Goal: Task Accomplishment & Management: Use online tool/utility

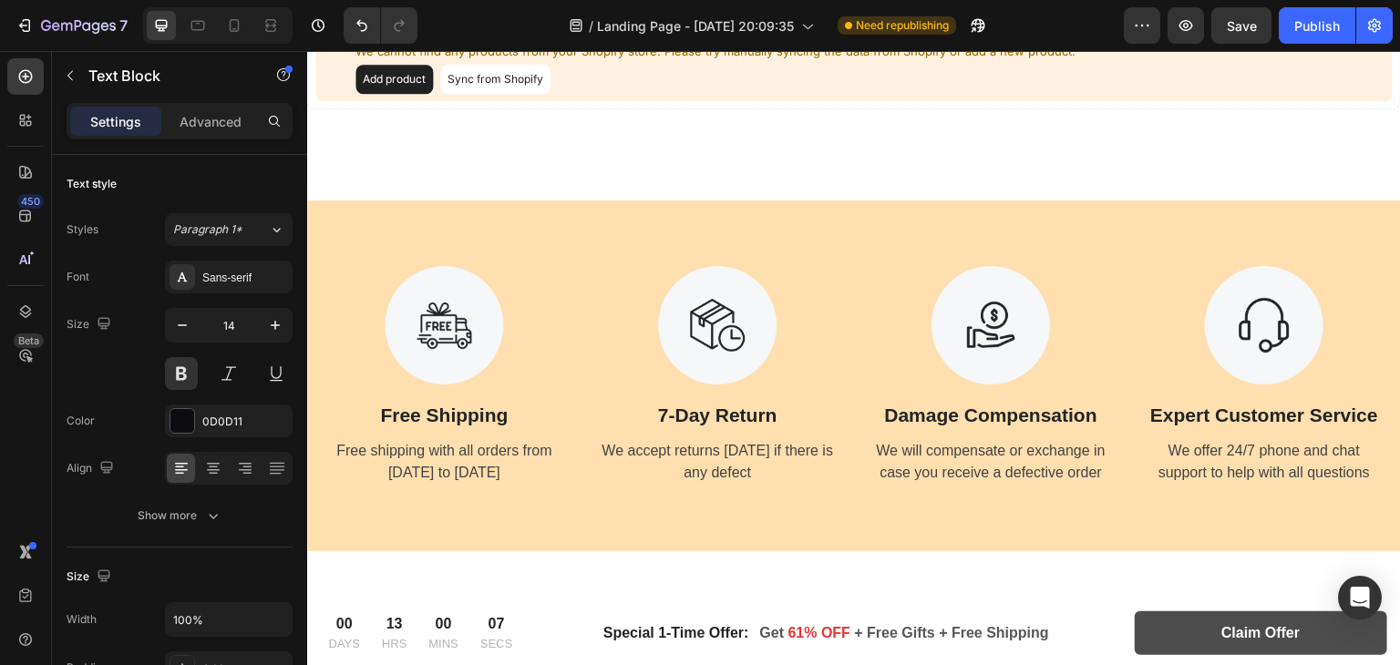
scroll to position [95, 0]
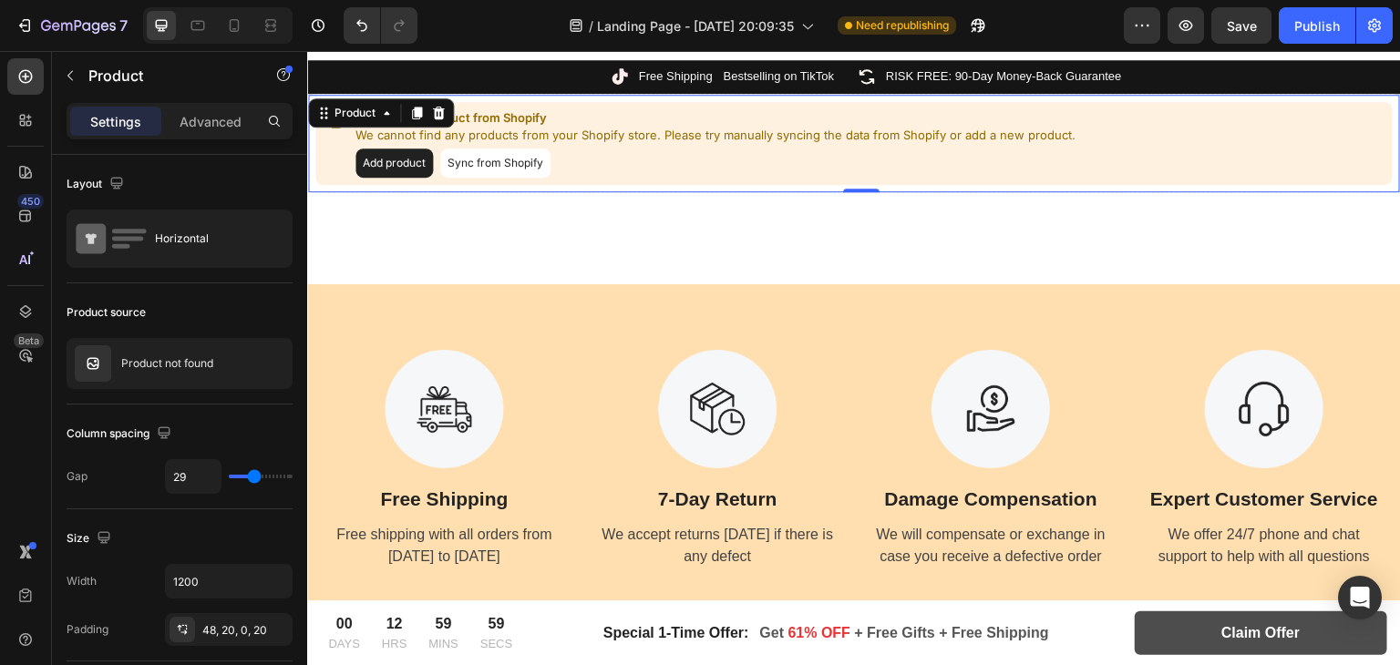
click at [401, 158] on button "Add product" at bounding box center [394, 163] width 77 height 29
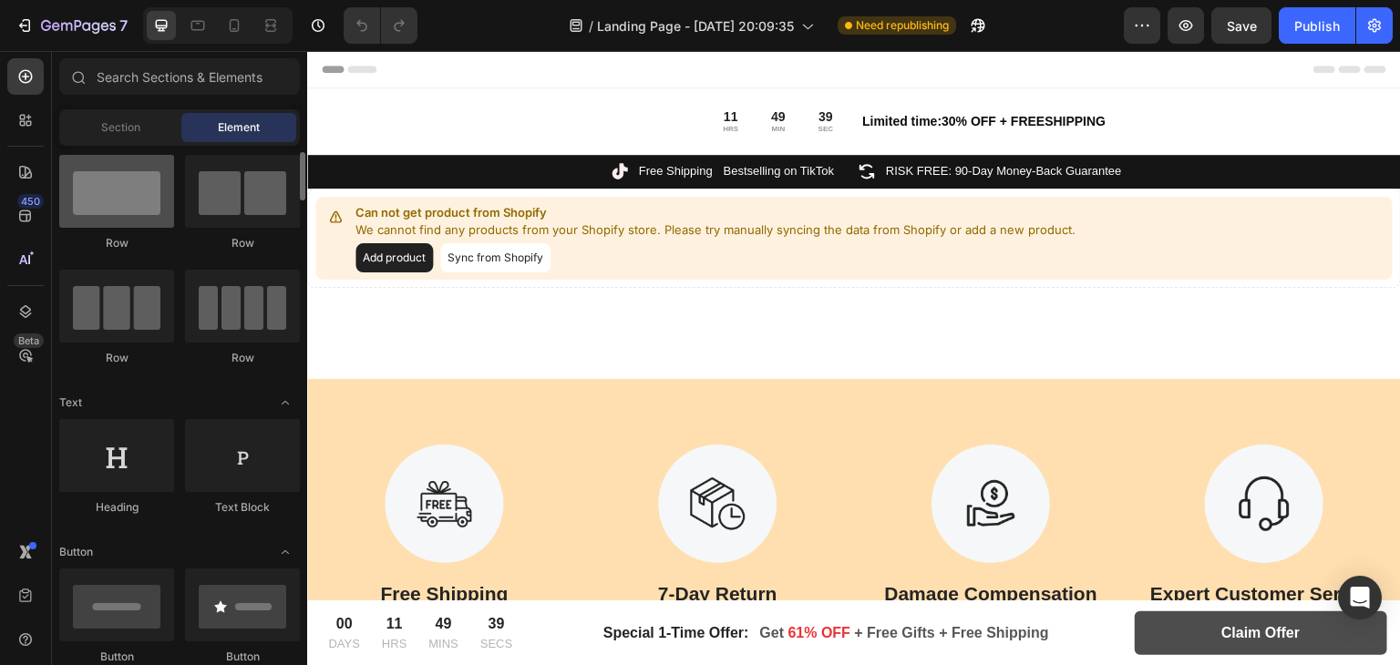
scroll to position [35, 0]
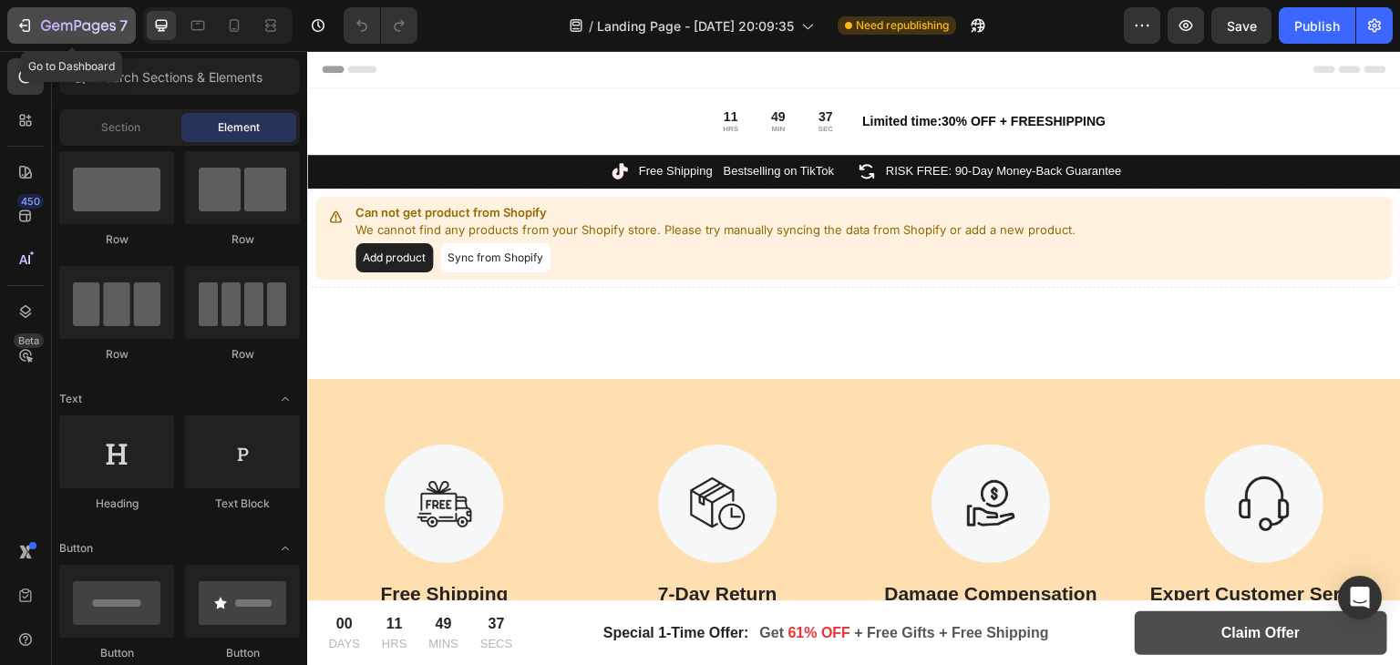
click at [38, 20] on div "7" at bounding box center [71, 26] width 112 height 22
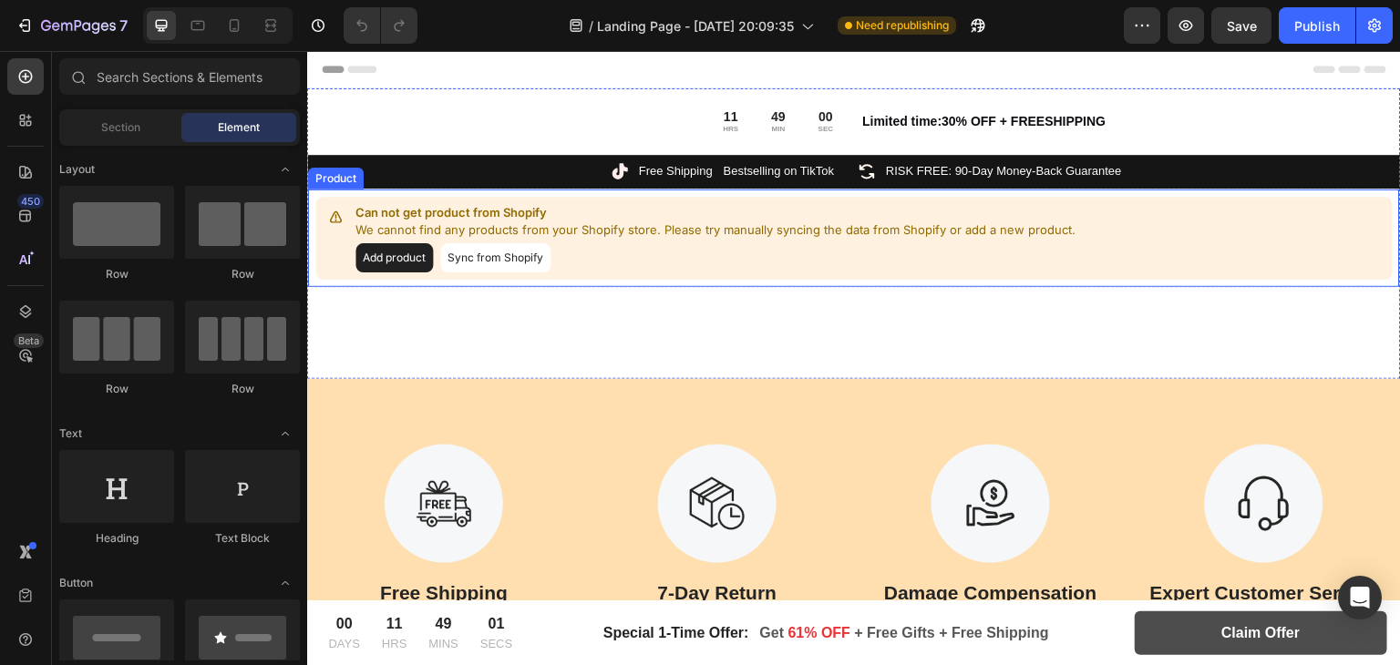
click at [416, 264] on button "Add product" at bounding box center [394, 257] width 77 height 29
click at [504, 258] on button "Sync from Shopify" at bounding box center [495, 257] width 110 height 29
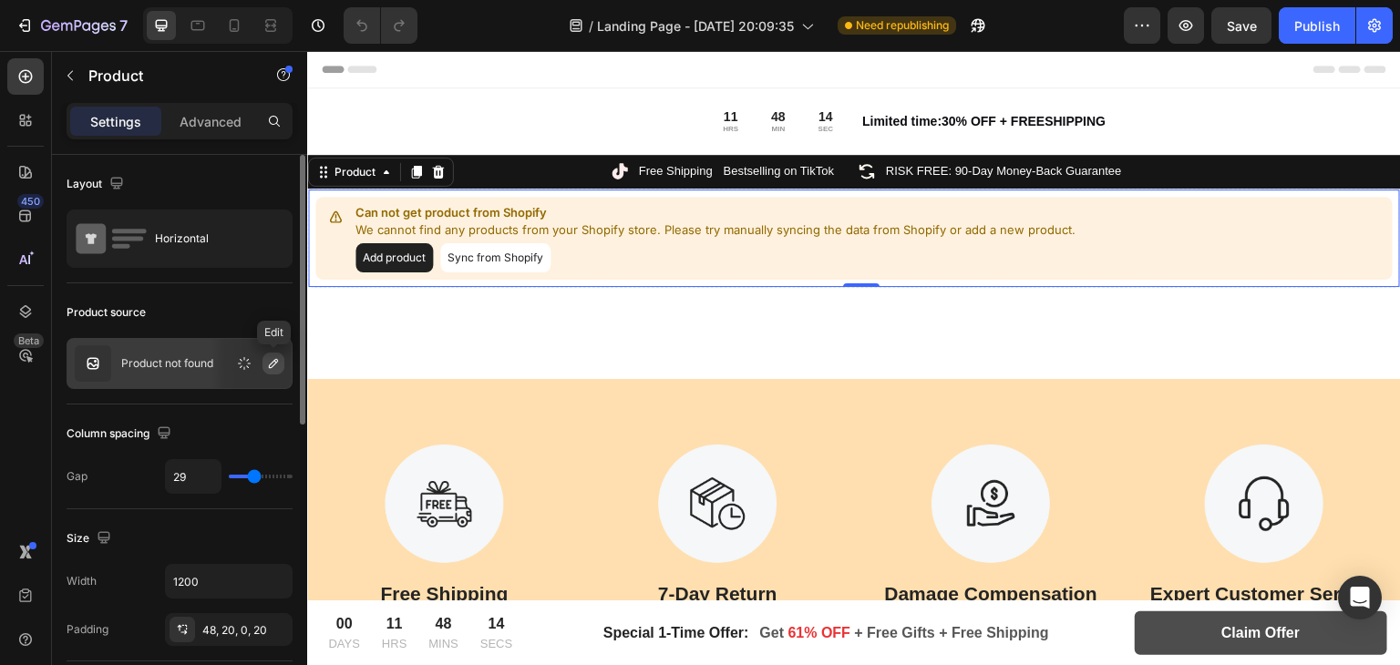
click at [270, 359] on icon "button" at bounding box center [273, 363] width 15 height 15
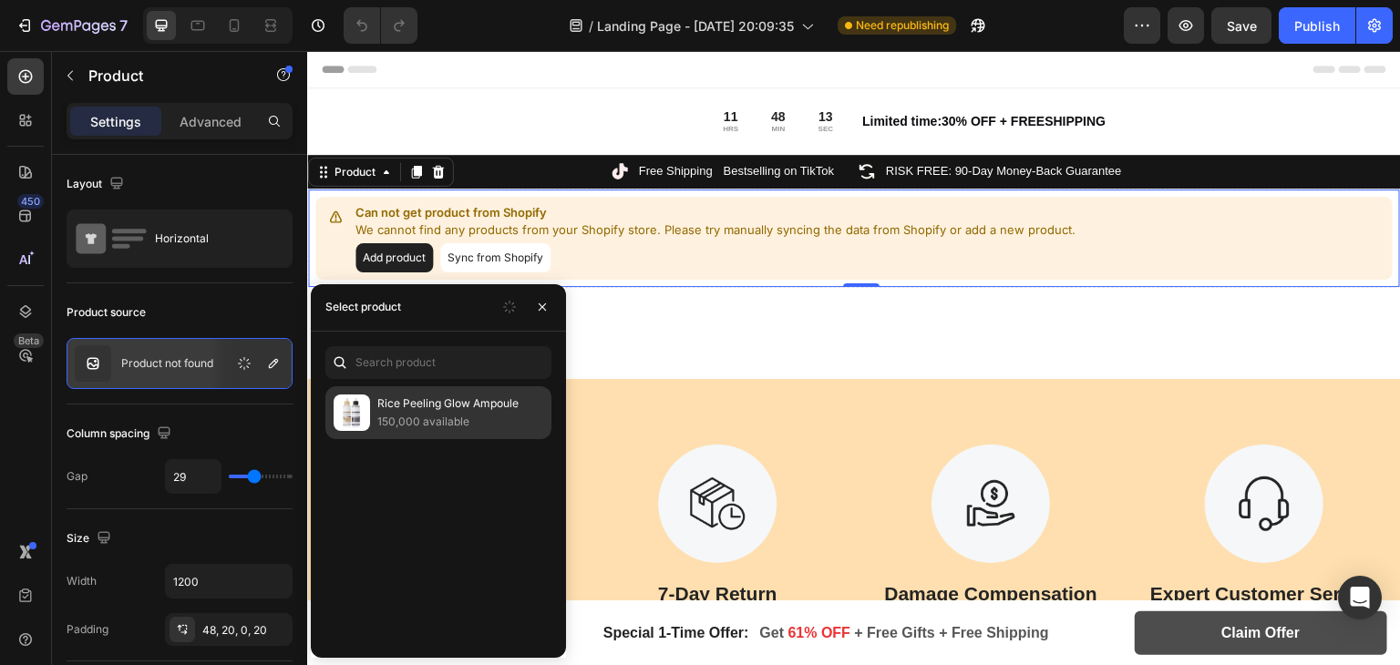
click at [394, 391] on div "Rice Peeling Glow Ampoule 150,000 available" at bounding box center [438, 413] width 226 height 53
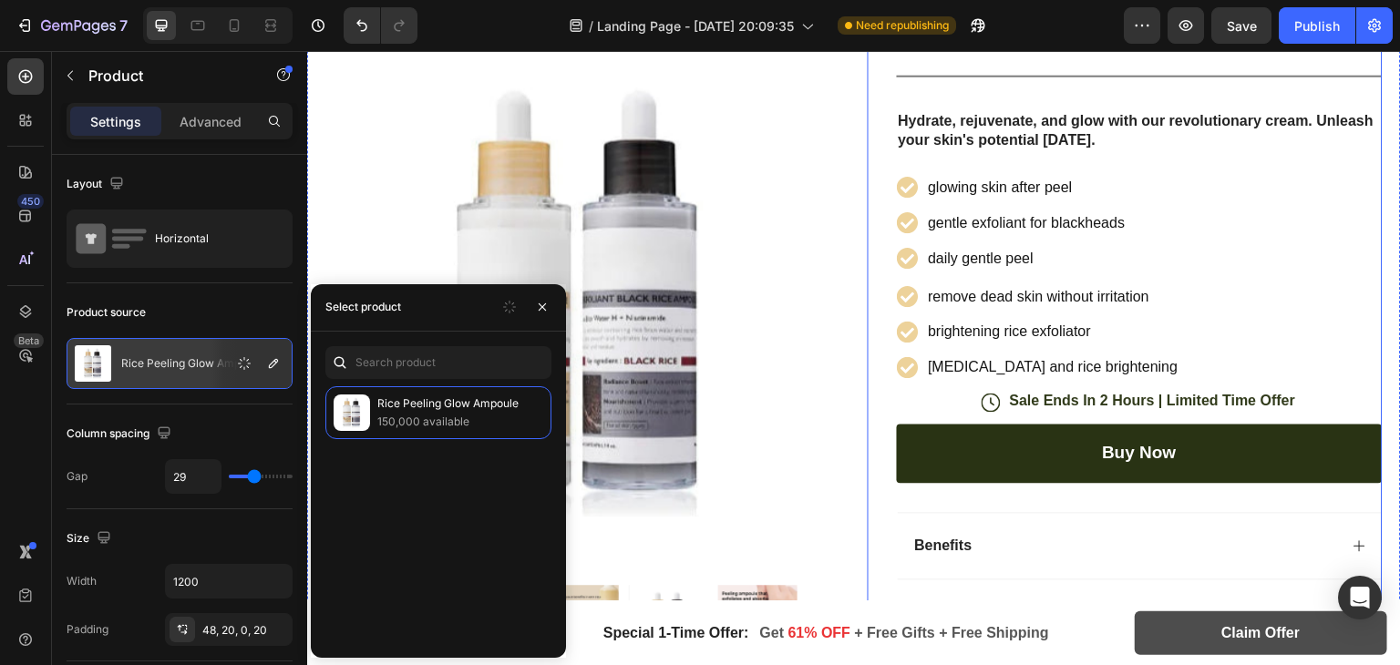
scroll to position [303, 0]
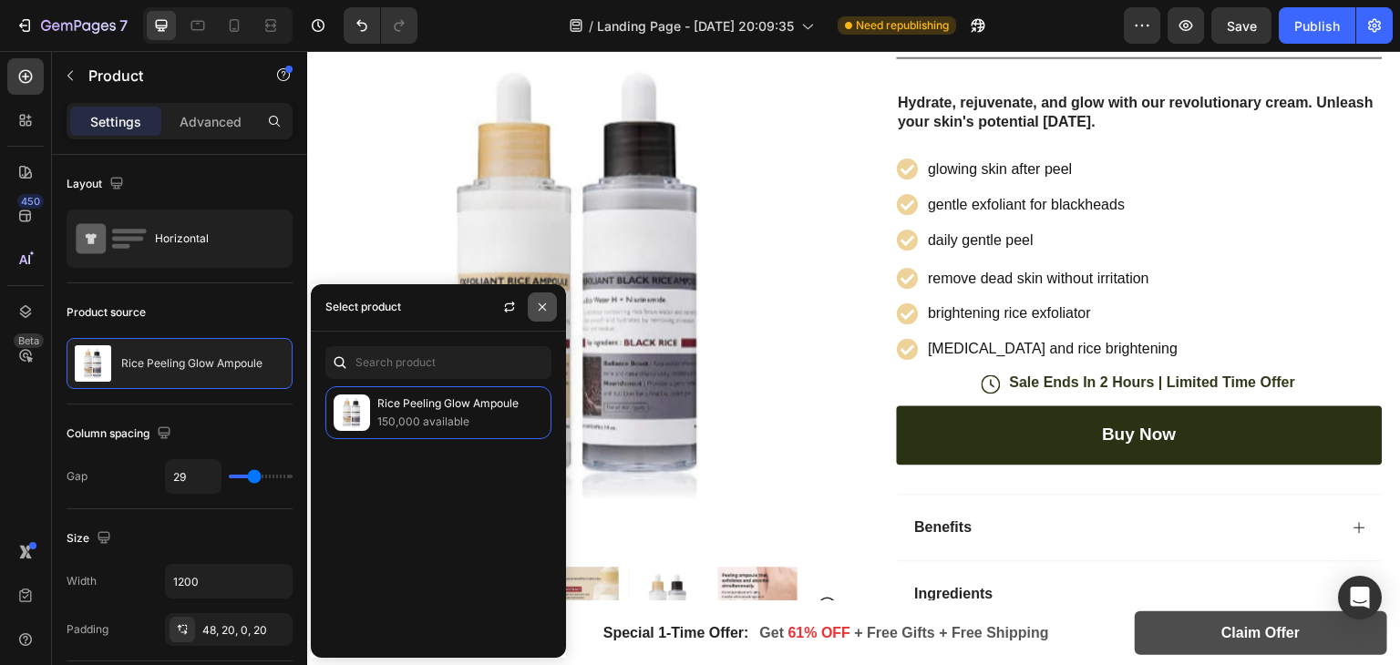
click at [542, 304] on icon "button" at bounding box center [542, 307] width 15 height 15
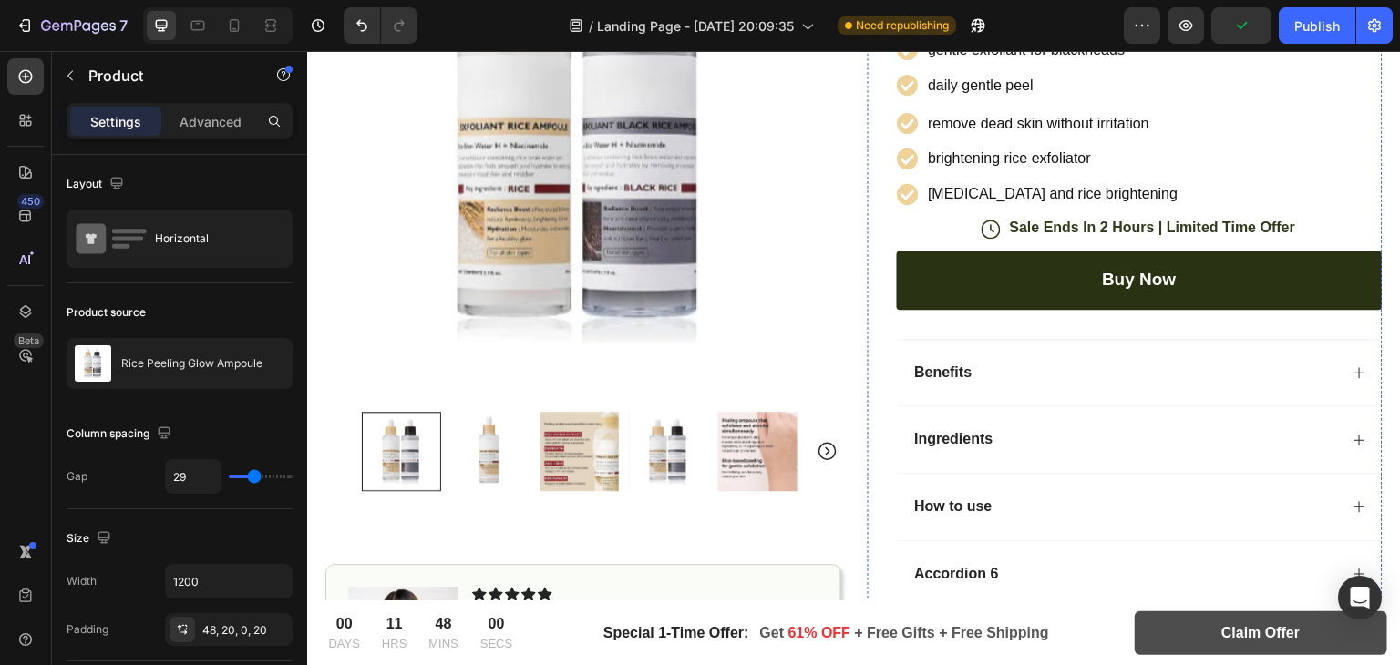
scroll to position [649, 0]
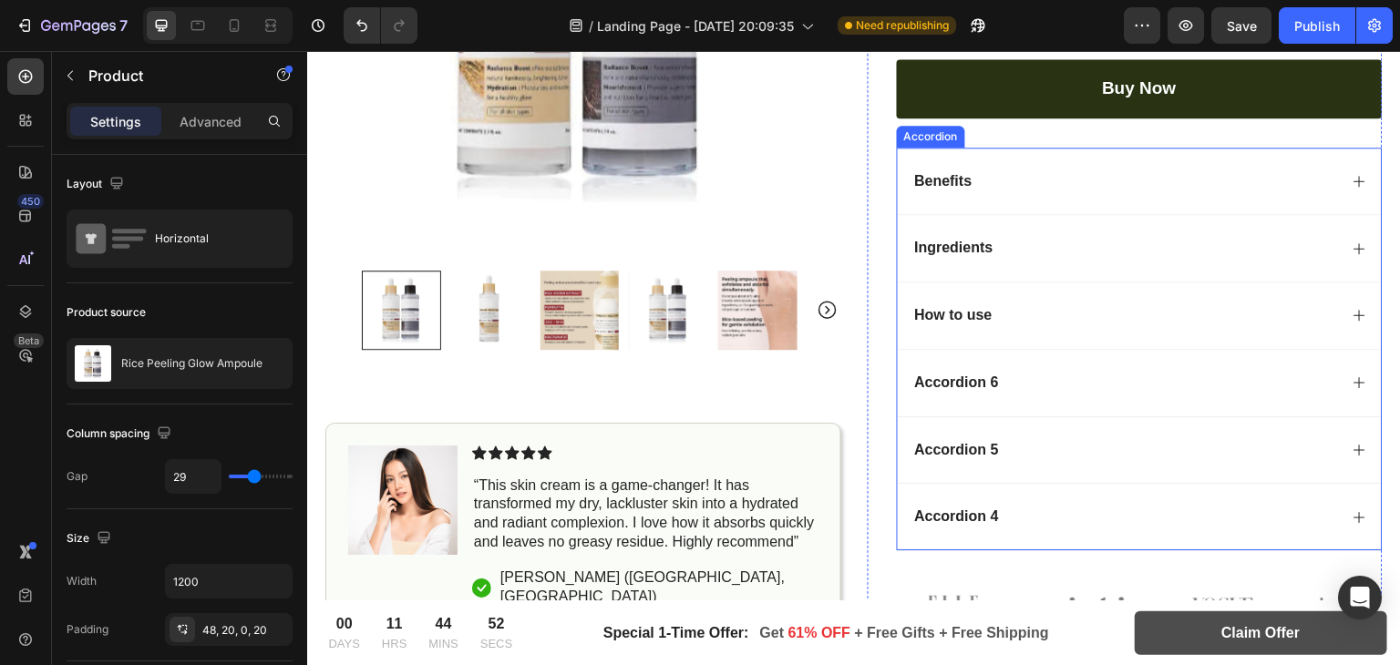
click at [1053, 223] on div "Ingredients" at bounding box center [1140, 247] width 485 height 67
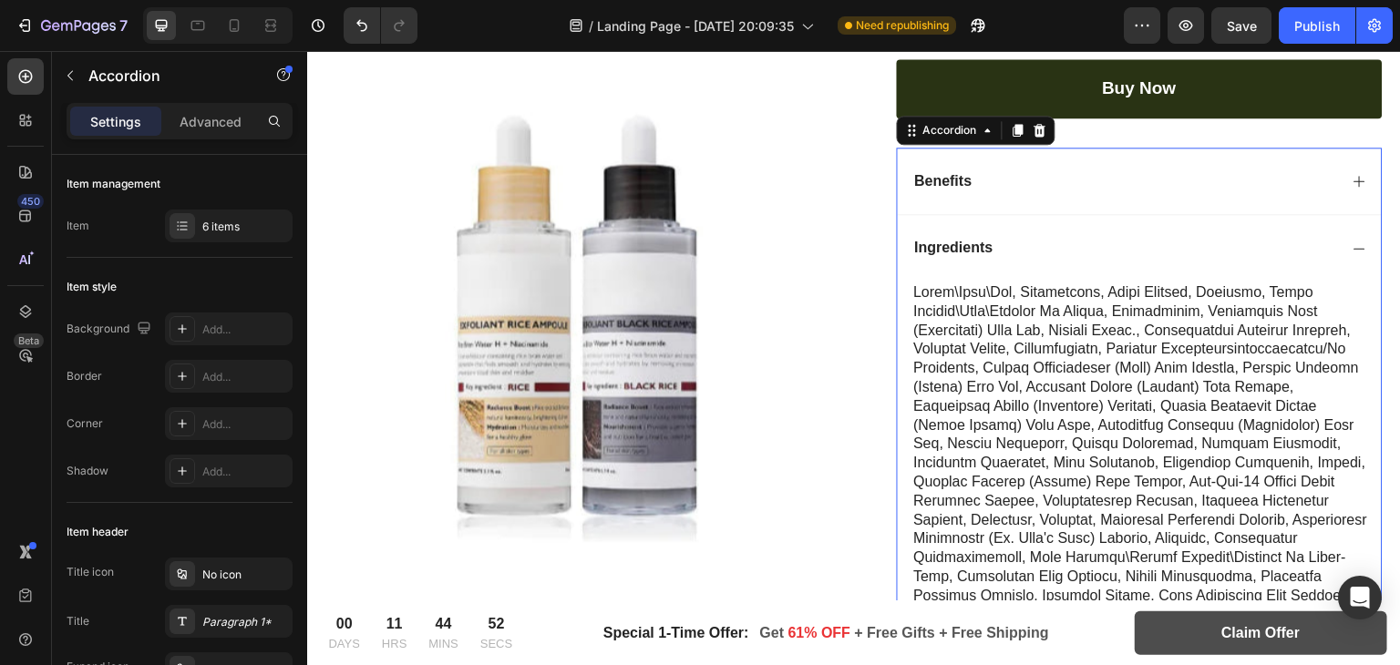
click at [1026, 188] on div "Benefits" at bounding box center [1126, 182] width 427 height 25
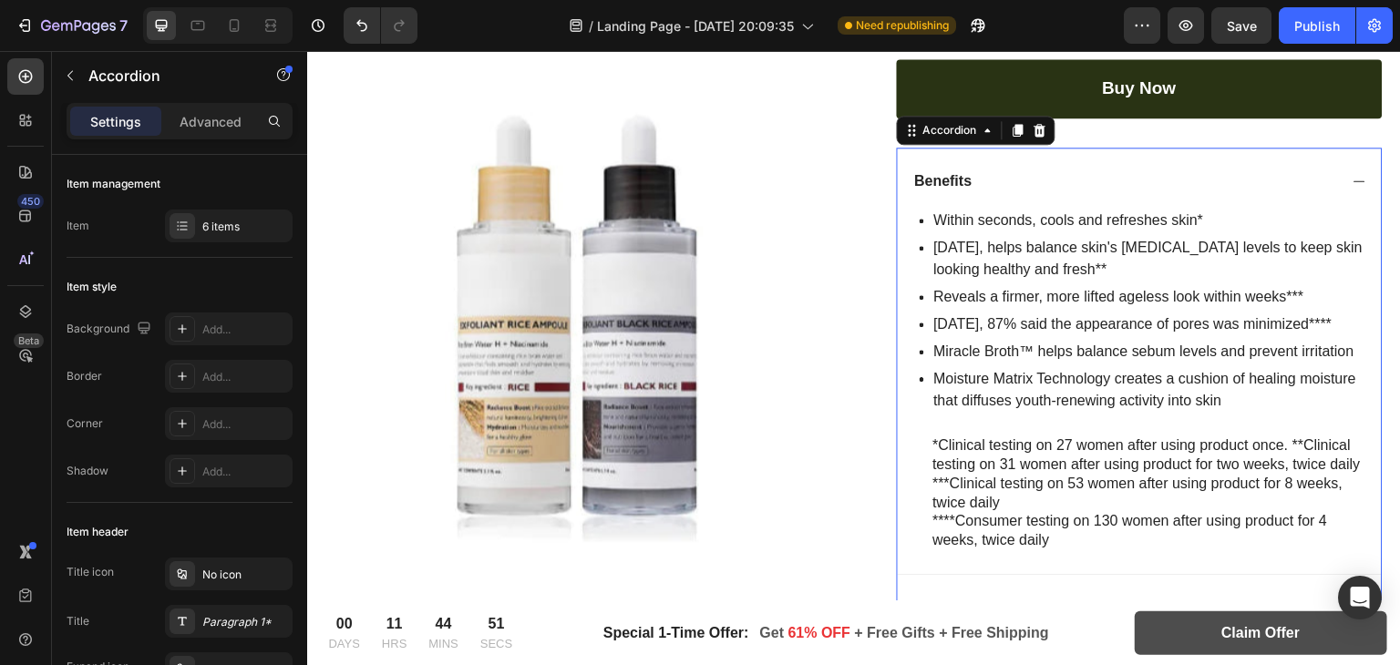
click at [943, 172] on p "Benefits" at bounding box center [943, 181] width 57 height 19
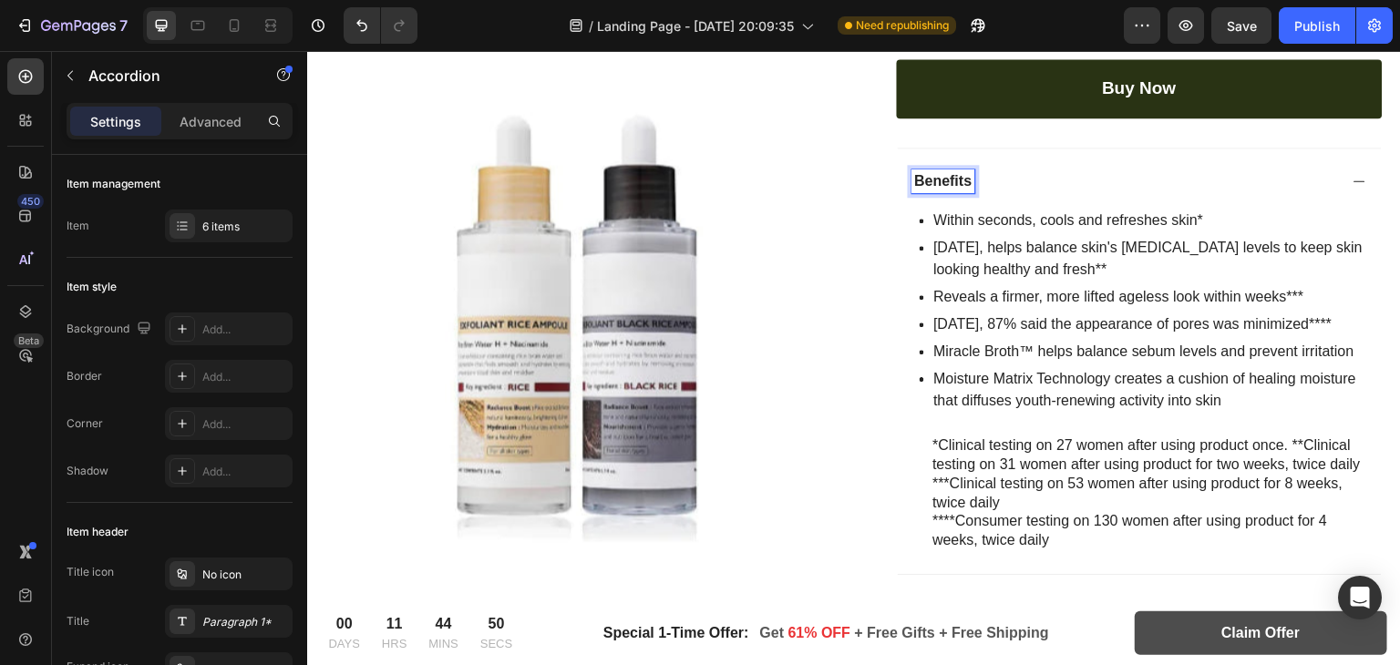
click at [932, 172] on p "Benefits" at bounding box center [943, 181] width 57 height 19
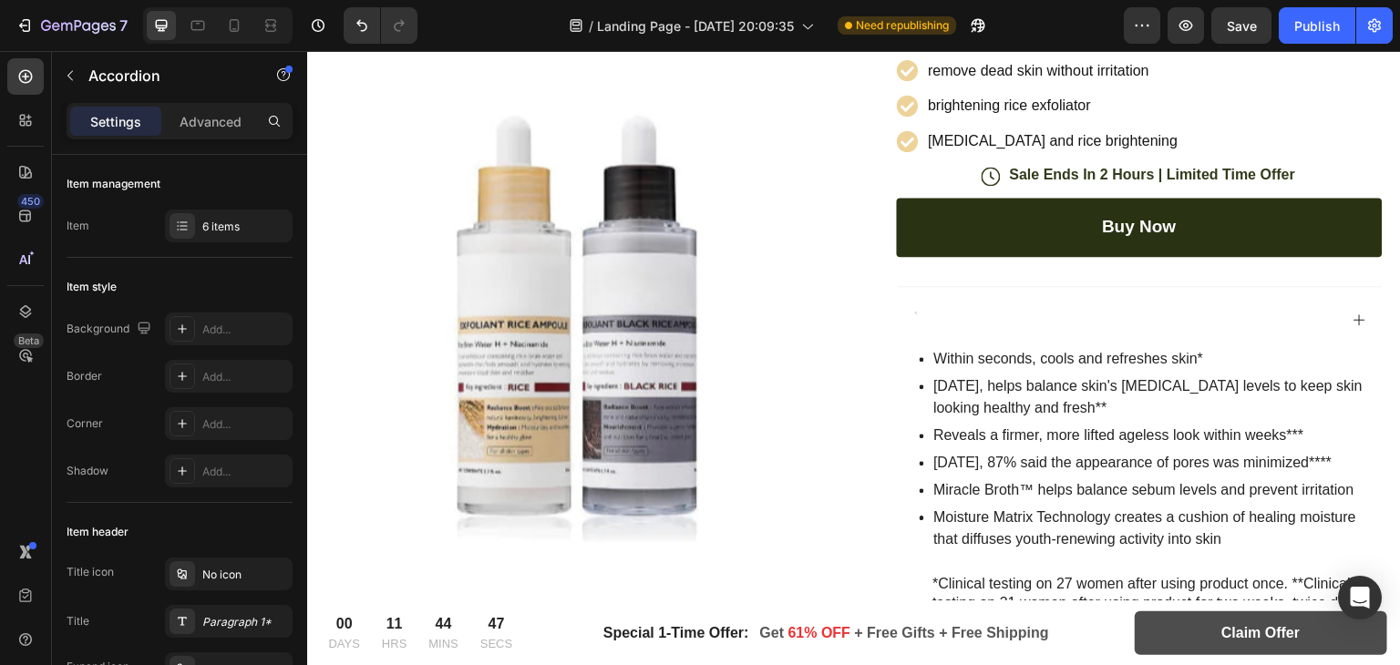
scroll to position [507, 0]
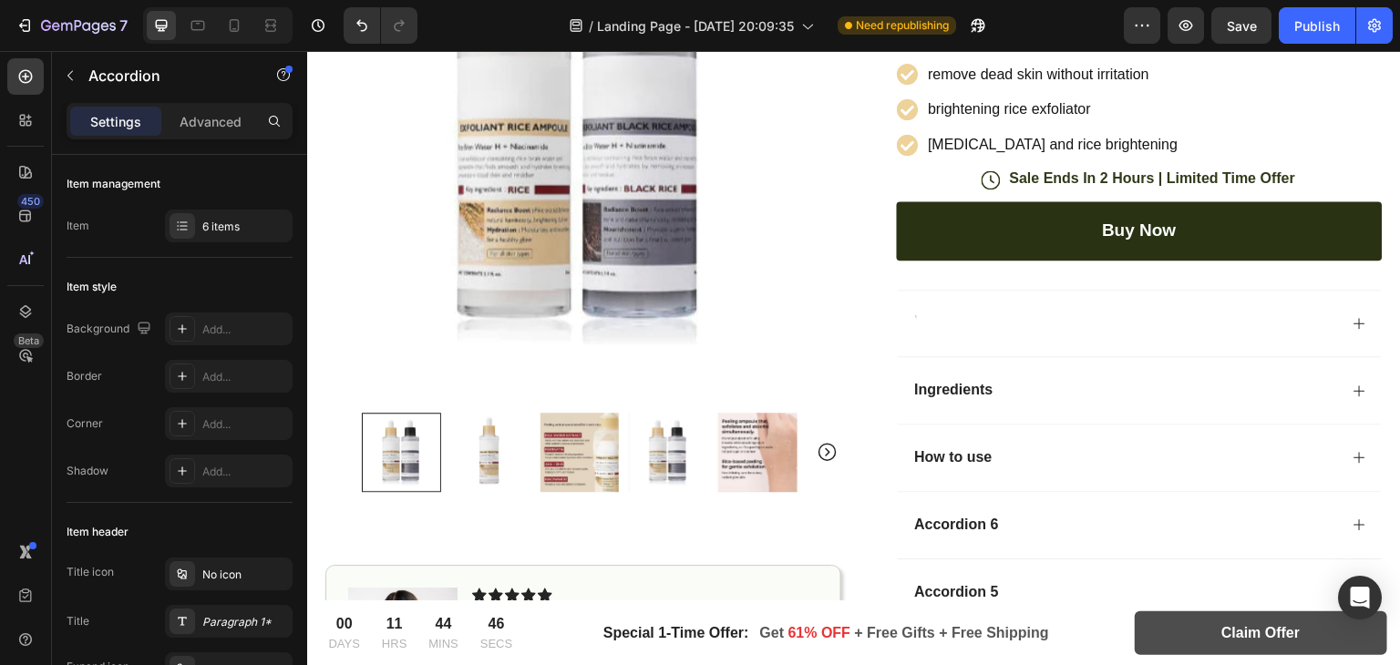
click at [913, 319] on div "Rich Text Editor. Editing area: main" at bounding box center [915, 324] width 5 height 25
click at [1353, 317] on icon at bounding box center [1360, 323] width 15 height 15
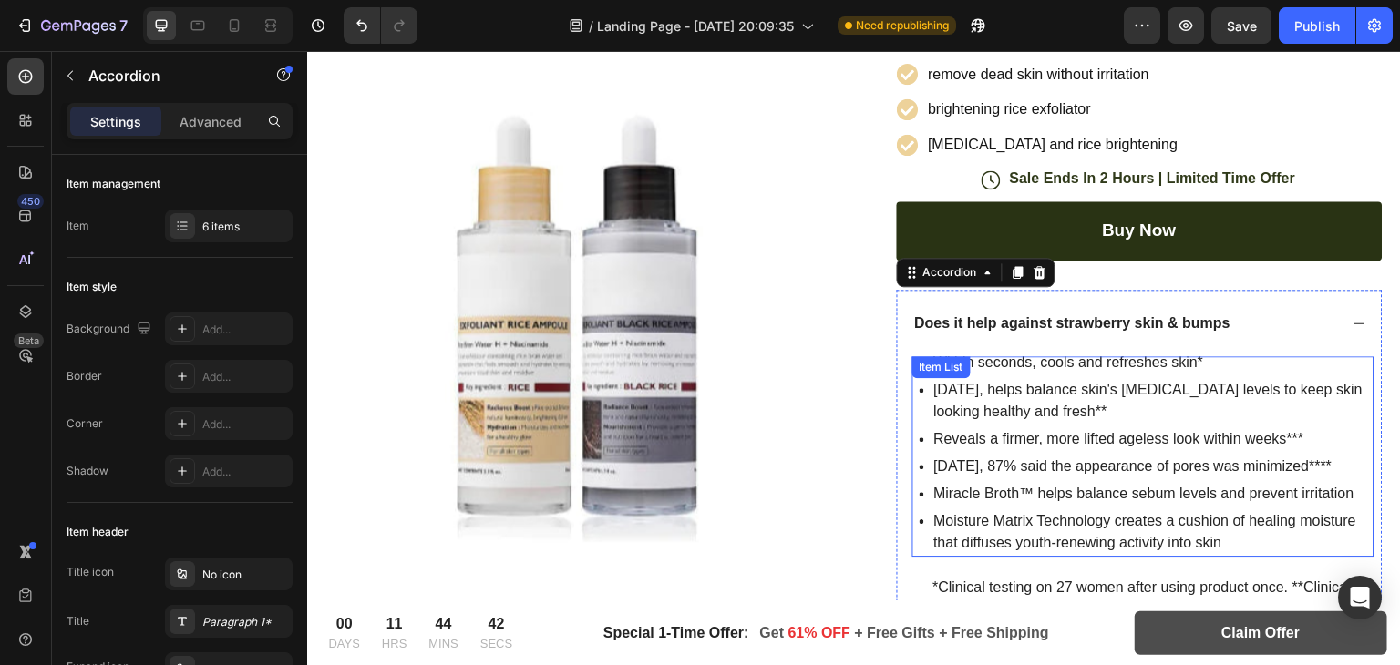
click at [977, 392] on p "In 2 weeks, helps balance skin's sebum levels to keep skin looking healthy and …" at bounding box center [1153, 401] width 438 height 44
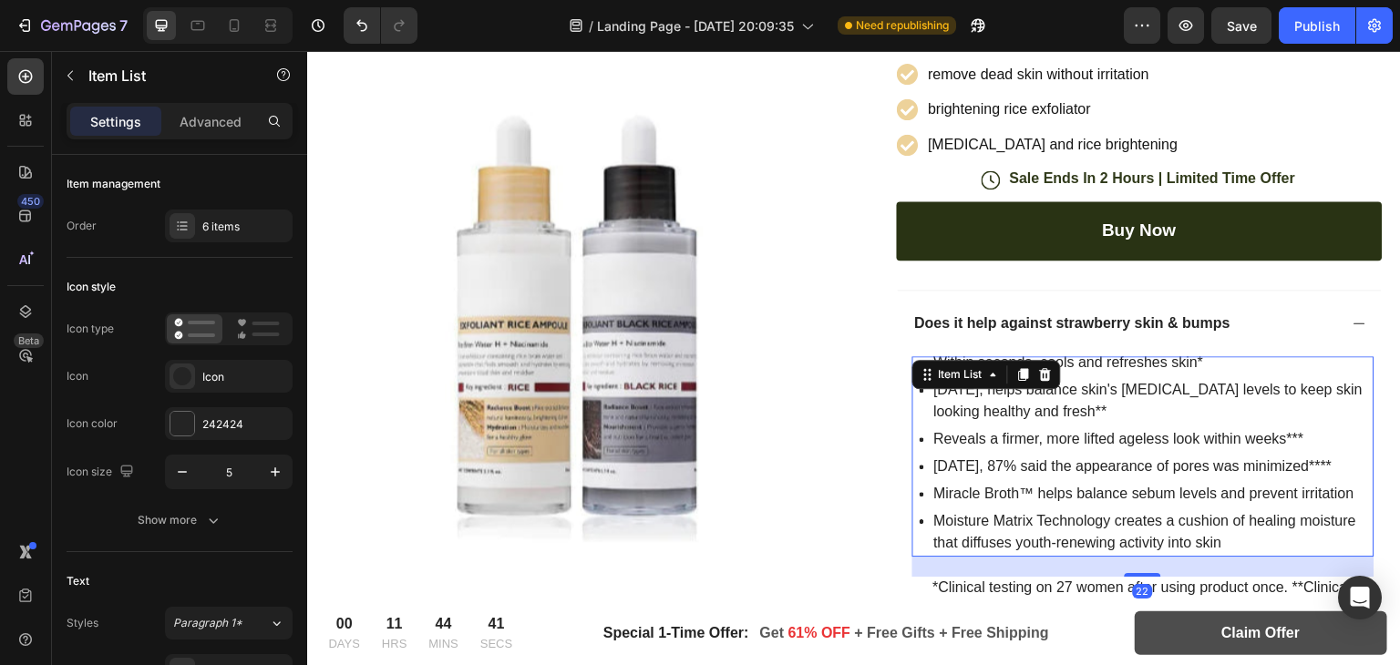
click at [1177, 356] on p "Within seconds, cools and refreshes skin*" at bounding box center [1153, 363] width 438 height 22
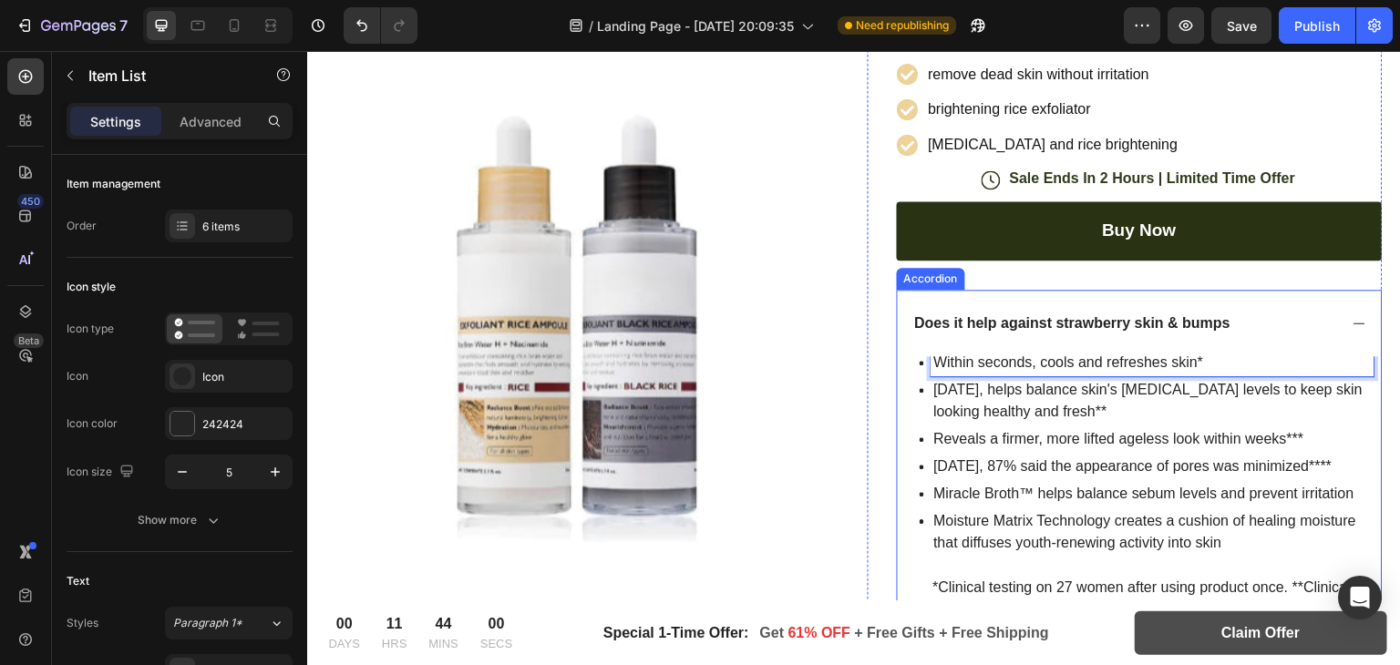
click at [923, 315] on p "Does it help against strawberry skin & bumps" at bounding box center [1073, 324] width 316 height 19
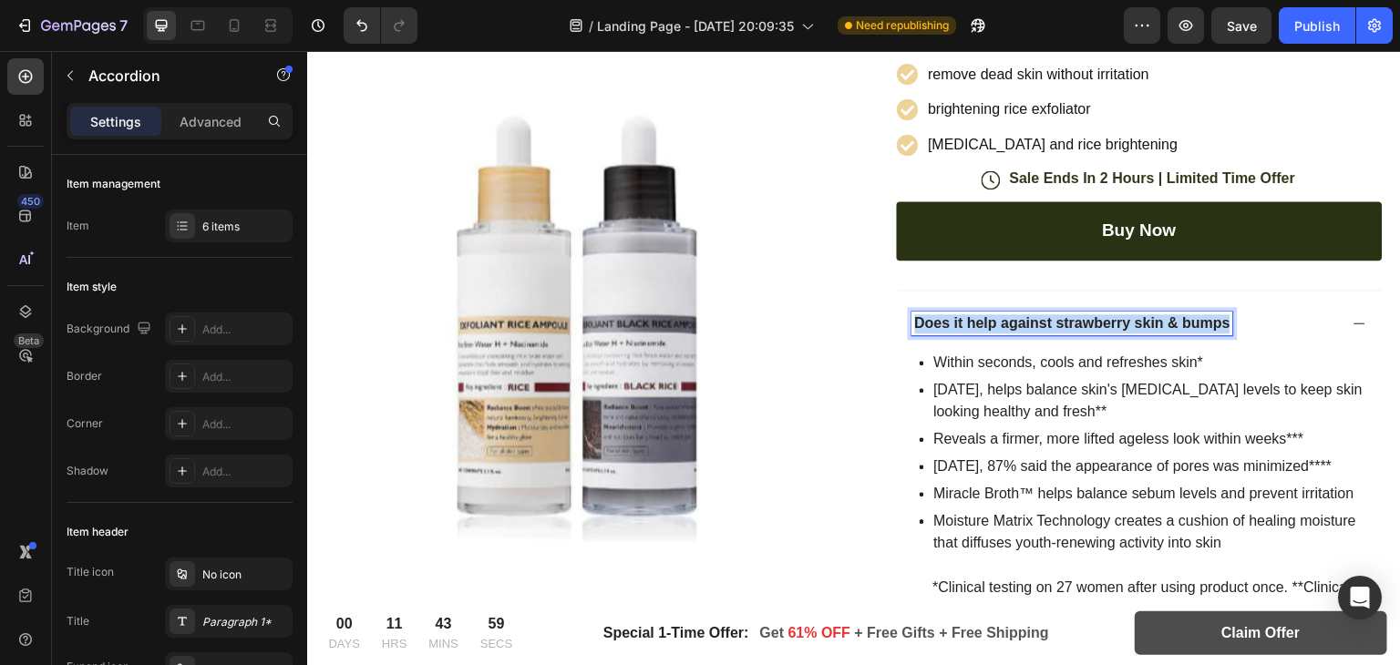
click at [935, 318] on p "Does it help against strawberry skin & bumps" at bounding box center [1073, 324] width 316 height 19
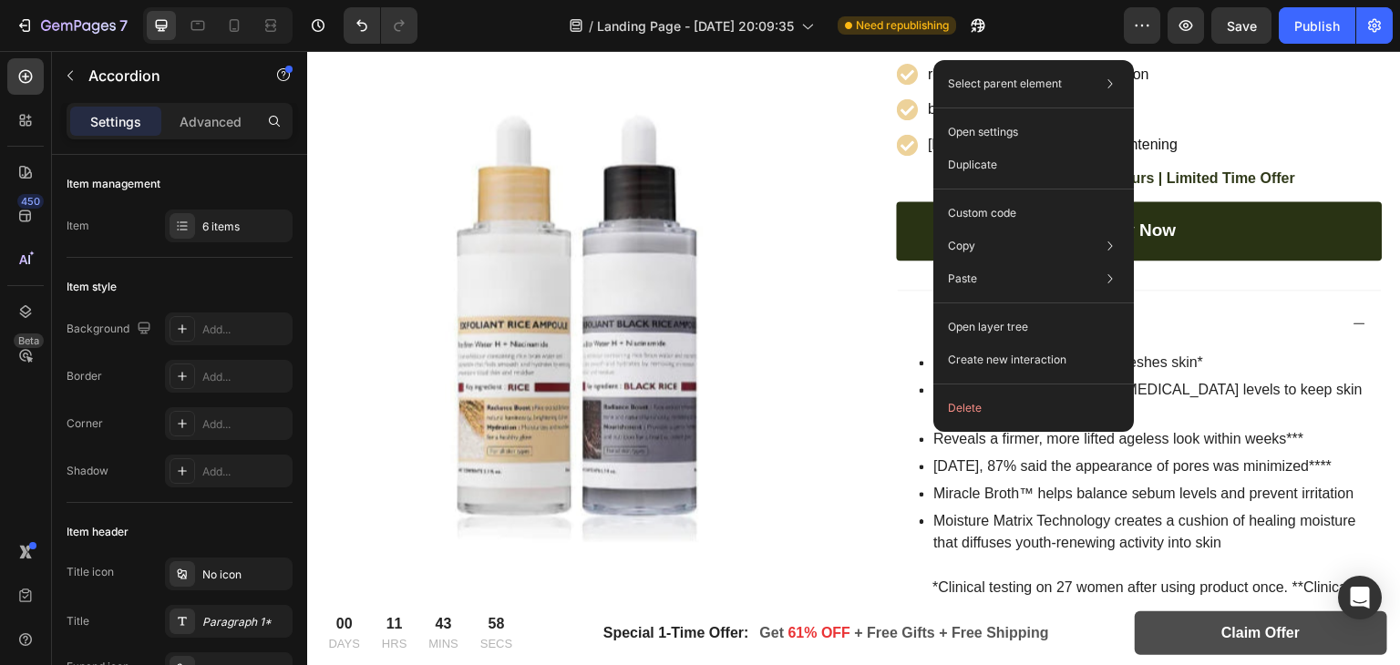
click at [913, 324] on div at bounding box center [1126, 324] width 427 height 25
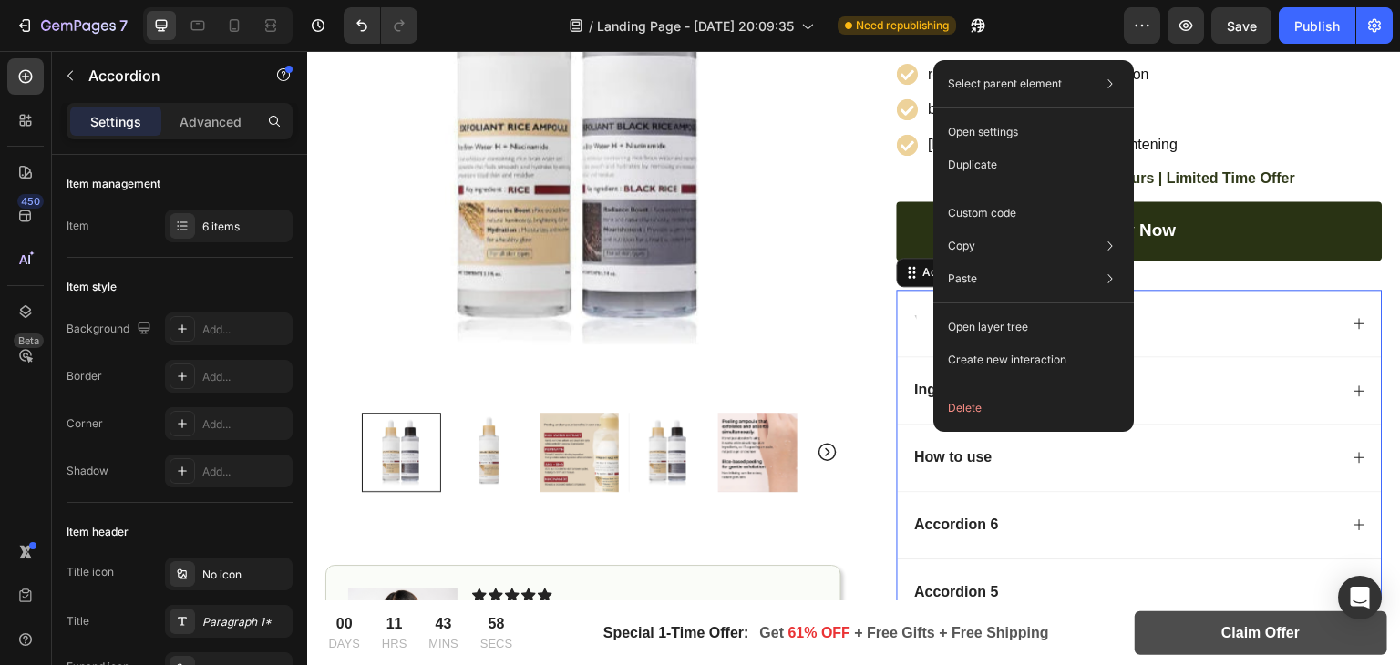
click at [913, 320] on div at bounding box center [1126, 324] width 427 height 25
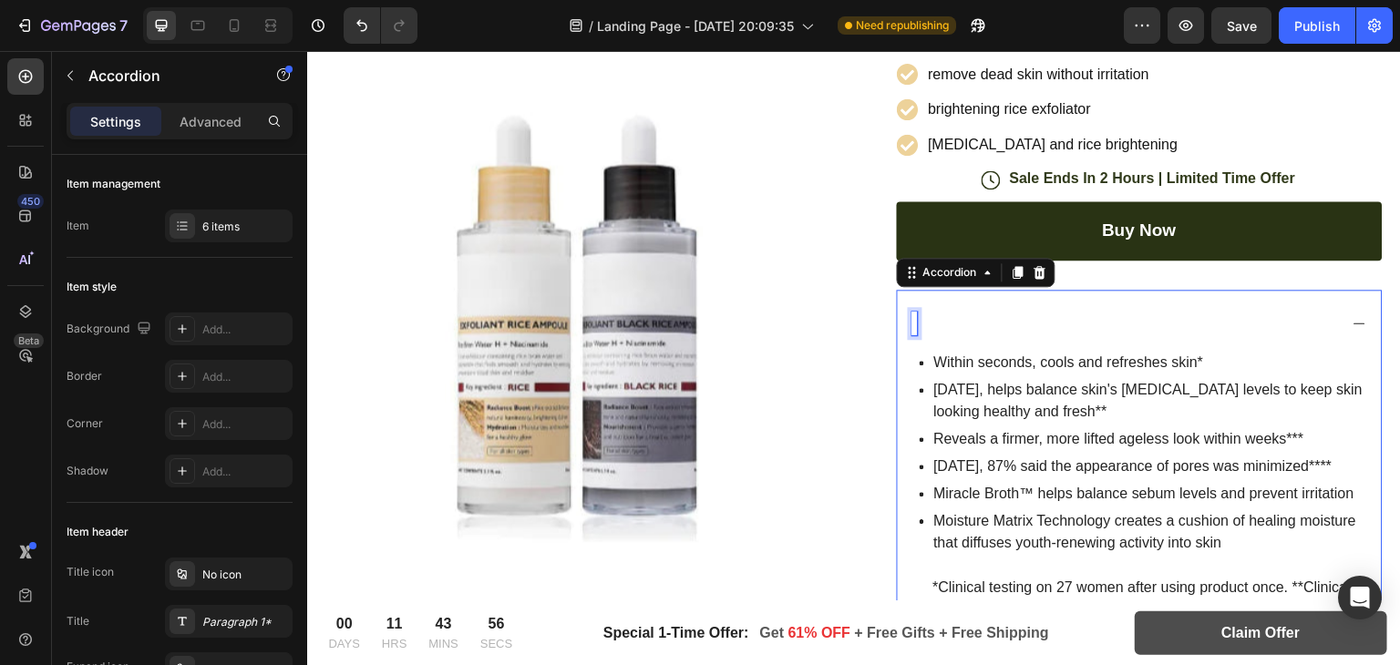
click at [913, 312] on div "Rich Text Editor. Editing area: main" at bounding box center [915, 324] width 5 height 25
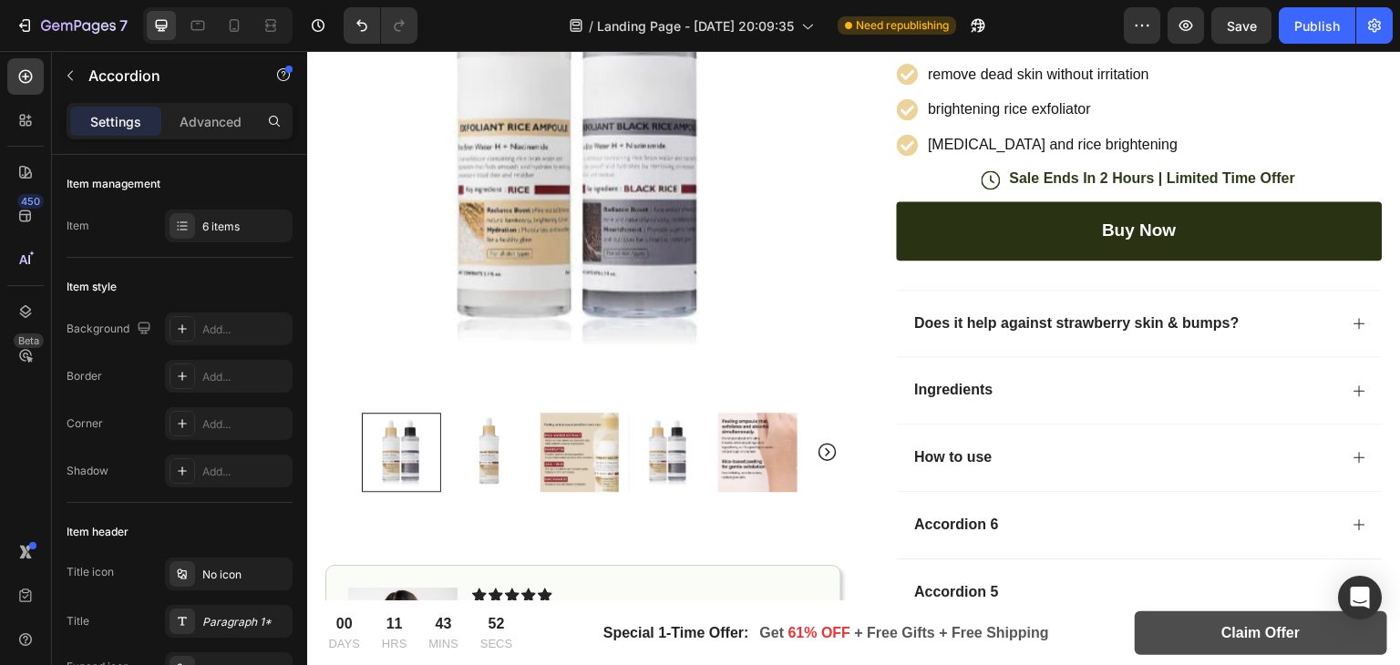
click at [998, 357] on div "Ingredients" at bounding box center [1140, 389] width 485 height 67
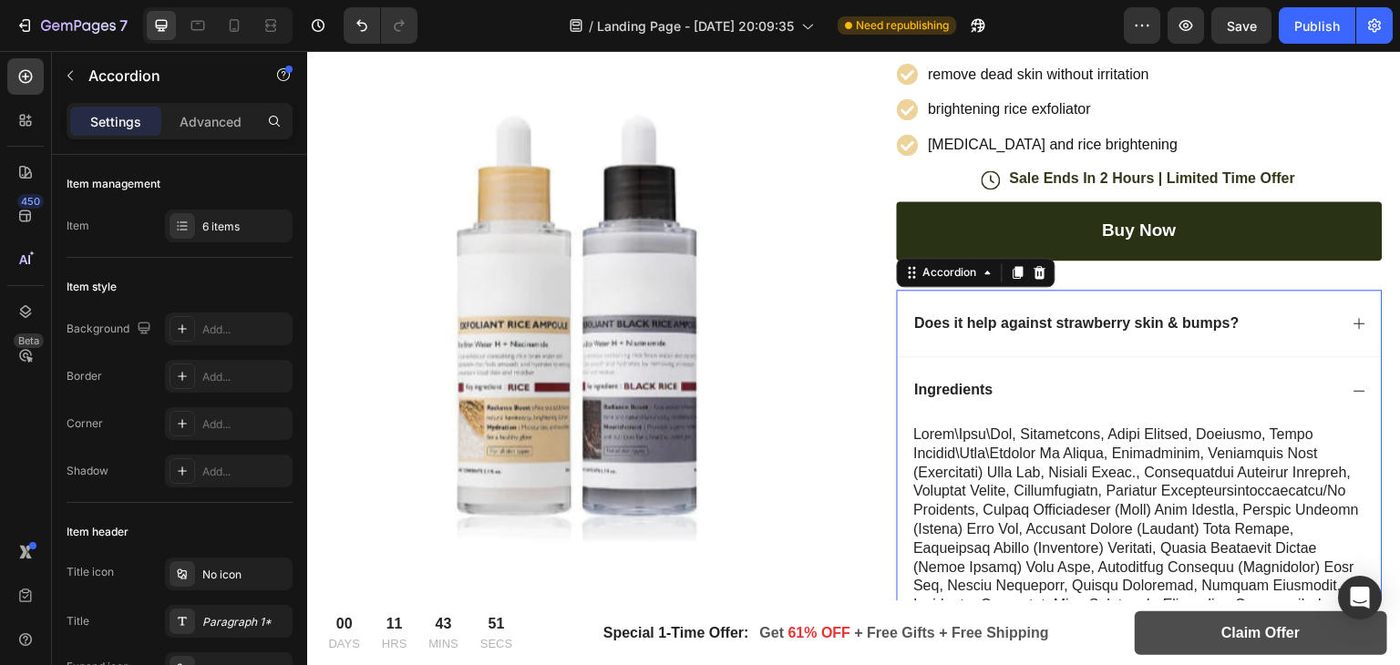
click at [1030, 332] on div "Does it help against strawberry skin & bumps?" at bounding box center [1078, 324] width 331 height 25
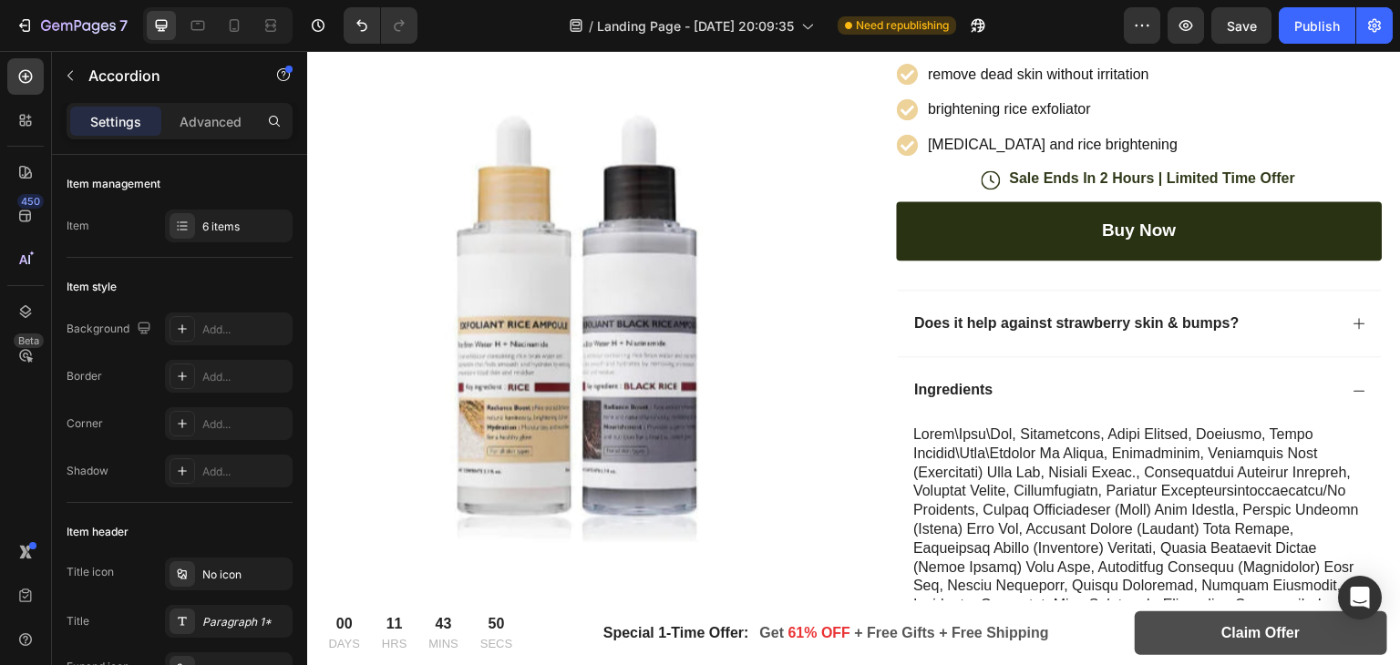
click at [1353, 317] on icon at bounding box center [1360, 323] width 15 height 15
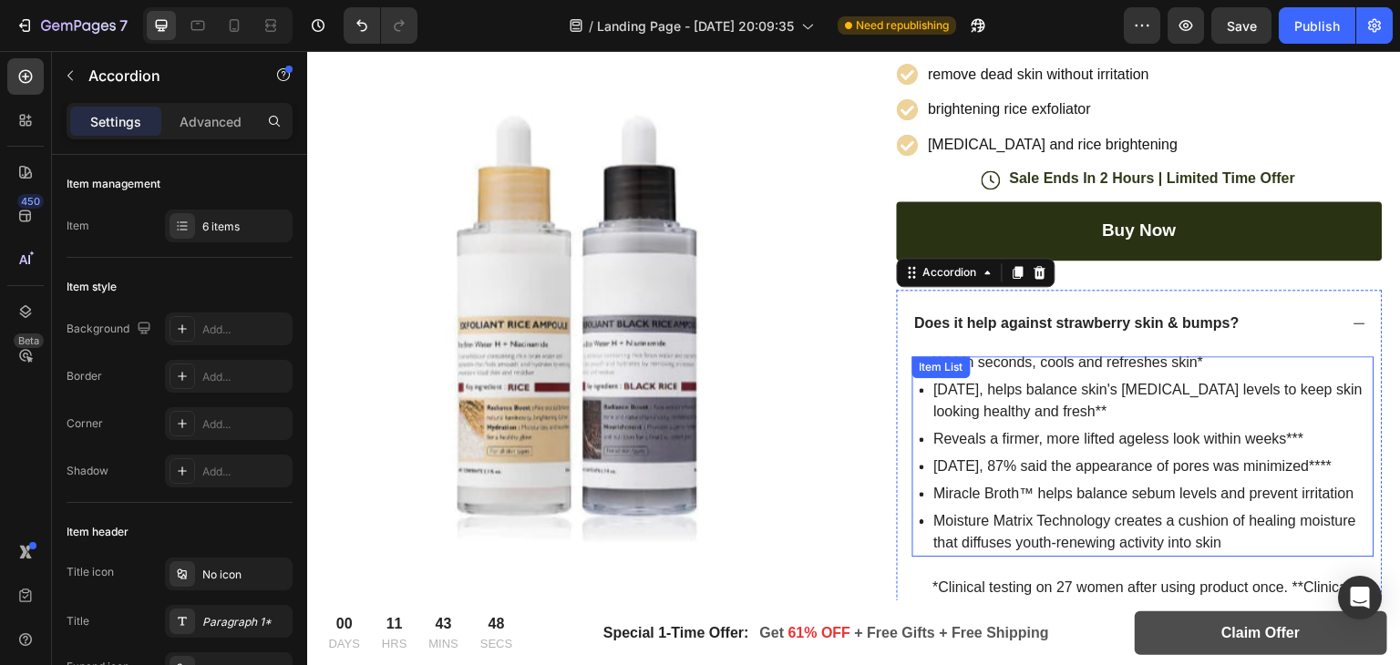
click at [1013, 392] on p "In 2 weeks, helps balance skin's sebum levels to keep skin looking healthy and …" at bounding box center [1153, 401] width 438 height 44
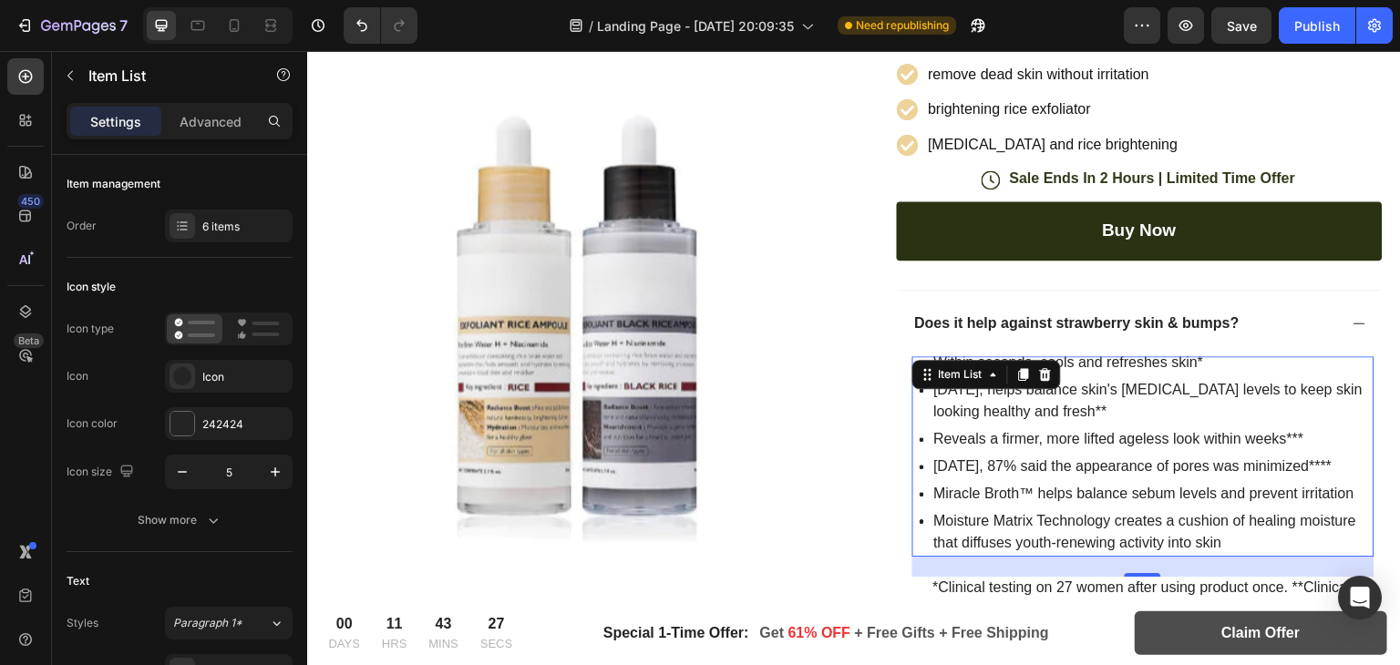
click at [1080, 387] on p "In 2 weeks, helps balance skin's sebum levels to keep skin looking healthy and …" at bounding box center [1153, 401] width 438 height 44
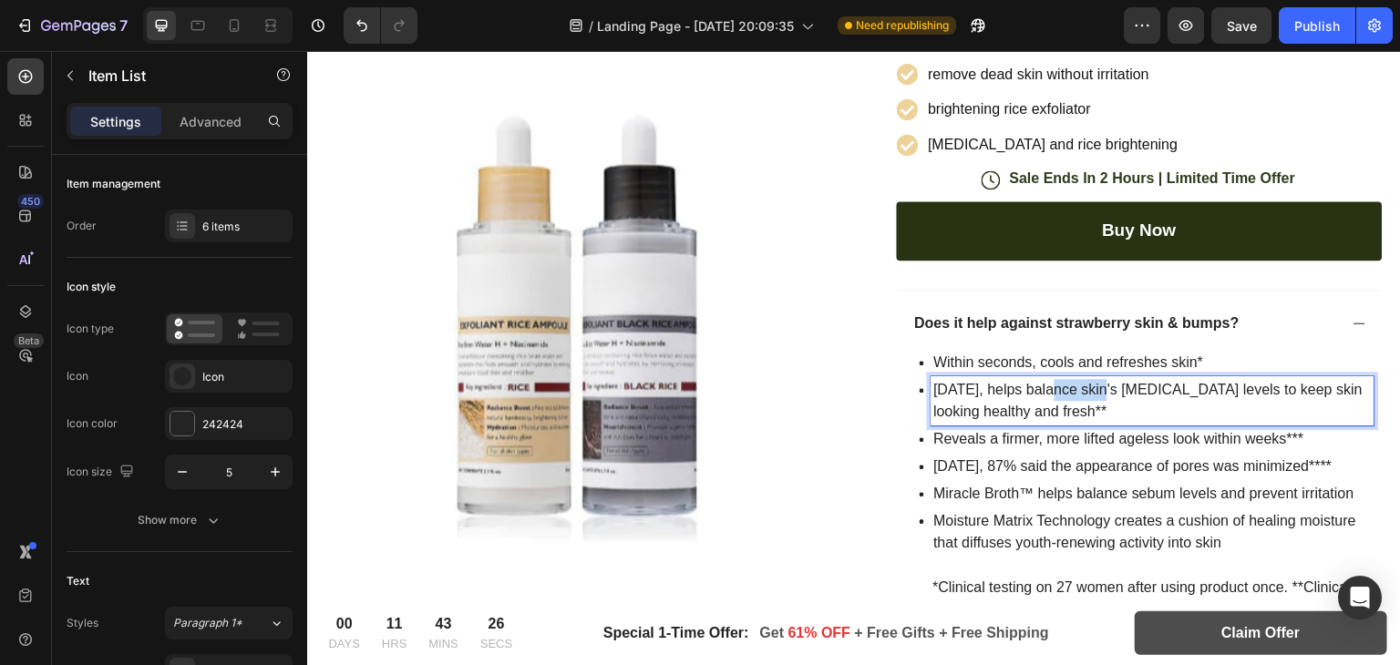
click at [1080, 387] on p "In 2 weeks, helps balance skin's sebum levels to keep skin looking healthy and …" at bounding box center [1153, 401] width 438 height 44
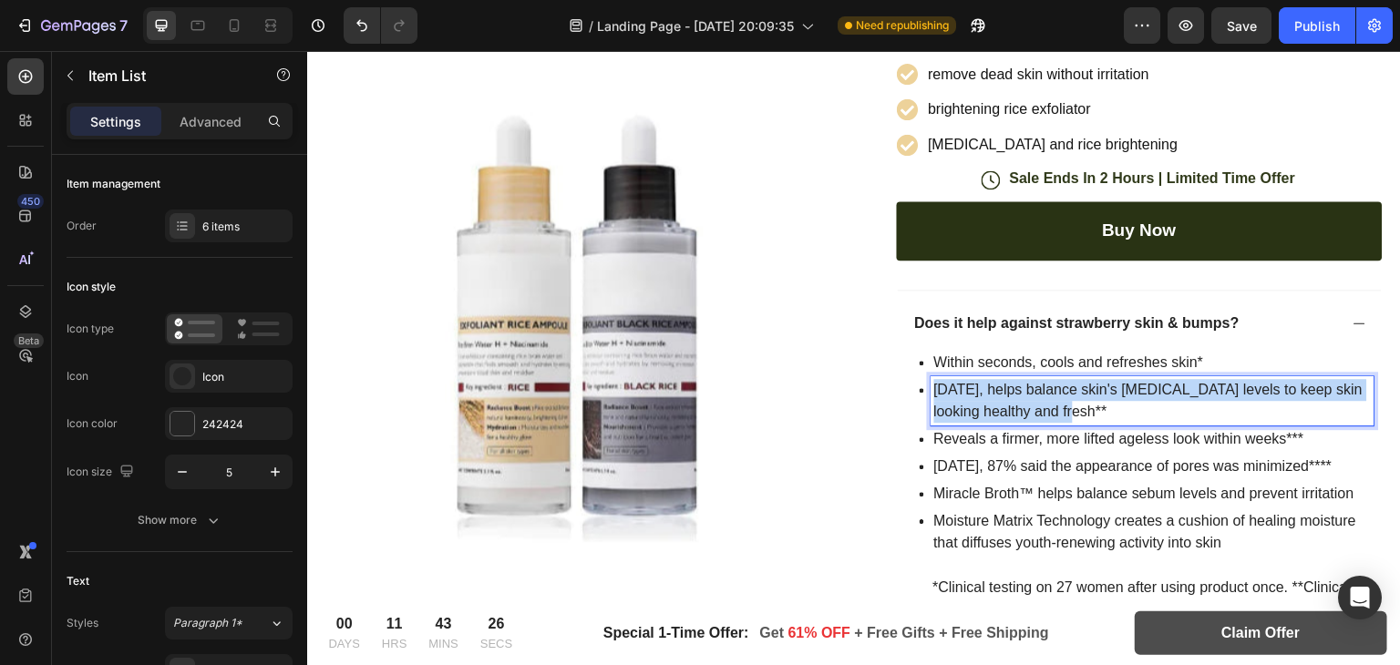
click at [1080, 387] on p "In 2 weeks, helps balance skin's sebum levels to keep skin looking healthy and …" at bounding box center [1153, 401] width 438 height 44
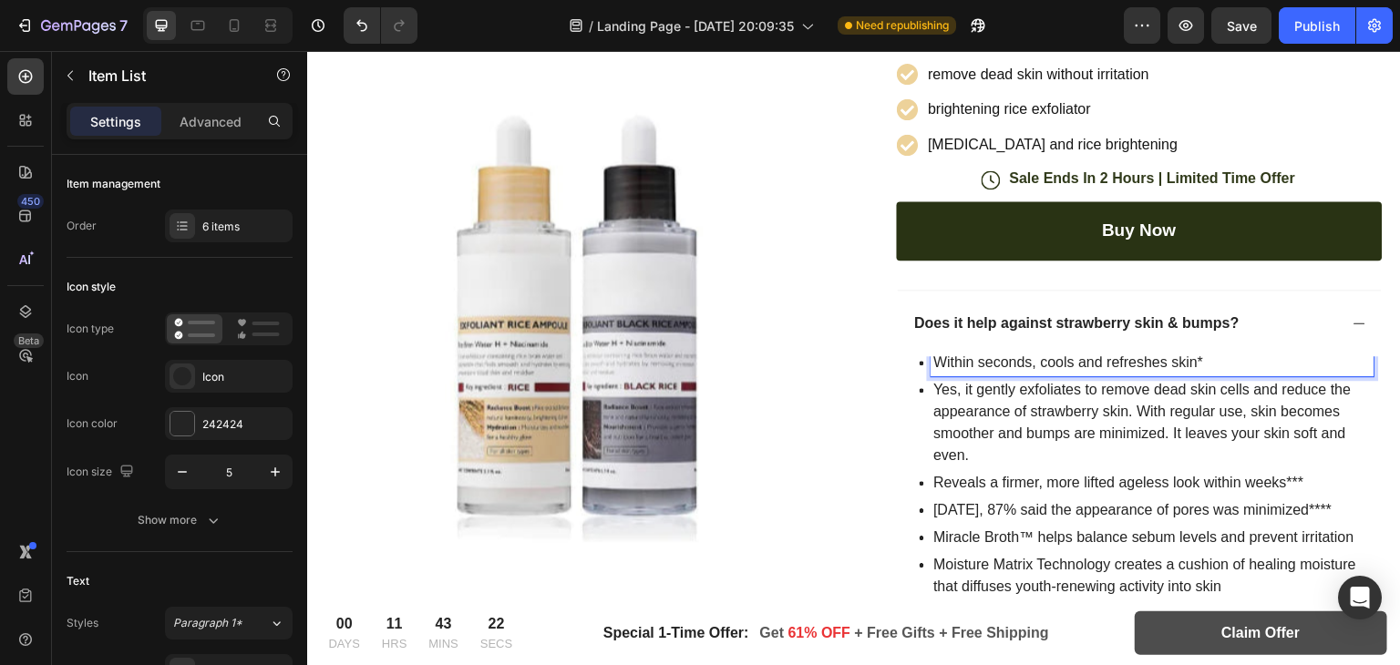
click at [969, 355] on p "Within seconds, cools and refreshes skin*" at bounding box center [1153, 363] width 438 height 22
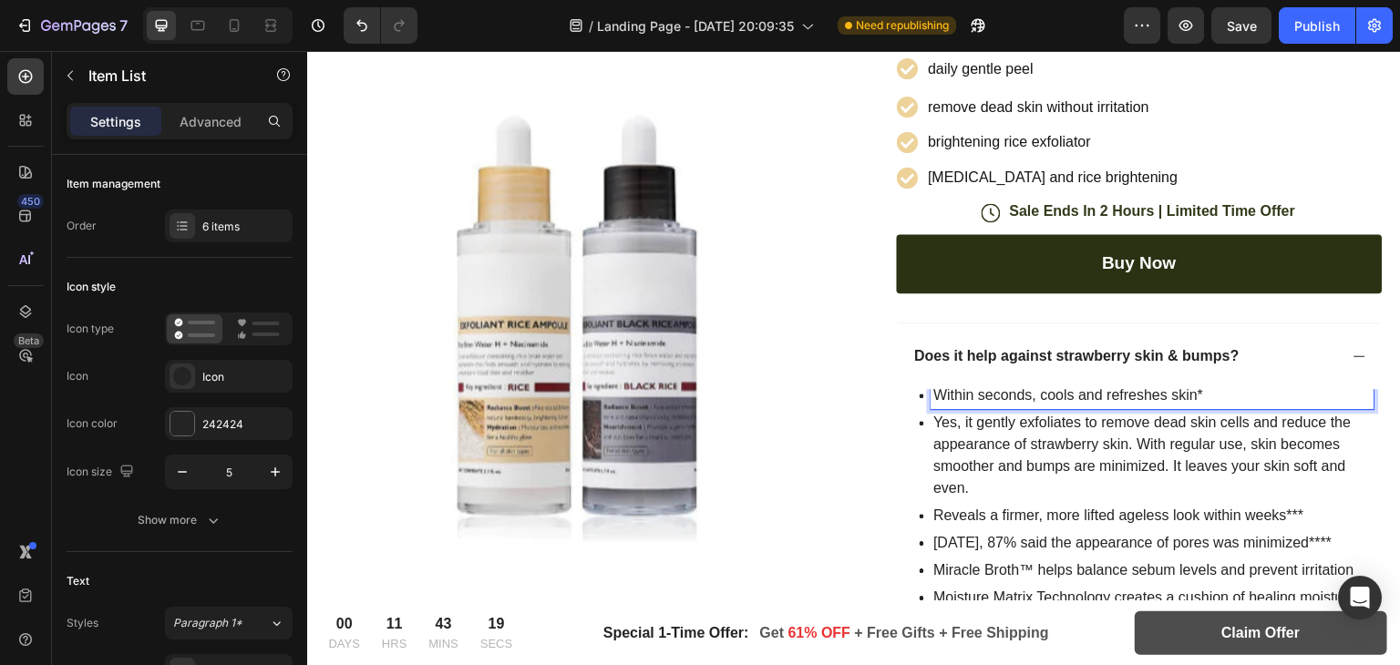
click at [1057, 389] on p "Within seconds, cools and refreshes skin*" at bounding box center [1153, 396] width 438 height 22
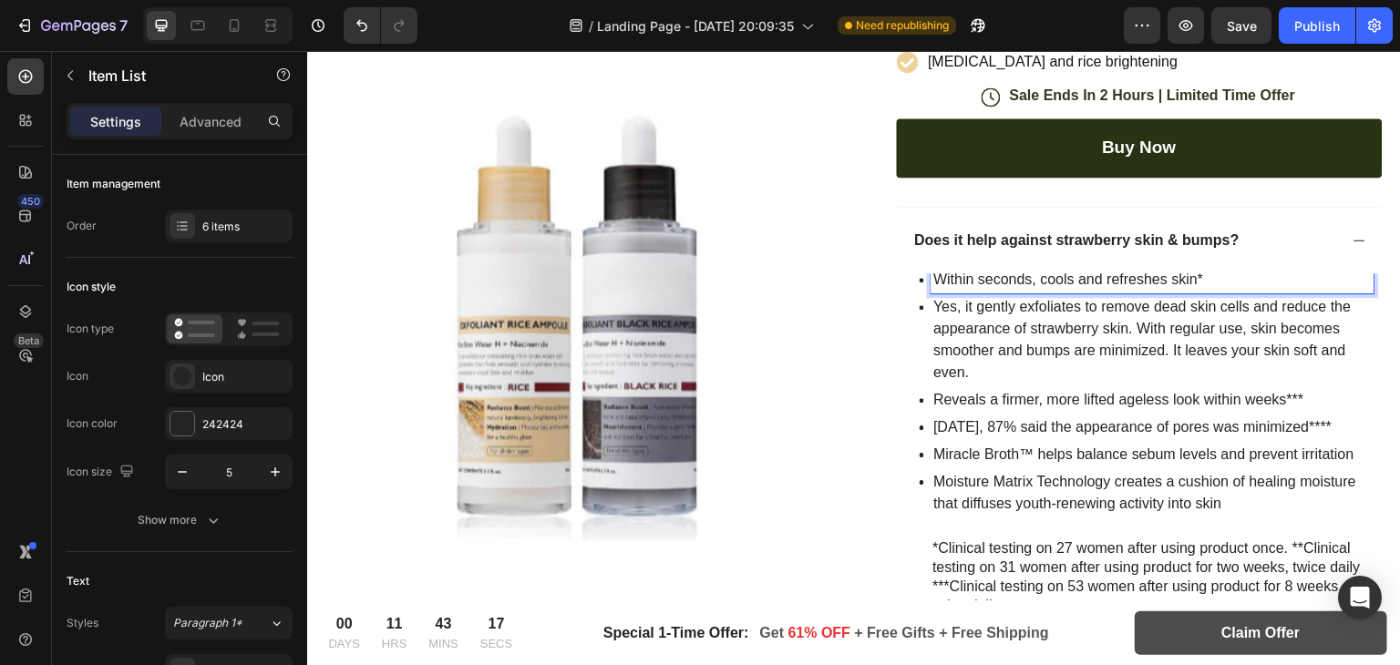
scroll to position [591, 0]
click at [984, 418] on p "In 4 weeks, 87% said the appearance of pores was minimized****" at bounding box center [1153, 427] width 438 height 22
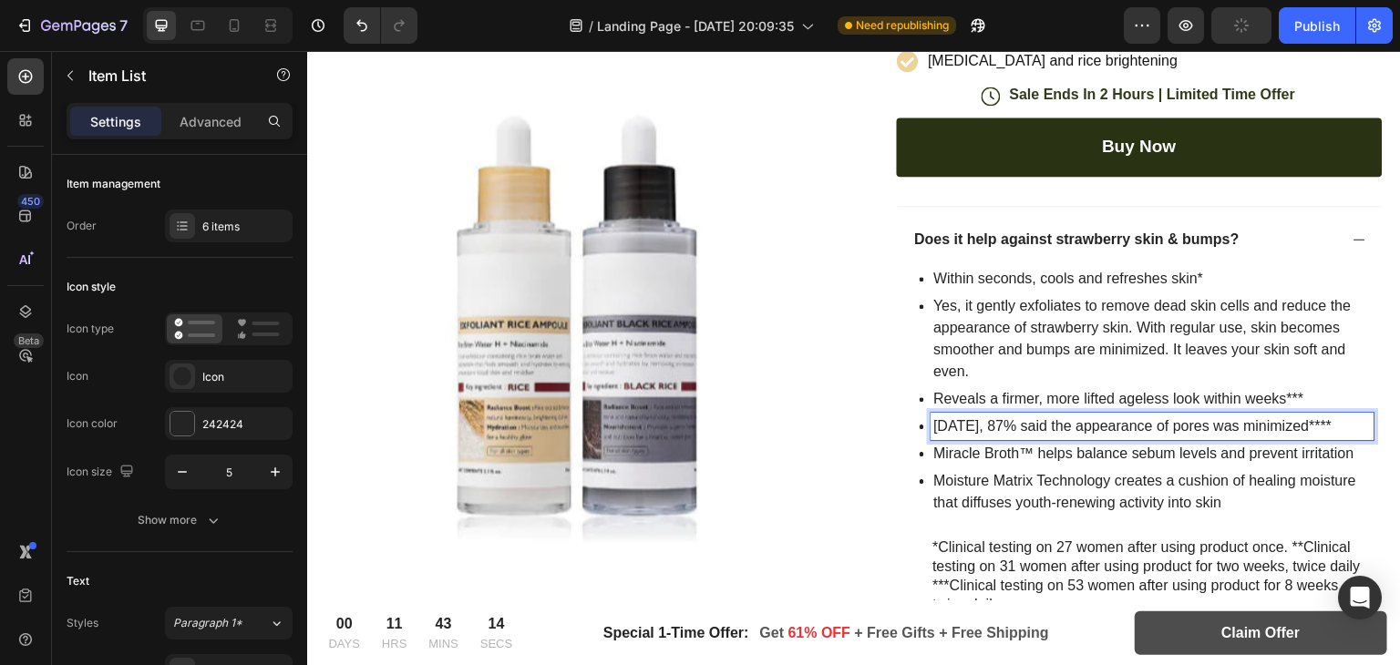
click at [1118, 413] on div "In 4 weeks, 87% said the appearance of pores was minimized****" at bounding box center [1154, 426] width 444 height 27
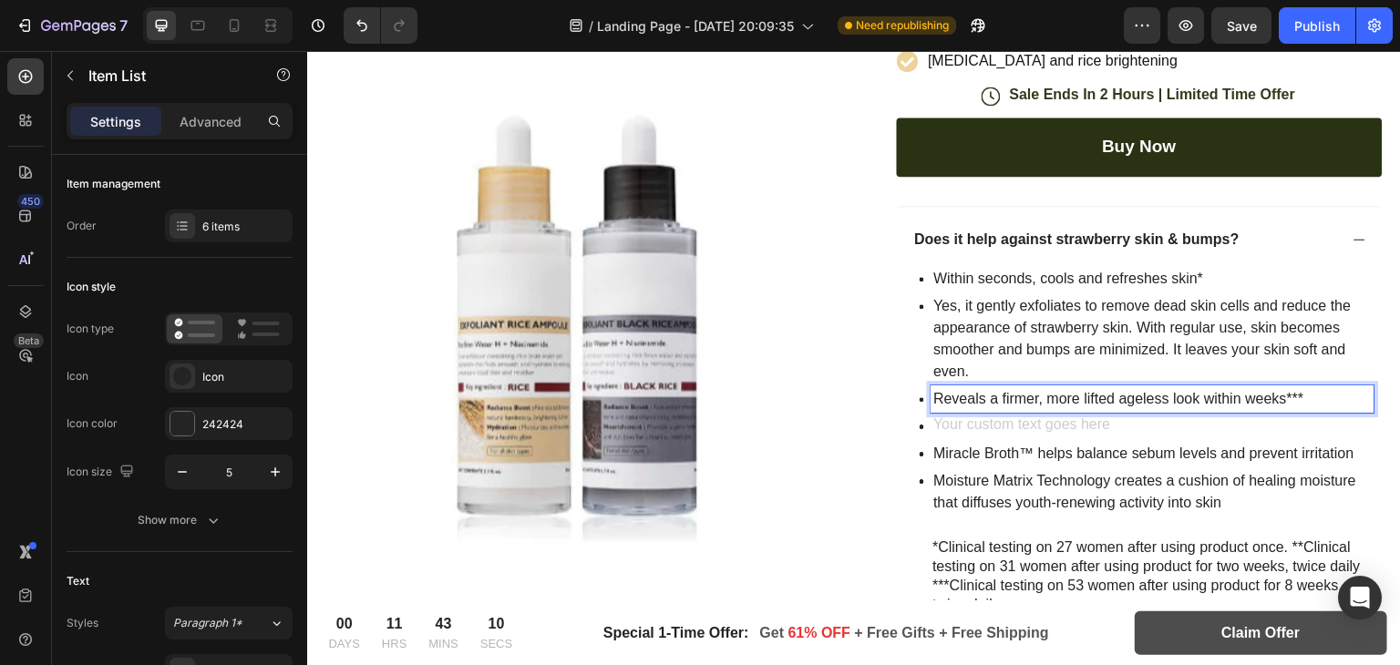
click at [1038, 393] on p "Reveals a firmer, more lifted ageless look within weeks***" at bounding box center [1153, 399] width 438 height 22
click at [1038, 393] on p "Reveals a firmermore lifted ageless look within weeks***" at bounding box center [1153, 399] width 438 height 22
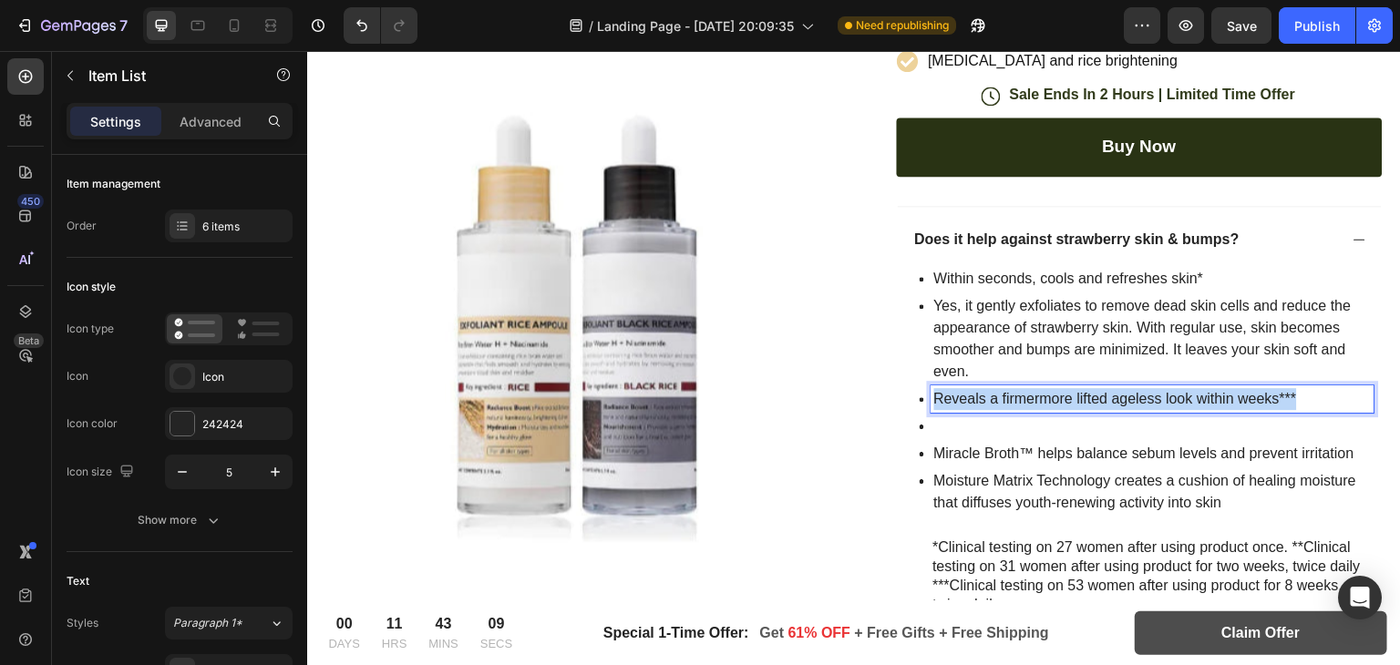
click at [1038, 393] on p "Reveals a firmermore lifted ageless look within weeks***" at bounding box center [1153, 399] width 438 height 22
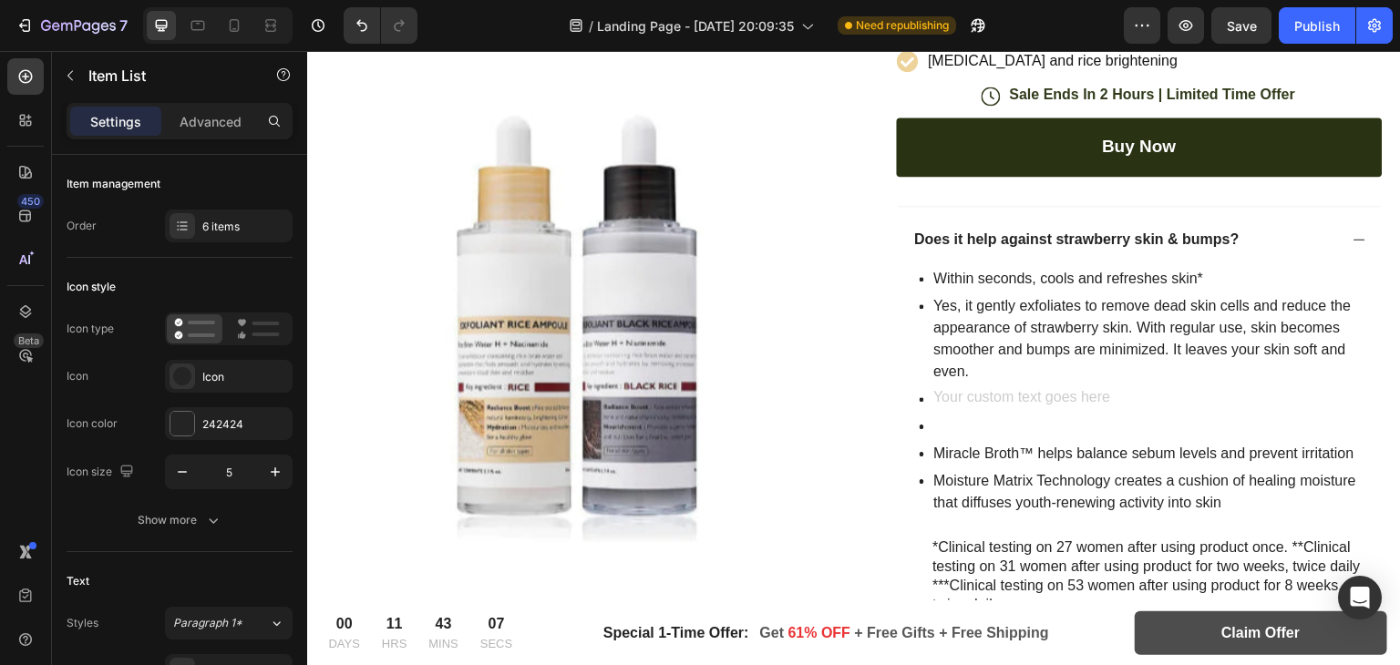
click at [920, 425] on icon at bounding box center [922, 427] width 5 height 5
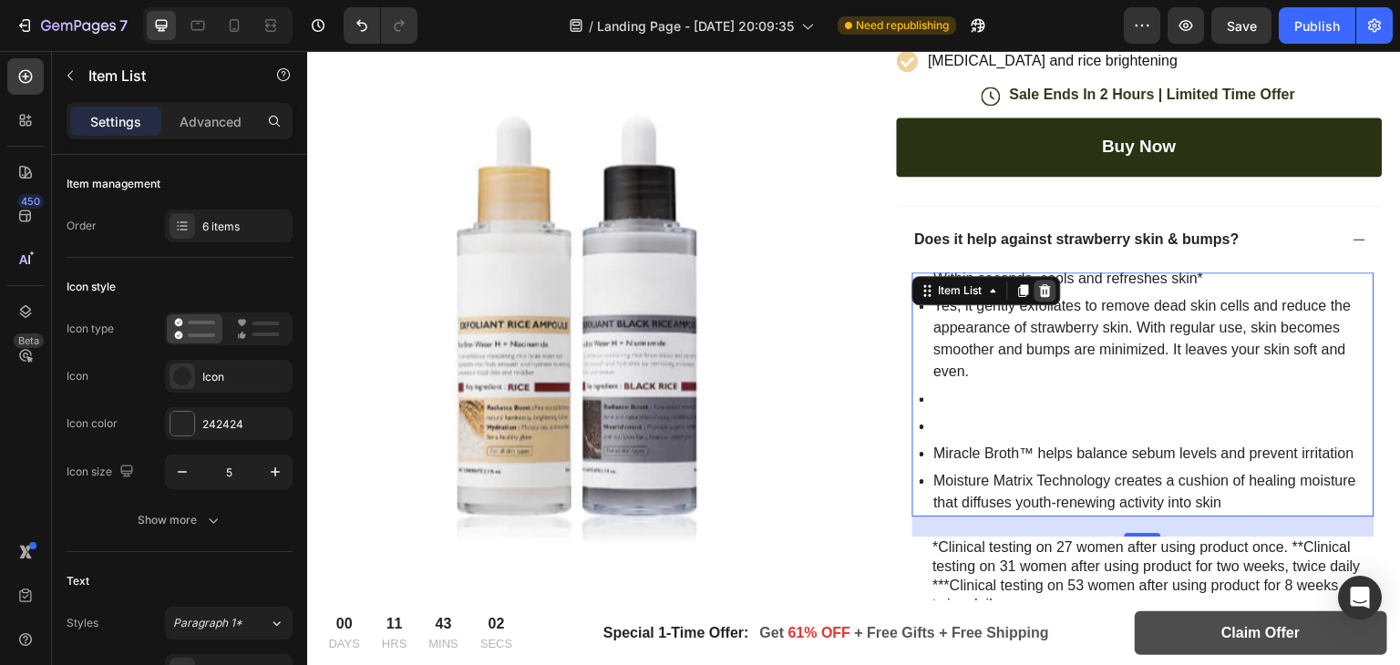
click at [1039, 294] on icon at bounding box center [1045, 290] width 12 height 13
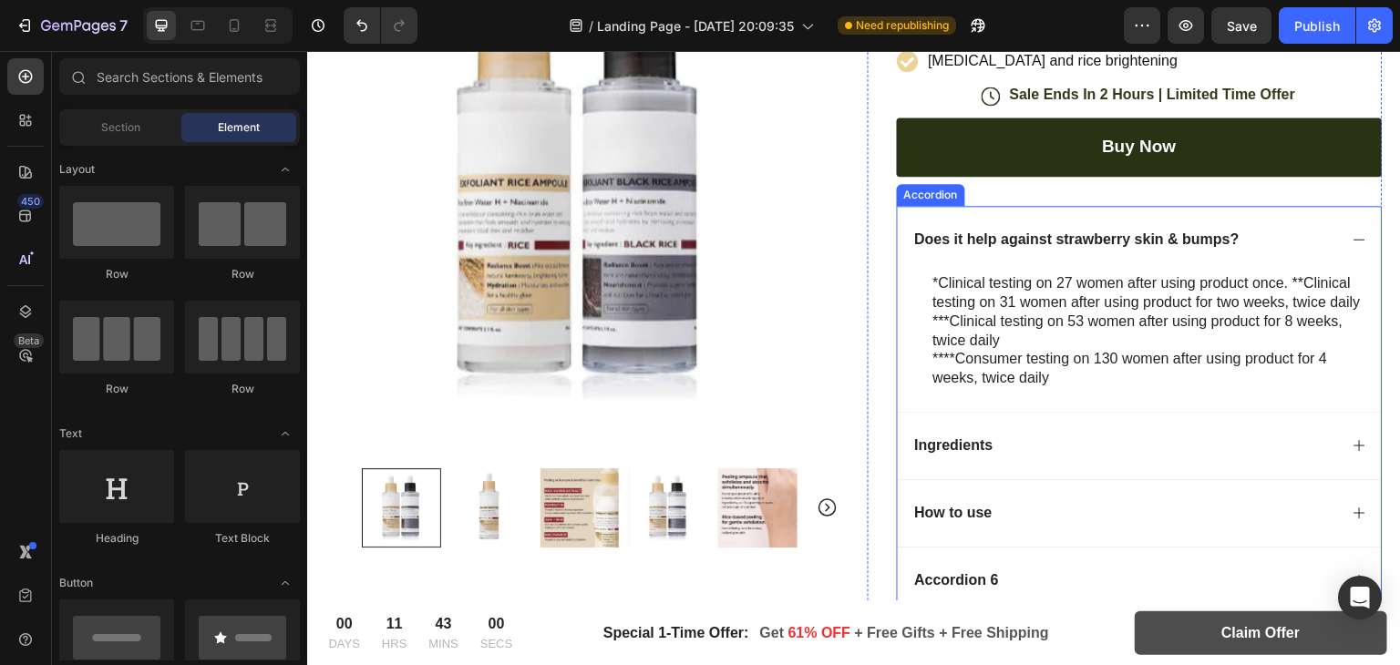
click at [1353, 234] on icon at bounding box center [1360, 239] width 15 height 15
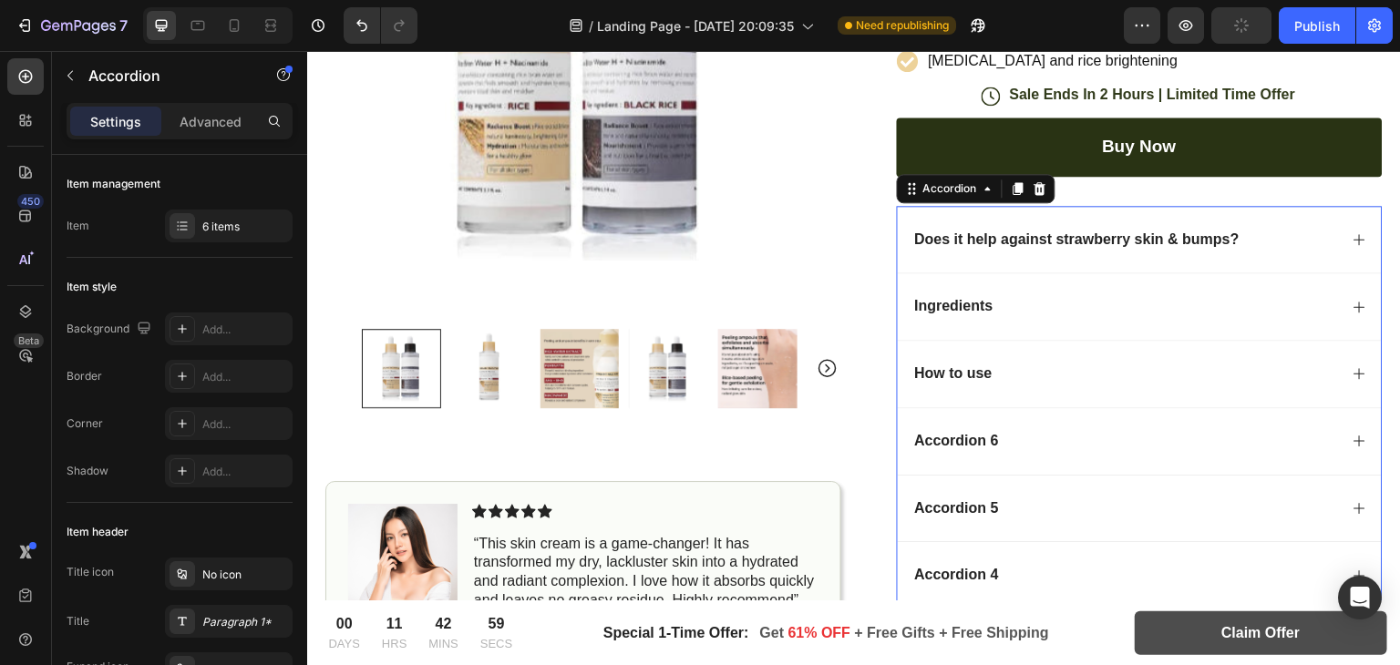
click at [1353, 234] on icon at bounding box center [1360, 239] width 15 height 15
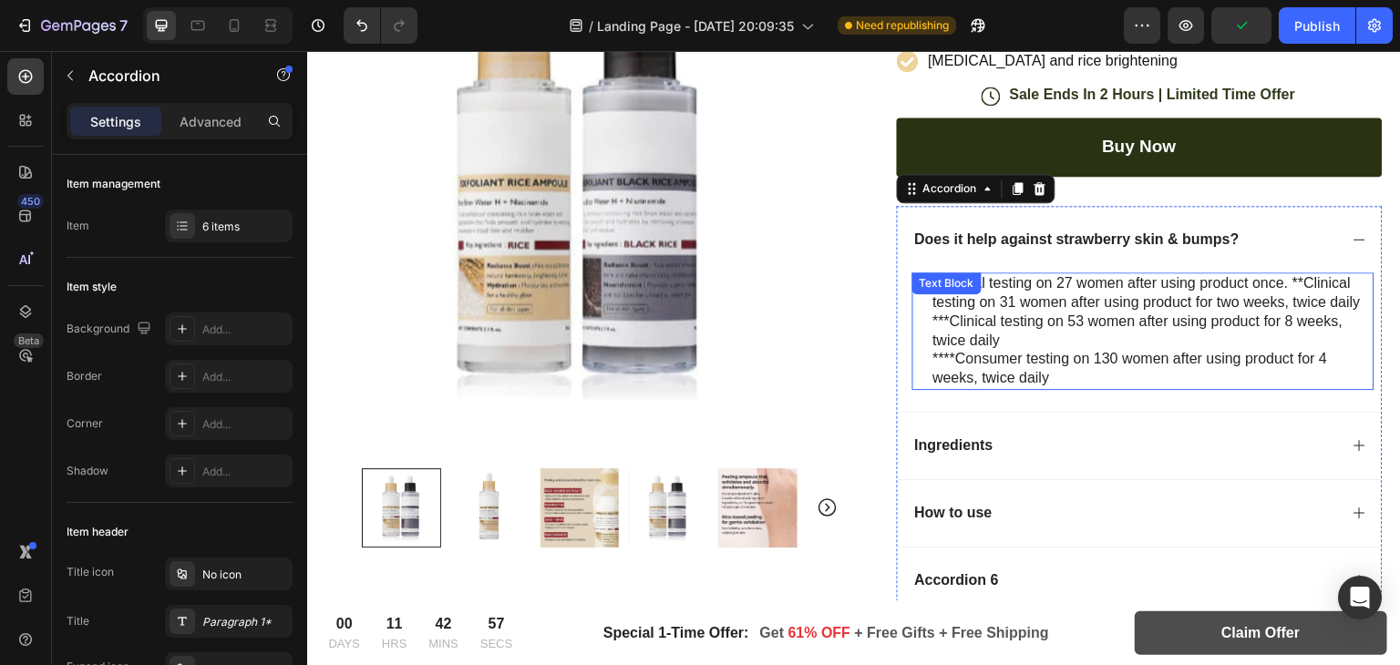
click at [1039, 304] on p "*Clinical testing on 27 women after using product once. **Clinical testing on 3…" at bounding box center [1153, 293] width 440 height 38
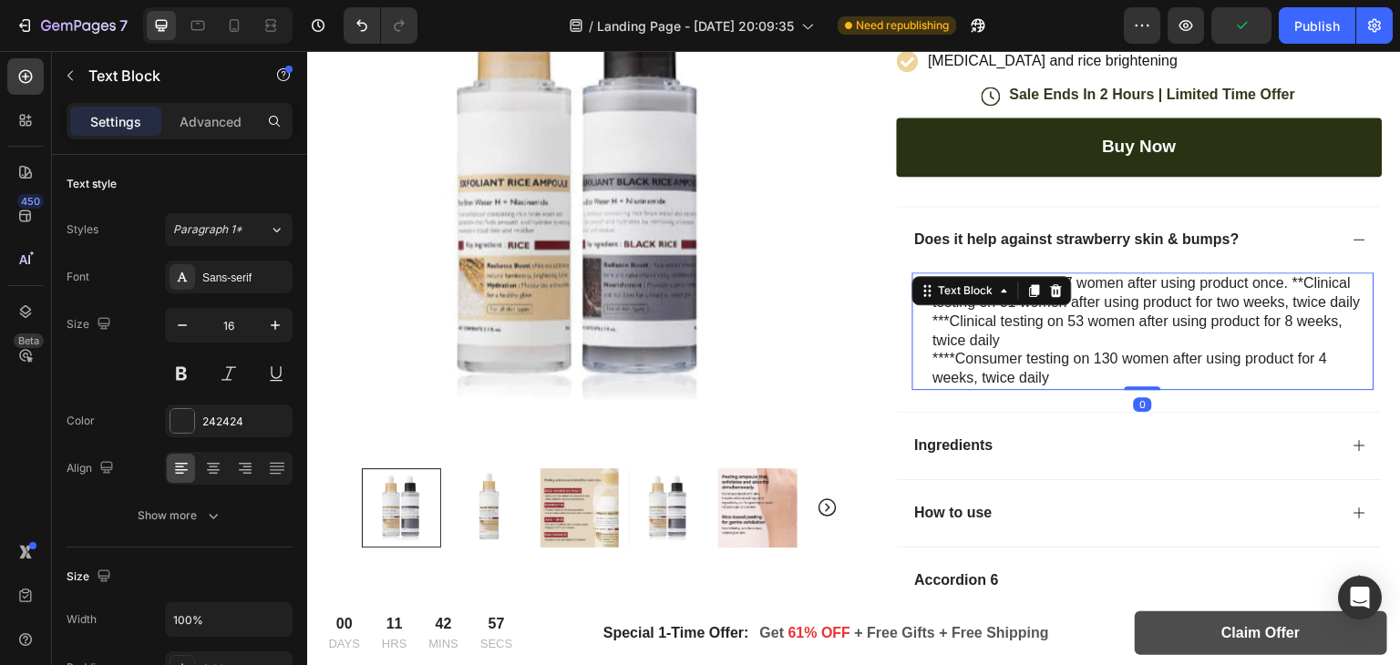
click at [1039, 304] on p "*Clinical testing on 27 women after using product once. **Clinical testing on 3…" at bounding box center [1153, 293] width 440 height 38
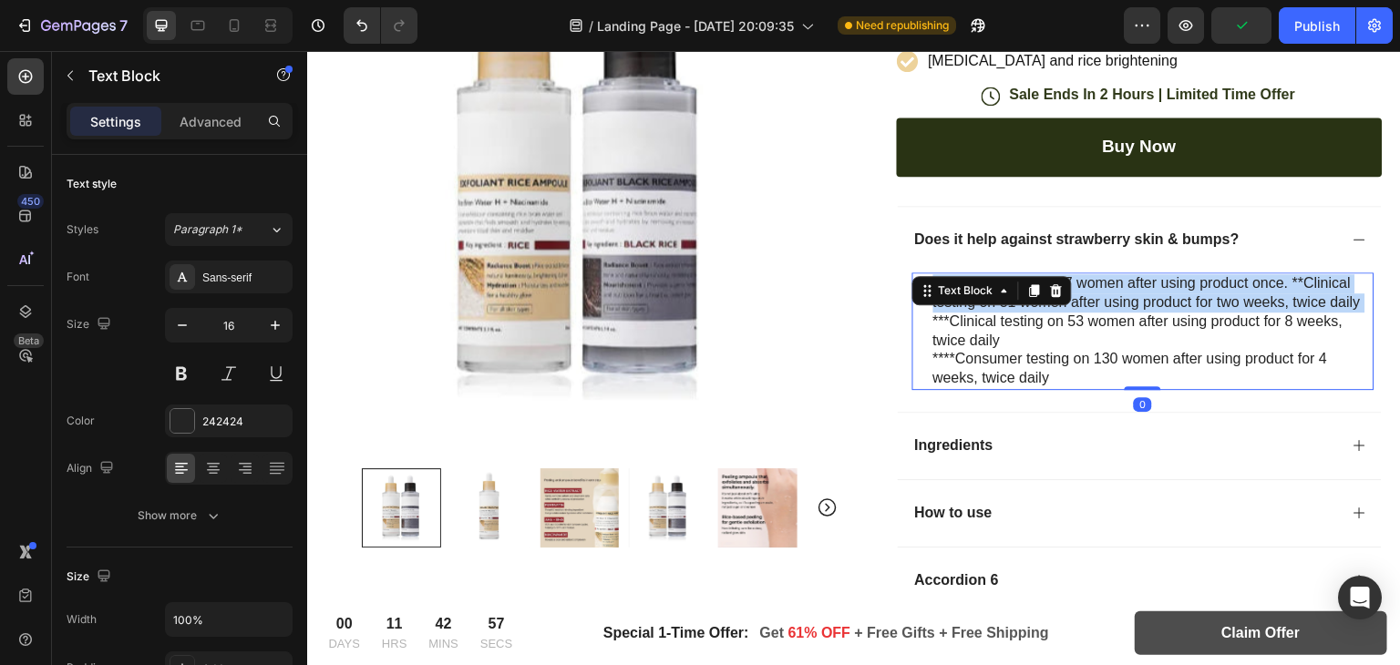
click at [1039, 304] on p "*Clinical testing on 27 women after using product once. **Clinical testing on 3…" at bounding box center [1153, 293] width 440 height 38
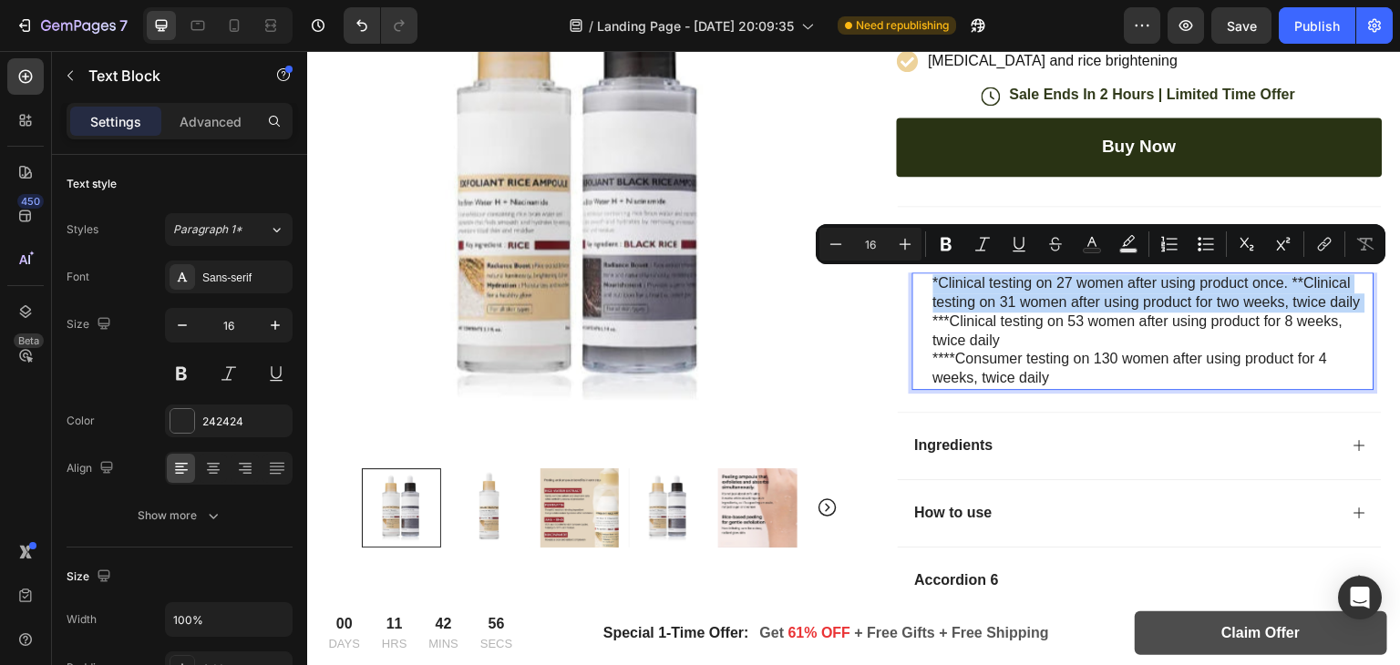
click at [1039, 304] on p "*Clinical testing on 27 women after using product once. **Clinical testing on 3…" at bounding box center [1153, 293] width 440 height 38
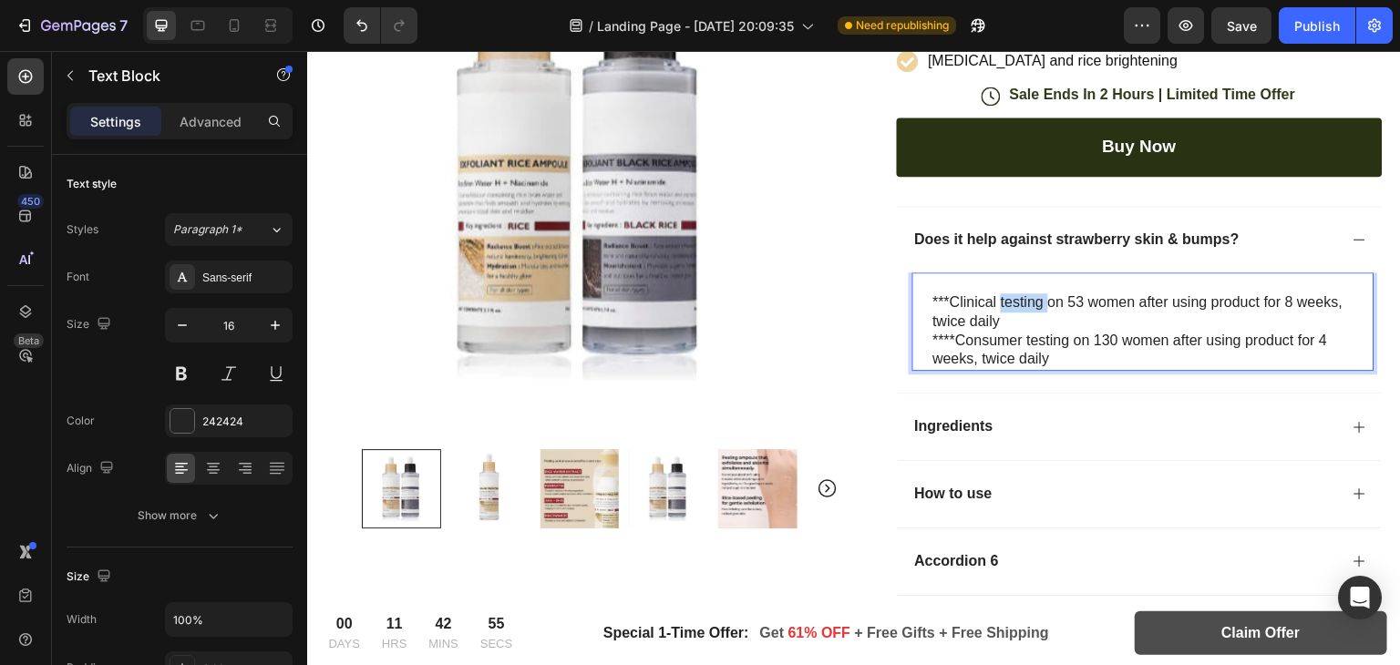
click at [1008, 294] on p "***Clinical testing on 53 women after using product for 8 weeks, twice daily" at bounding box center [1153, 313] width 440 height 38
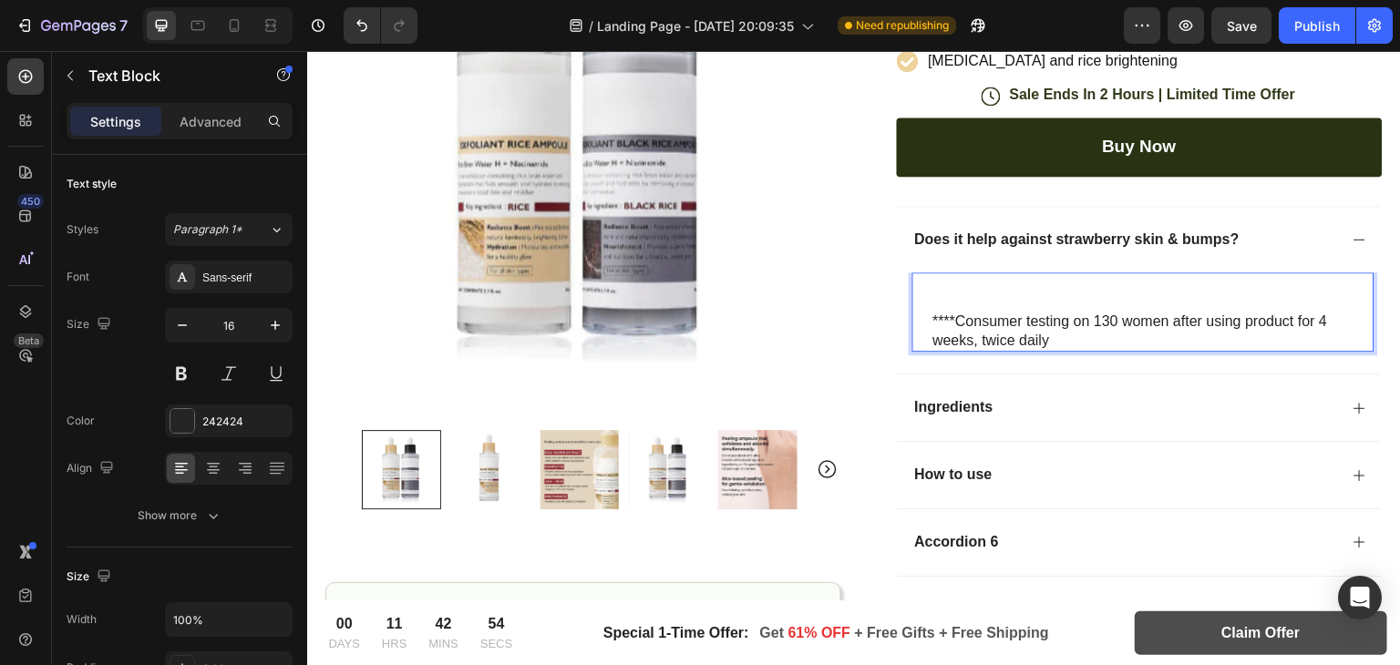
click at [1012, 315] on p "****Consumer testing on 130 women after using product for 4 weeks, twice daily" at bounding box center [1153, 332] width 440 height 38
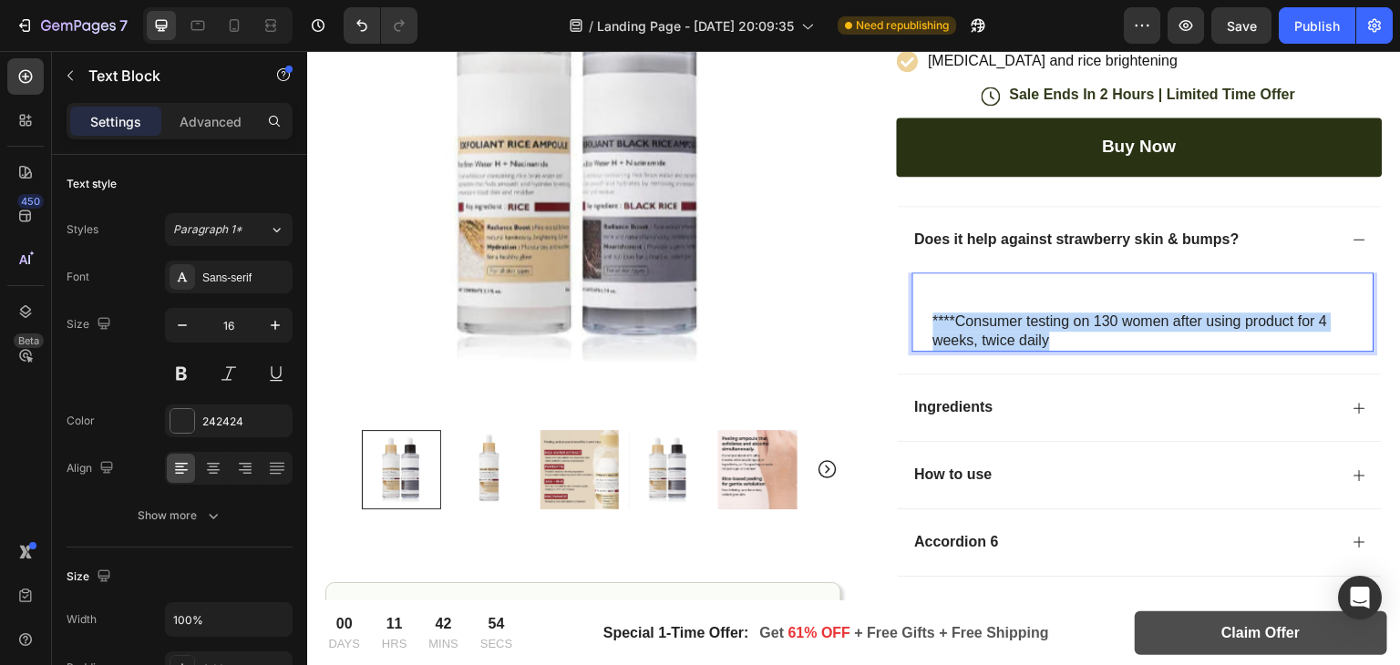
click at [1012, 315] on p "****Consumer testing on 130 women after using product for 4 weeks, twice daily" at bounding box center [1153, 332] width 440 height 38
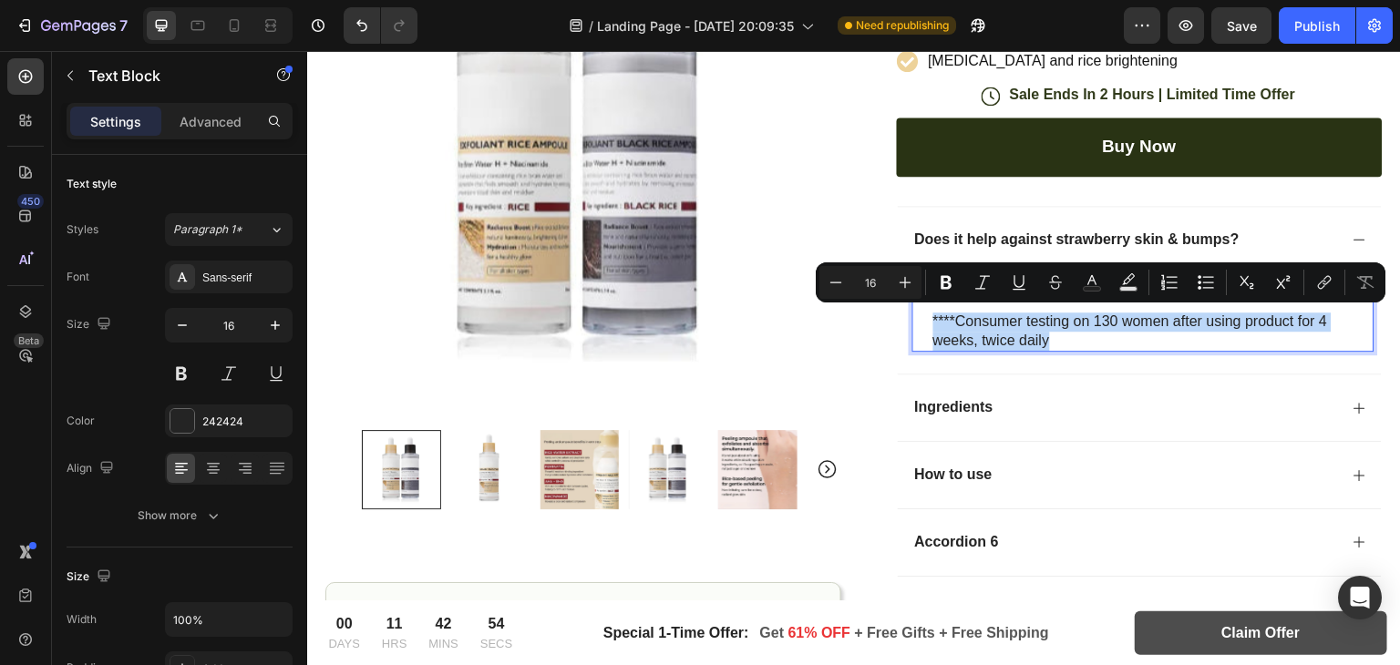
click at [1012, 315] on p "****Consumer testing on 130 women after using product for 4 weeks, twice daily" at bounding box center [1153, 332] width 440 height 38
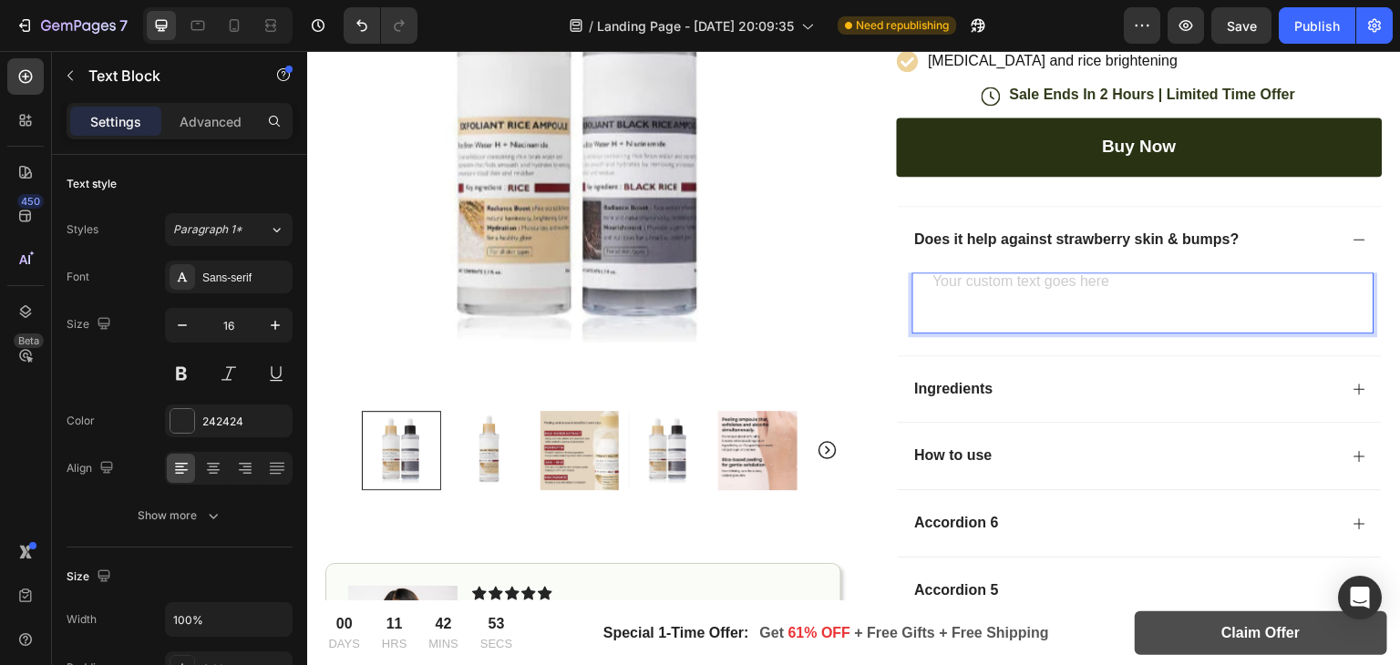
click at [960, 289] on p "Rich Text Editor. Editing area: main" at bounding box center [1153, 283] width 440 height 19
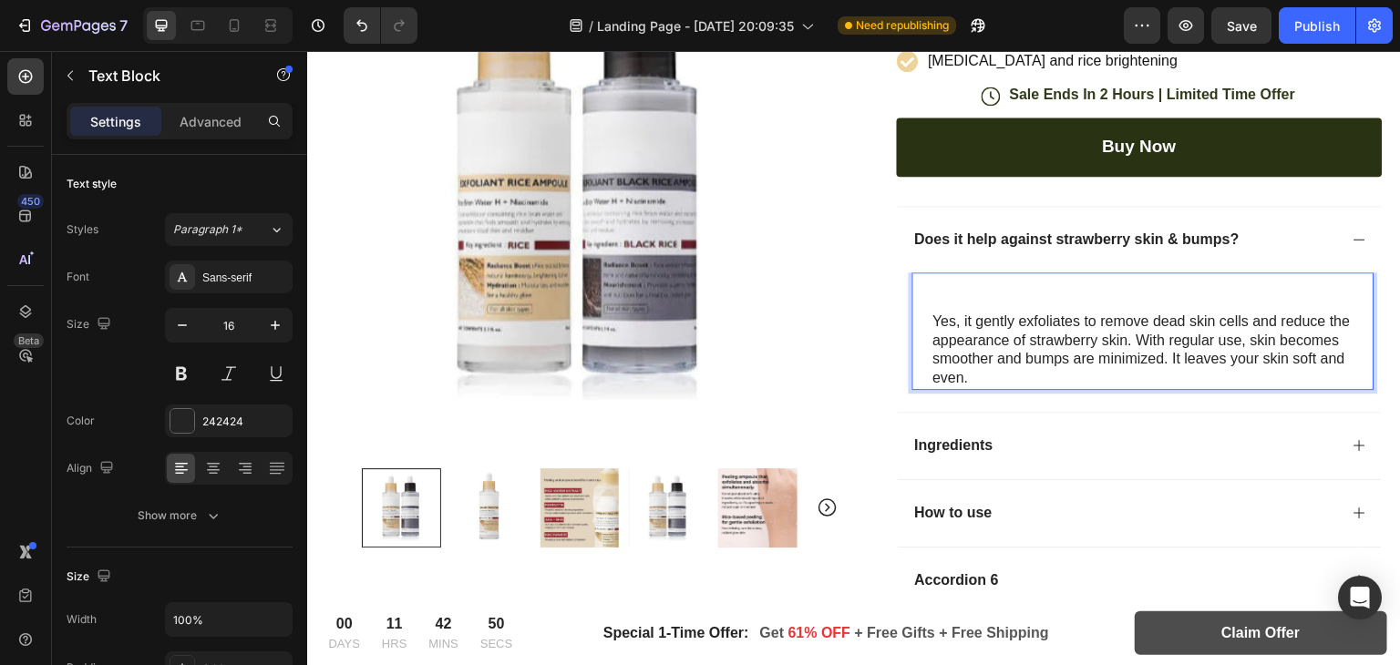
click at [971, 296] on p "Rich Text Editor. Editing area: main" at bounding box center [1153, 303] width 440 height 19
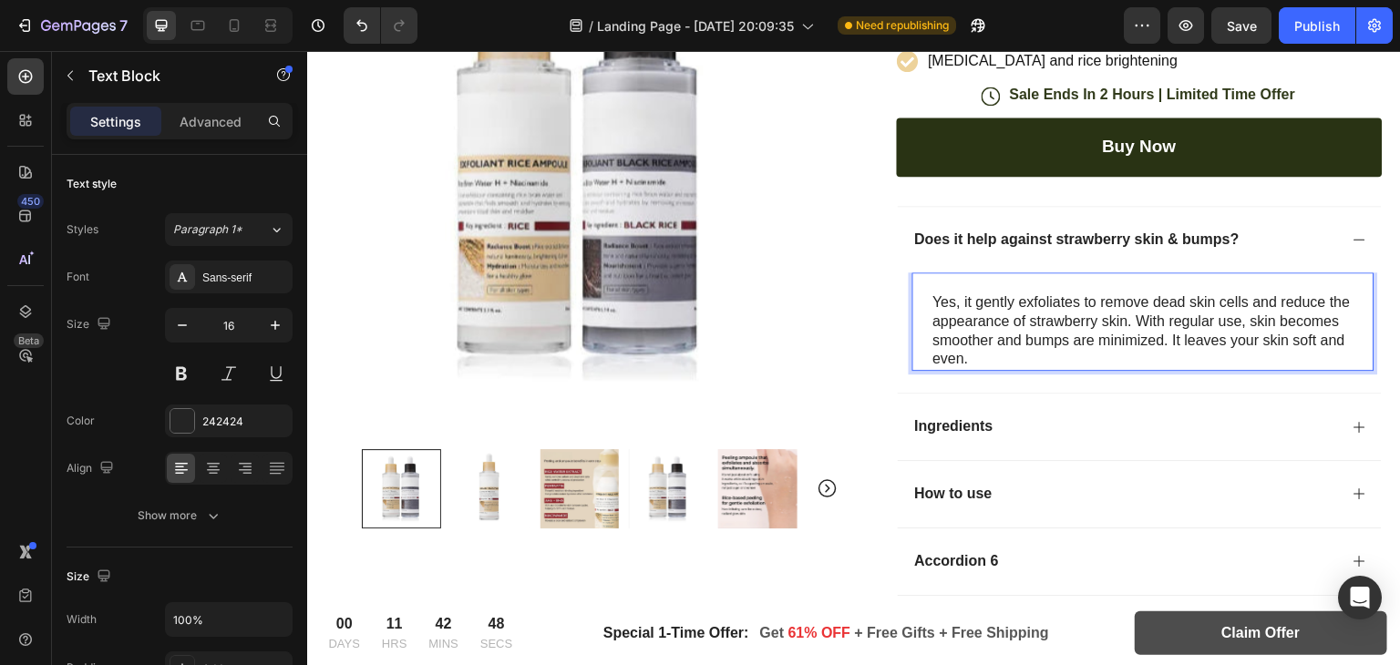
click at [938, 285] on p "Rich Text Editor. Editing area: main" at bounding box center [1153, 283] width 440 height 19
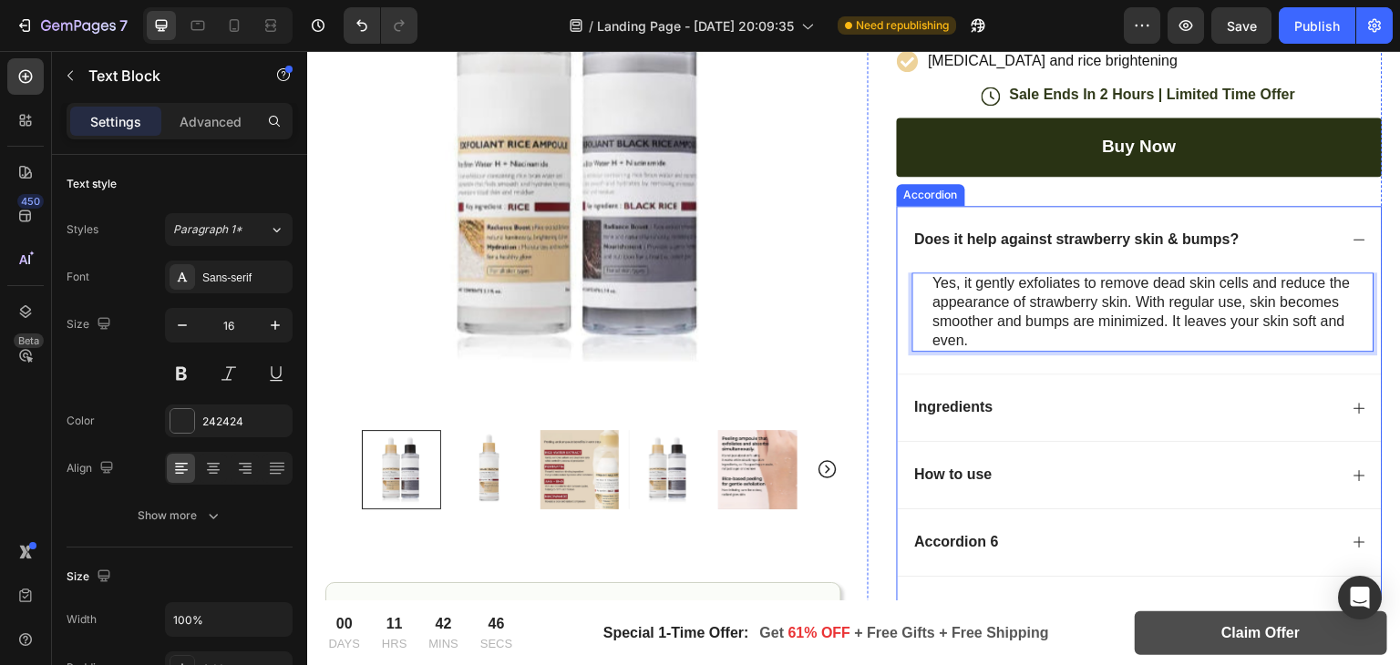
click at [1337, 241] on div "Does it help against strawberry skin & bumps?" at bounding box center [1140, 239] width 485 height 67
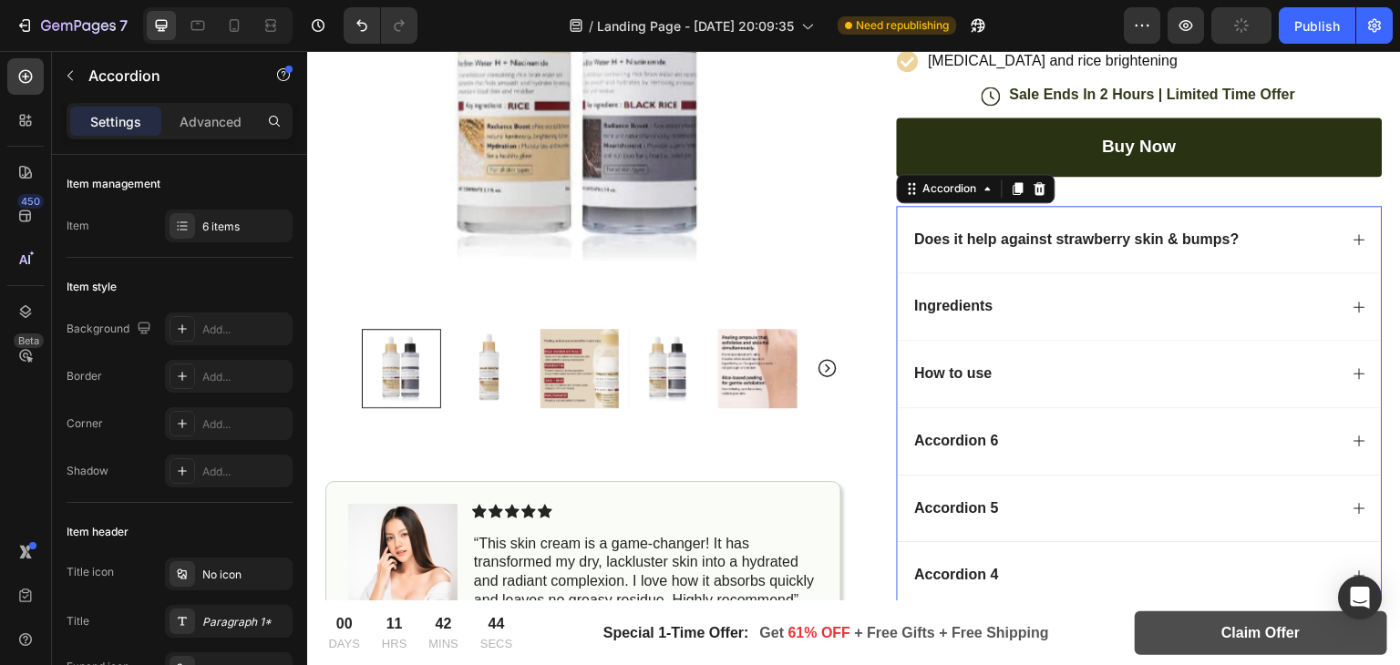
click at [1353, 304] on icon at bounding box center [1360, 307] width 15 height 15
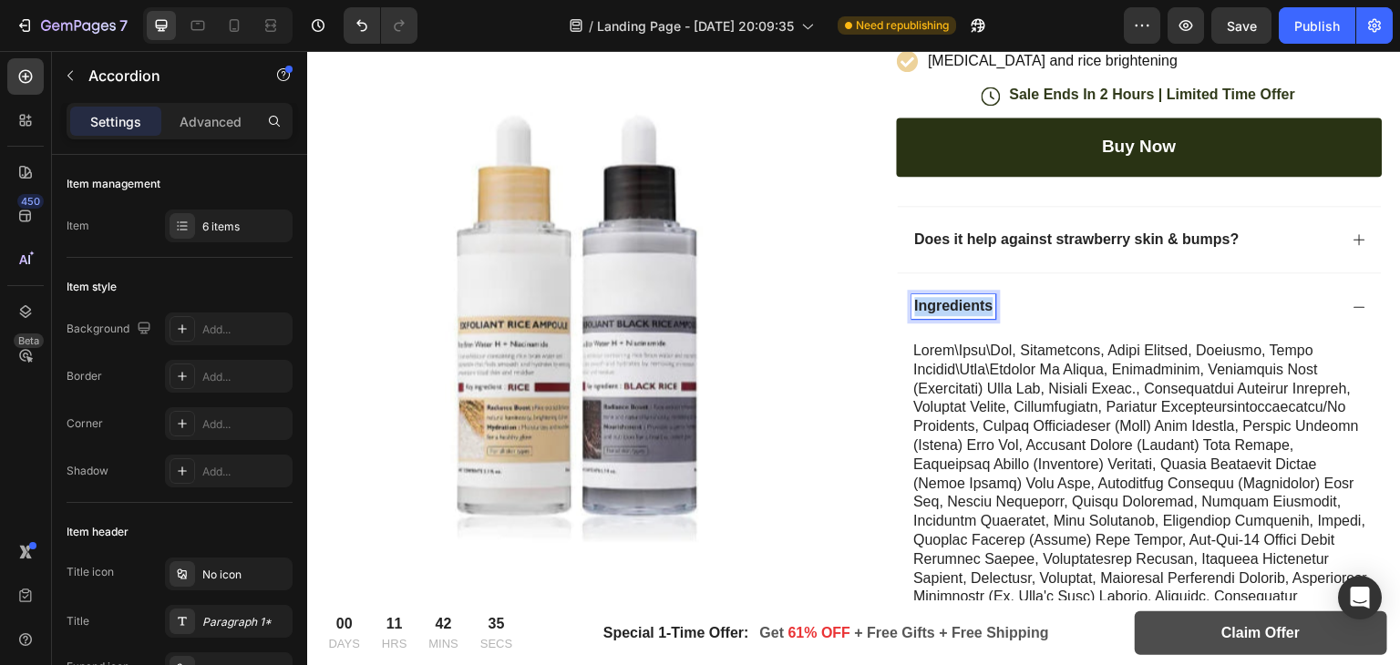
click at [944, 302] on p "Ingredients" at bounding box center [954, 306] width 78 height 19
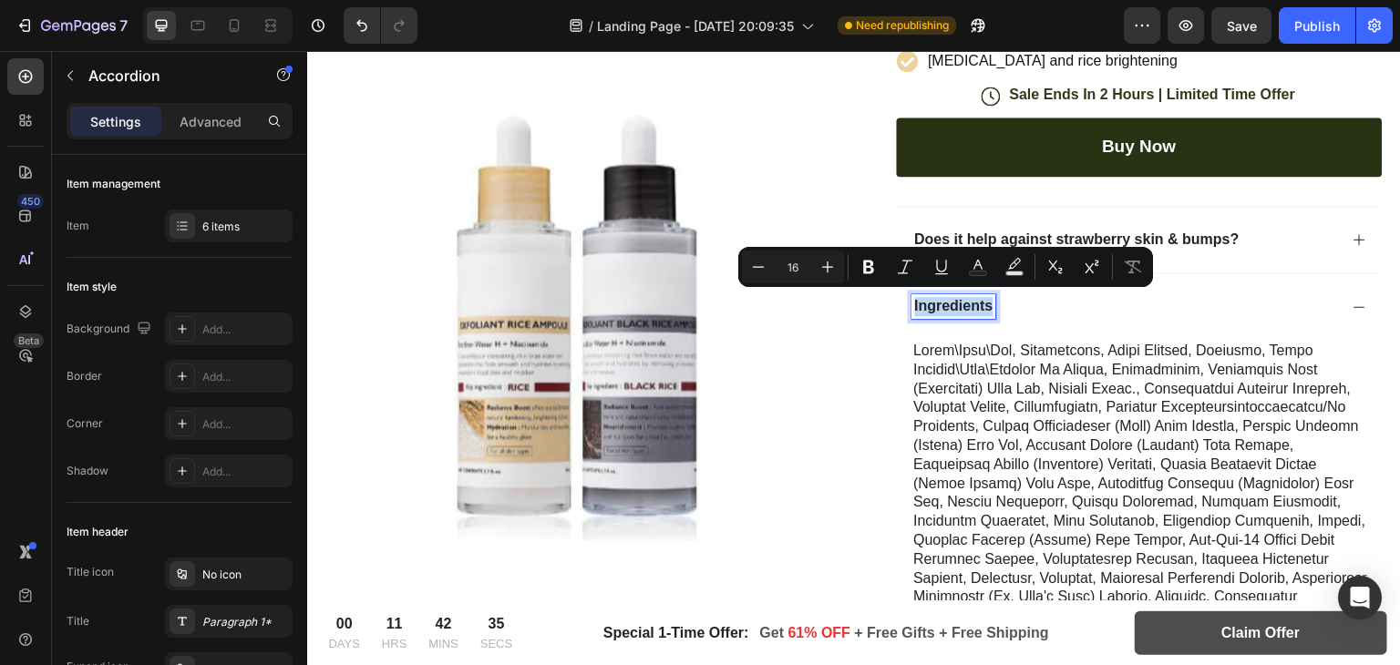
click at [944, 302] on p "Ingredients" at bounding box center [954, 306] width 78 height 19
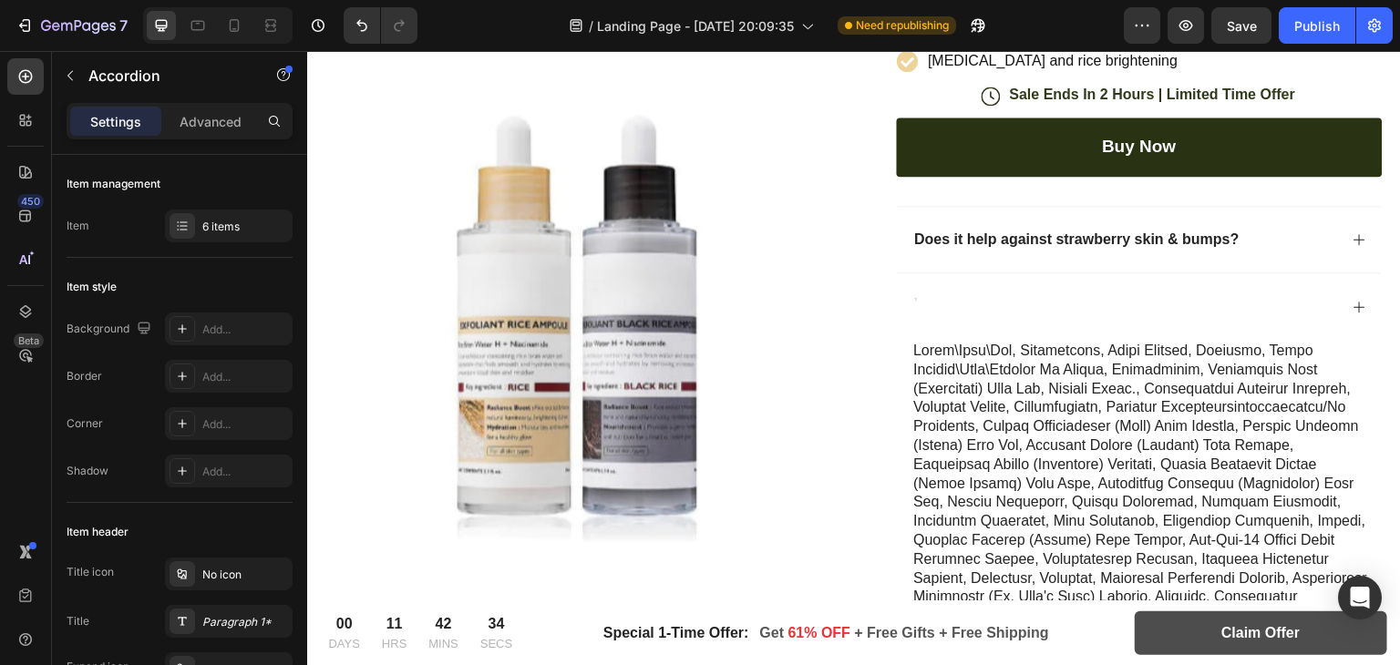
scroll to position [585, 0]
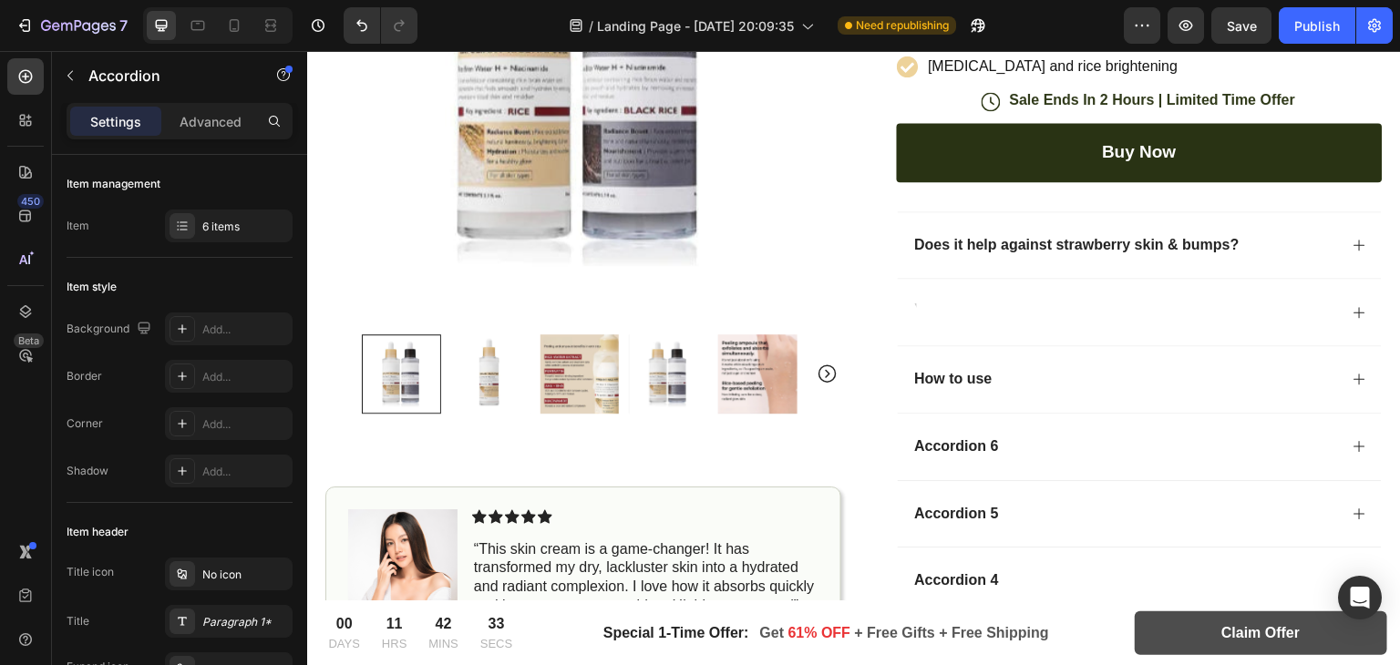
click at [913, 304] on div "Rich Text Editor. Editing area: main" at bounding box center [915, 312] width 5 height 25
click at [1353, 314] on icon at bounding box center [1360, 312] width 15 height 15
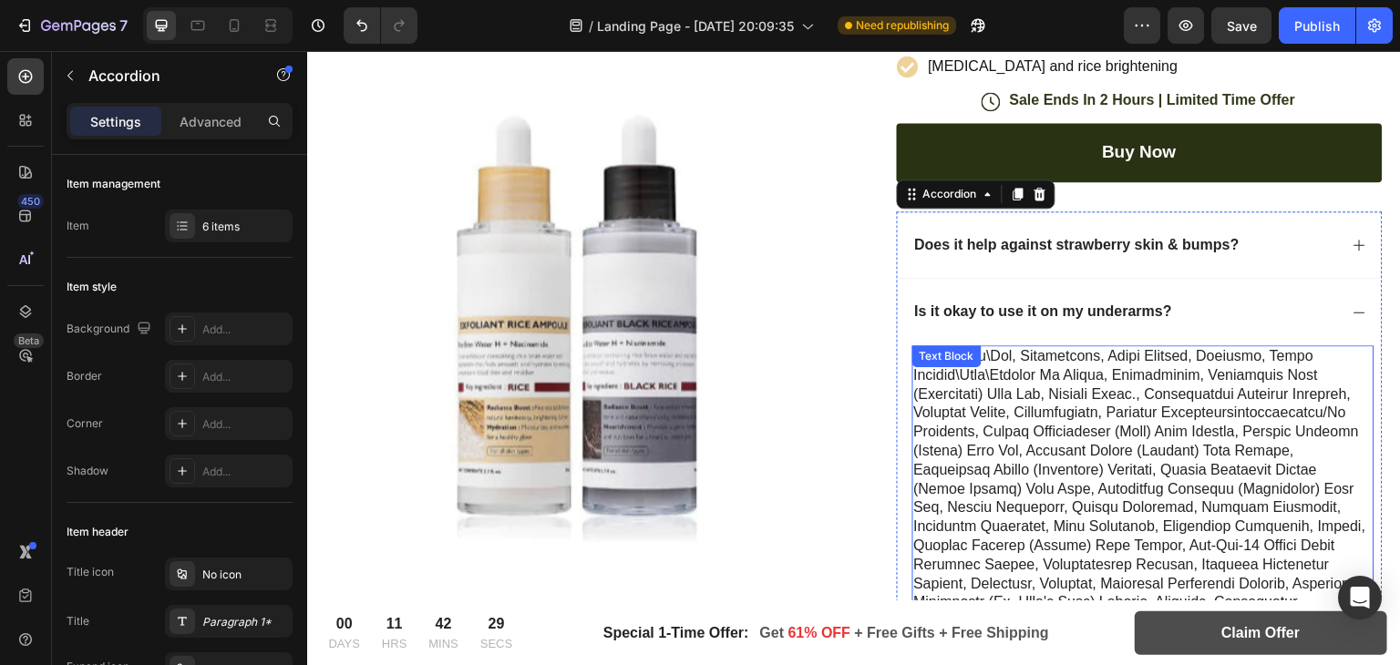
click at [945, 377] on p at bounding box center [1143, 517] width 459 height 341
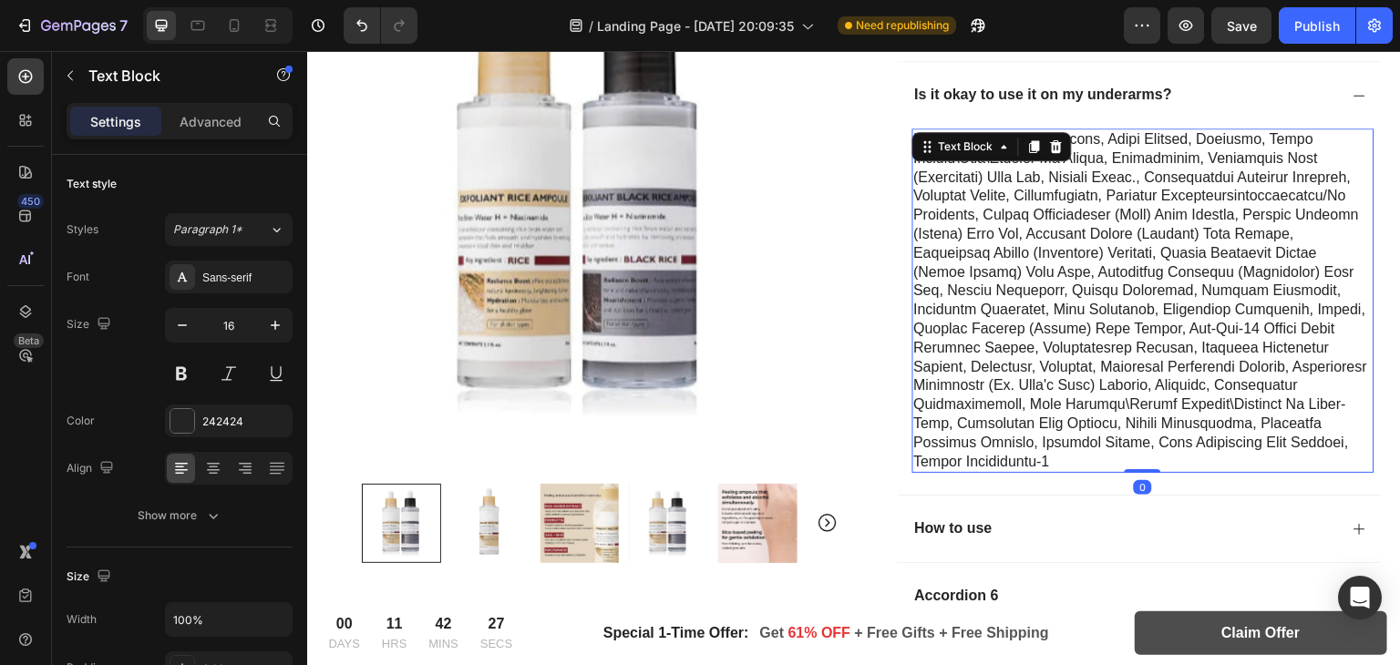
scroll to position [803, 0]
click at [1002, 315] on p at bounding box center [1143, 299] width 459 height 341
click at [1002, 315] on p "Rich Text Editor. Editing area: main" at bounding box center [1143, 299] width 459 height 341
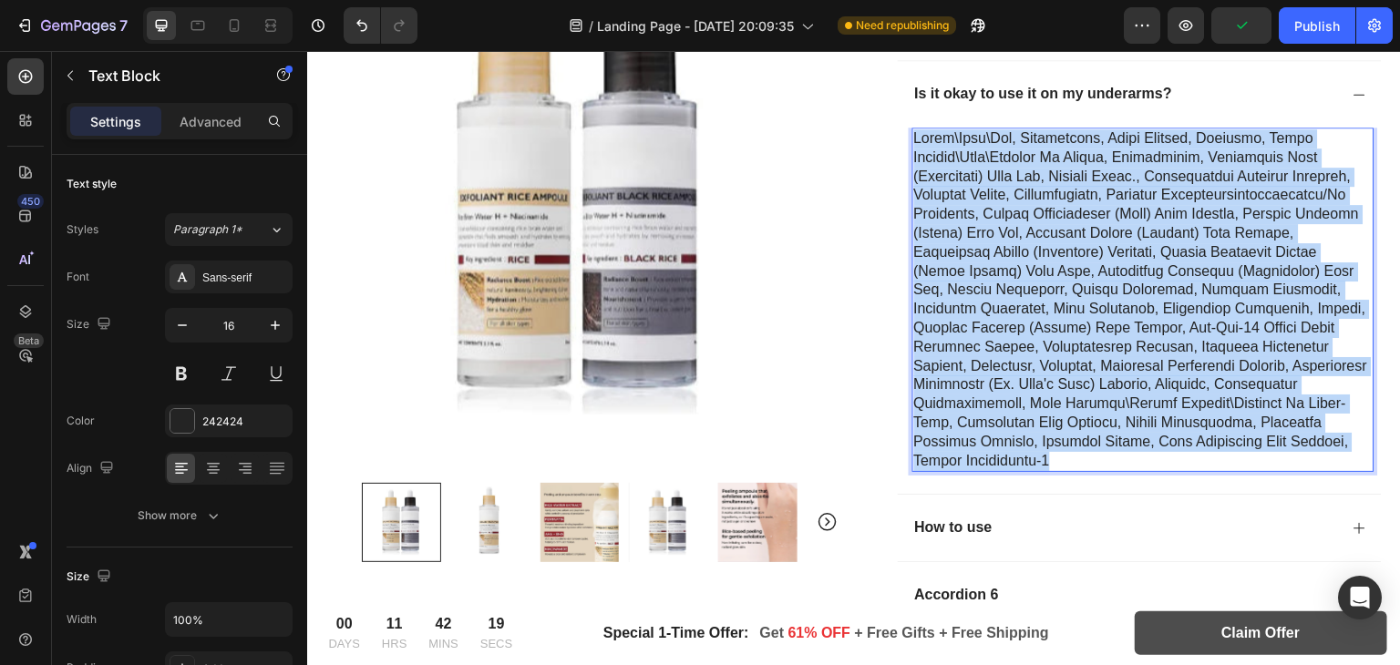
click at [1002, 315] on p "Rich Text Editor. Editing area: main" at bounding box center [1143, 299] width 459 height 341
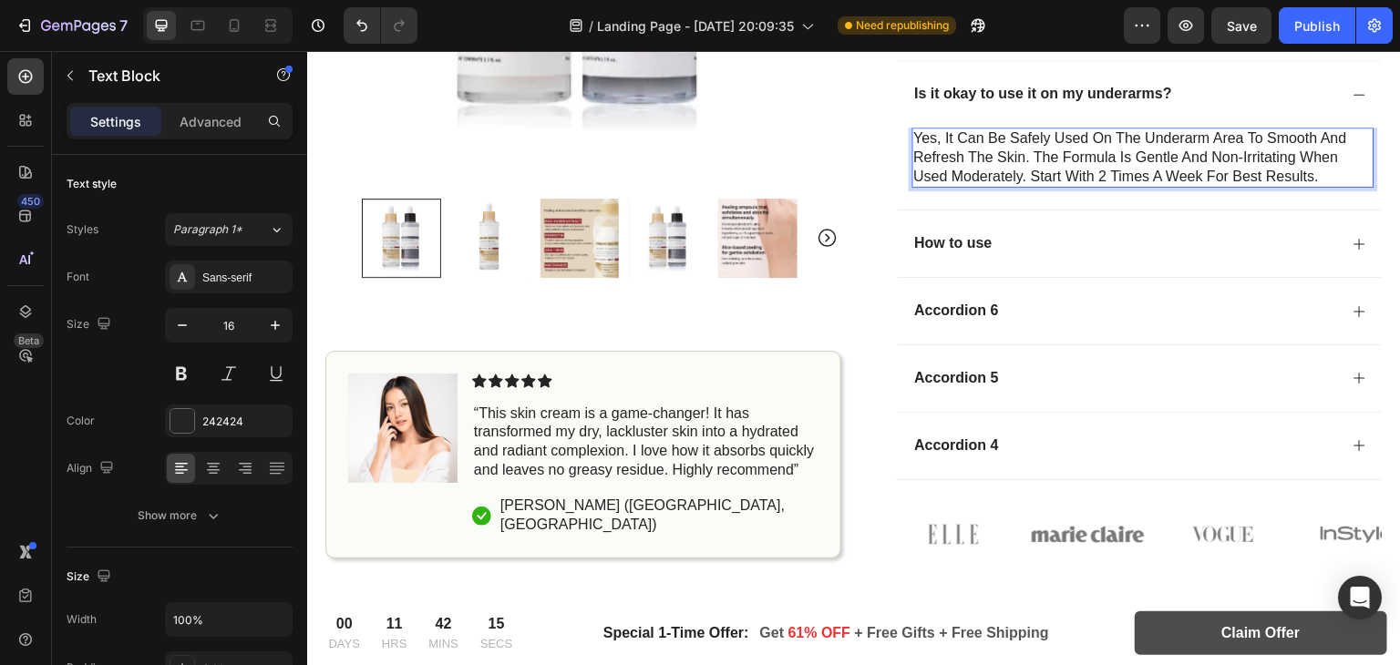
scroll to position [712, 0]
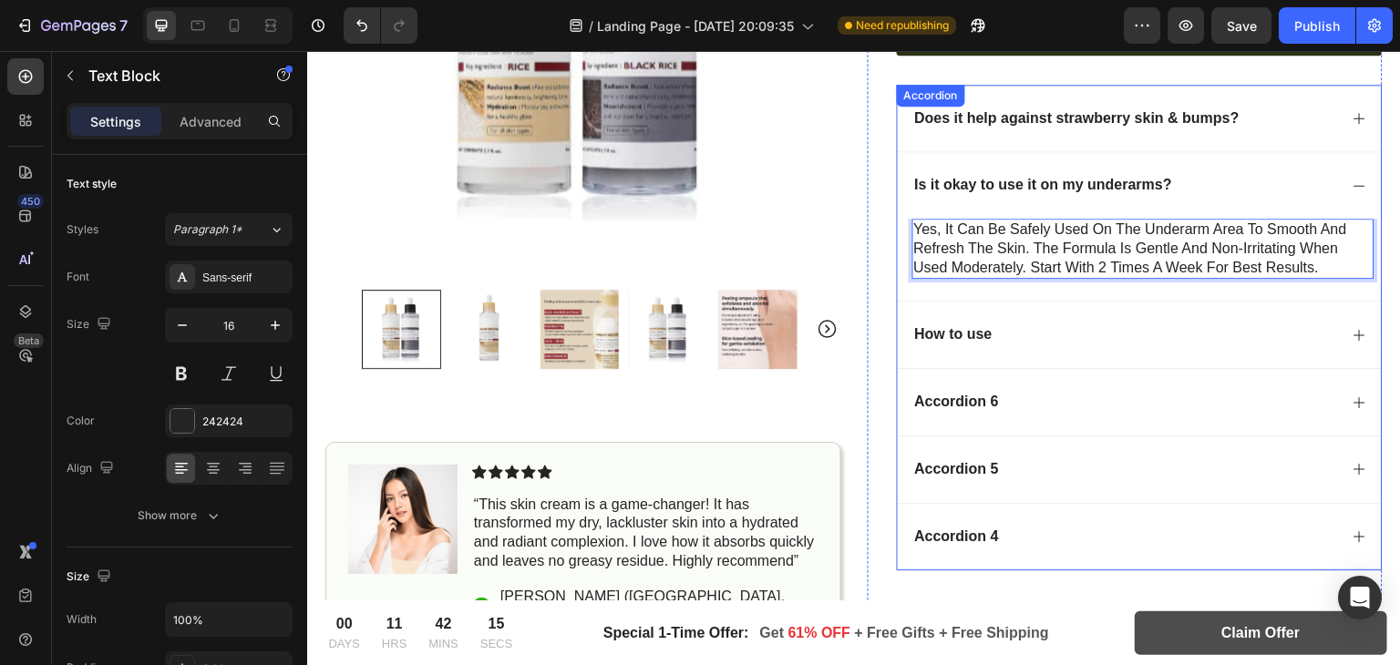
click at [1353, 179] on icon at bounding box center [1360, 186] width 15 height 15
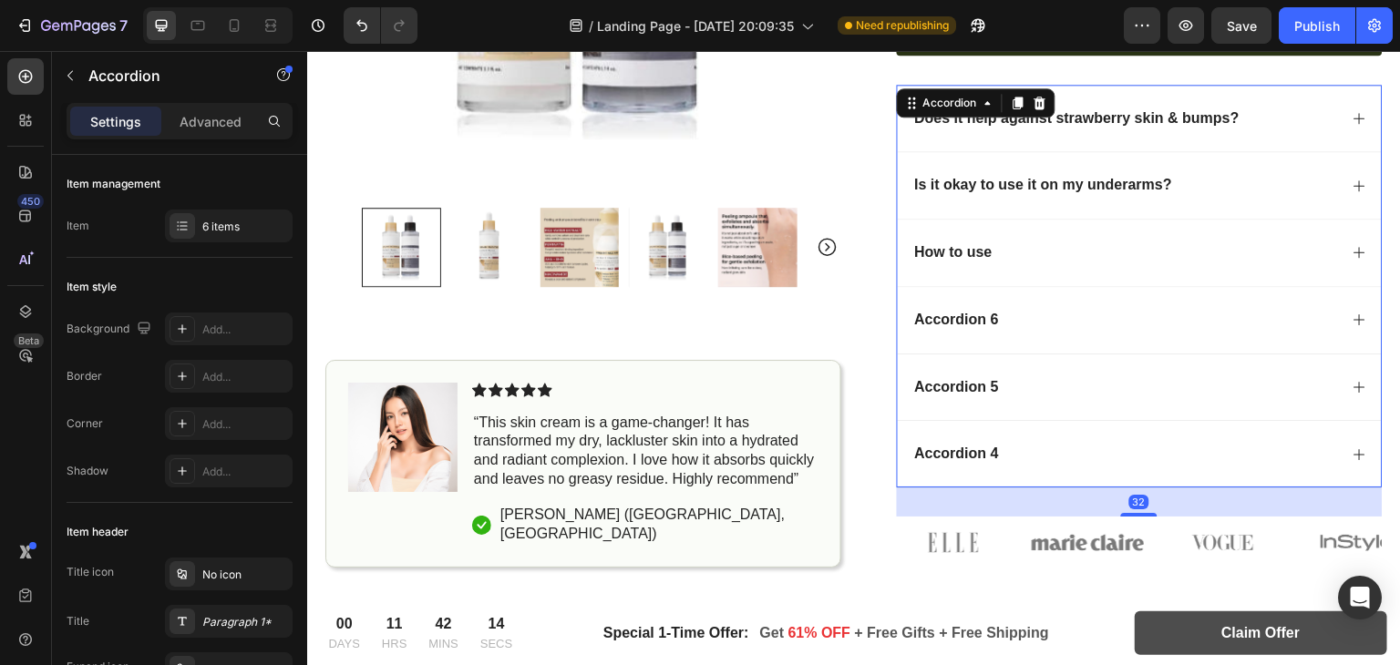
scroll to position [680, 0]
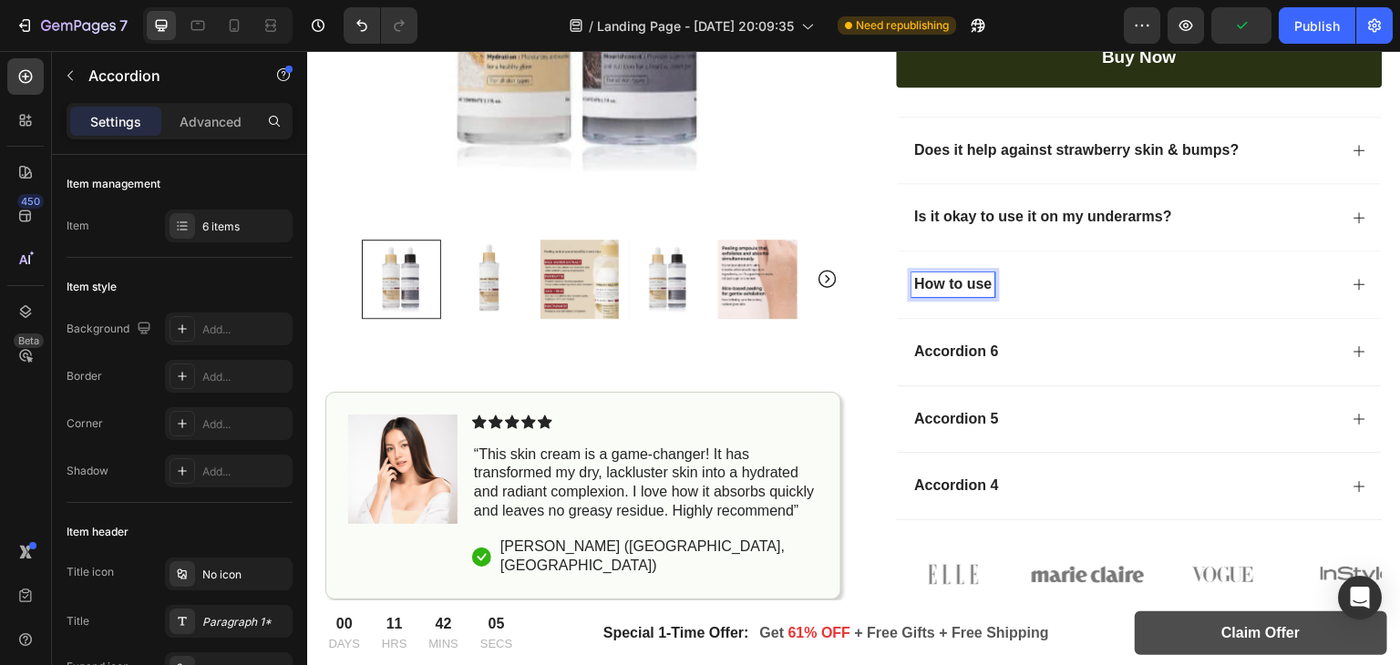
click at [954, 276] on p "How to use" at bounding box center [953, 284] width 77 height 19
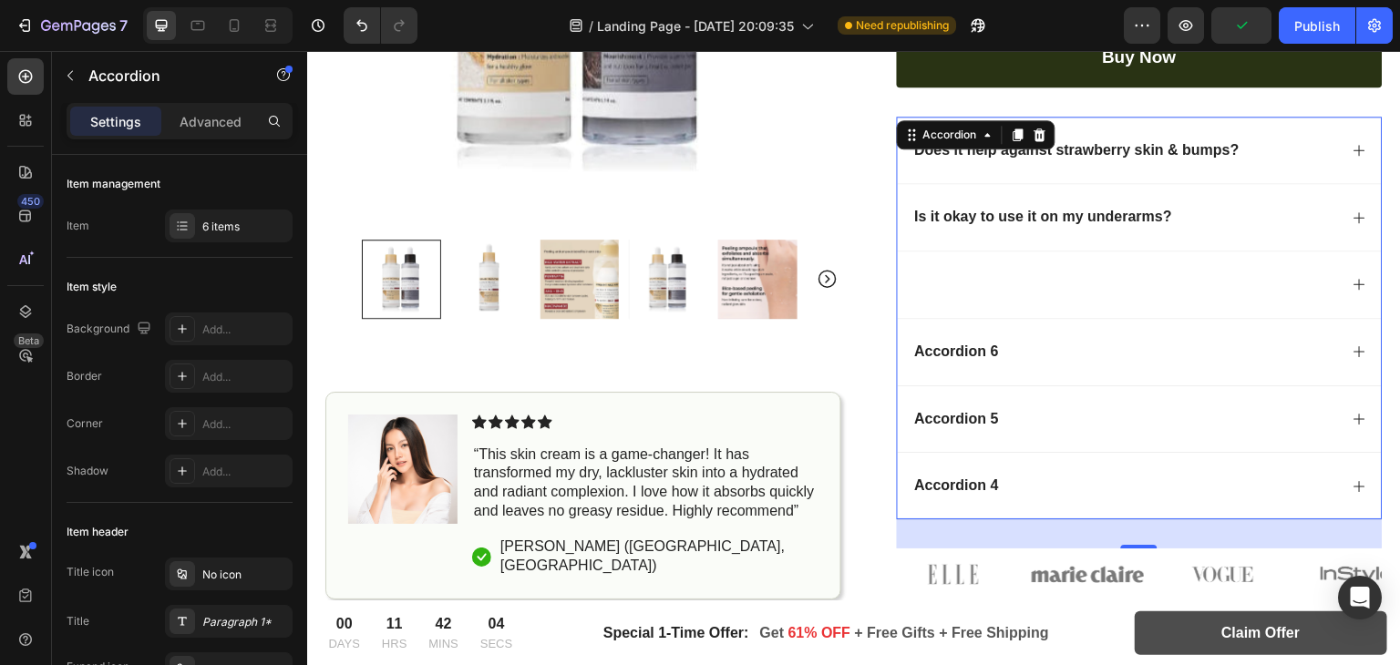
click at [922, 279] on div at bounding box center [1126, 285] width 427 height 25
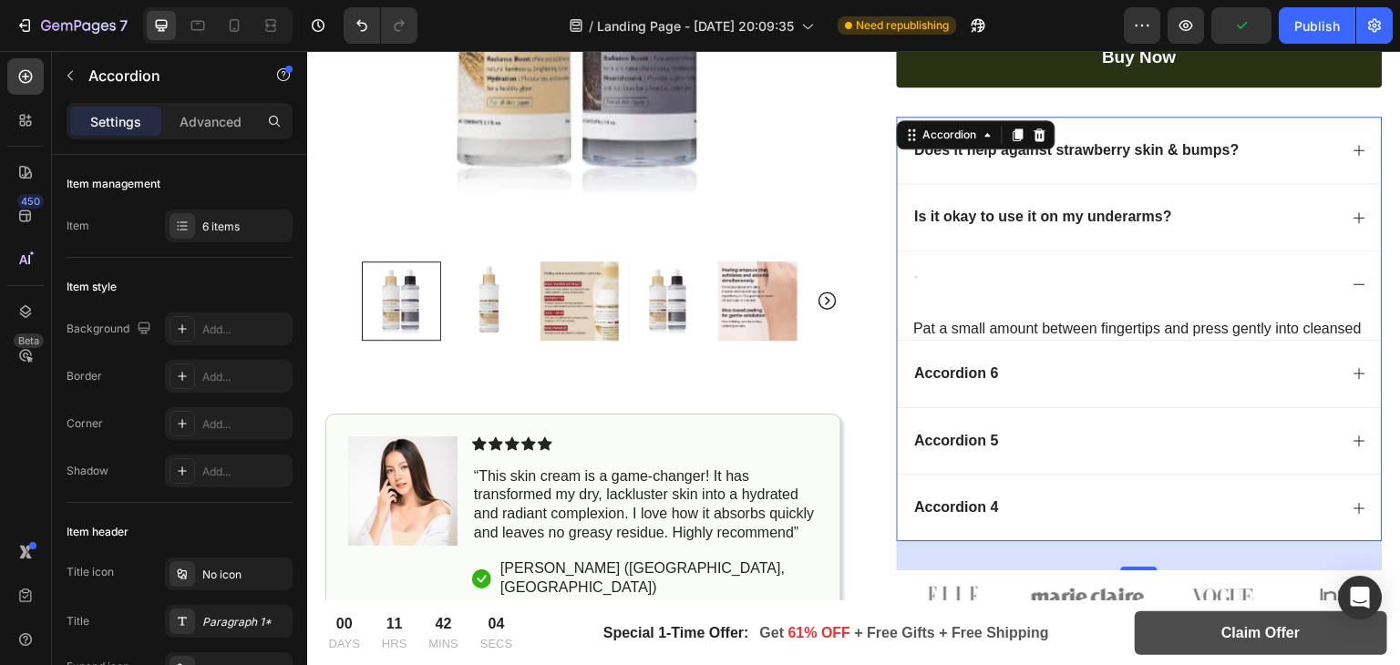
click at [913, 279] on div at bounding box center [1126, 285] width 427 height 25
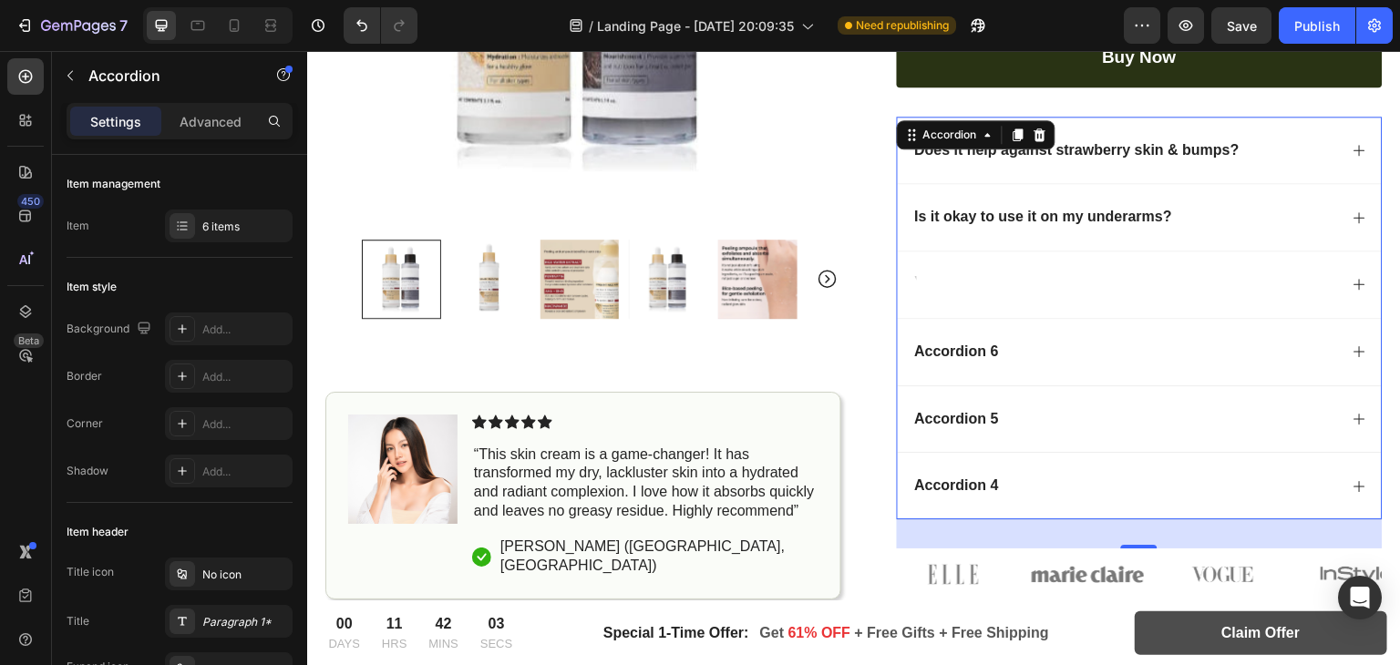
click at [913, 280] on div "Rich Text Editor. Editing area: main" at bounding box center [915, 285] width 5 height 25
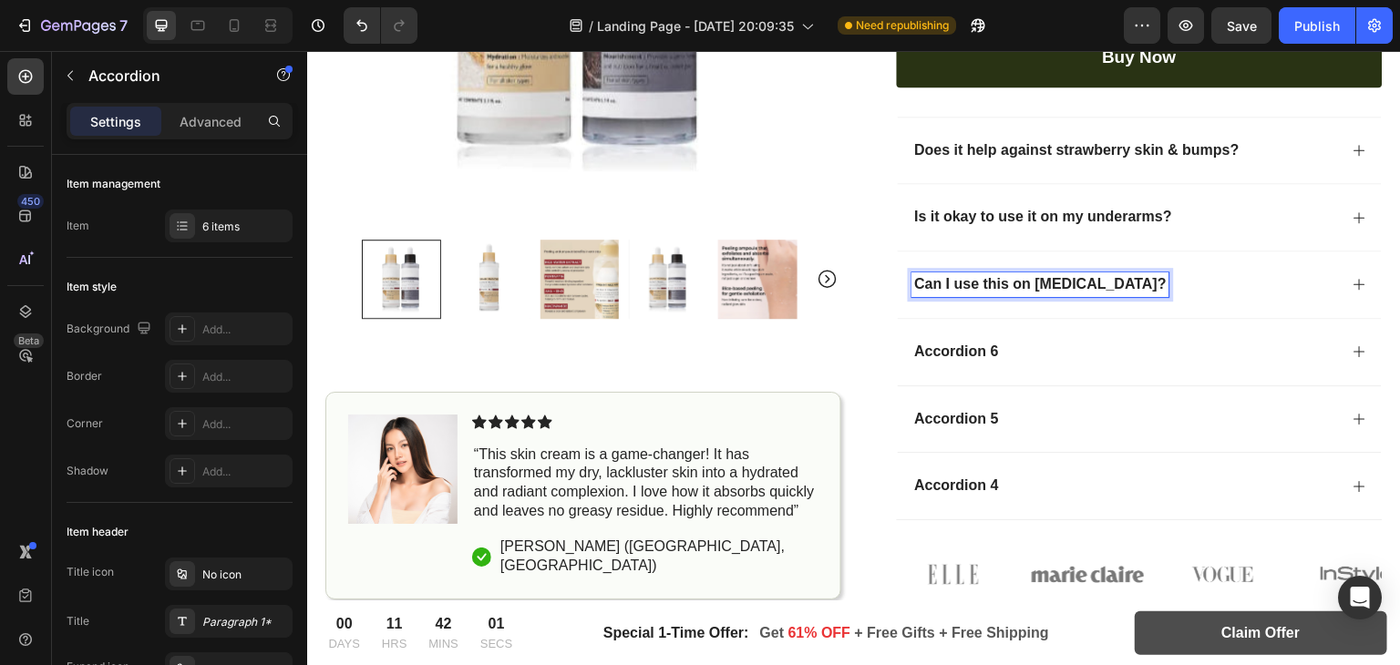
click at [1353, 282] on icon at bounding box center [1360, 284] width 15 height 15
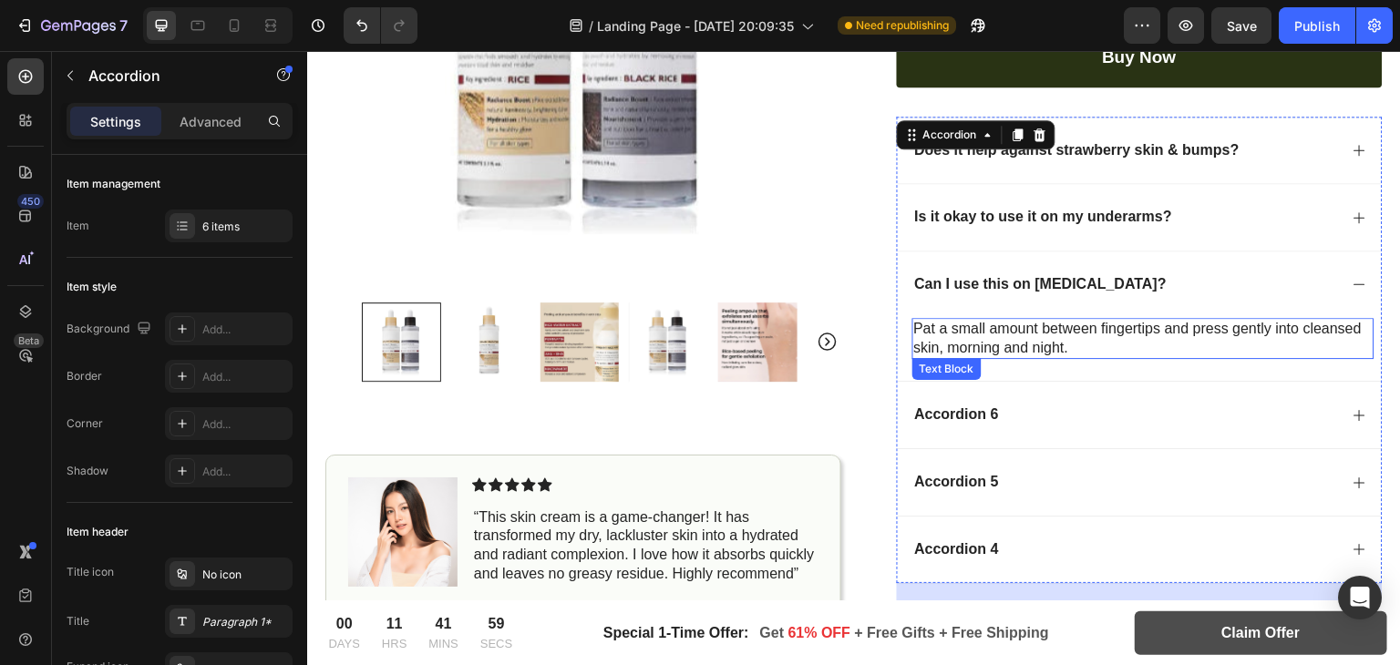
click at [965, 345] on p "Pat a small amount between fingertips and press gently into cleansed skin, morn…" at bounding box center [1143, 339] width 459 height 38
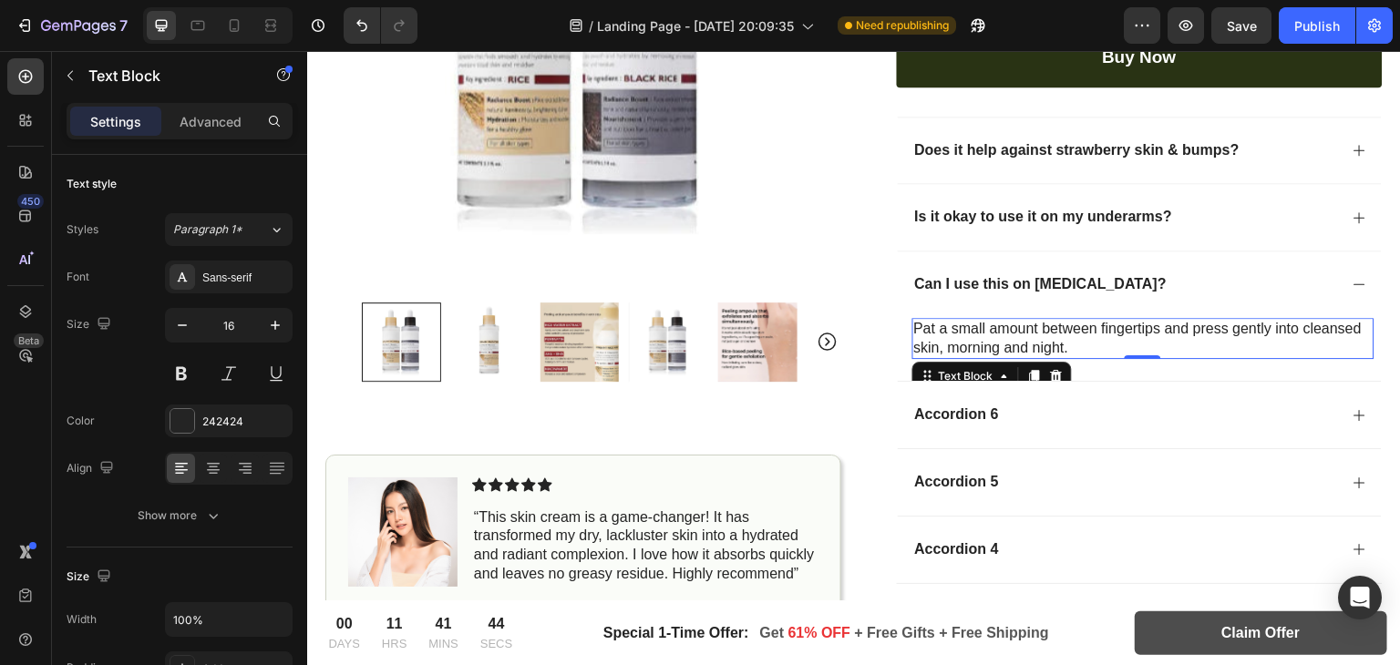
click at [964, 326] on p "Pat a small amount between fingertips and press gently into cleansed skin, morn…" at bounding box center [1143, 339] width 459 height 38
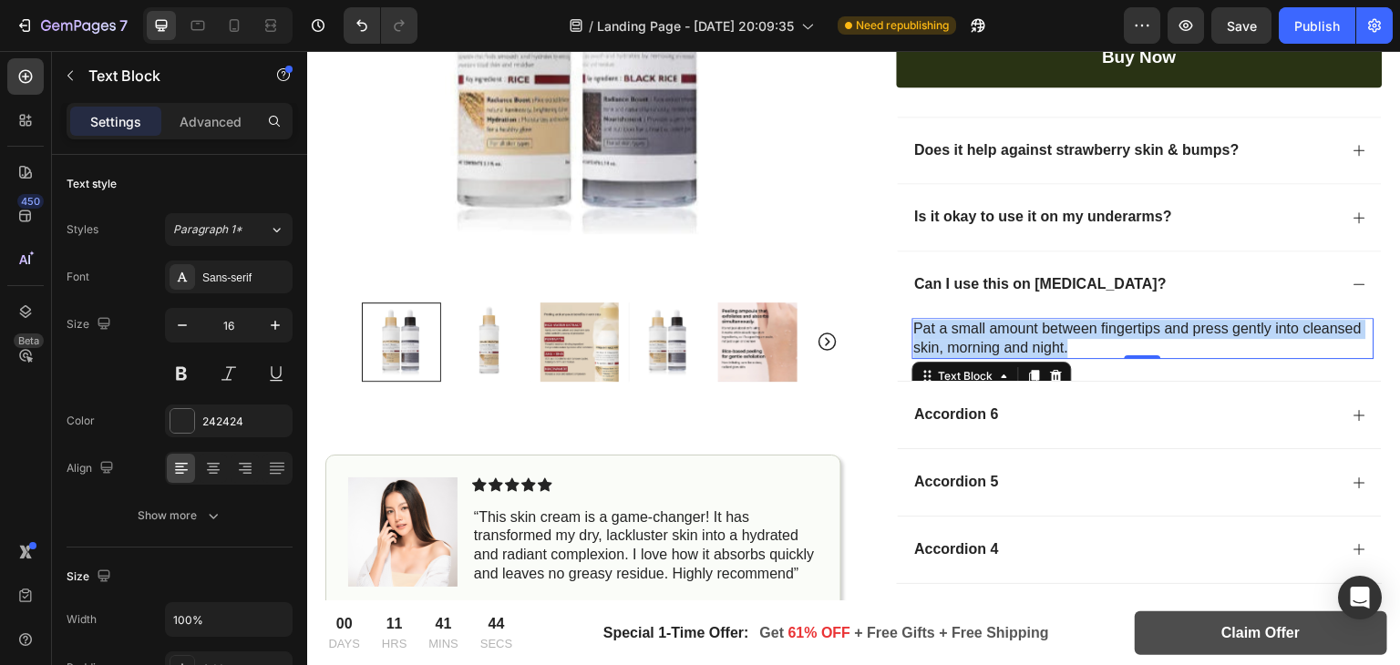
click at [964, 326] on p "Pat a small amount between fingertips and press gently into cleansed skin, morn…" at bounding box center [1143, 339] width 459 height 38
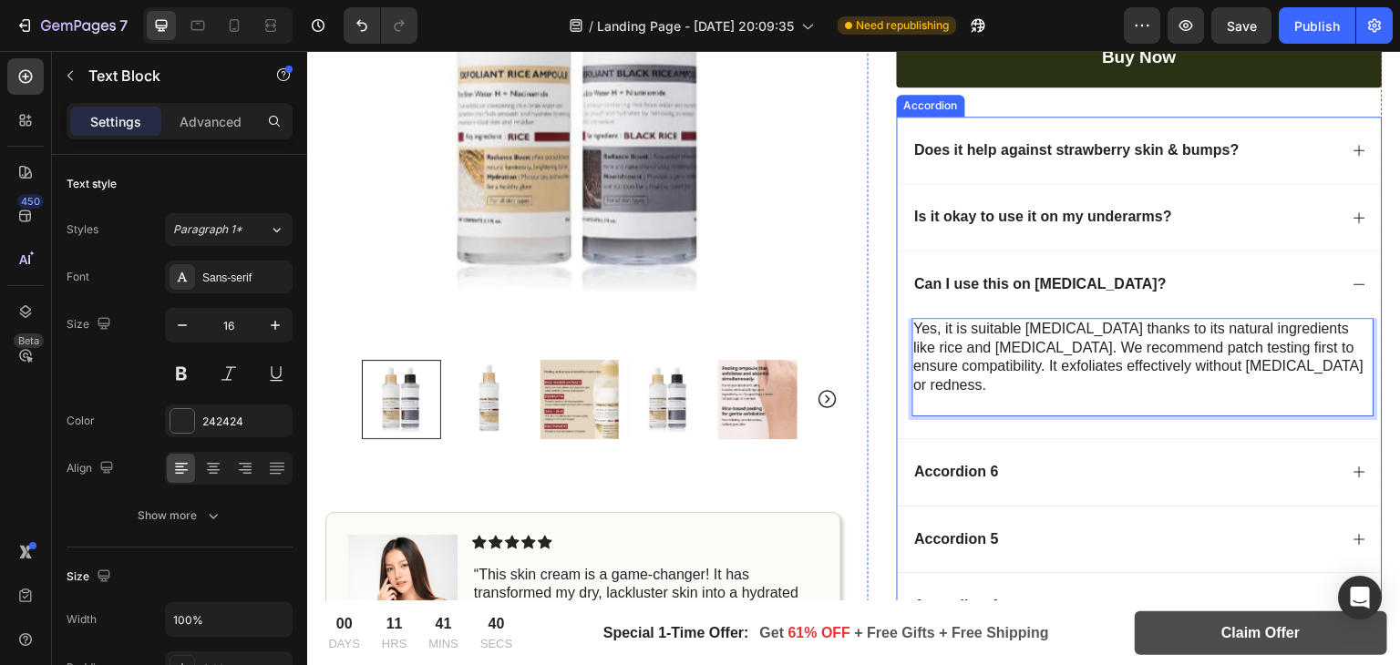
click at [1353, 277] on icon at bounding box center [1360, 284] width 15 height 15
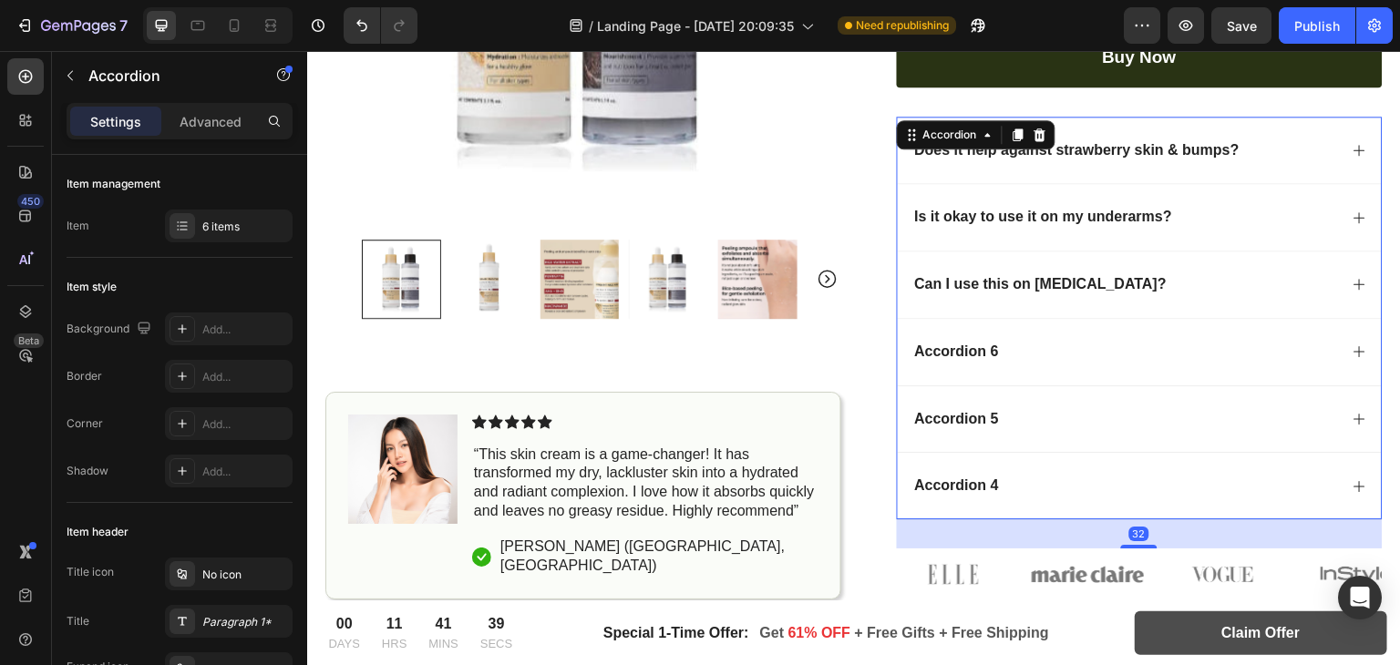
click at [1356, 341] on div "Accordion 6" at bounding box center [1140, 351] width 485 height 67
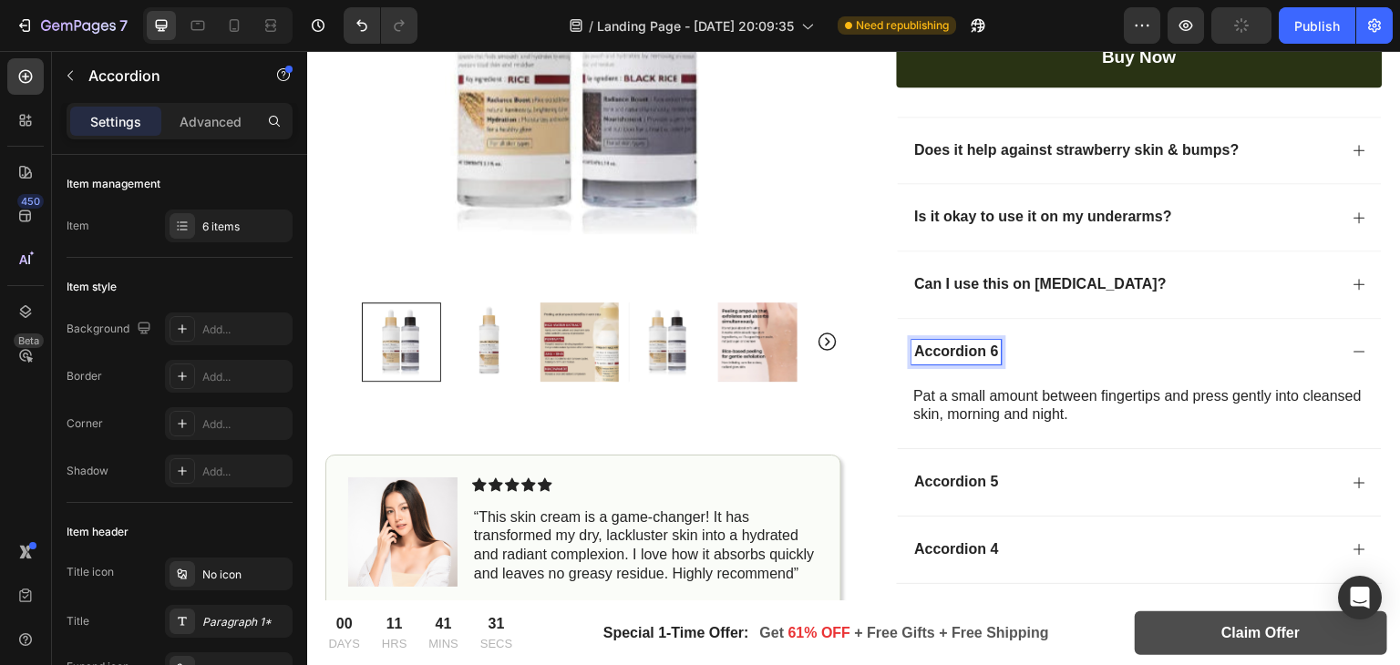
click at [944, 349] on p "Accordion 6" at bounding box center [957, 352] width 84 height 19
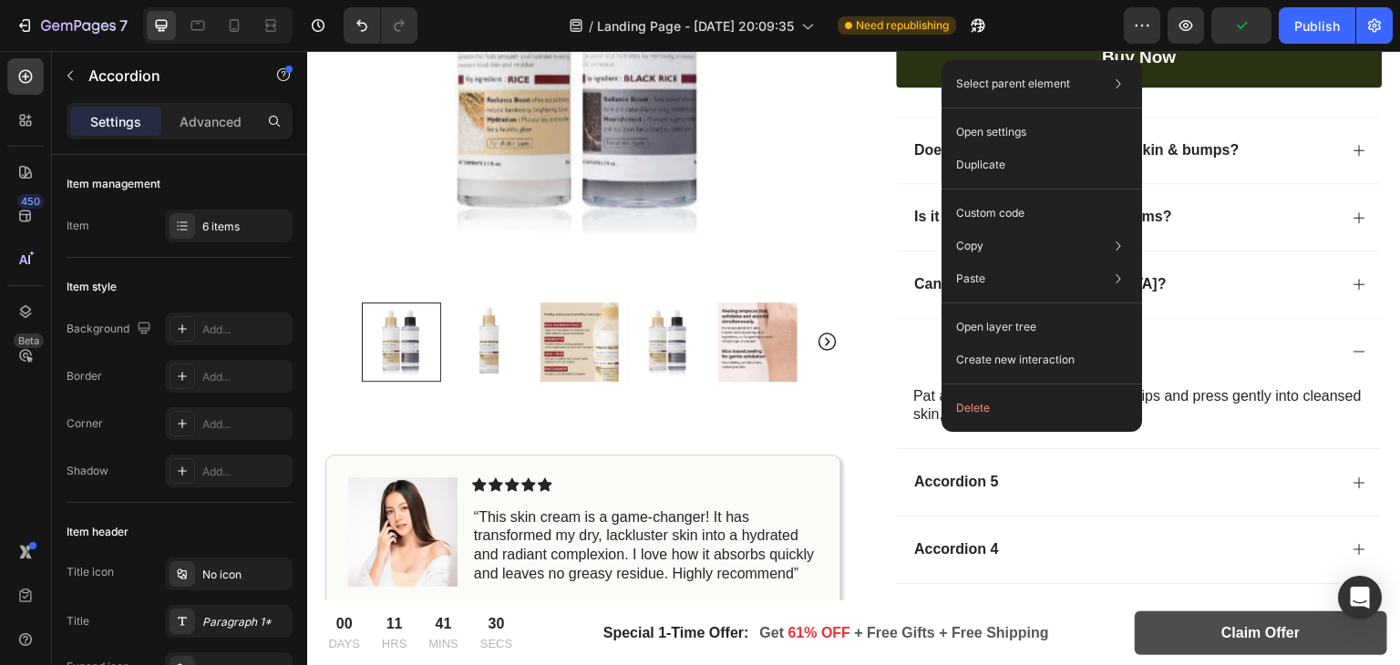
click at [913, 347] on div "Rich Text Editor. Editing area: main" at bounding box center [915, 352] width 5 height 25
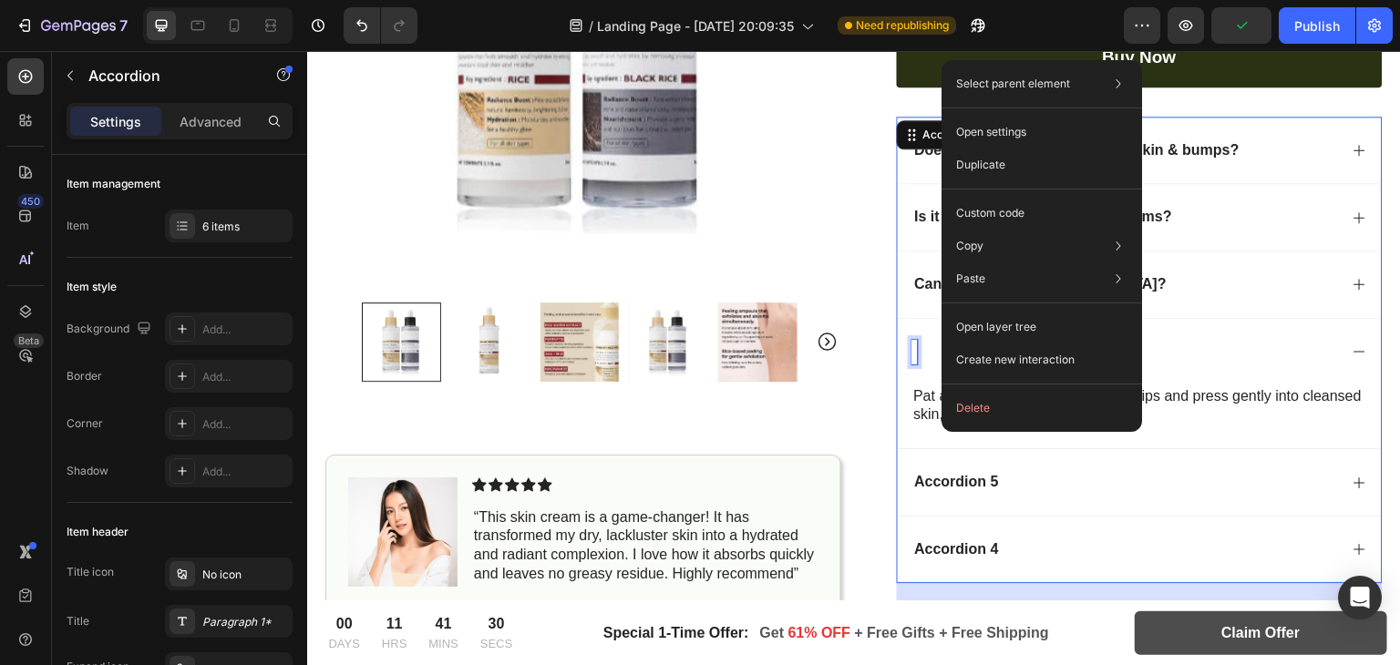
click at [913, 345] on div "Rich Text Editor. Editing area: main" at bounding box center [915, 352] width 5 height 25
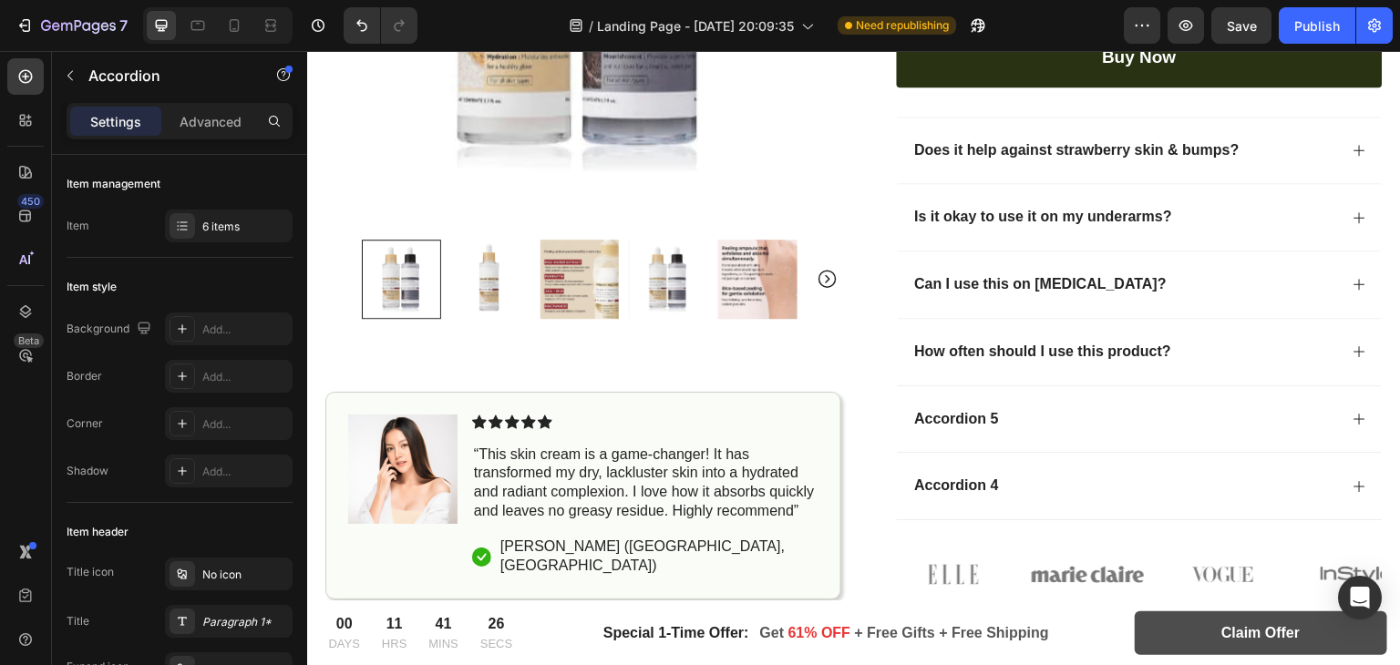
click at [1353, 346] on icon at bounding box center [1360, 352] width 15 height 15
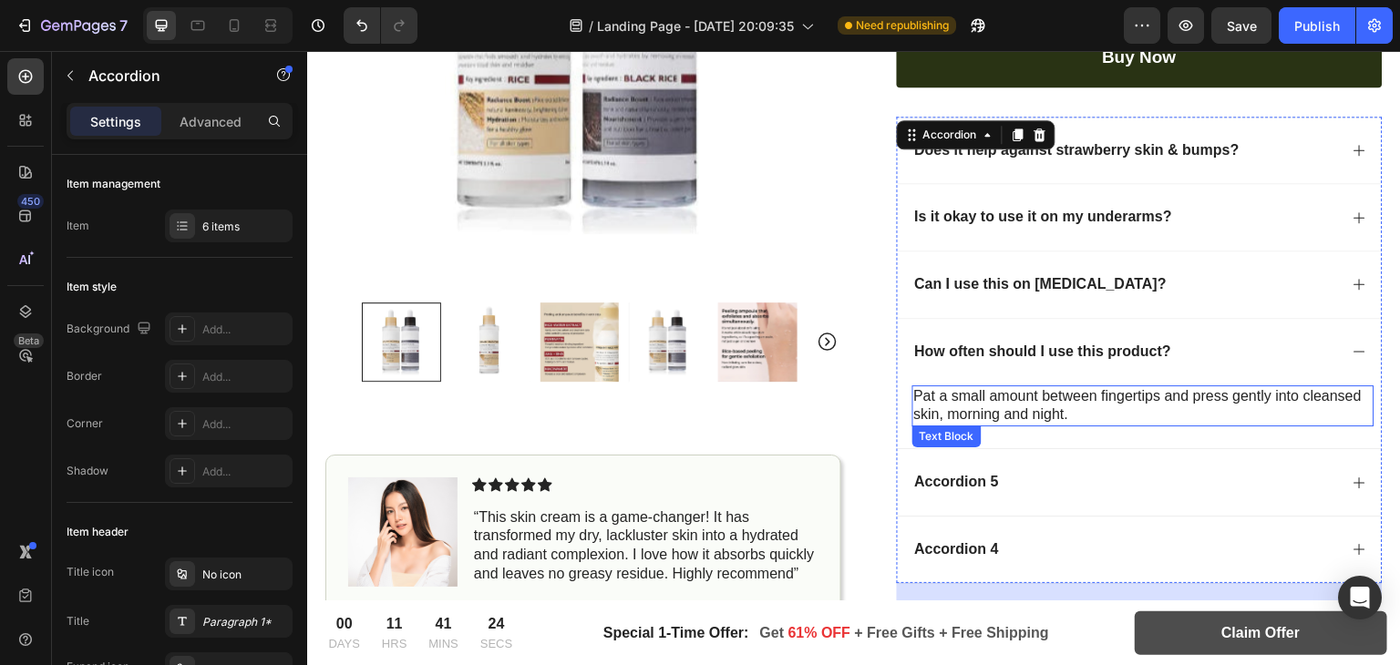
click at [958, 393] on p "Pat a small amount between fingertips and press gently into cleansed skin, morn…" at bounding box center [1143, 406] width 459 height 38
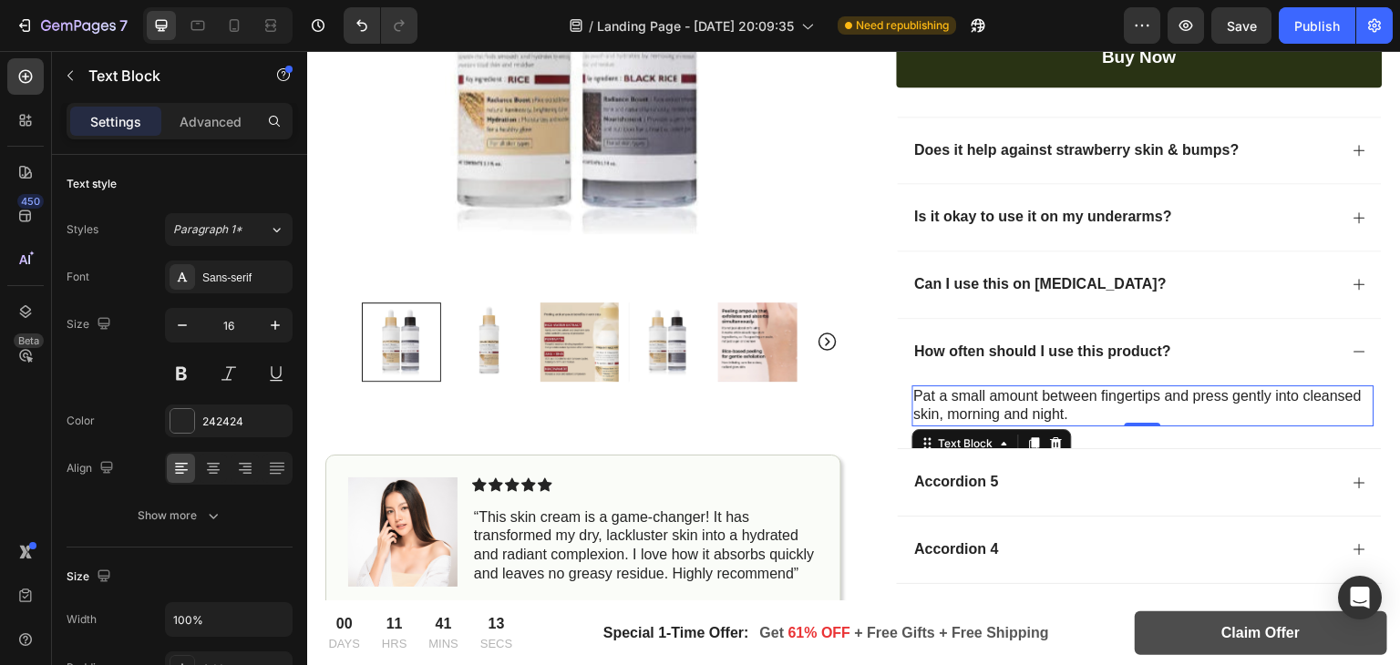
click at [936, 406] on p "Pat a small amount between fingertips and press gently into cleansed skin, morn…" at bounding box center [1143, 406] width 459 height 38
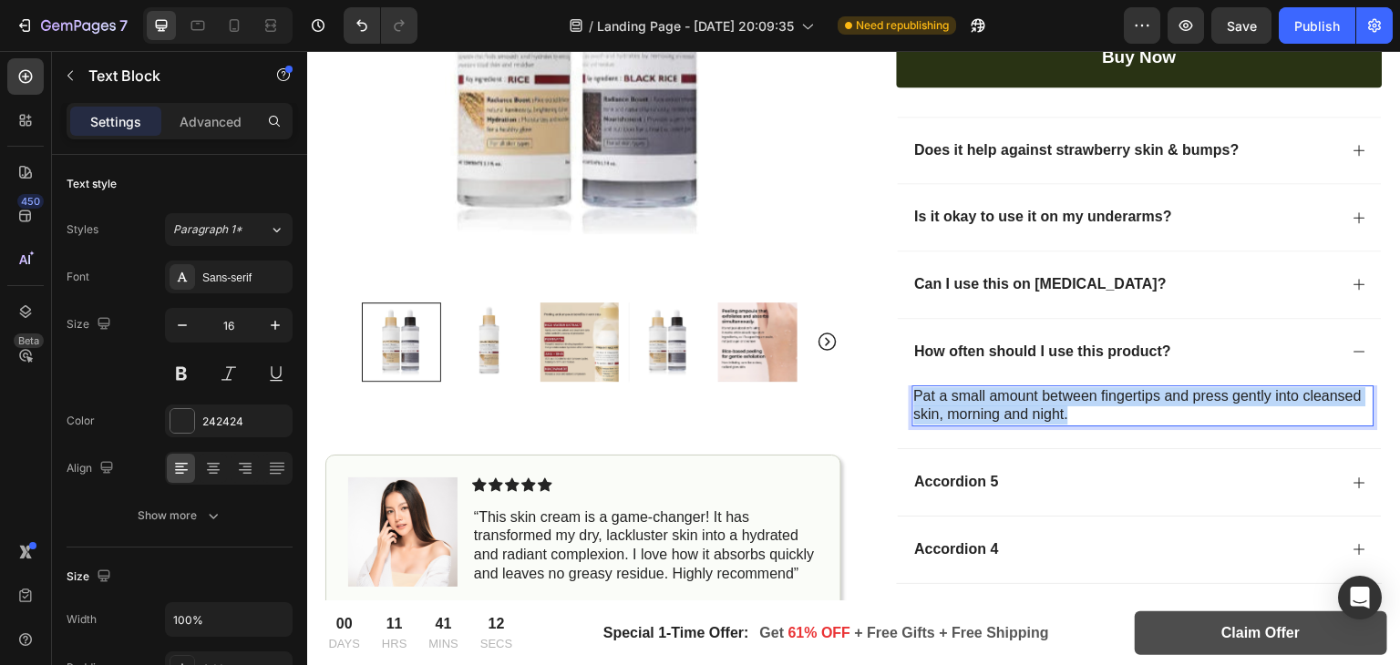
click at [936, 406] on p "Pat a small amount between fingertips and press gently into cleansed skin, morn…" at bounding box center [1143, 406] width 459 height 38
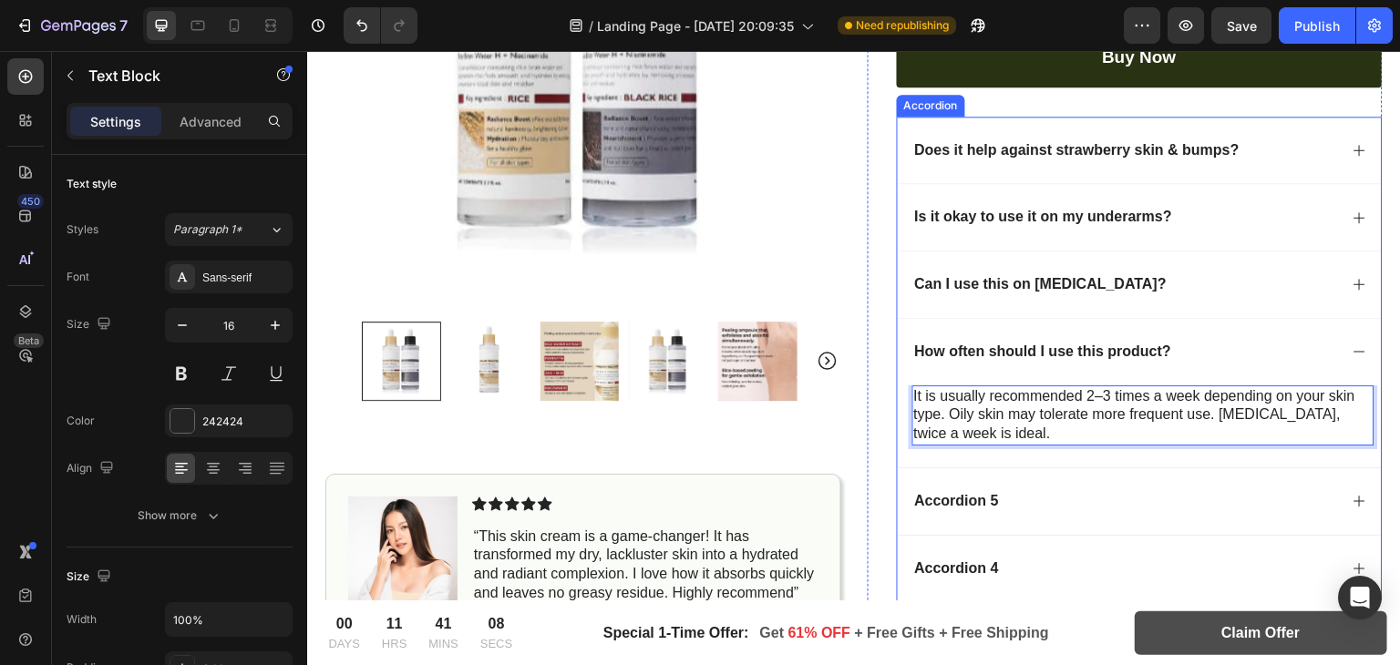
click at [1353, 345] on icon at bounding box center [1360, 352] width 15 height 15
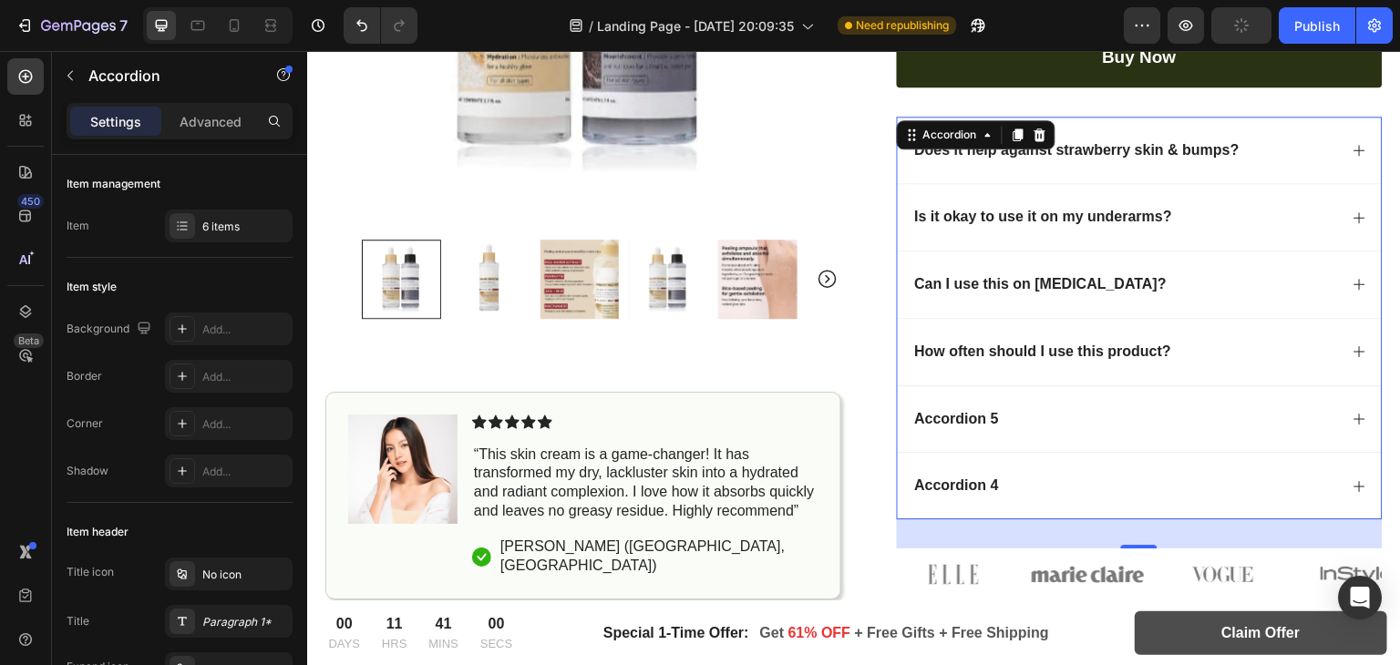
click at [948, 425] on div "Accordion 5" at bounding box center [957, 419] width 89 height 25
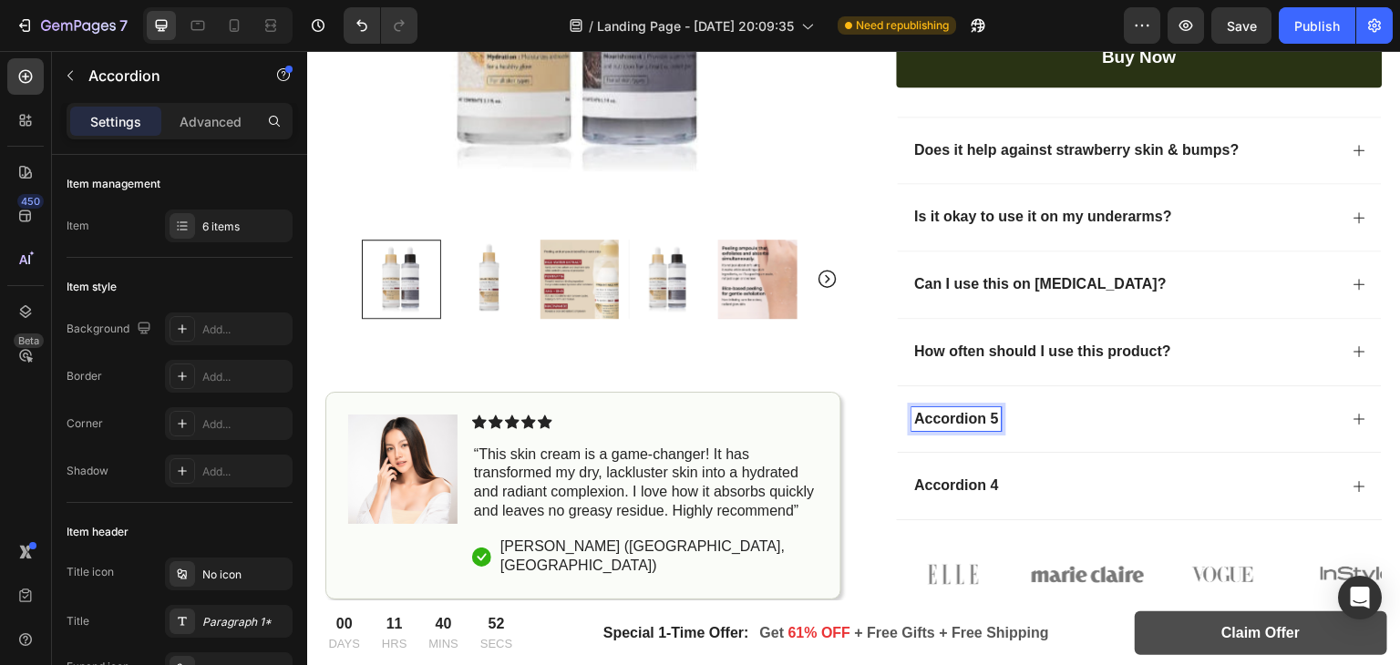
click at [954, 414] on p "Accordion 5" at bounding box center [957, 419] width 84 height 19
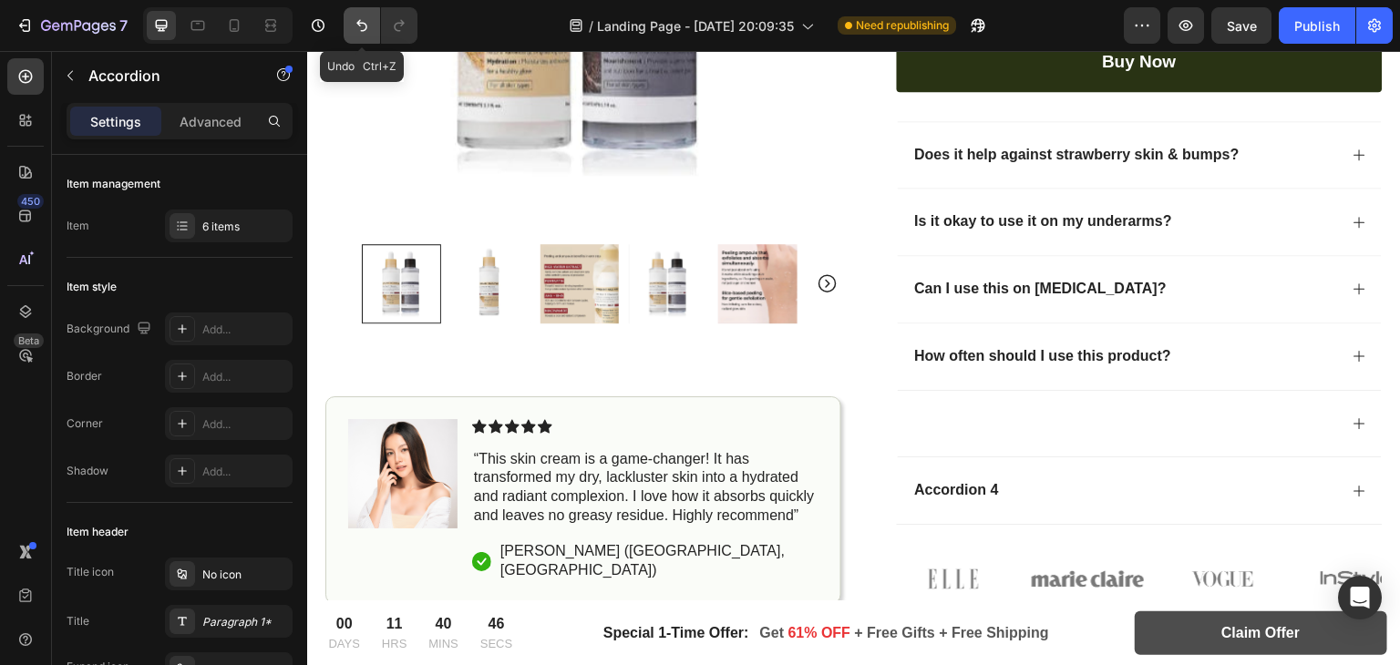
drag, startPoint x: 356, startPoint y: 19, endPoint x: 438, endPoint y: 261, distance: 255.4
click at [356, 19] on icon "Undo/Redo" at bounding box center [362, 25] width 18 height 18
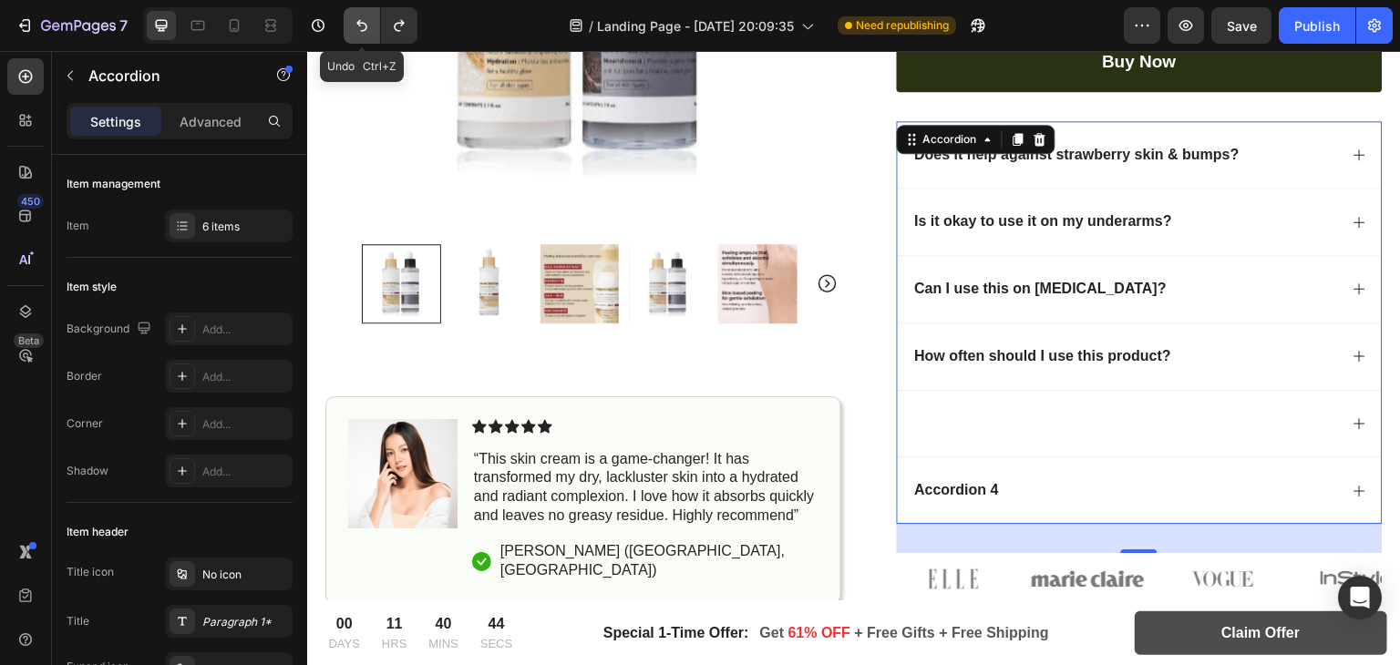
click at [365, 25] on icon "Undo/Redo" at bounding box center [361, 26] width 11 height 12
click at [356, 23] on icon "Undo/Redo" at bounding box center [362, 25] width 18 height 18
click at [365, 32] on icon "Undo/Redo" at bounding box center [362, 25] width 18 height 18
click at [365, 25] on icon "Undo/Redo" at bounding box center [362, 25] width 18 height 18
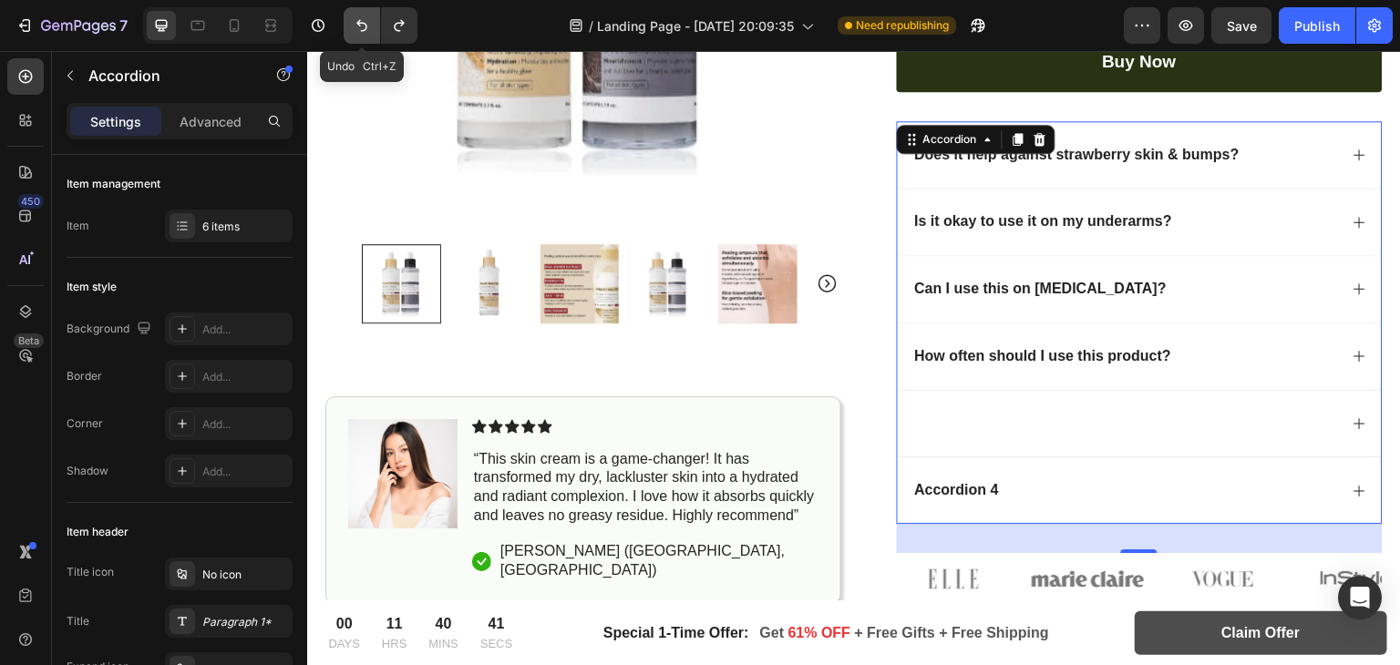
click at [365, 25] on icon "Undo/Redo" at bounding box center [362, 25] width 18 height 18
click at [365, 29] on icon "Undo/Redo" at bounding box center [361, 26] width 11 height 12
click at [405, 30] on icon "Undo/Redo" at bounding box center [399, 25] width 18 height 18
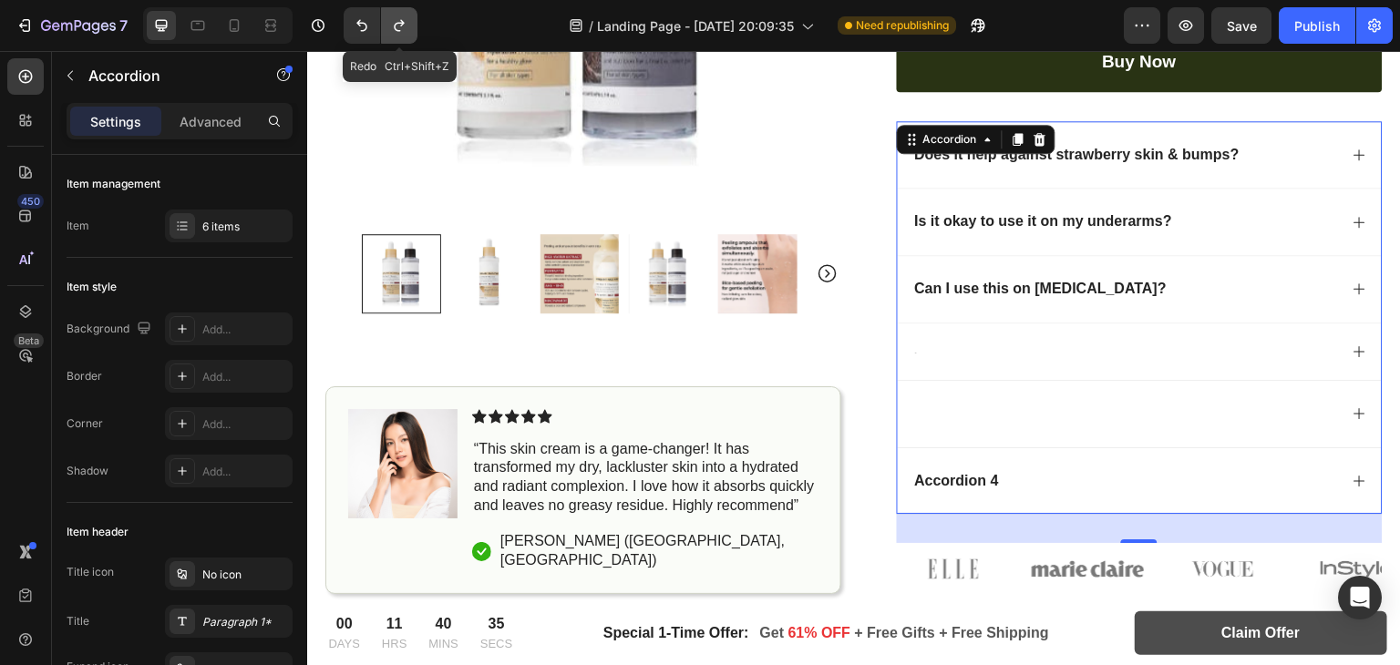
click at [405, 30] on icon "Undo/Redo" at bounding box center [399, 25] width 18 height 18
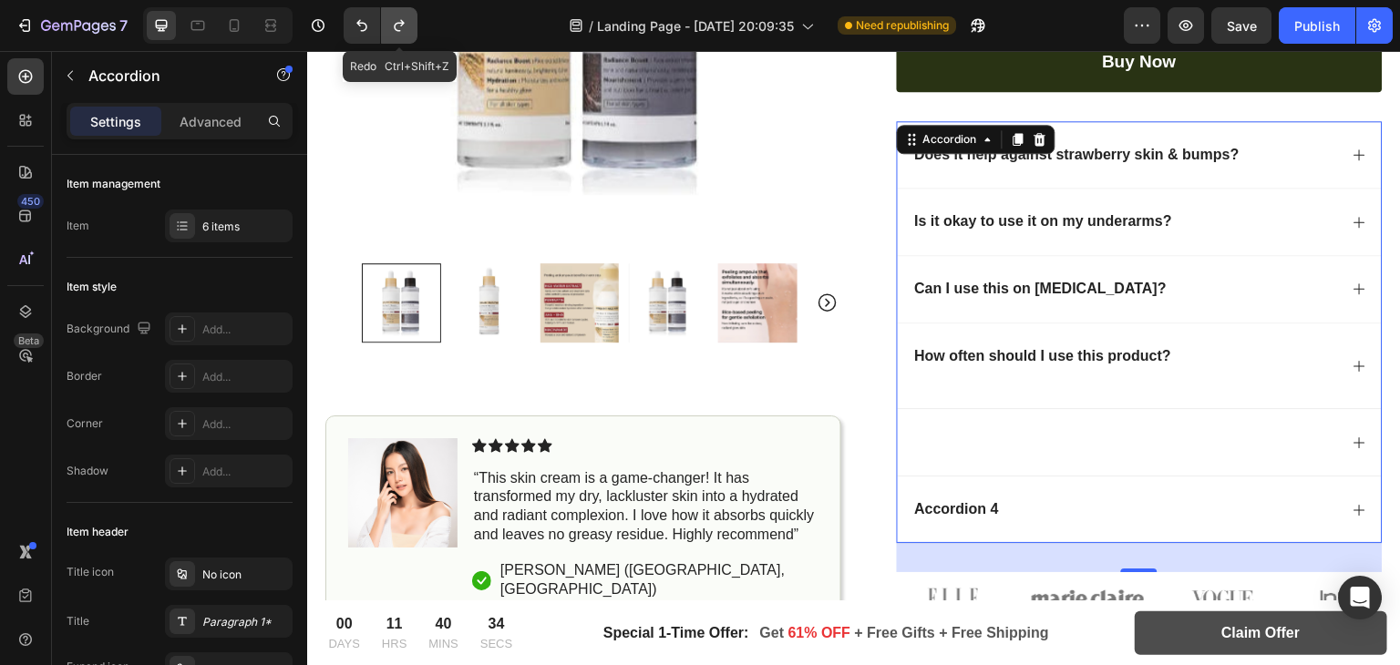
drag, startPoint x: 405, startPoint y: 30, endPoint x: 552, endPoint y: 294, distance: 302.0
click at [405, 30] on icon "Undo/Redo" at bounding box center [399, 25] width 18 height 18
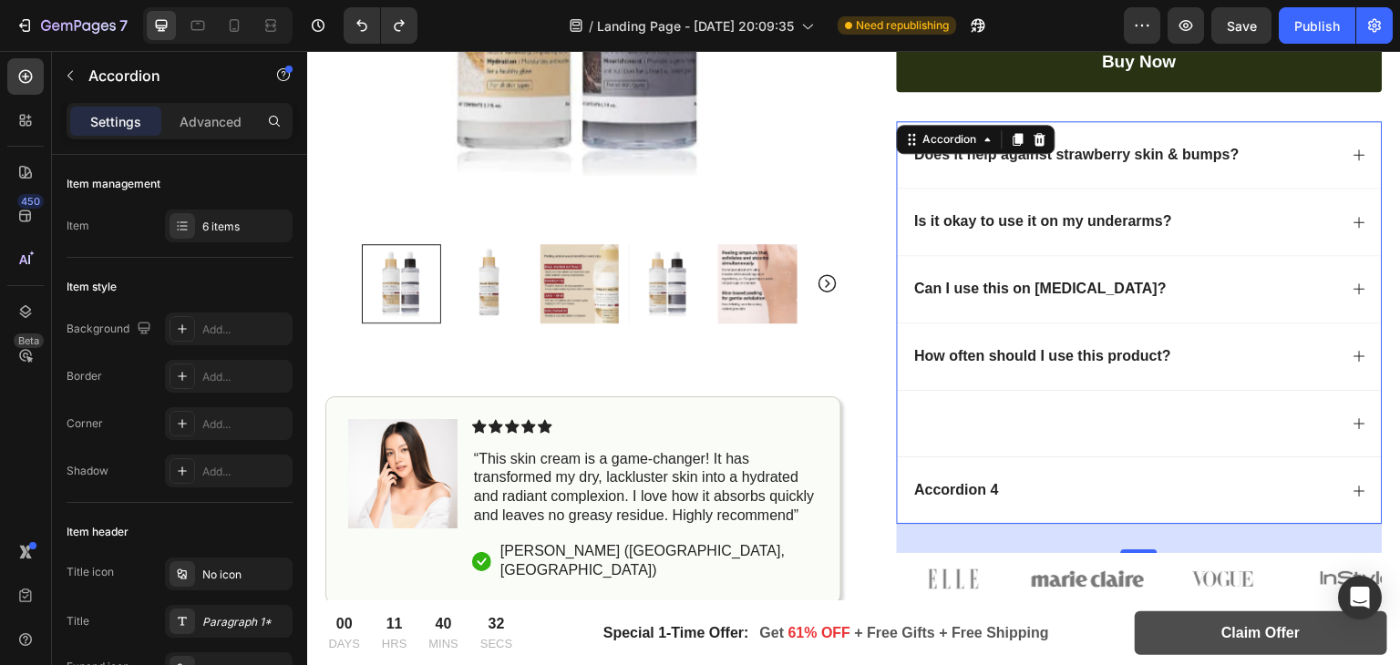
click at [1347, 343] on div "How often should I use this product?" at bounding box center [1140, 356] width 485 height 67
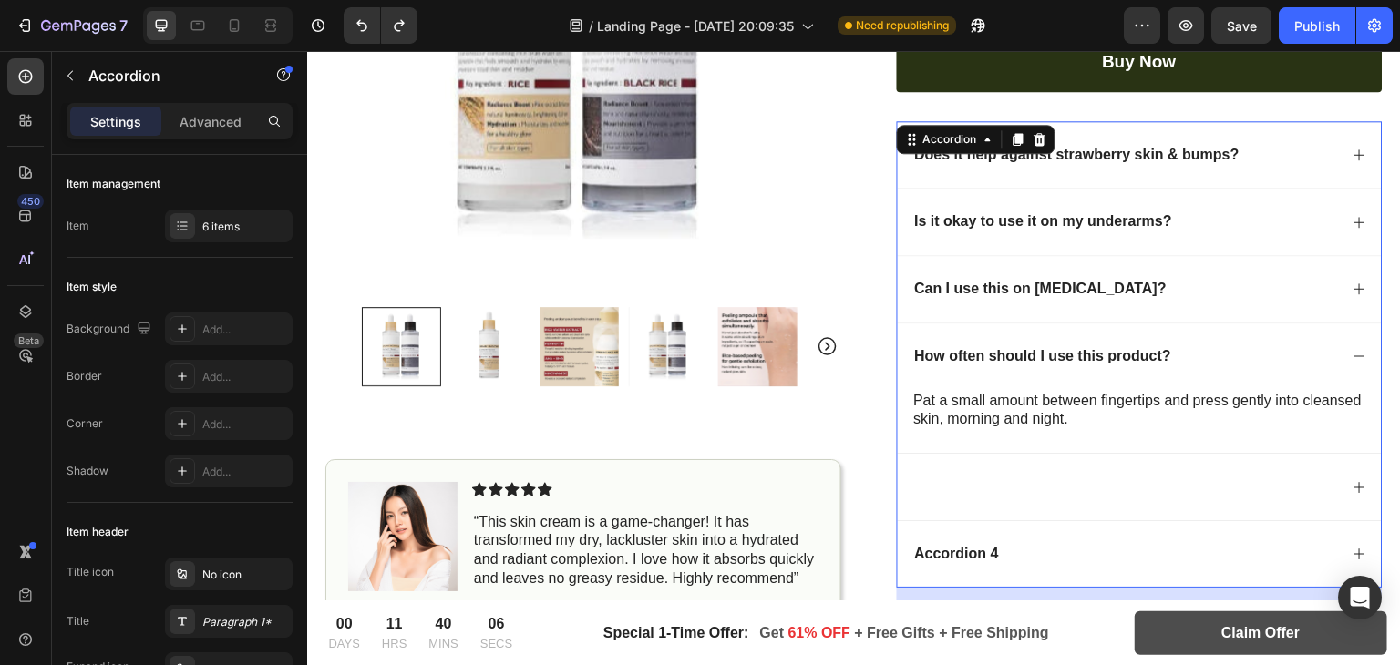
scroll to position [588, 0]
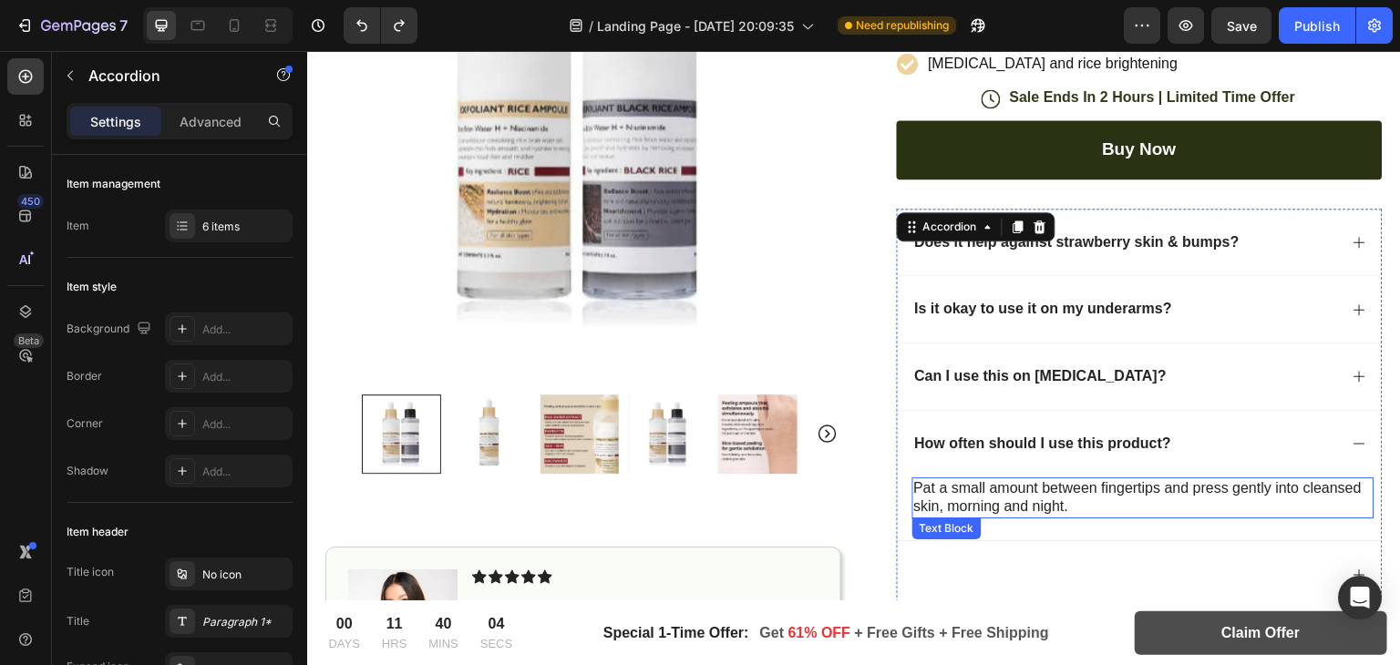
click at [968, 490] on p "Pat a small amount between fingertips and press gently into cleansed skin, morn…" at bounding box center [1143, 499] width 459 height 38
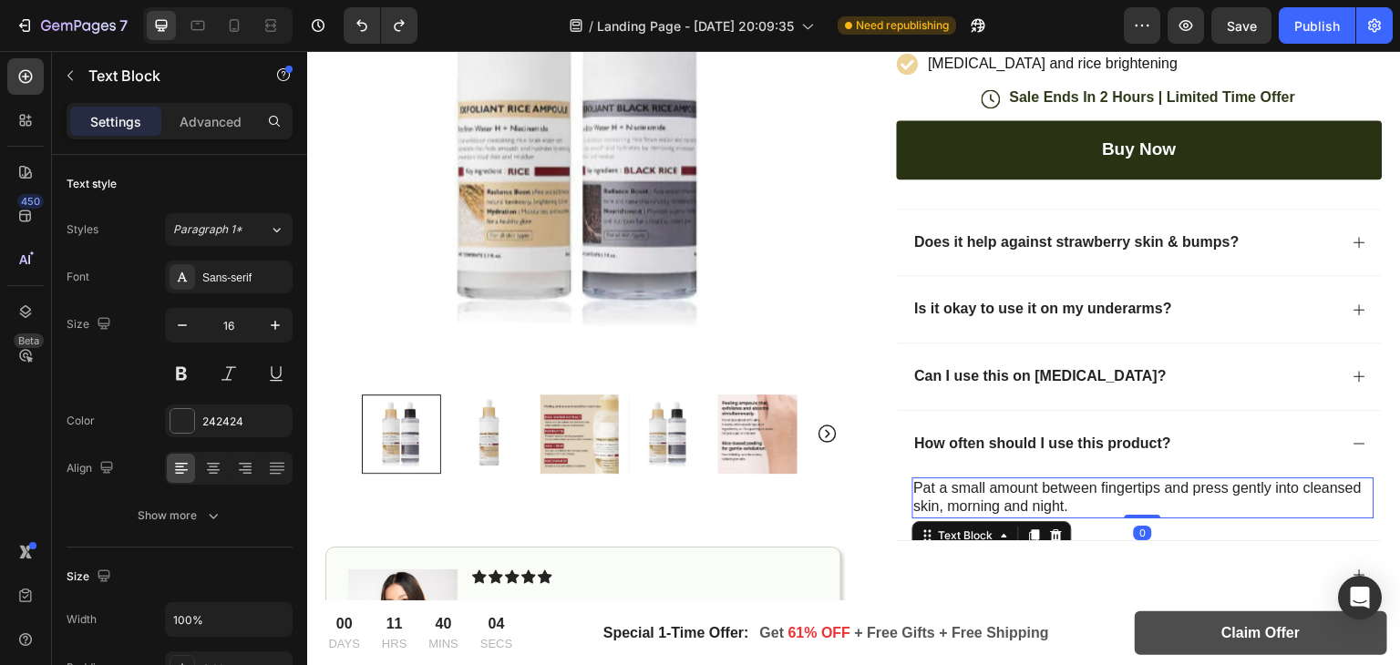
click at [1000, 480] on p "Pat a small amount between fingertips and press gently into cleansed skin, morn…" at bounding box center [1143, 499] width 459 height 38
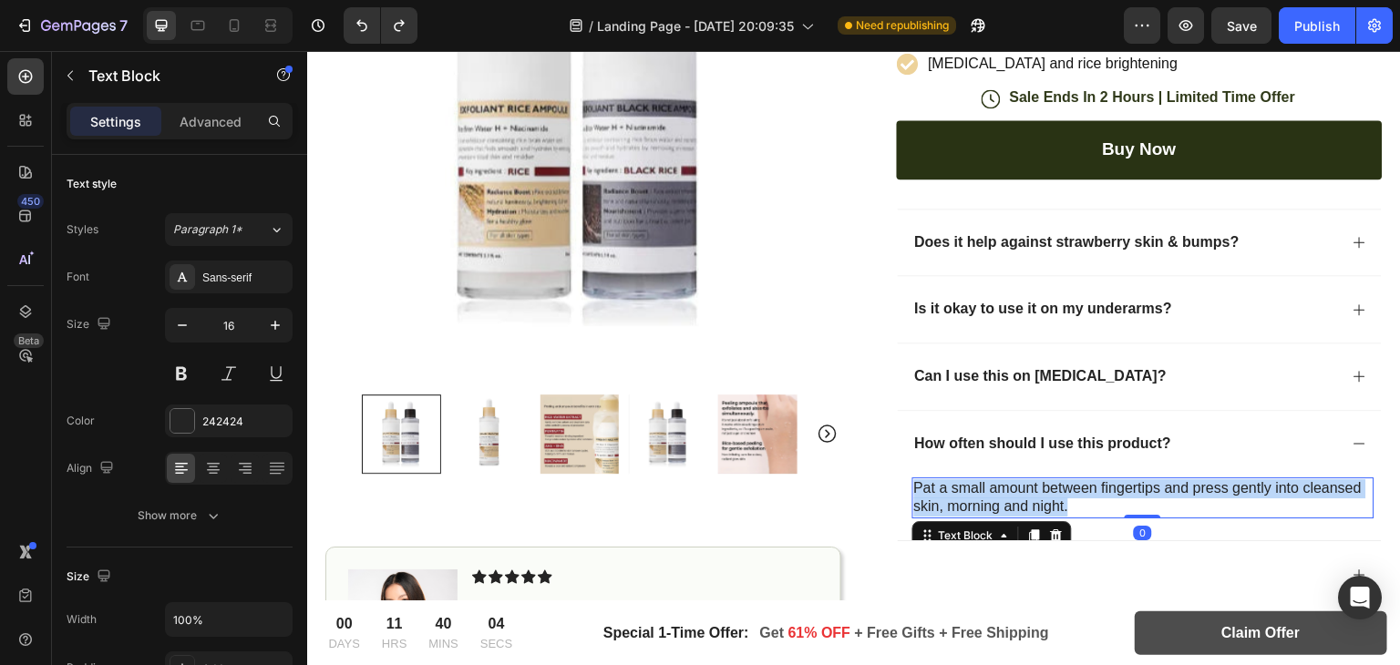
click at [1000, 480] on p "Pat a small amount between fingertips and press gently into cleansed skin, morn…" at bounding box center [1143, 499] width 459 height 38
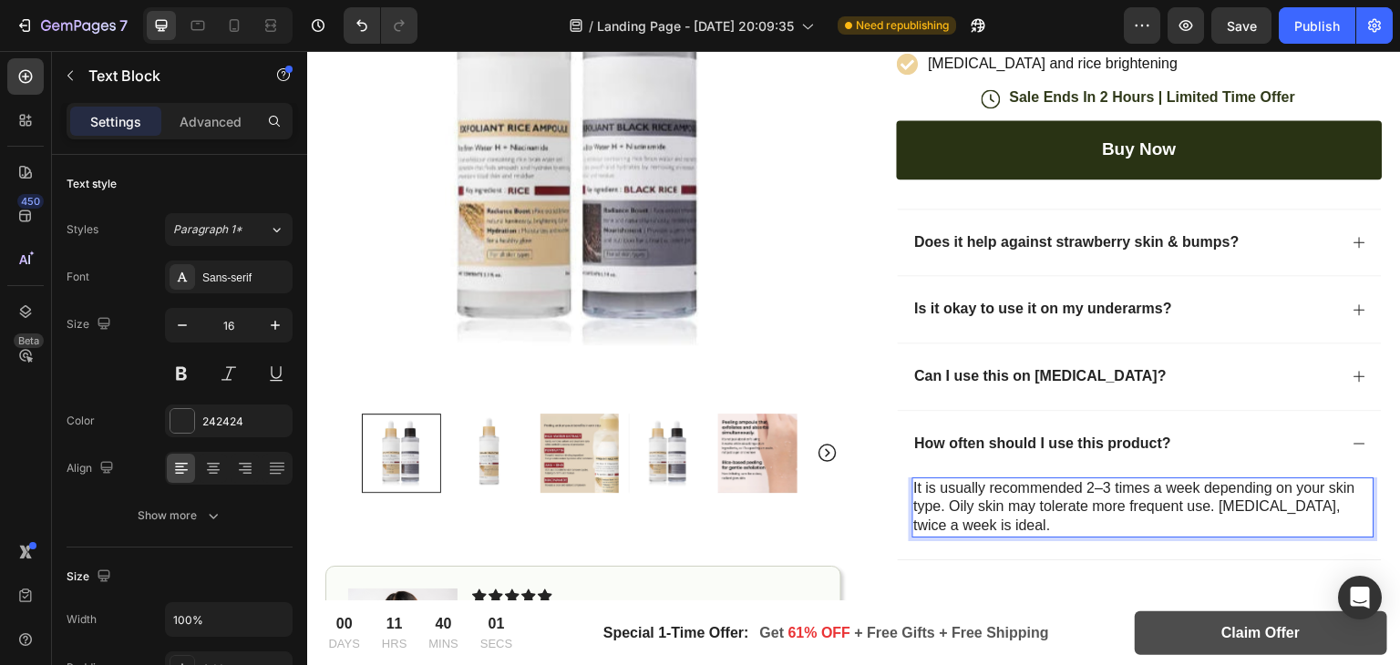
scroll to position [711, 0]
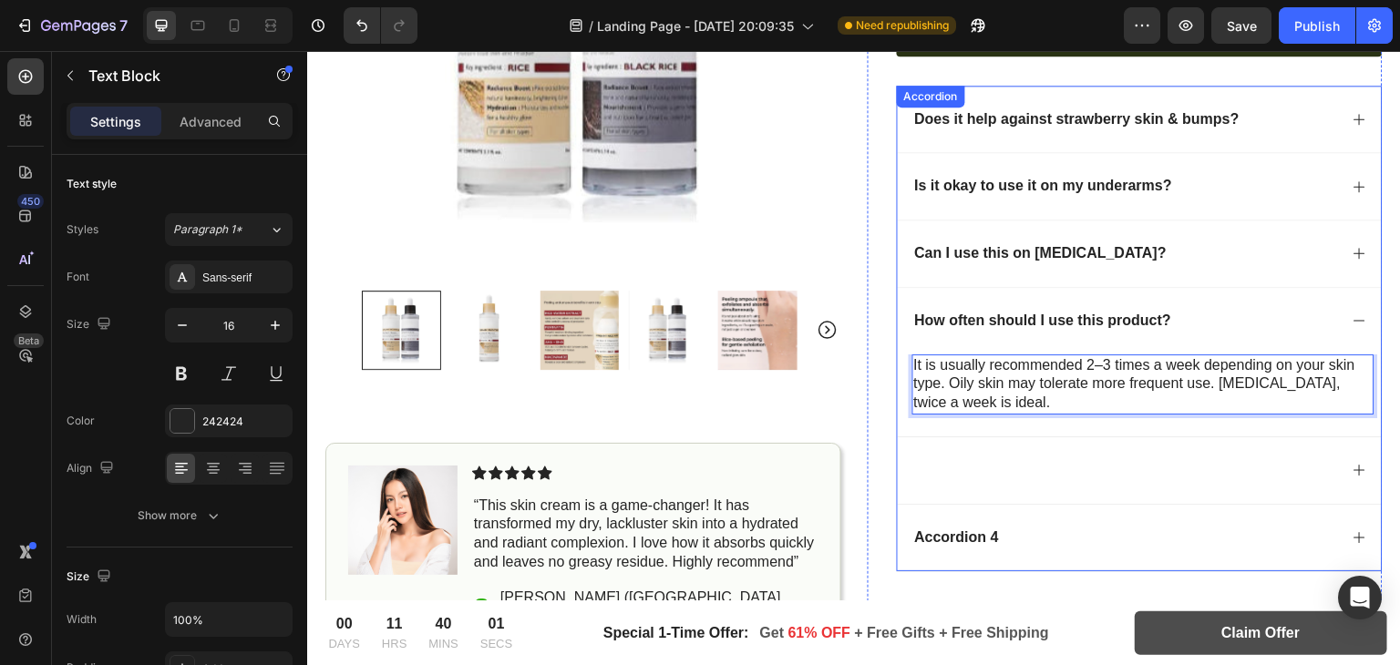
click at [965, 449] on div at bounding box center [1140, 470] width 485 height 67
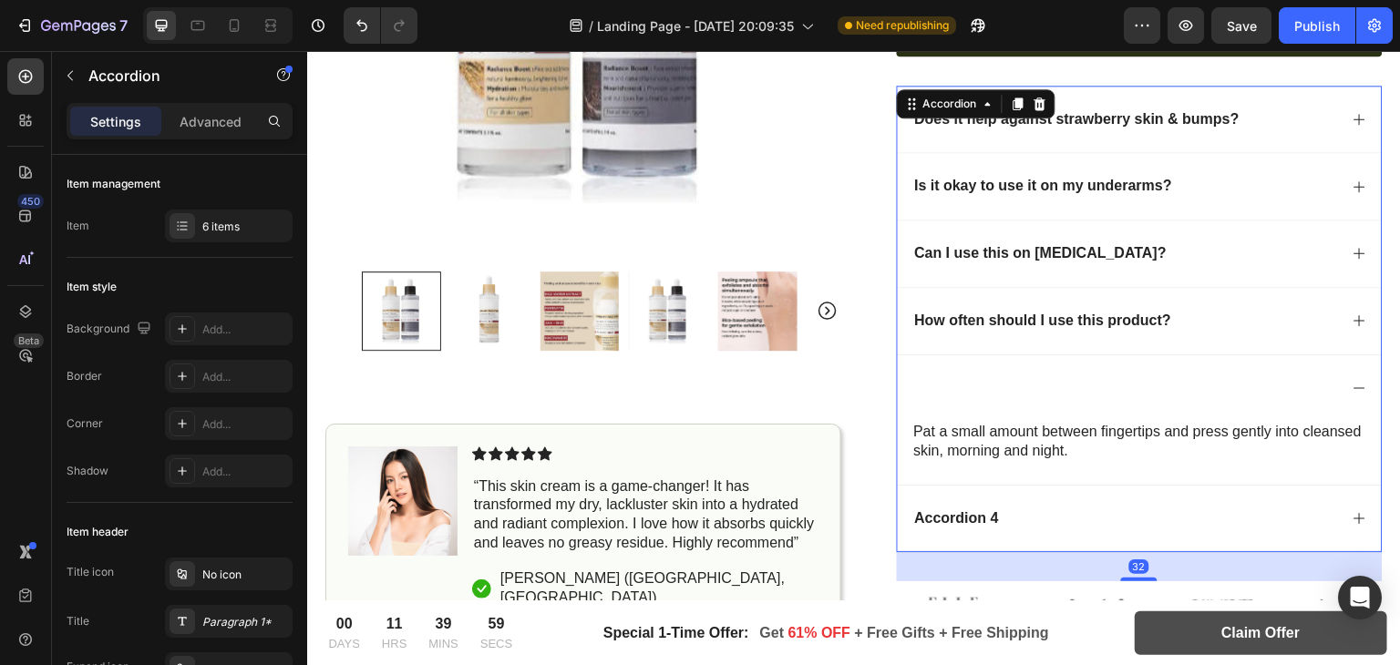
click at [1353, 381] on icon at bounding box center [1360, 388] width 15 height 15
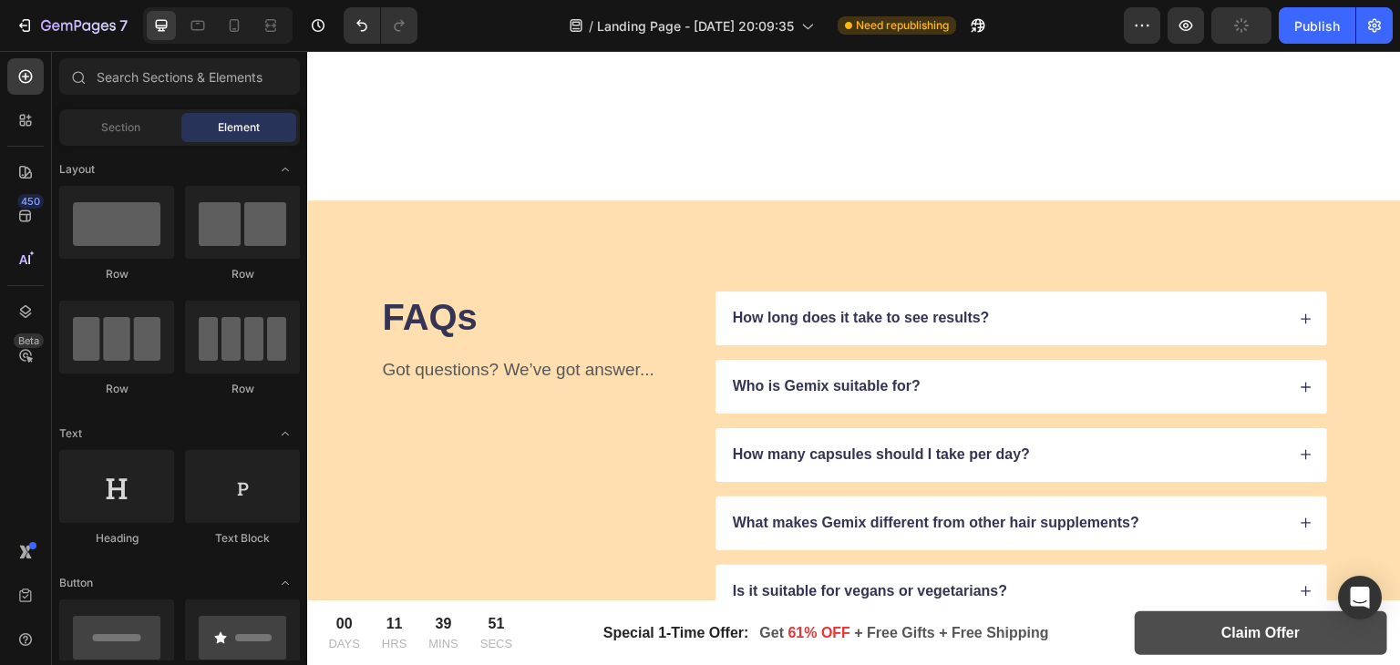
scroll to position [9288, 0]
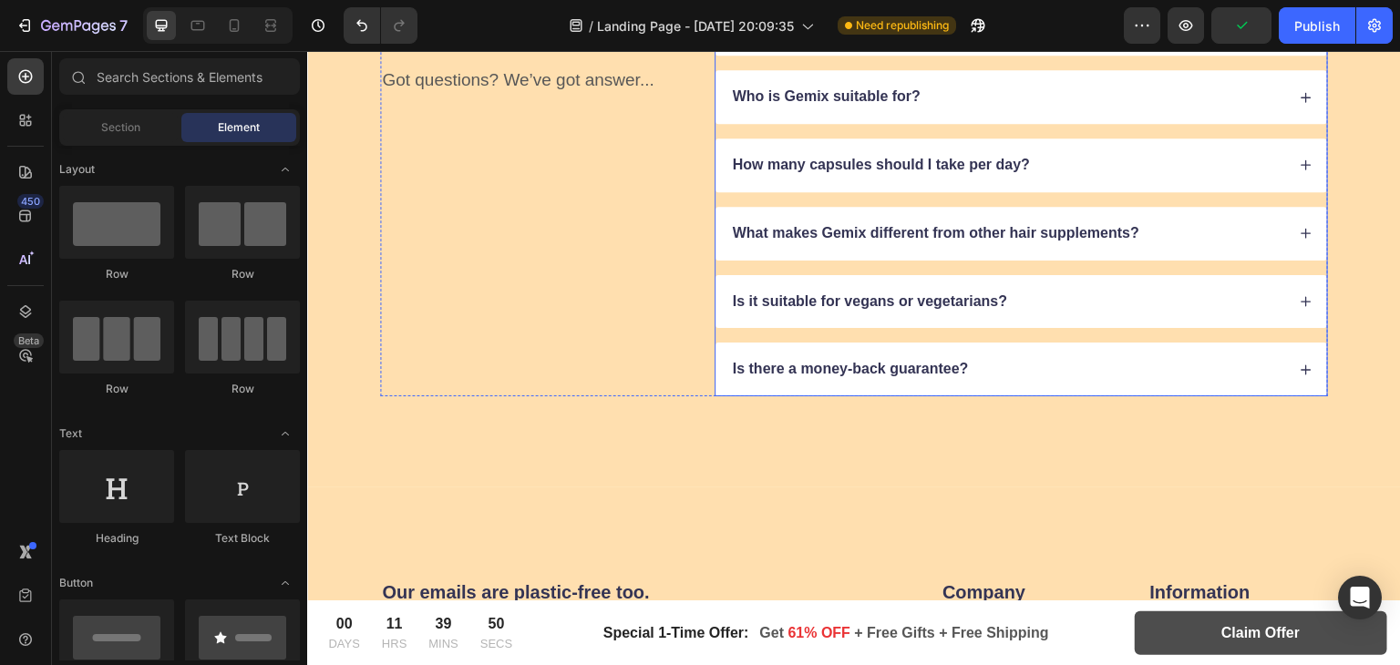
click at [816, 98] on p "Who is Gemix suitable for?" at bounding box center [827, 97] width 188 height 19
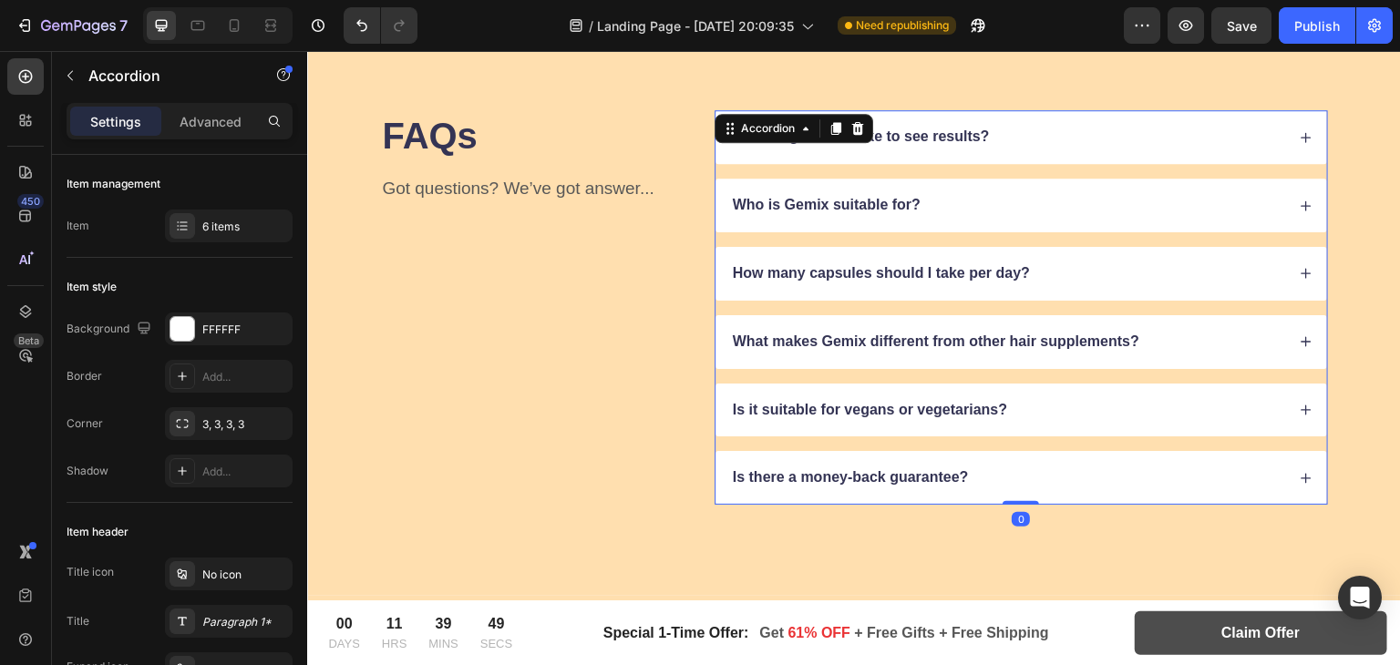
scroll to position [9179, 0]
click at [895, 132] on p "How long does it take to see results?" at bounding box center [861, 138] width 257 height 19
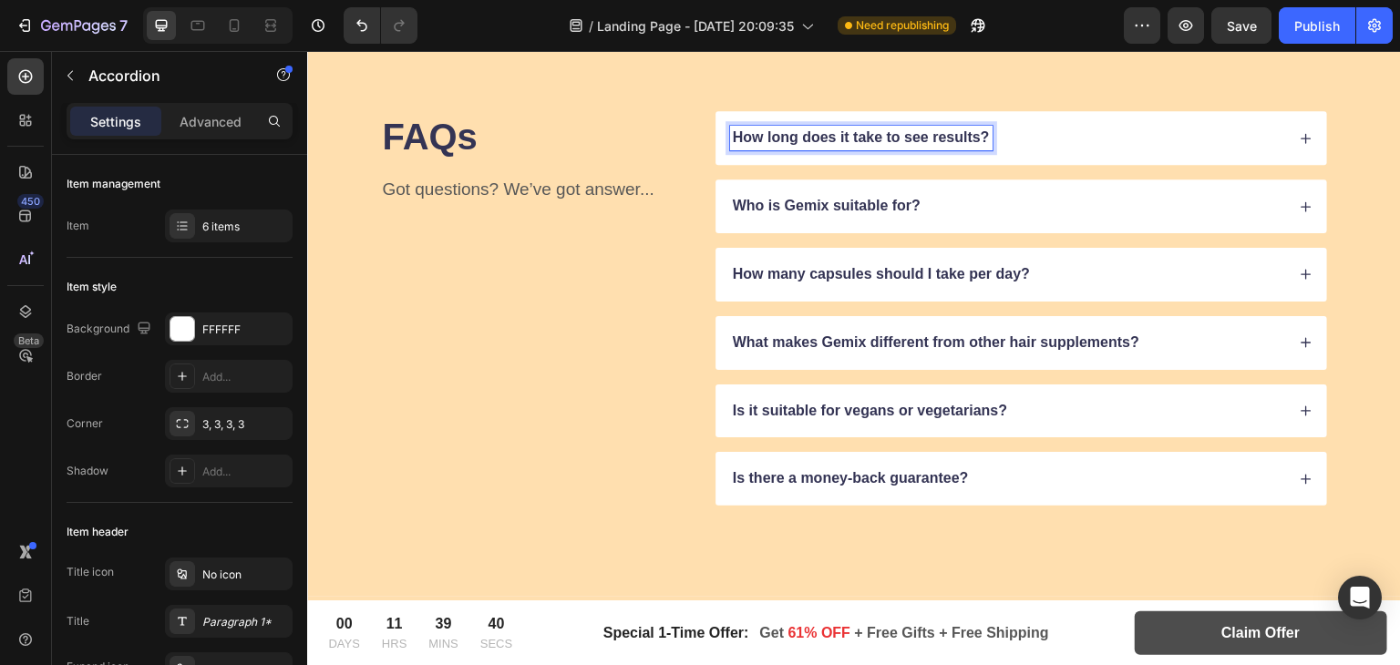
click at [842, 132] on p "How long does it take to see results?" at bounding box center [861, 138] width 257 height 19
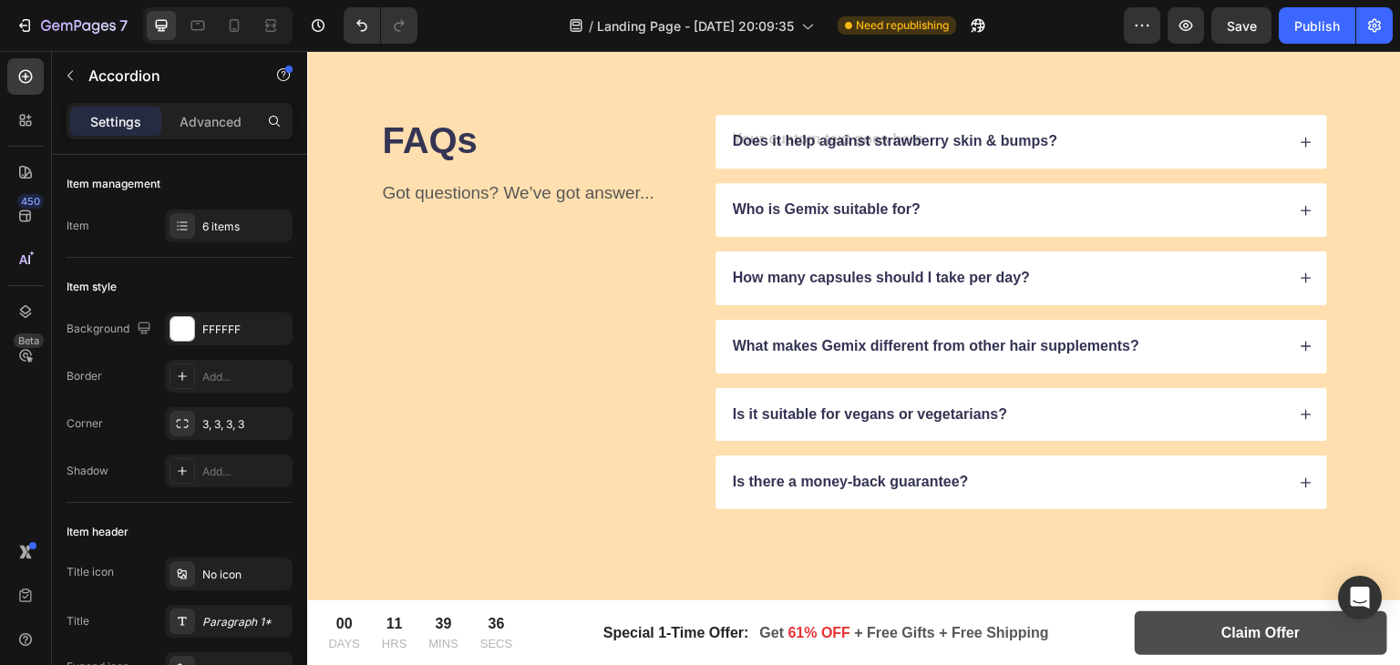
click at [1284, 140] on div "Does it help against strawberry skin & bumps?" at bounding box center [1022, 142] width 612 height 54
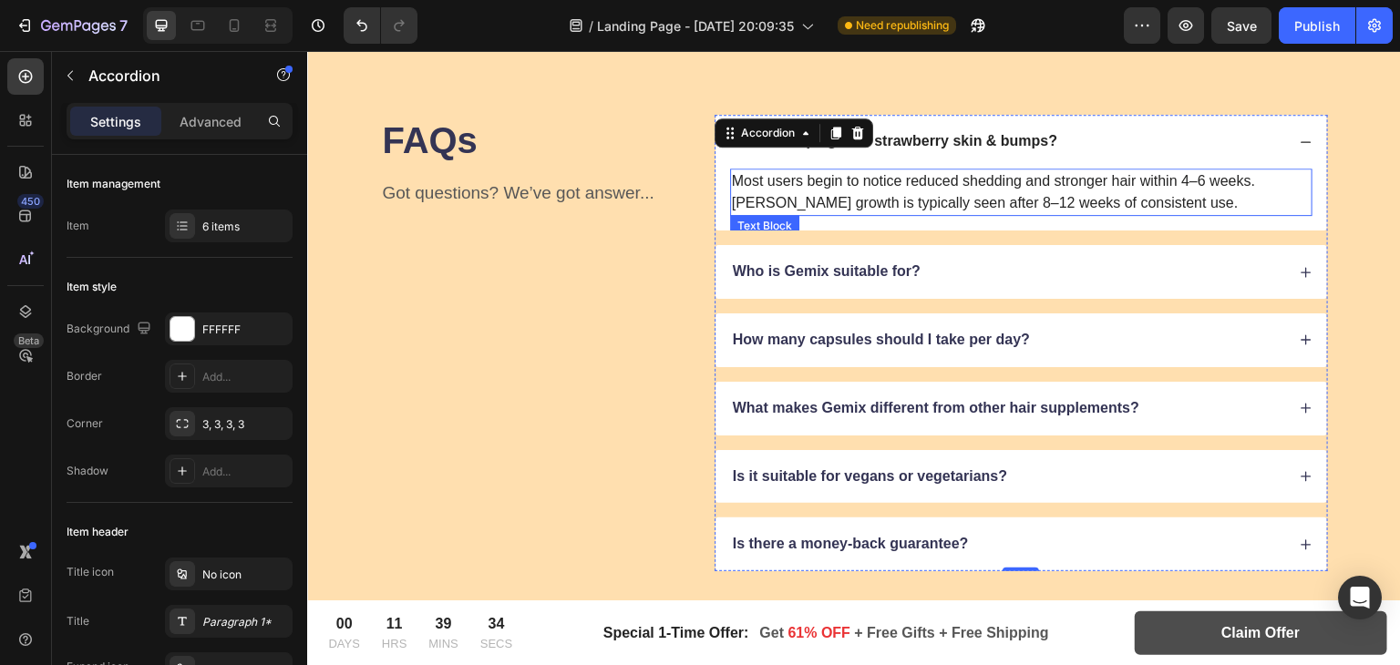
click at [819, 187] on p "Most users begin to notice reduced shedding and stronger hair within 4–6 weeks.…" at bounding box center [1021, 192] width 579 height 44
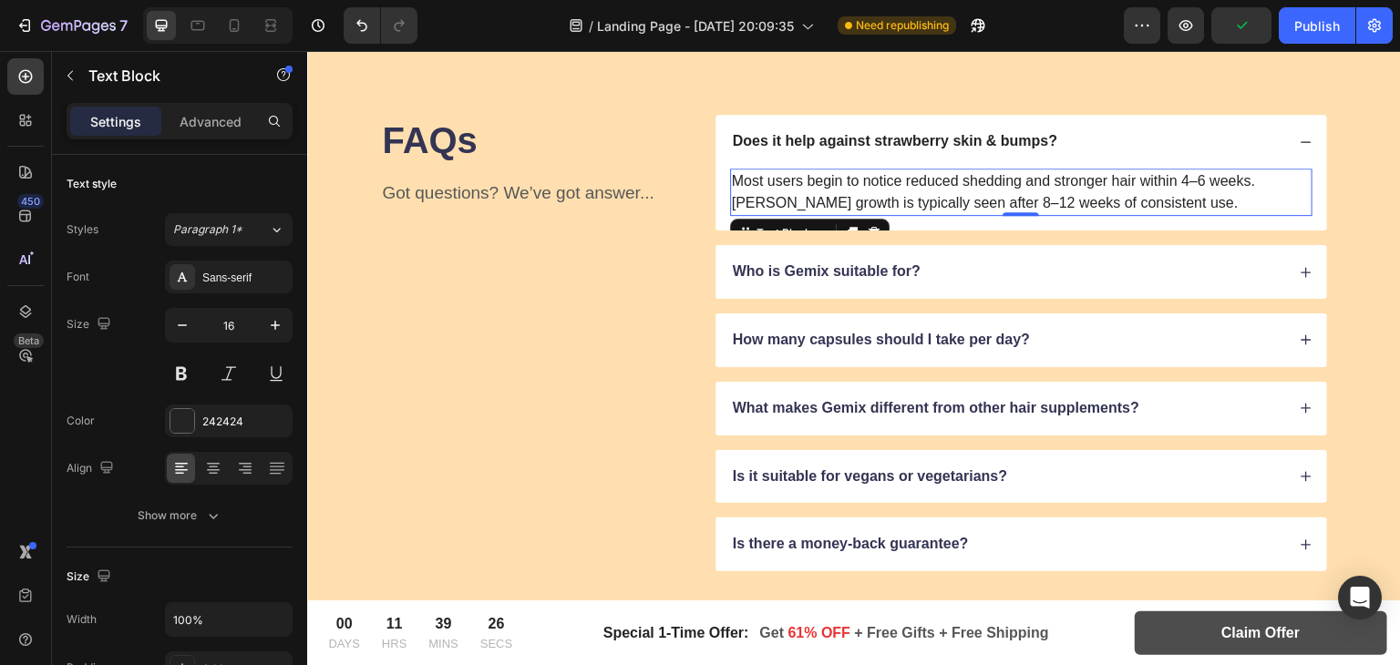
click at [814, 191] on p "Most users begin to notice reduced shedding and stronger hair within 4–6 weeks.…" at bounding box center [1021, 192] width 579 height 44
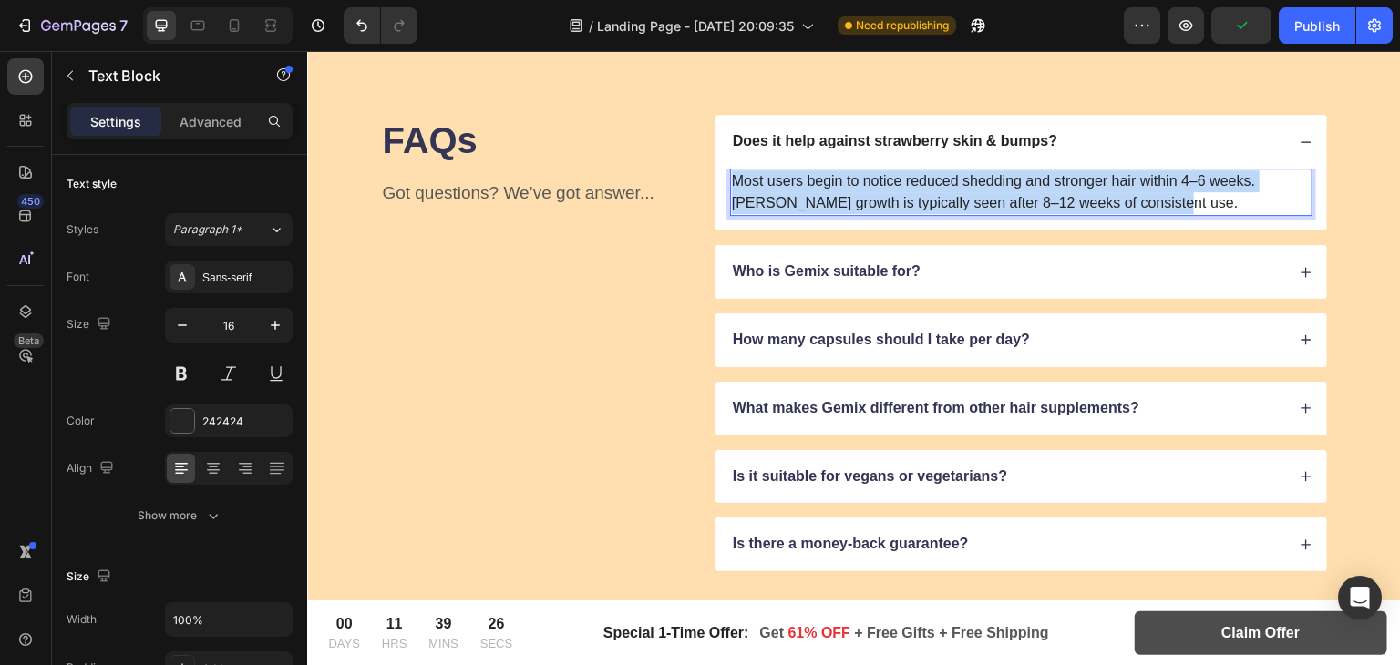
click at [814, 191] on p "Most users begin to notice reduced shedding and stronger hair within 4–6 weeks.…" at bounding box center [1021, 192] width 579 height 44
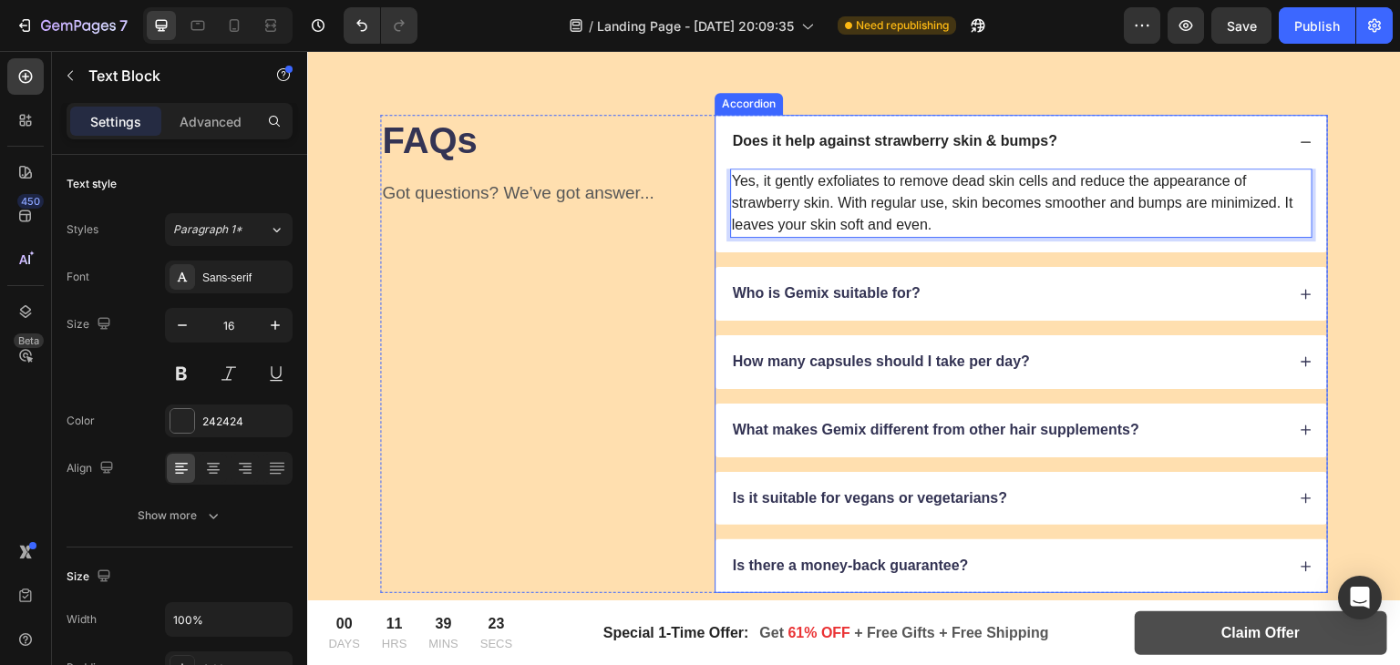
click at [1300, 139] on icon at bounding box center [1306, 142] width 13 height 13
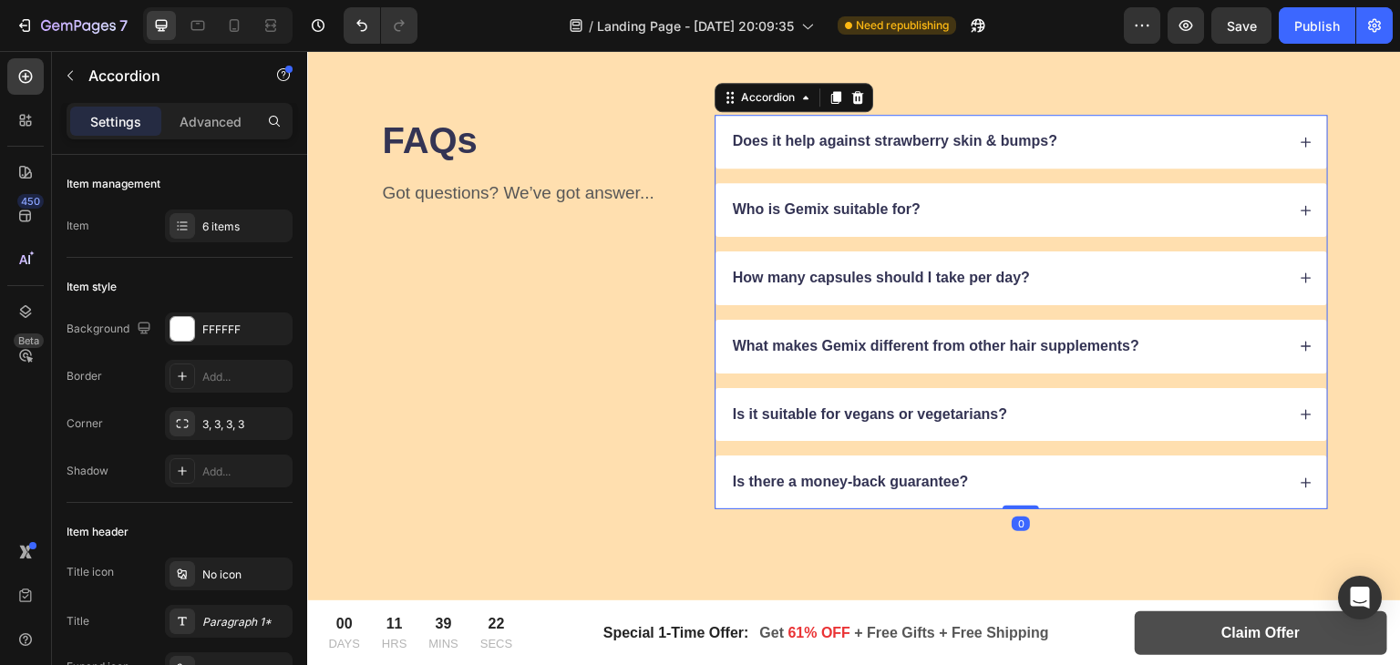
click at [1294, 198] on div "Who is Gemix suitable for?" at bounding box center [1022, 210] width 612 height 54
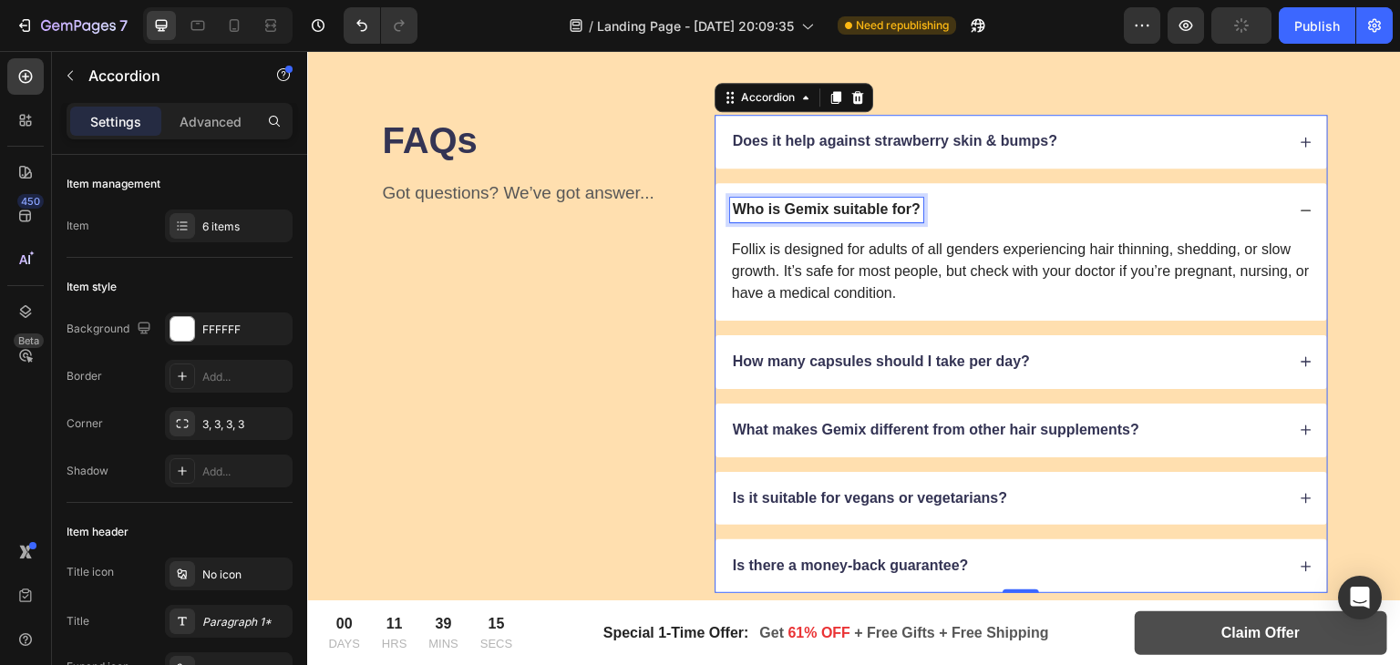
click at [830, 212] on p "Who is Gemix suitable for?" at bounding box center [827, 210] width 188 height 19
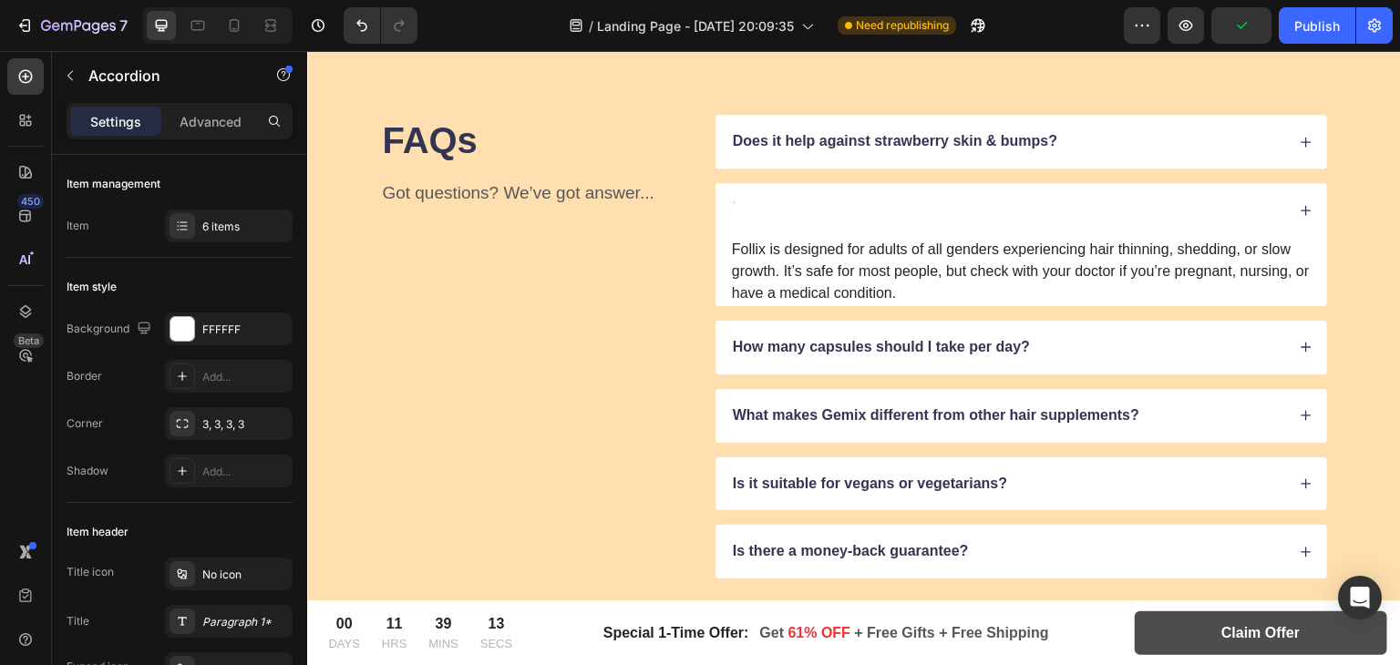
scroll to position [9172, 0]
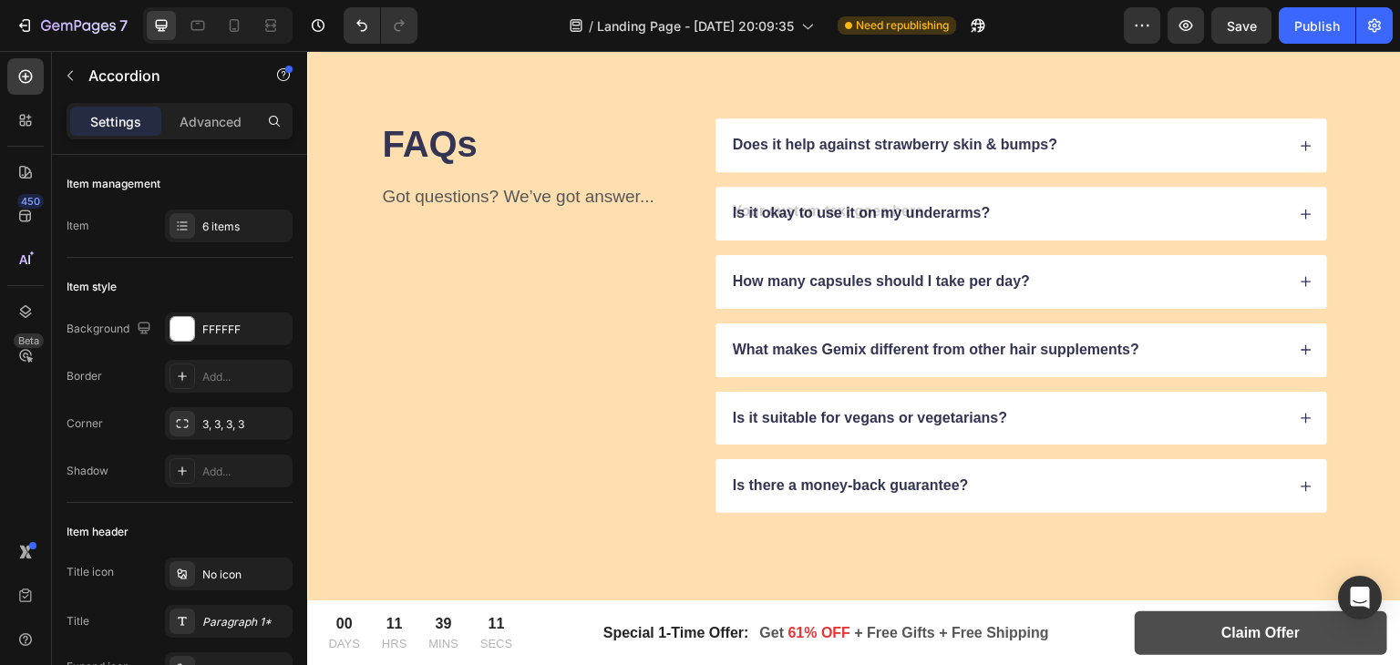
click at [1300, 214] on icon at bounding box center [1306, 214] width 13 height 13
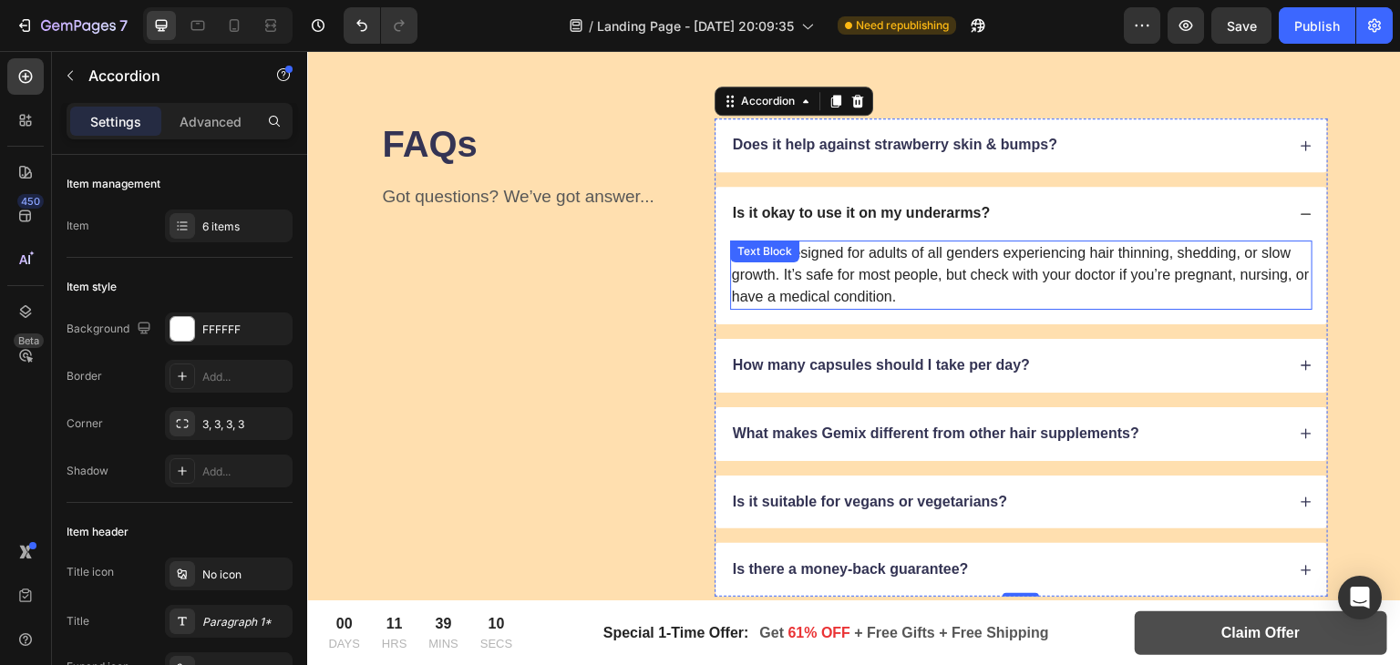
click at [785, 260] on div "Text Block" at bounding box center [764, 252] width 69 height 22
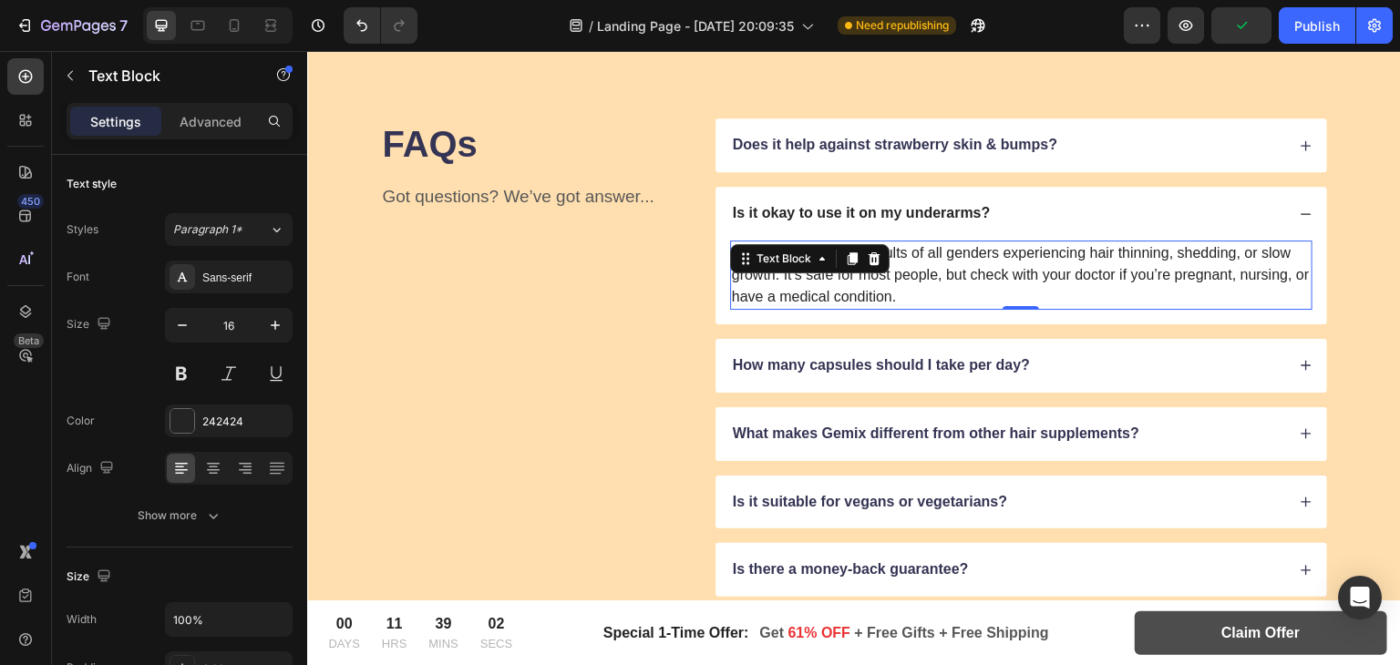
click at [892, 275] on p "Follix is designed for adults of all genders experiencing hair thinning, sheddi…" at bounding box center [1021, 275] width 579 height 66
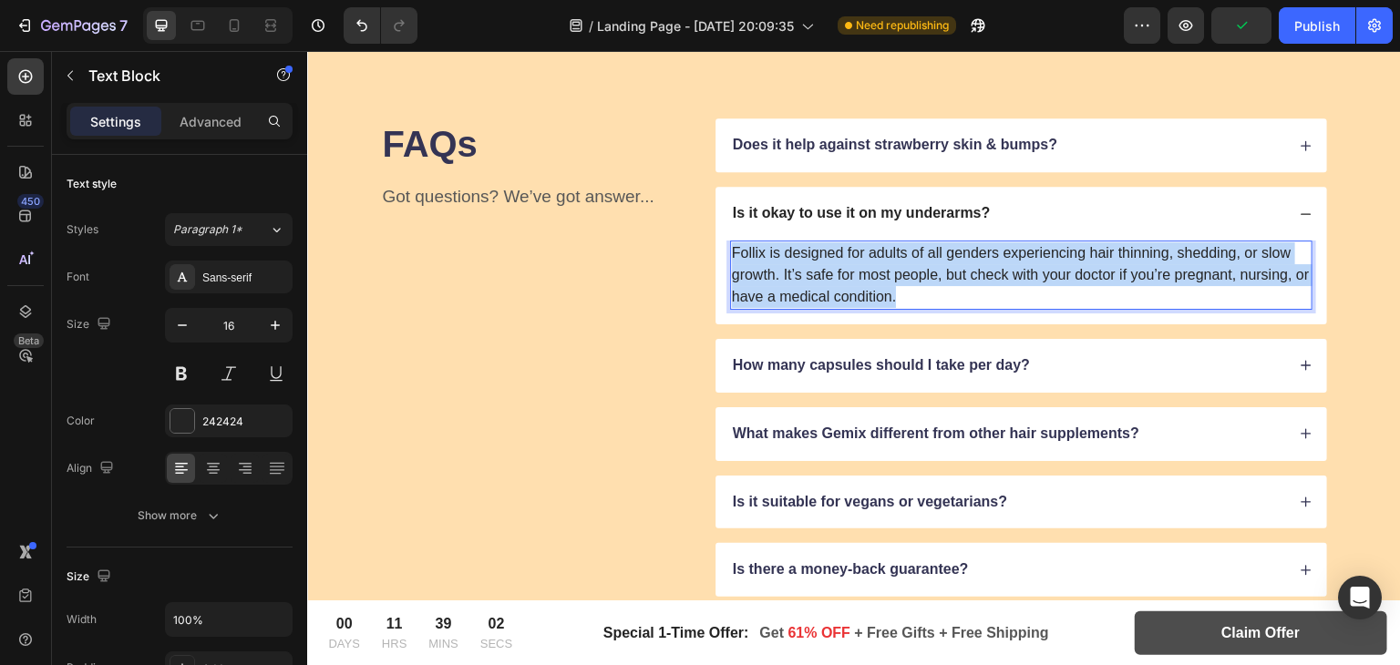
click at [892, 275] on p "Follix is designed for adults of all genders experiencing hair thinning, sheddi…" at bounding box center [1021, 275] width 579 height 66
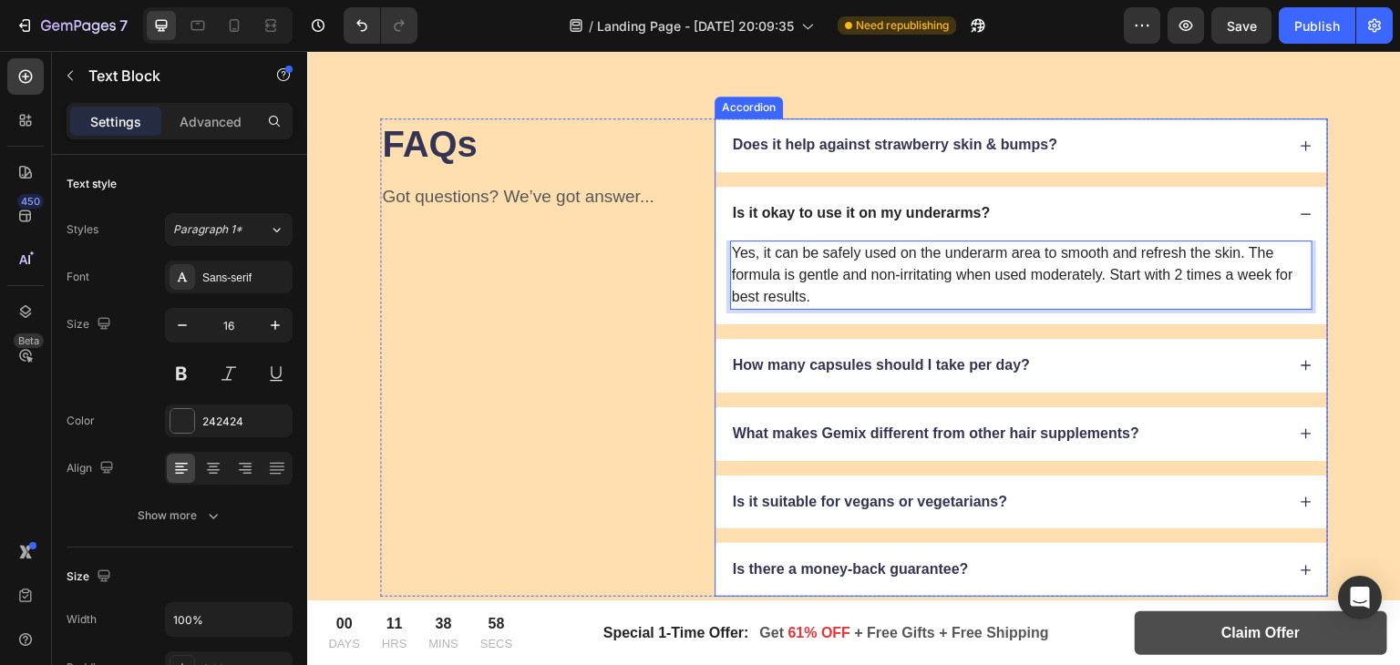
click at [806, 367] on p "How many capsules should I take per day?" at bounding box center [881, 365] width 297 height 19
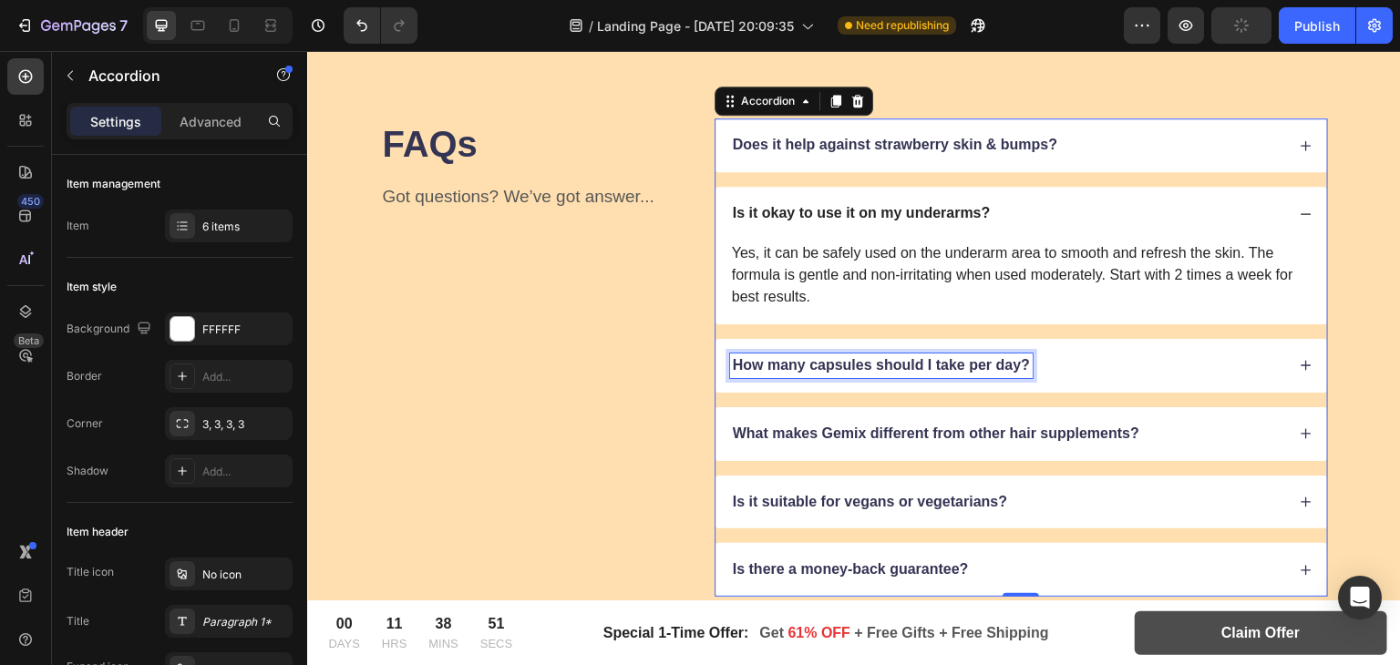
click at [876, 362] on p "How many capsules should I take per day?" at bounding box center [881, 365] width 297 height 19
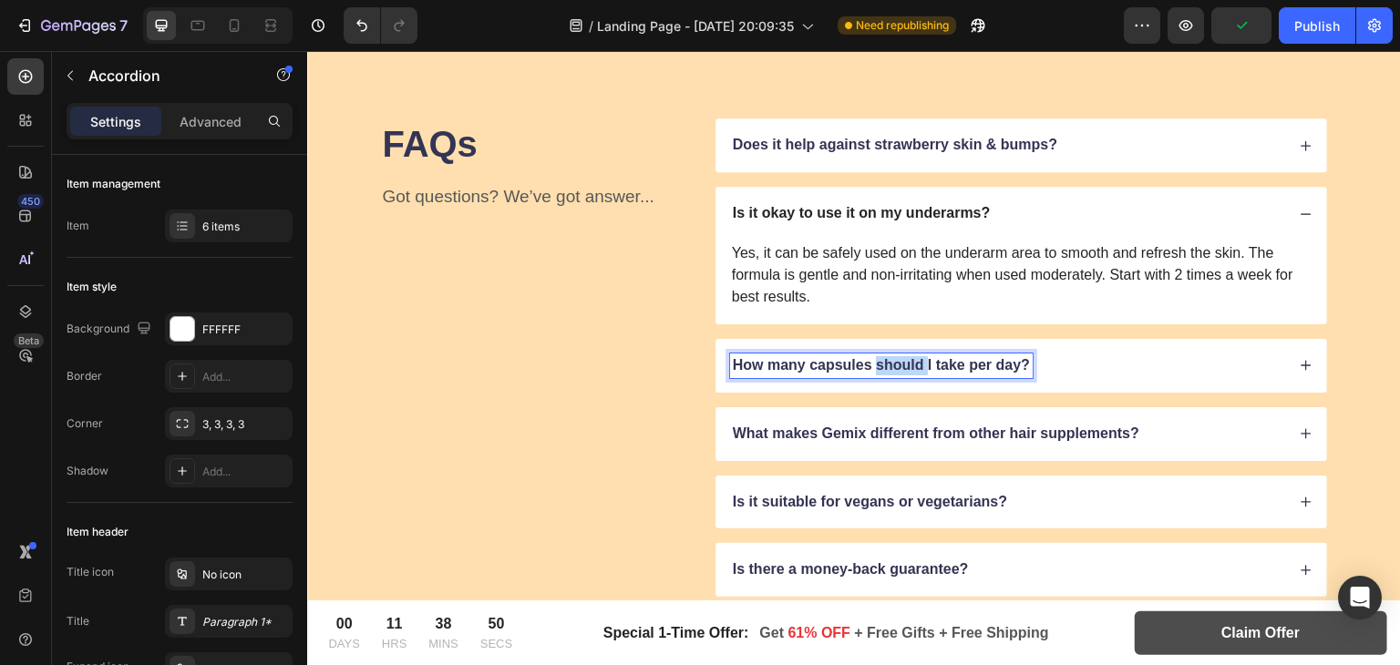
click at [876, 362] on p "How many capsules should I take per day?" at bounding box center [881, 365] width 297 height 19
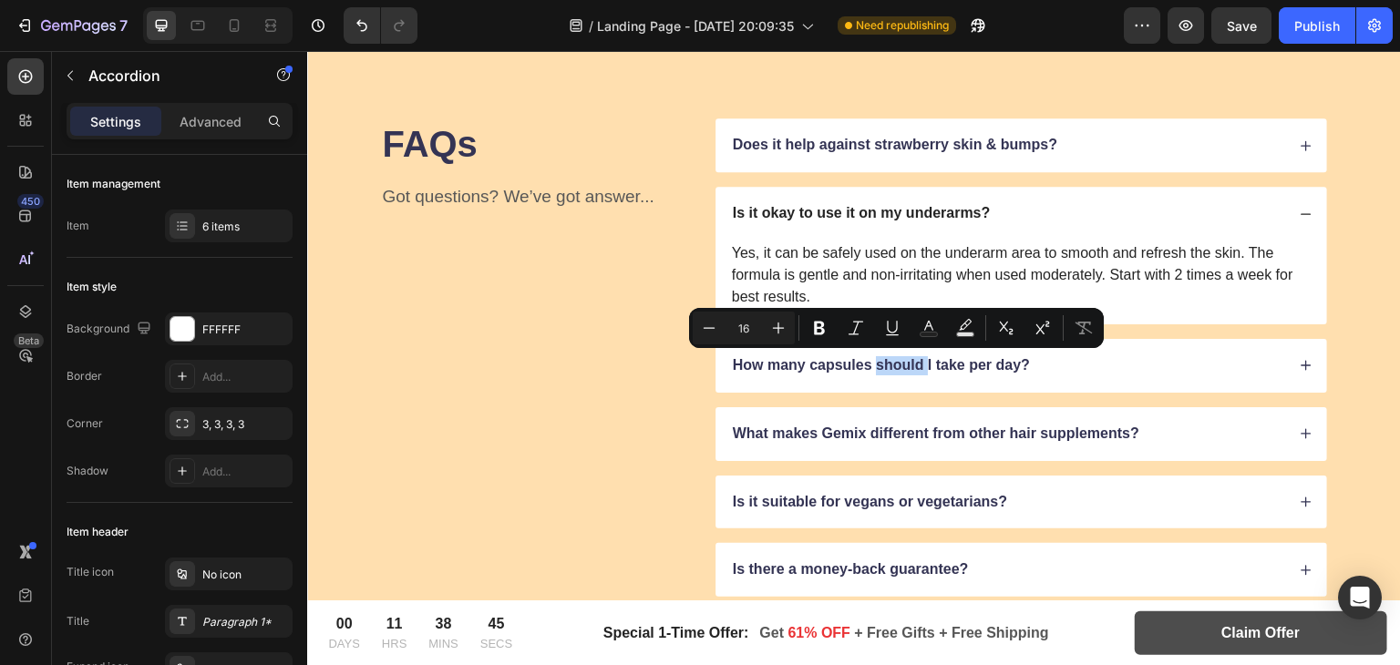
click at [1300, 362] on icon at bounding box center [1306, 365] width 13 height 13
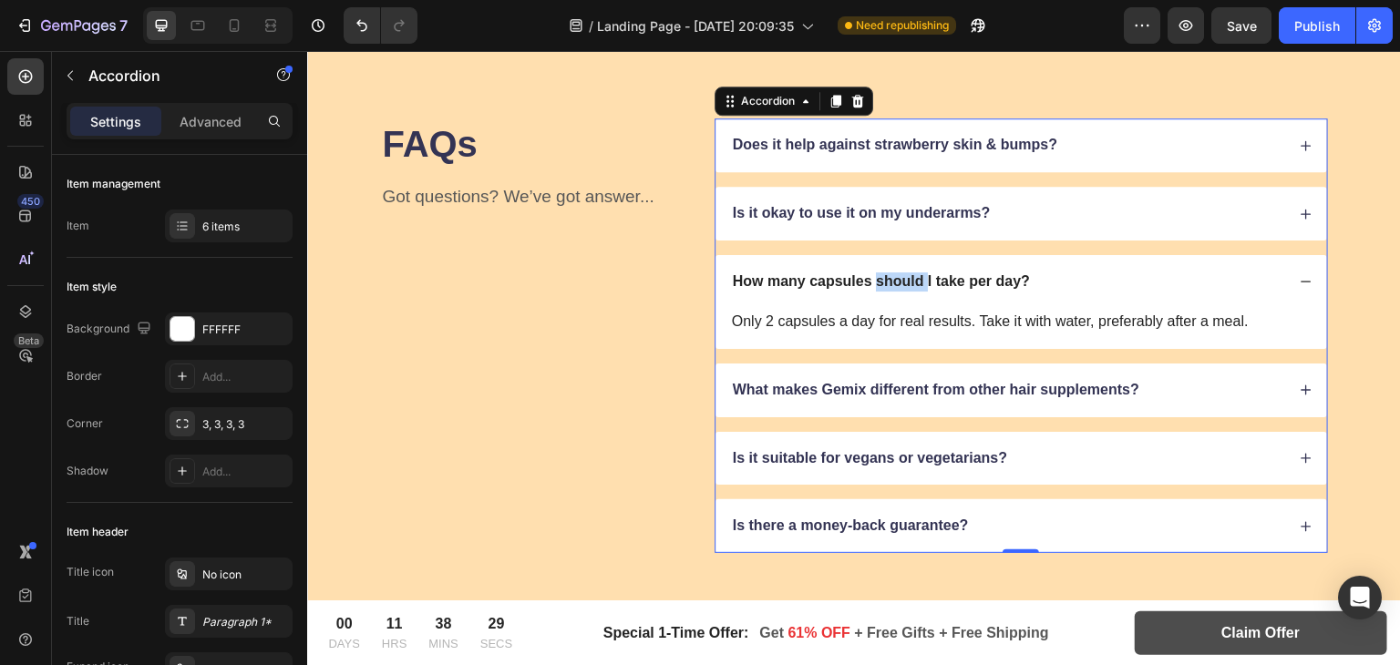
click at [779, 282] on p "How many capsules should I take per day?" at bounding box center [881, 282] width 297 height 19
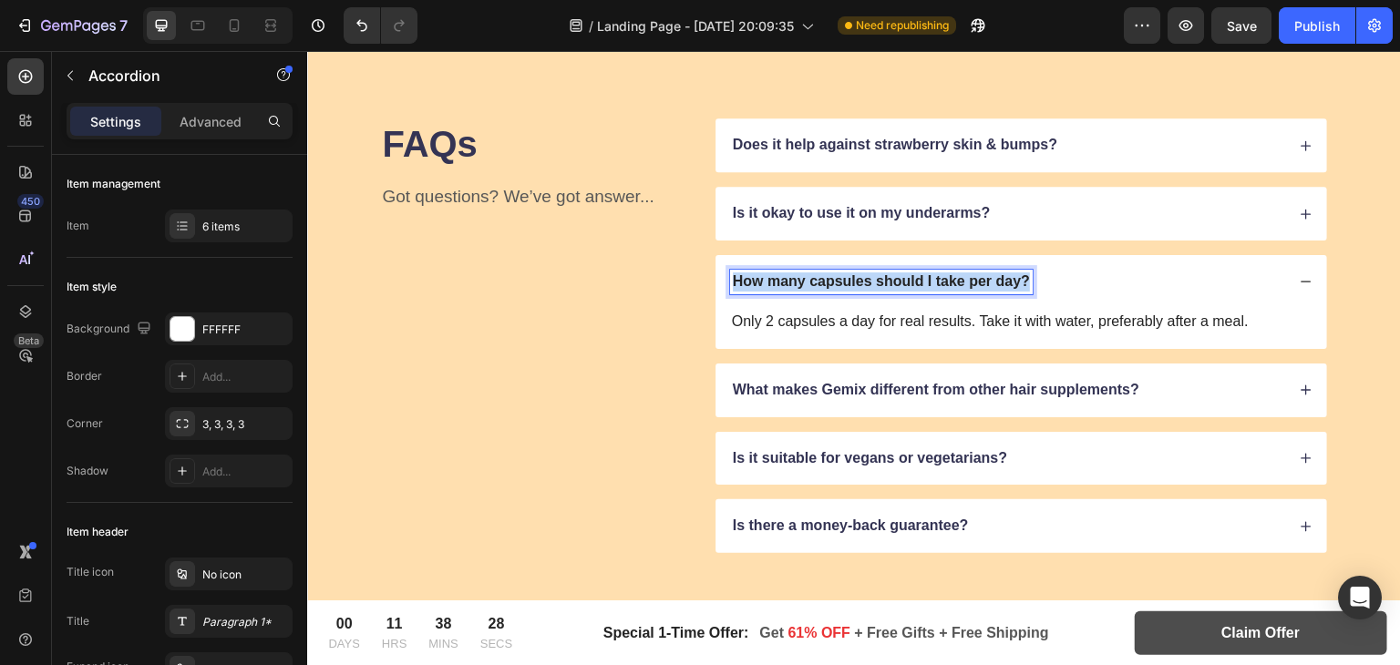
click at [779, 282] on p "How many capsules should I take per day?" at bounding box center [881, 282] width 297 height 19
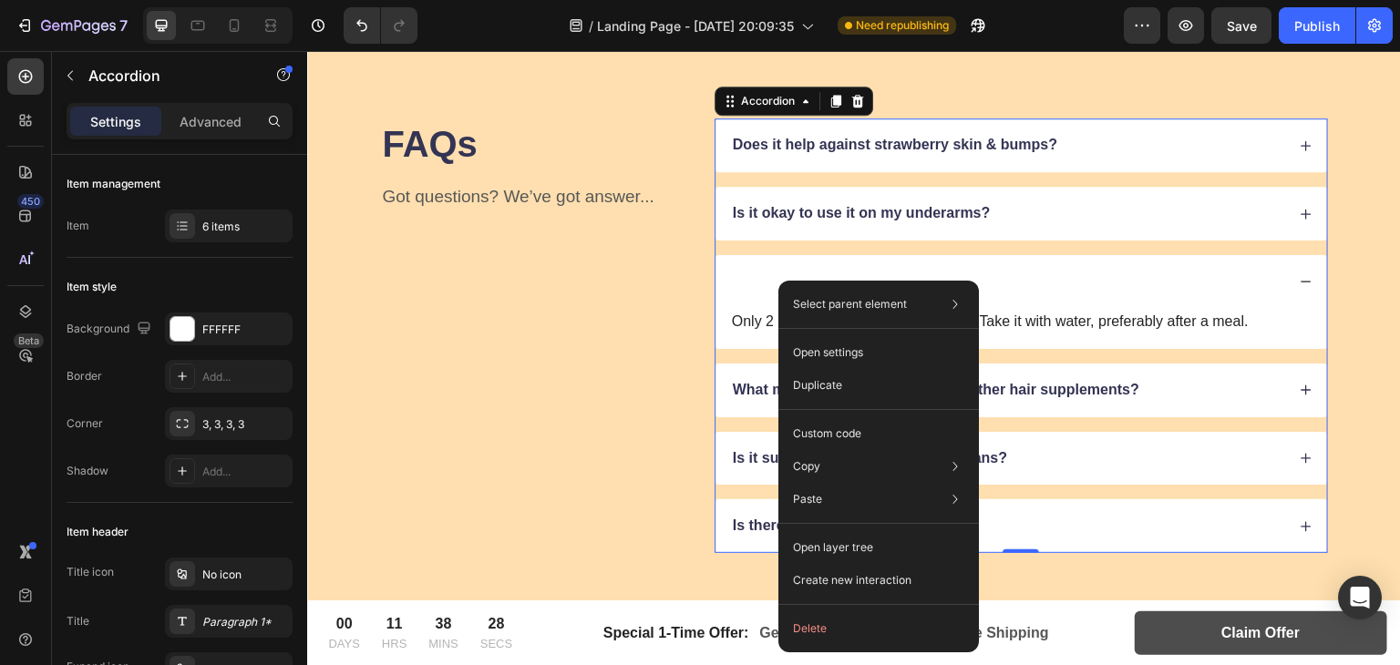
click at [737, 280] on div at bounding box center [1007, 282] width 555 height 25
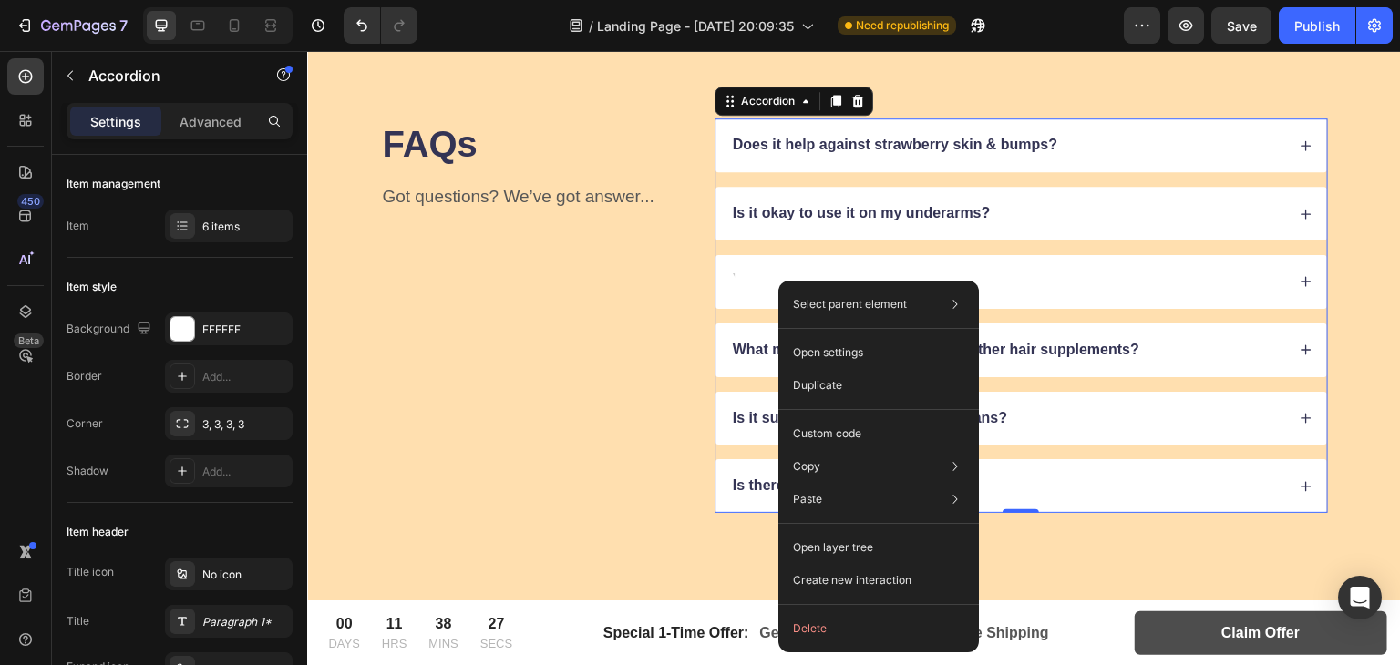
click at [735, 280] on div at bounding box center [1007, 282] width 555 height 25
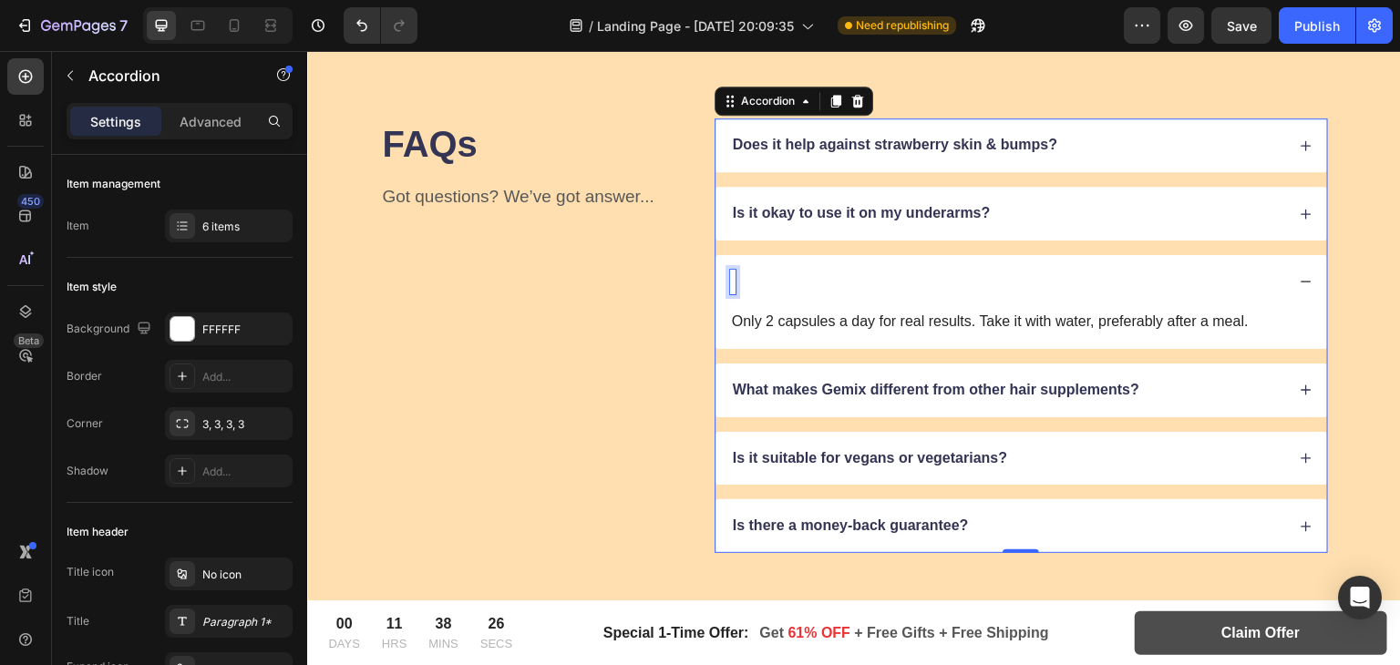
click at [730, 280] on div "Rich Text Editor. Editing area: main" at bounding box center [732, 282] width 5 height 25
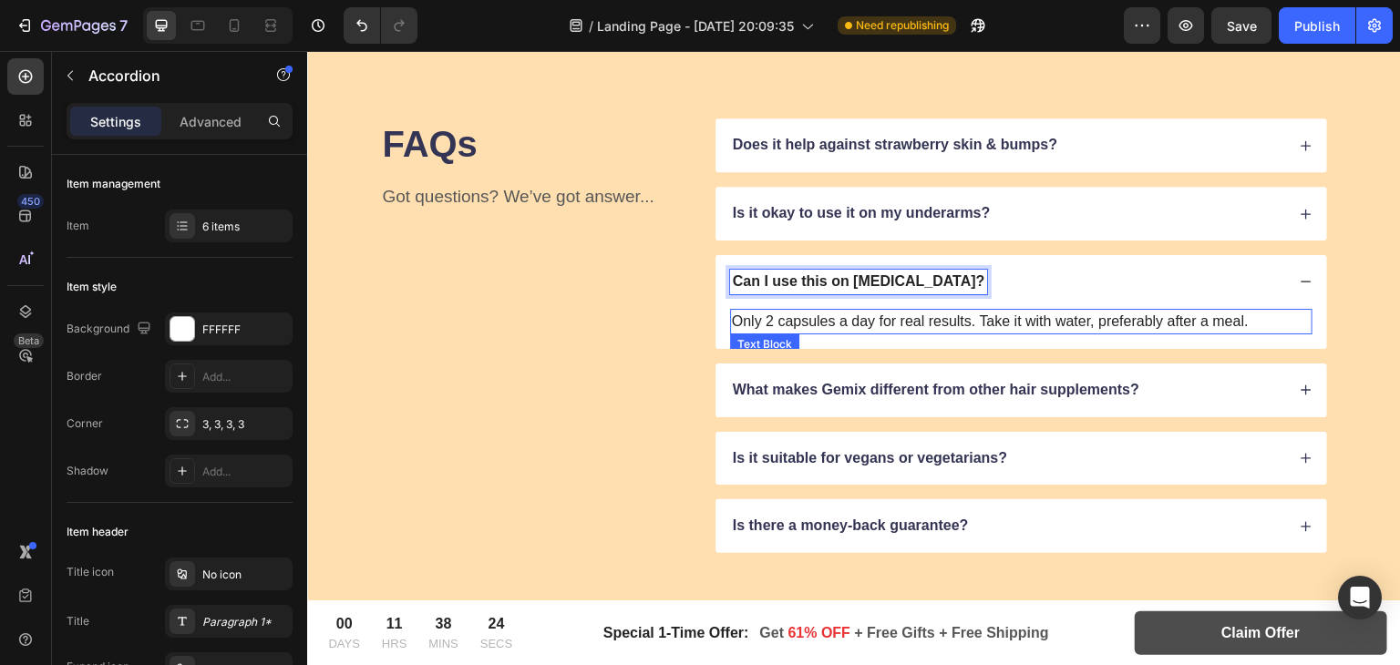
click at [821, 317] on p "Only 2 capsules a day for real results. Take it with water, preferably after a …" at bounding box center [1021, 322] width 579 height 22
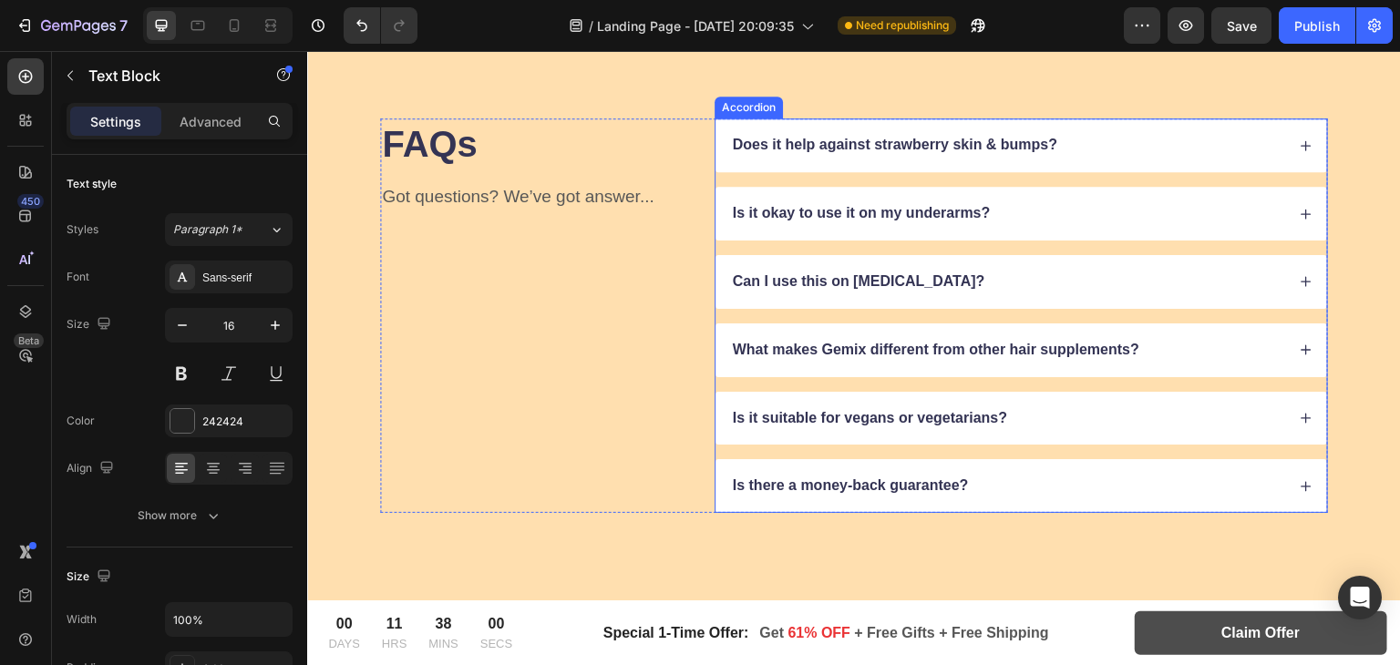
click at [1300, 281] on icon at bounding box center [1306, 281] width 13 height 13
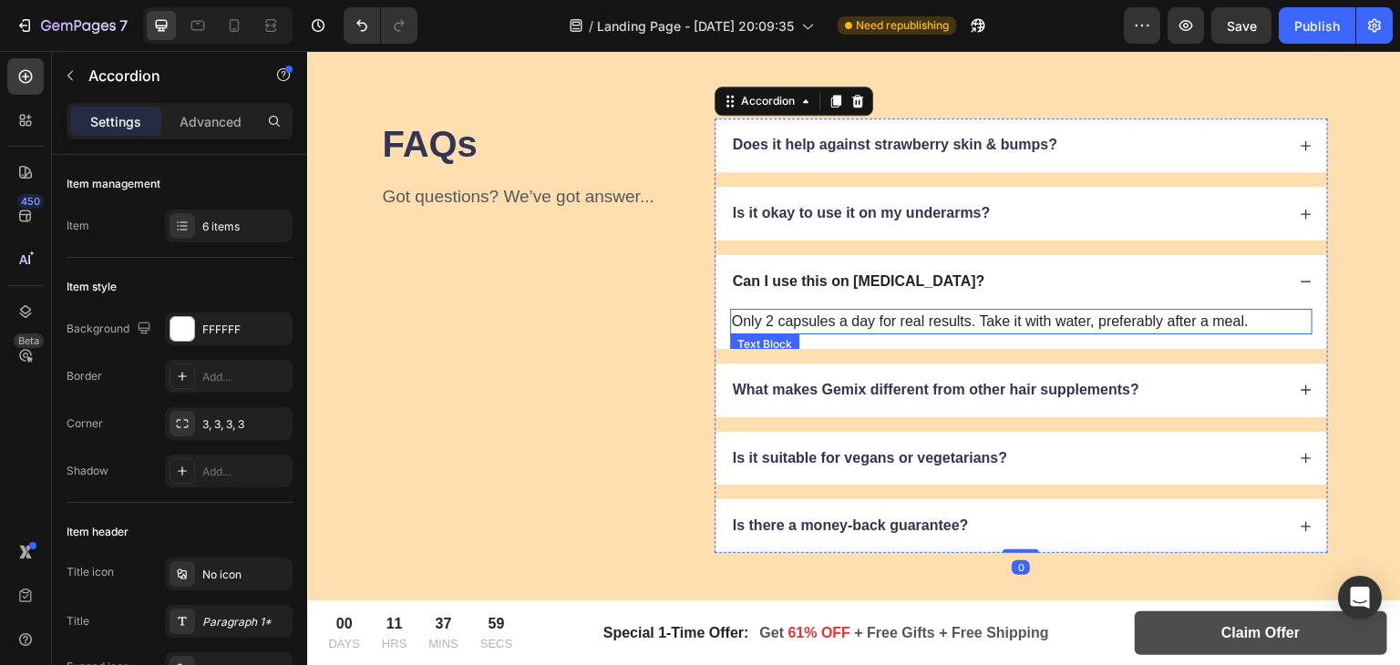
click at [813, 322] on p "Only 2 capsules a day for real results. Take it with water, preferably after a …" at bounding box center [1021, 322] width 579 height 22
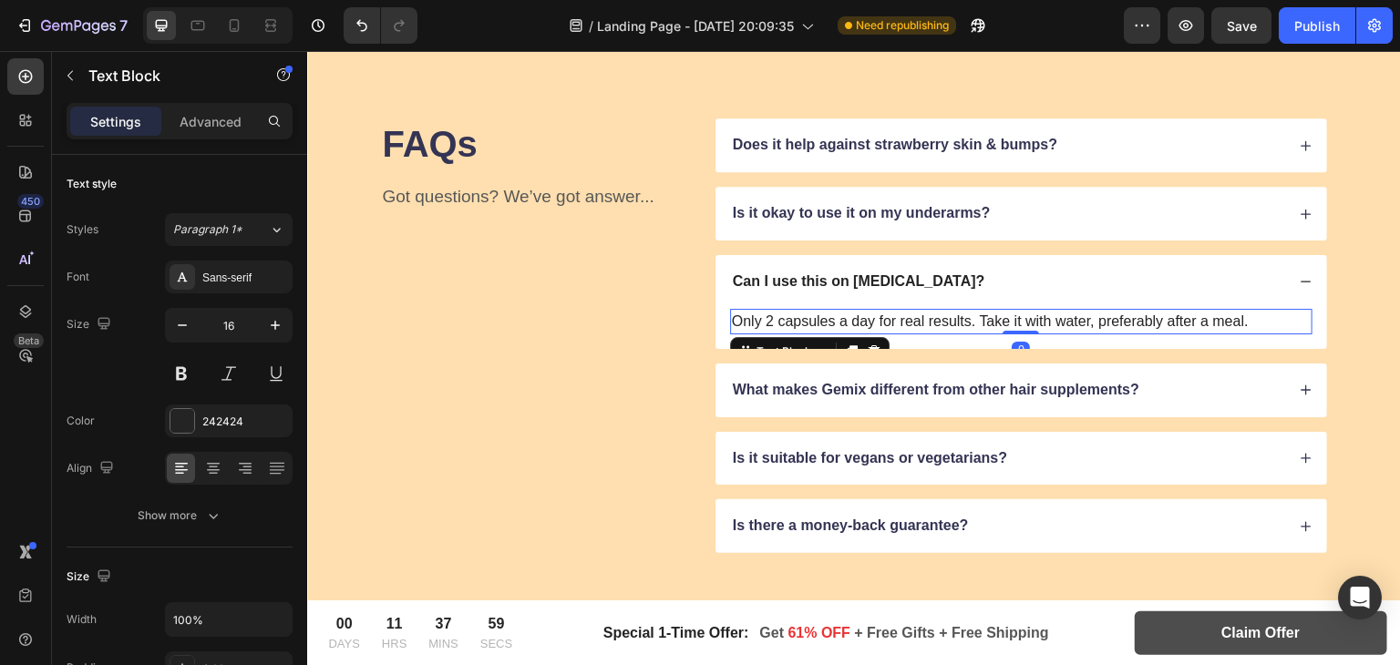
click at [813, 322] on p "Only 2 capsules a day for real results. Take it with water, preferably after a …" at bounding box center [1021, 322] width 579 height 22
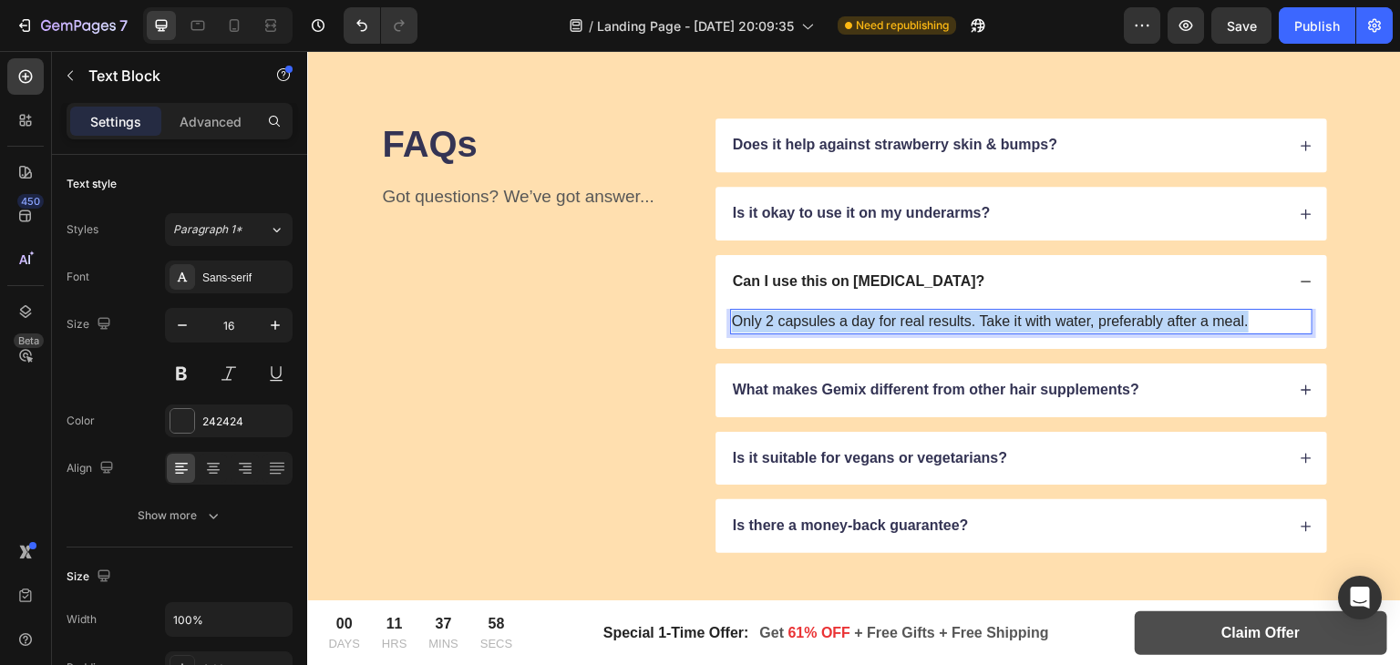
click at [813, 322] on p "Only 2 capsules a day for real results. Take it with water, preferably after a …" at bounding box center [1021, 322] width 579 height 22
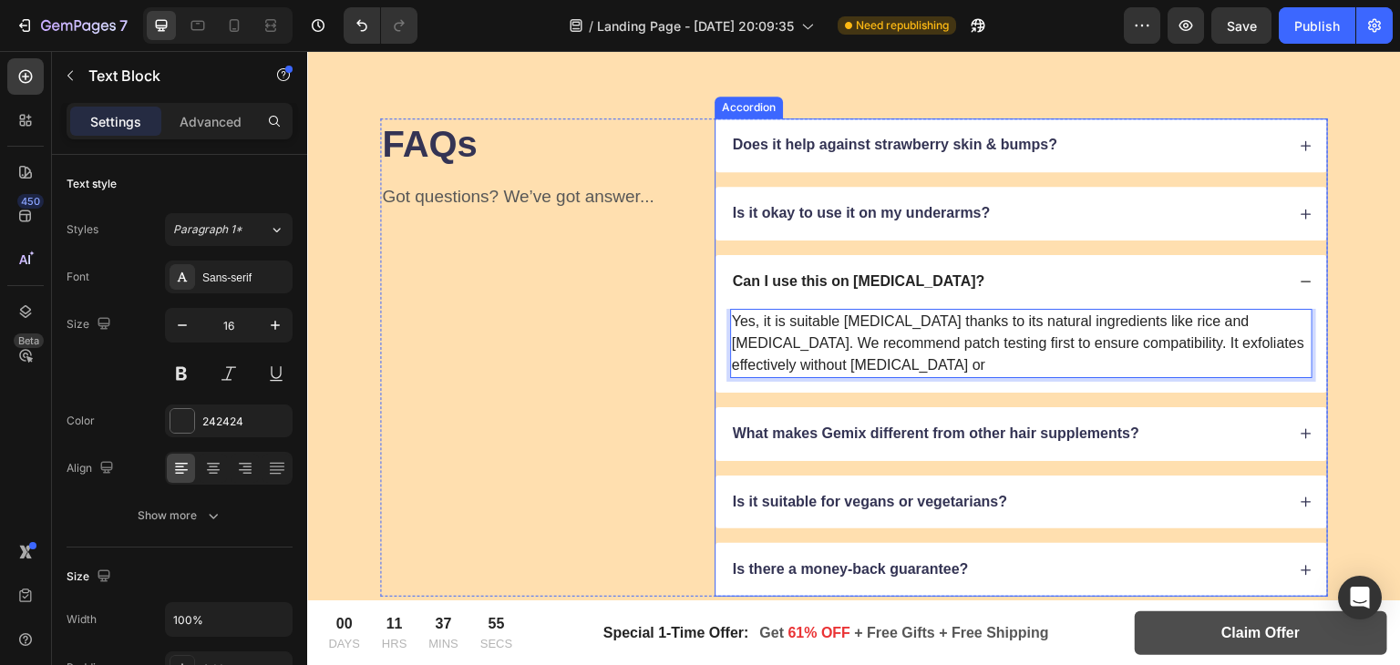
click at [1300, 428] on icon at bounding box center [1306, 434] width 13 height 13
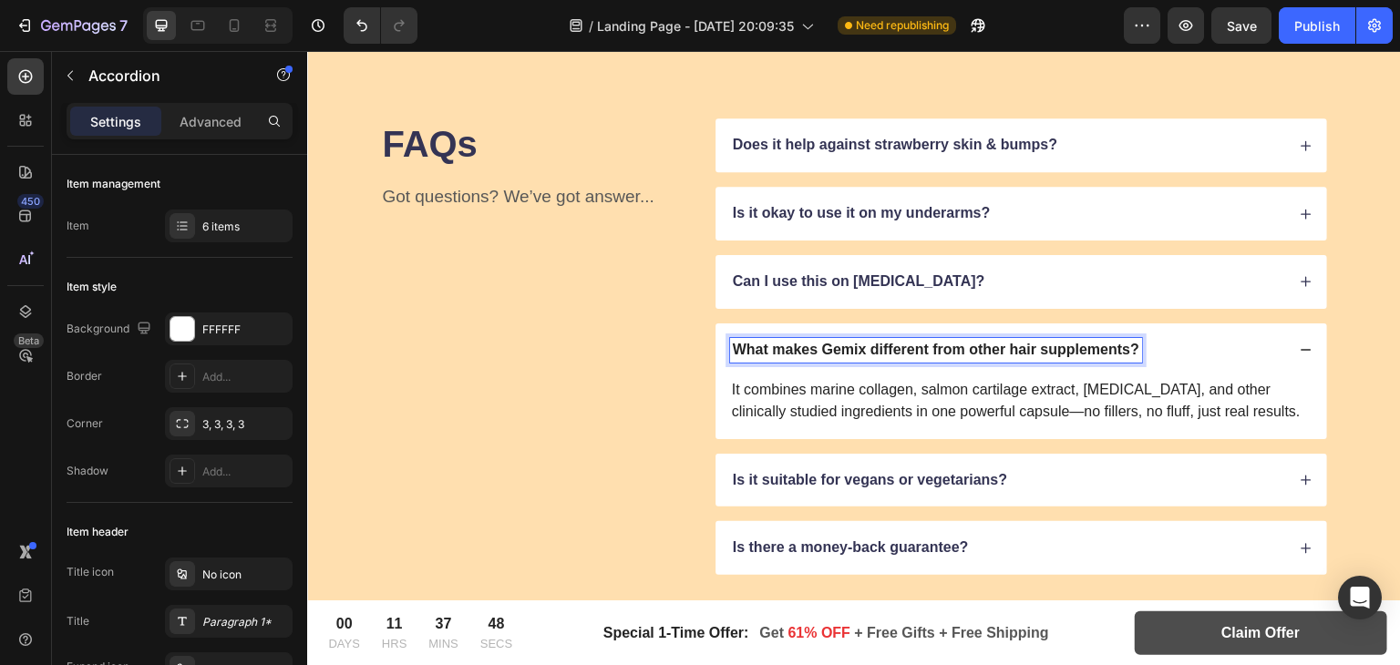
click at [850, 348] on p "What makes Gemix different from other hair supplements?" at bounding box center [936, 350] width 407 height 19
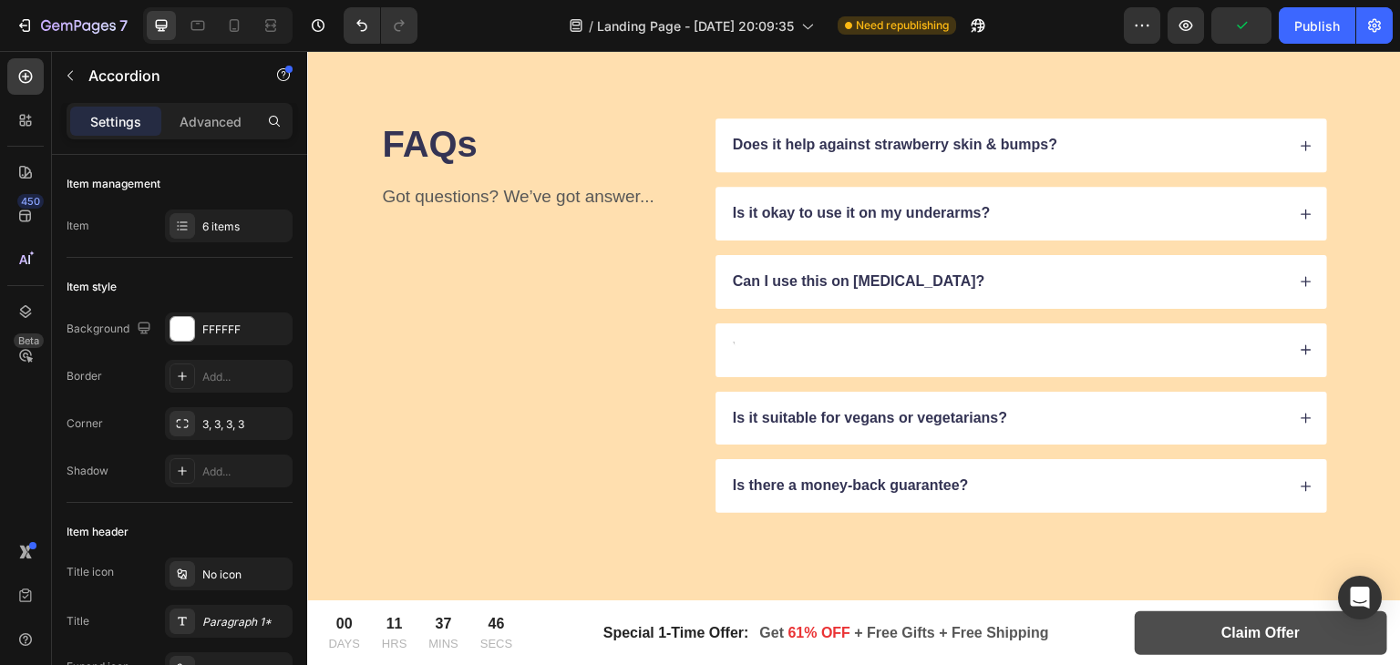
scroll to position [9168, 0]
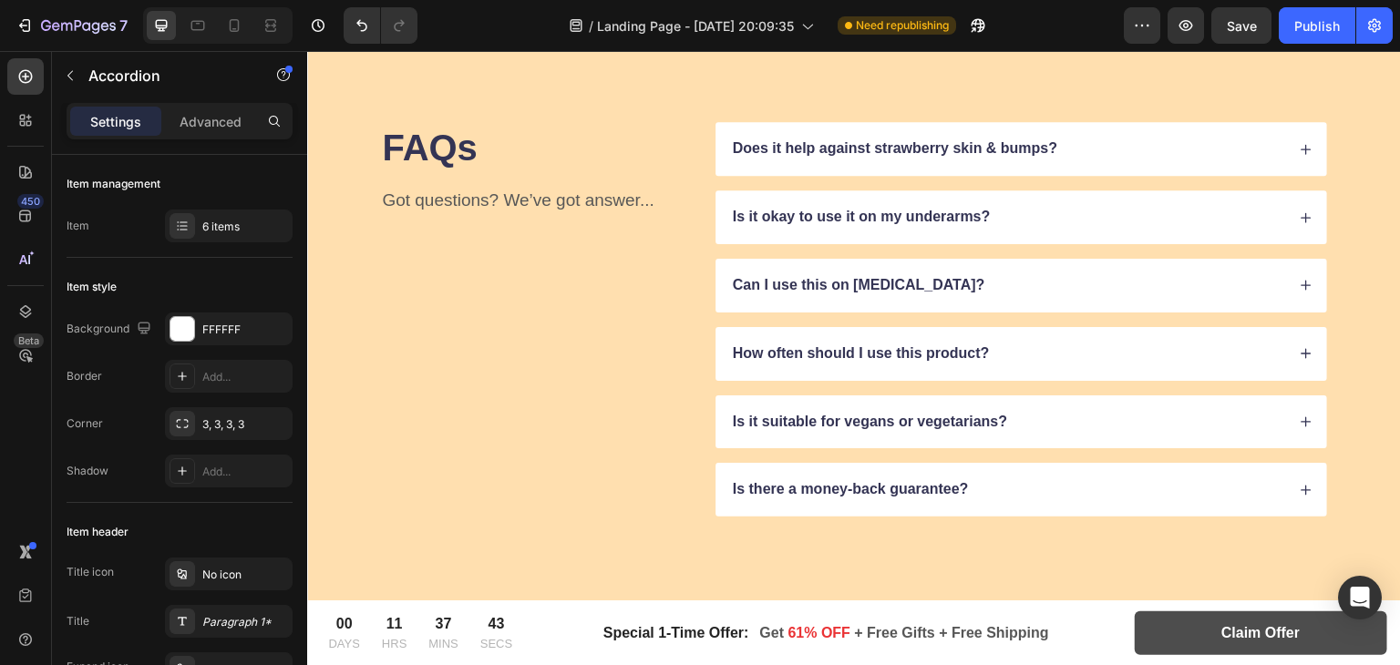
click at [1300, 353] on icon at bounding box center [1306, 353] width 13 height 13
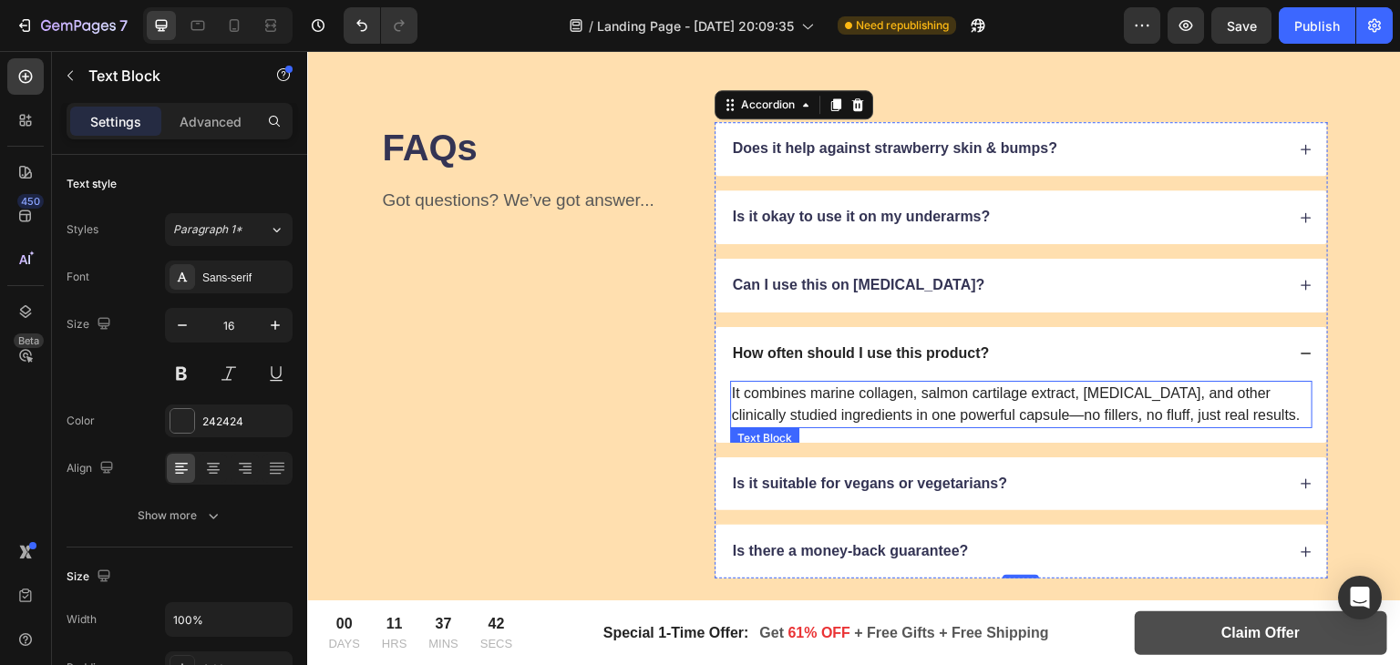
click at [817, 405] on p "It combines marine collagen, salmon cartilage extract, biotin, and other clinic…" at bounding box center [1021, 405] width 579 height 44
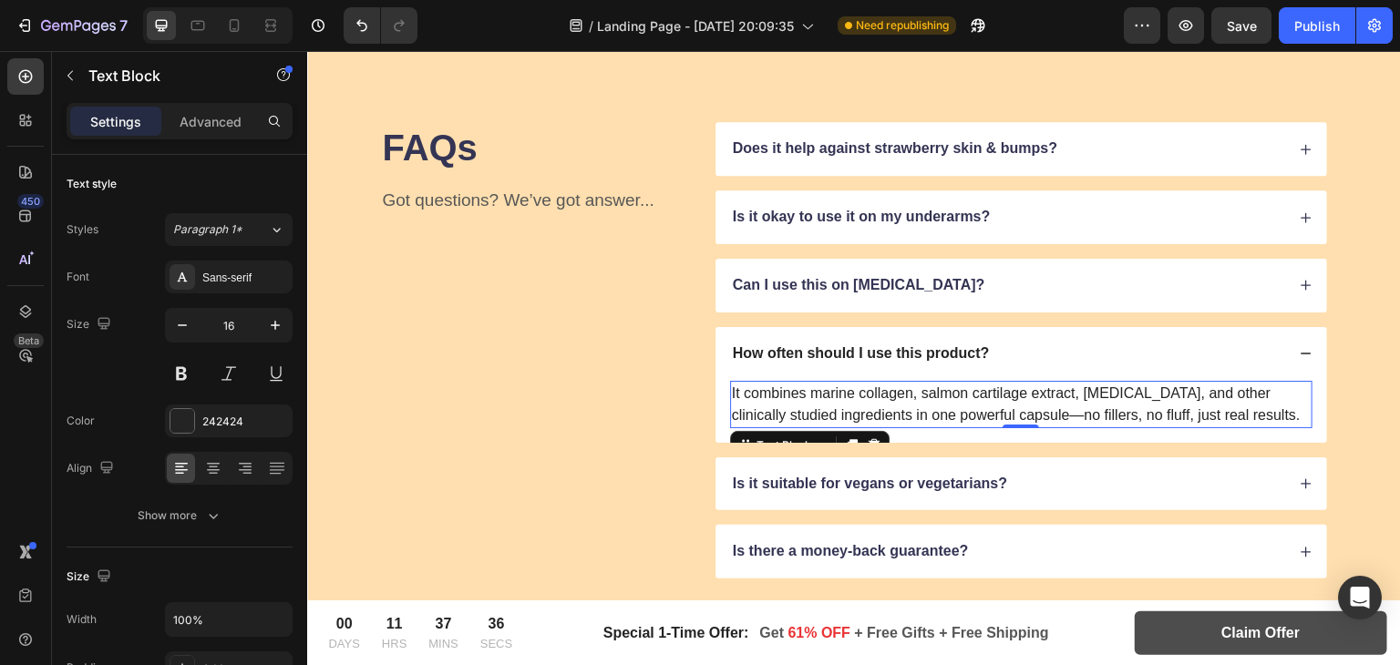
click at [863, 398] on p "It combines marine collagen, salmon cartilage extract, biotin, and other clinic…" at bounding box center [1021, 405] width 579 height 44
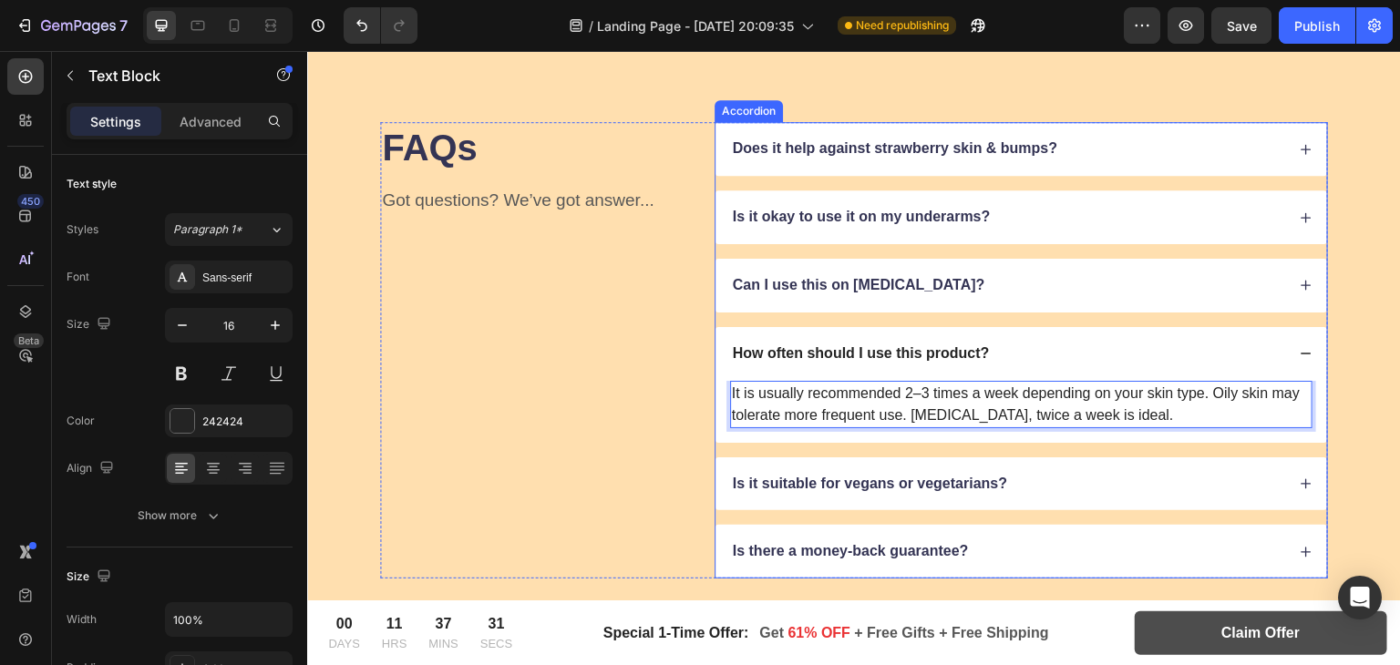
click at [1302, 353] on icon at bounding box center [1307, 353] width 10 height 1
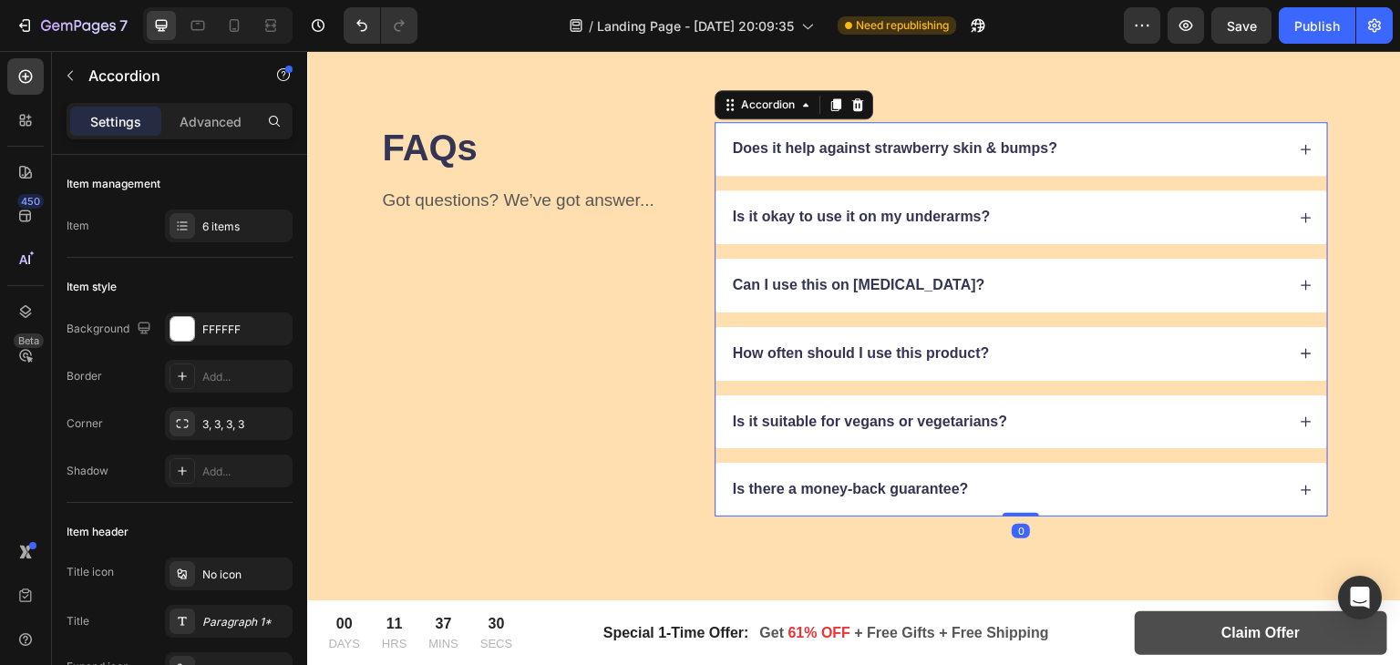
click at [1300, 418] on icon at bounding box center [1306, 422] width 13 height 13
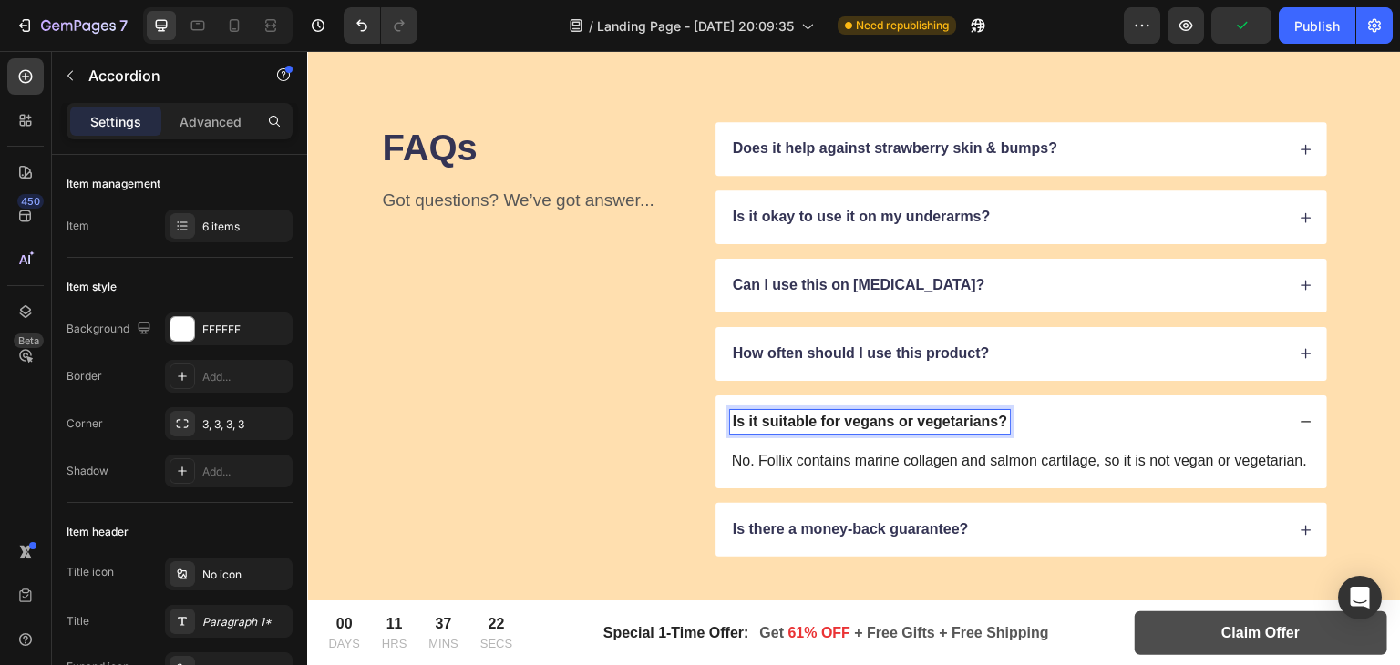
click at [783, 418] on p "Is it suitable for vegans or vegetarians?" at bounding box center [870, 422] width 274 height 19
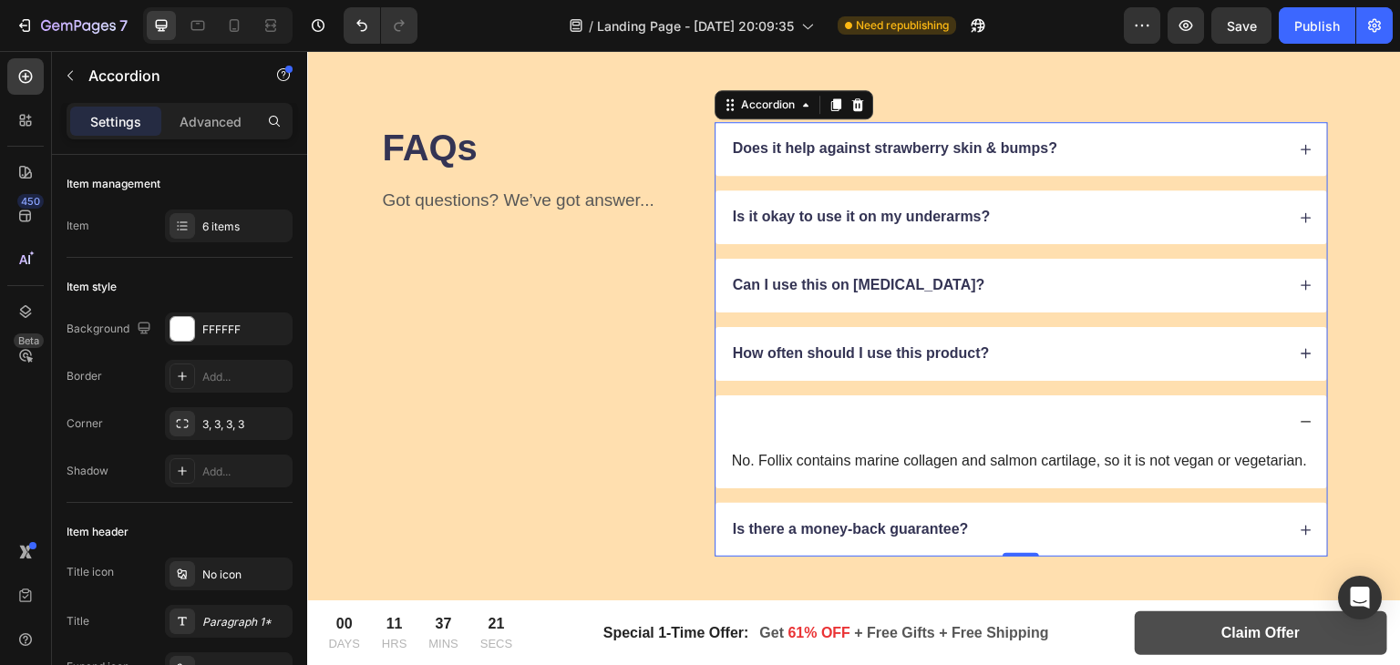
click at [745, 413] on div at bounding box center [1007, 422] width 555 height 25
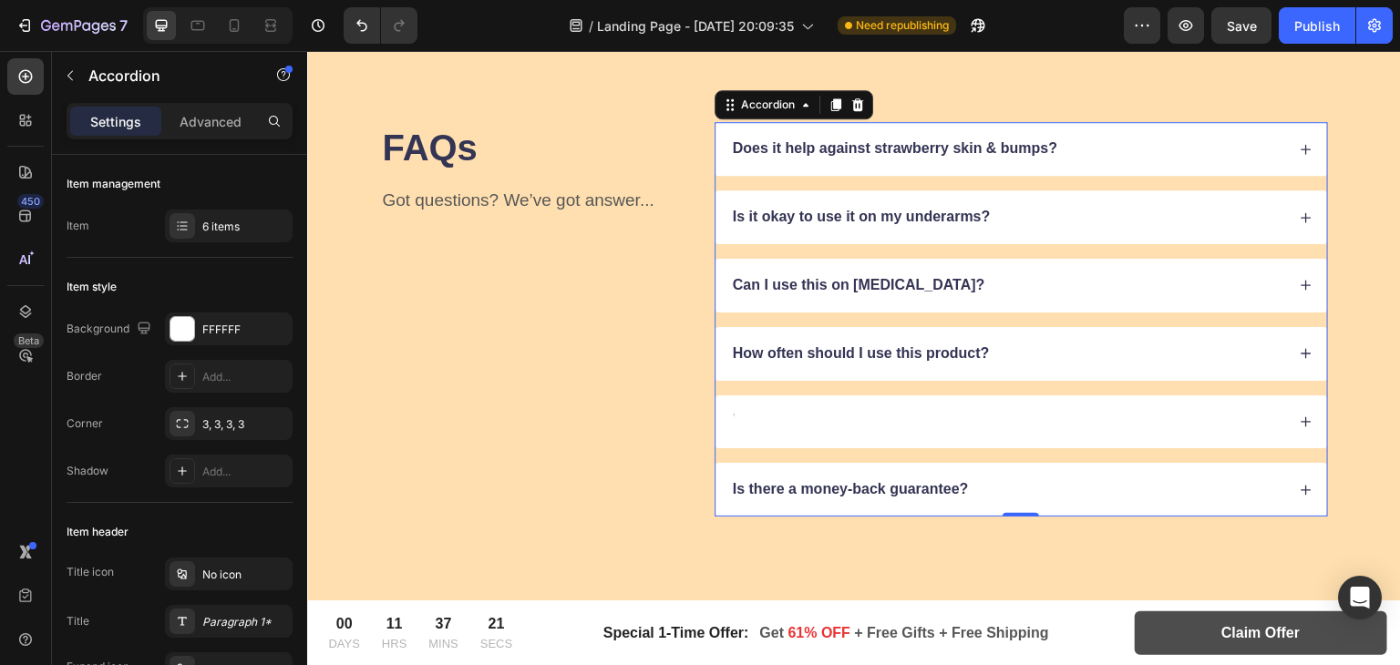
click at [741, 414] on div at bounding box center [1007, 422] width 555 height 25
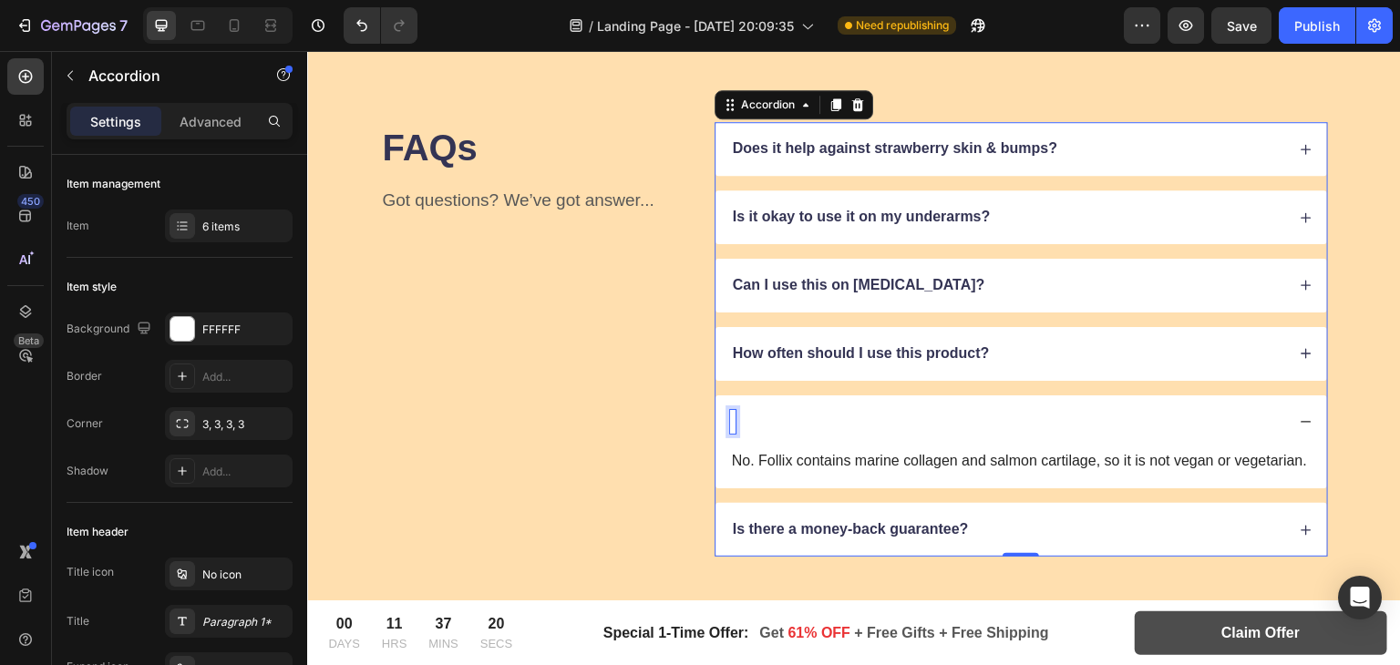
click at [730, 418] on div "Rich Text Editor. Editing area: main" at bounding box center [732, 422] width 5 height 25
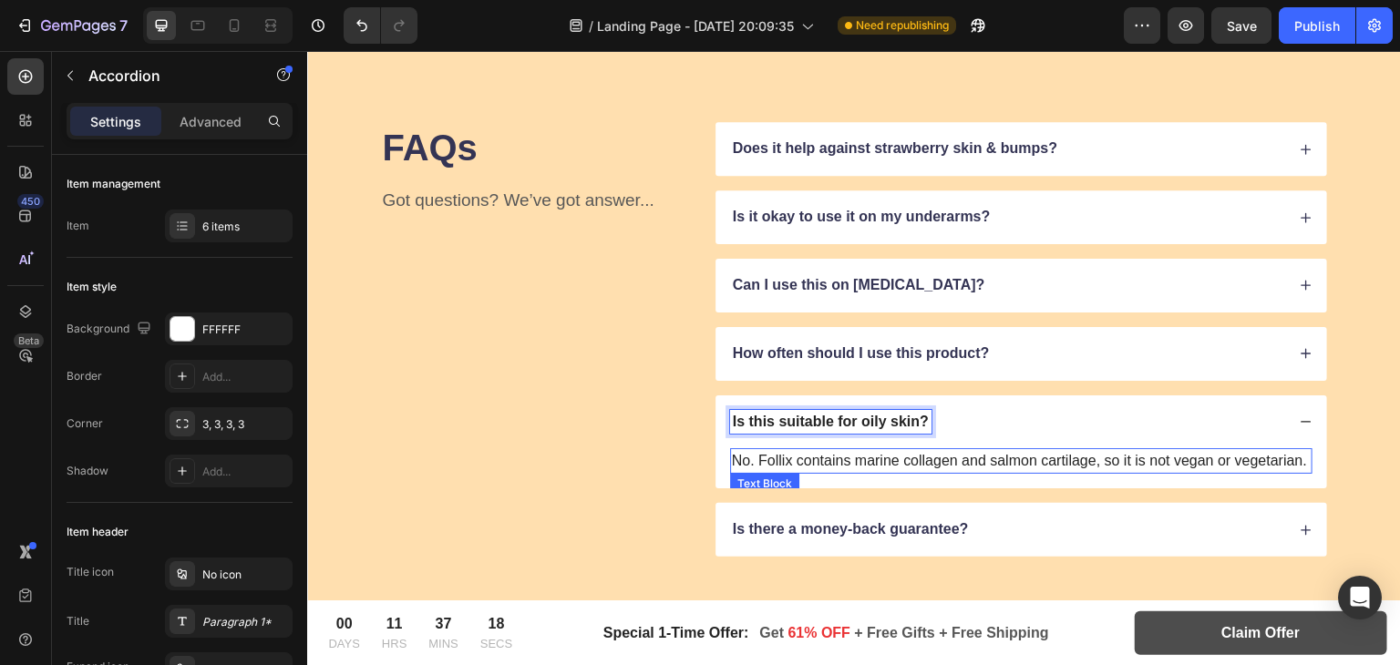
click at [777, 451] on p "No. Follix contains marine collagen and salmon cartilage, so it is not vegan or…" at bounding box center [1021, 461] width 579 height 22
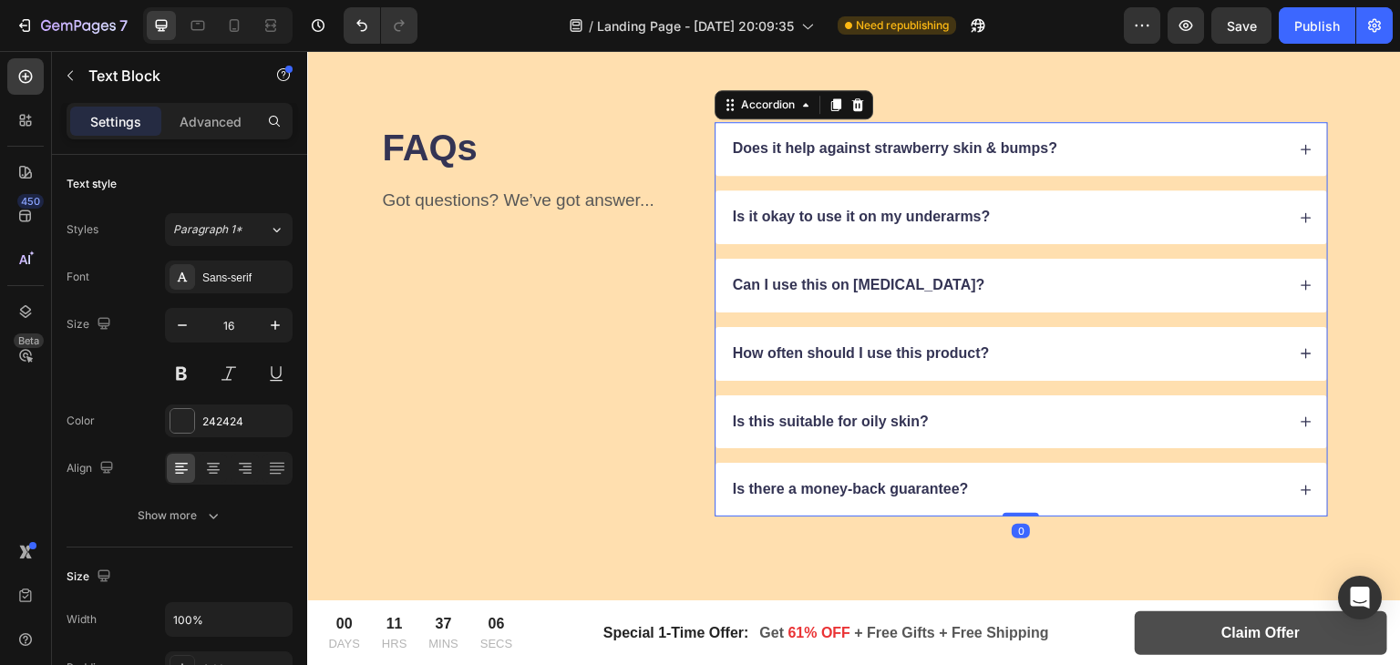
click at [1300, 422] on icon at bounding box center [1306, 422] width 13 height 13
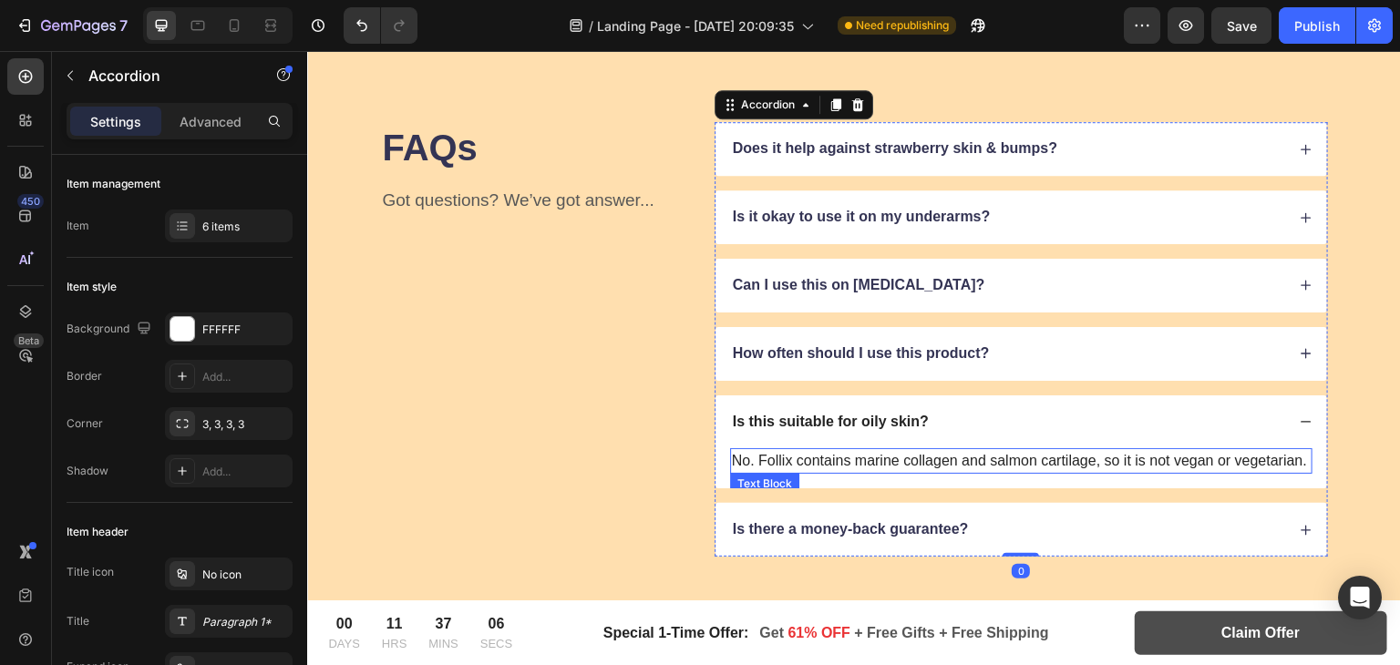
click at [797, 472] on p "No. Follix contains marine collagen and salmon cartilage, so it is not vegan or…" at bounding box center [1021, 461] width 579 height 22
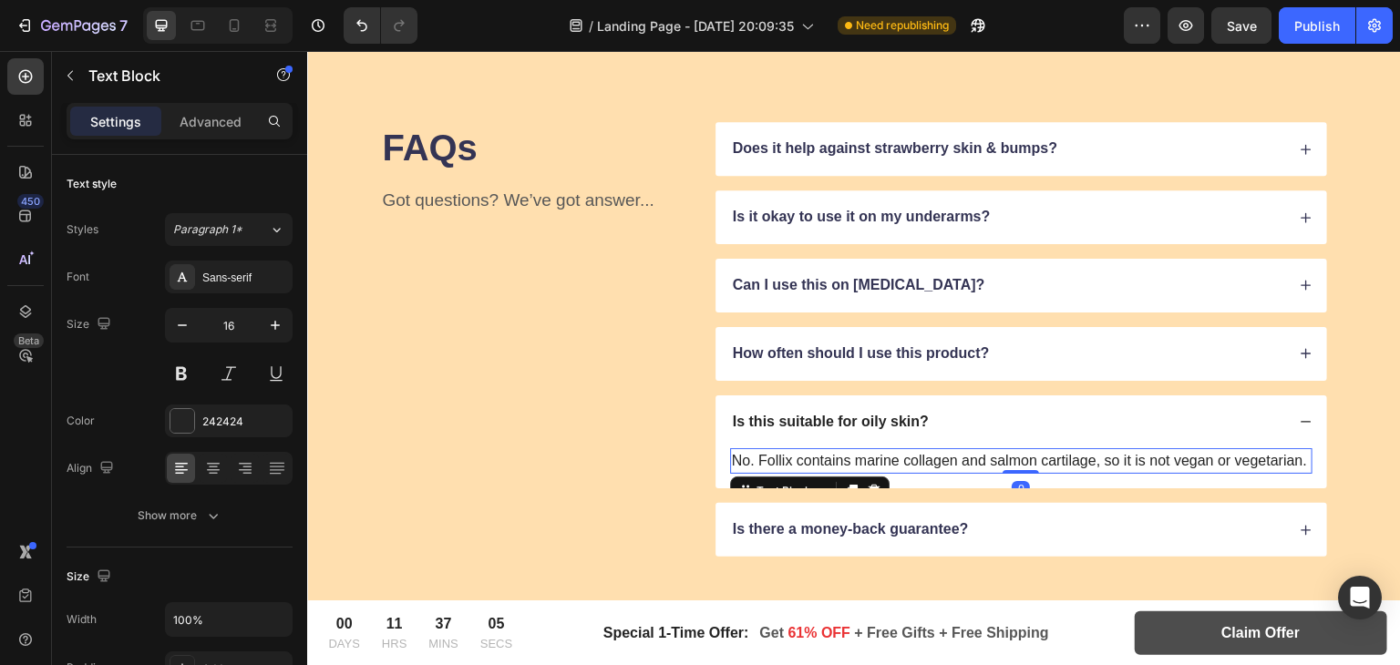
click at [772, 465] on p "No. Follix contains marine collagen and salmon cartilage, so it is not vegan or…" at bounding box center [1021, 461] width 579 height 22
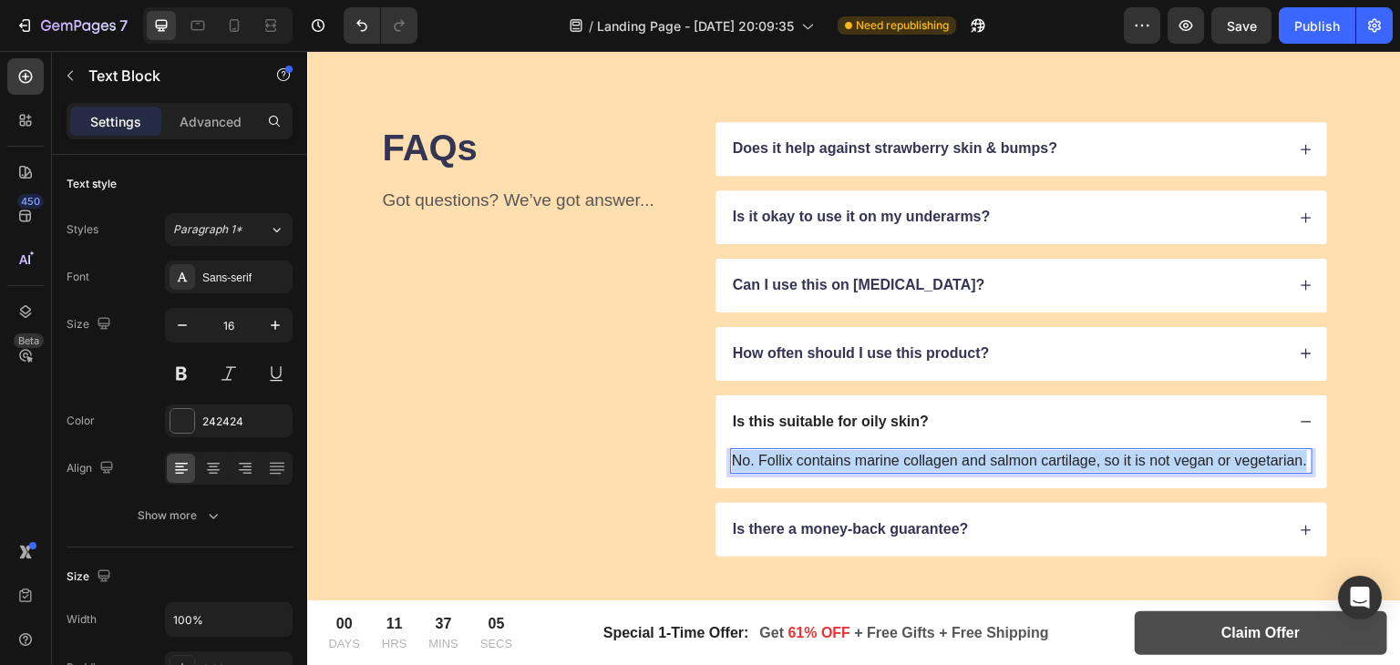
click at [772, 465] on p "No. Follix contains marine collagen and salmon cartilage, so it is not vegan or…" at bounding box center [1021, 461] width 579 height 22
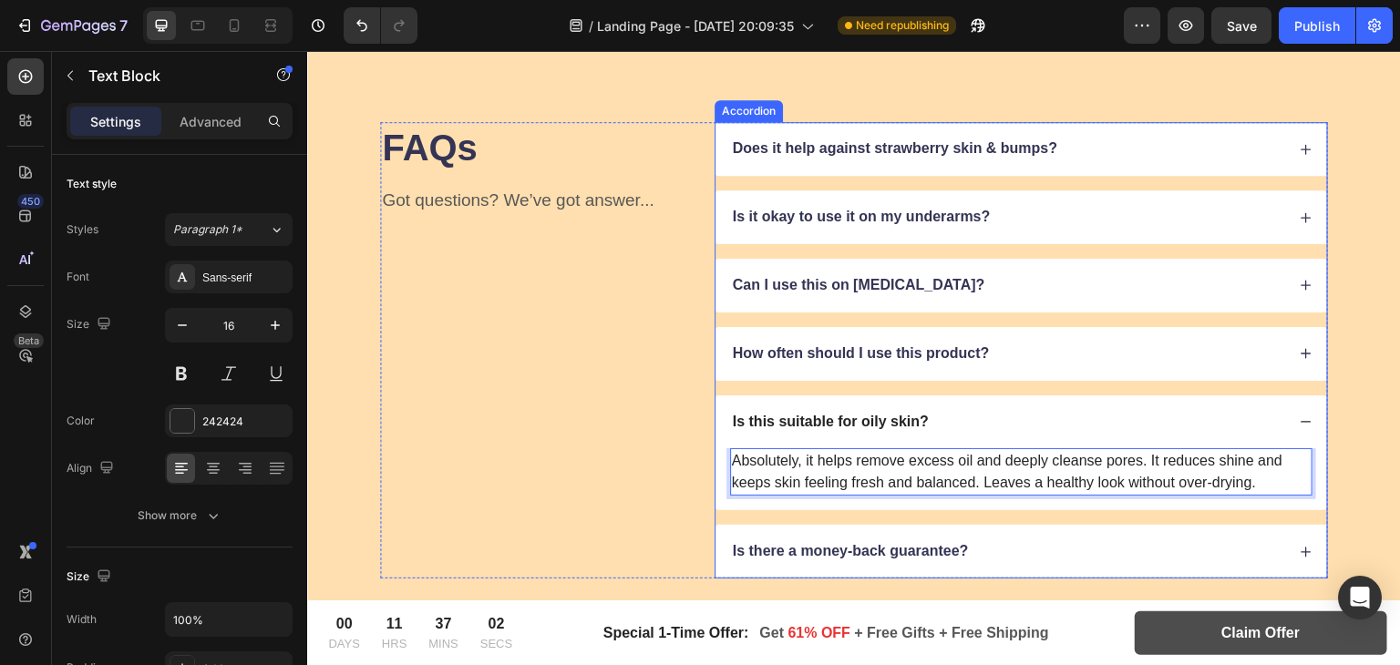
click at [1300, 418] on icon at bounding box center [1306, 422] width 13 height 13
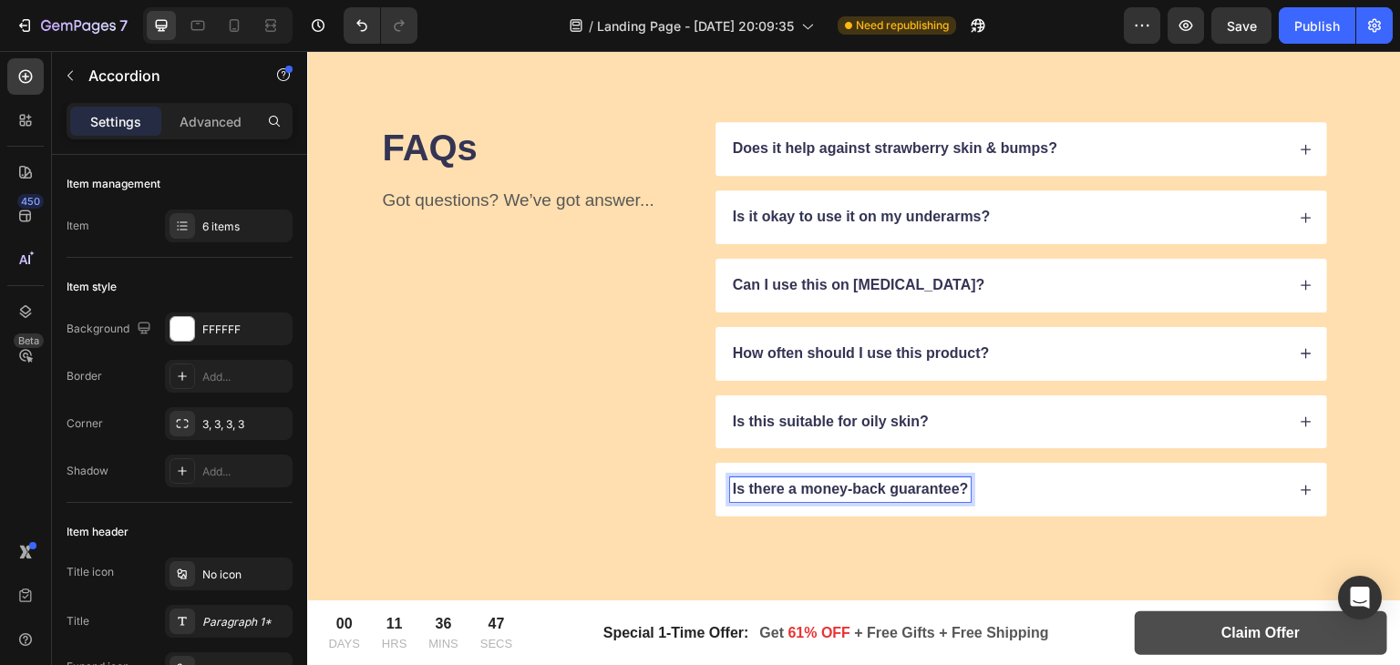
click at [789, 487] on p "Is there a money-back guarantee?" at bounding box center [851, 489] width 236 height 19
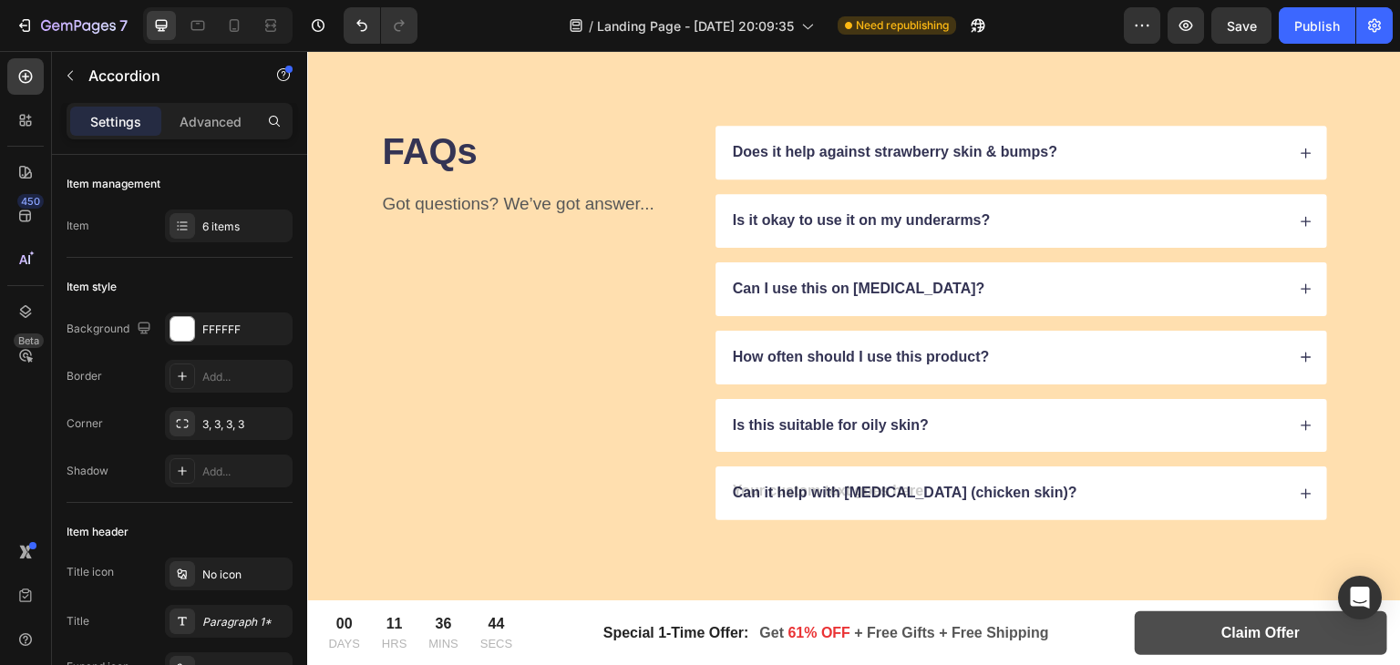
click at [1300, 490] on icon at bounding box center [1306, 494] width 13 height 13
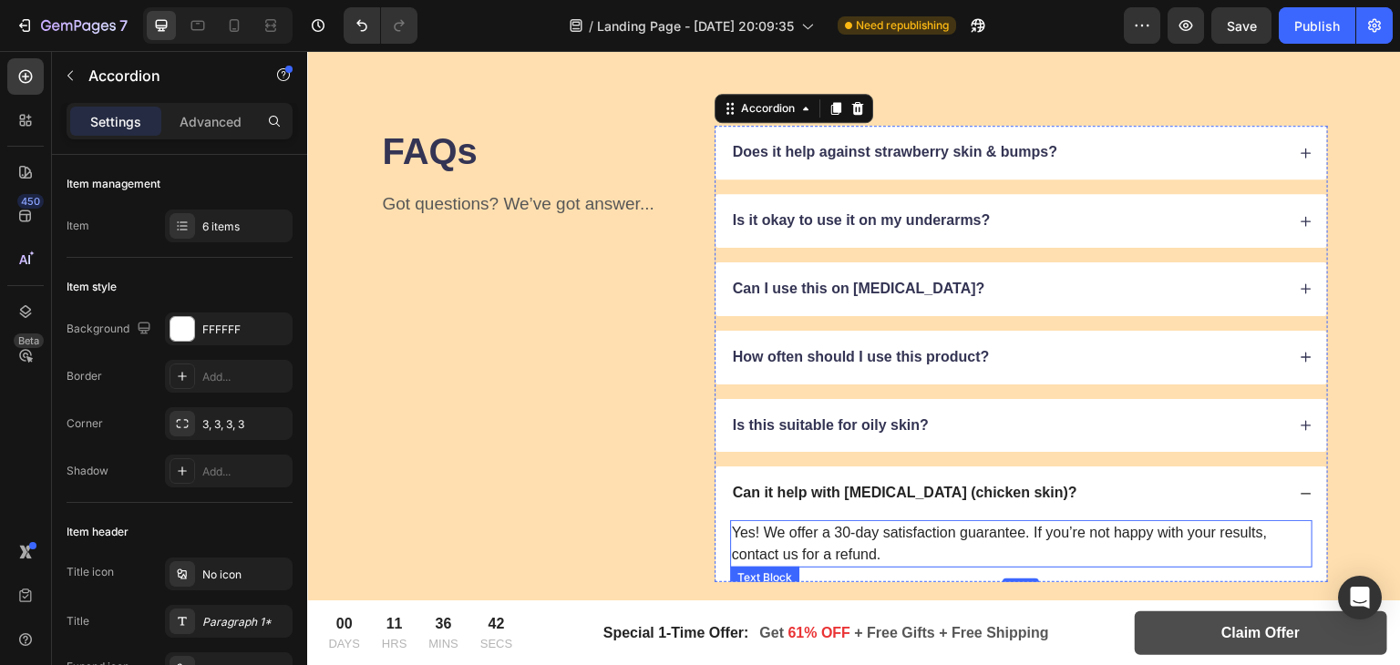
click at [873, 545] on p "Yes! We offer a 30-day satisfaction guarantee. If you’re not happy with your re…" at bounding box center [1021, 544] width 579 height 44
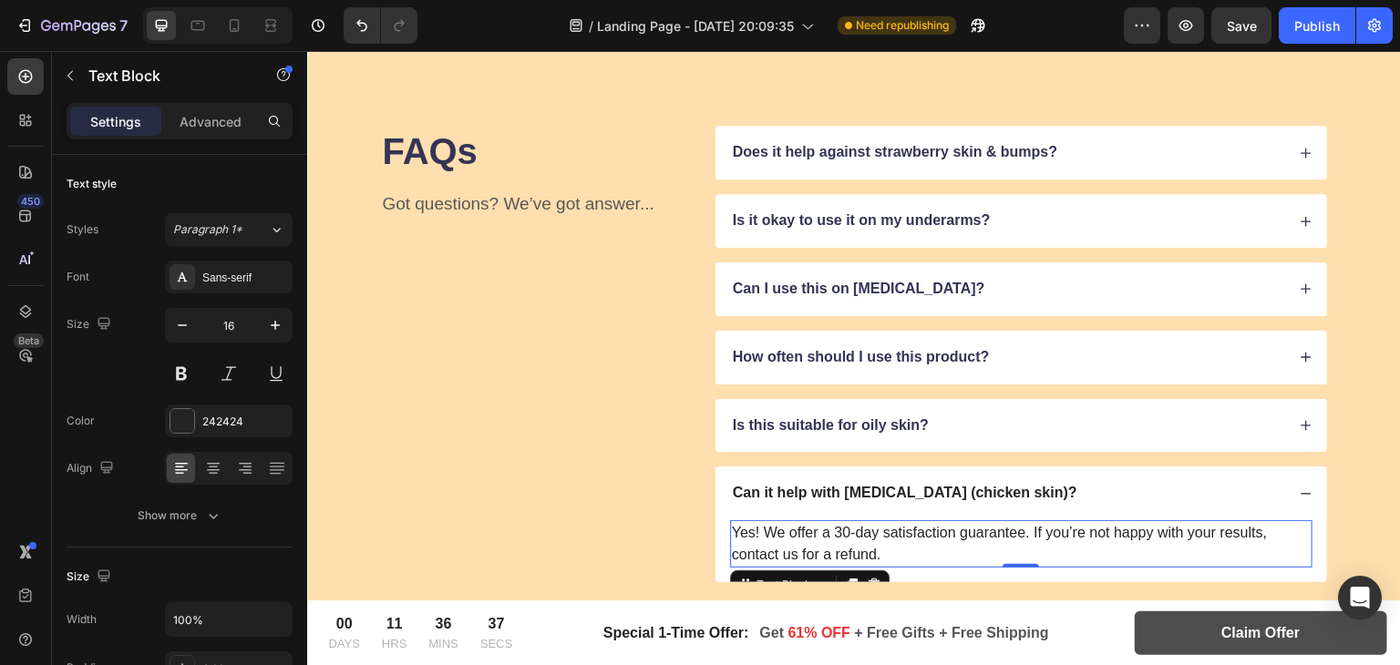
click at [793, 537] on p "Yes! We offer a 30-day satisfaction guarantee. If you’re not happy with your re…" at bounding box center [1021, 544] width 579 height 44
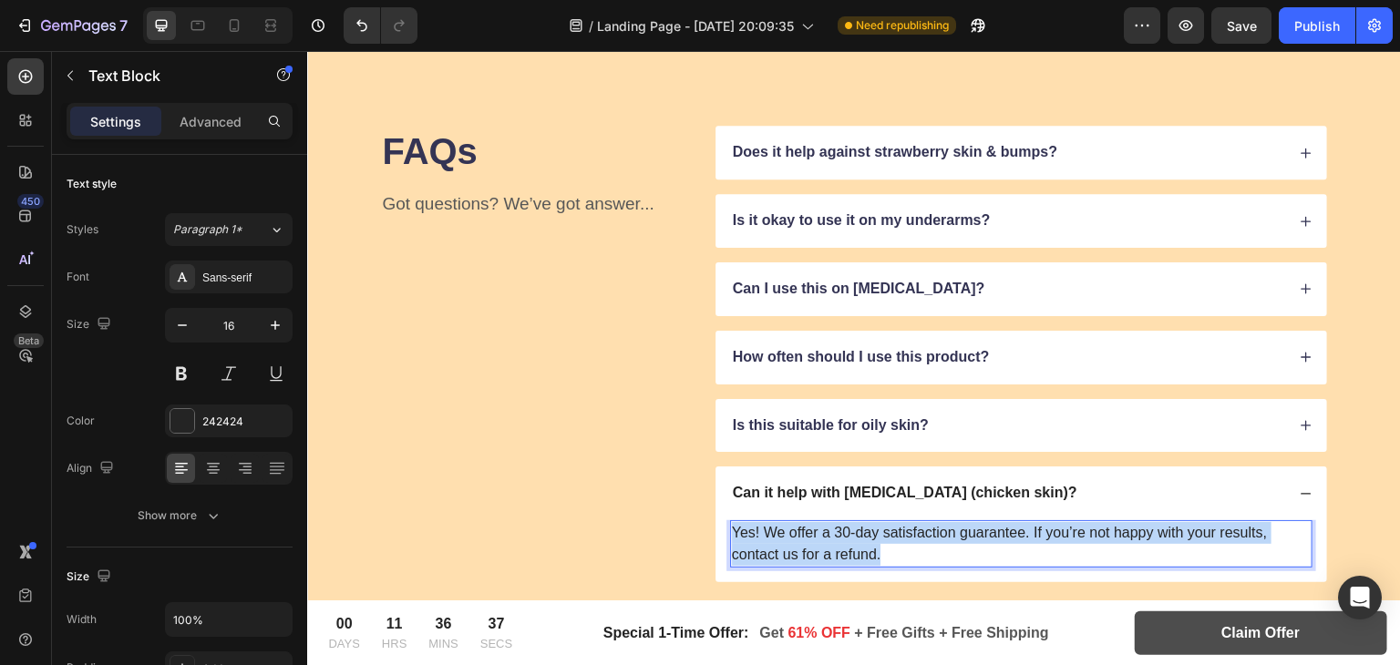
click at [793, 537] on p "Yes! We offer a 30-day satisfaction guarantee. If you’re not happy with your re…" at bounding box center [1021, 544] width 579 height 44
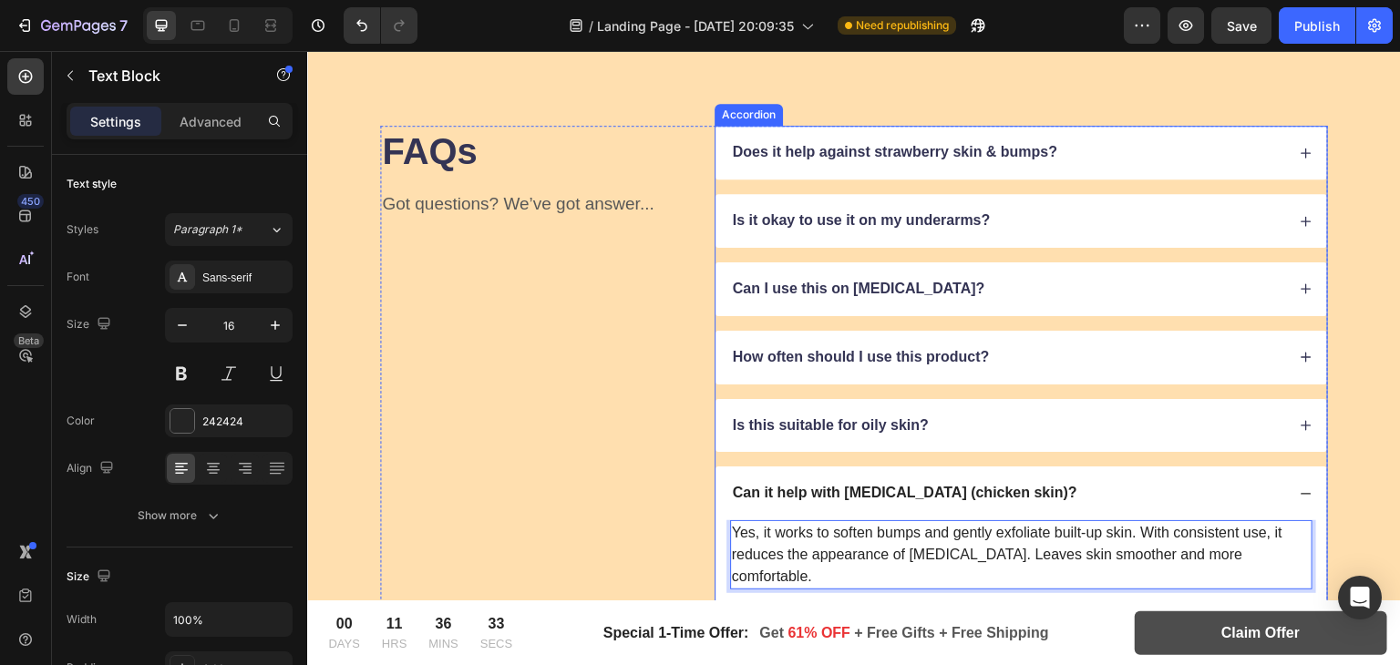
scroll to position [9308, 0]
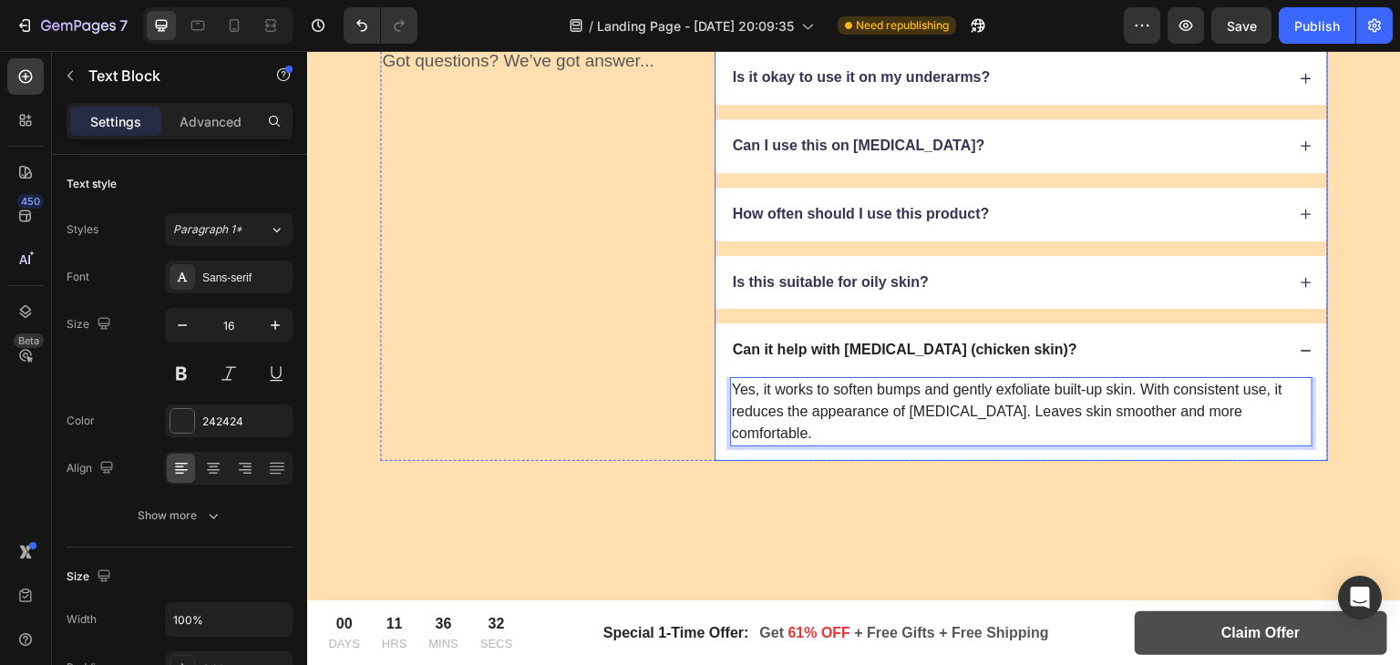
click at [716, 305] on div "Is this suitable for oily skin?" at bounding box center [1022, 283] width 612 height 54
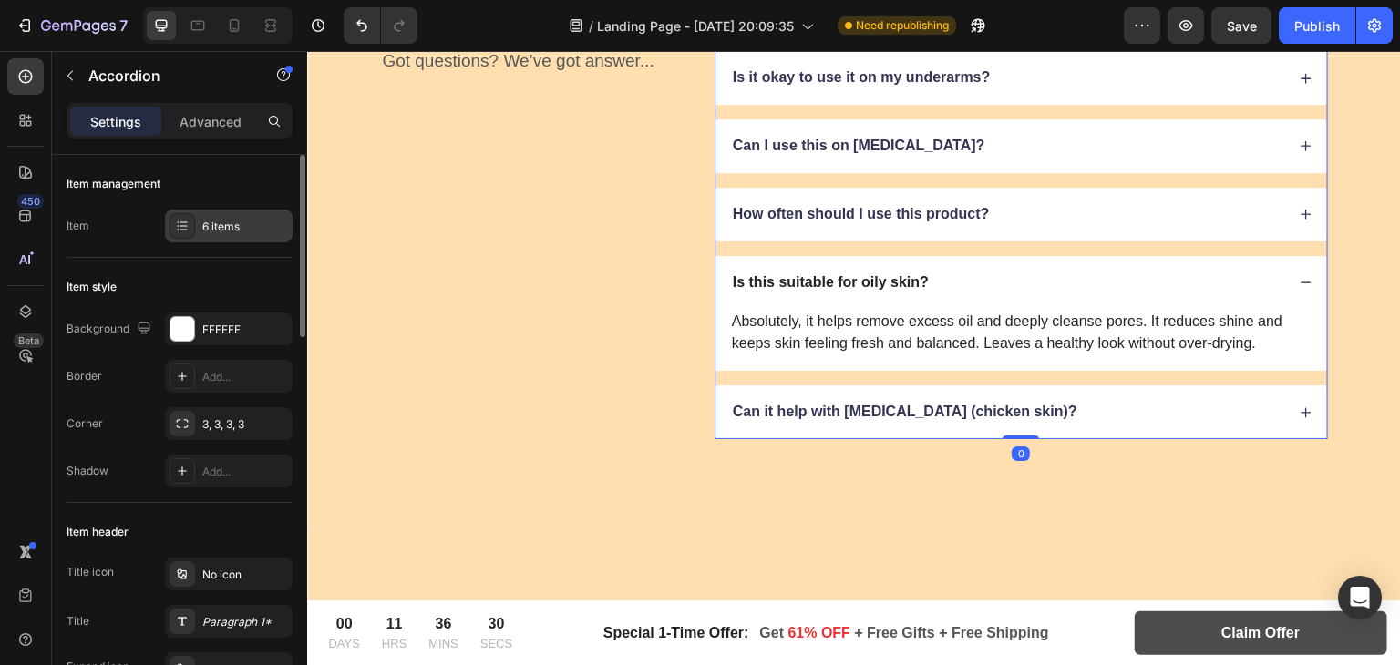
click at [219, 234] on div "6 items" at bounding box center [245, 227] width 86 height 16
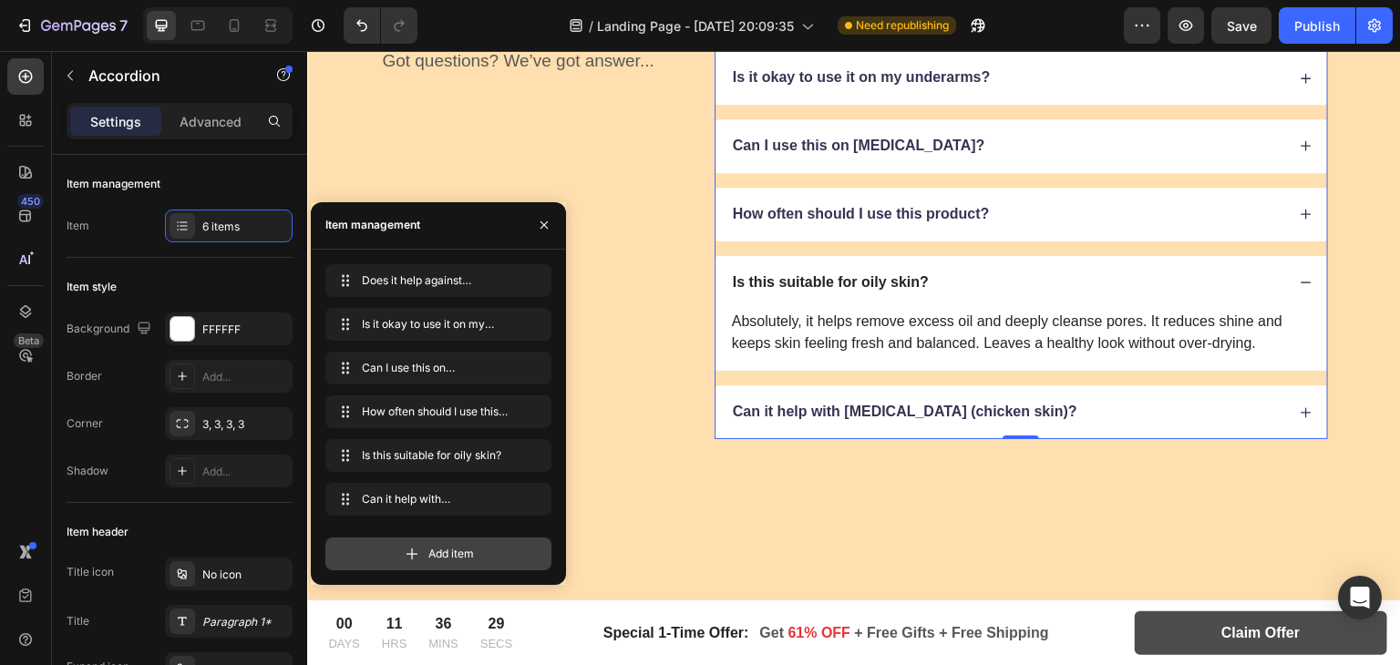
click at [442, 549] on span "Add item" at bounding box center [451, 554] width 46 height 16
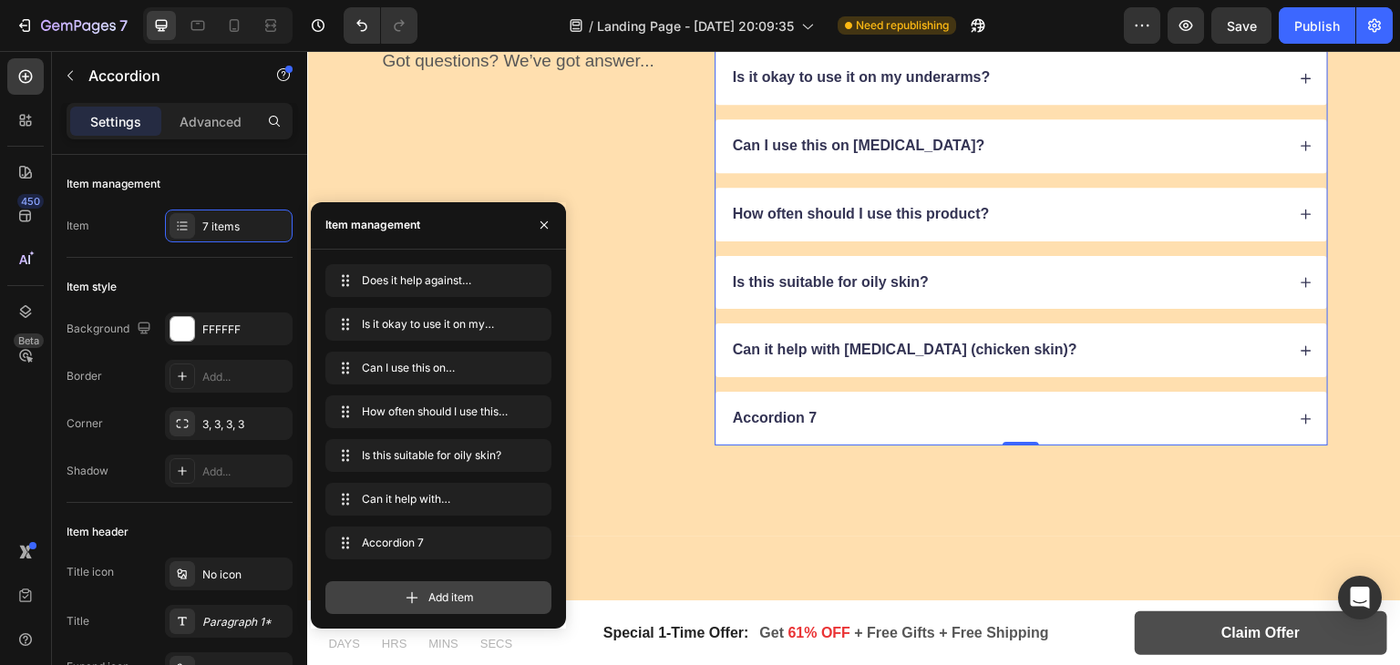
click at [427, 602] on div "Add item" at bounding box center [438, 598] width 226 height 33
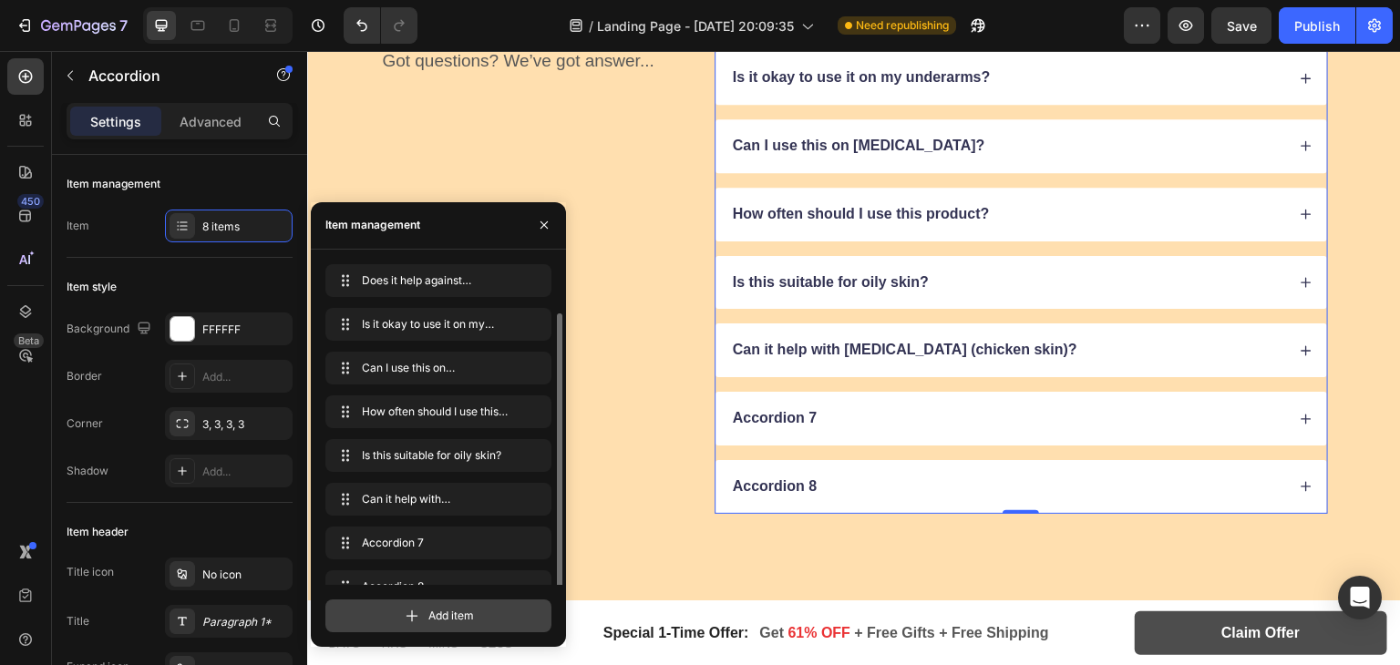
scroll to position [26, 0]
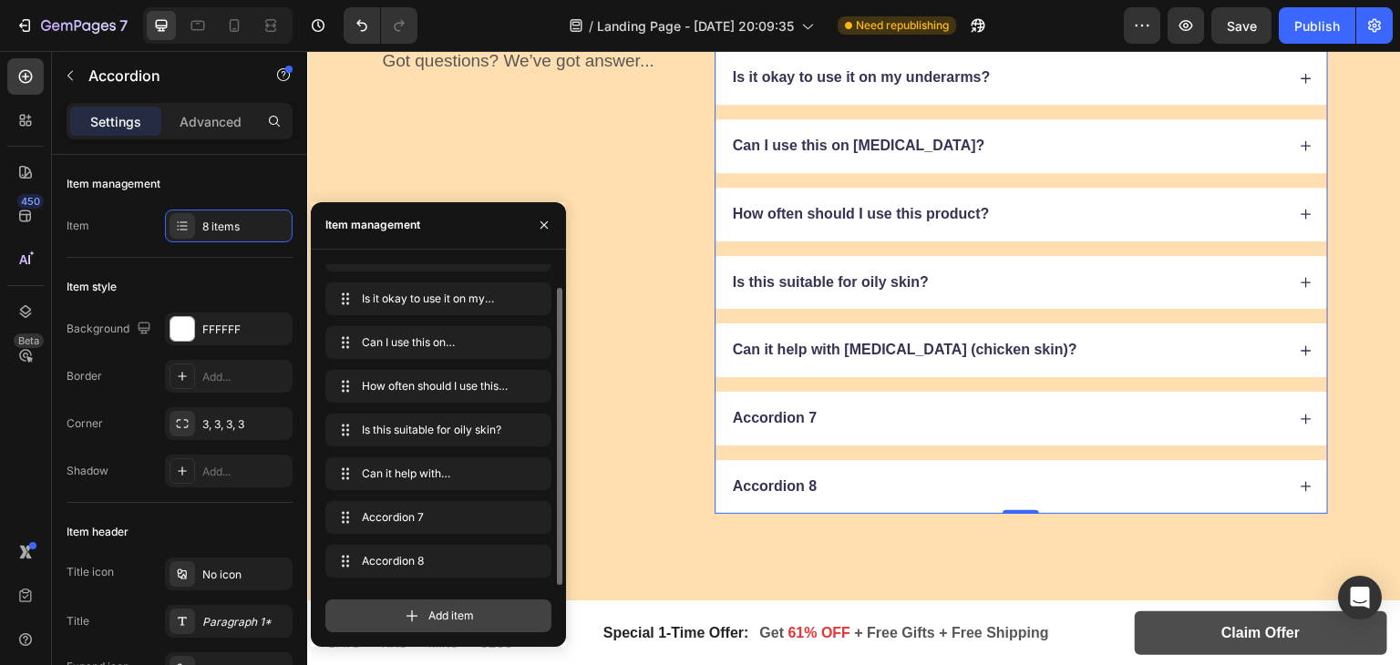
click at [427, 602] on div "Add item" at bounding box center [438, 616] width 226 height 33
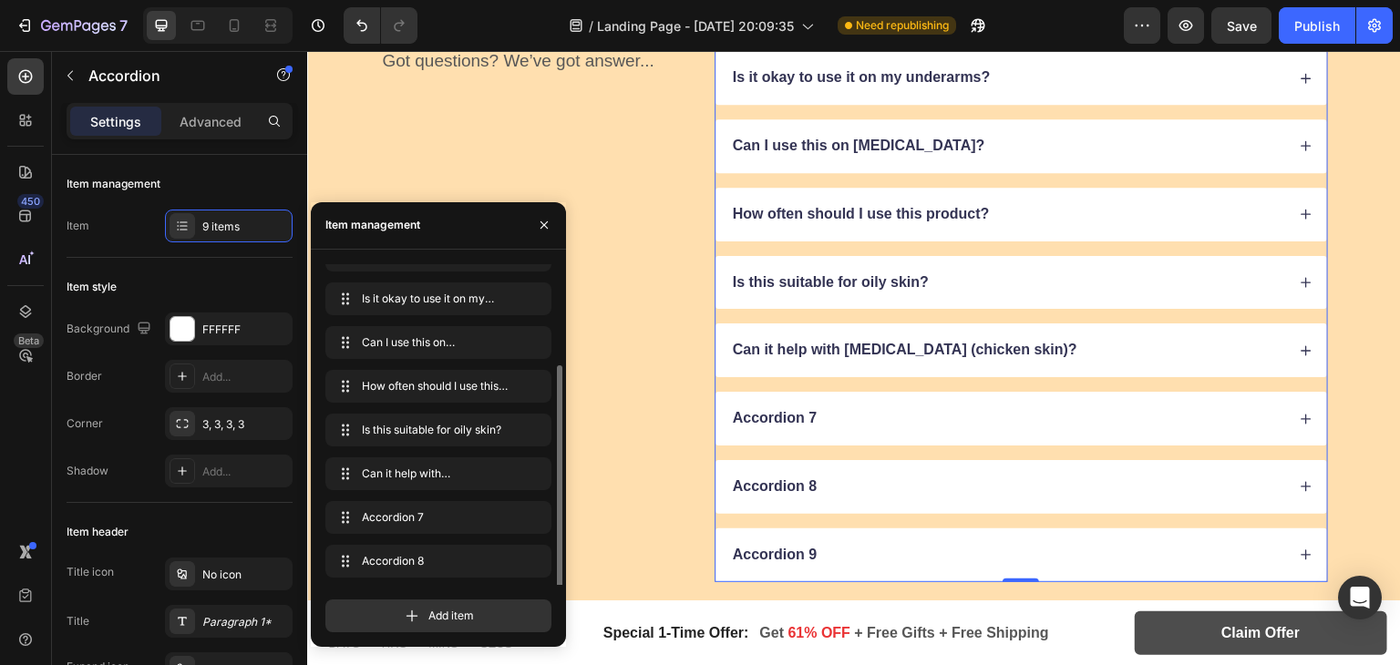
scroll to position [69, 0]
click at [800, 414] on div "Accordion 7" at bounding box center [774, 419] width 89 height 25
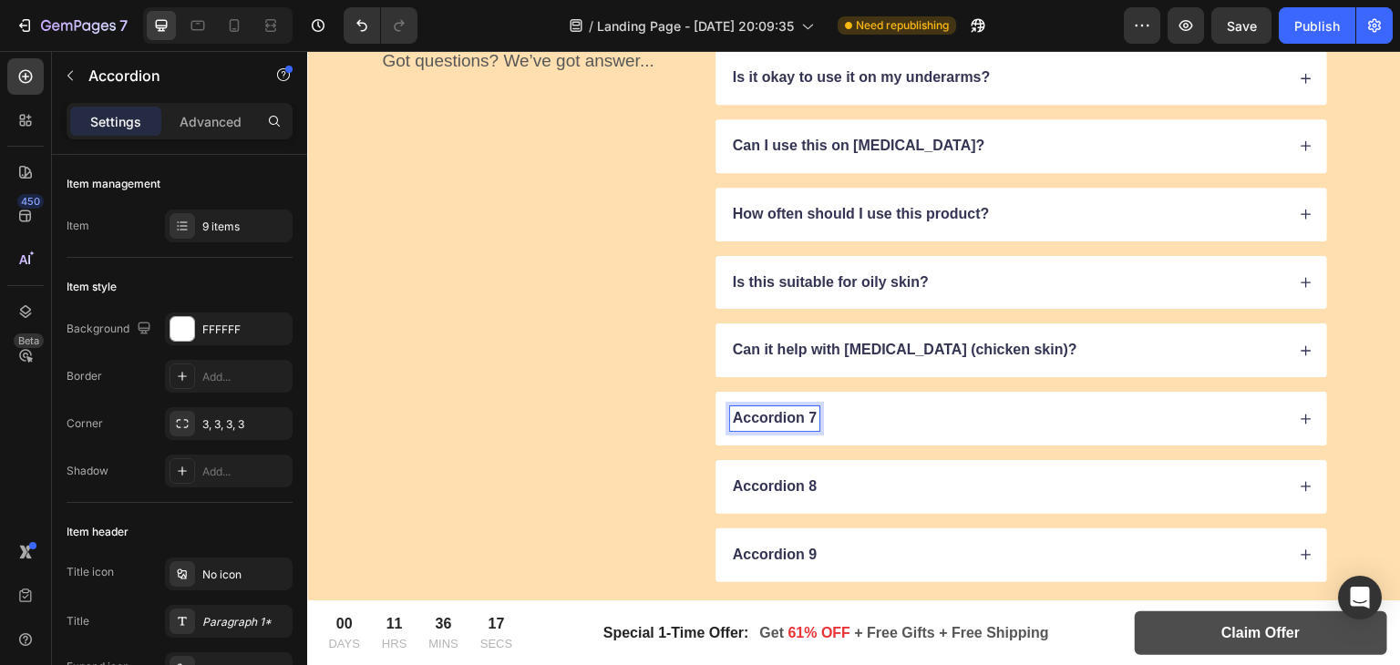
click at [782, 414] on p "Accordion 7" at bounding box center [775, 418] width 84 height 19
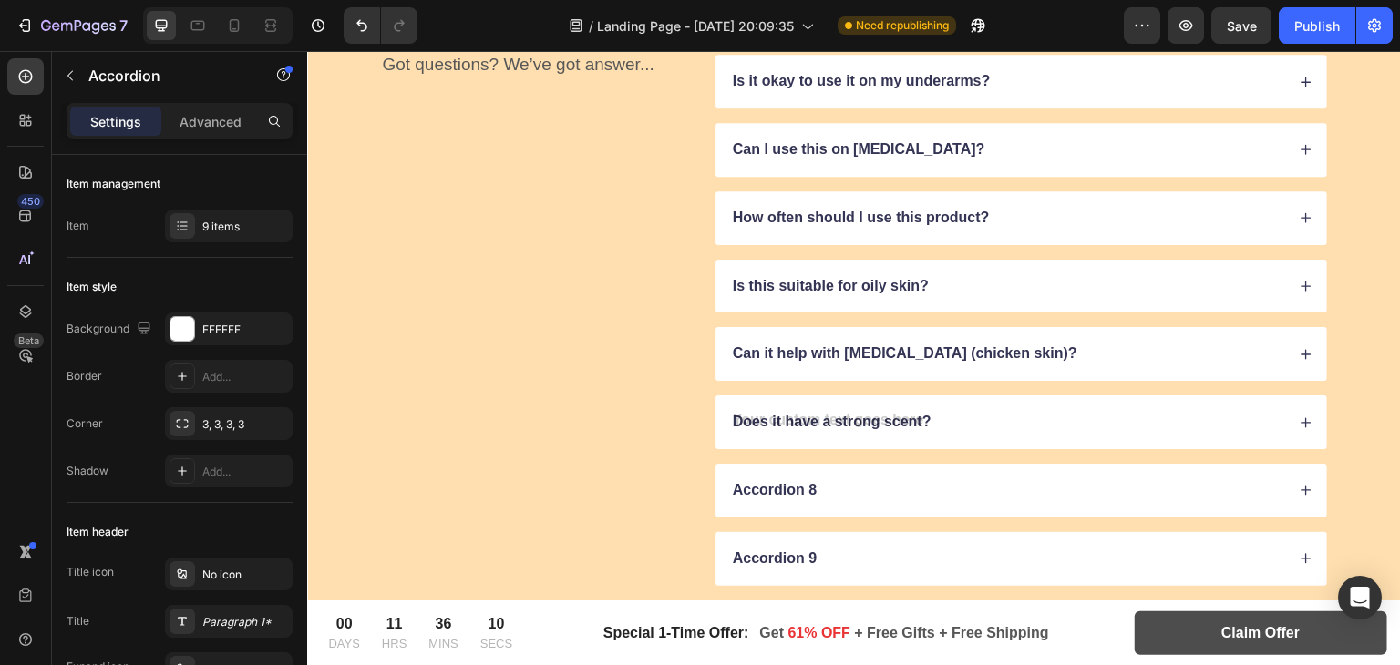
click at [1300, 417] on icon at bounding box center [1306, 423] width 13 height 13
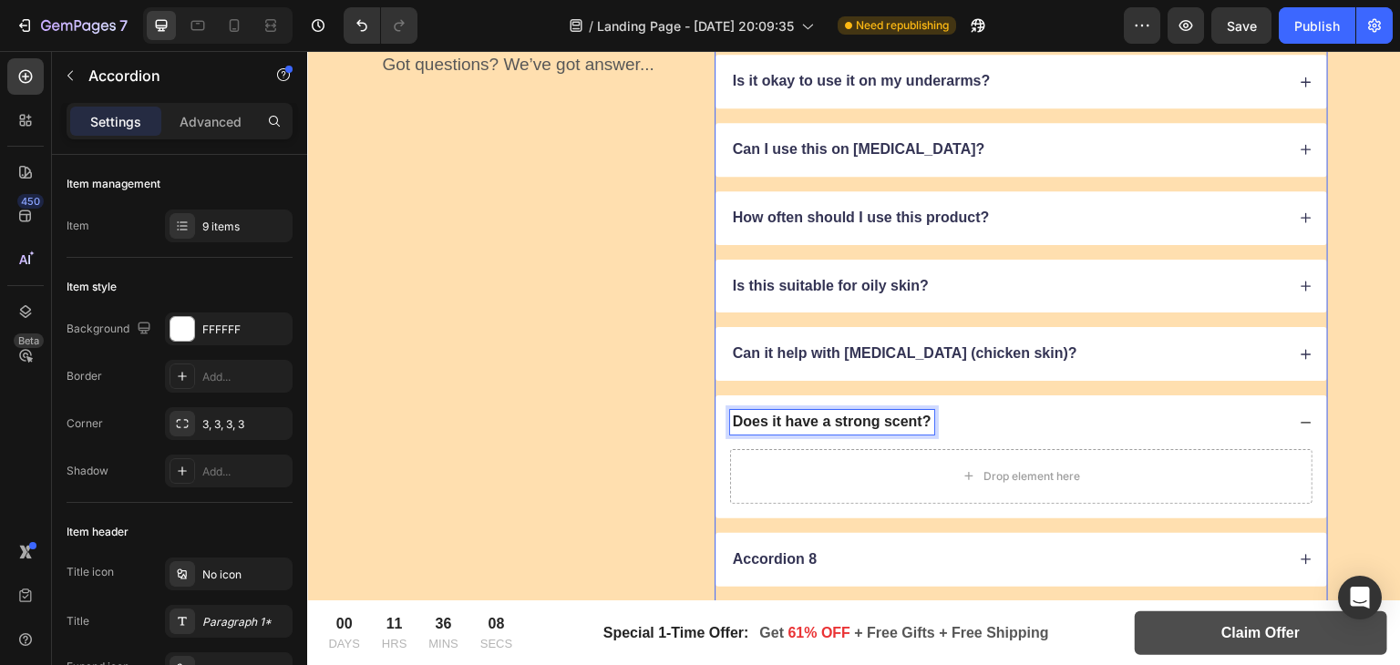
click at [833, 426] on p "Does it have a strong scent?" at bounding box center [832, 422] width 199 height 19
click at [930, 469] on div "Drop element here" at bounding box center [1021, 476] width 583 height 55
click at [973, 465] on div "Drop element here" at bounding box center [1021, 476] width 148 height 29
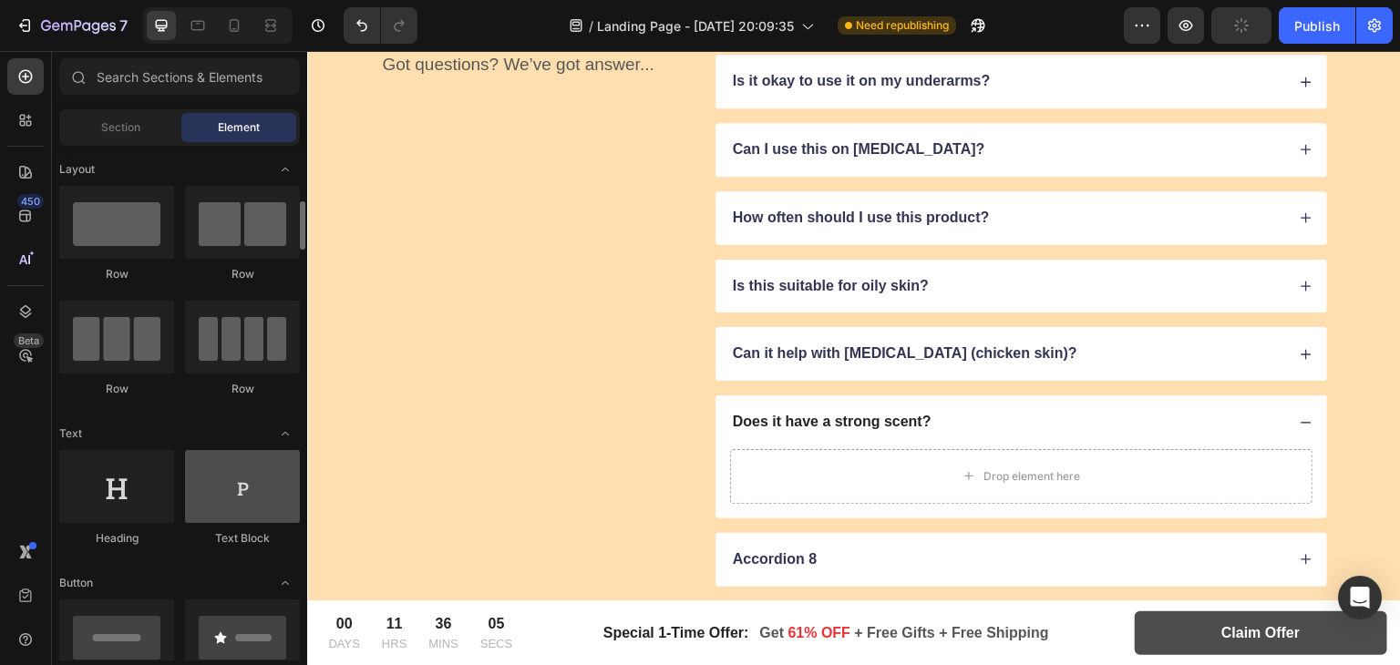
scroll to position [51, 0]
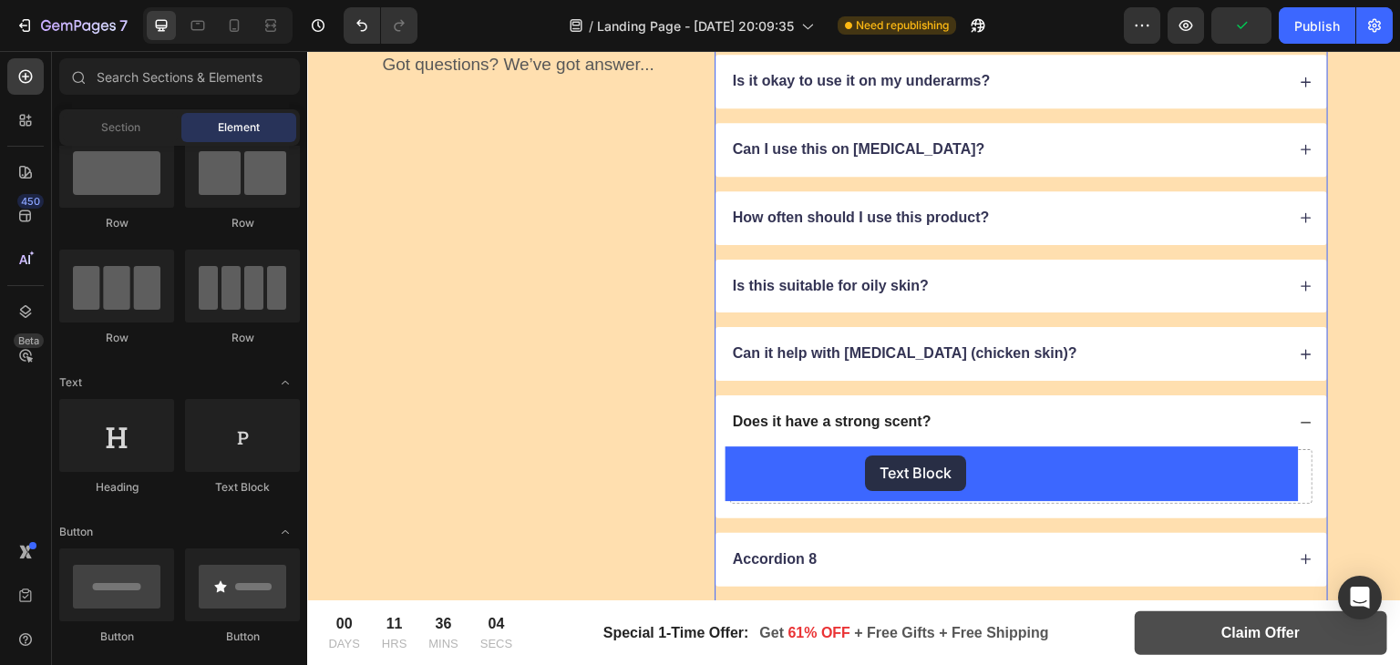
drag, startPoint x: 544, startPoint y: 479, endPoint x: 866, endPoint y: 456, distance: 322.6
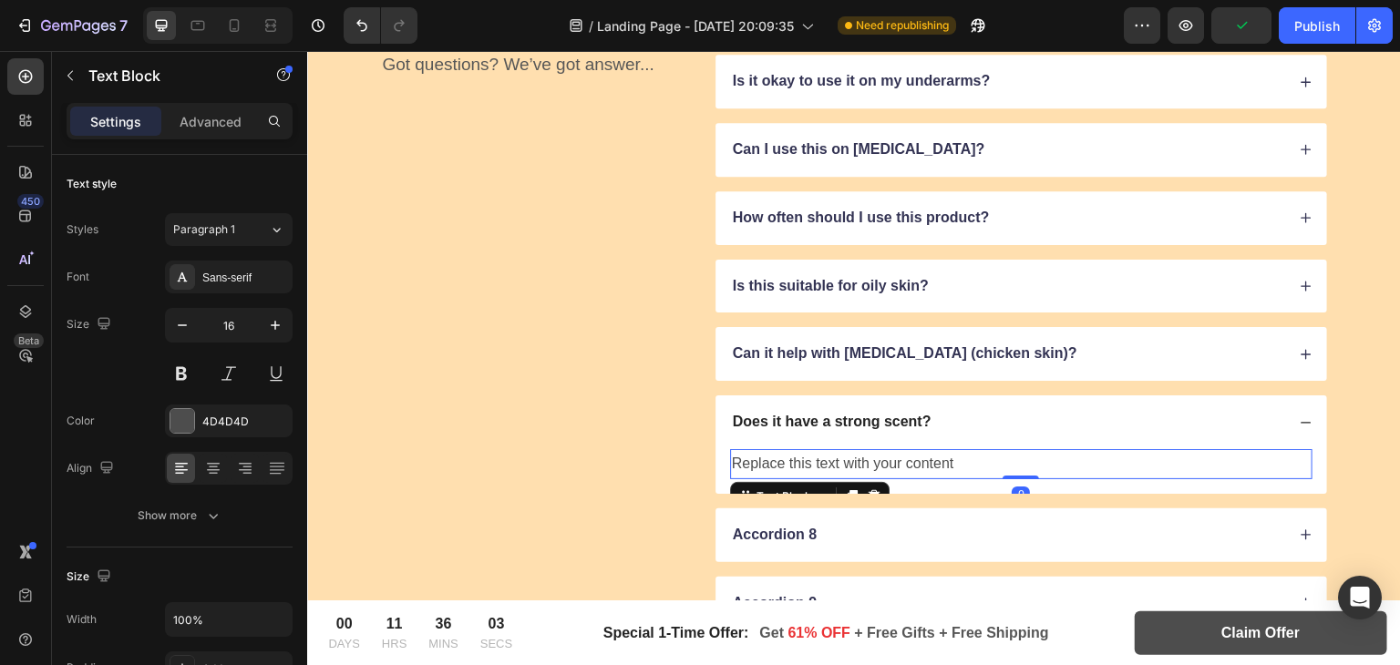
click at [811, 455] on div "Replace this text with your content" at bounding box center [1021, 464] width 583 height 30
click at [832, 465] on p "Replace this text with your content" at bounding box center [1021, 464] width 579 height 26
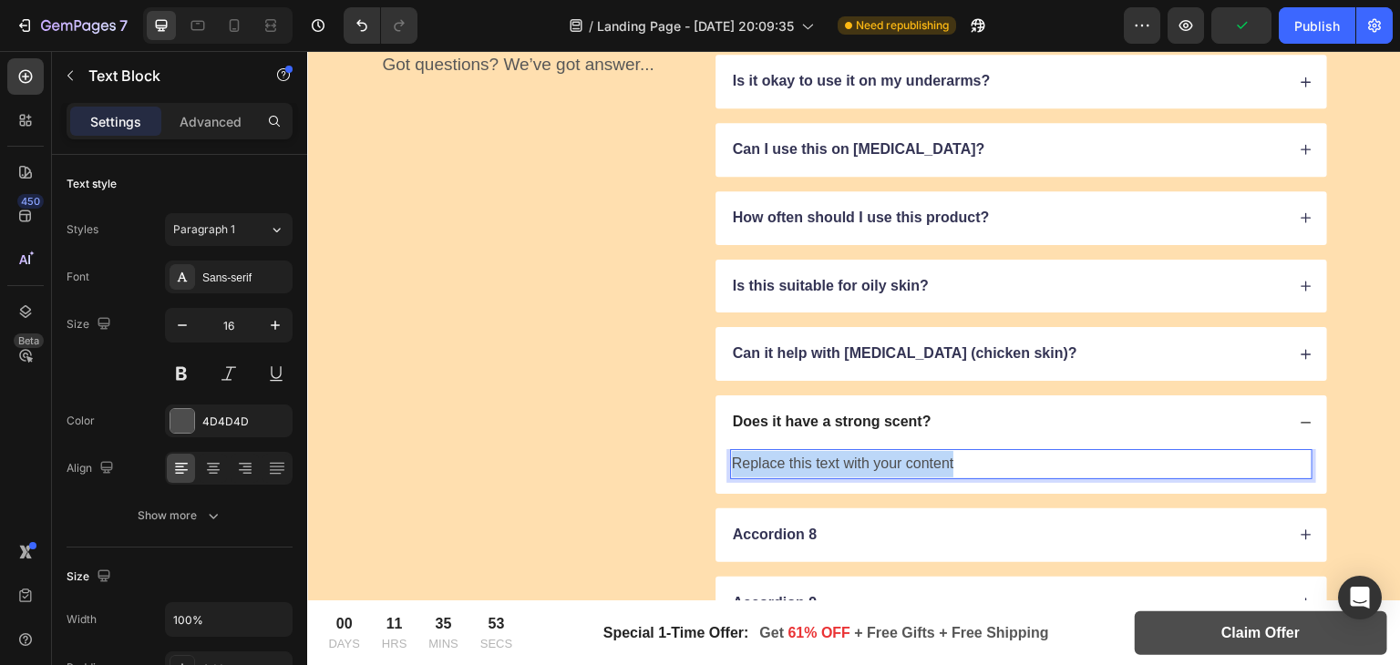
click at [832, 465] on p "Replace this text with your content" at bounding box center [1021, 464] width 579 height 26
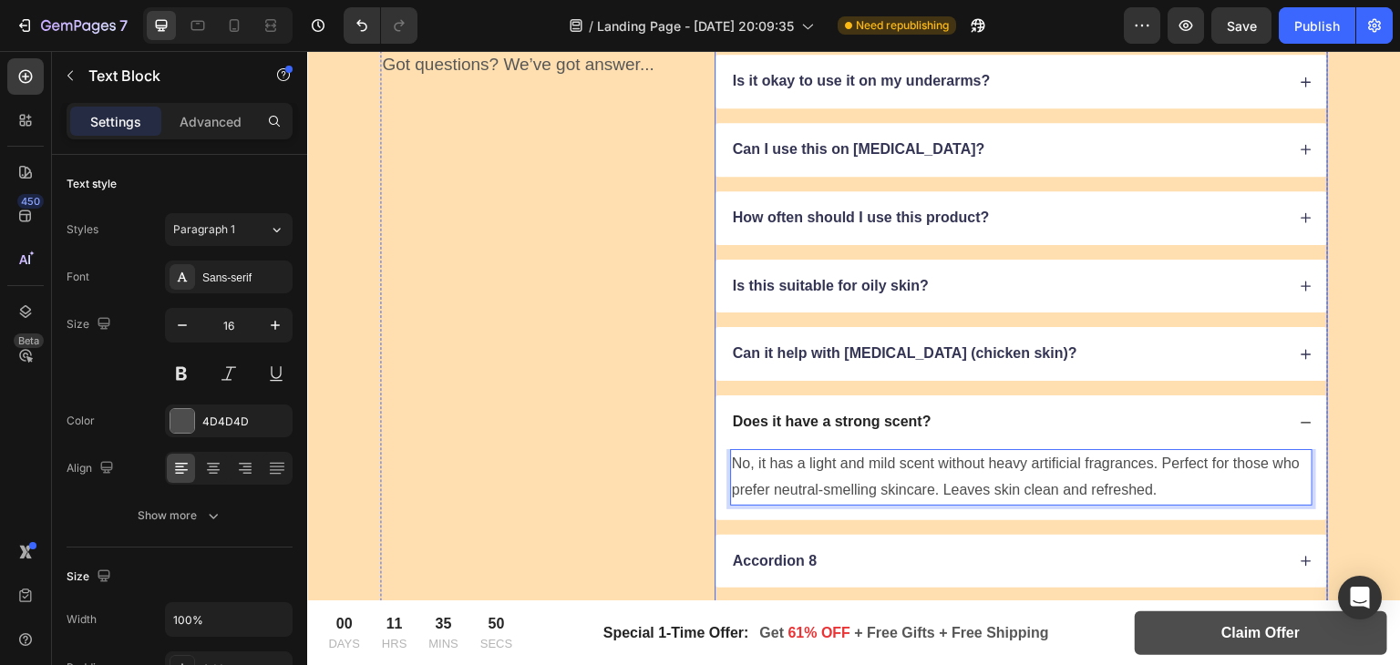
click at [812, 550] on div "Accordion 8" at bounding box center [774, 562] width 89 height 25
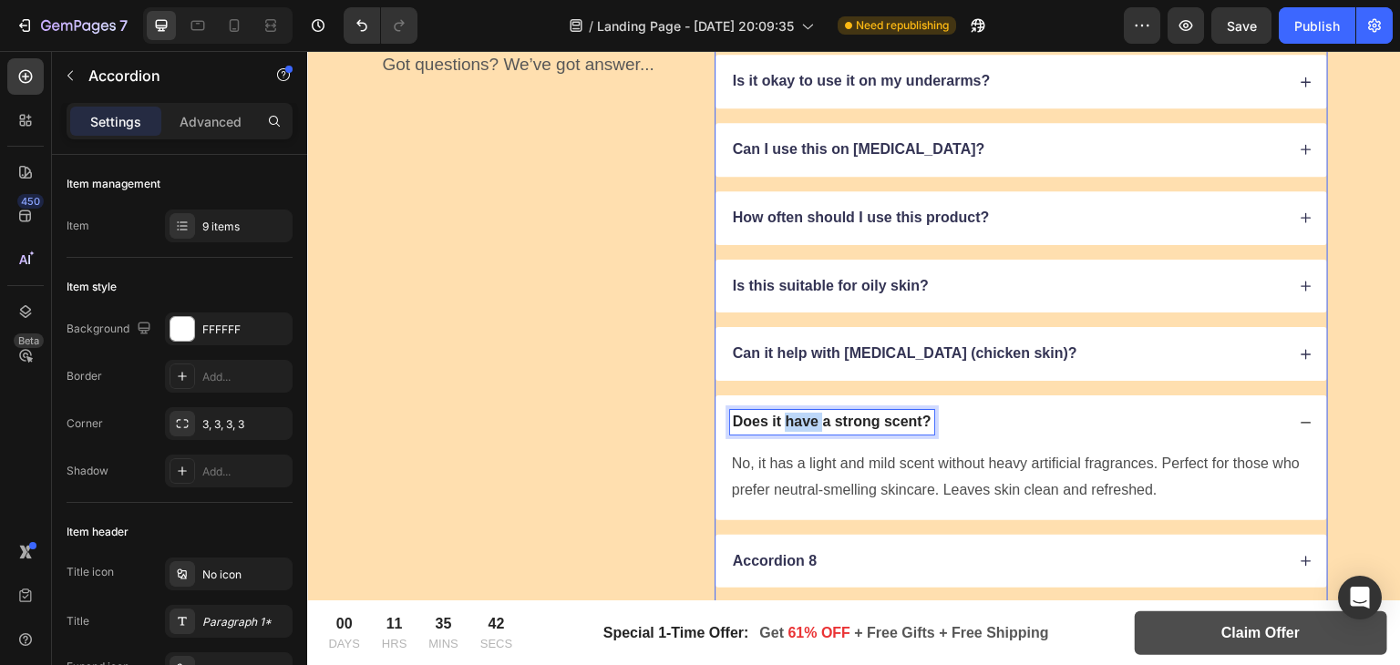
click at [805, 413] on p "Does it have a strong scent?" at bounding box center [832, 422] width 199 height 19
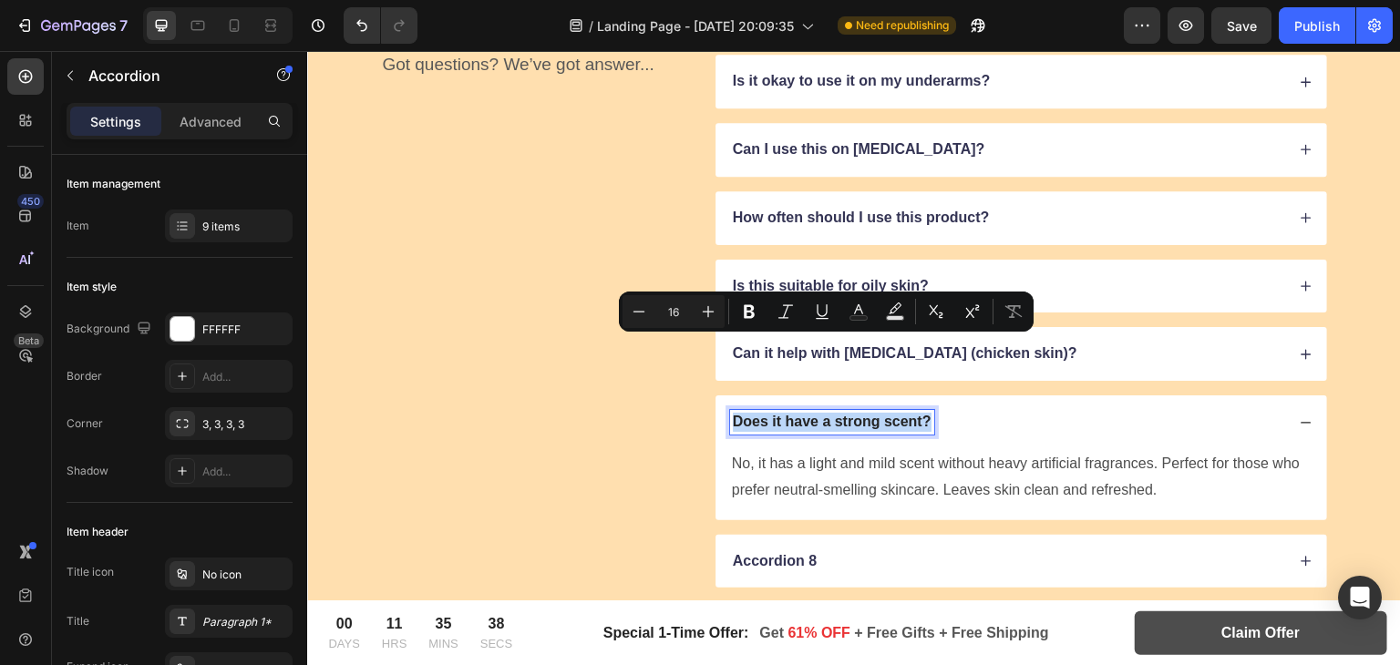
scroll to position [9375, 0]
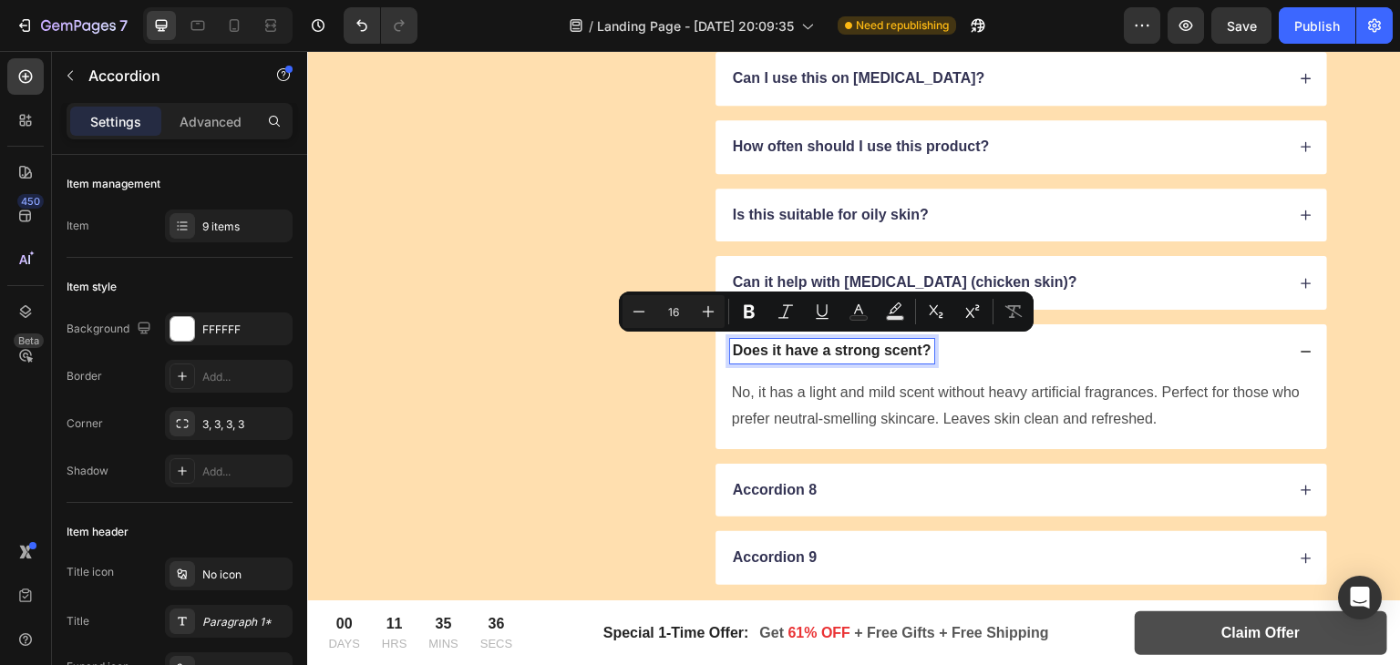
click at [775, 487] on p "Accordion 8" at bounding box center [775, 490] width 84 height 19
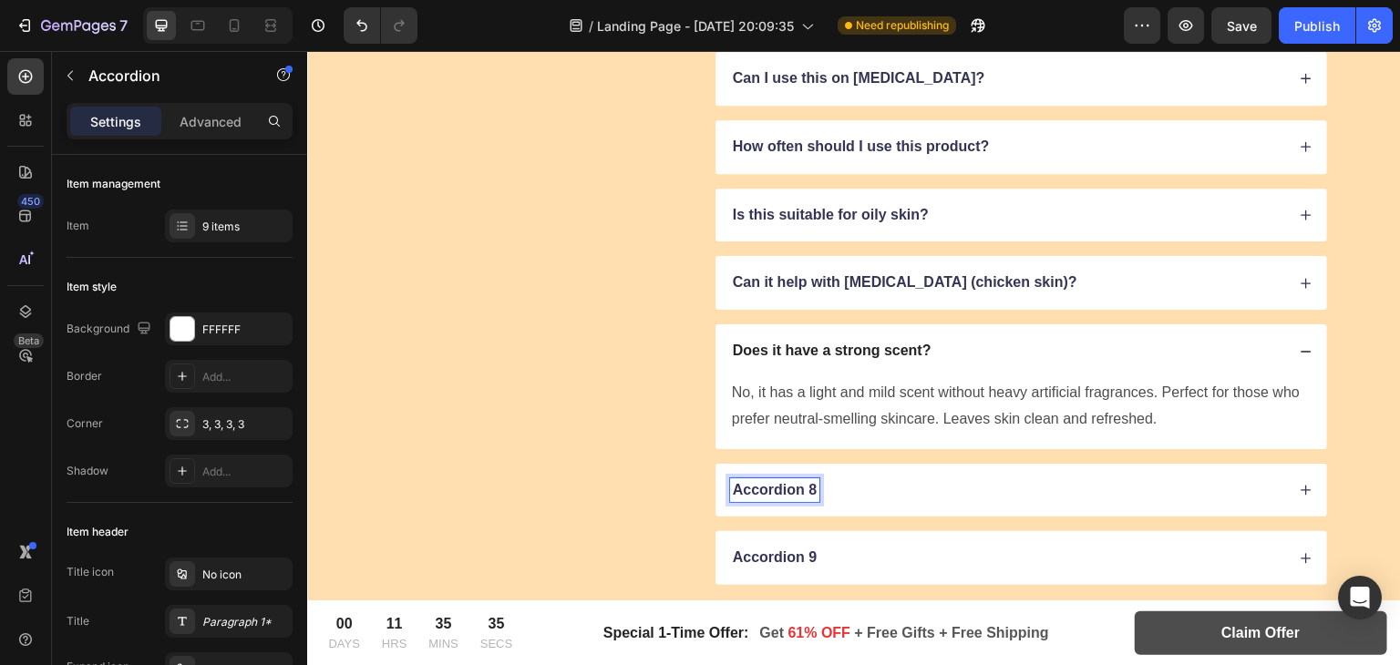
click at [775, 487] on p "Accordion 8" at bounding box center [775, 490] width 84 height 19
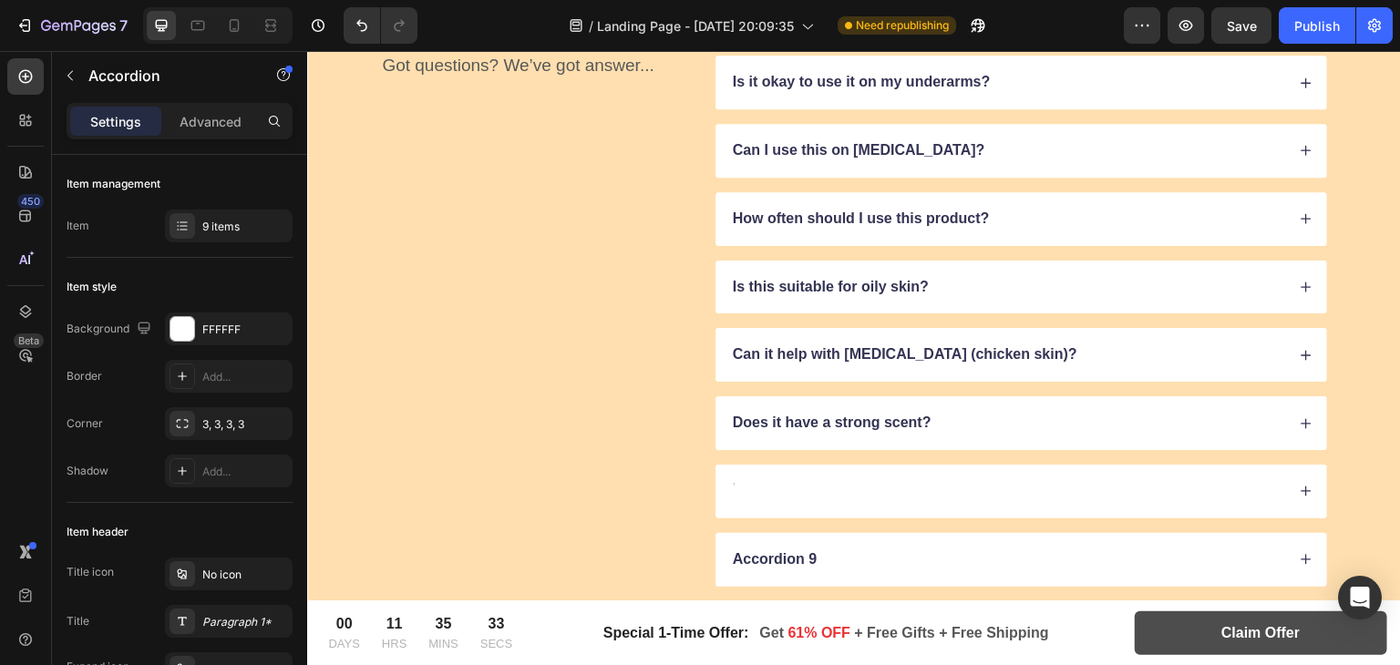
scroll to position [9301, 0]
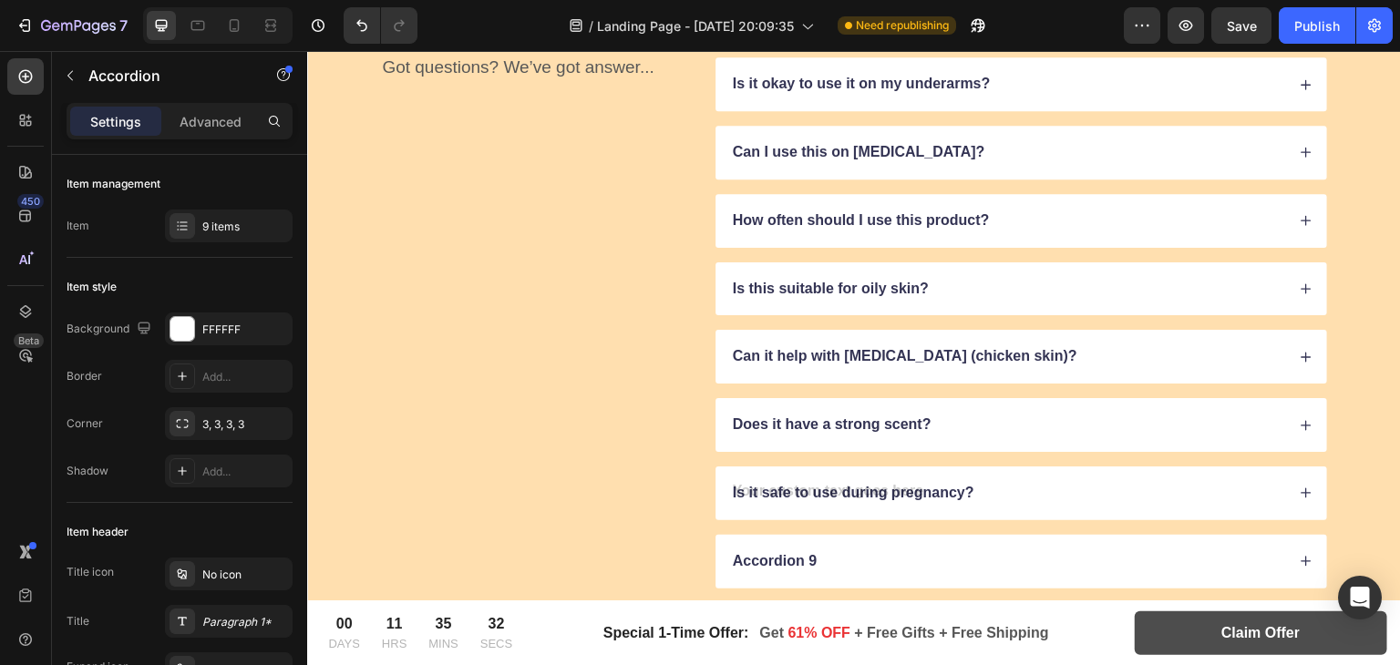
click at [1300, 492] on icon at bounding box center [1306, 493] width 13 height 13
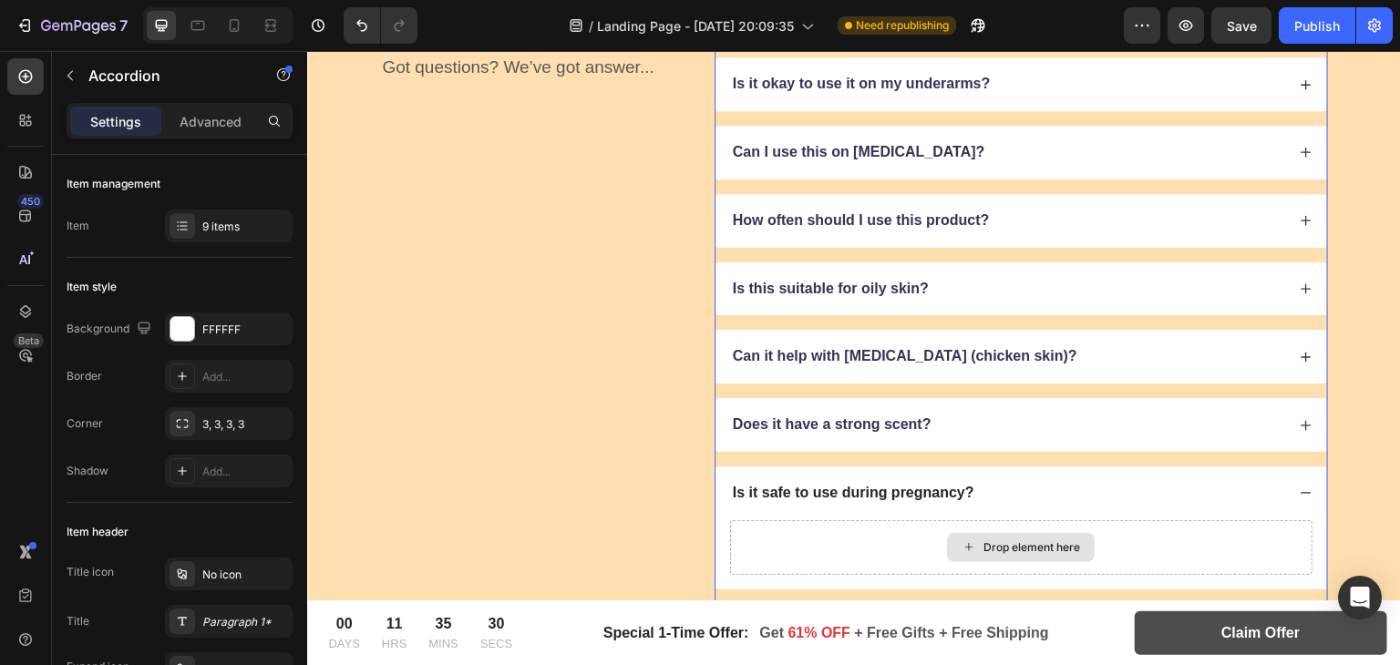
click at [908, 541] on div "Drop element here" at bounding box center [1021, 548] width 583 height 55
click at [987, 533] on div "Drop element here" at bounding box center [1021, 547] width 148 height 29
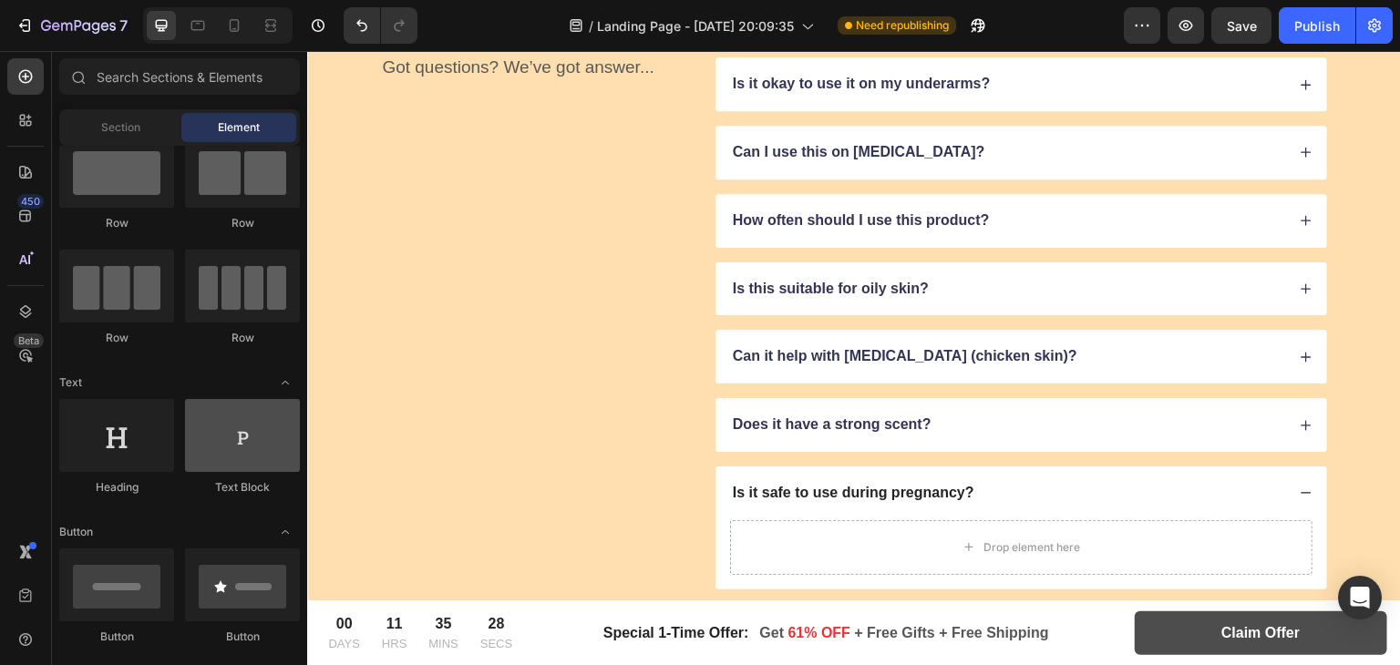
click at [239, 440] on div at bounding box center [242, 435] width 115 height 73
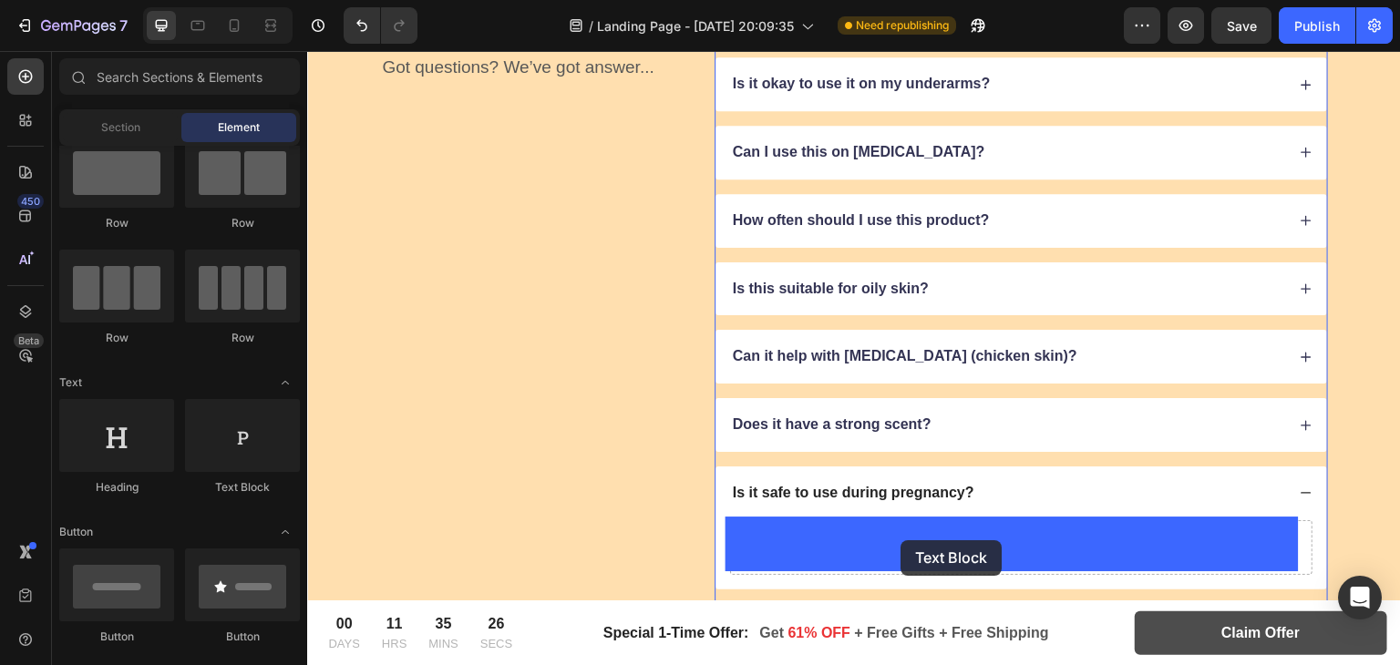
drag, startPoint x: 562, startPoint y: 491, endPoint x: 902, endPoint y: 541, distance: 342.7
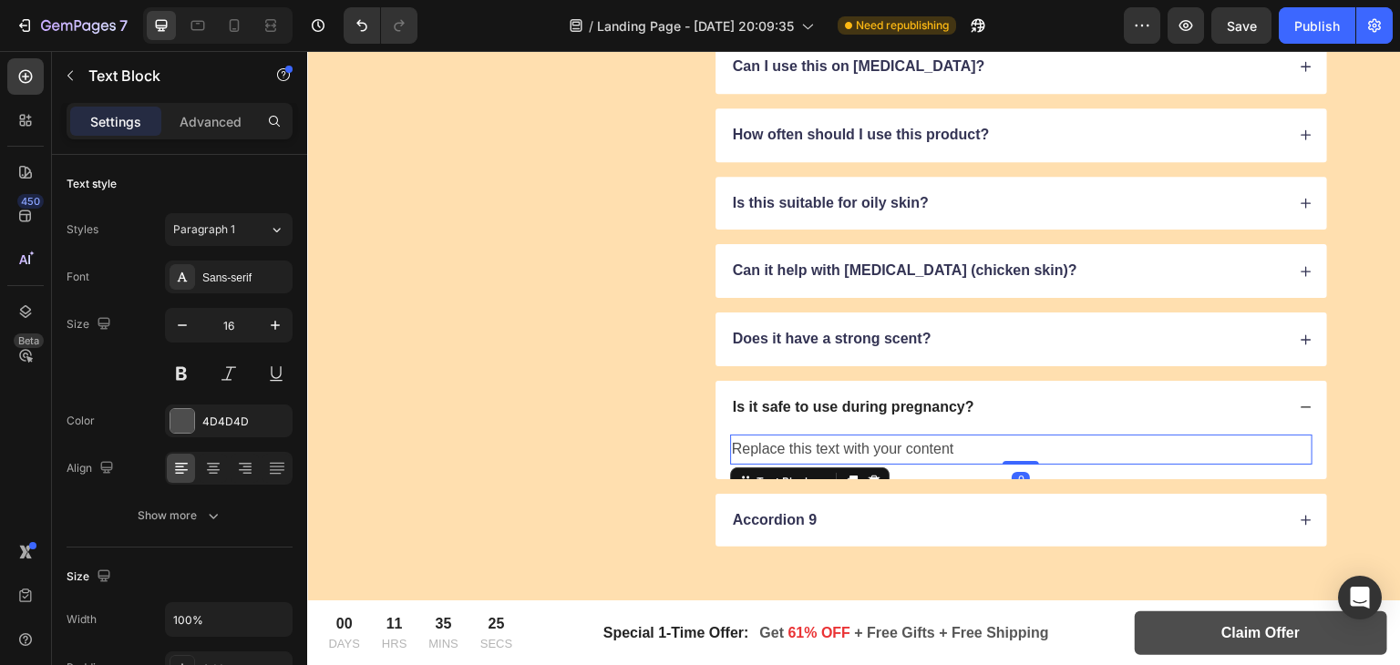
scroll to position [9414, 0]
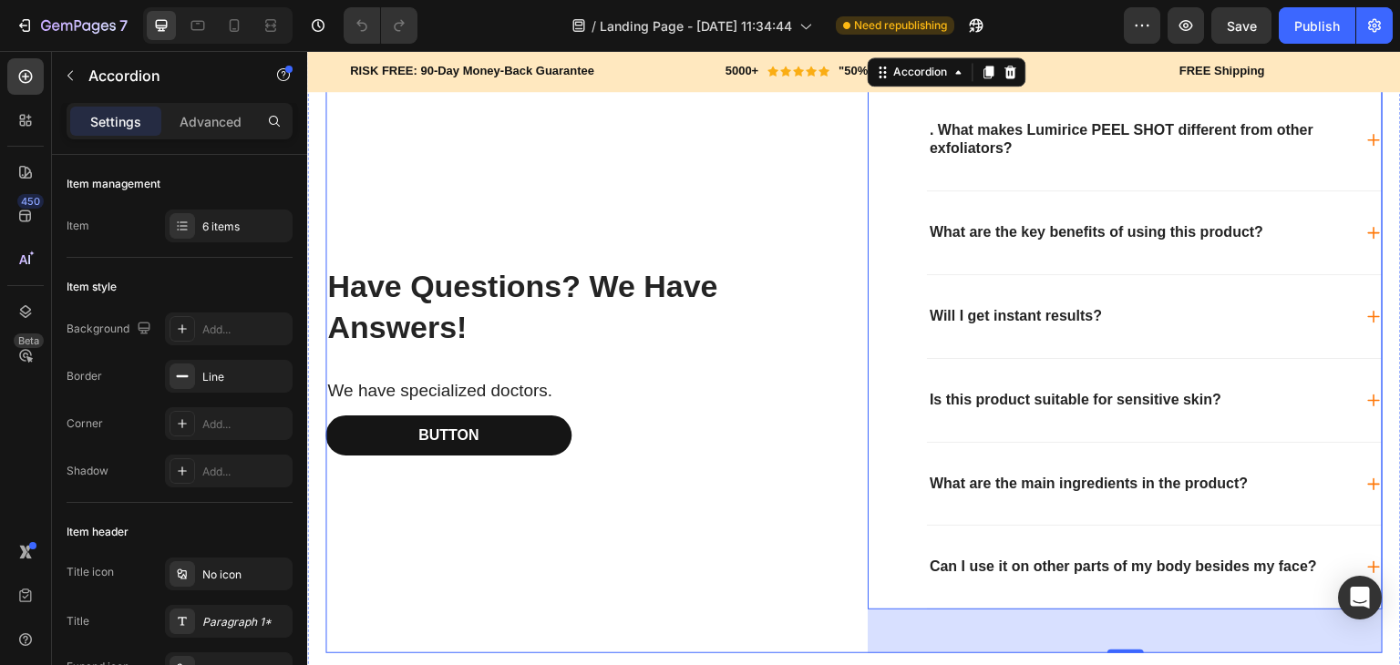
scroll to position [5003, 0]
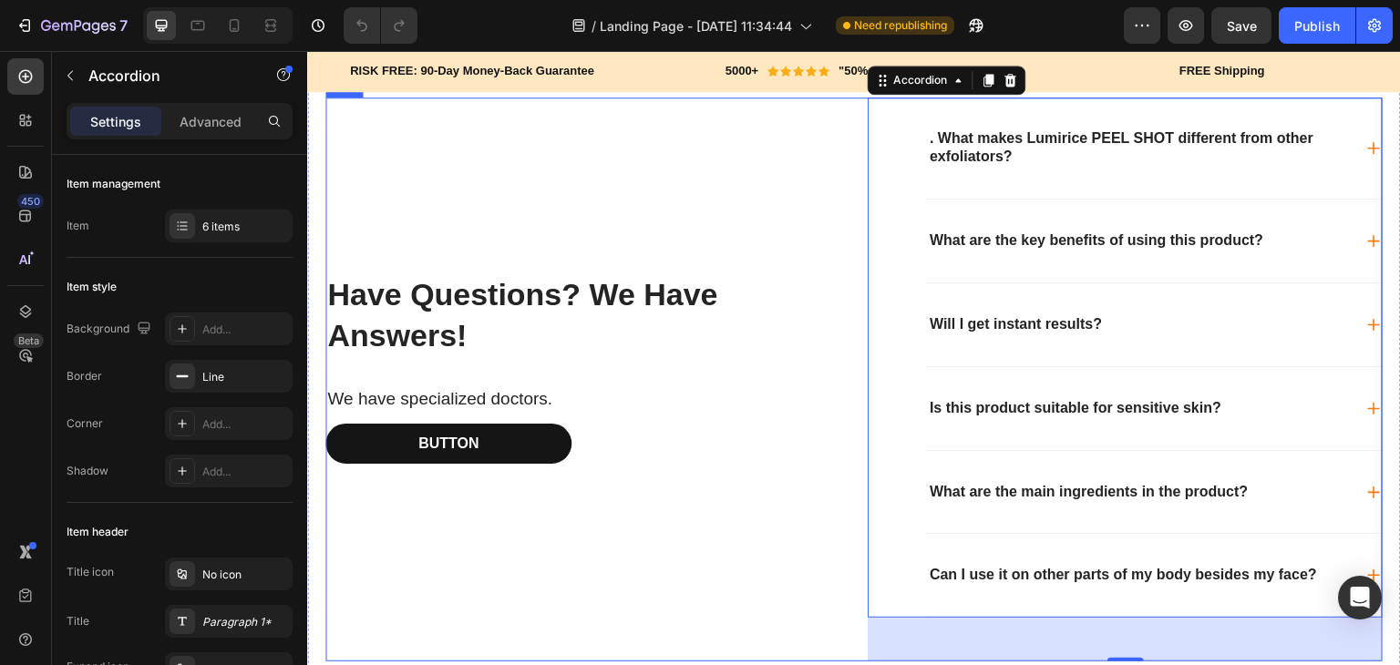
click at [768, 324] on h2 "Have Questions? We Have Answers!" at bounding box center [582, 315] width 515 height 84
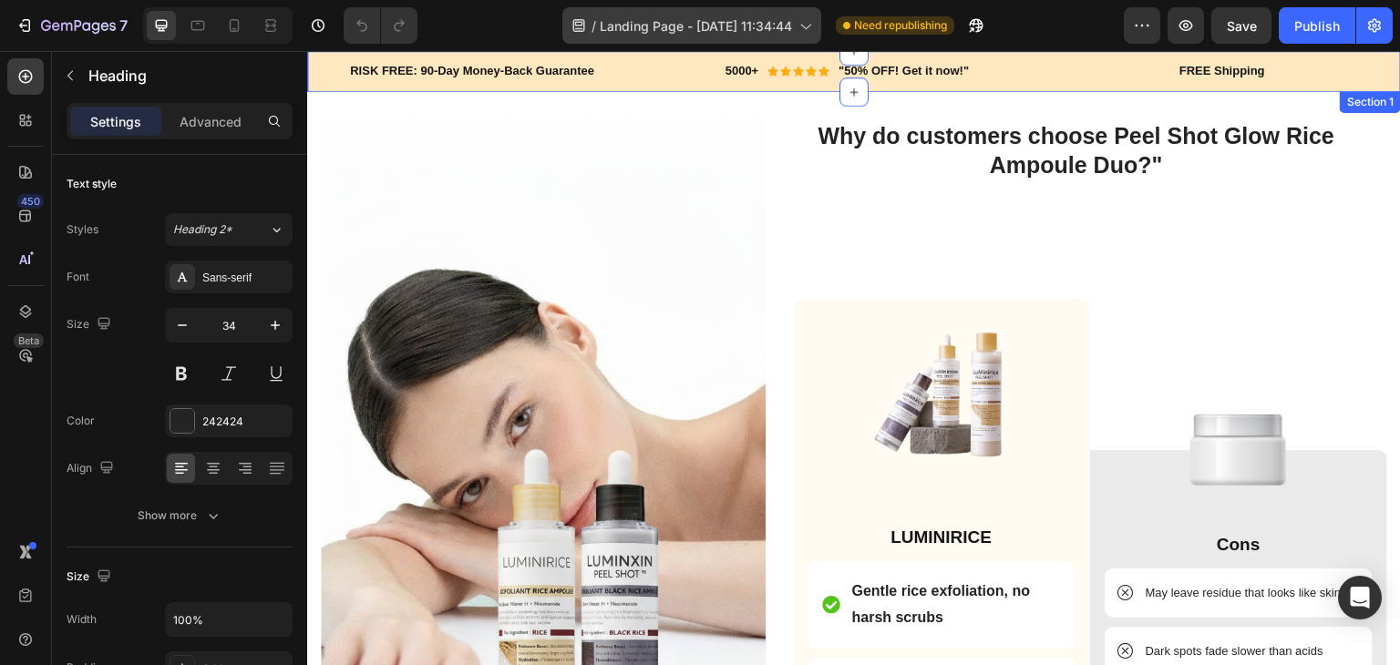
scroll to position [1548, 0]
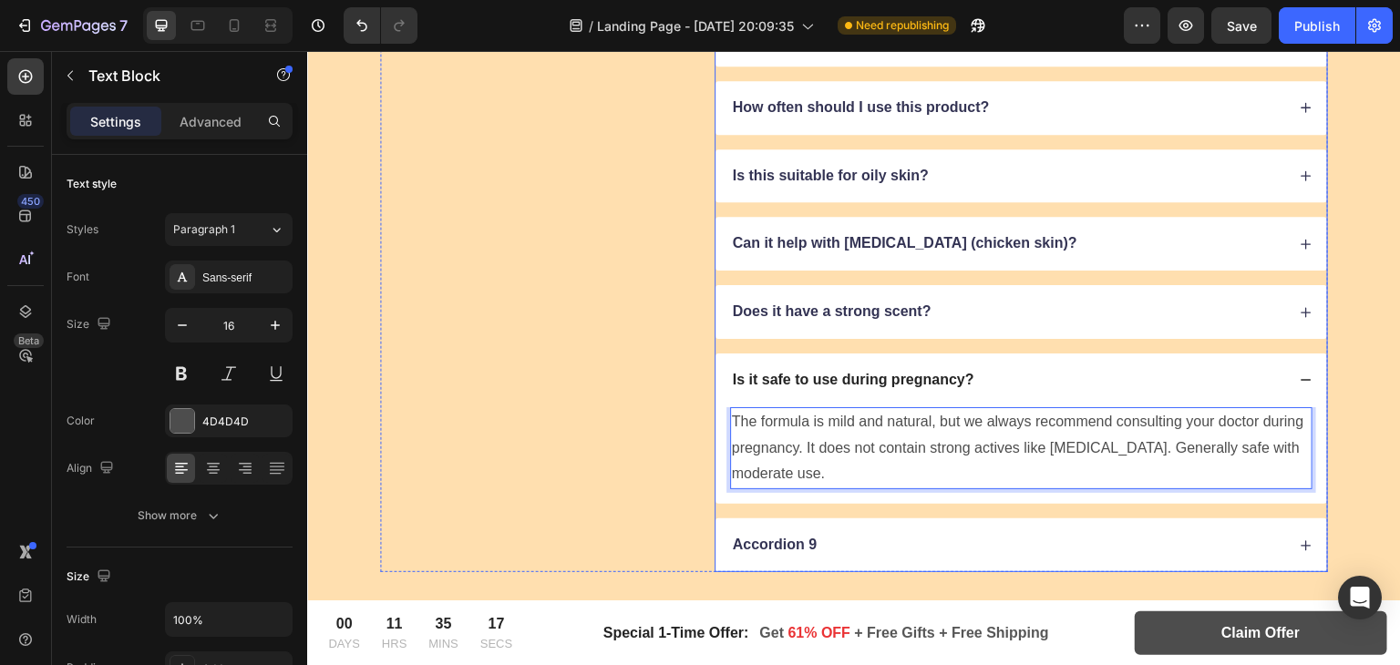
click at [1300, 381] on icon at bounding box center [1306, 380] width 13 height 13
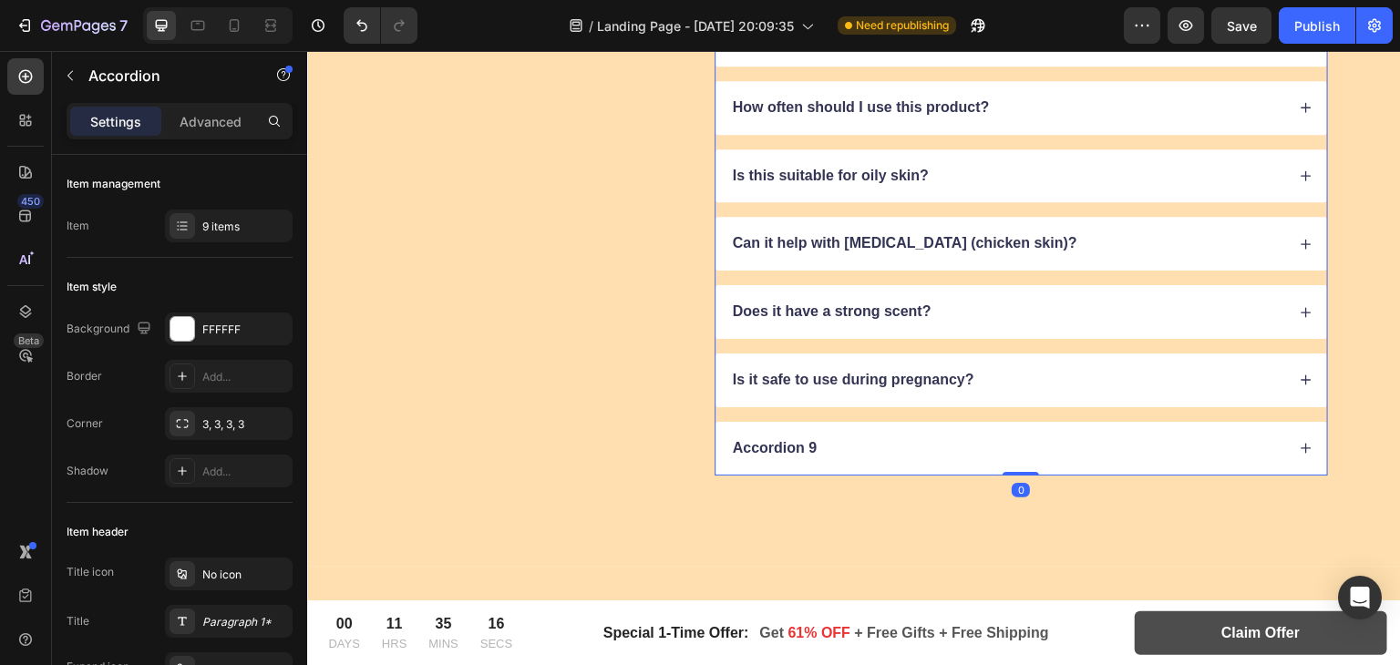
click at [873, 439] on div "Accordion 9" at bounding box center [1007, 449] width 555 height 25
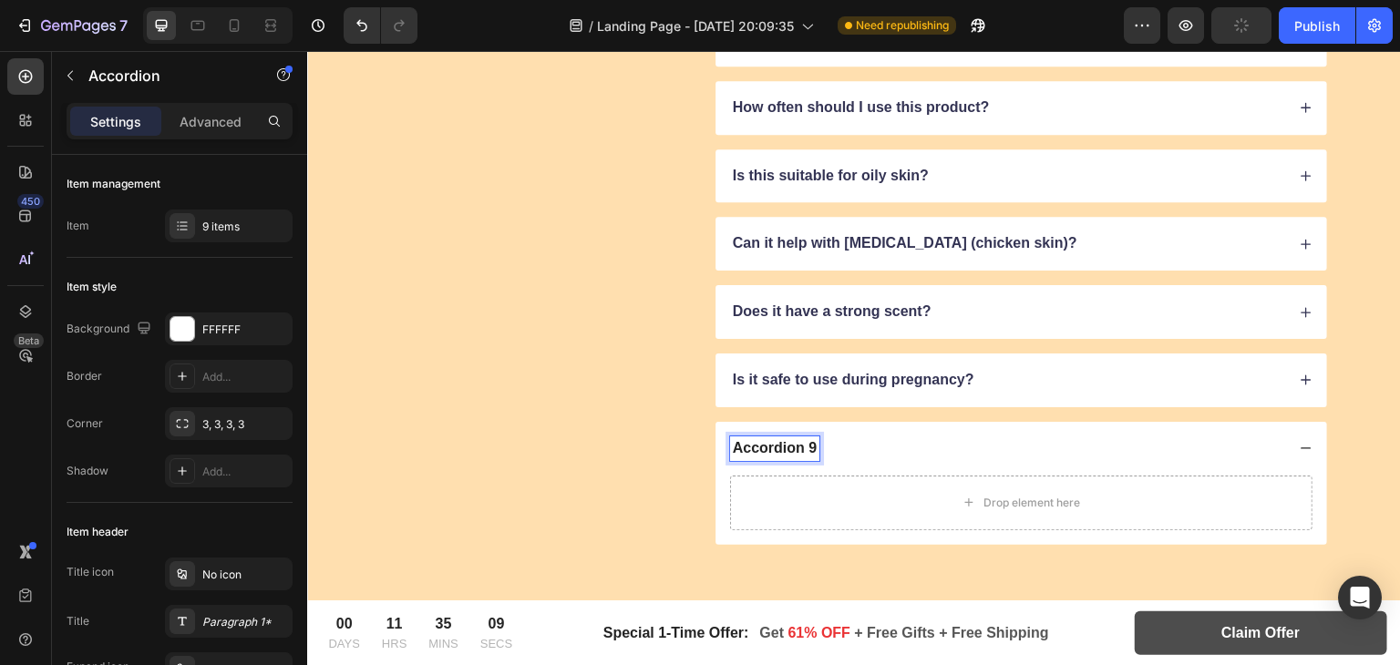
click at [763, 441] on p "Accordion 9" at bounding box center [775, 448] width 84 height 19
click at [733, 447] on p "9" at bounding box center [737, 448] width 8 height 19
click at [730, 447] on div "Rich Text Editor. Editing area: main" at bounding box center [732, 449] width 5 height 25
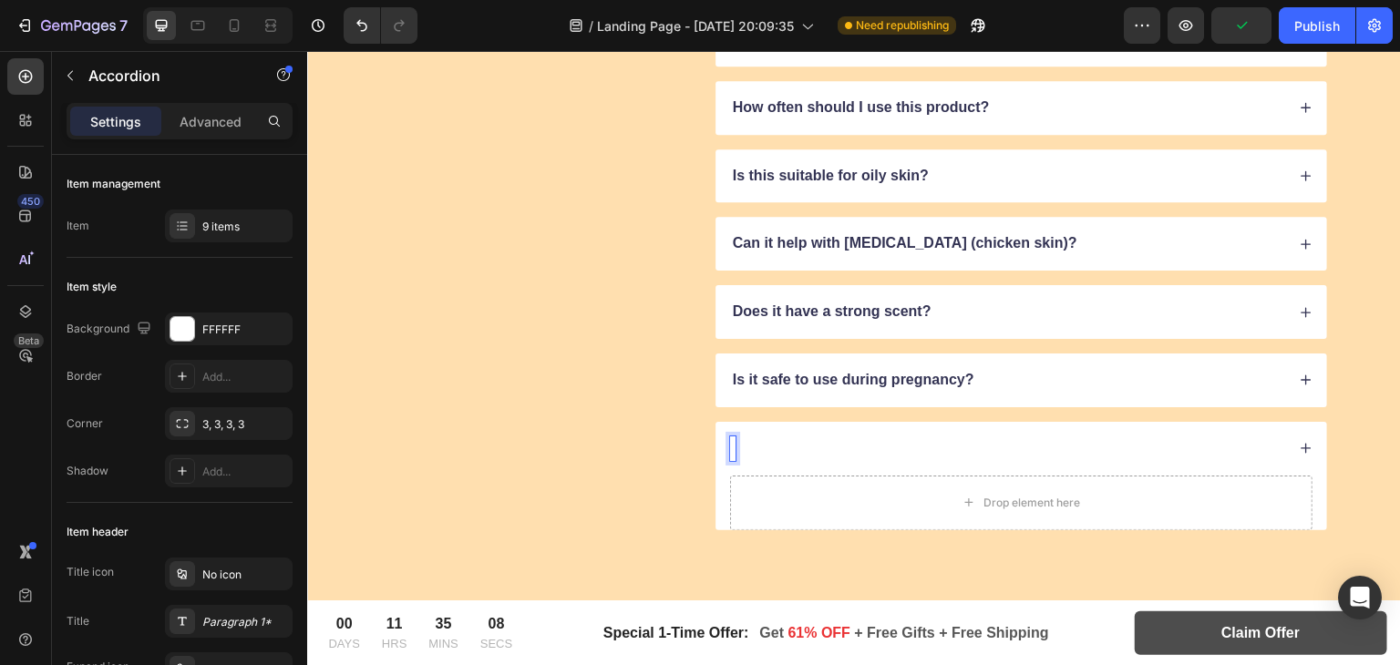
click at [730, 447] on div "Rich Text Editor. Editing area: main" at bounding box center [732, 449] width 5 height 25
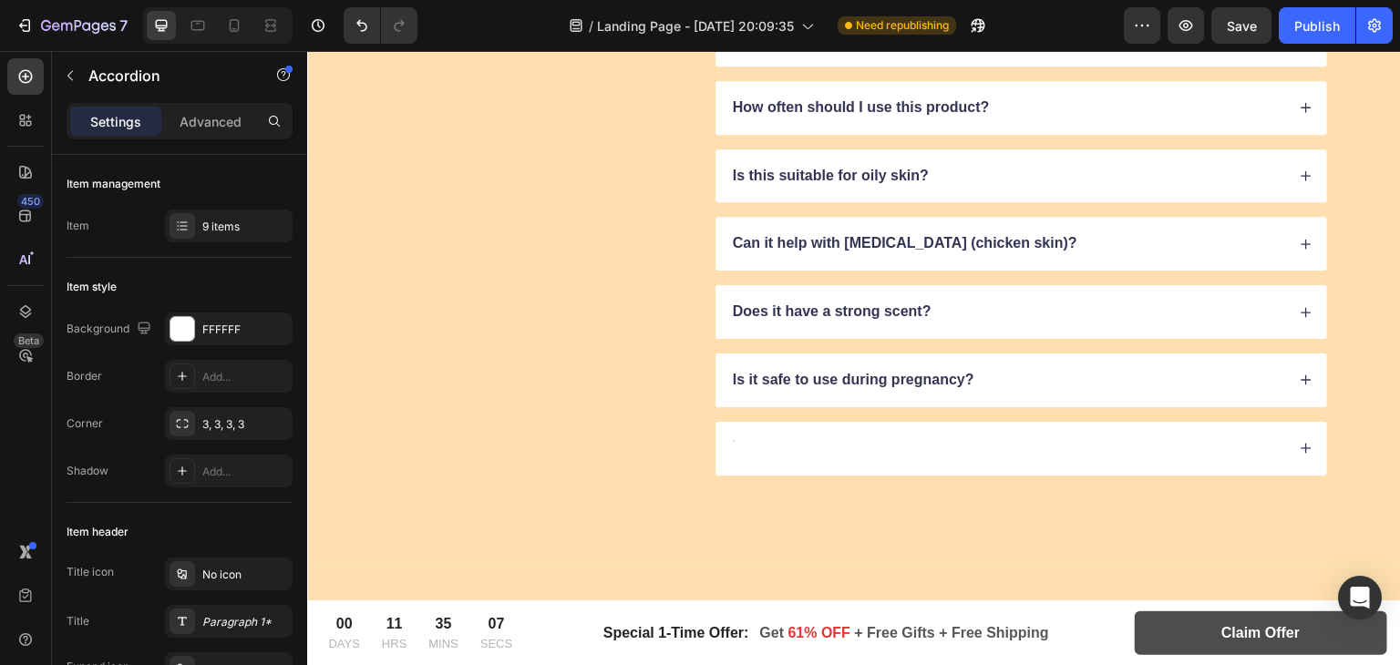
scroll to position [9411, 0]
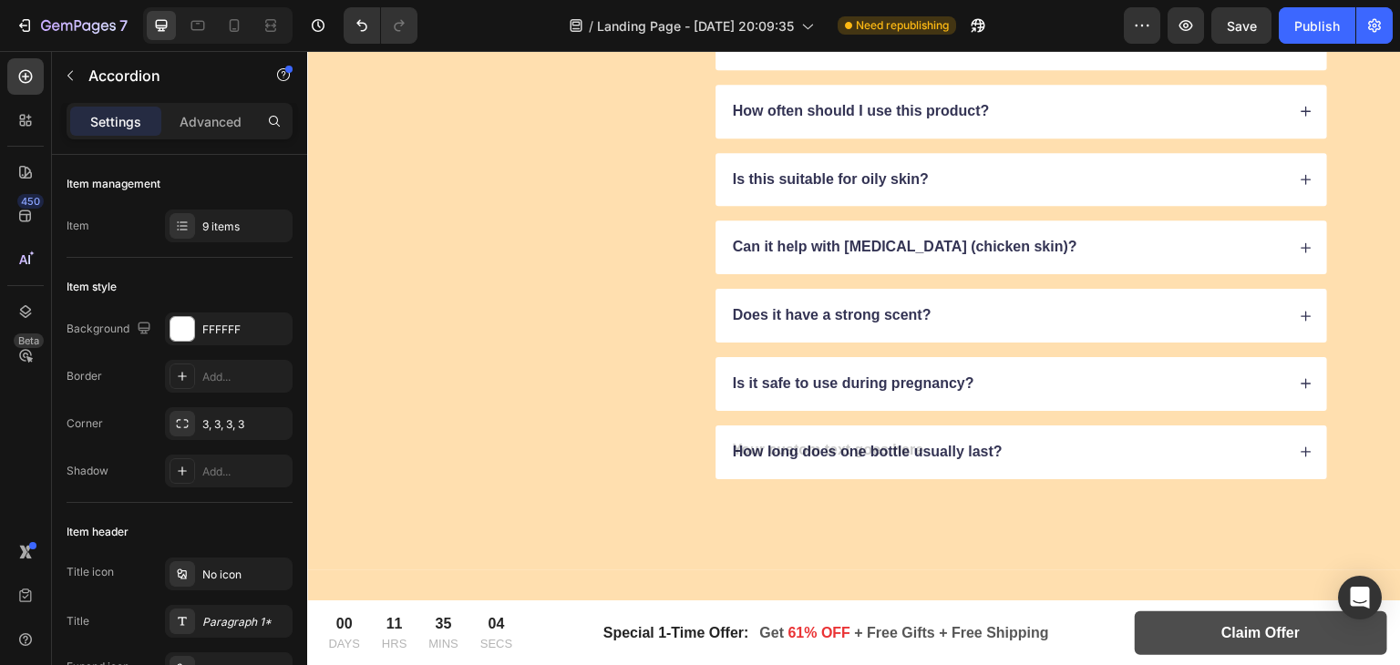
click at [1284, 447] on div "How long does one bottle usually last?" at bounding box center [1022, 453] width 612 height 54
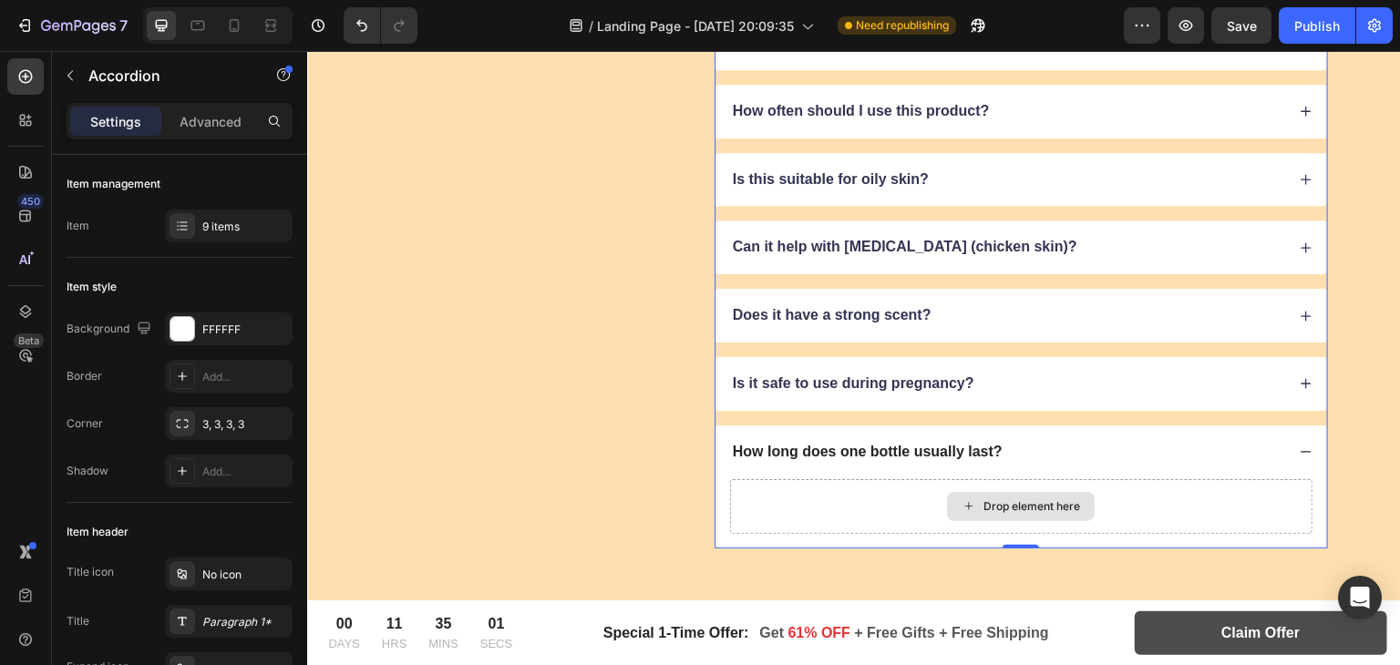
click at [962, 499] on icon at bounding box center [969, 506] width 15 height 15
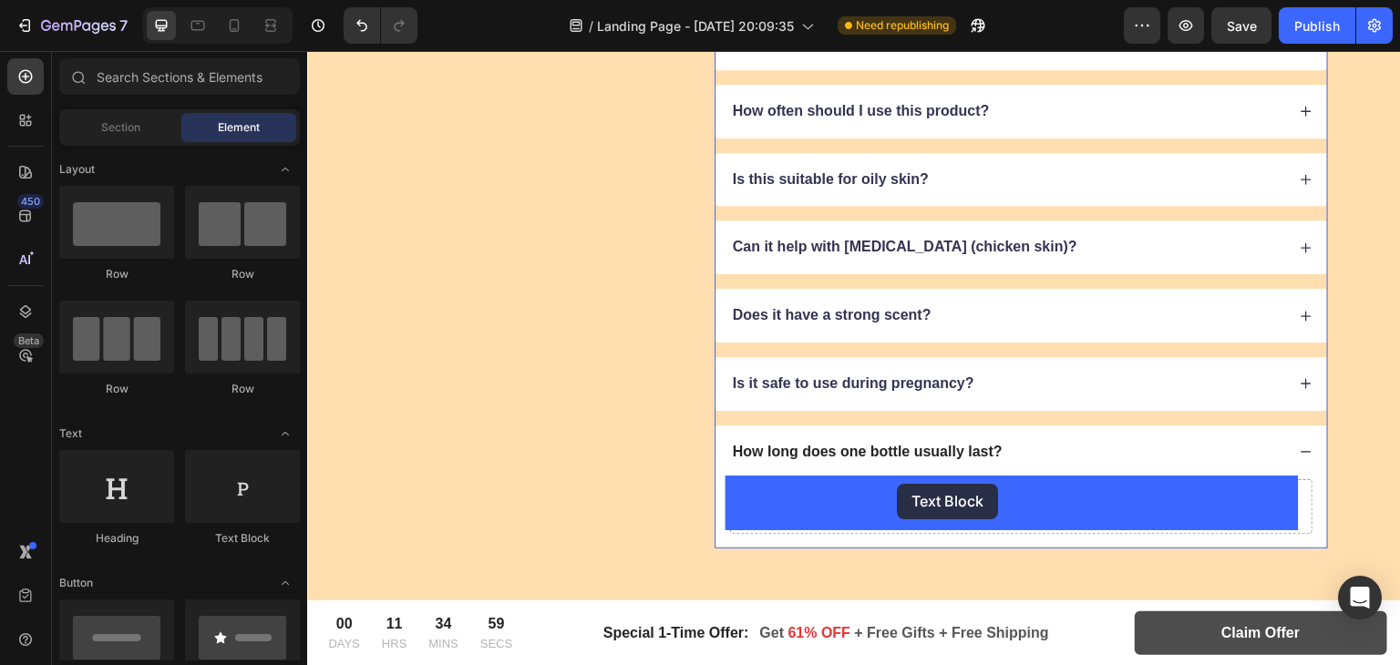
drag, startPoint x: 529, startPoint y: 483, endPoint x: 898, endPoint y: 484, distance: 369.2
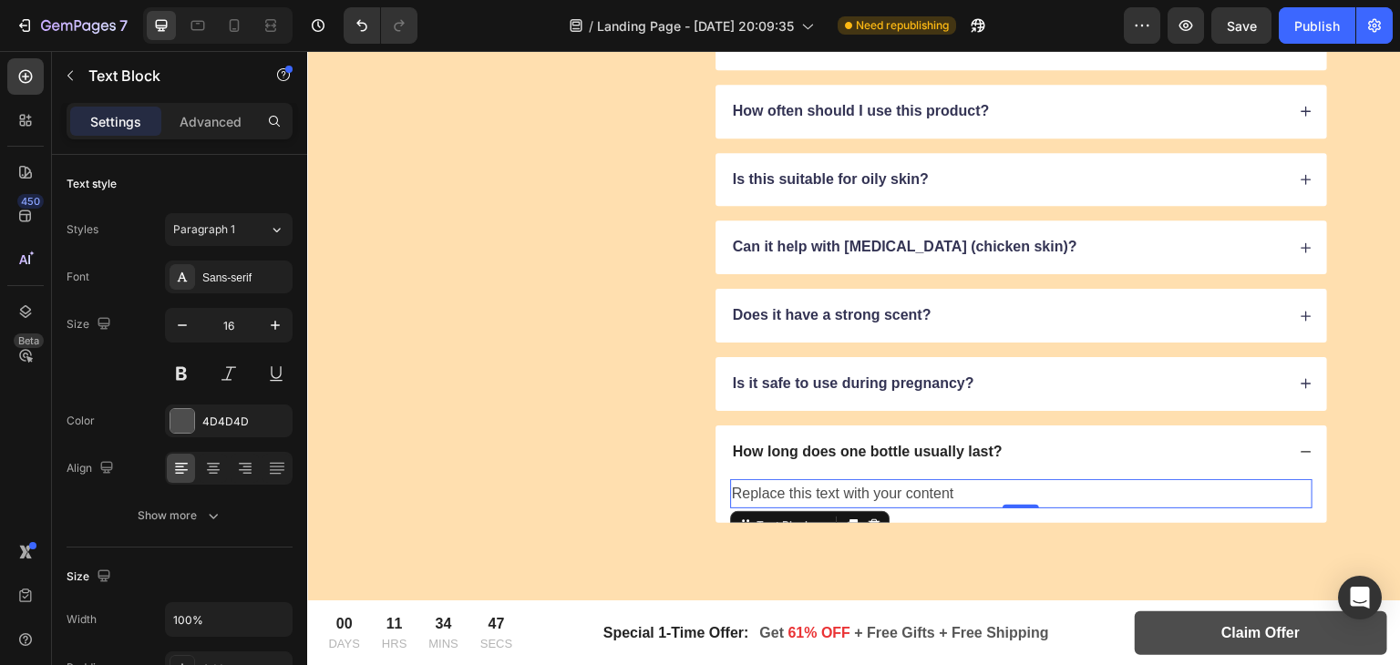
click at [820, 490] on div "Replace this text with your content" at bounding box center [1021, 495] width 583 height 30
click at [820, 490] on p "Replace this text with your content" at bounding box center [1021, 494] width 579 height 26
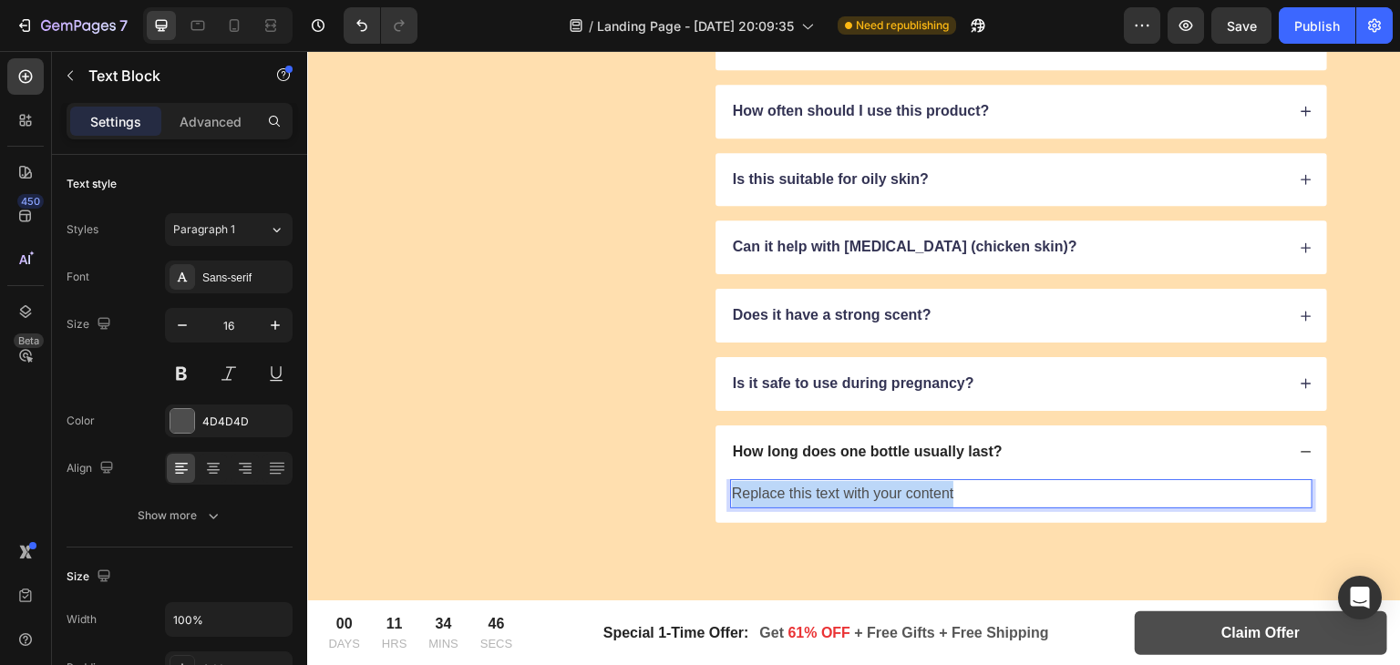
click at [820, 490] on p "Replace this text with your content" at bounding box center [1021, 494] width 579 height 26
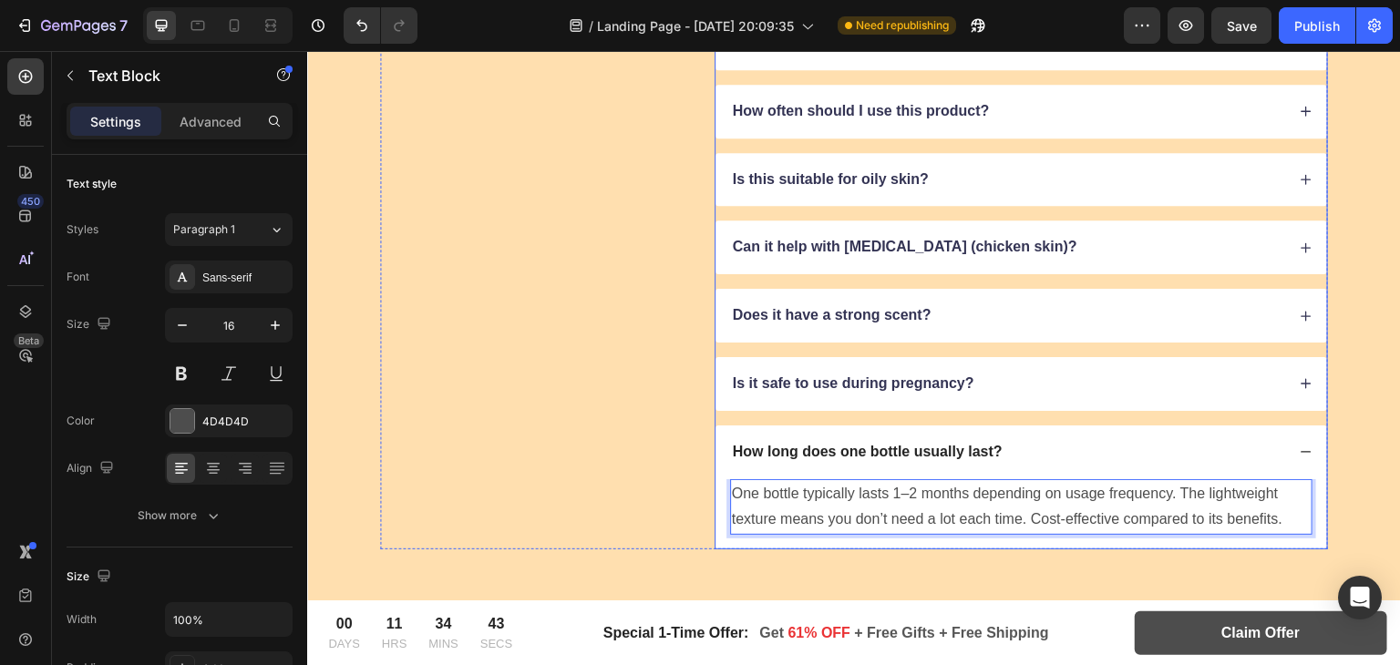
click at [1300, 446] on icon at bounding box center [1306, 452] width 13 height 13
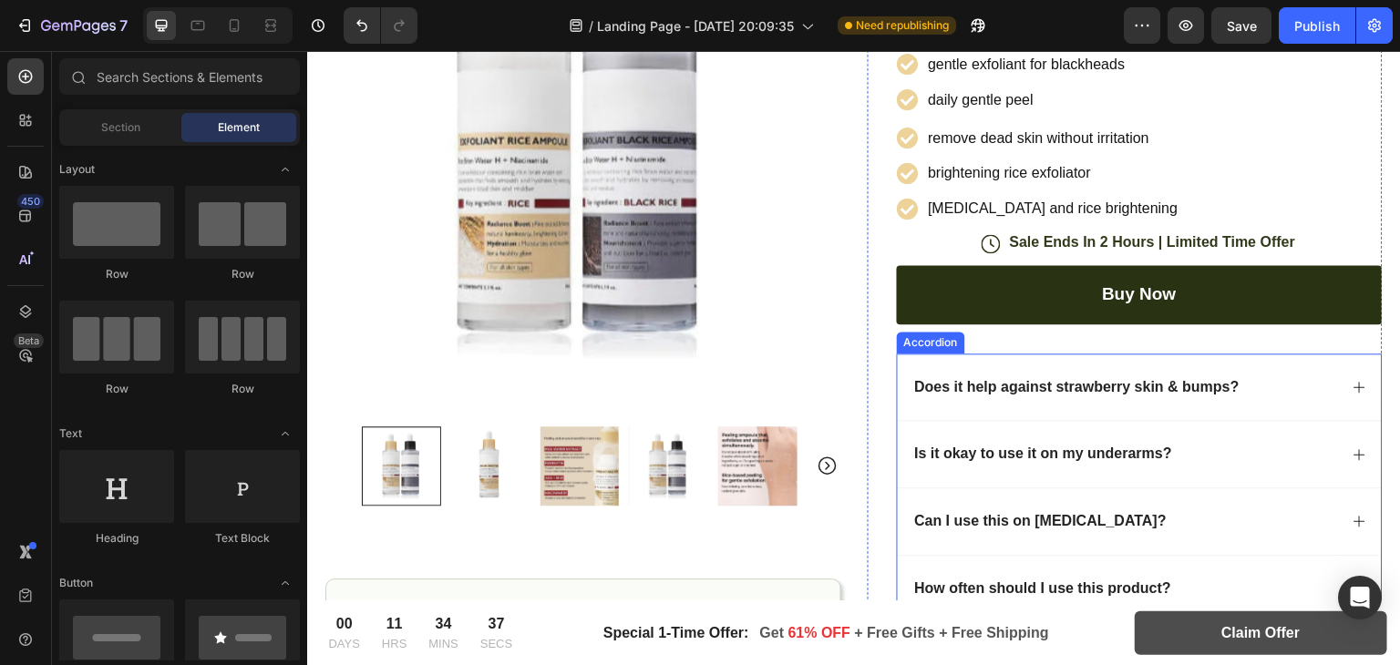
scroll to position [628, 0]
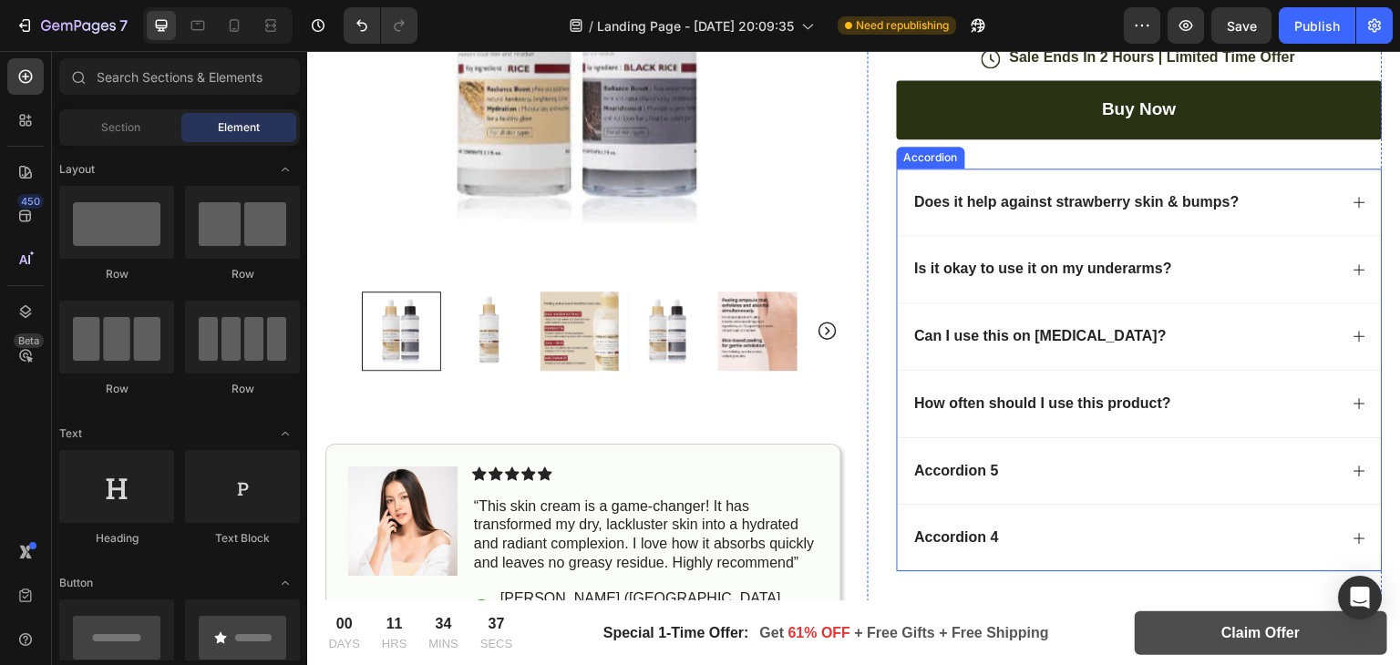
click at [985, 462] on p "Accordion 5" at bounding box center [957, 471] width 84 height 19
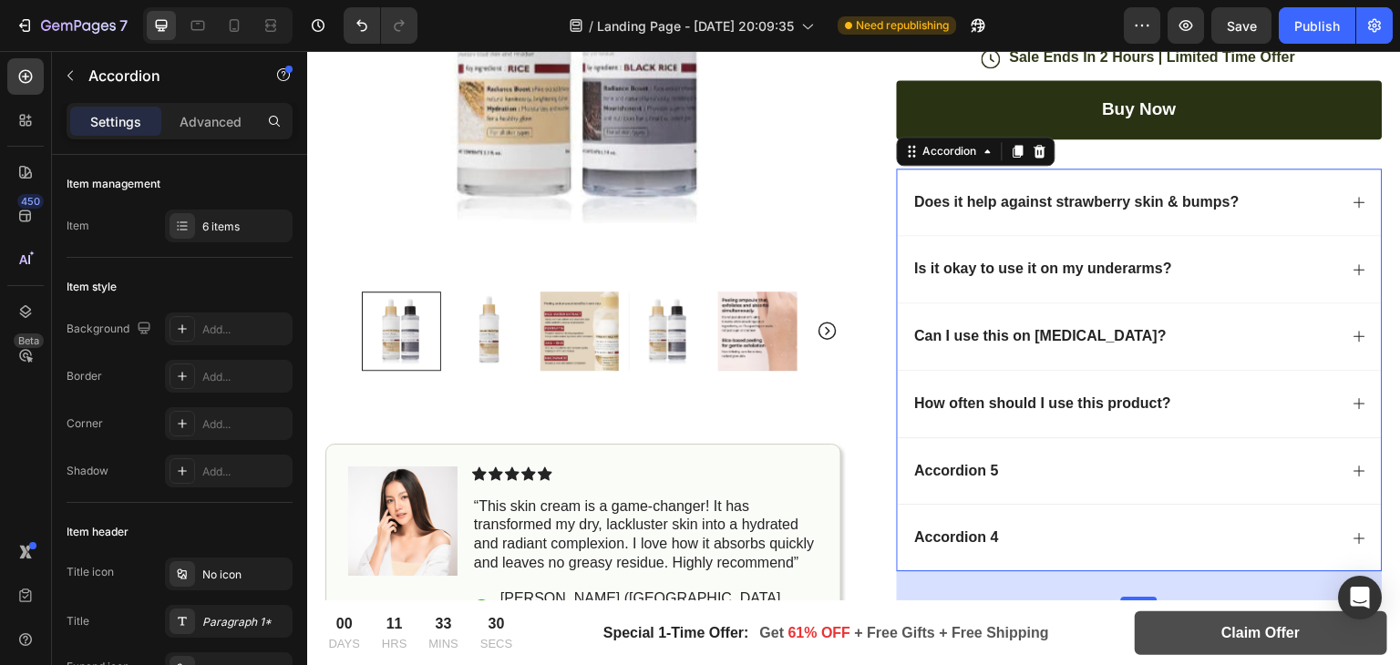
click at [946, 462] on p "Accordion 5" at bounding box center [957, 471] width 84 height 19
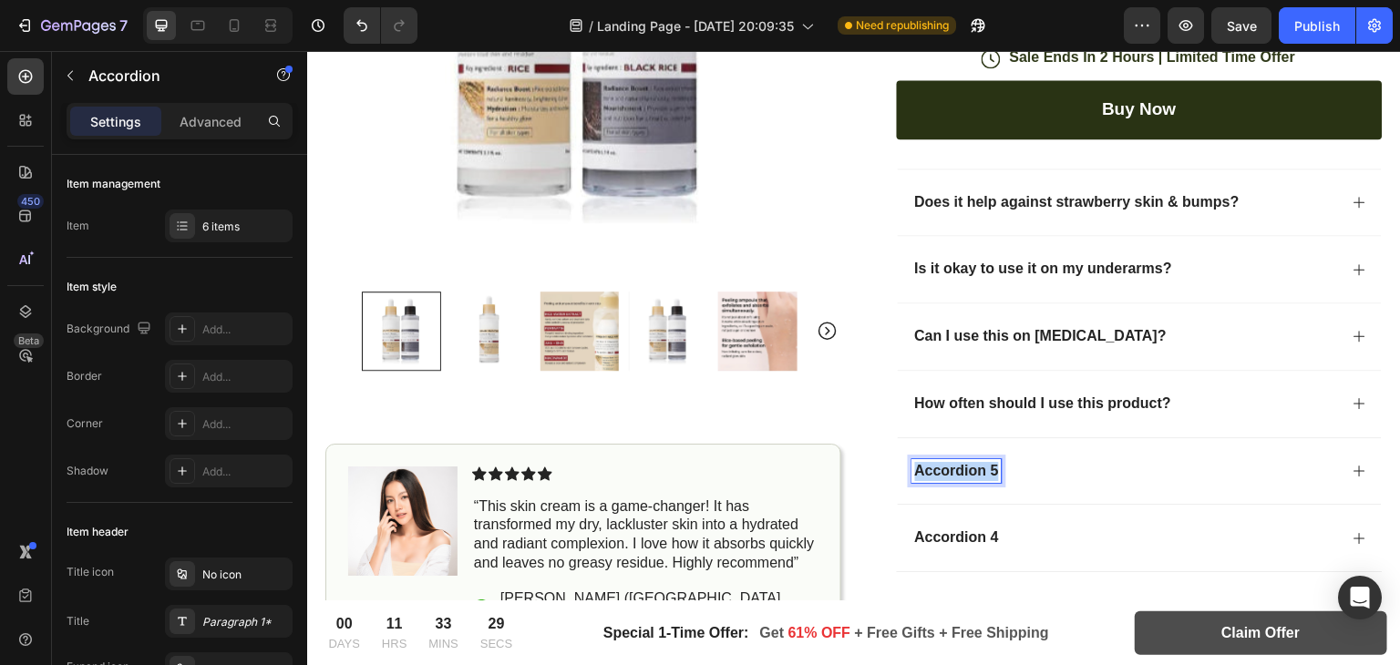
click at [946, 462] on p "Accordion 5" at bounding box center [957, 471] width 84 height 19
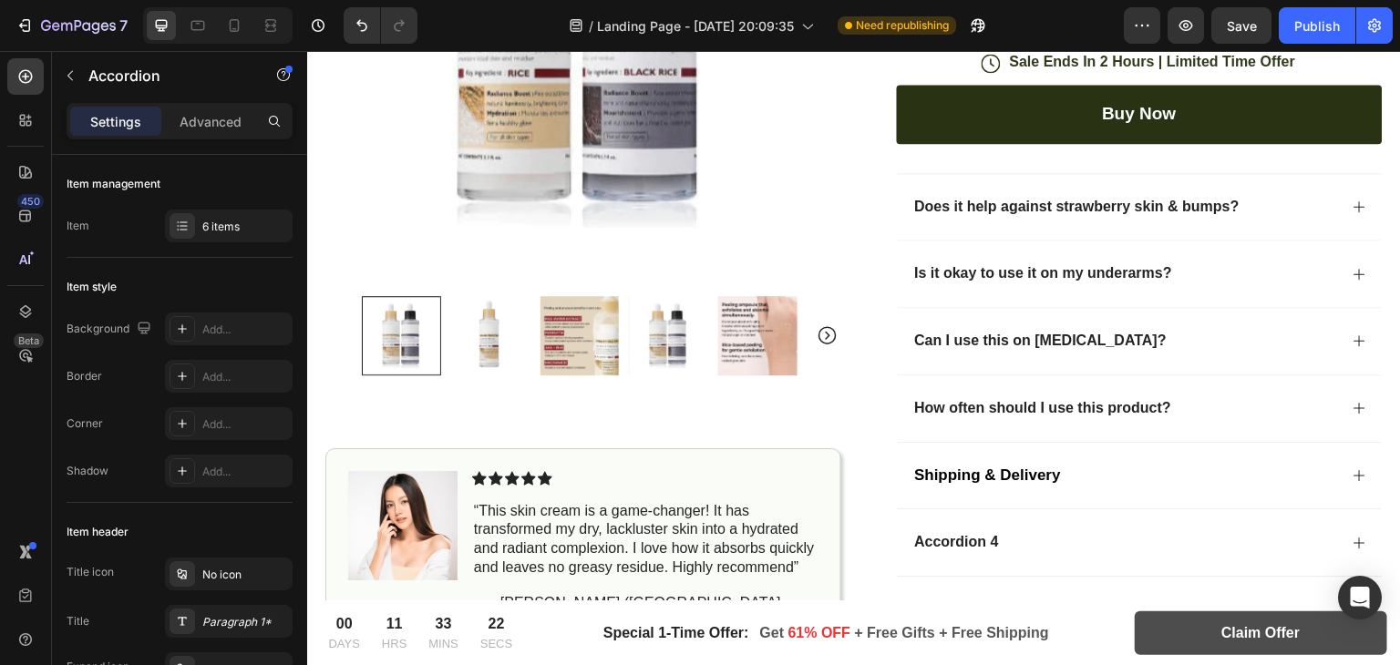
click at [1335, 469] on div "Shipping & Delivery" at bounding box center [1140, 475] width 485 height 67
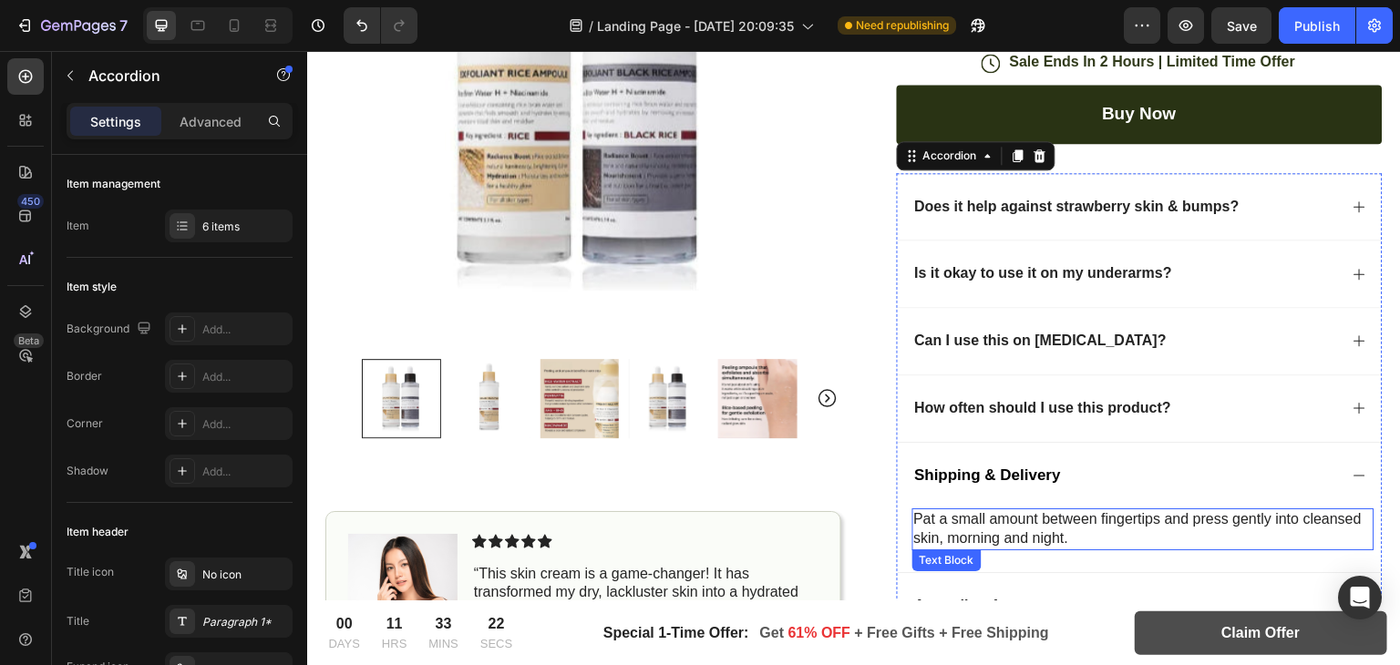
click at [957, 517] on p "Pat a small amount between fingertips and press gently into cleansed skin, morn…" at bounding box center [1143, 530] width 459 height 38
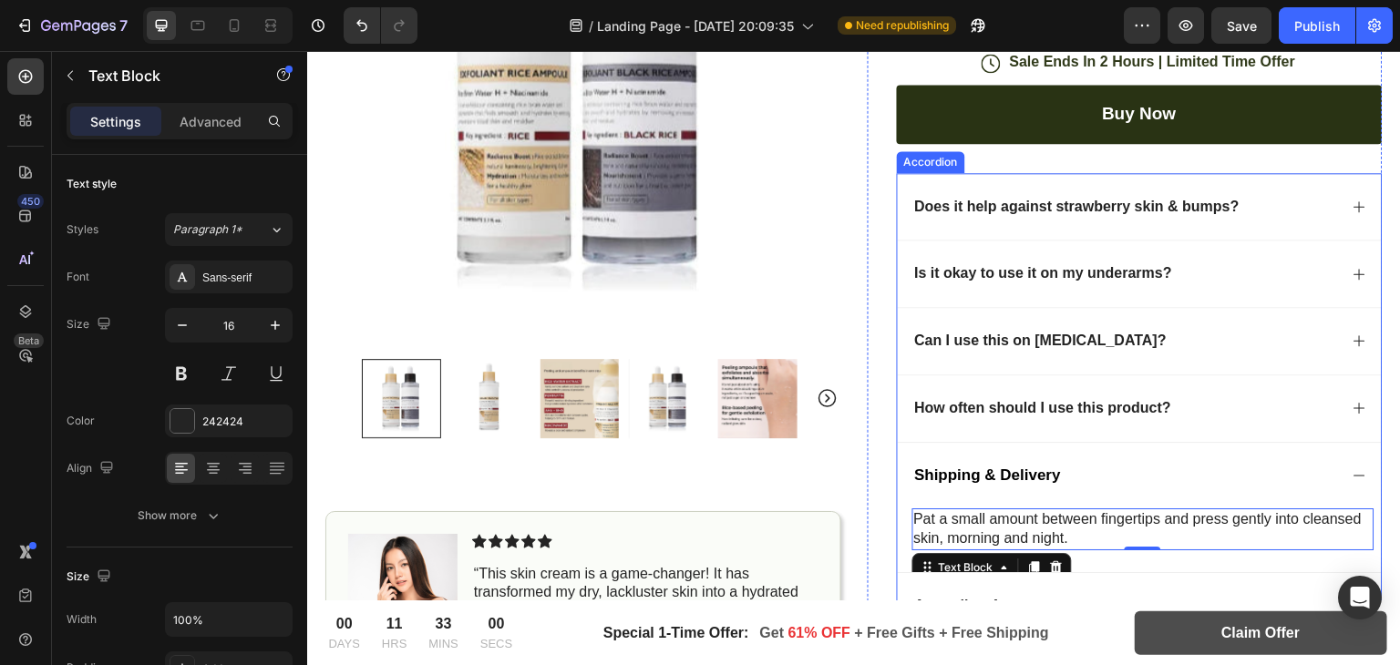
scroll to position [634, 0]
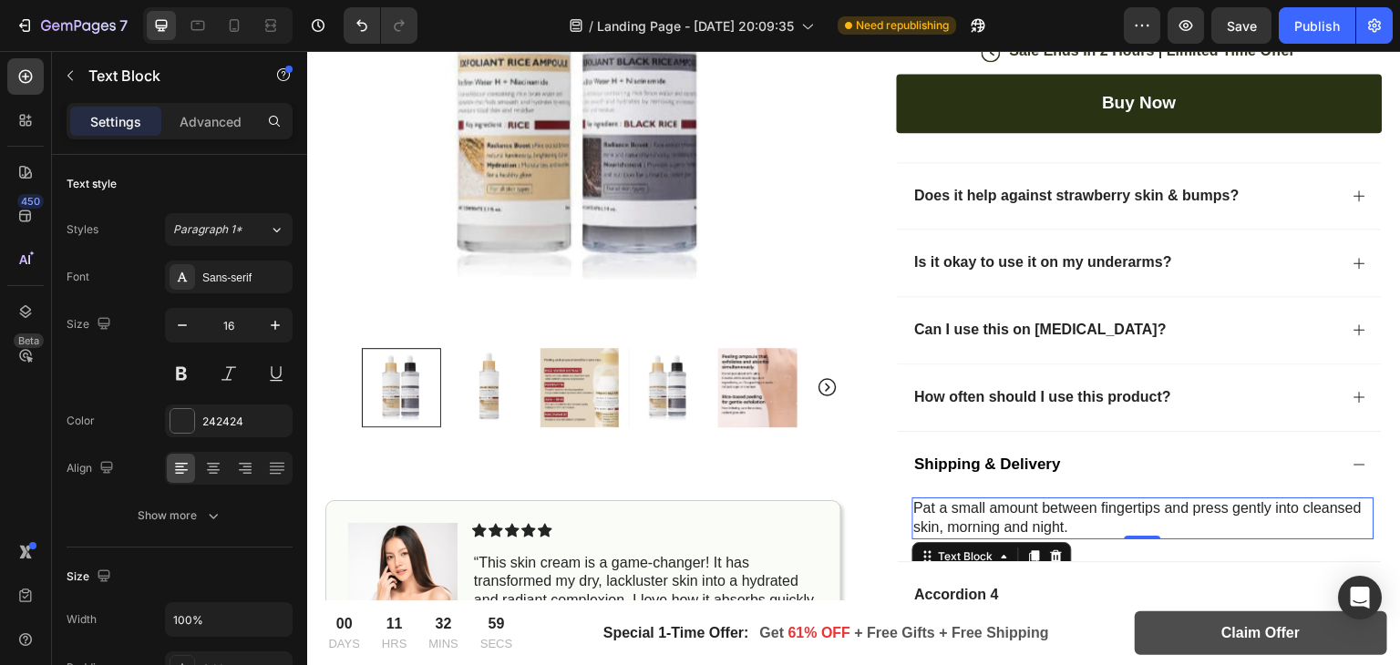
click at [985, 506] on p "Pat a small amount between fingertips and press gently into cleansed skin, morn…" at bounding box center [1143, 519] width 459 height 38
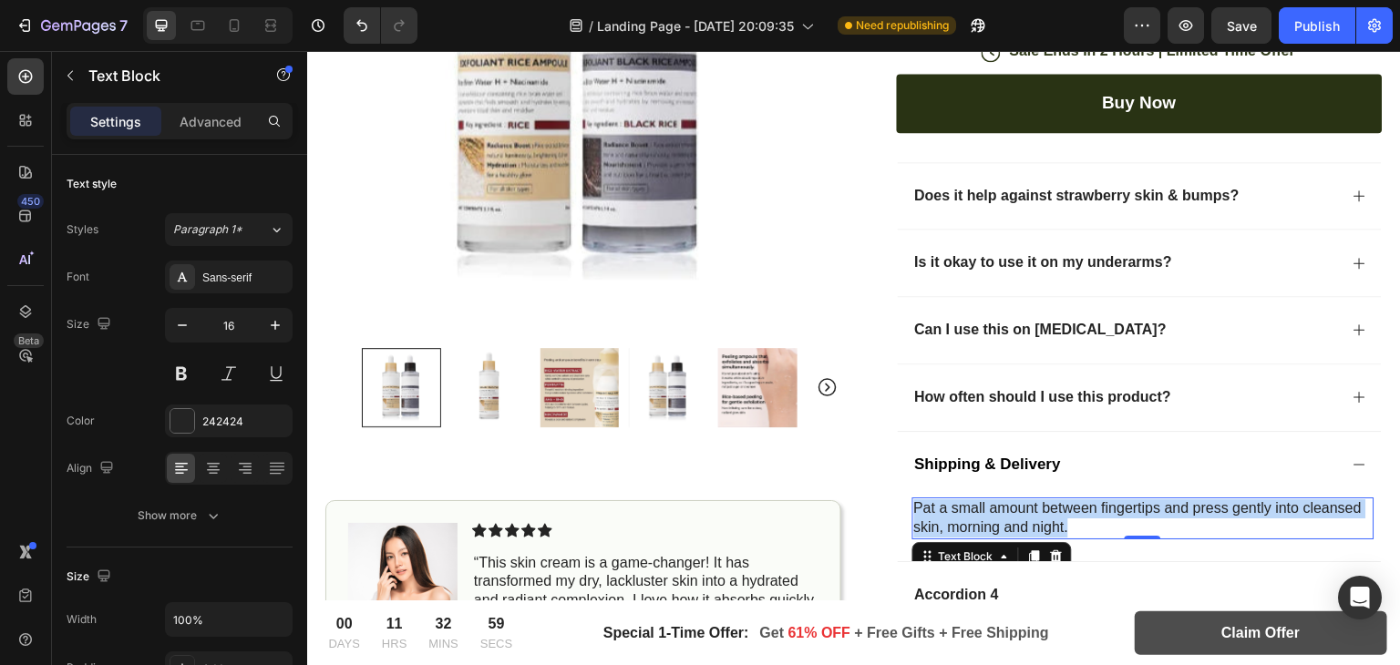
click at [985, 506] on p "Pat a small amount between fingertips and press gently into cleansed skin, morn…" at bounding box center [1143, 519] width 459 height 38
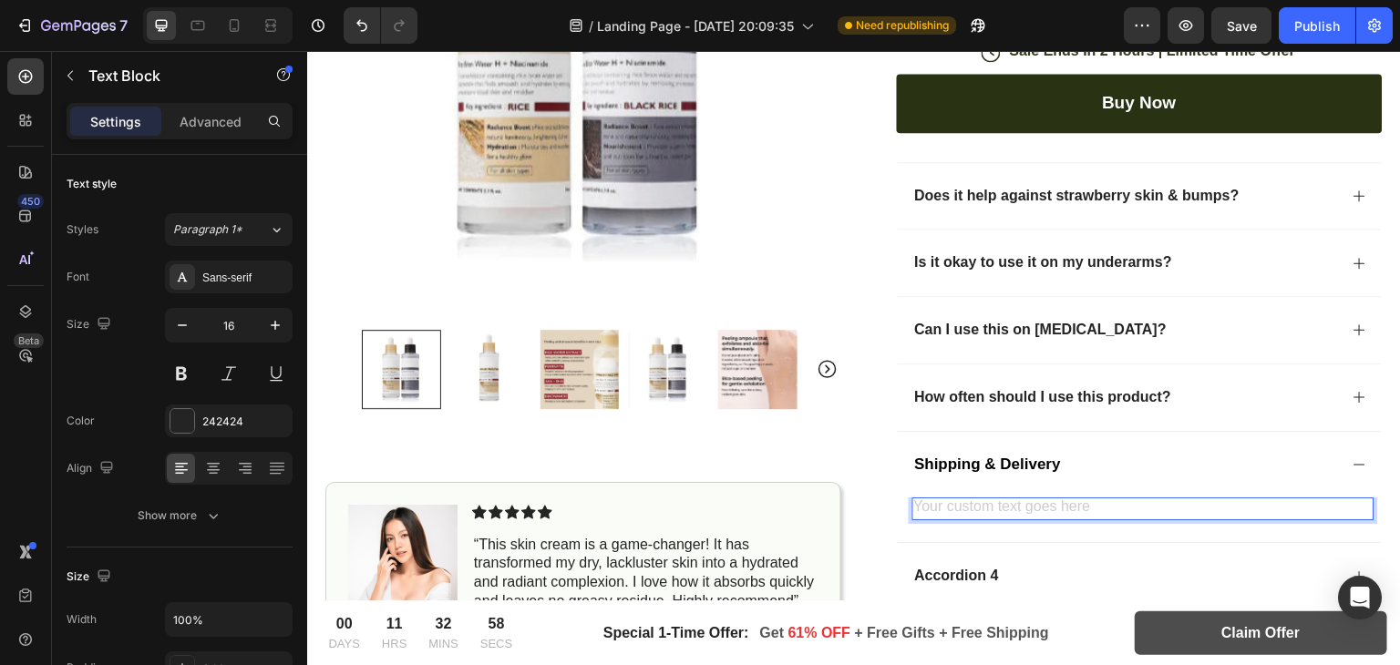
click at [940, 504] on div "Rich Text Editor. Editing area: main" at bounding box center [1144, 509] width 463 height 23
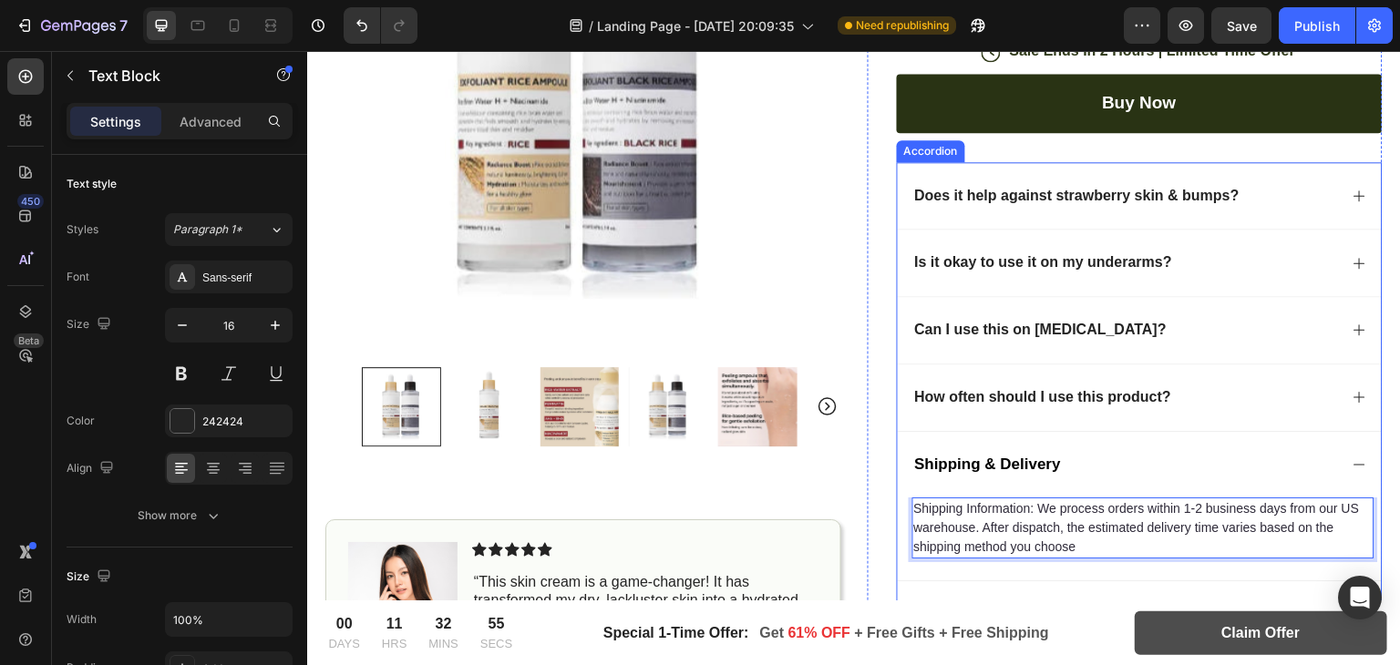
click at [1353, 459] on icon at bounding box center [1360, 465] width 15 height 15
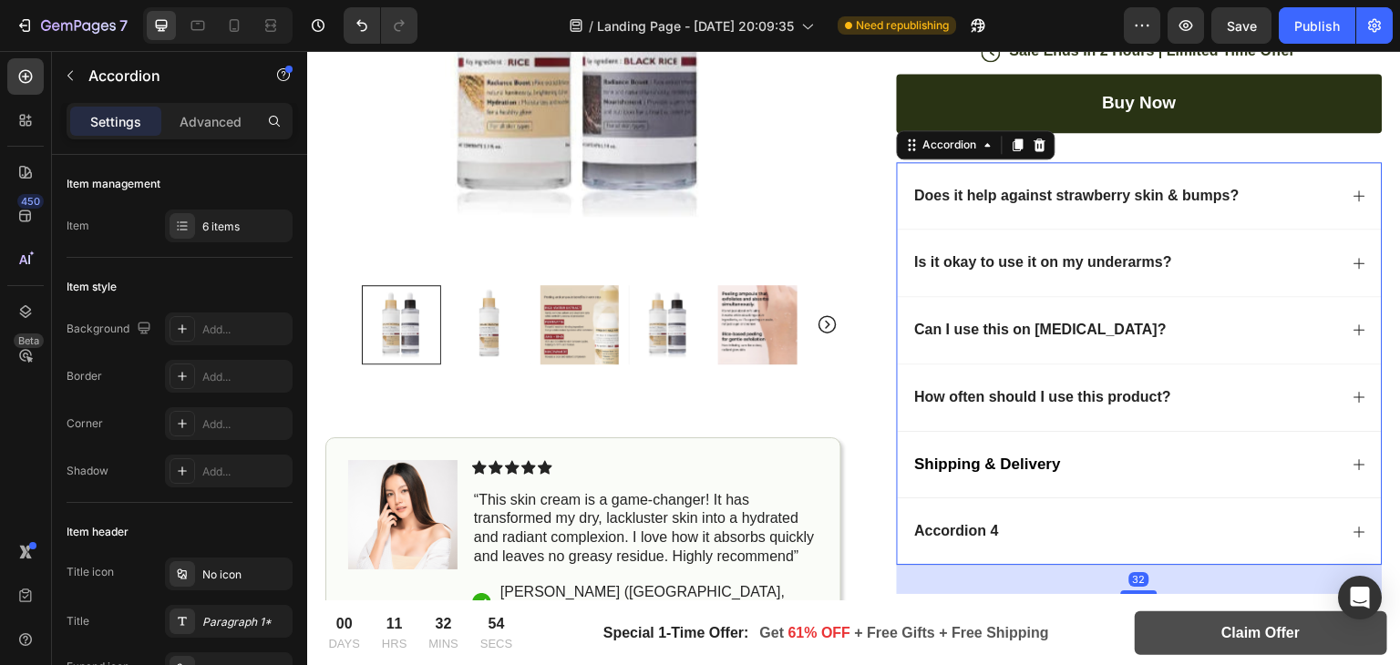
scroll to position [711, 0]
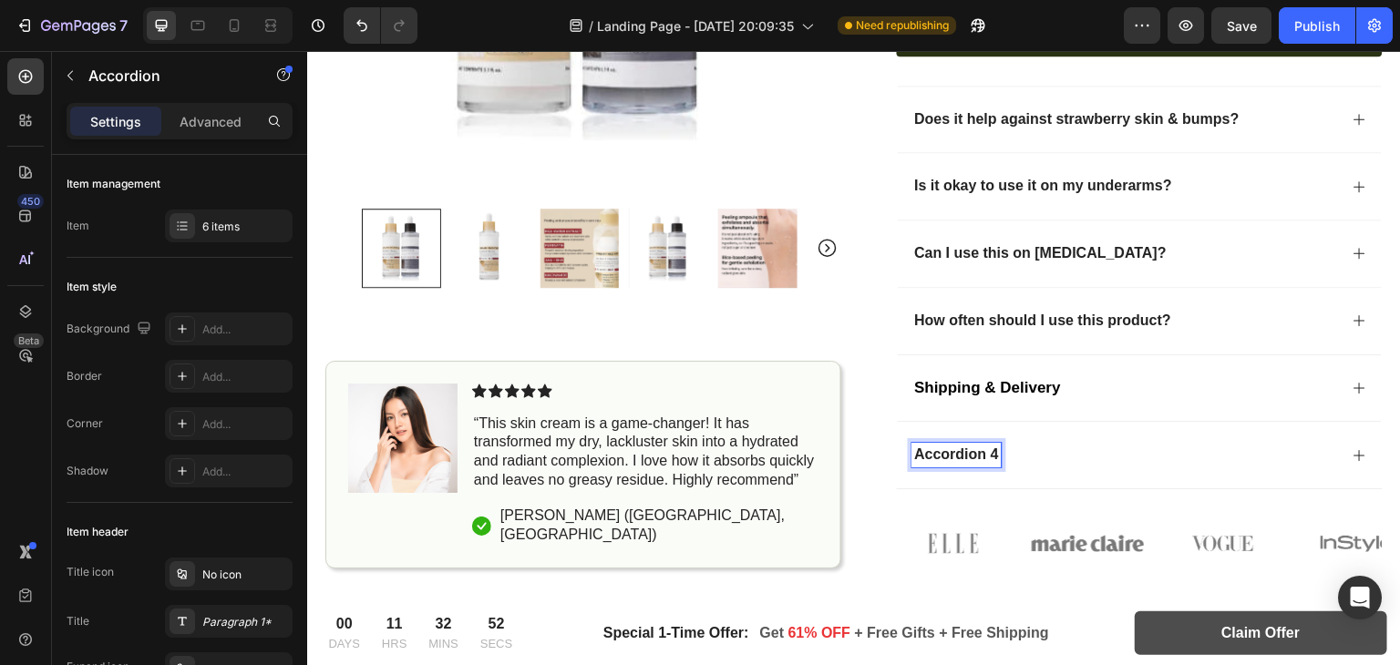
click at [1074, 385] on div "Shipping & Delivery" at bounding box center [1126, 388] width 427 height 25
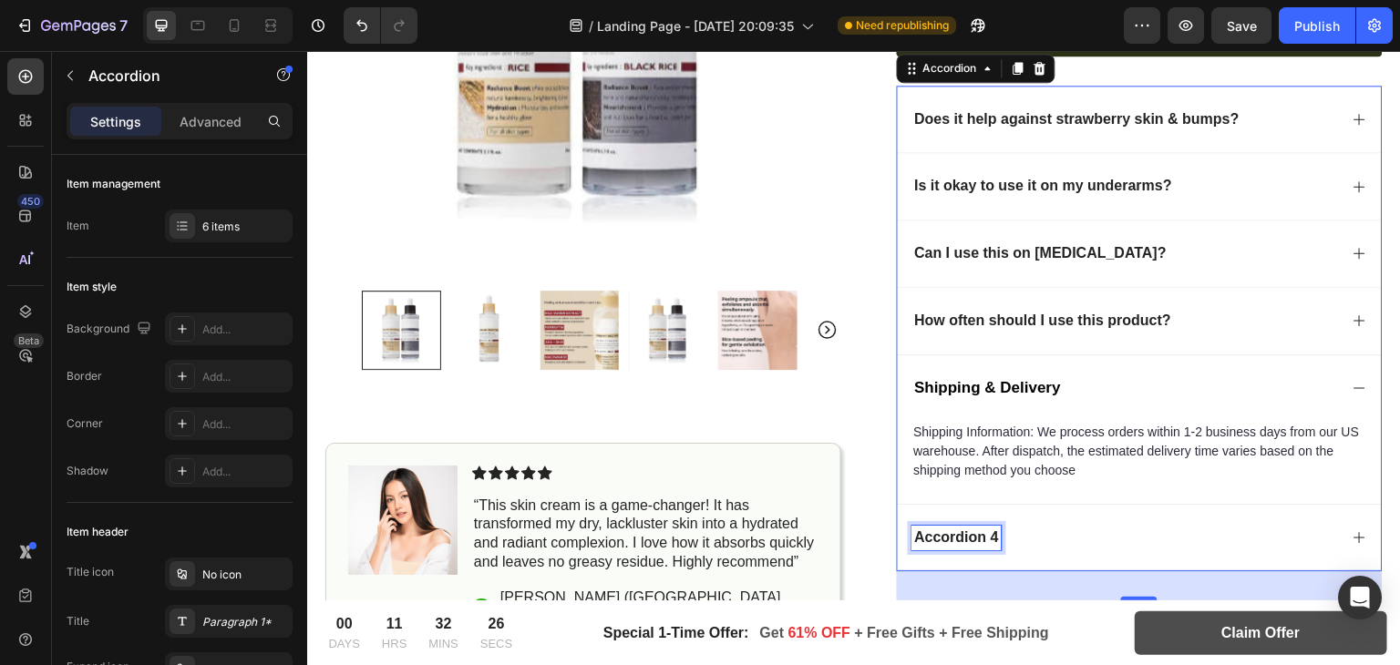
click at [942, 535] on p "Accordion 4" at bounding box center [957, 538] width 84 height 19
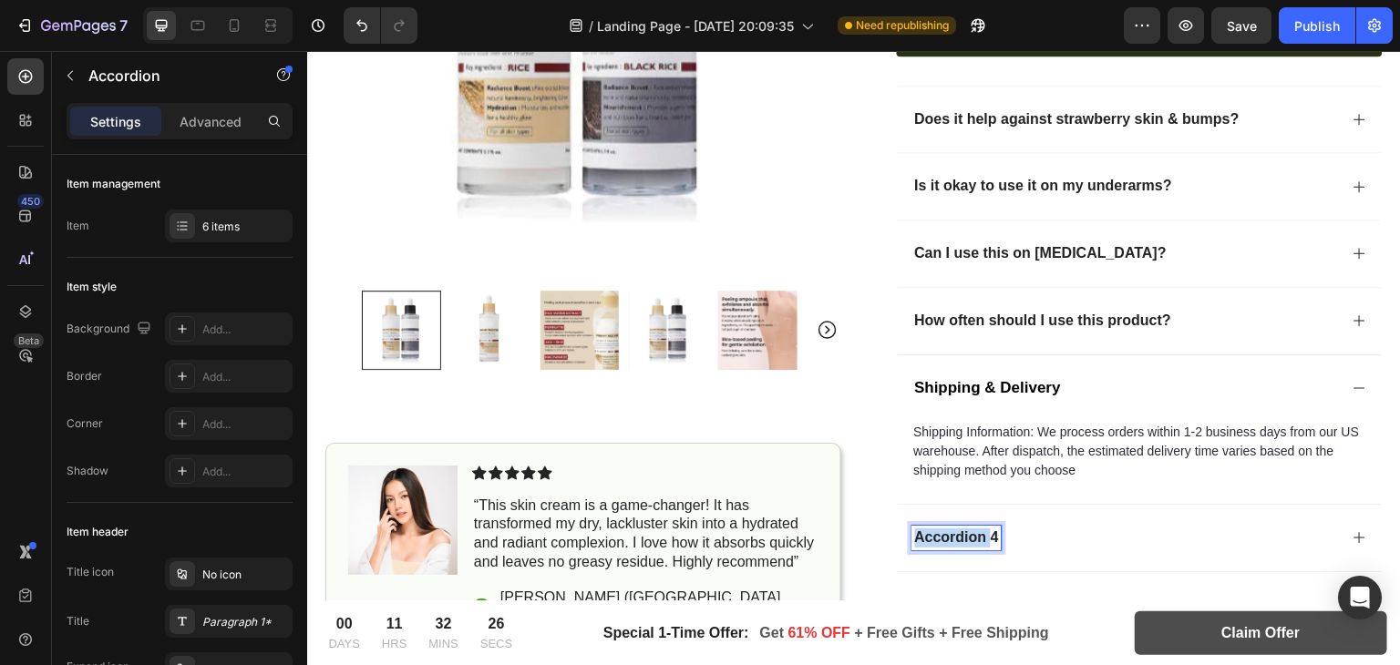
click at [942, 535] on p "Accordion 4" at bounding box center [957, 538] width 84 height 19
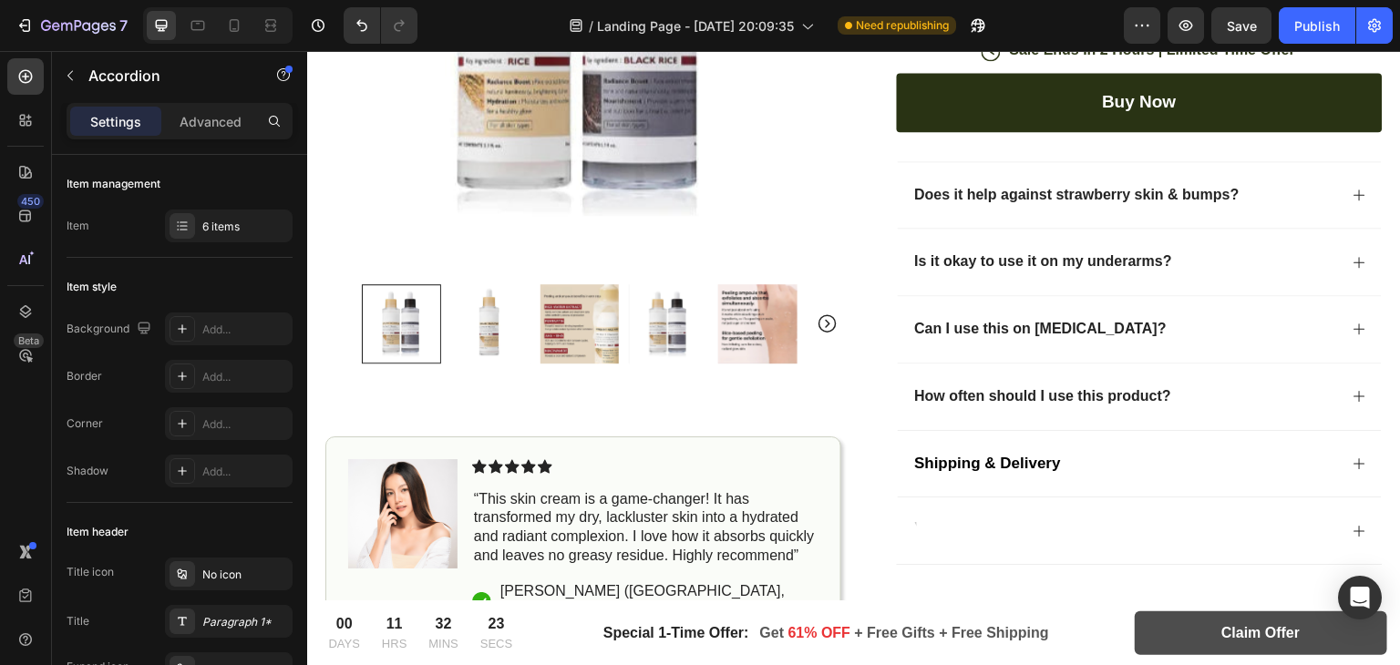
scroll to position [621, 0]
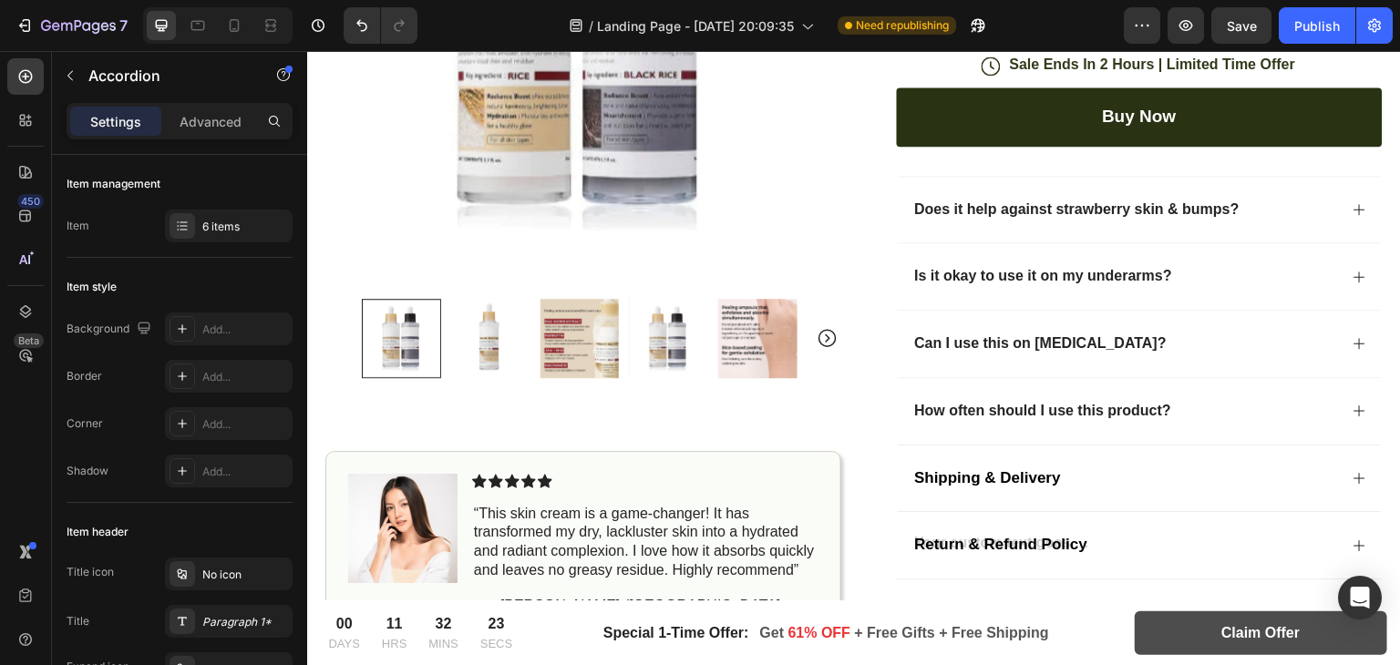
click at [1353, 539] on icon at bounding box center [1360, 546] width 15 height 15
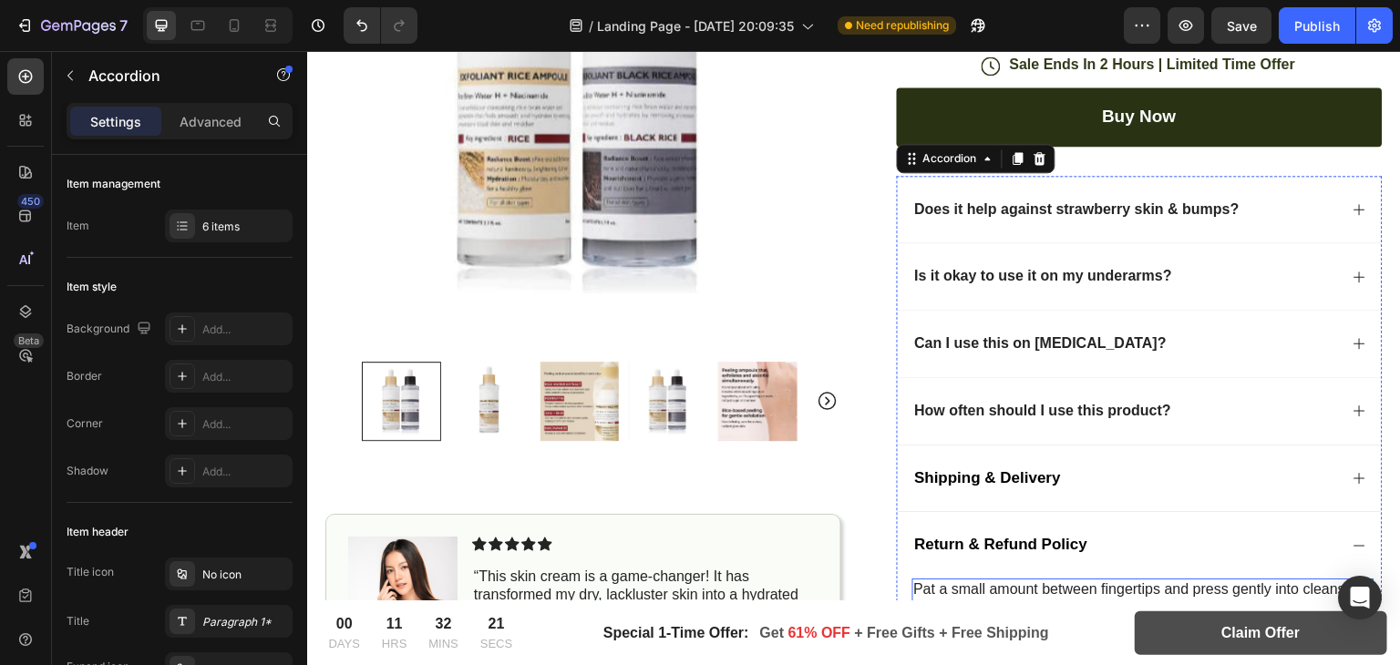
click at [1002, 585] on p "Pat a small amount between fingertips and press gently into cleansed skin, morn…" at bounding box center [1143, 600] width 459 height 38
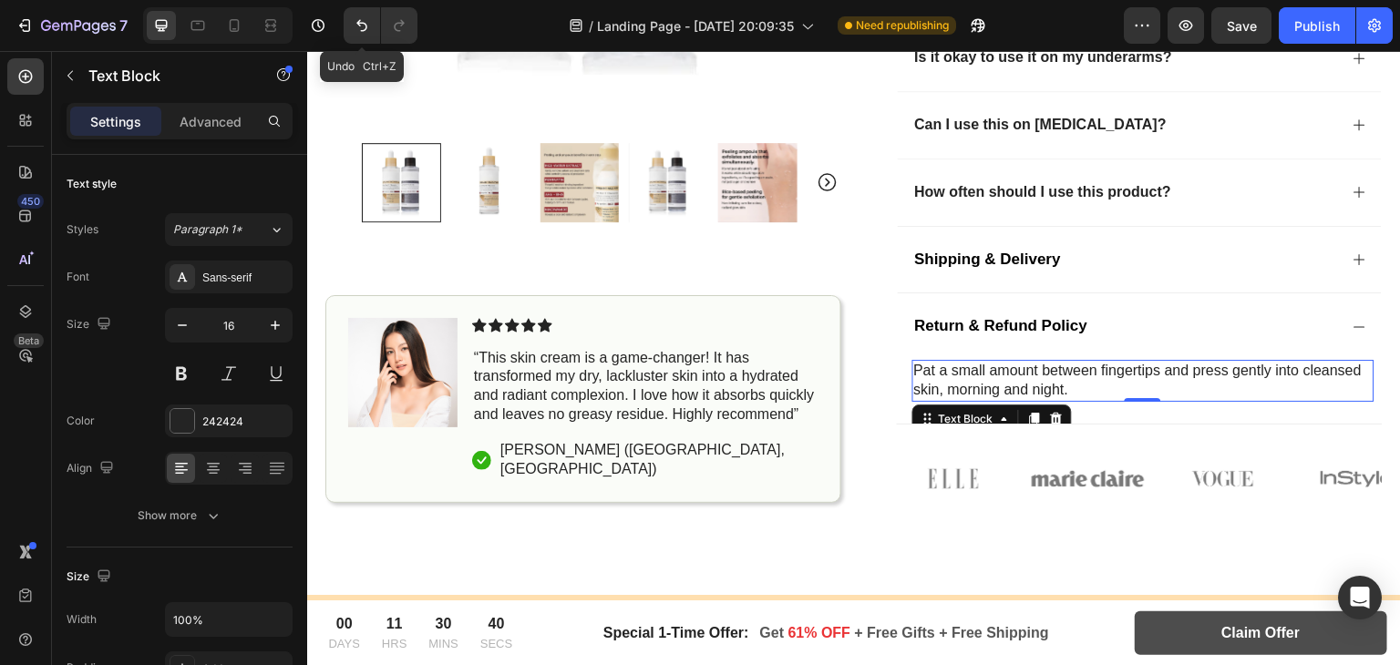
scroll to position [827, 0]
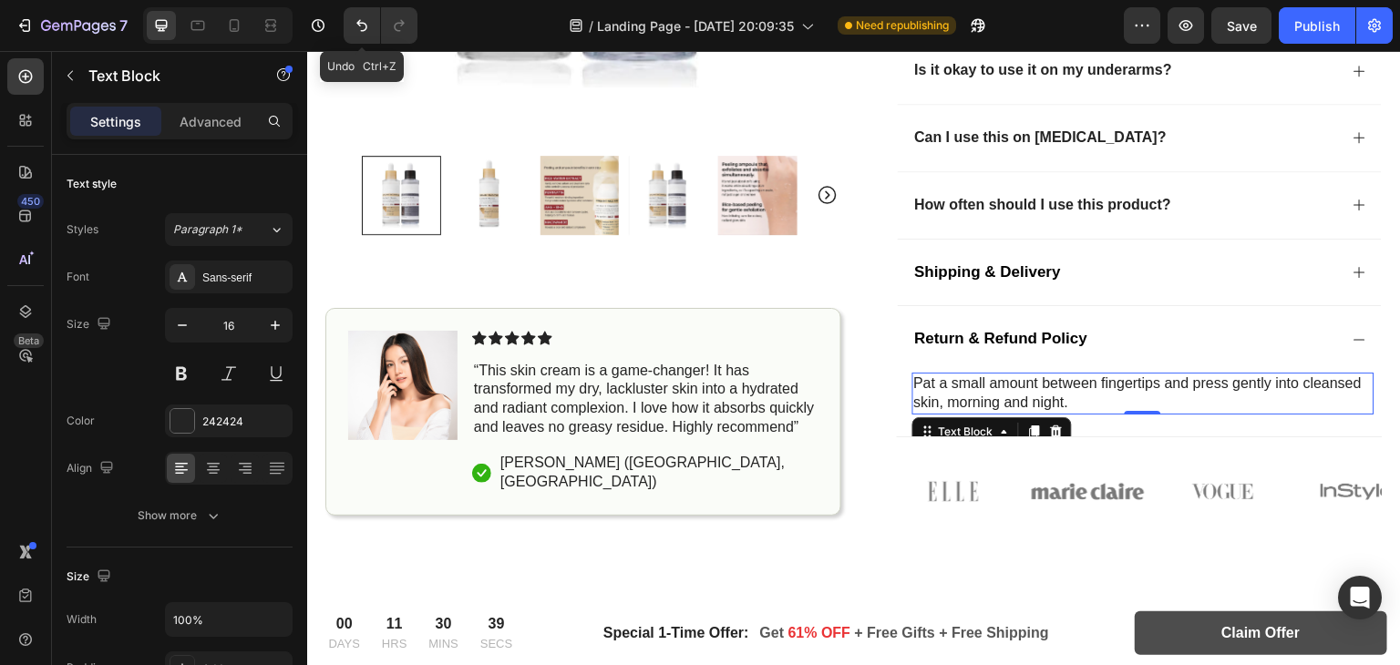
click at [1004, 388] on p "Pat a small amount between fingertips and press gently into cleansed skin, morn…" at bounding box center [1143, 394] width 459 height 38
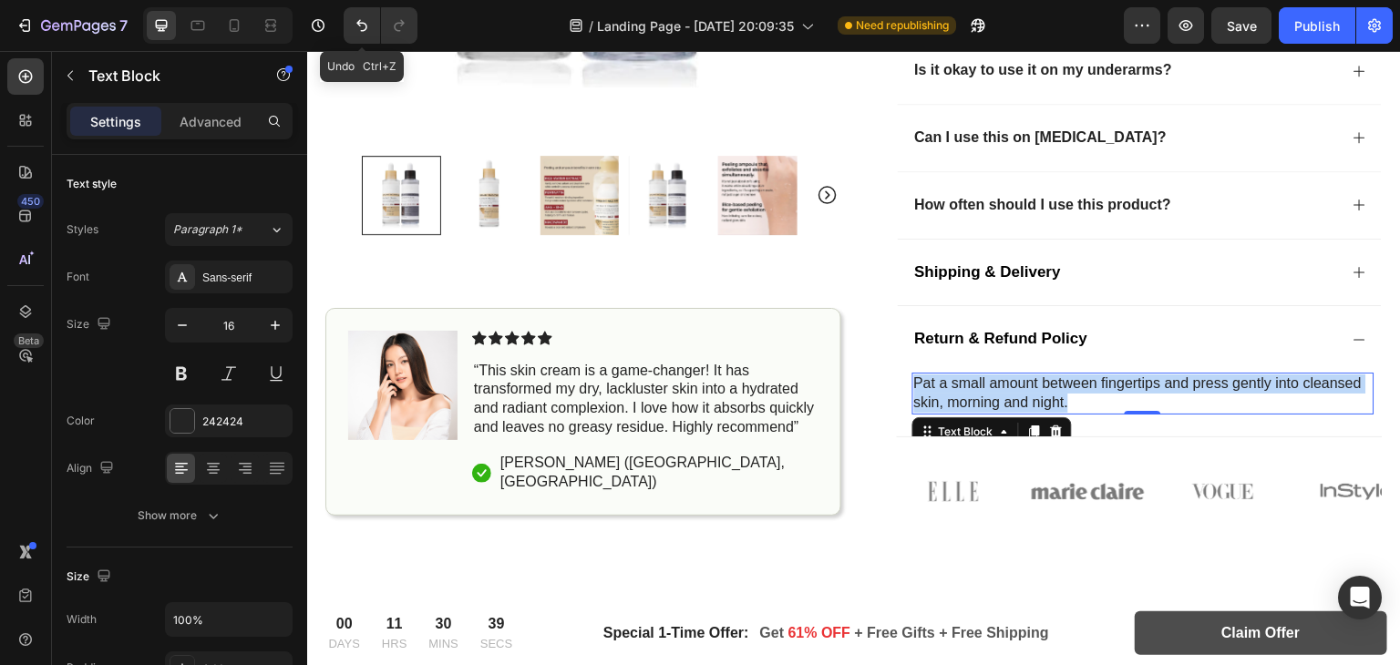
click at [1004, 388] on p "Pat a small amount between fingertips and press gently into cleansed skin, morn…" at bounding box center [1143, 394] width 459 height 38
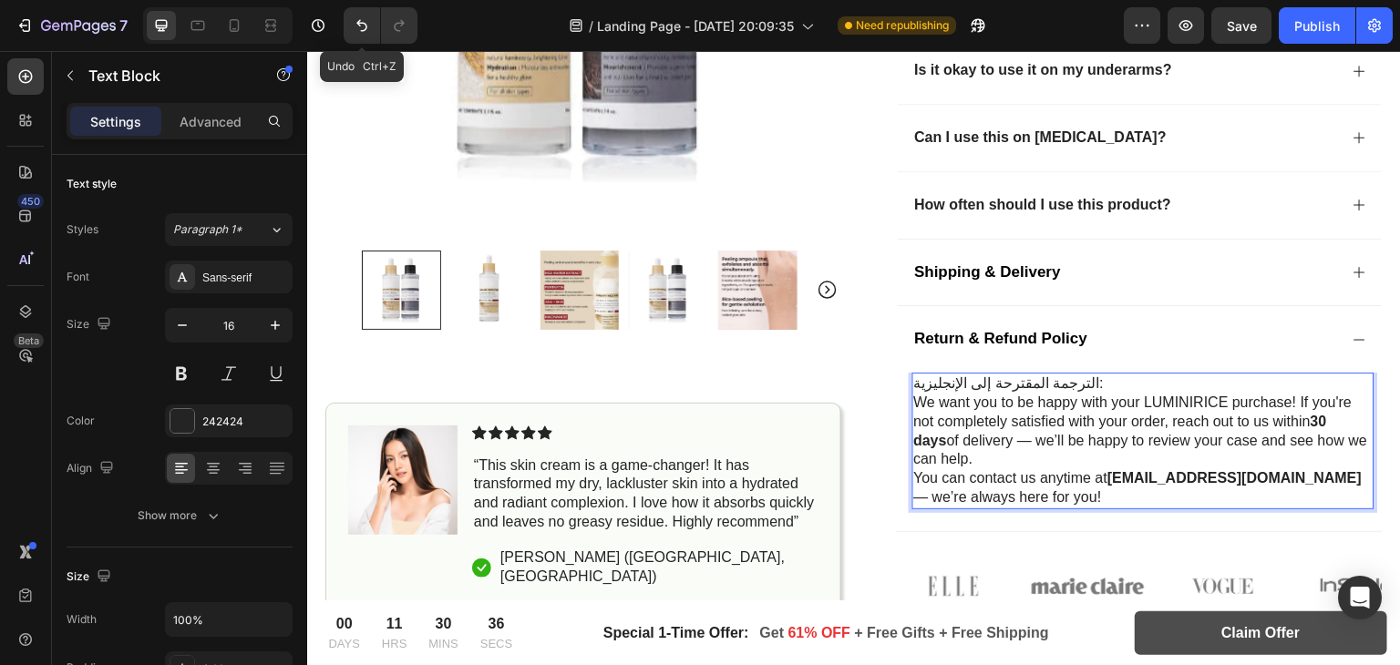
click at [1029, 375] on p "الترجمة المقترحة إلى الإنجليزية:" at bounding box center [1143, 384] width 459 height 19
click at [992, 376] on p "المقترحة إلى الإنجليزية:" at bounding box center [1143, 384] width 459 height 19
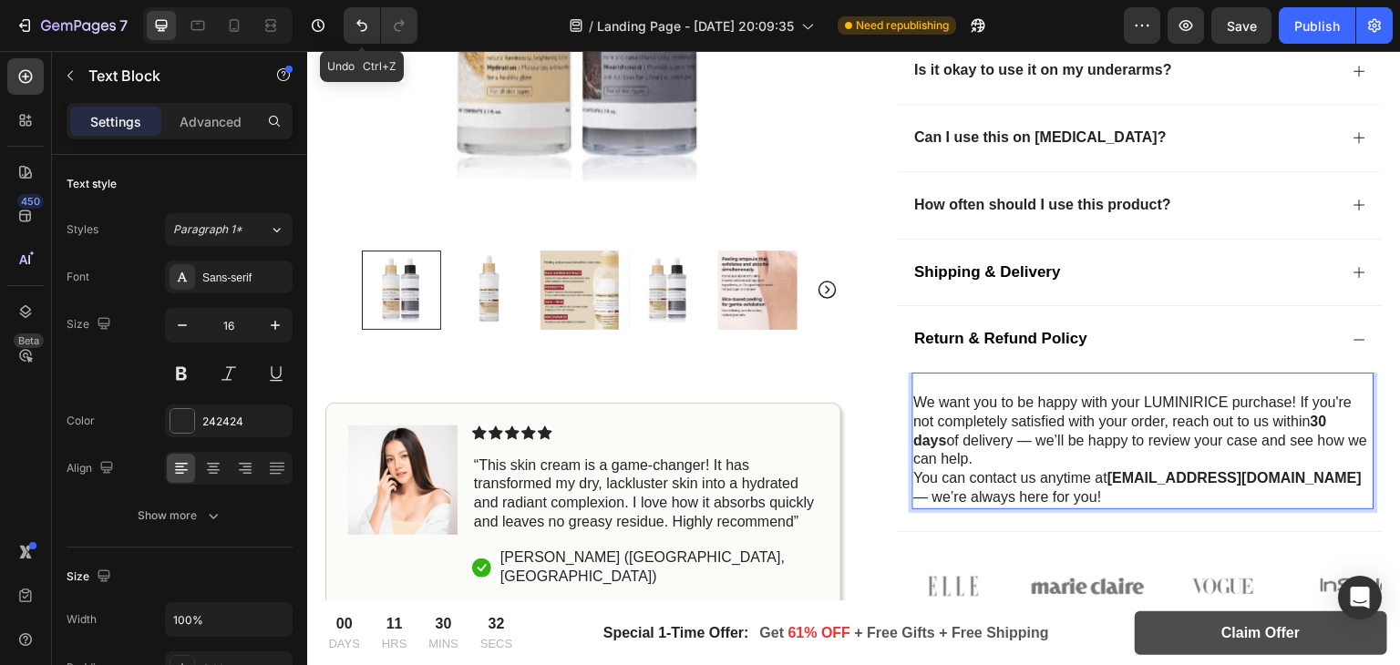
click at [992, 376] on p "Rich Text Editor. Editing area: main" at bounding box center [1143, 384] width 459 height 19
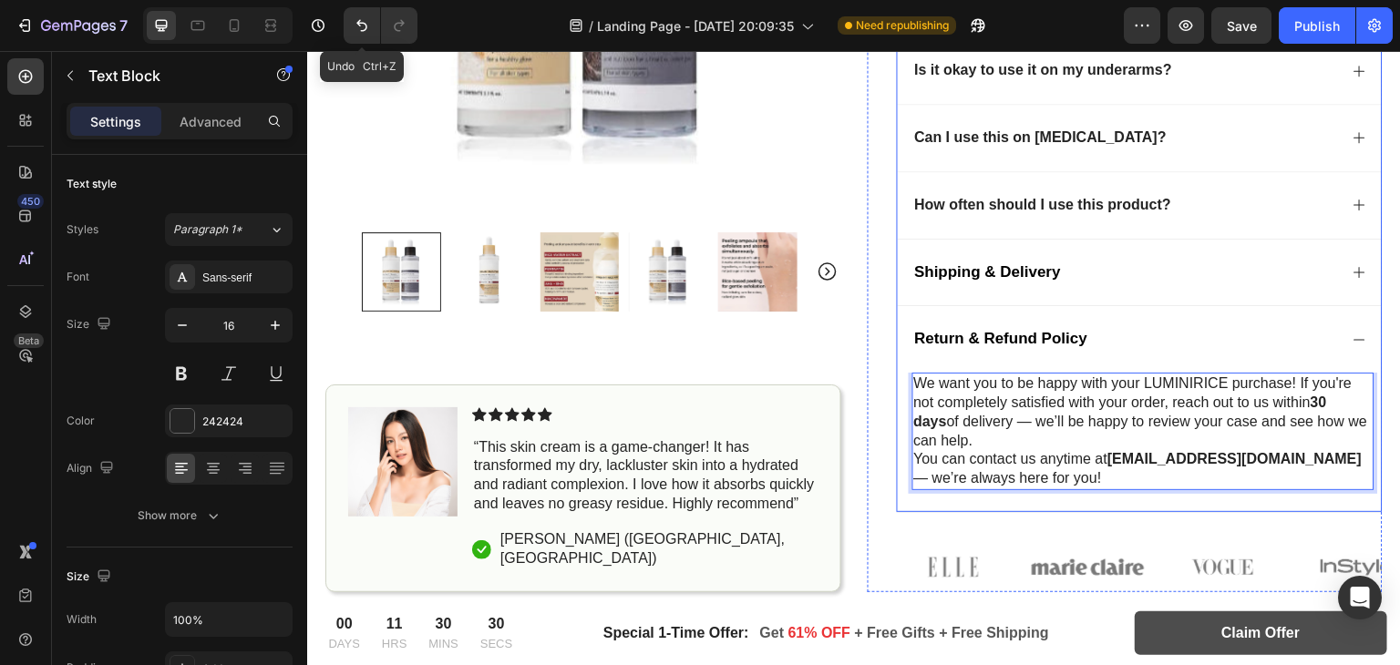
click at [1335, 333] on div "Return & Refund Policy" at bounding box center [1140, 338] width 485 height 67
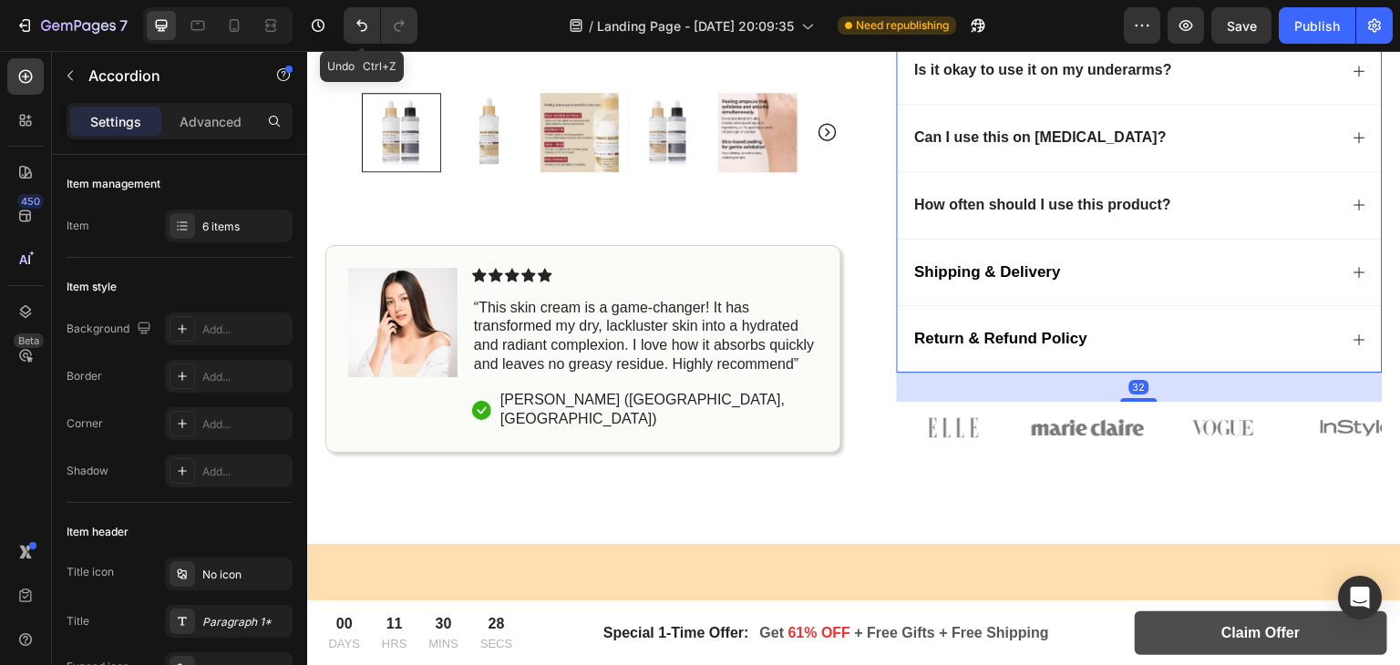
click at [1243, 45] on div "7 Version history Undo Ctrl+Z / Landing Page - Sep 26, 20:09:35 Need republishi…" at bounding box center [700, 26] width 1400 height 52
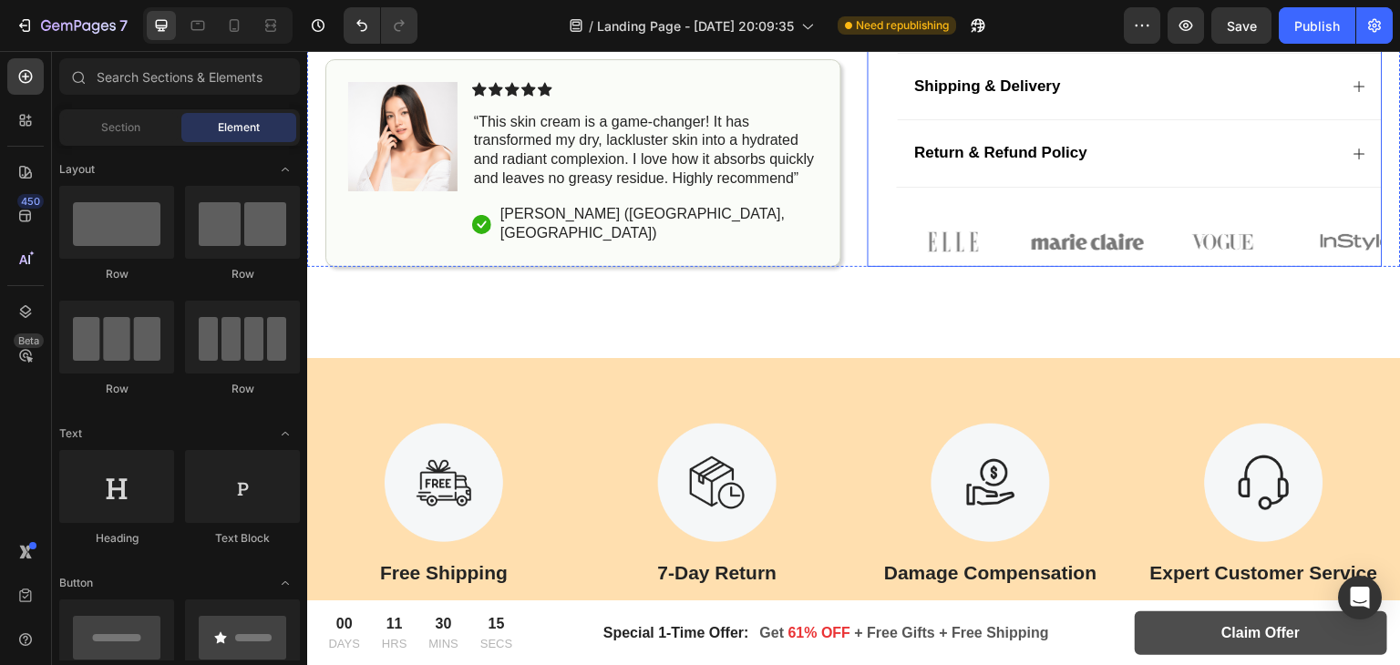
scroll to position [1018, 0]
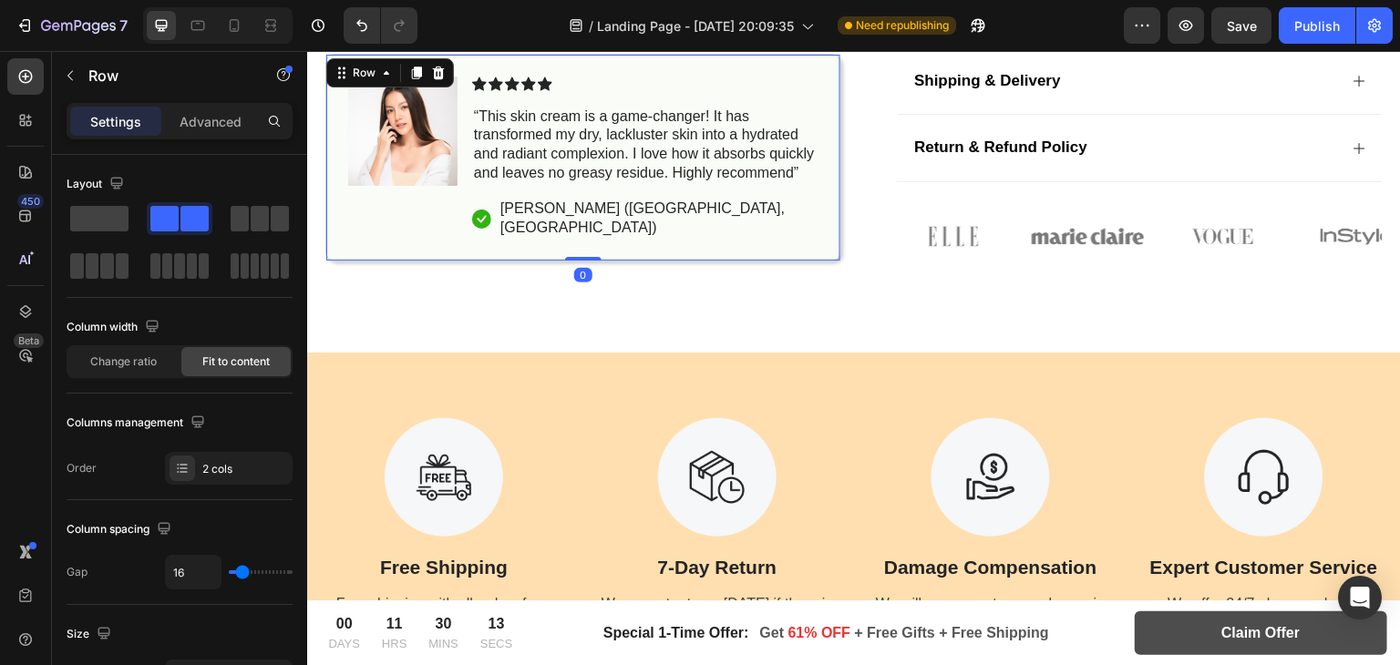
click at [771, 239] on div "Image Icon Icon Icon Icon Icon Icon List “This skin cream is a game-changer! It…" at bounding box center [583, 157] width 516 height 209
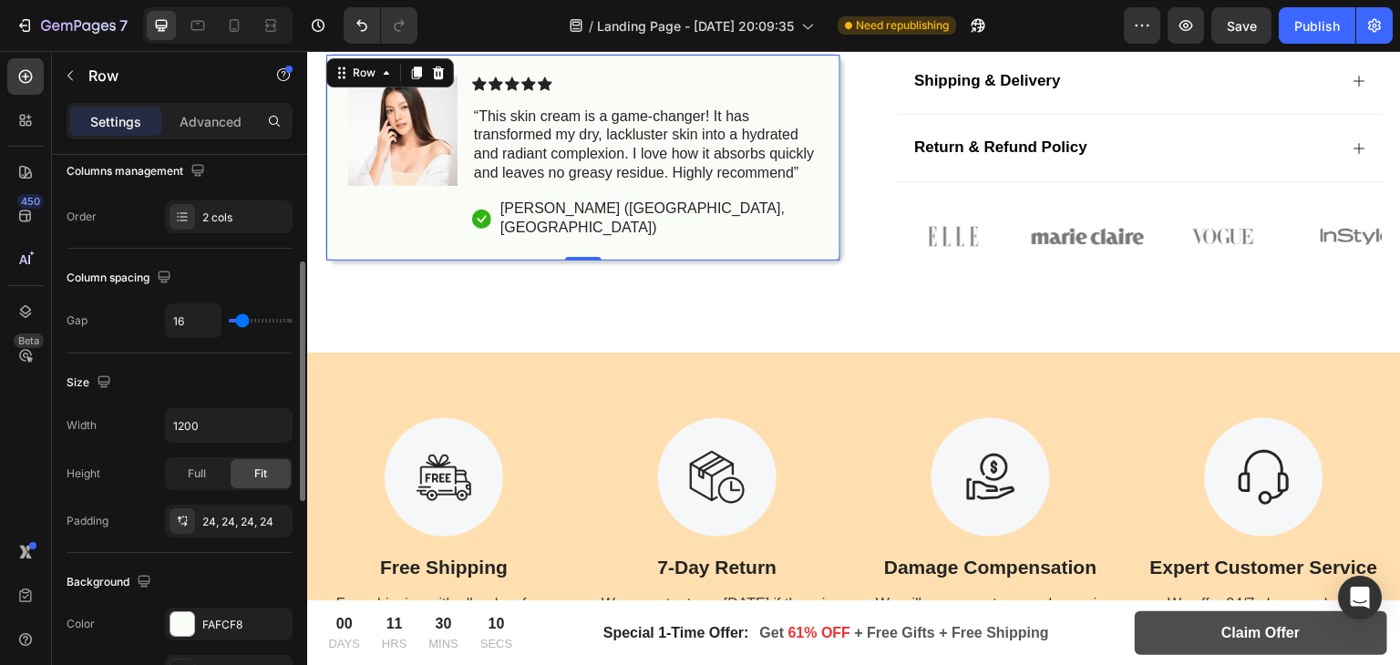
scroll to position [332, 0]
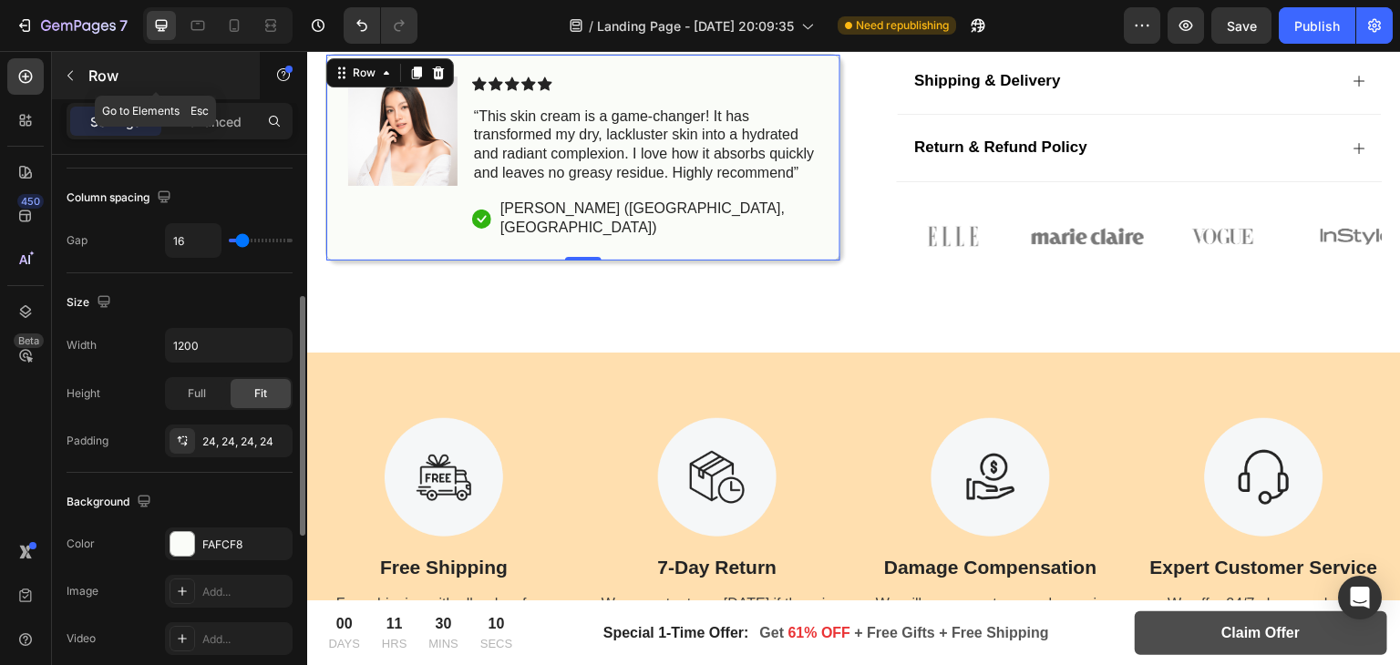
click at [69, 86] on button "button" at bounding box center [70, 75] width 29 height 29
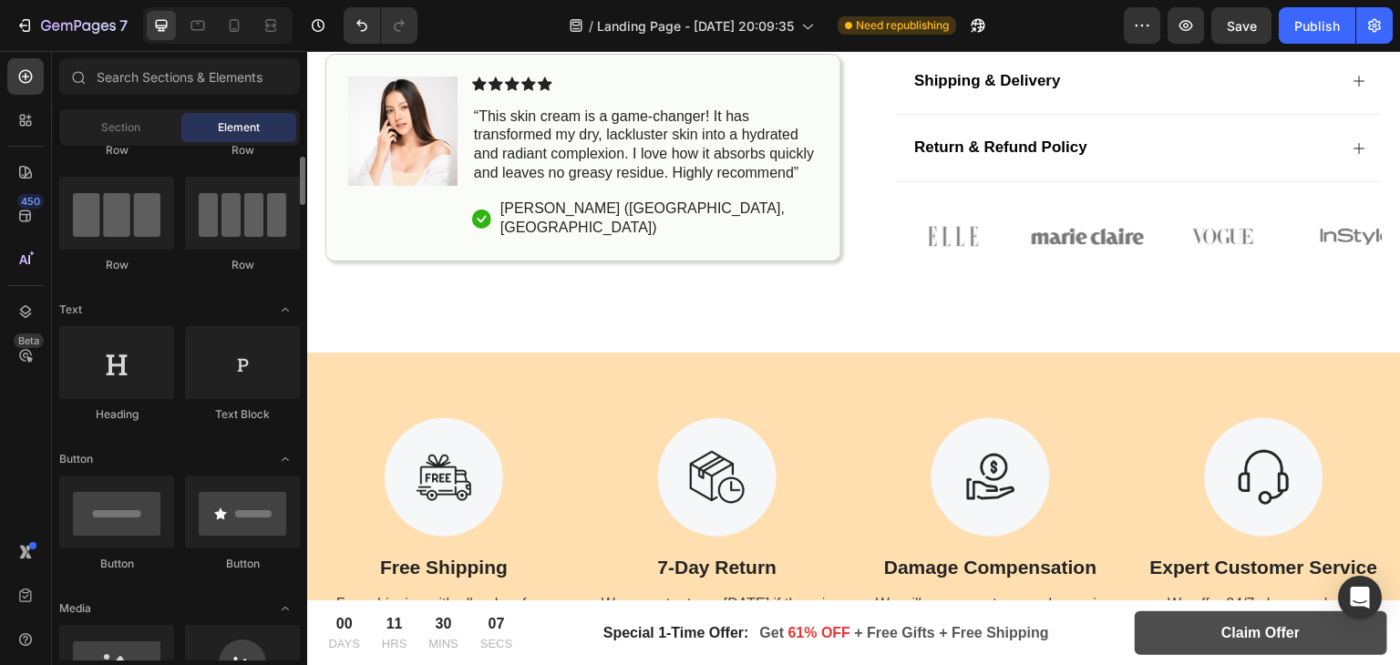
scroll to position [271, 0]
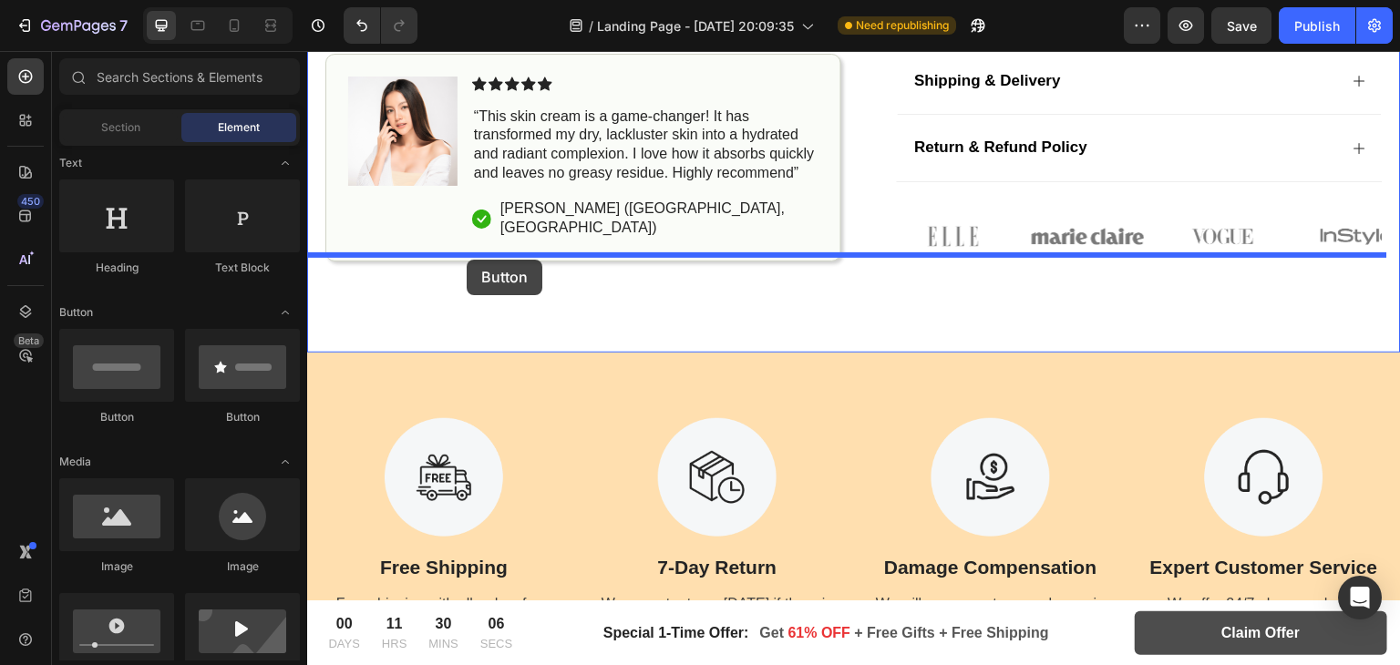
drag, startPoint x: 548, startPoint y: 420, endPoint x: 467, endPoint y: 260, distance: 179.8
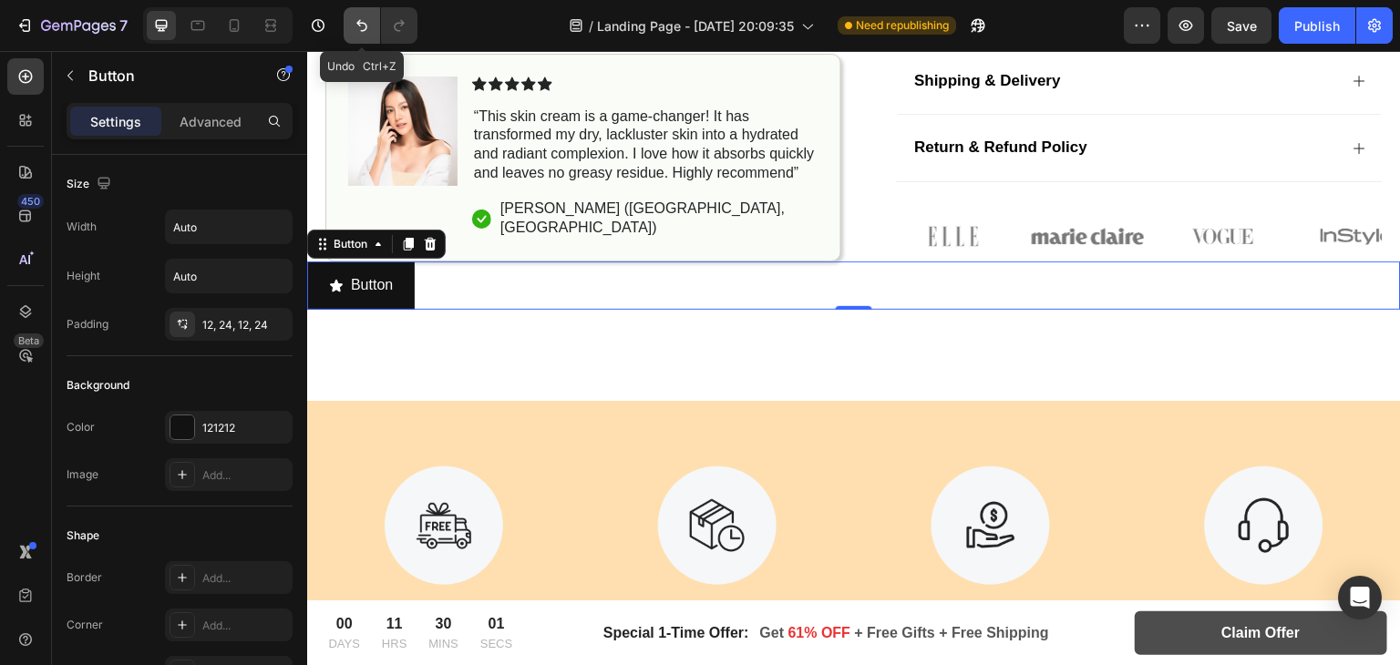
drag, startPoint x: 352, startPoint y: 27, endPoint x: 32, endPoint y: 45, distance: 320.4
click at [353, 27] on icon "Undo/Redo" at bounding box center [362, 25] width 18 height 18
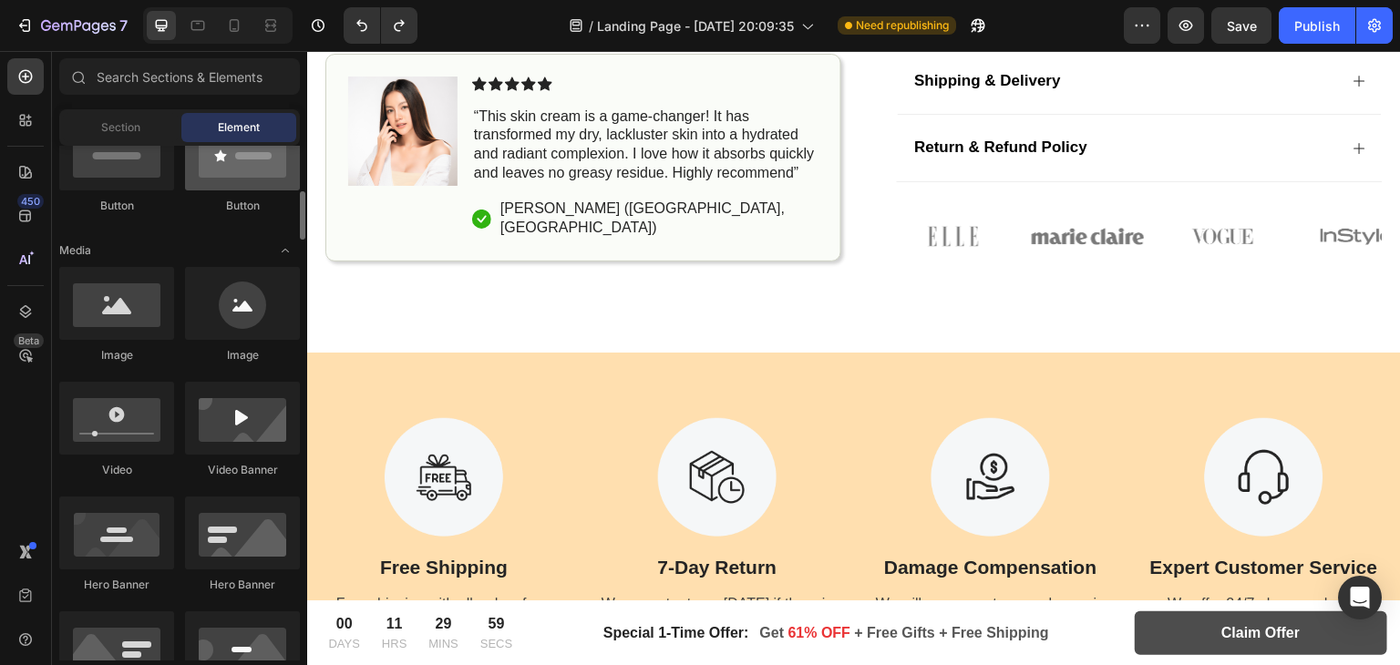
click at [214, 376] on div "Image Image Video Video Banner Hero Banner Hero Banner Hero Banner Hero Banner …" at bounding box center [179, 553] width 241 height 572
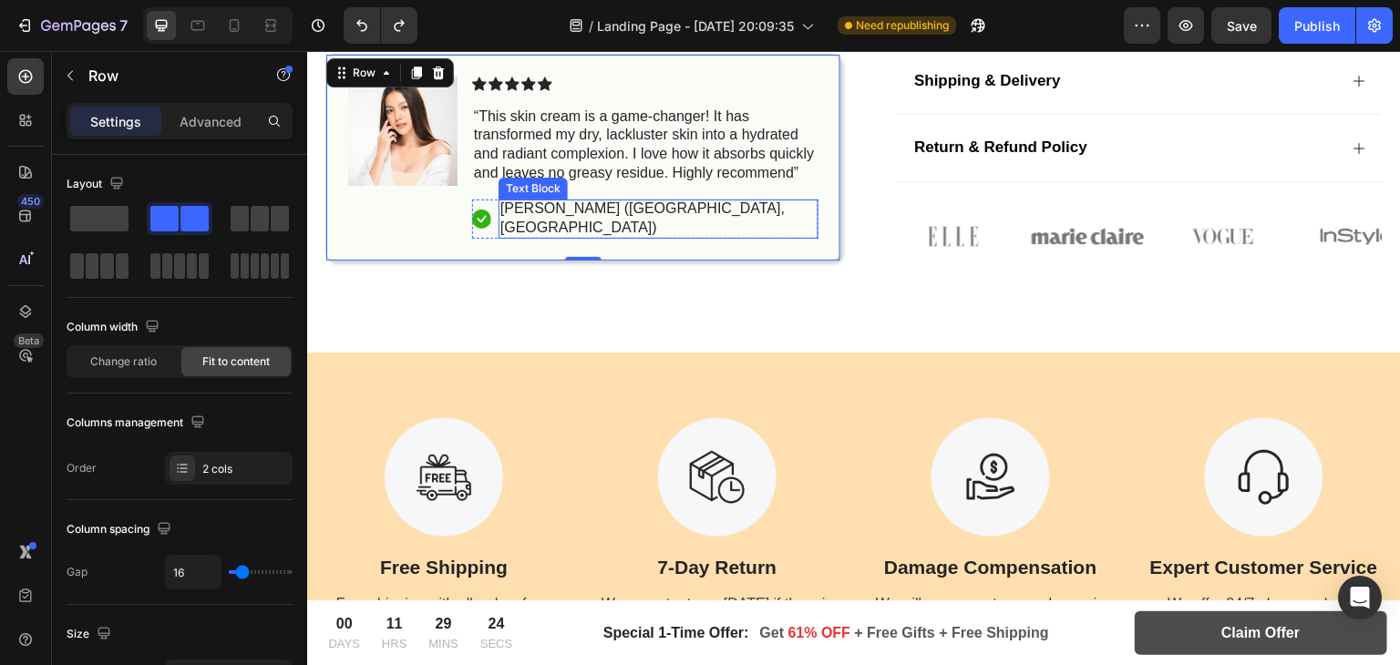
scroll to position [934, 0]
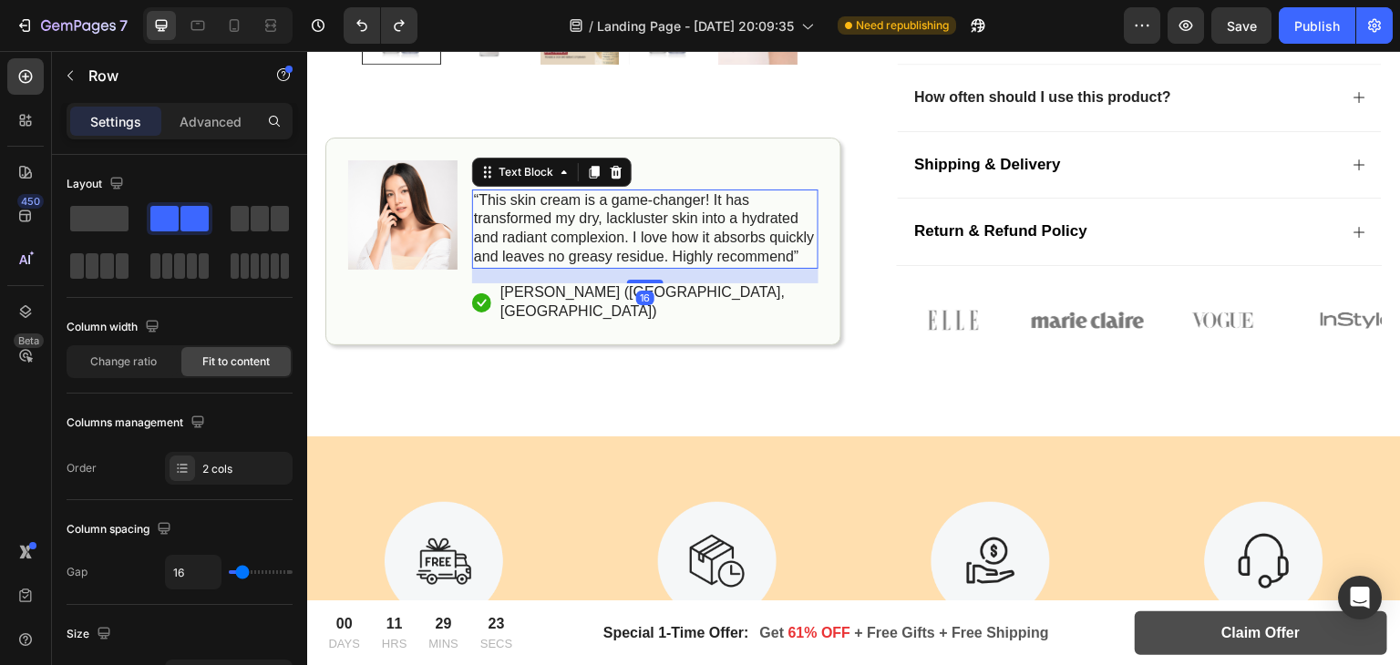
click at [545, 259] on p "“This skin cream is a game-changer! It has transformed my dry, lackluster skin …" at bounding box center [645, 229] width 343 height 76
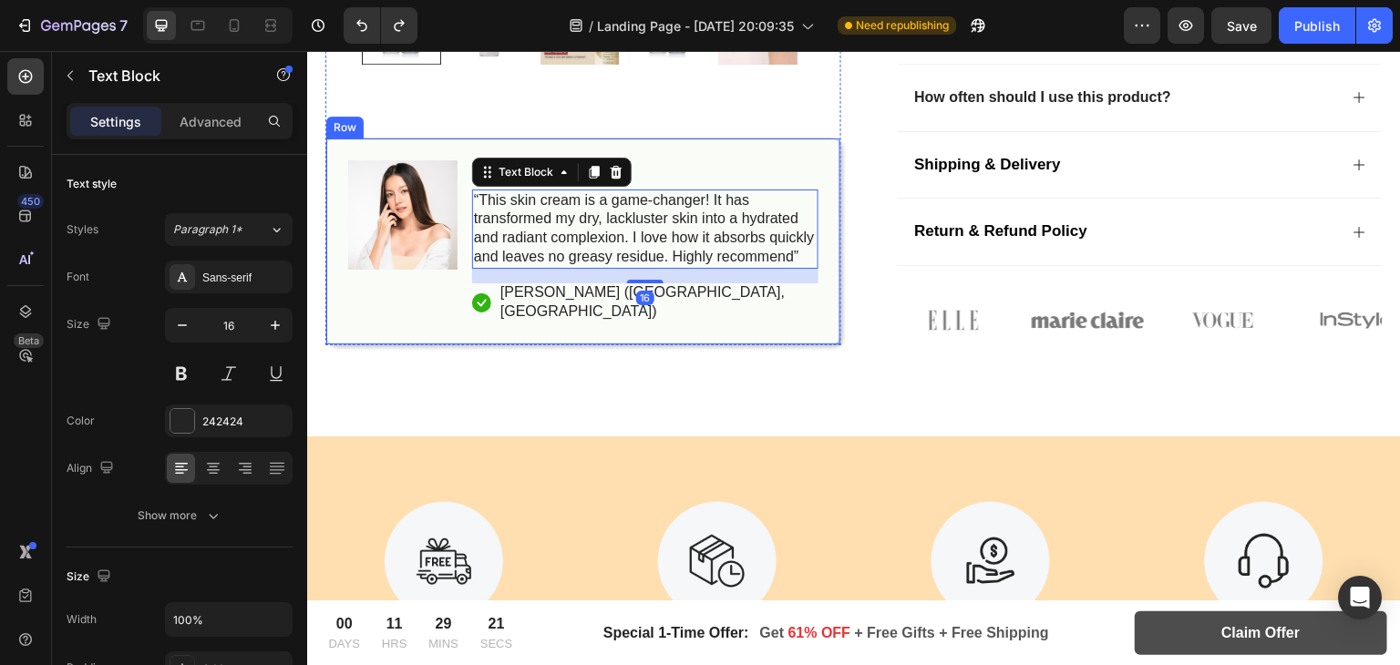
click at [463, 145] on div "Image Icon Icon Icon Icon Icon Icon List “This skin cream is a game-changer! It…" at bounding box center [583, 241] width 516 height 209
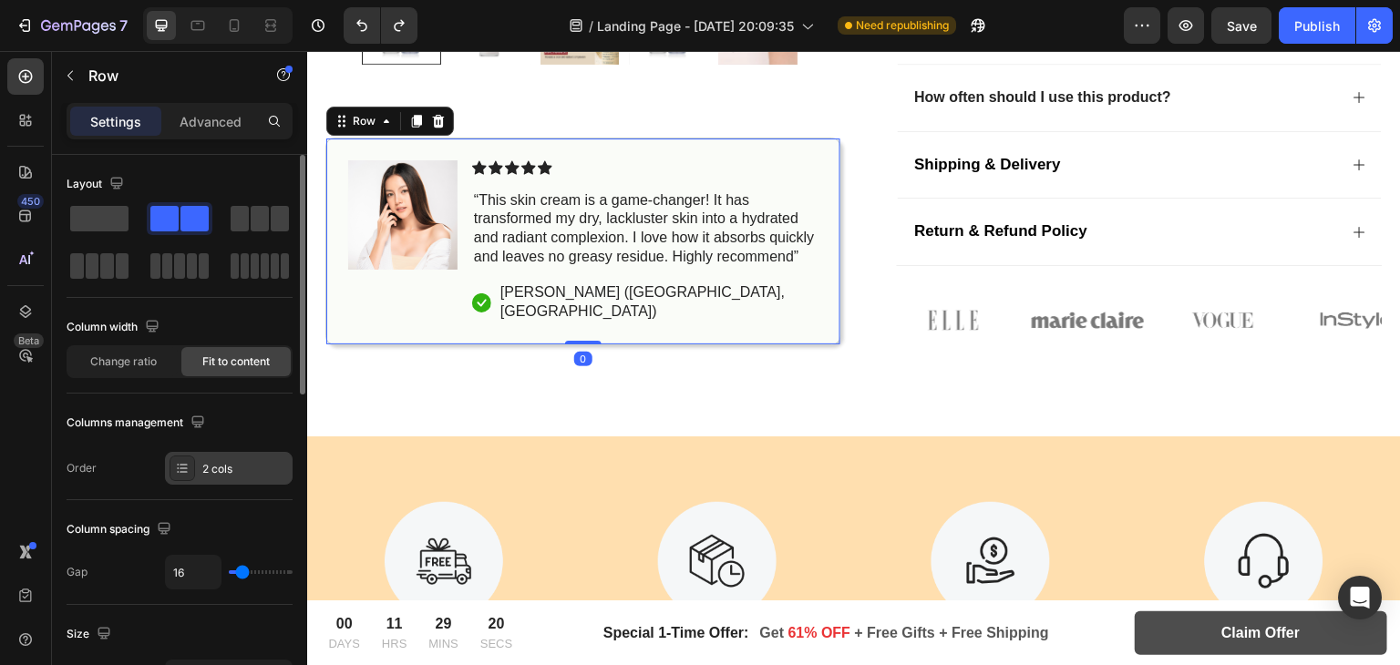
click at [197, 459] on div "2 cols" at bounding box center [229, 468] width 128 height 33
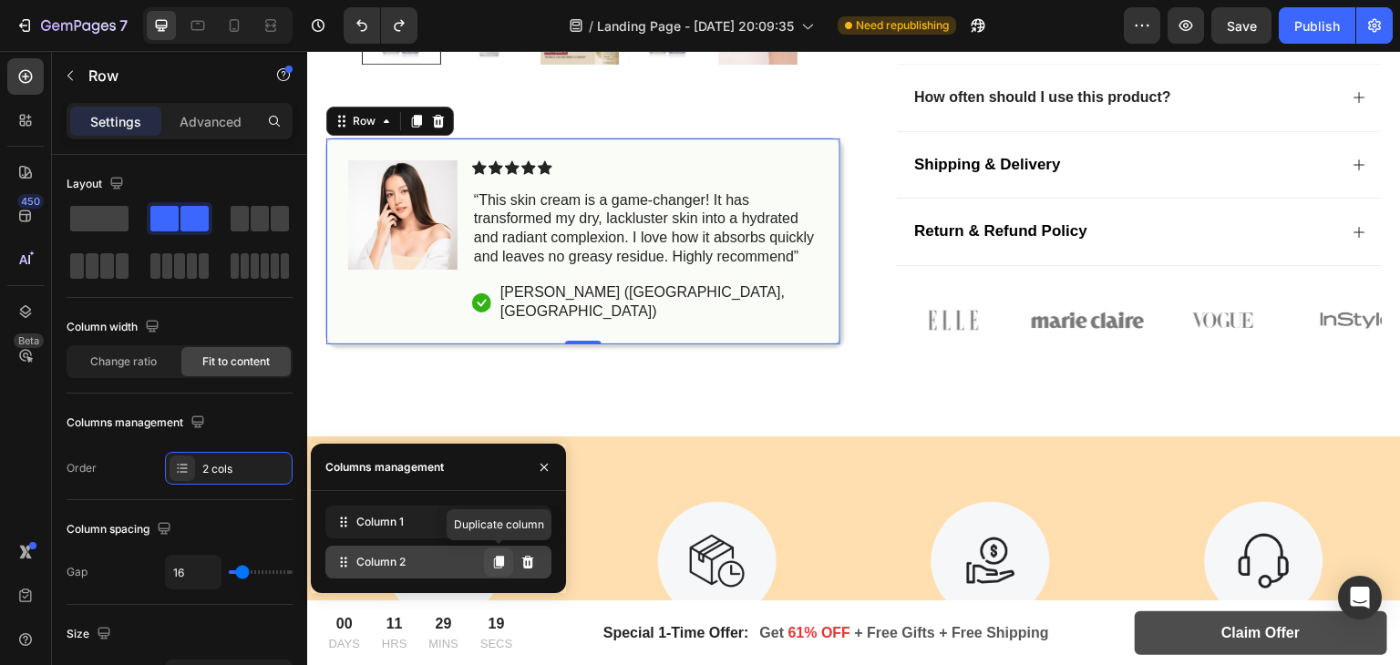
click at [507, 561] on button at bounding box center [498, 562] width 29 height 29
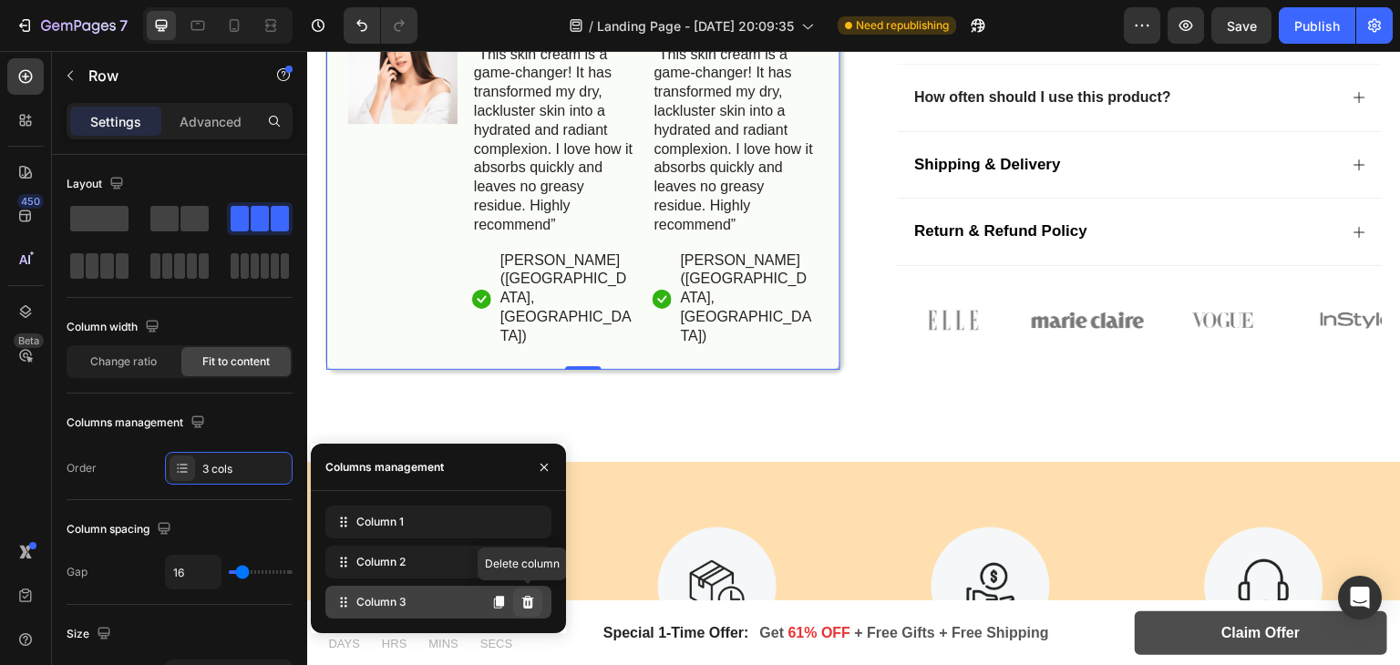
click at [521, 601] on icon at bounding box center [528, 602] width 15 height 15
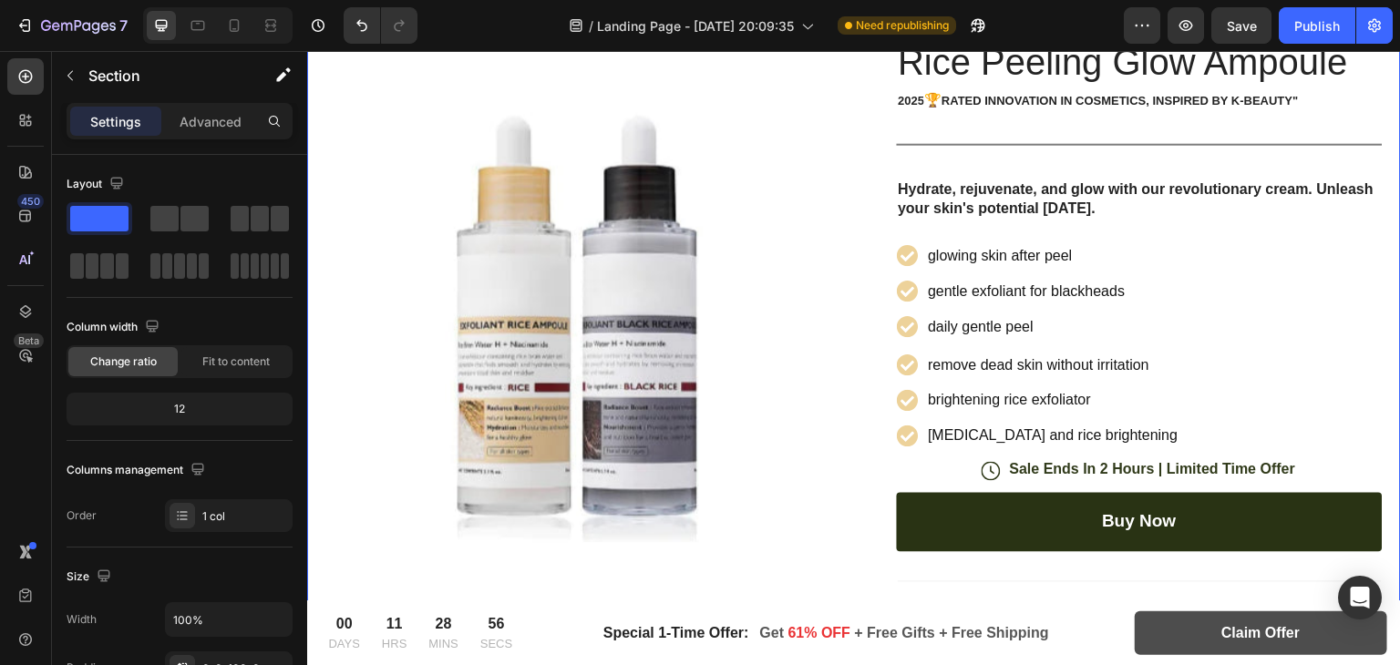
scroll to position [214, 0]
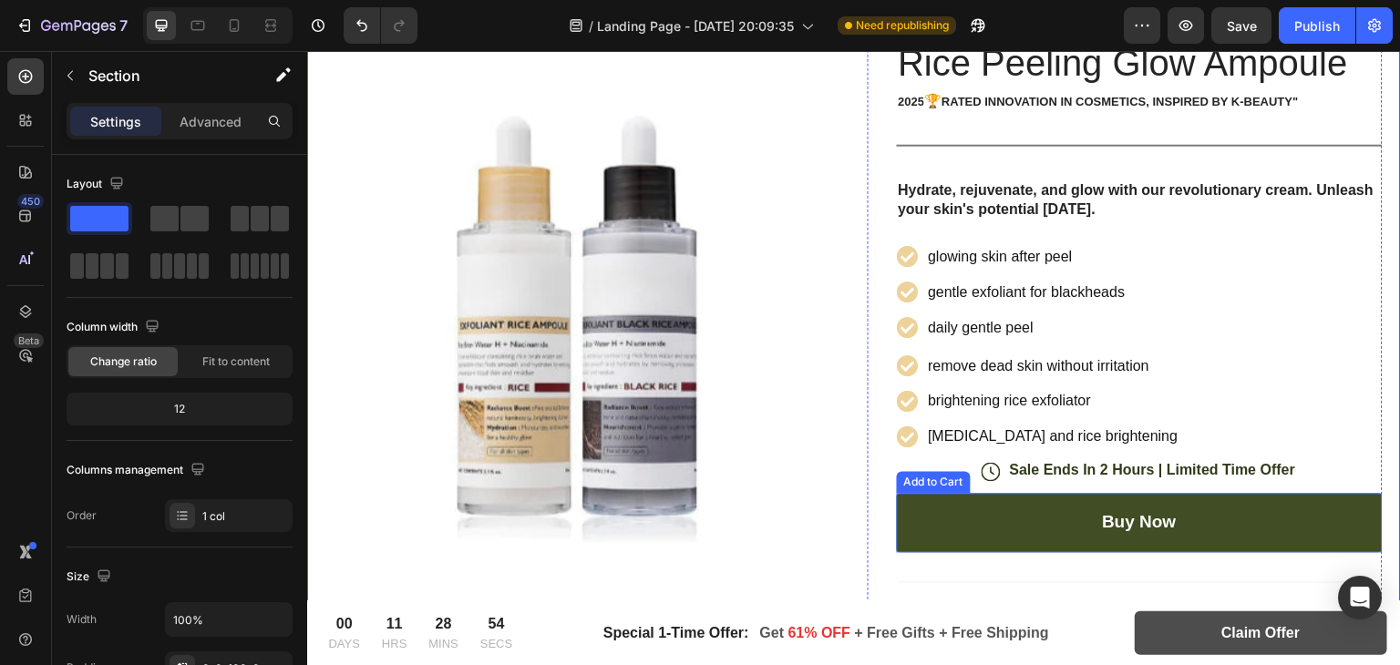
click at [1358, 494] on button "Buy Now" at bounding box center [1140, 523] width 487 height 59
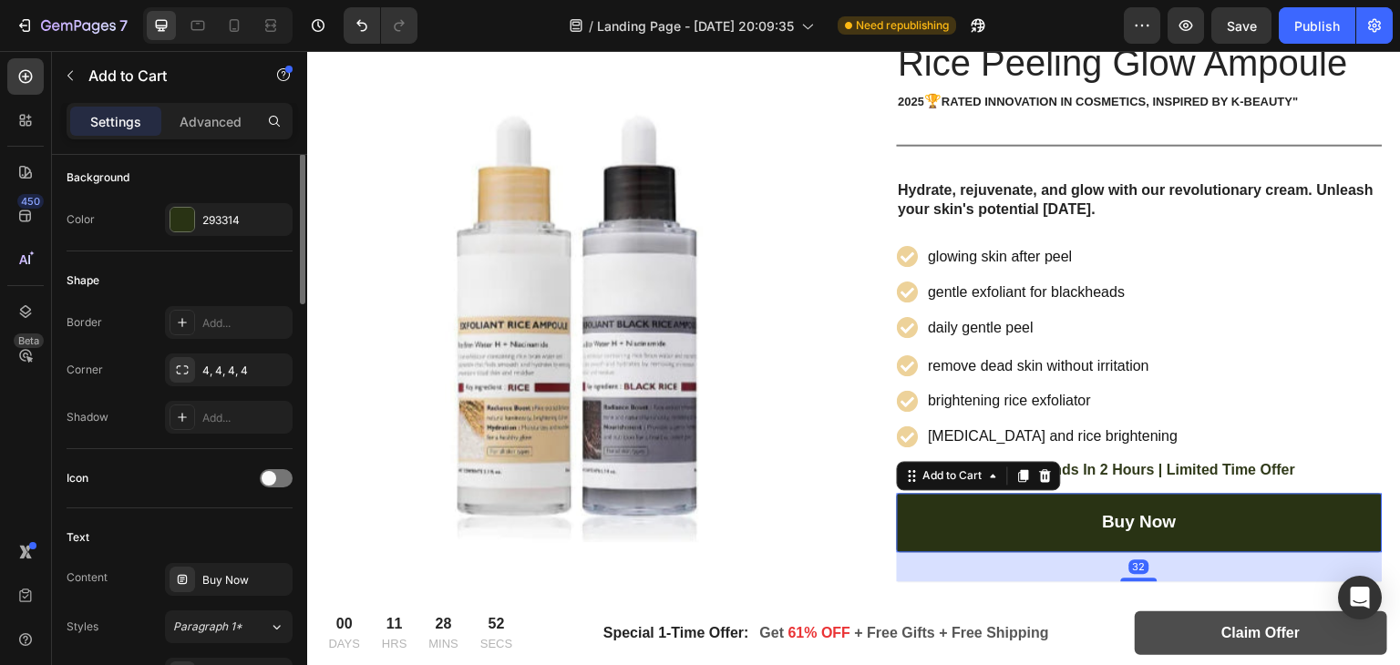
scroll to position [487, 0]
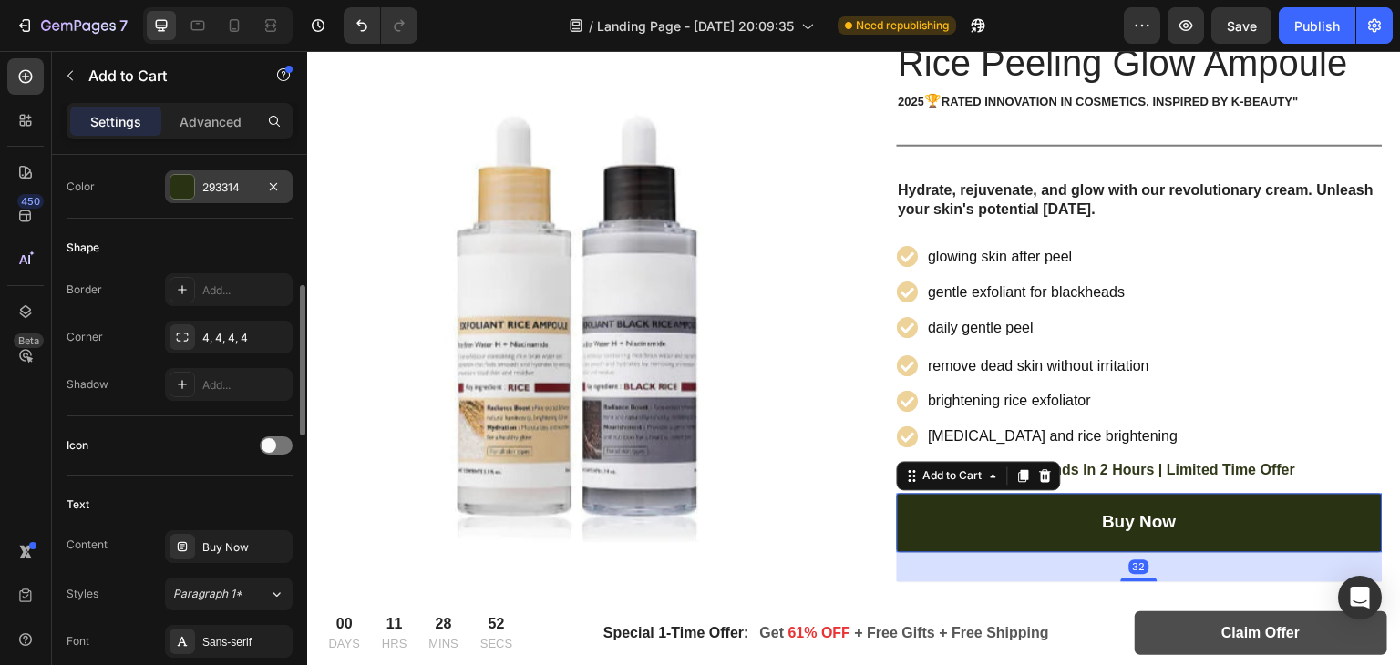
click at [182, 189] on div at bounding box center [182, 187] width 24 height 24
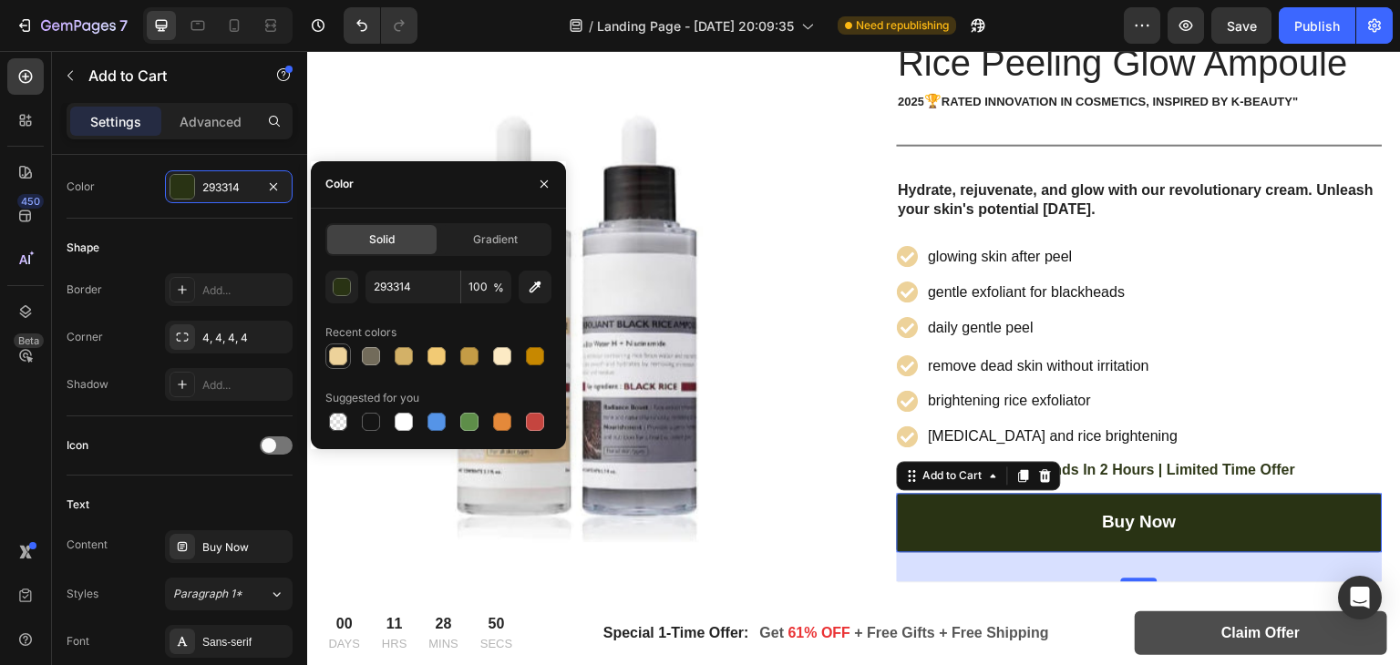
click at [339, 360] on div at bounding box center [338, 356] width 18 height 18
type input "EDD29A"
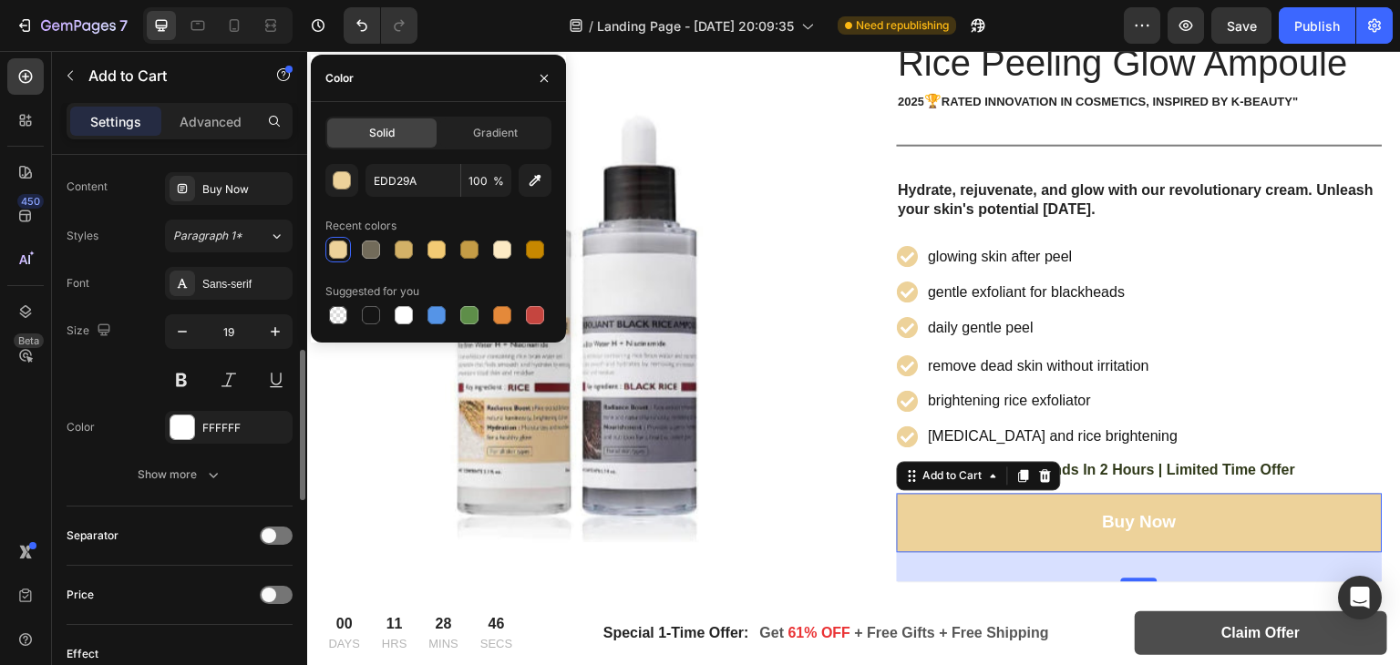
scroll to position [872, 0]
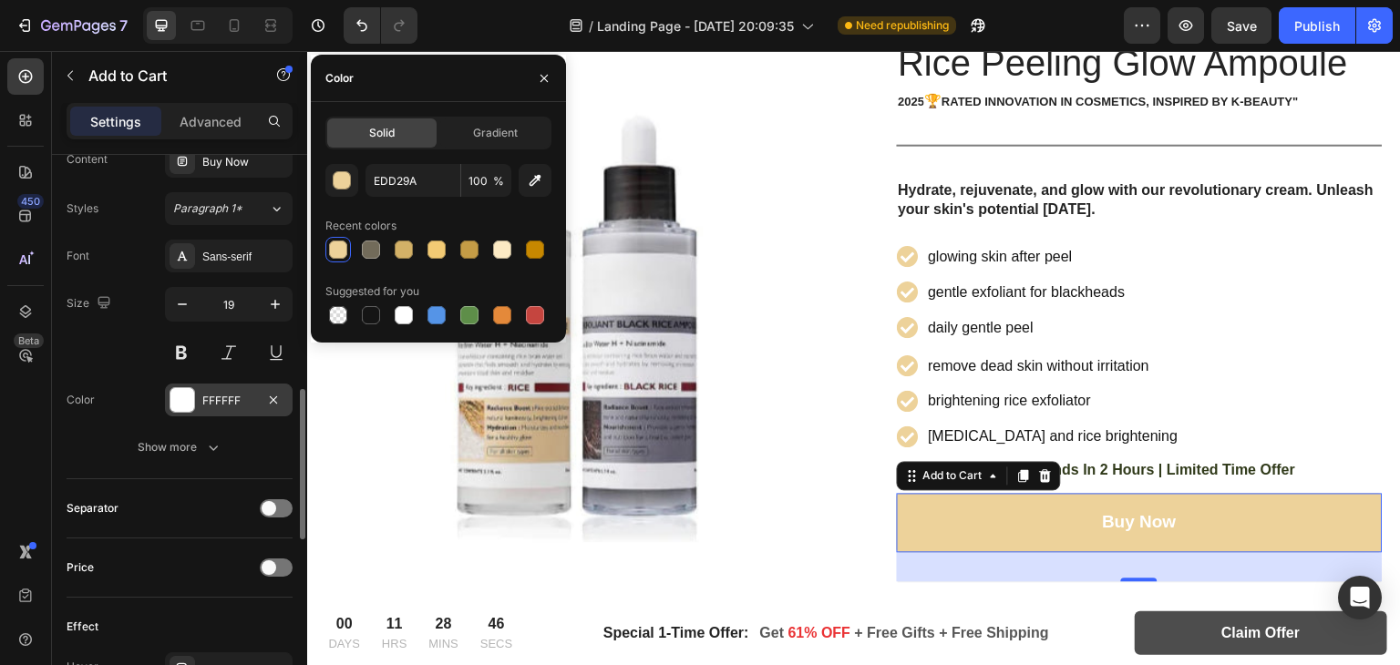
click at [179, 393] on div at bounding box center [182, 400] width 24 height 24
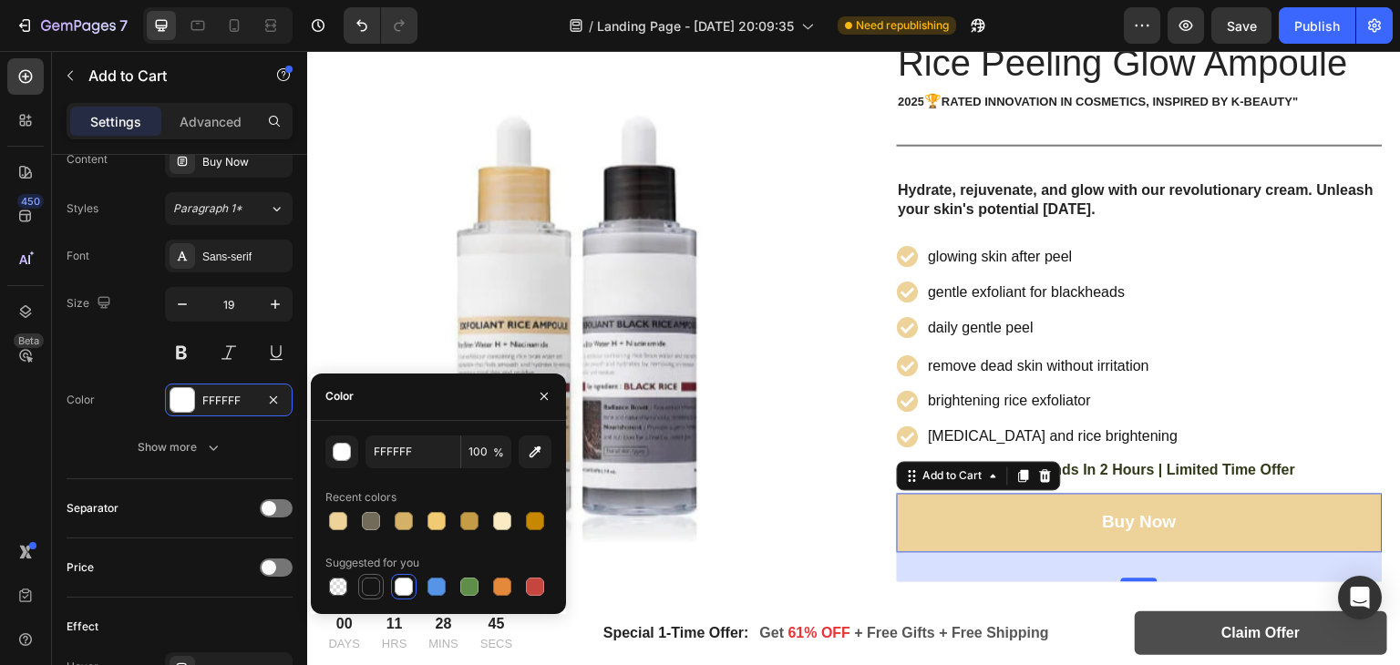
drag, startPoint x: 368, startPoint y: 576, endPoint x: 577, endPoint y: 480, distance: 229.7
click at [368, 576] on div at bounding box center [371, 587] width 22 height 22
type input "151515"
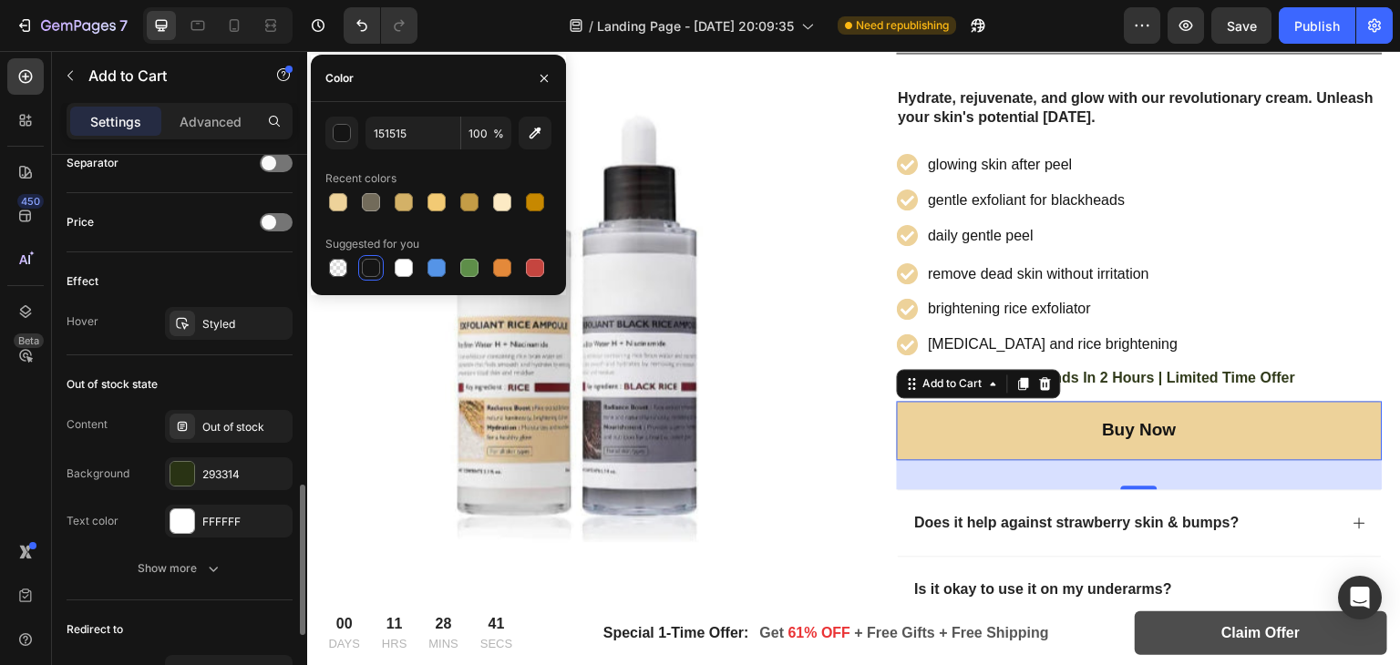
scroll to position [1220, 0]
click at [176, 462] on div at bounding box center [182, 472] width 24 height 24
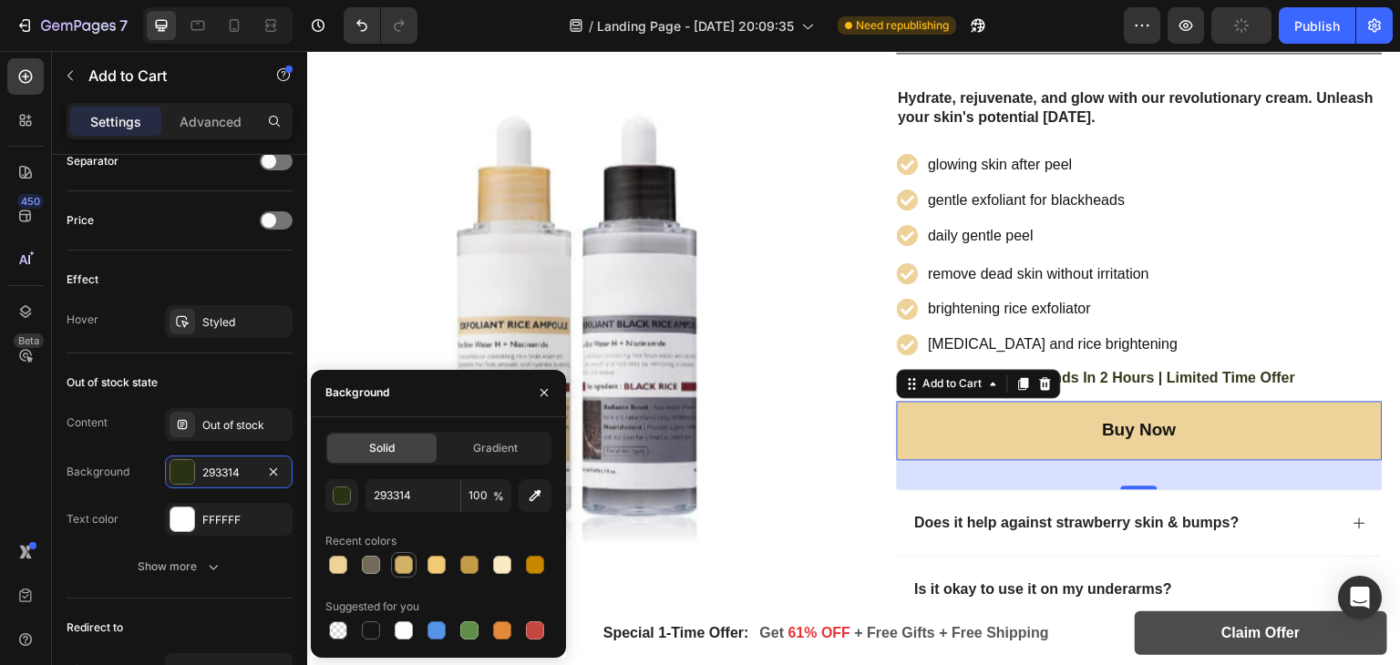
click at [397, 566] on div at bounding box center [404, 565] width 18 height 18
click at [335, 572] on div at bounding box center [338, 565] width 18 height 18
type input "EDD29A"
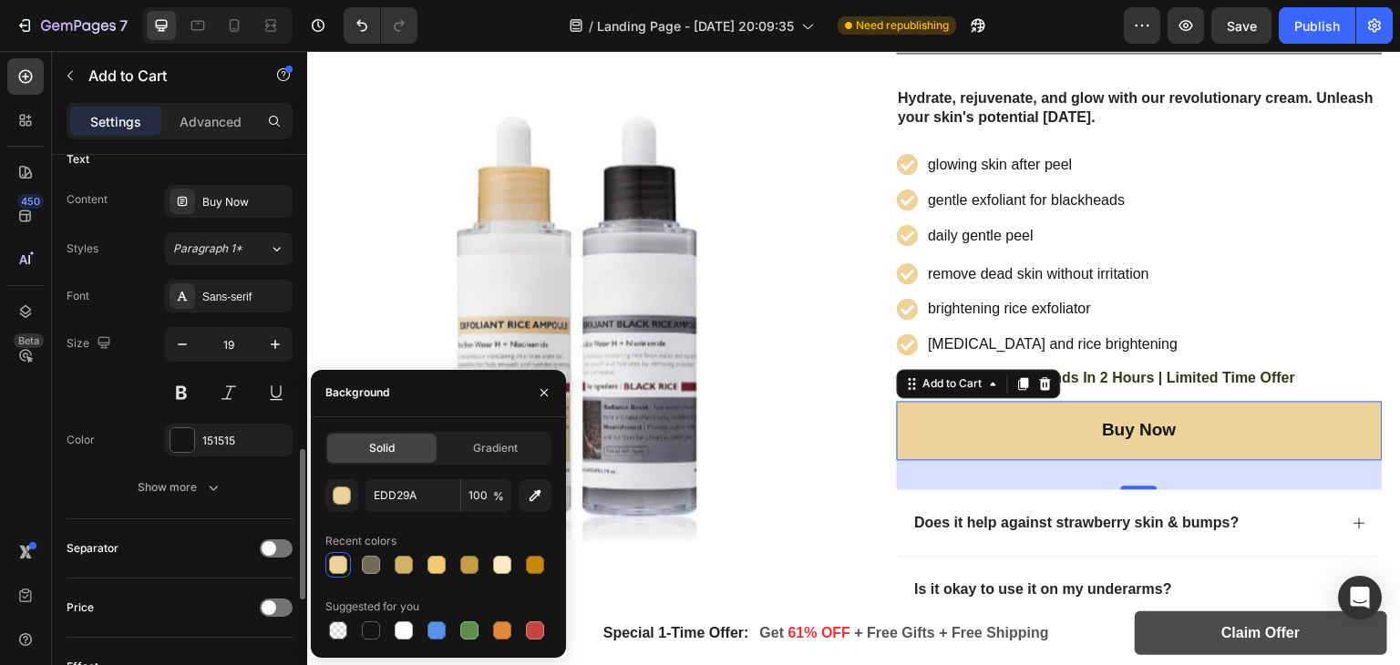
scroll to position [892, 0]
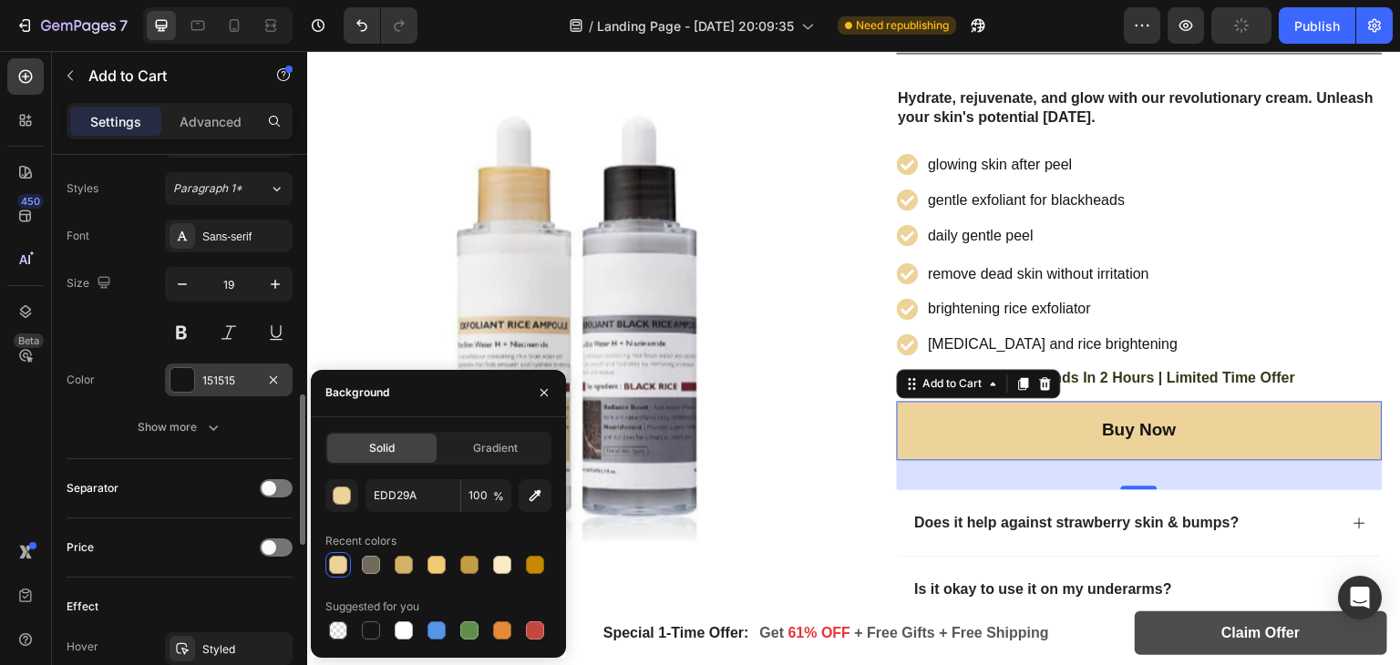
click at [172, 364] on div "151515" at bounding box center [229, 380] width 128 height 33
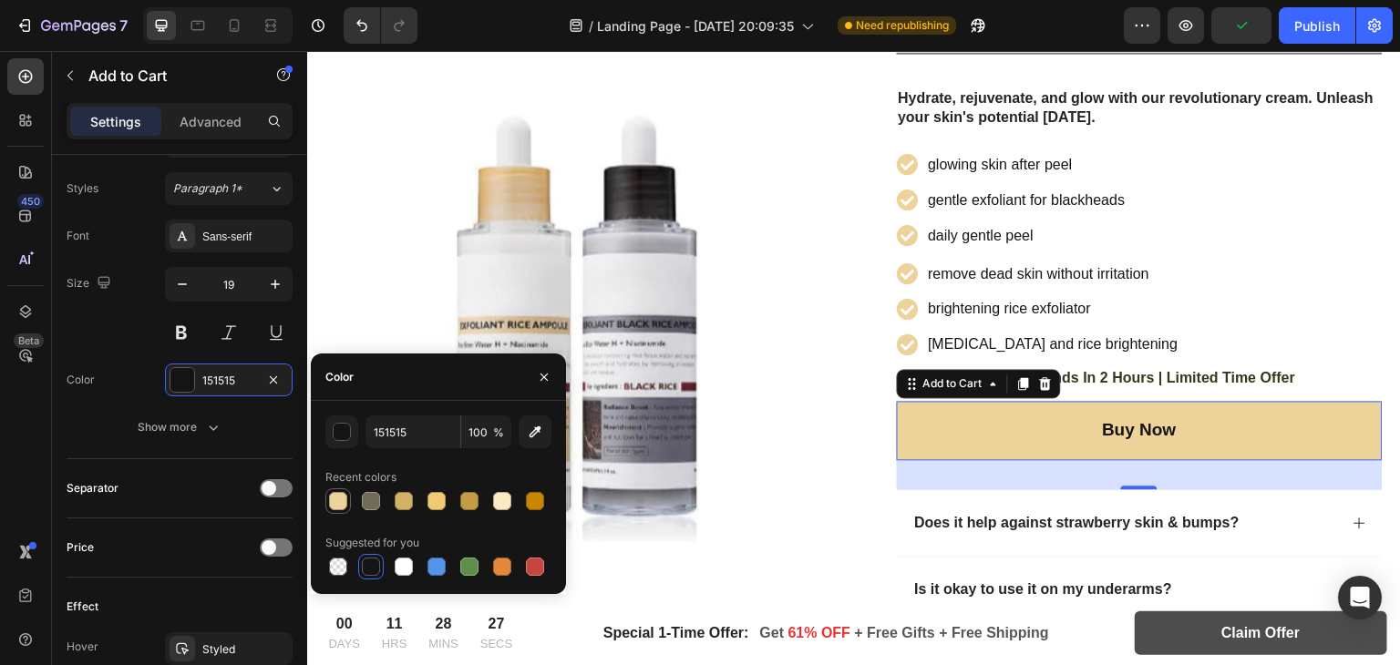
drag, startPoint x: 336, startPoint y: 501, endPoint x: 416, endPoint y: 414, distance: 118.1
click at [336, 501] on div at bounding box center [338, 501] width 18 height 18
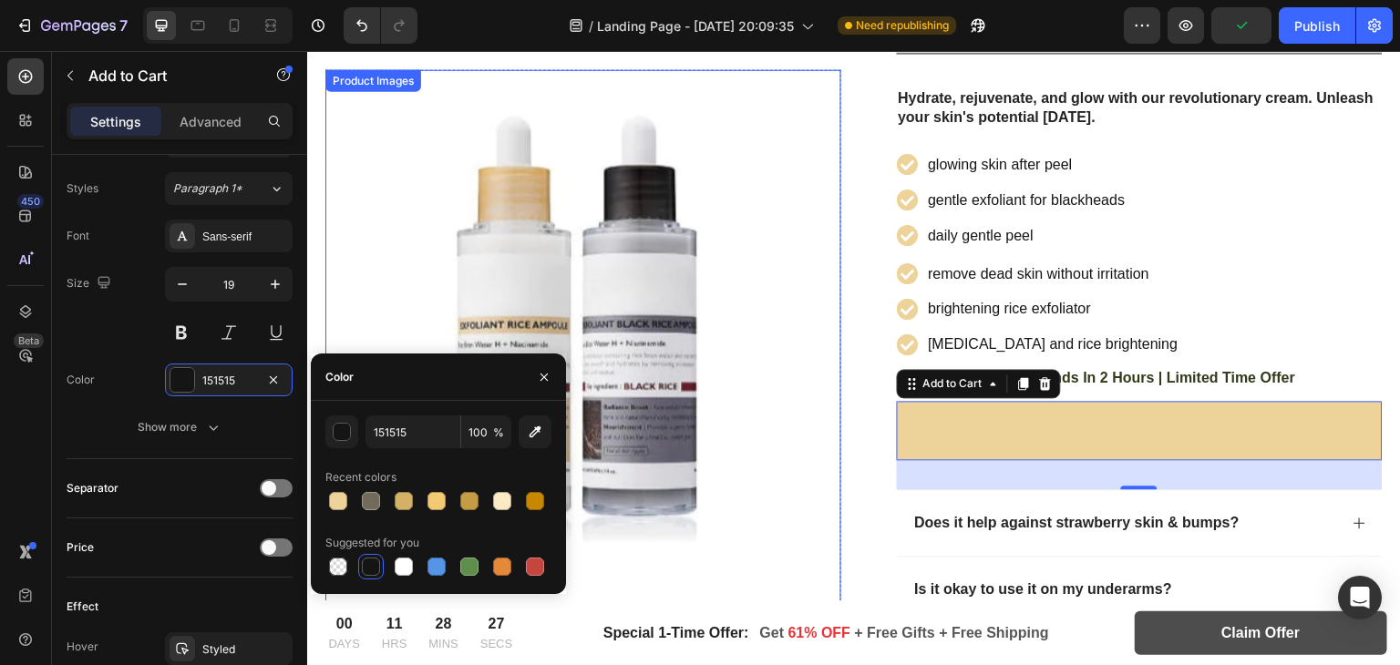
type input "EDD29A"
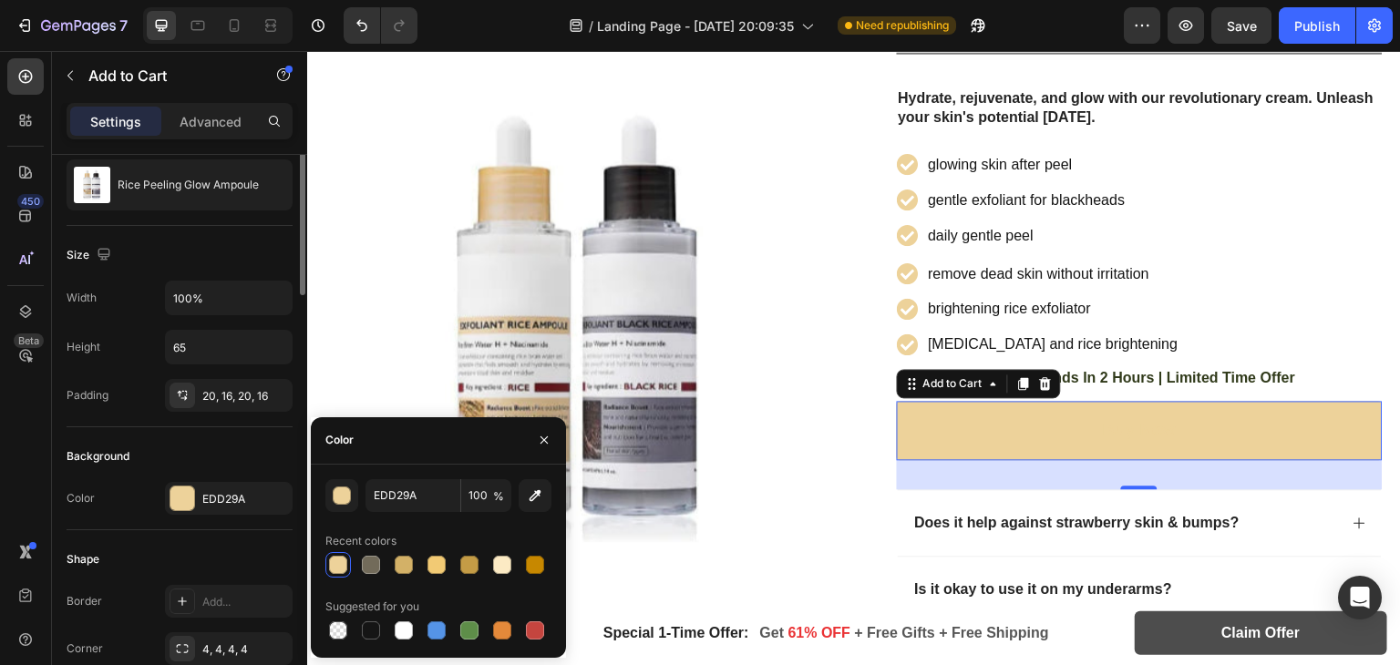
scroll to position [176, 0]
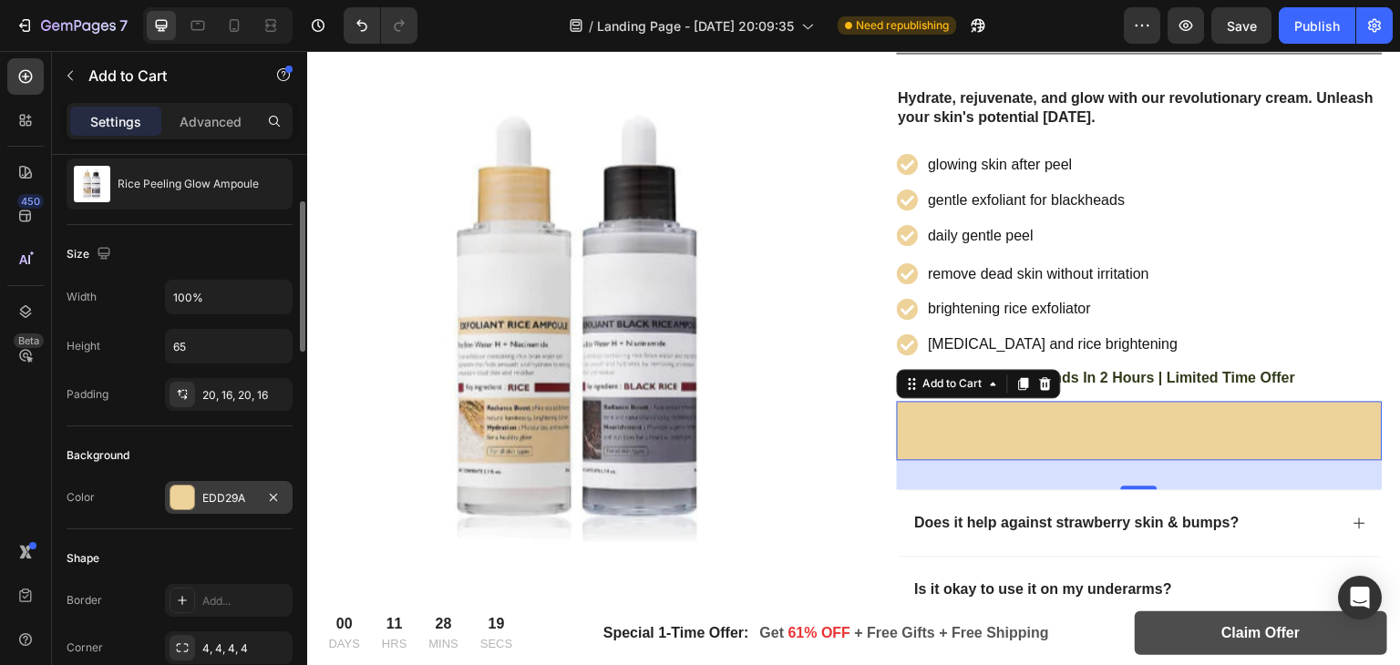
click at [184, 486] on div at bounding box center [182, 498] width 24 height 24
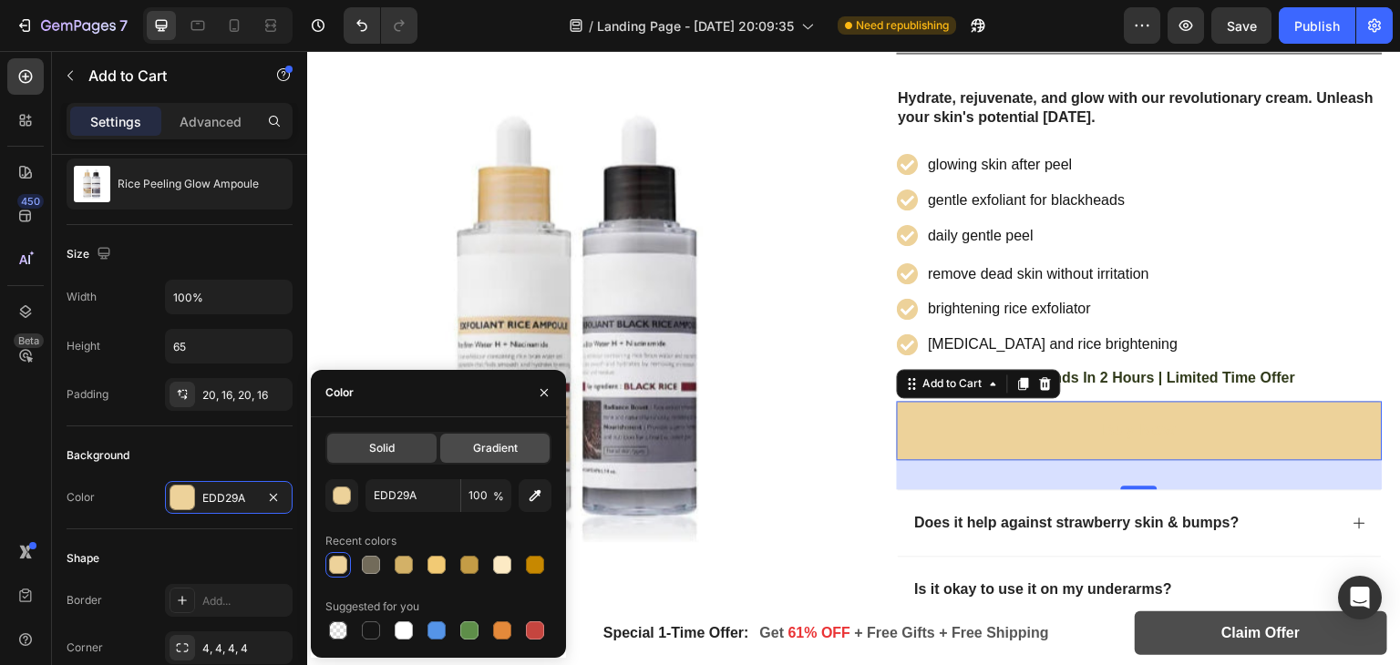
click at [491, 446] on span "Gradient" at bounding box center [495, 448] width 45 height 16
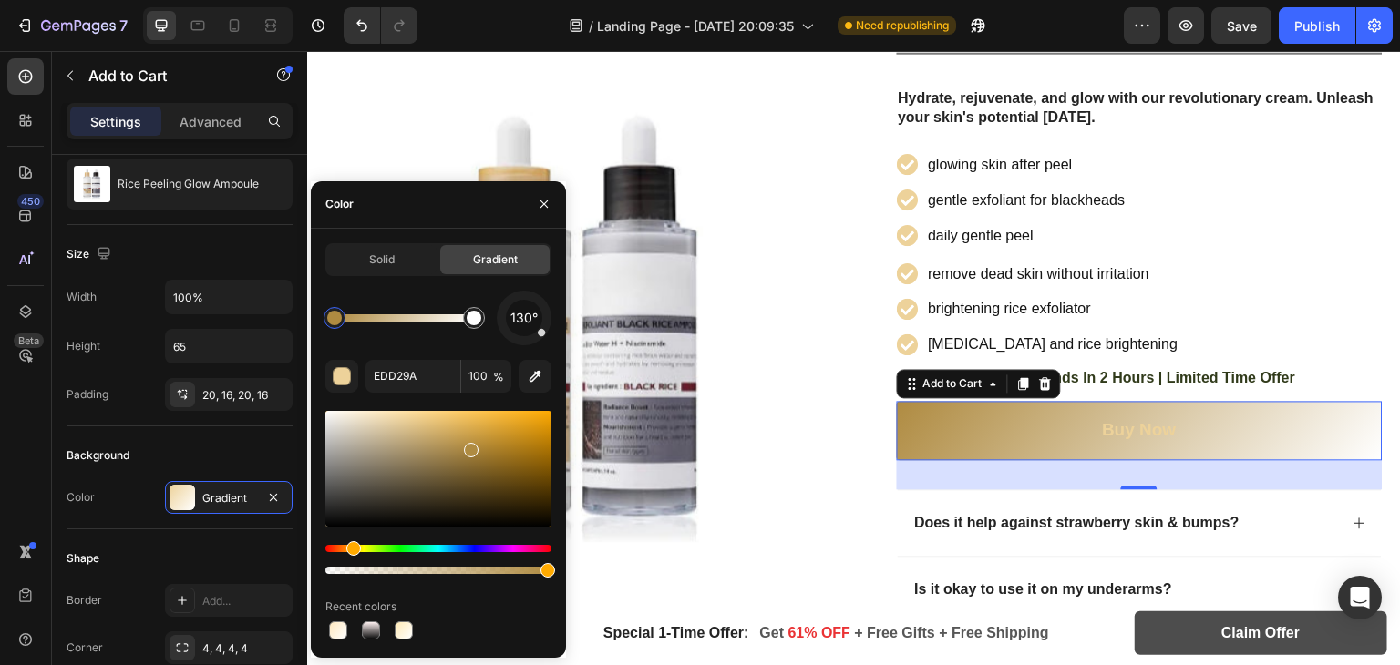
drag, startPoint x: 407, startPoint y: 433, endPoint x: 469, endPoint y: 446, distance: 62.4
click at [469, 446] on div at bounding box center [438, 469] width 226 height 116
click at [497, 304] on div "130°" at bounding box center [438, 318] width 226 height 55
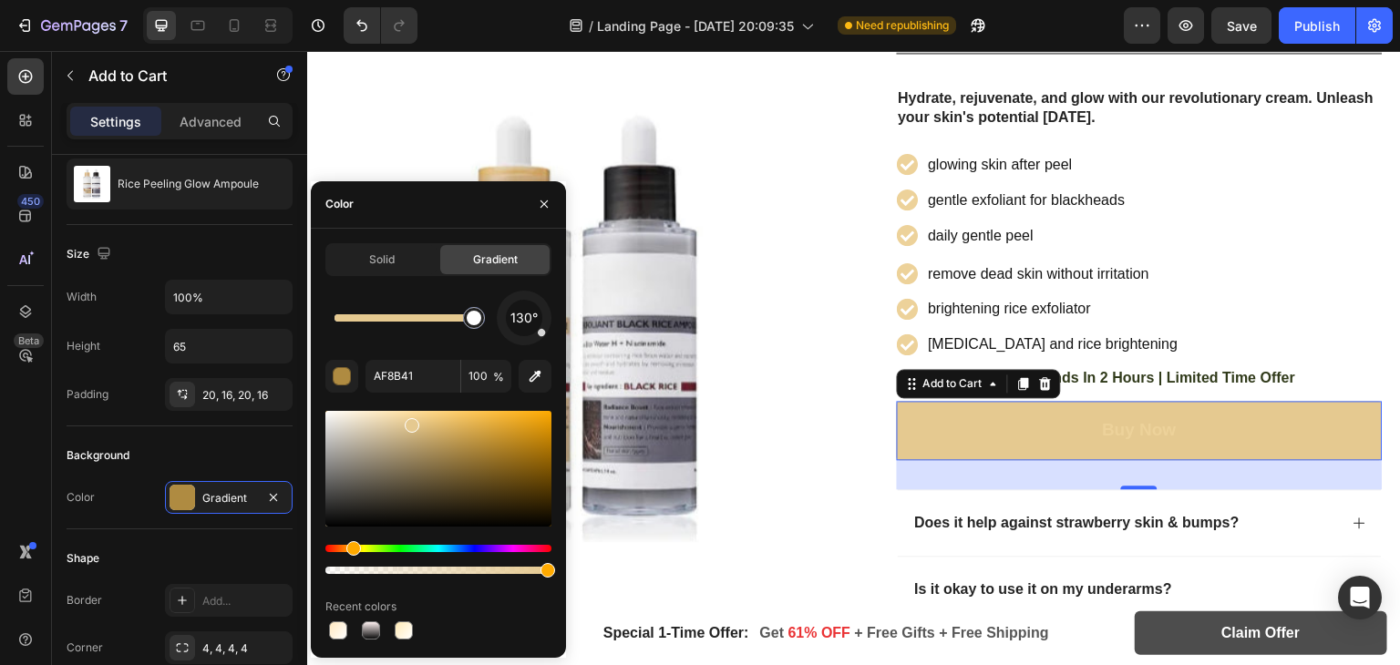
type input "FFFFFF"
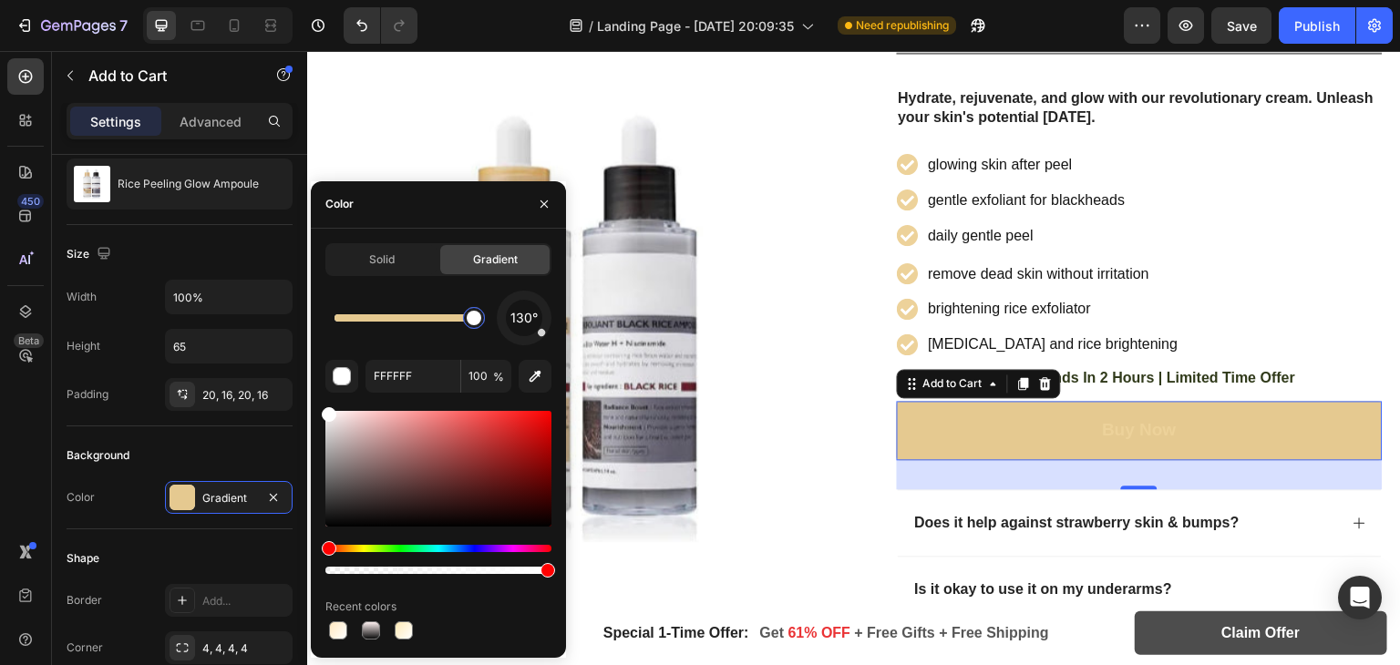
drag, startPoint x: 473, startPoint y: 453, endPoint x: 411, endPoint y: 422, distance: 69.3
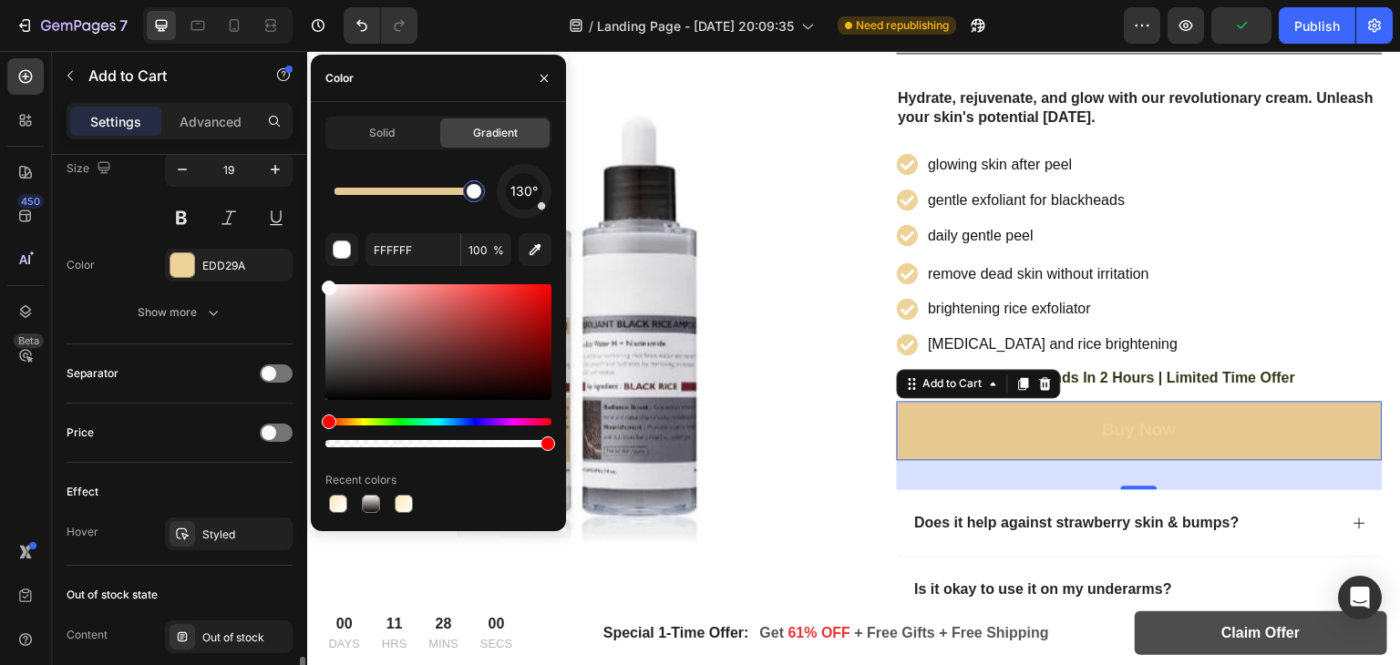
scroll to position [1348, 0]
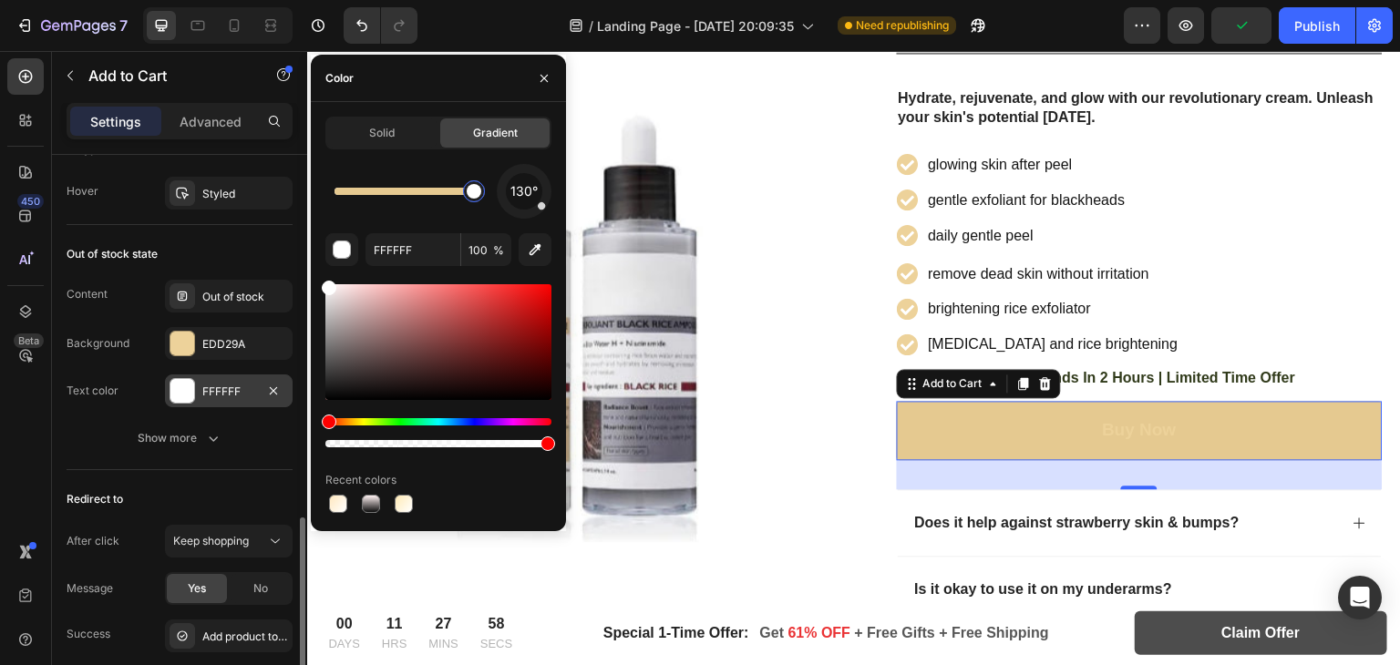
click at [186, 380] on div at bounding box center [182, 391] width 24 height 24
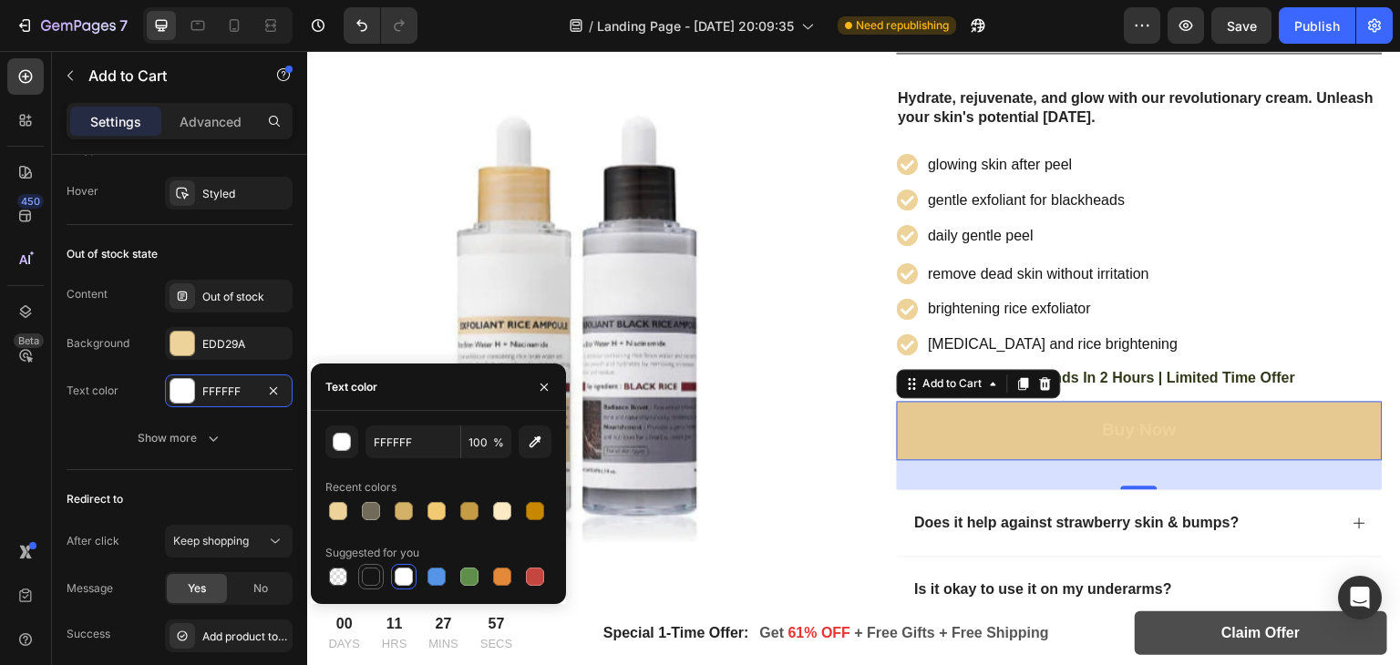
click at [376, 573] on div at bounding box center [371, 577] width 18 height 18
type input "151515"
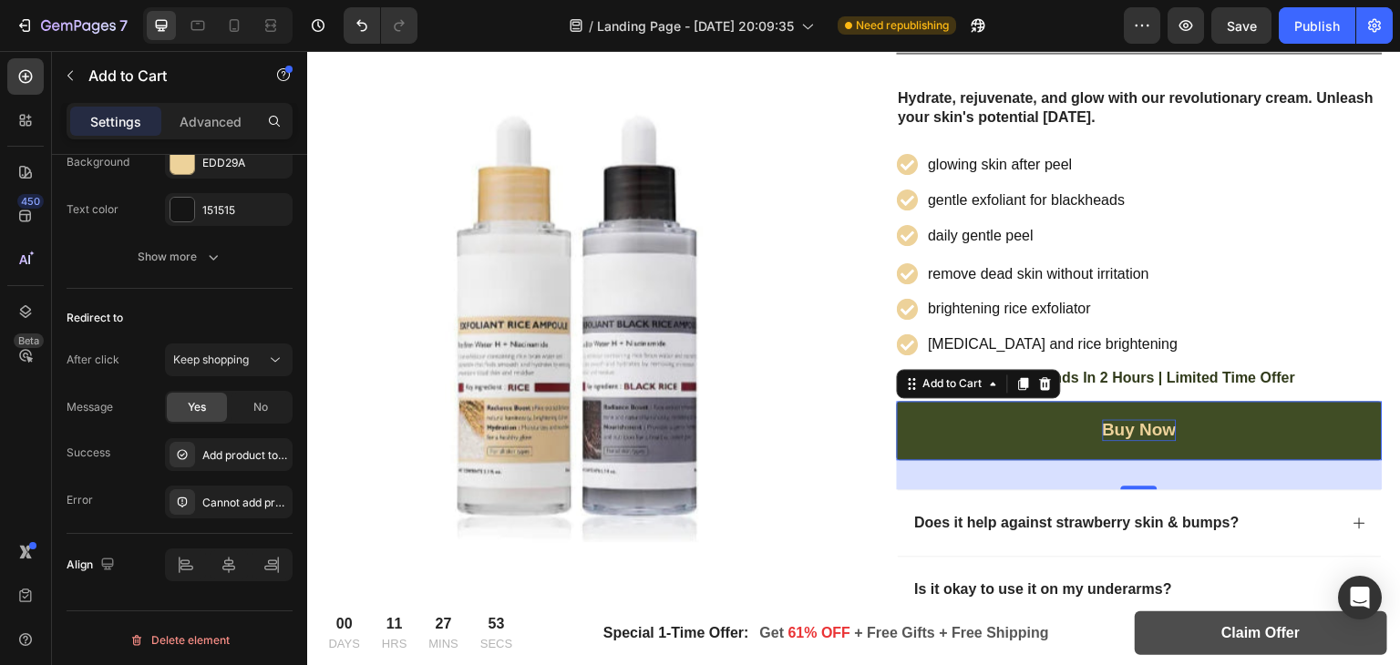
click at [1126, 421] on div "Buy Now" at bounding box center [1140, 430] width 74 height 23
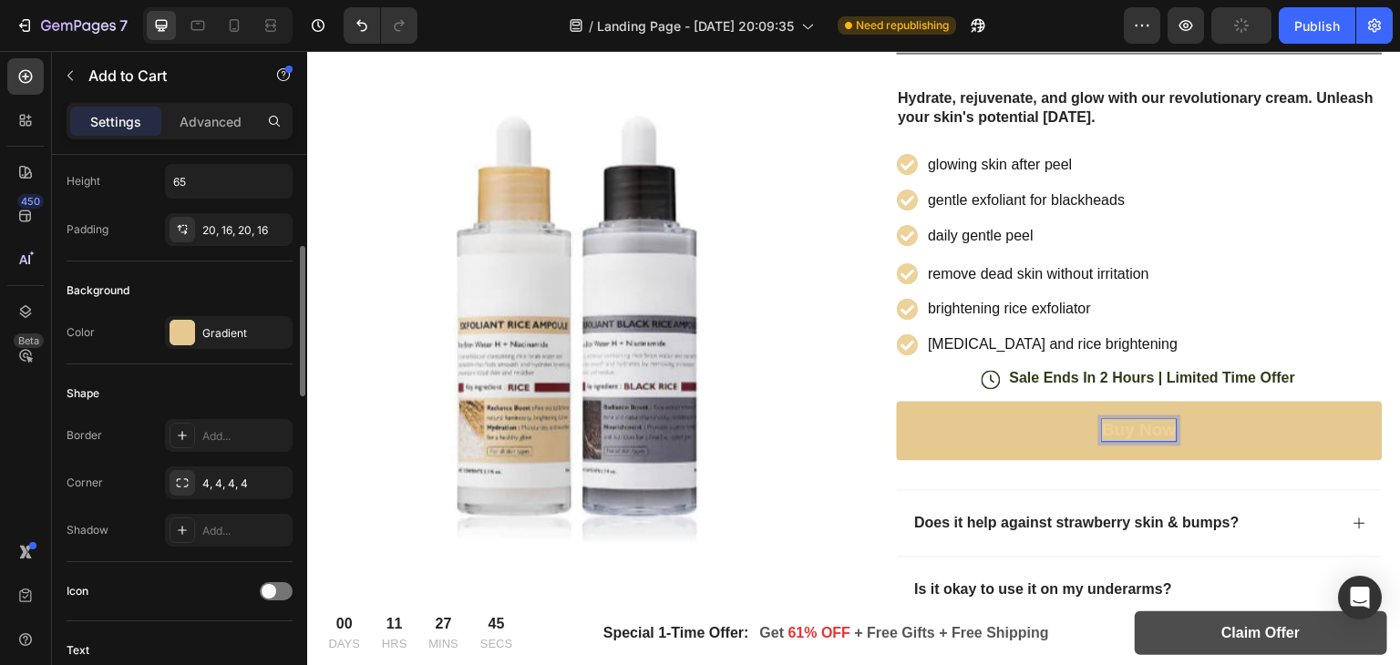
scroll to position [342, 0]
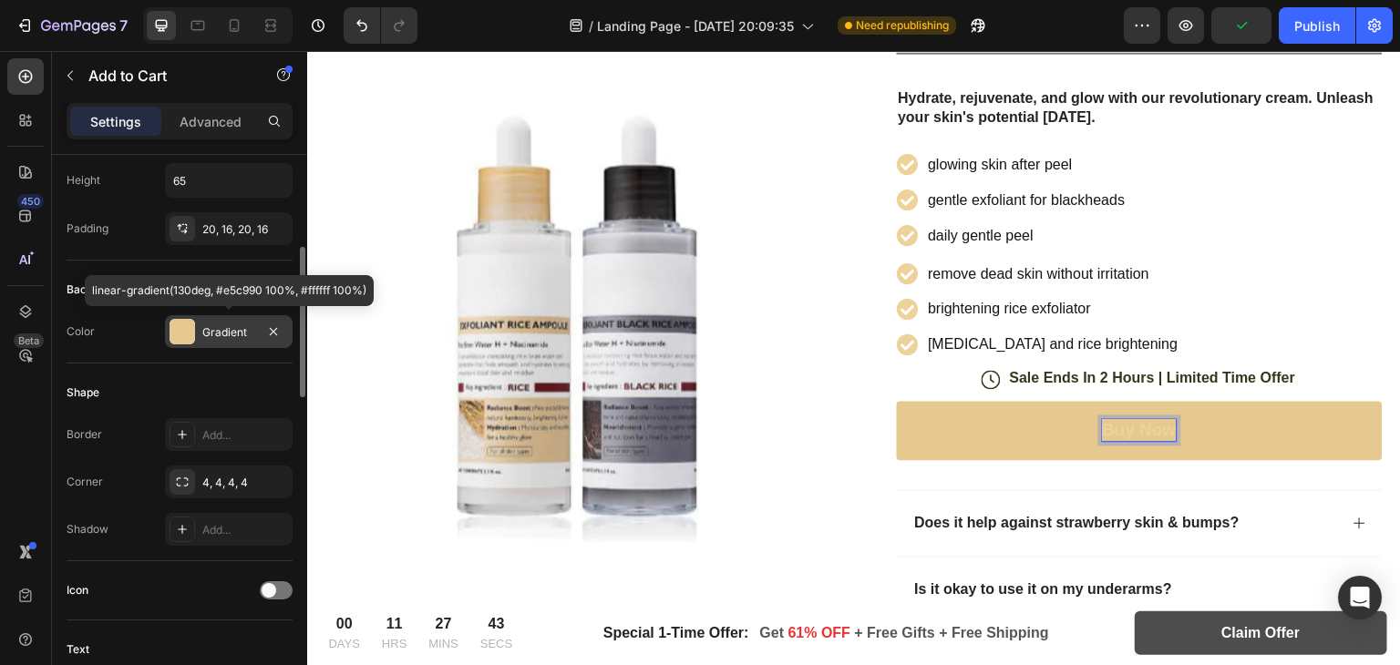
click at [182, 341] on div at bounding box center [183, 332] width 26 height 26
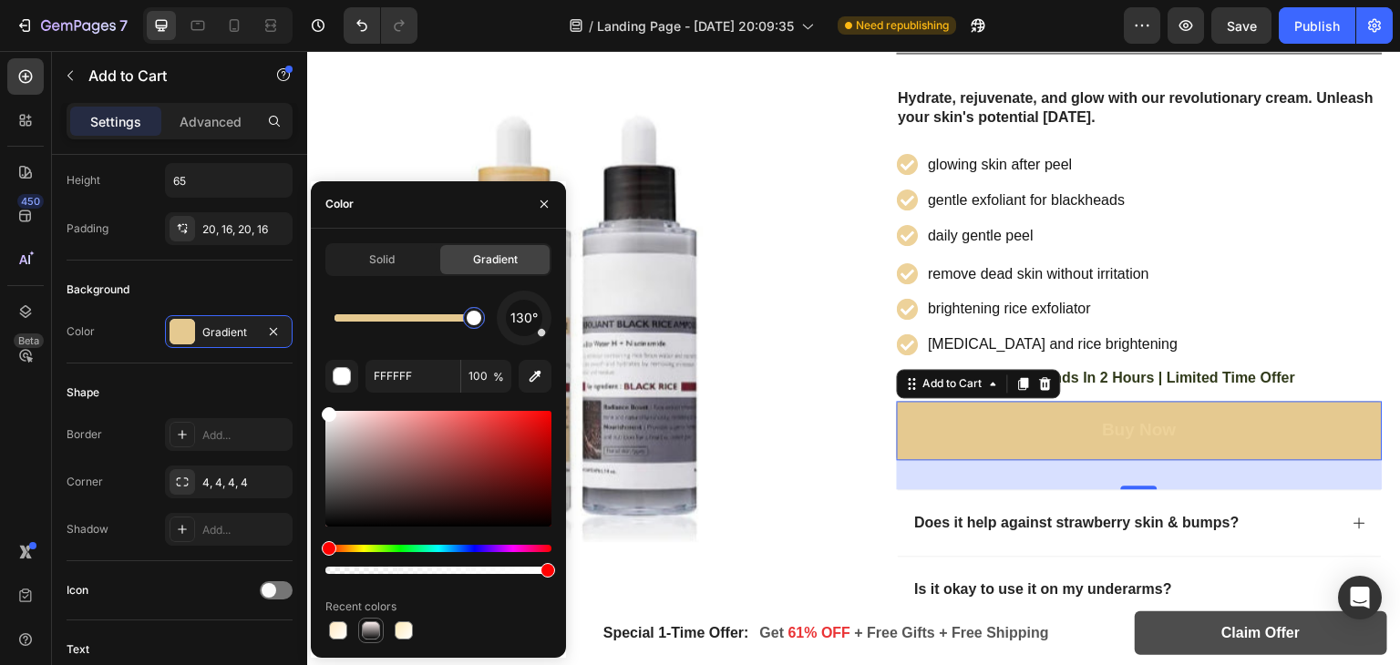
click at [365, 628] on div at bounding box center [371, 631] width 18 height 18
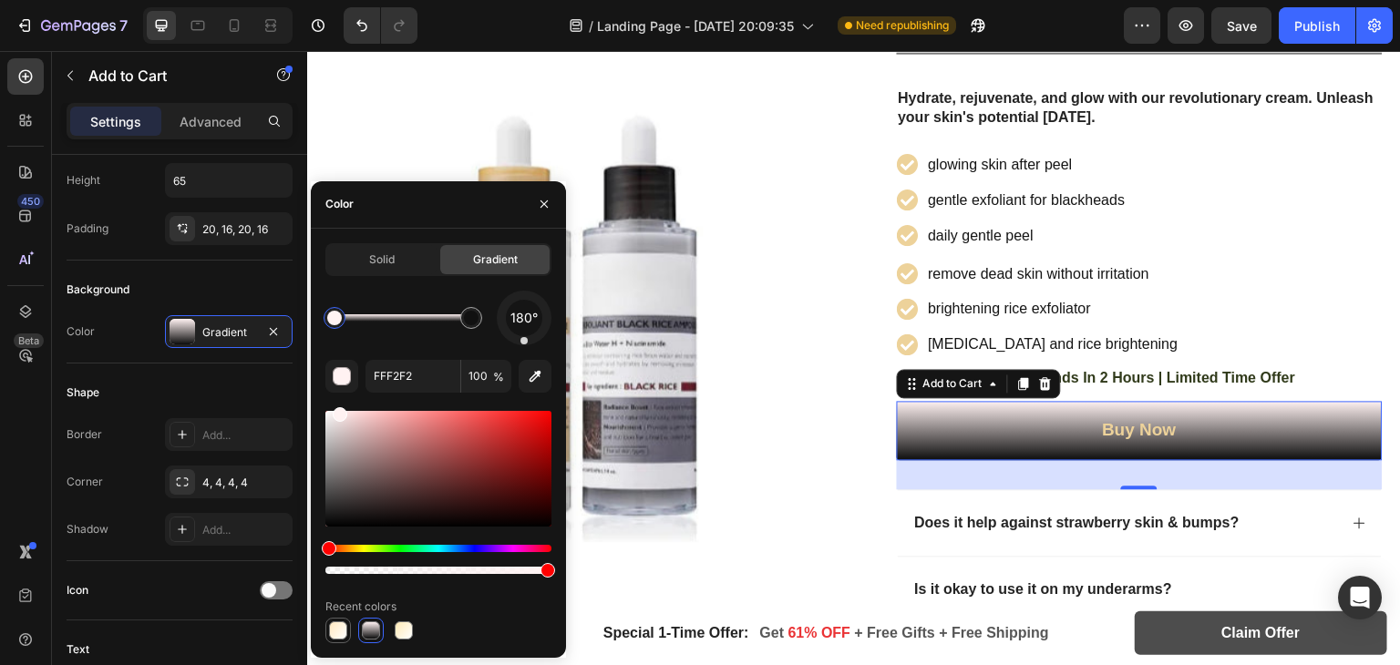
click at [343, 628] on div at bounding box center [338, 631] width 18 height 18
type input "FFE8BF"
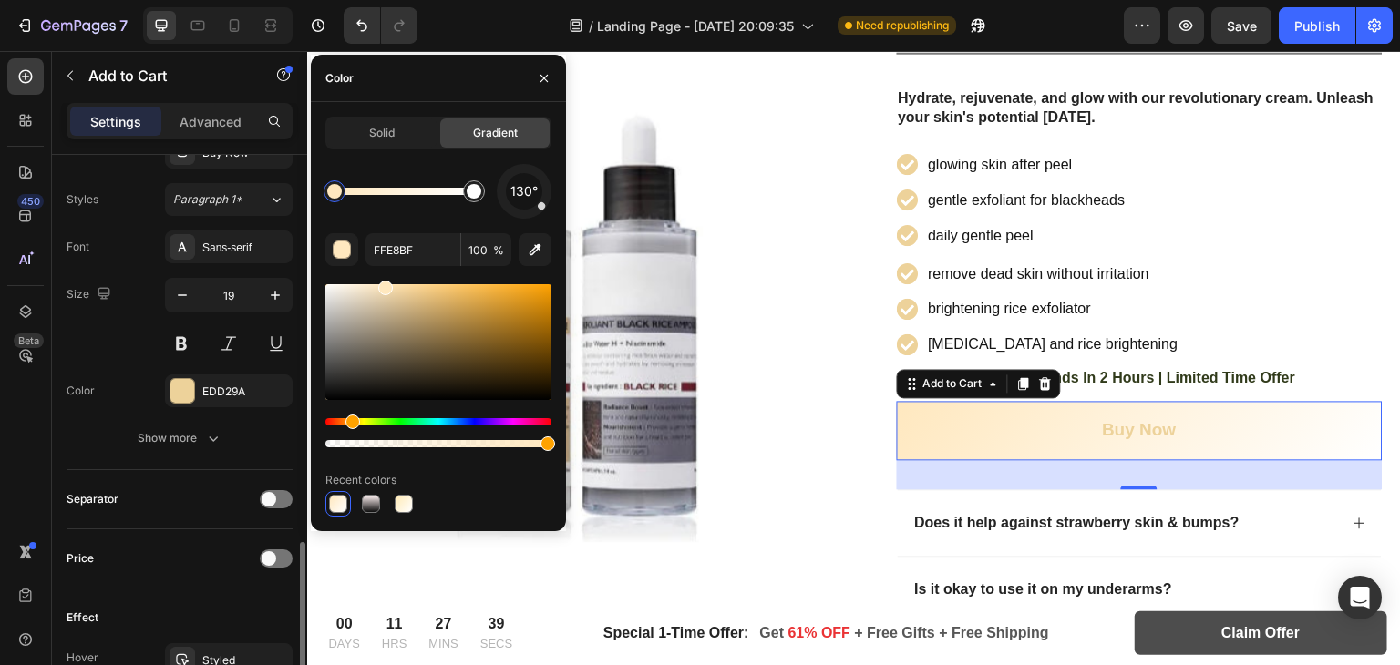
scroll to position [1010, 0]
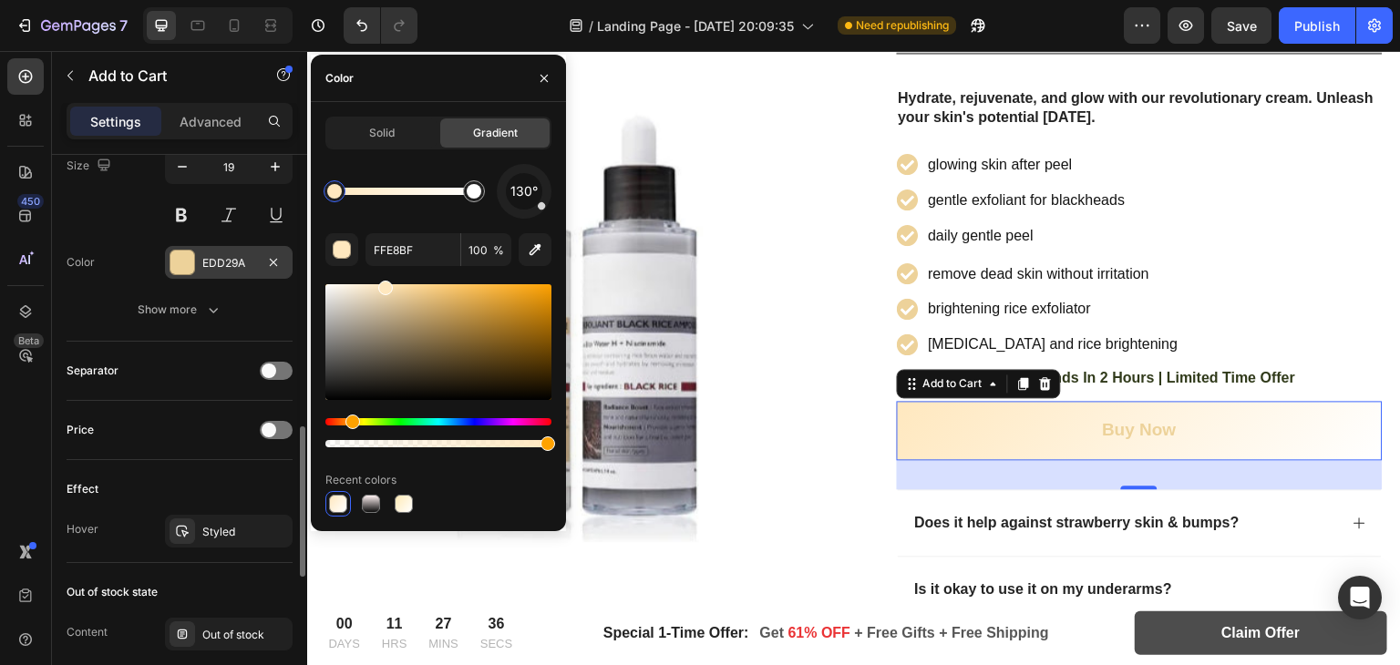
click at [192, 260] on div at bounding box center [182, 263] width 24 height 24
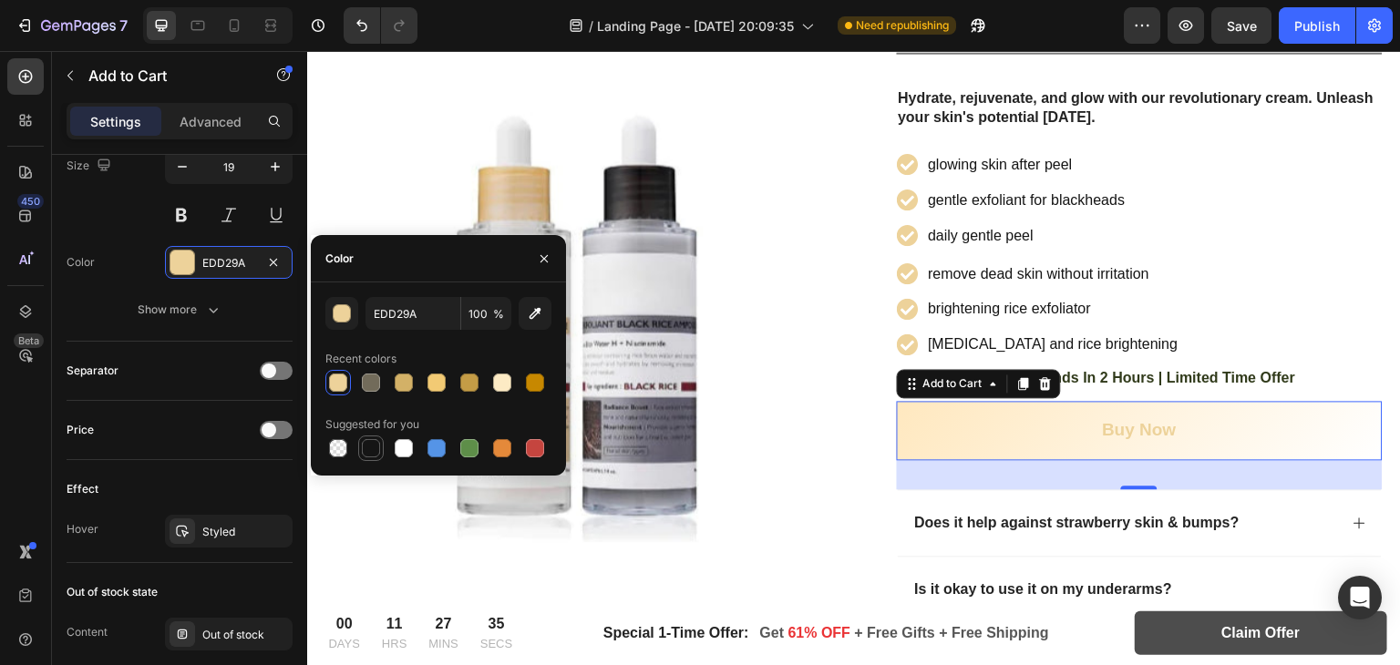
click at [365, 453] on div at bounding box center [371, 448] width 18 height 18
type input "151515"
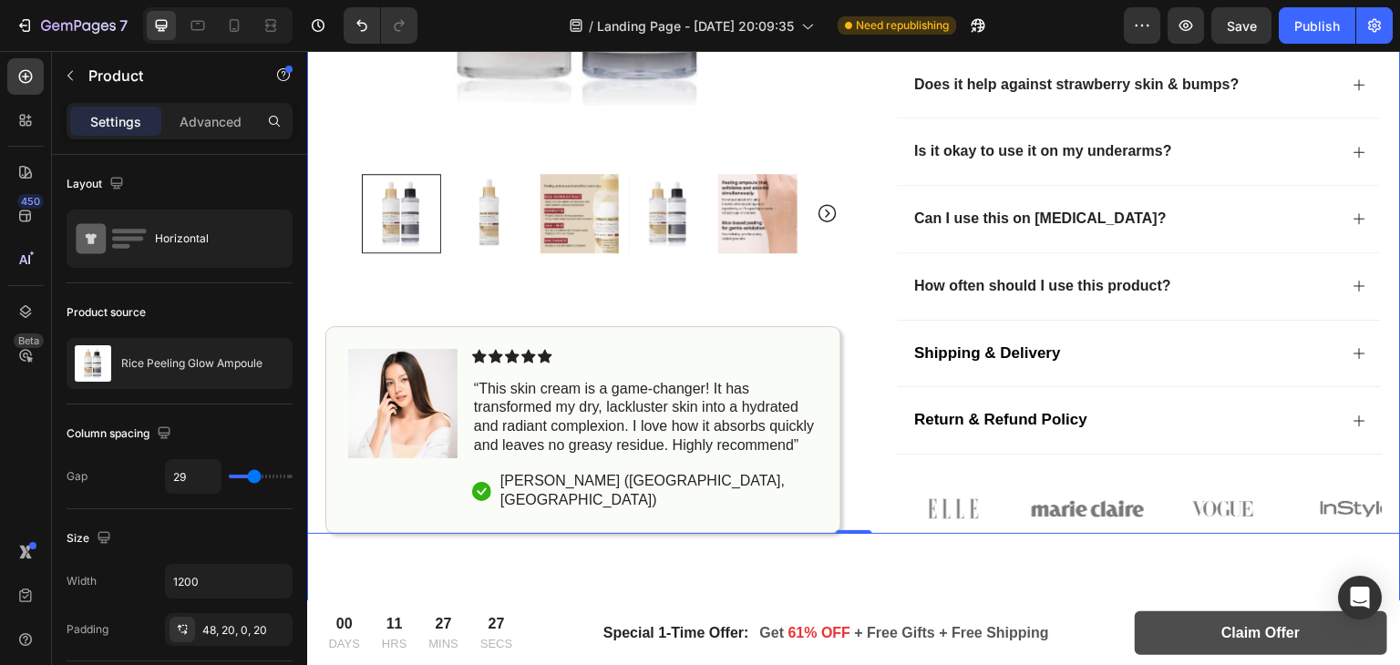
scroll to position [975, 0]
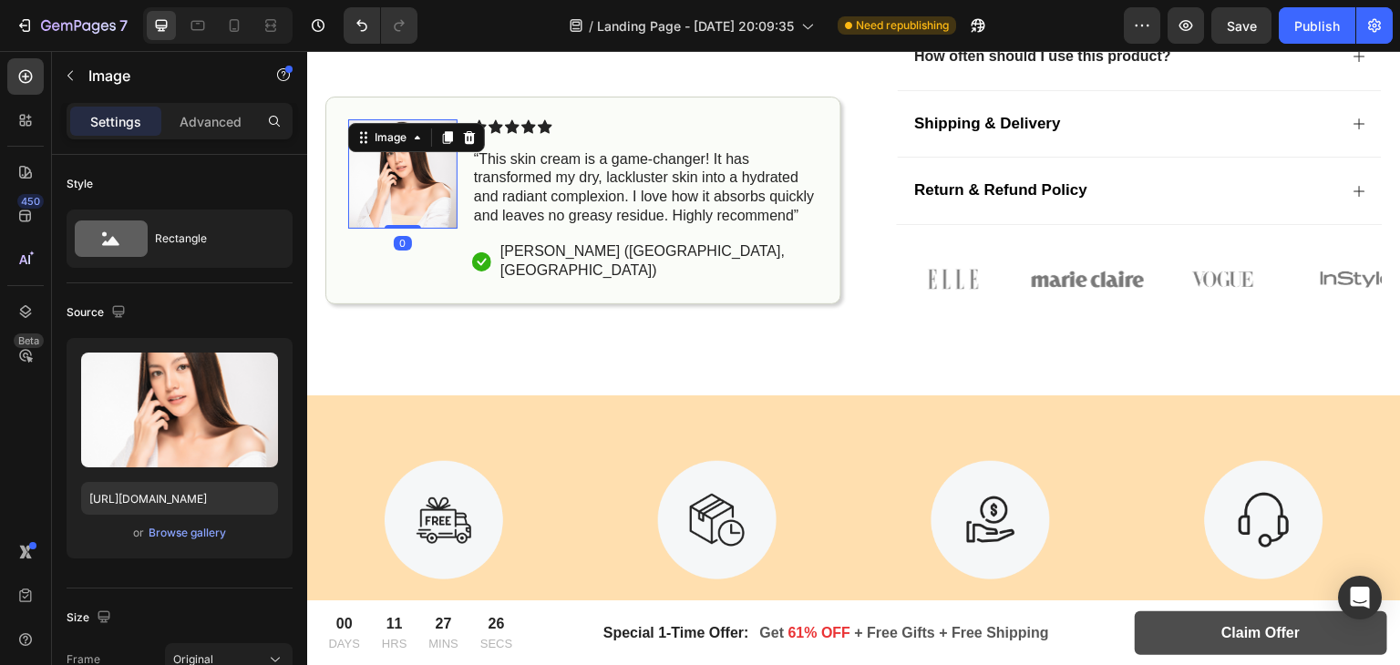
drag, startPoint x: 397, startPoint y: 154, endPoint x: 605, endPoint y: 302, distance: 255.0
click at [397, 154] on img at bounding box center [402, 173] width 109 height 109
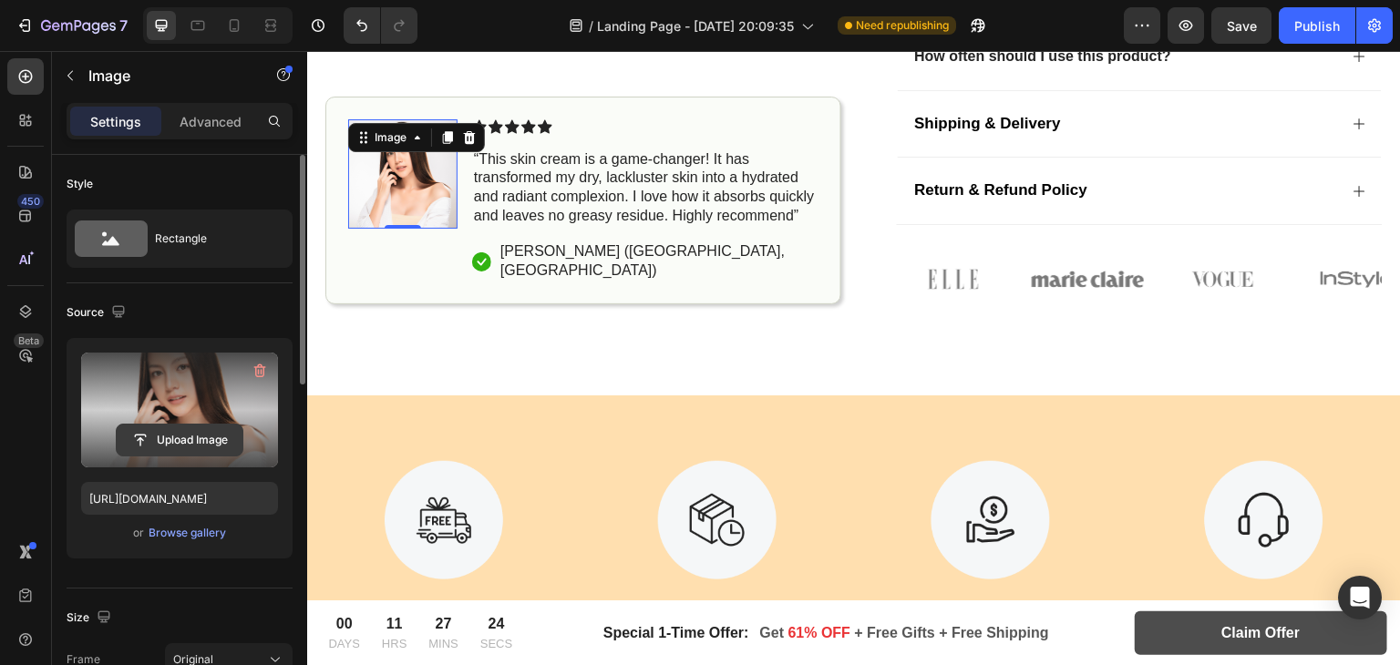
click at [170, 438] on input "file" at bounding box center [180, 440] width 126 height 31
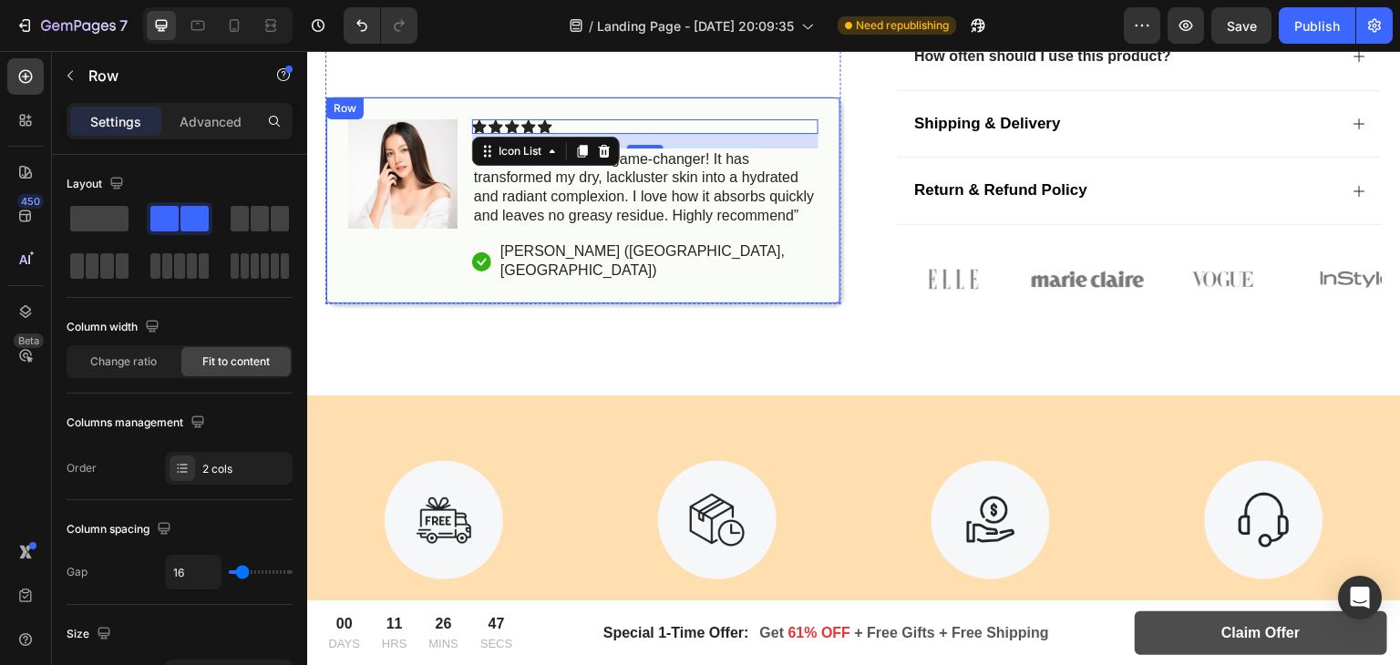
click at [396, 227] on div "Image" at bounding box center [402, 200] width 109 height 163
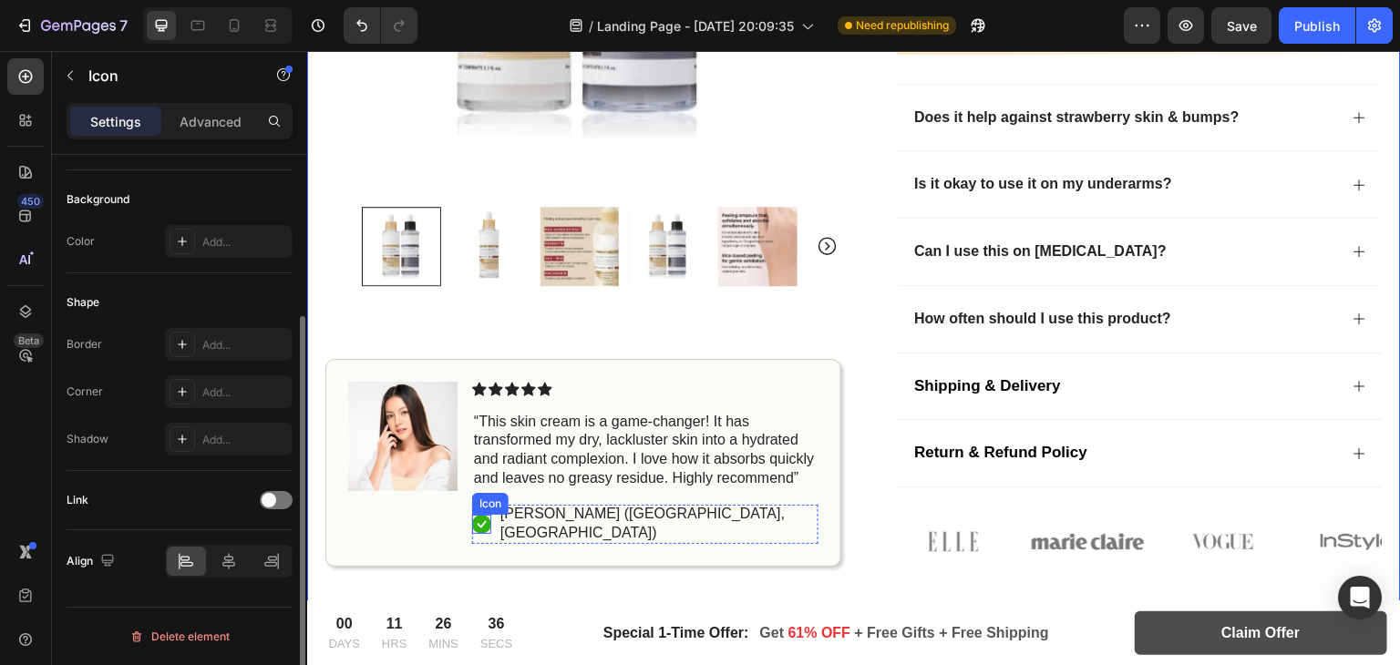
scroll to position [0, 0]
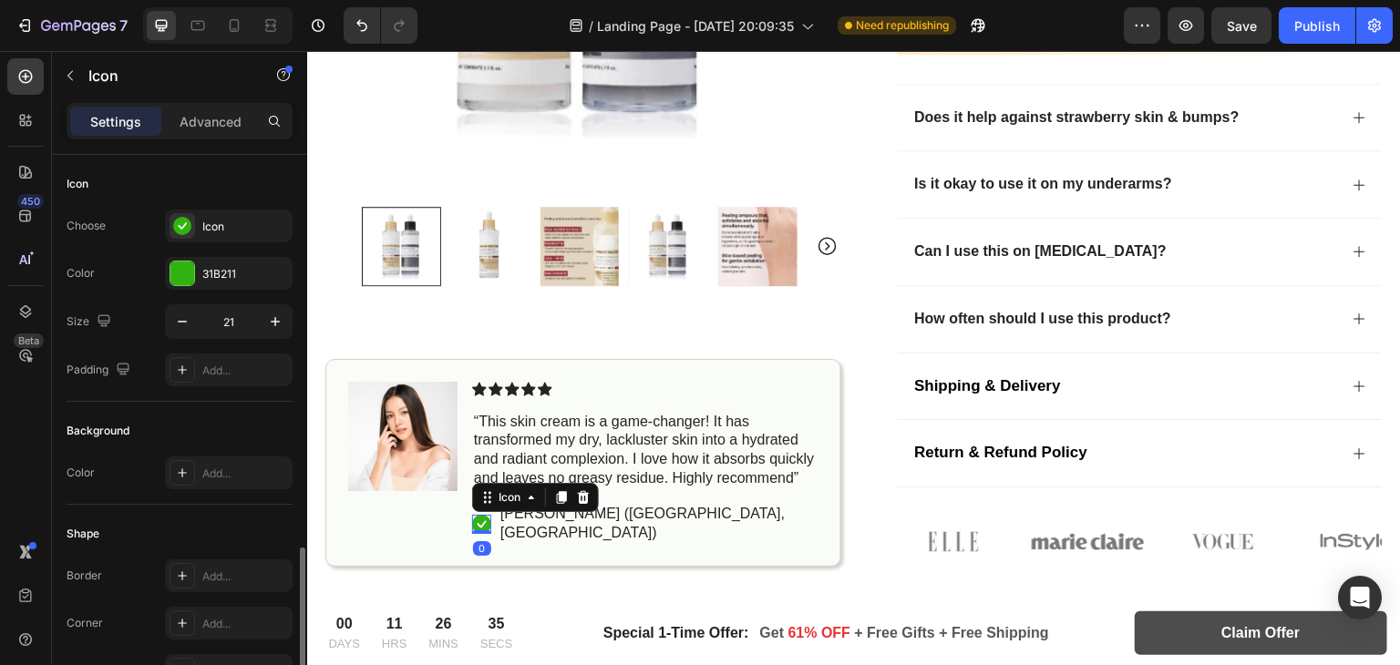
click at [481, 520] on rect at bounding box center [481, 524] width 19 height 19
click at [421, 438] on img at bounding box center [402, 435] width 109 height 109
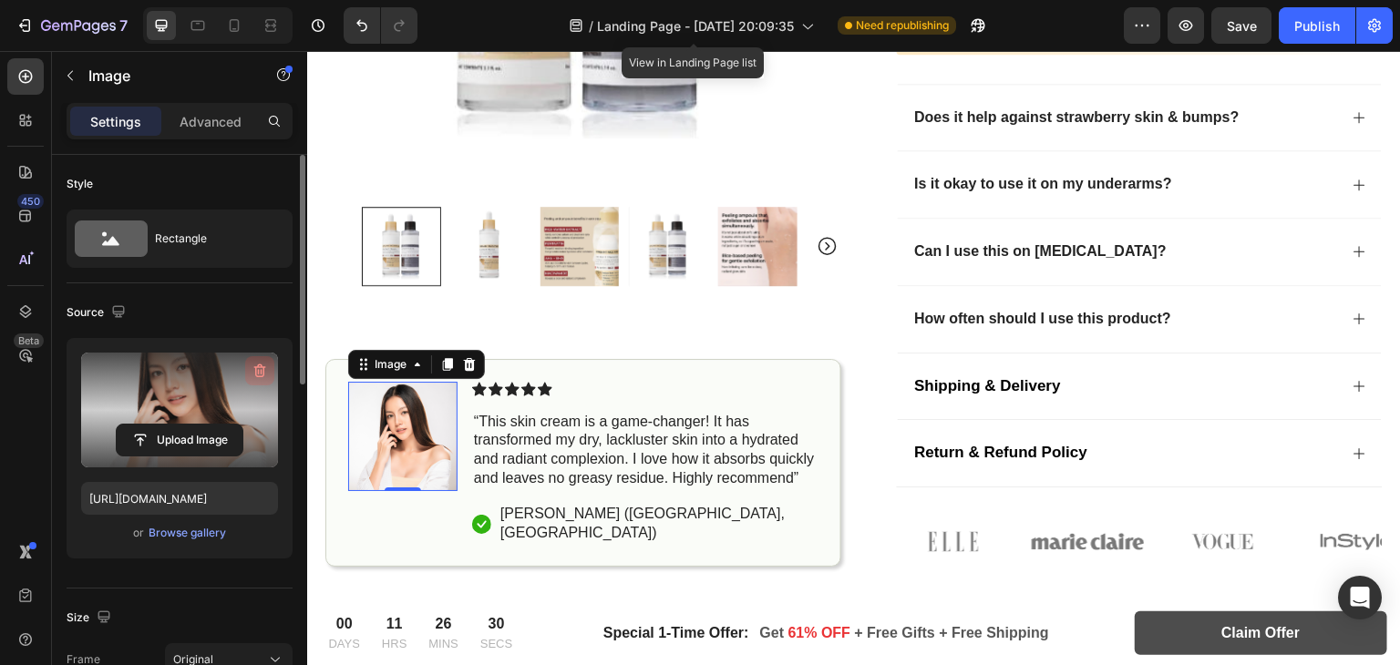
click at [263, 358] on button "button" at bounding box center [259, 370] width 29 height 29
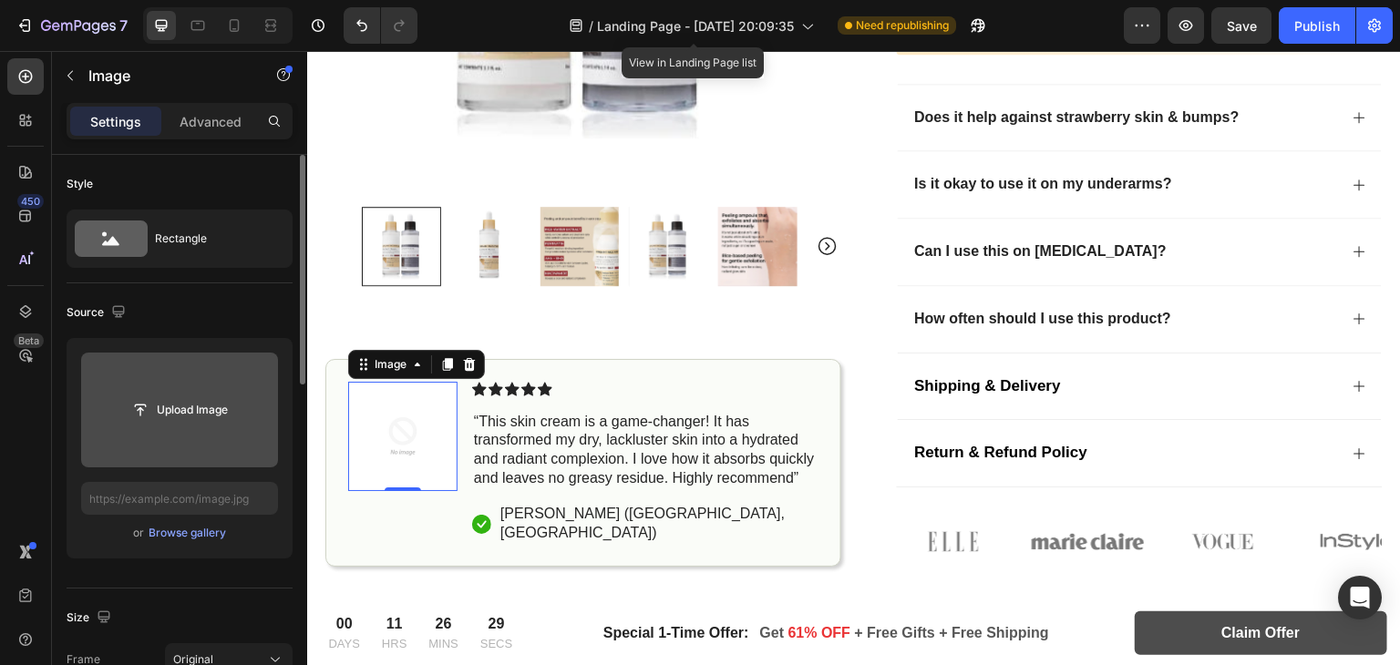
click at [180, 428] on input "file" at bounding box center [179, 410] width 197 height 115
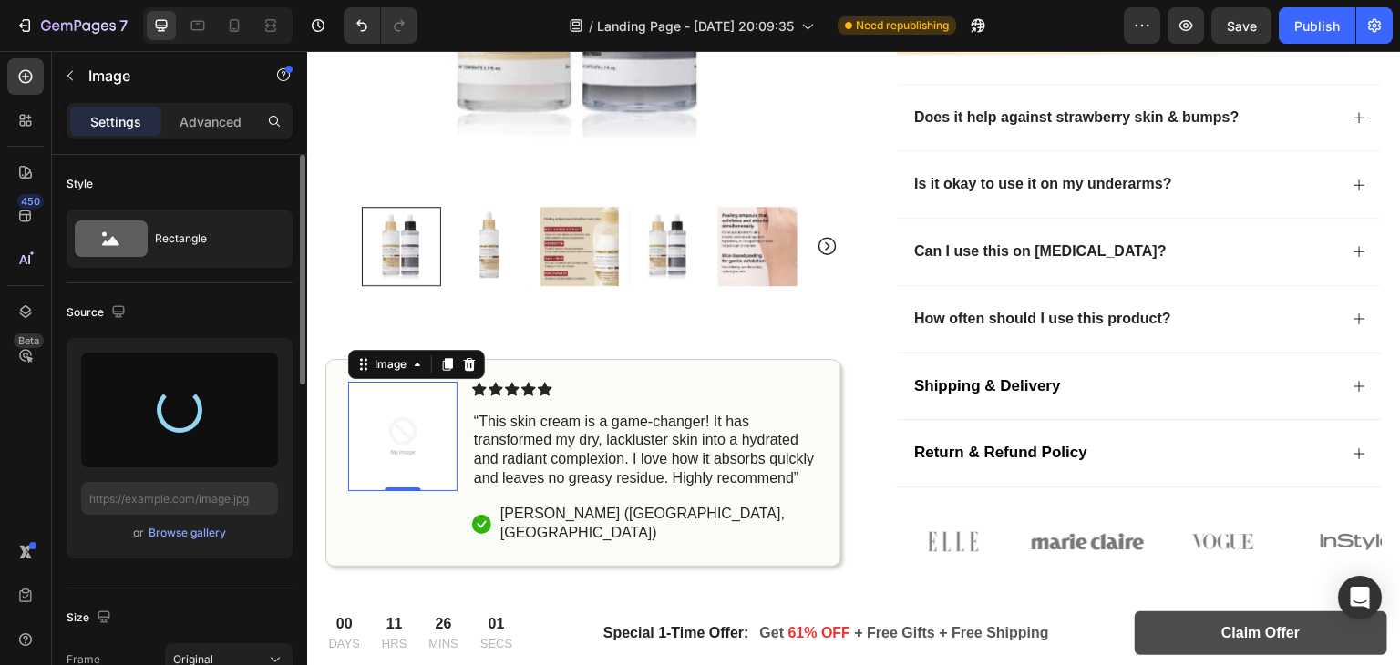
type input "https://cdn.shopify.com/s/files/1/0966/8388/4874/files/gempages_585525682461737…"
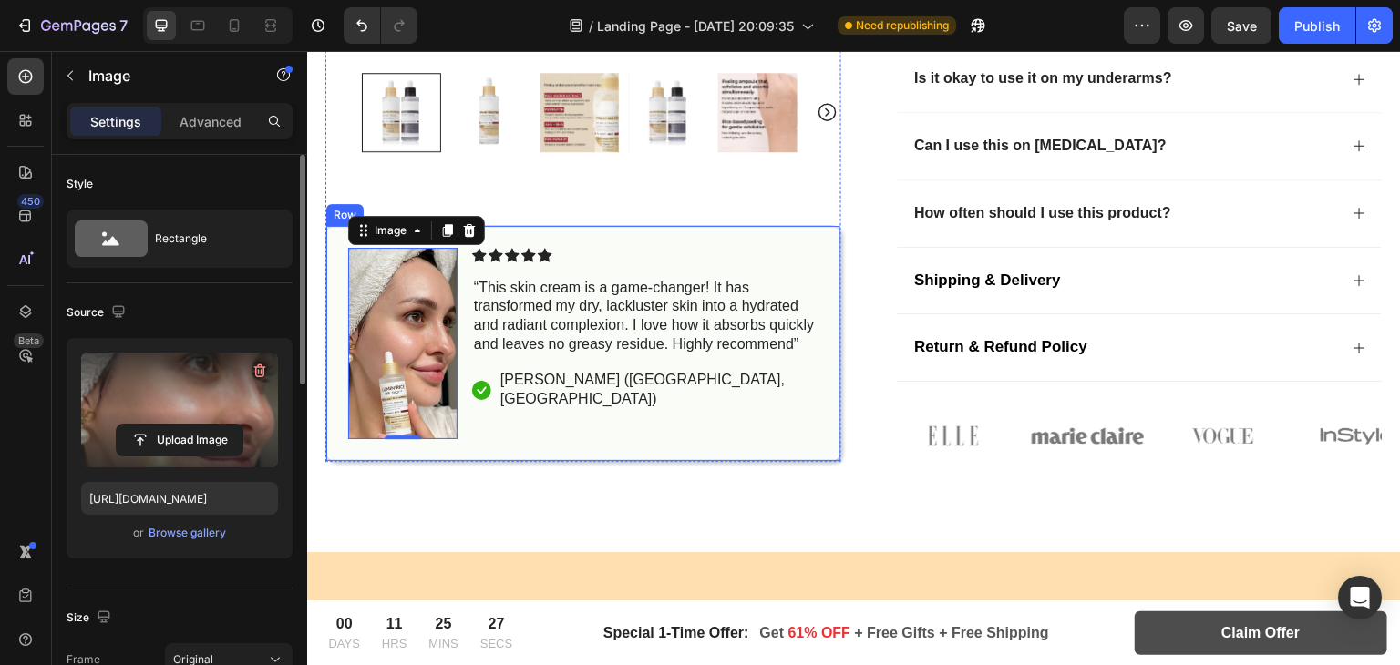
scroll to position [820, 0]
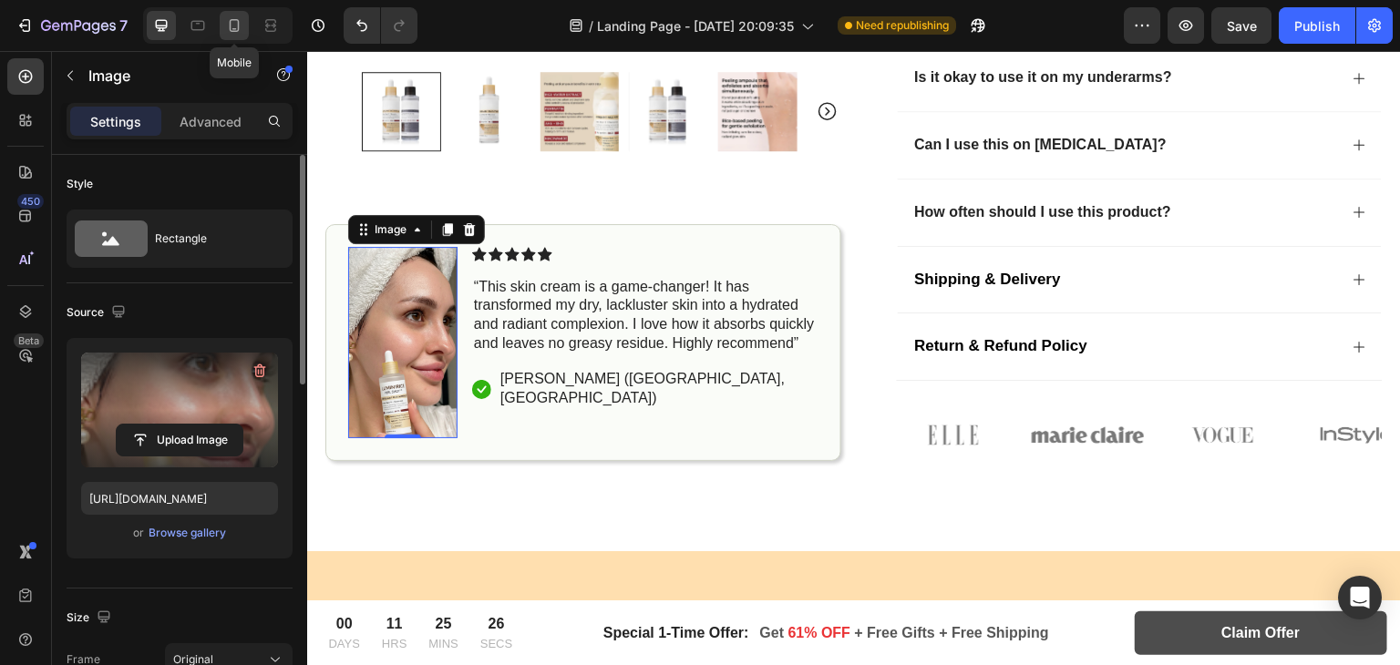
click at [240, 25] on icon at bounding box center [234, 25] width 18 height 18
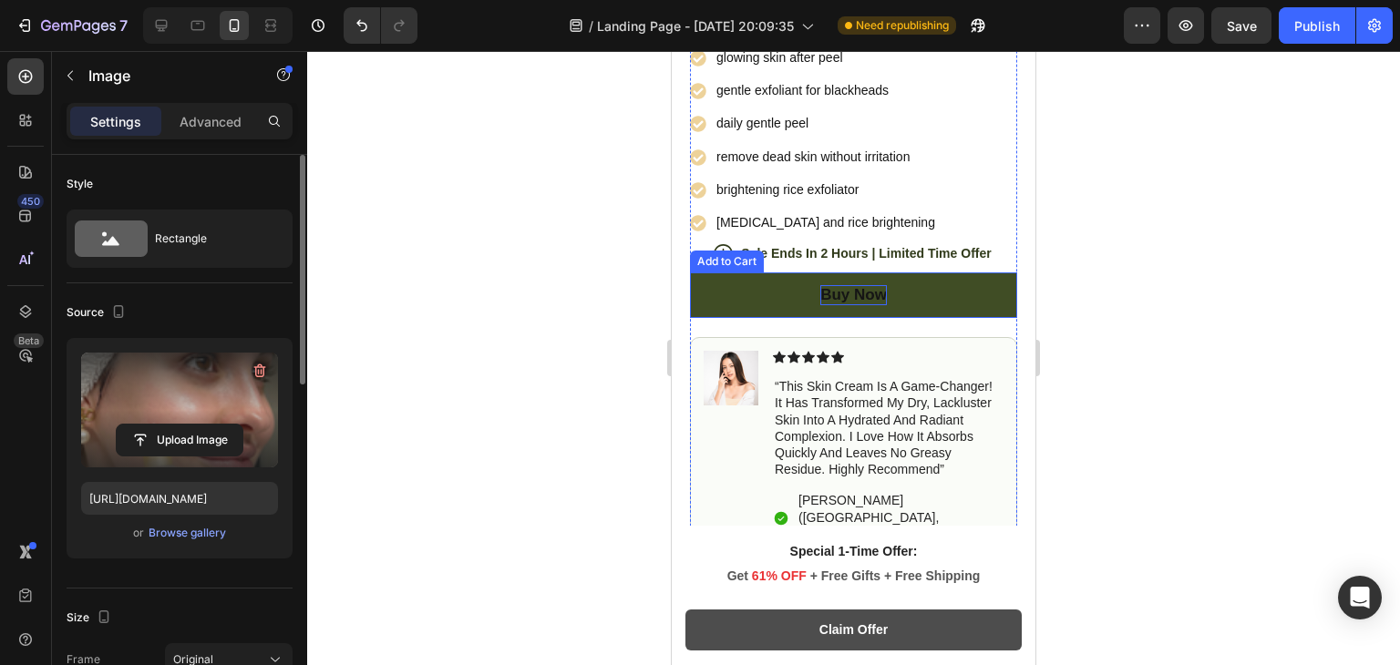
scroll to position [758, 0]
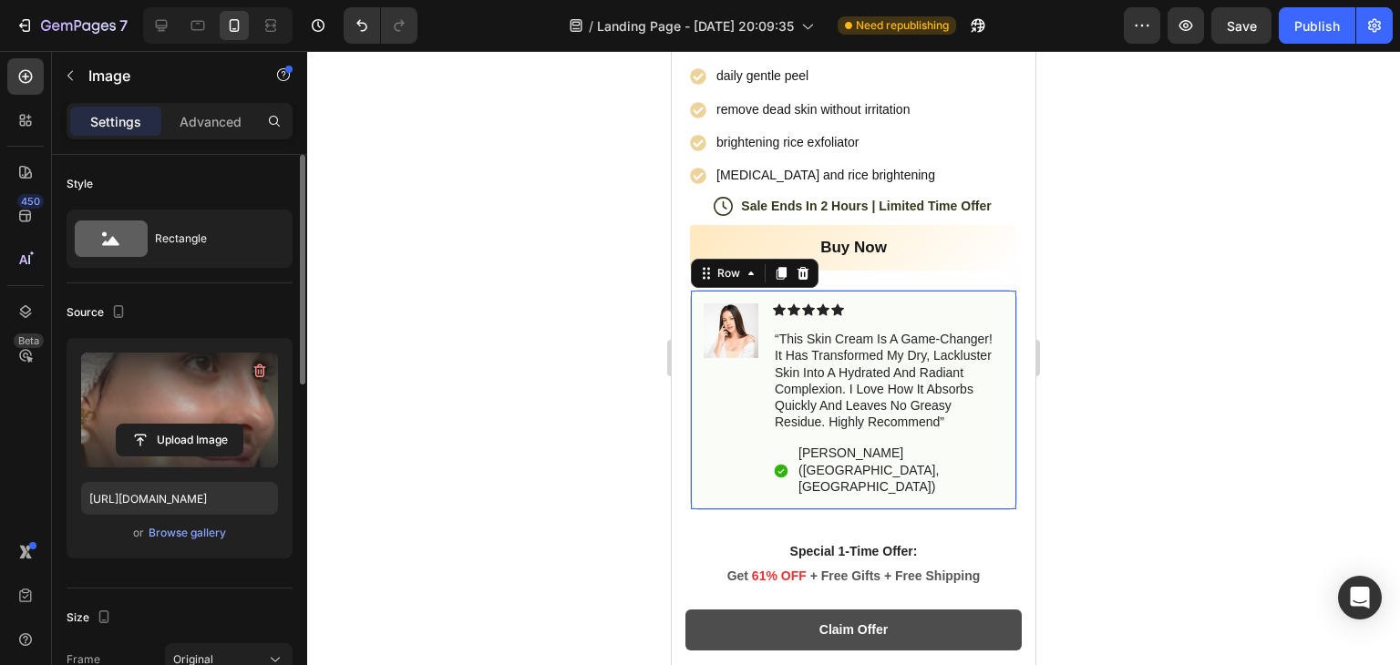
click at [732, 368] on div "Image" at bounding box center [731, 400] width 55 height 193
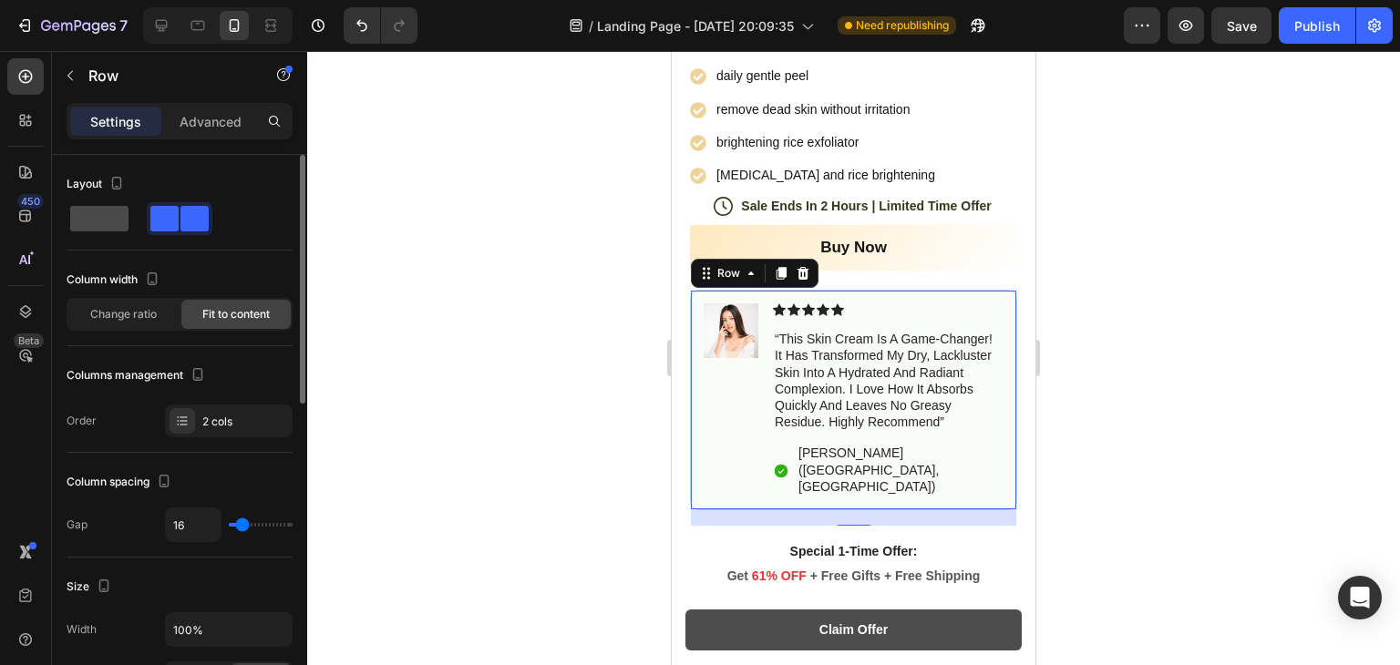
click at [100, 218] on span at bounding box center [99, 219] width 58 height 26
type input "0"
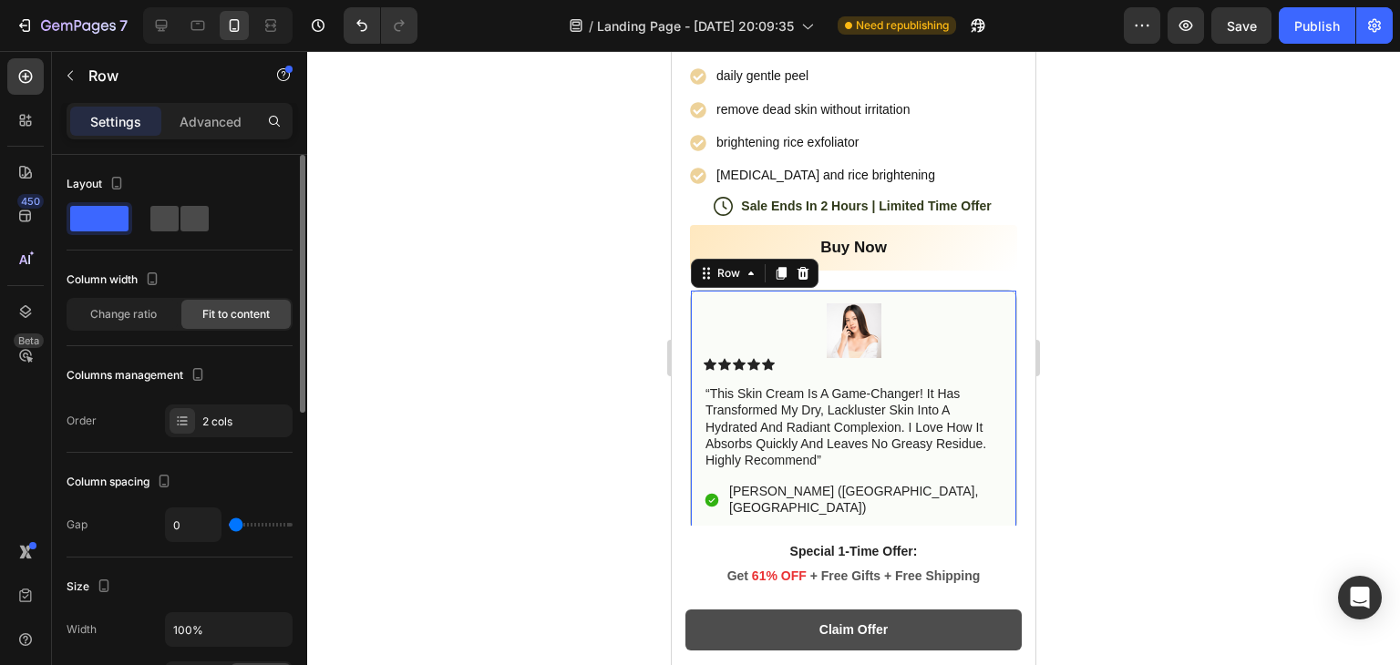
click at [171, 220] on span at bounding box center [164, 219] width 28 height 26
type input "16"
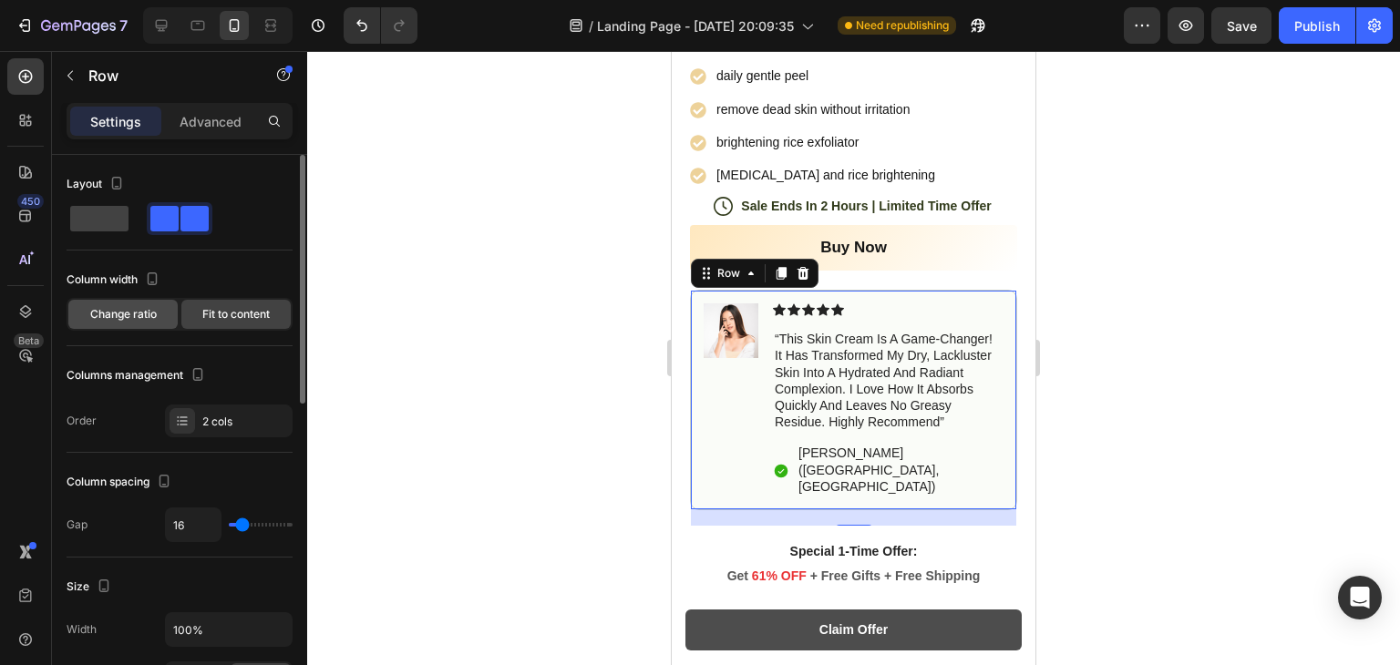
click at [119, 307] on span "Change ratio" at bounding box center [123, 314] width 67 height 16
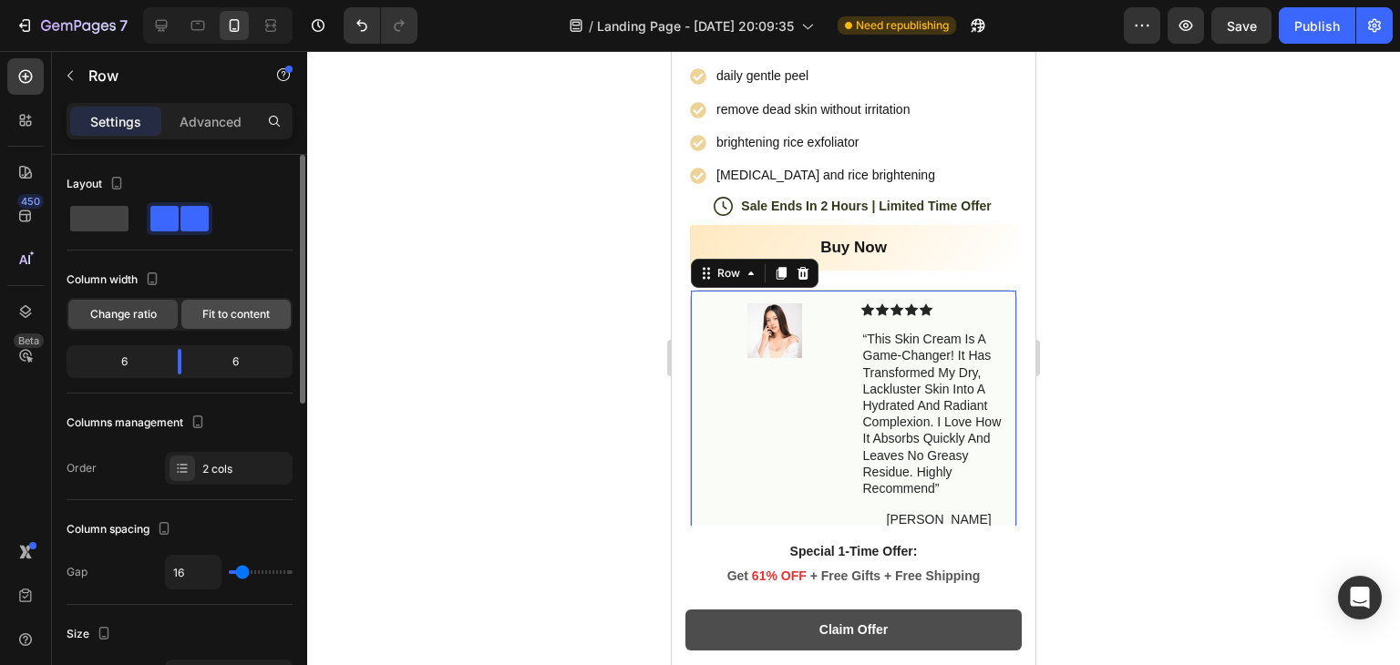
click at [211, 313] on span "Fit to content" at bounding box center [235, 314] width 67 height 16
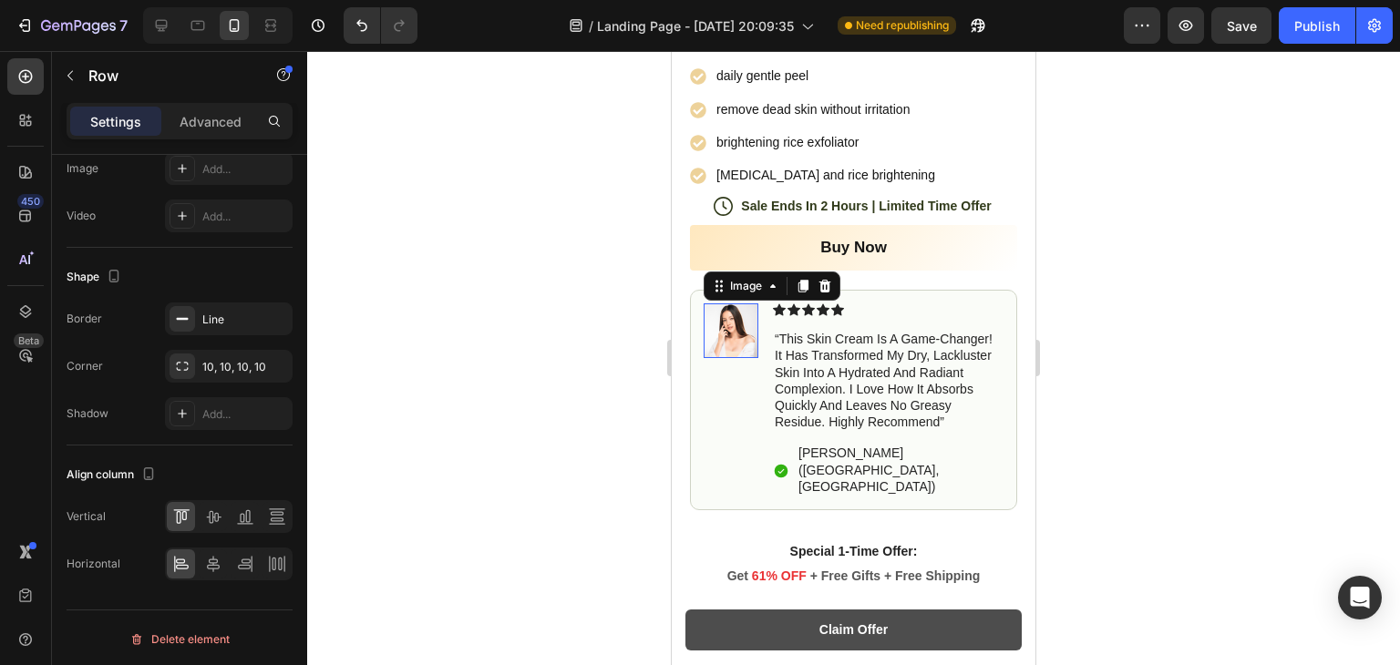
scroll to position [0, 0]
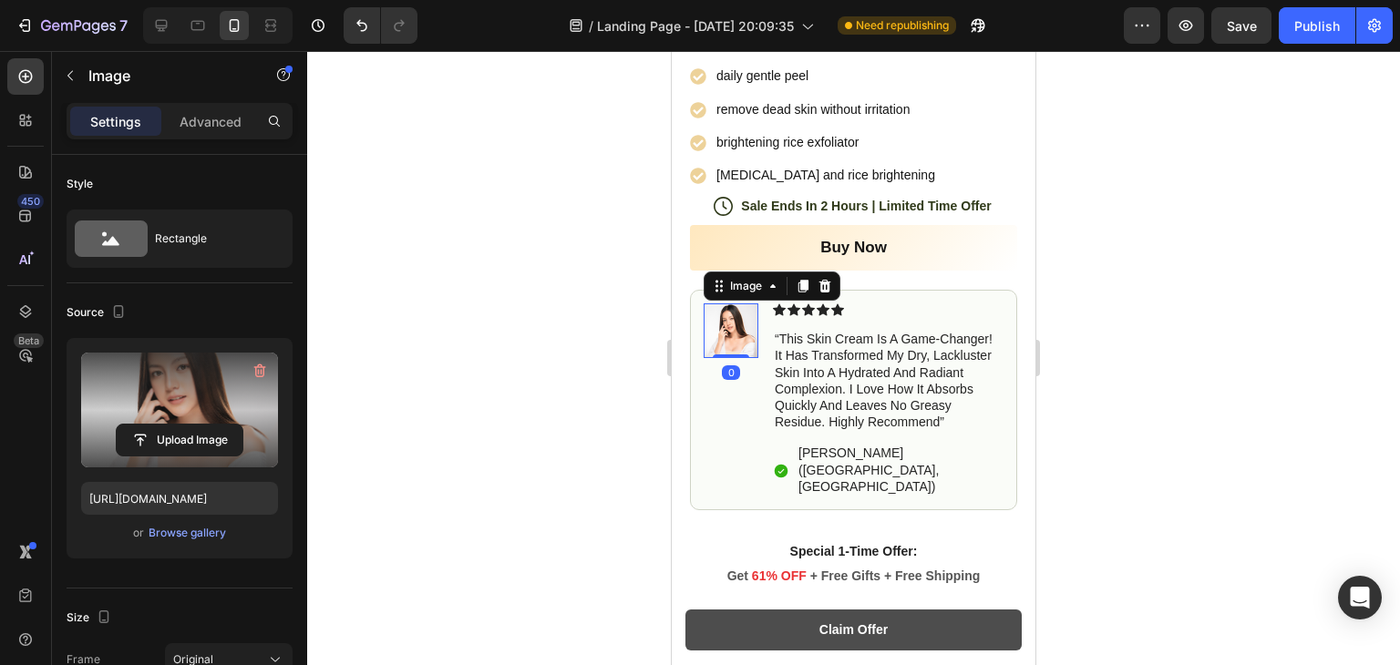
click at [277, 361] on label at bounding box center [179, 410] width 197 height 115
click at [242, 425] on input "file" at bounding box center [180, 440] width 126 height 31
click at [263, 362] on icon "button" at bounding box center [260, 371] width 18 height 18
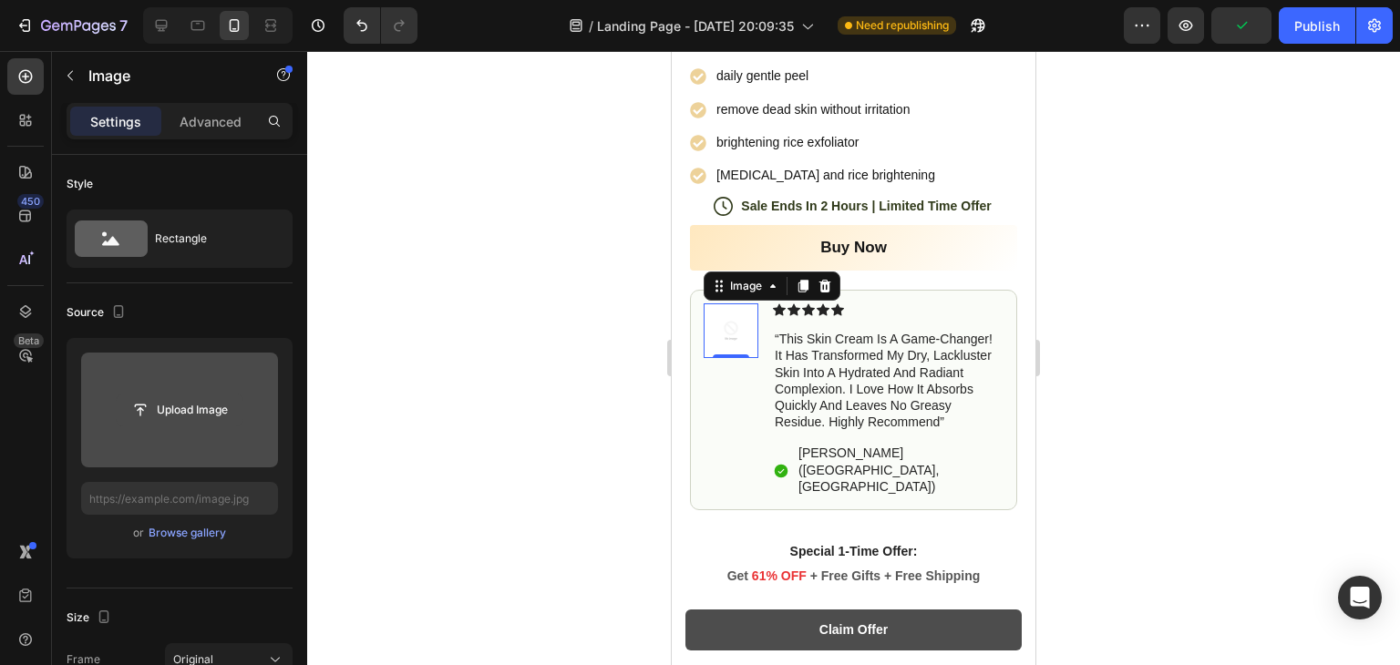
click at [196, 422] on input "file" at bounding box center [180, 410] width 126 height 31
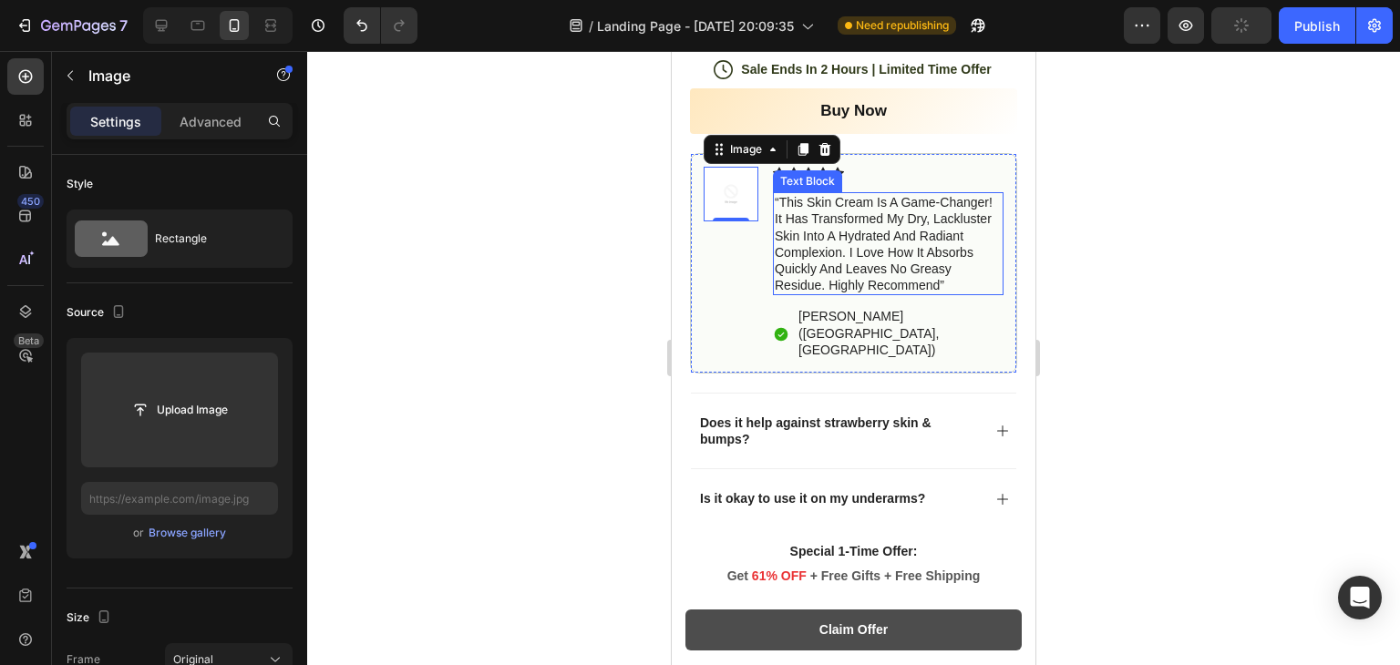
scroll to position [950, 0]
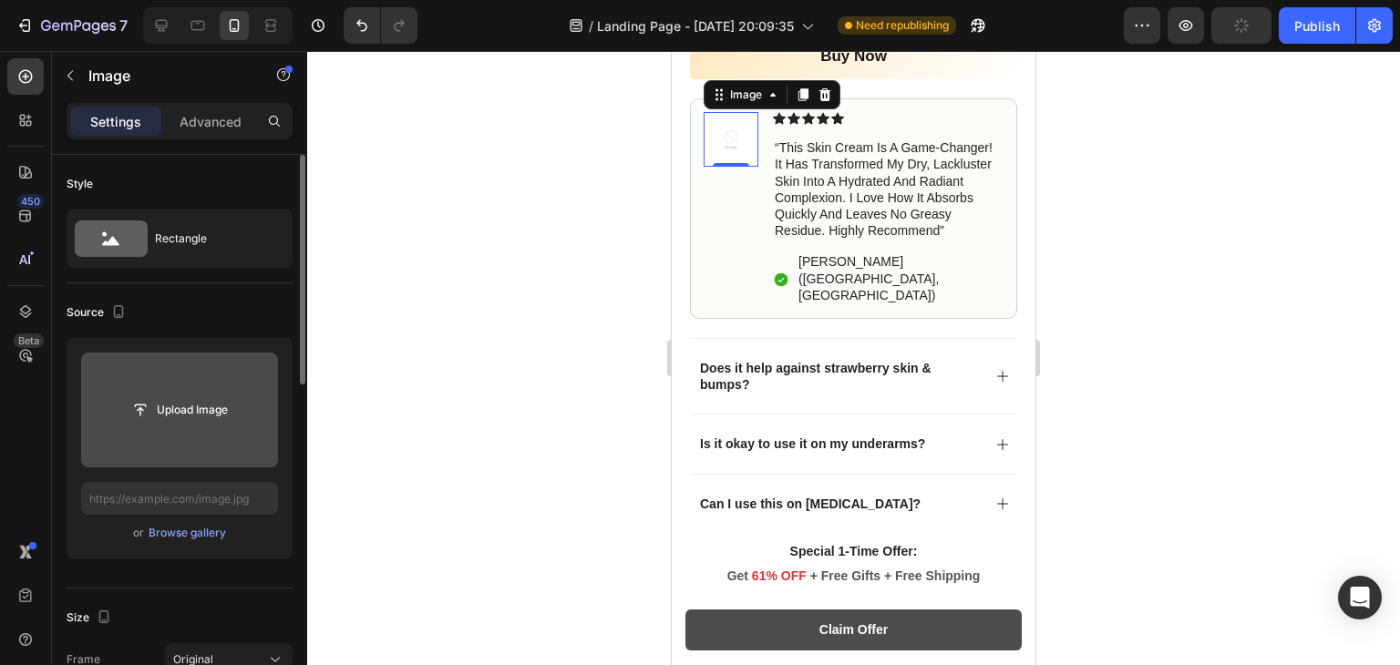
click at [237, 404] on input "file" at bounding box center [180, 410] width 126 height 31
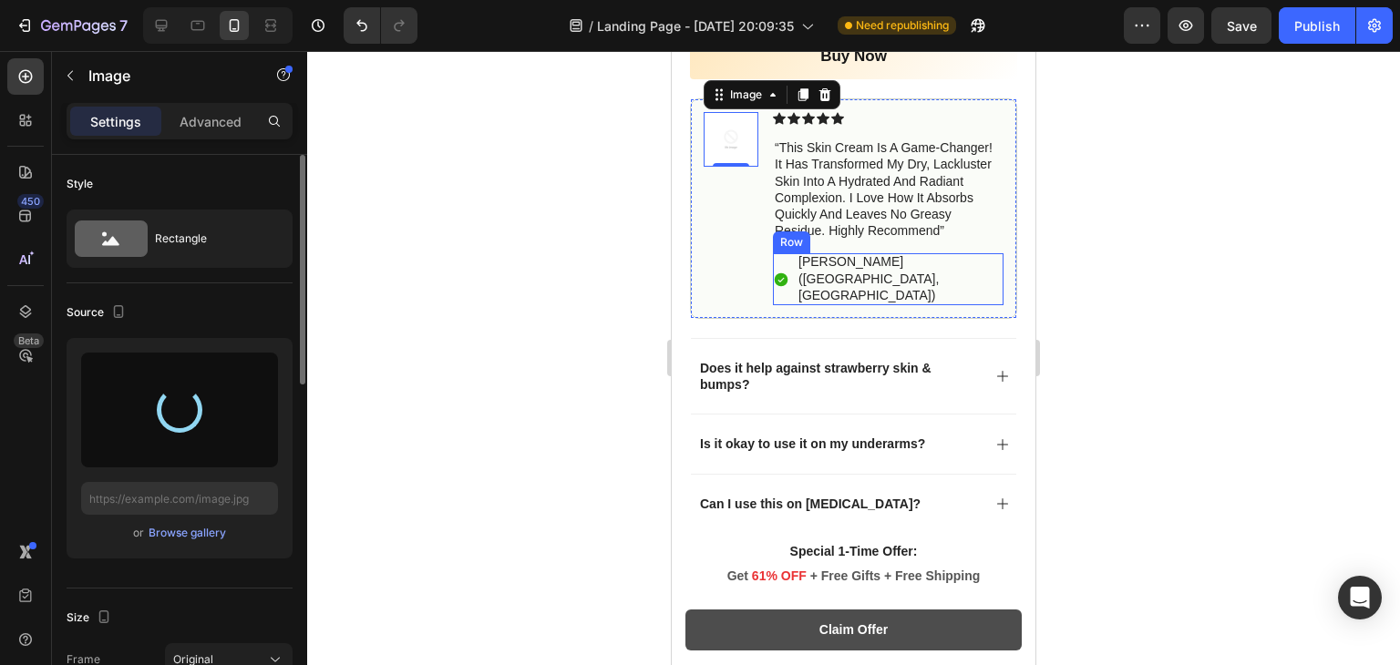
scroll to position [897, 0]
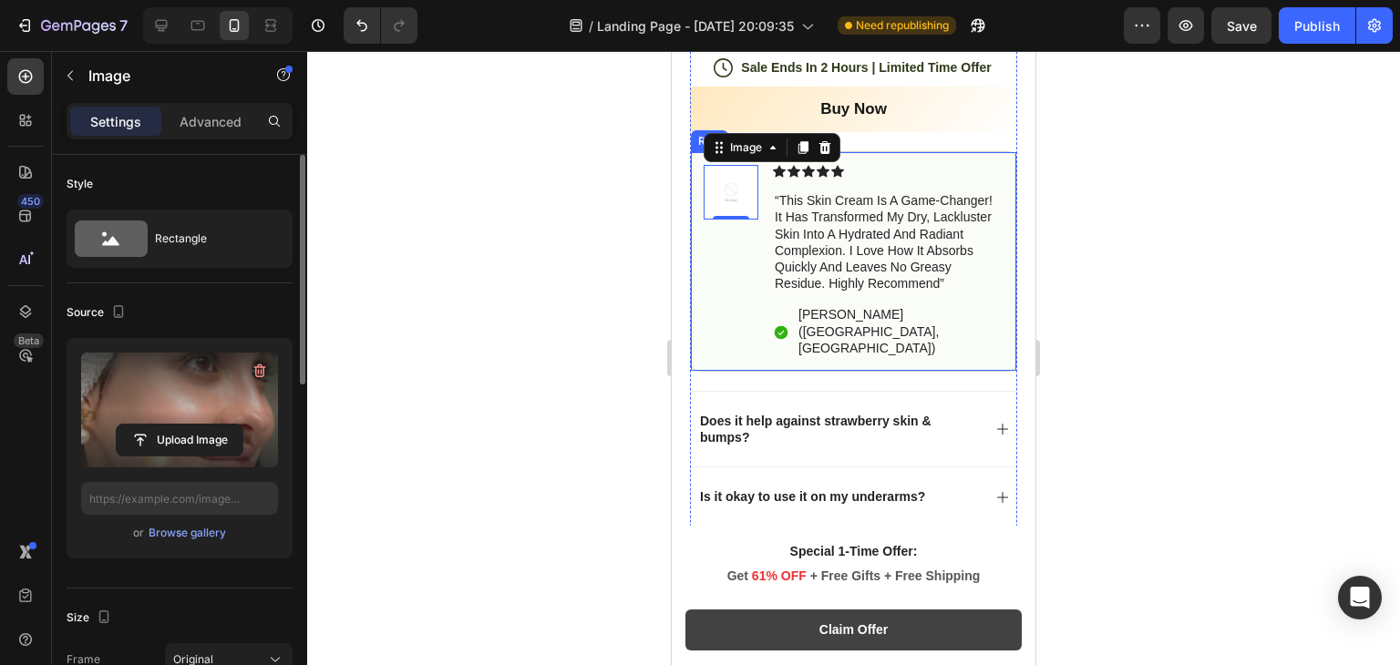
type input "https://cdn.shopify.com/s/files/1/0966/8388/4874/files/gempages_585525682461737…"
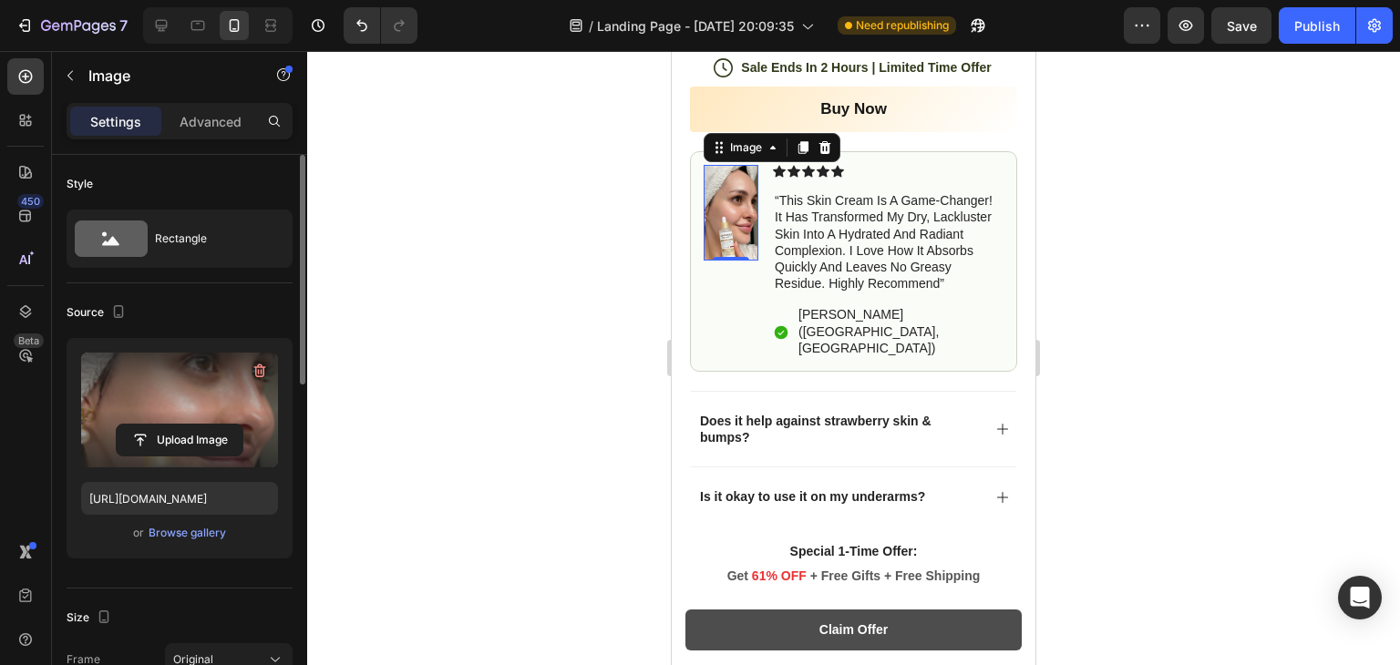
click at [1153, 354] on div at bounding box center [853, 358] width 1093 height 614
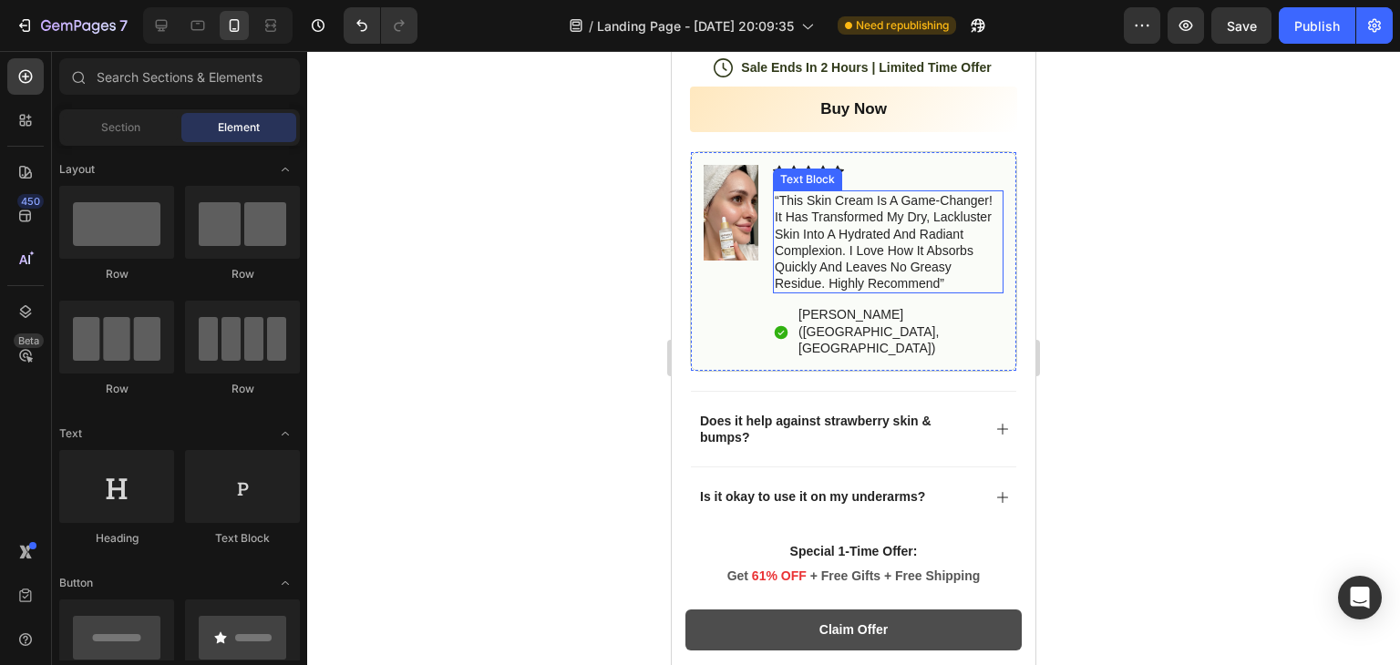
click at [834, 232] on p "“this skin cream is a game-changer! it has transformed my dry, lackluster skin …" at bounding box center [888, 241] width 227 height 99
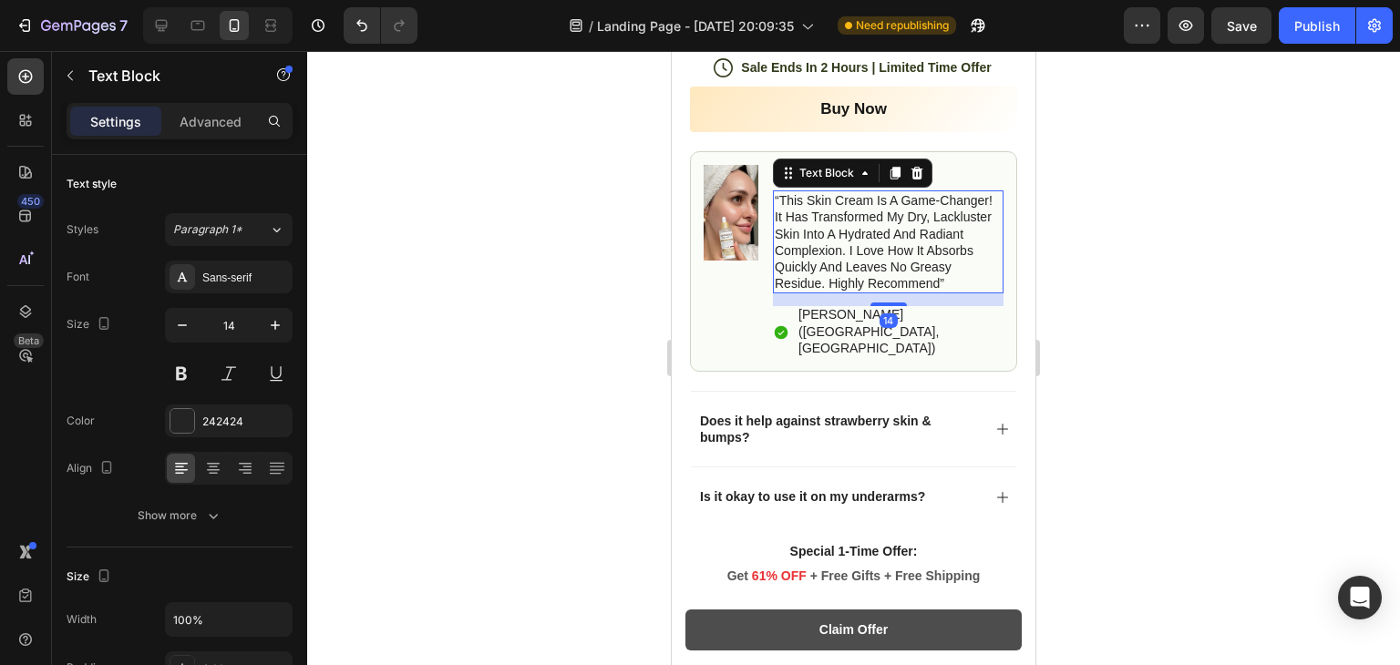
click at [834, 232] on p "“this skin cream is a game-changer! it has transformed my dry, lackluster skin …" at bounding box center [888, 241] width 227 height 99
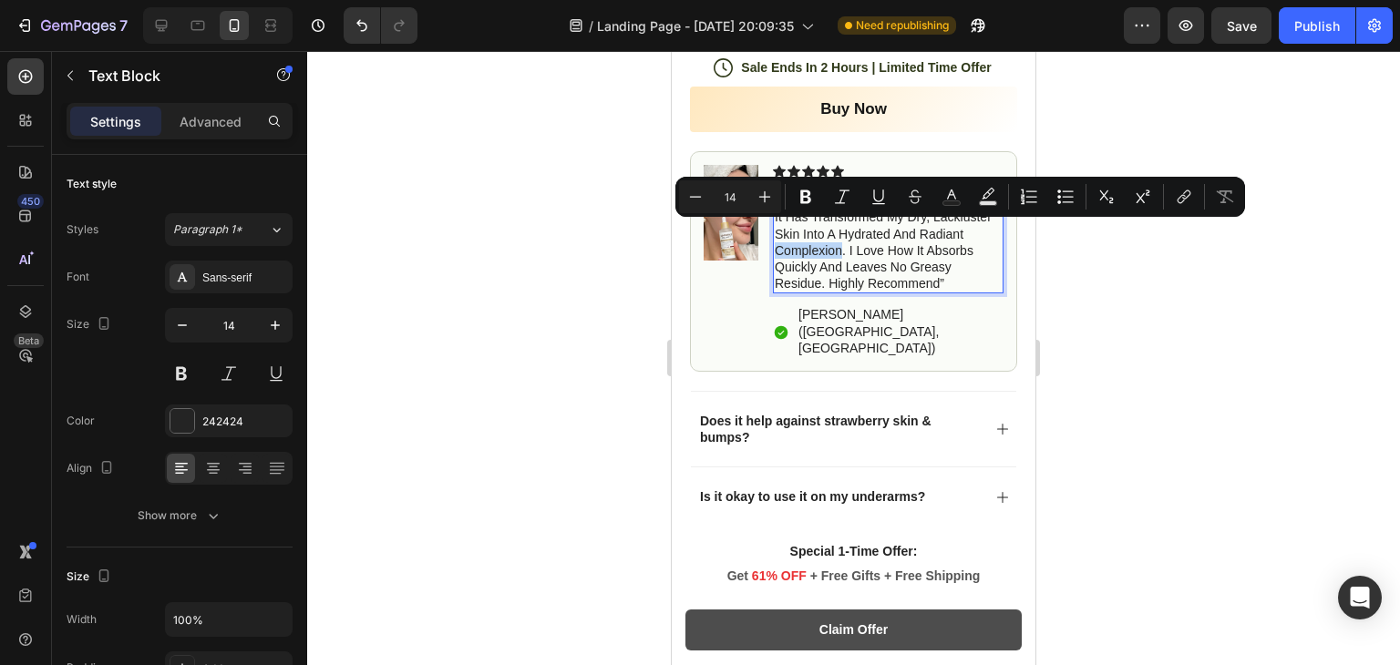
click at [835, 232] on p "“this skin cream is a game-changer! it has transformed my dry, lackluster skin …" at bounding box center [888, 241] width 227 height 99
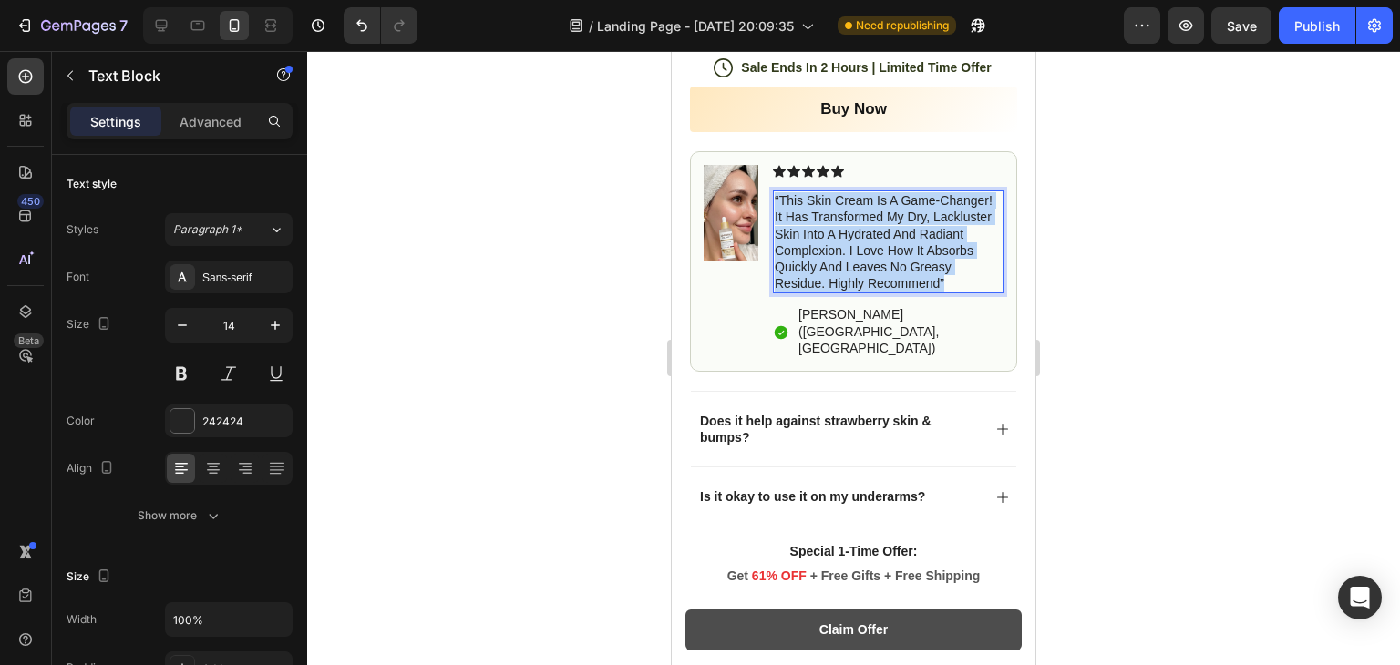
click at [835, 232] on p "“this skin cream is a game-changer! it has transformed my dry, lackluster skin …" at bounding box center [888, 241] width 227 height 99
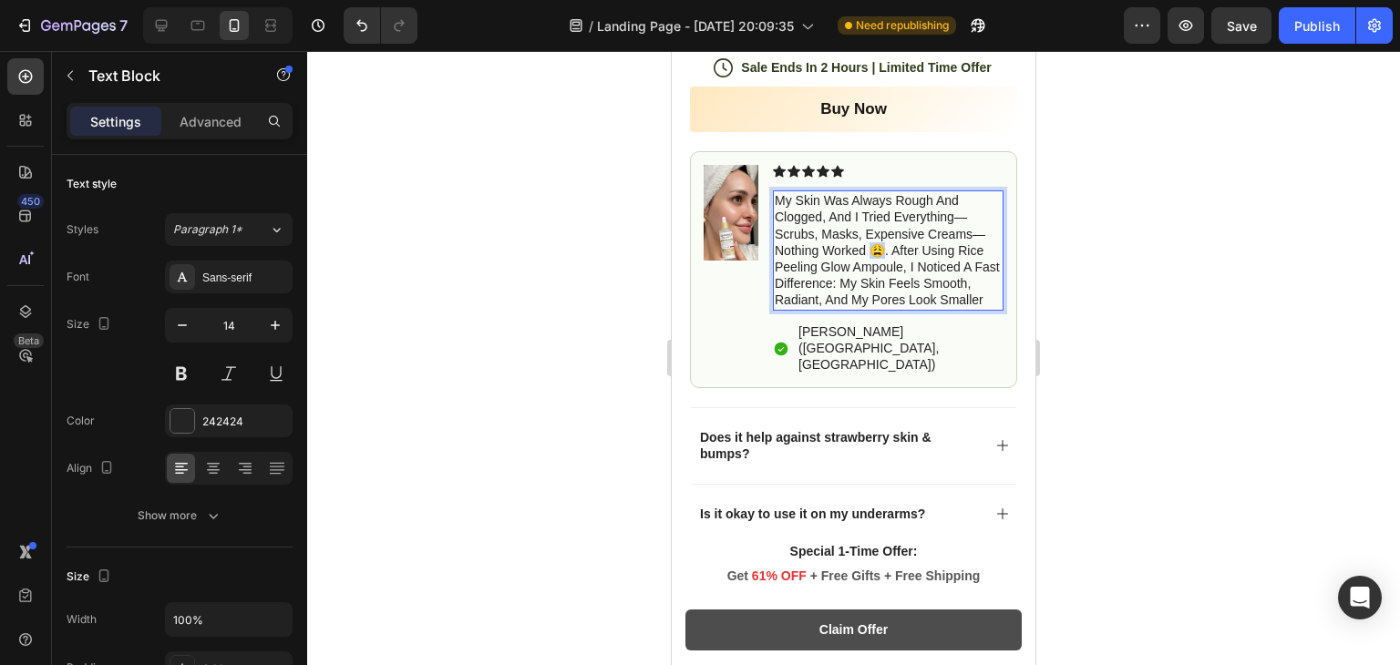
drag, startPoint x: 872, startPoint y: 227, endPoint x: 886, endPoint y: 231, distance: 14.2
click at [886, 231] on p "My skin was always rough and clogged, and I tried everything—scrubs, masks, exp…" at bounding box center [888, 250] width 227 height 116
click at [1047, 237] on div at bounding box center [853, 358] width 1093 height 614
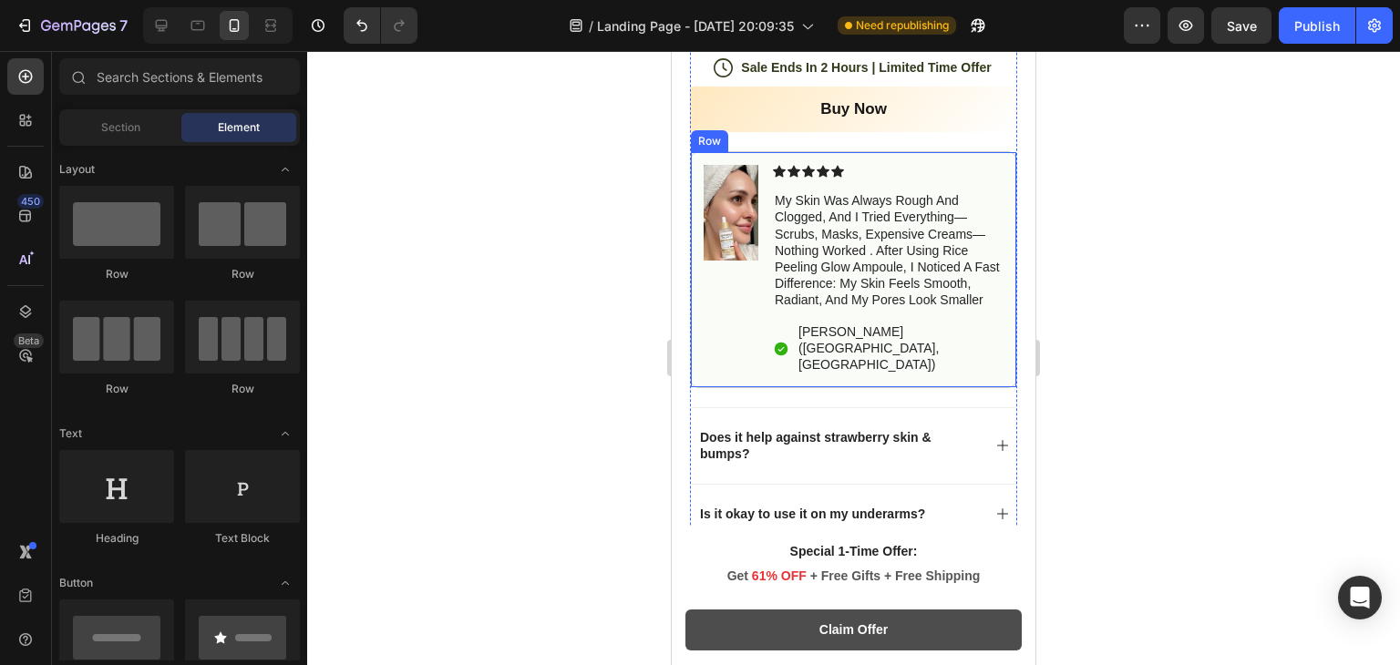
click at [727, 250] on div "Image" at bounding box center [731, 270] width 55 height 210
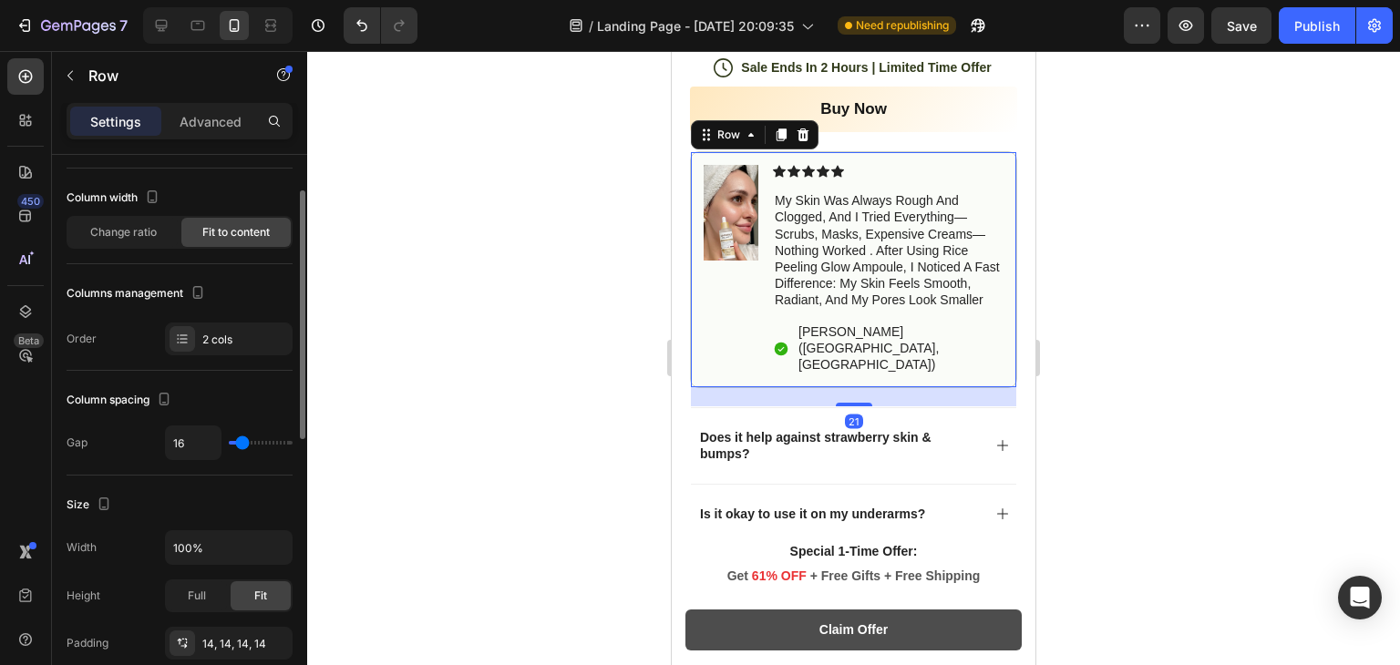
scroll to position [0, 0]
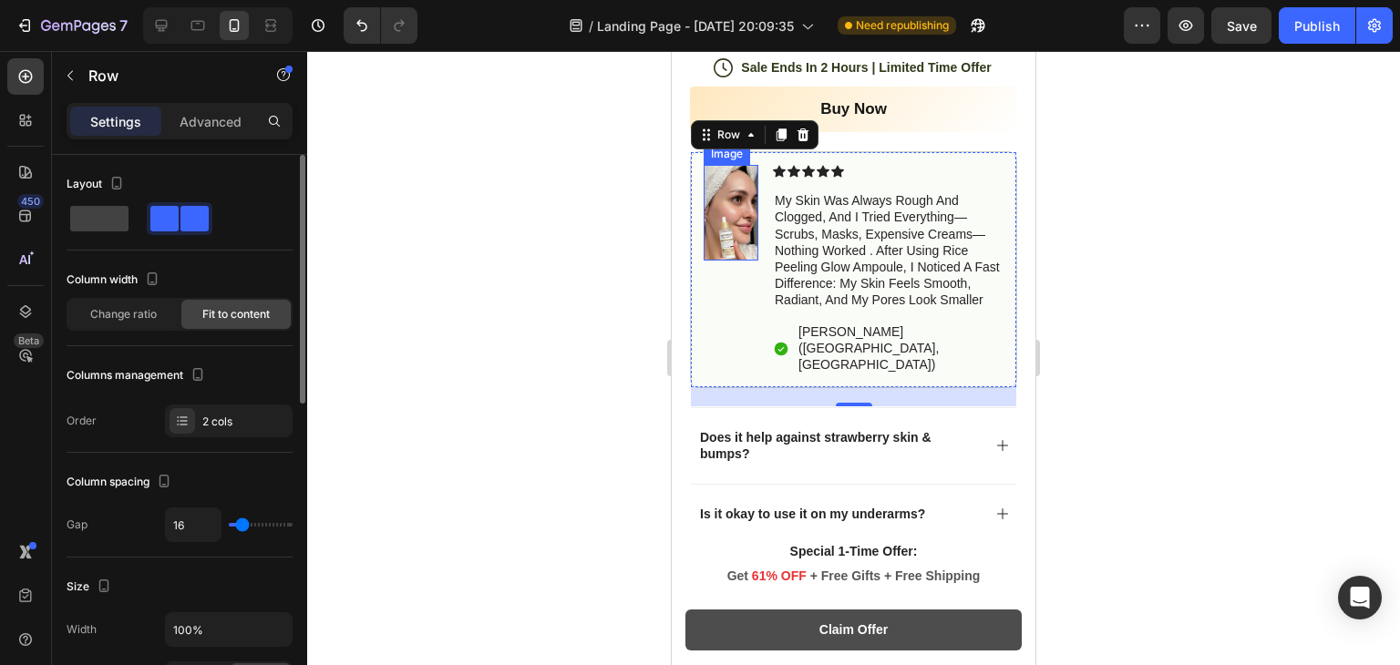
click at [747, 201] on img at bounding box center [731, 213] width 55 height 96
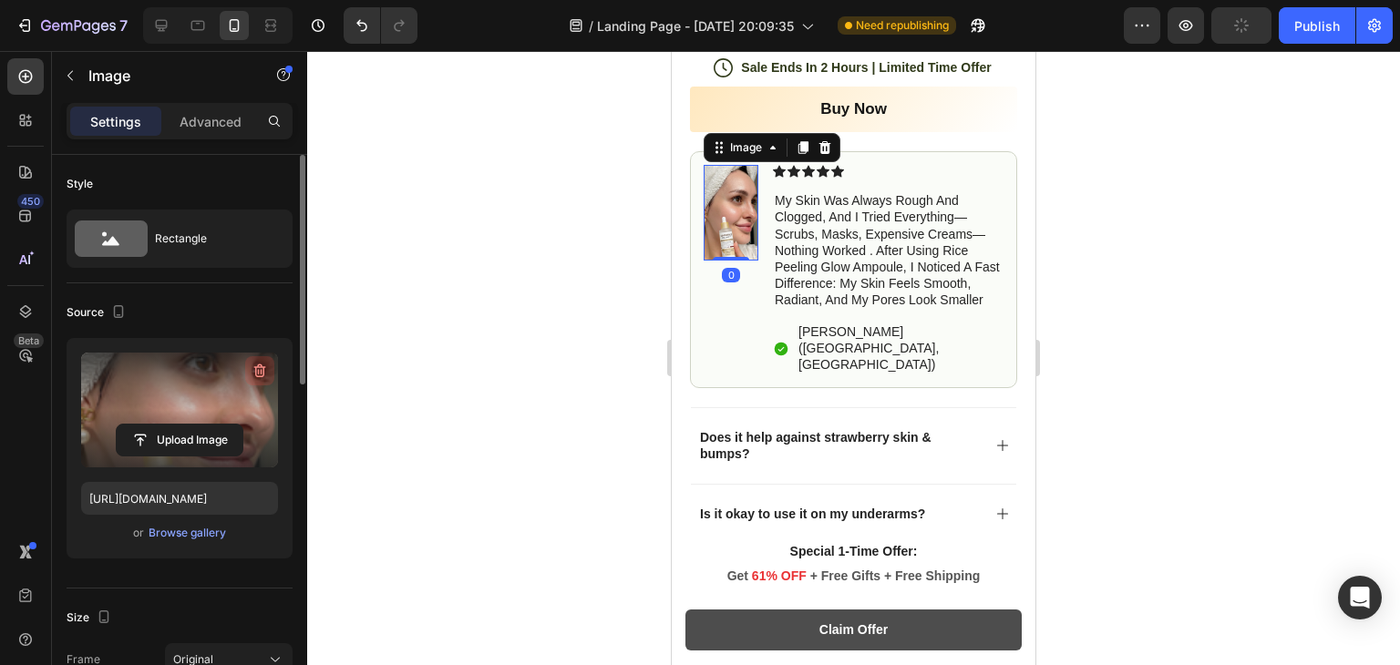
click at [266, 368] on icon "button" at bounding box center [260, 371] width 18 height 18
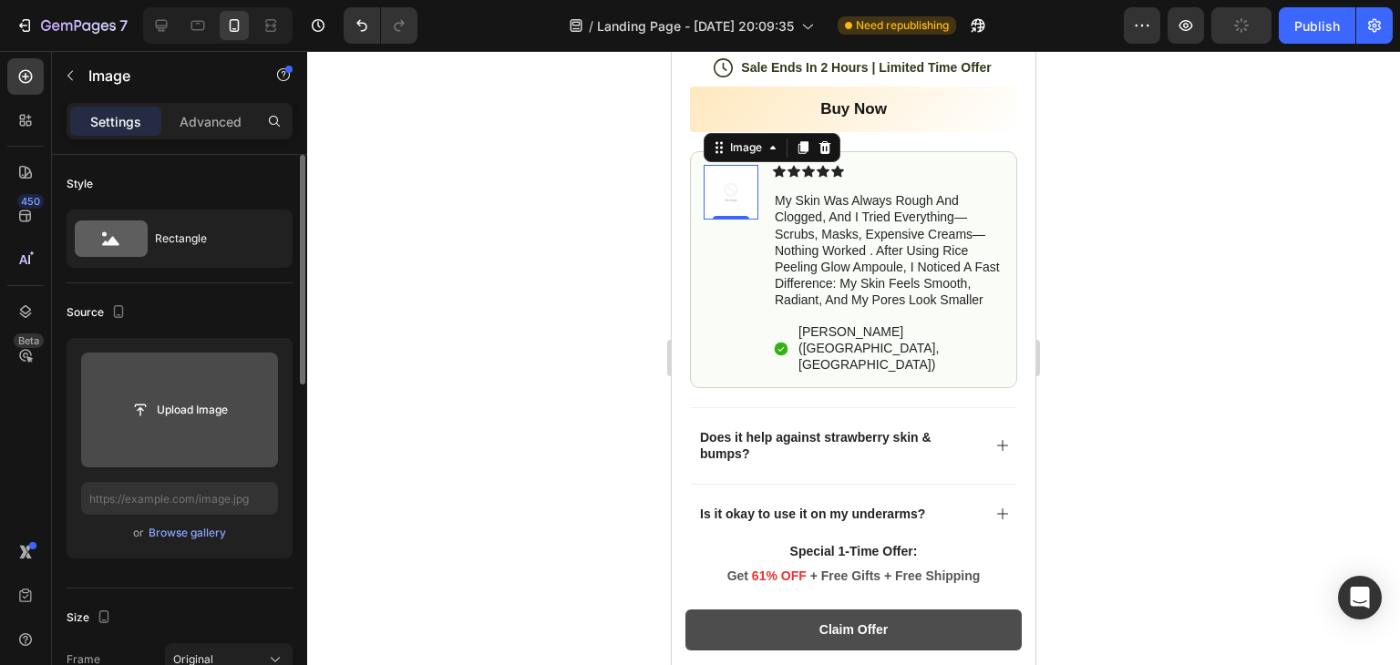
click at [174, 394] on button "Upload Image" at bounding box center [180, 410] width 128 height 33
click at [150, 399] on input "file" at bounding box center [180, 410] width 126 height 31
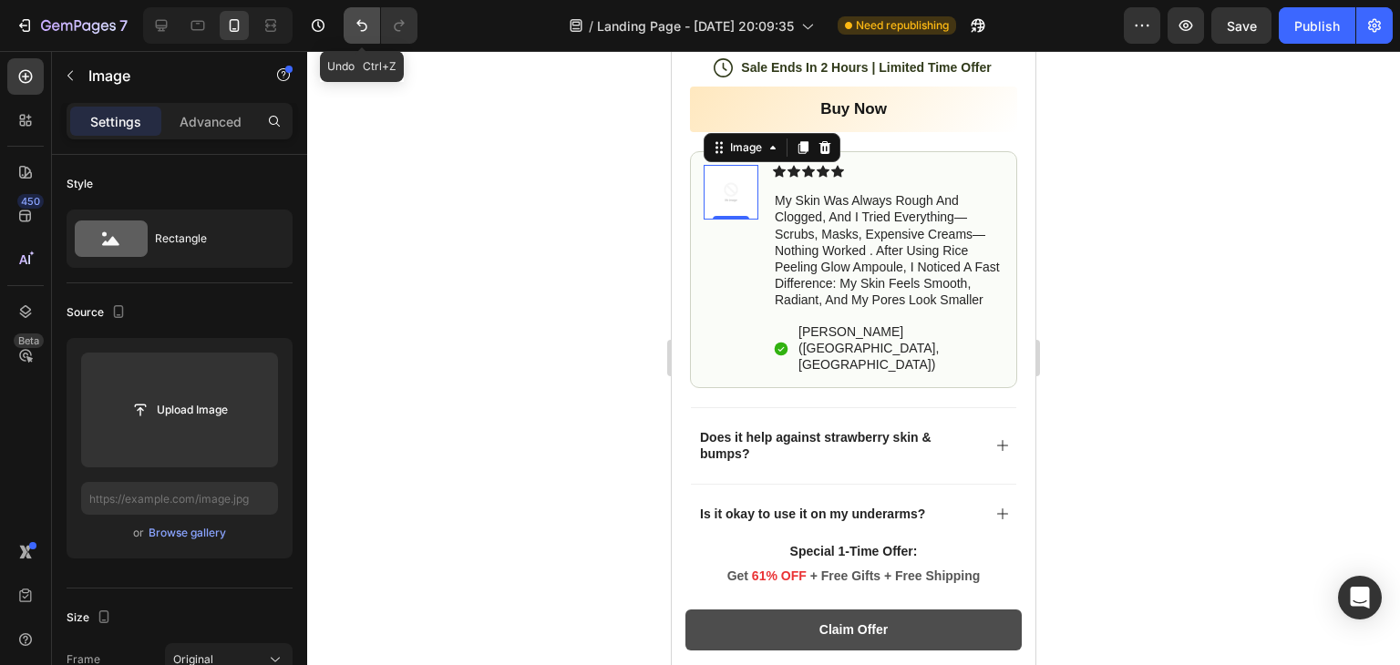
click at [351, 30] on button "Undo/Redo" at bounding box center [362, 25] width 36 height 36
type input "https://cdn.shopify.com/s/files/1/0966/8388/4874/files/gempages_585525682461737…"
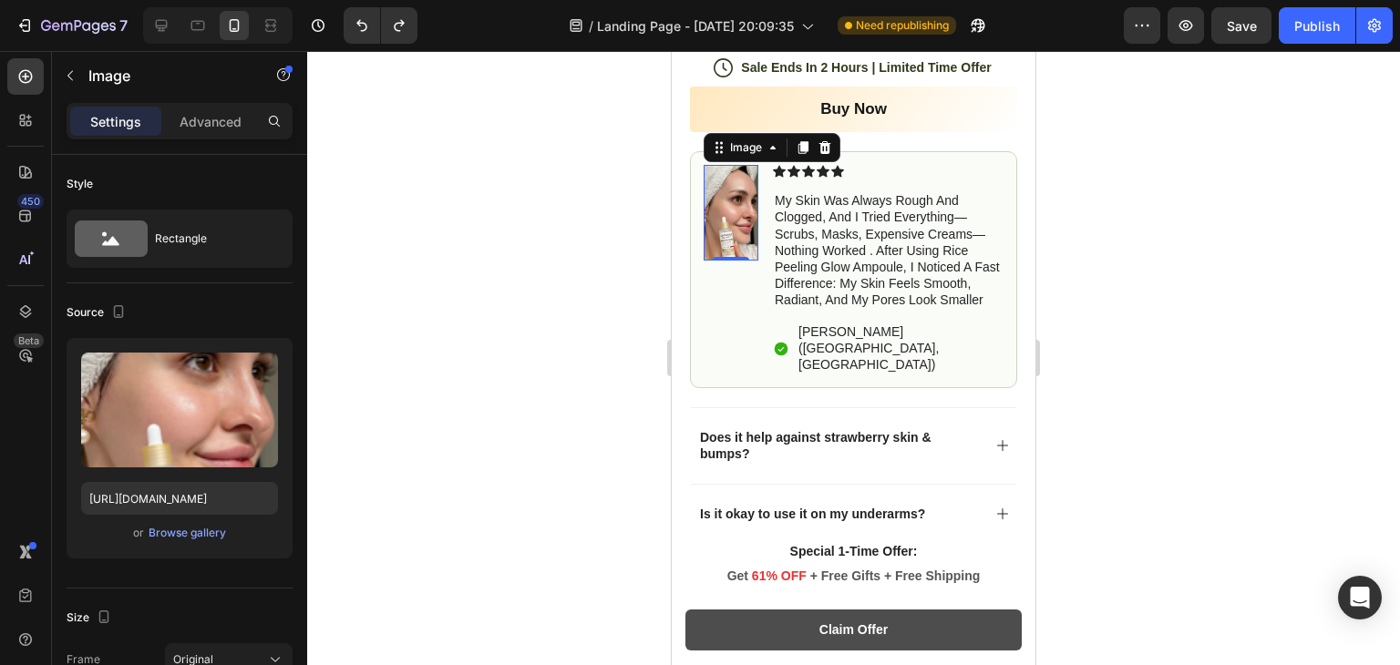
click at [1251, 324] on div at bounding box center [853, 358] width 1093 height 614
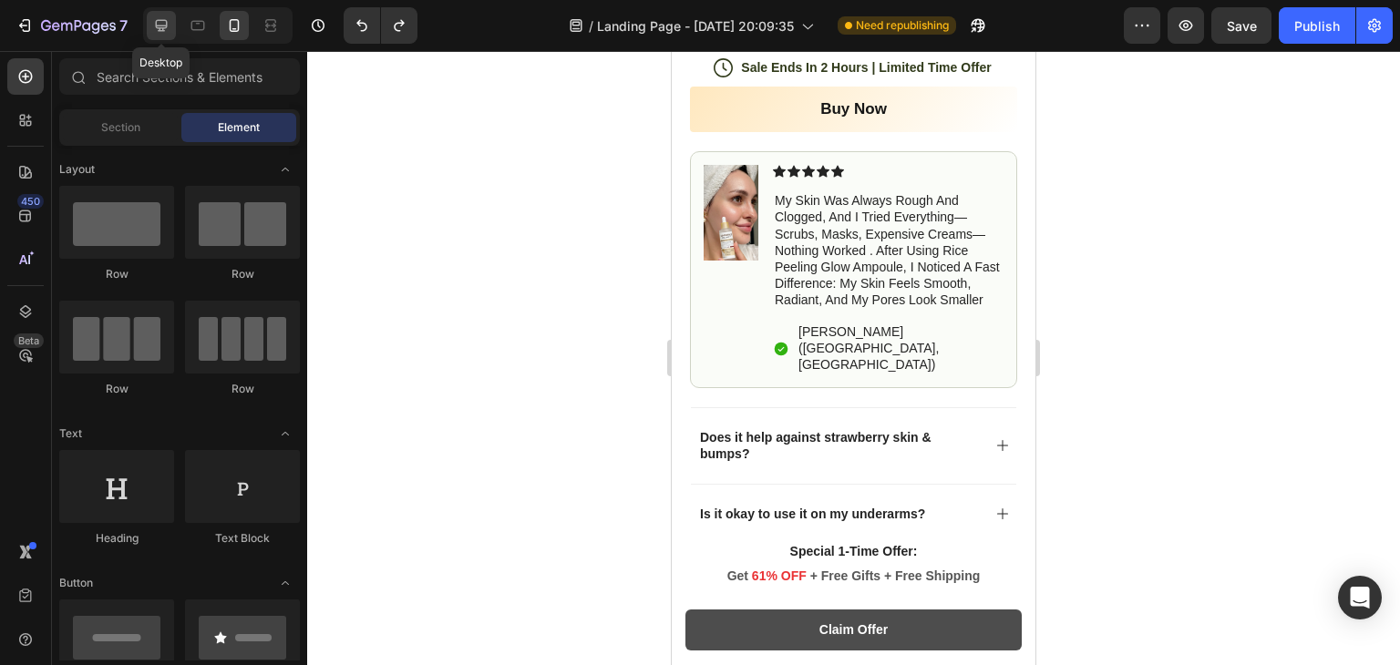
click at [161, 24] on icon at bounding box center [161, 25] width 18 height 18
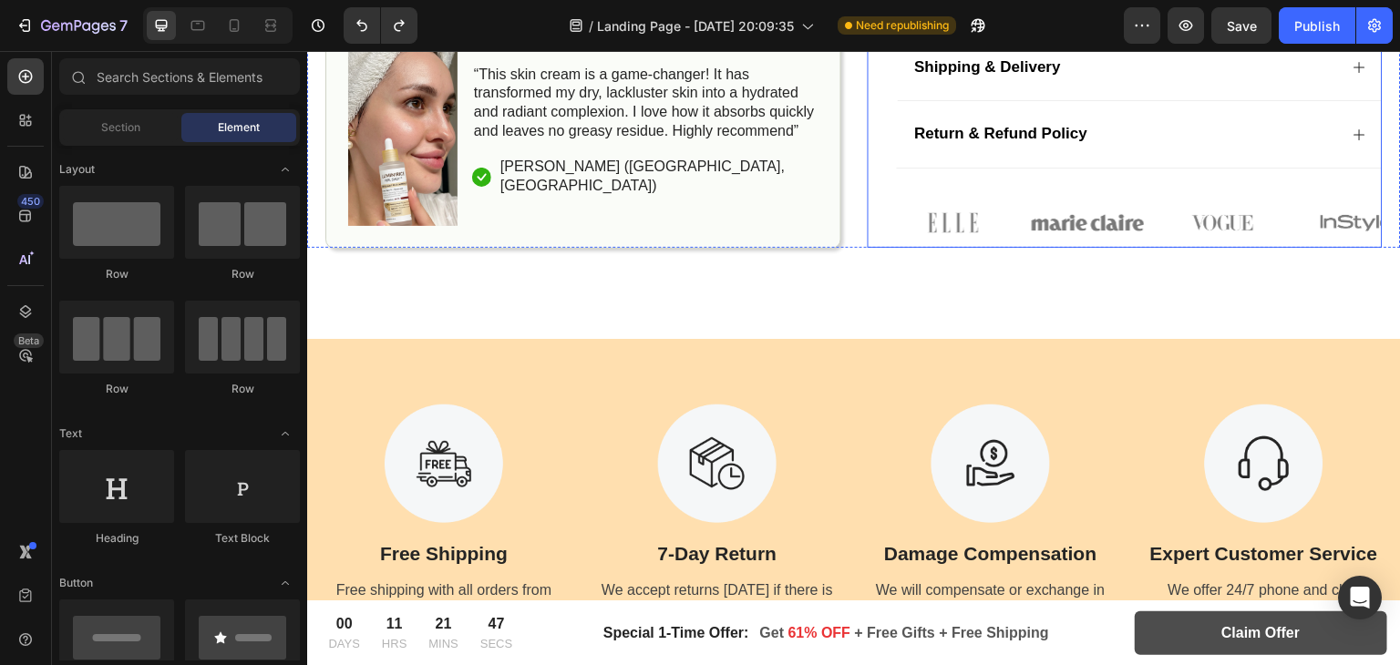
scroll to position [1196, 0]
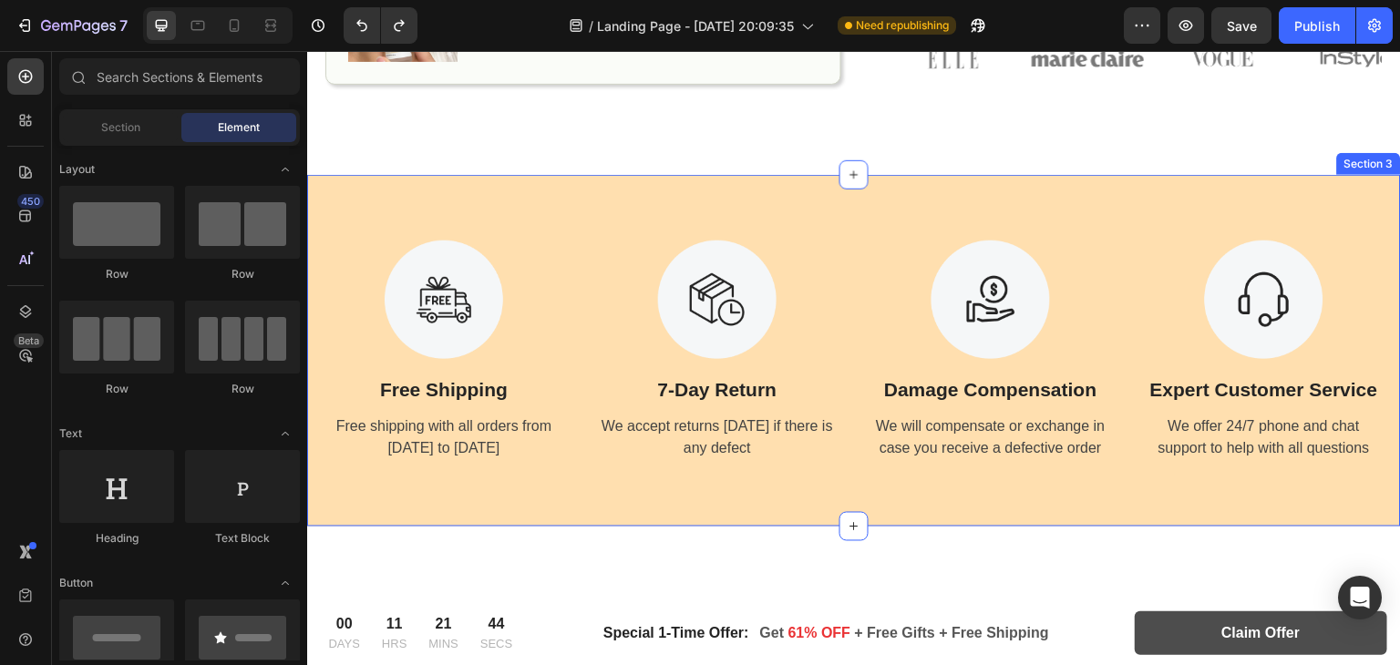
click at [938, 197] on div "Image Free Shipping Text Block Free shipping with all orders from April 1 to Ap…" at bounding box center [854, 351] width 1094 height 352
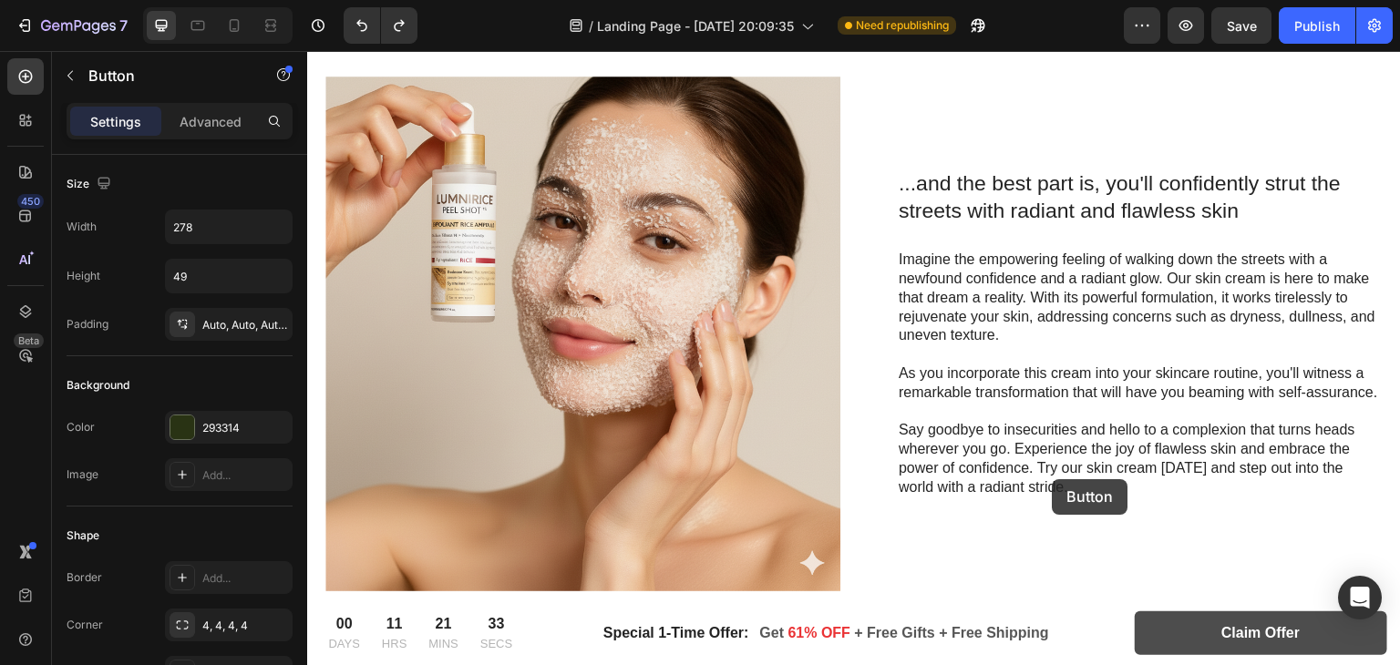
scroll to position [2312, 0]
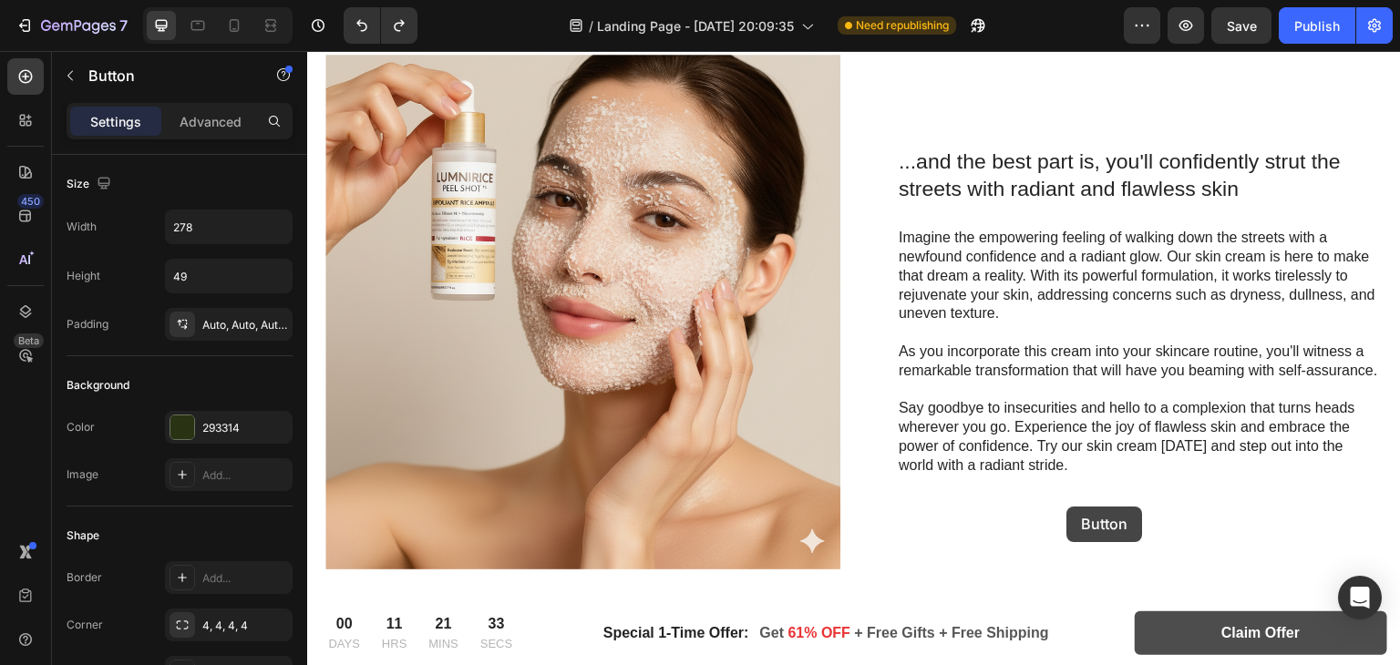
drag, startPoint x: 675, startPoint y: 357, endPoint x: 1071, endPoint y: 511, distance: 425.1
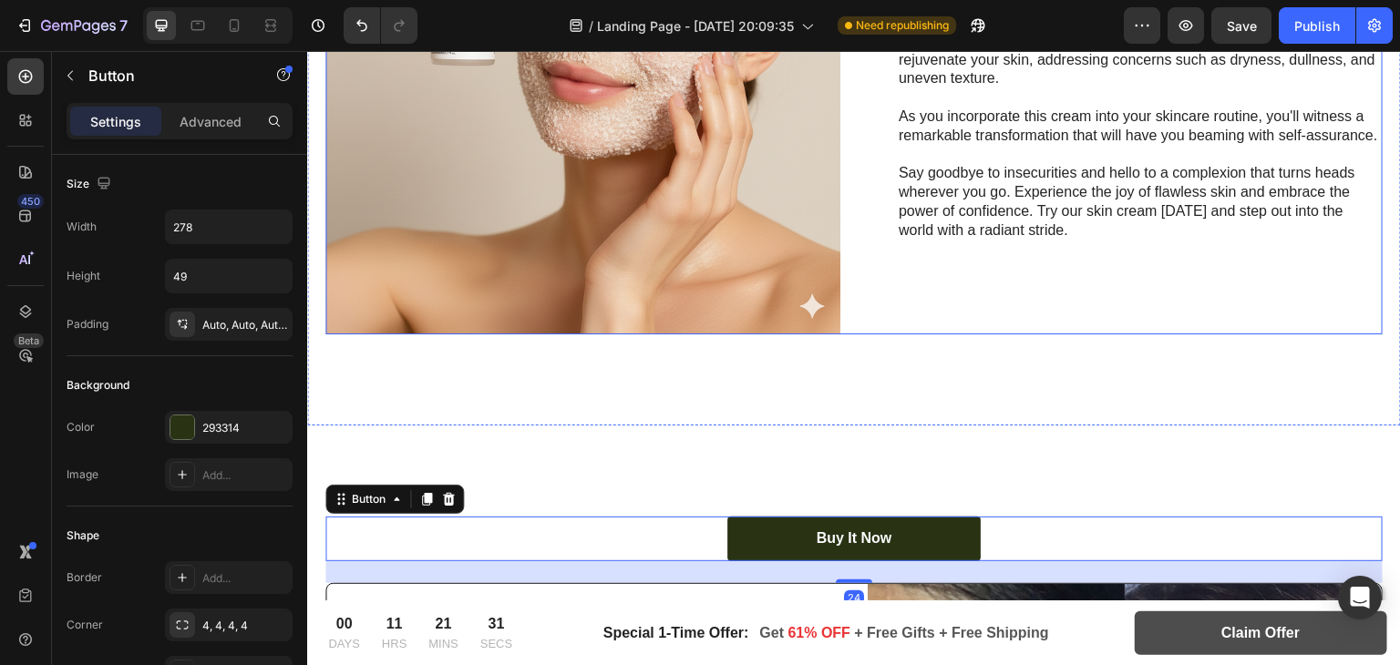
scroll to position [2549, 0]
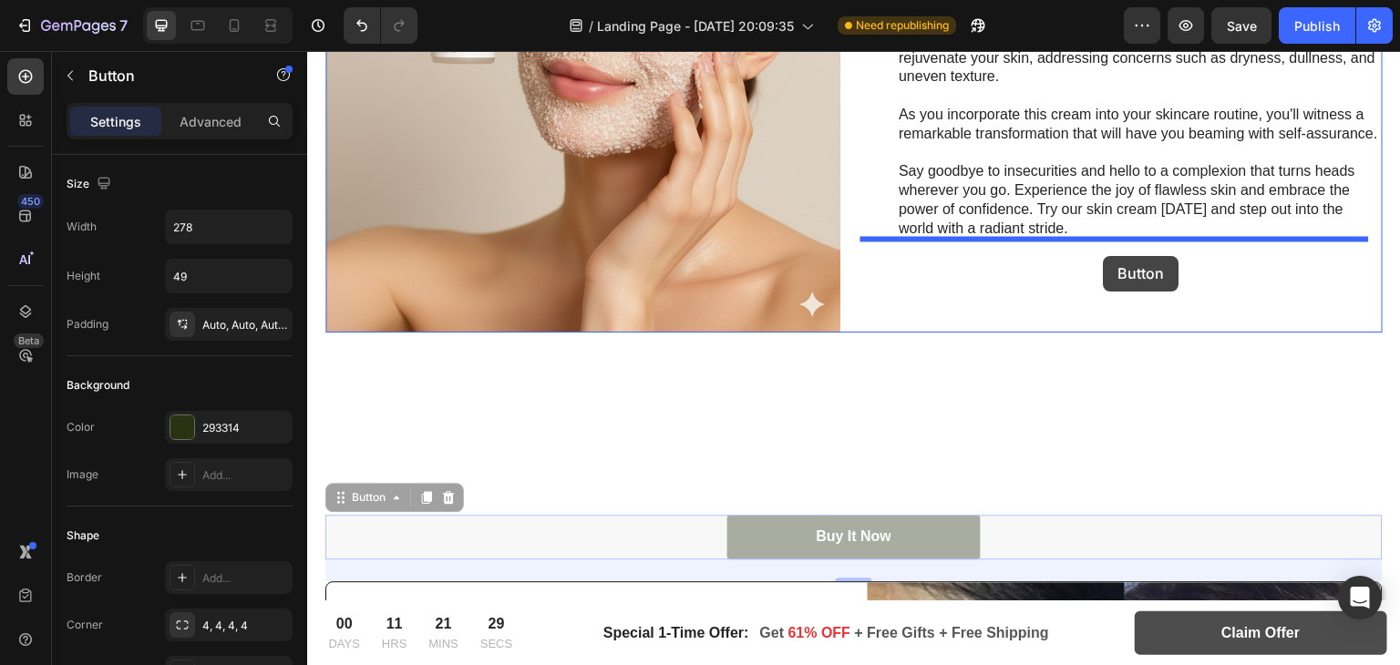
drag, startPoint x: 955, startPoint y: 515, endPoint x: 1104, endPoint y: 256, distance: 298.5
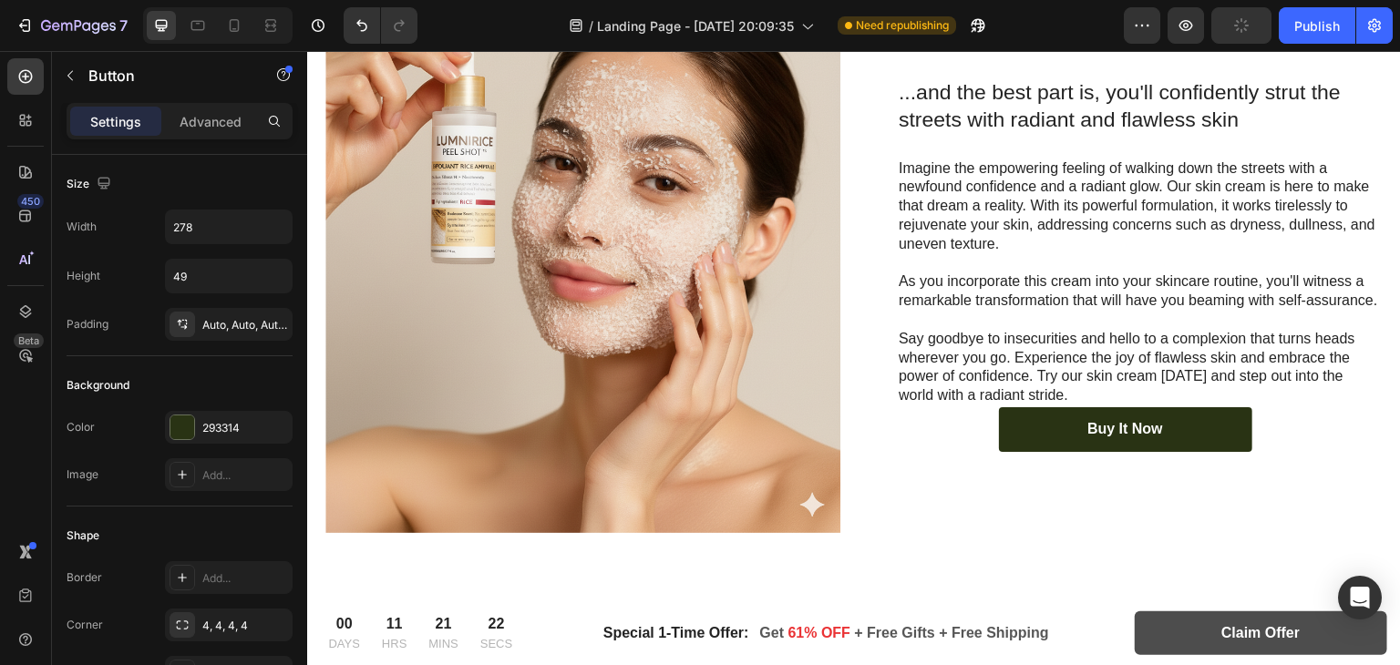
scroll to position [2388, 0]
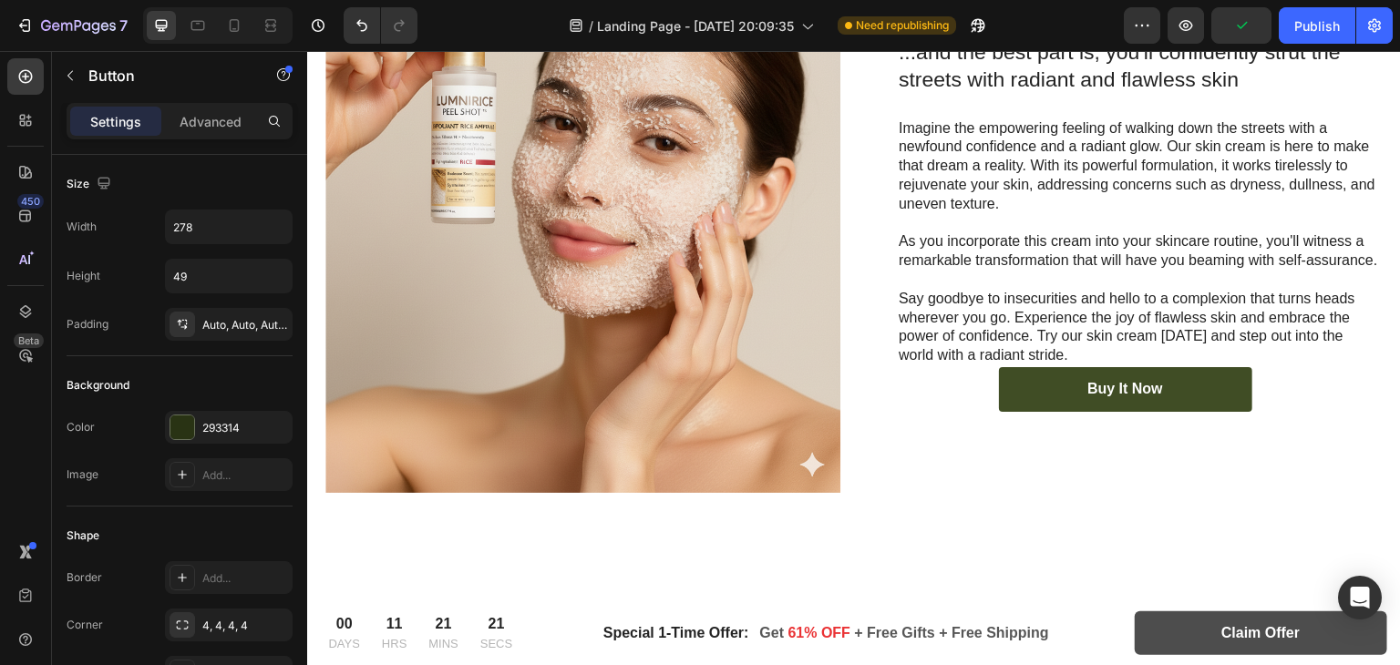
click at [1213, 397] on link "Buy It Now" at bounding box center [1125, 389] width 253 height 45
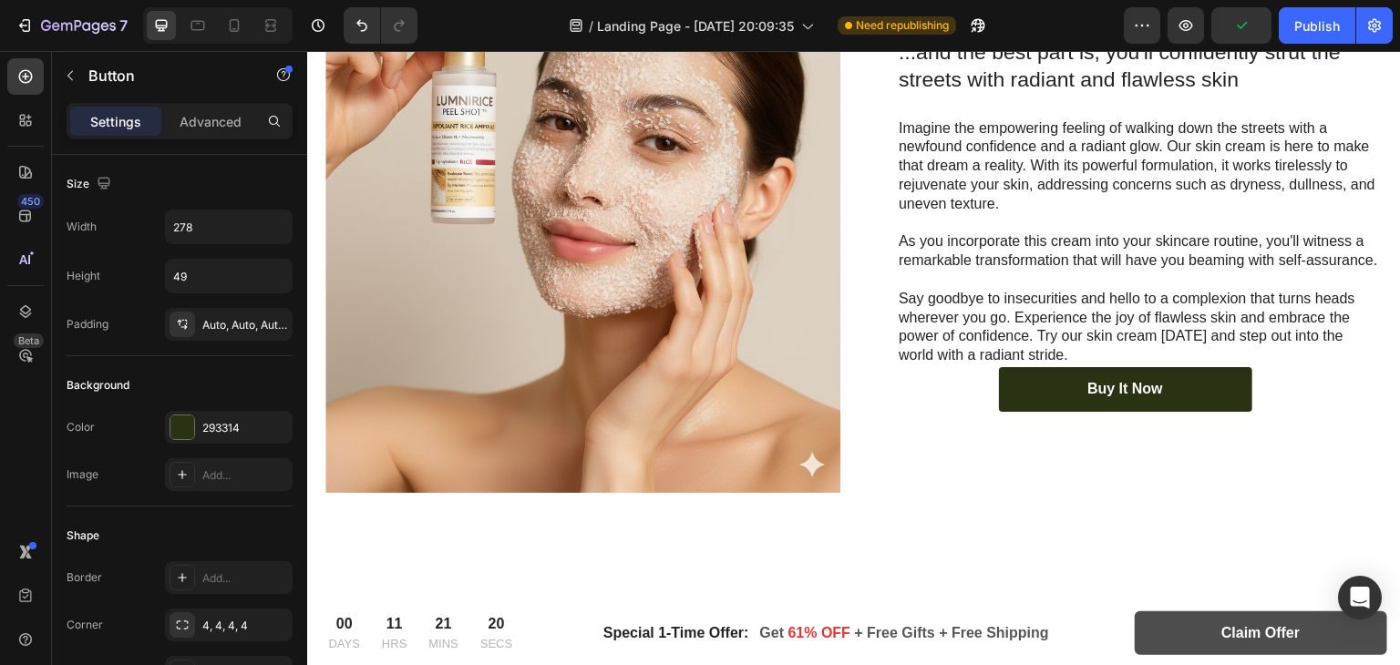
click at [1260, 403] on div "Buy It Now Button" at bounding box center [1125, 389] width 515 height 45
click at [987, 386] on div "Buy It Now Button" at bounding box center [1125, 389] width 515 height 45
click at [966, 381] on div "Buy It Now Button" at bounding box center [1125, 389] width 515 height 45
click at [913, 397] on div "Buy It Now Button" at bounding box center [1125, 389] width 515 height 45
click at [977, 393] on div "Buy It Now Button" at bounding box center [1125, 389] width 515 height 45
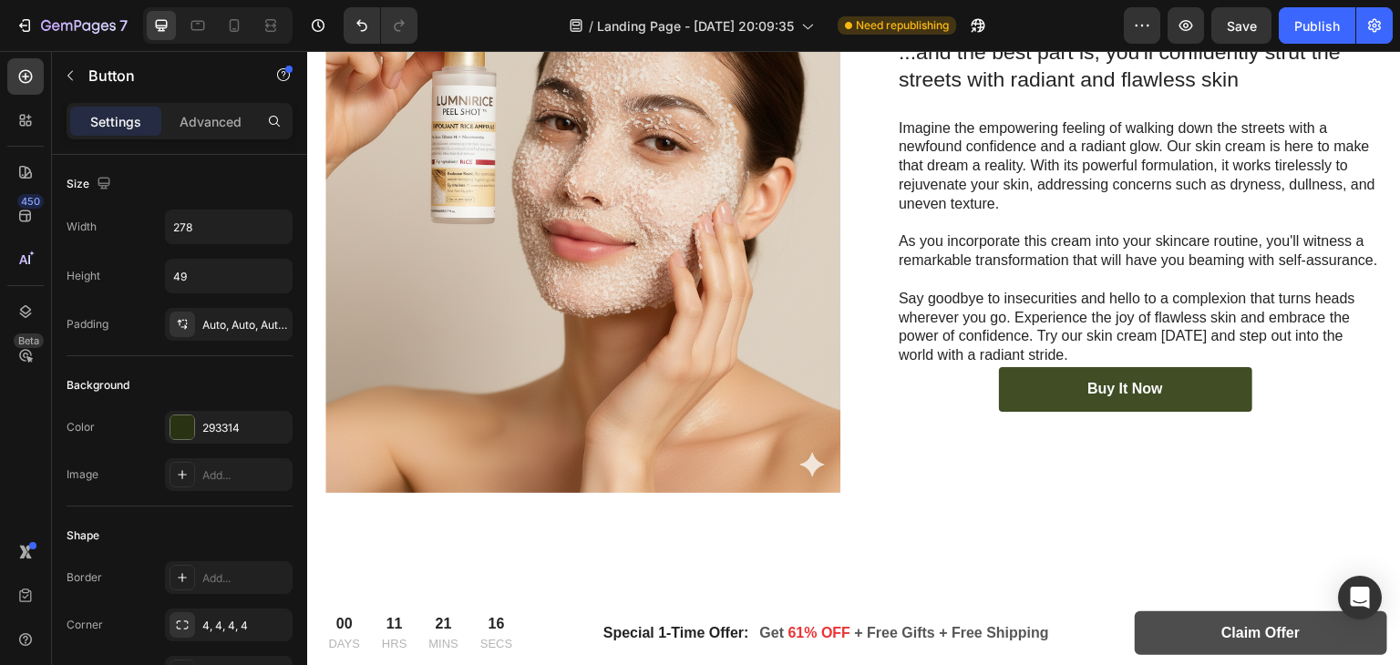
click at [1013, 392] on link "Buy It Now" at bounding box center [1125, 389] width 253 height 45
click at [1055, 385] on link "Buy It Now" at bounding box center [1125, 389] width 253 height 45
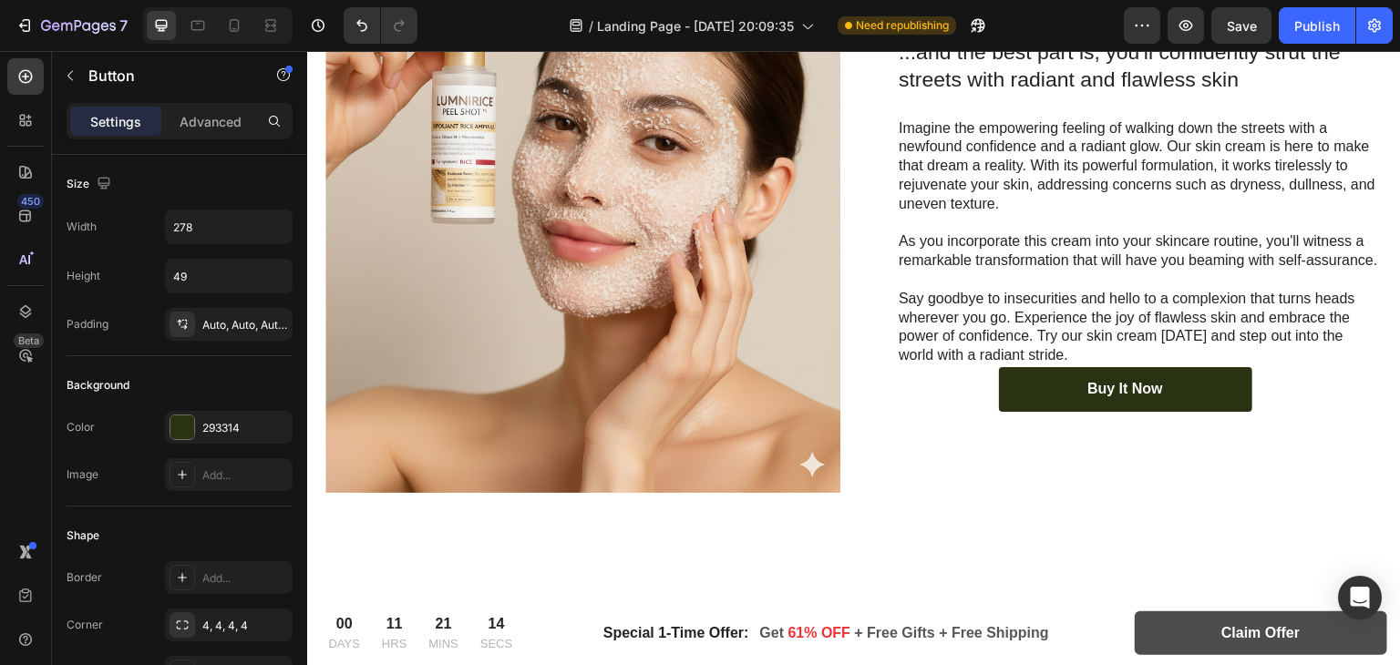
click at [1262, 403] on div "Buy It Now Button" at bounding box center [1125, 389] width 515 height 45
click at [1243, 397] on div "Buy It Now Button" at bounding box center [1125, 389] width 515 height 45
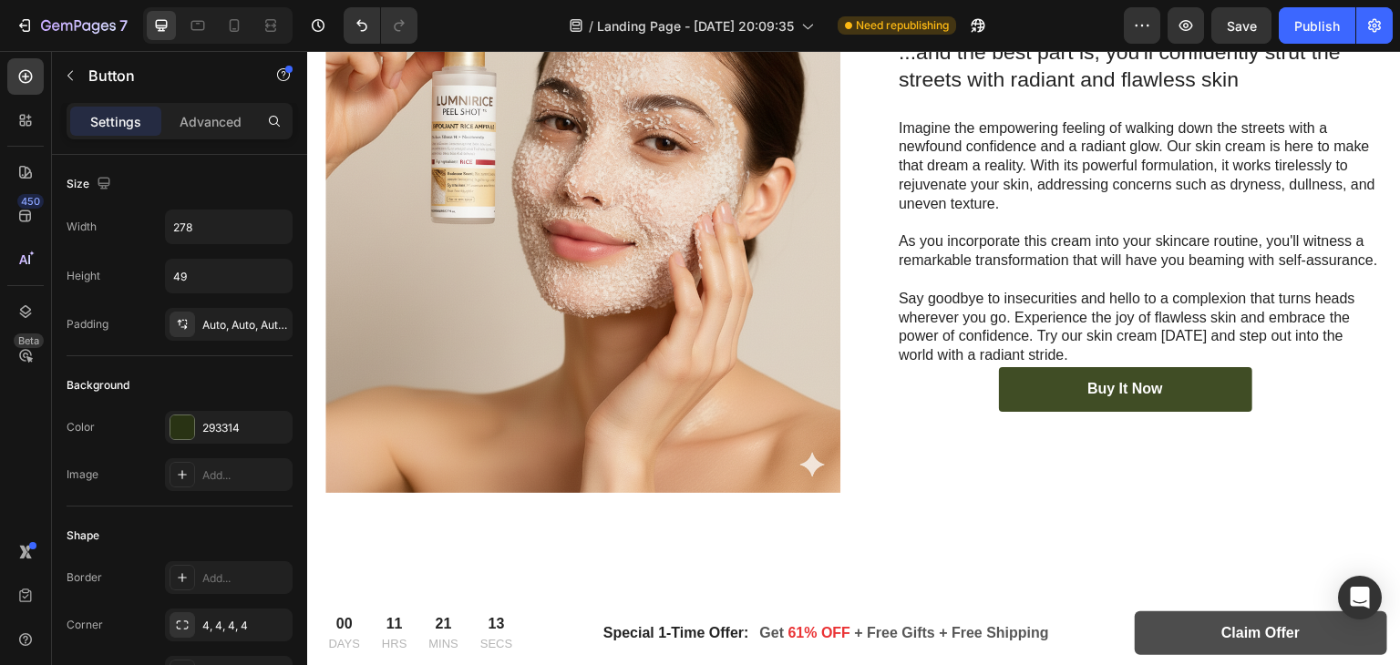
click at [1232, 395] on link "Buy It Now" at bounding box center [1125, 389] width 253 height 45
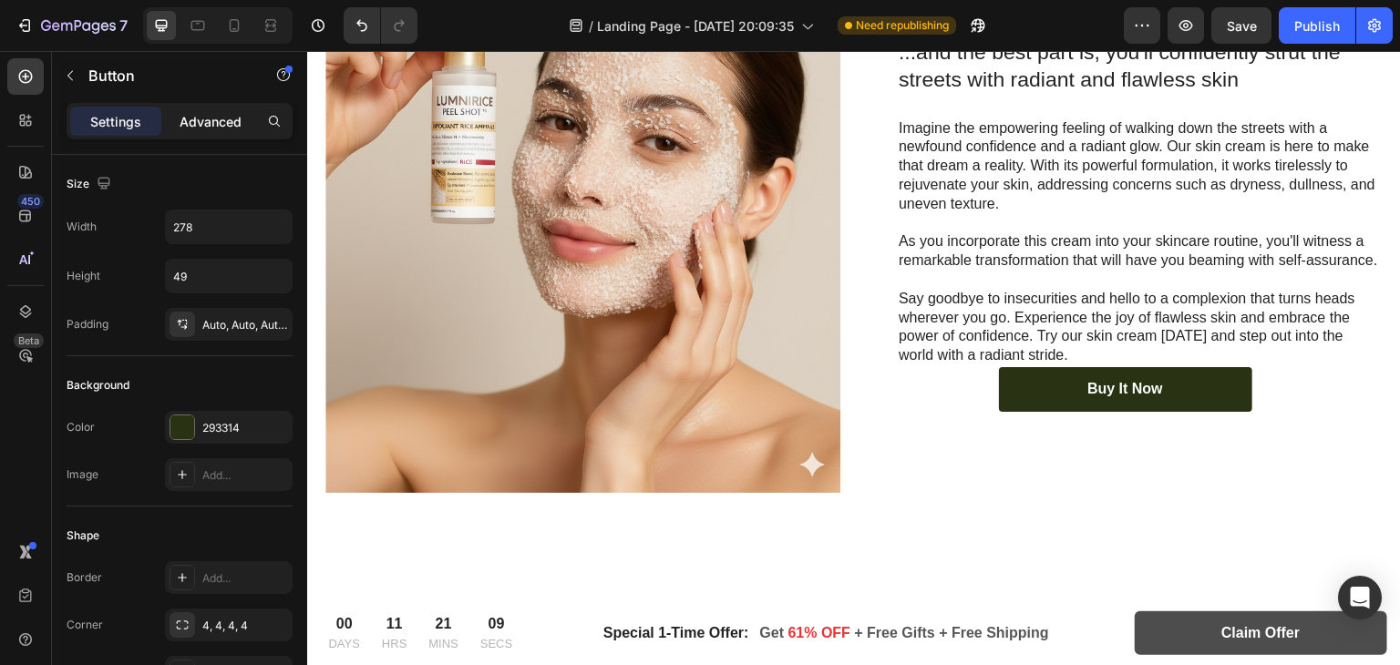
click at [197, 115] on p "Advanced" at bounding box center [211, 121] width 62 height 19
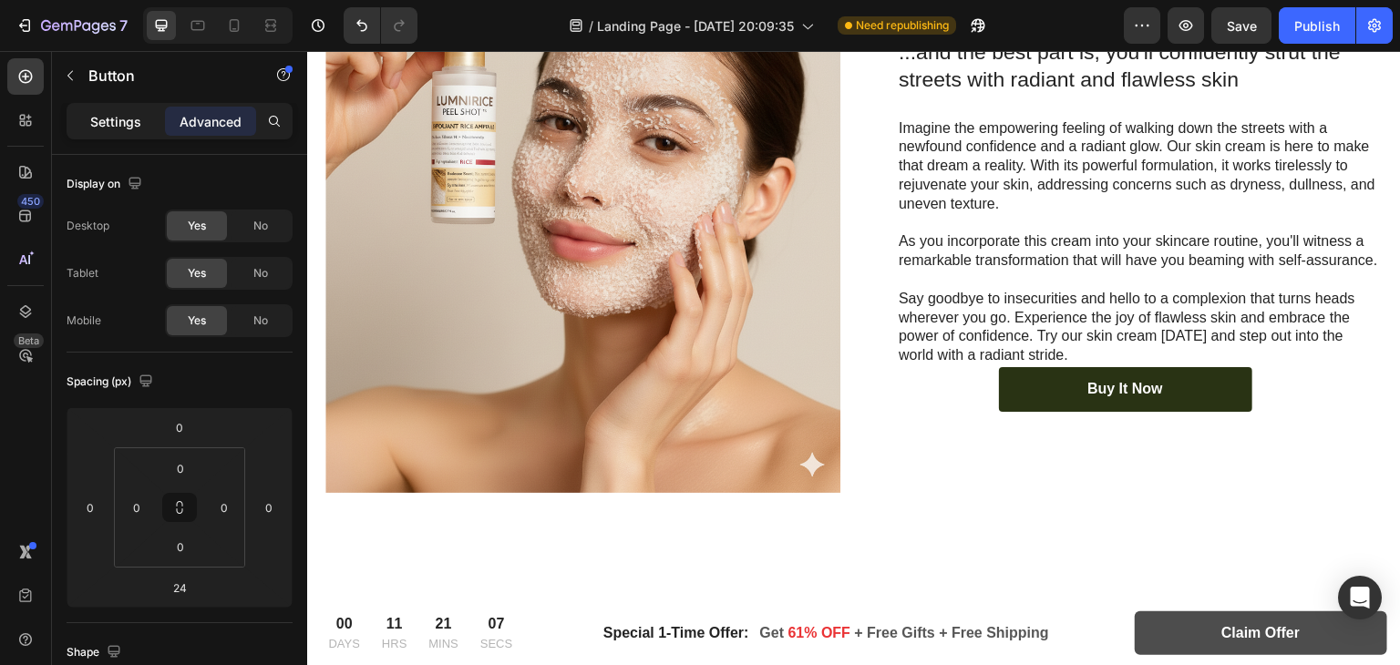
click at [103, 117] on p "Settings" at bounding box center [115, 121] width 51 height 19
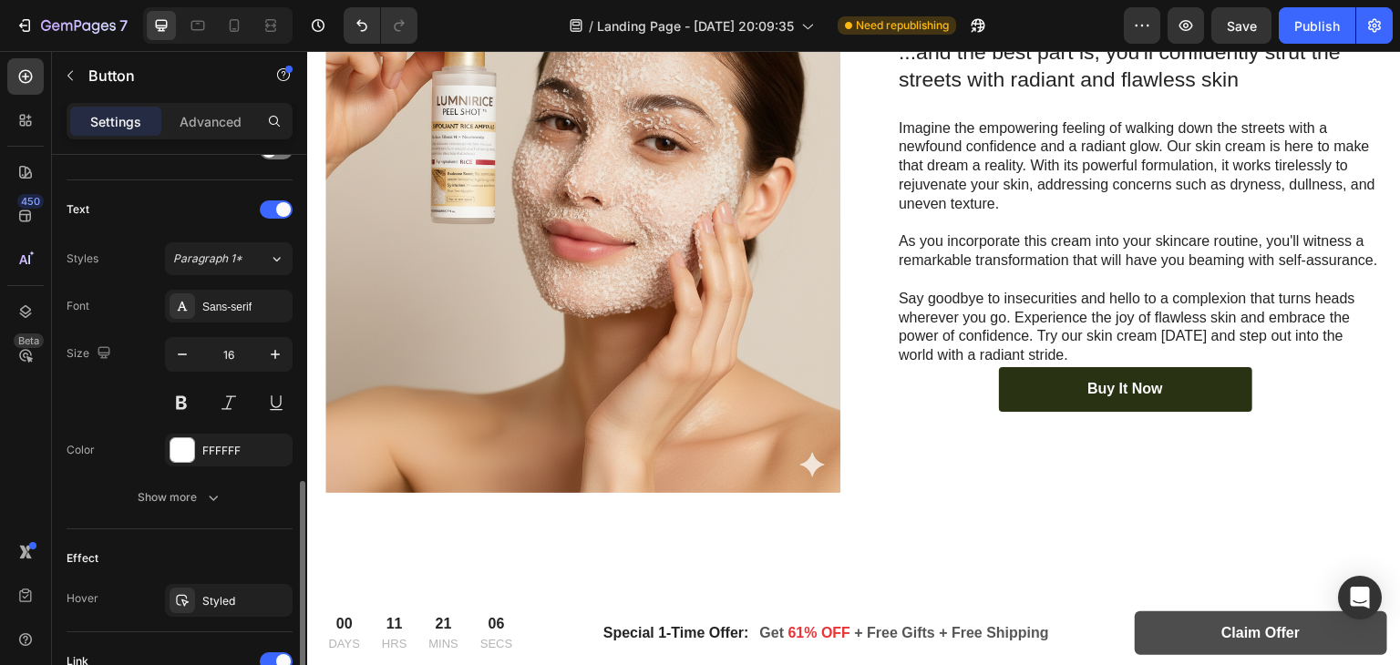
scroll to position [659, 0]
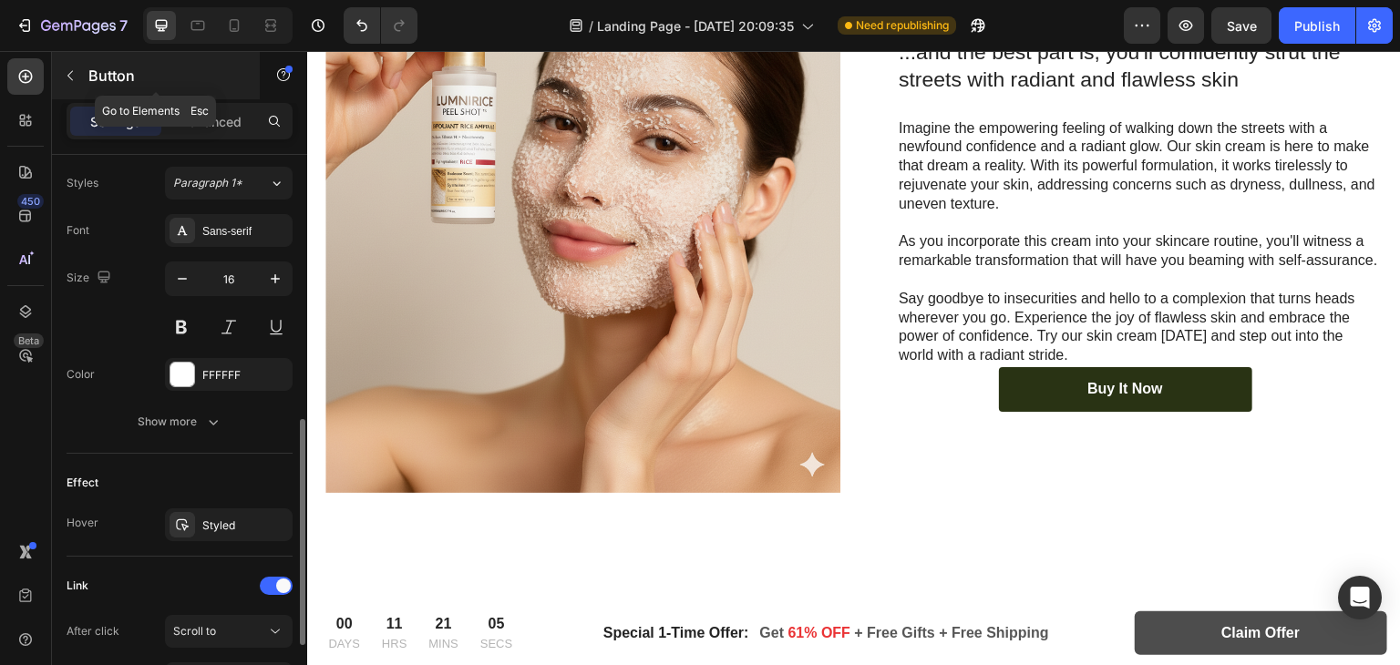
click at [69, 77] on icon "button" at bounding box center [70, 75] width 15 height 15
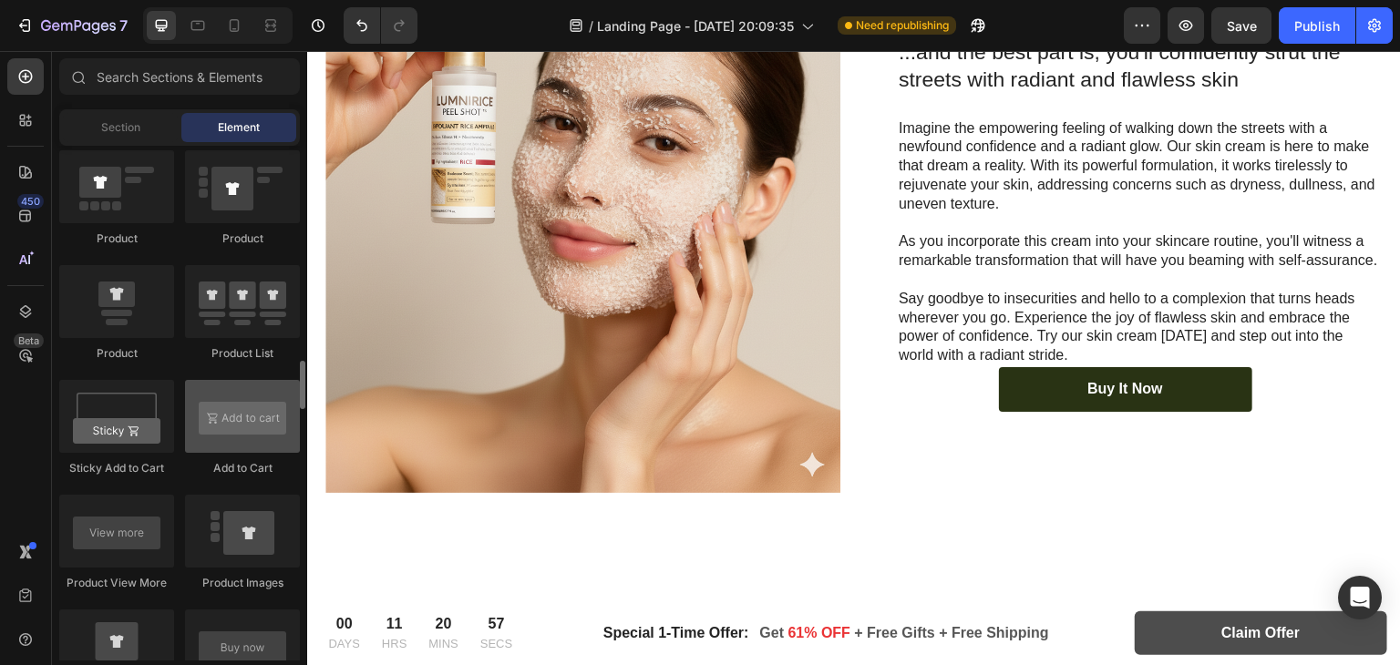
scroll to position [2357, 0]
drag, startPoint x: 259, startPoint y: 428, endPoint x: 227, endPoint y: 417, distance: 33.7
click at [227, 417] on div at bounding box center [242, 415] width 115 height 73
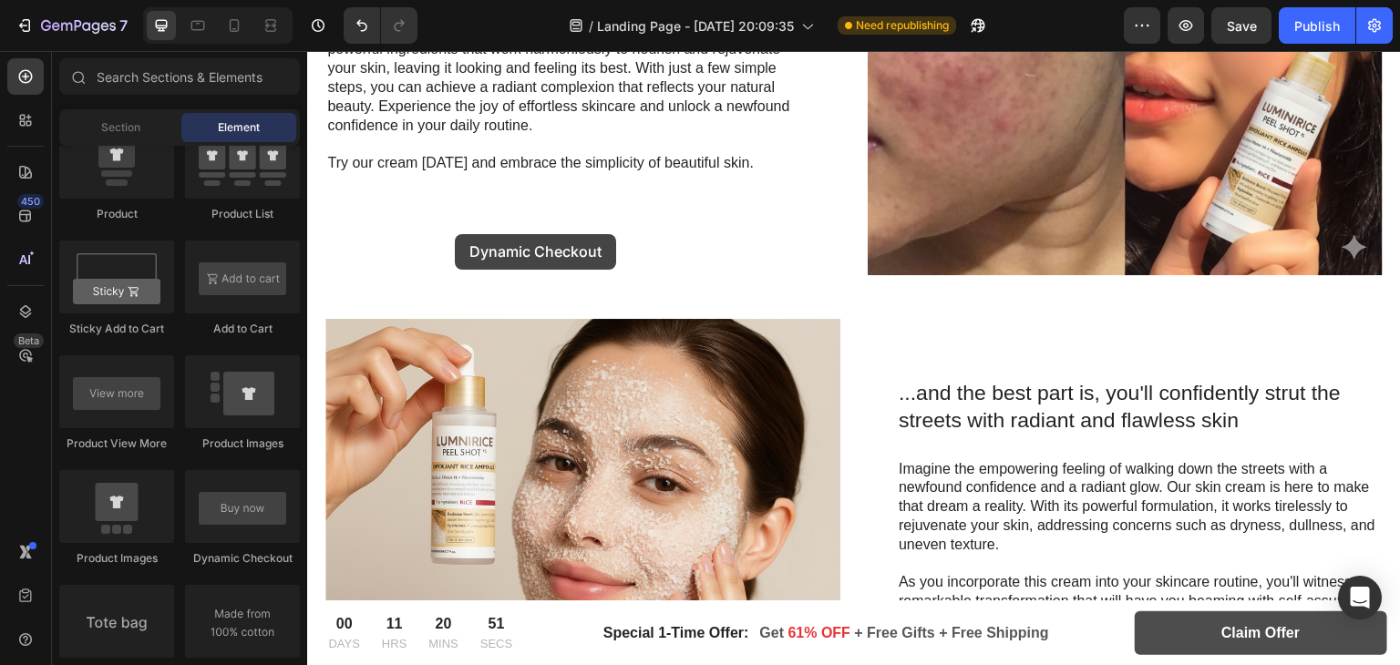
scroll to position [1986, 0]
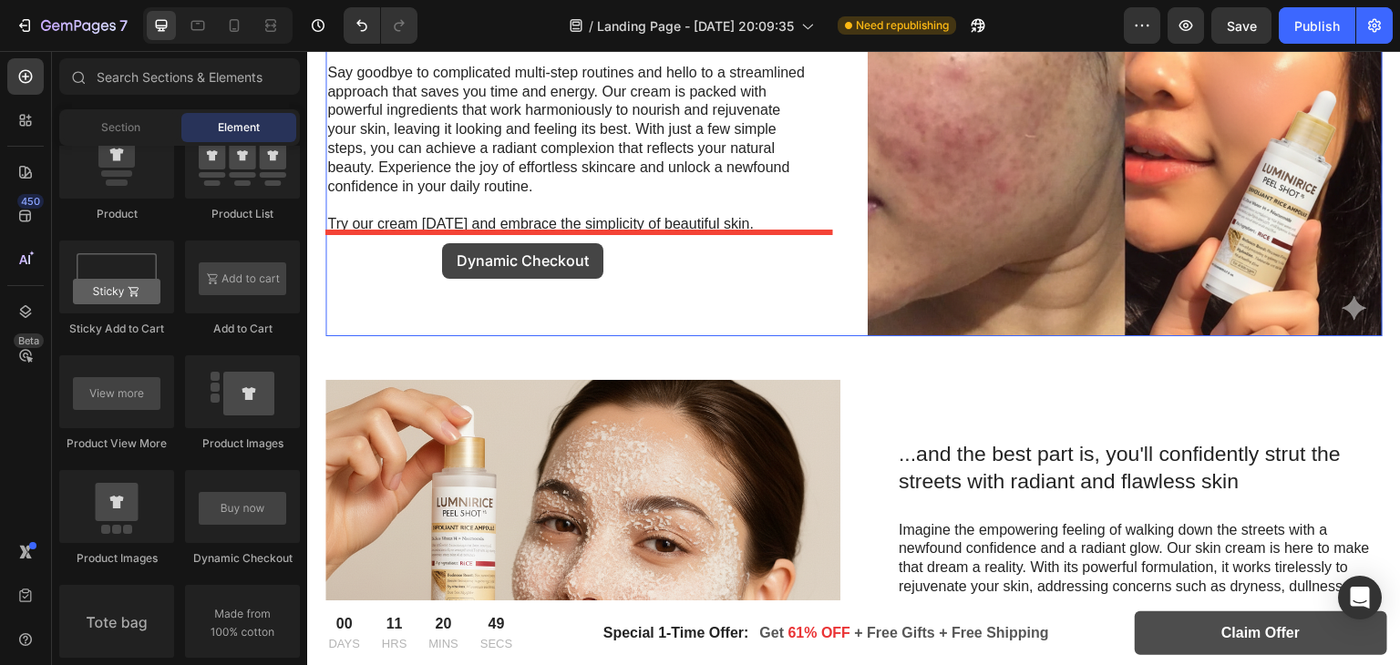
drag, startPoint x: 548, startPoint y: 560, endPoint x: 442, endPoint y: 243, distance: 333.5
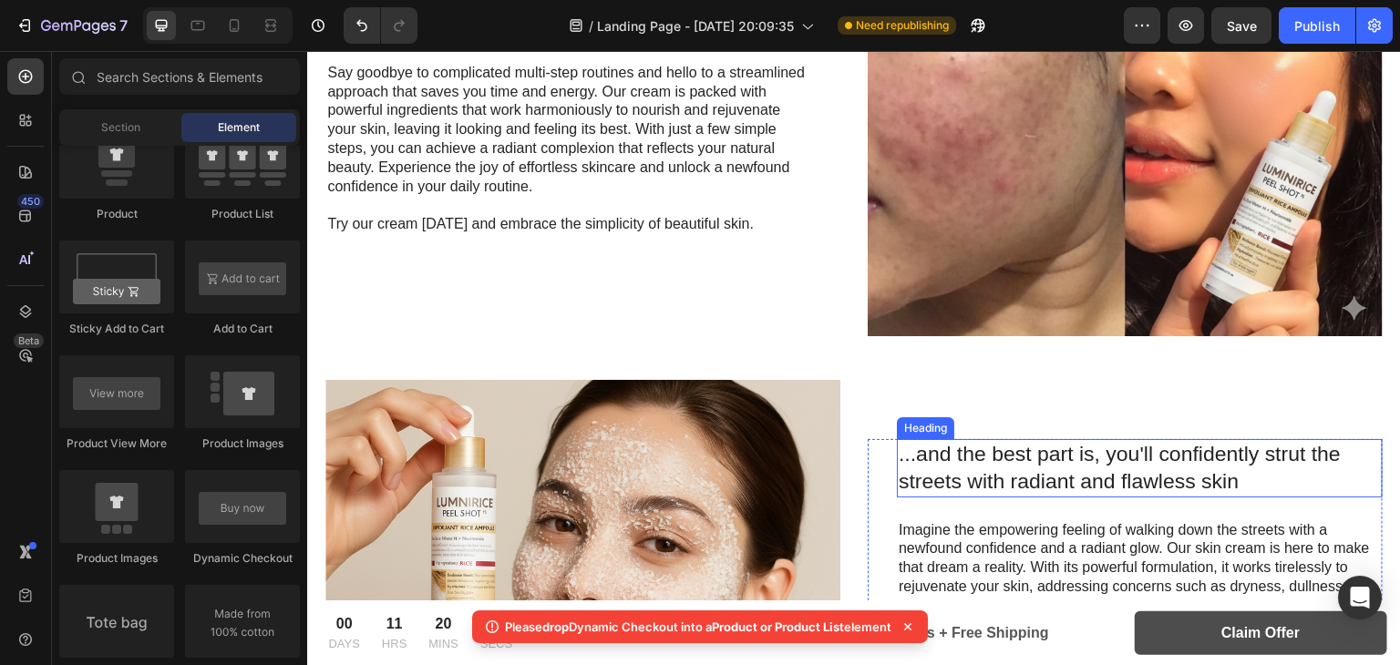
scroll to position [2299, 0]
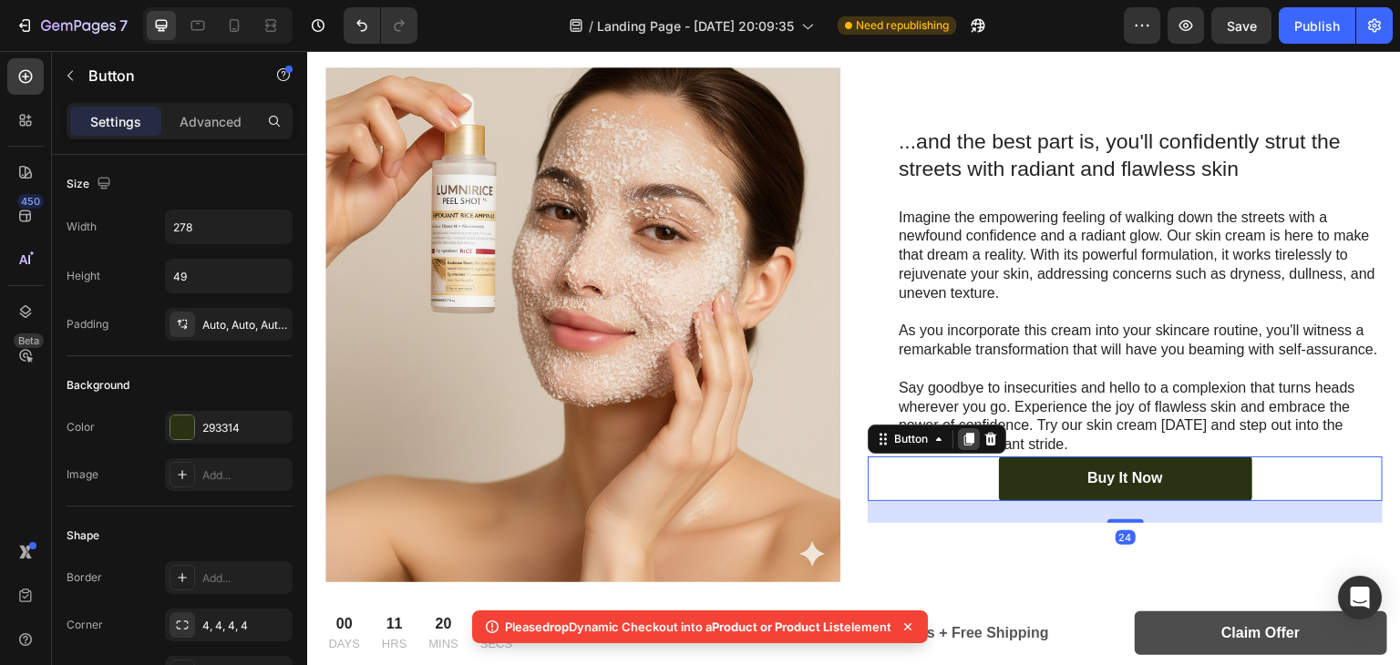
click at [962, 443] on icon at bounding box center [969, 439] width 15 height 15
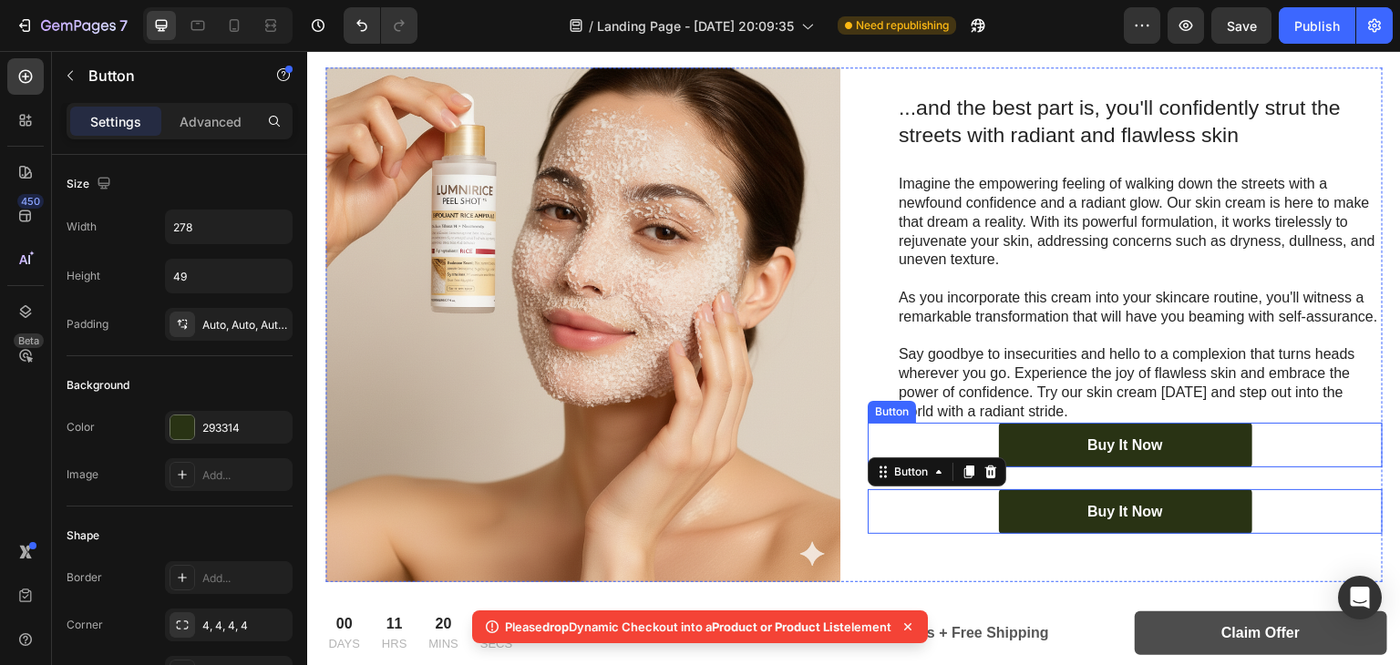
scroll to position [659, 0]
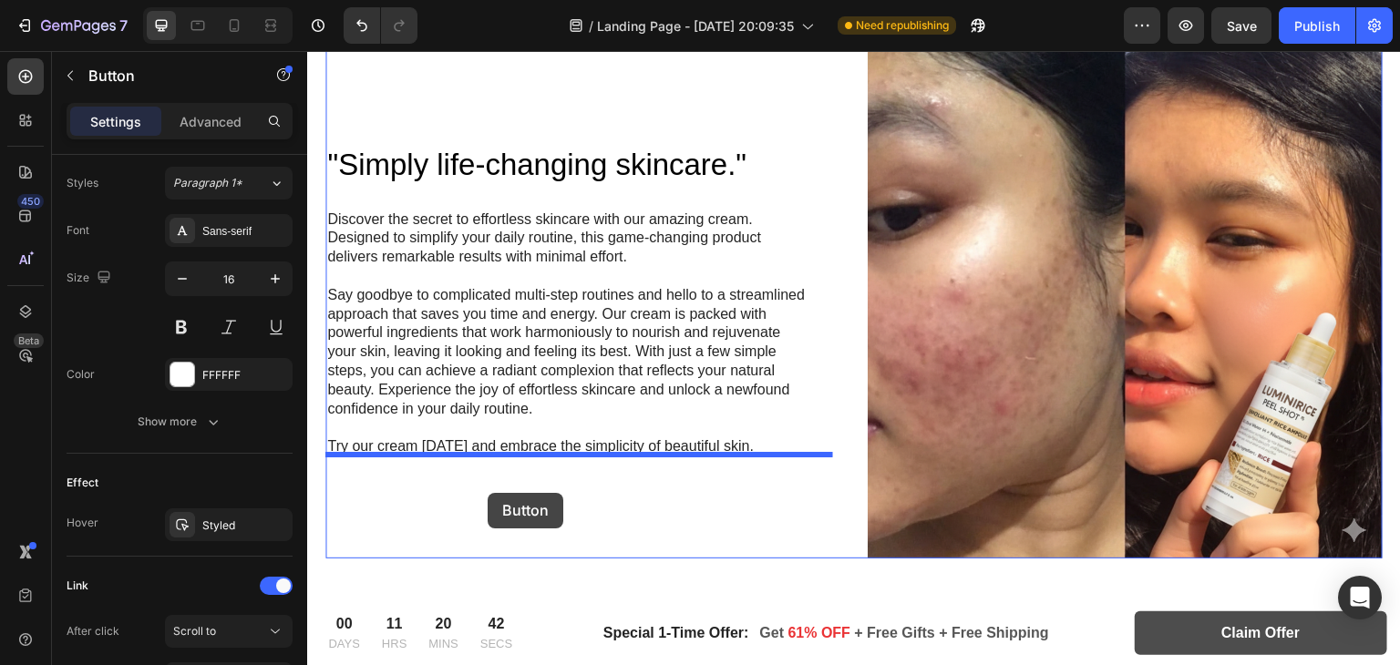
drag, startPoint x: 1056, startPoint y: 507, endPoint x: 488, endPoint y: 493, distance: 568.1
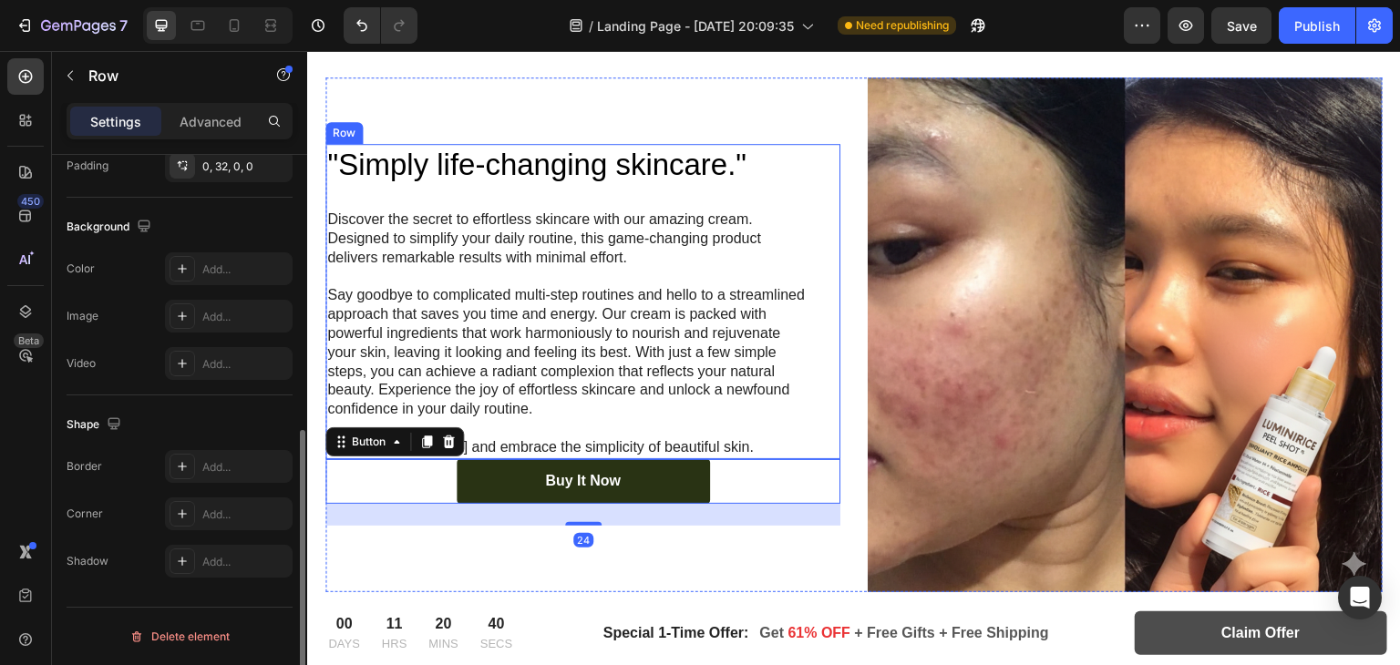
scroll to position [0, 0]
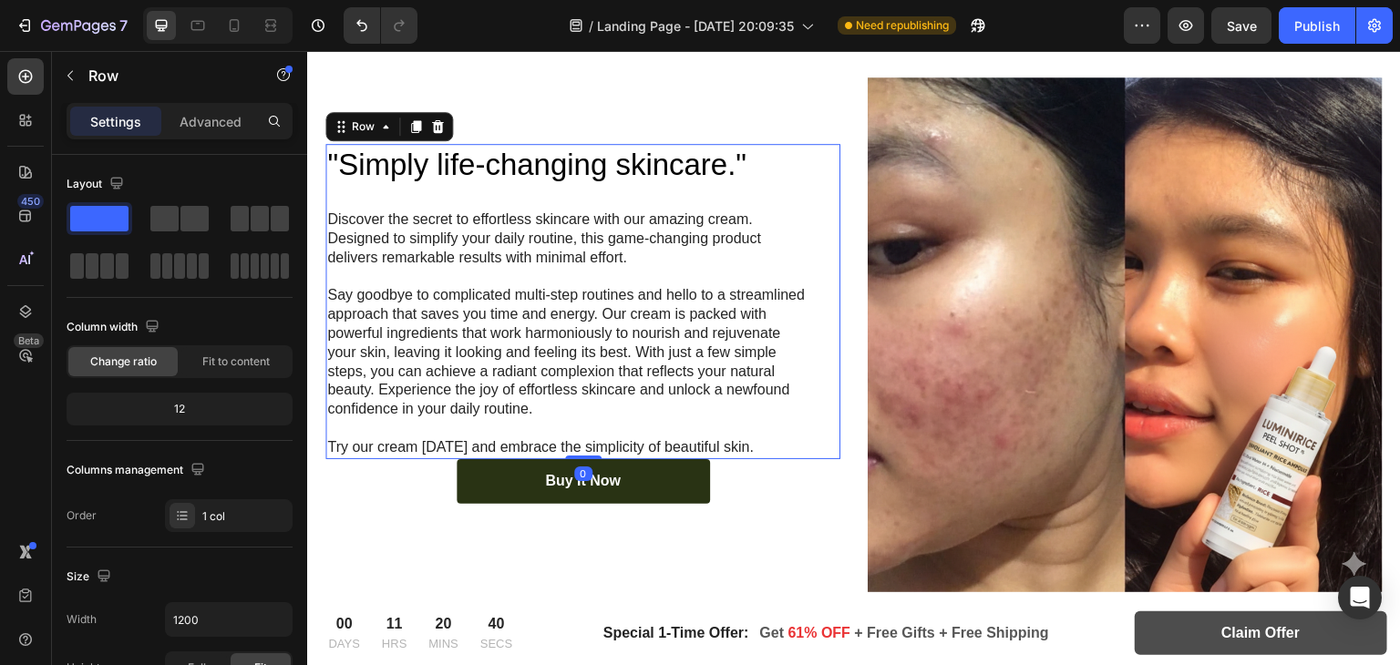
click at [821, 169] on div ""Simply life-changing skincare." Heading Discover the secret to effortless skin…" at bounding box center [582, 334] width 515 height 515
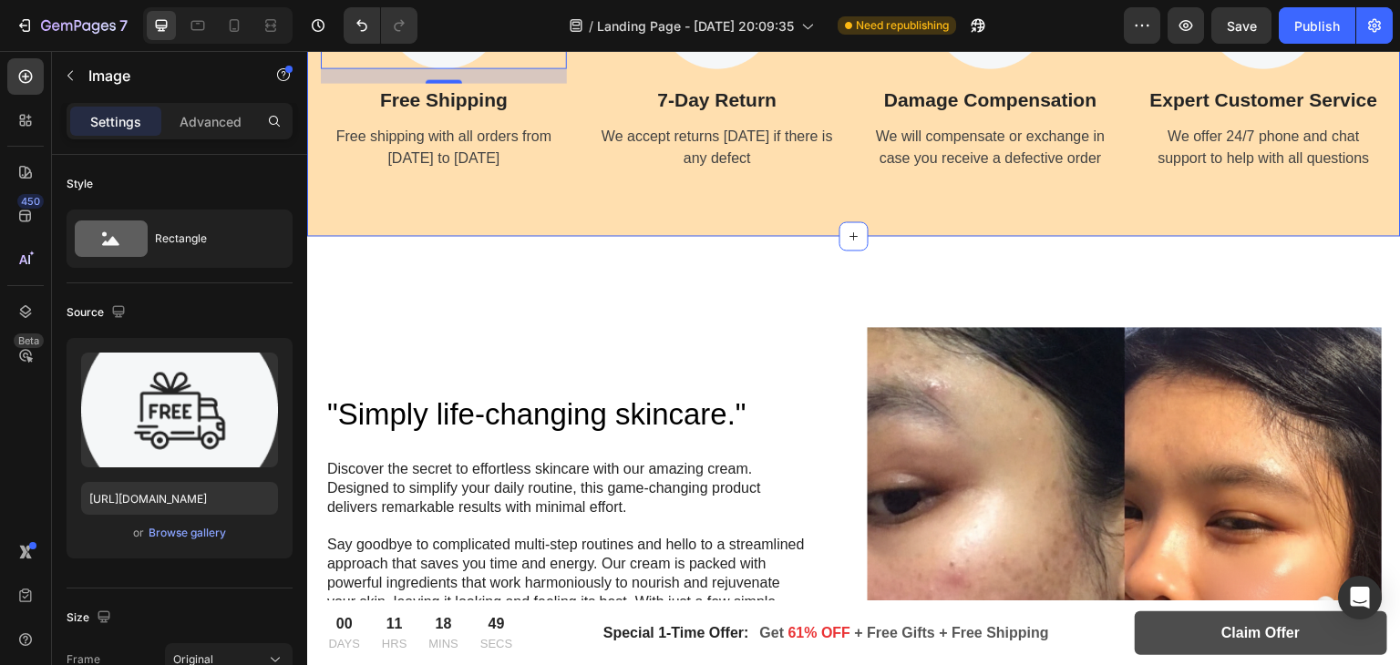
scroll to position [1256, 0]
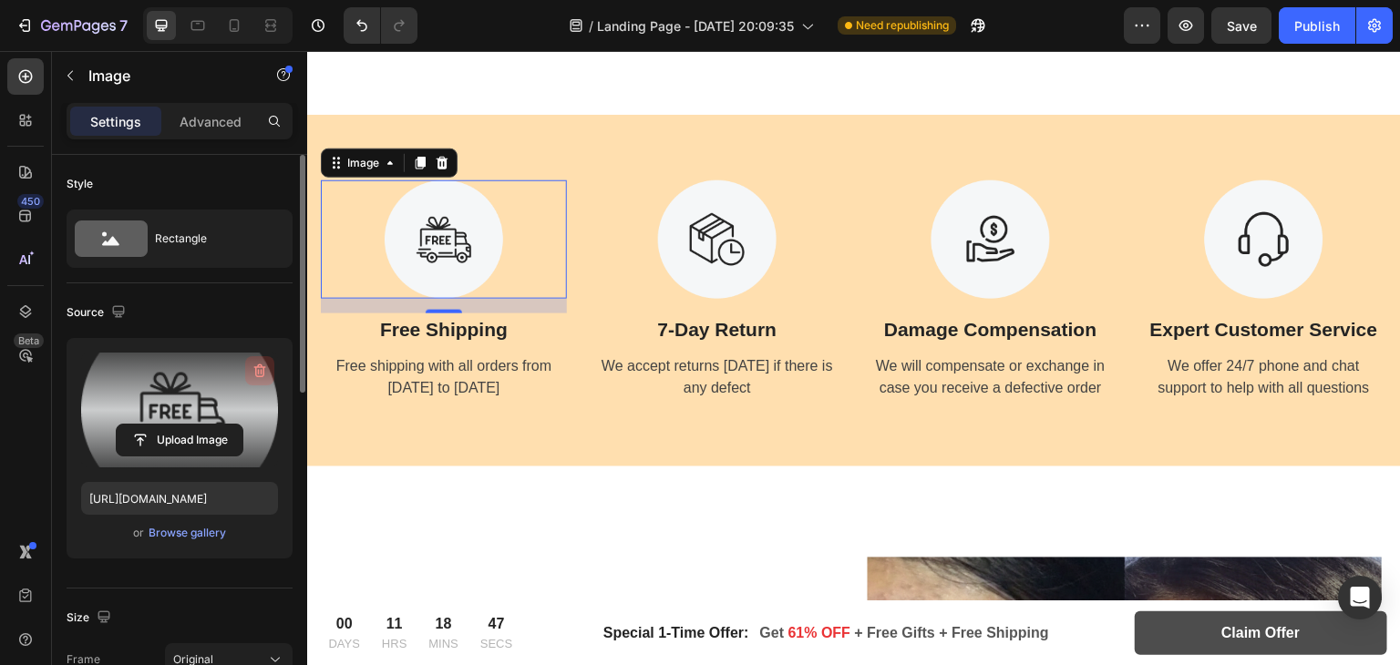
click at [260, 369] on icon "button" at bounding box center [260, 371] width 18 height 18
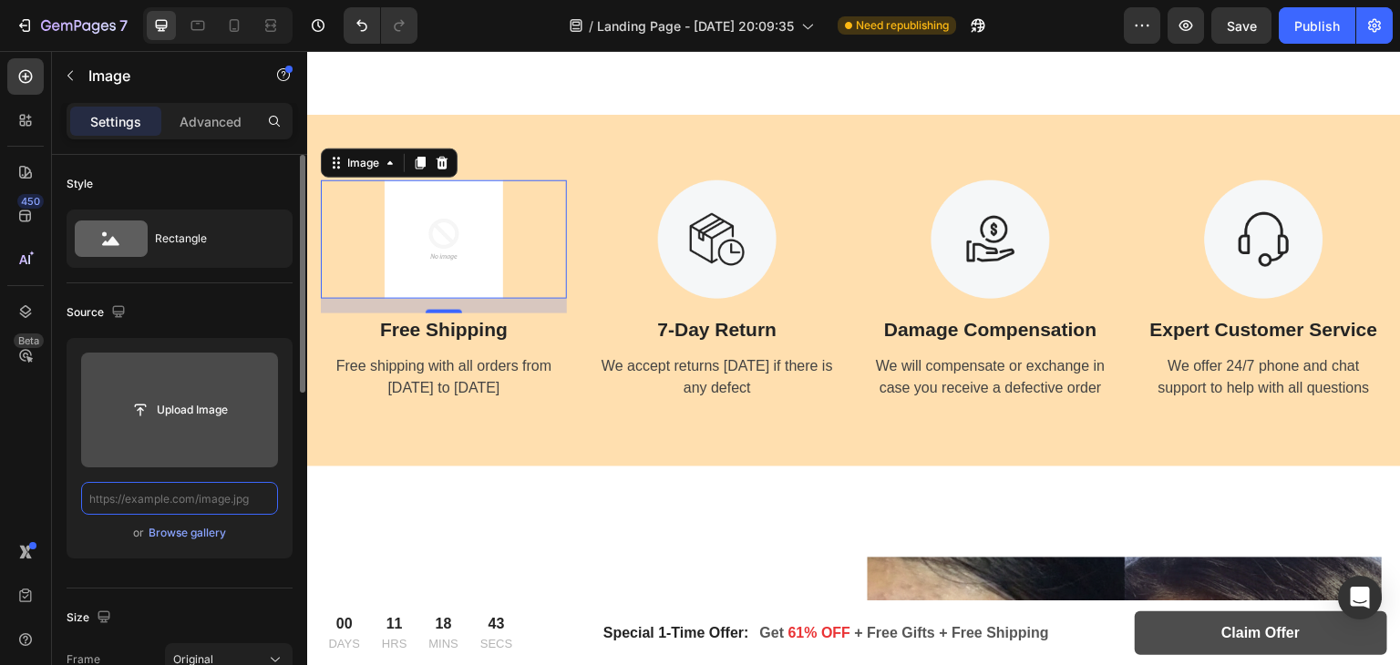
drag, startPoint x: 177, startPoint y: 493, endPoint x: 142, endPoint y: 500, distance: 35.4
click at [142, 500] on input "text" at bounding box center [179, 498] width 197 height 33
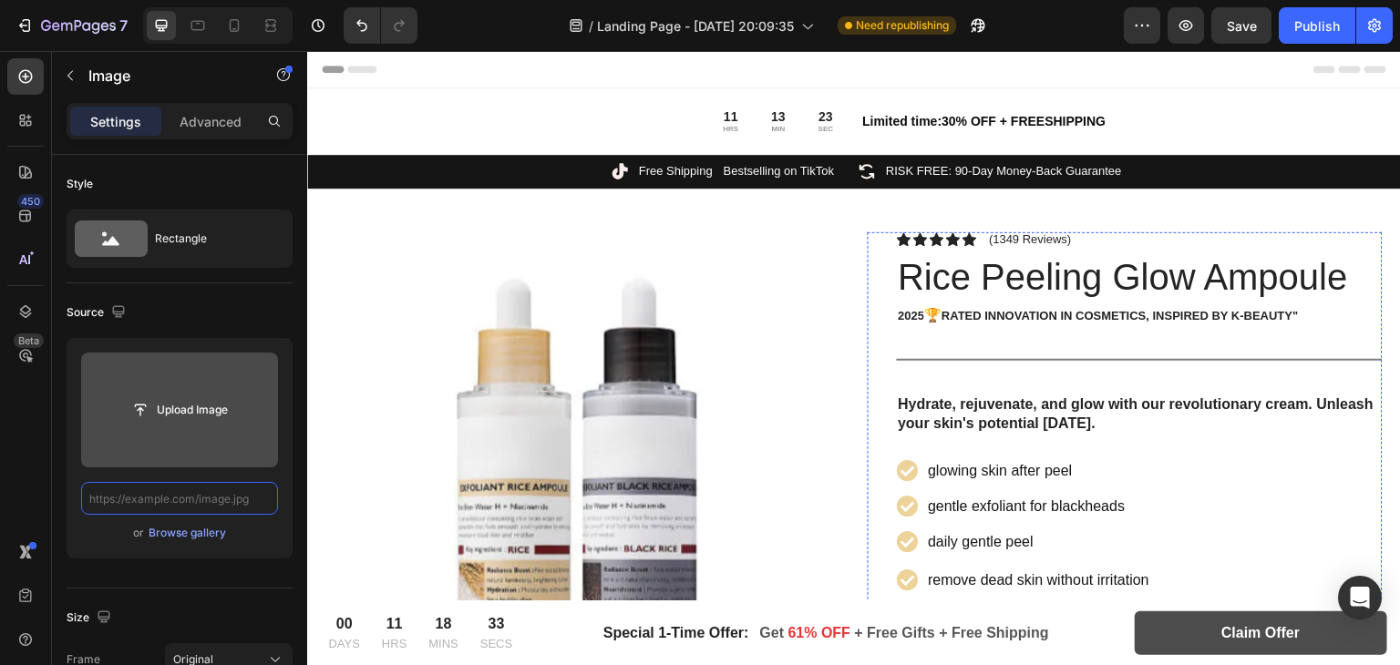
scroll to position [295, 0]
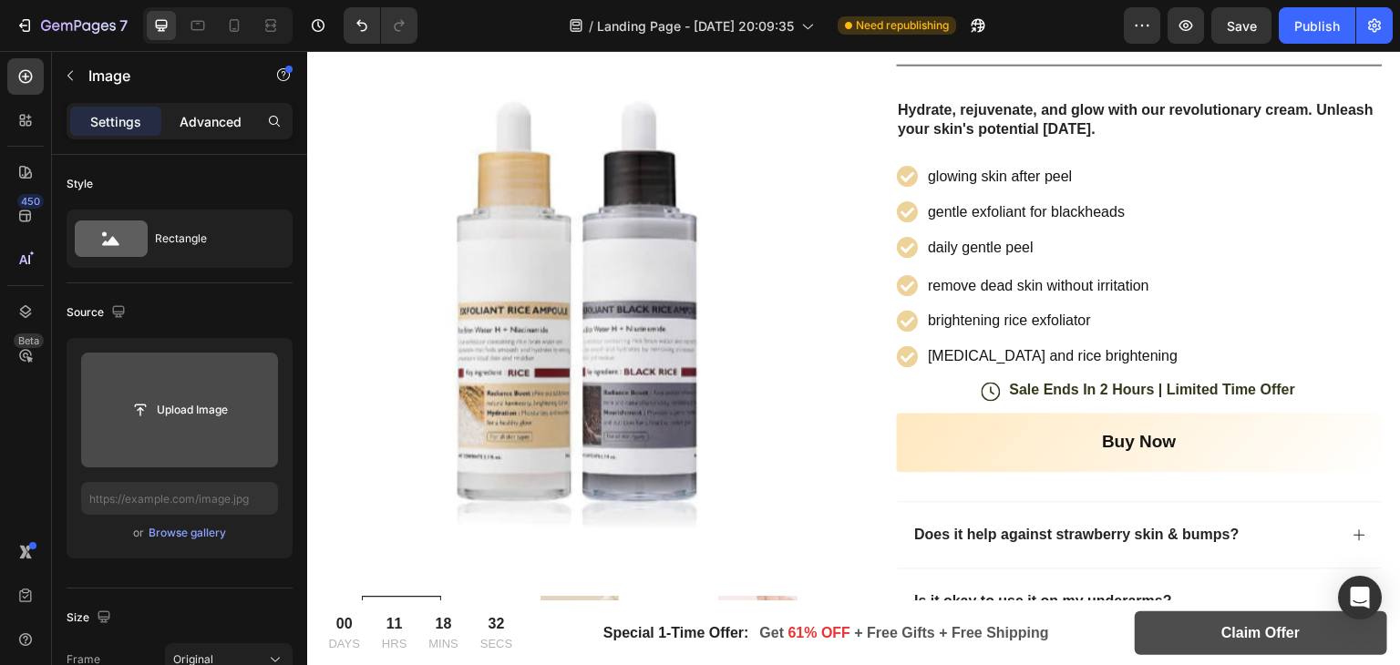
click at [191, 107] on div "Advanced" at bounding box center [210, 121] width 91 height 29
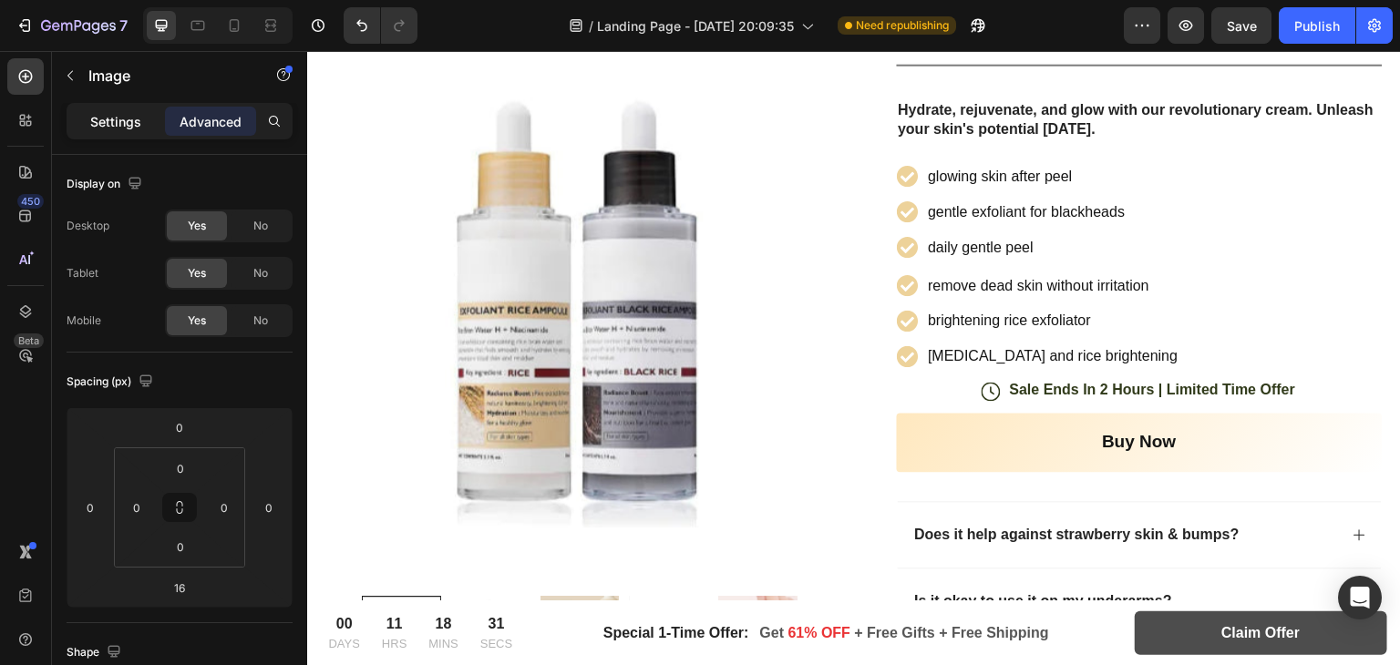
click at [98, 123] on p "Settings" at bounding box center [115, 121] width 51 height 19
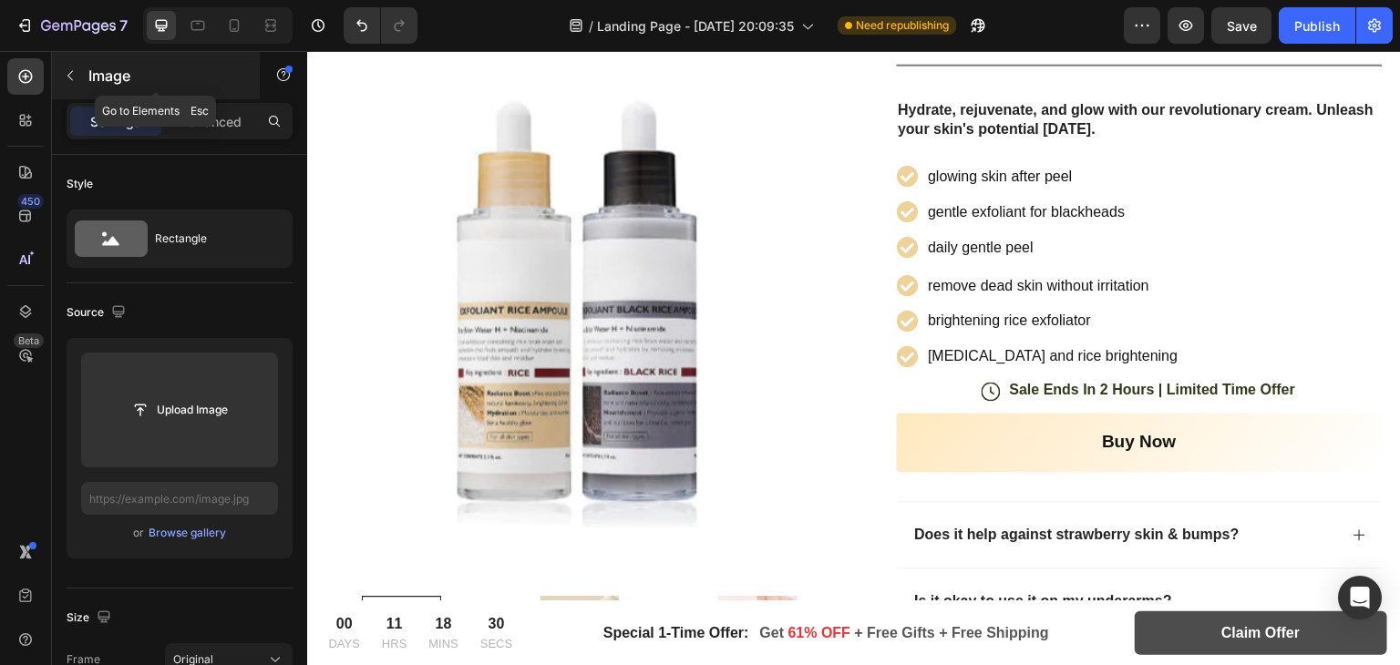
click at [69, 66] on button "button" at bounding box center [70, 75] width 29 height 29
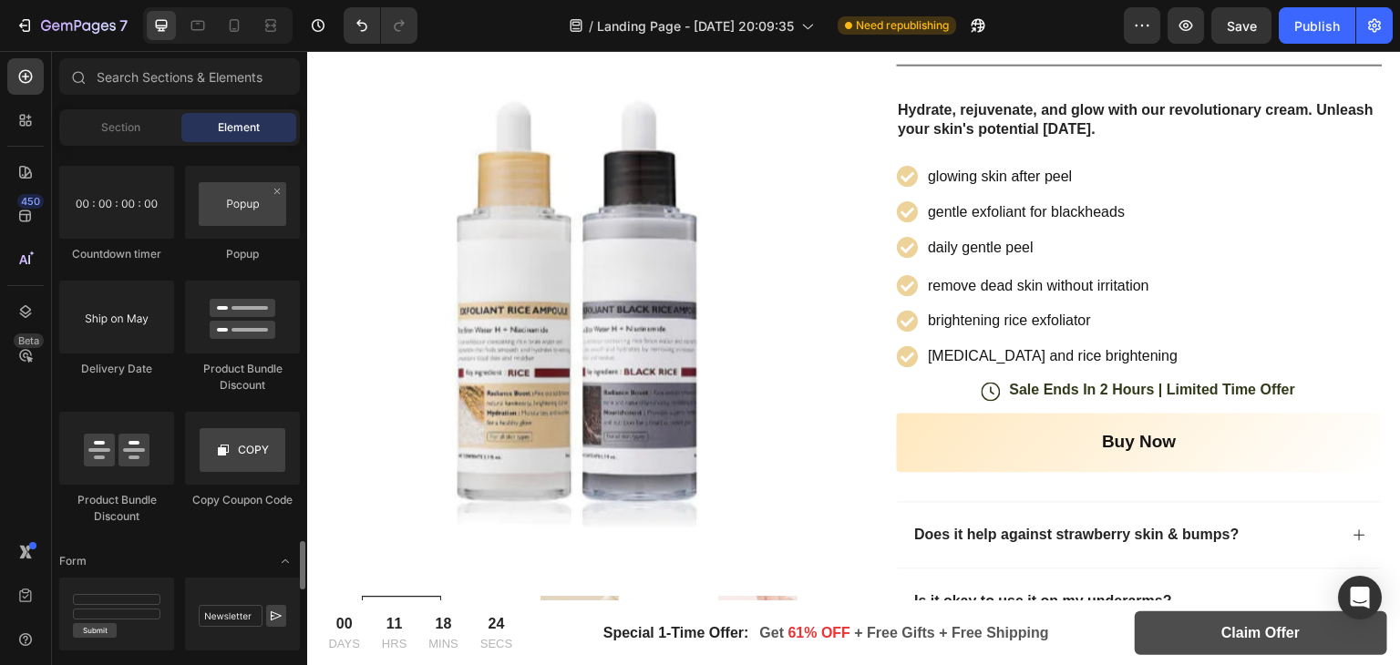
scroll to position [3789, 0]
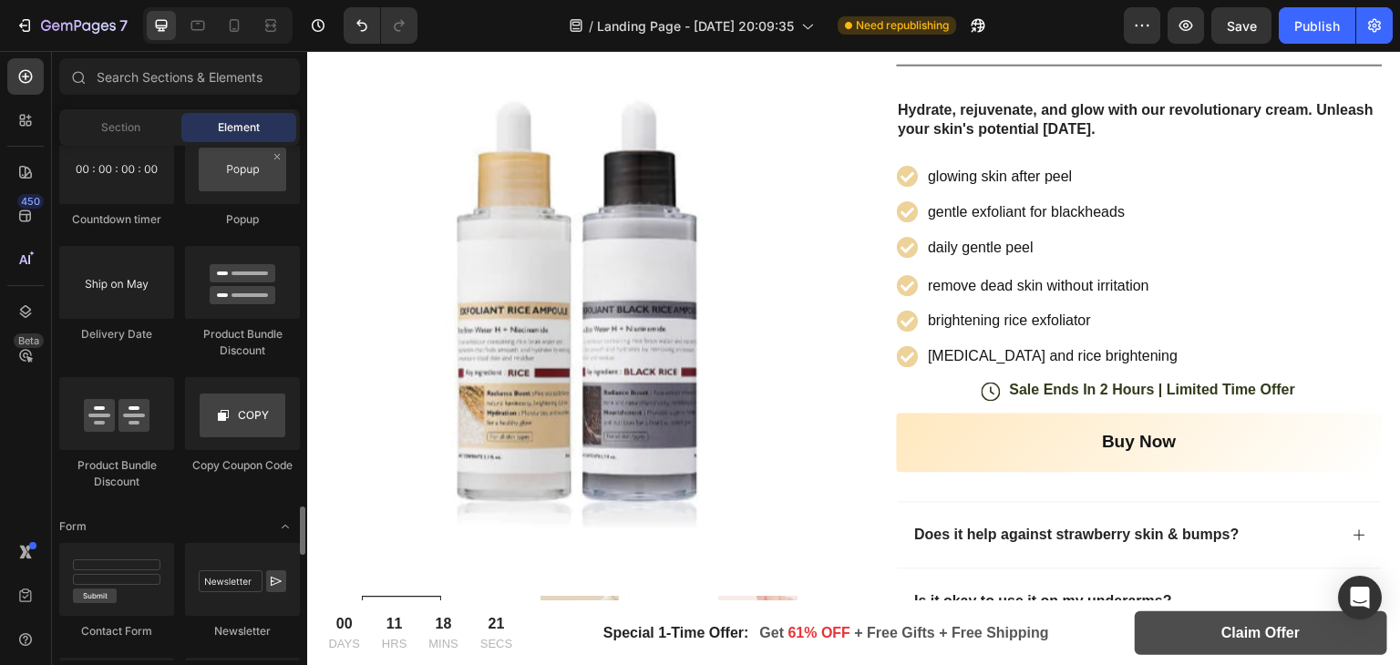
click at [209, 552] on div at bounding box center [242, 579] width 115 height 73
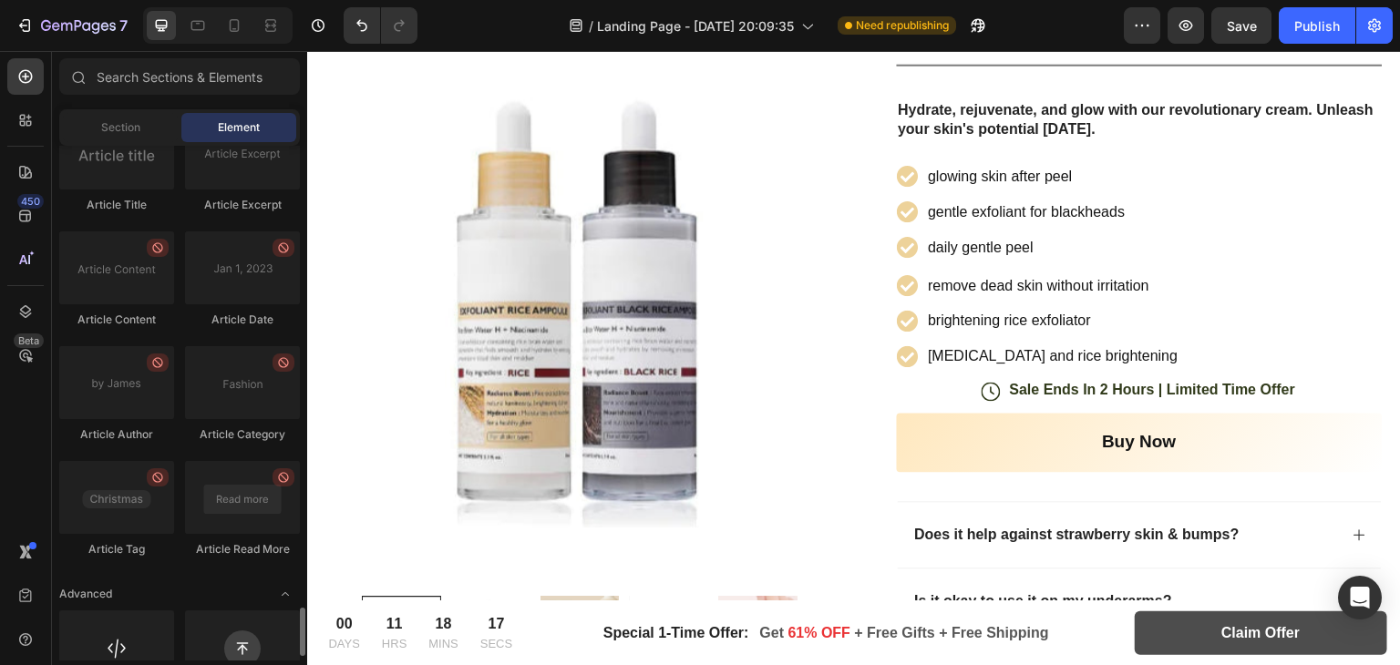
scroll to position [4888, 0]
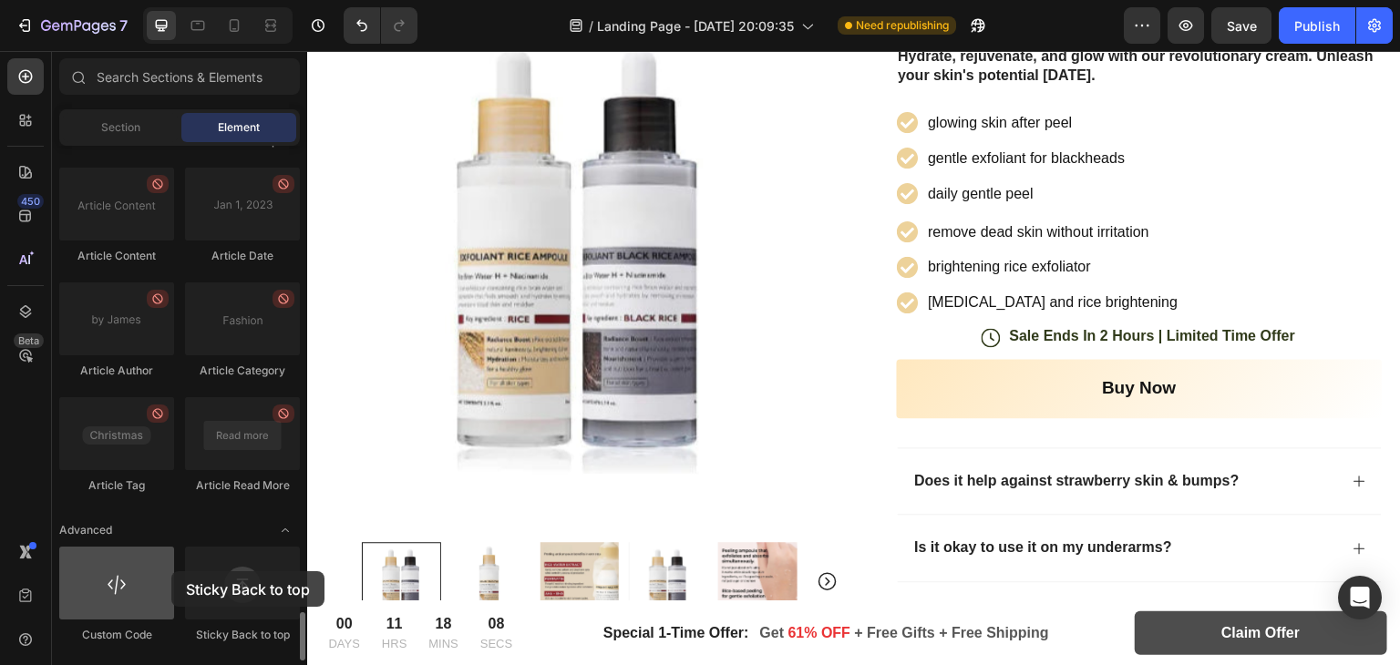
drag, startPoint x: 232, startPoint y: 591, endPoint x: 171, endPoint y: 572, distance: 63.1
click at [171, 572] on div "Custom Code Sticky Back to top" at bounding box center [179, 603] width 241 height 113
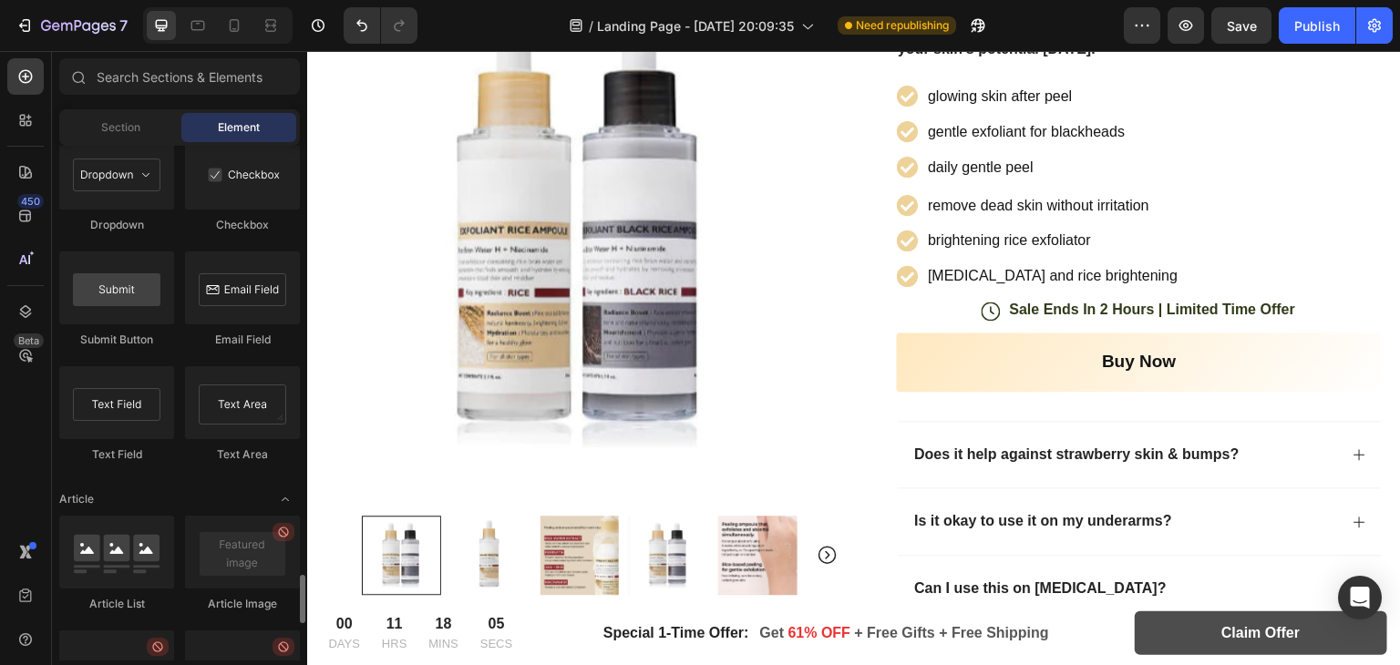
scroll to position [4307, 0]
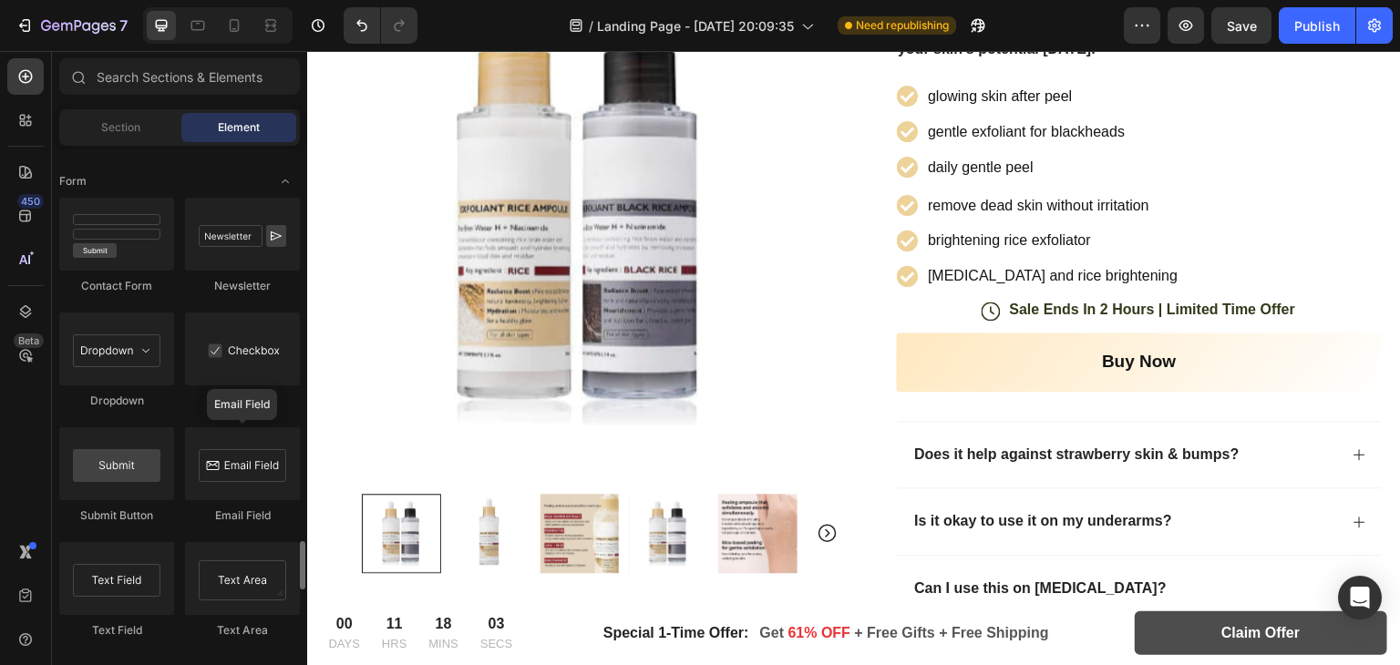
scroll to position [4135, 0]
drag, startPoint x: 237, startPoint y: 351, endPoint x: 179, endPoint y: 268, distance: 101.4
click at [179, 268] on div "Contact Form Newsletter Dropdown Checkbox Submit Button Email Field Text Field …" at bounding box center [179, 426] width 241 height 458
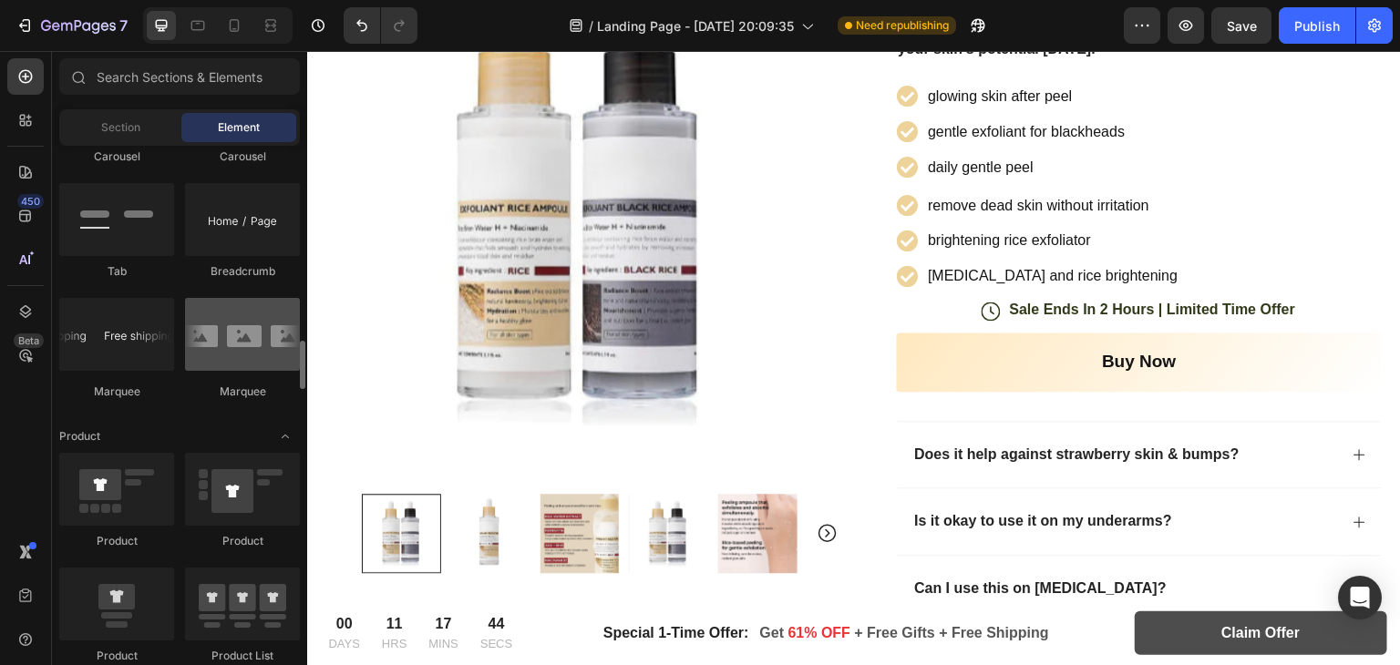
scroll to position [2037, 0]
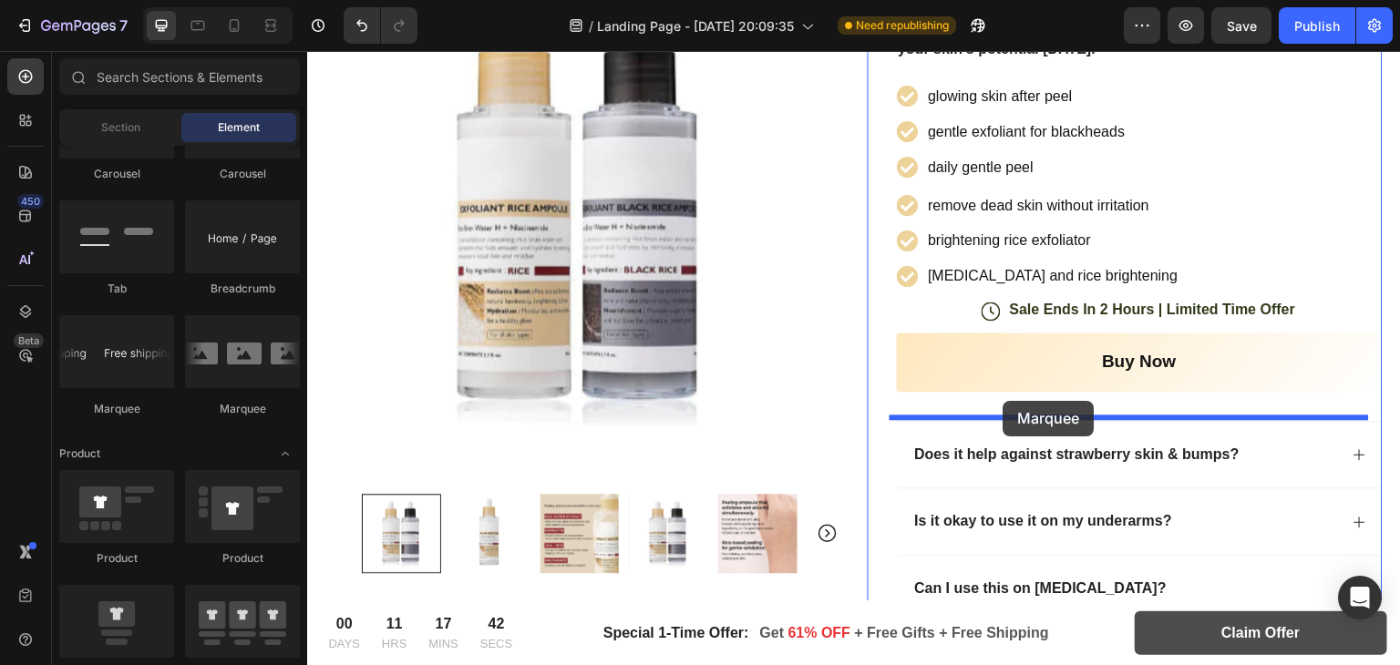
drag, startPoint x: 569, startPoint y: 396, endPoint x: 1003, endPoint y: 396, distance: 433.9
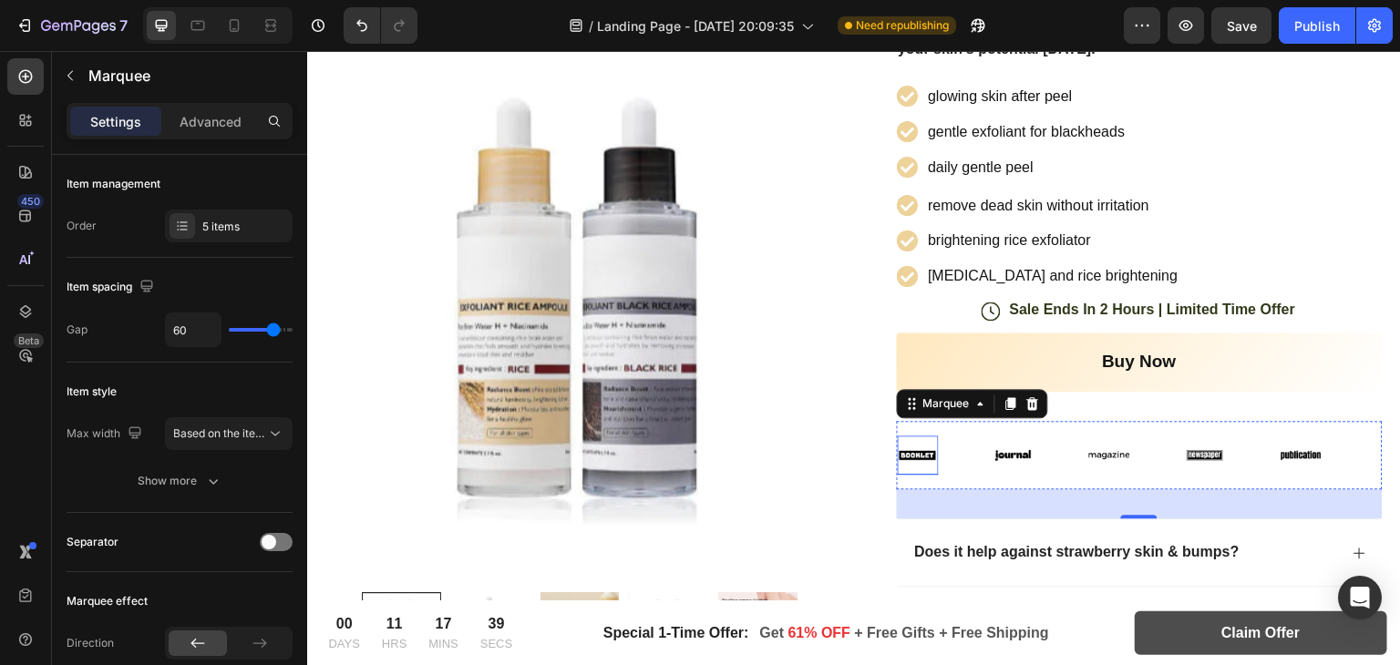
click at [920, 449] on img at bounding box center [918, 455] width 41 height 17
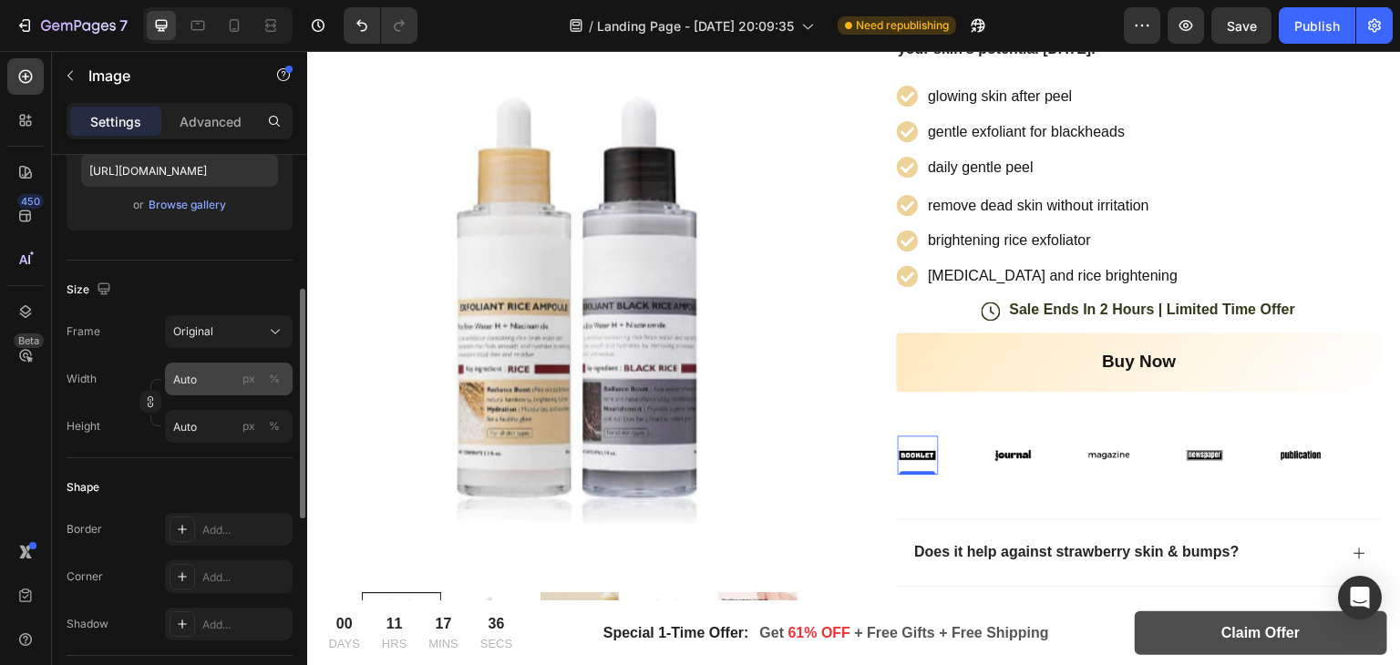
scroll to position [443, 0]
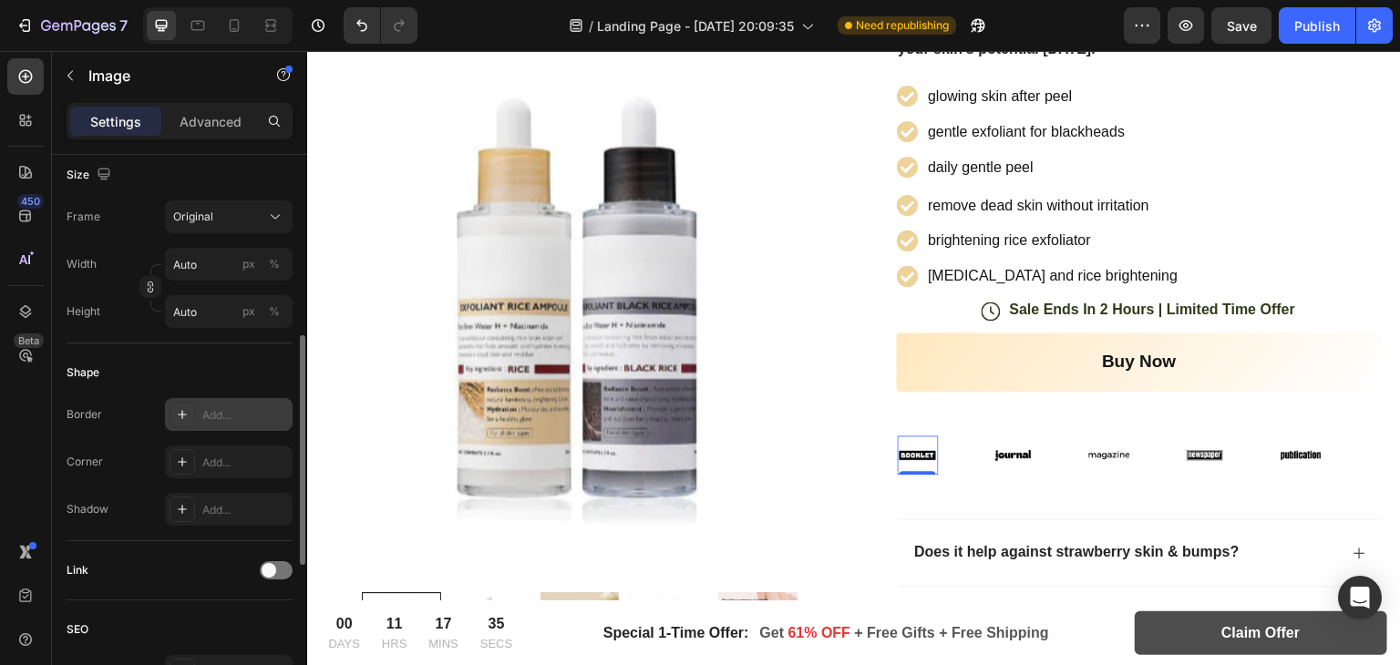
click at [188, 423] on div at bounding box center [183, 415] width 26 height 26
click at [197, 462] on div "Add..." at bounding box center [229, 462] width 128 height 33
click at [175, 505] on icon at bounding box center [182, 509] width 15 height 15
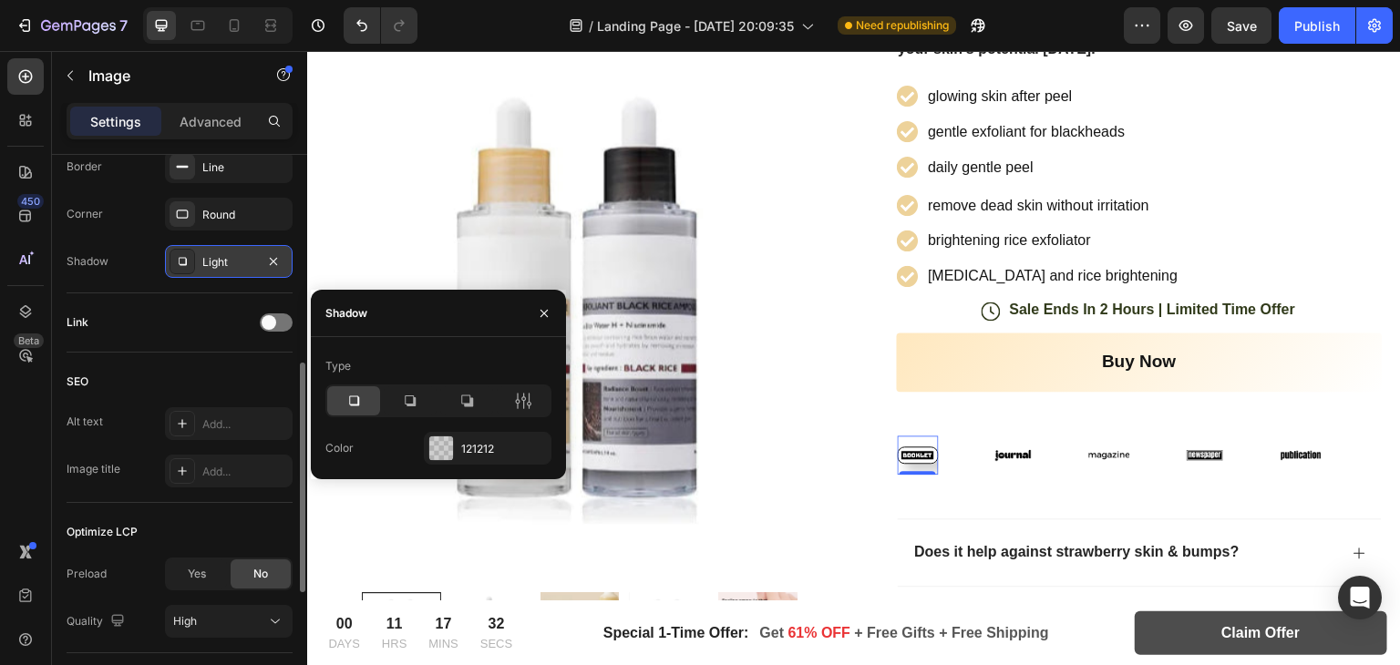
scroll to position [693, 0]
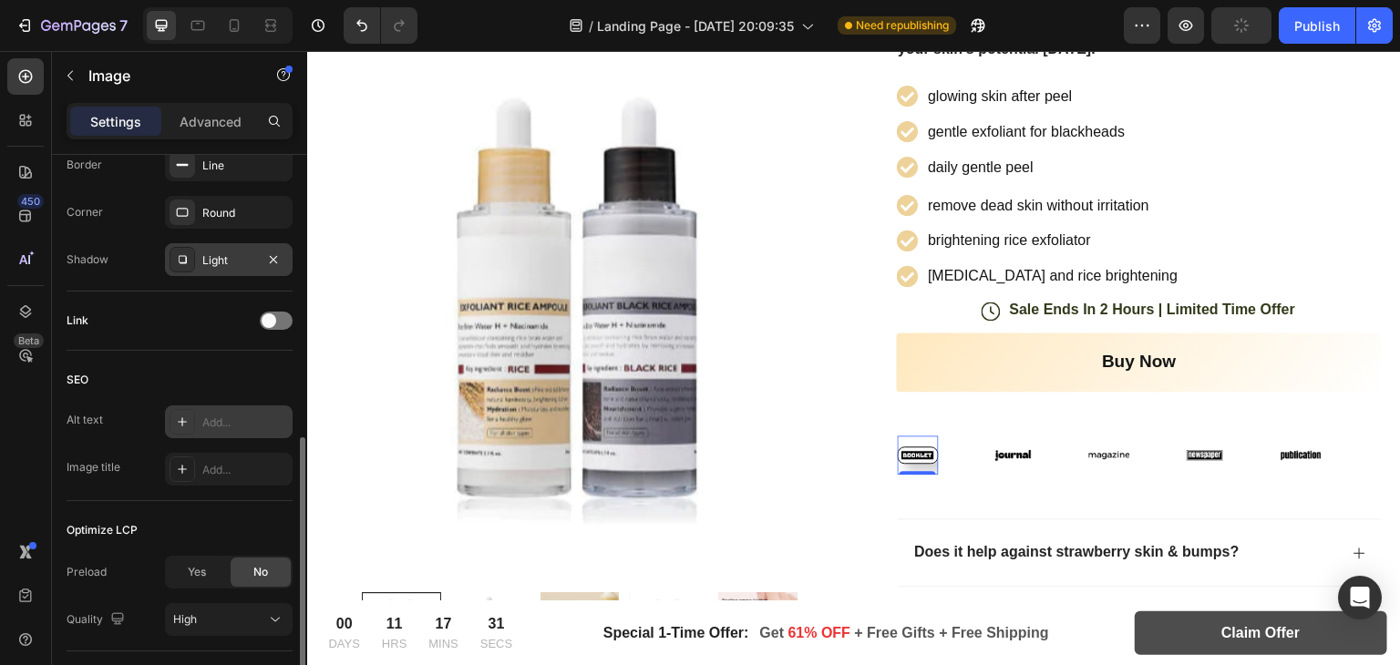
click at [174, 435] on div "Add..." at bounding box center [229, 422] width 128 height 33
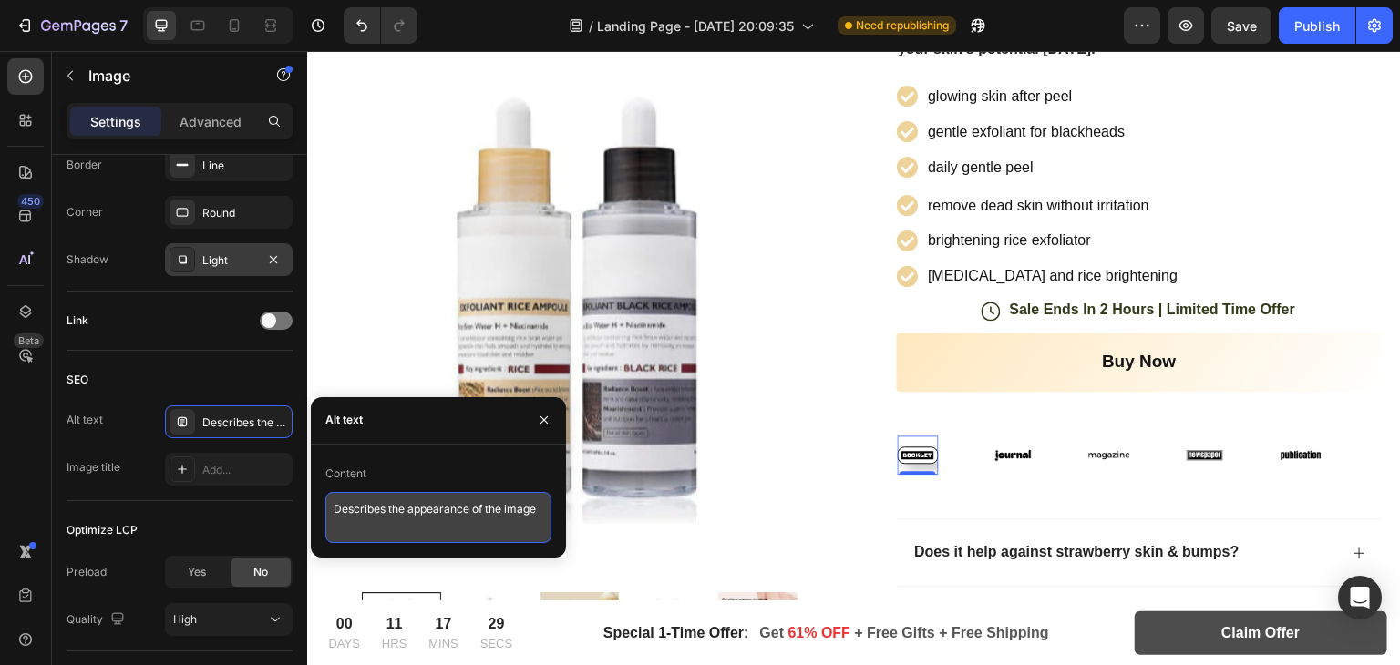
click at [376, 520] on textarea "Describes the appearance of the image" at bounding box center [438, 517] width 226 height 51
click at [913, 469] on div at bounding box center [918, 471] width 36 height 5
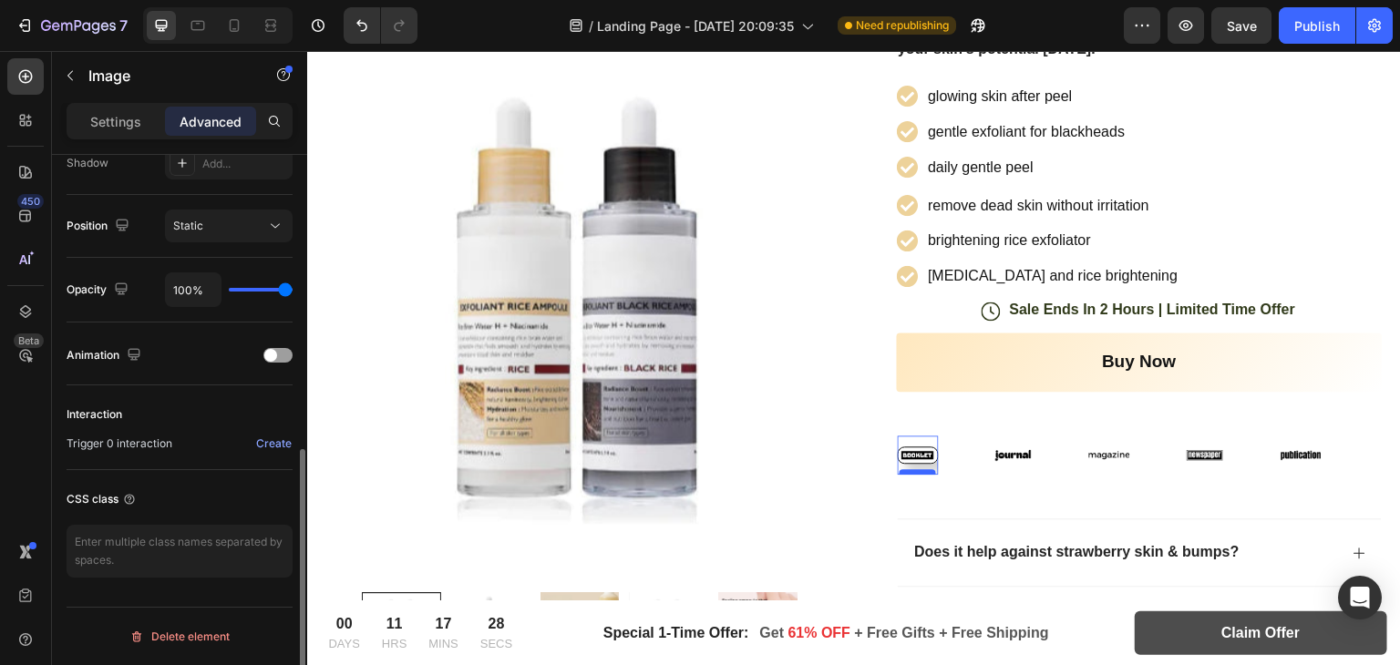
scroll to position [624, 0]
click at [913, 456] on img at bounding box center [918, 455] width 41 height 17
click at [226, 26] on icon at bounding box center [234, 25] width 18 height 18
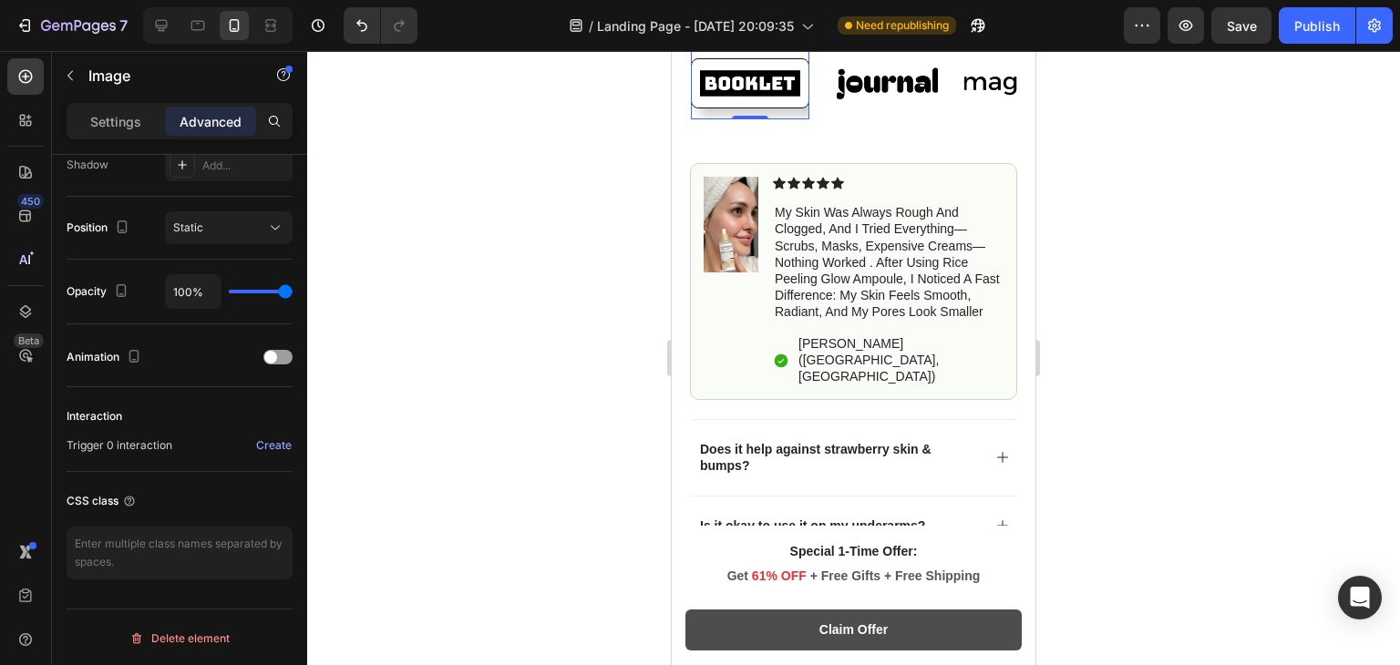
scroll to position [884, 0]
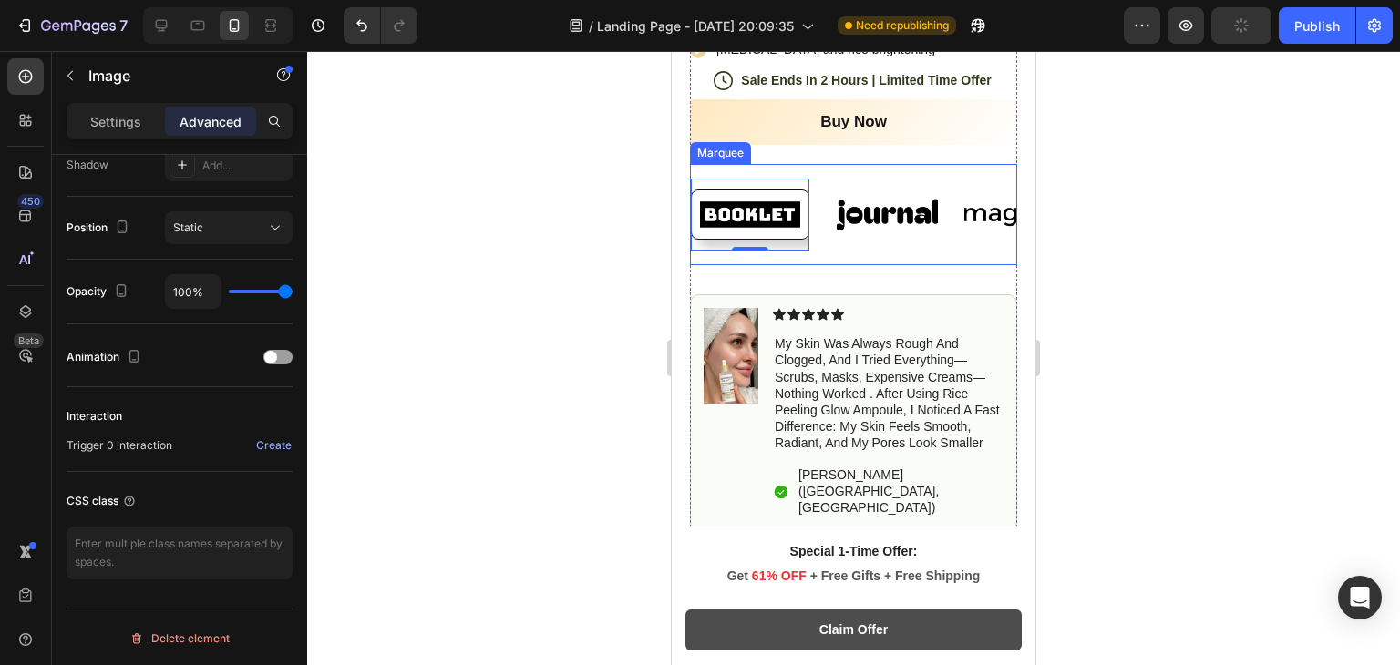
click at [748, 234] on div "Image 0 Image Image Image Image Image 0 Image Image Image Image Marquee" at bounding box center [853, 214] width 327 height 101
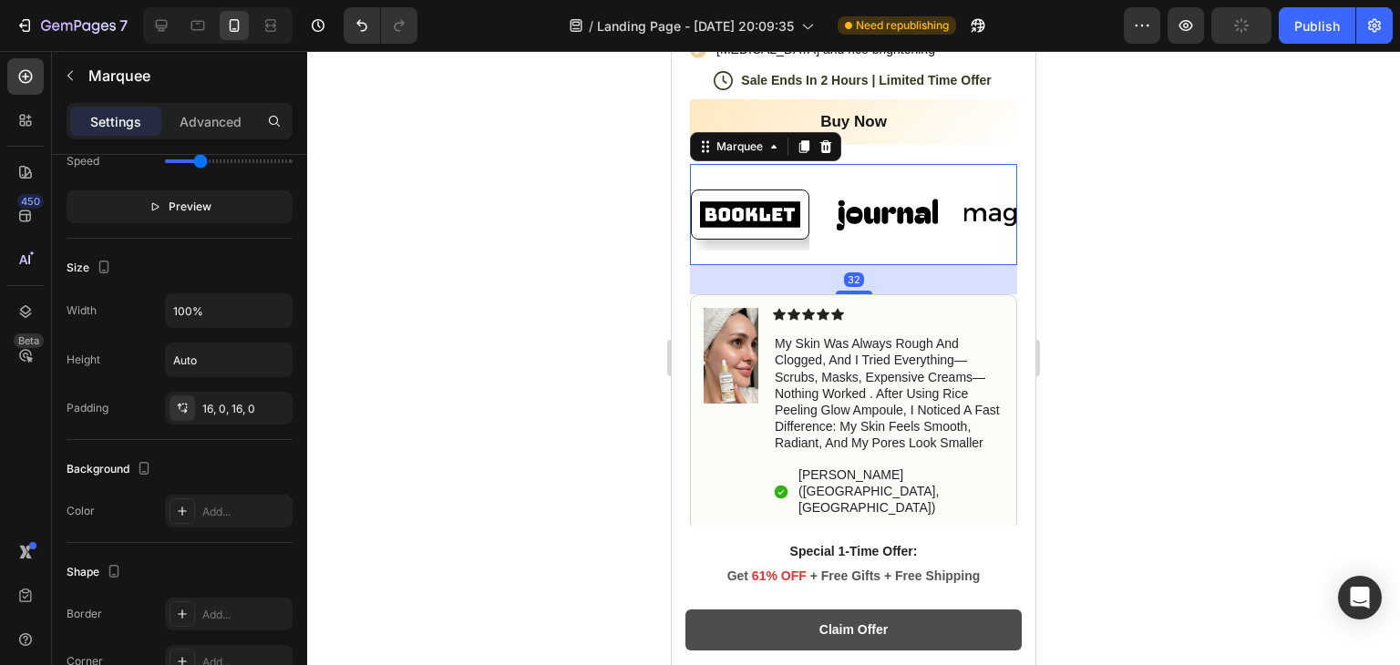
scroll to position [0, 0]
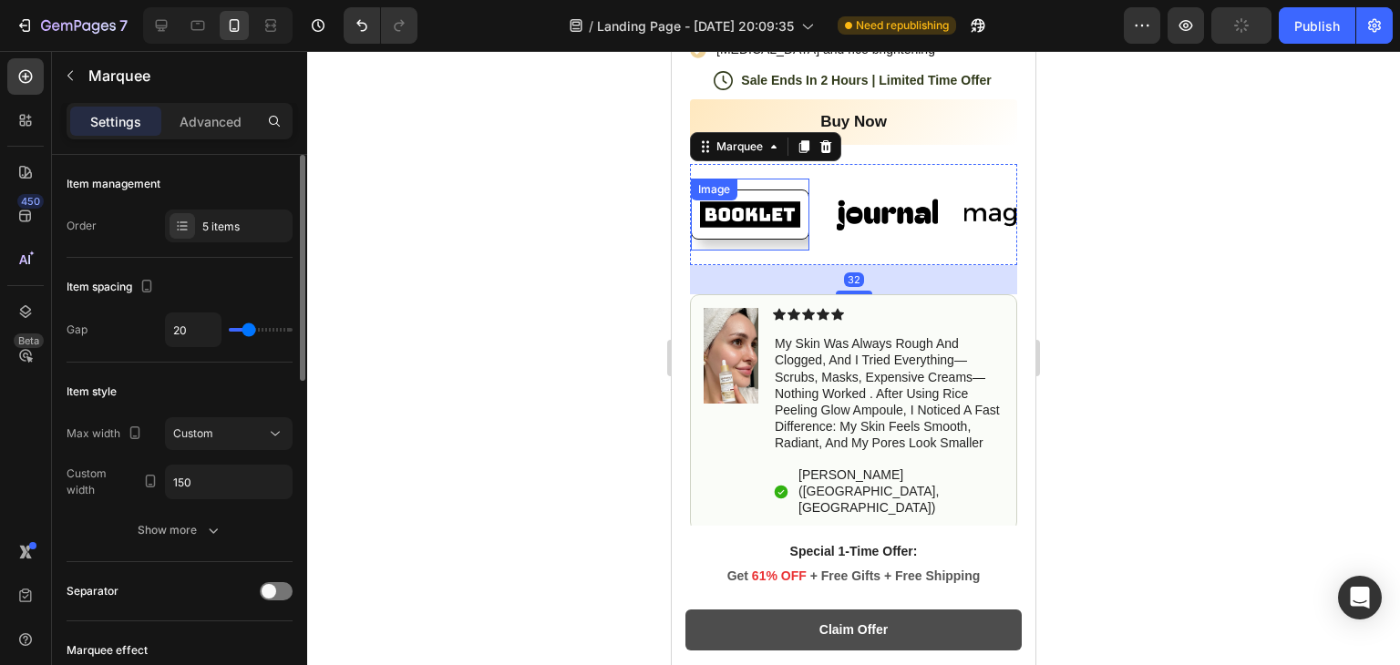
click at [754, 216] on img at bounding box center [750, 215] width 119 height 50
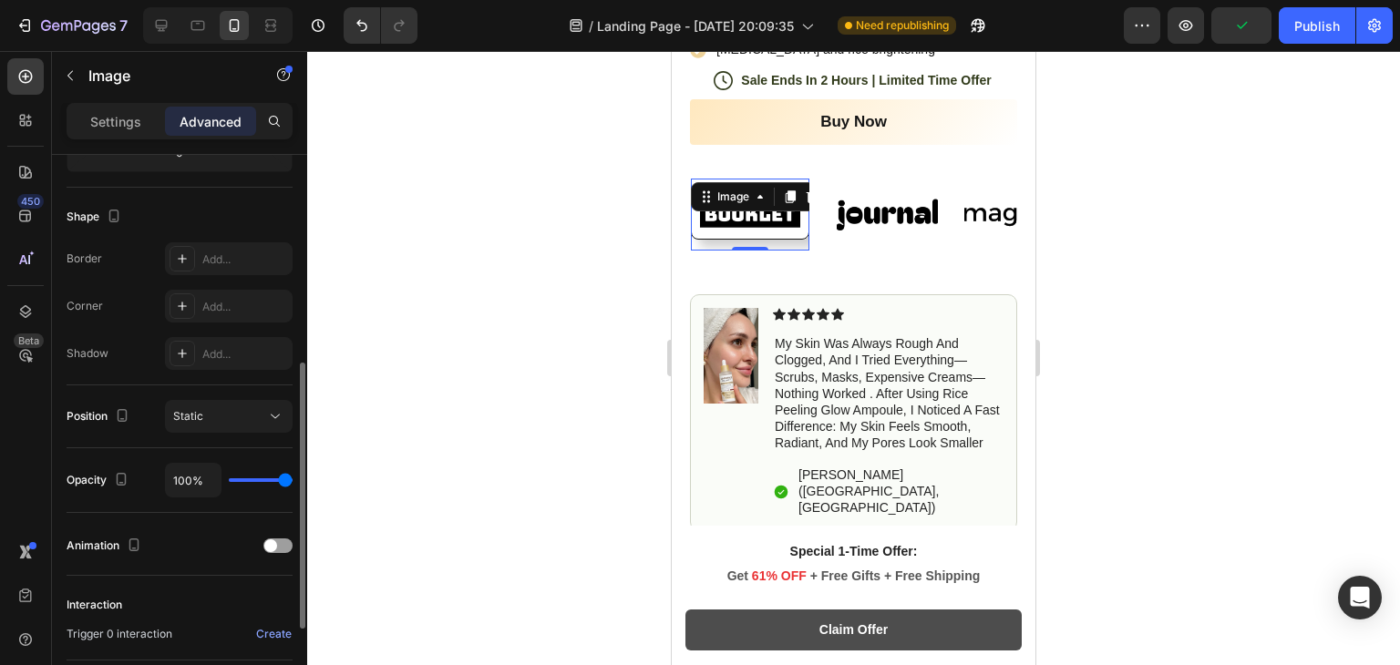
scroll to position [437, 0]
click at [190, 358] on div at bounding box center [183, 353] width 26 height 26
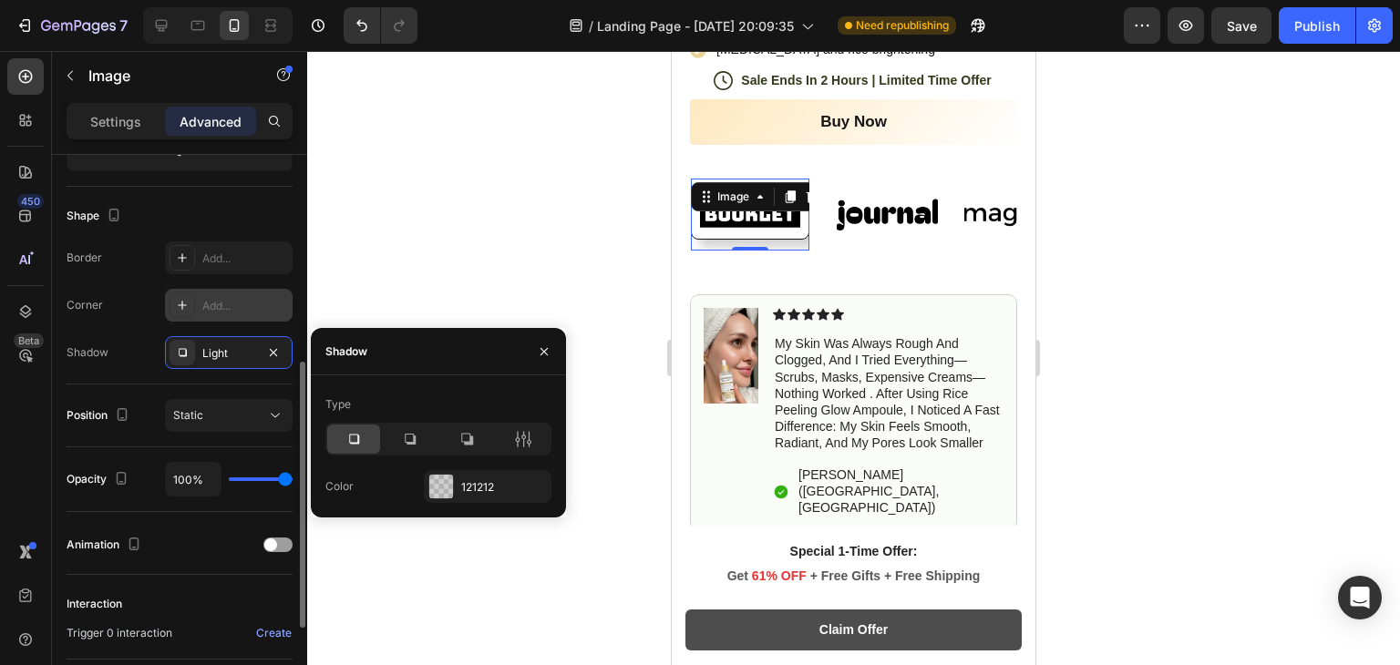
click at [179, 307] on icon at bounding box center [182, 305] width 15 height 15
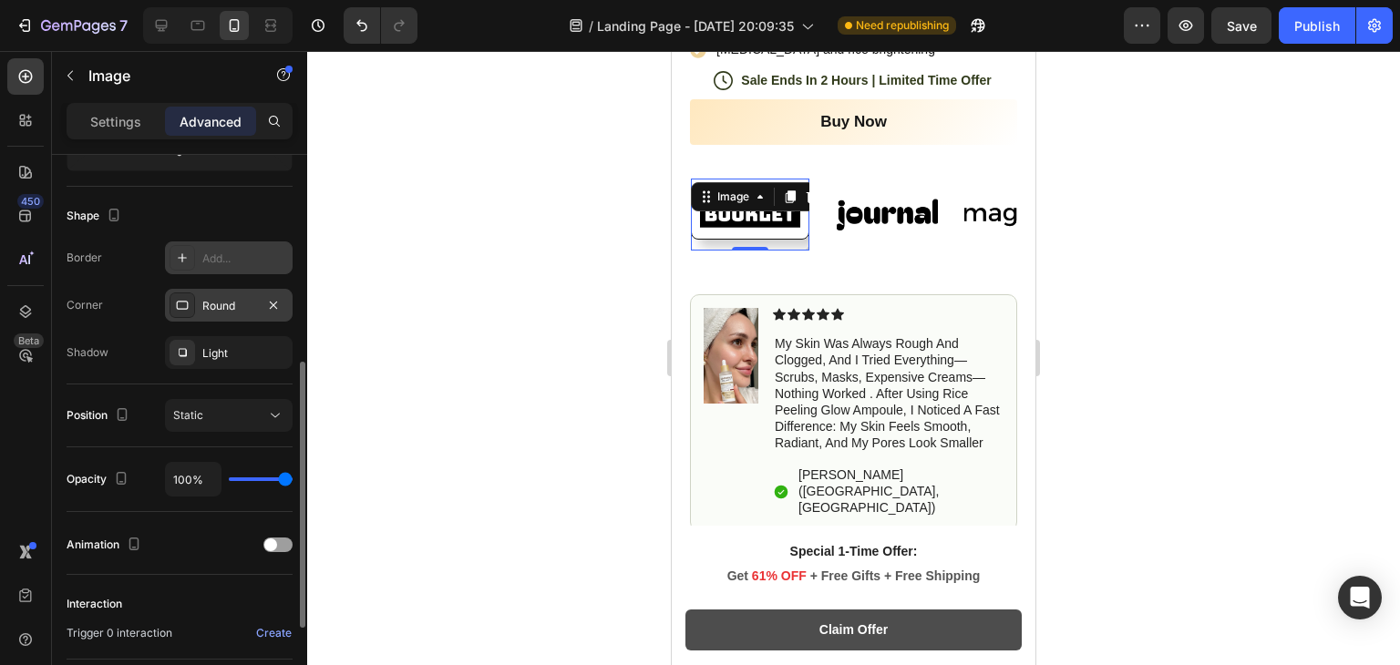
click at [185, 264] on div at bounding box center [183, 258] width 26 height 26
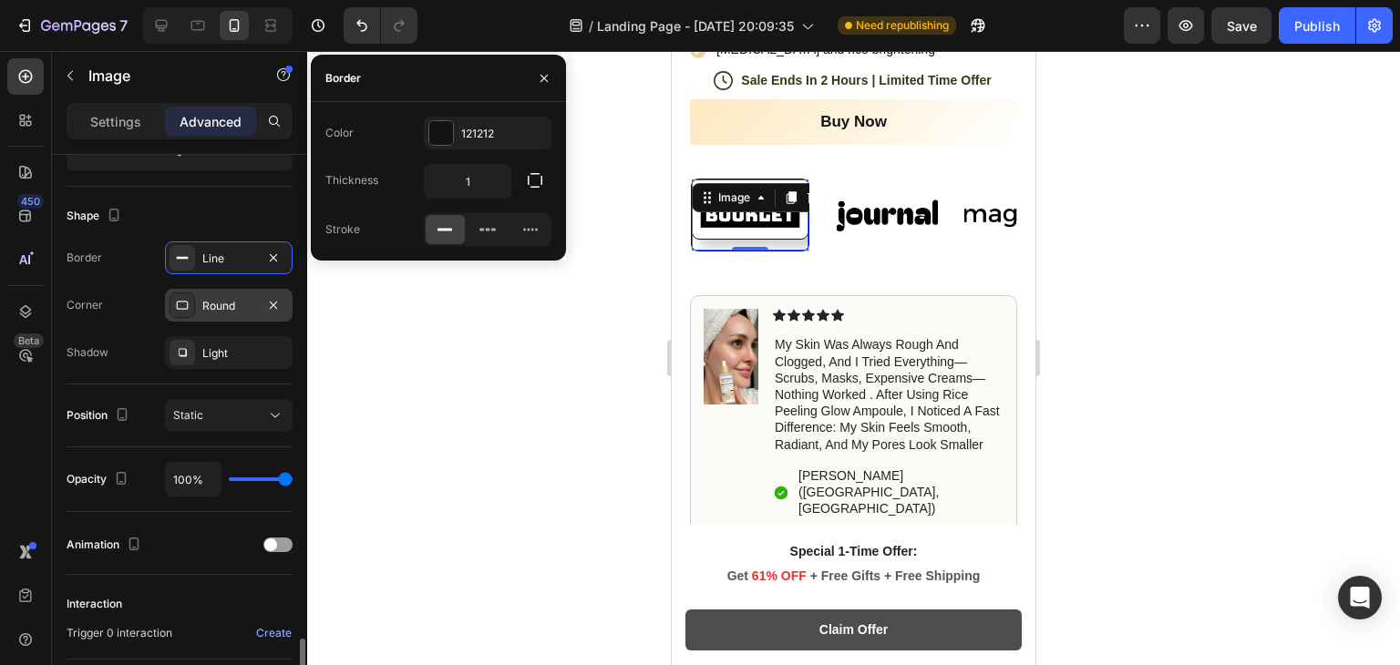
scroll to position [624, 0]
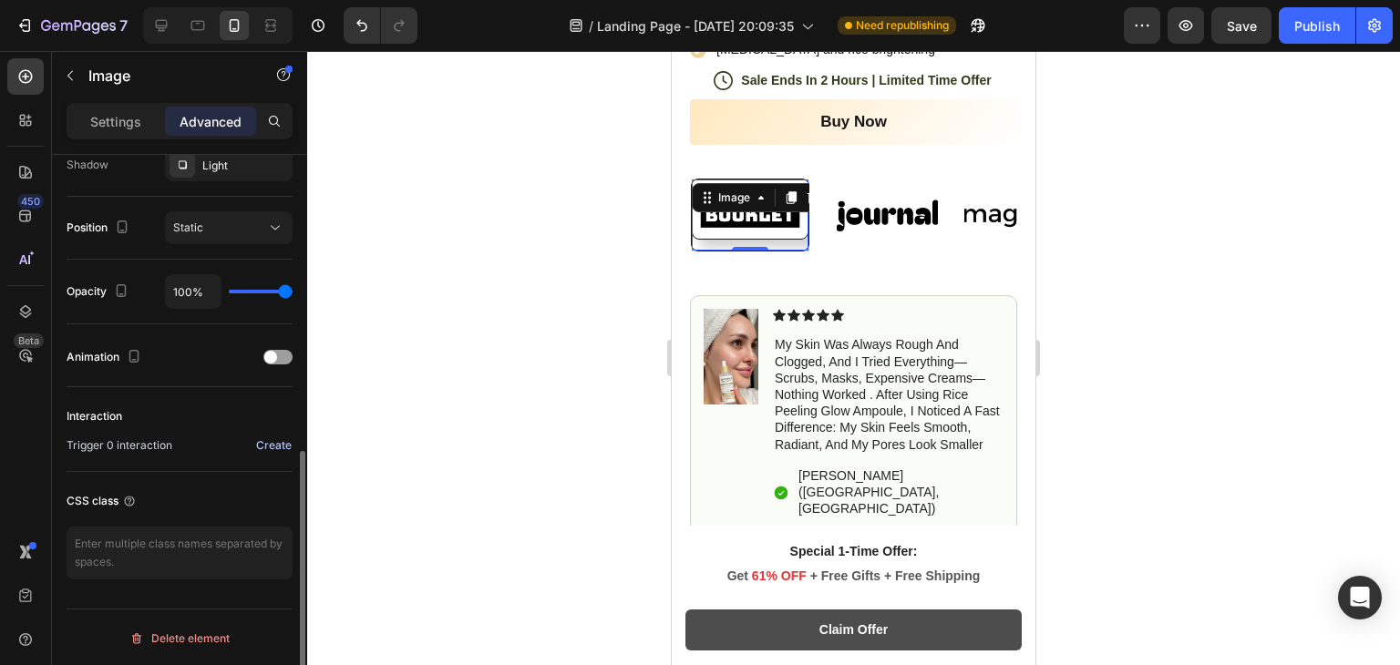
click at [276, 444] on div "Create" at bounding box center [274, 446] width 36 height 16
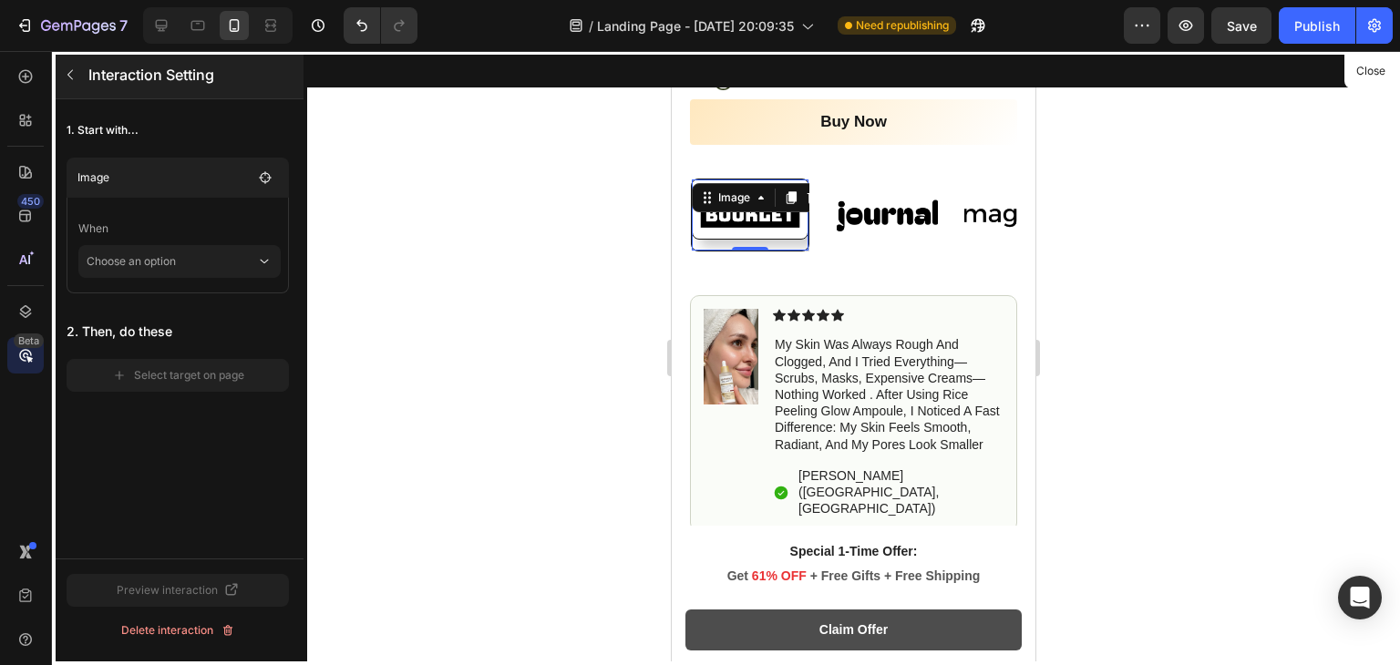
click at [65, 74] on icon "button" at bounding box center [70, 74] width 15 height 15
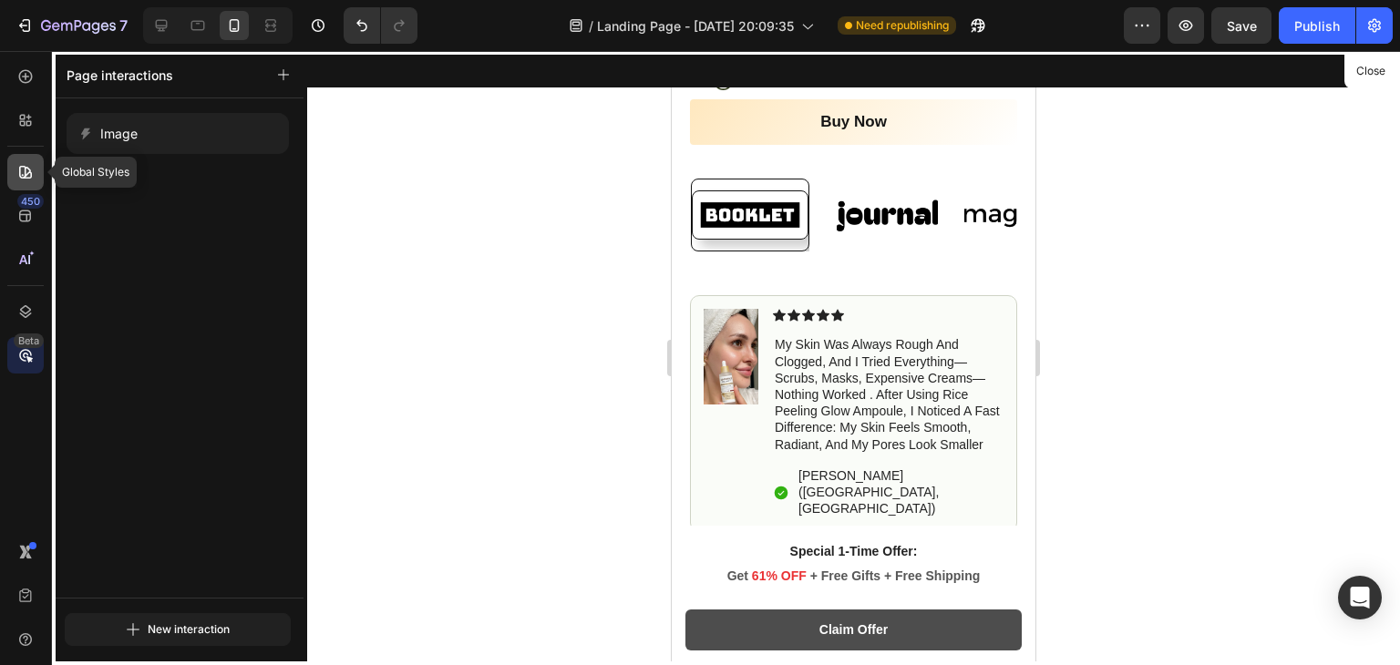
click at [23, 175] on icon at bounding box center [23, 175] width 2 height 2
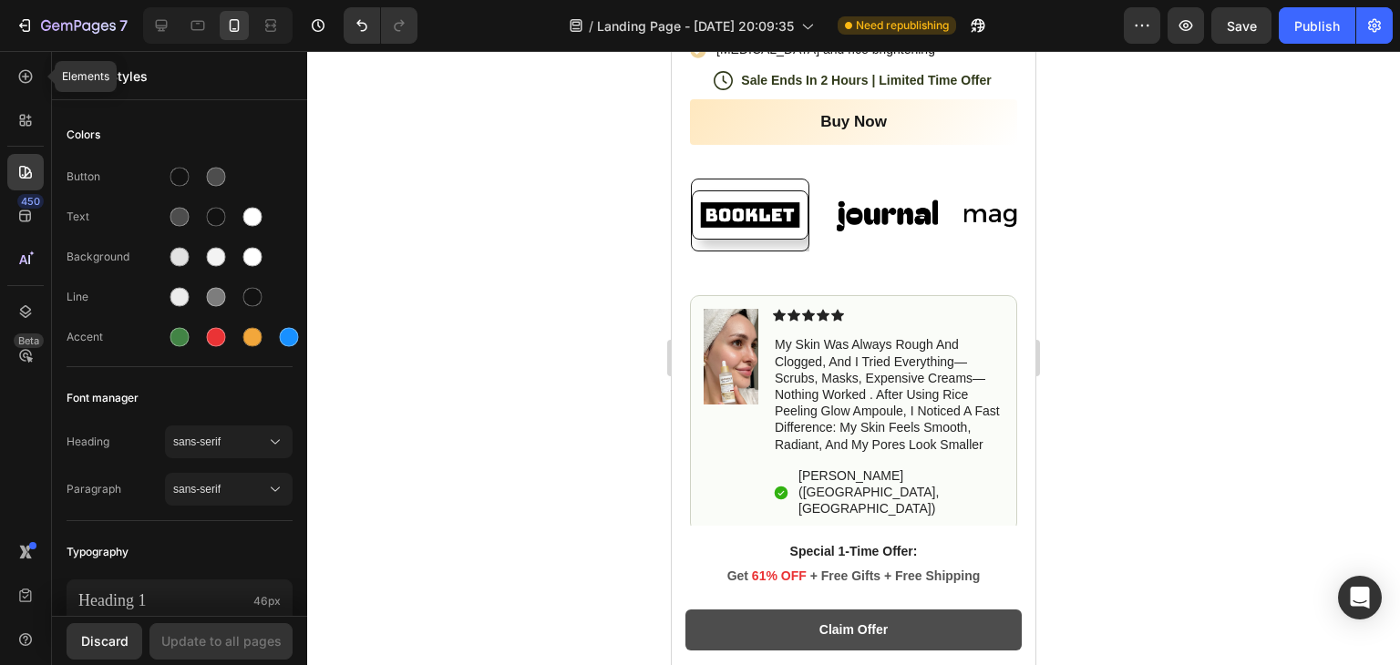
drag, startPoint x: 698, startPoint y: 140, endPoint x: 863, endPoint y: 185, distance: 170.9
click at [863, 185] on div "Image" at bounding box center [887, 216] width 119 height 72
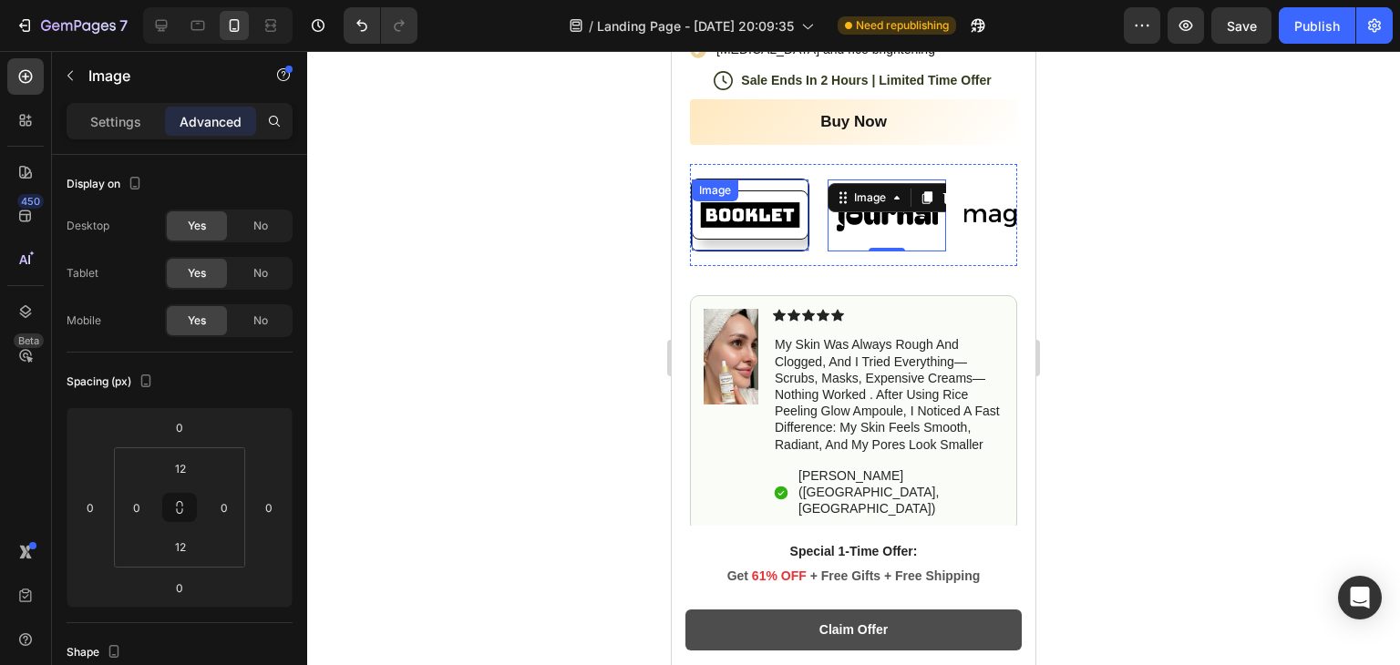
click at [733, 200] on img at bounding box center [750, 215] width 117 height 49
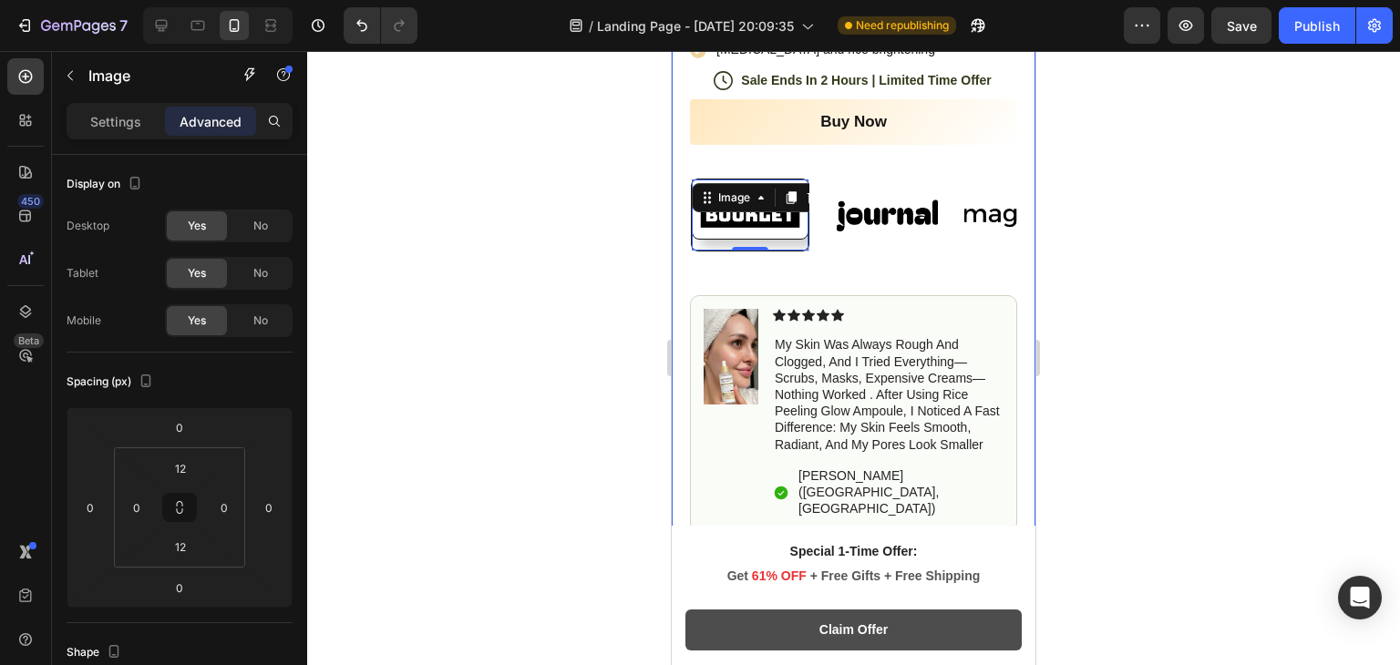
scroll to position [624, 0]
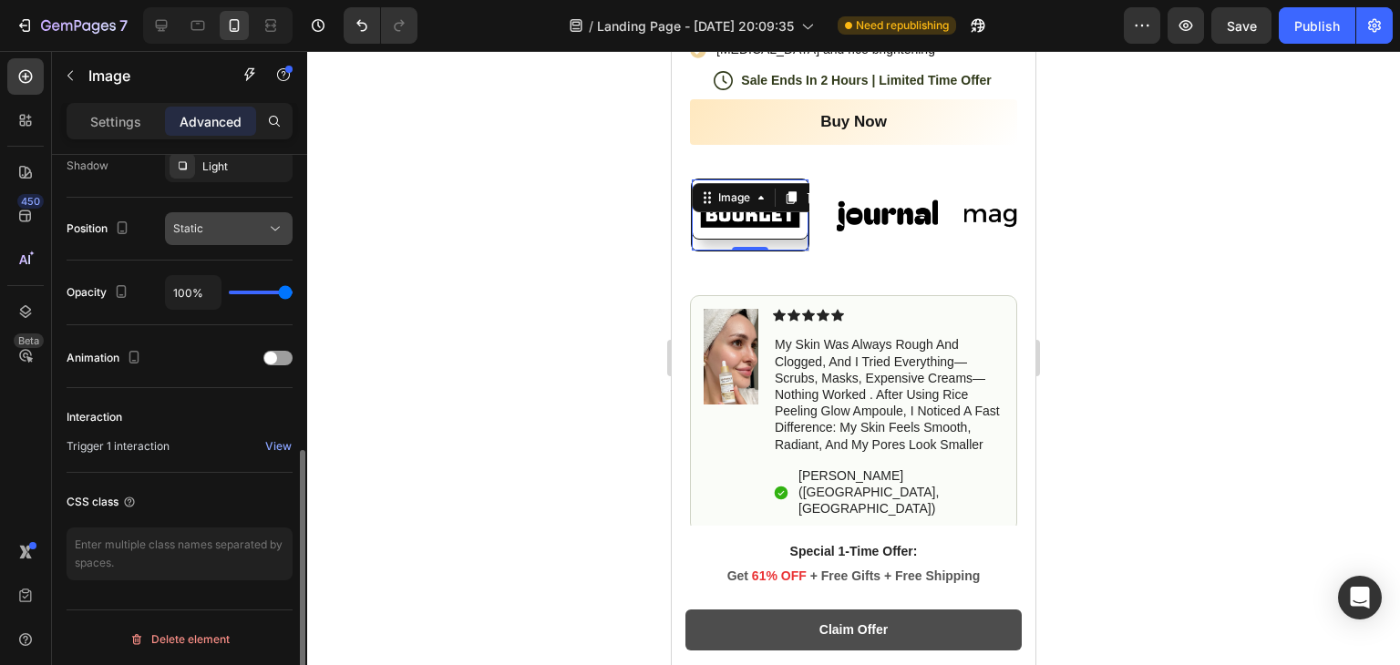
click at [227, 215] on button "Static" at bounding box center [229, 228] width 128 height 33
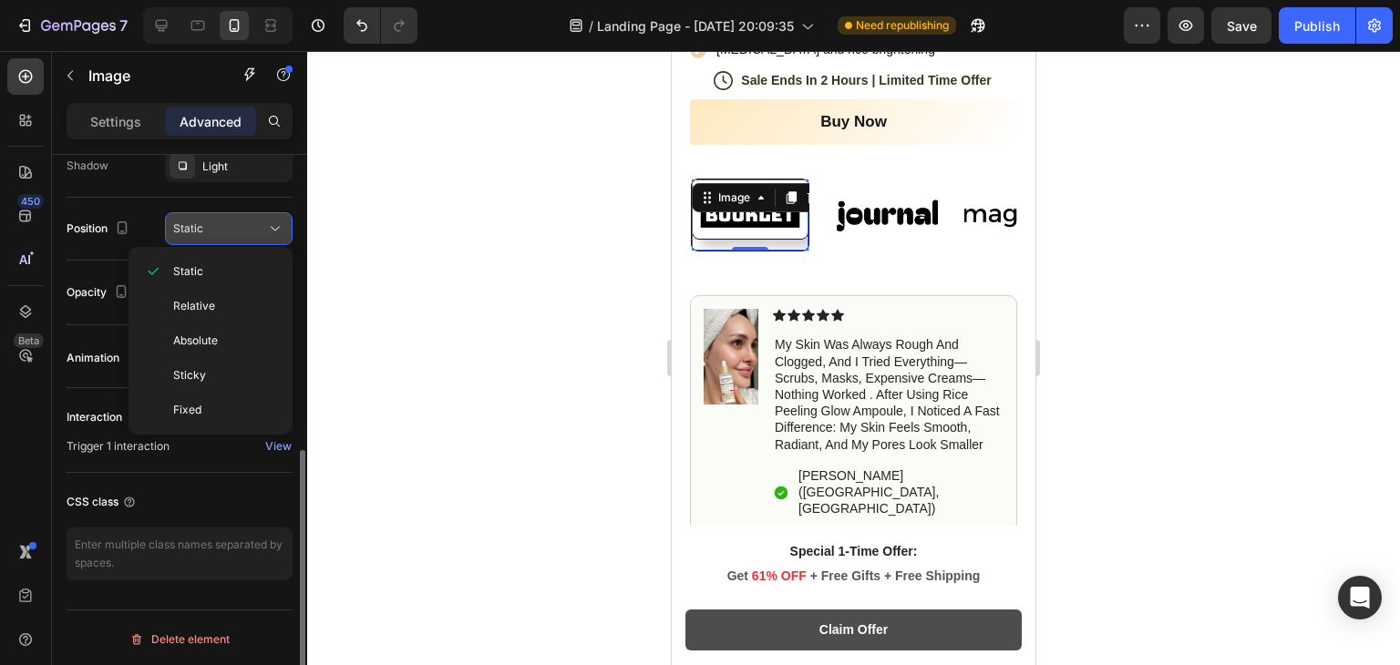
click at [227, 215] on button "Static" at bounding box center [229, 228] width 128 height 33
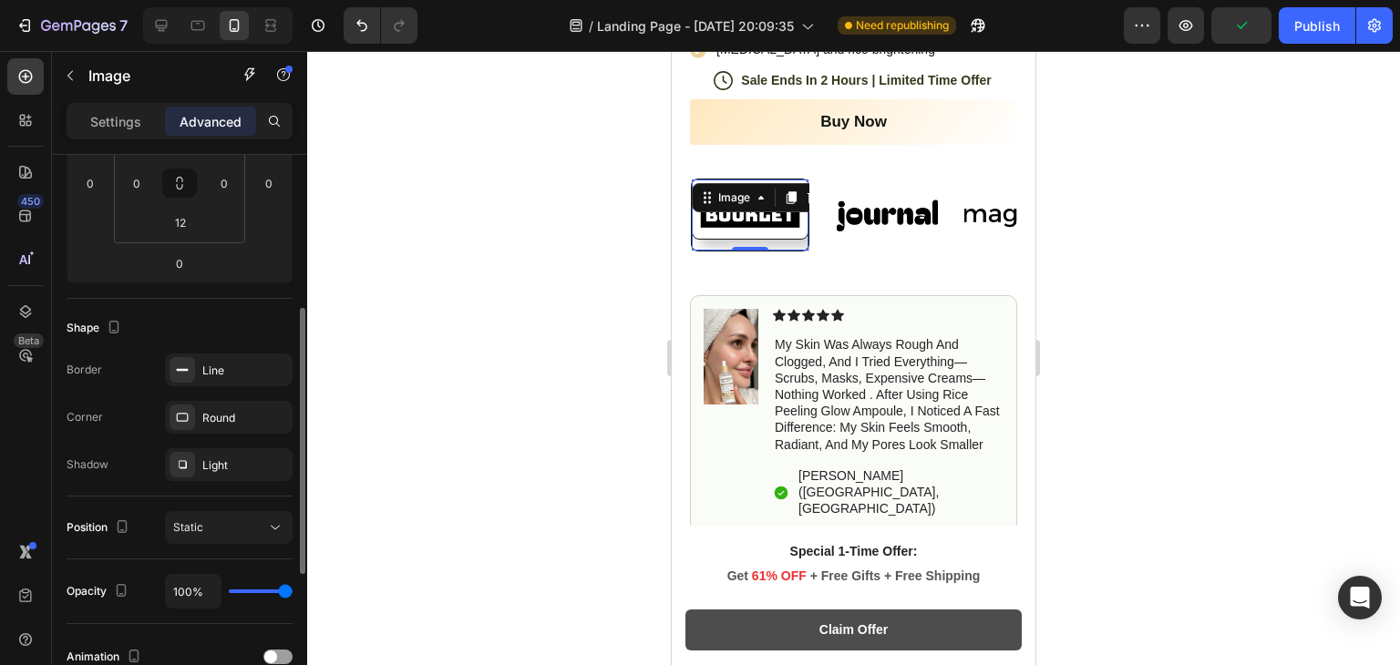
scroll to position [324, 0]
click at [192, 376] on div at bounding box center [183, 371] width 26 height 26
click at [186, 435] on div "Border Line Corner Round Shadow Light" at bounding box center [180, 419] width 226 height 128
click at [186, 407] on div at bounding box center [183, 419] width 26 height 26
click at [187, 461] on icon at bounding box center [182, 466] width 15 height 15
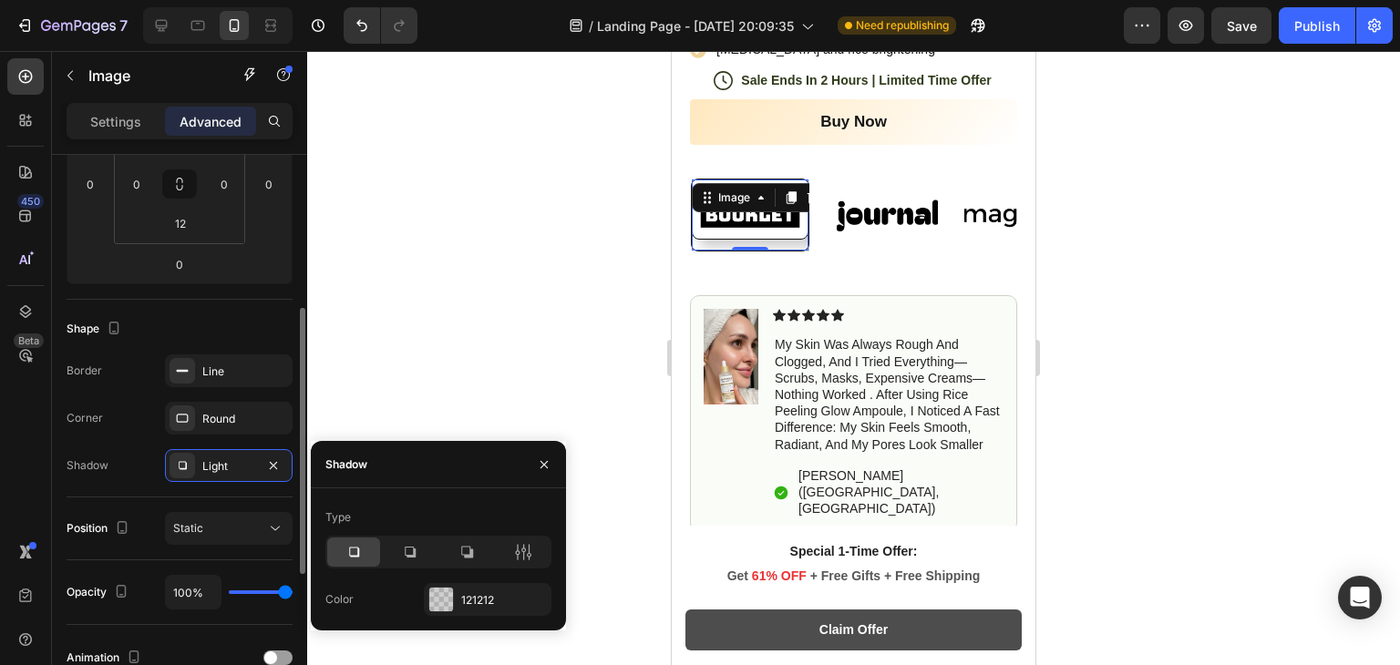
click at [226, 498] on div "Position Static" at bounding box center [180, 529] width 226 height 63
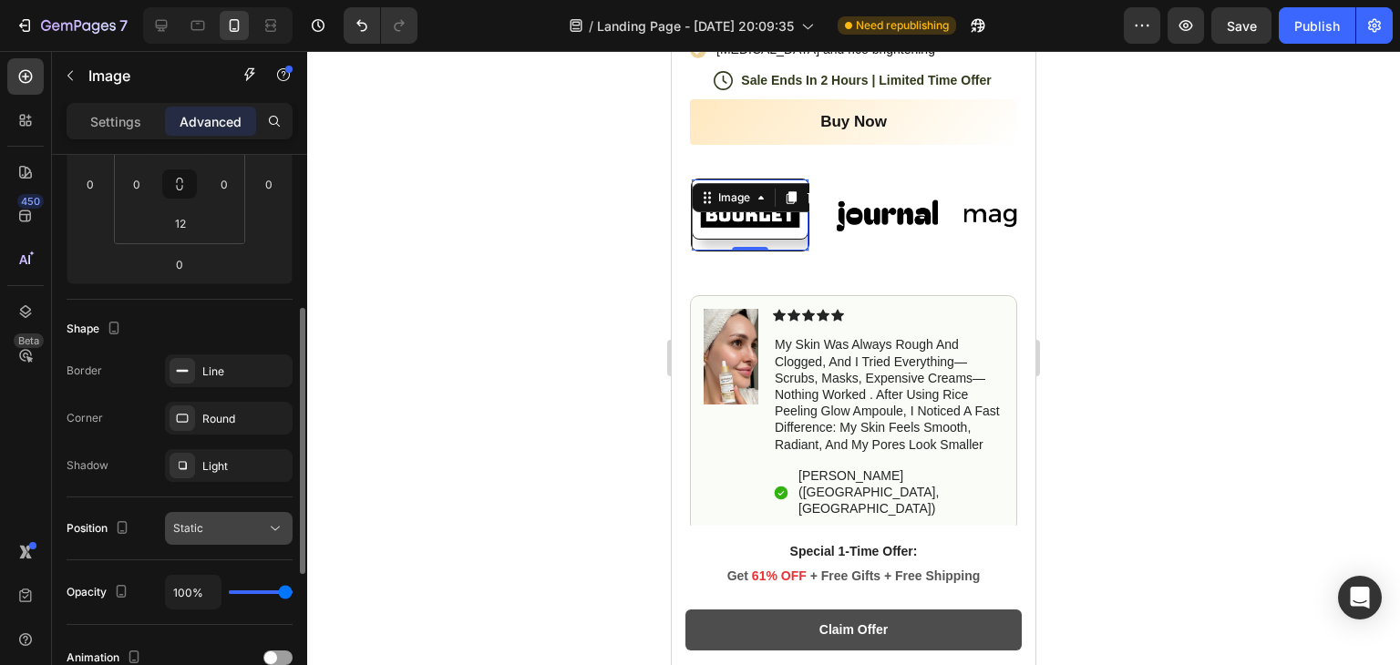
click at [226, 514] on button "Static" at bounding box center [229, 528] width 128 height 33
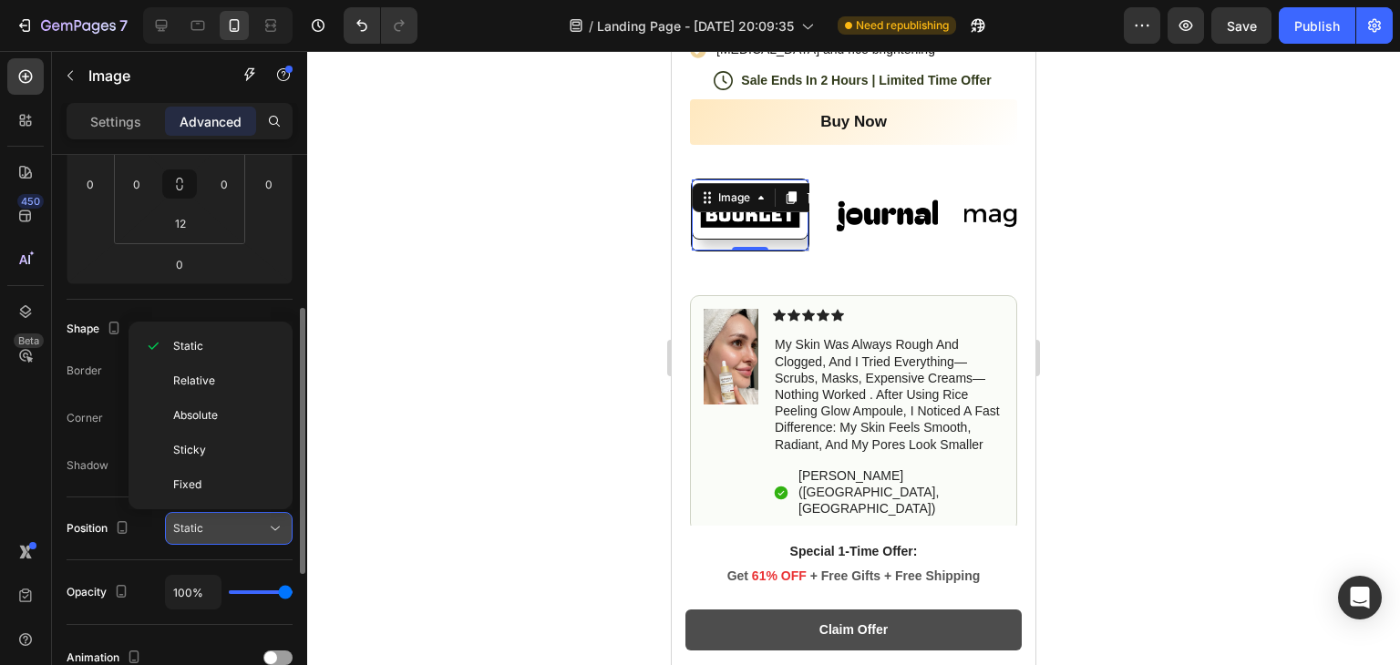
click at [234, 526] on div "Static" at bounding box center [219, 529] width 93 height 16
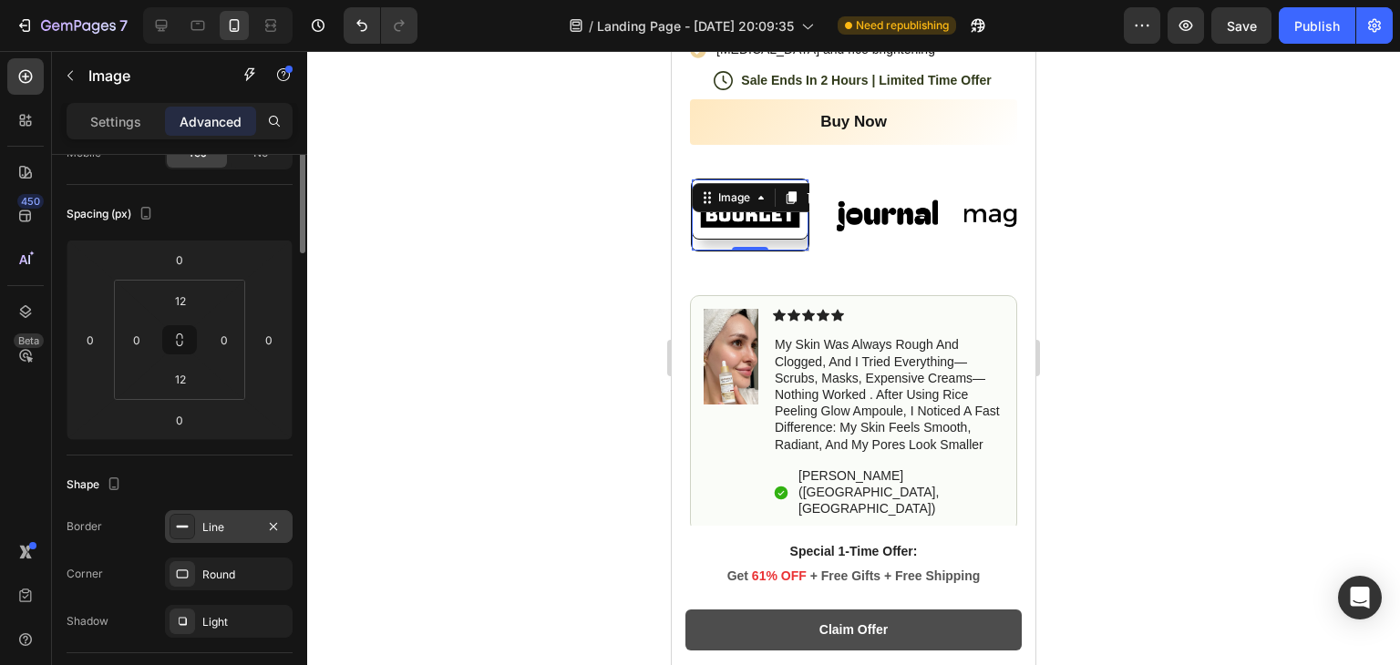
scroll to position [0, 0]
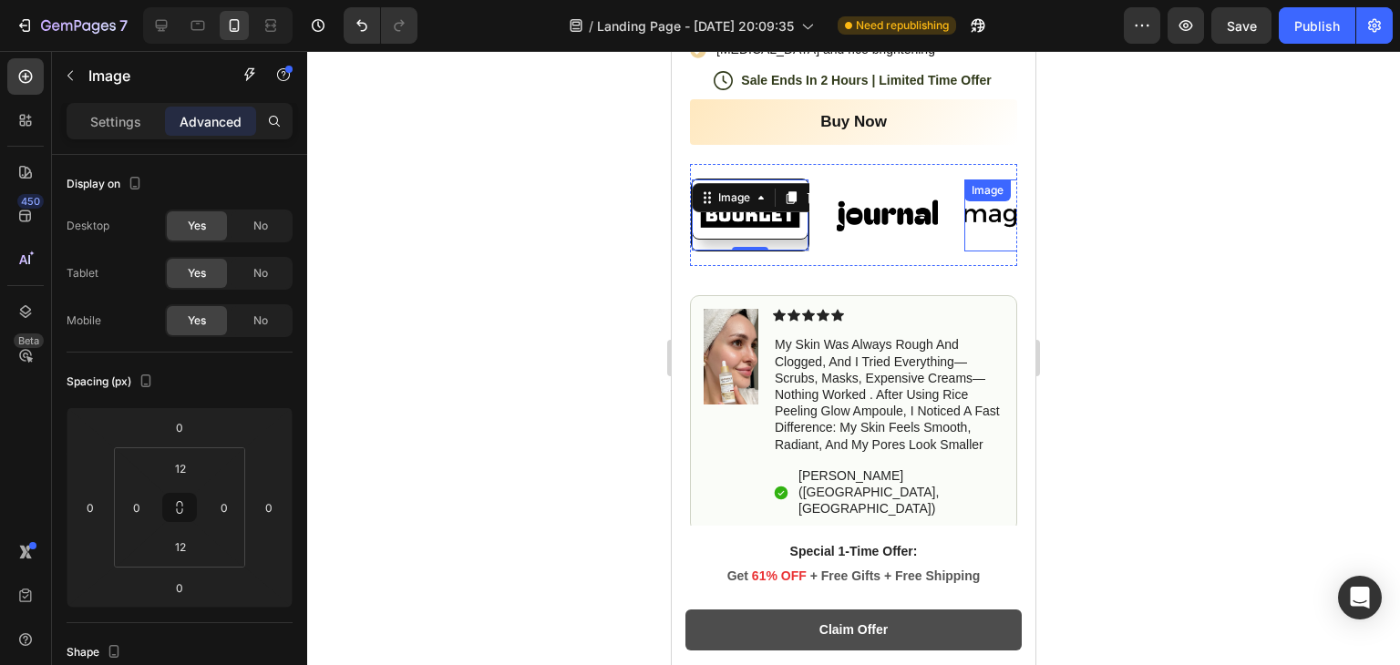
click at [980, 205] on img at bounding box center [1023, 216] width 119 height 50
click at [108, 141] on div "Settings Advanced" at bounding box center [179, 129] width 255 height 52
click at [119, 107] on div "Settings" at bounding box center [115, 121] width 91 height 29
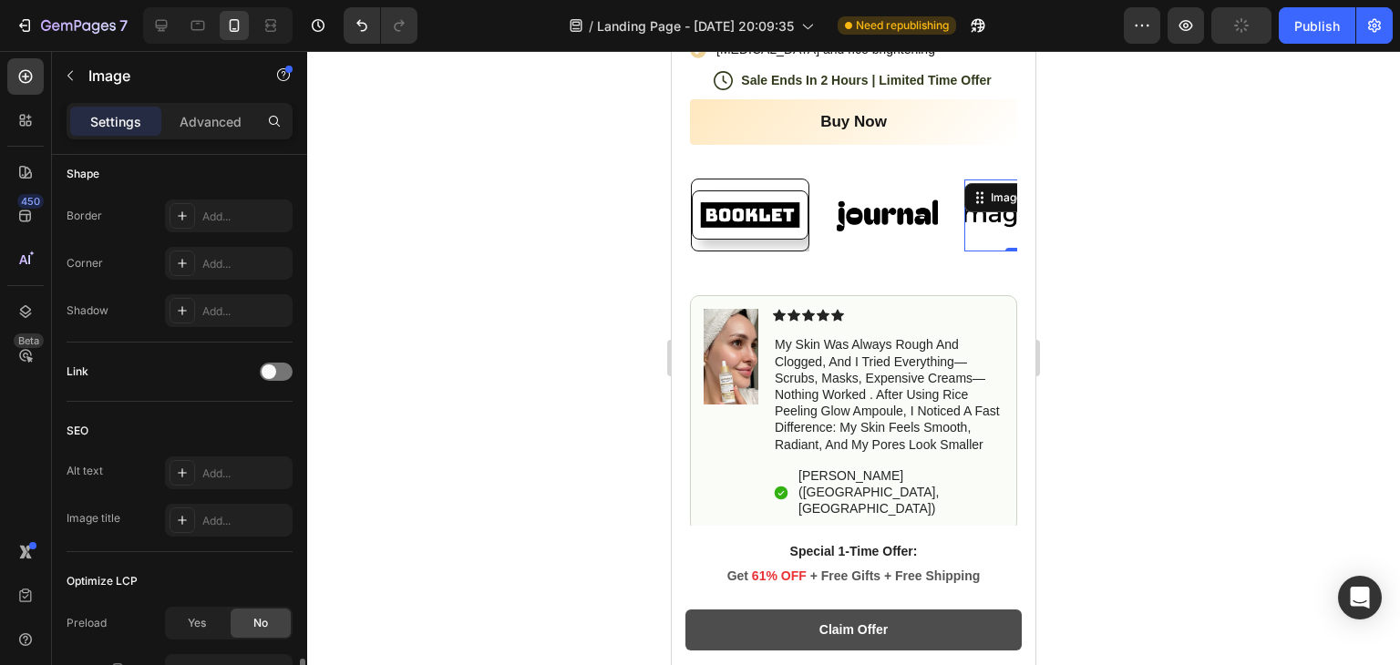
scroll to position [813, 0]
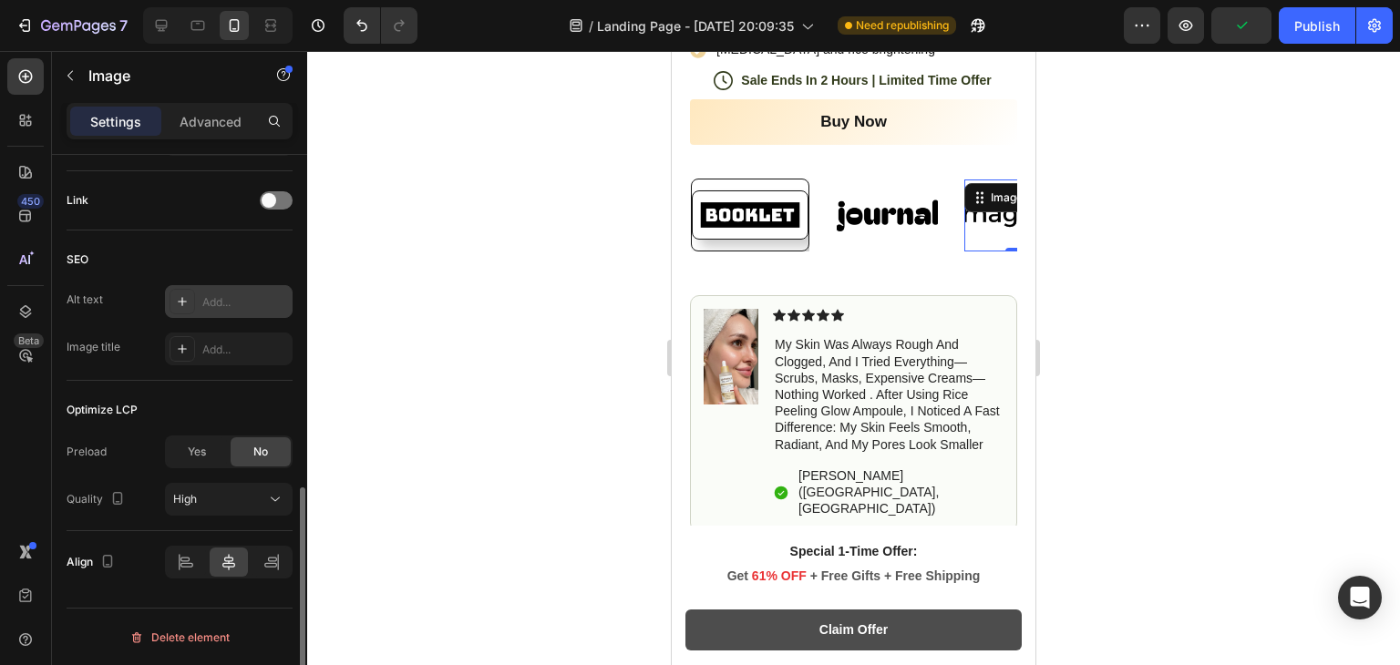
click at [182, 303] on icon at bounding box center [182, 301] width 9 height 9
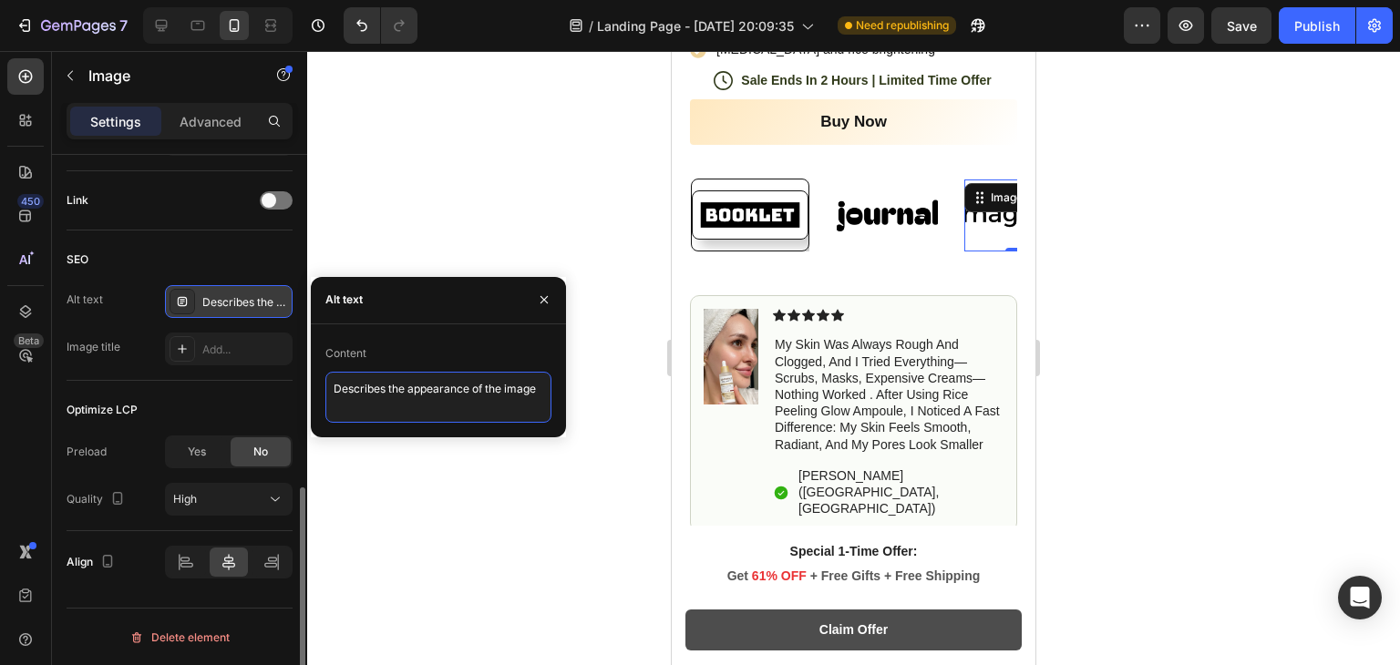
click at [392, 384] on textarea "Describes the appearance of the image" at bounding box center [438, 397] width 226 height 51
type textarea "Describes tبhe appearance of the image"
click at [274, 30] on icon at bounding box center [270, 30] width 11 height 4
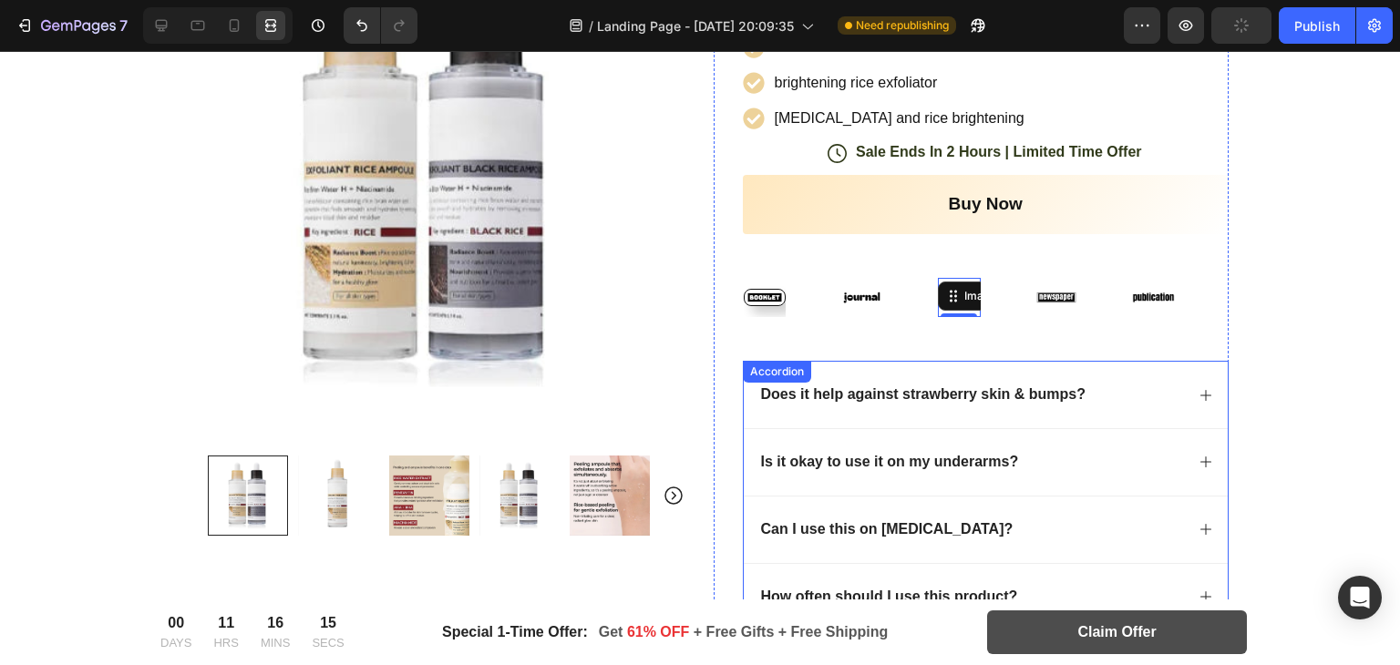
scroll to position [532, 0]
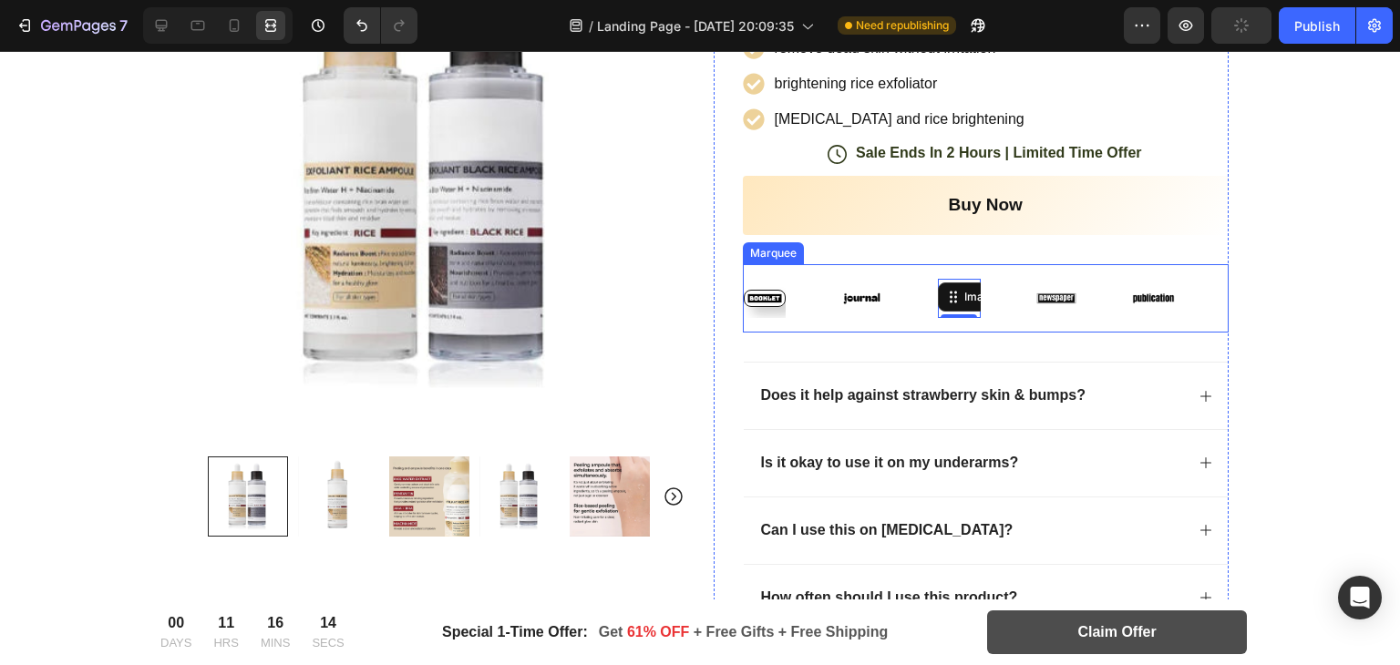
click at [1105, 284] on div "Image" at bounding box center [1085, 299] width 98 height 40
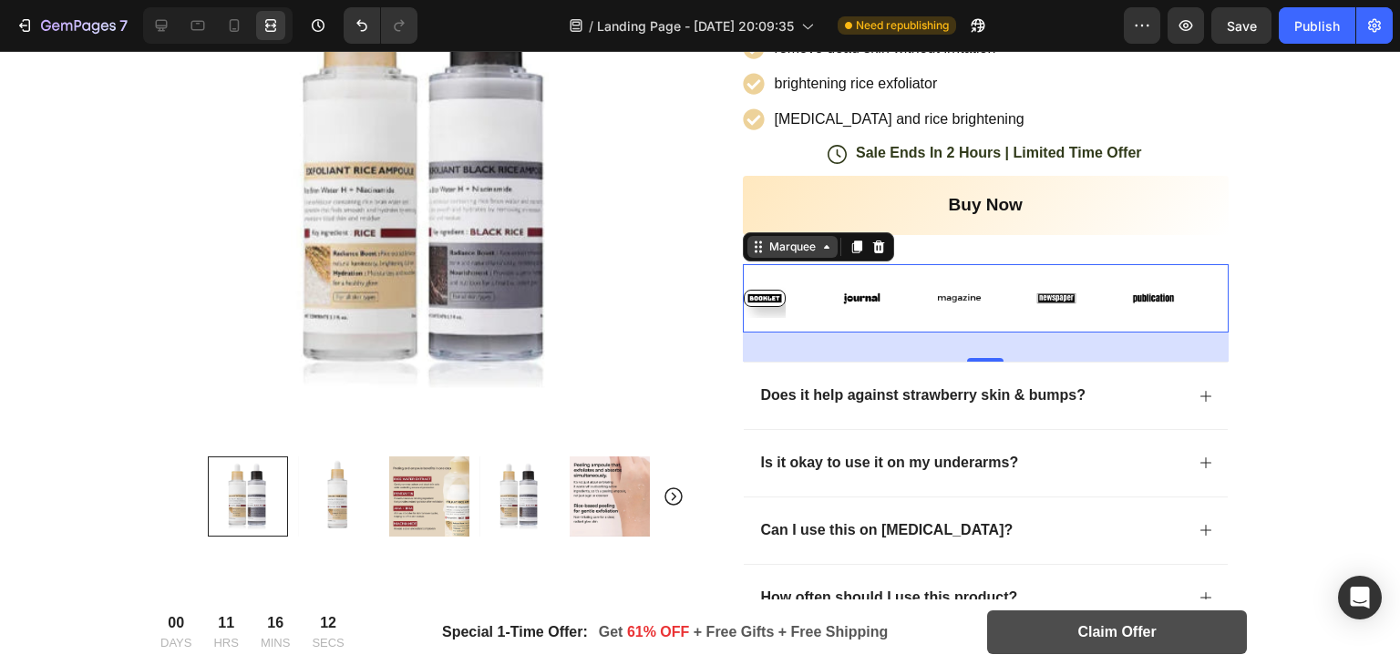
click at [805, 248] on div "Marquee" at bounding box center [793, 247] width 54 height 16
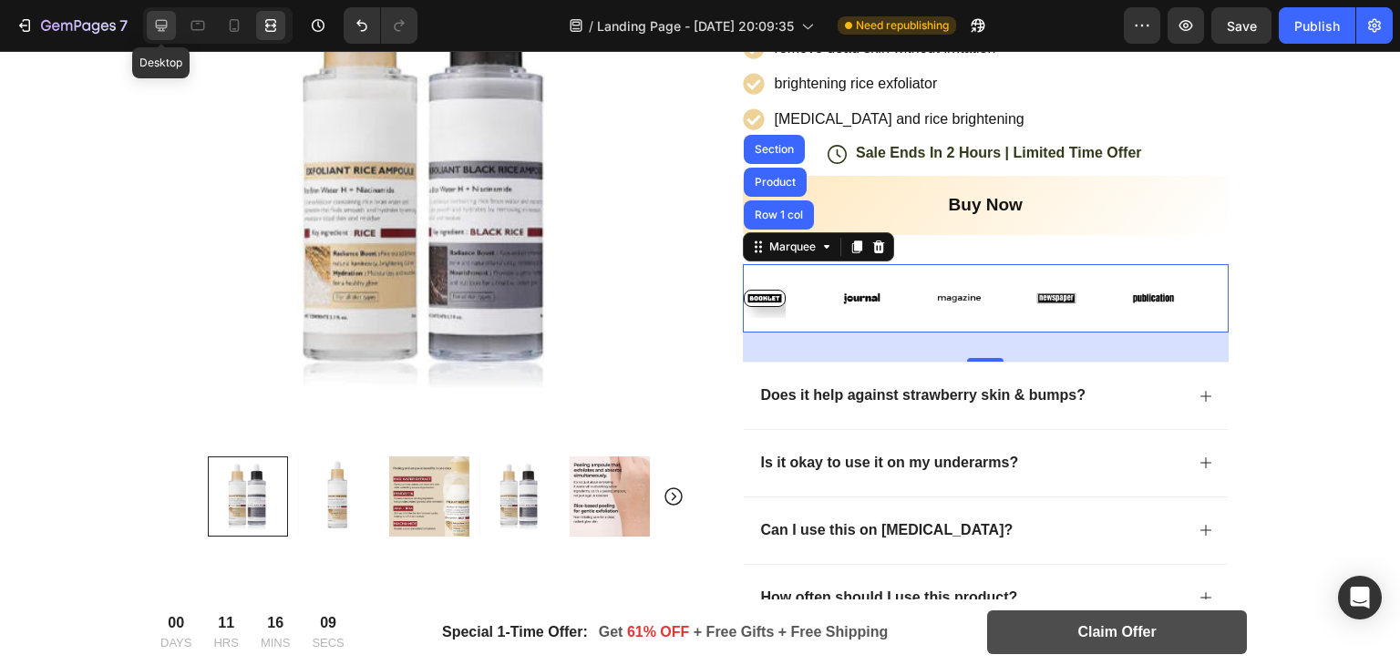
click at [162, 24] on icon at bounding box center [161, 25] width 18 height 18
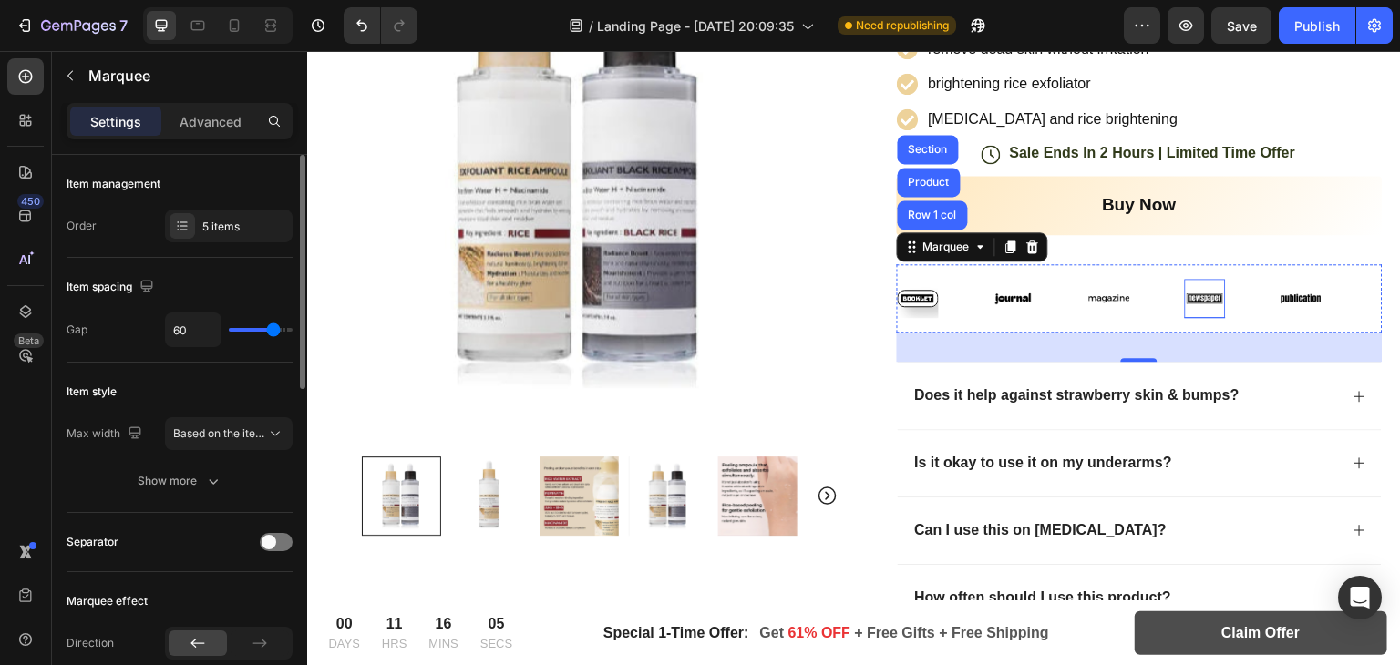
click at [1222, 310] on div "Image" at bounding box center [1233, 298] width 96 height 39
click at [1195, 300] on img at bounding box center [1205, 298] width 41 height 17
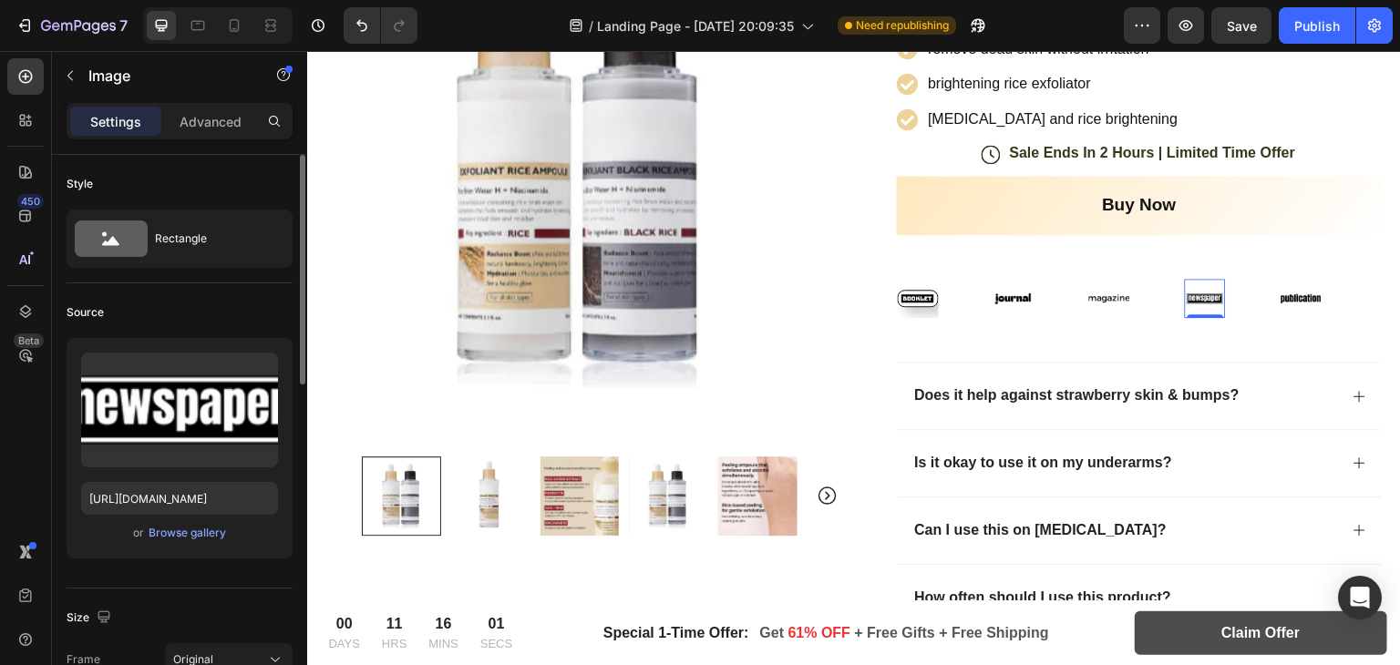
click at [1203, 302] on img at bounding box center [1205, 298] width 41 height 17
click at [1203, 279] on div "Image 0" at bounding box center [1205, 298] width 41 height 39
click at [1281, 285] on div "Image 0" at bounding box center [1301, 298] width 41 height 39
click at [1191, 279] on div "Image" at bounding box center [1205, 298] width 41 height 39
click at [1127, 287] on div "Image" at bounding box center [1137, 298] width 96 height 39
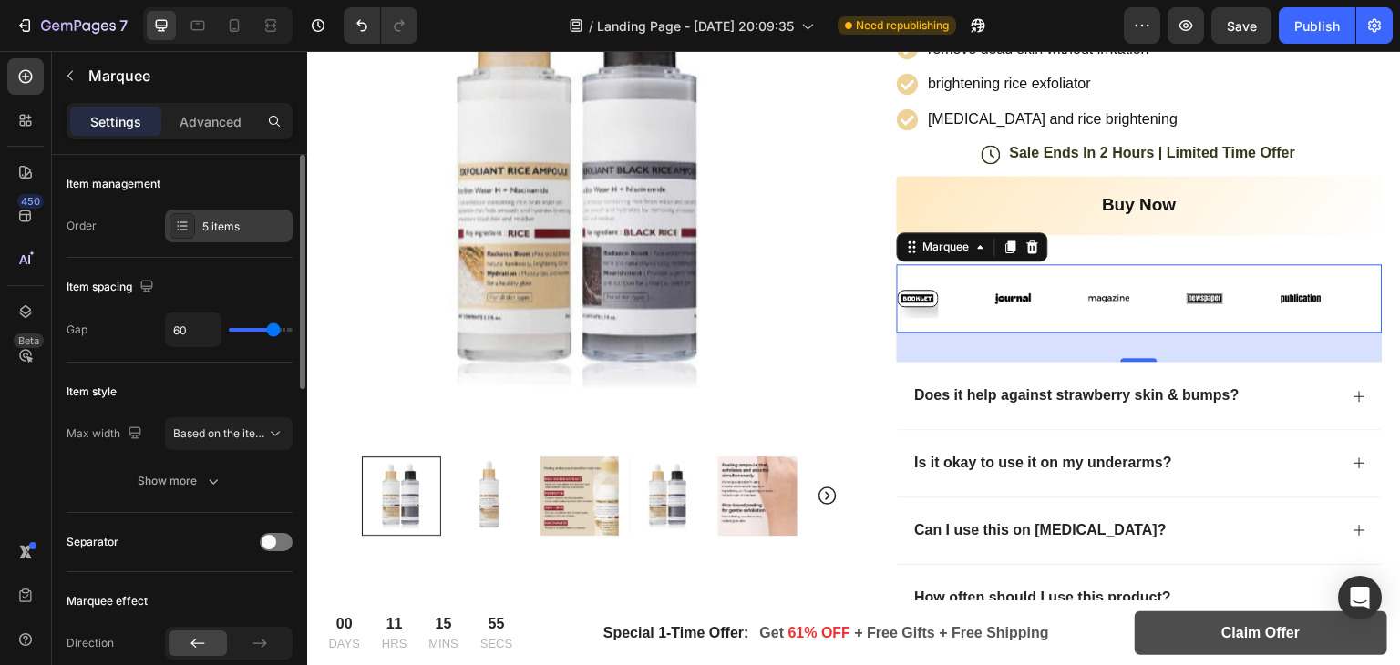
click at [203, 222] on div "5 items" at bounding box center [245, 227] width 86 height 16
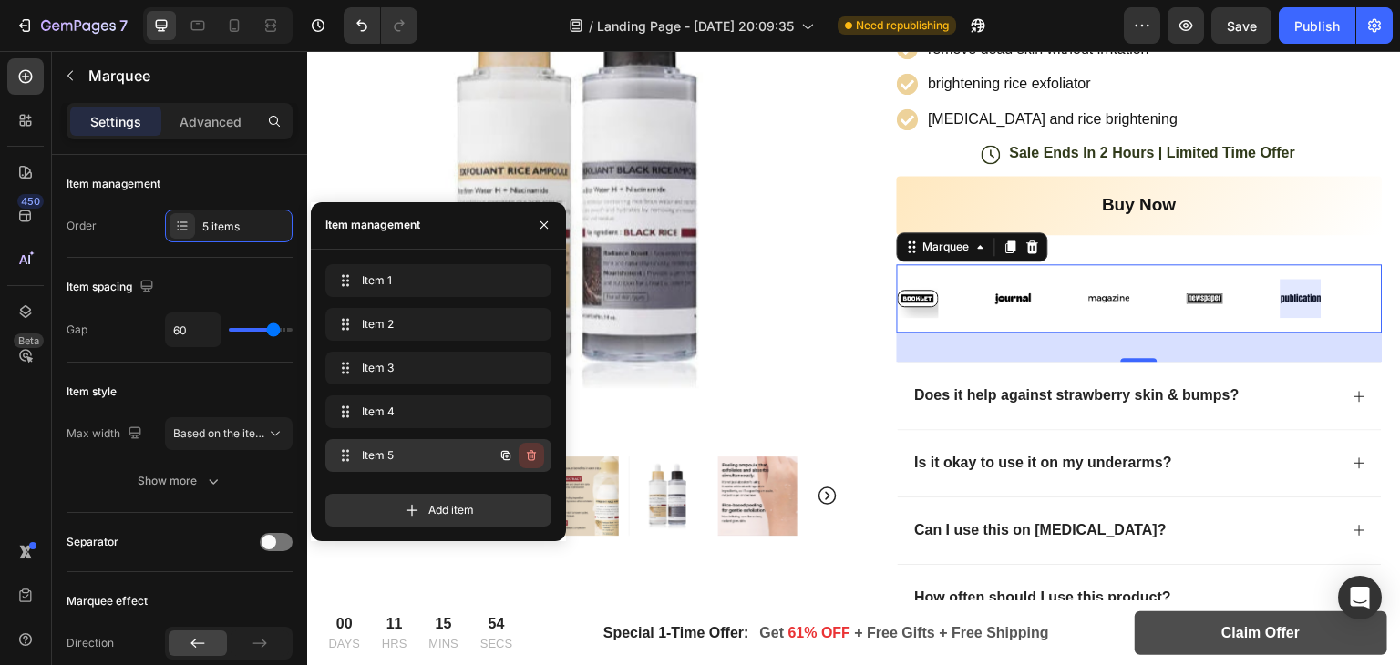
click at [532, 455] on icon "button" at bounding box center [532, 456] width 1 height 5
click at [520, 445] on button "Delete" at bounding box center [519, 456] width 50 height 26
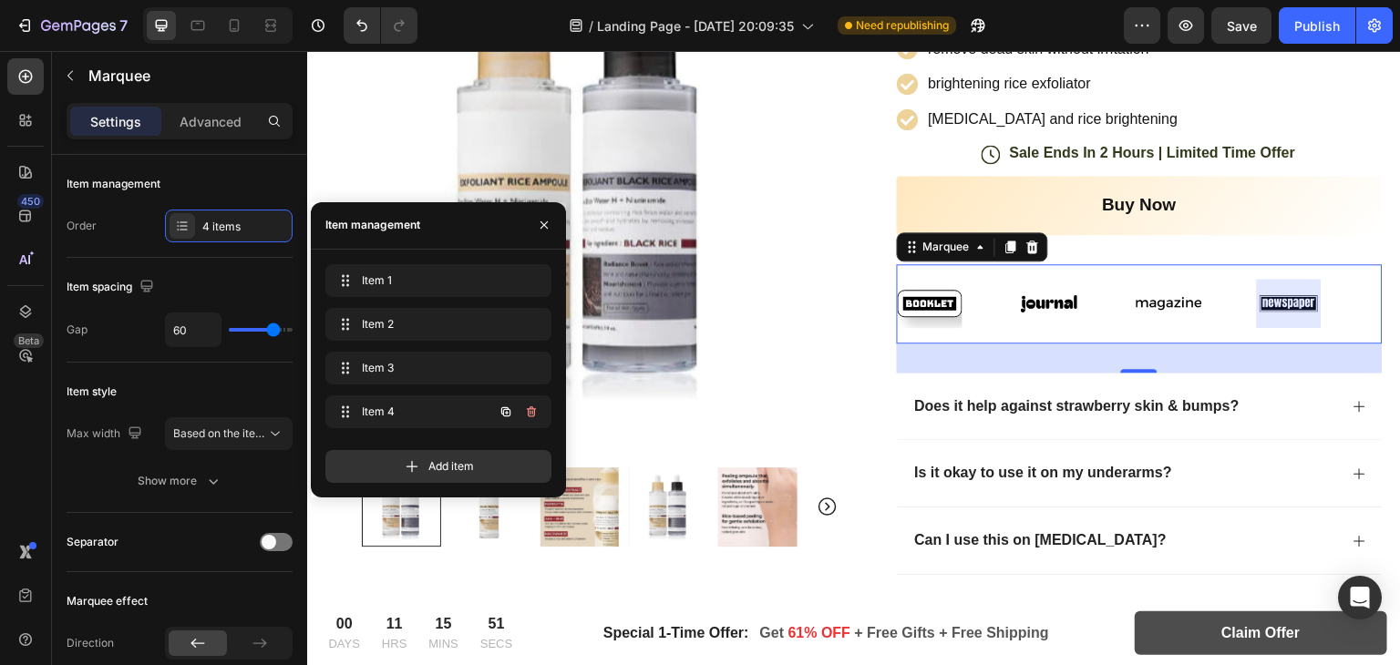
click at [521, 411] on button "button" at bounding box center [532, 412] width 26 height 26
click at [532, 409] on div "Delete" at bounding box center [519, 412] width 34 height 16
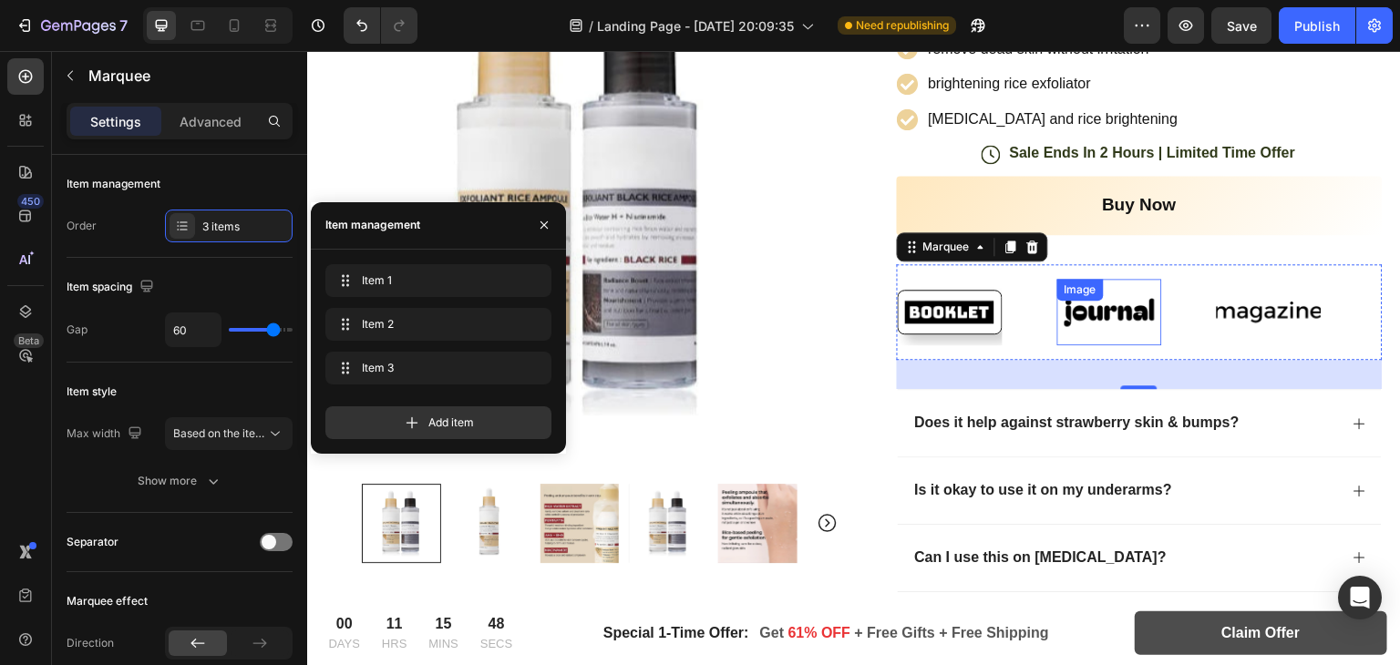
click at [1131, 290] on img at bounding box center [1109, 312] width 105 height 45
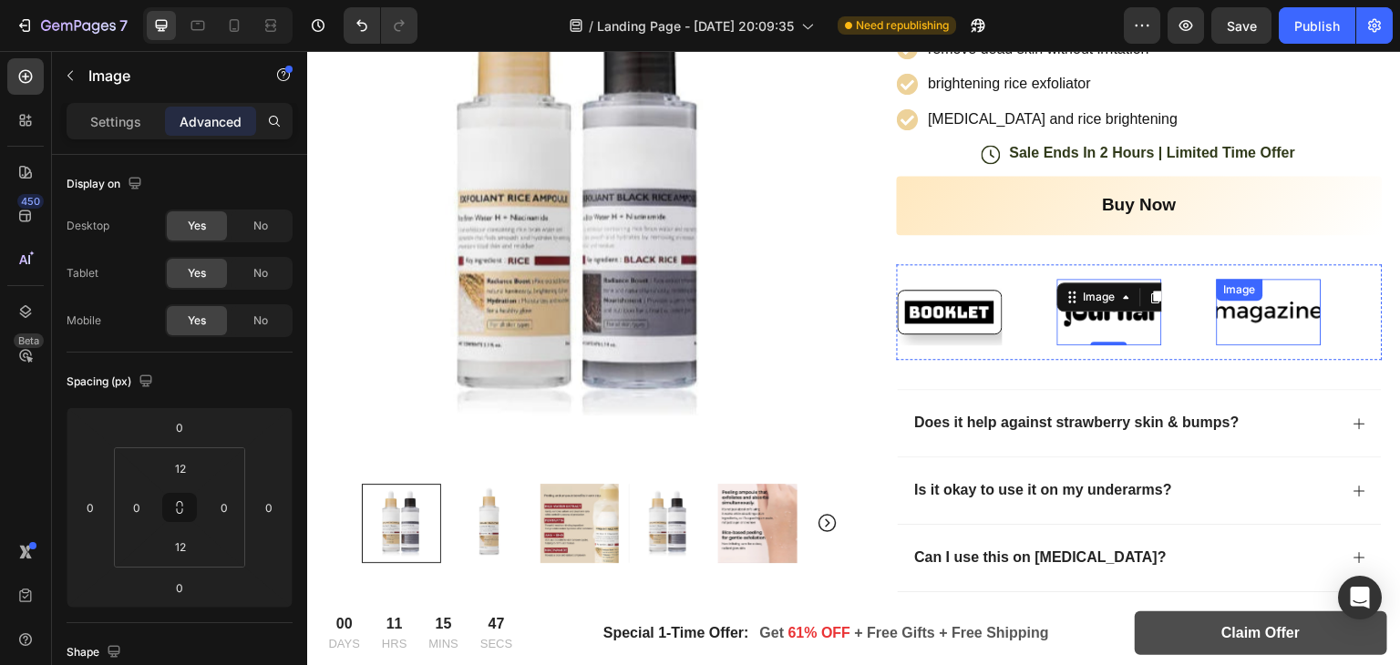
click at [1273, 308] on div "Image" at bounding box center [1269, 312] width 105 height 67
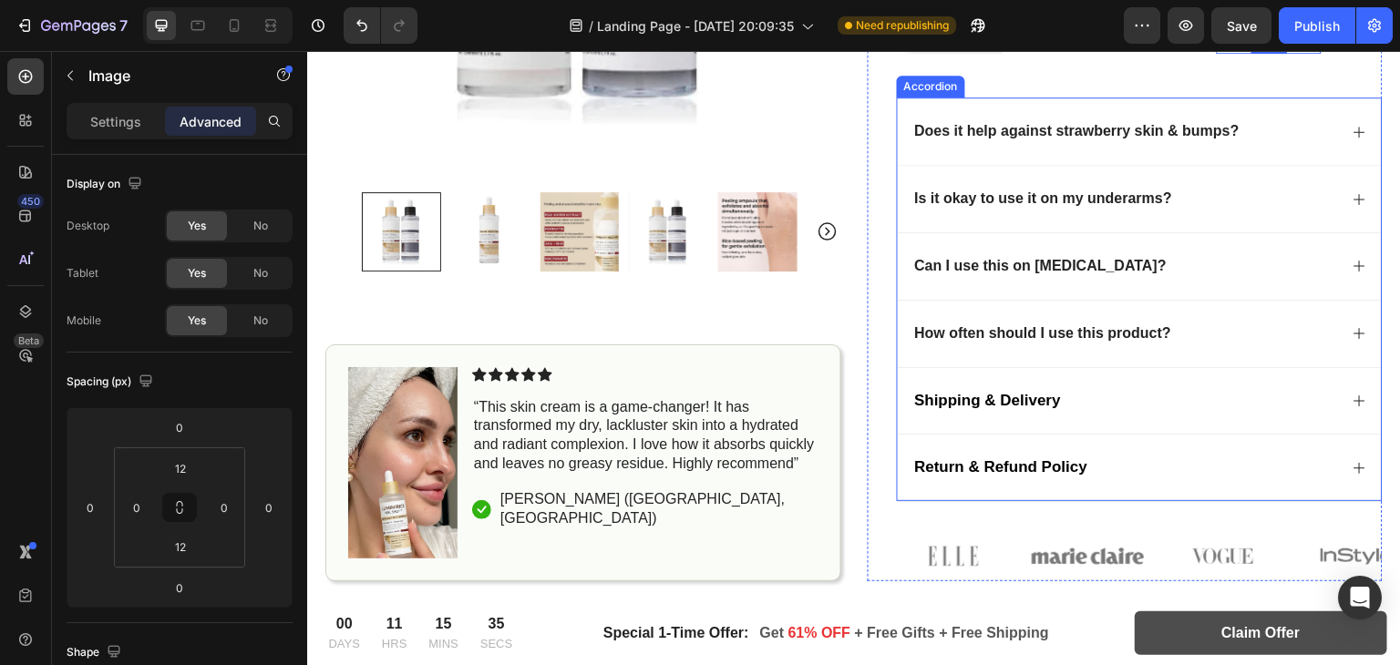
scroll to position [551, 0]
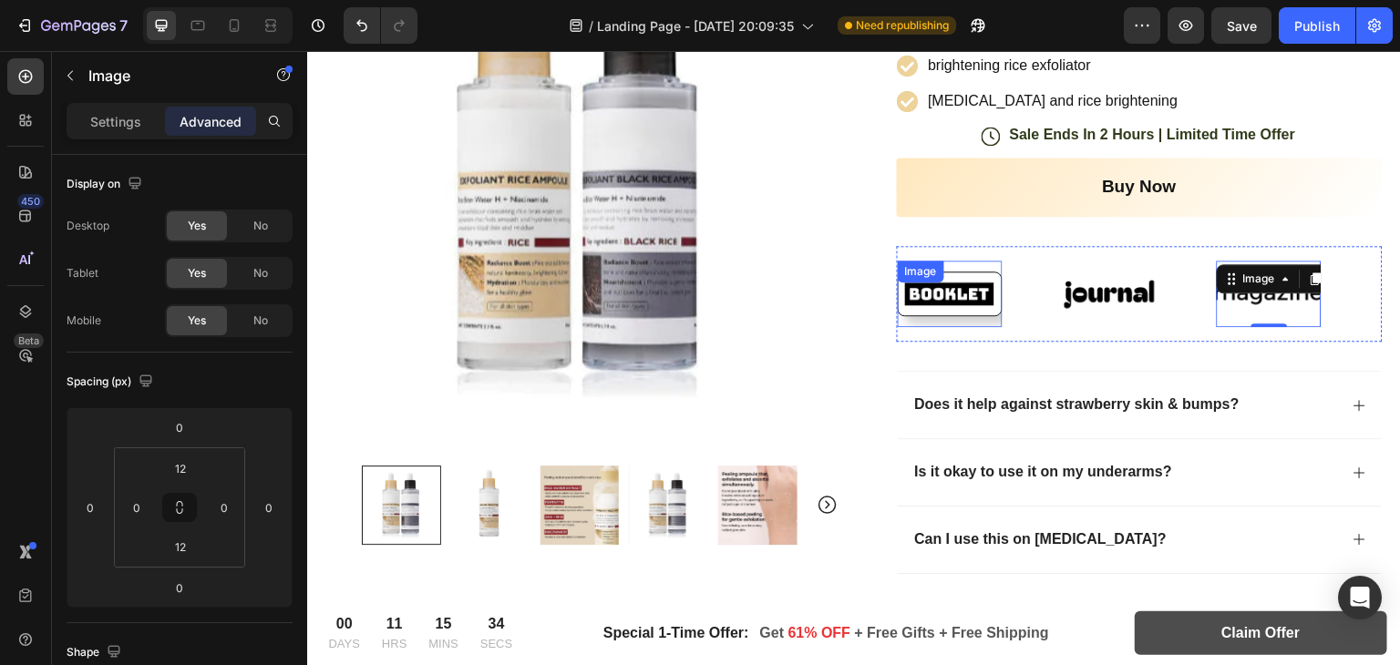
click at [976, 300] on img at bounding box center [950, 294] width 105 height 45
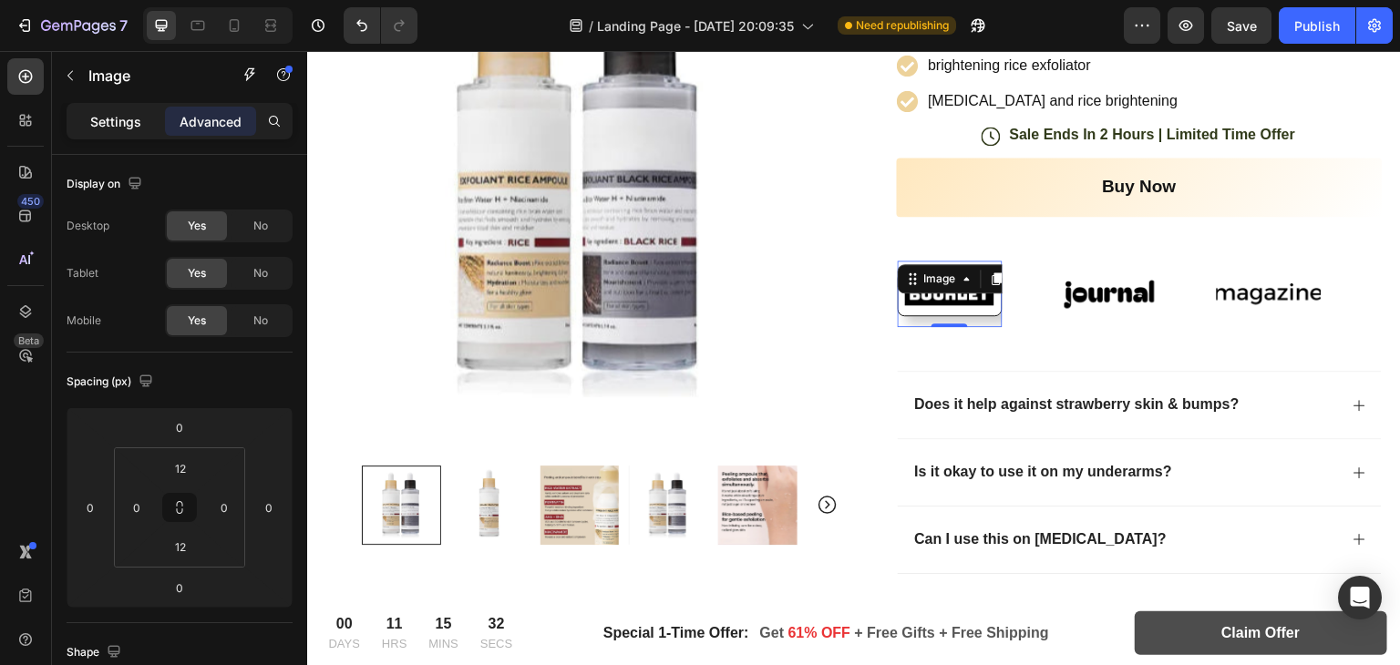
click at [114, 119] on p "Settings" at bounding box center [115, 121] width 51 height 19
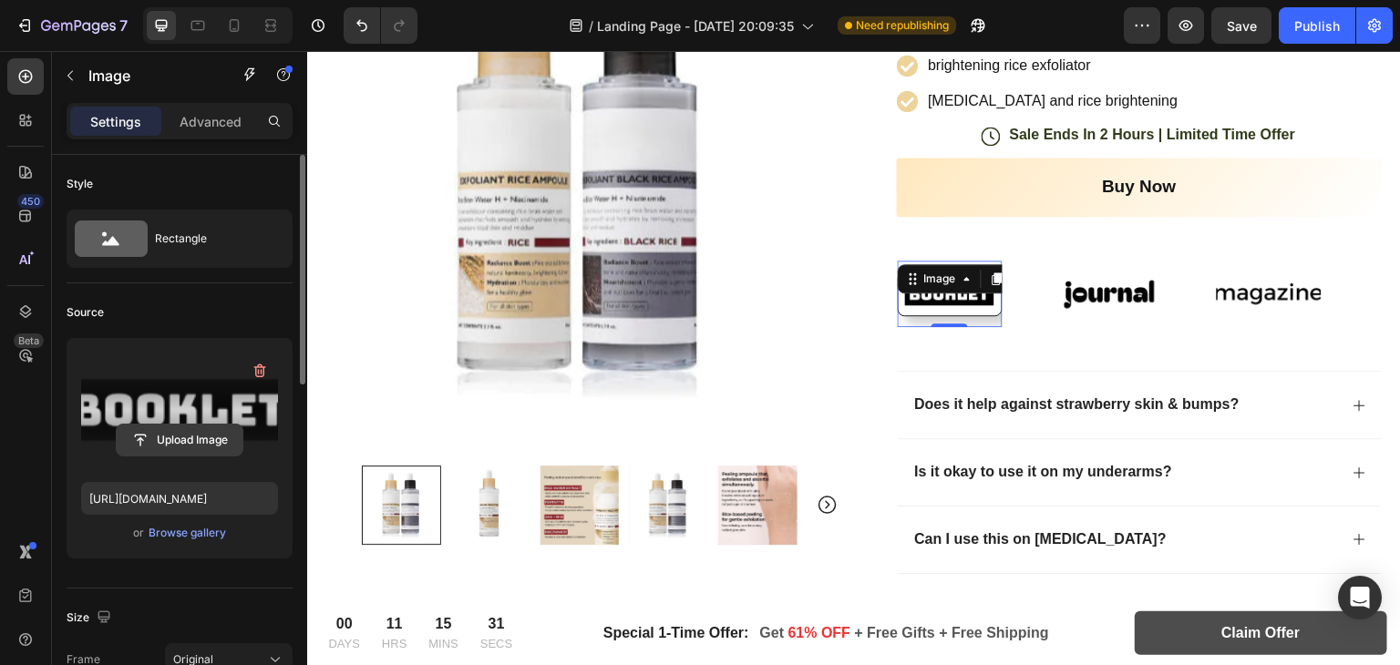
click at [246, 375] on button "button" at bounding box center [259, 370] width 29 height 29
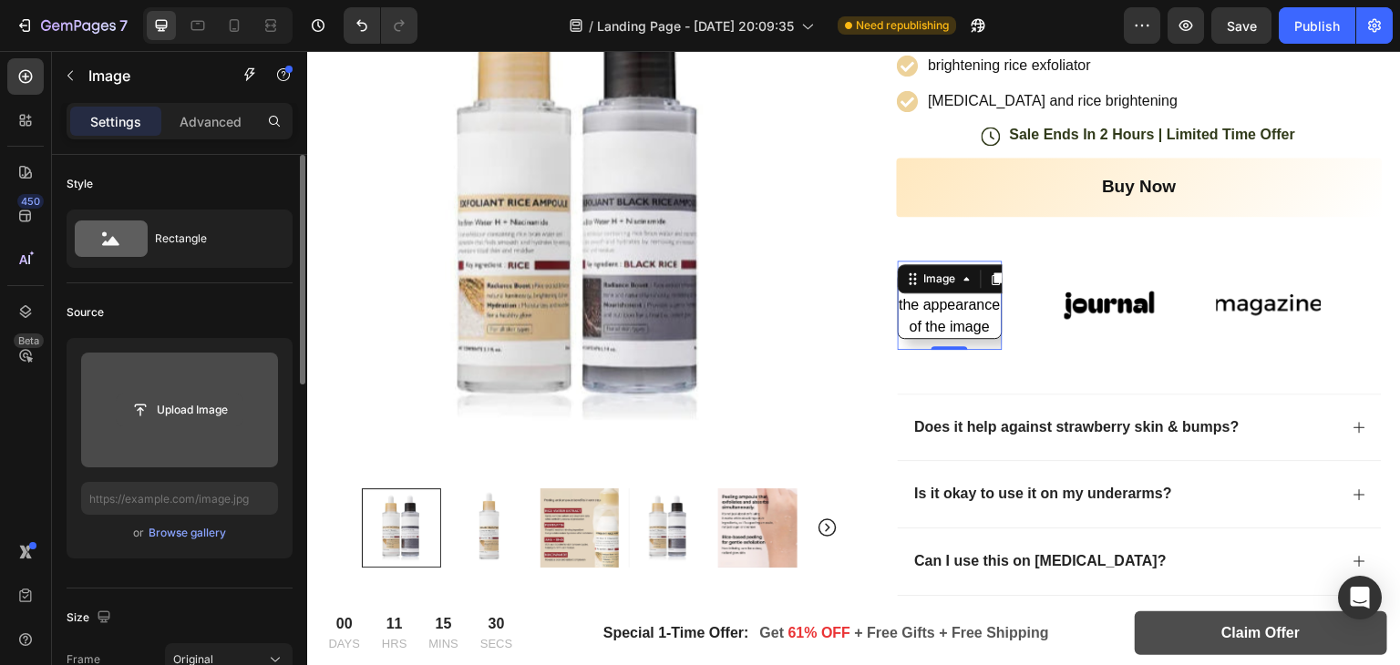
click at [178, 416] on input "file" at bounding box center [180, 410] width 126 height 31
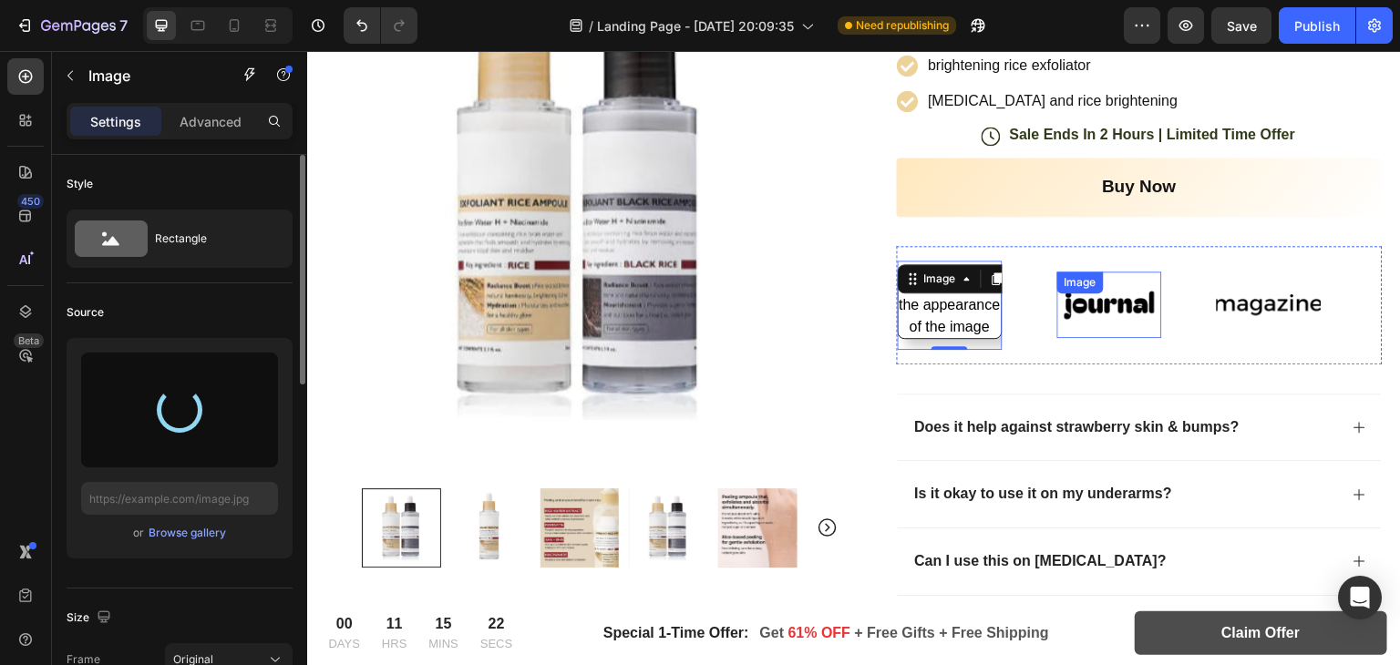
type input "https://cdn.shopify.com/s/files/1/0966/8388/4874/files/gempages_585525682461737…"
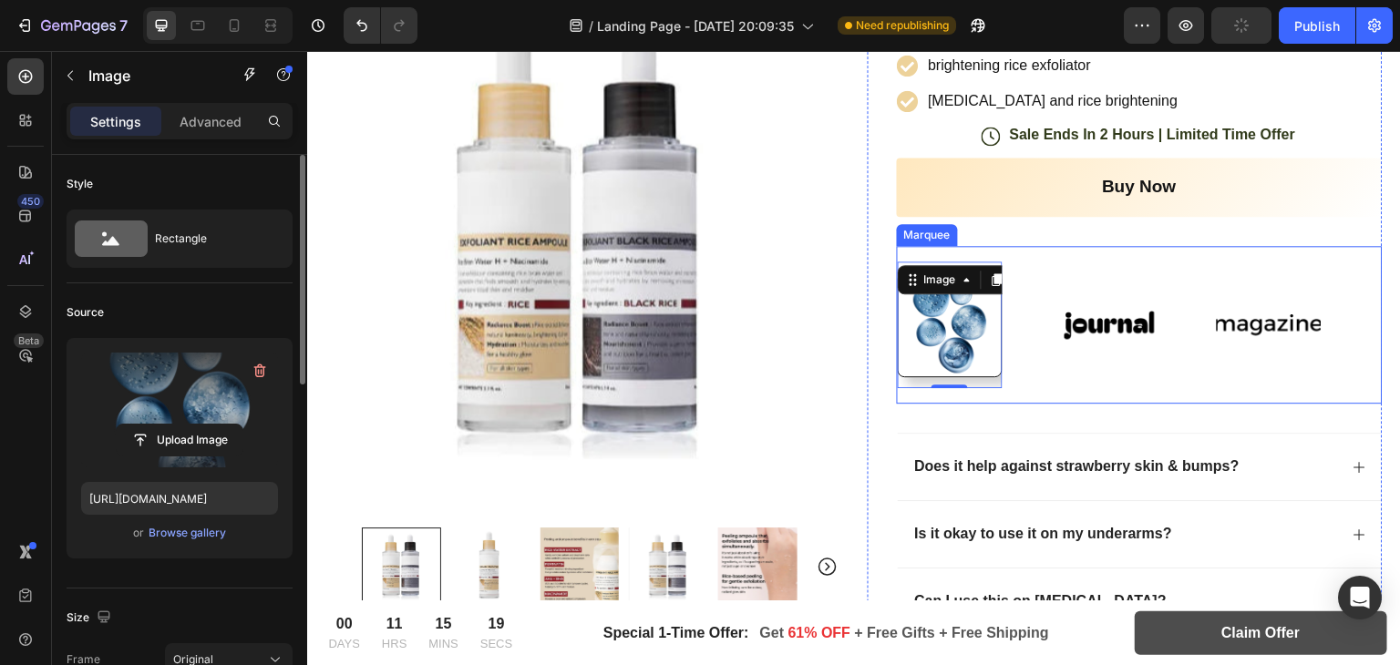
click at [1162, 292] on div "Image" at bounding box center [1137, 325] width 160 height 67
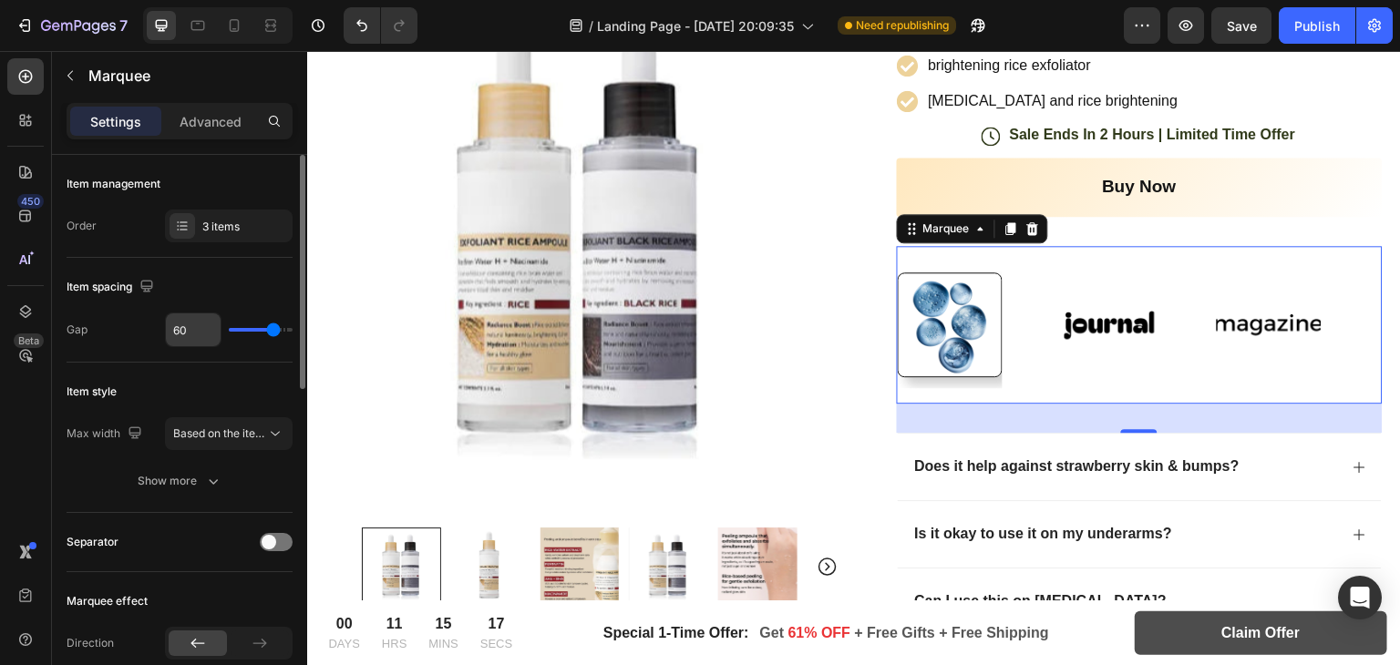
drag, startPoint x: 260, startPoint y: 325, endPoint x: 204, endPoint y: 325, distance: 55.6
click at [204, 325] on div "60" at bounding box center [229, 330] width 128 height 35
click at [232, 335] on div "60" at bounding box center [229, 330] width 128 height 35
click at [238, 334] on div "60" at bounding box center [229, 330] width 128 height 35
click at [259, 328] on div "60" at bounding box center [229, 330] width 128 height 35
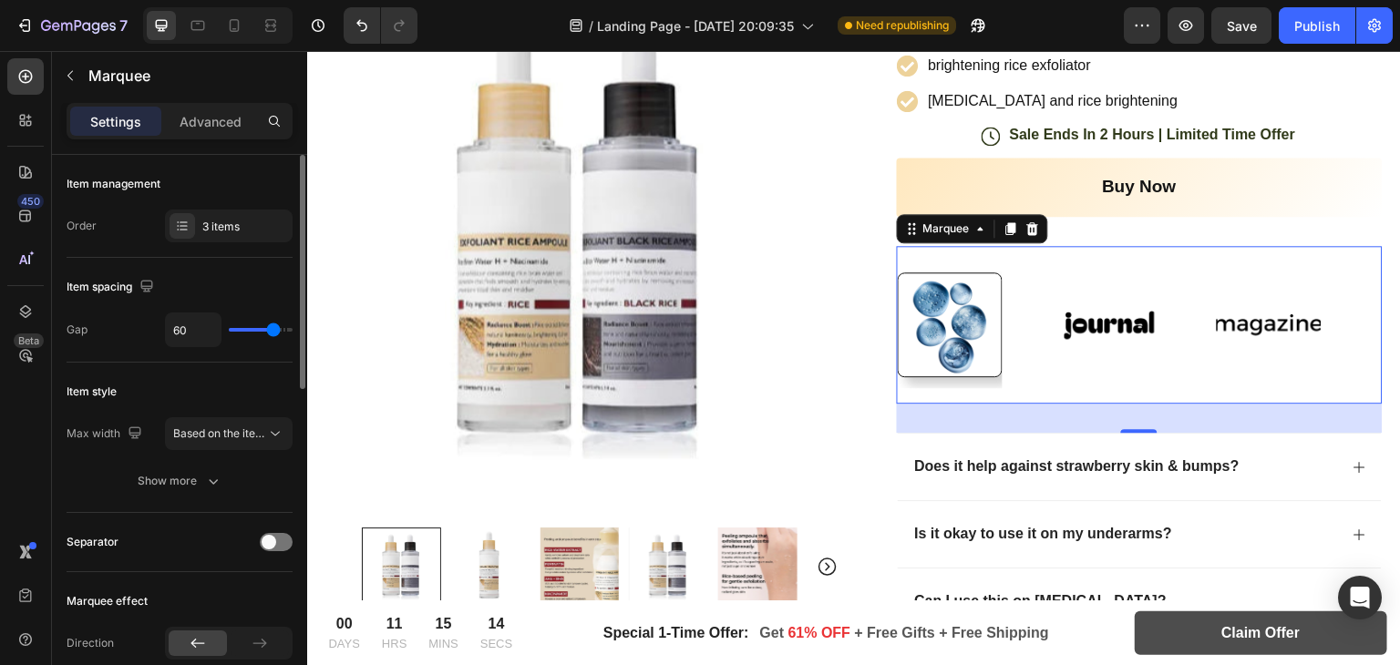
type input "49"
type input "33"
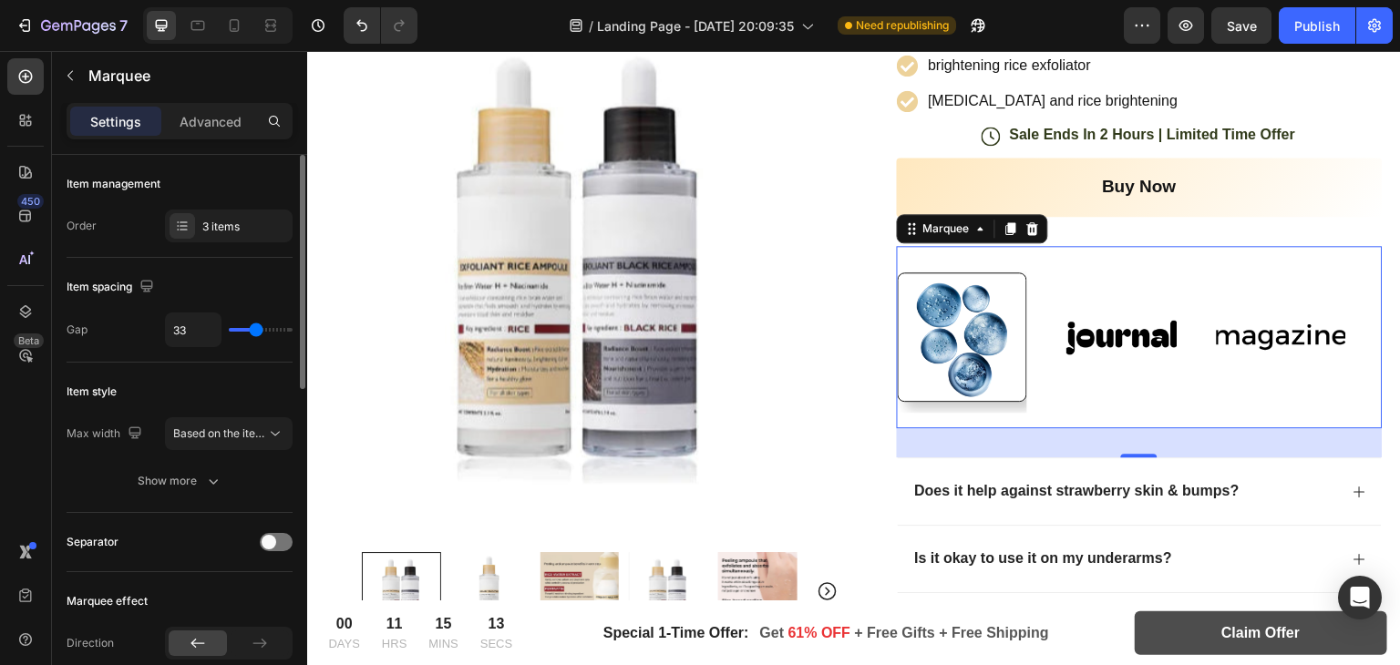
type input "29"
type input "28"
type input "25"
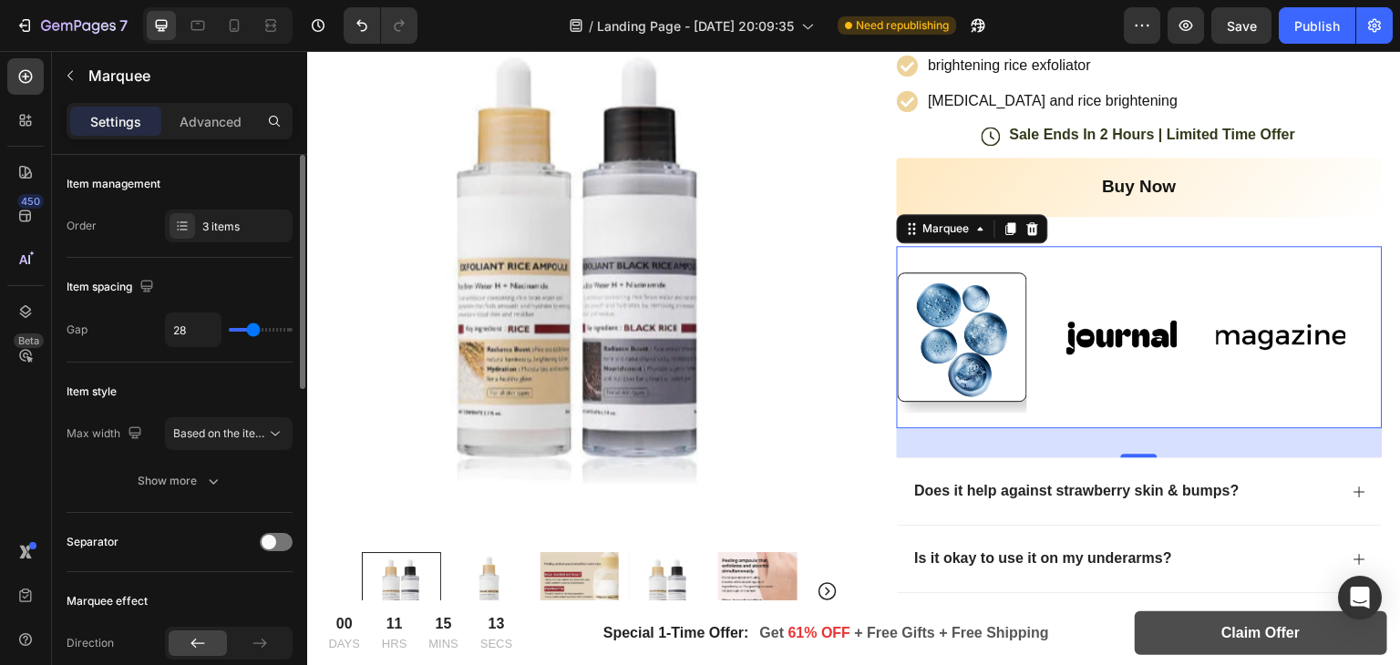
type input "25"
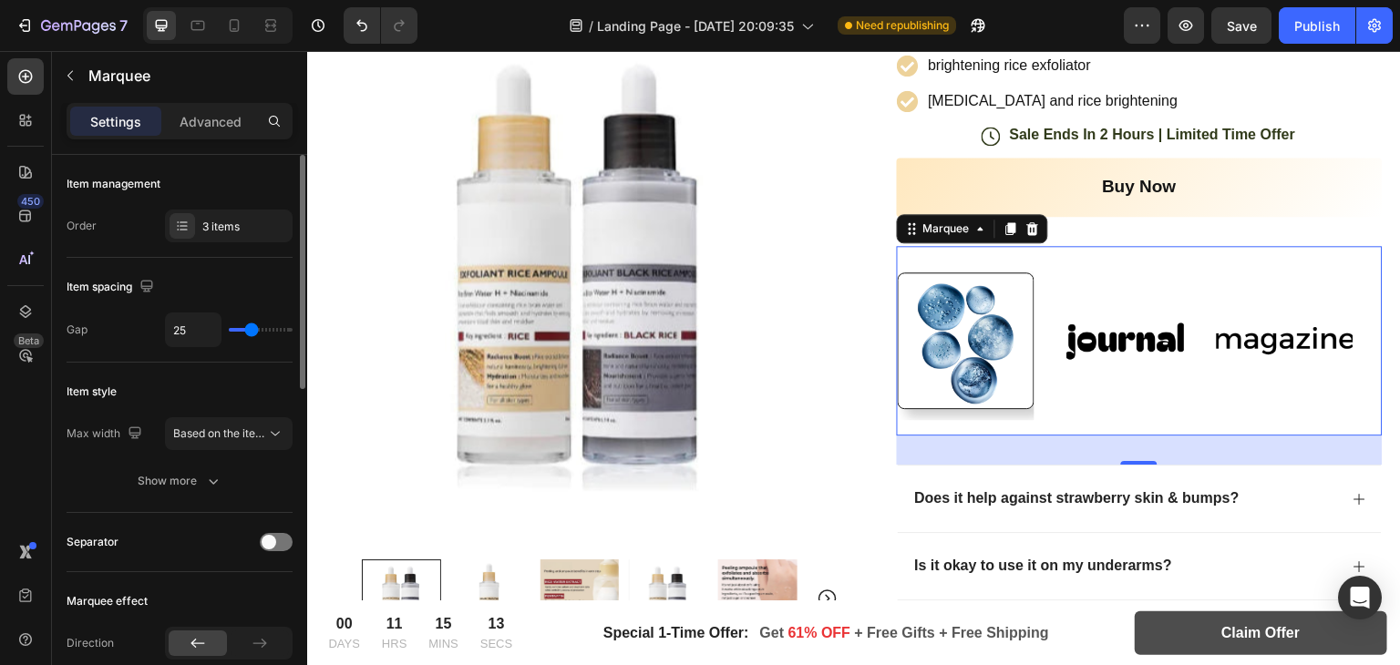
type input "17"
type input "11"
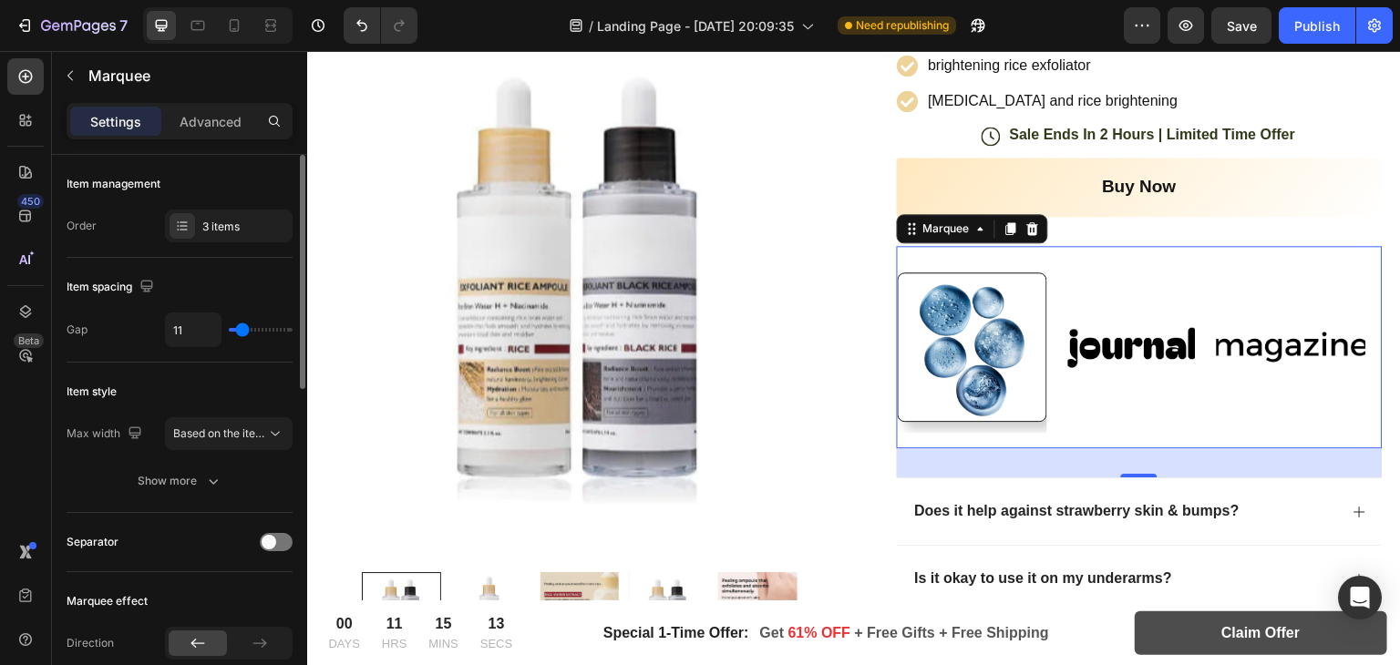
type input "10"
type input "9"
type input "6"
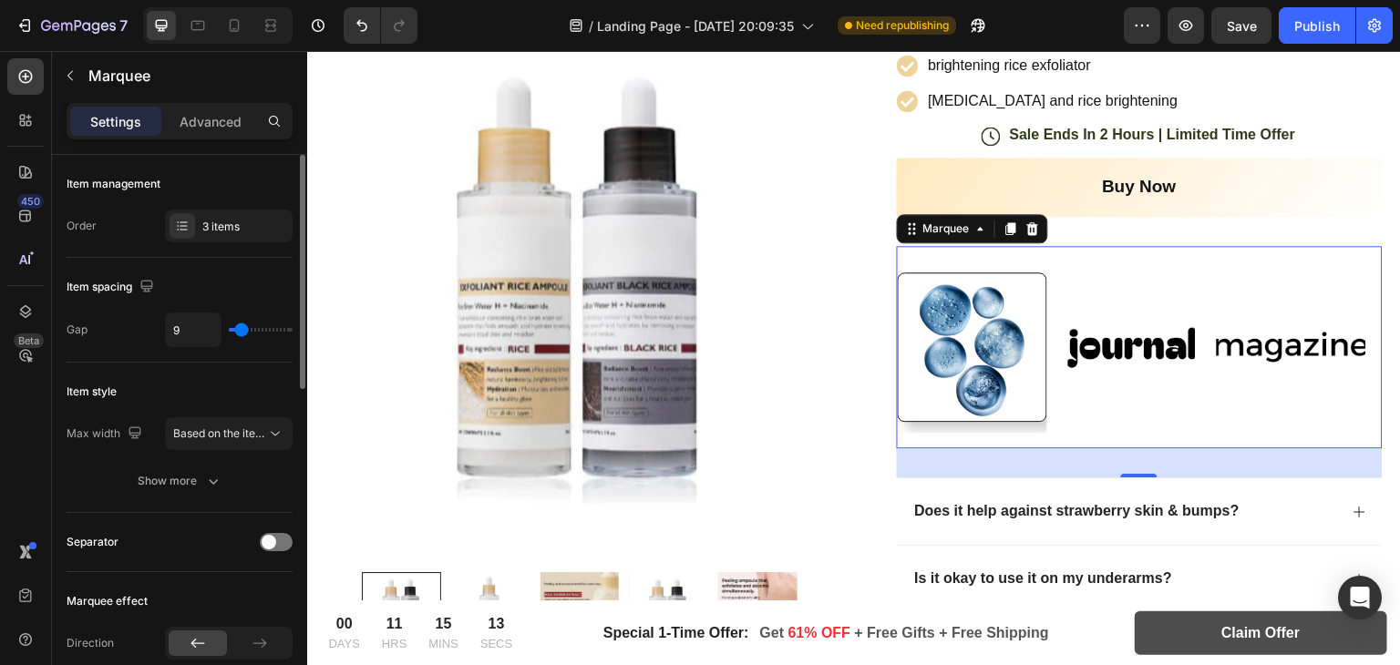
type input "6"
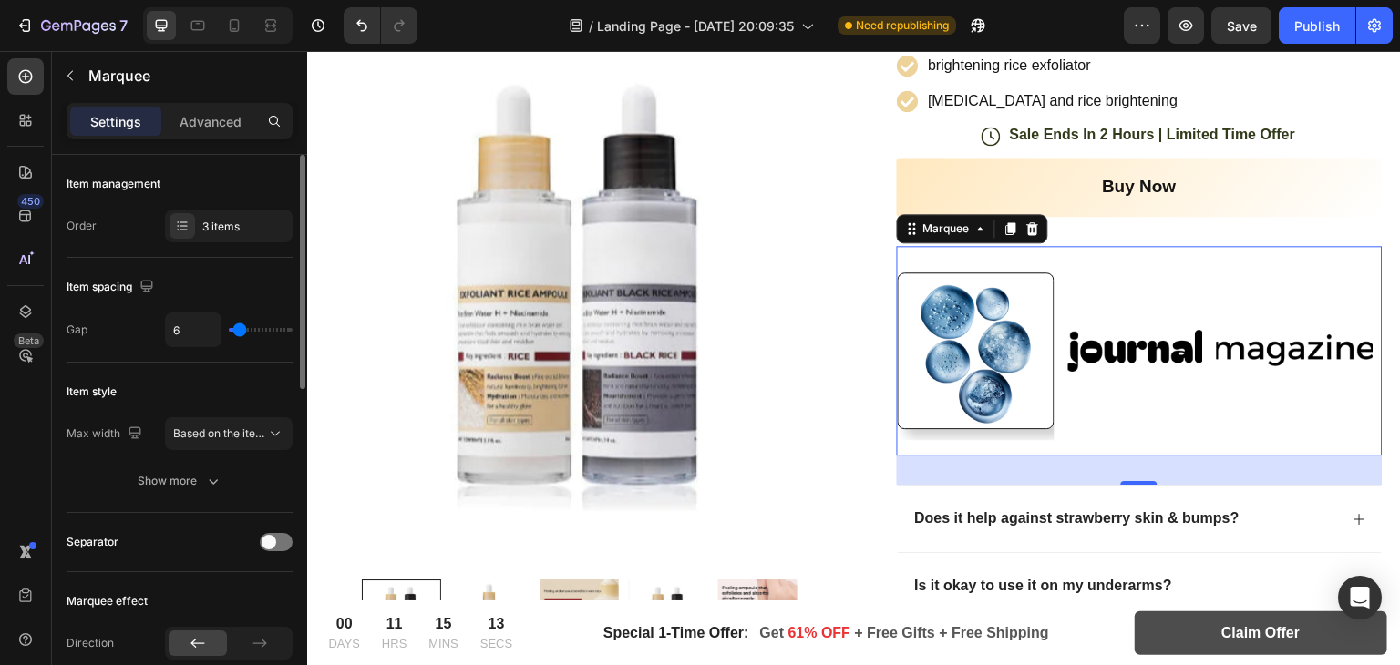
type input "3"
type input "0"
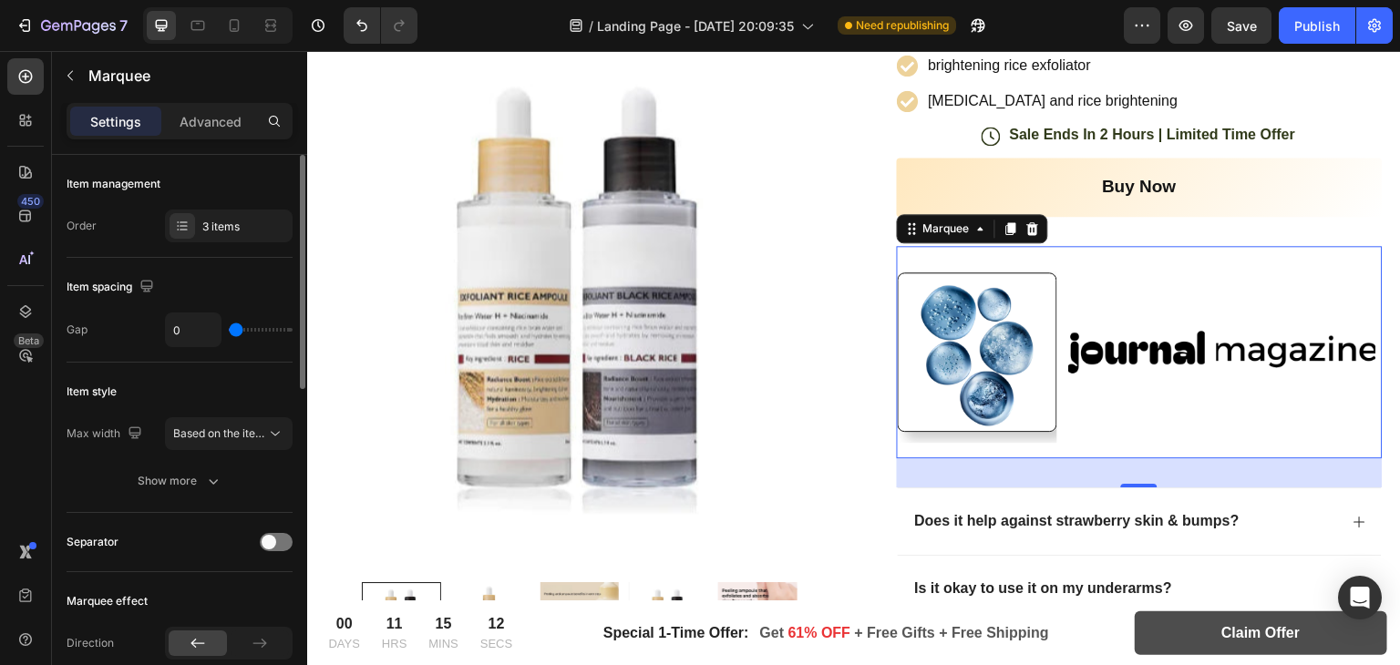
type input "18"
type input "60"
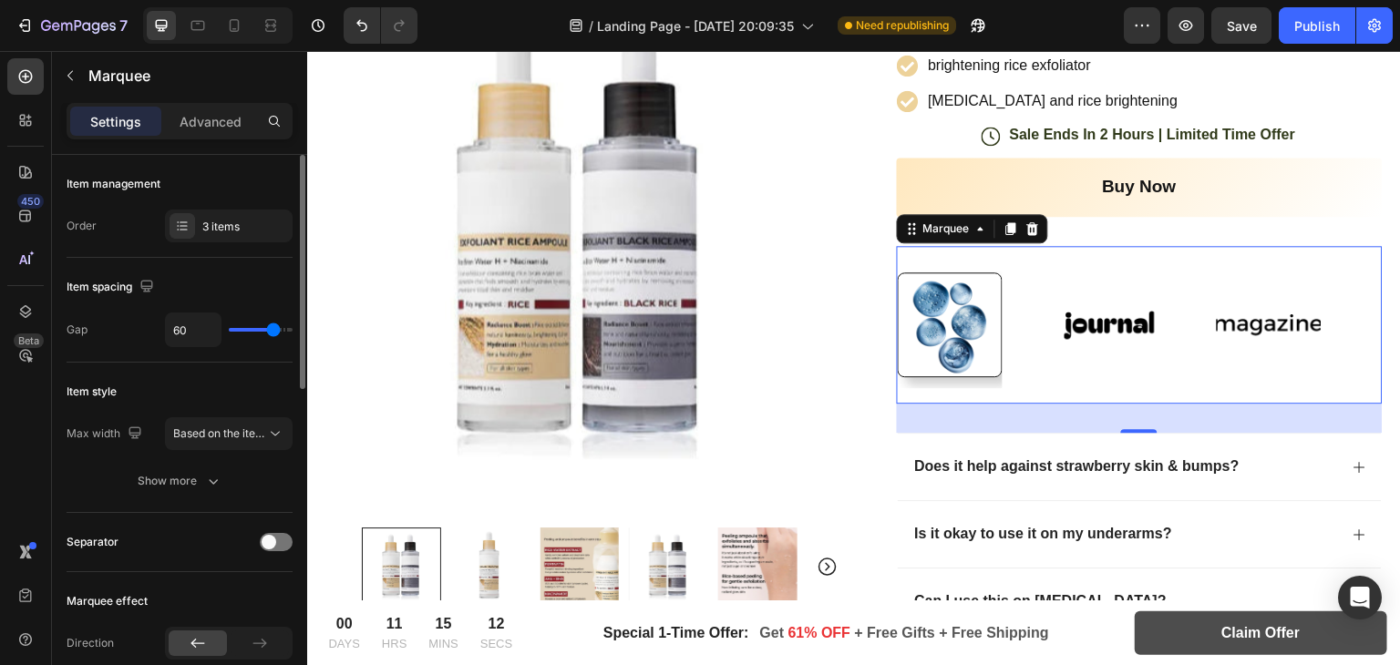
type input "69"
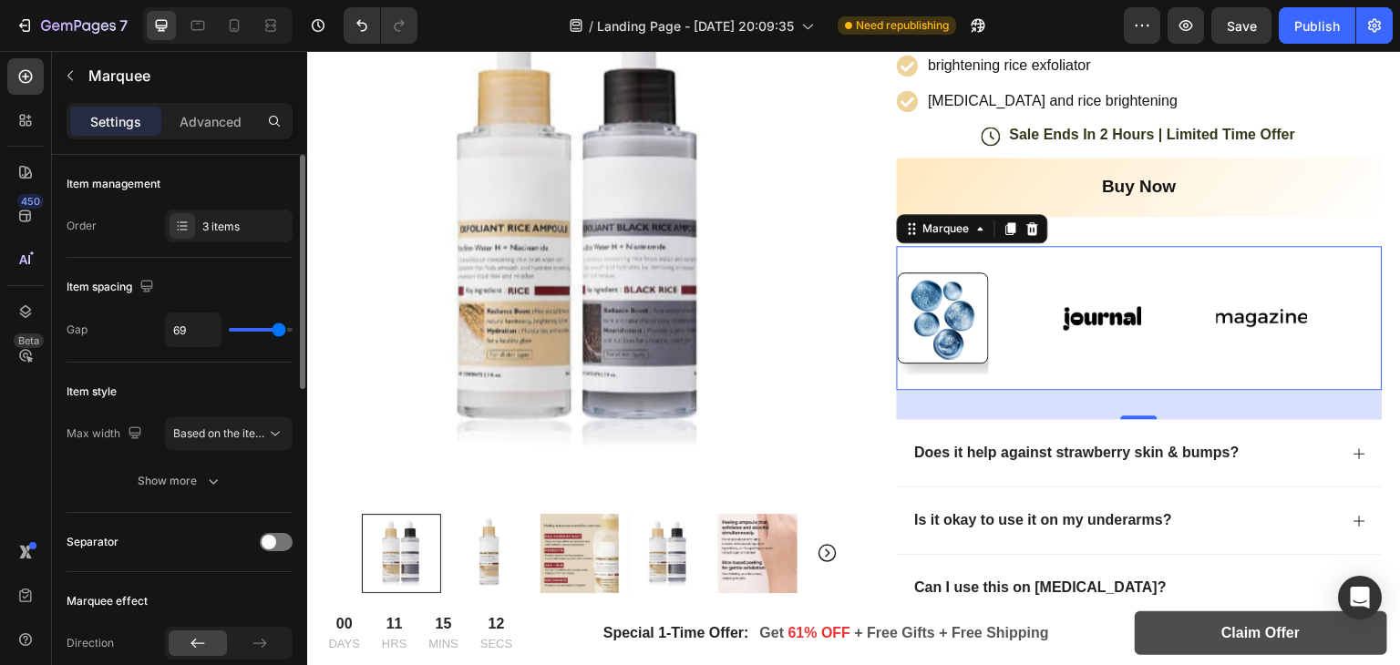
type input "75"
type input "79"
type input "80"
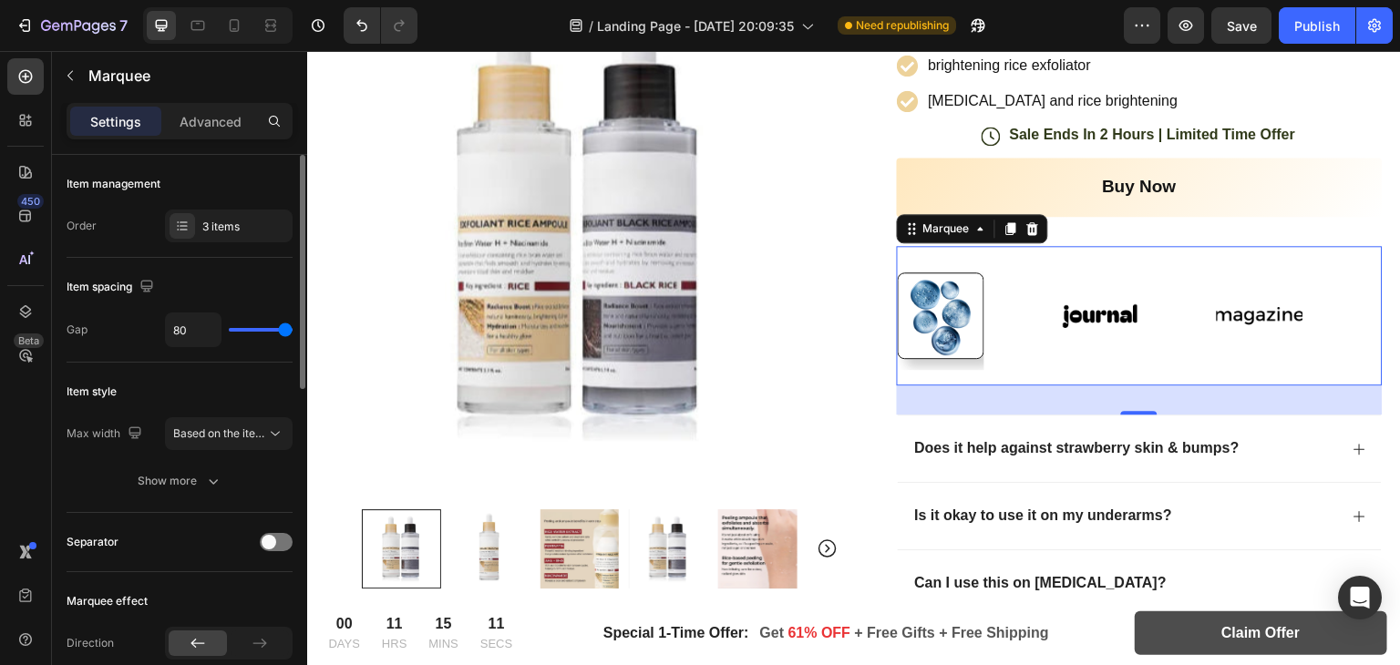
drag, startPoint x: 268, startPoint y: 328, endPoint x: 308, endPoint y: 333, distance: 40.4
type input "80"
click at [293, 332] on input "range" at bounding box center [261, 330] width 64 height 4
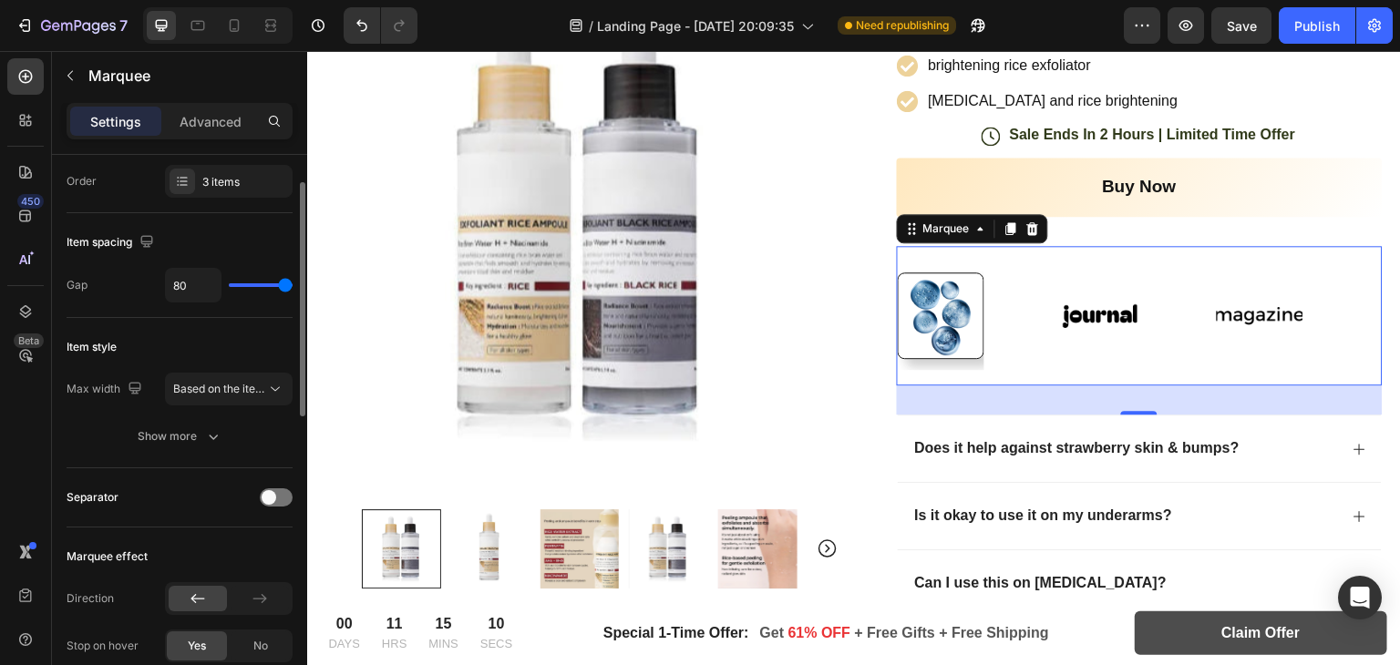
scroll to position [51, 0]
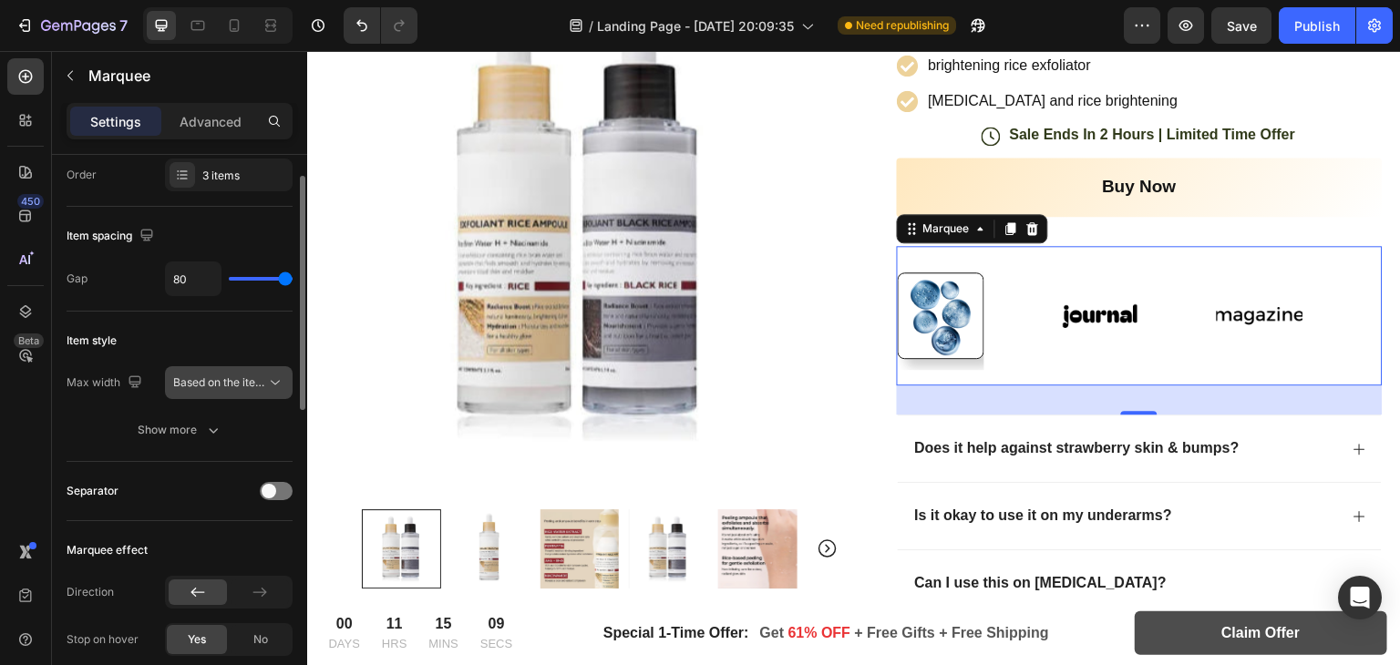
click at [275, 387] on icon at bounding box center [275, 383] width 18 height 18
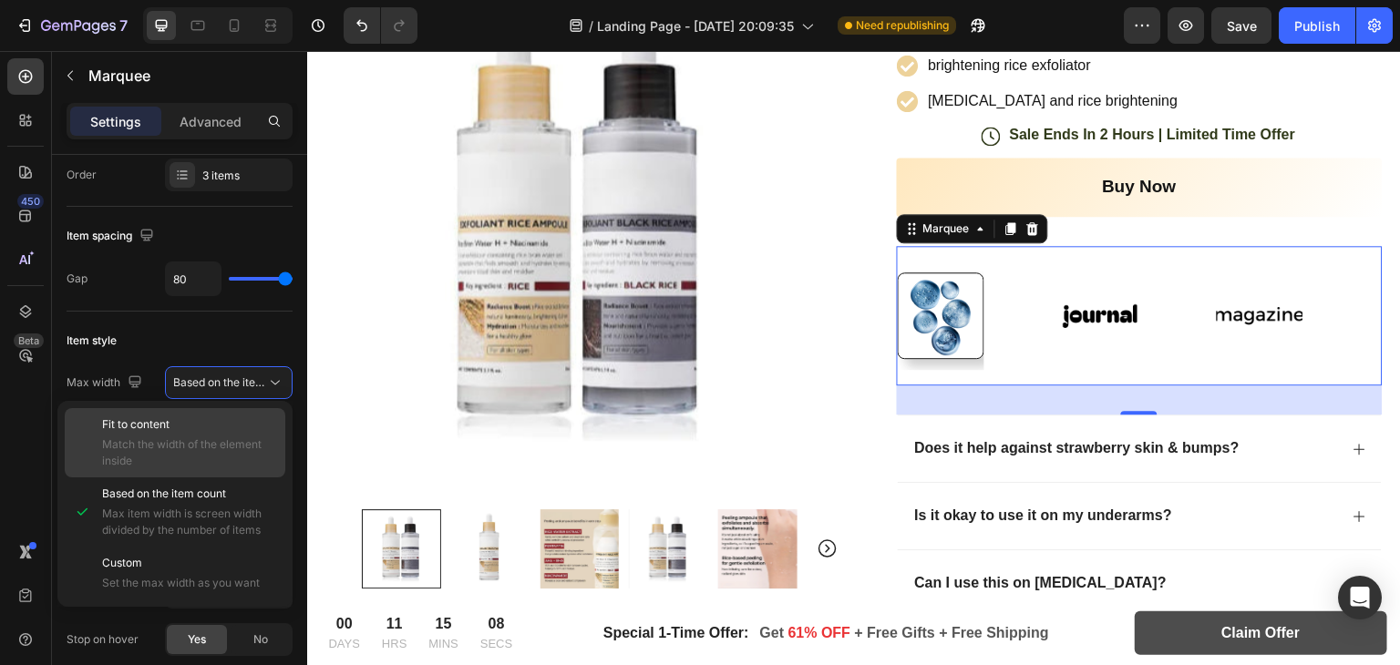
click at [182, 426] on p "Fit to content" at bounding box center [189, 425] width 175 height 16
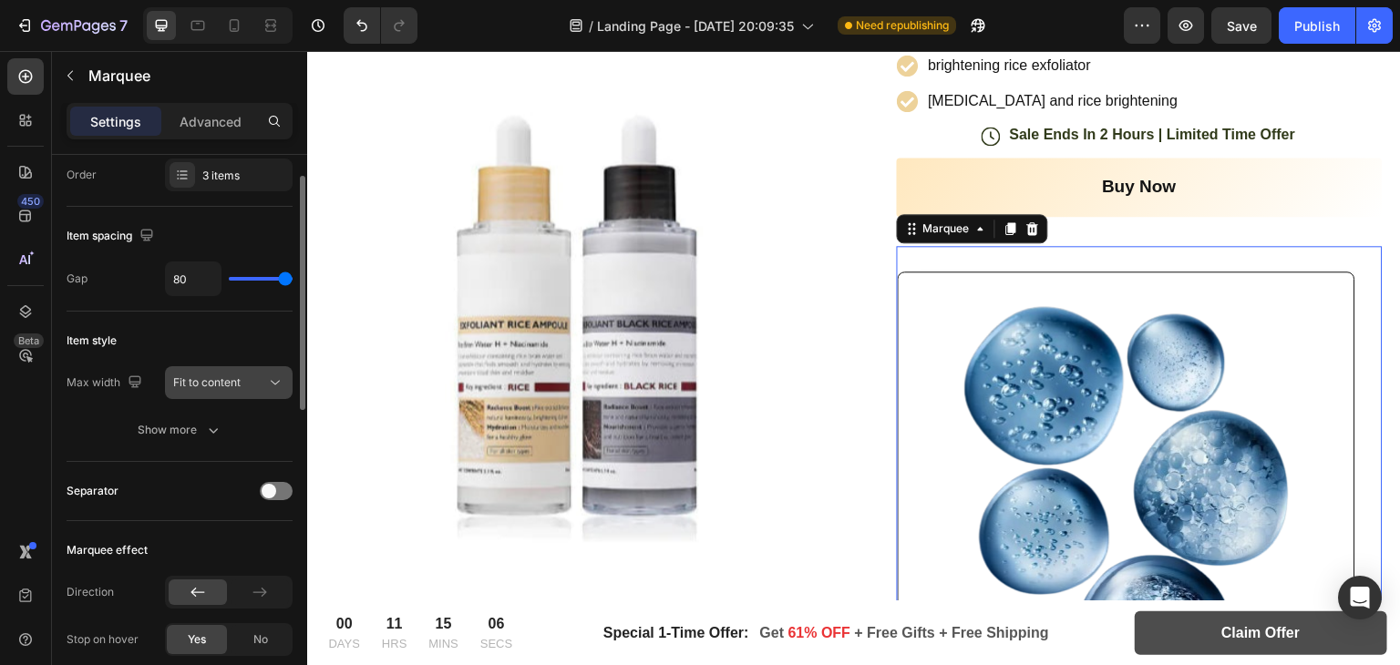
click at [260, 377] on div "Fit to content" at bounding box center [219, 383] width 93 height 16
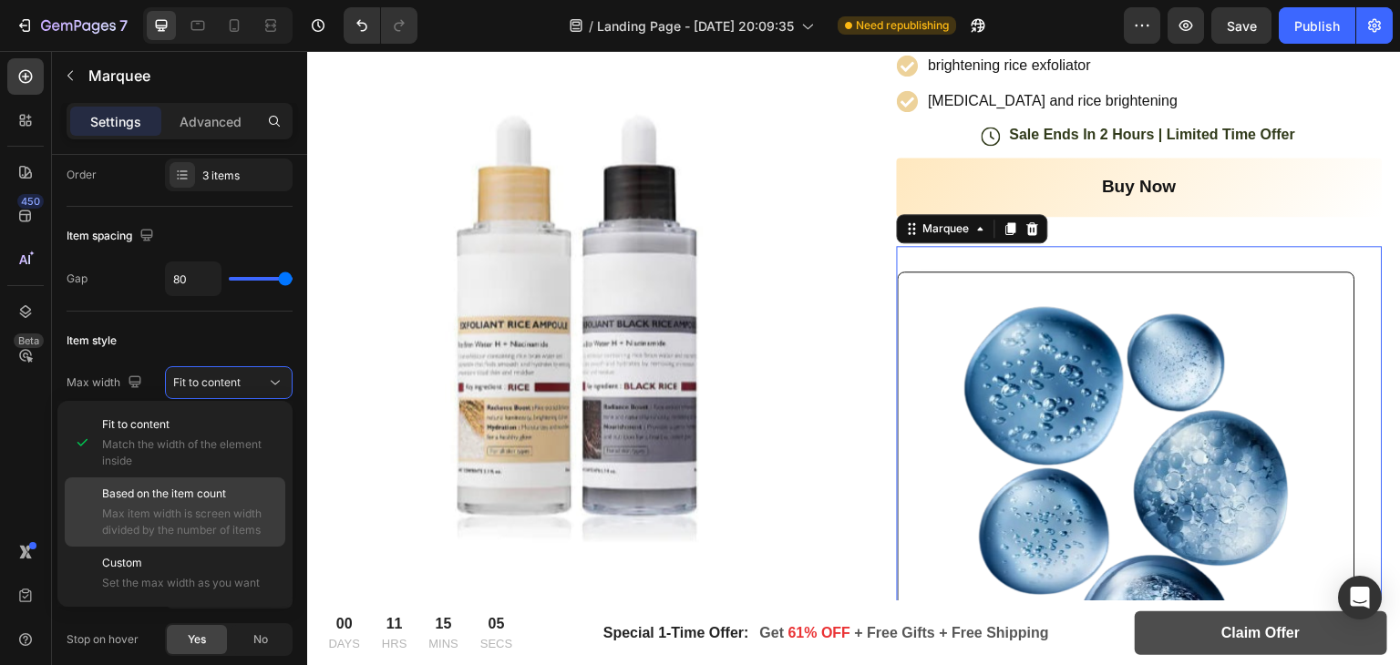
click at [175, 508] on span "Max item width is screen width divided by the number of items" at bounding box center [189, 522] width 175 height 33
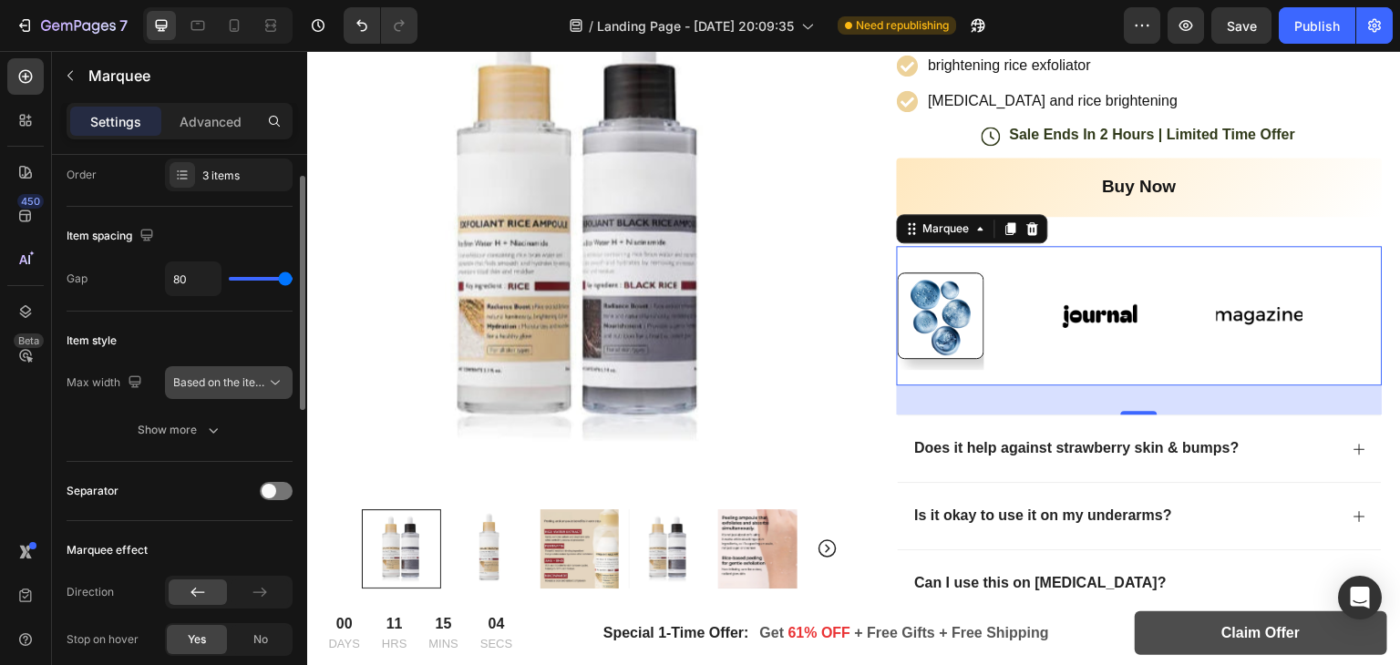
click at [253, 366] on button "Based on the item count" at bounding box center [229, 382] width 128 height 33
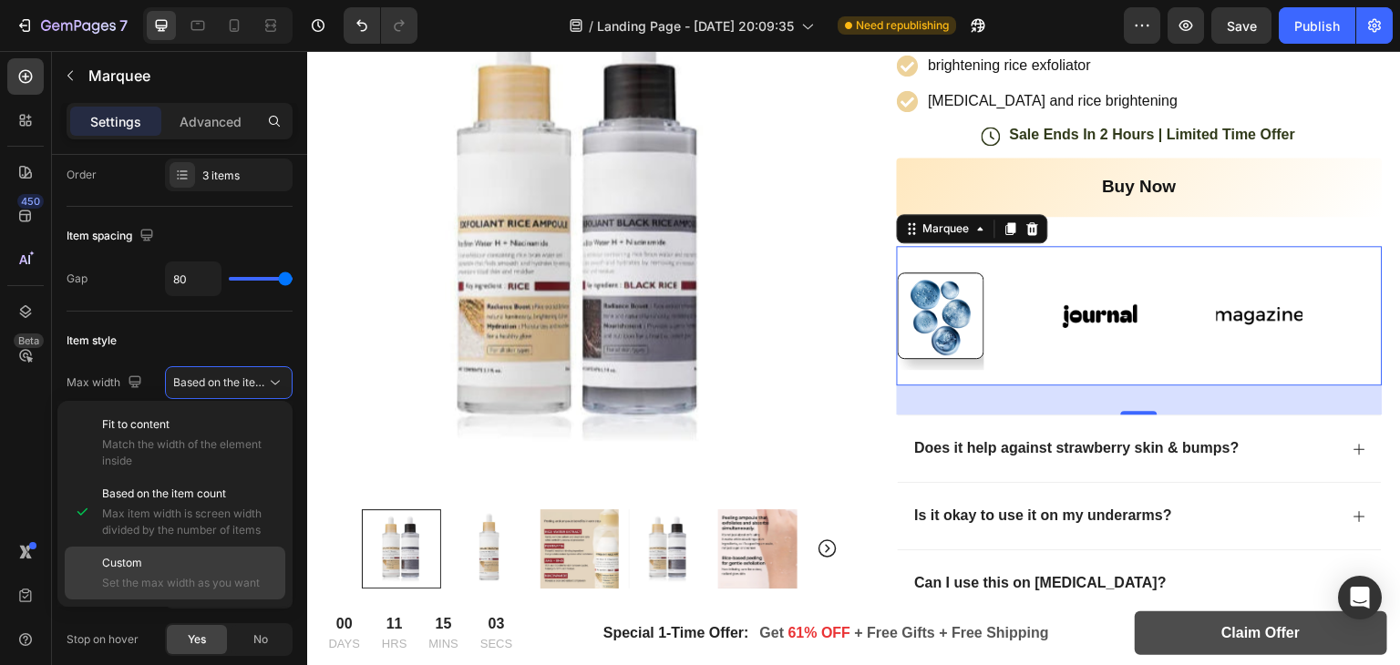
click at [150, 555] on p "Custom" at bounding box center [189, 563] width 175 height 16
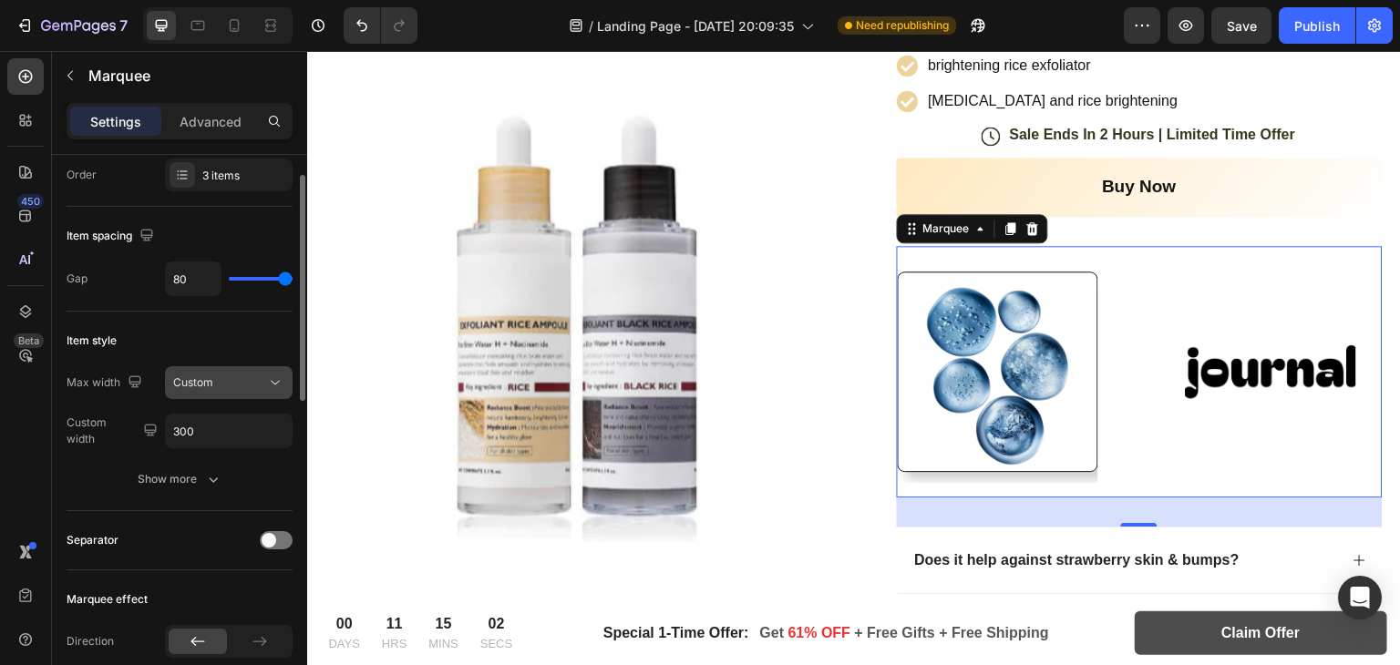
click at [263, 375] on div "Custom" at bounding box center [219, 383] width 93 height 16
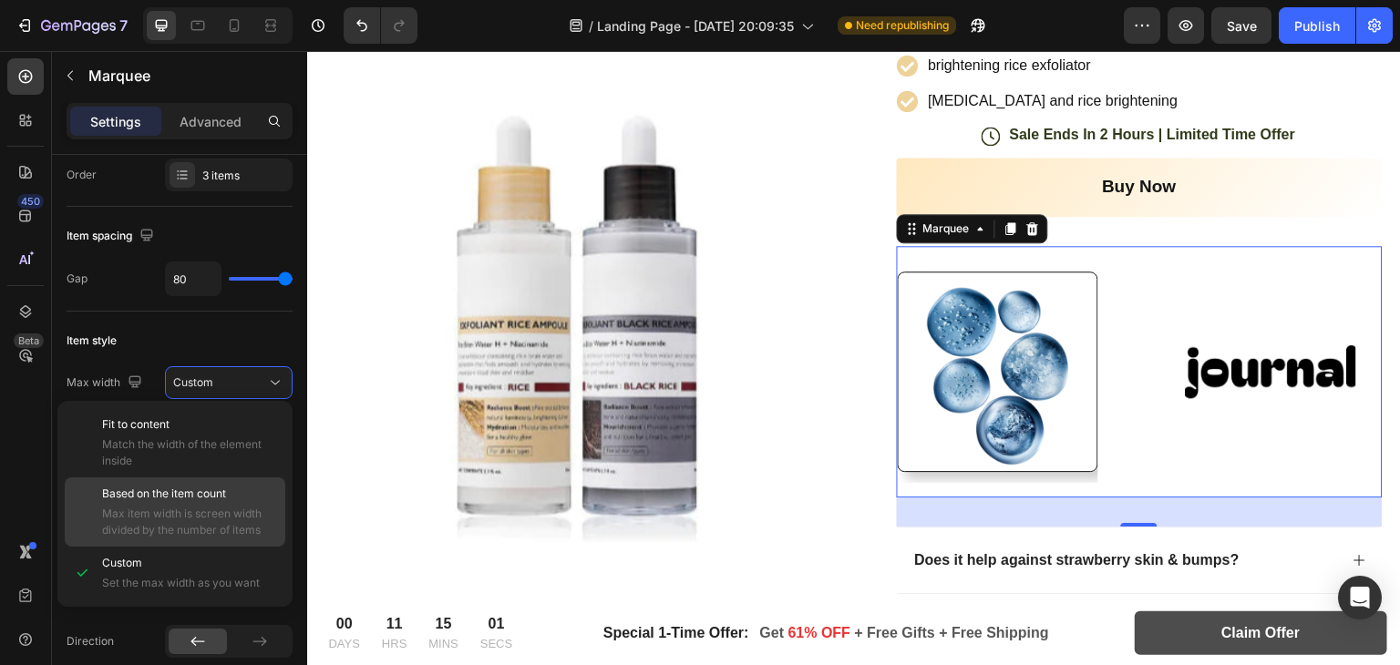
click at [190, 490] on span "Based on the item count" at bounding box center [164, 494] width 124 height 16
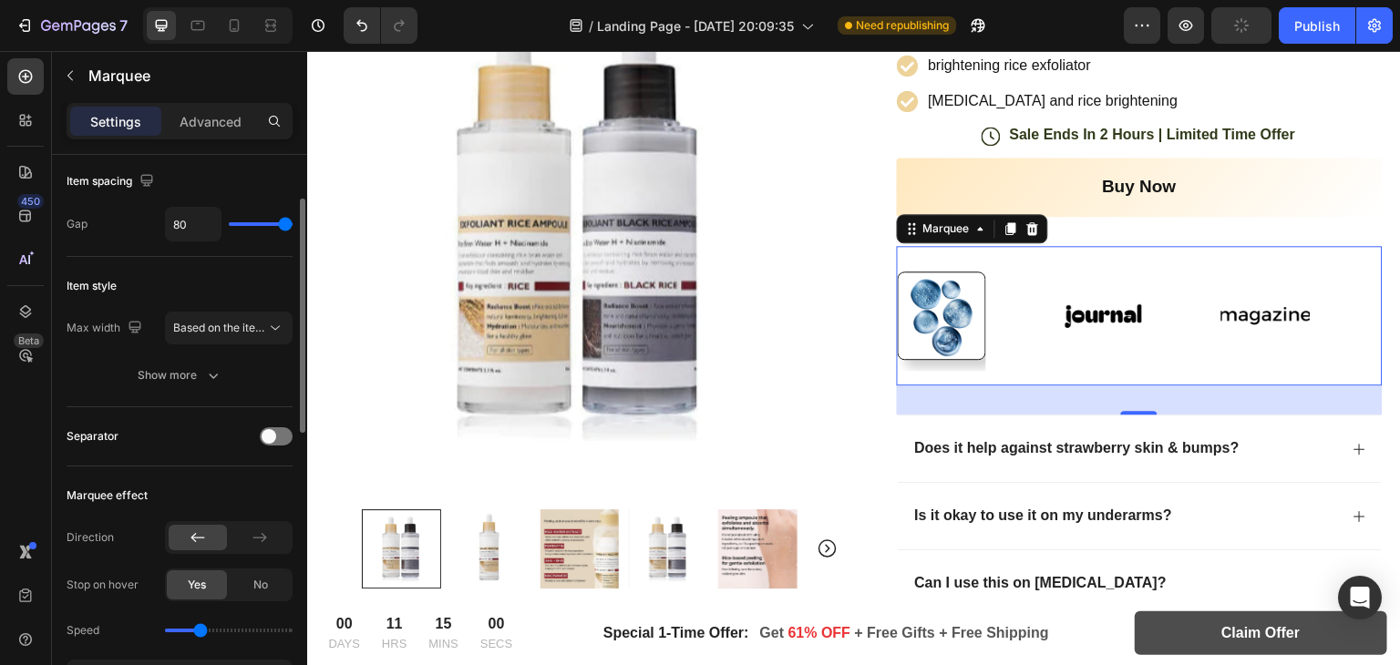
scroll to position [106, 0]
click at [277, 428] on div at bounding box center [276, 437] width 33 height 18
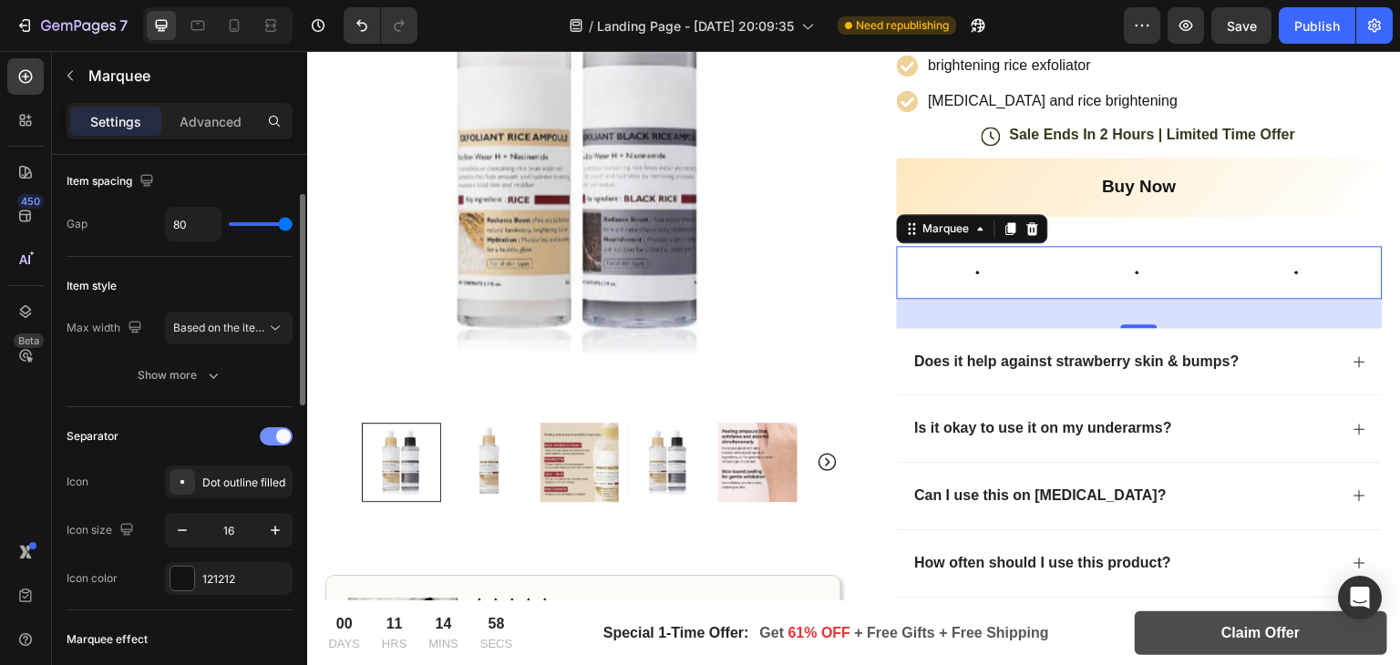
click at [277, 428] on div at bounding box center [276, 437] width 33 height 18
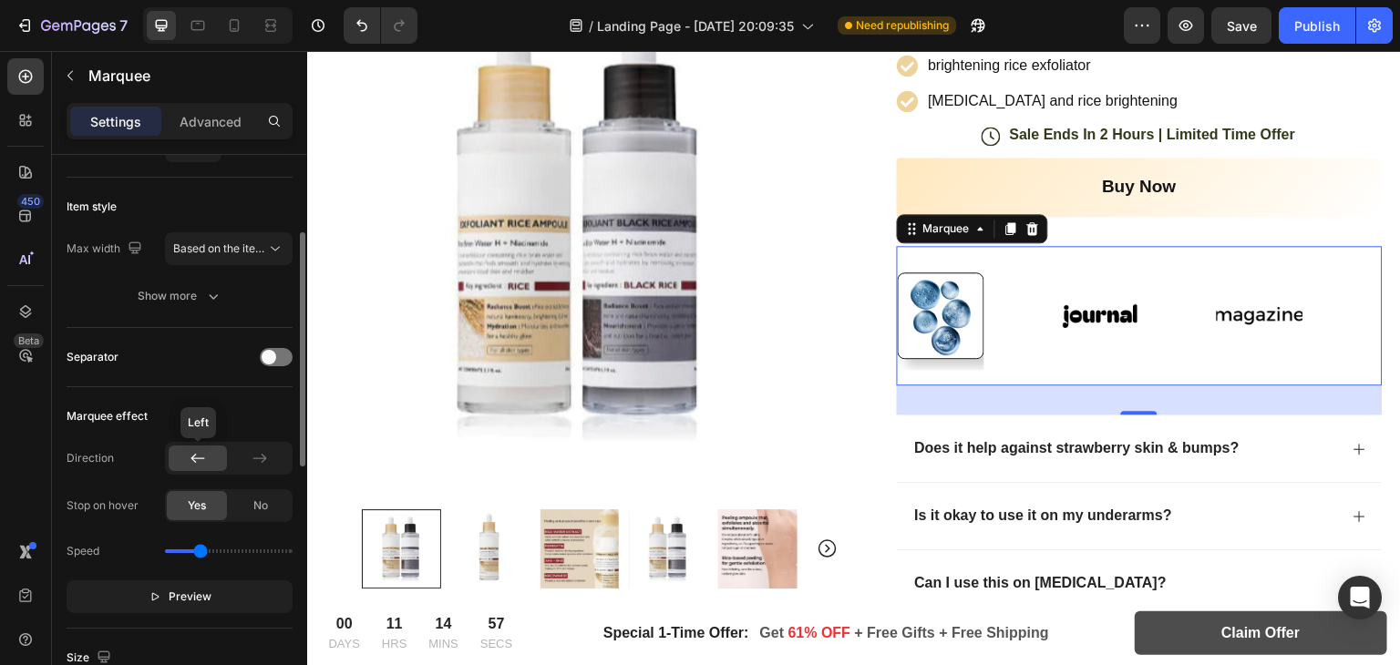
scroll to position [186, 0]
click at [268, 462] on icon at bounding box center [260, 458] width 18 height 18
click at [200, 460] on icon at bounding box center [198, 458] width 18 height 18
click at [250, 500] on div "No" at bounding box center [261, 504] width 60 height 29
click at [196, 500] on span "Yes" at bounding box center [197, 505] width 18 height 16
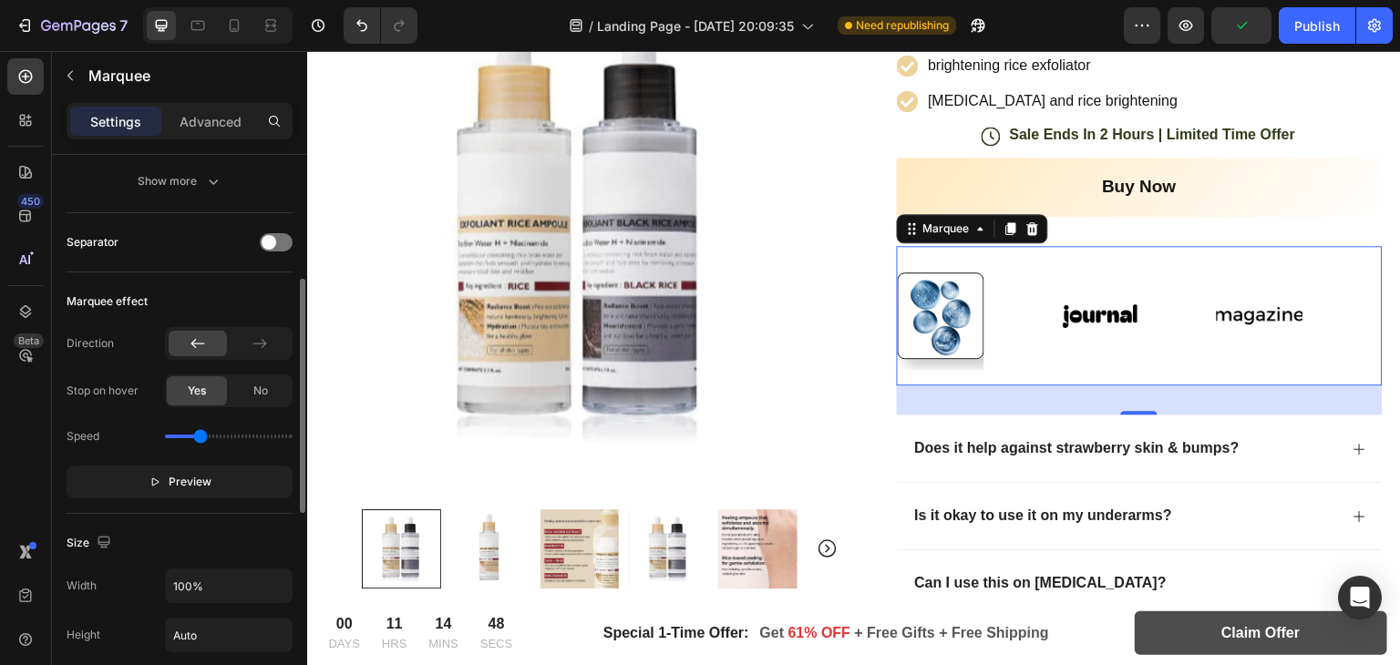
scroll to position [301, 0]
drag, startPoint x: 199, startPoint y: 438, endPoint x: 152, endPoint y: 431, distance: 47.1
type input "0"
click at [165, 434] on input "range" at bounding box center [229, 436] width 128 height 4
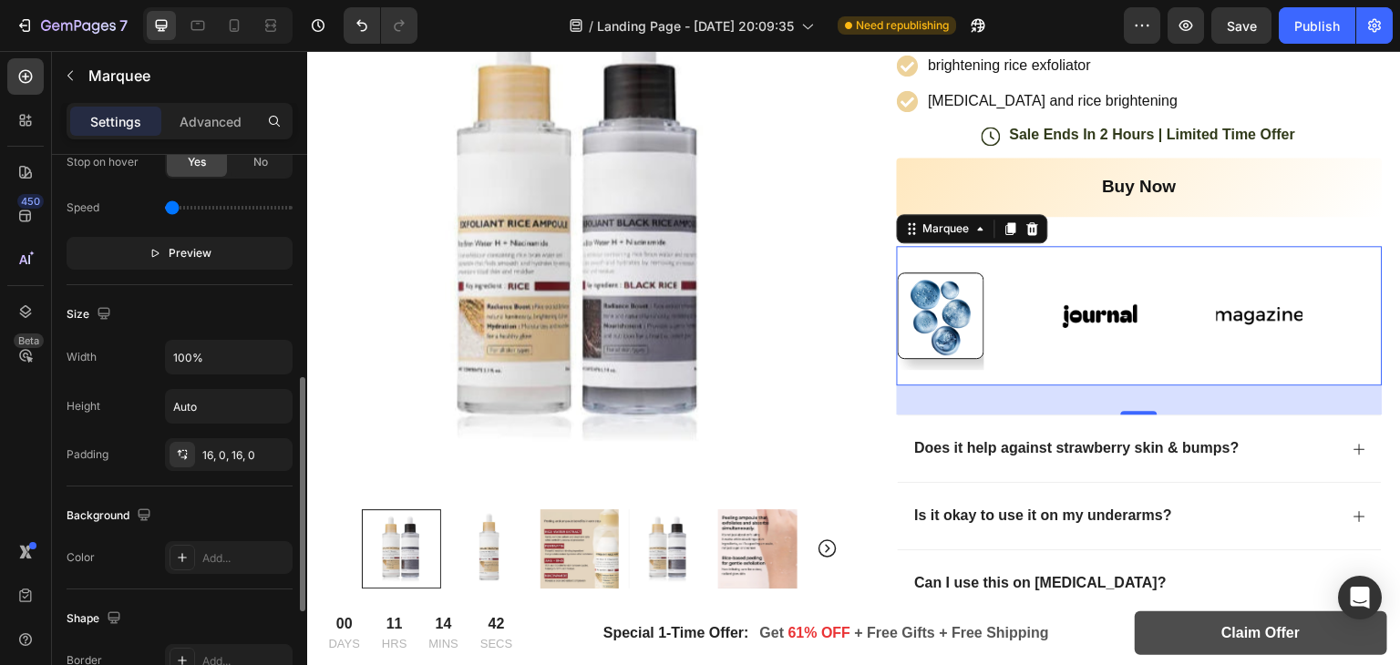
scroll to position [532, 0]
click at [272, 404] on icon "button" at bounding box center [275, 403] width 18 height 18
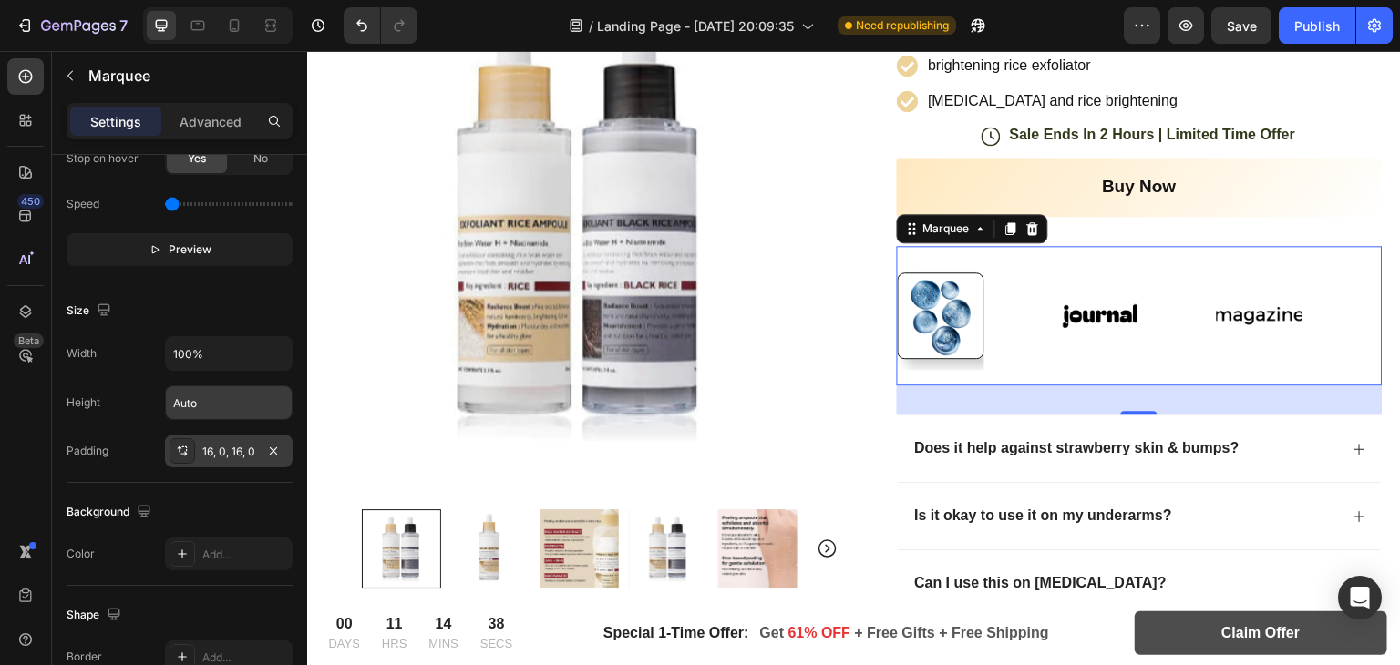
scroll to position [620, 0]
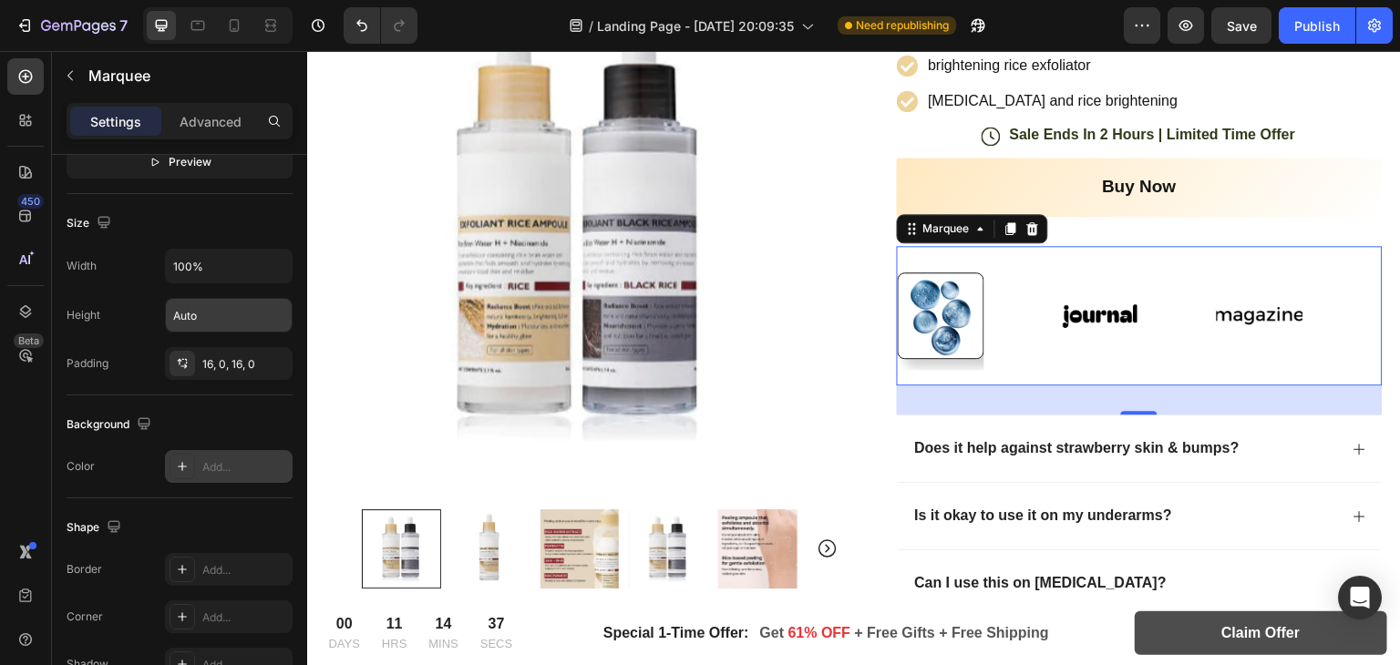
click at [202, 459] on div "Add..." at bounding box center [245, 467] width 86 height 16
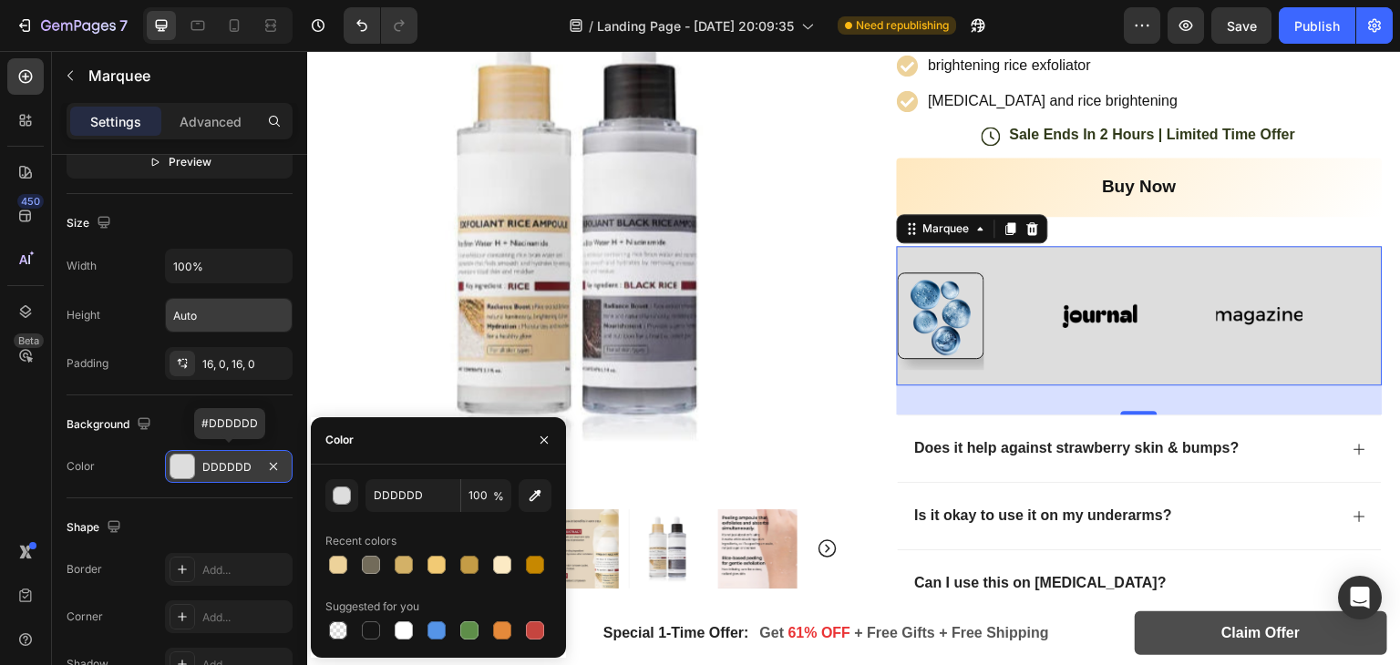
click at [202, 459] on div "DDDDDD" at bounding box center [228, 467] width 53 height 16
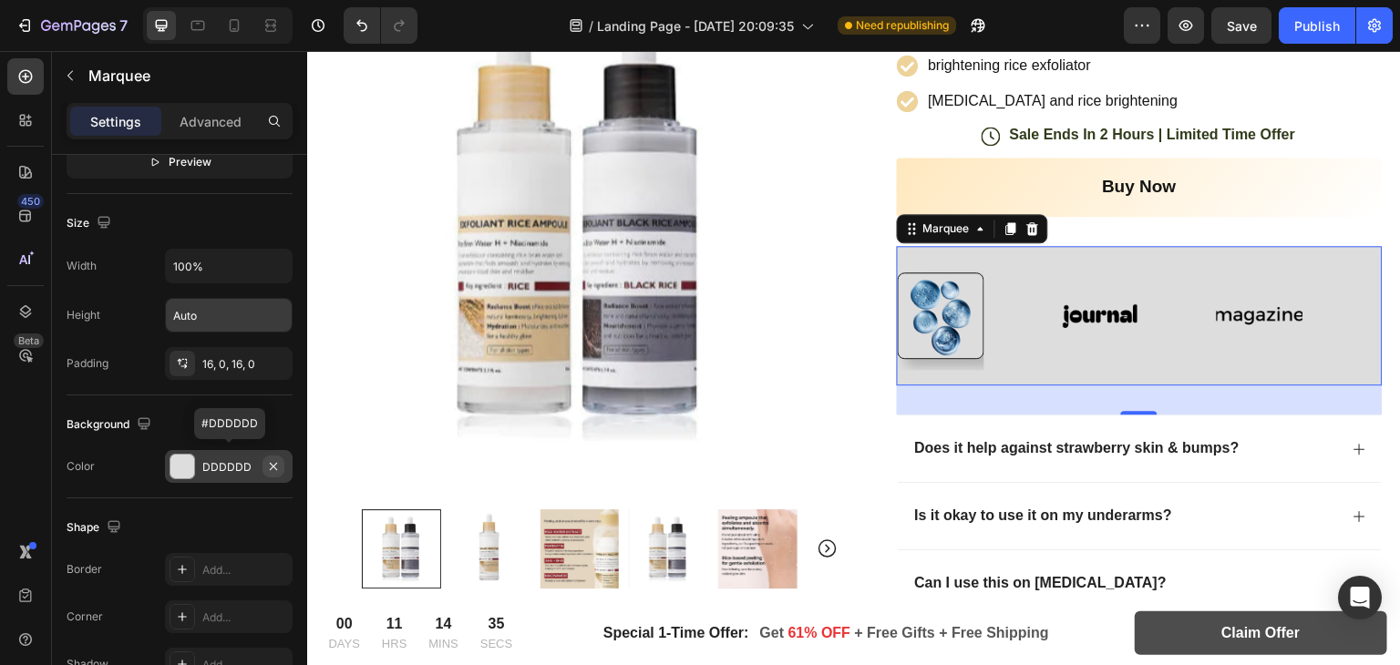
click at [284, 461] on button "button" at bounding box center [274, 467] width 22 height 22
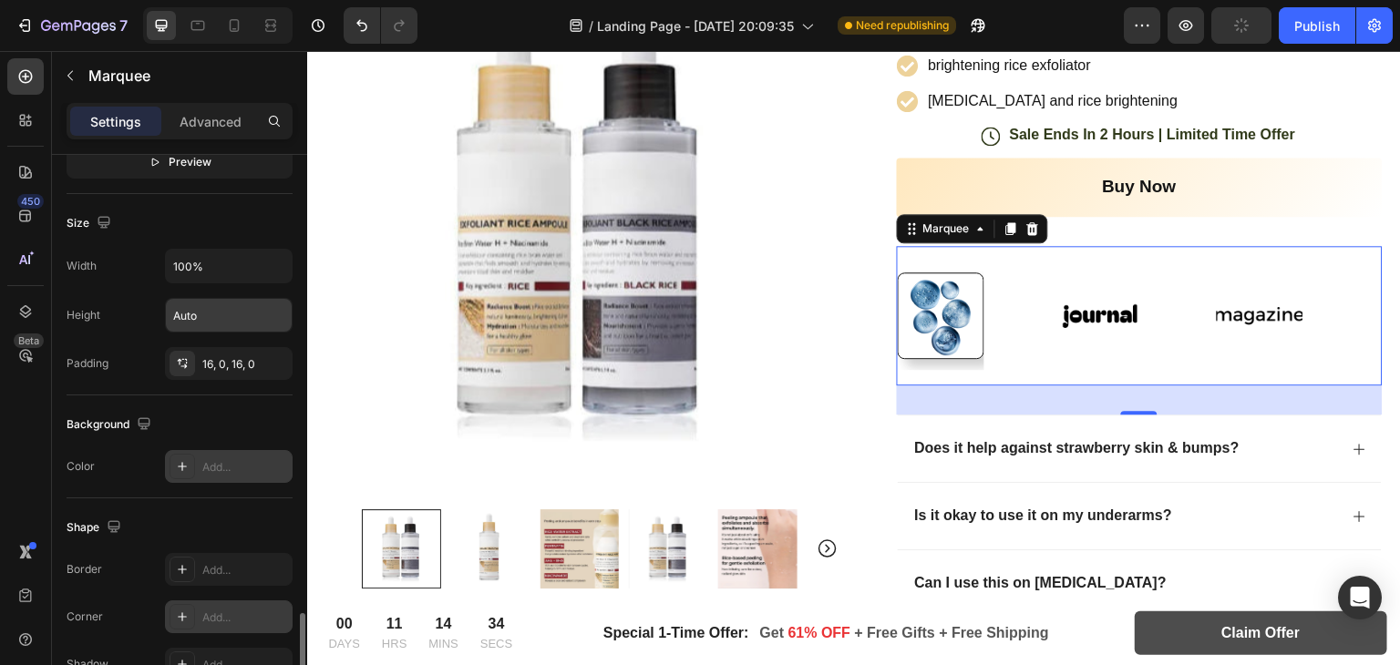
scroll to position [760, 0]
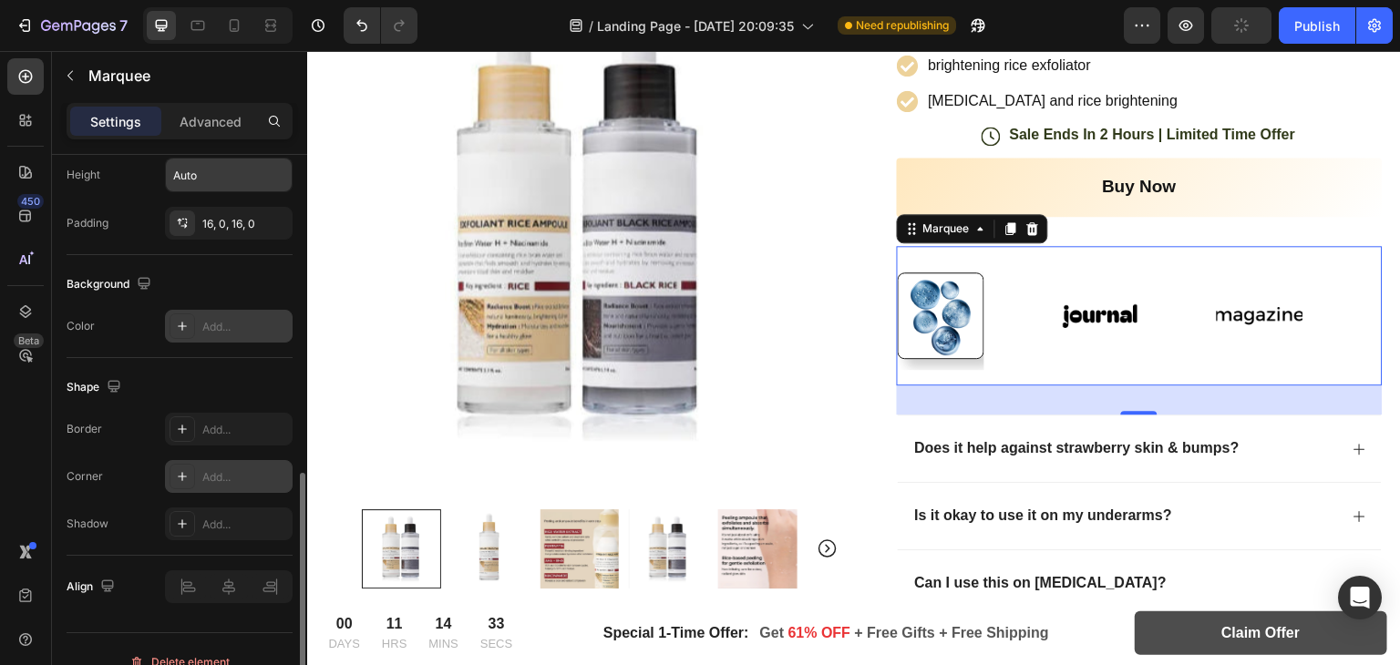
click at [189, 464] on div at bounding box center [183, 477] width 26 height 26
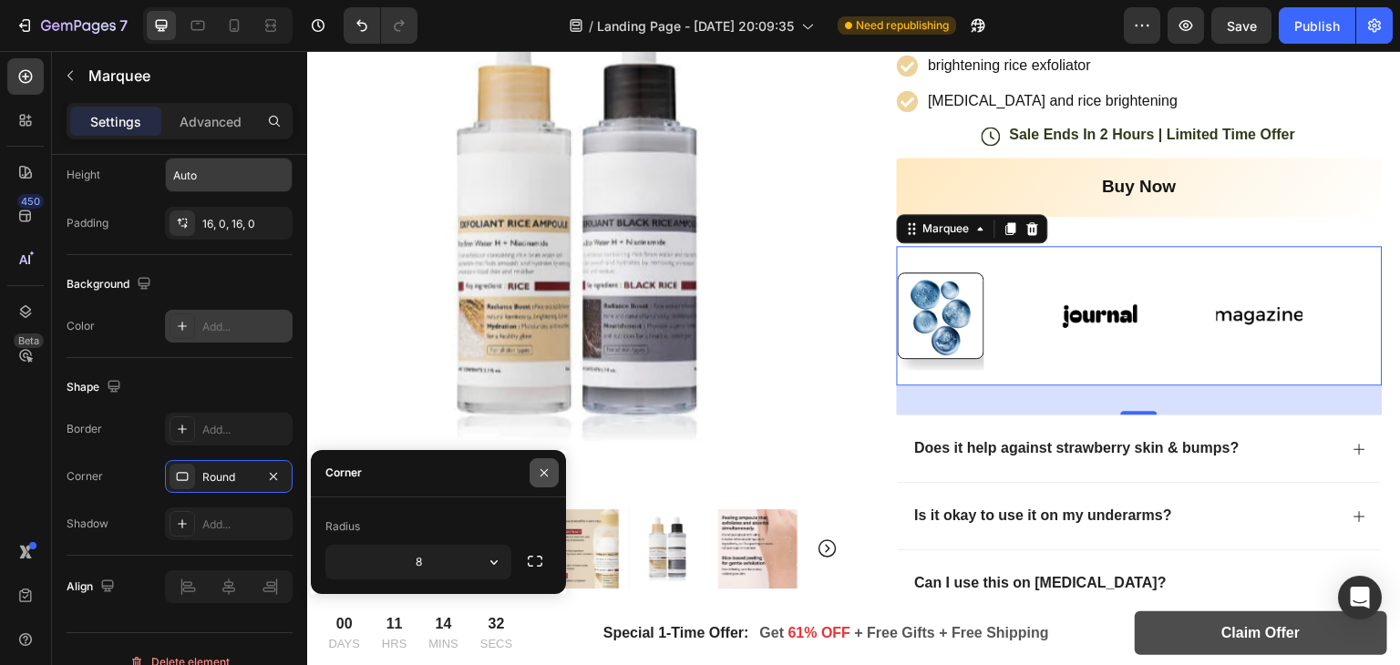
click at [536, 462] on button "button" at bounding box center [544, 473] width 29 height 29
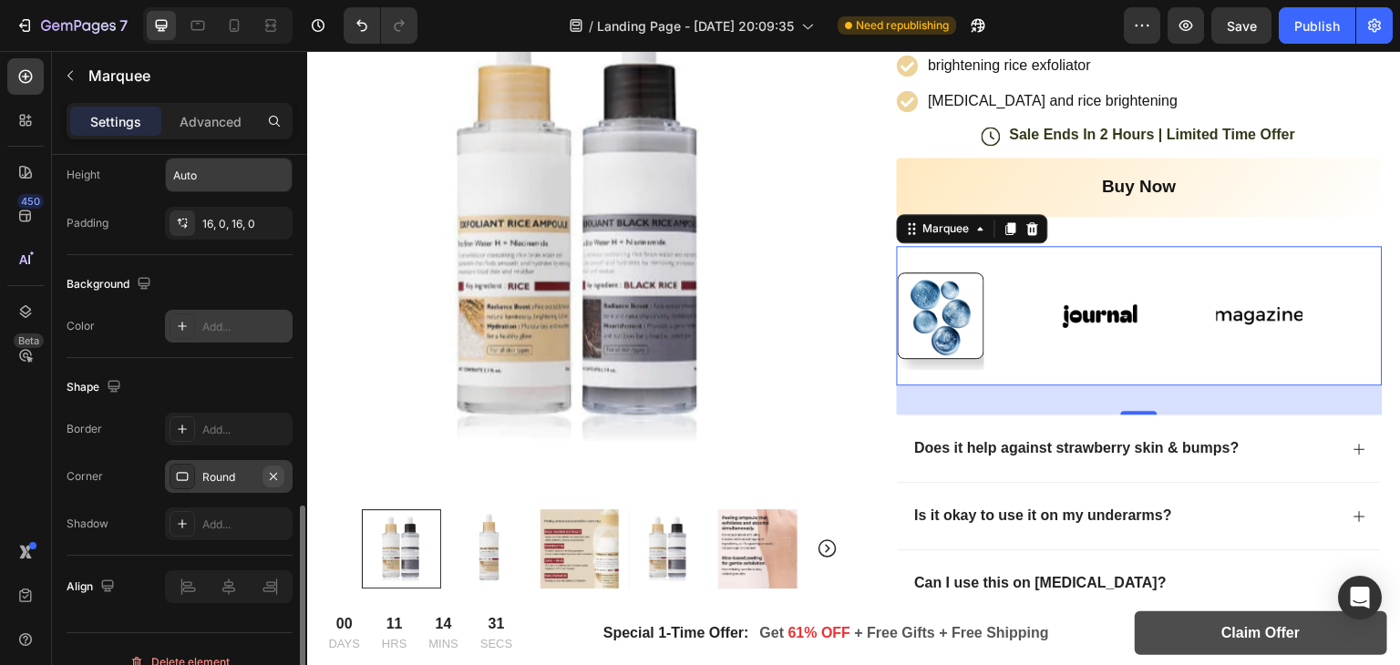
scroll to position [783, 0]
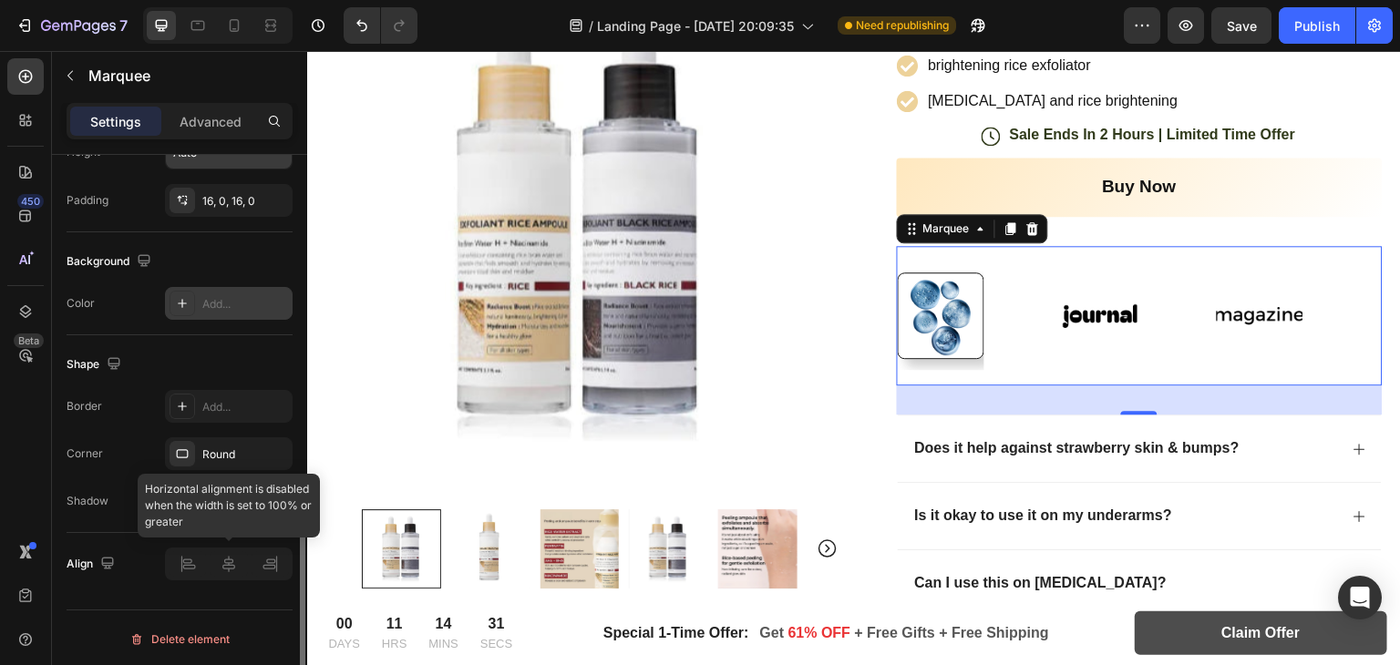
click at [215, 576] on div at bounding box center [229, 564] width 128 height 33
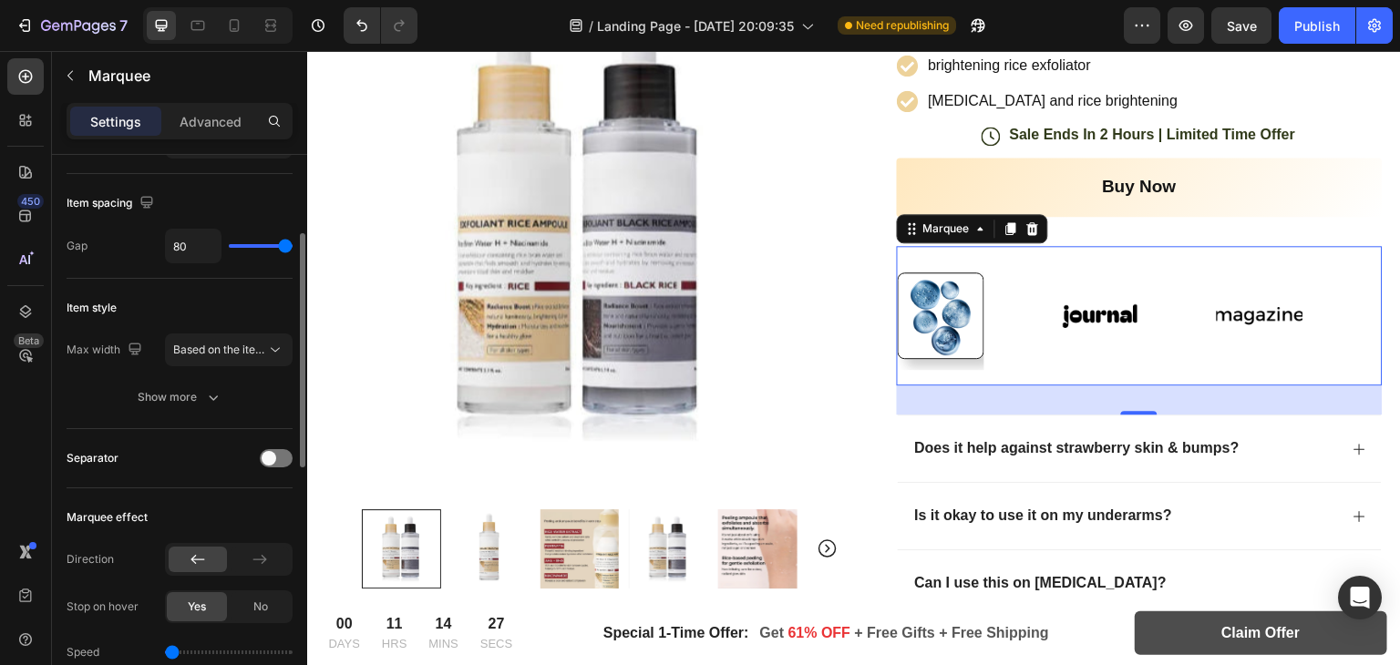
scroll to position [0, 0]
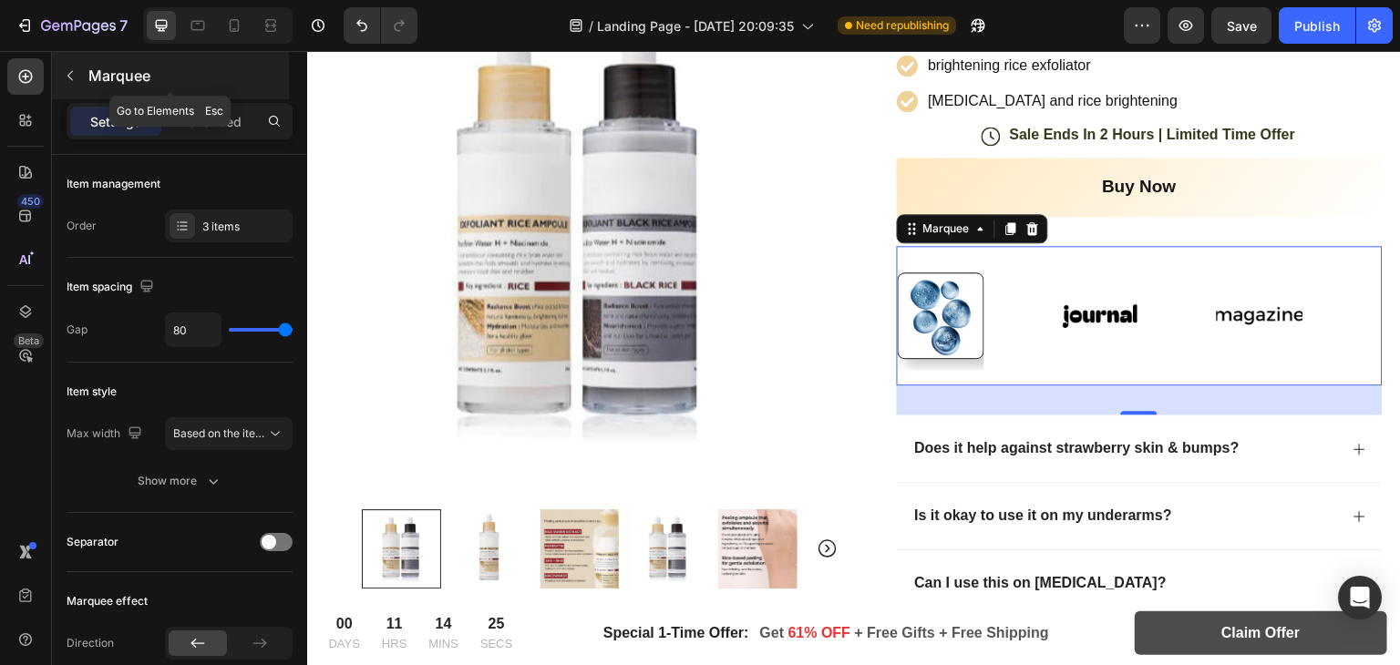
click at [66, 93] on div "Marquee" at bounding box center [170, 75] width 237 height 47
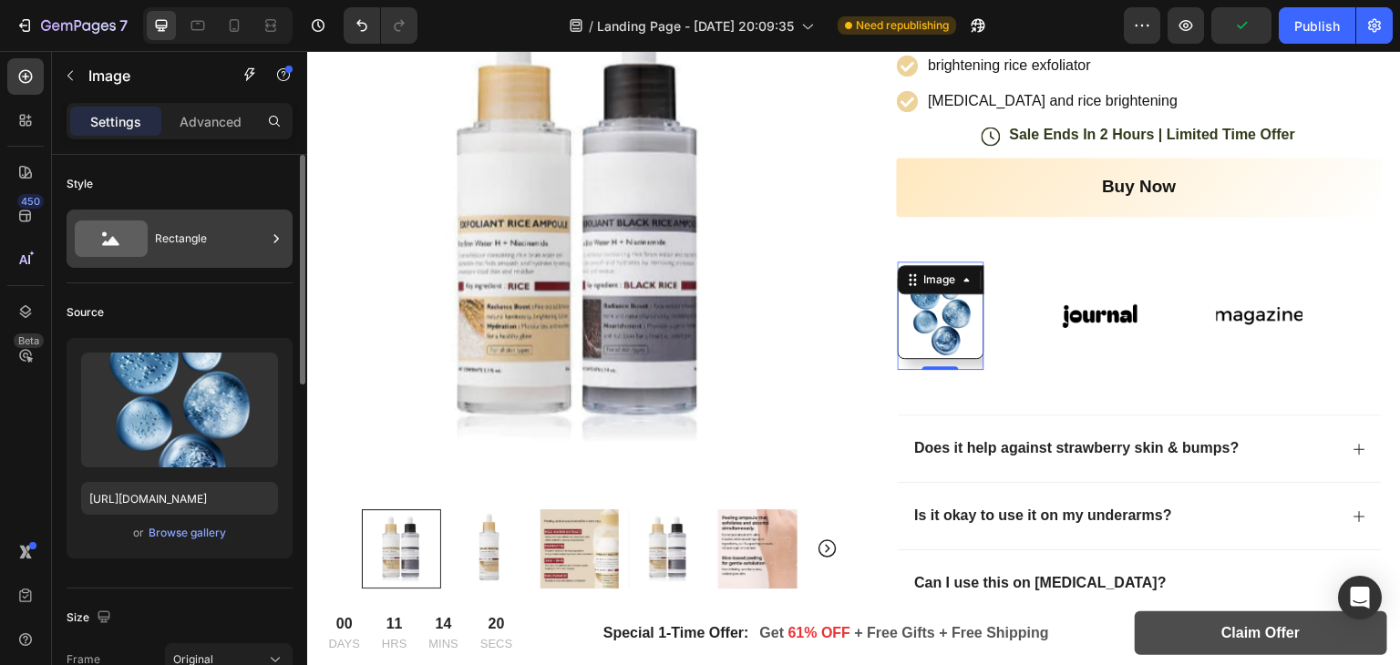
click at [280, 242] on icon at bounding box center [276, 239] width 18 height 18
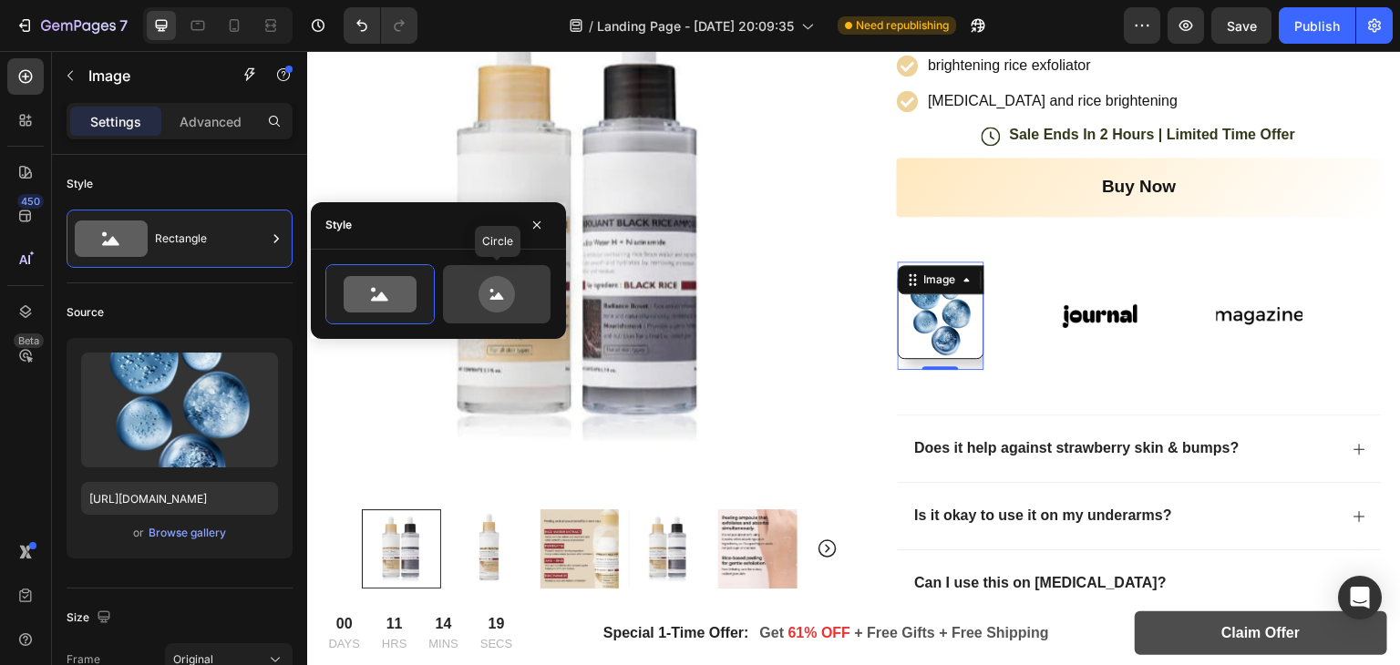
click at [511, 290] on icon at bounding box center [497, 294] width 36 height 36
type input "80"
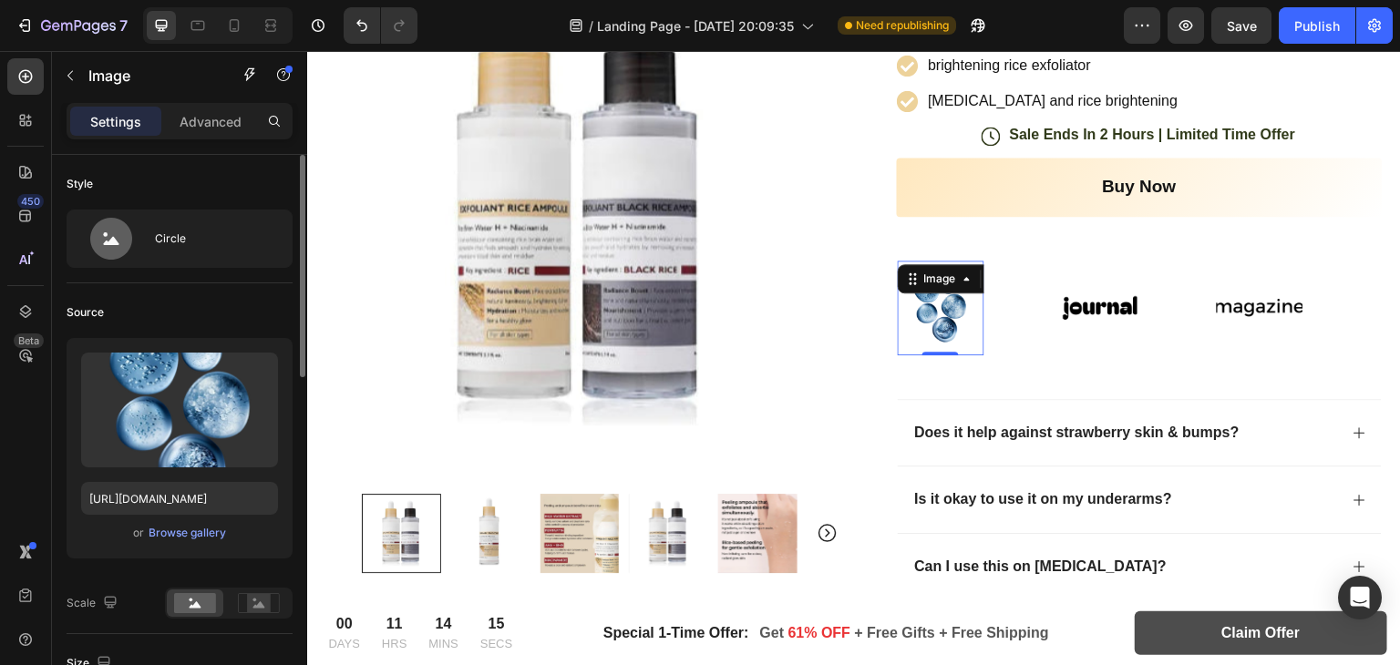
click at [265, 180] on div "Style" at bounding box center [180, 184] width 226 height 29
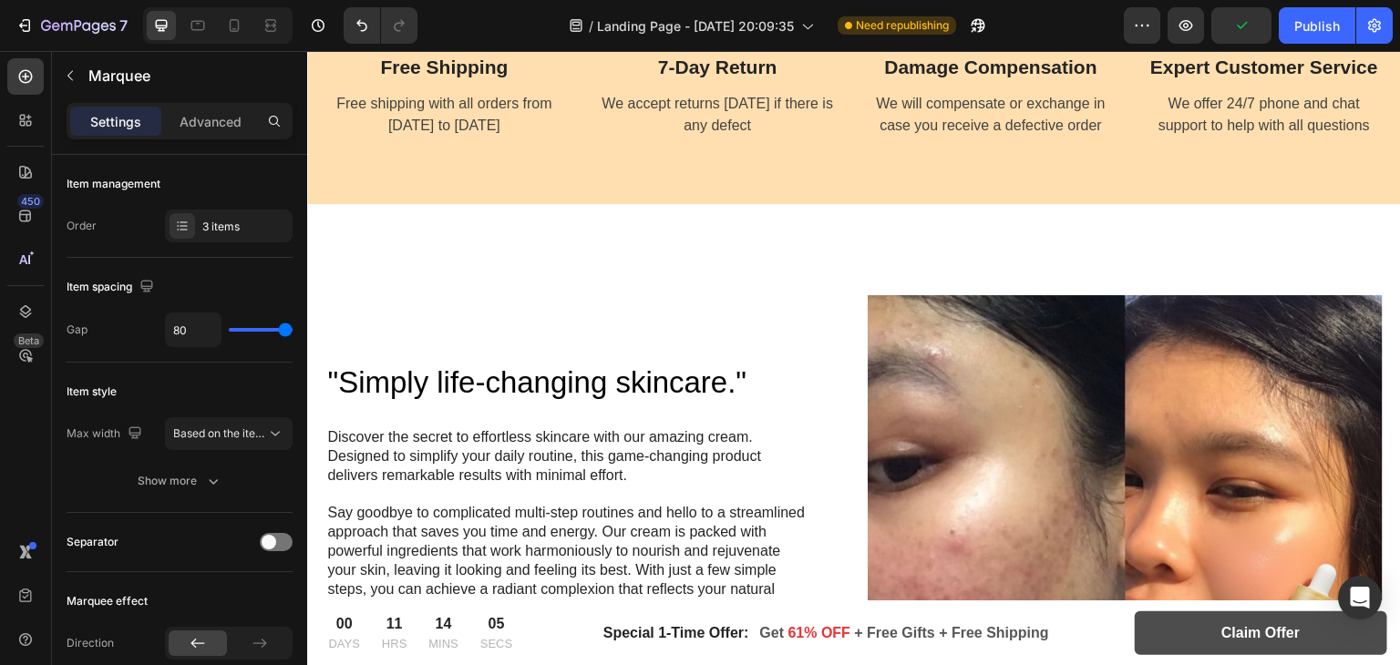
scroll to position [1470, 0]
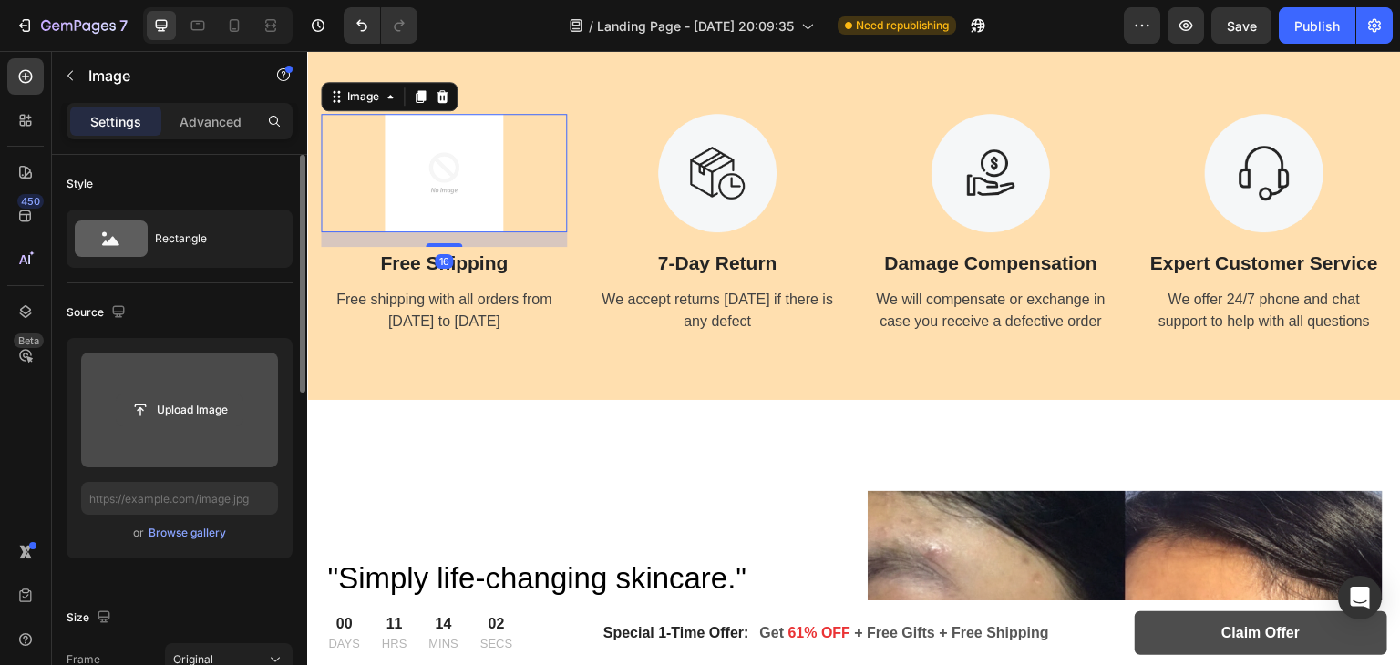
click at [143, 401] on input "file" at bounding box center [180, 410] width 126 height 31
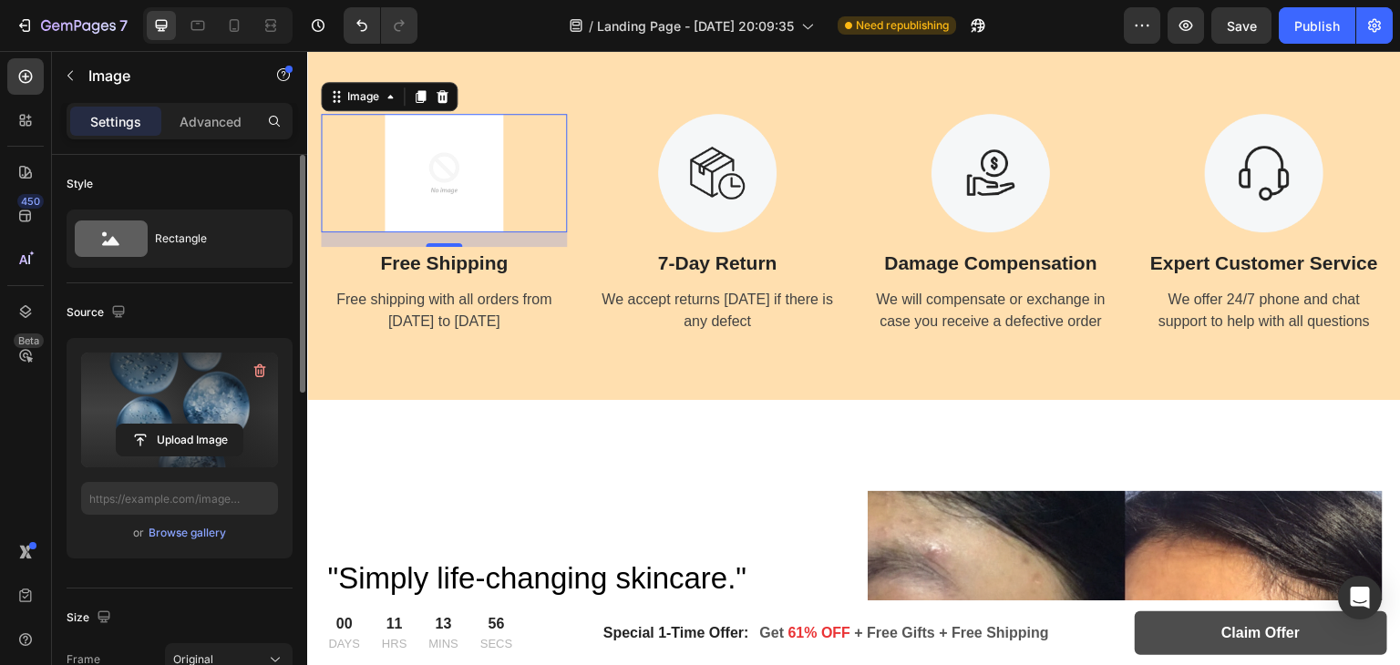
type input "https://cdn.shopify.com/s/files/1/0966/8388/4874/files/gempages_585525682461737…"
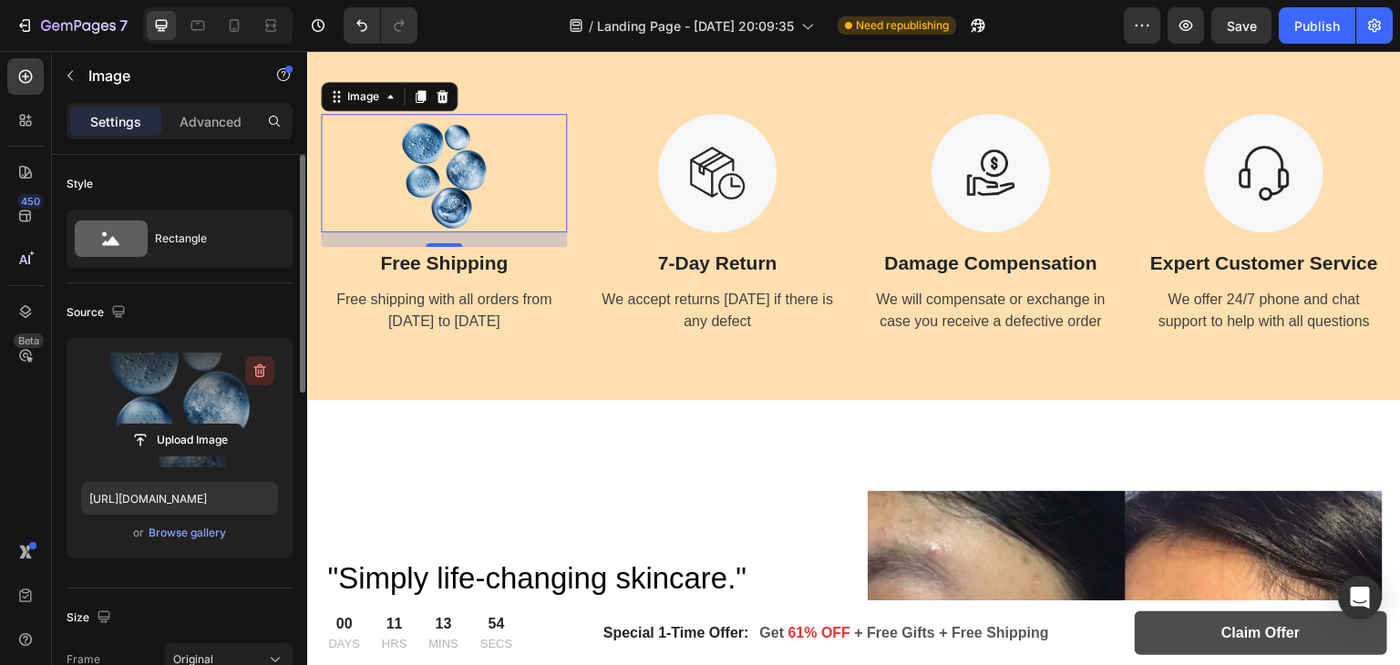
click at [257, 371] on icon "button" at bounding box center [260, 371] width 18 height 18
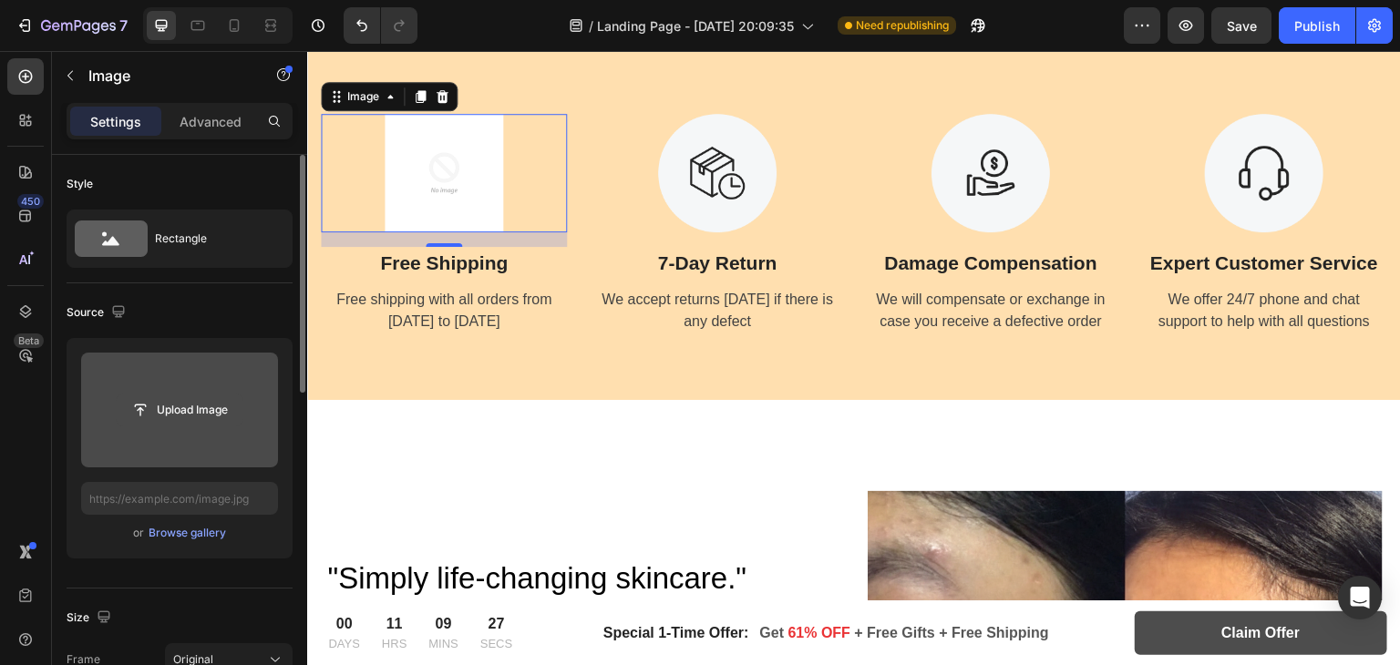
click at [177, 411] on input "file" at bounding box center [180, 410] width 126 height 31
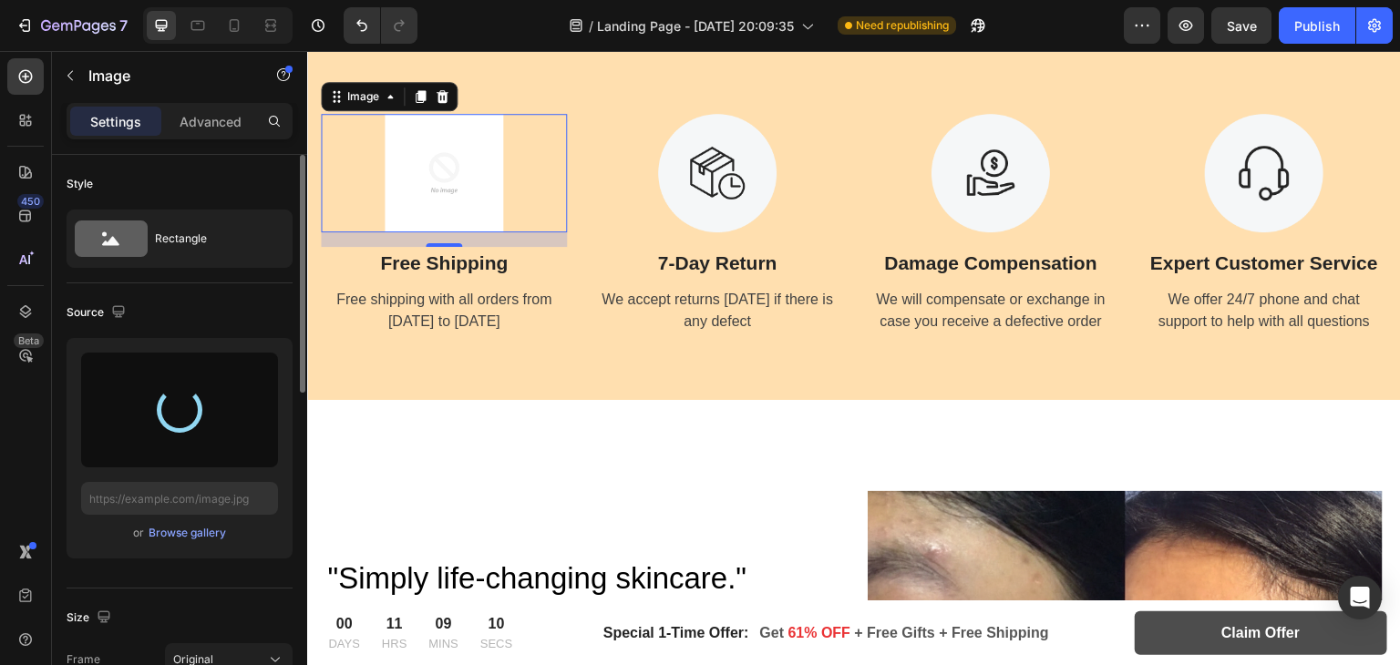
type input "[URL][DOMAIN_NAME]"
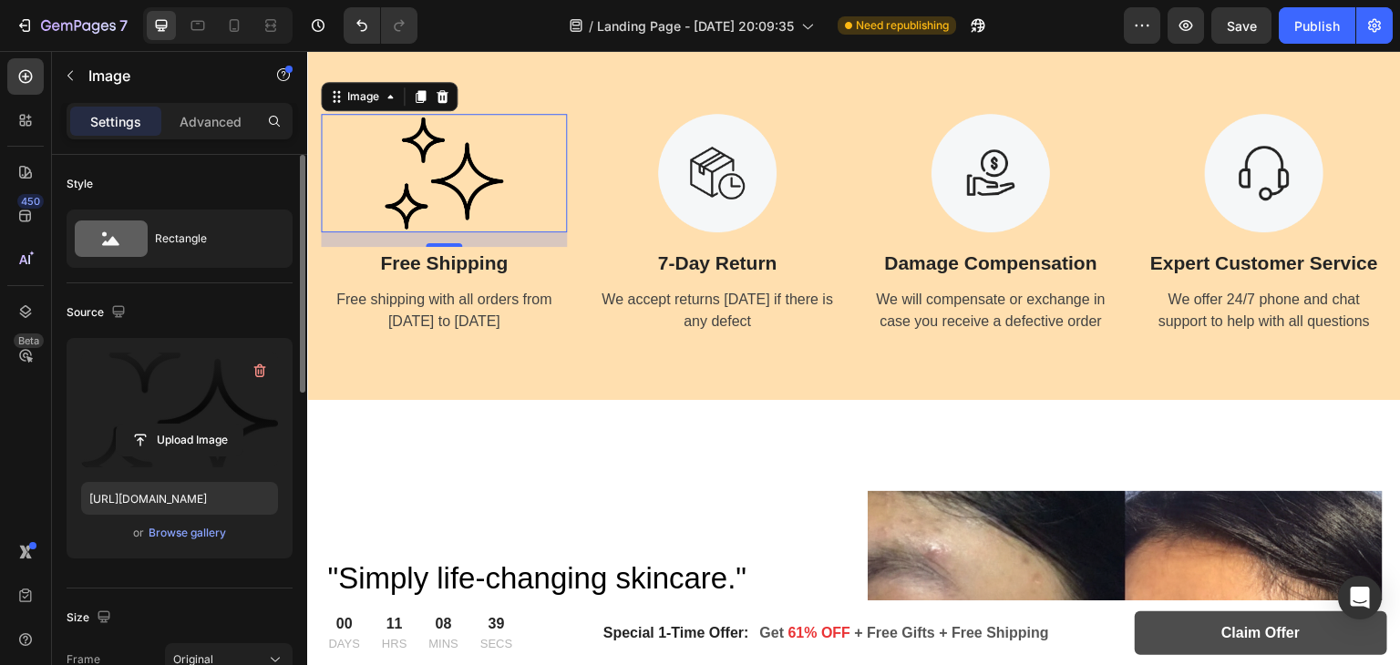
click at [446, 260] on div "16" at bounding box center [444, 261] width 18 height 15
click at [479, 263] on p "Free Shipping" at bounding box center [444, 263] width 242 height 29
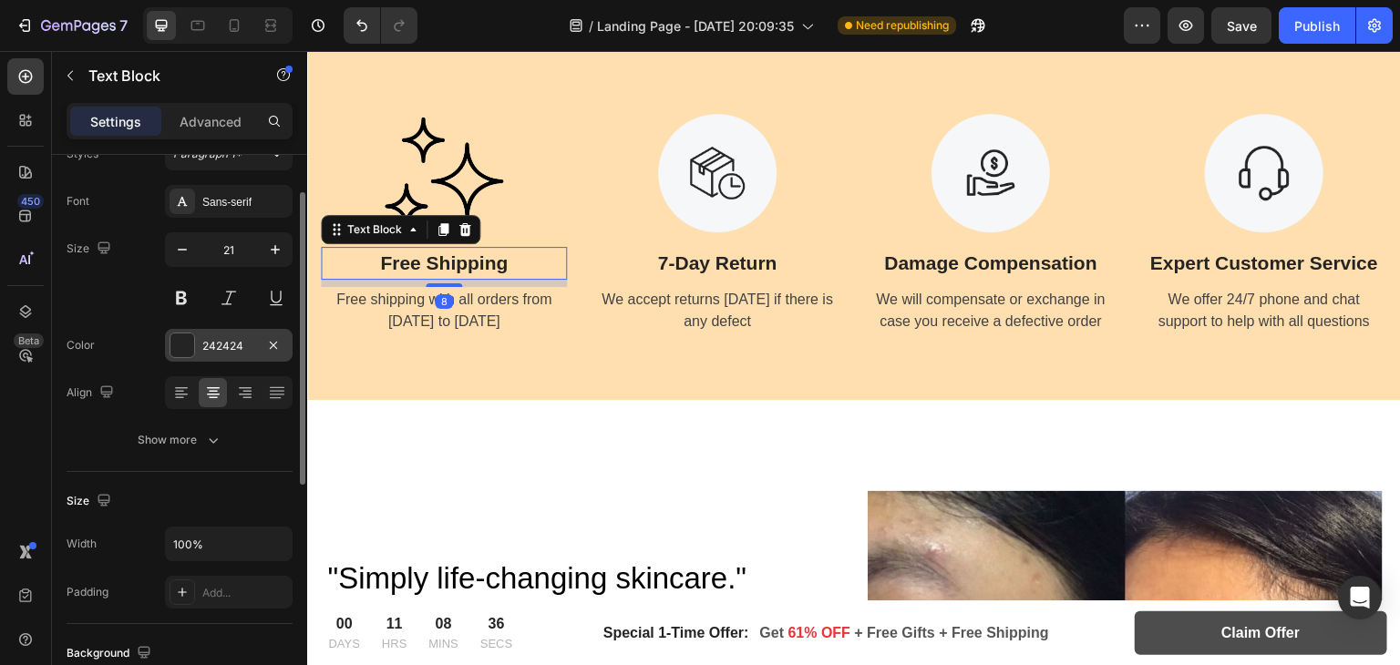
scroll to position [80, 0]
click at [434, 265] on p "Free Shipping" at bounding box center [444, 263] width 242 height 29
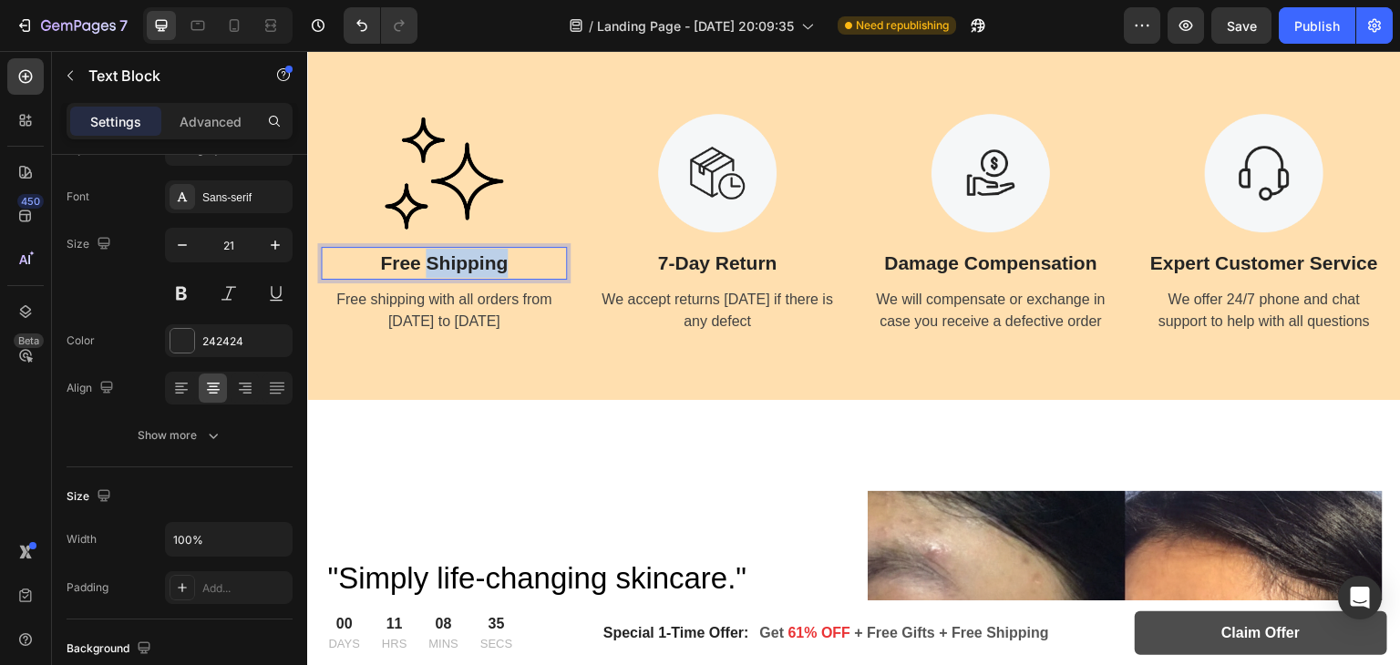
click at [434, 265] on p "Free Shipping" at bounding box center [444, 263] width 242 height 29
click at [465, 315] on div "Free shipping with all orders from April 1 to April 17" at bounding box center [444, 310] width 246 height 47
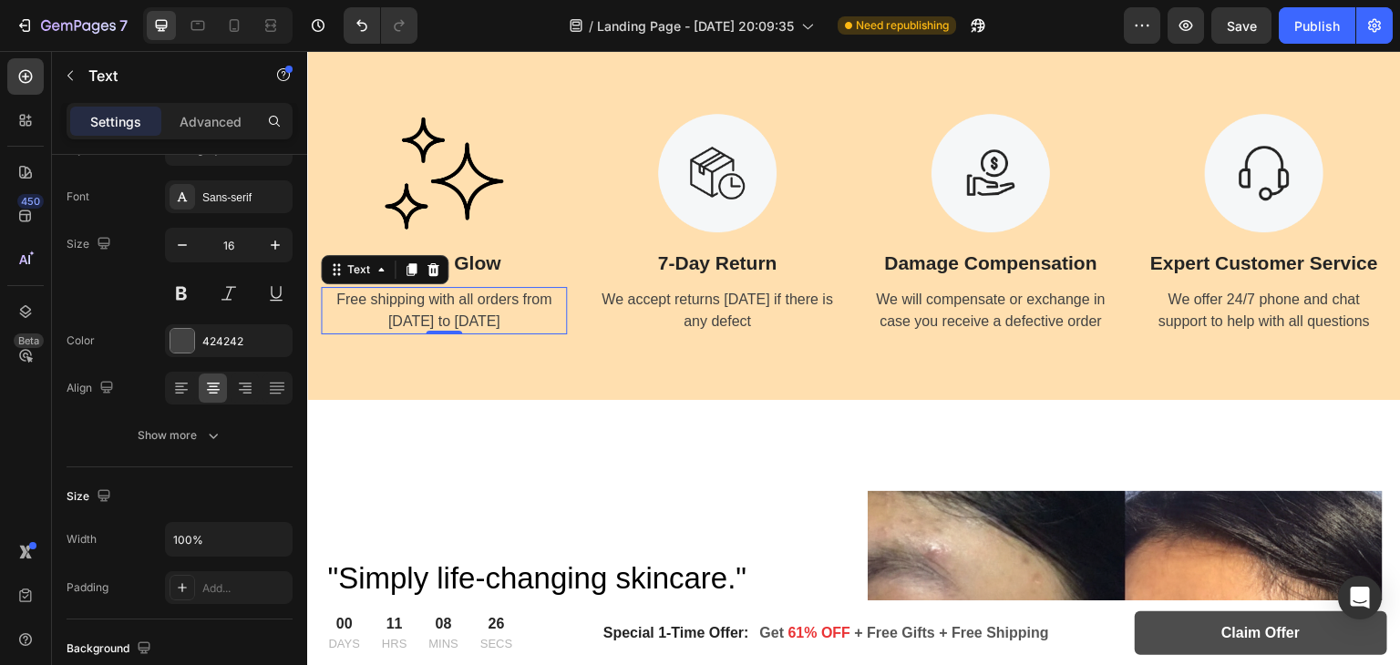
click at [445, 290] on div "Free shipping with all orders from April 1 to April 17" at bounding box center [444, 310] width 246 height 47
click at [445, 290] on p "Free shipping with all orders from April 1 to April 17" at bounding box center [444, 311] width 242 height 44
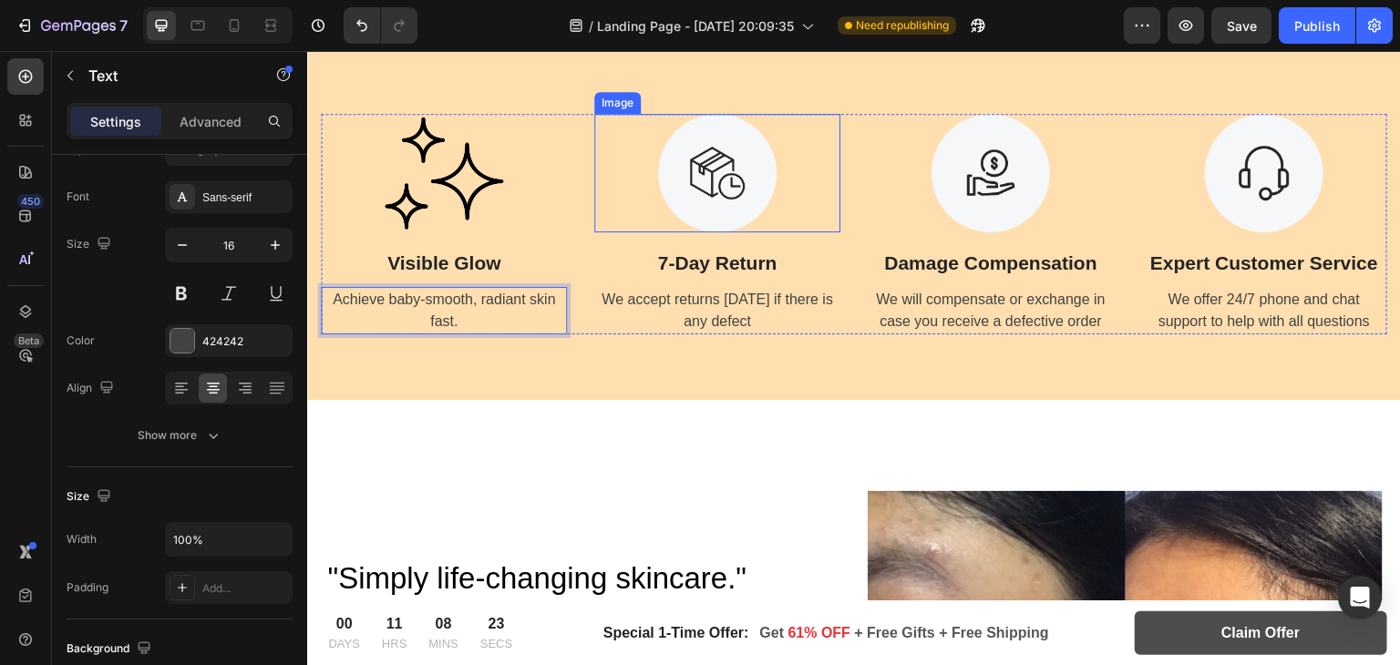
click at [736, 189] on img at bounding box center [717, 173] width 119 height 119
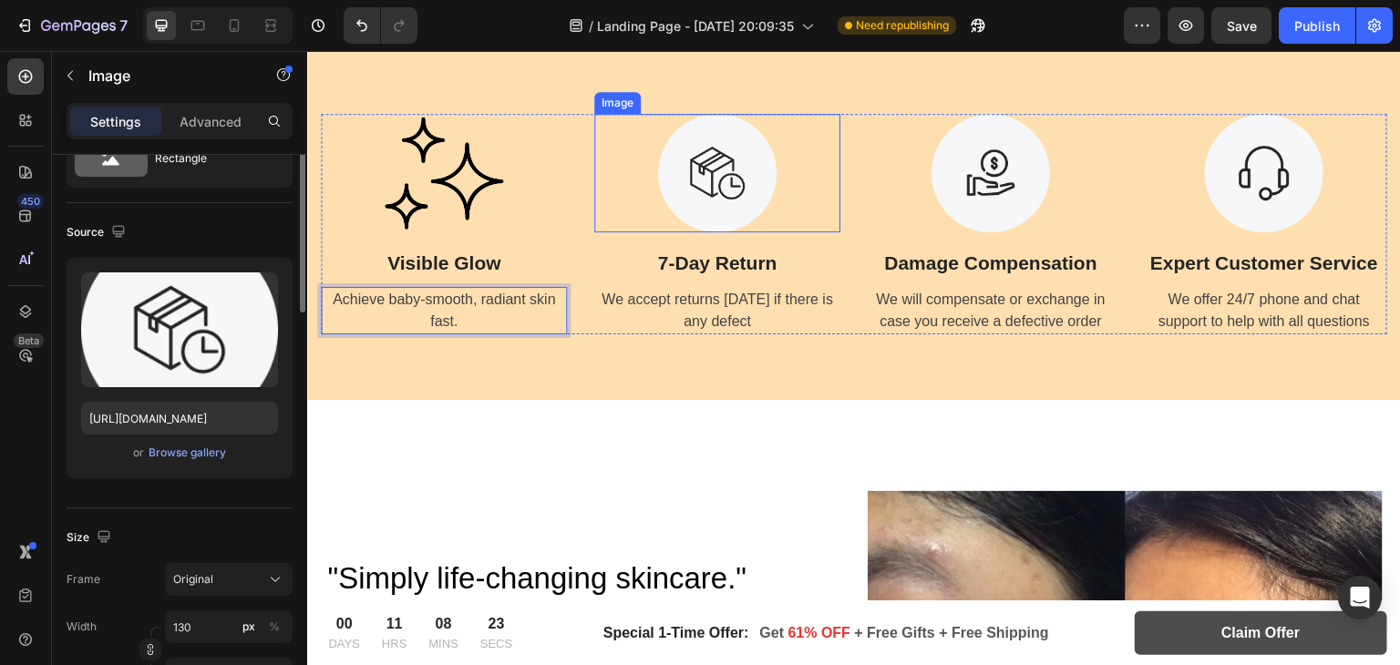
scroll to position [0, 0]
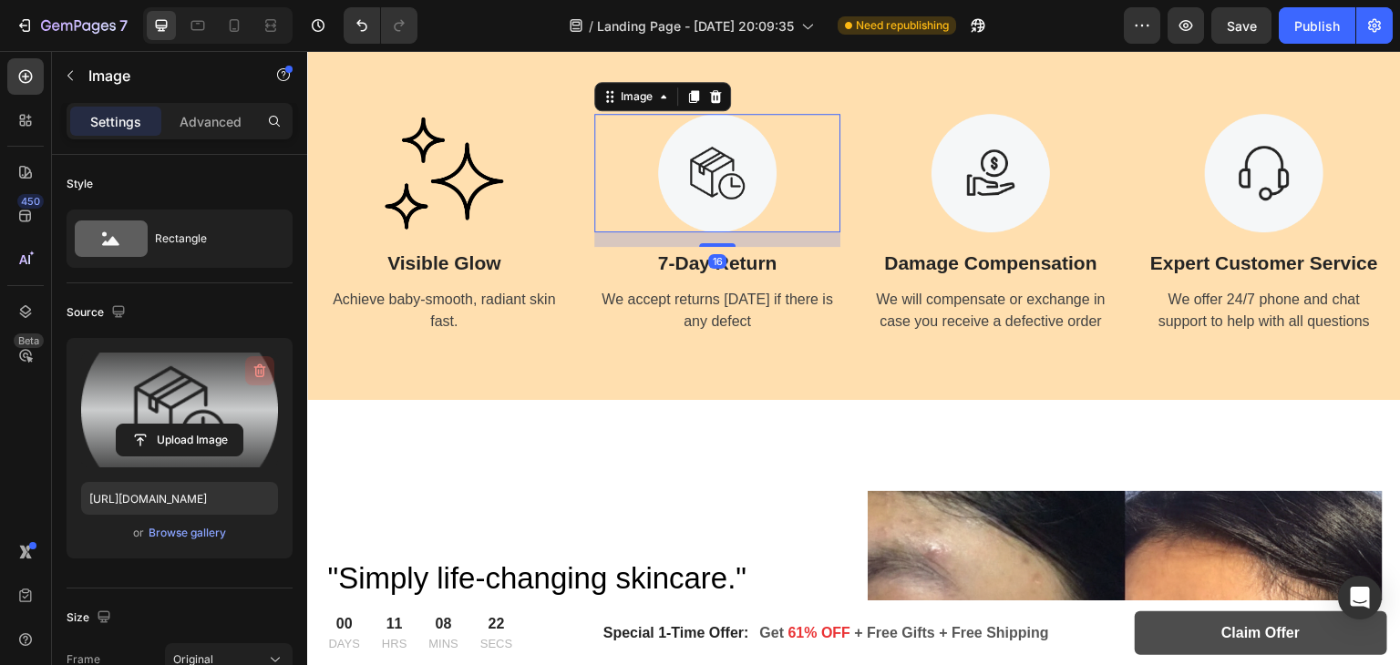
click at [267, 380] on button "button" at bounding box center [259, 370] width 29 height 29
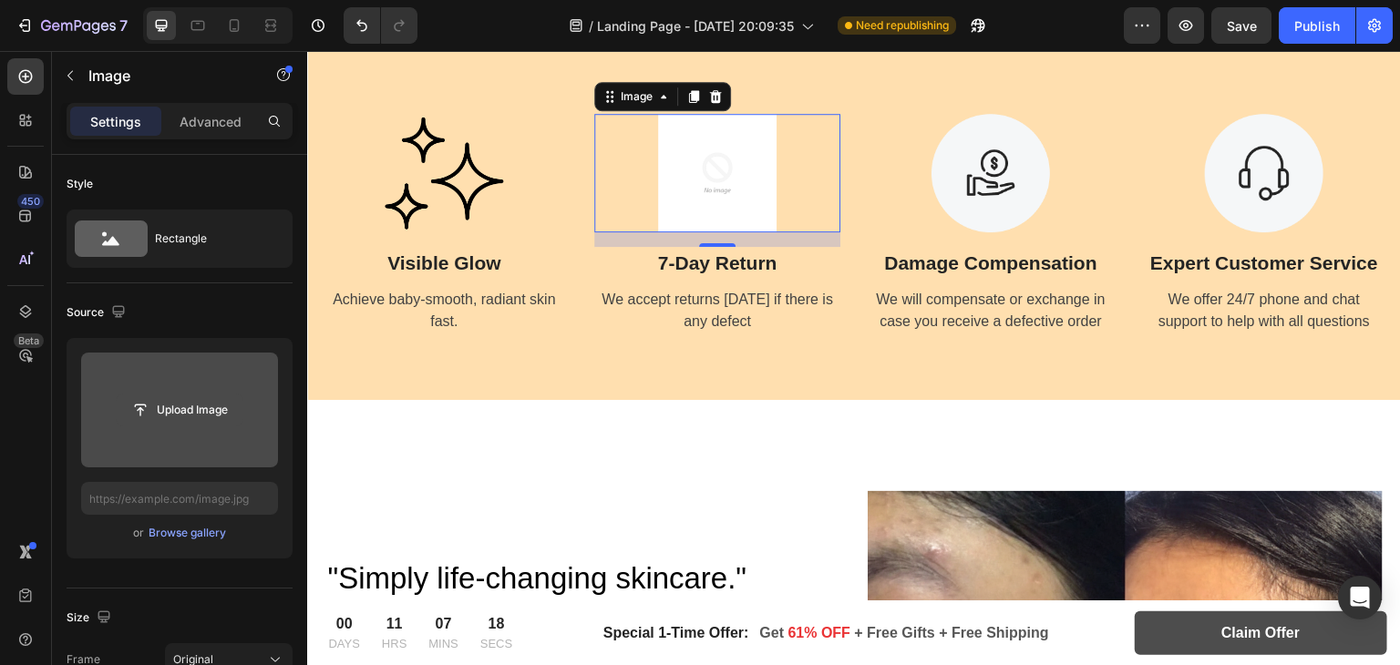
click at [197, 405] on input "file" at bounding box center [180, 410] width 126 height 31
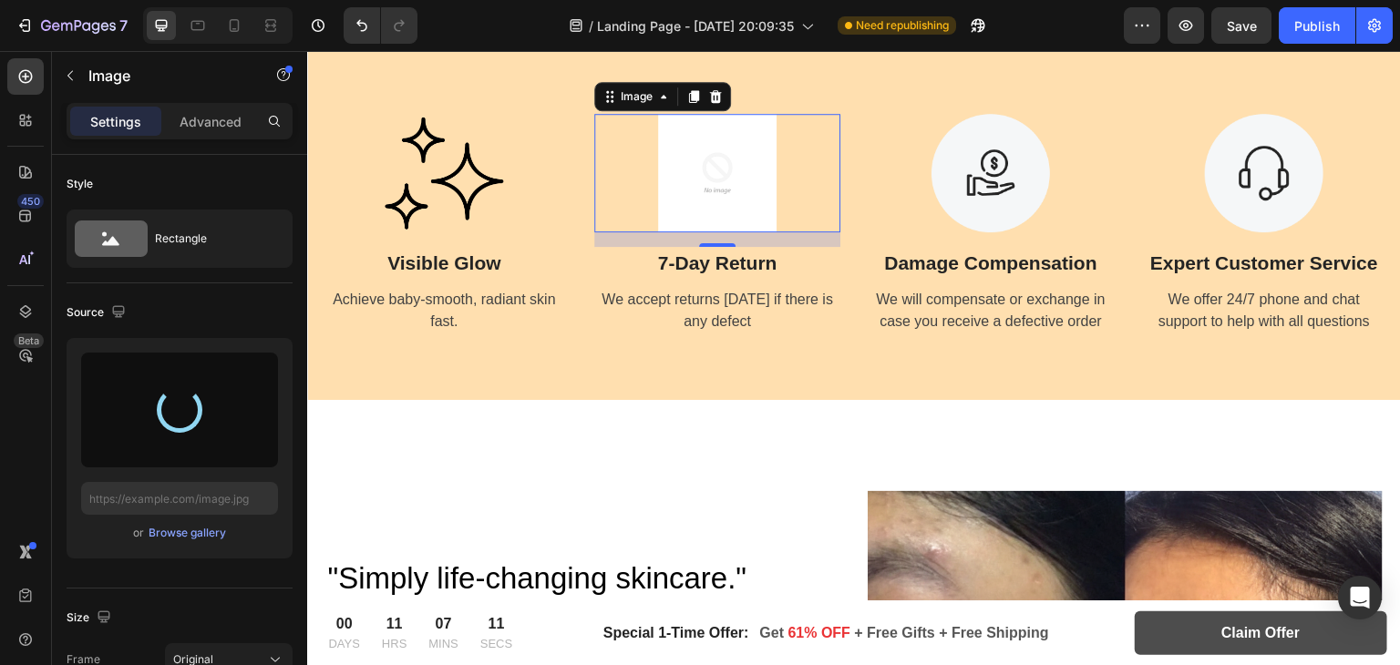
click at [716, 258] on div "16" at bounding box center [717, 261] width 18 height 15
type input "[URL][DOMAIN_NAME]"
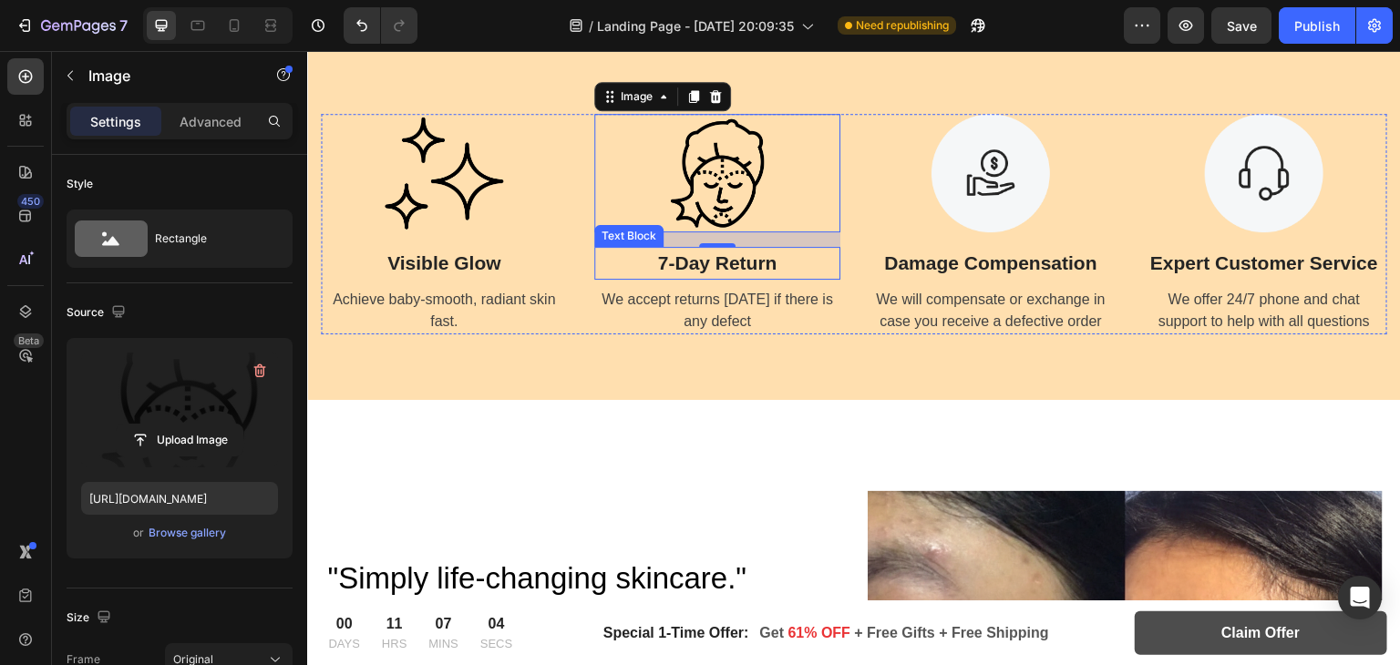
click at [691, 264] on p "7-Day Return" at bounding box center [717, 263] width 242 height 29
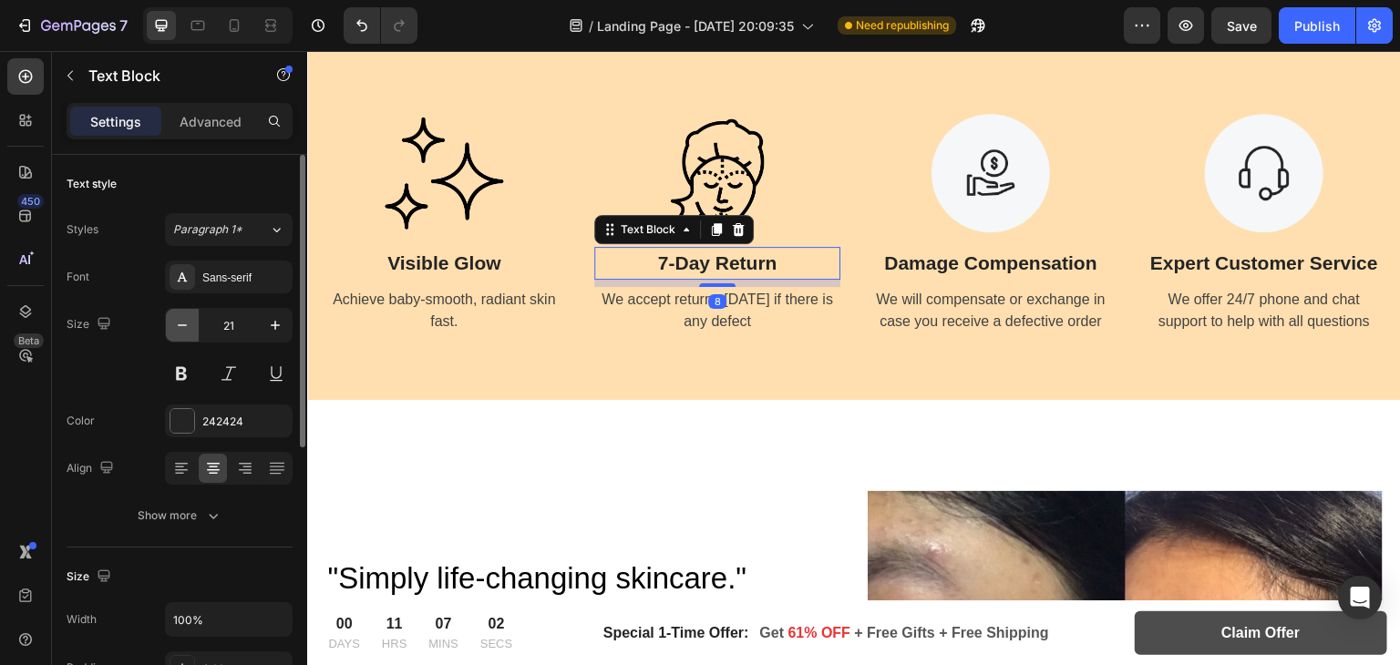
scroll to position [4, 0]
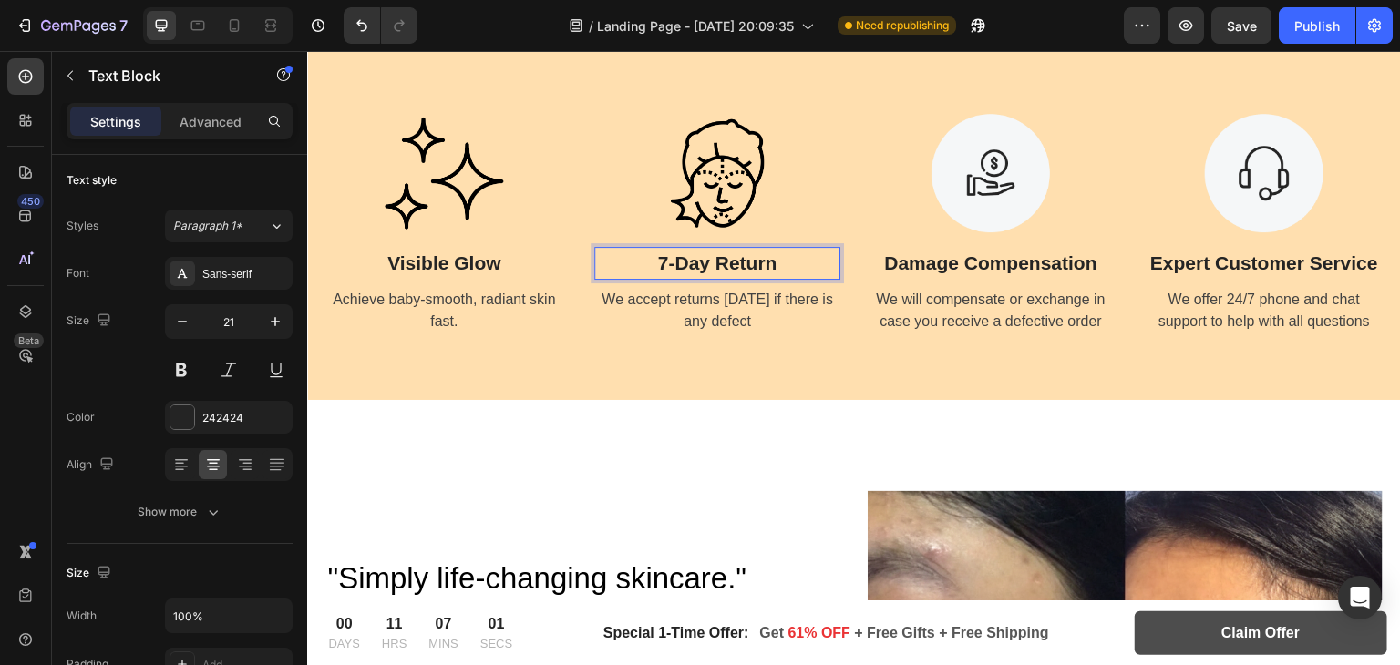
click at [723, 260] on p "7-Day Return" at bounding box center [717, 263] width 242 height 29
click at [723, 260] on div "7-Day Return" at bounding box center [717, 263] width 246 height 33
click at [724, 304] on div "We accept returns within 7 days if there is any defect" at bounding box center [717, 310] width 246 height 47
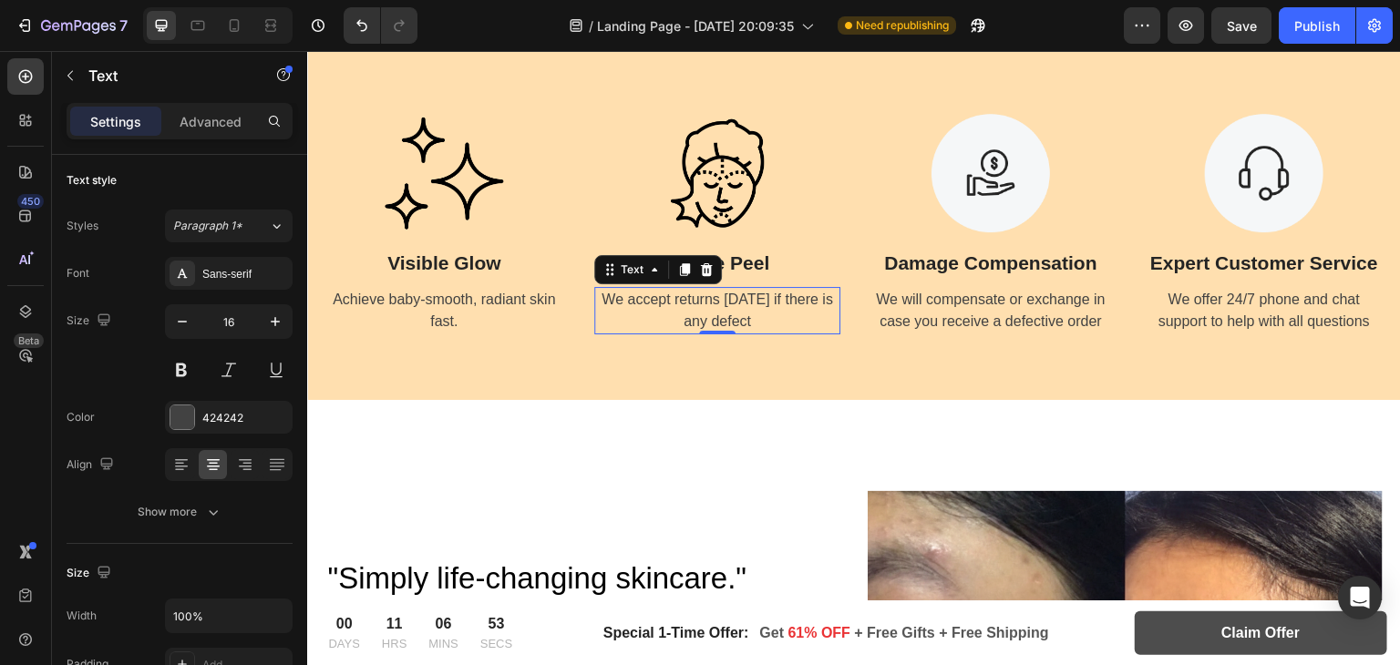
click at [719, 299] on div "We accept returns within 7 days if there is any defect" at bounding box center [717, 310] width 246 height 47
click at [719, 299] on p "We accept returns within 7 days if there is any defect" at bounding box center [717, 311] width 242 height 44
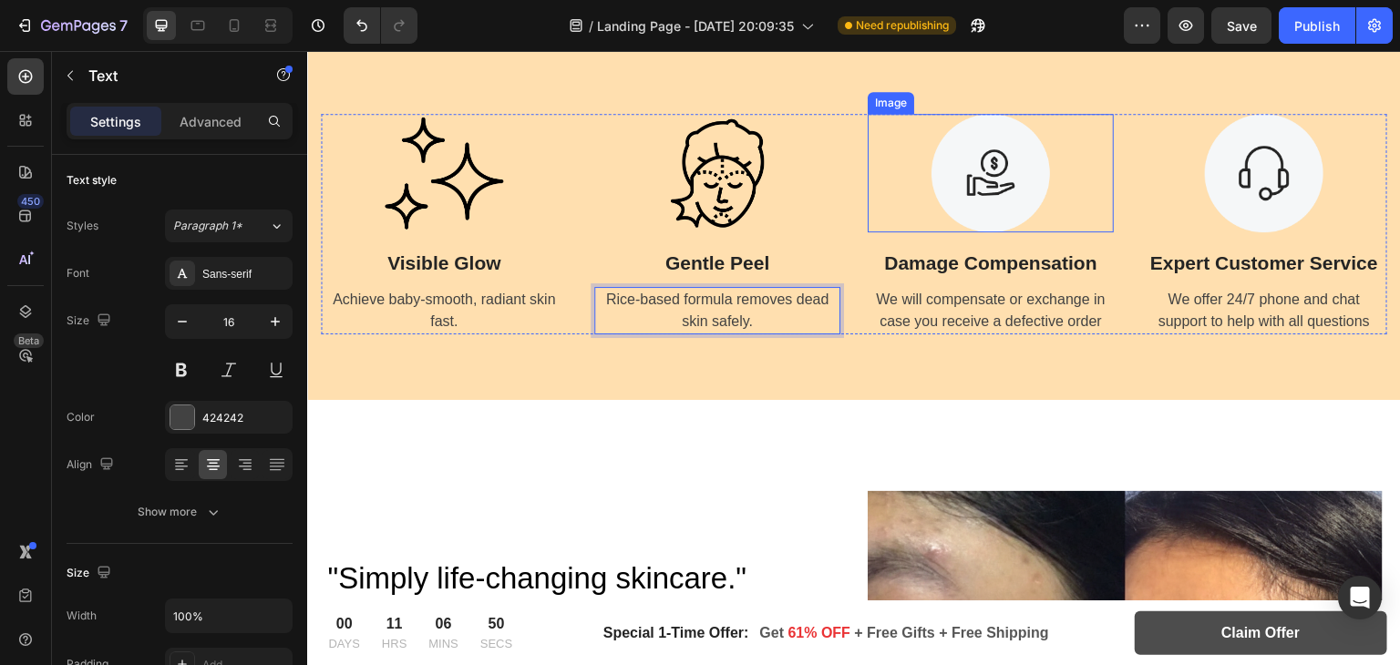
click at [999, 194] on img at bounding box center [991, 173] width 119 height 119
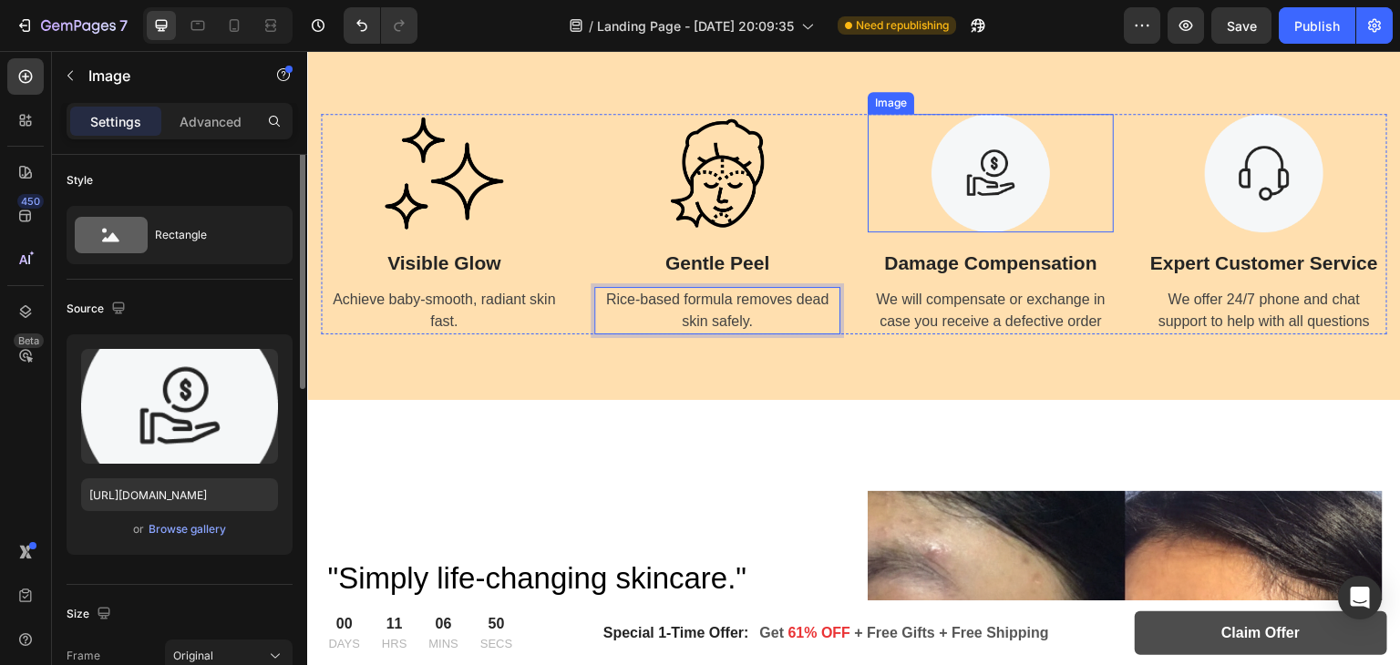
scroll to position [0, 0]
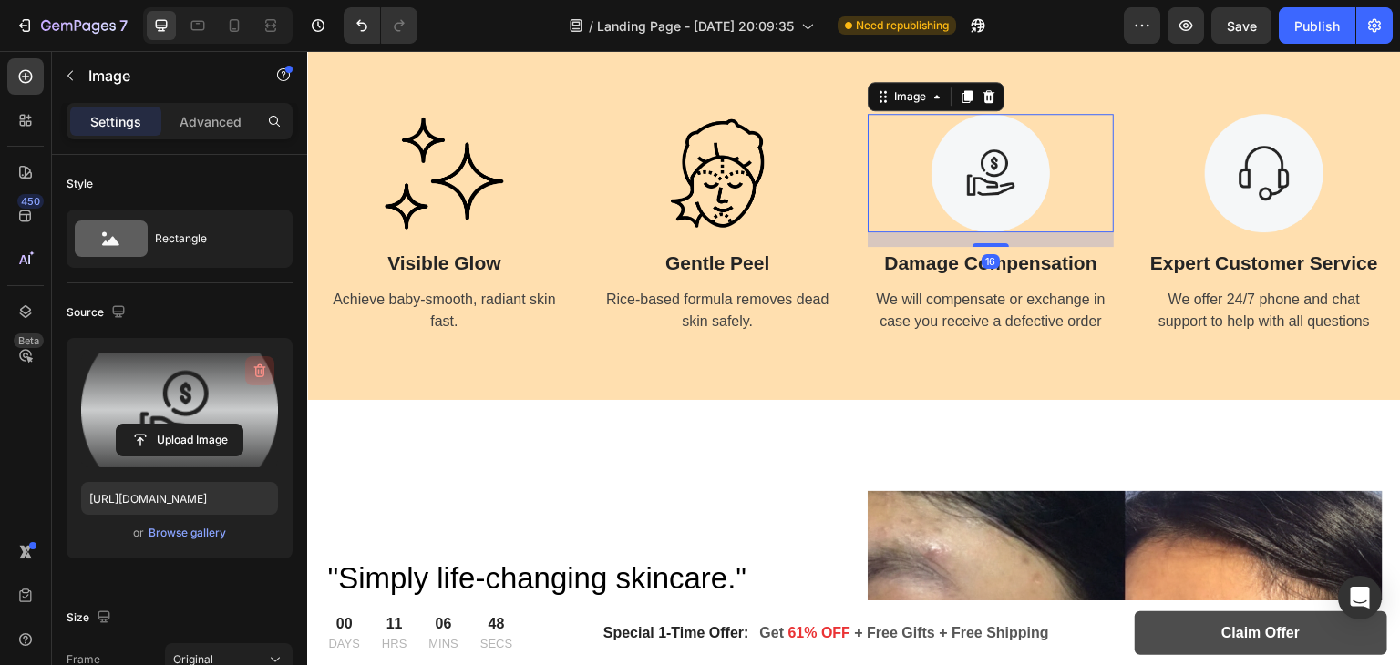
click at [263, 363] on icon "button" at bounding box center [260, 371] width 18 height 18
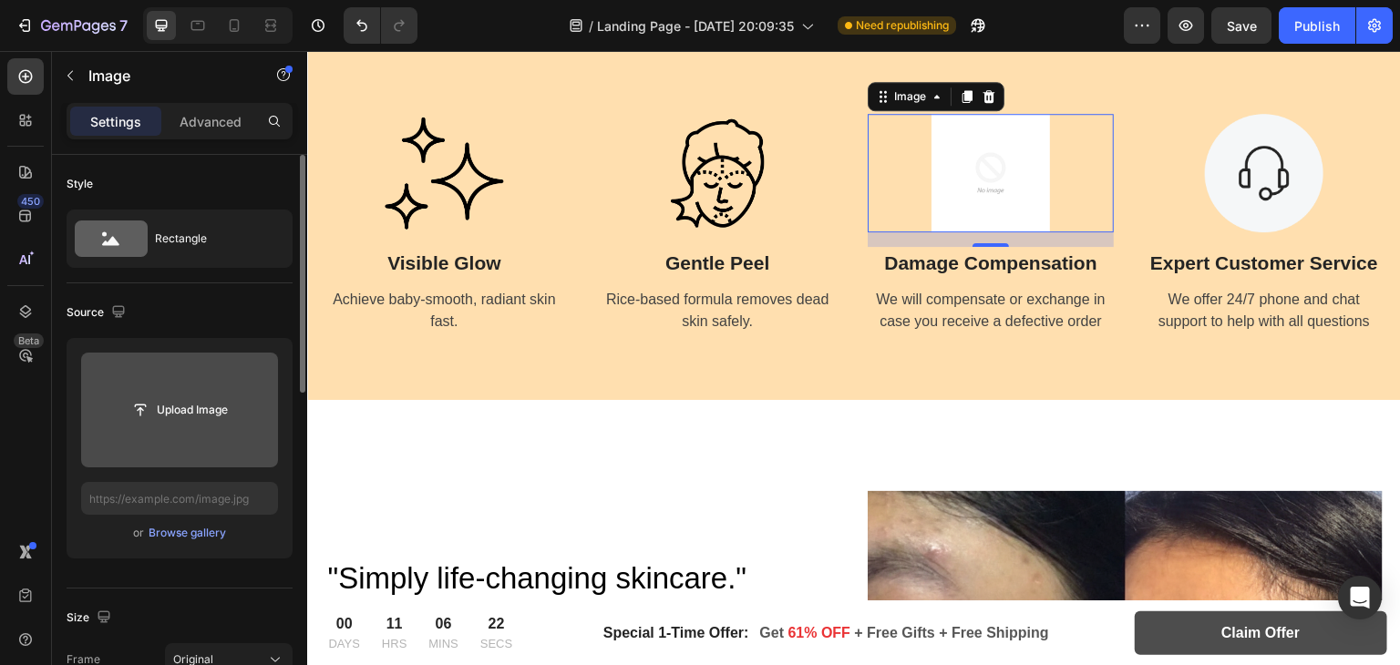
click at [166, 389] on input "file" at bounding box center [179, 410] width 197 height 115
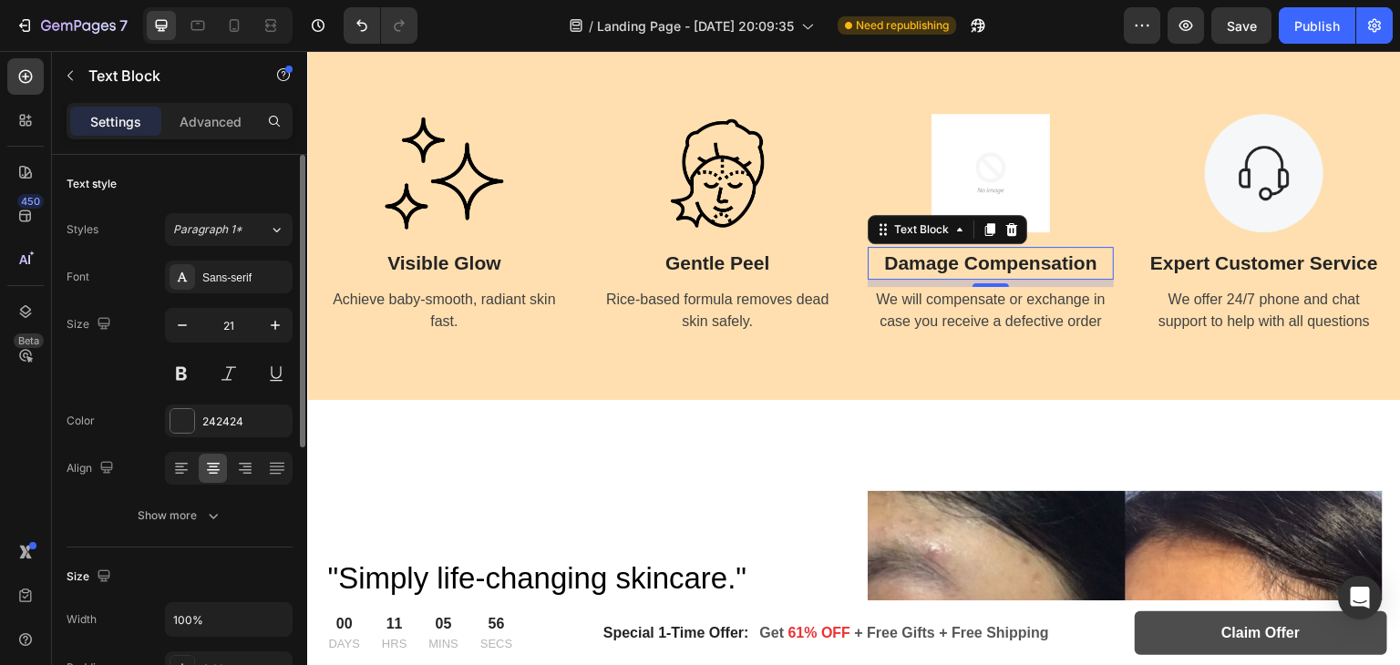
click at [971, 253] on p "Damage Compensation" at bounding box center [991, 263] width 242 height 29
click at [984, 256] on p "Damage Compensation" at bounding box center [991, 263] width 242 height 29
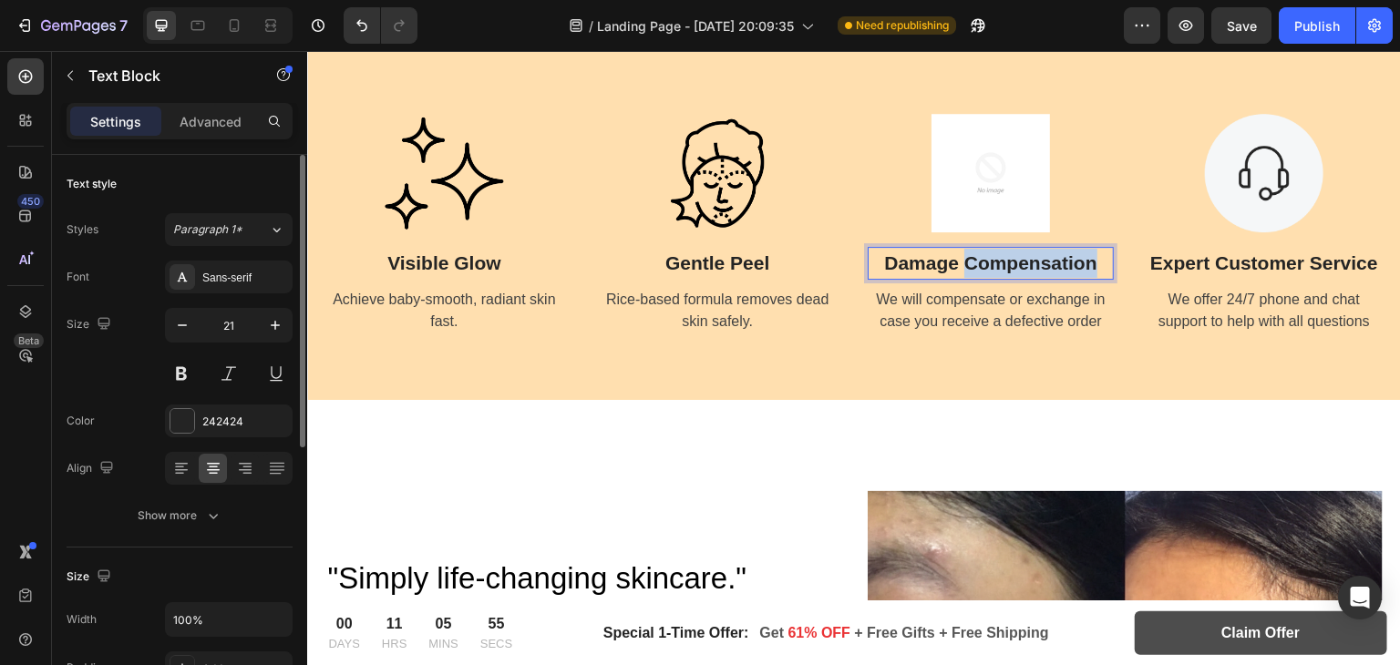
click at [984, 256] on p "Damage Compensation" at bounding box center [991, 263] width 242 height 29
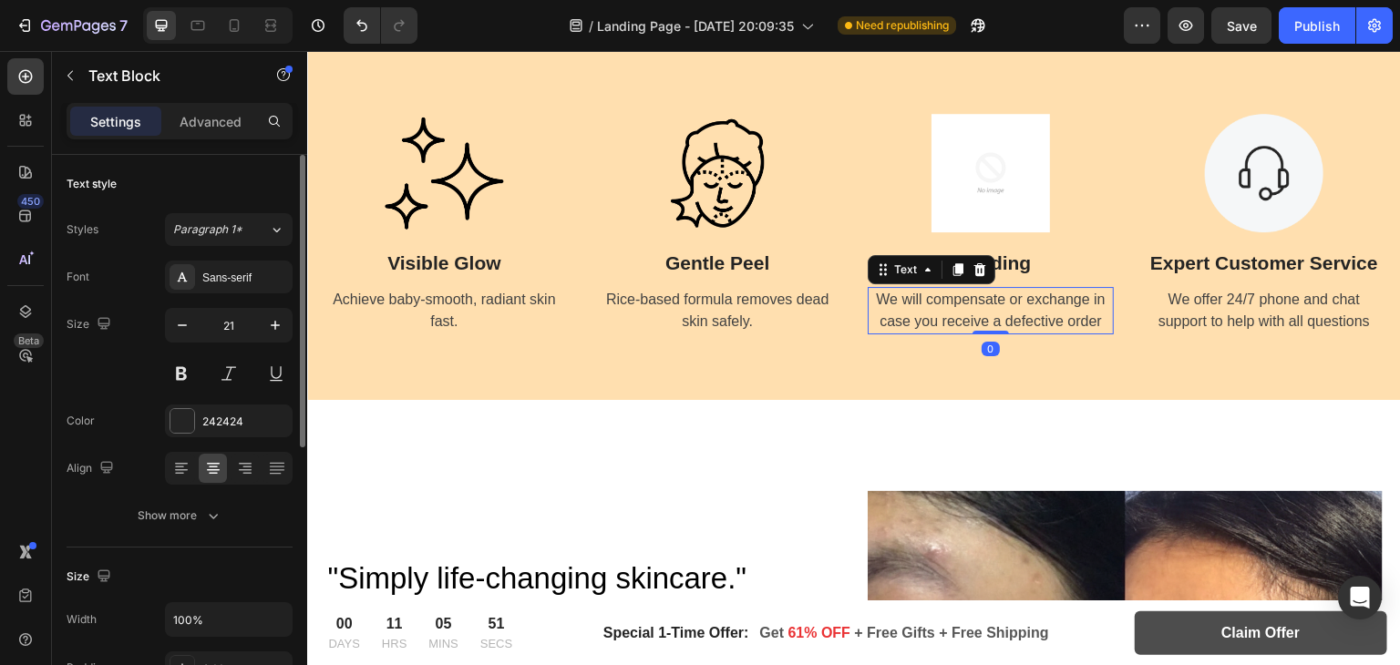
click at [961, 313] on div "We will compensate or exchange in case you receive a defective order" at bounding box center [991, 310] width 246 height 47
click at [926, 308] on div "We will compensate or exchange in case you receive a defective order" at bounding box center [991, 310] width 246 height 47
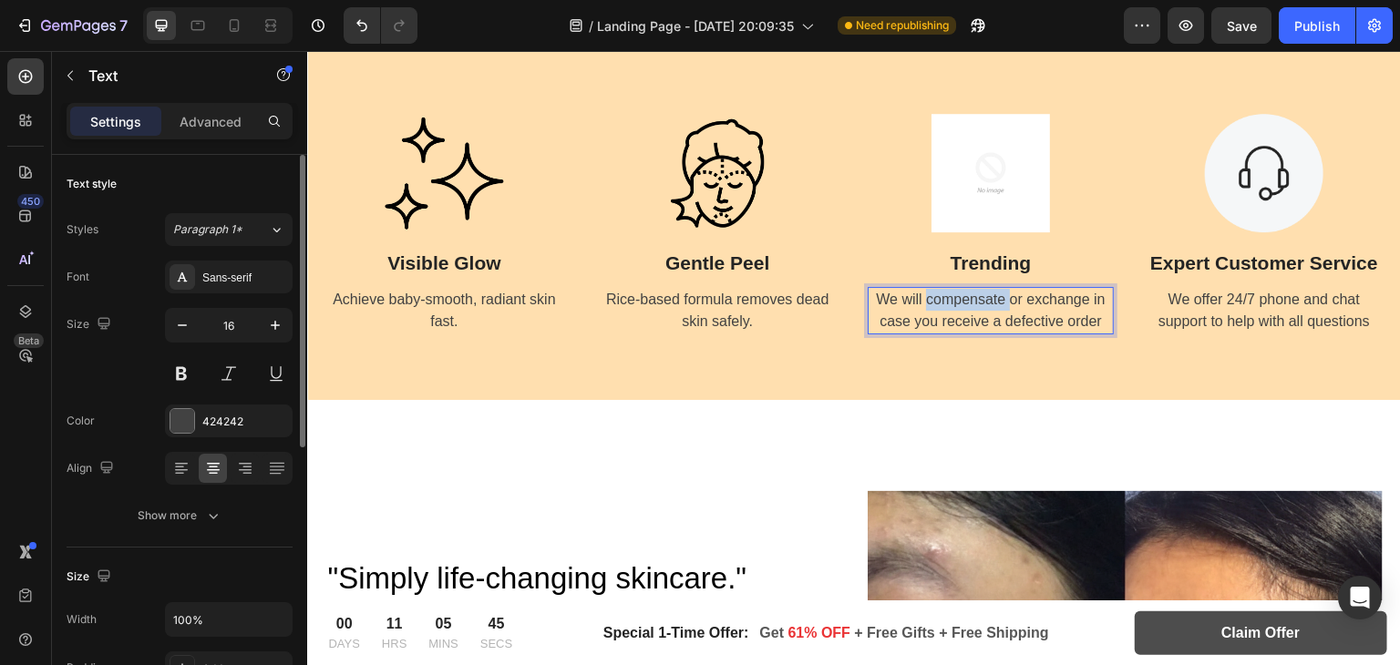
click at [926, 308] on p "We will compensate or exchange in case you receive a defective order" at bounding box center [991, 311] width 242 height 44
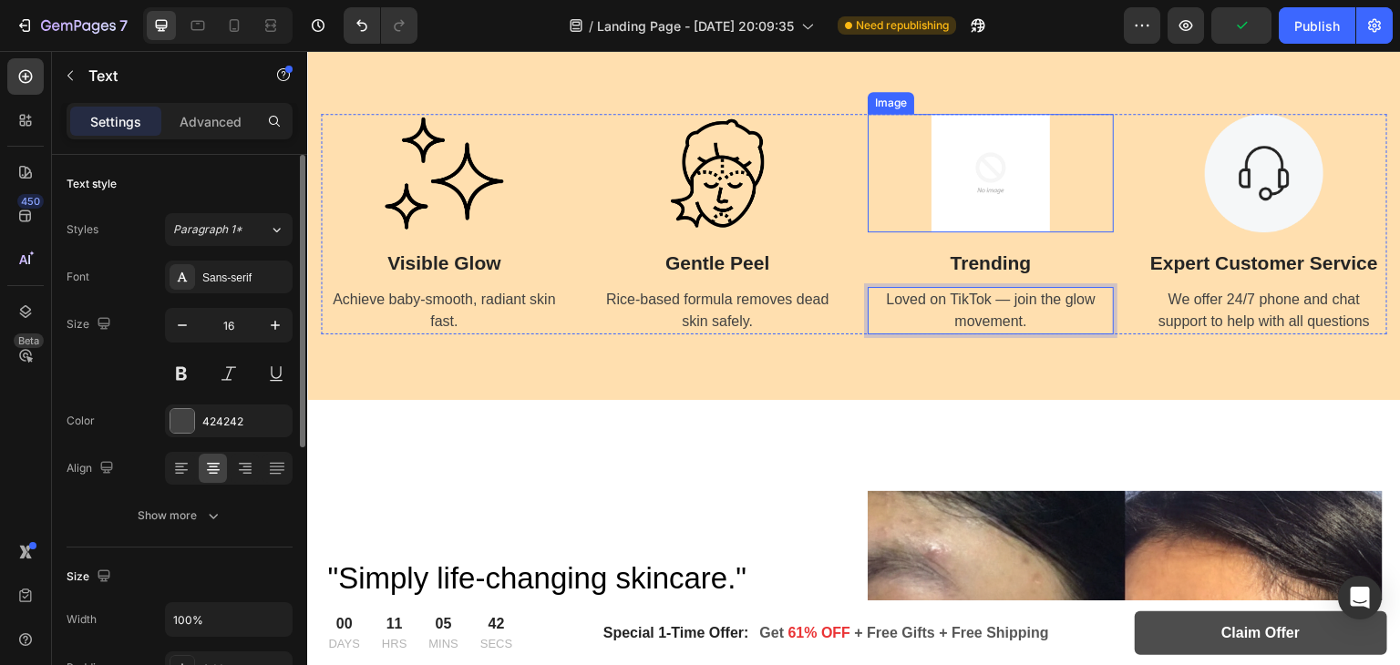
click at [983, 186] on img at bounding box center [991, 173] width 119 height 119
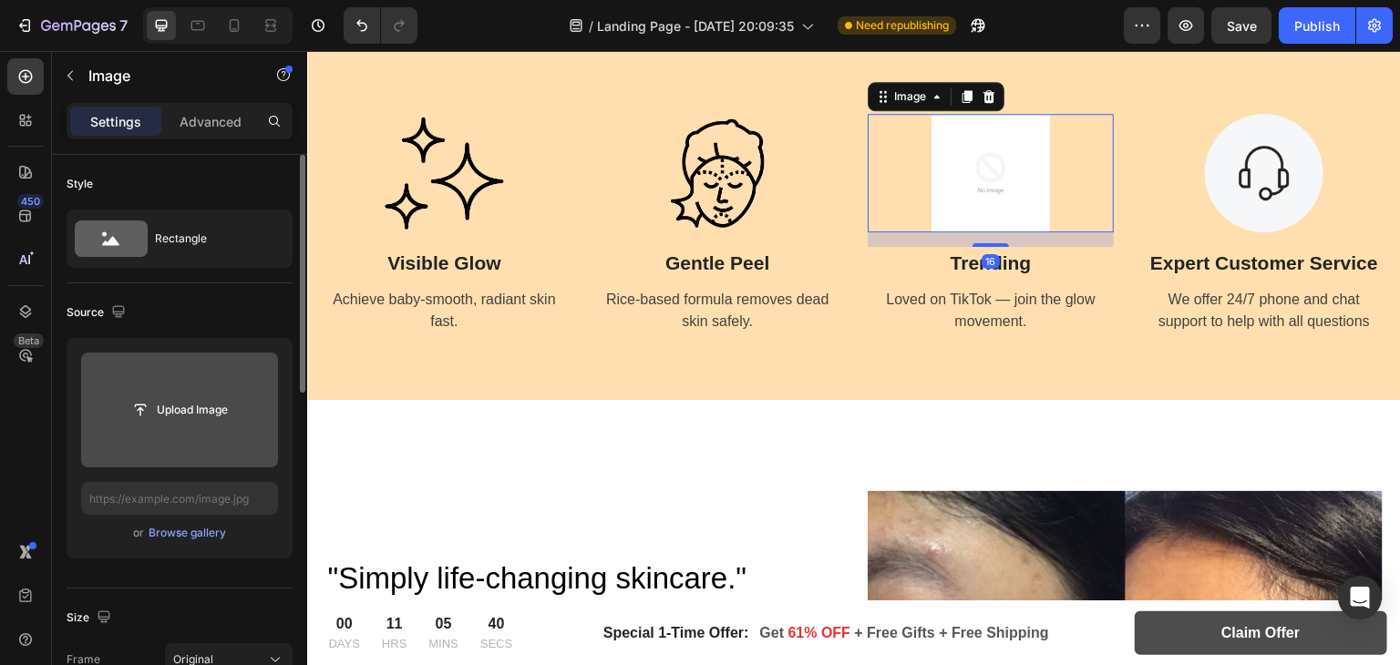
click at [181, 427] on input "file" at bounding box center [179, 410] width 197 height 115
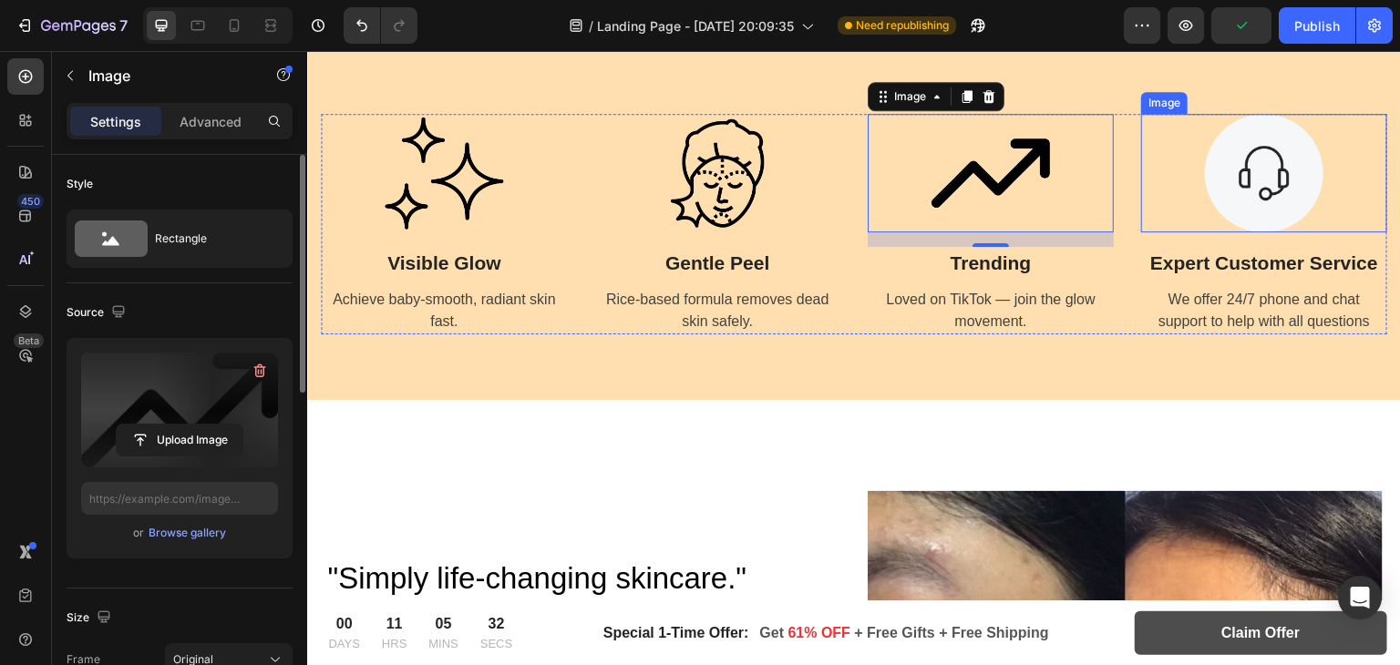
type input "[URL][DOMAIN_NAME]"
click at [1269, 188] on img at bounding box center [1264, 173] width 119 height 119
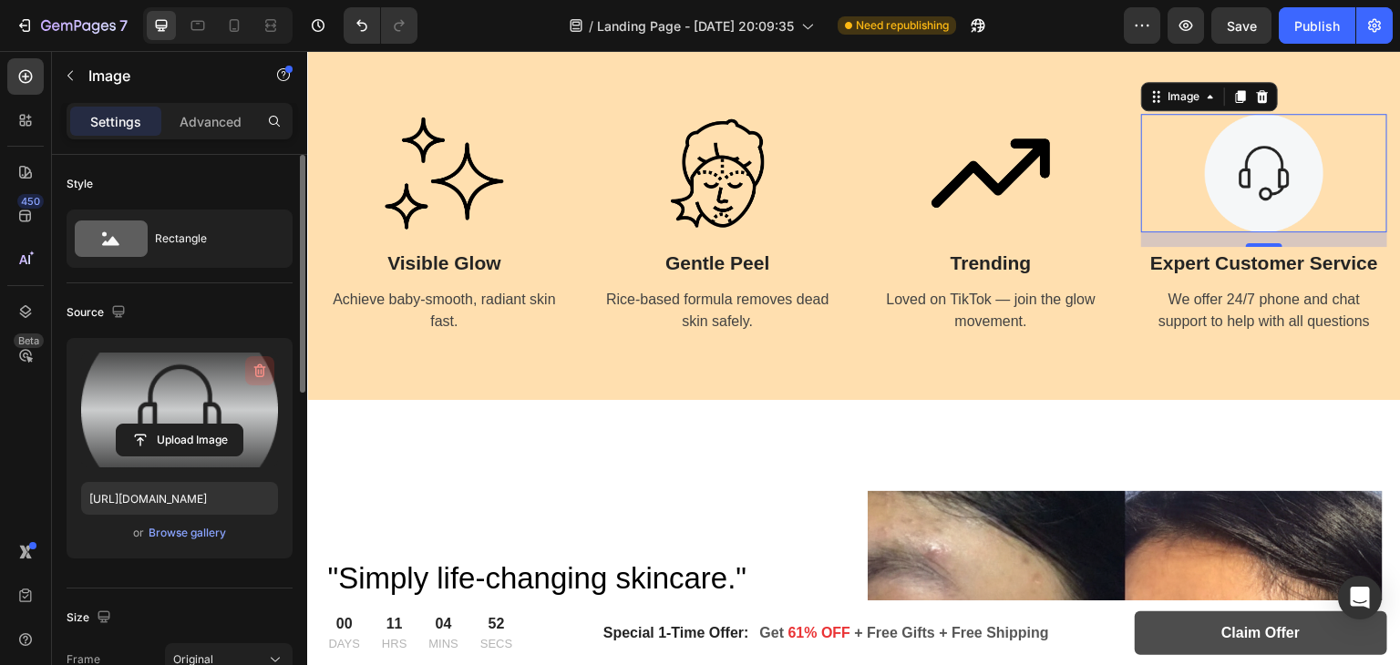
click at [267, 363] on icon "button" at bounding box center [260, 371] width 18 height 18
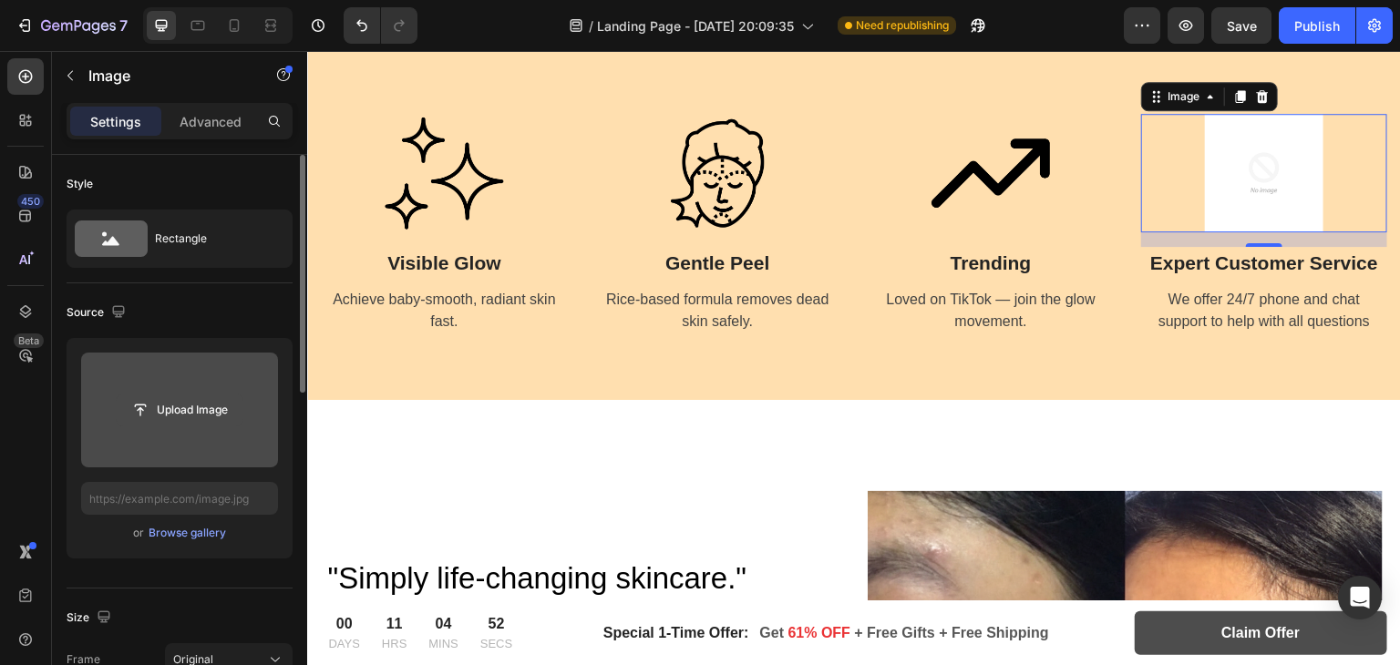
click at [182, 424] on input "file" at bounding box center [180, 410] width 126 height 31
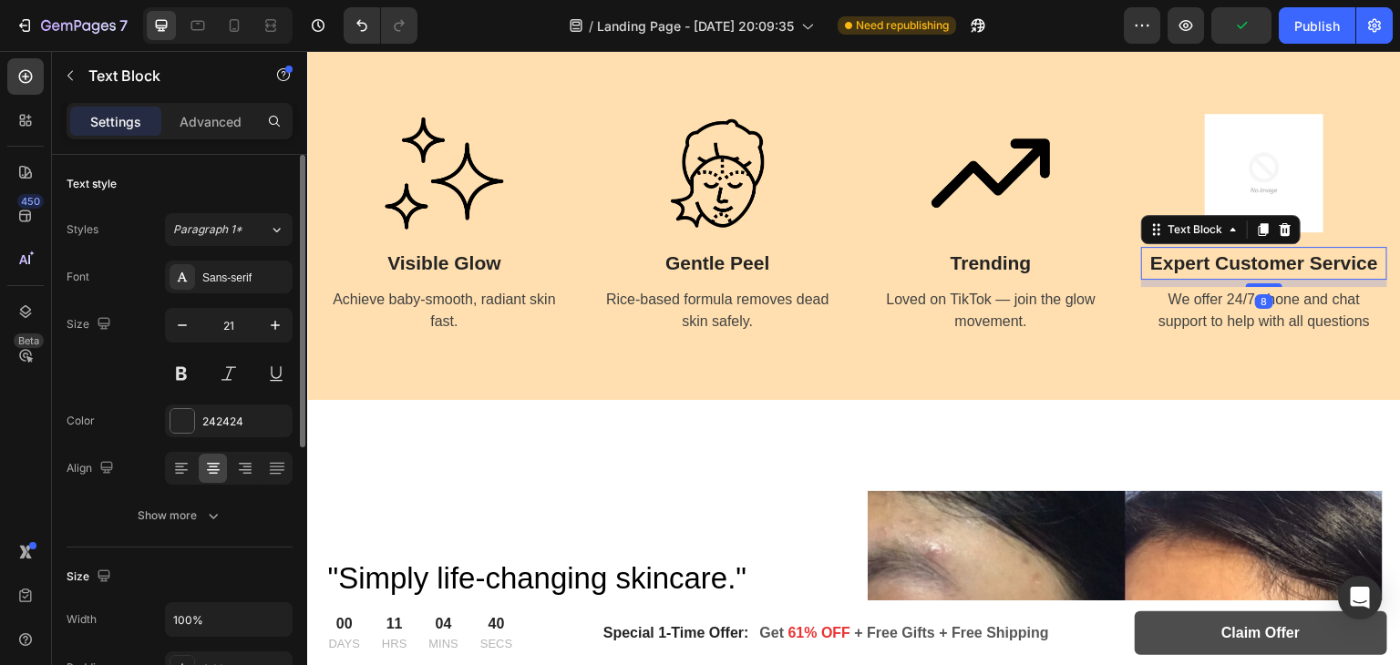
click at [1225, 265] on p "Expert Customer Service" at bounding box center [1264, 263] width 242 height 29
click at [1211, 259] on p "Expert Customer Service" at bounding box center [1264, 263] width 242 height 29
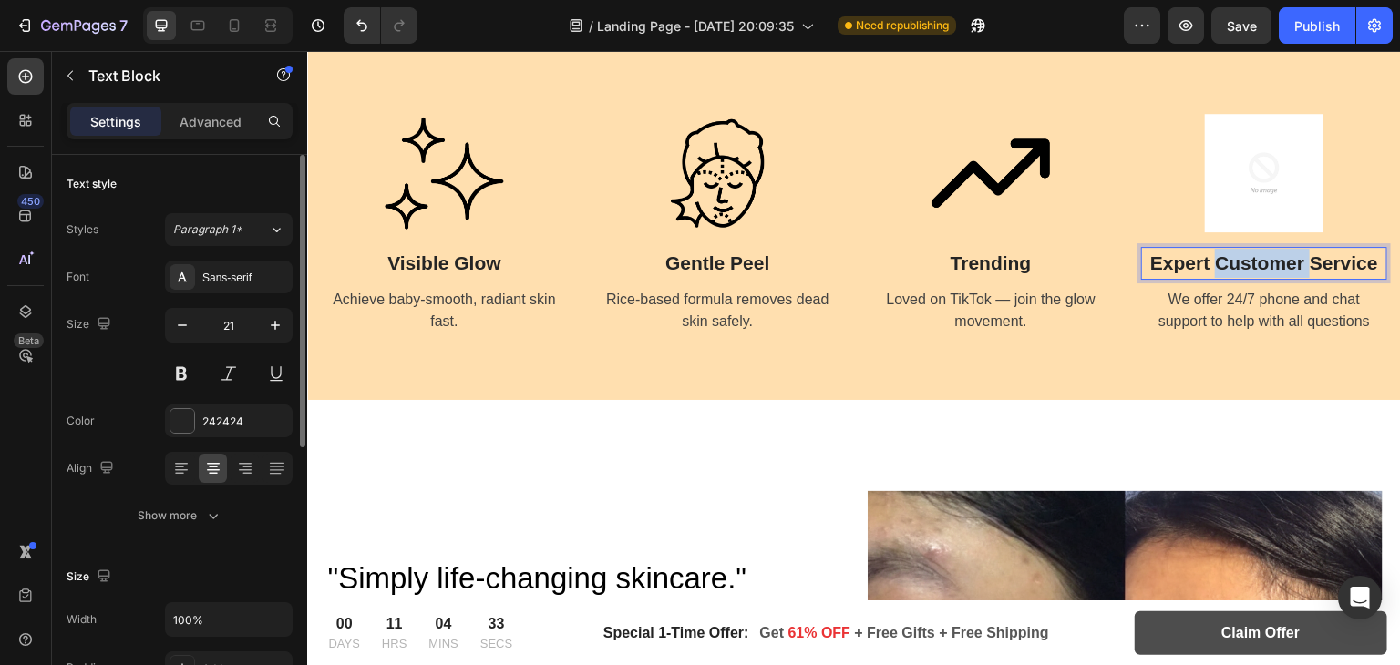
click at [1211, 259] on p "Expert Customer Service" at bounding box center [1264, 263] width 242 height 29
click at [1218, 301] on div "We offer 24/7 phone and chat support to help with all questions" at bounding box center [1264, 310] width 246 height 47
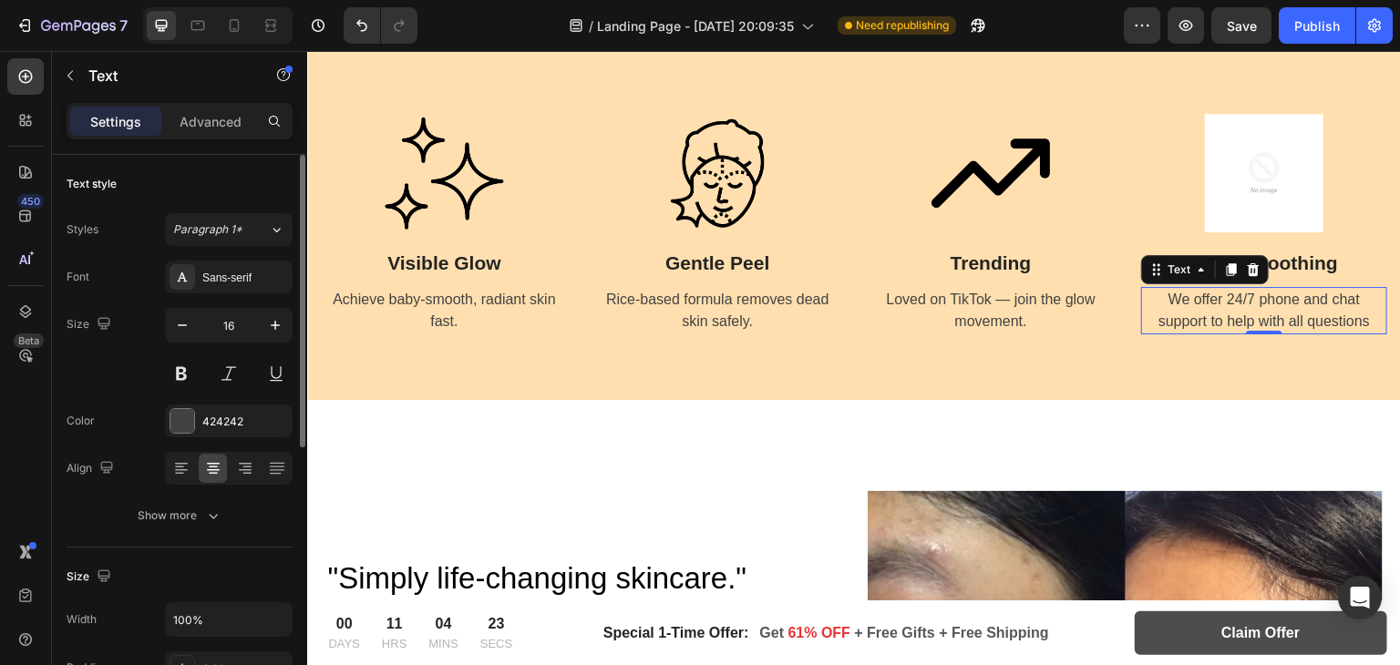
click at [1217, 310] on div "We offer 24/7 phone and chat support to help with all questions" at bounding box center [1264, 310] width 246 height 47
click at [1217, 310] on p "We offer 24/7 phone and chat support to help with all questions" at bounding box center [1264, 311] width 242 height 44
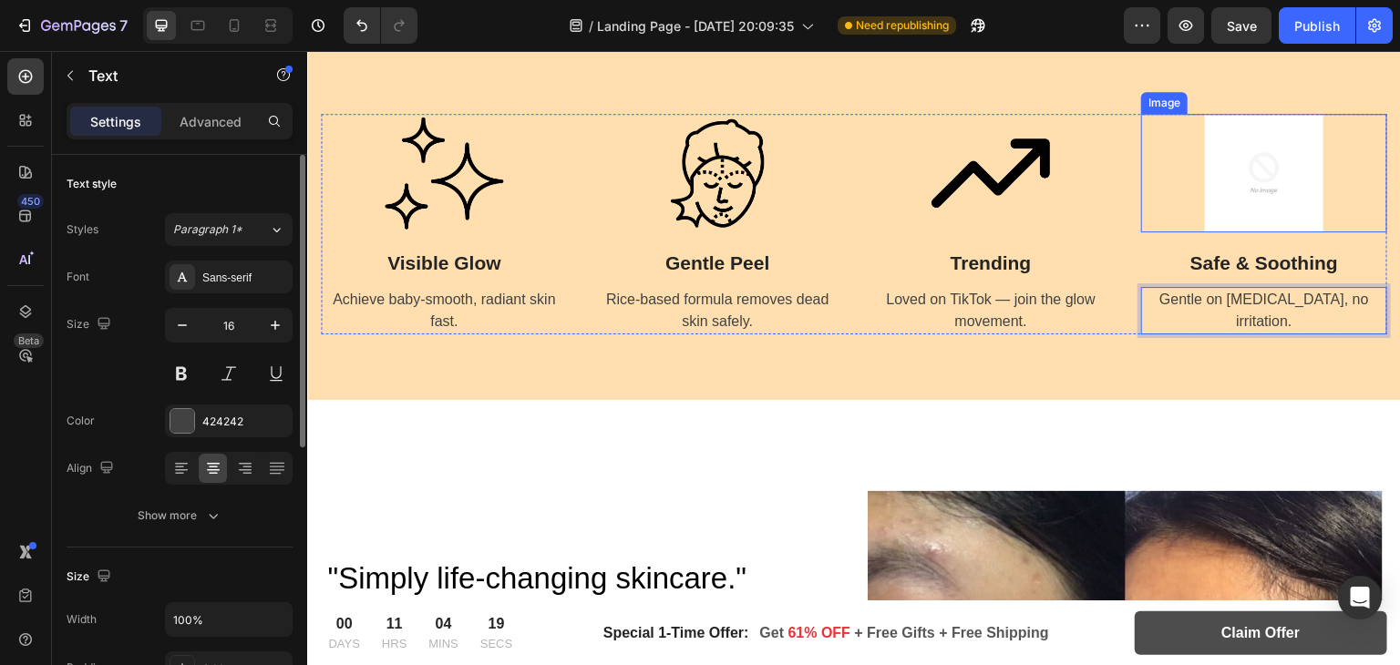
click at [1231, 182] on img at bounding box center [1264, 173] width 119 height 119
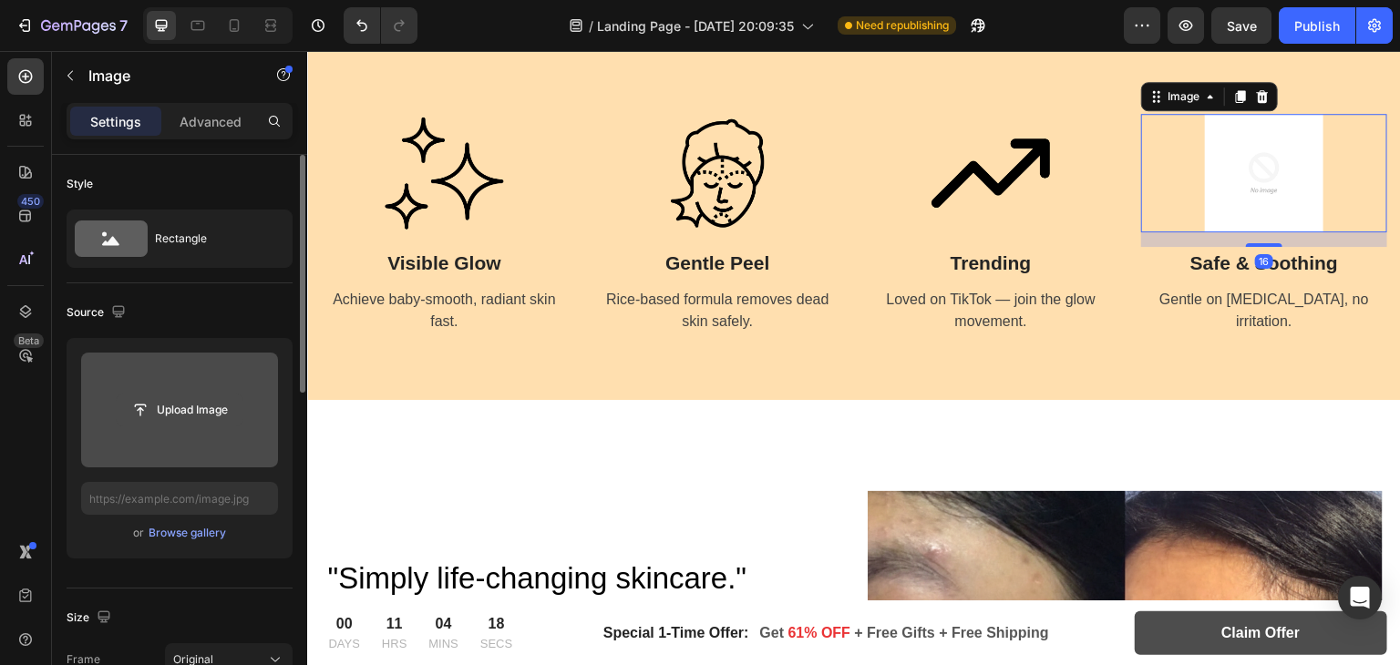
click at [164, 398] on input "file" at bounding box center [180, 410] width 126 height 31
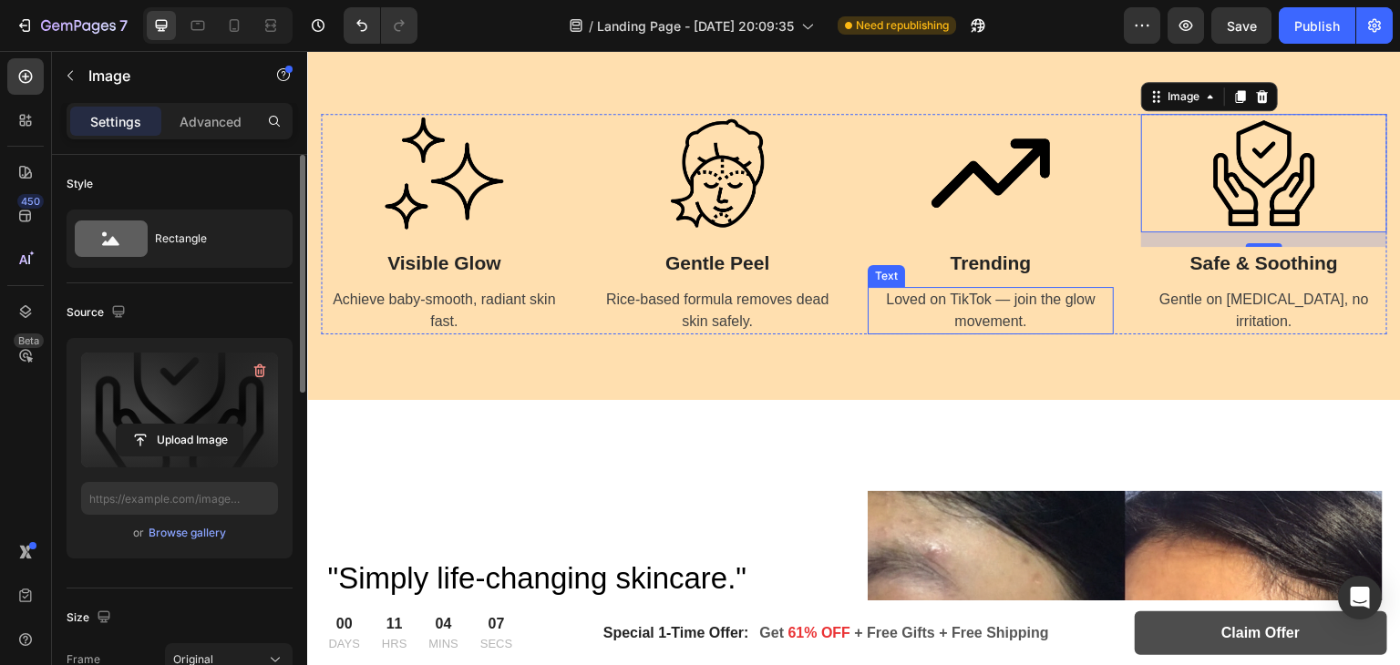
type input "[URL][DOMAIN_NAME]"
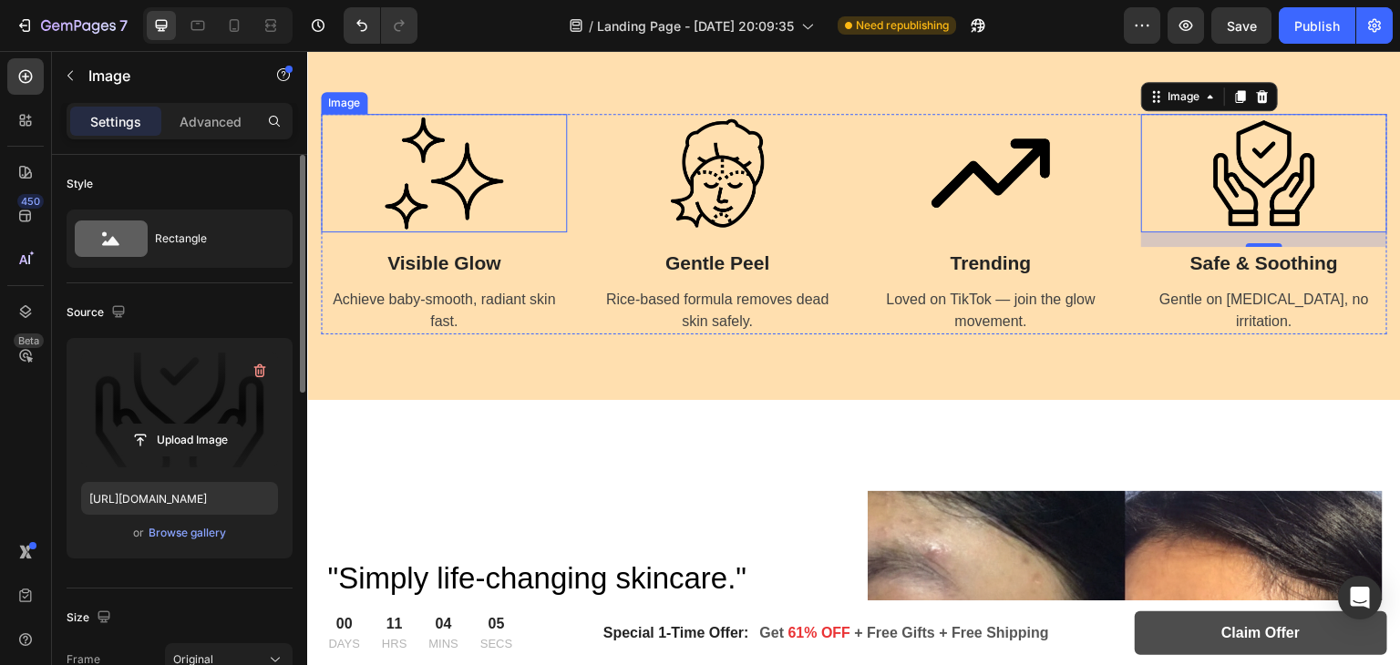
click at [441, 176] on img at bounding box center [444, 173] width 119 height 119
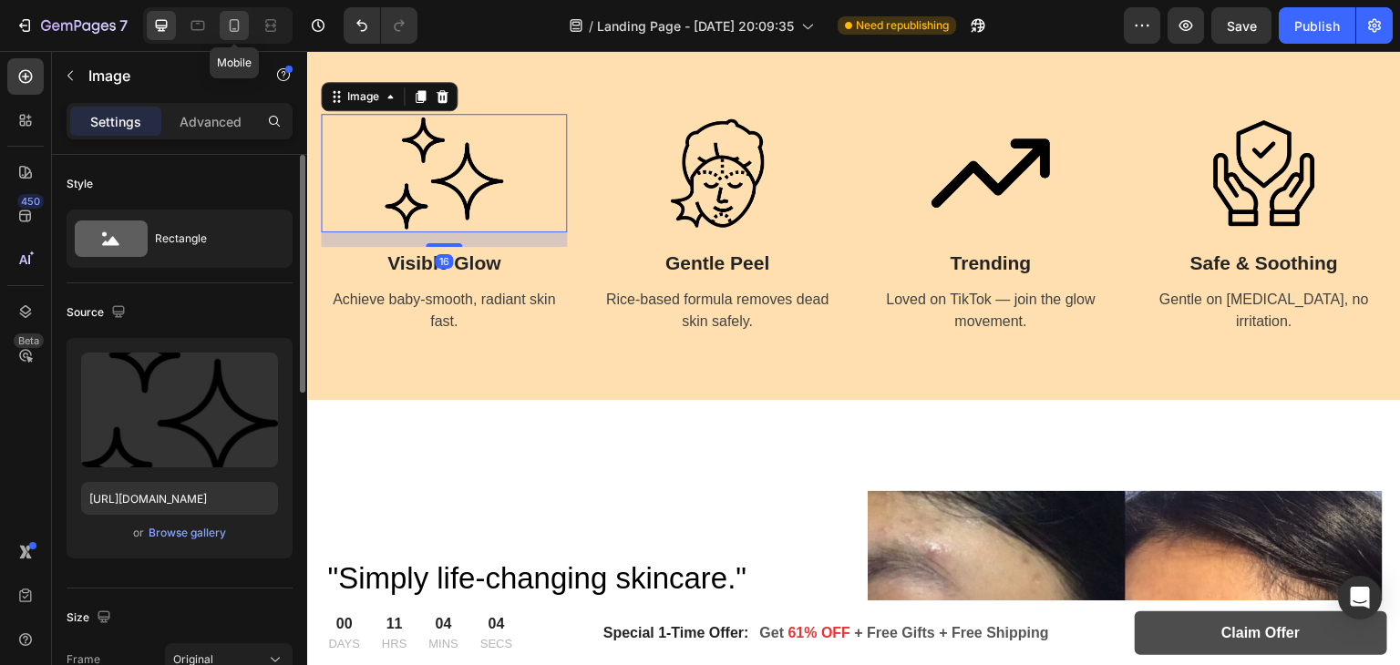
click at [233, 31] on icon at bounding box center [235, 25] width 10 height 13
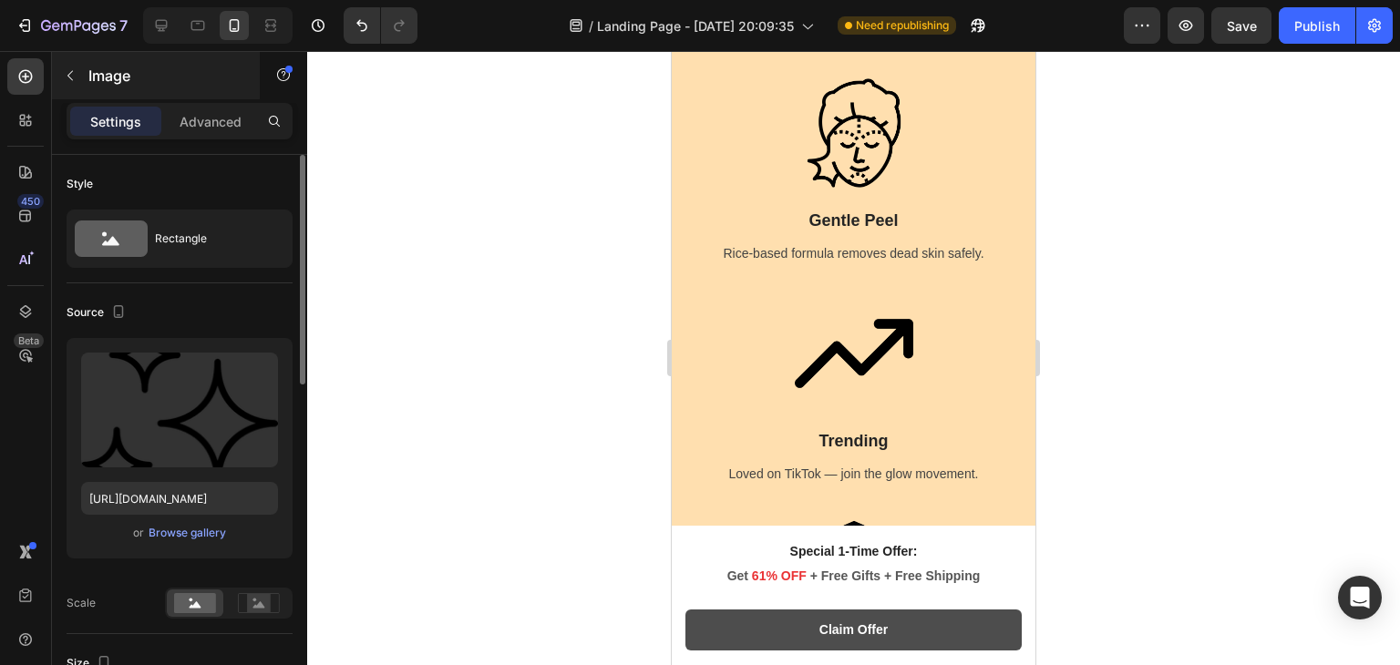
scroll to position [1460, 0]
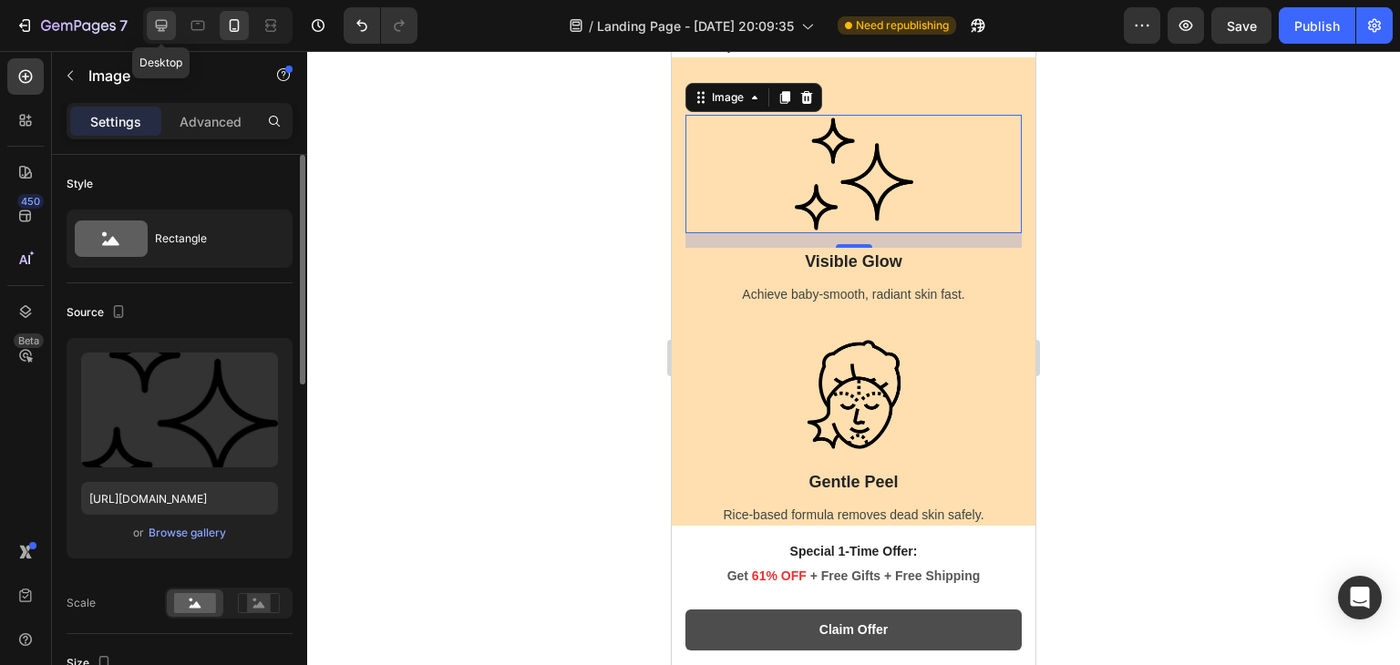
click at [161, 31] on icon at bounding box center [162, 26] width 12 height 12
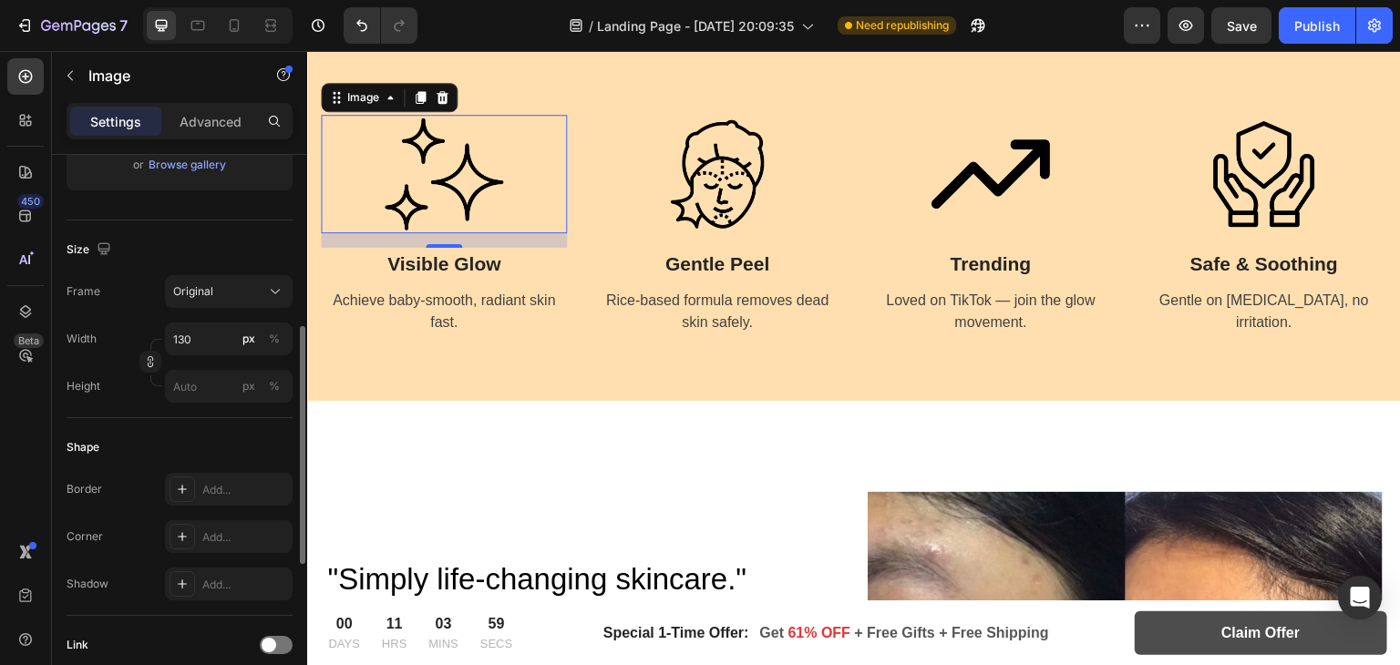
scroll to position [379, 0]
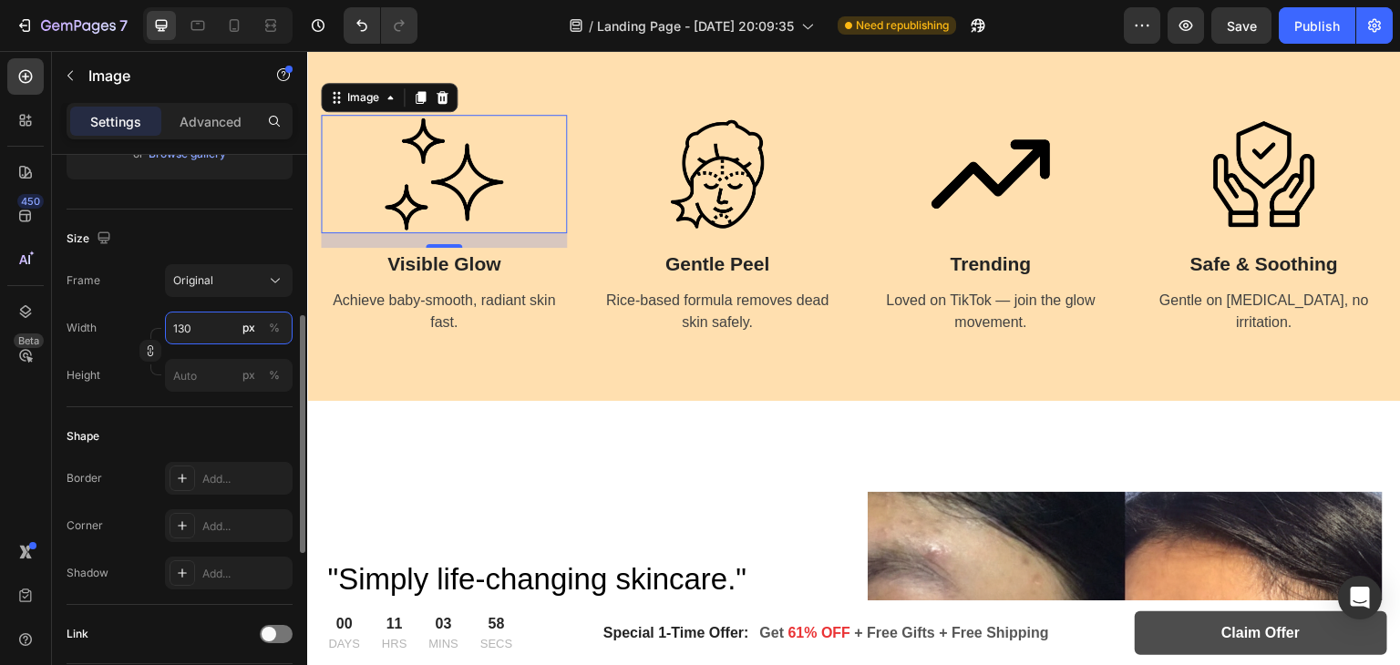
click at [233, 327] on input "130" at bounding box center [229, 328] width 128 height 33
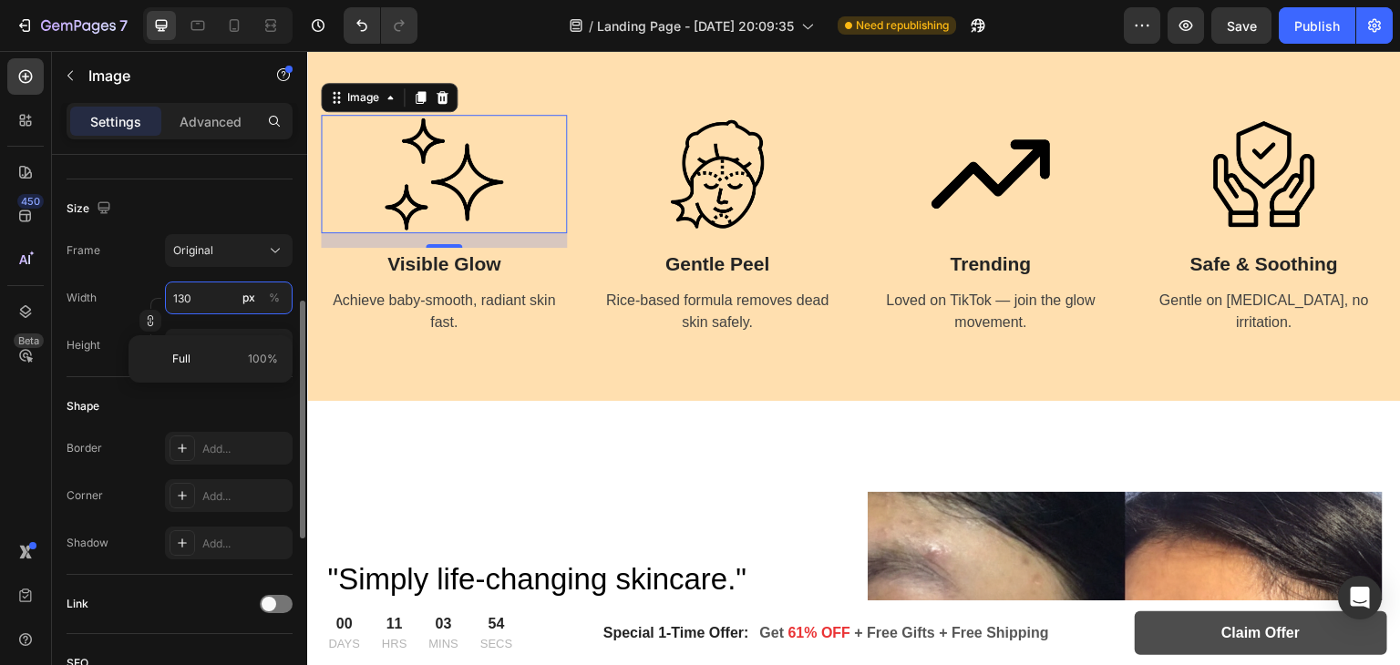
scroll to position [390, 0]
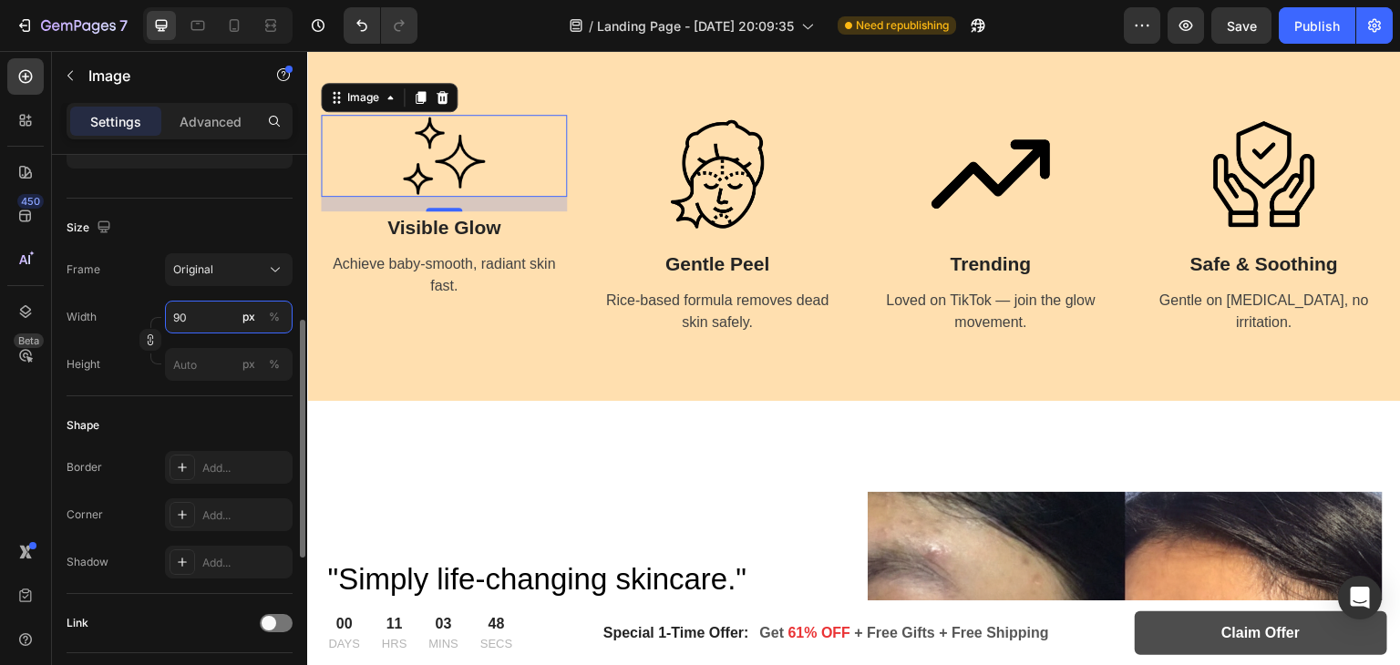
type input "9"
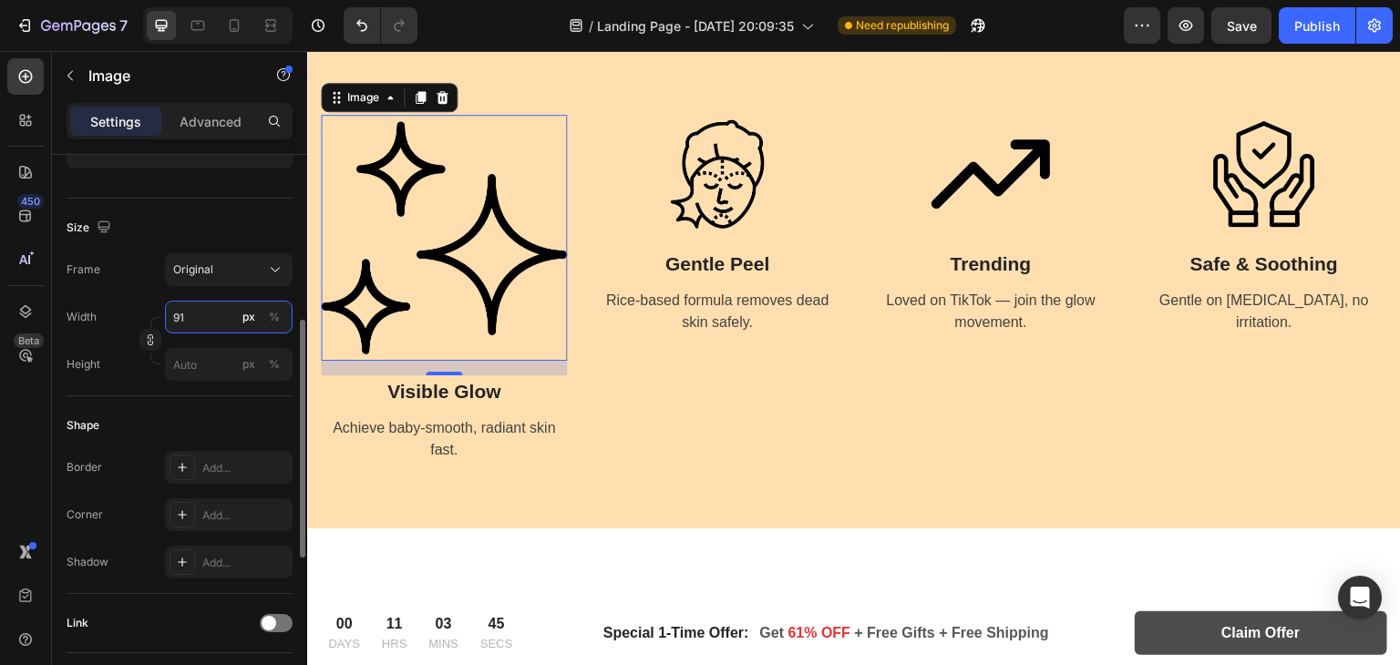
type input "9"
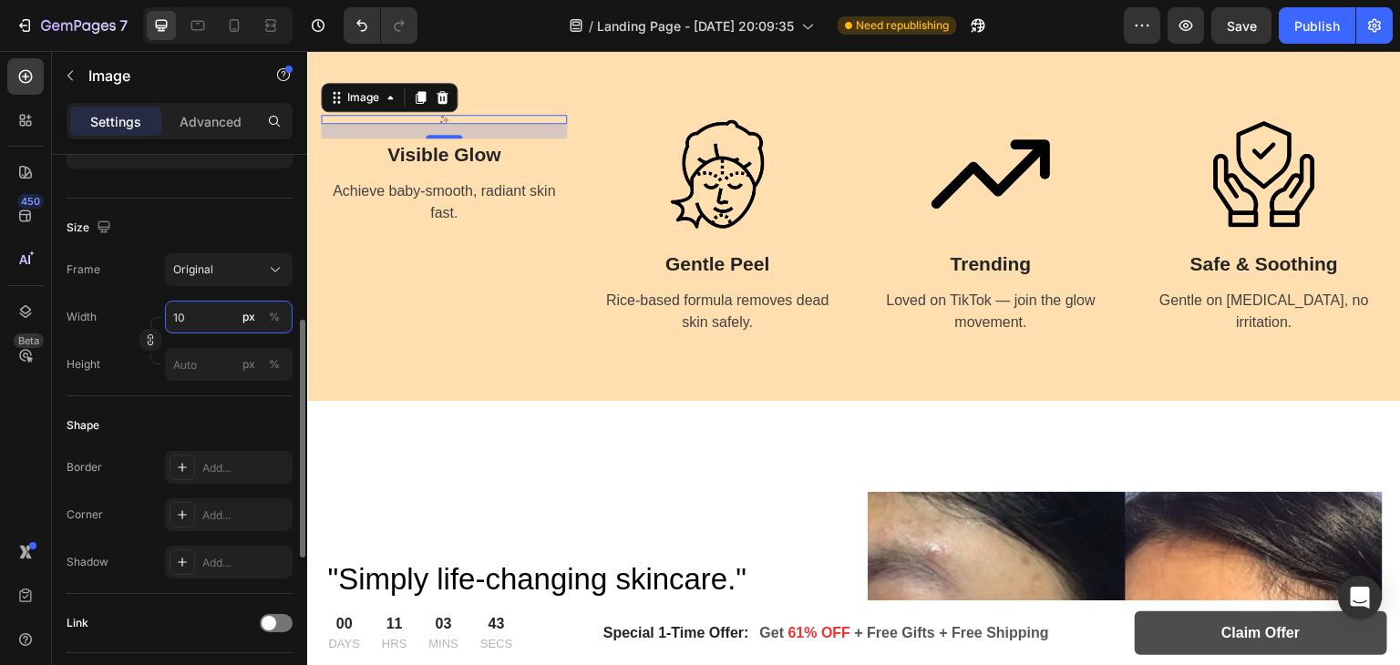
type input "100"
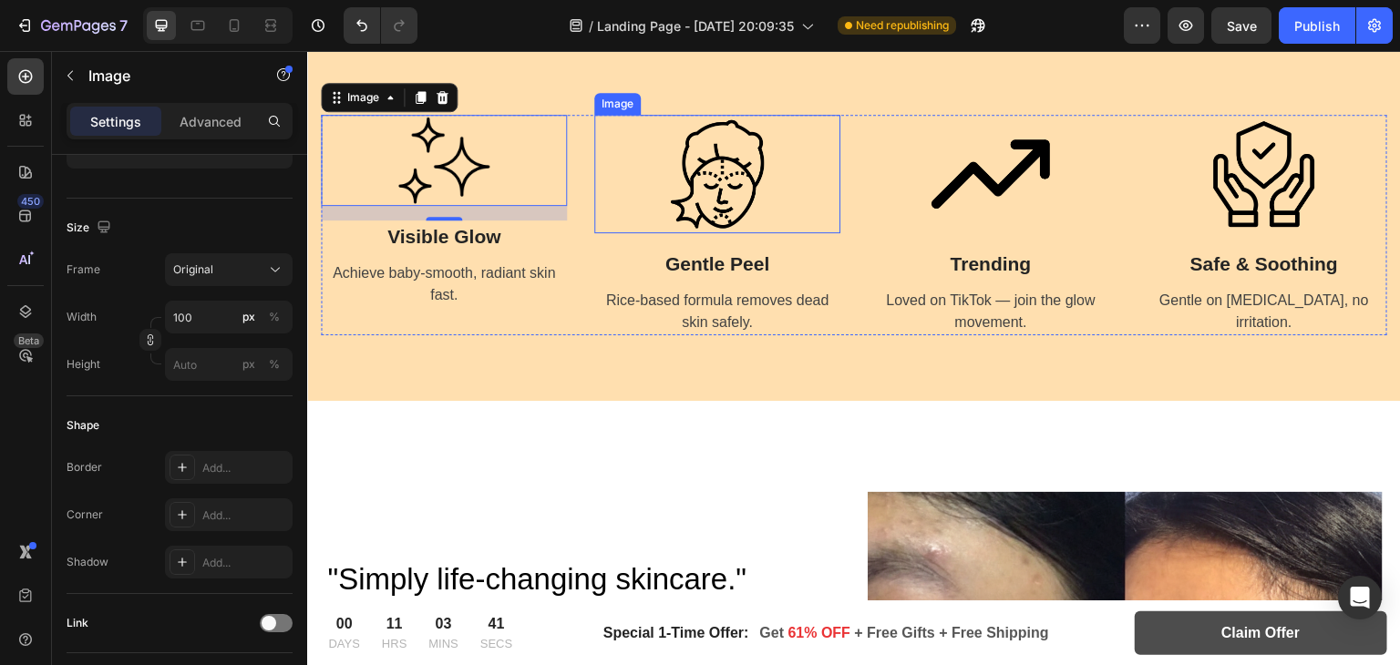
click at [703, 181] on img at bounding box center [717, 174] width 119 height 119
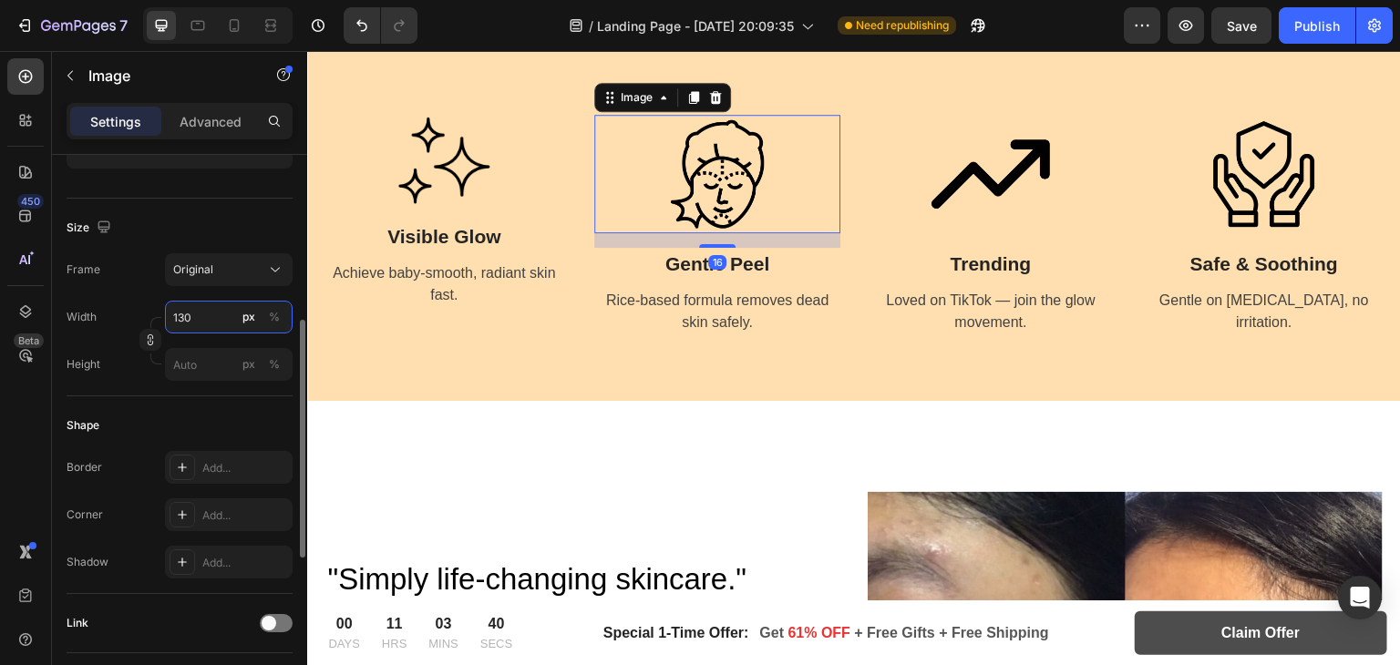
click at [202, 313] on input "130" at bounding box center [229, 317] width 128 height 33
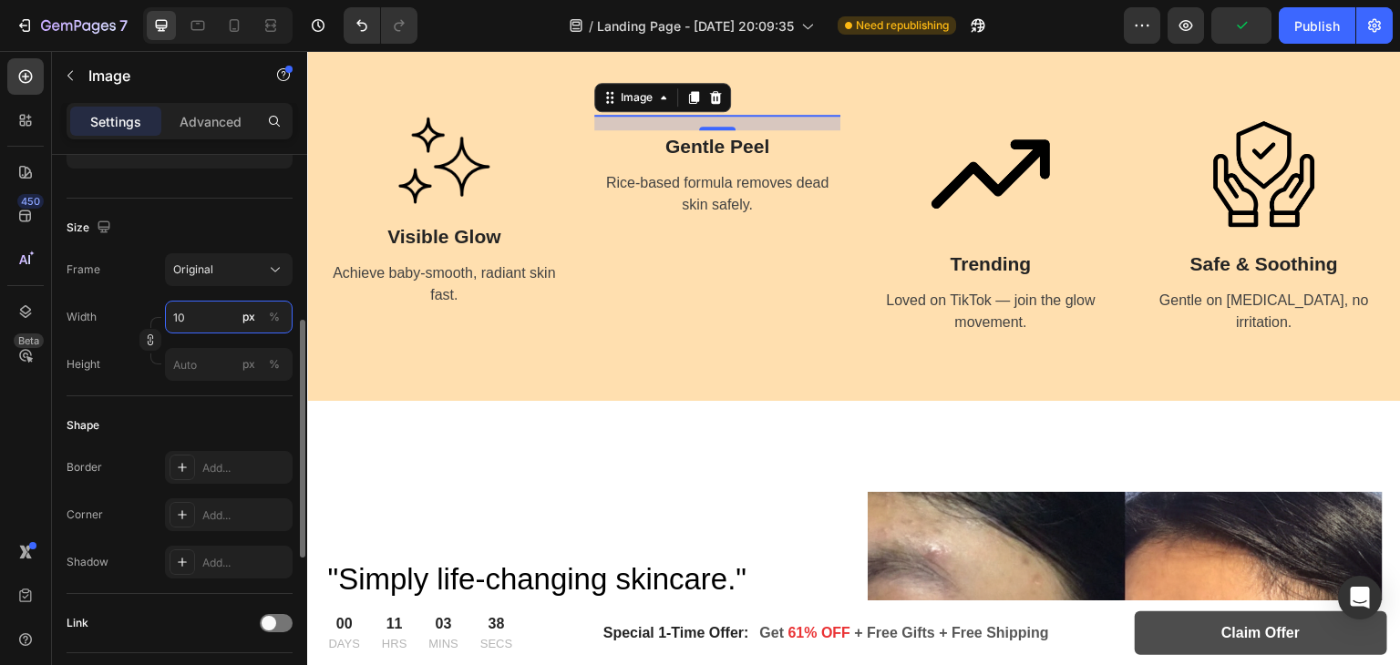
type input "100"
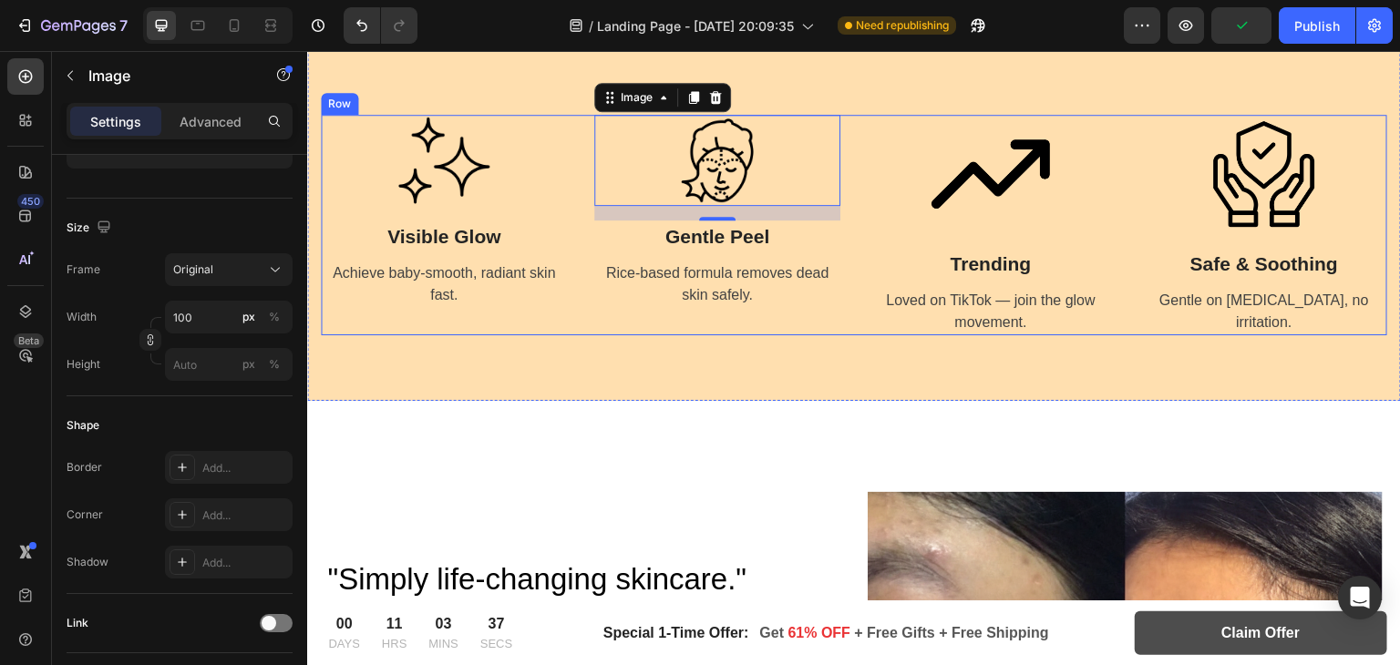
click at [1005, 188] on img at bounding box center [991, 174] width 119 height 119
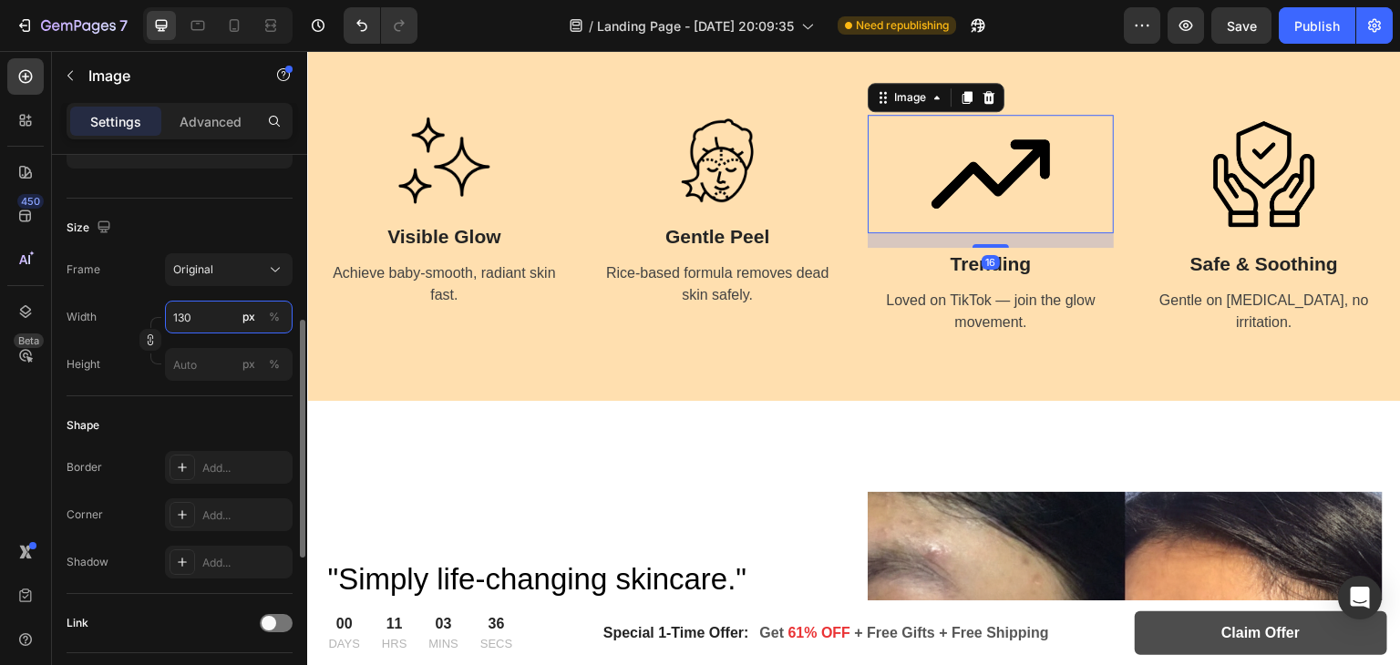
click at [201, 317] on input "130" at bounding box center [229, 317] width 128 height 33
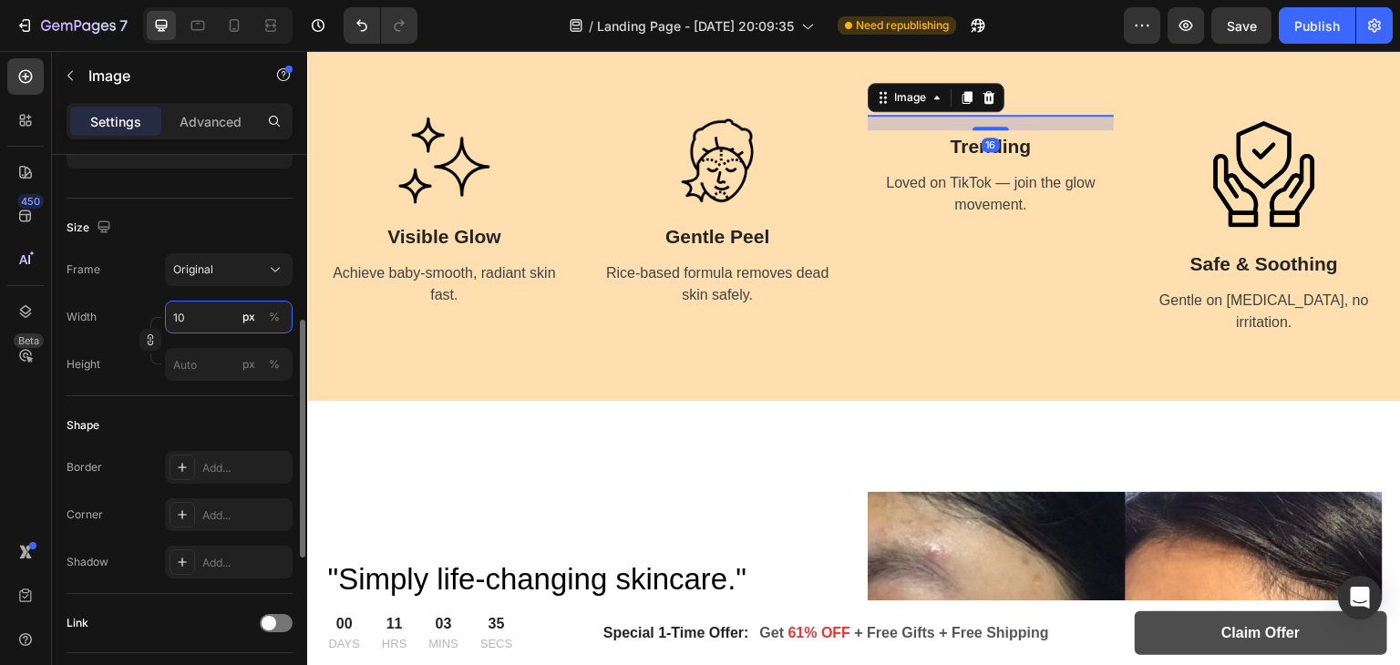
type input "100"
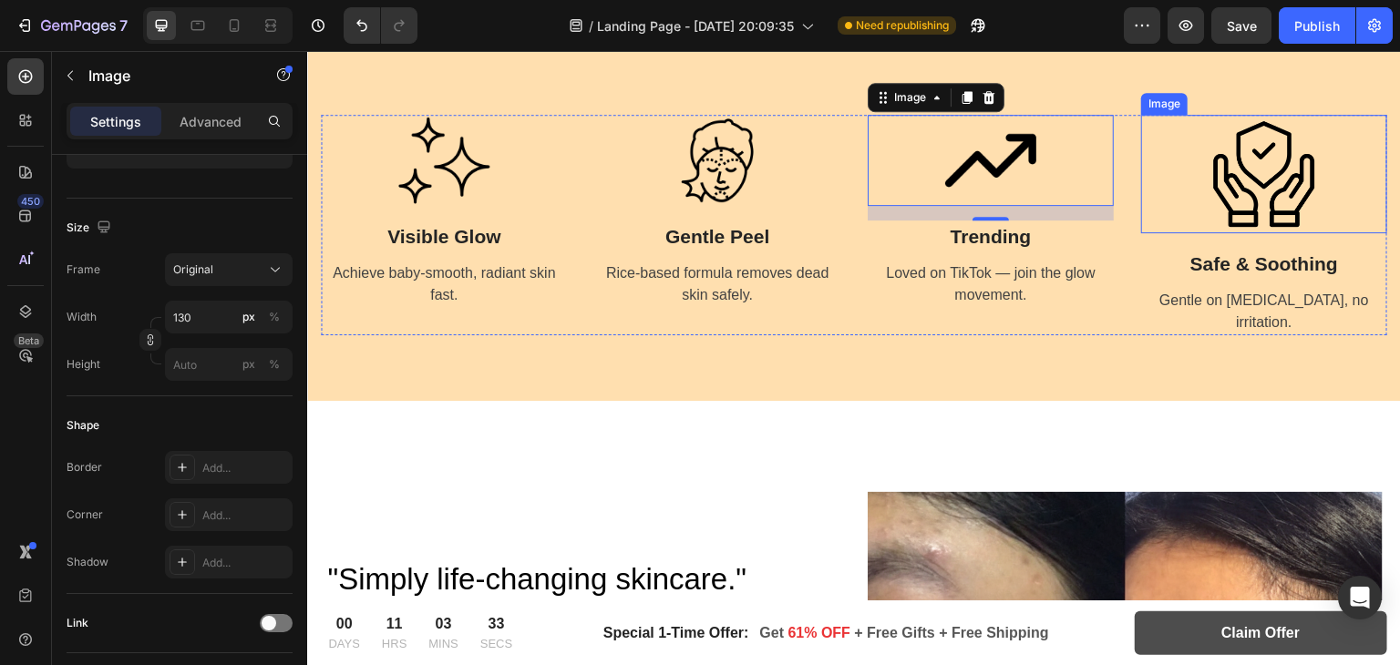
click at [1295, 169] on img at bounding box center [1264, 174] width 119 height 119
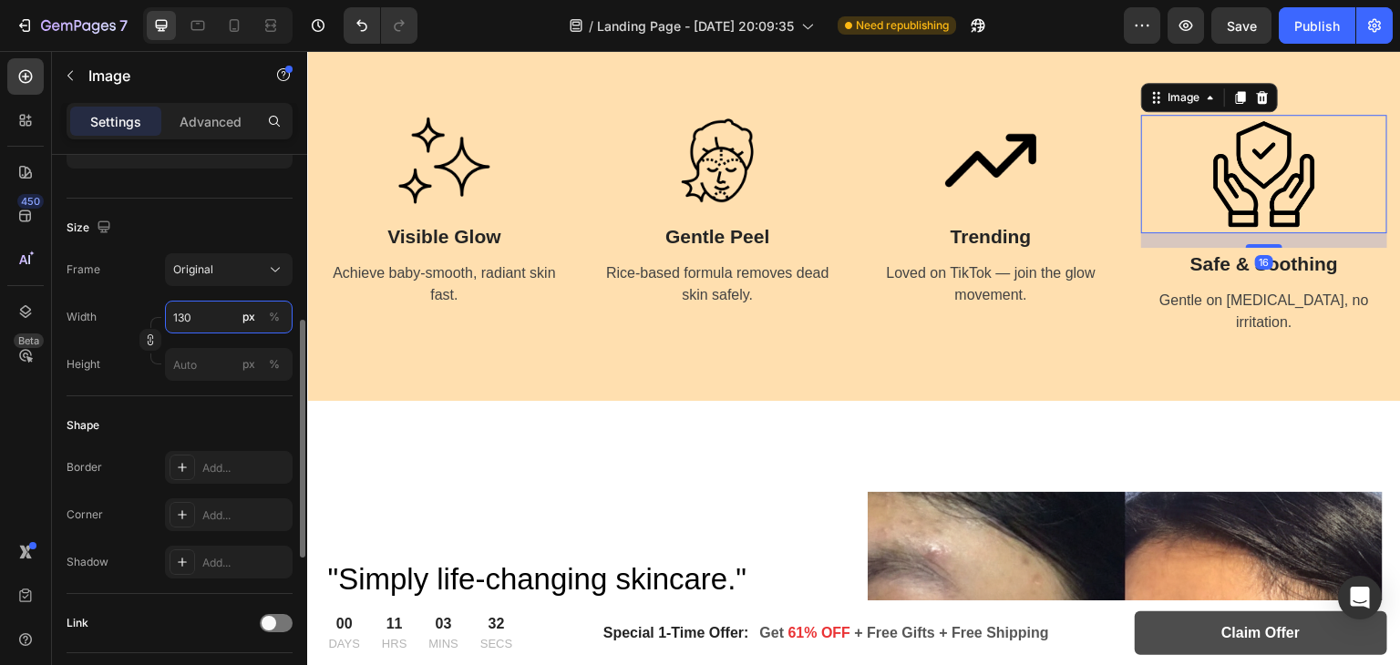
click at [186, 312] on input "130" at bounding box center [229, 317] width 128 height 33
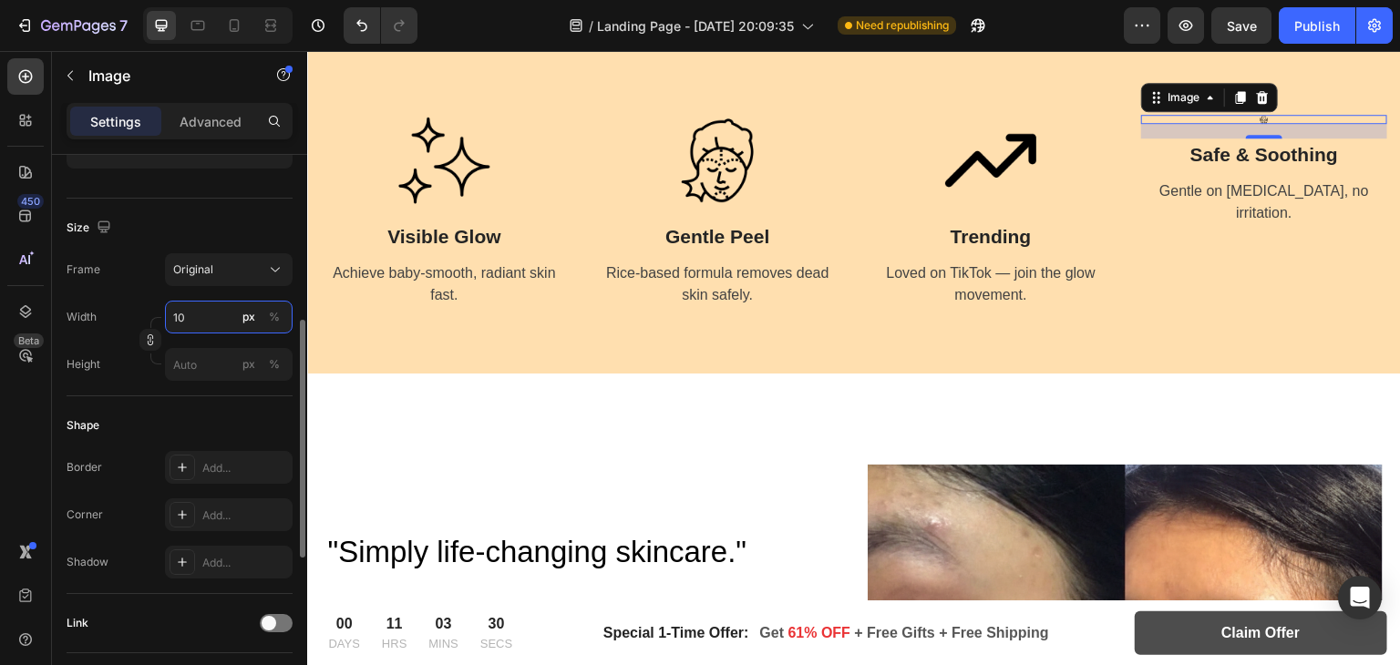
type input "100"
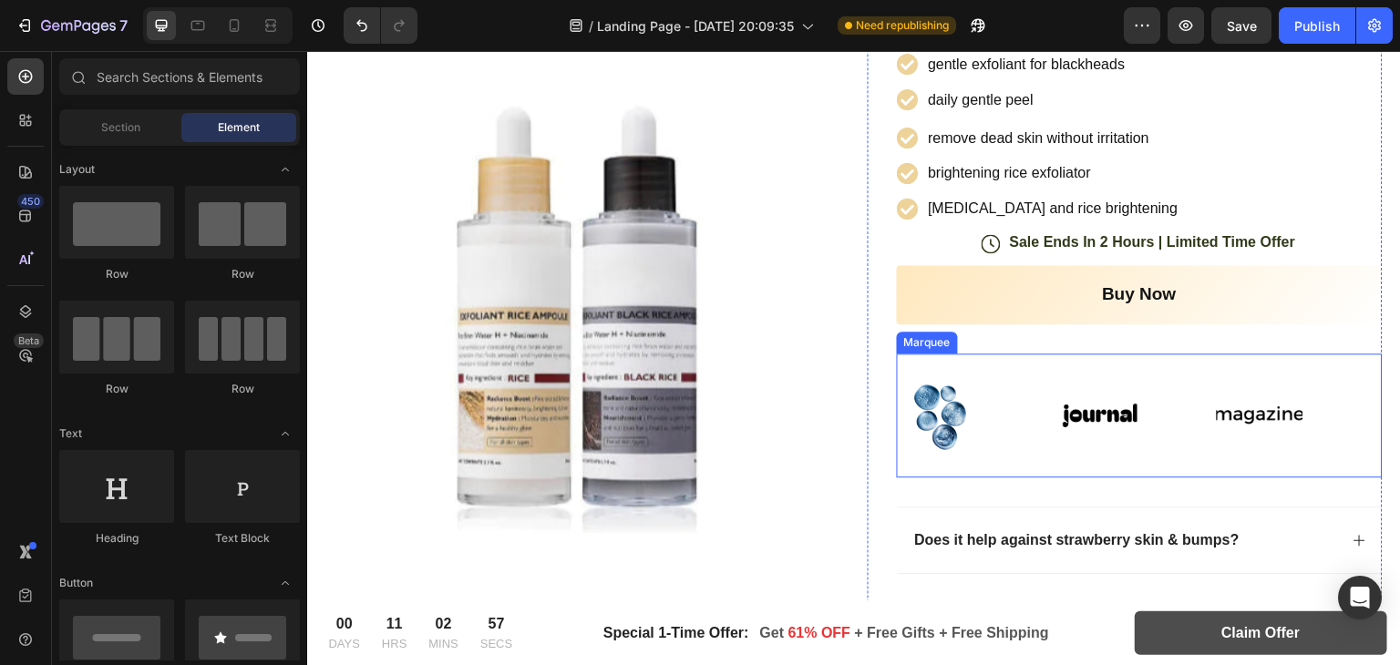
scroll to position [594, 0]
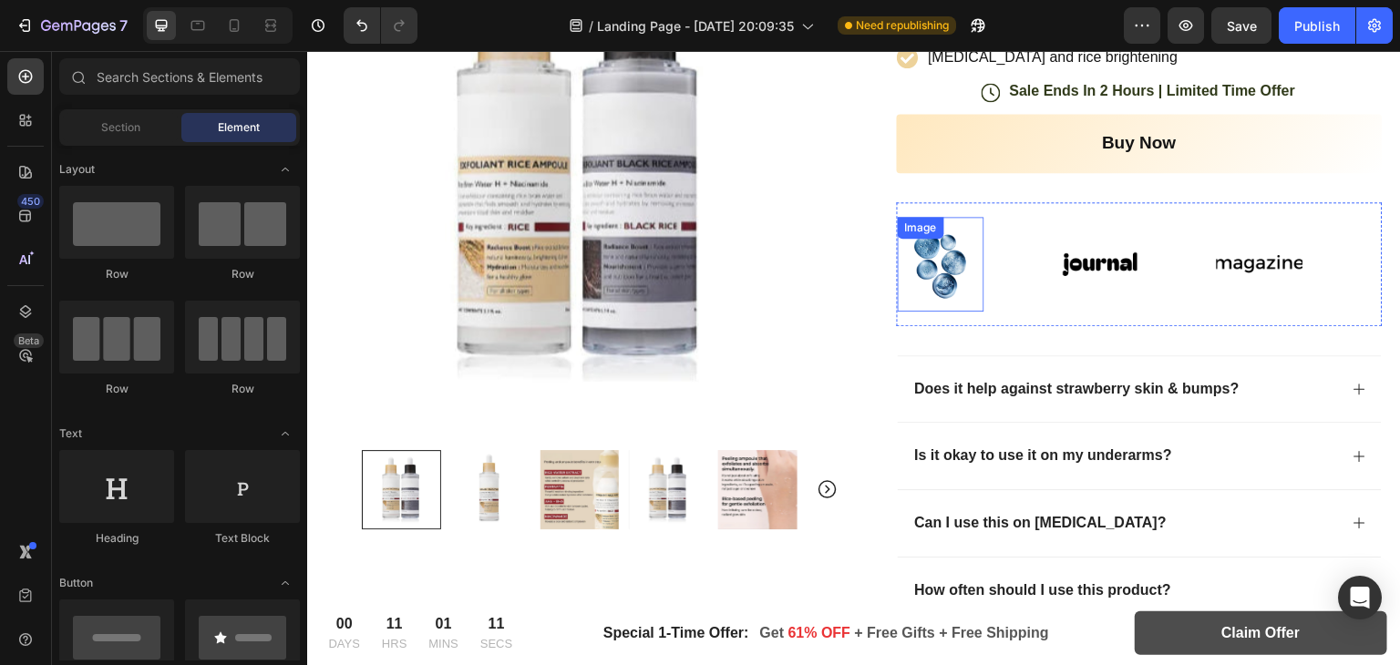
click at [933, 245] on img at bounding box center [940, 264] width 73 height 73
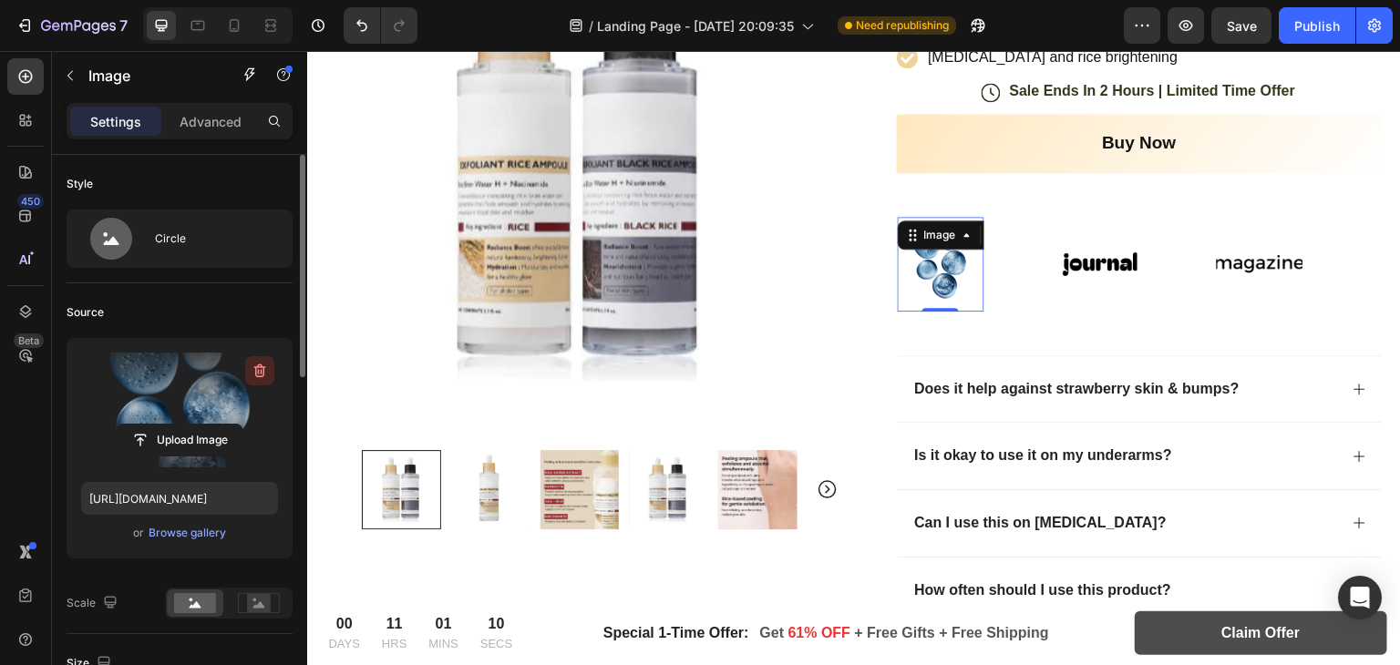
click at [247, 373] on button "button" at bounding box center [259, 370] width 29 height 29
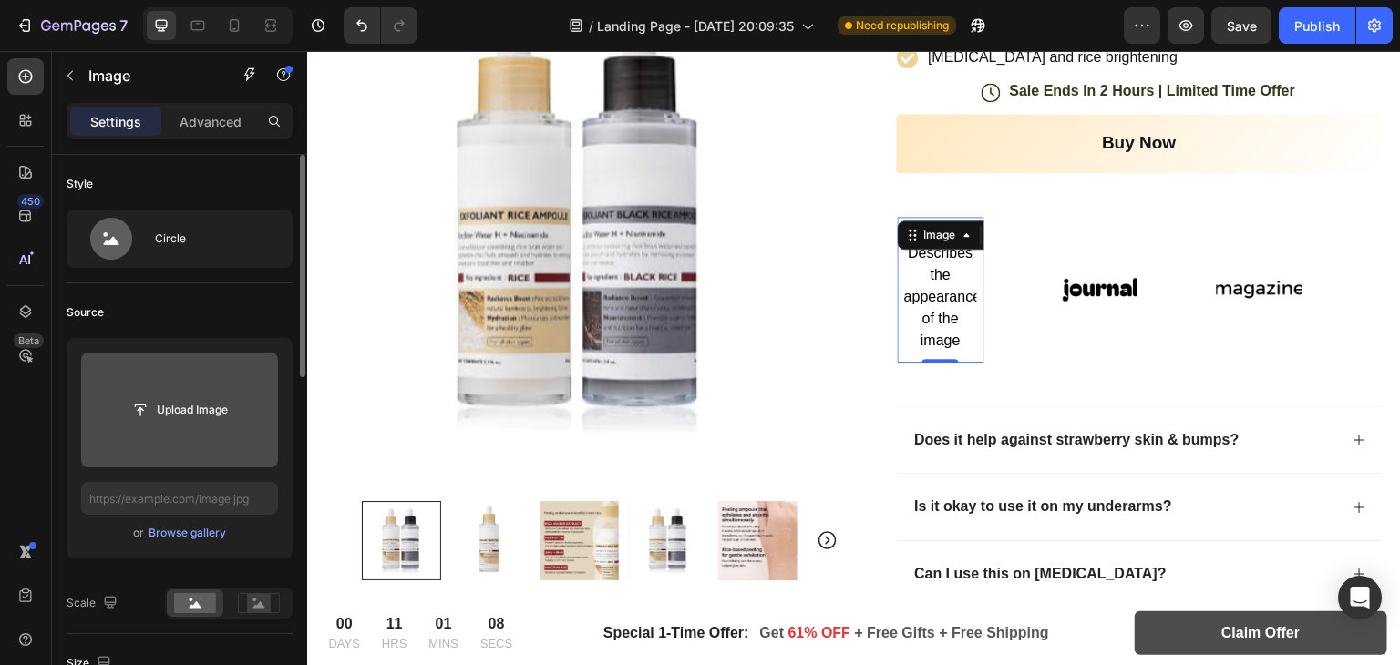
click at [196, 407] on input "file" at bounding box center [180, 410] width 126 height 31
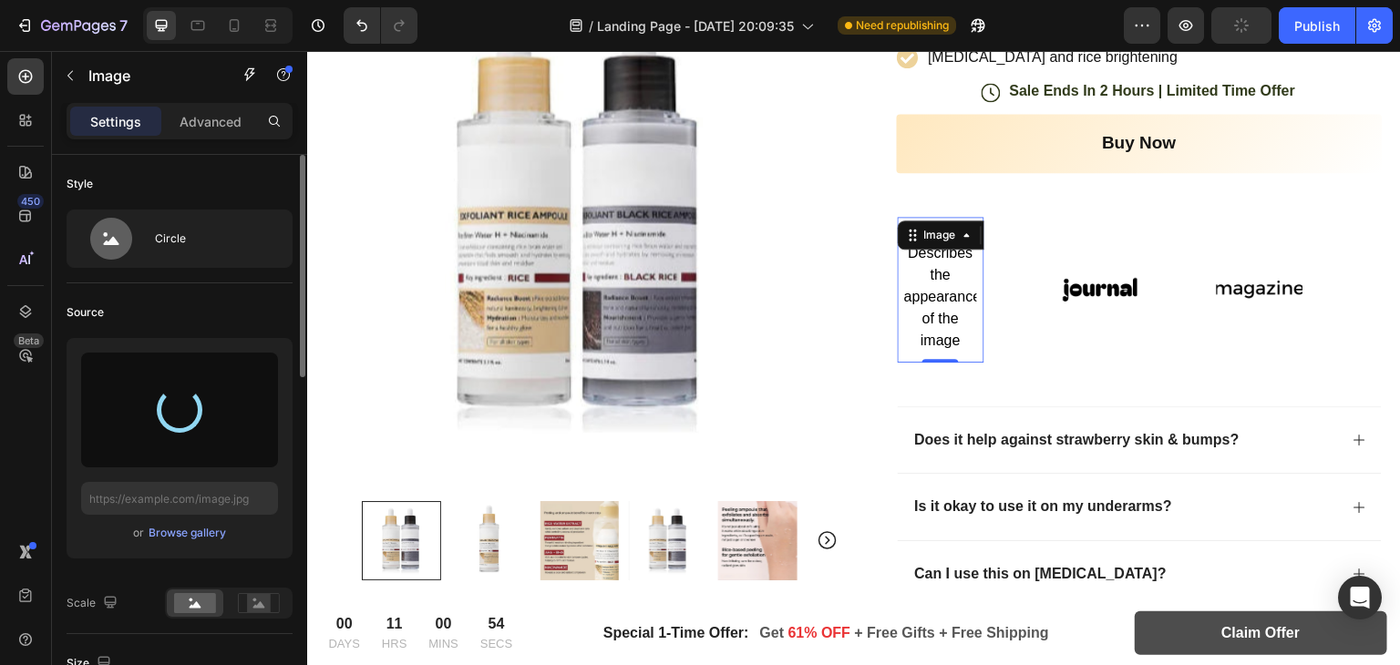
click at [942, 288] on img at bounding box center [940, 290] width 73 height 124
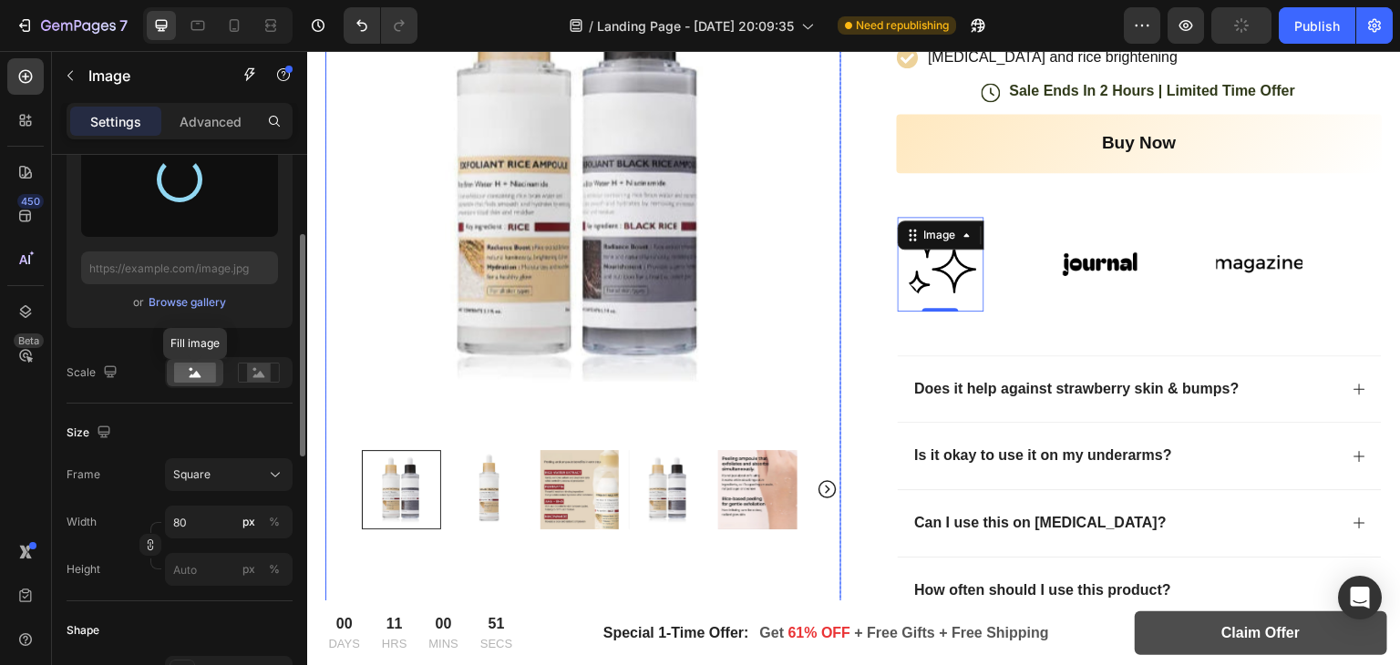
type input "[URL][DOMAIN_NAME]"
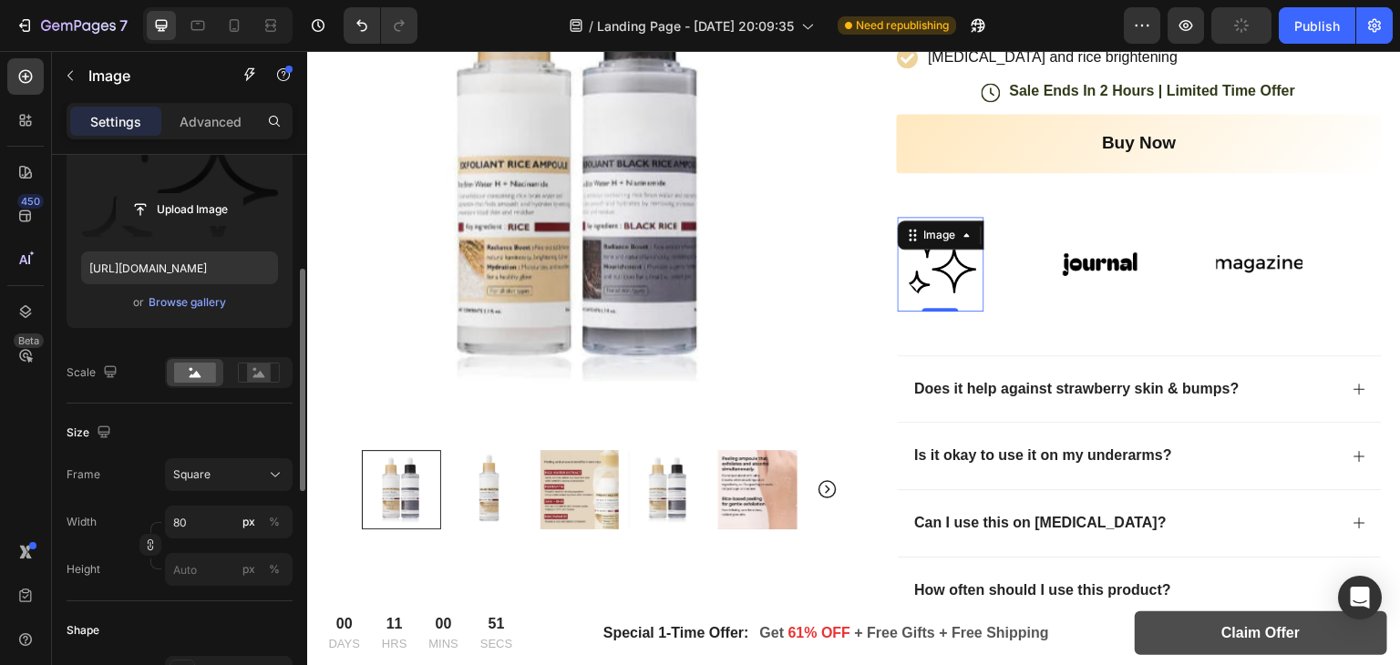
scroll to position [247, 0]
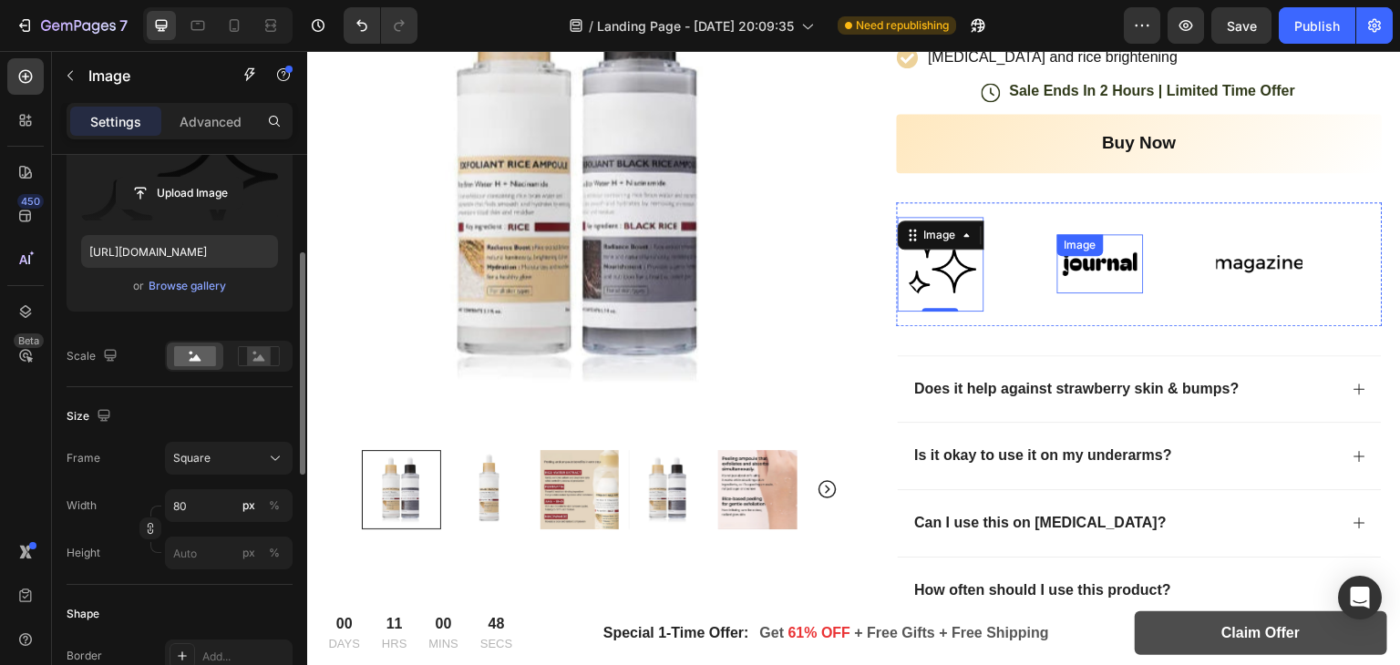
click at [1078, 259] on div "Image" at bounding box center [1100, 263] width 87 height 58
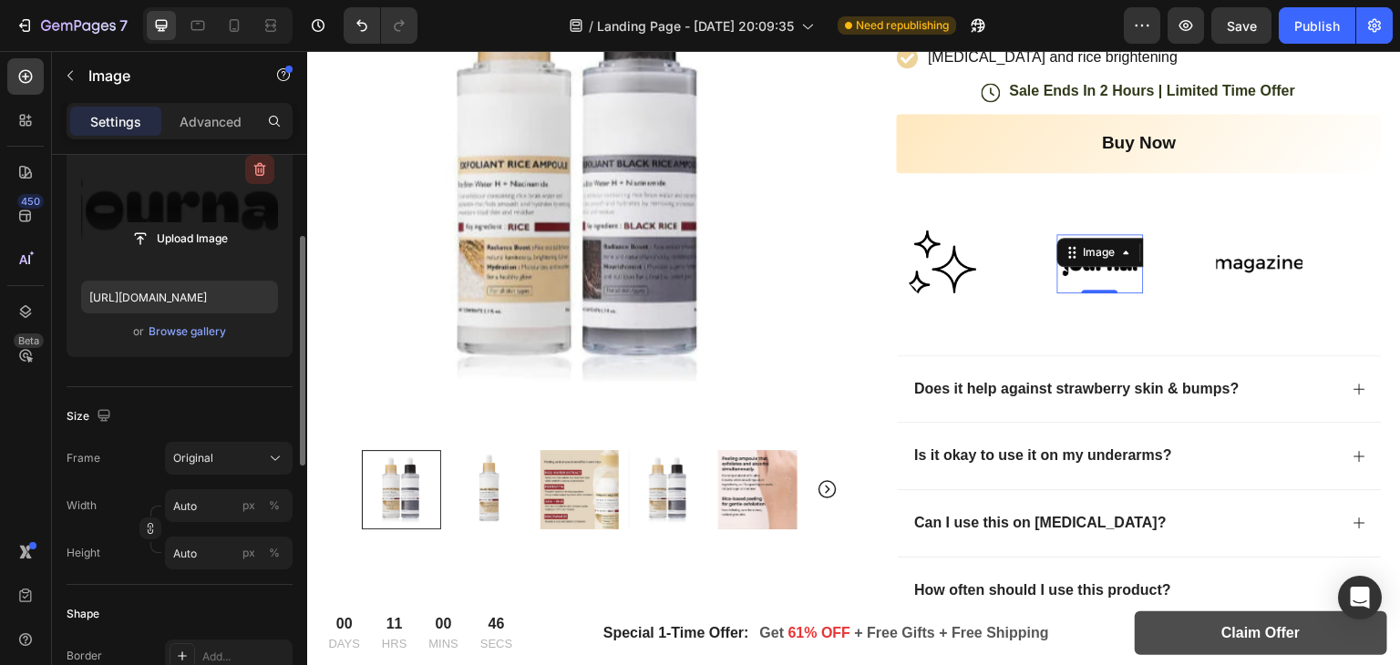
scroll to position [201, 0]
click at [262, 167] on icon "button" at bounding box center [260, 170] width 18 height 18
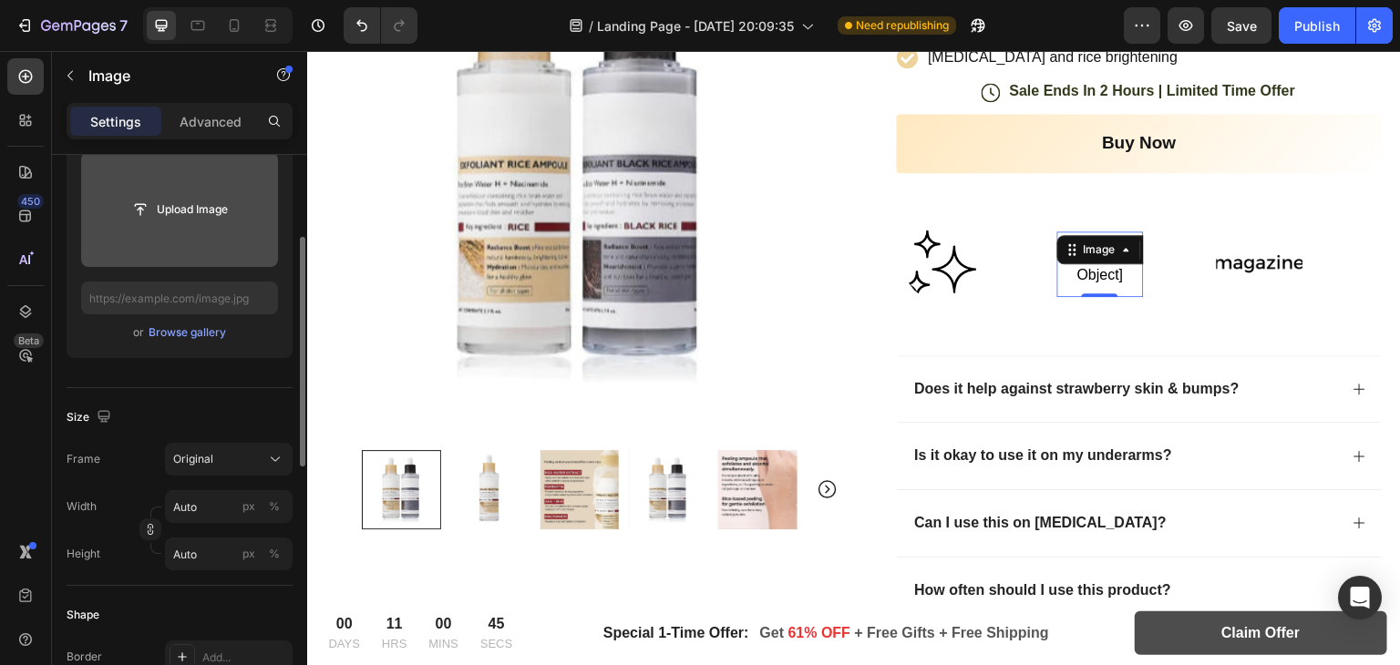
click at [174, 220] on input "file" at bounding box center [180, 209] width 126 height 31
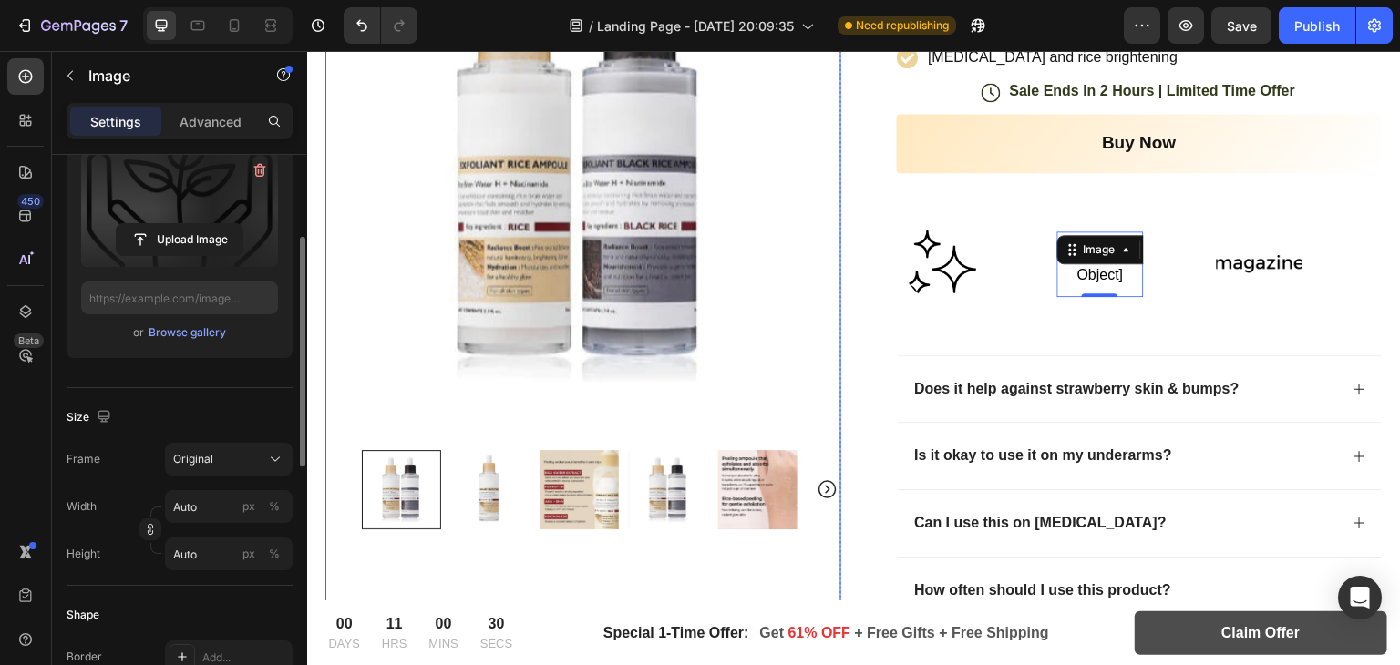
type input "https://cdn.shopify.com/s/files/1/0966/8388/4874/files/gempages_585525682461737…"
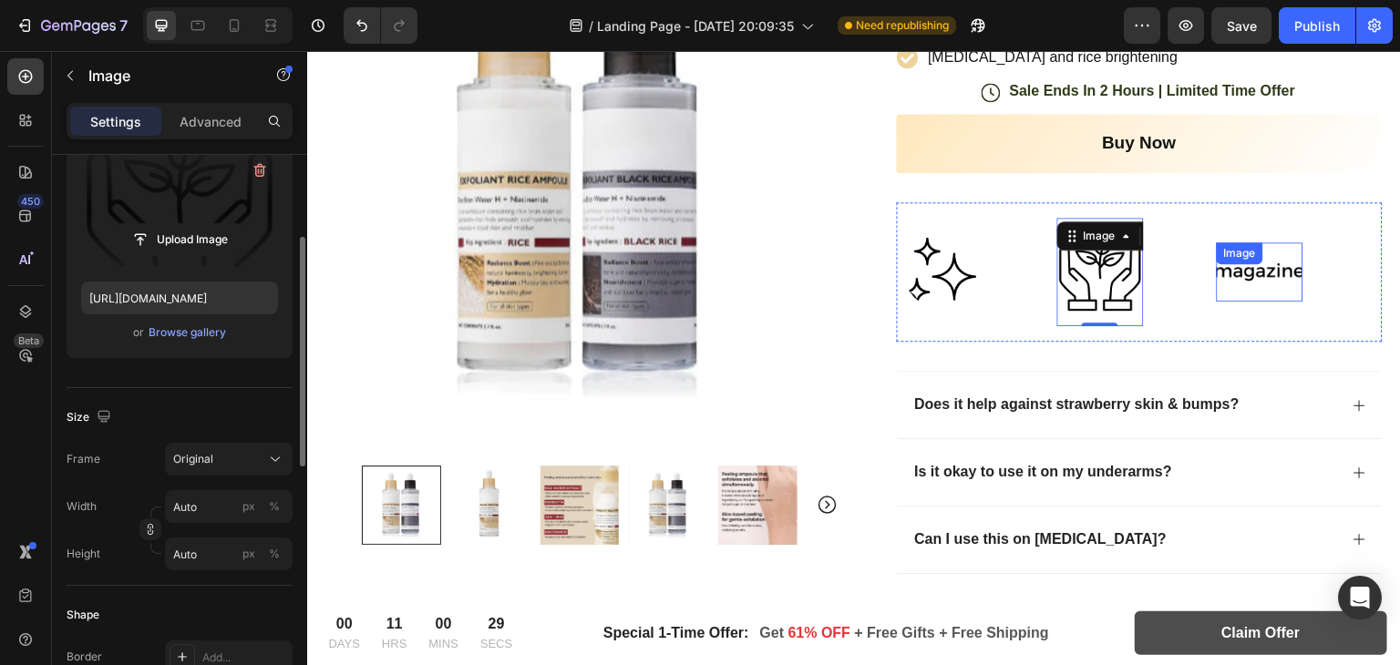
click at [1243, 259] on div "Image" at bounding box center [1240, 253] width 46 height 22
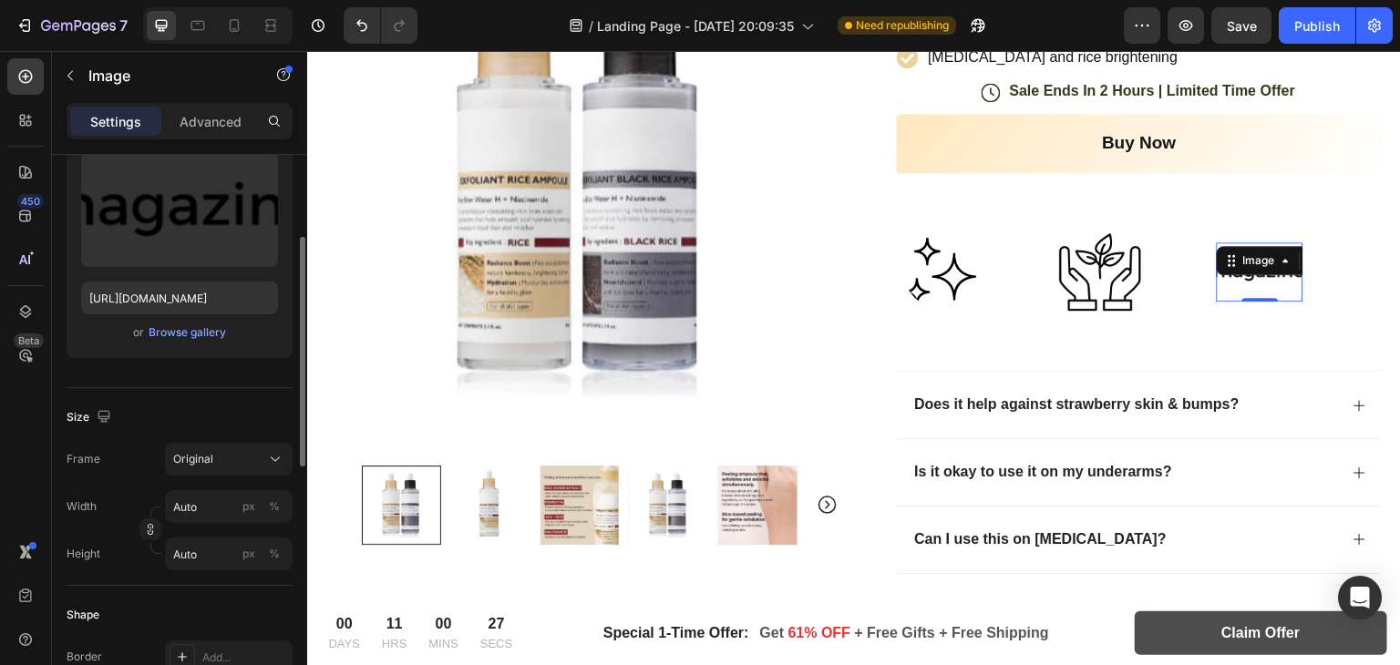
click at [1240, 276] on img at bounding box center [1260, 271] width 87 height 36
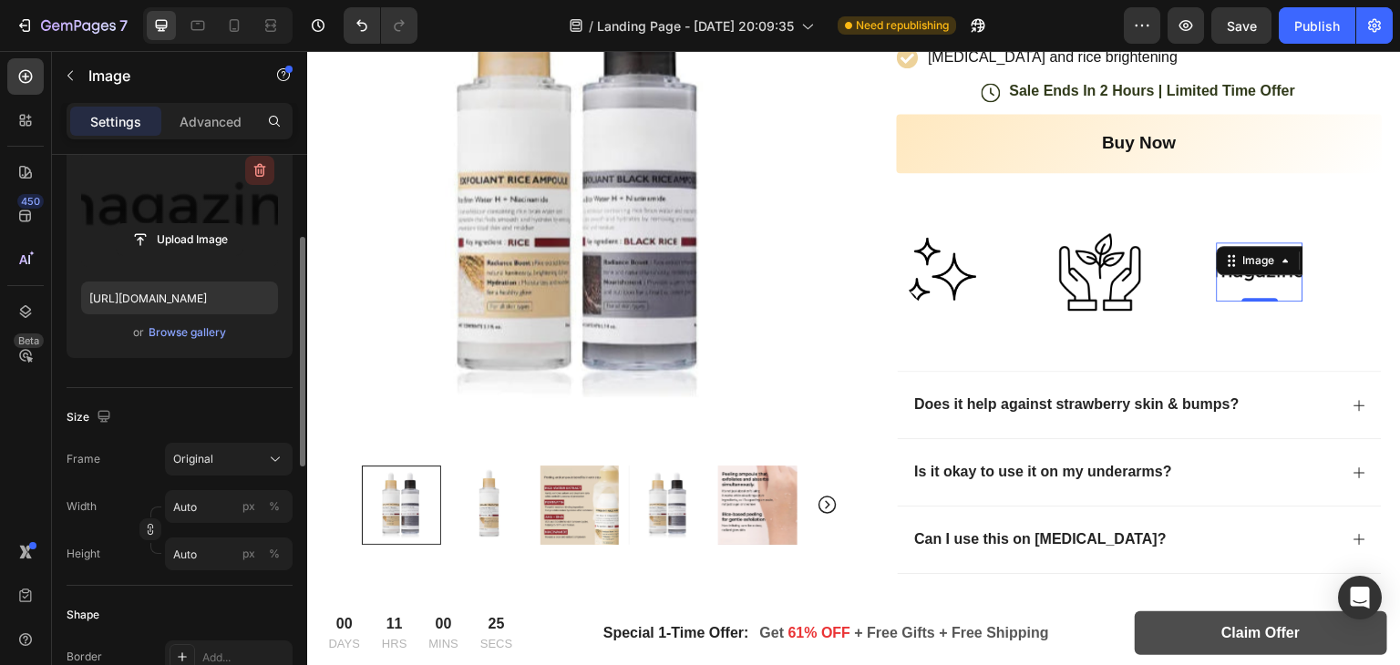
click at [252, 175] on icon "button" at bounding box center [260, 170] width 18 height 18
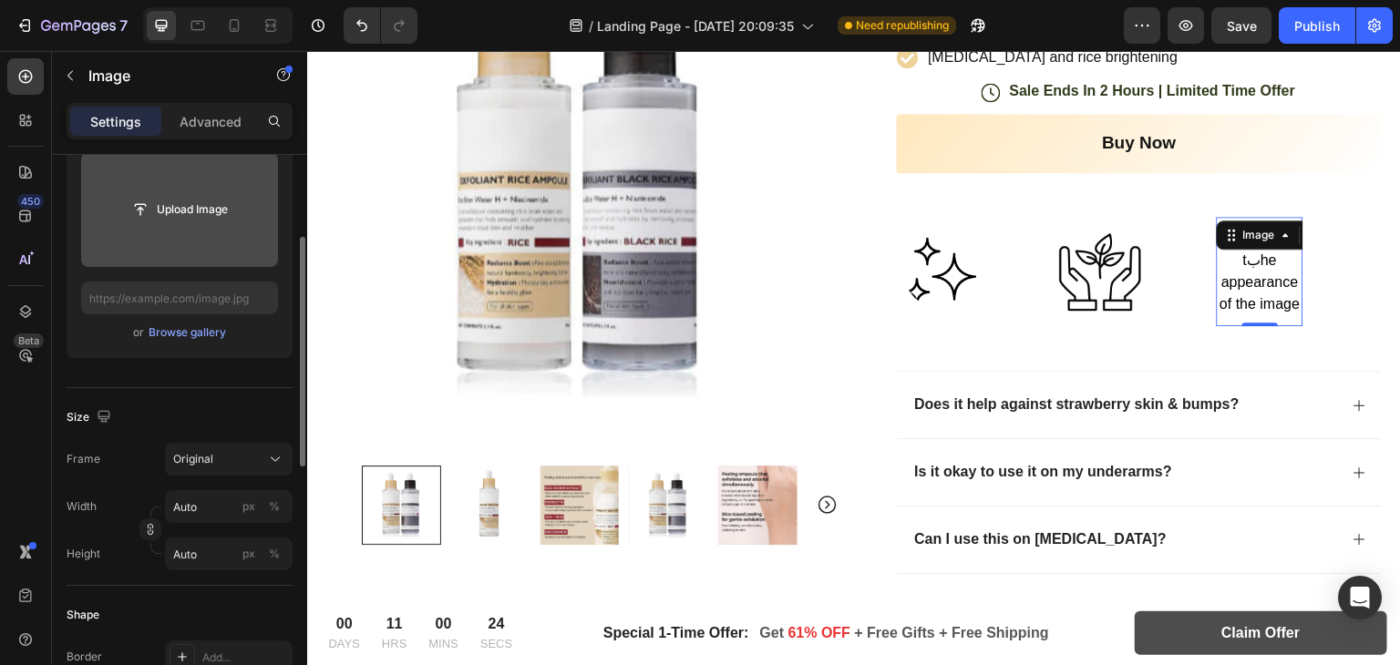
click at [173, 216] on input "file" at bounding box center [180, 209] width 126 height 31
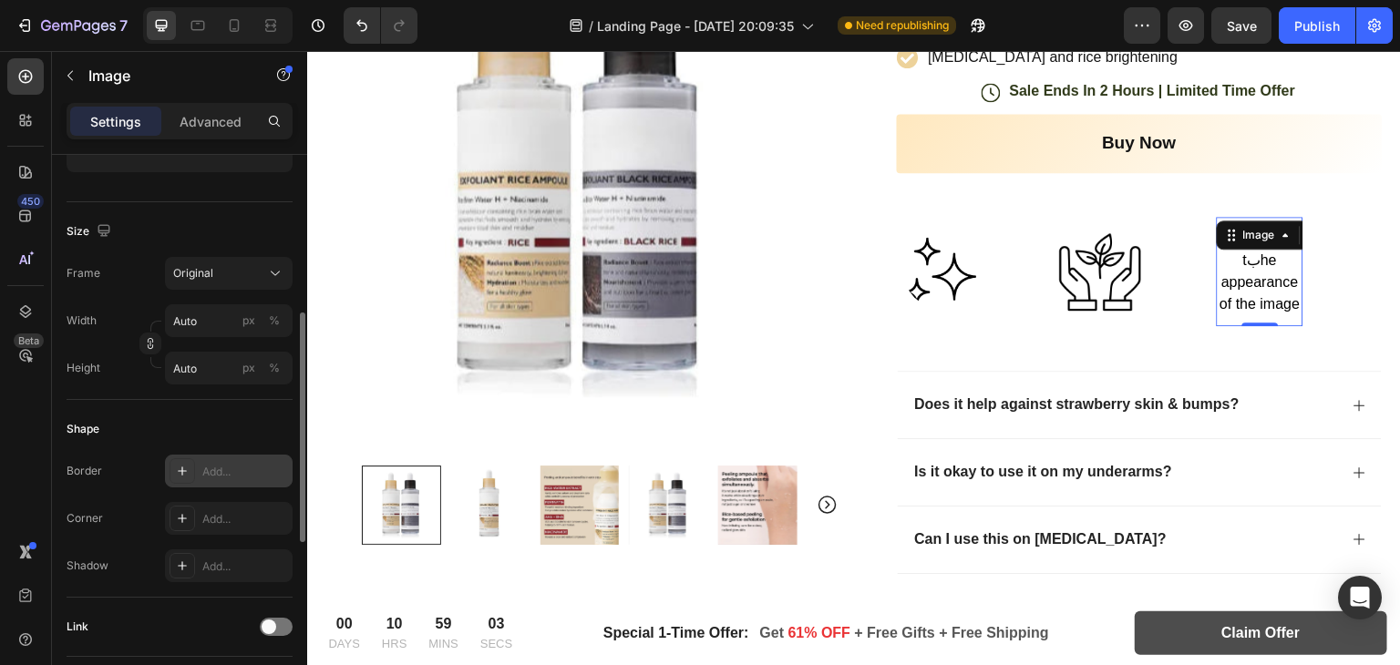
scroll to position [387, 0]
type input "https://cdn.shopify.com/s/files/1/0966/8388/4874/files/gempages_585525682461737…"
click at [189, 464] on icon at bounding box center [182, 471] width 15 height 15
click at [197, 521] on div "Add..." at bounding box center [229, 518] width 128 height 33
click at [189, 569] on icon at bounding box center [182, 566] width 15 height 15
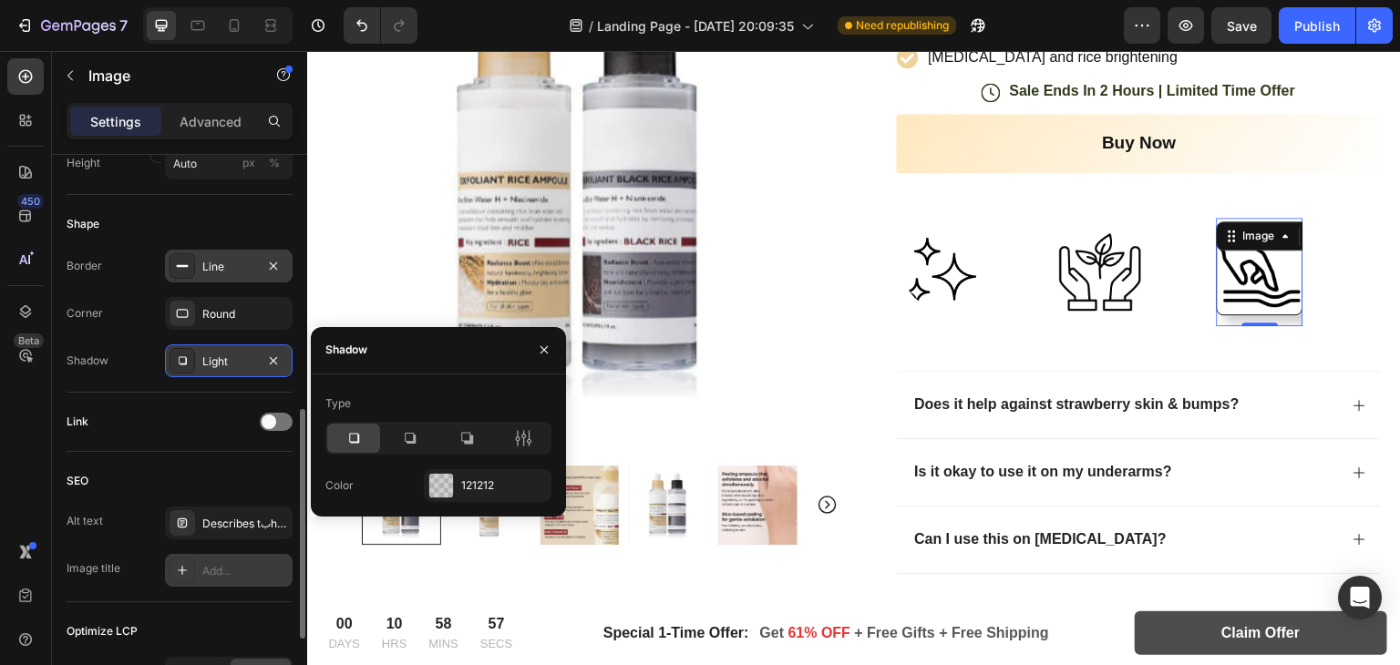
scroll to position [601, 0]
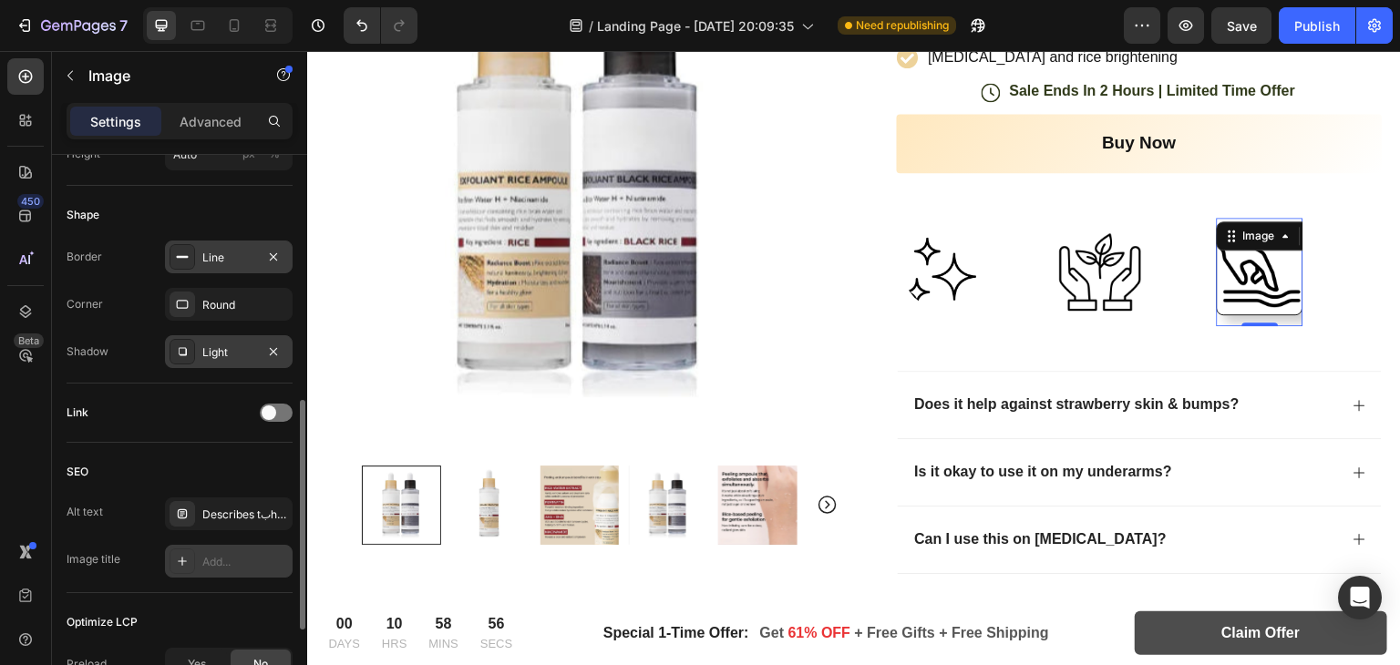
click at [181, 555] on icon at bounding box center [182, 561] width 15 height 15
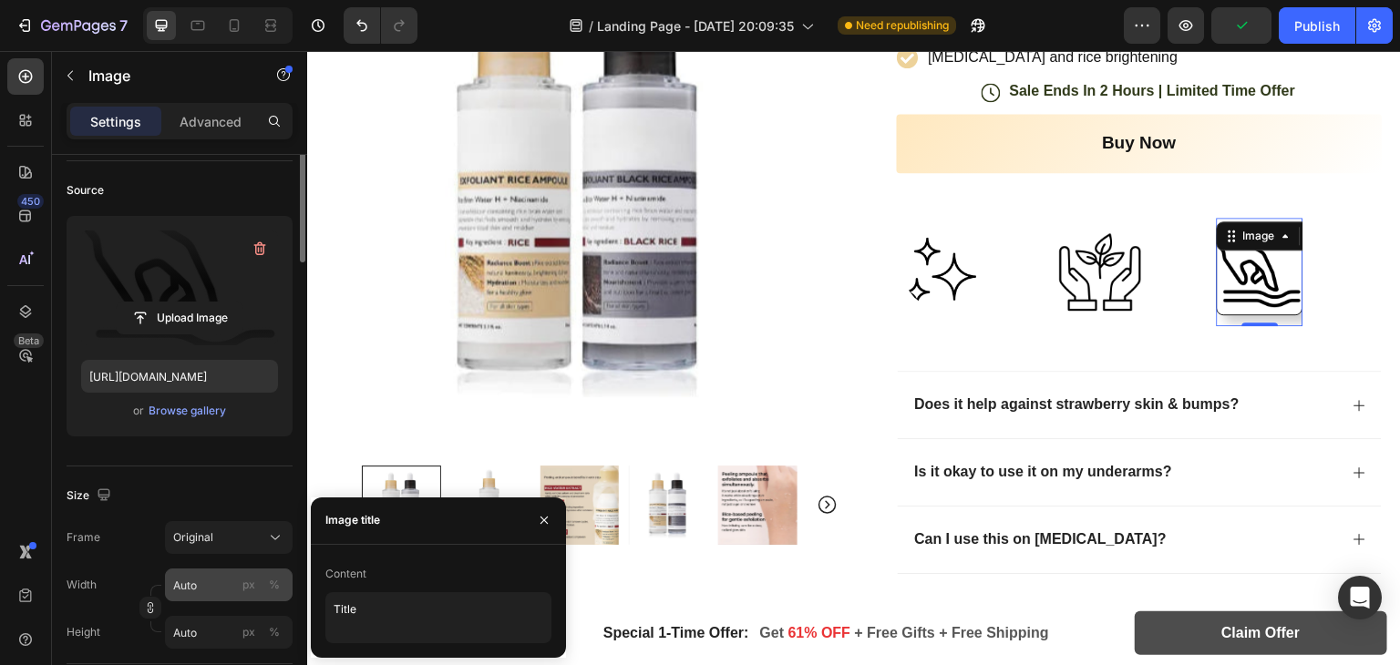
scroll to position [0, 0]
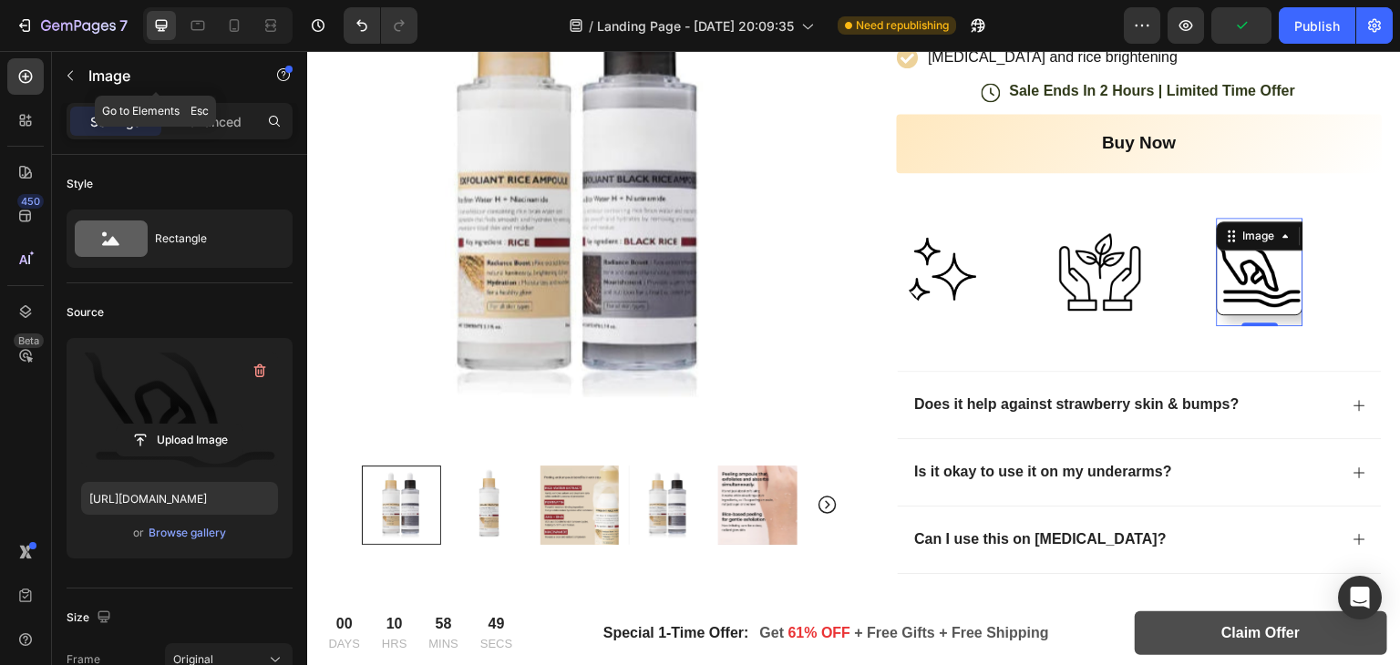
click at [183, 101] on div "Image" at bounding box center [156, 77] width 208 height 52
click at [221, 115] on p "Advanced" at bounding box center [211, 121] width 62 height 19
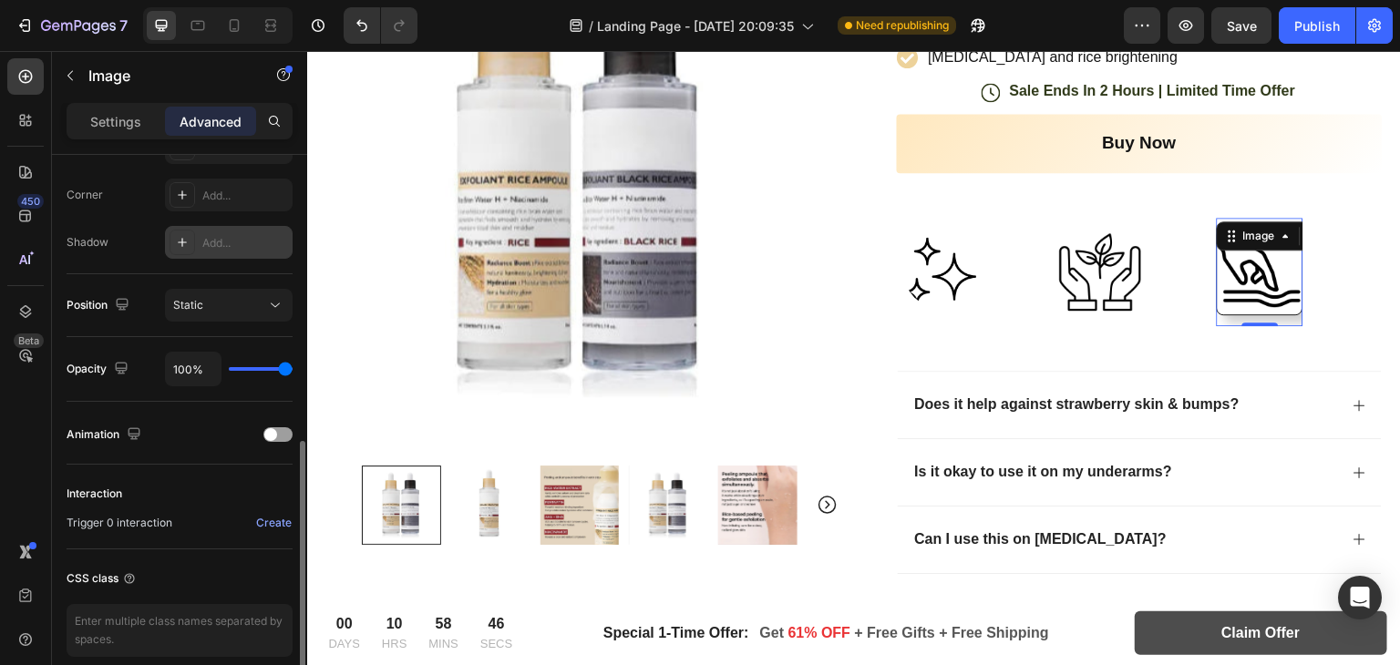
scroll to position [546, 0]
click at [177, 231] on div at bounding box center [183, 244] width 26 height 26
click at [181, 198] on icon at bounding box center [182, 195] width 9 height 9
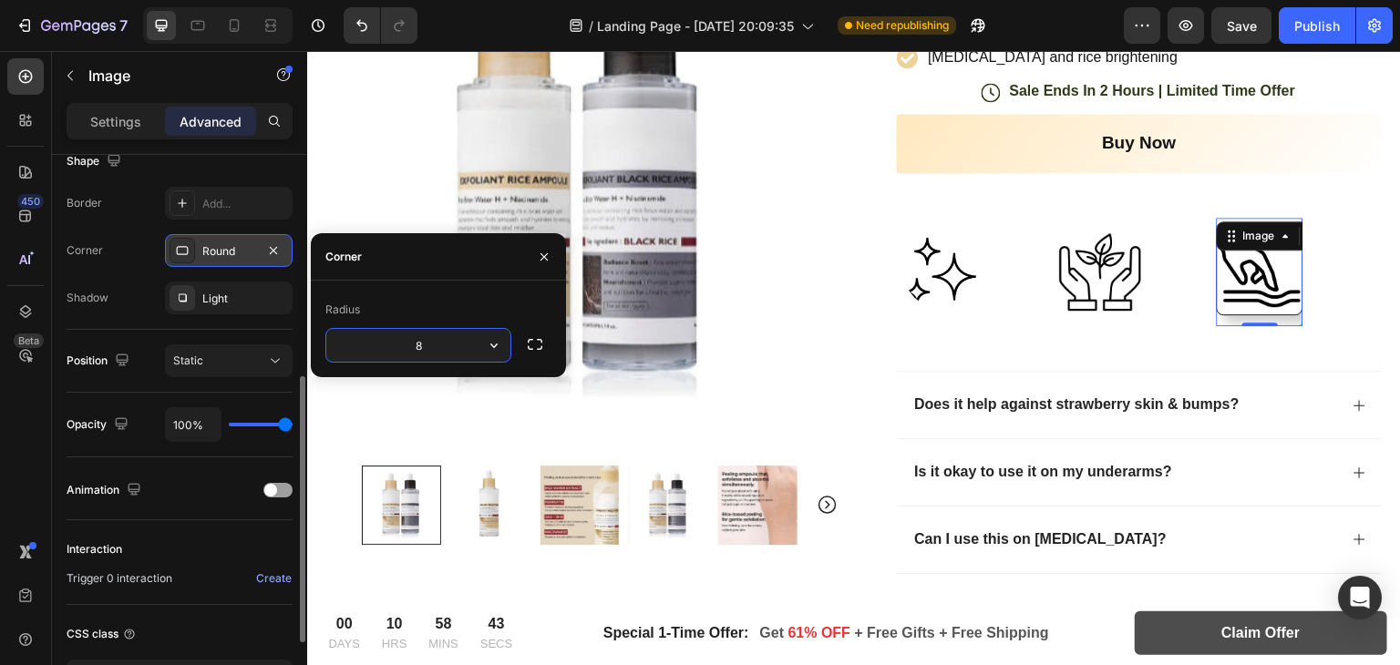
scroll to position [484, 0]
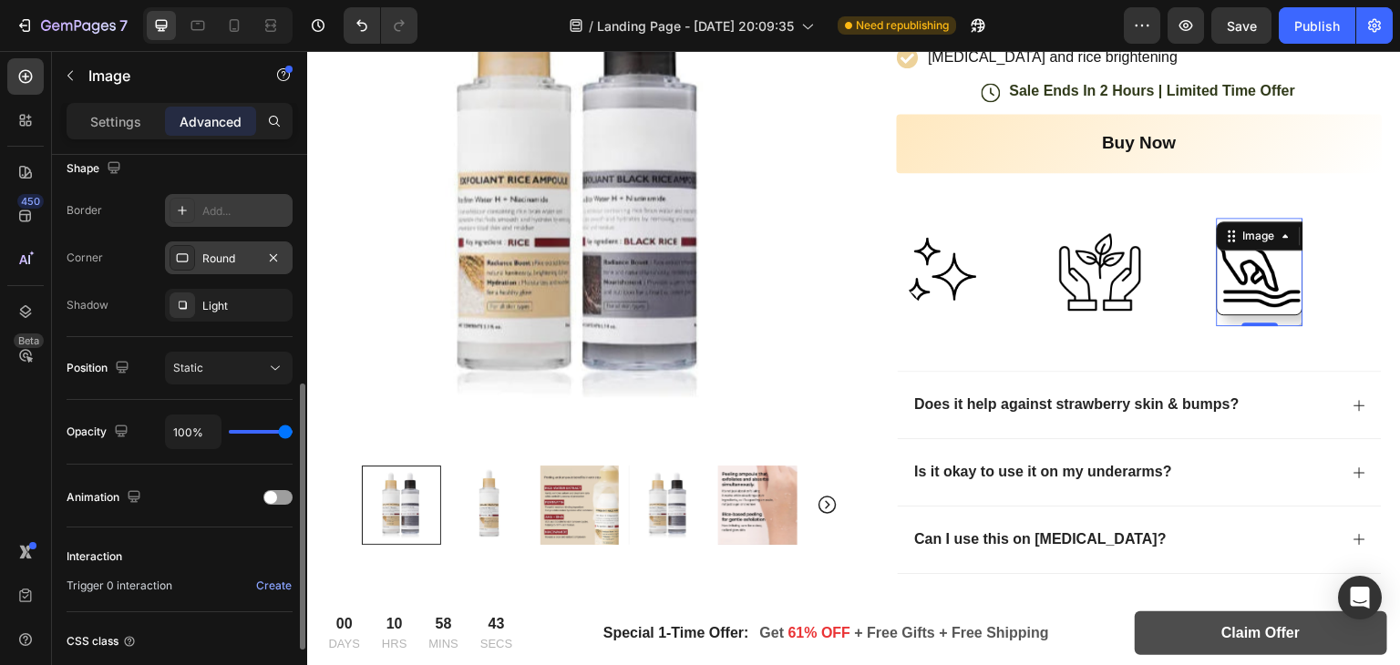
click at [181, 203] on icon at bounding box center [182, 210] width 15 height 15
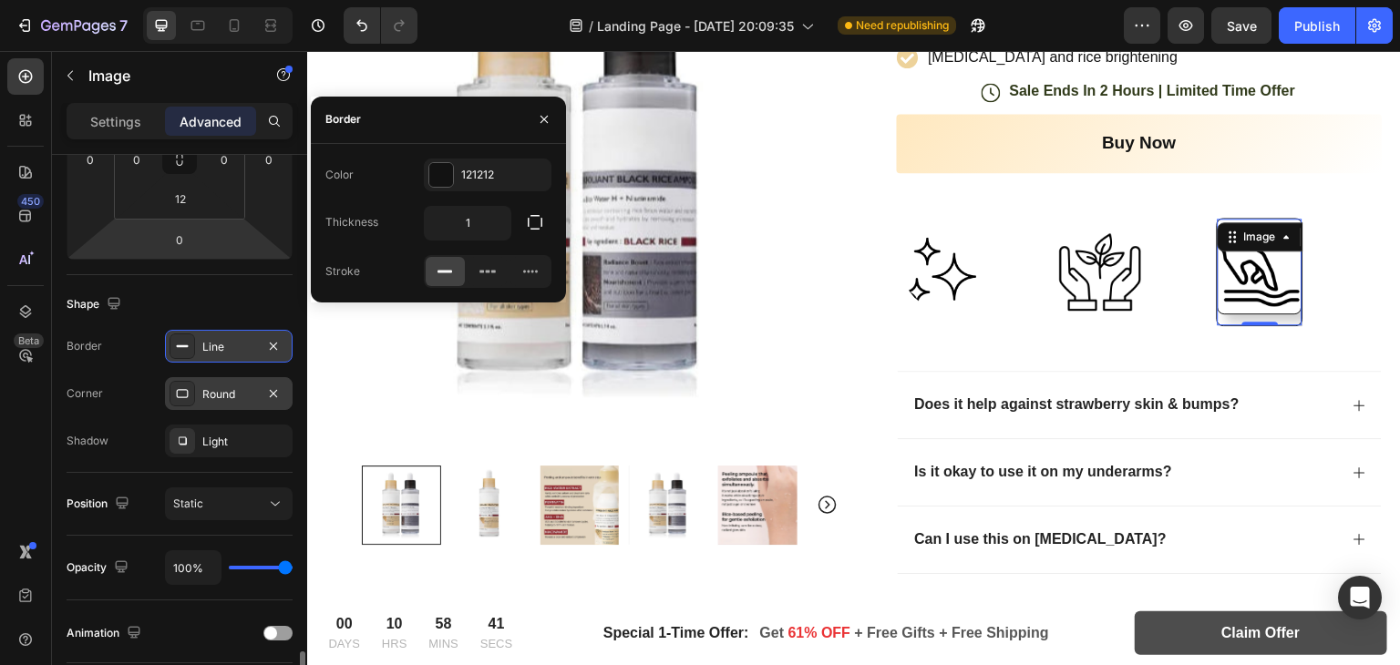
scroll to position [591, 0]
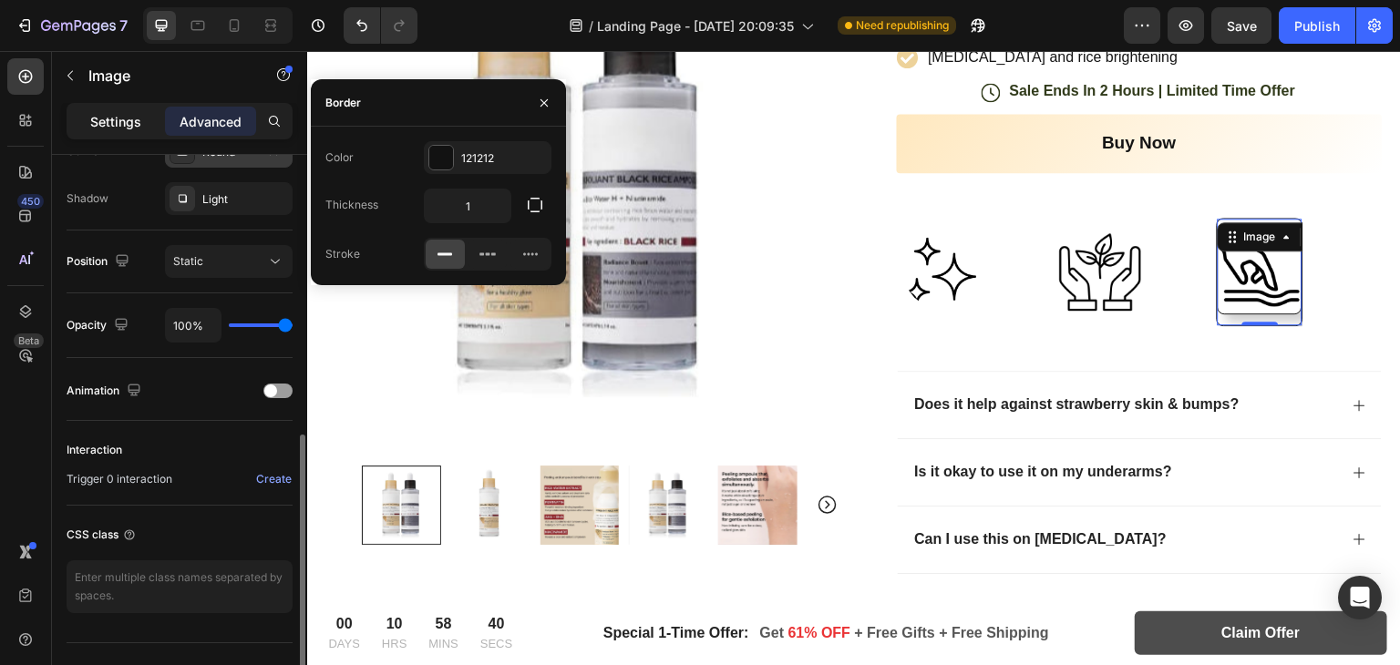
click at [122, 119] on p "Settings" at bounding box center [115, 121] width 51 height 19
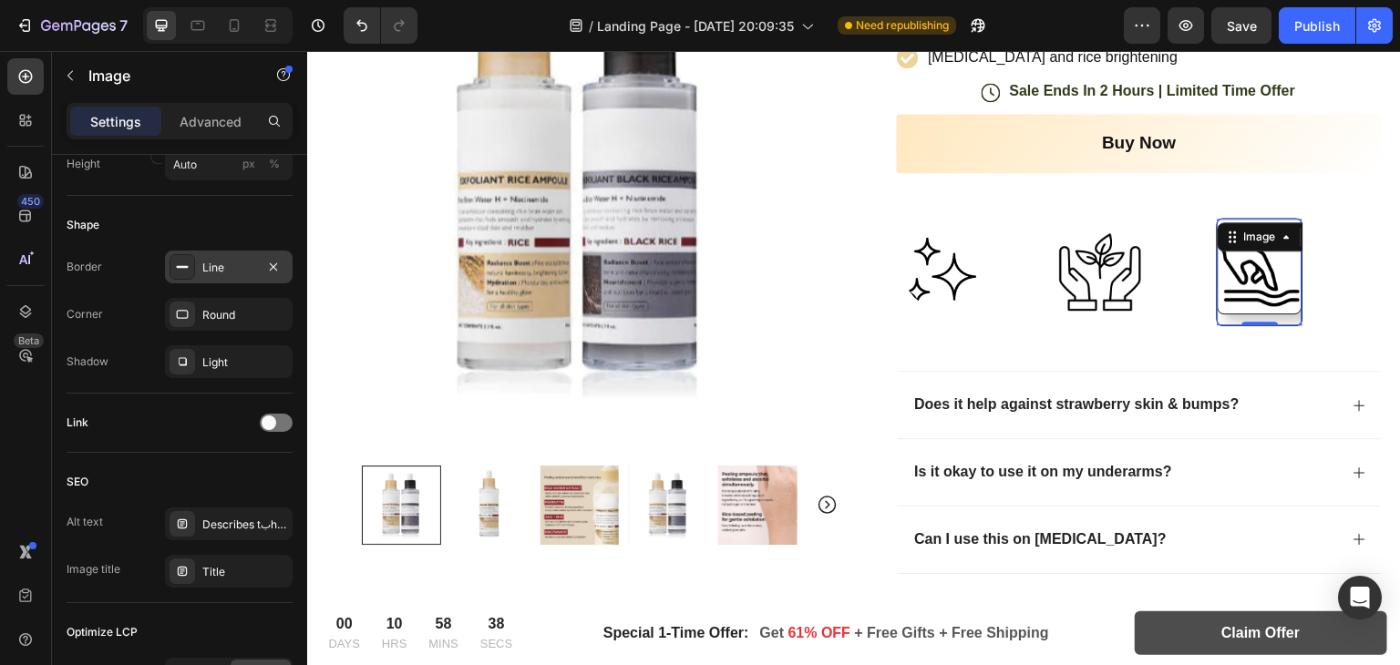
click at [198, 266] on div "Line" at bounding box center [229, 267] width 128 height 33
click at [180, 315] on icon at bounding box center [182, 314] width 15 height 15
click at [179, 376] on div "Light" at bounding box center [229, 362] width 128 height 33
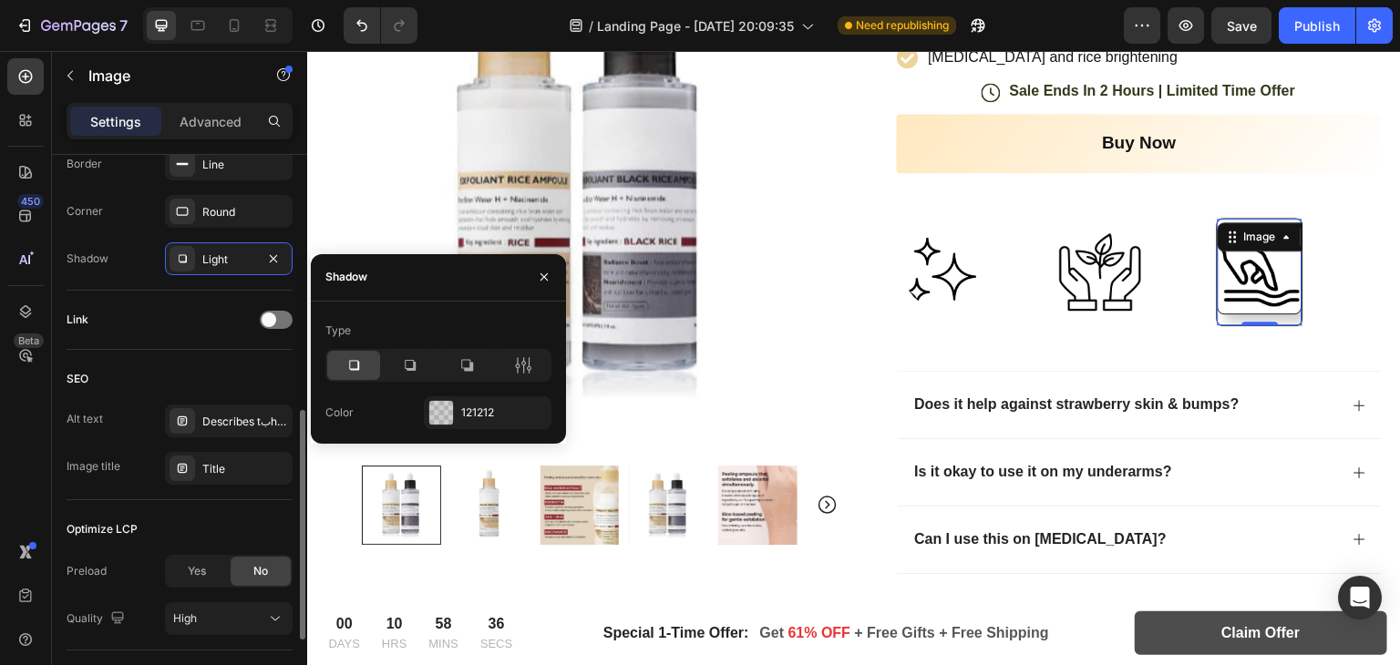
scroll to position [695, 0]
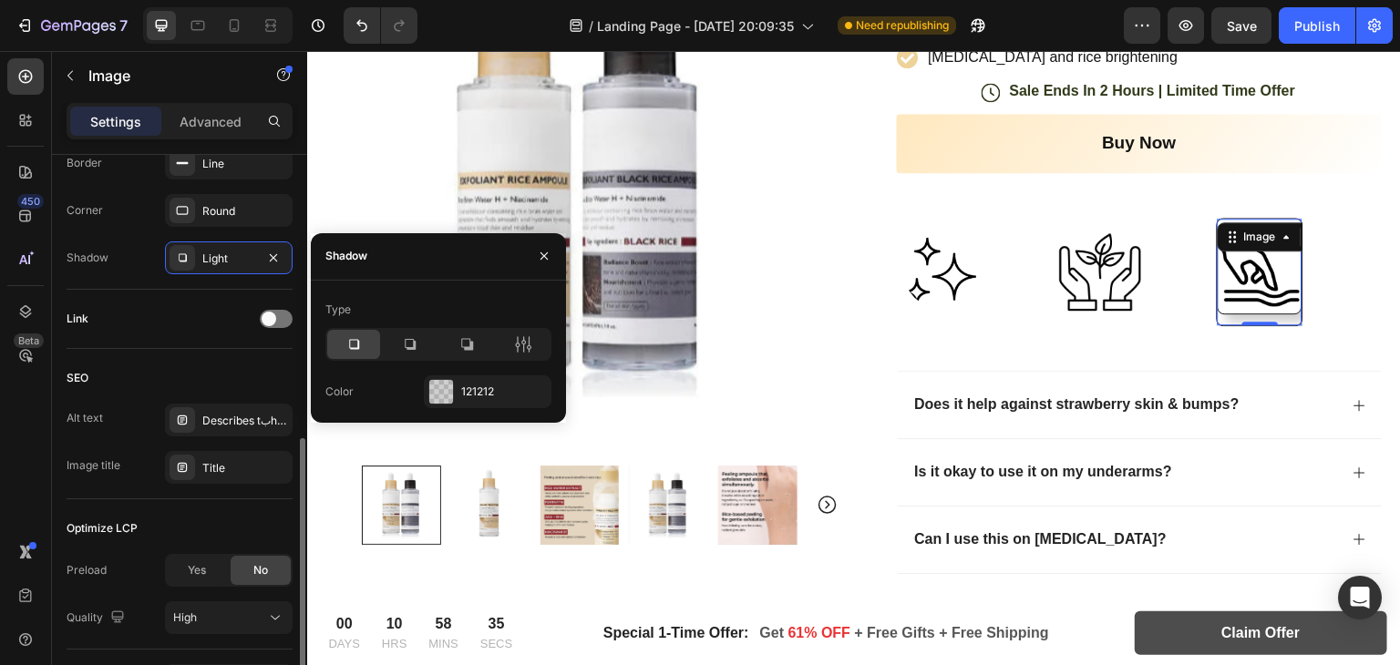
click at [173, 441] on div "Alt text Describes tبhe appearance of the image Image title Title" at bounding box center [180, 444] width 226 height 80
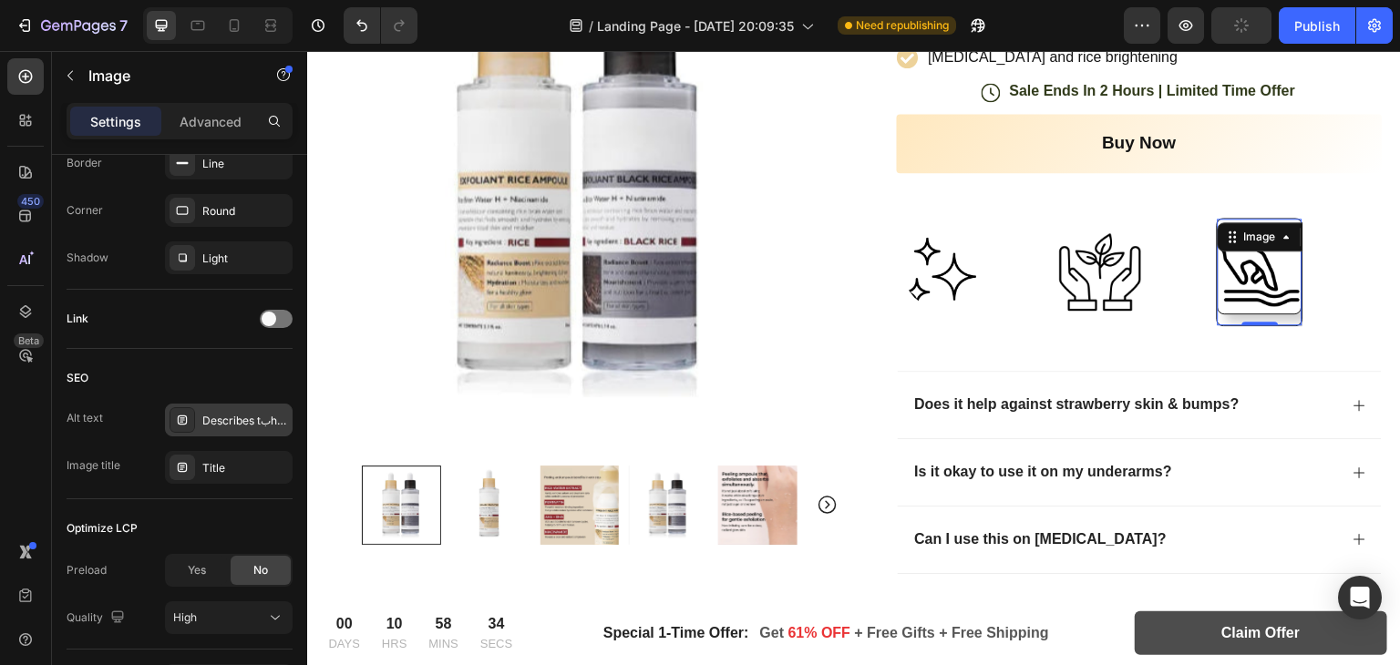
click at [180, 409] on div at bounding box center [183, 420] width 26 height 26
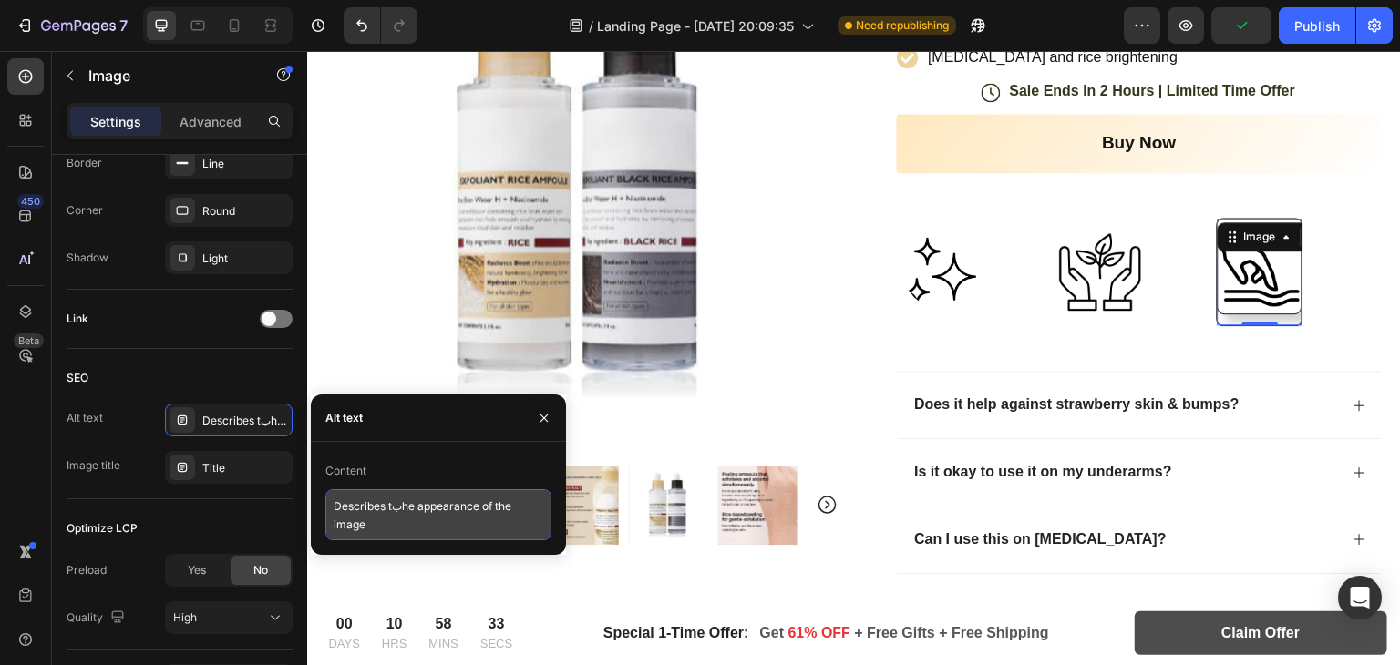
click at [382, 502] on textarea "Describes tبhe appearance of the image" at bounding box center [438, 515] width 226 height 51
type textarea "="
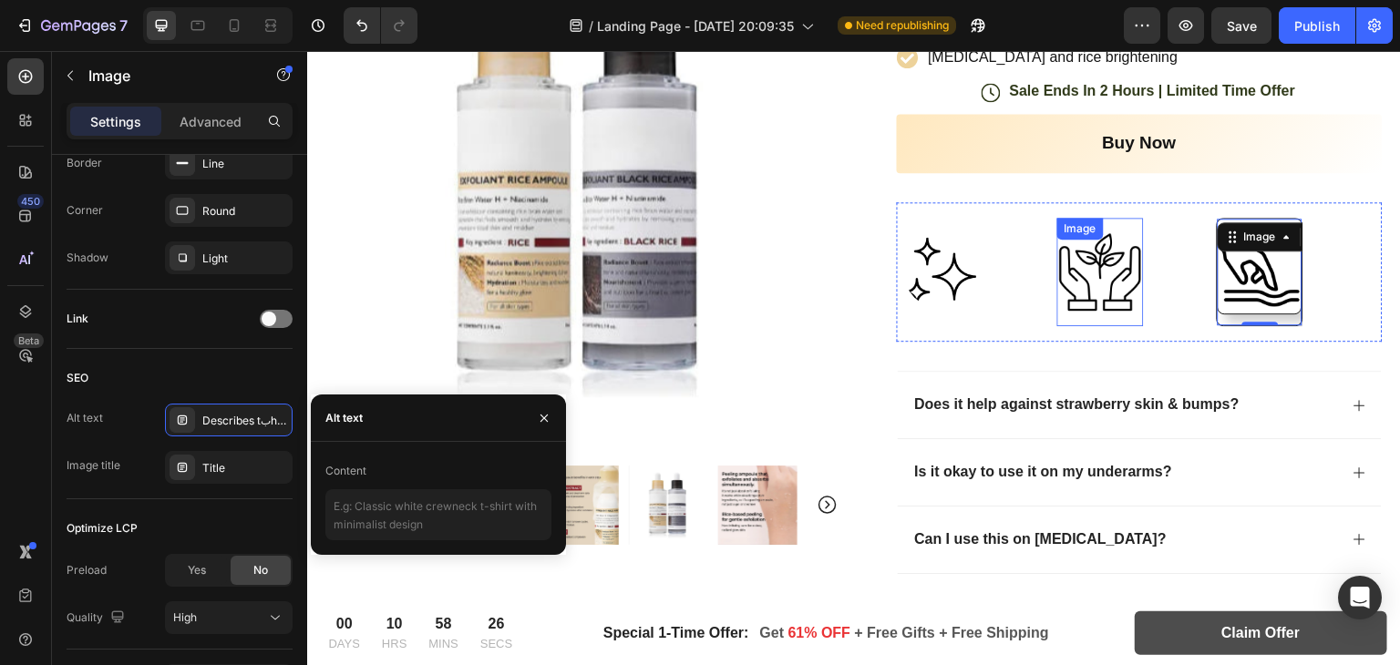
click at [1116, 284] on img at bounding box center [1100, 272] width 87 height 87
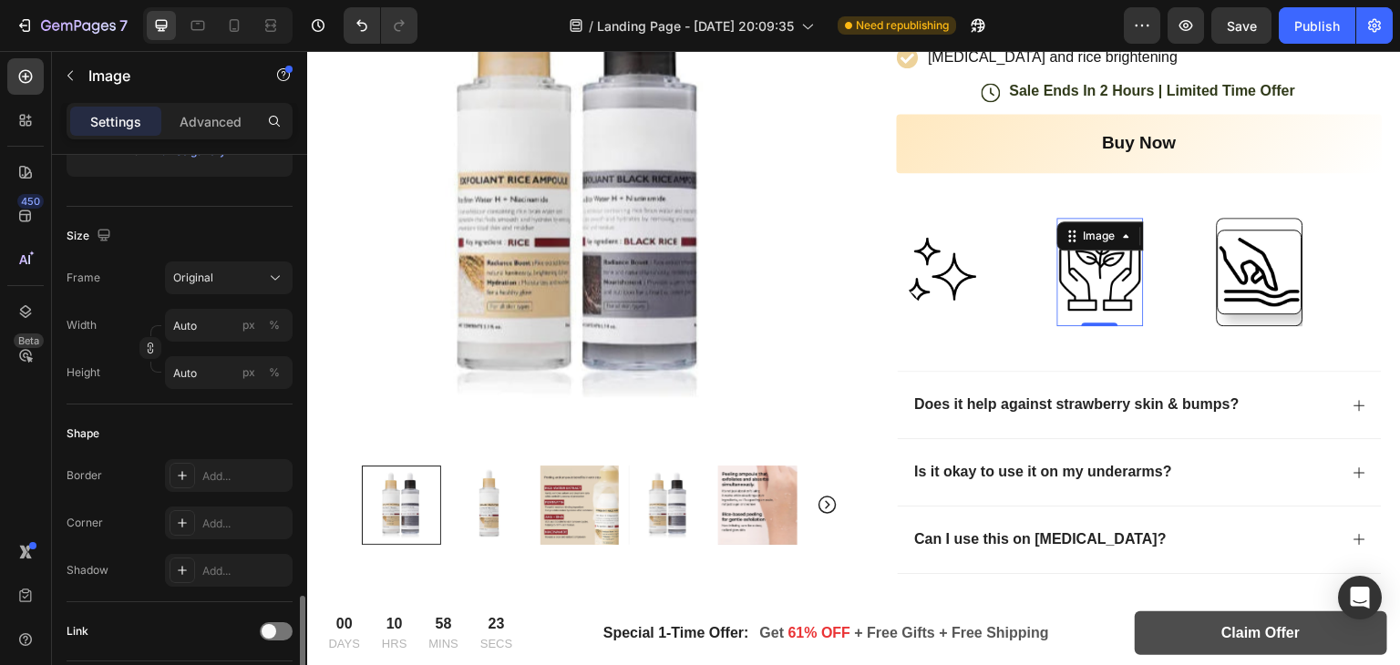
scroll to position [813, 0]
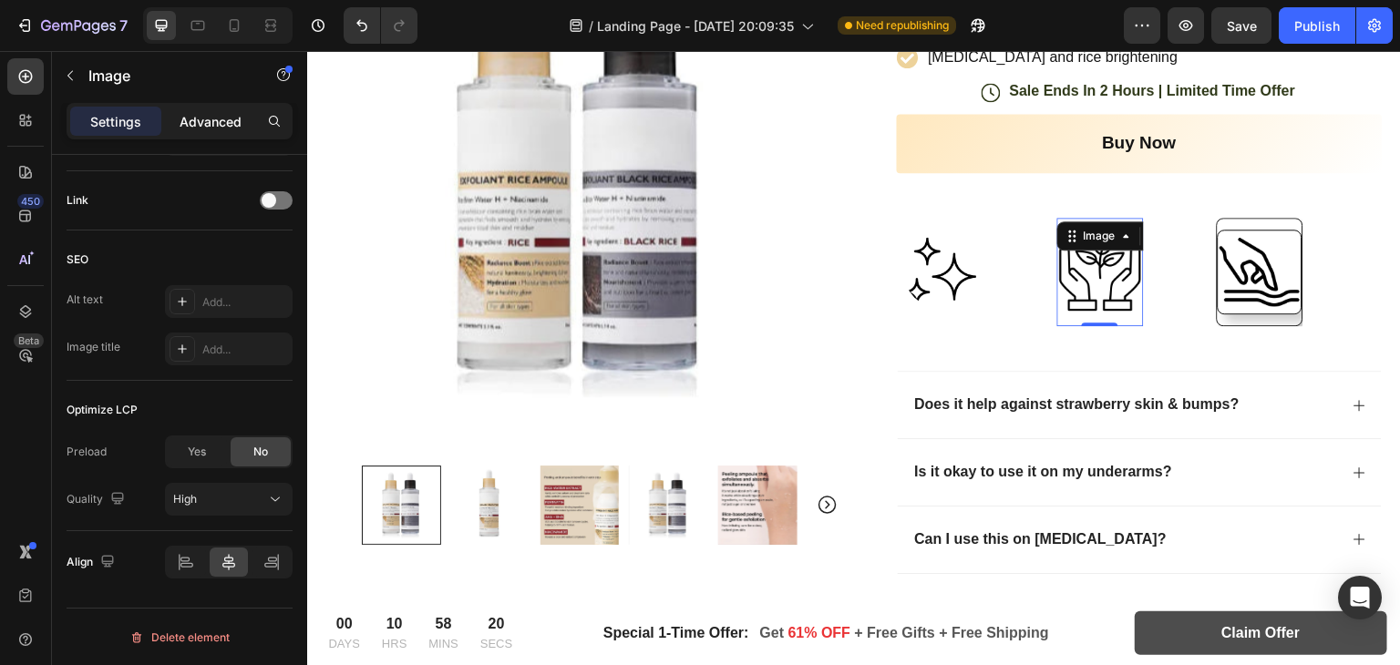
click at [215, 124] on p "Advanced" at bounding box center [211, 121] width 62 height 19
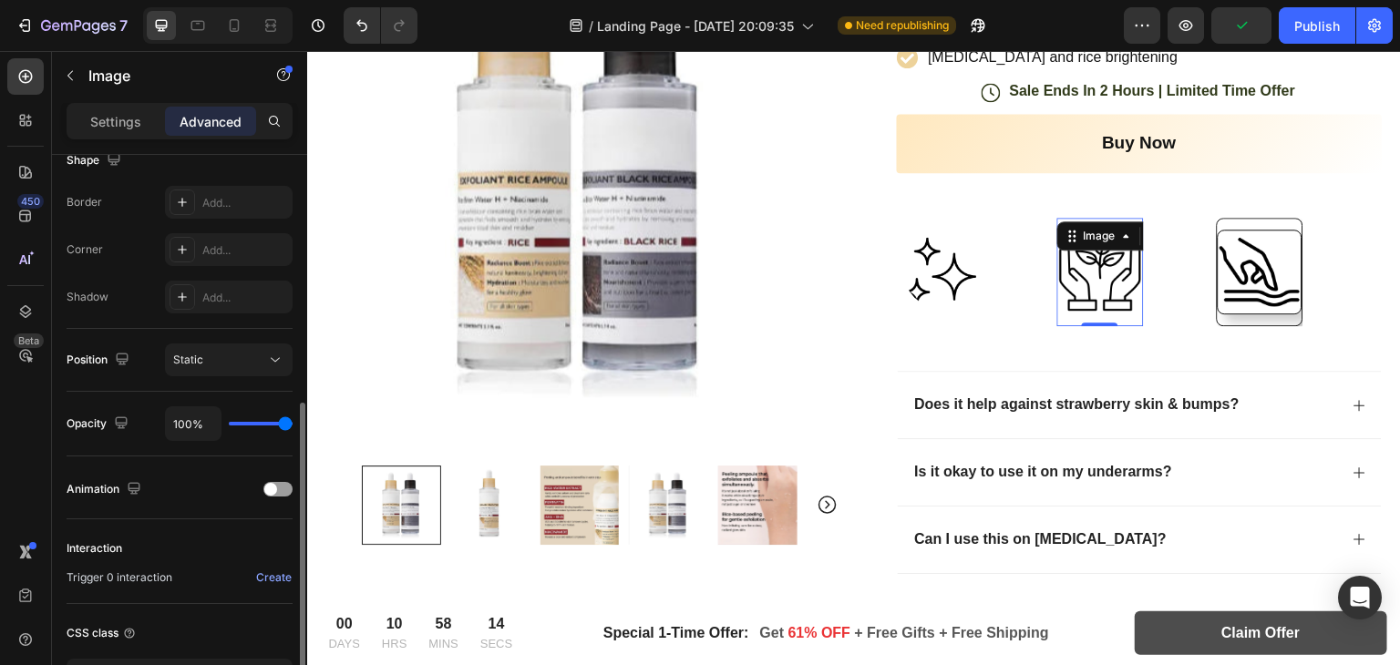
scroll to position [489, 0]
click at [189, 306] on icon at bounding box center [182, 301] width 15 height 15
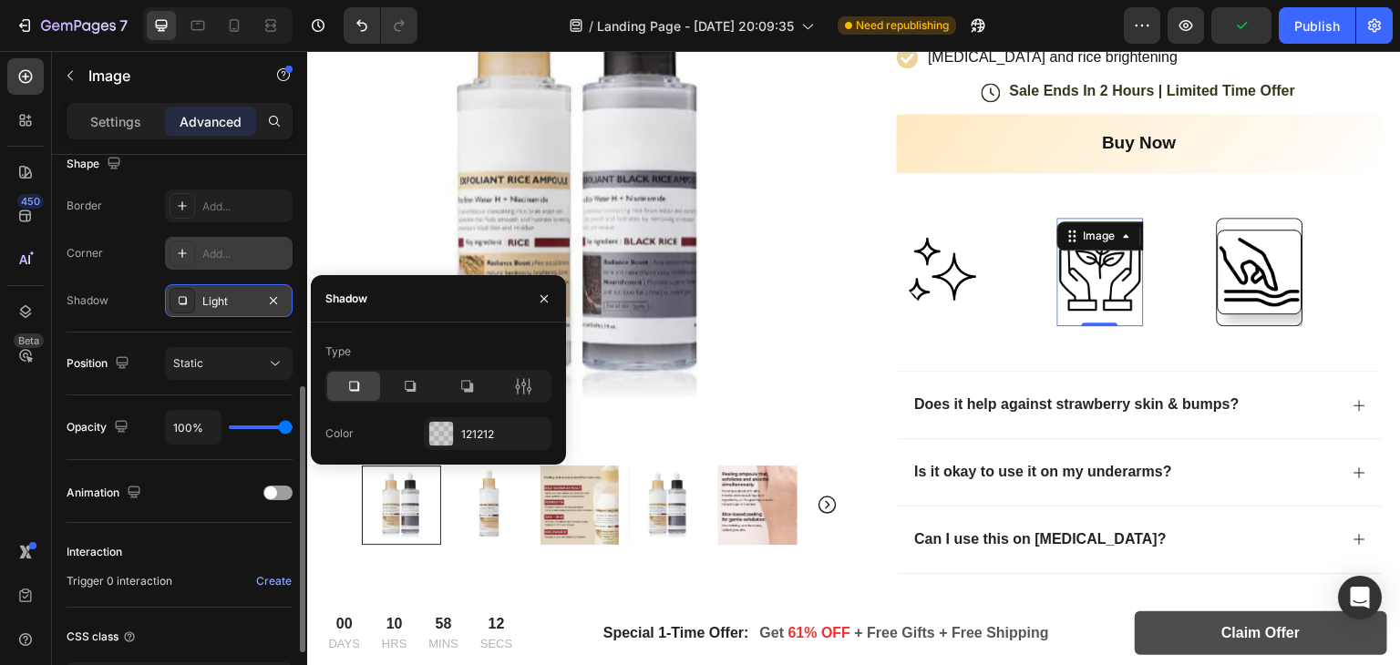
click at [187, 263] on div at bounding box center [183, 254] width 26 height 26
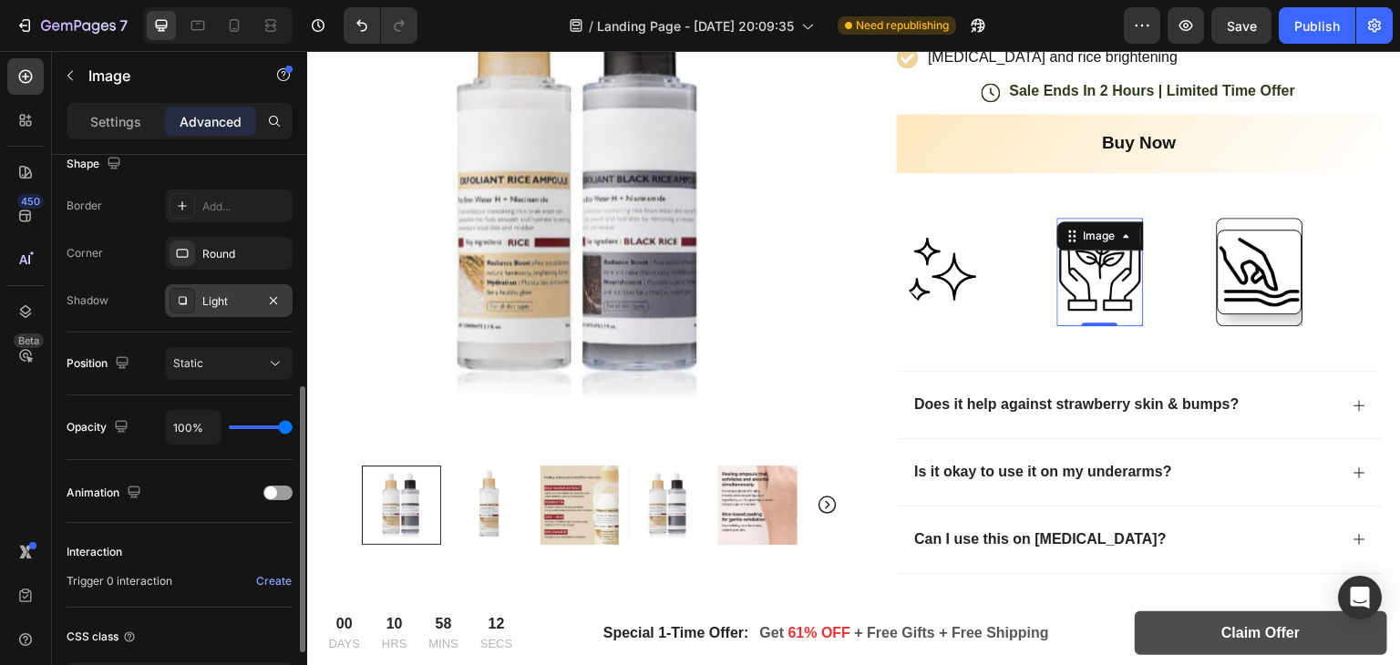
click at [187, 230] on div "Border Add... Corner Round Shadow Light" at bounding box center [180, 254] width 226 height 128
click at [187, 190] on div "Add..." at bounding box center [229, 206] width 128 height 33
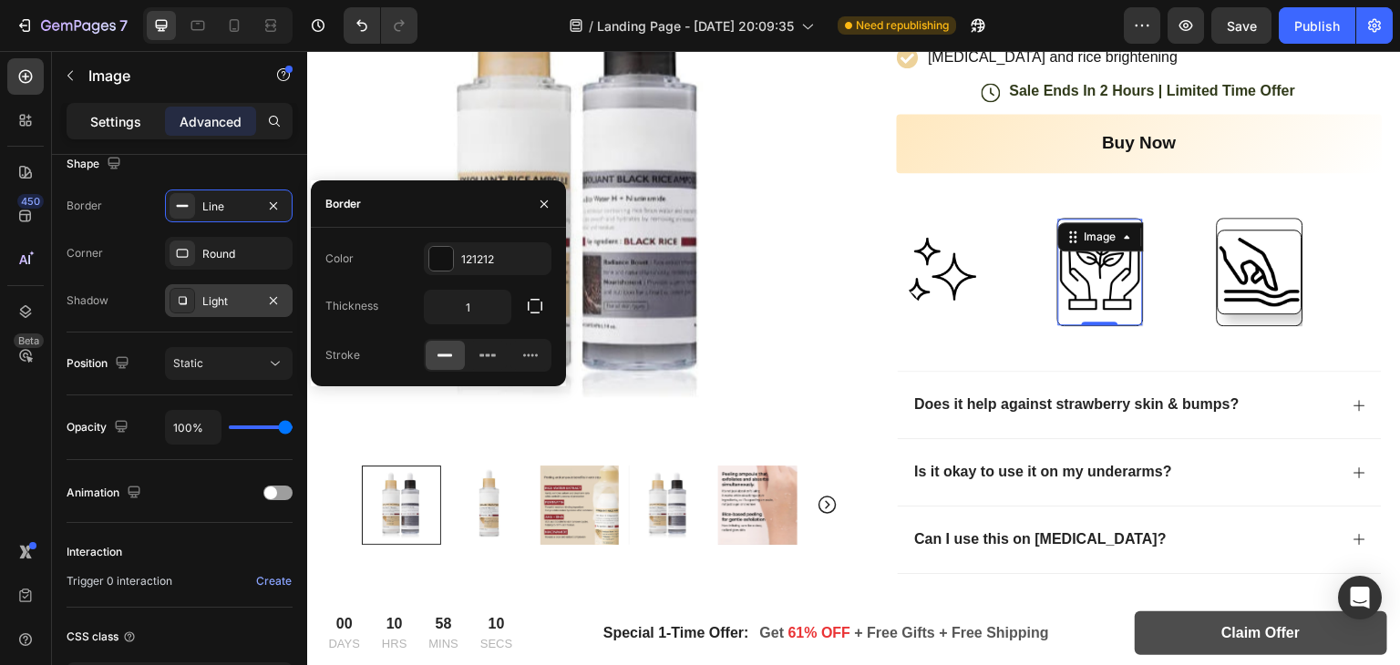
click at [128, 129] on p "Settings" at bounding box center [115, 121] width 51 height 19
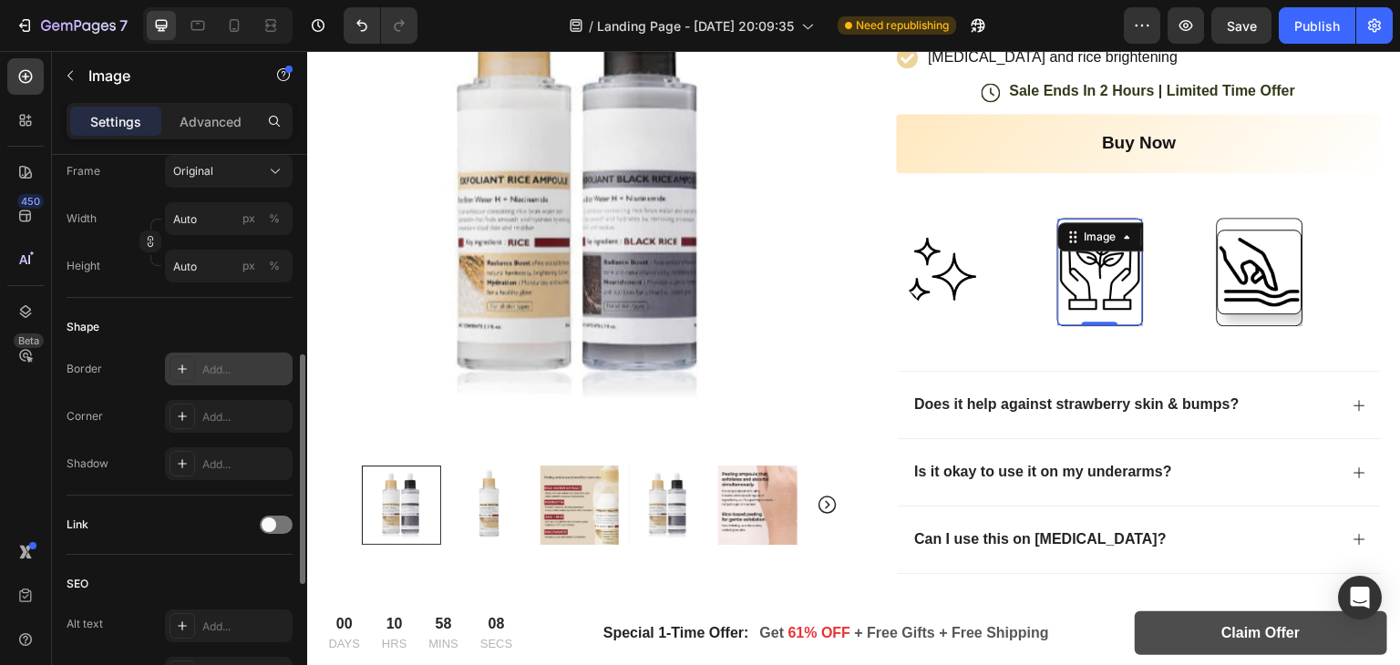
click at [182, 378] on div at bounding box center [183, 369] width 26 height 26
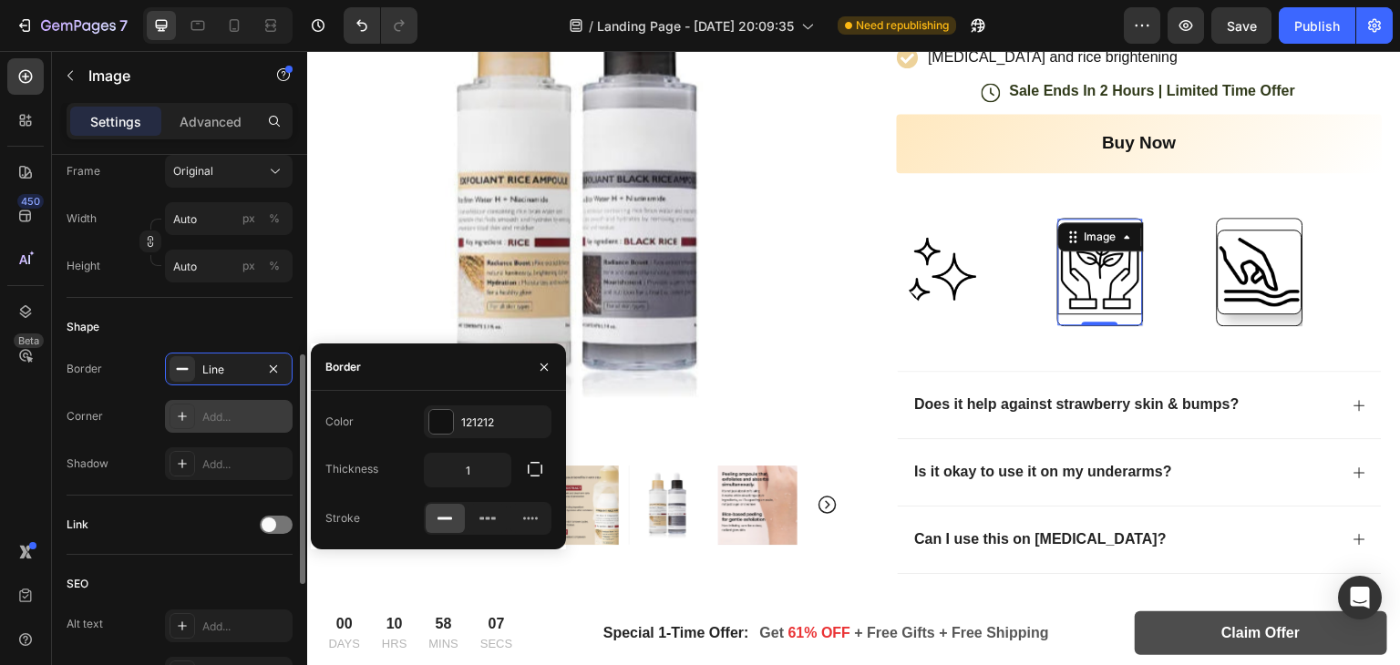
click at [183, 409] on icon at bounding box center [182, 416] width 15 height 15
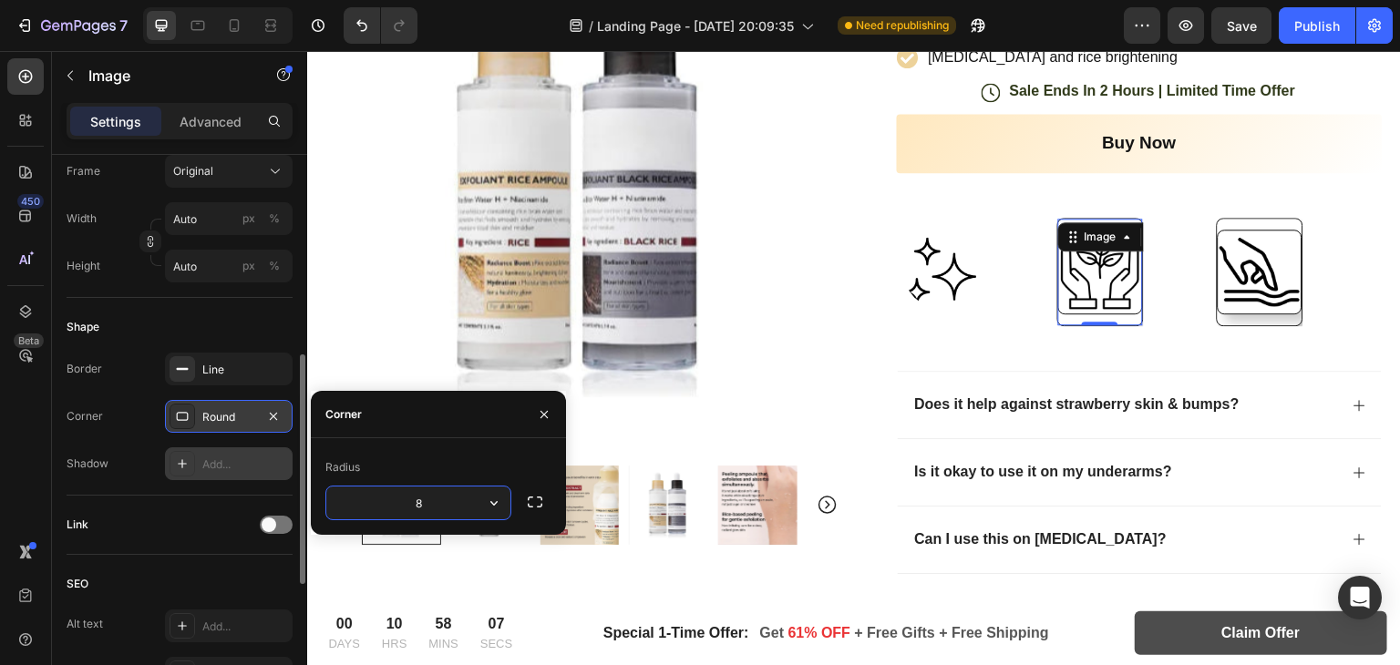
click at [184, 465] on icon at bounding box center [182, 464] width 15 height 15
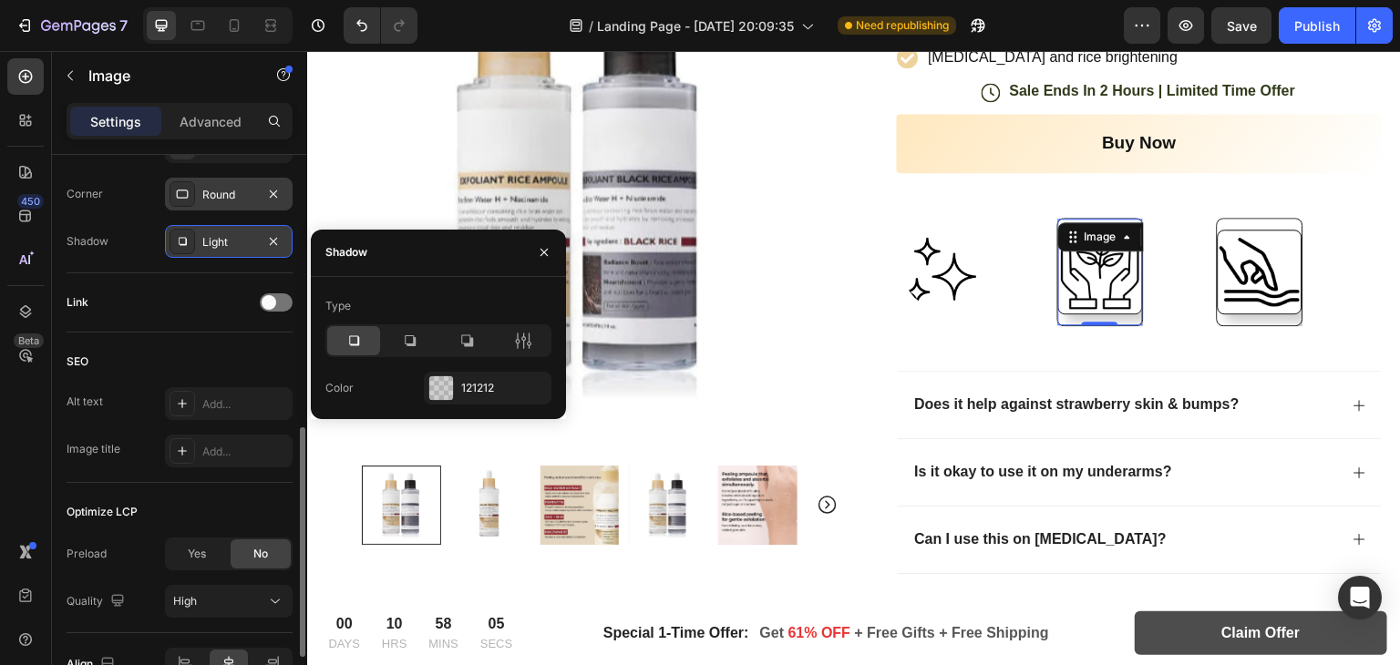
scroll to position [711, 0]
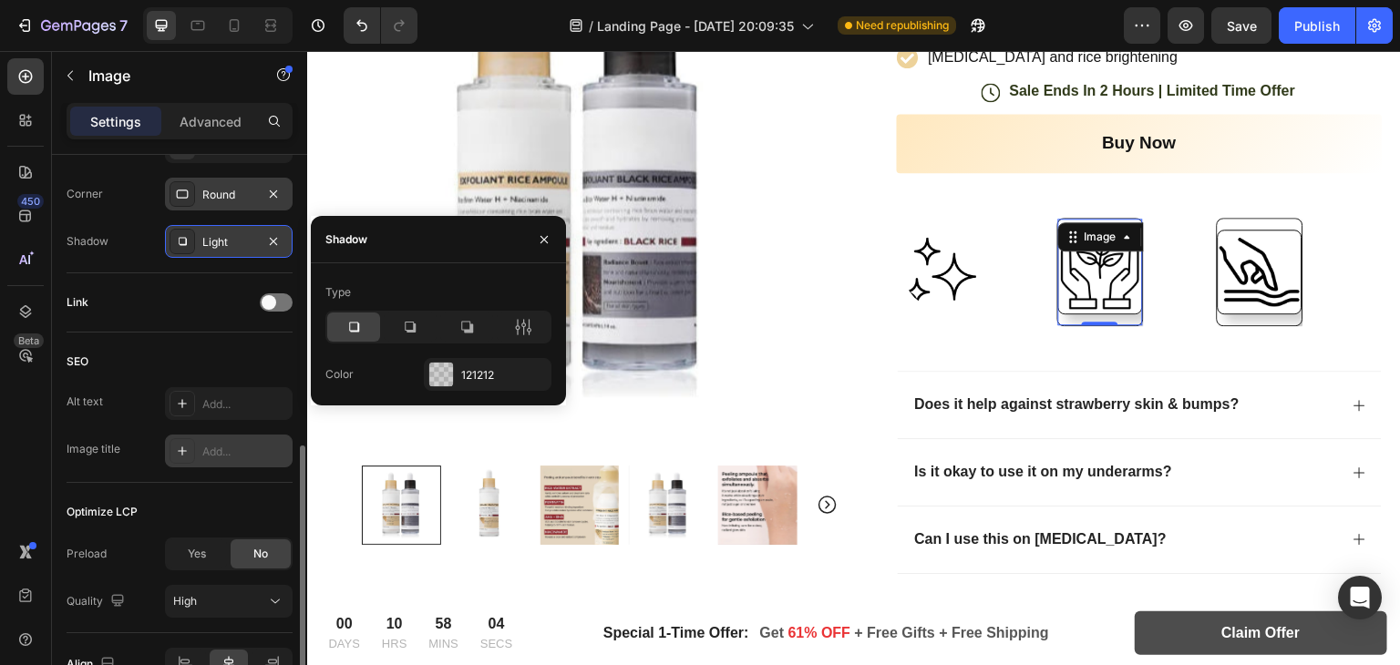
click at [182, 460] on div at bounding box center [183, 451] width 26 height 26
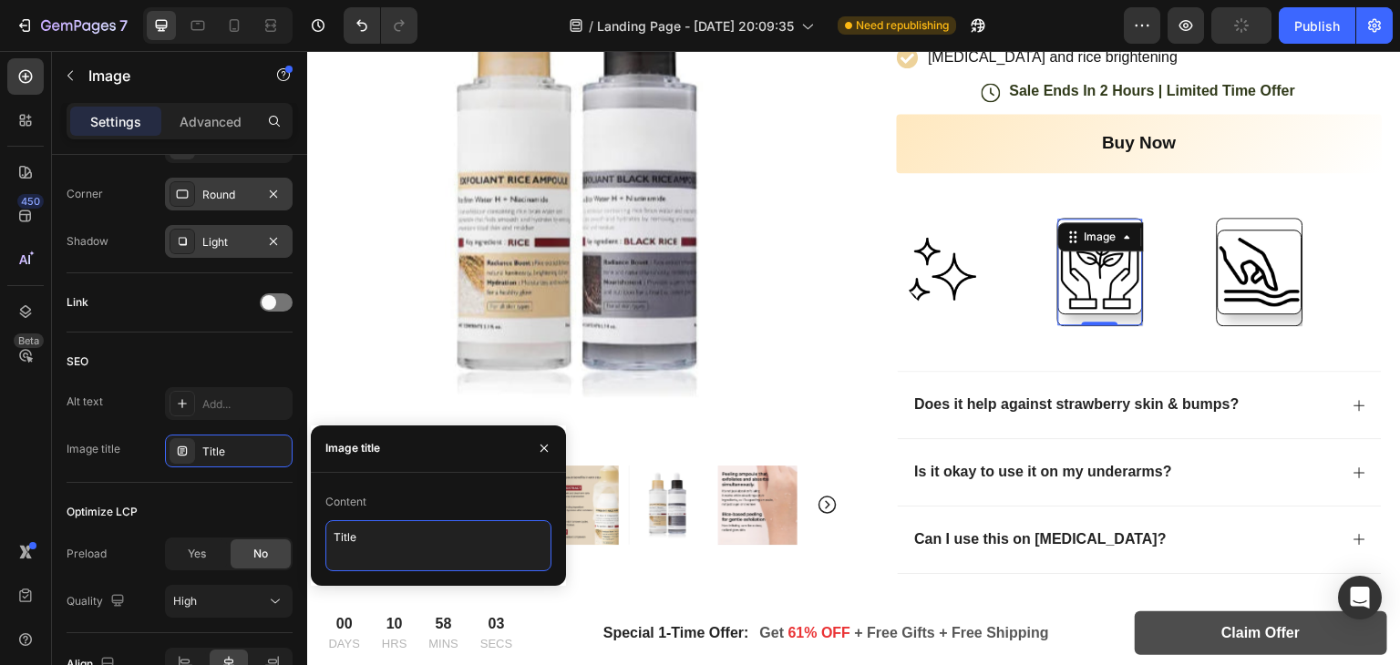
click at [373, 535] on textarea "Title" at bounding box center [438, 546] width 226 height 51
type textarea "T"
click at [956, 267] on img at bounding box center [940, 271] width 73 height 73
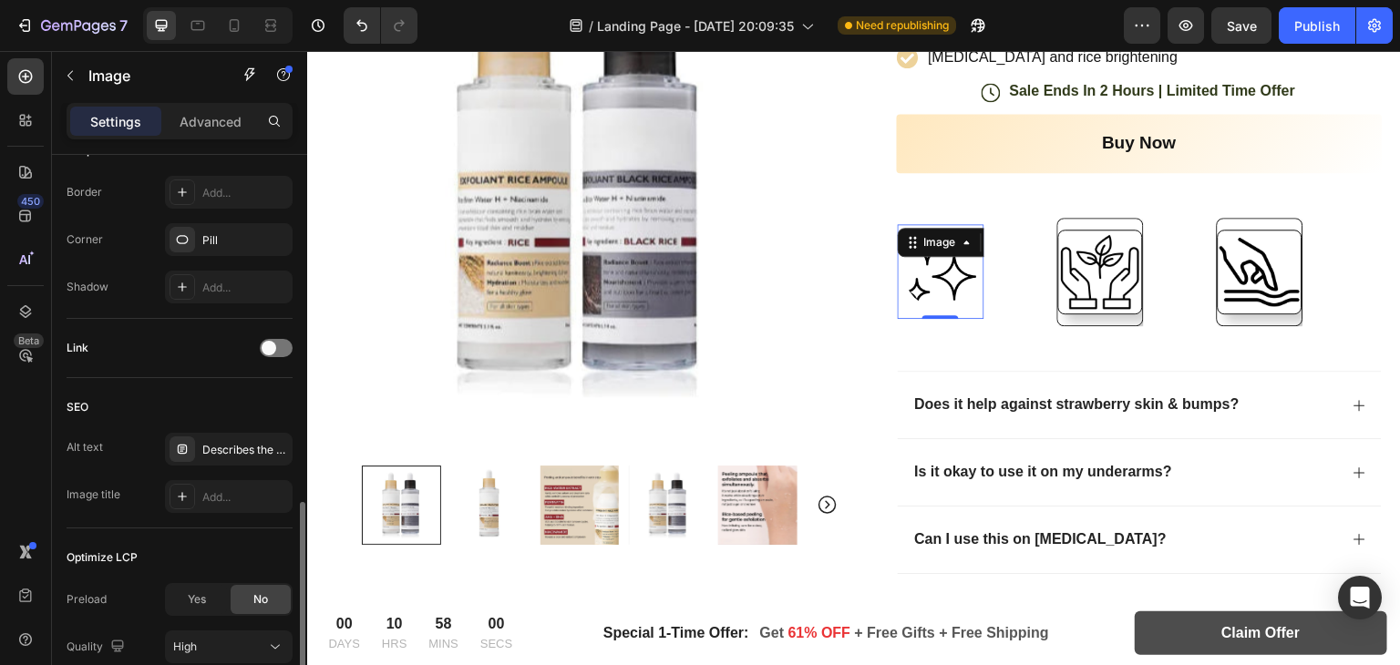
scroll to position [858, 0]
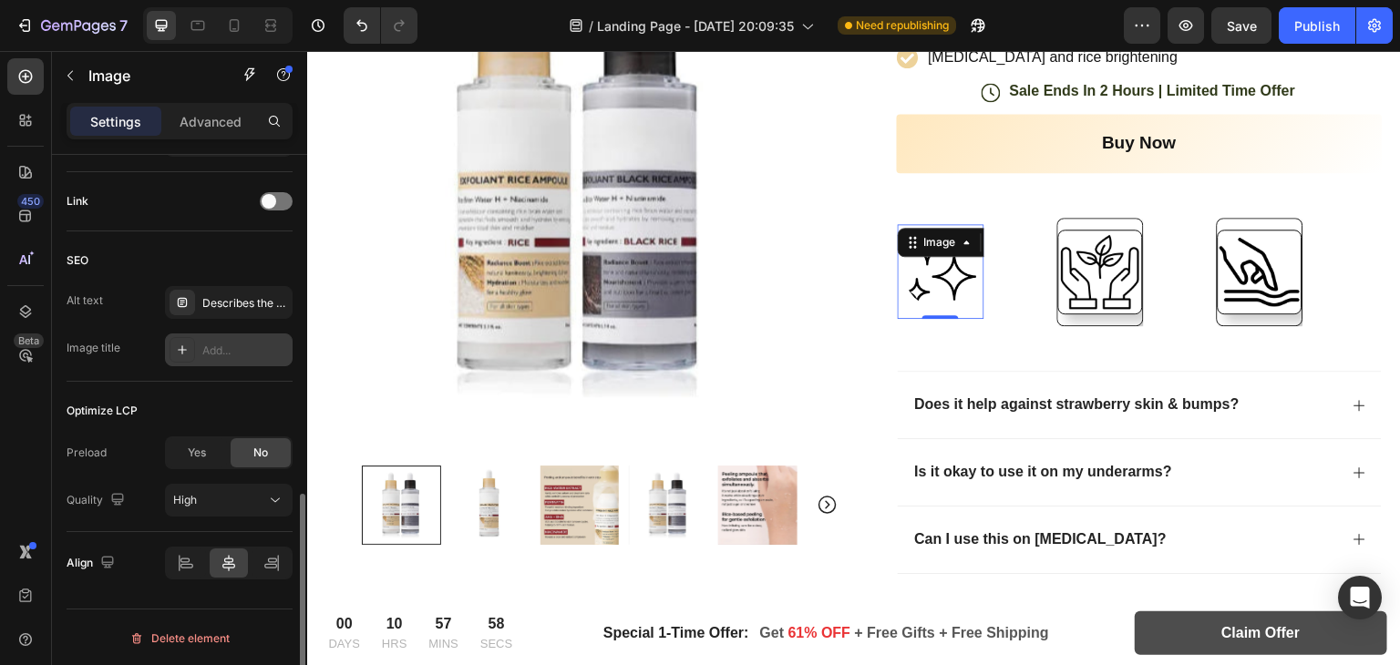
click at [176, 346] on icon at bounding box center [182, 350] width 15 height 15
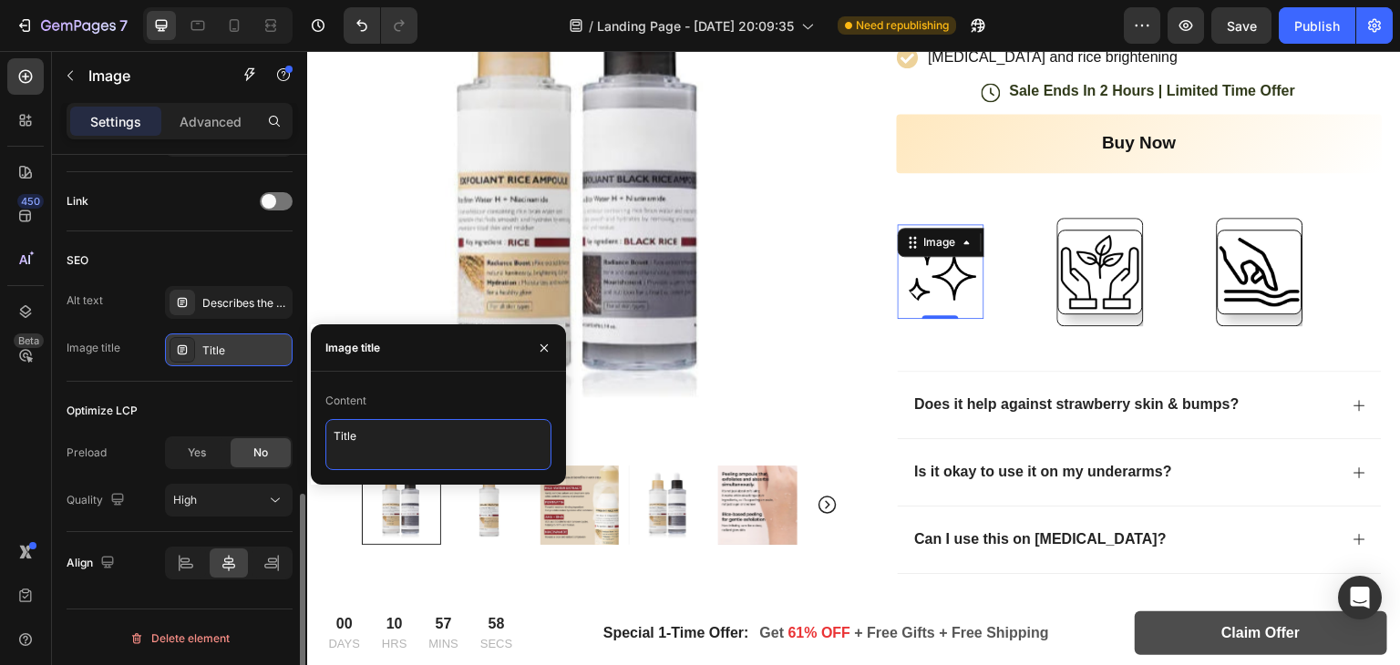
click at [350, 433] on textarea "Title" at bounding box center [438, 444] width 226 height 51
type textarea "T"
click at [350, 433] on textarea "T" at bounding box center [438, 444] width 226 height 51
click at [350, 433] on textarea at bounding box center [438, 444] width 226 height 51
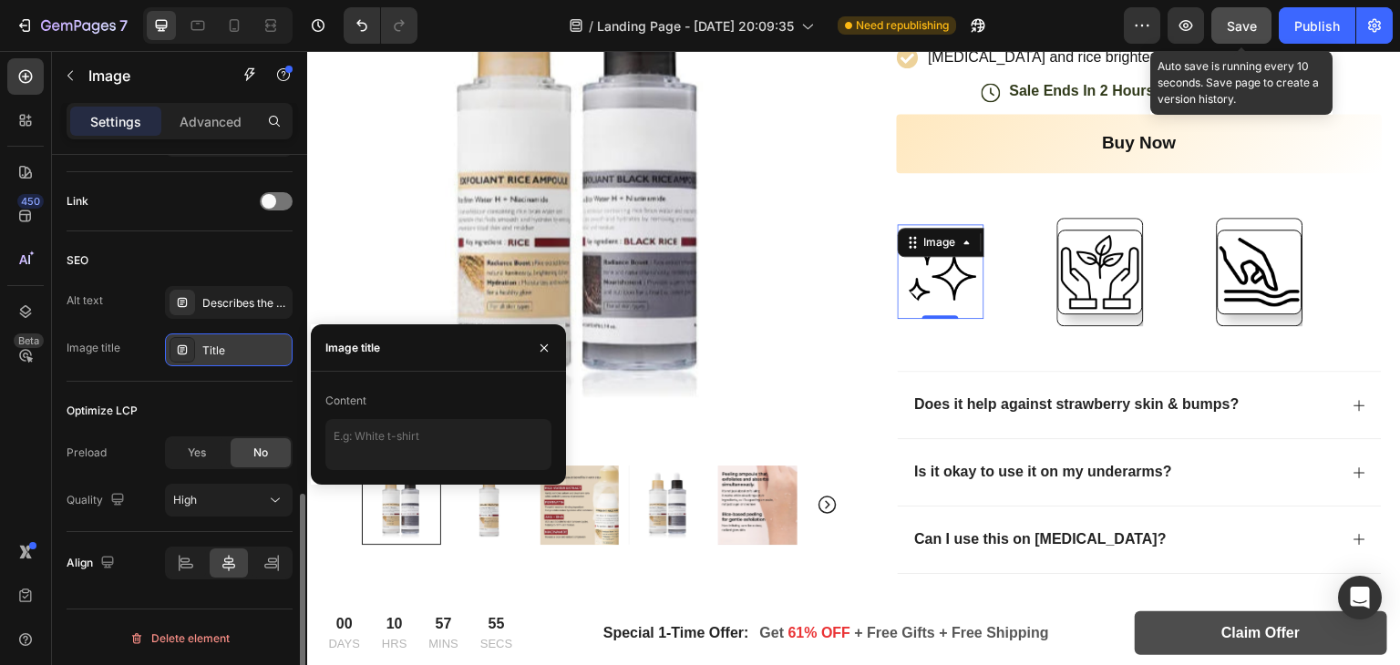
click at [1244, 14] on button "Save" at bounding box center [1242, 25] width 60 height 36
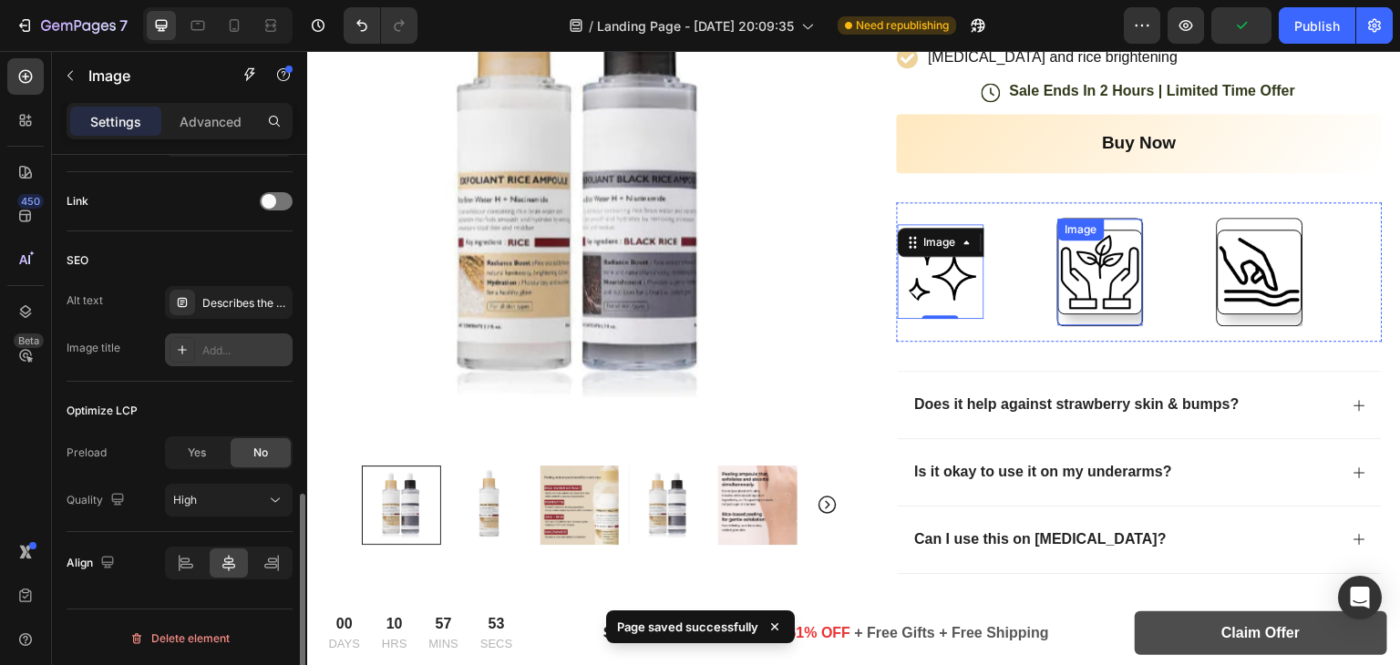
click at [1112, 258] on img at bounding box center [1100, 272] width 85 height 85
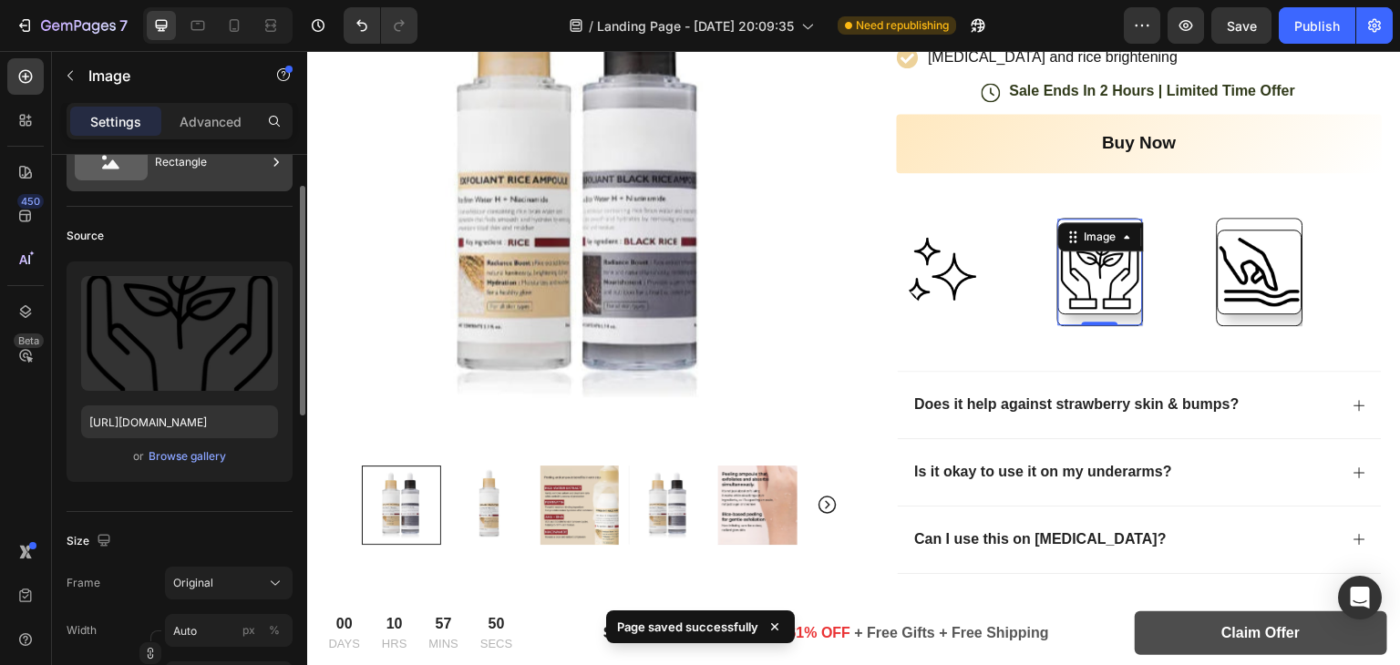
scroll to position [0, 0]
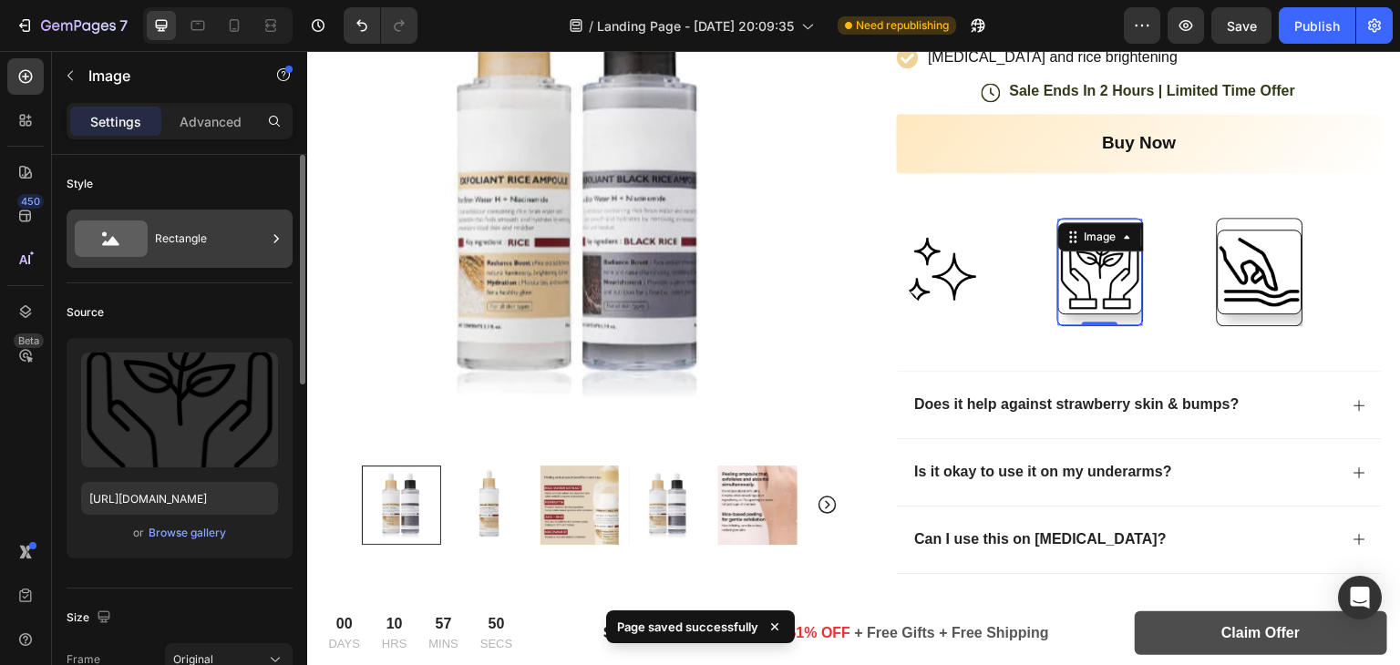
click at [251, 234] on div "Rectangle" at bounding box center [210, 239] width 111 height 42
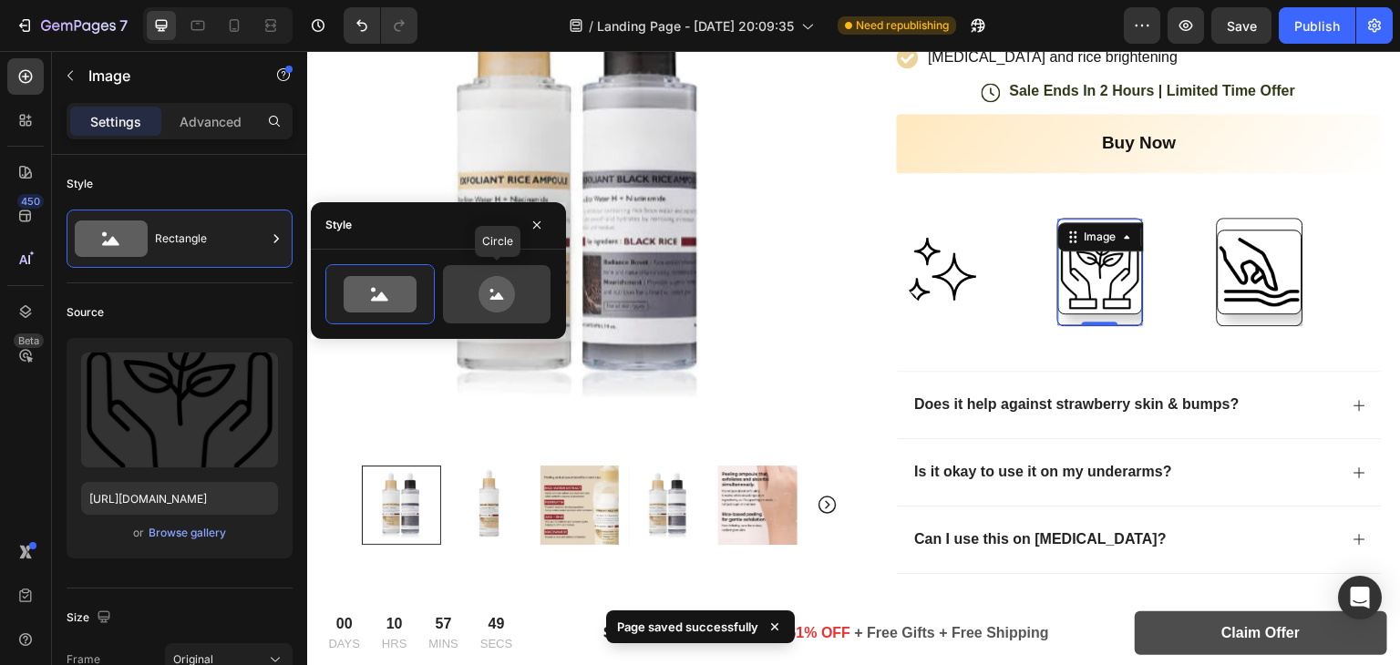
click at [521, 300] on icon at bounding box center [497, 294] width 86 height 36
type input "80"
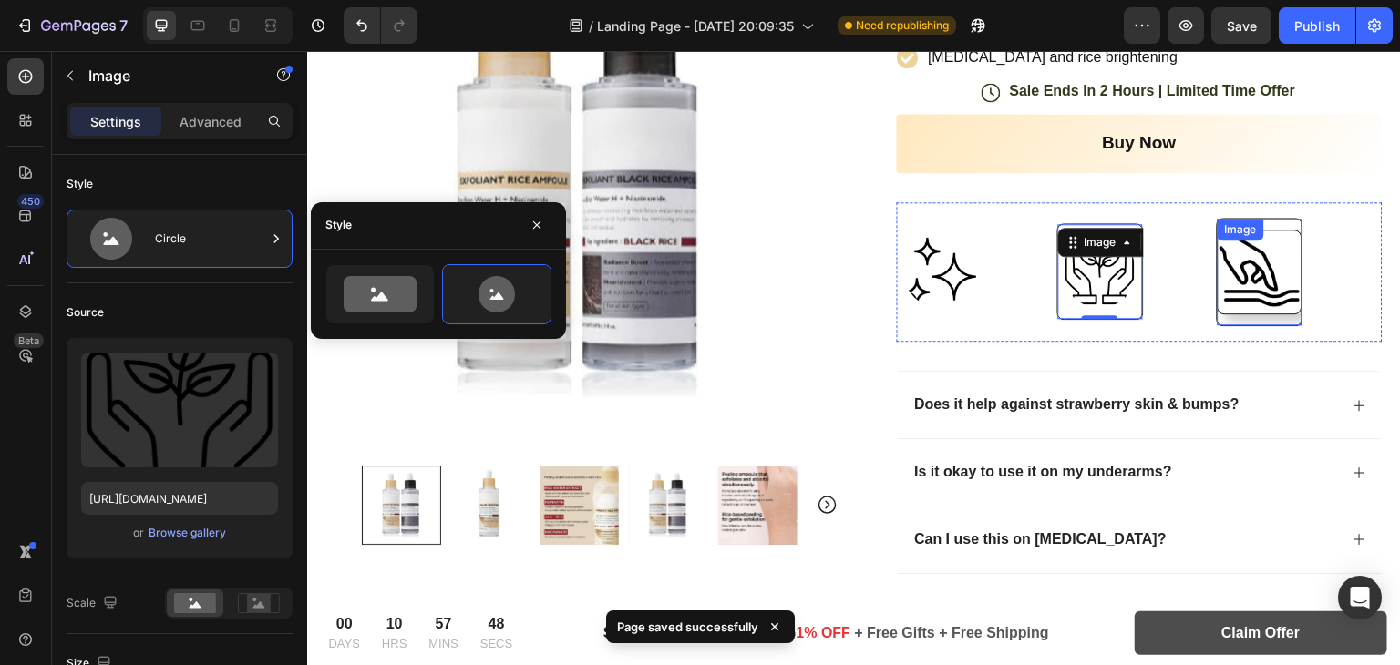
click at [1222, 258] on img at bounding box center [1260, 272] width 85 height 85
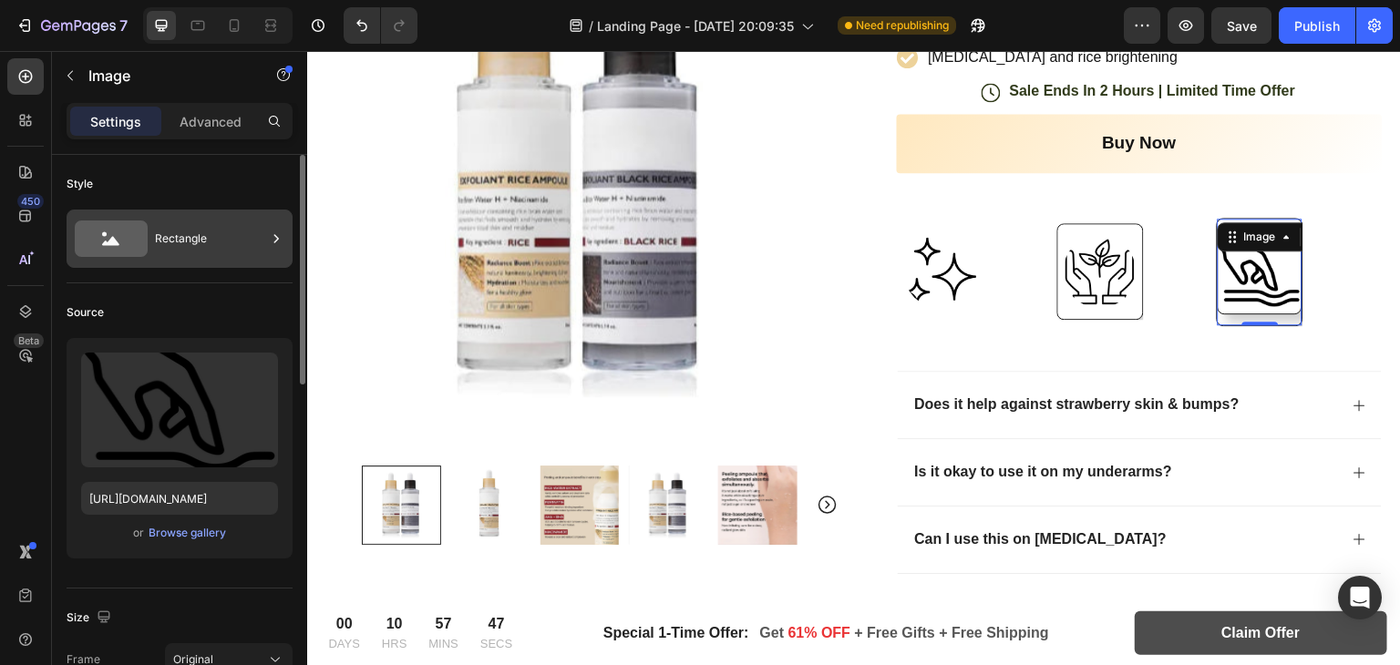
click at [192, 214] on div "Rectangle" at bounding box center [180, 239] width 226 height 58
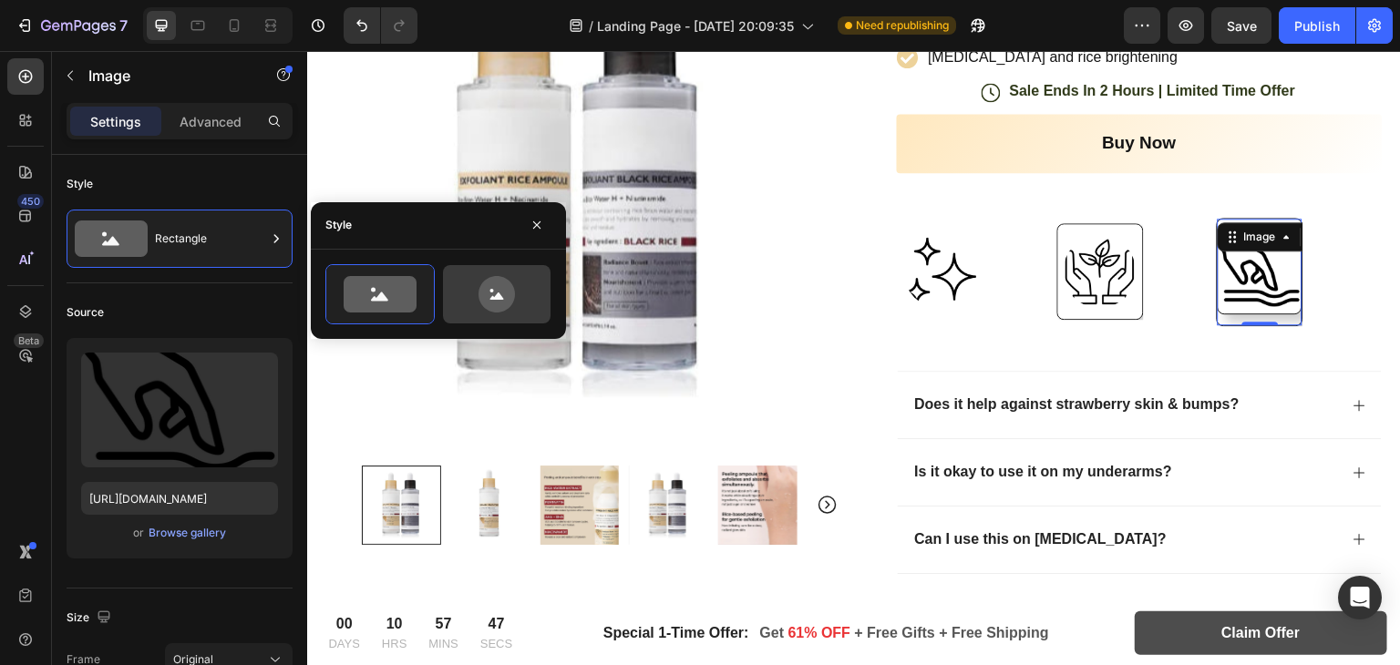
click at [495, 278] on icon at bounding box center [497, 294] width 36 height 36
type input "80"
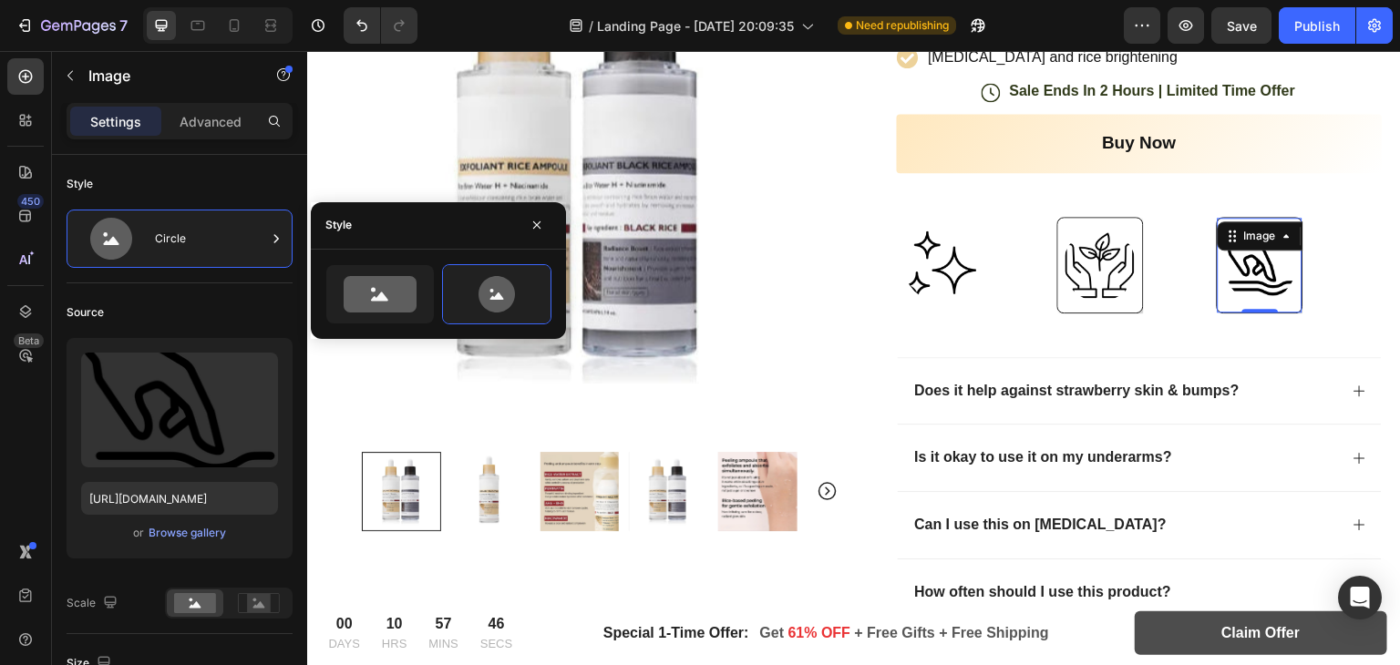
click at [1371, 297] on div "Product Images Image Icon Icon Icon Icon Icon Icon List “This skin cream is a g…" at bounding box center [854, 217] width 1094 height 1247
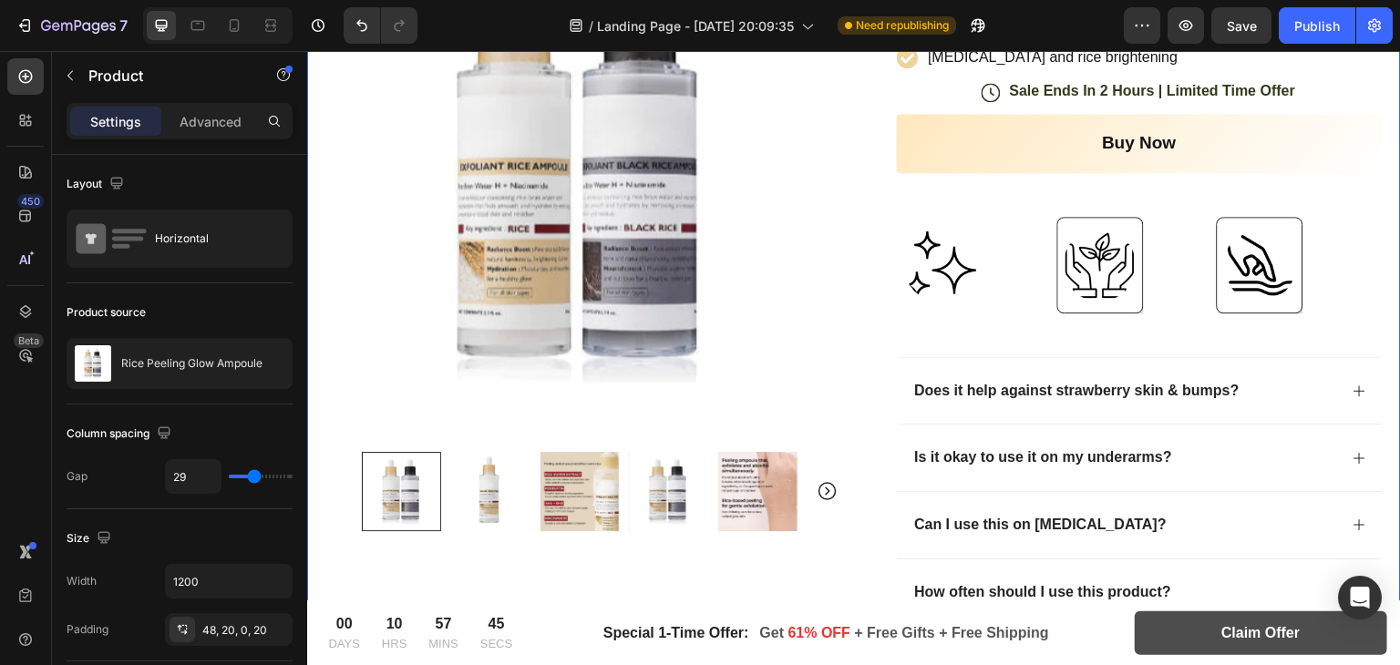
click at [1371, 297] on div "Product Images Image Icon Icon Icon Icon Icon Icon List “This skin cream is a g…" at bounding box center [854, 217] width 1094 height 1247
click at [1081, 267] on img at bounding box center [1100, 265] width 73 height 73
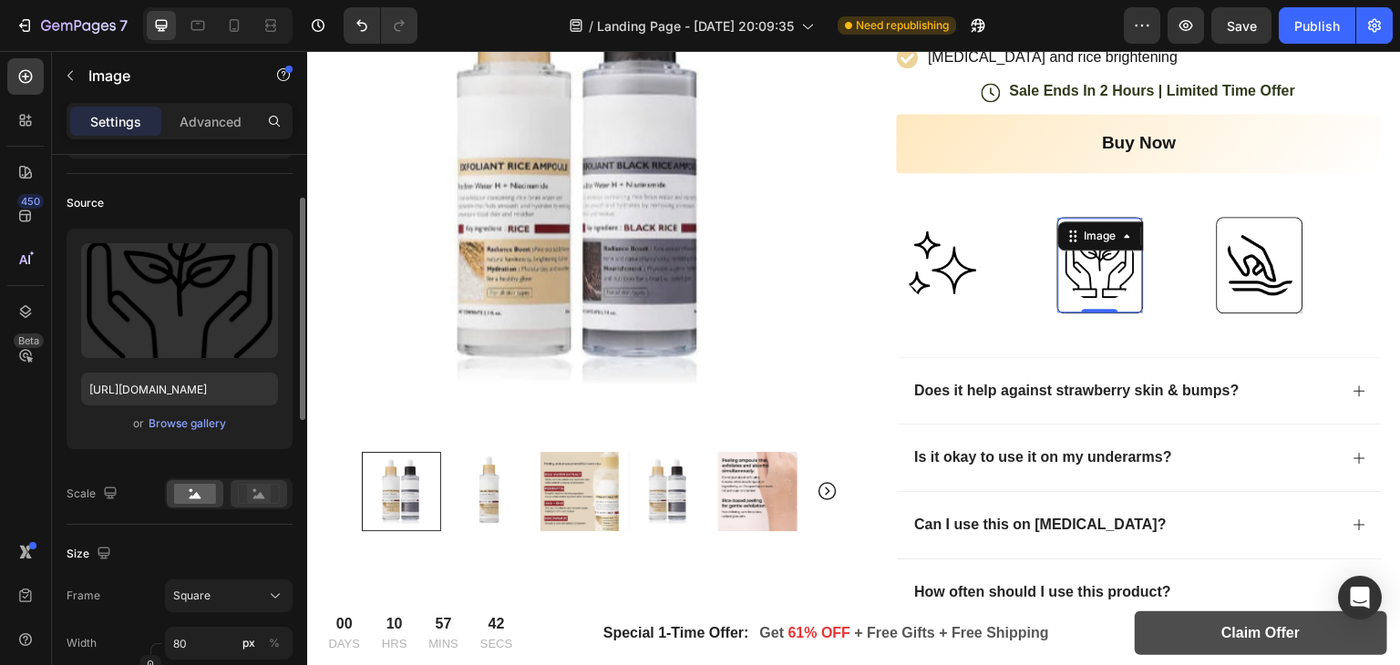
scroll to position [109, 0]
click at [273, 490] on icon at bounding box center [259, 494] width 42 height 20
click at [156, 508] on div "Scale" at bounding box center [180, 494] width 226 height 31
click at [199, 484] on rect at bounding box center [195, 494] width 42 height 20
click at [233, 488] on div at bounding box center [259, 493] width 57 height 27
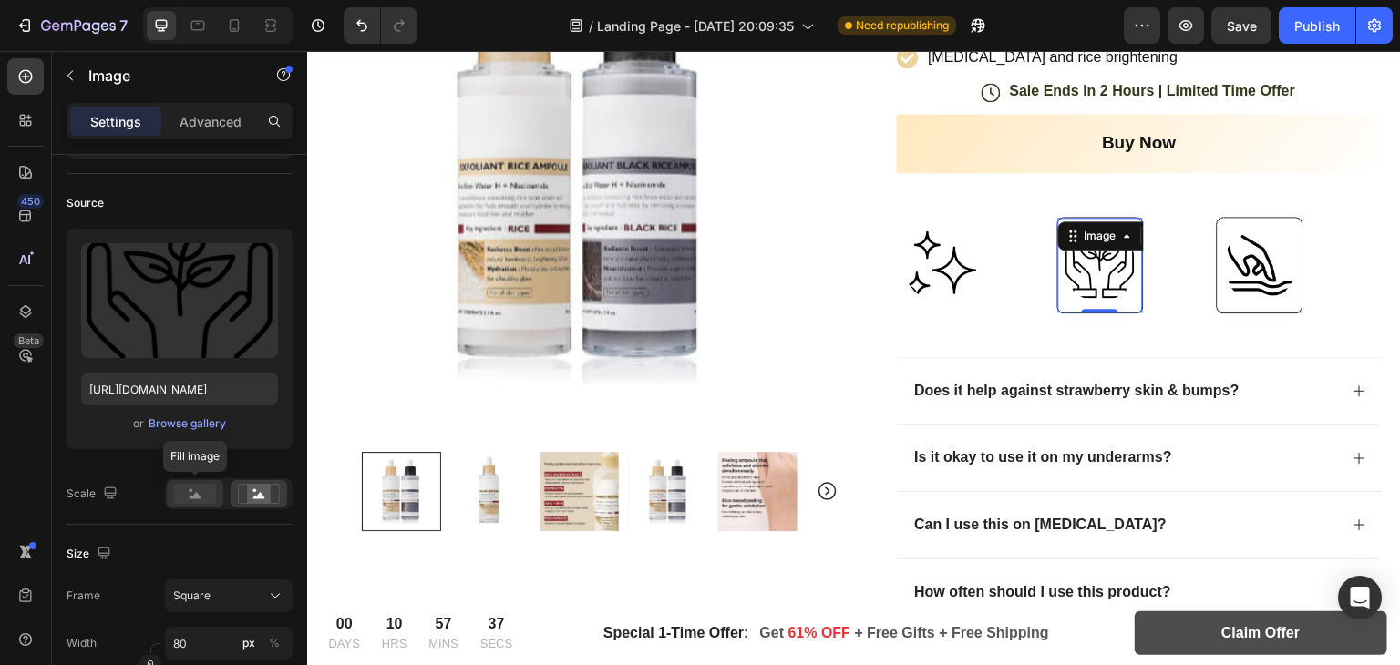
click at [174, 493] on rect at bounding box center [195, 494] width 42 height 20
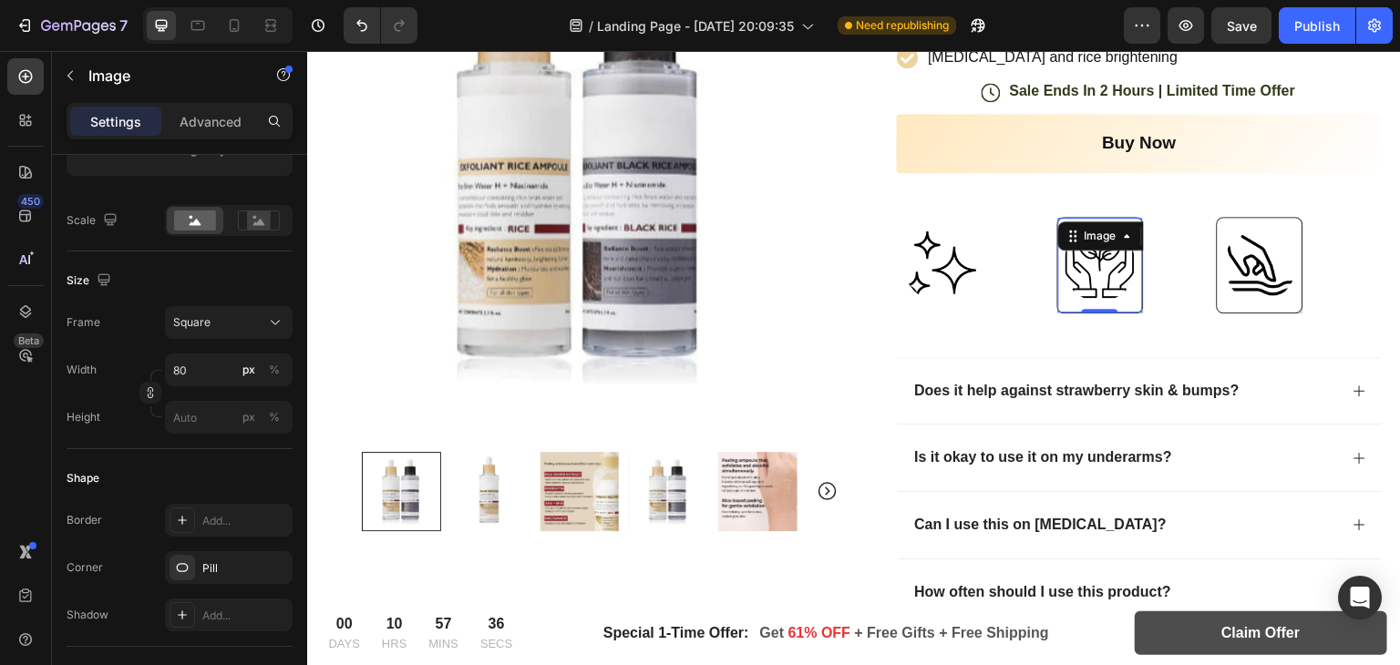
scroll to position [858, 0]
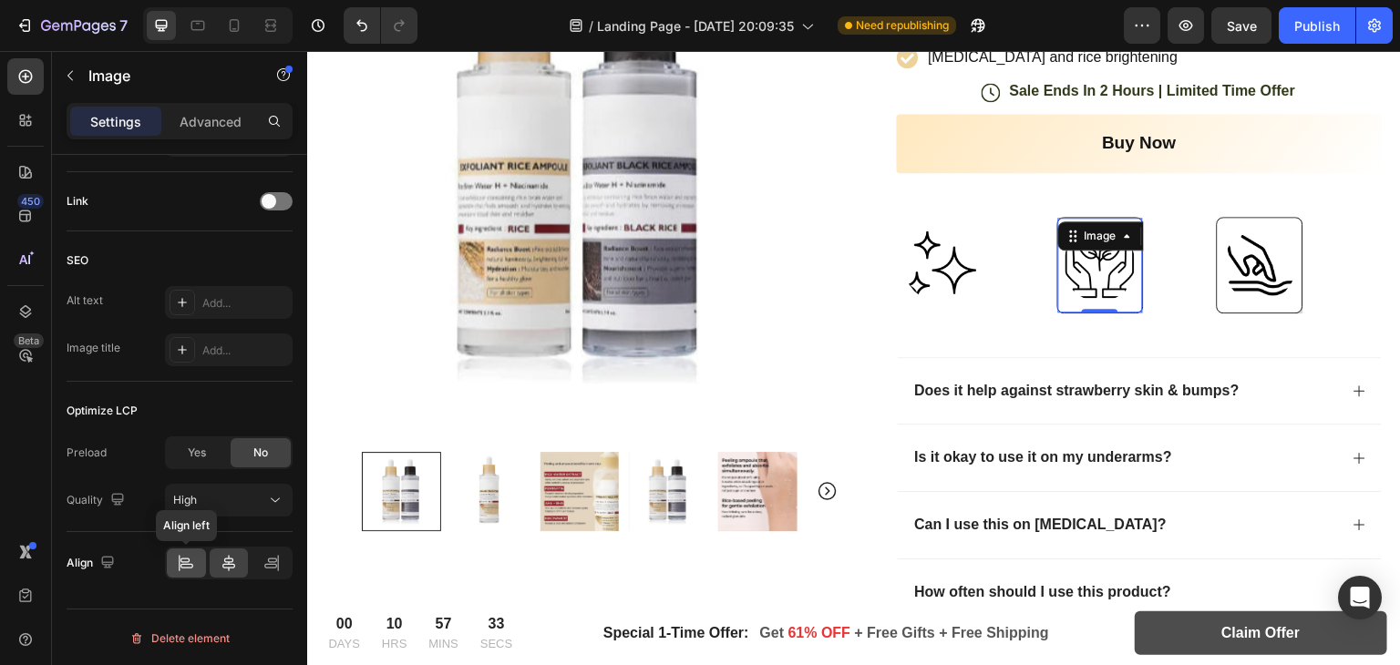
click at [197, 565] on div at bounding box center [186, 563] width 39 height 29
click at [228, 566] on icon at bounding box center [228, 563] width 13 height 16
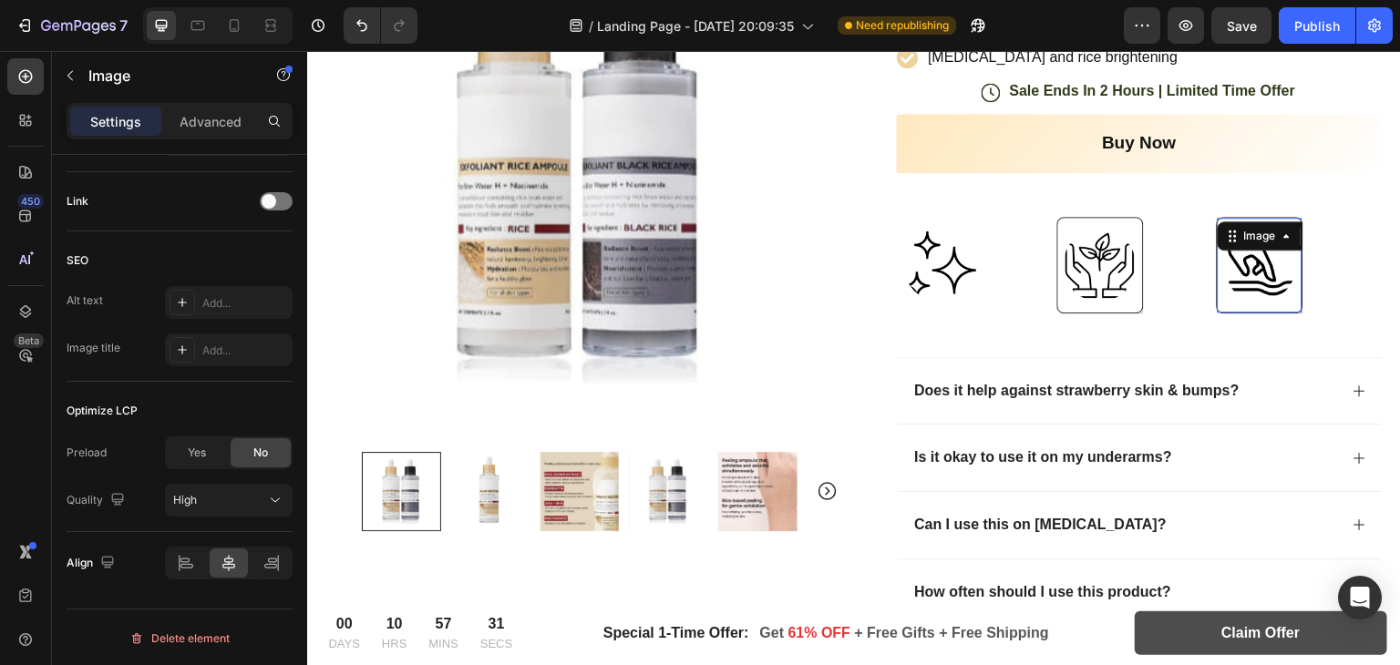
click at [1236, 267] on img at bounding box center [1260, 265] width 73 height 73
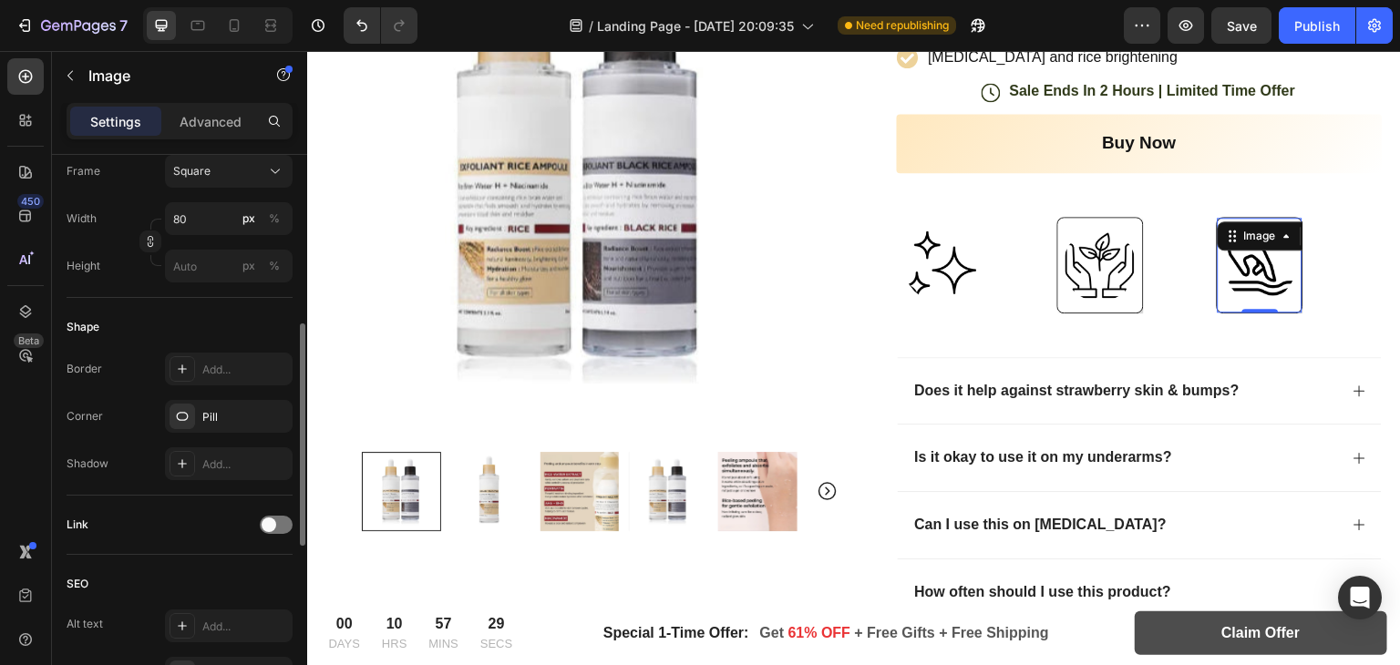
scroll to position [470, 0]
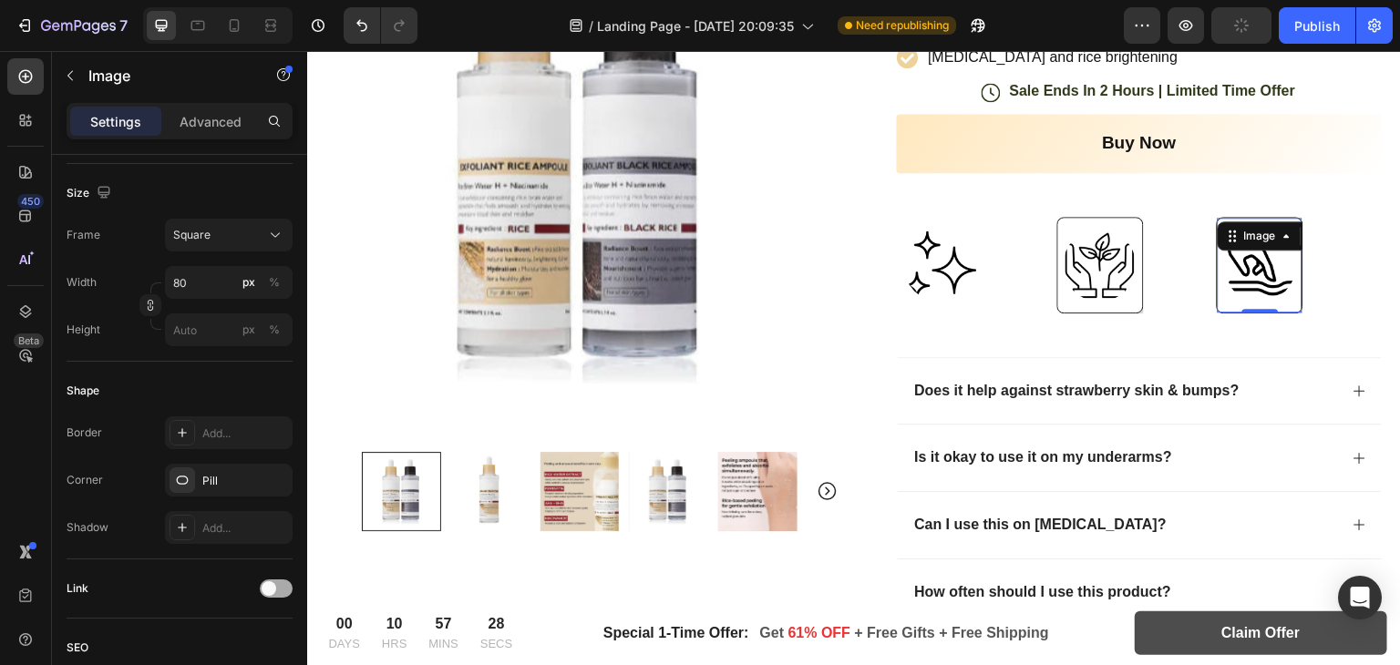
click at [273, 584] on span at bounding box center [269, 589] width 15 height 15
click at [273, 584] on div at bounding box center [276, 589] width 33 height 18
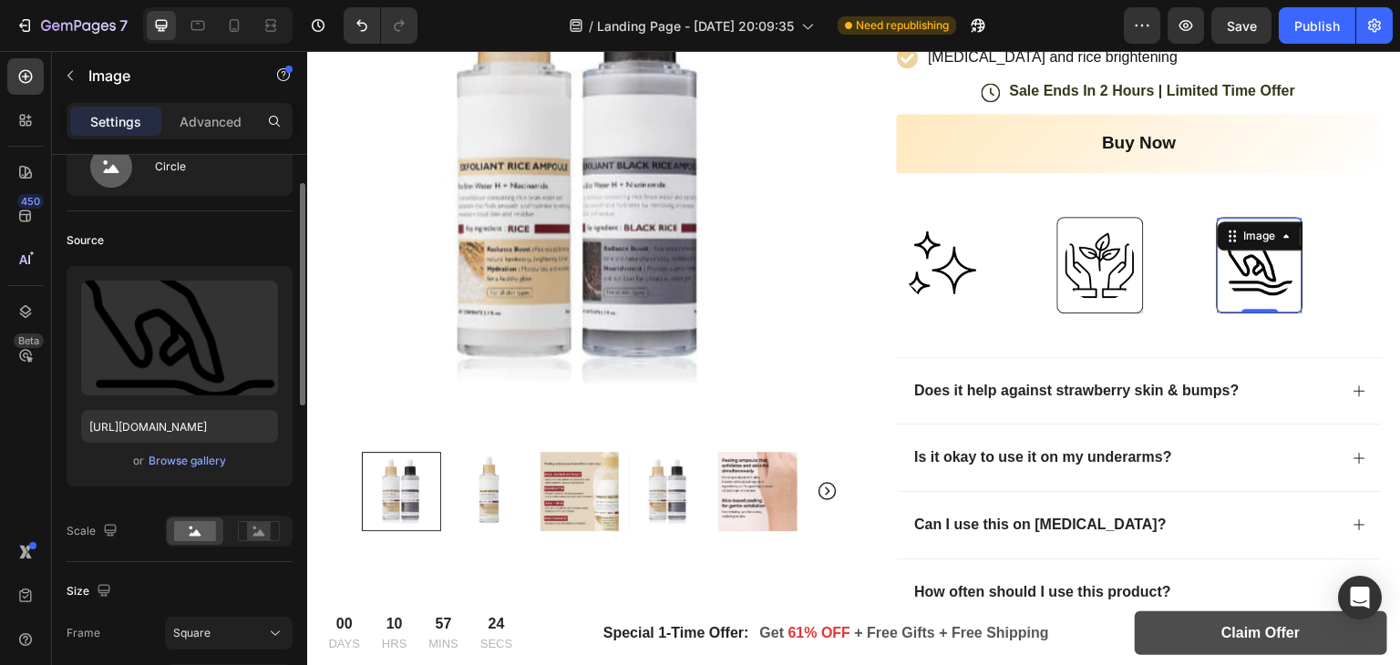
scroll to position [0, 0]
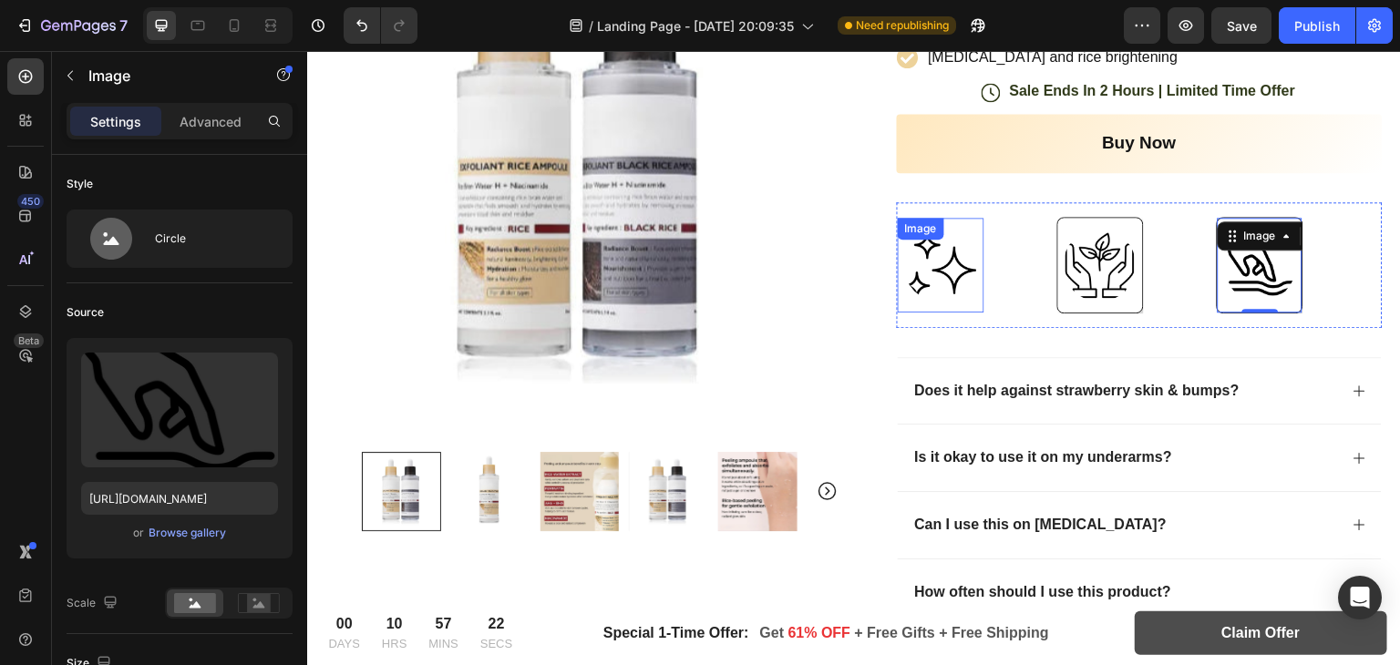
click at [957, 245] on img at bounding box center [940, 265] width 73 height 73
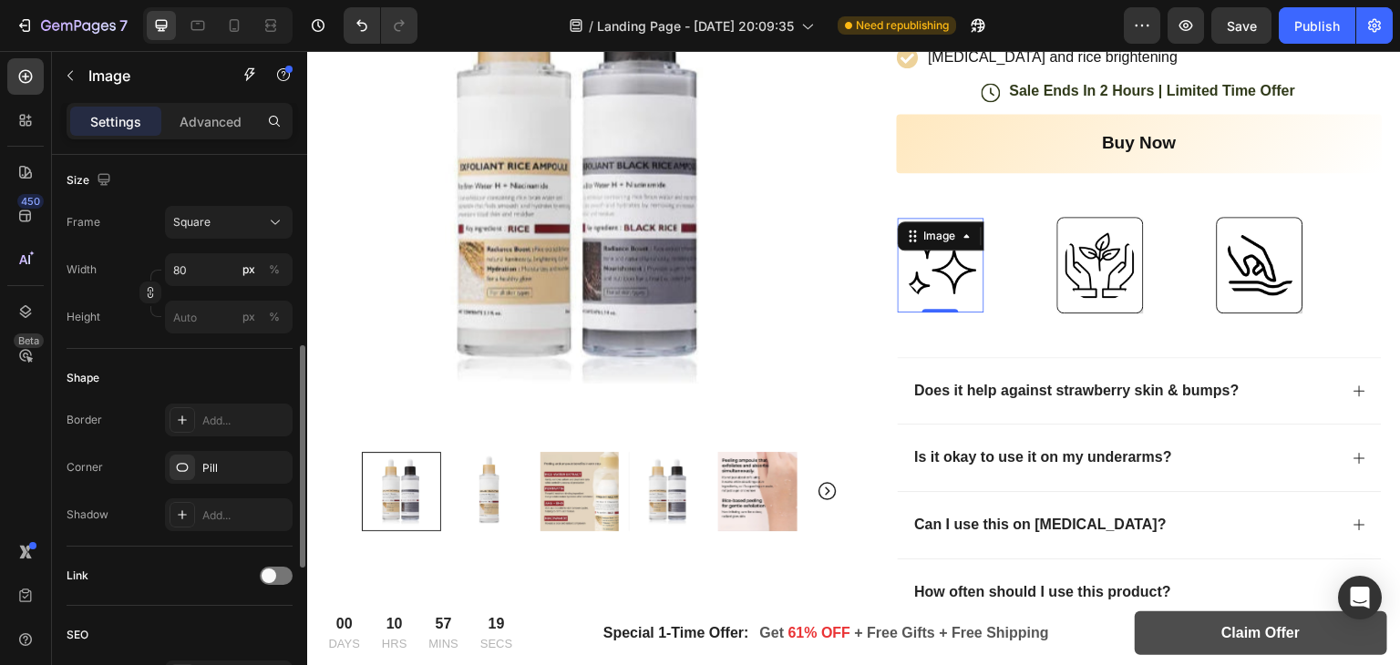
scroll to position [484, 0]
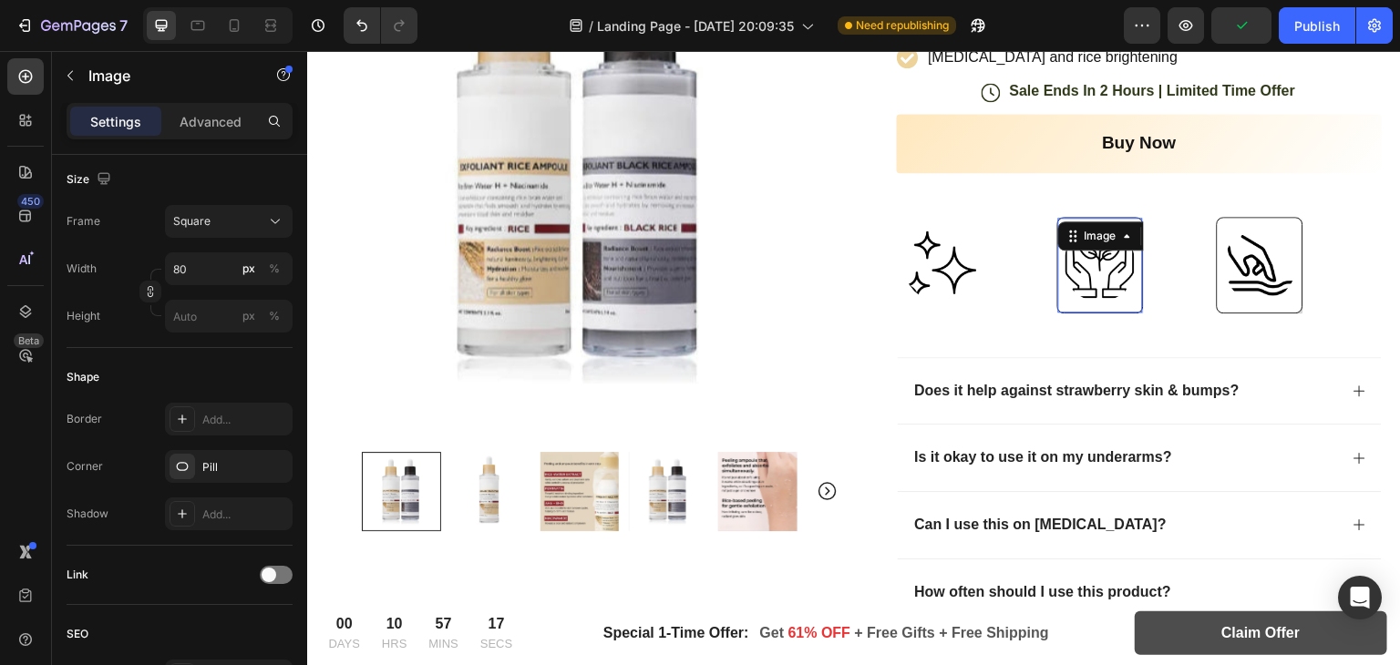
click at [1090, 280] on img at bounding box center [1100, 265] width 73 height 73
click at [1245, 260] on img at bounding box center [1260, 265] width 73 height 73
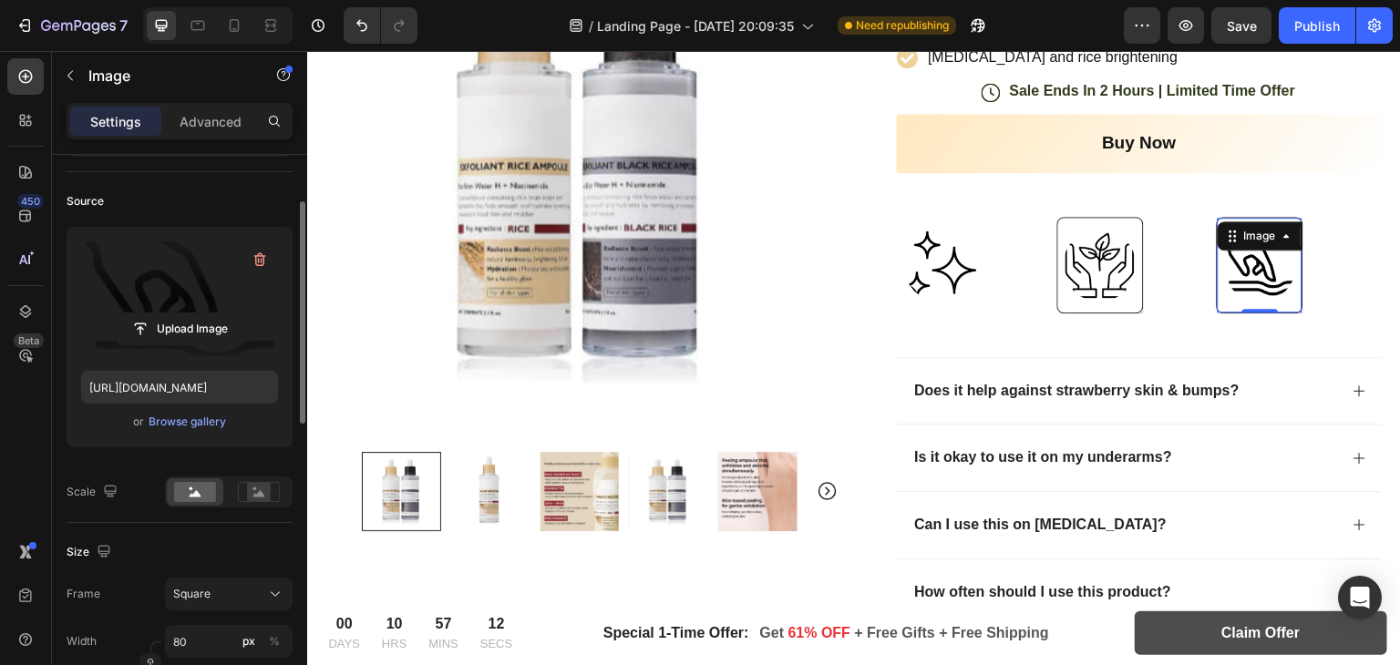
scroll to position [113, 0]
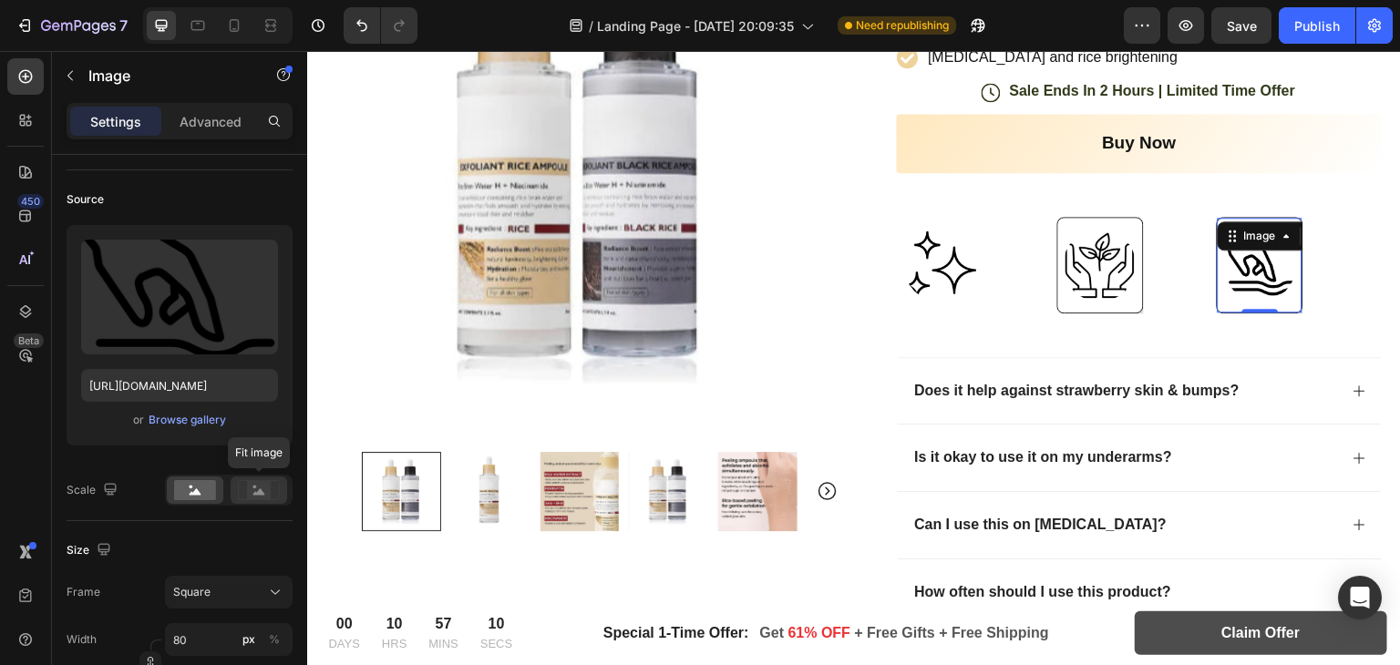
click at [246, 497] on icon at bounding box center [259, 490] width 42 height 20
click at [202, 497] on rect at bounding box center [195, 490] width 42 height 20
click at [945, 266] on img at bounding box center [940, 265] width 73 height 73
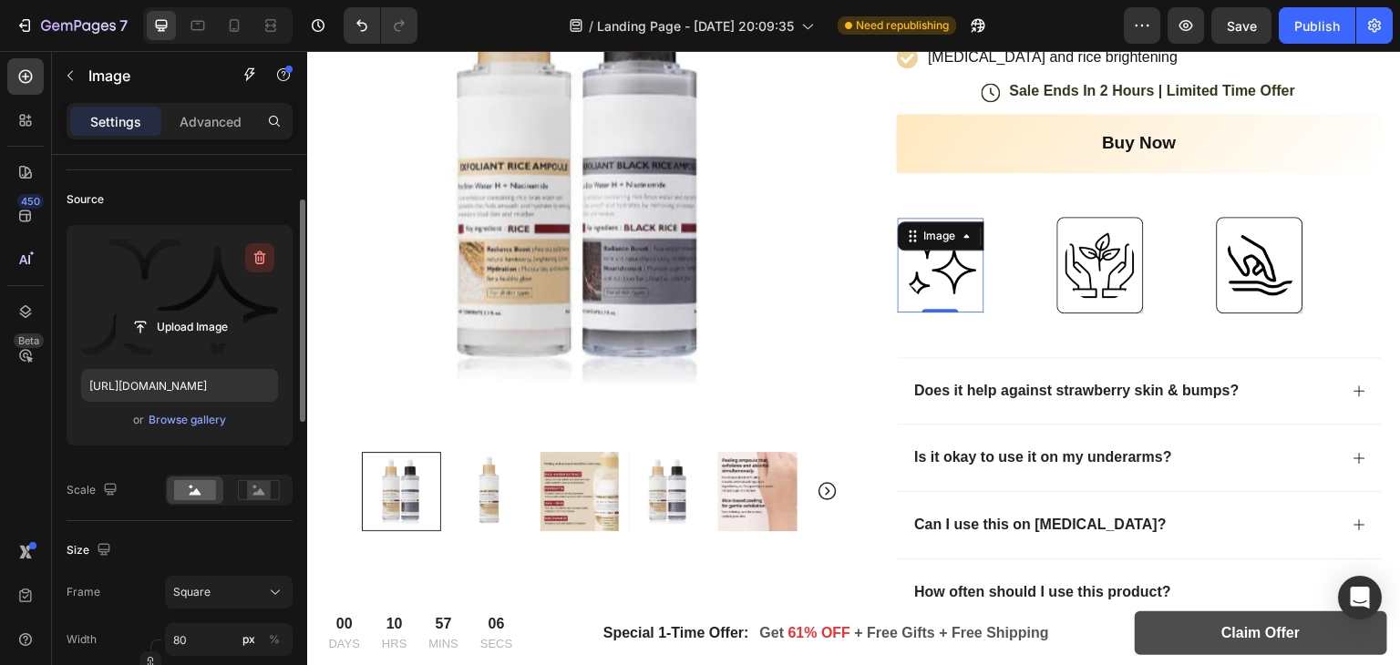
click at [262, 261] on icon "button" at bounding box center [260, 258] width 18 height 18
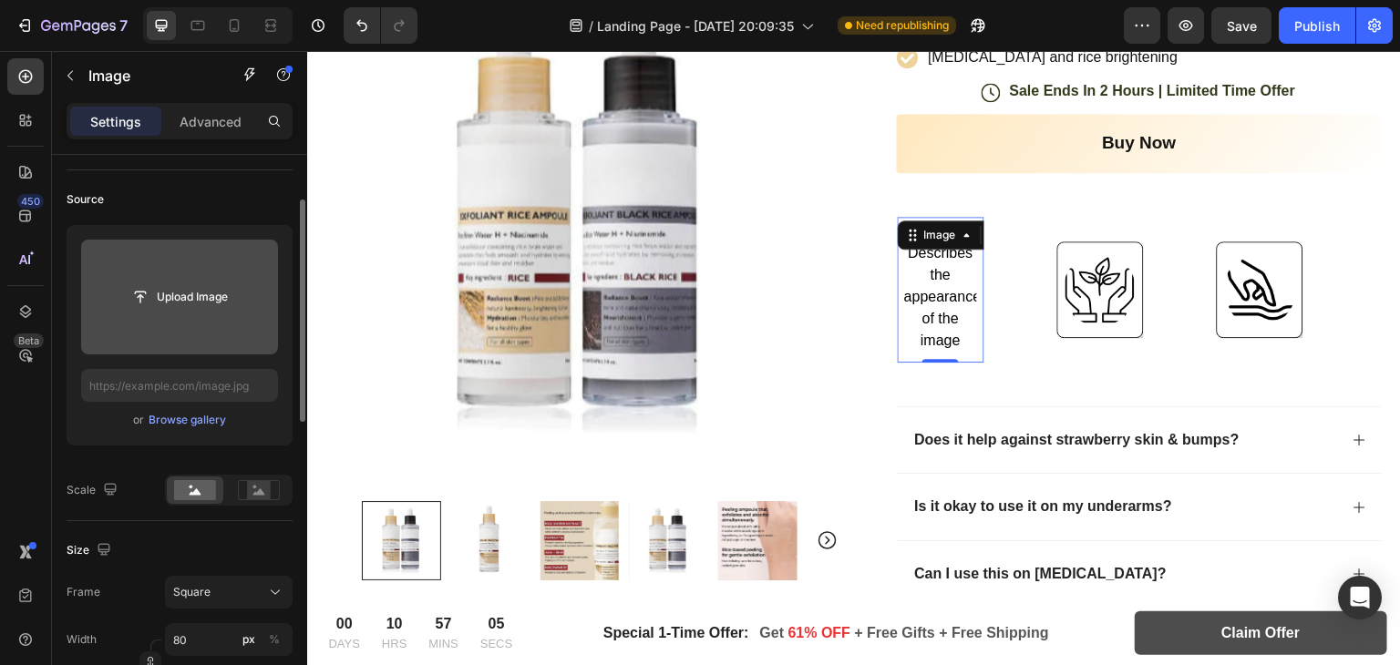
click at [162, 305] on input "file" at bounding box center [180, 297] width 126 height 31
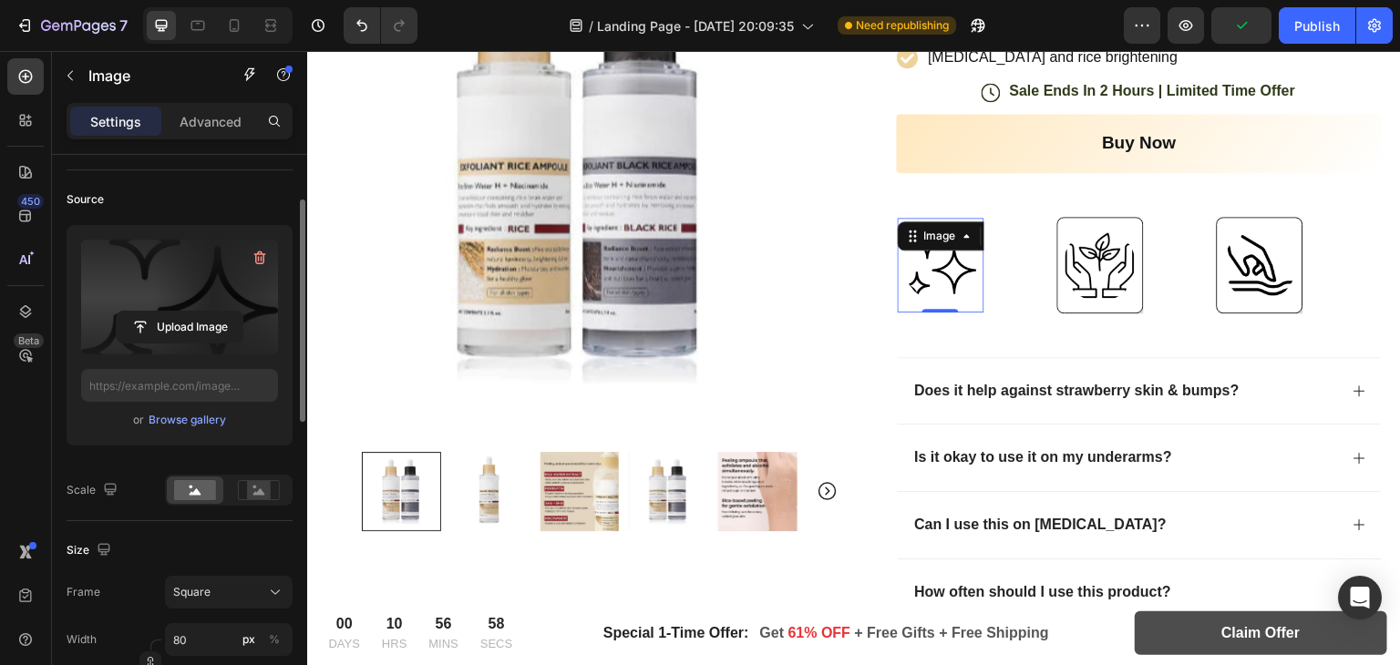
type input "[URL][DOMAIN_NAME]"
click at [928, 274] on img at bounding box center [940, 265] width 73 height 73
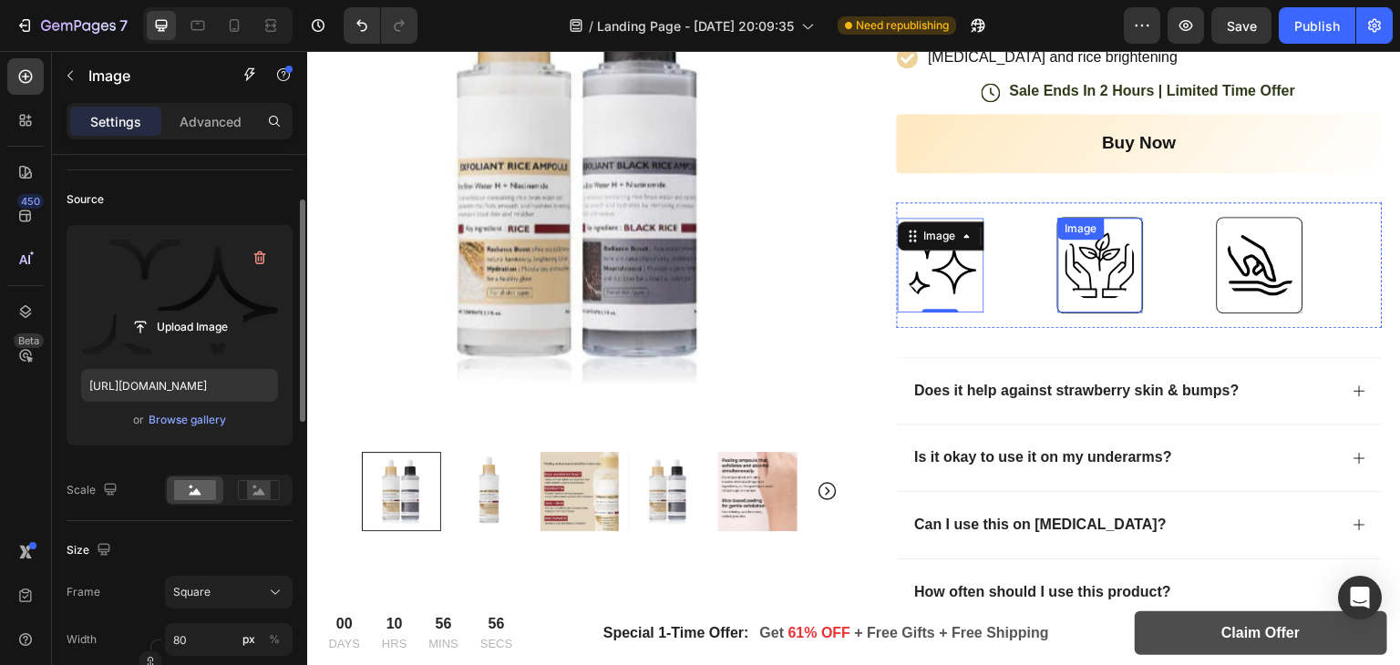
click at [1058, 243] on div at bounding box center [1100, 265] width 85 height 73
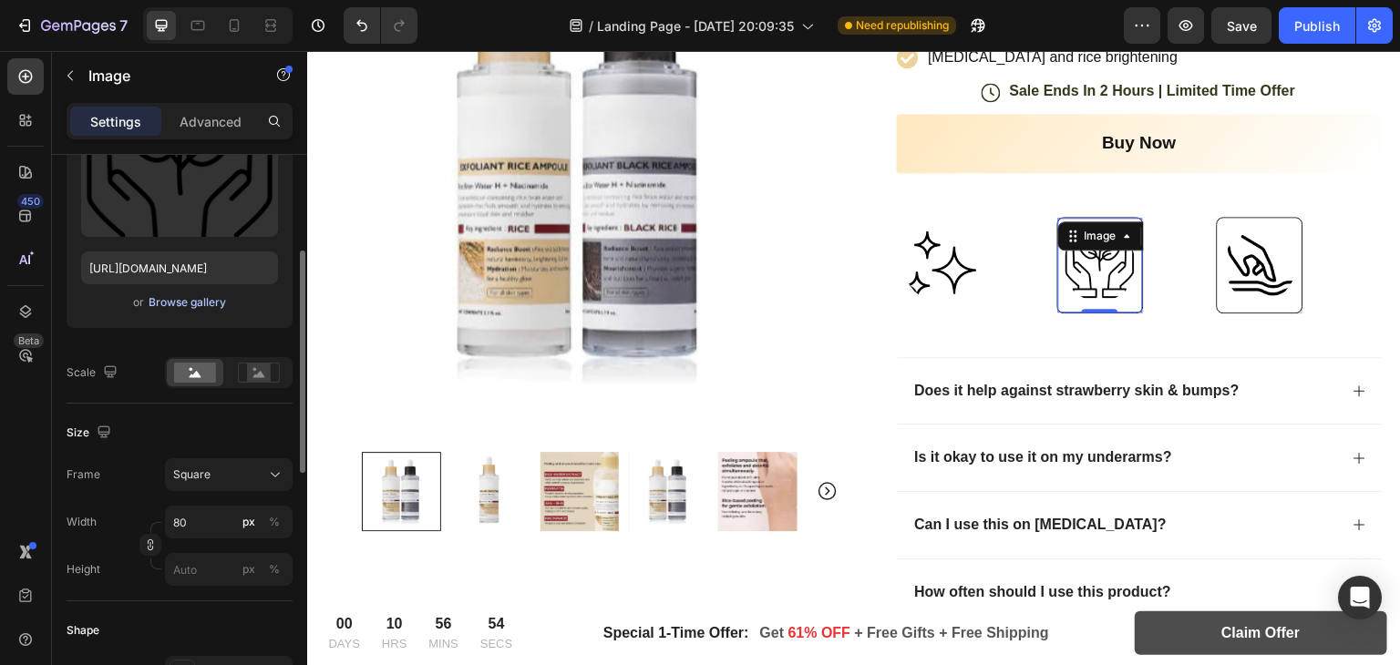
scroll to position [234, 0]
click at [282, 356] on div at bounding box center [259, 369] width 57 height 27
click at [185, 367] on rect at bounding box center [195, 369] width 42 height 20
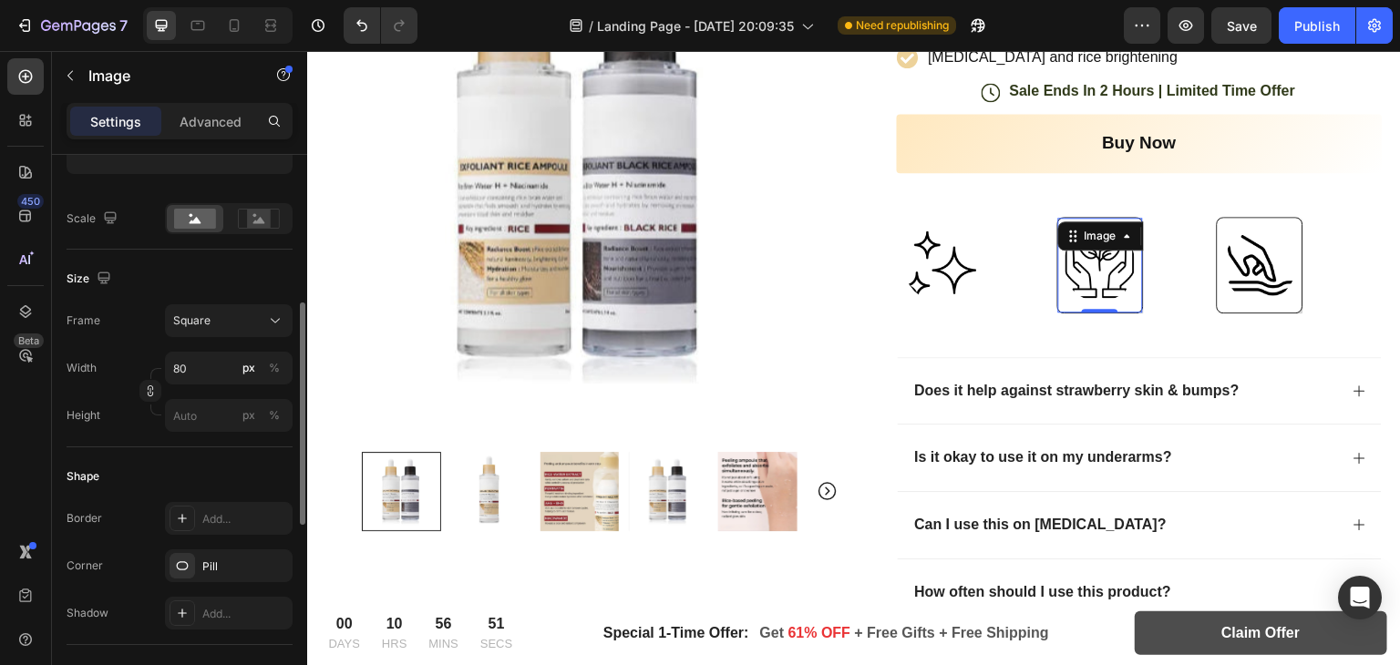
scroll to position [390, 0]
click at [225, 315] on div "Square" at bounding box center [217, 315] width 89 height 16
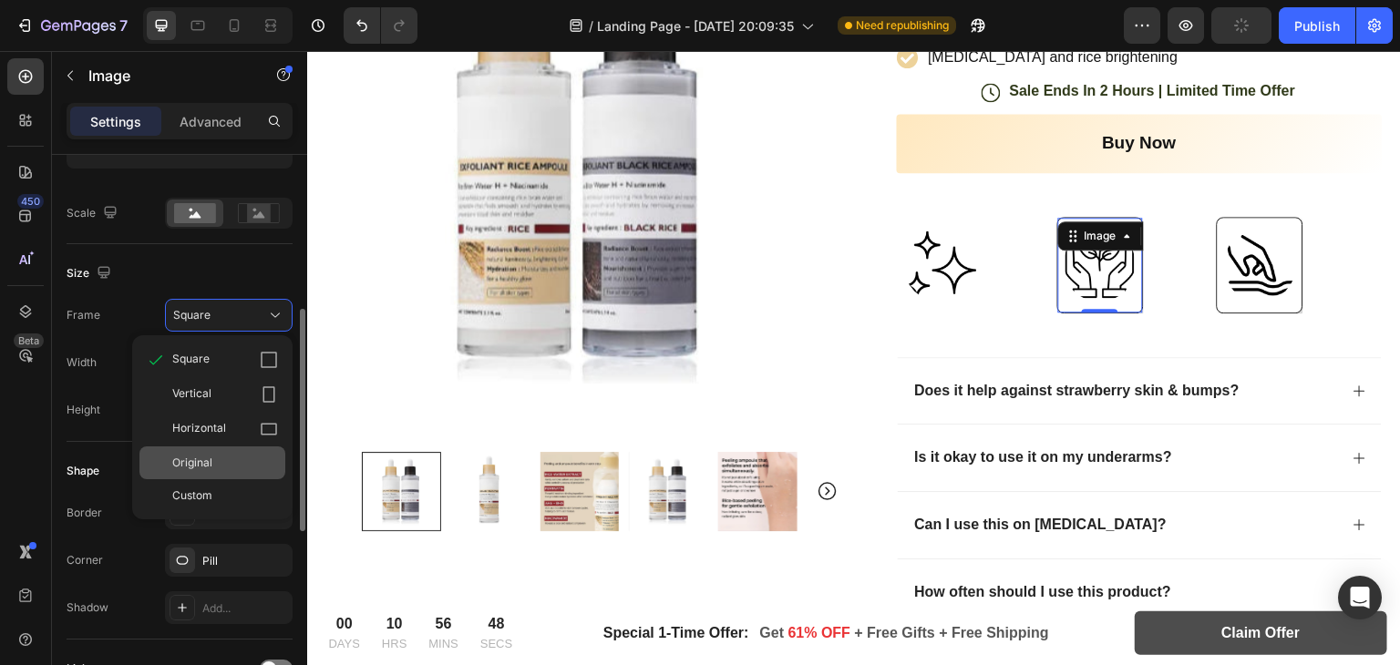
click at [253, 455] on div "Original" at bounding box center [225, 463] width 106 height 16
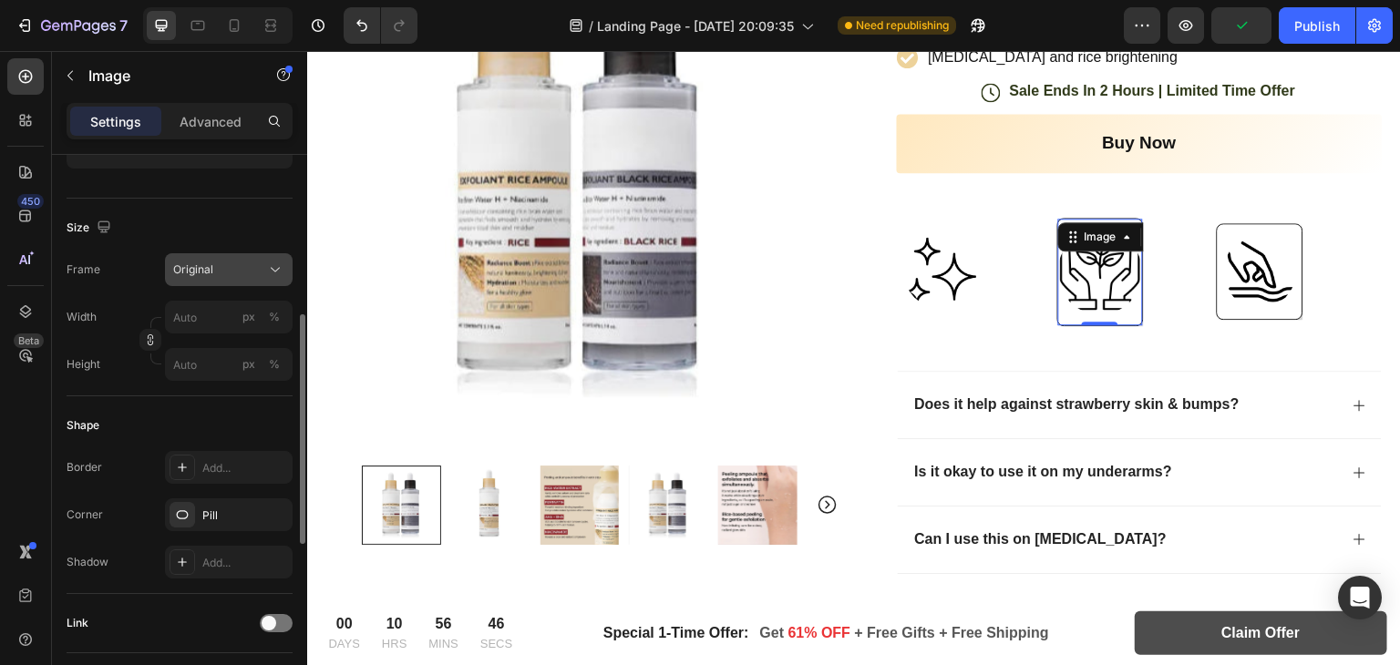
click at [216, 273] on div "Original" at bounding box center [217, 270] width 89 height 16
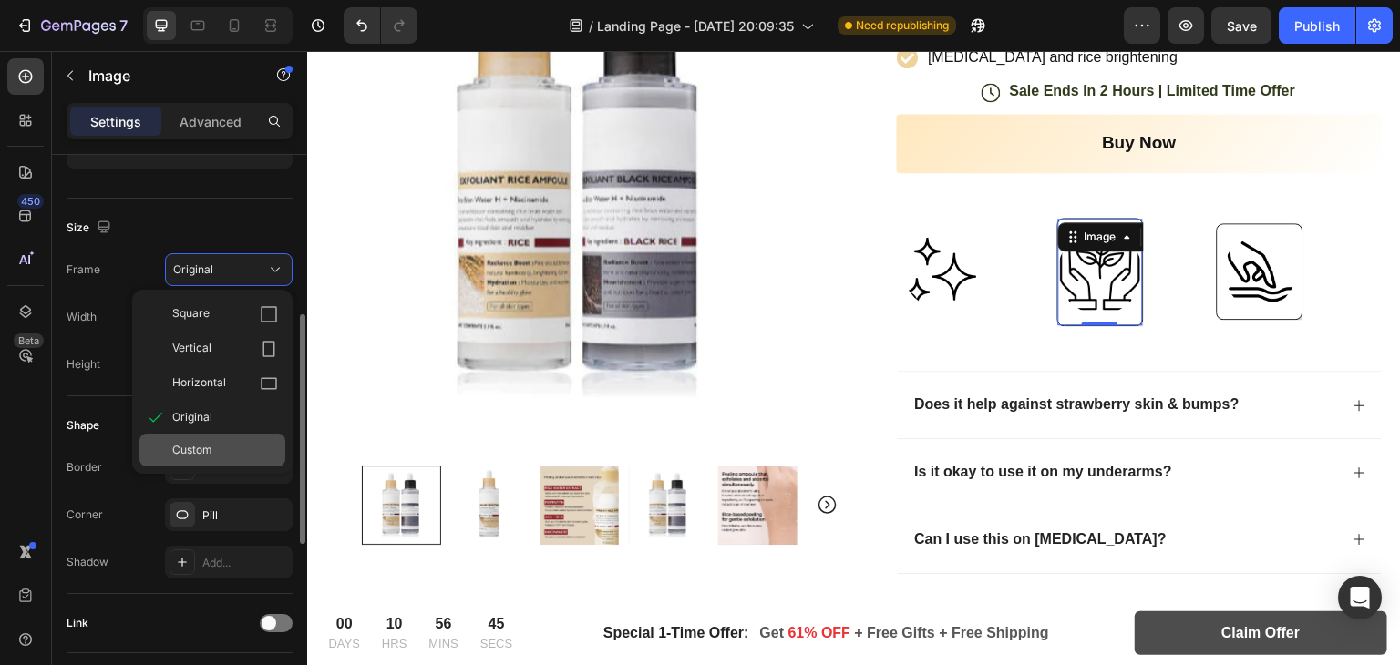
click at [192, 446] on span "Custom" at bounding box center [192, 450] width 40 height 16
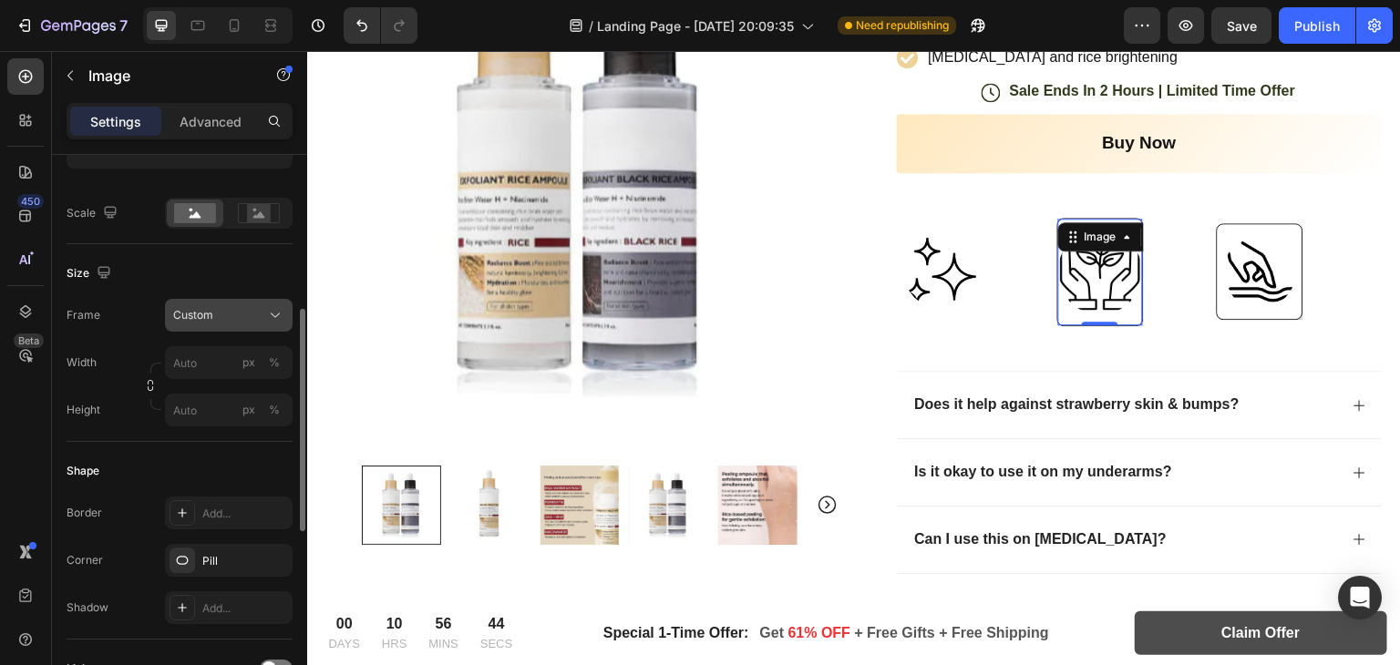
click at [198, 317] on div "Frame Custom Width px % Height px %" at bounding box center [180, 363] width 226 height 128
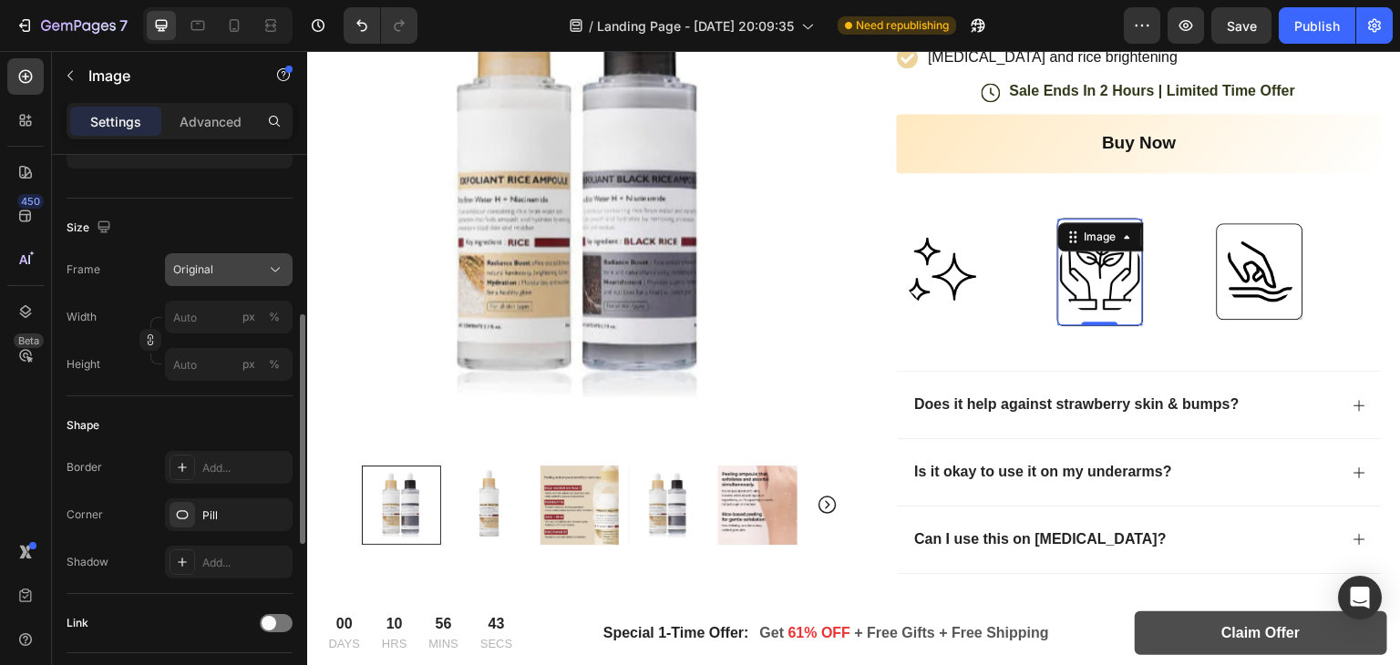
click at [211, 285] on button "Original" at bounding box center [229, 269] width 128 height 33
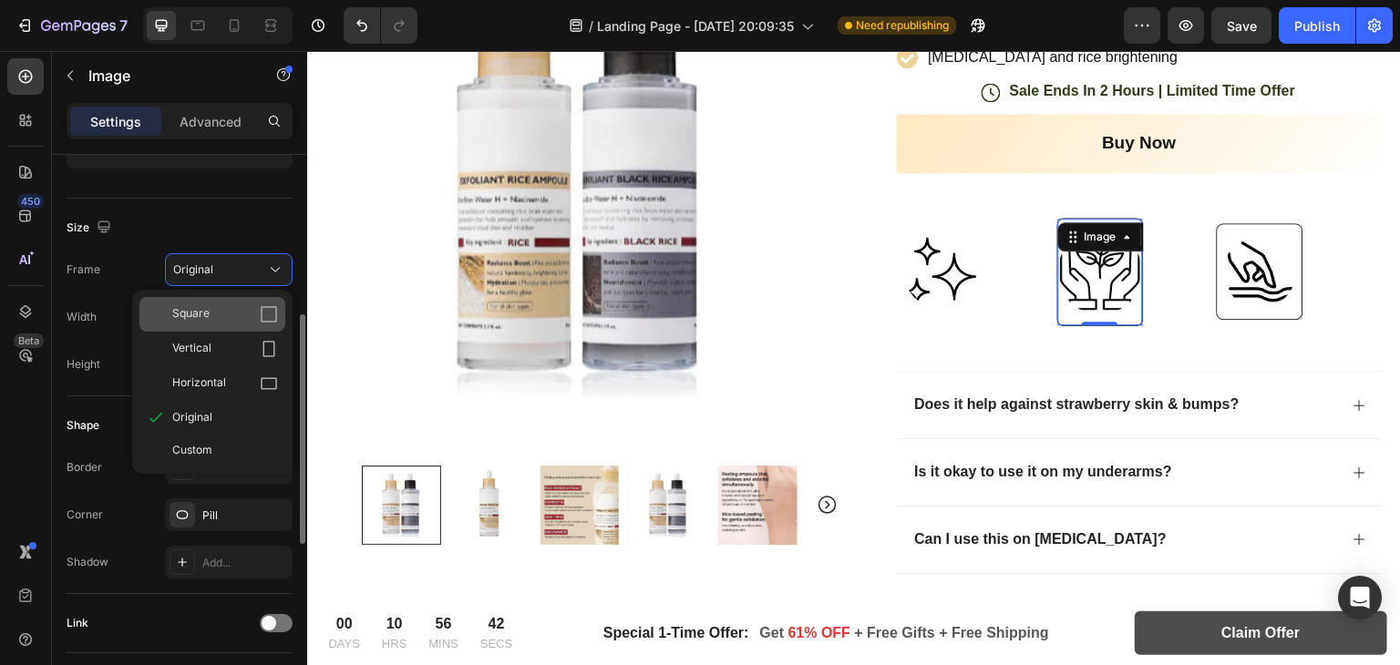
click at [251, 312] on div "Square" at bounding box center [225, 314] width 106 height 18
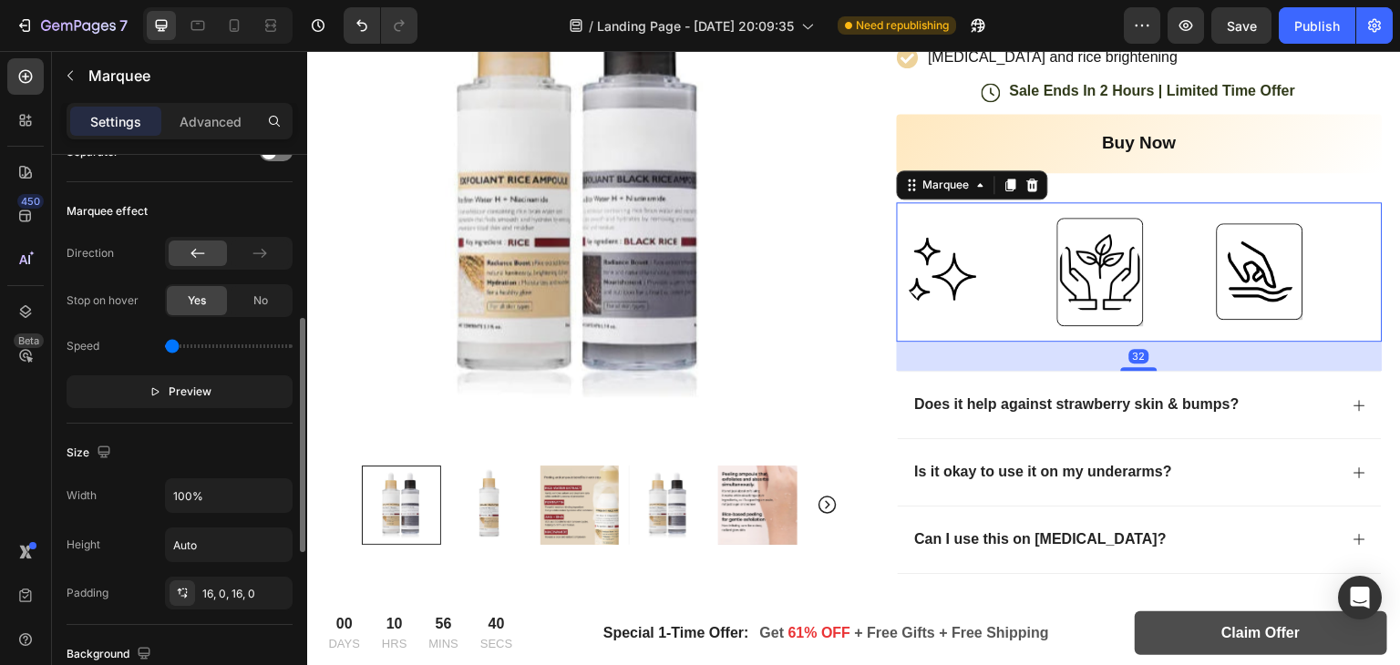
click at [1303, 302] on div "Image" at bounding box center [1297, 271] width 160 height 97
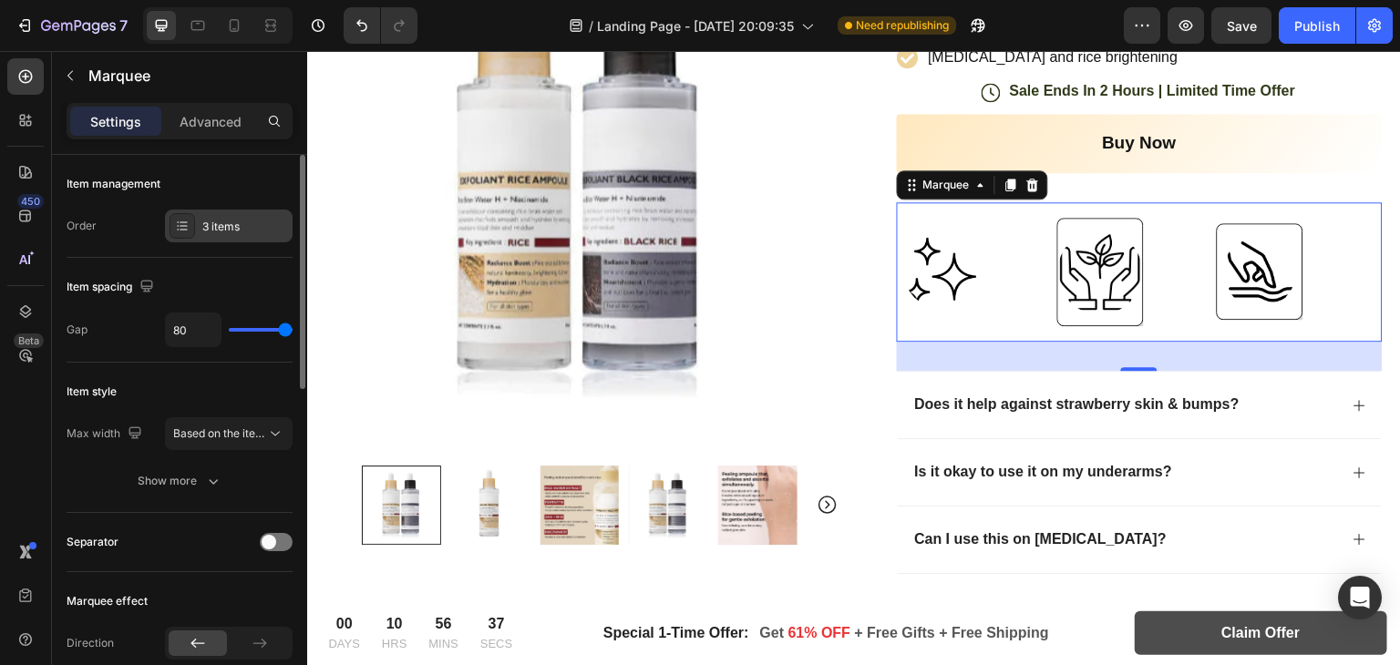
click at [186, 231] on icon at bounding box center [182, 226] width 15 height 15
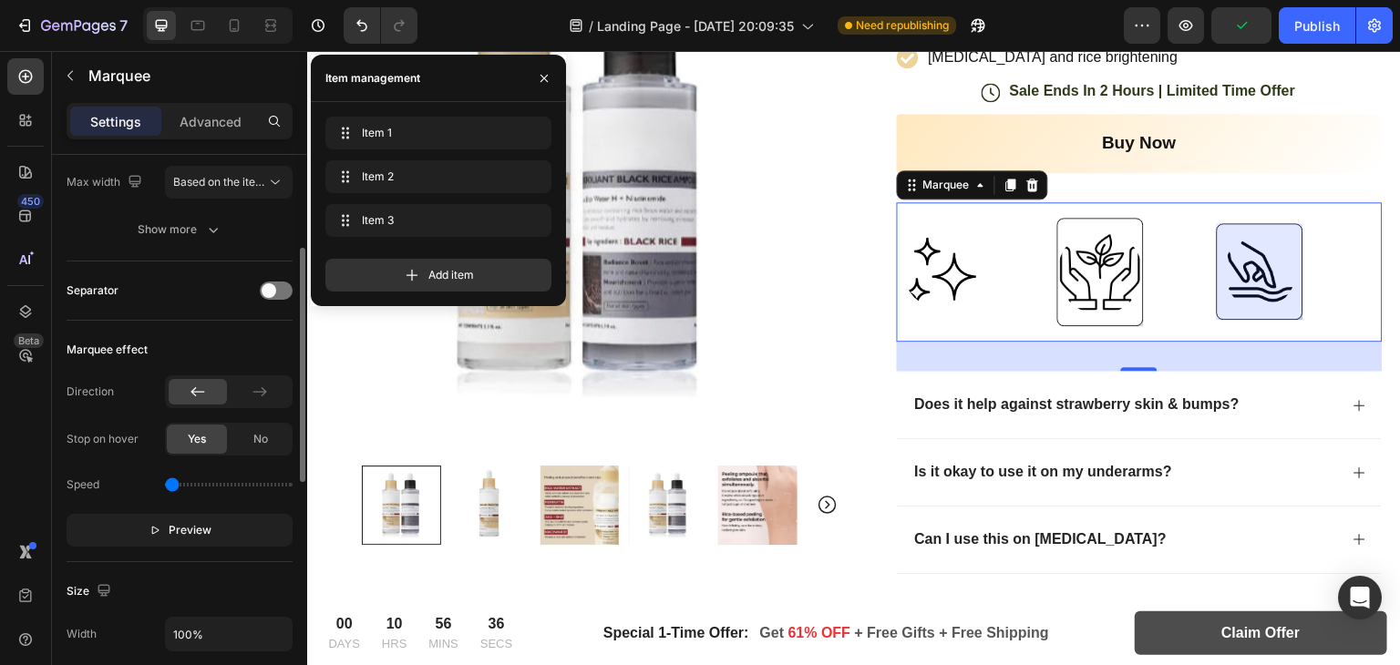
scroll to position [252, 0]
click at [274, 382] on div at bounding box center [260, 392] width 58 height 26
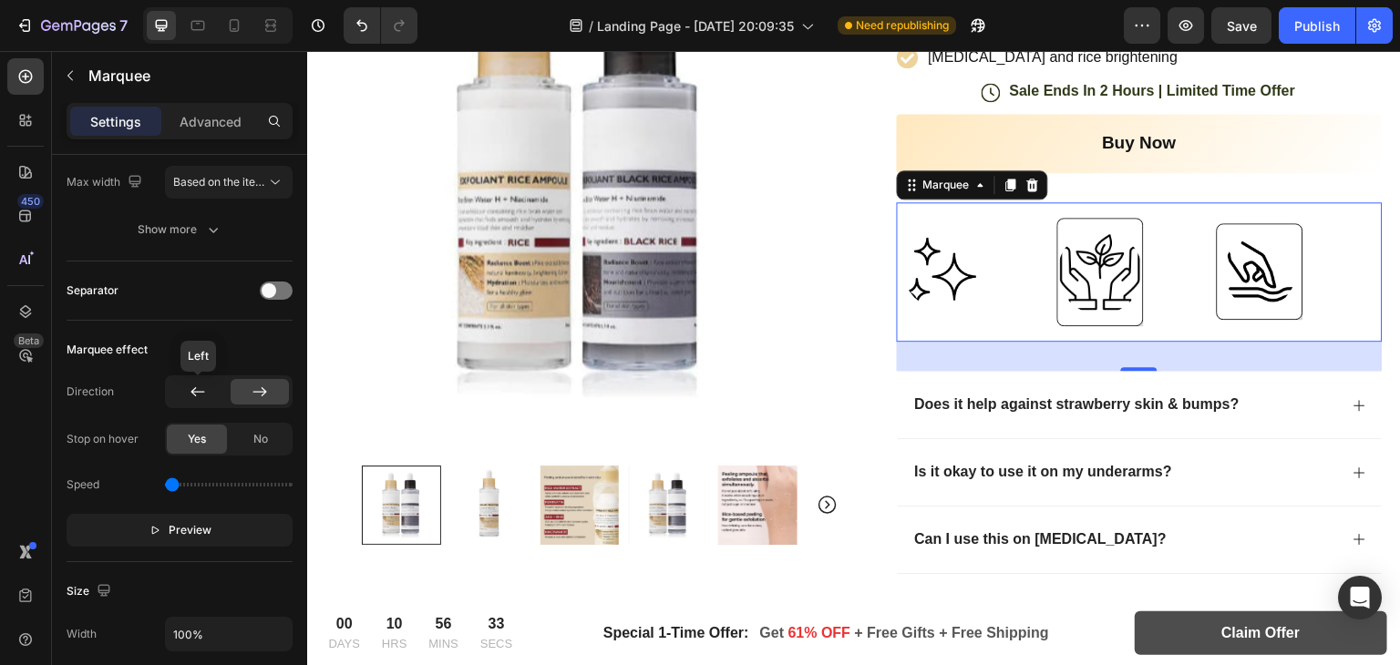
click at [190, 383] on icon at bounding box center [198, 392] width 18 height 18
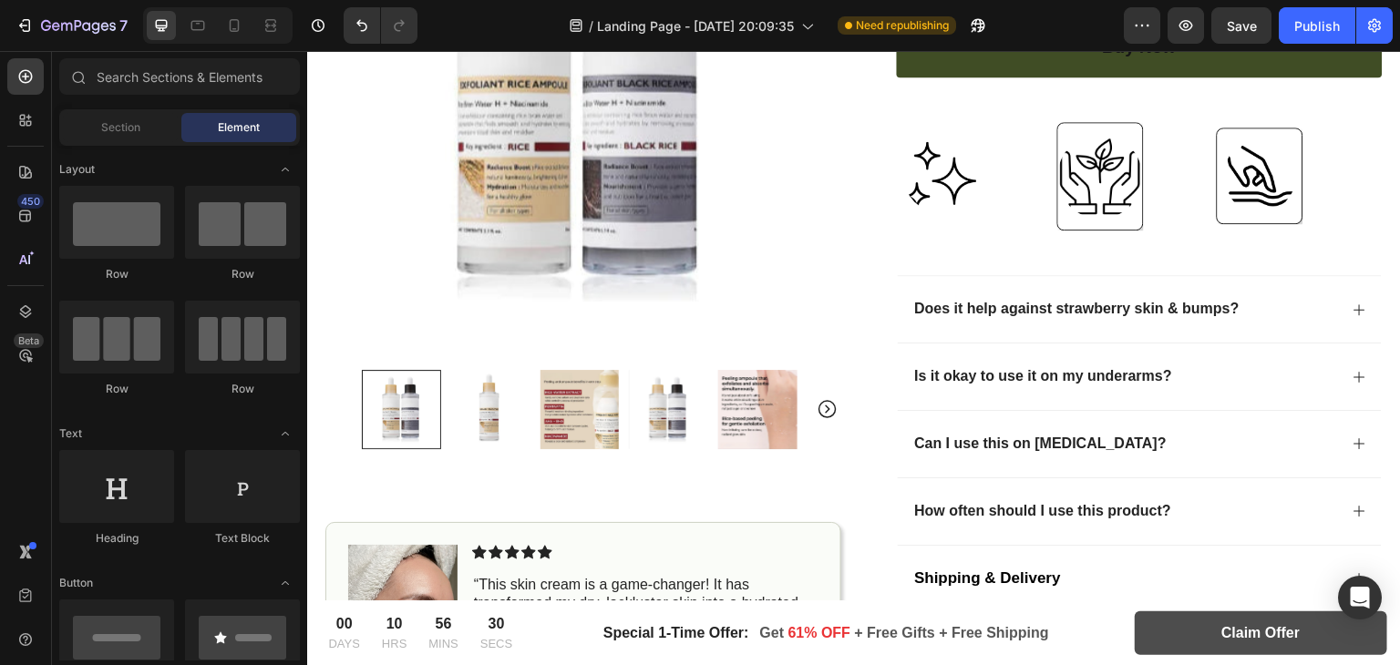
scroll to position [584, 0]
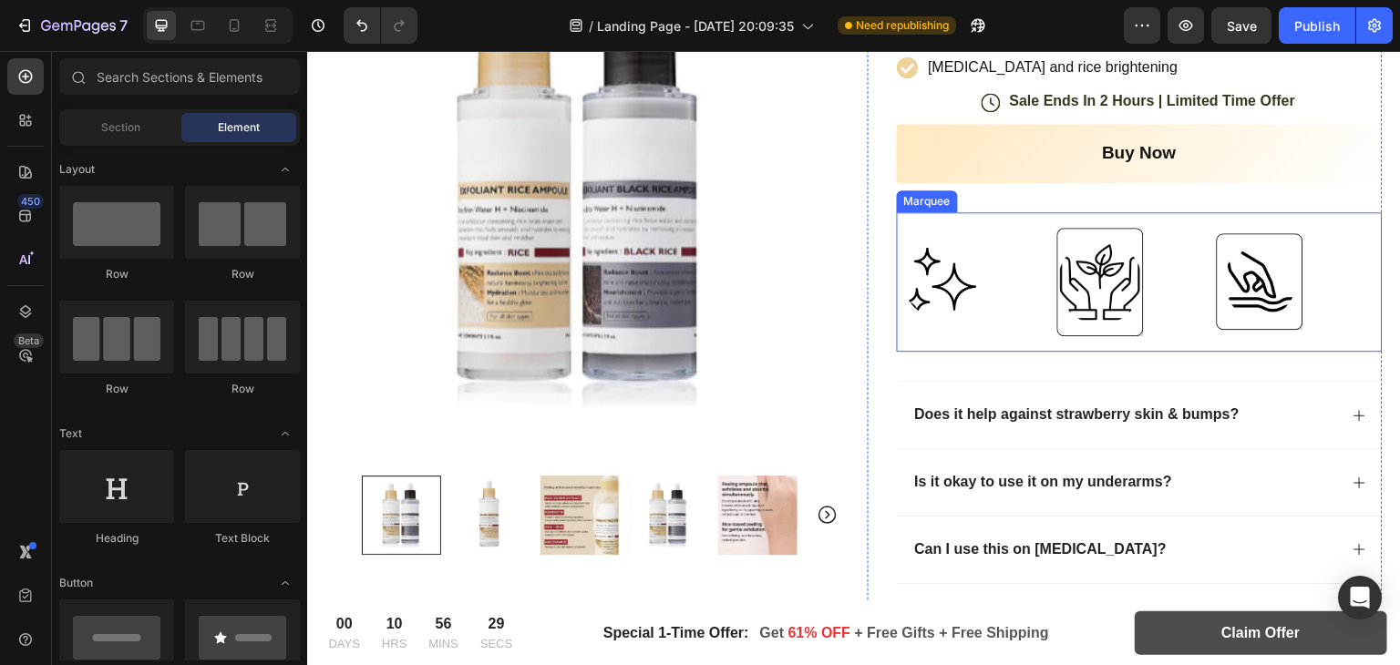
click at [1254, 213] on div "Image Image Image Image Image Image Marquee" at bounding box center [1140, 282] width 487 height 140
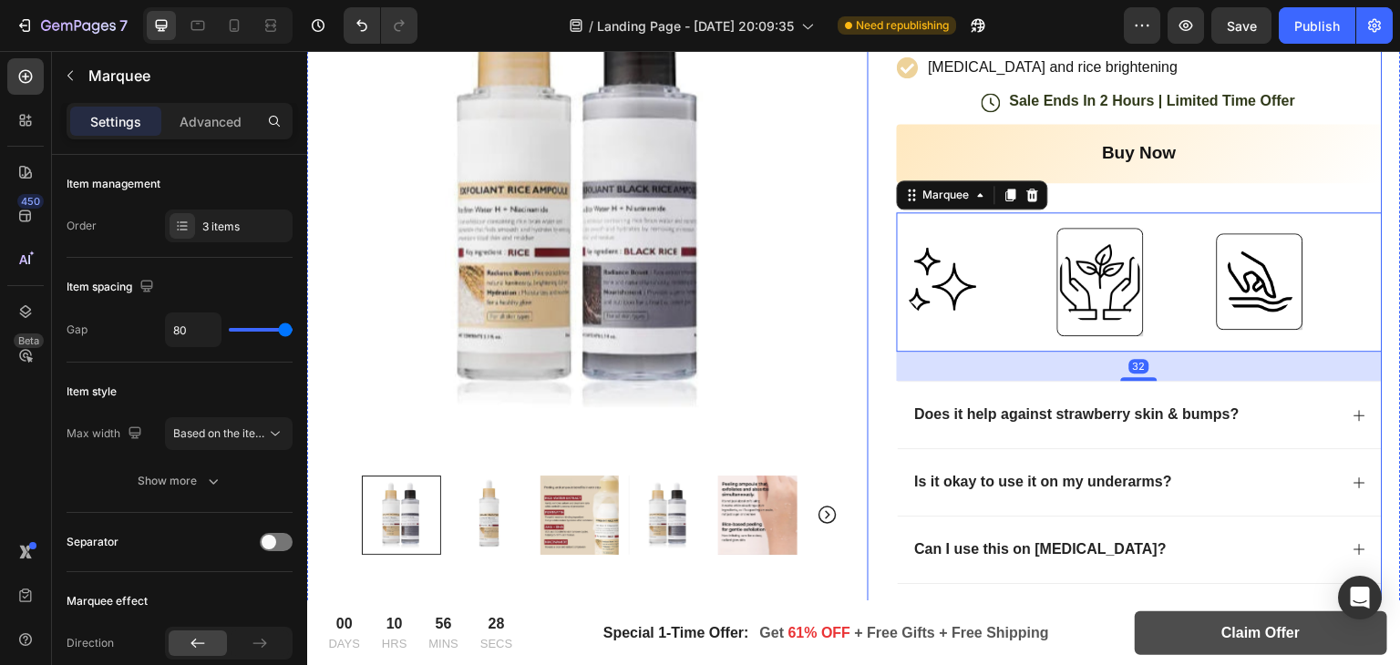
click at [1024, 206] on div "Buy Now Add to Cart" at bounding box center [1140, 168] width 487 height 88
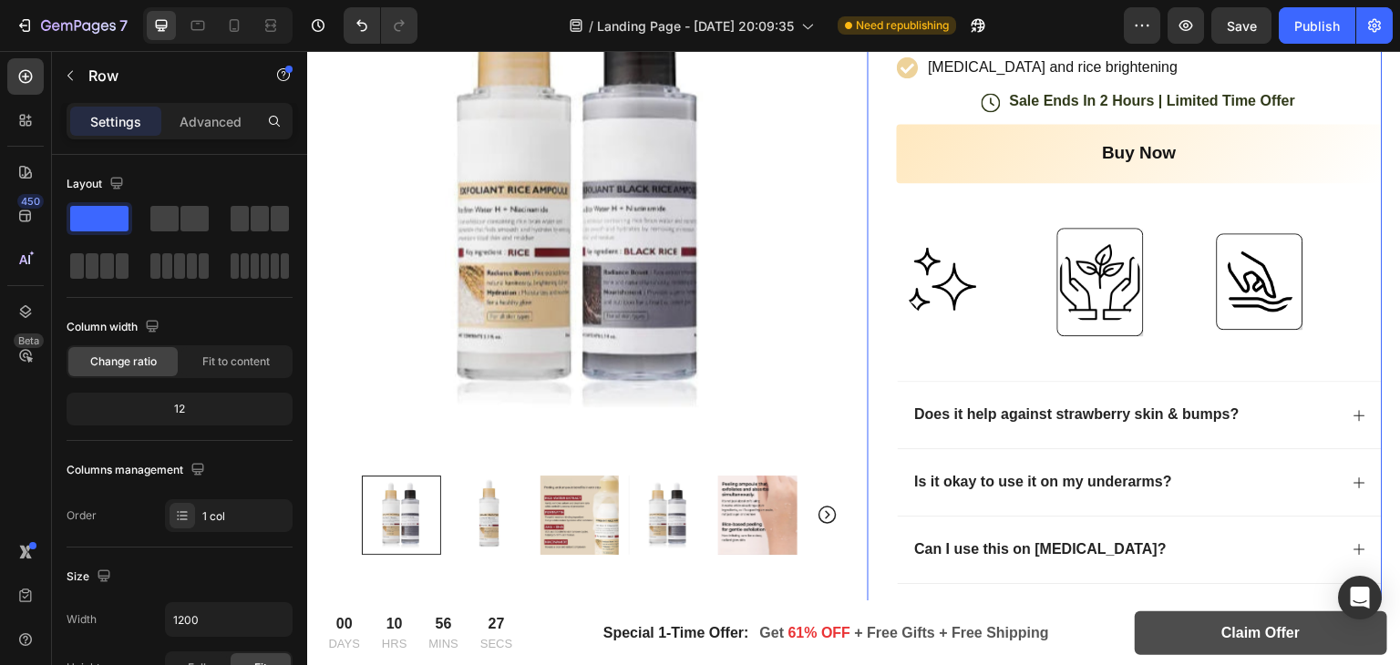
click at [1038, 228] on div "Image Image Image" at bounding box center [1138, 282] width 480 height 108
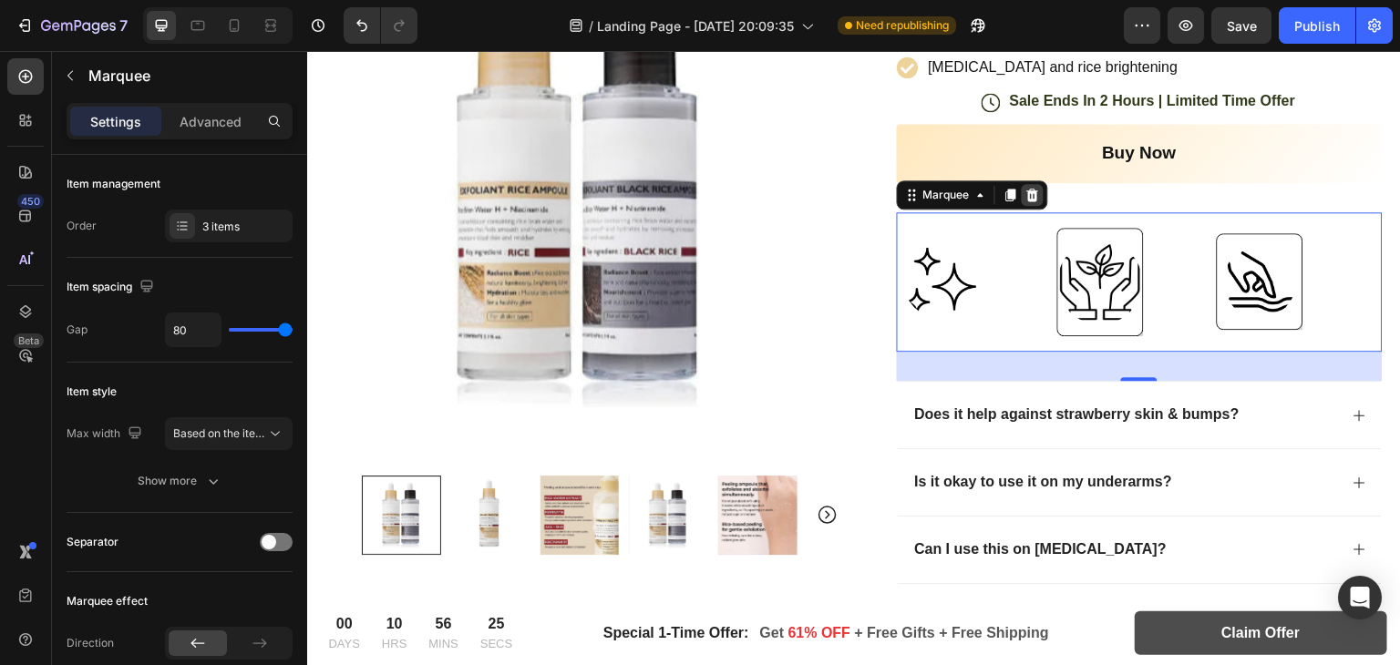
click at [1026, 196] on icon at bounding box center [1032, 194] width 12 height 13
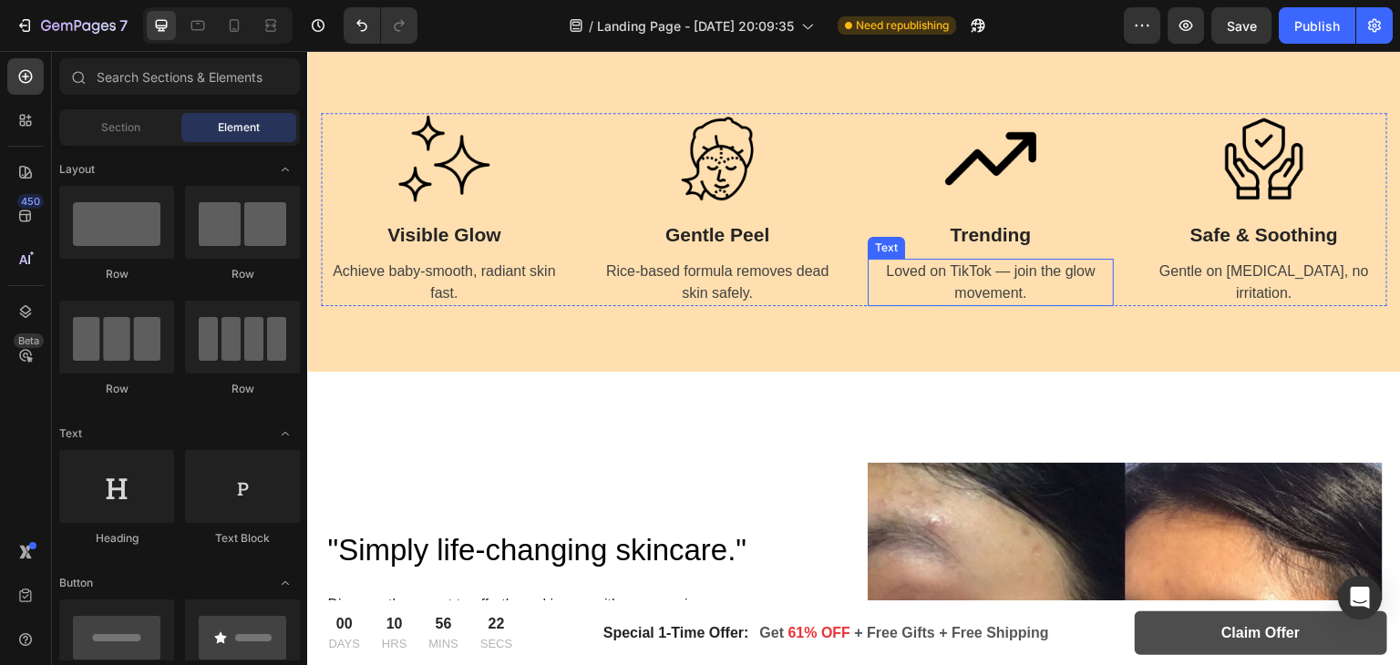
scroll to position [1408, 0]
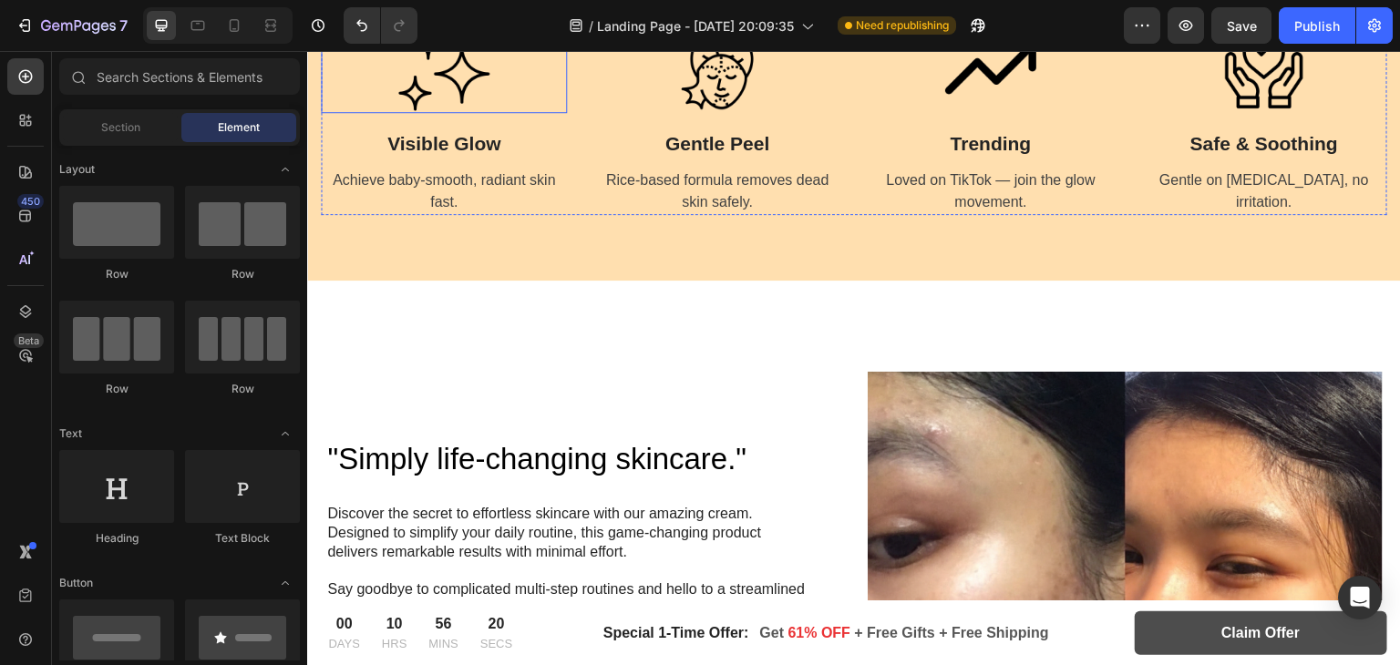
click at [434, 70] on img at bounding box center [443, 67] width 91 height 91
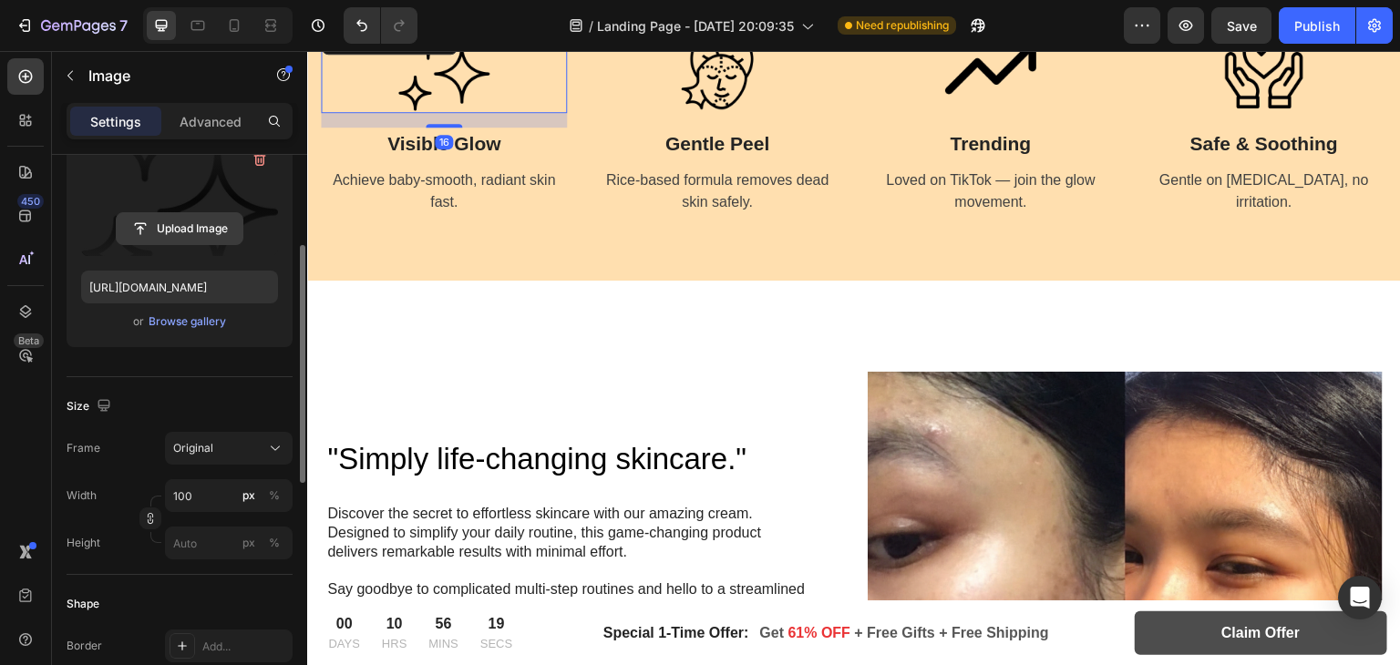
scroll to position [212, 0]
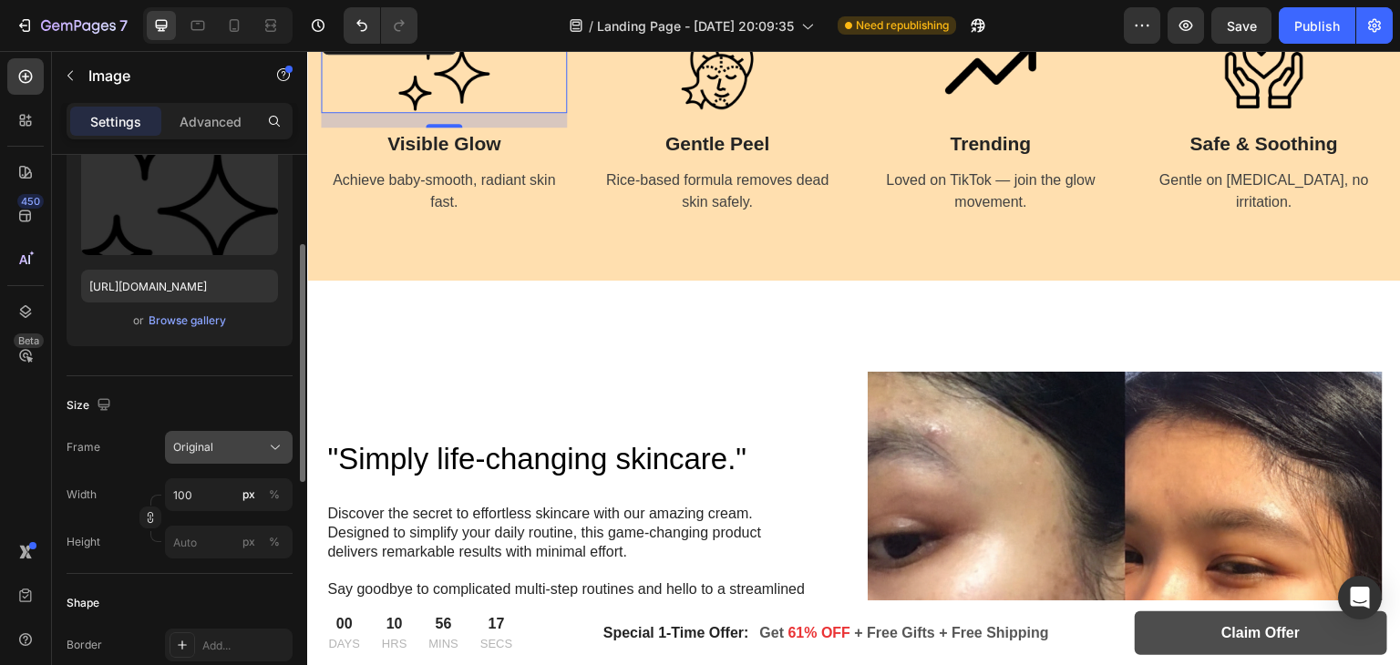
click at [210, 439] on span "Original" at bounding box center [193, 447] width 40 height 16
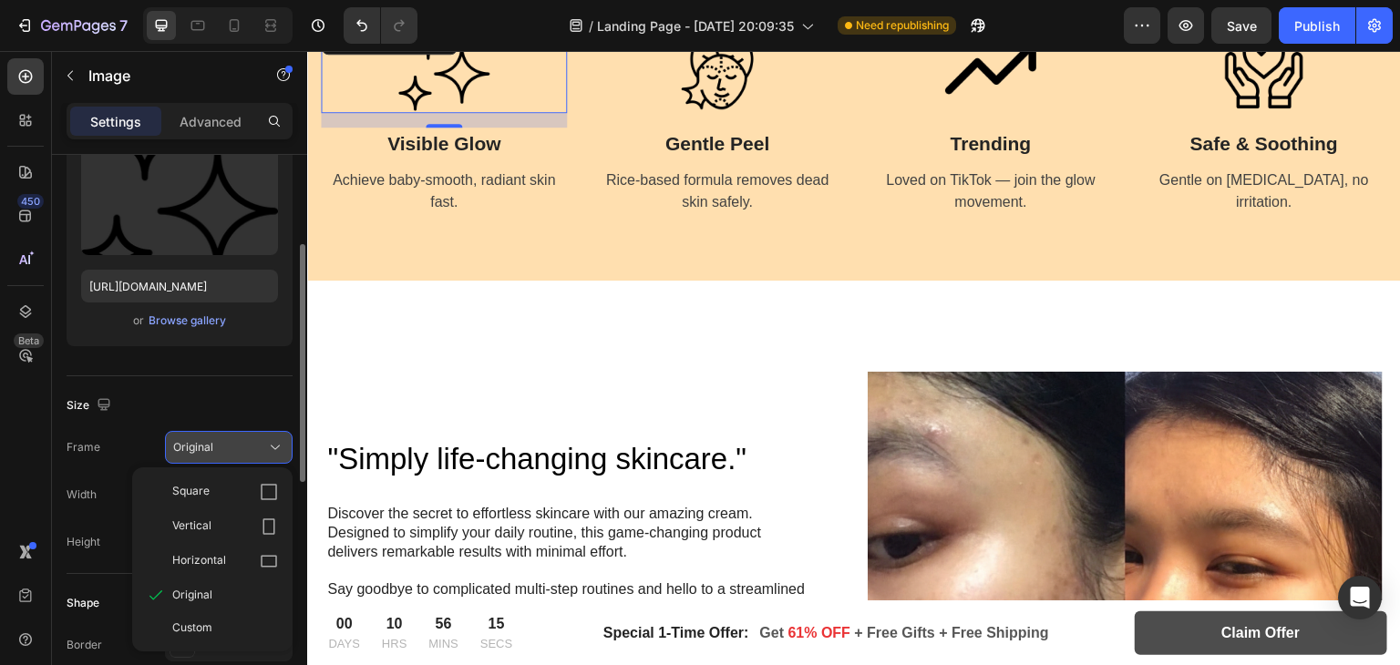
click at [210, 439] on span "Original" at bounding box center [193, 447] width 40 height 16
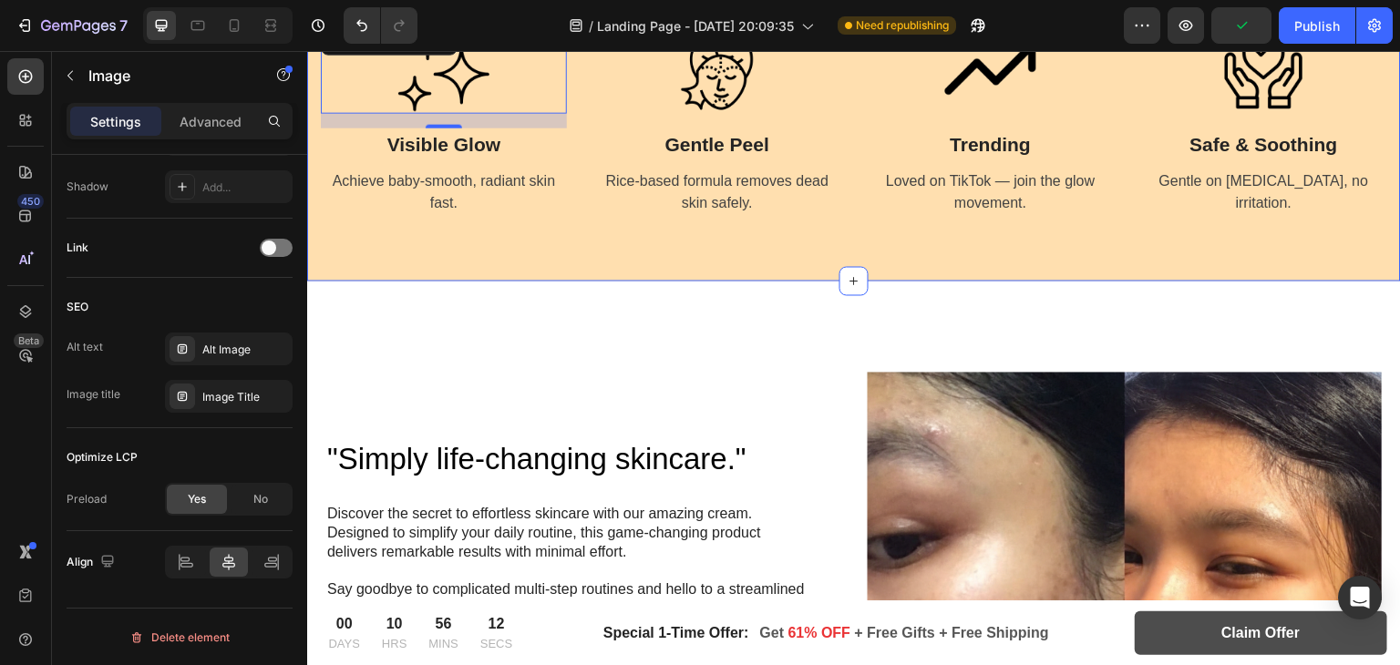
scroll to position [1222, 0]
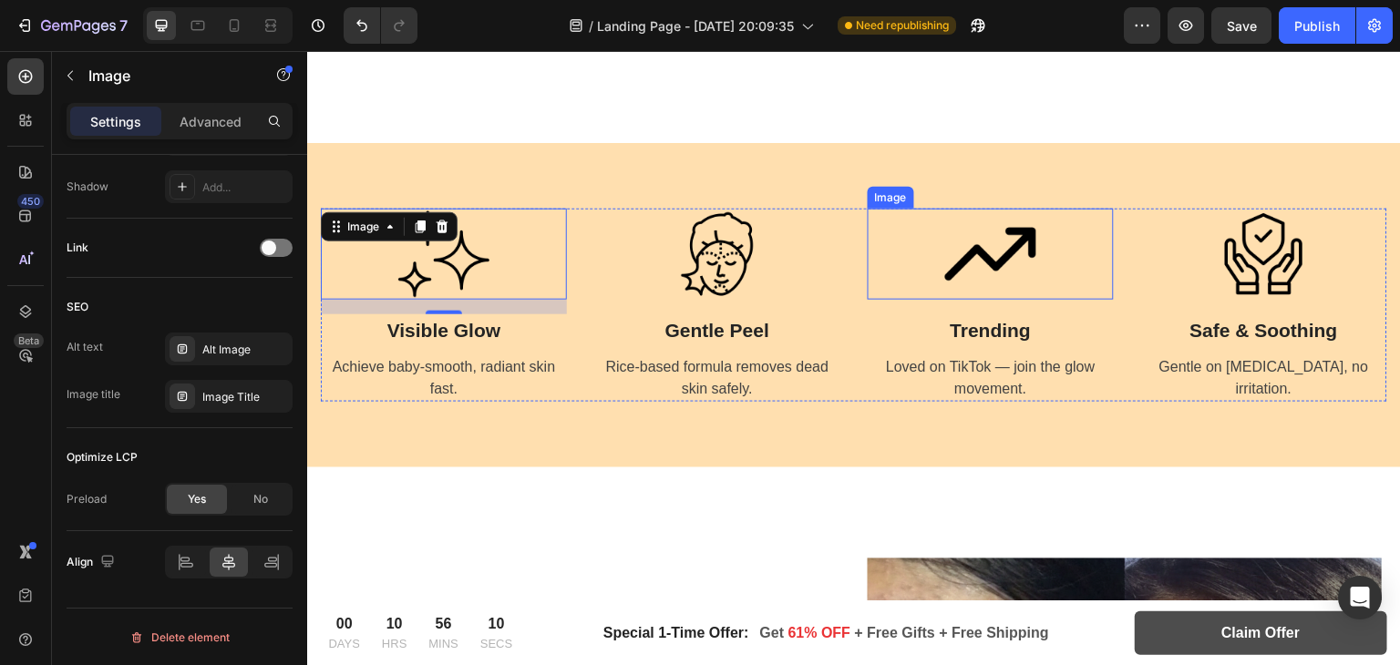
click at [905, 242] on div at bounding box center [991, 254] width 246 height 91
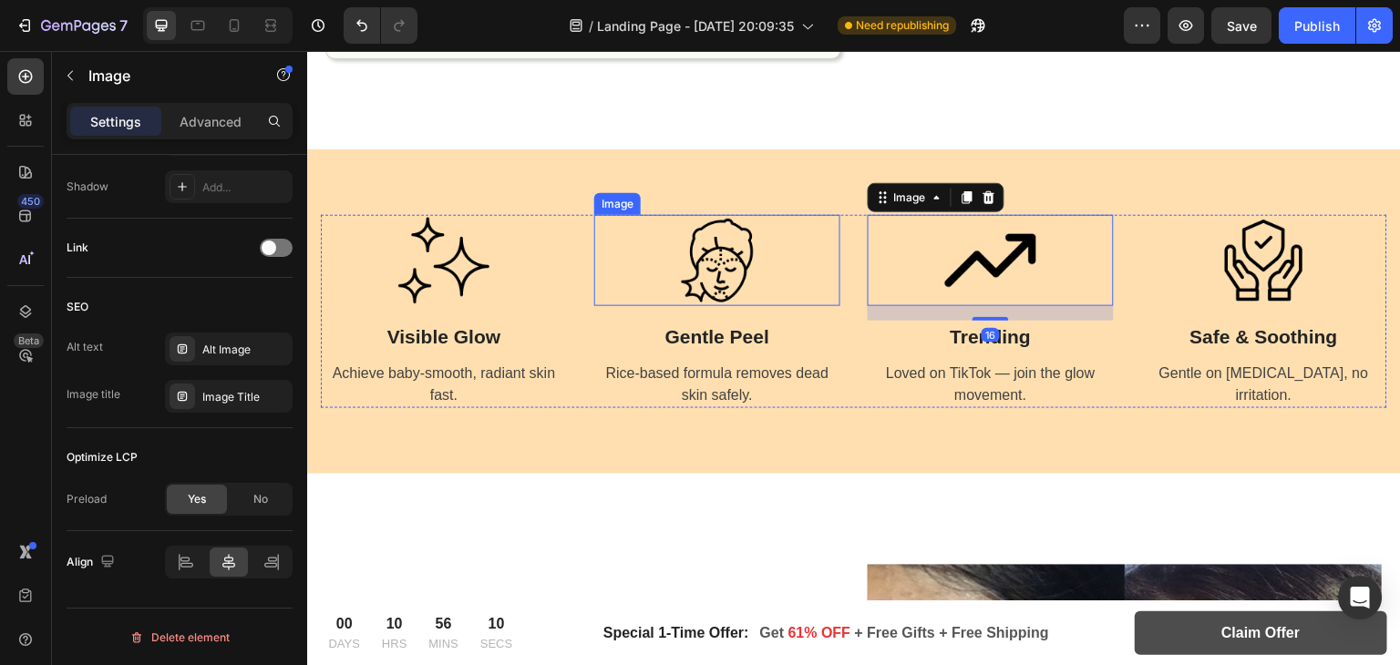
click at [830, 249] on div at bounding box center [717, 260] width 246 height 91
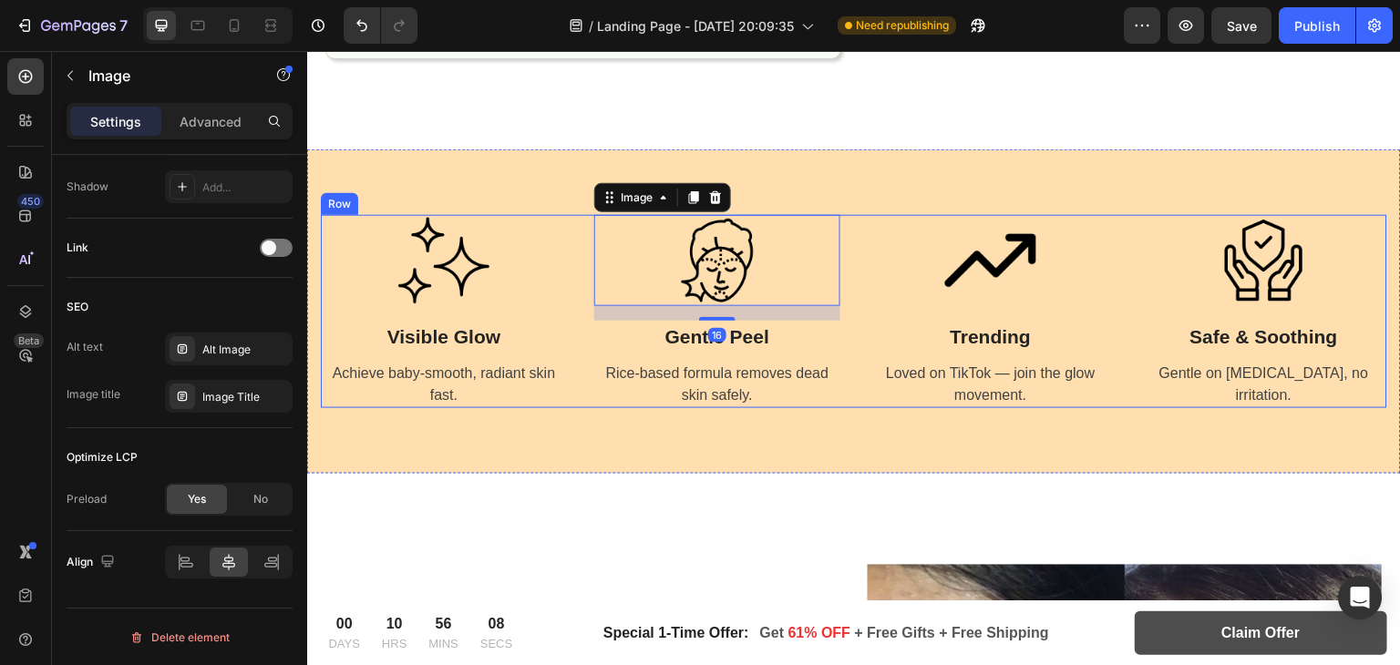
click at [843, 293] on div "Image Visible Glow Text Block Achieve baby-smooth, radiant skin fast. Text Imag…" at bounding box center [854, 311] width 1067 height 193
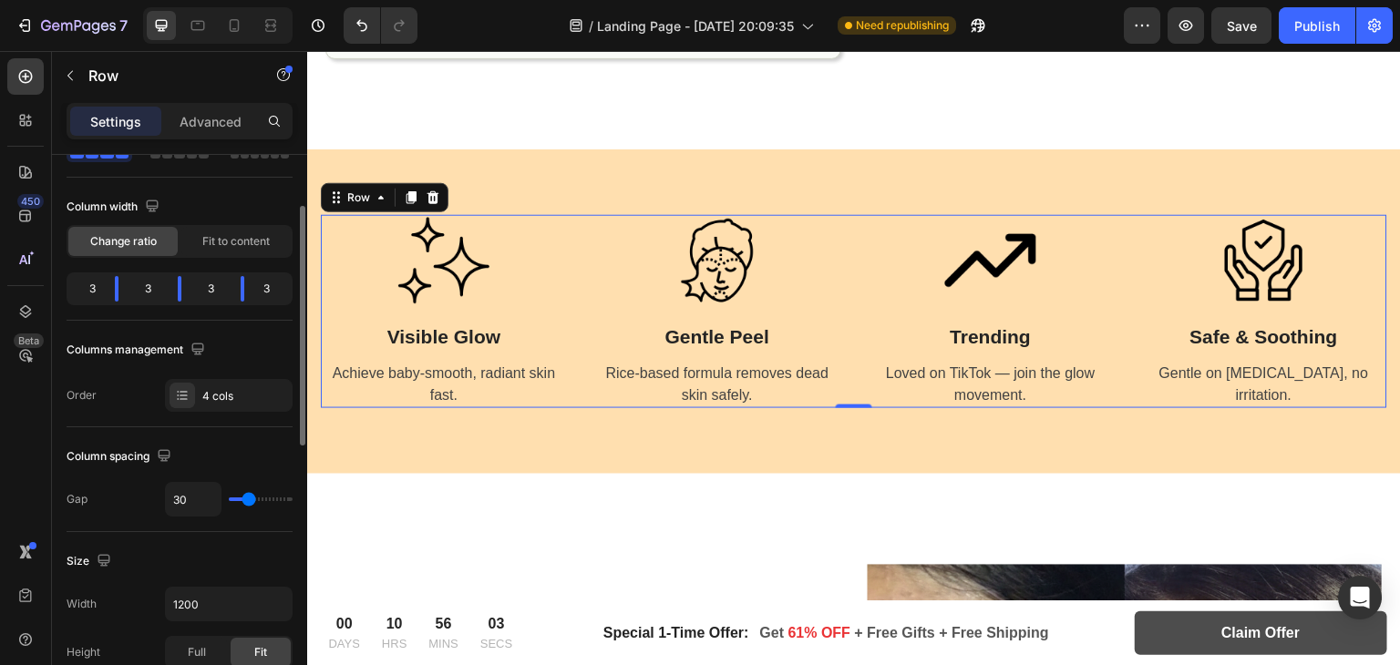
scroll to position [120, 0]
type input "32"
type input "18"
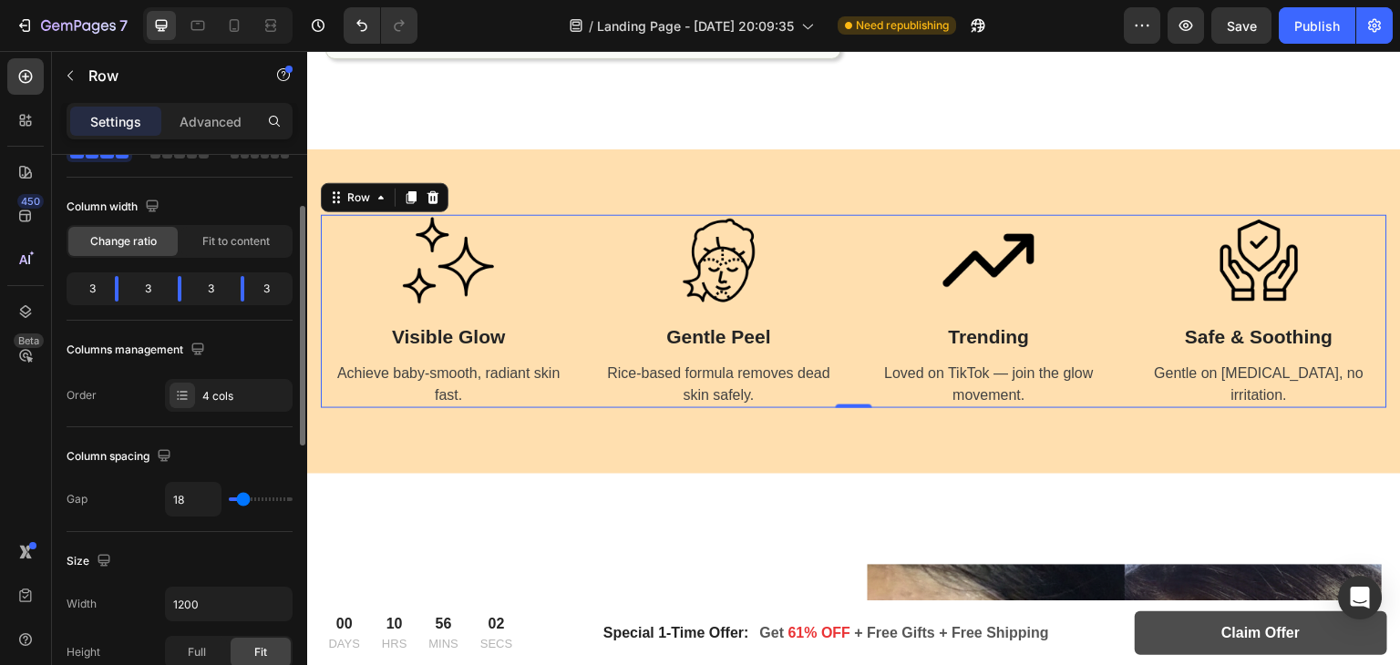
type input "16"
type input "15"
type input "13"
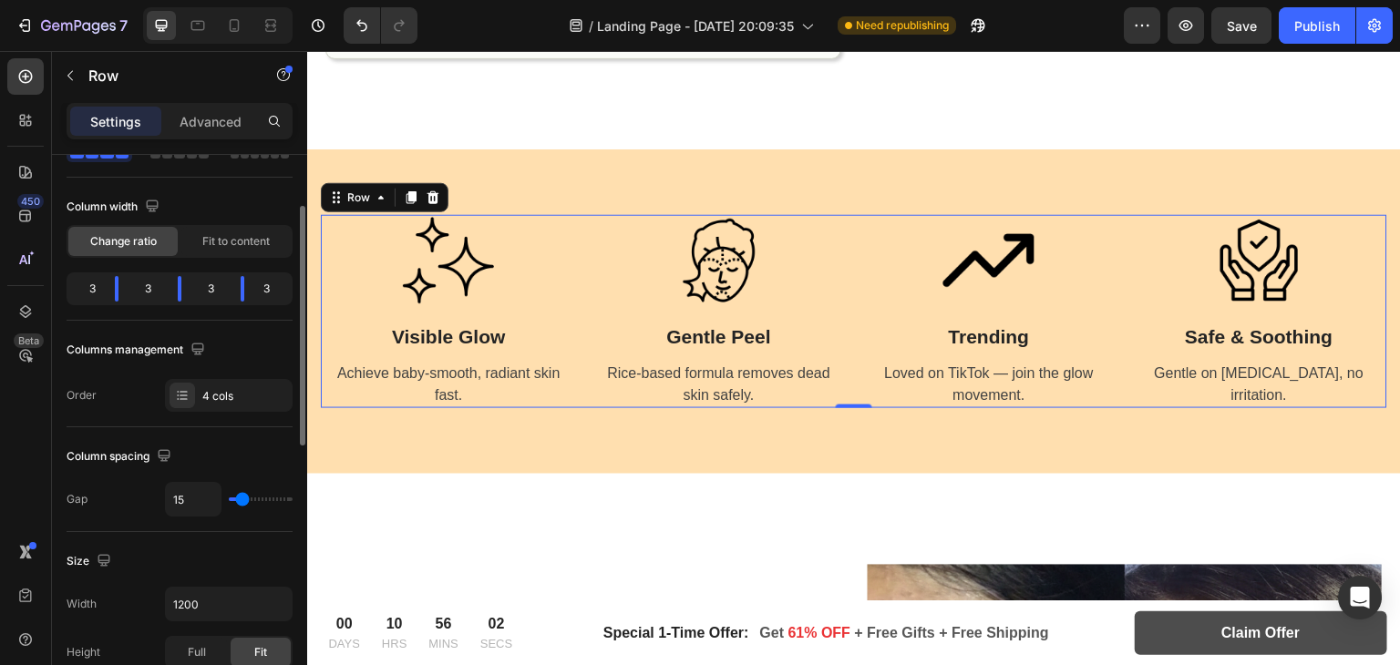
type input "13"
type input "9"
type input "8"
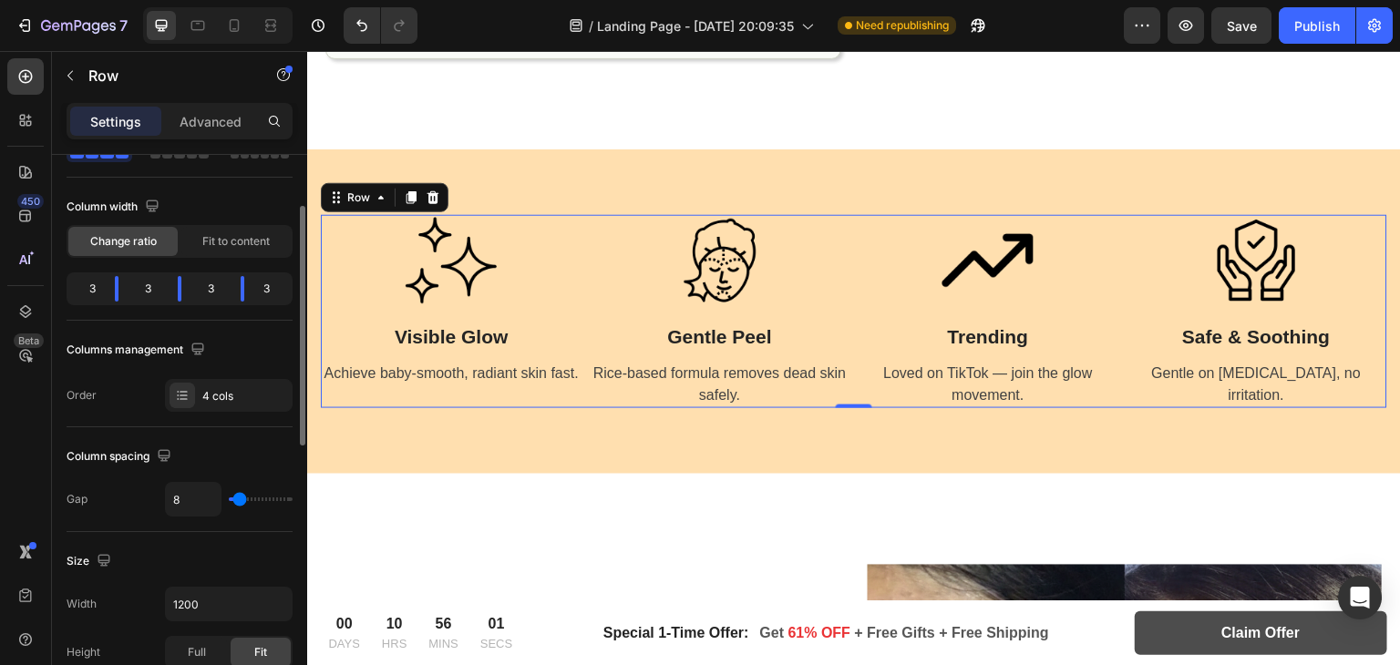
type input "6"
type input "4"
type input "16"
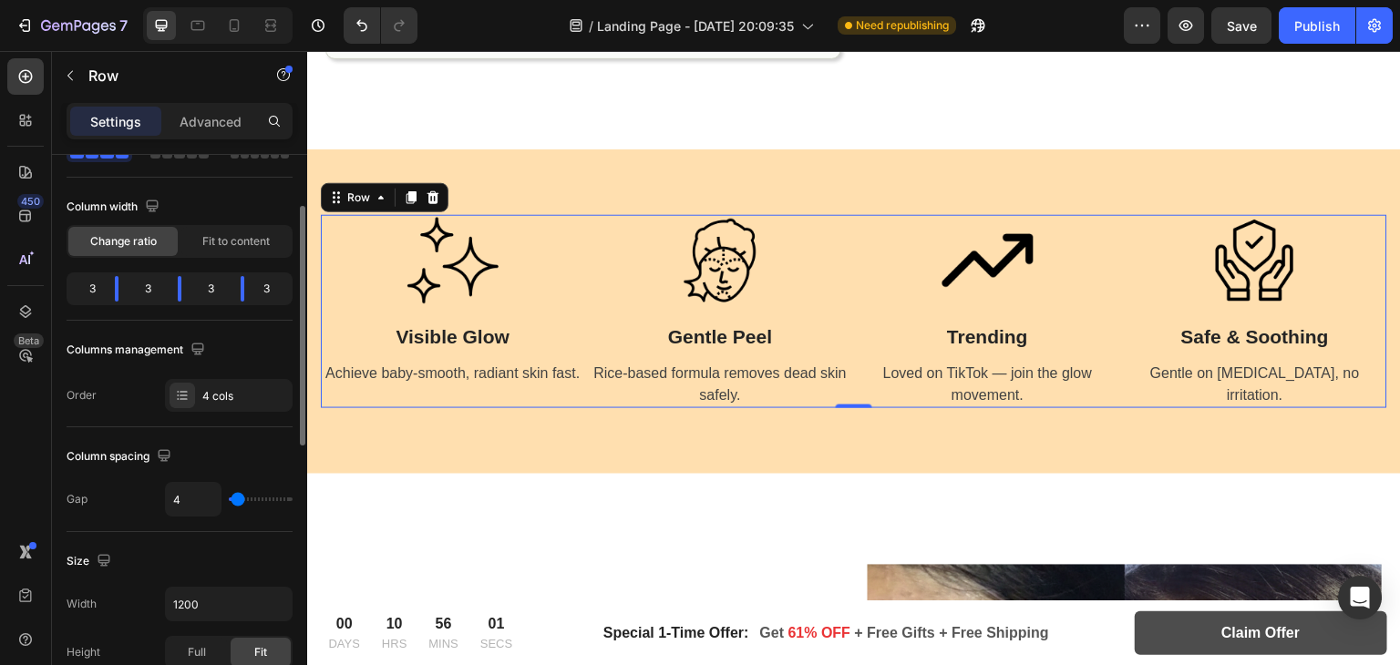
type input "16"
type input "27"
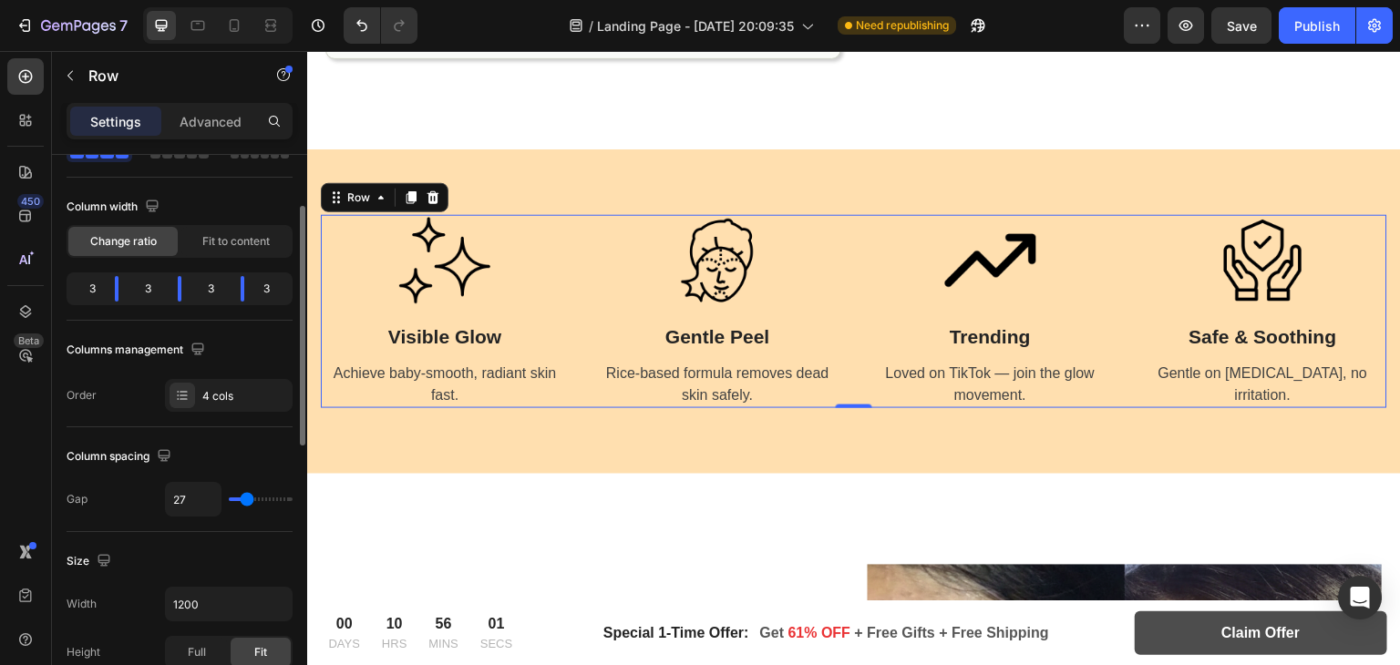
type input "29"
type input "31"
type input "32"
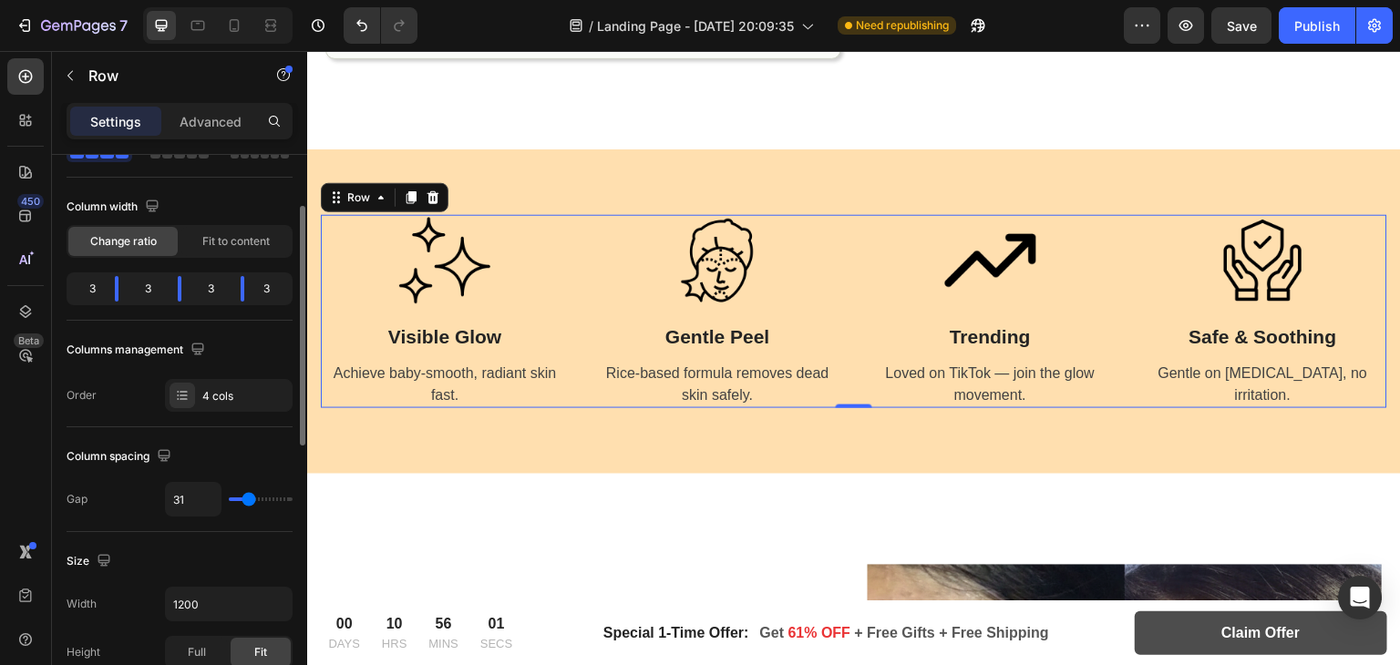
type input "32"
type input "34"
type input "40"
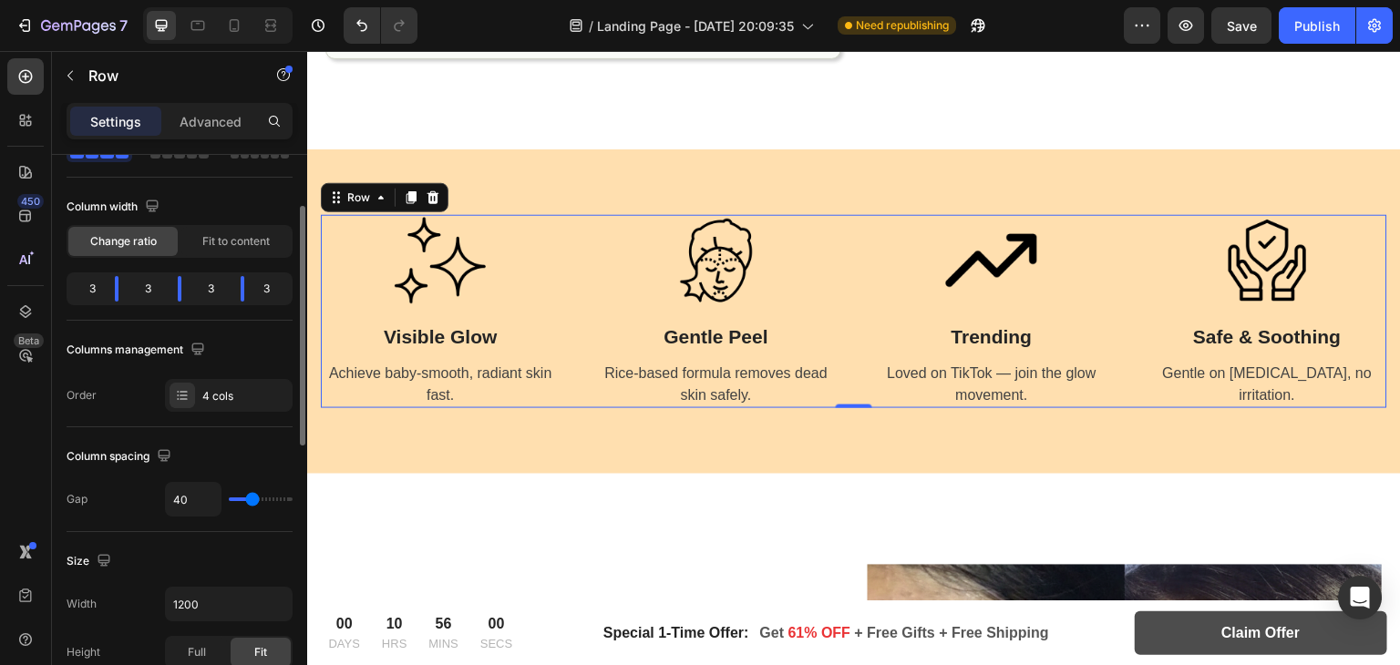
type input "41"
type input "43"
type input "45"
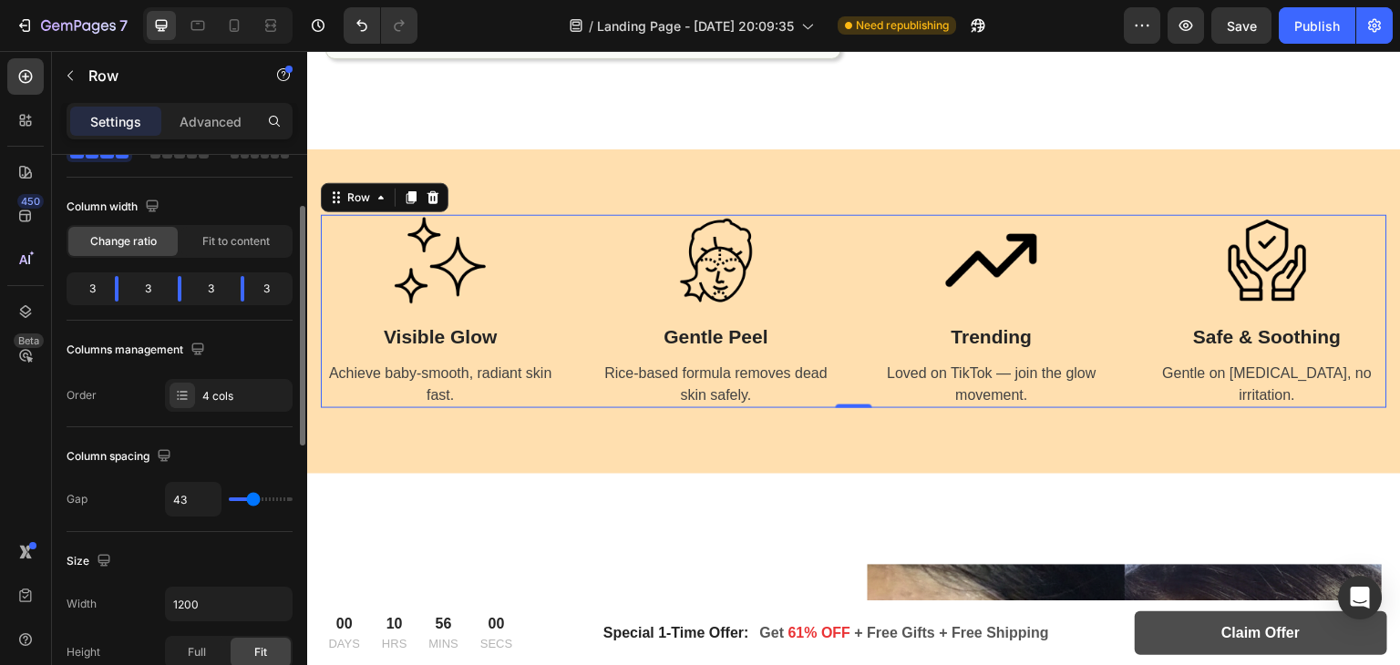
type input "45"
type input "47"
type input "48"
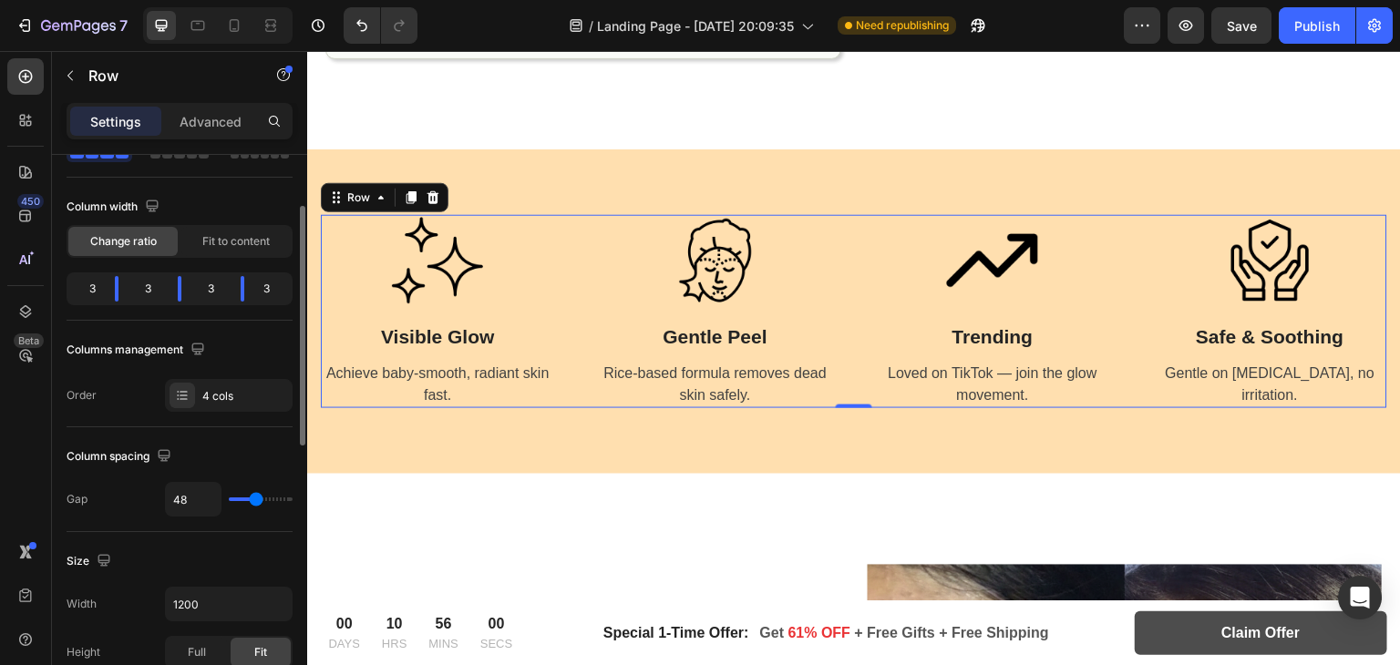
type input "50"
type input "52"
type input "54"
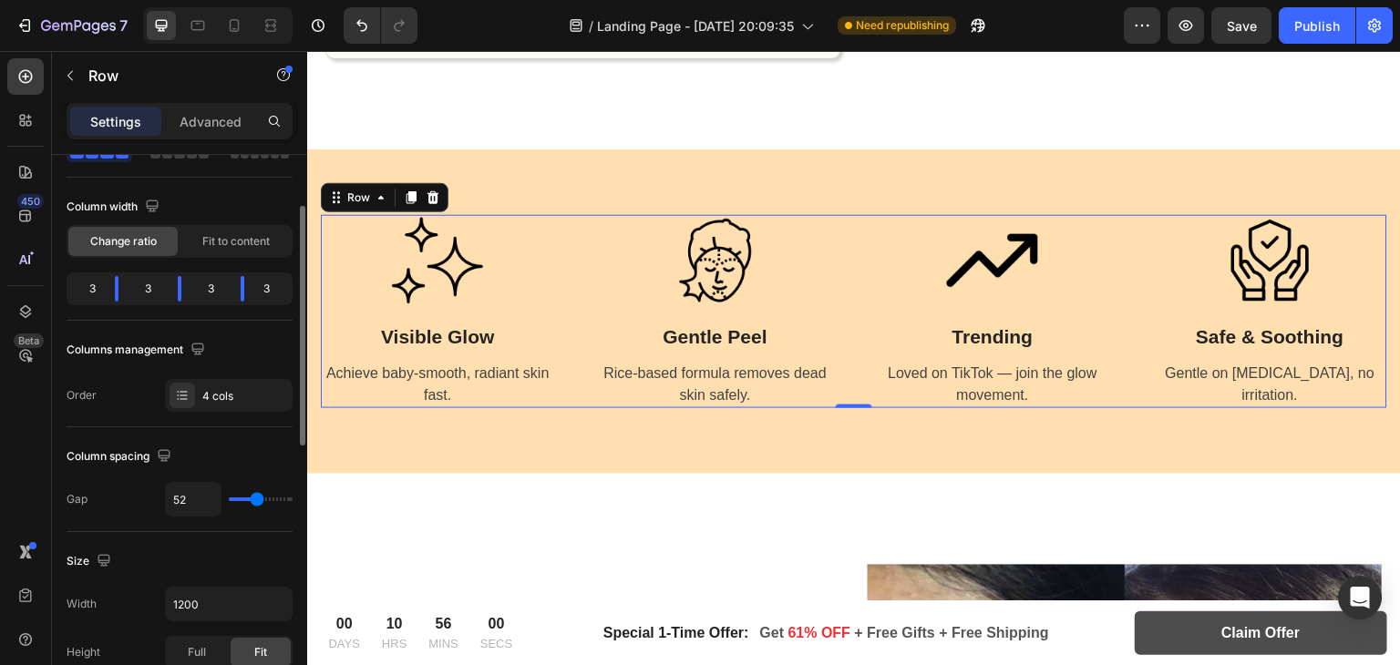
type input "54"
type input "56"
type input "54"
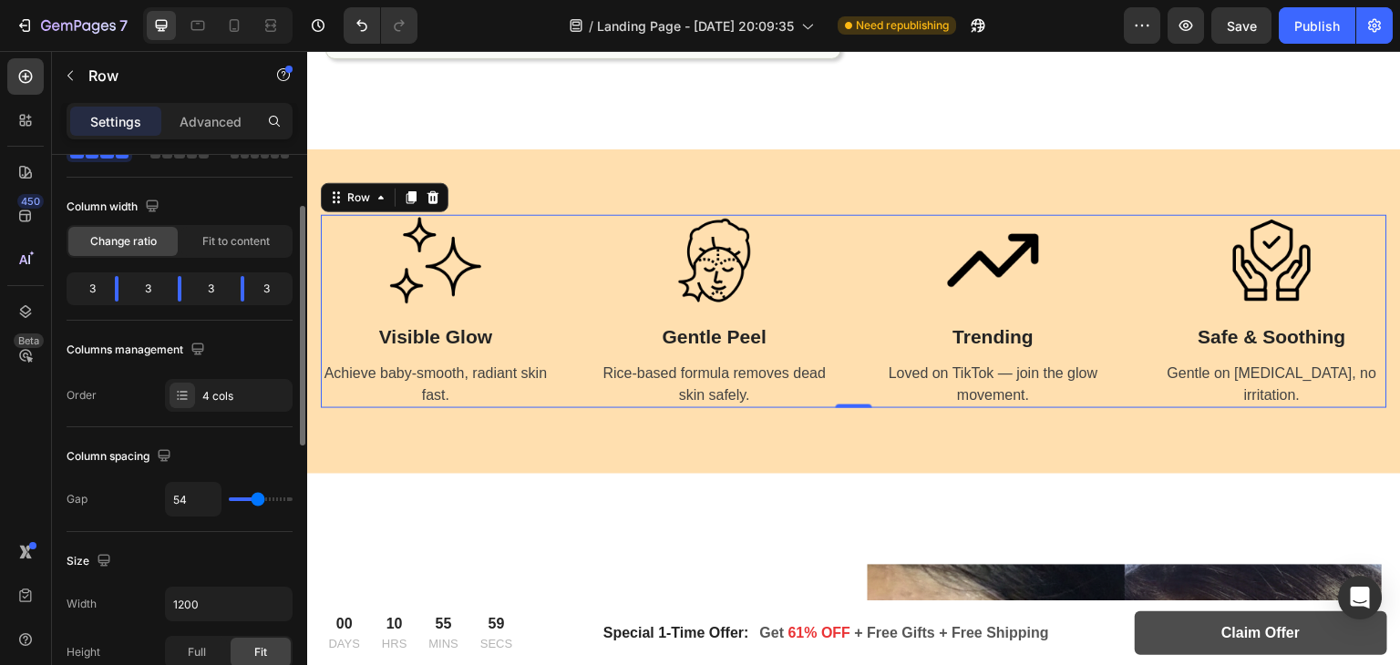
type input "52"
type input "50"
drag, startPoint x: 250, startPoint y: 500, endPoint x: 256, endPoint y: 491, distance: 10.4
type input "50"
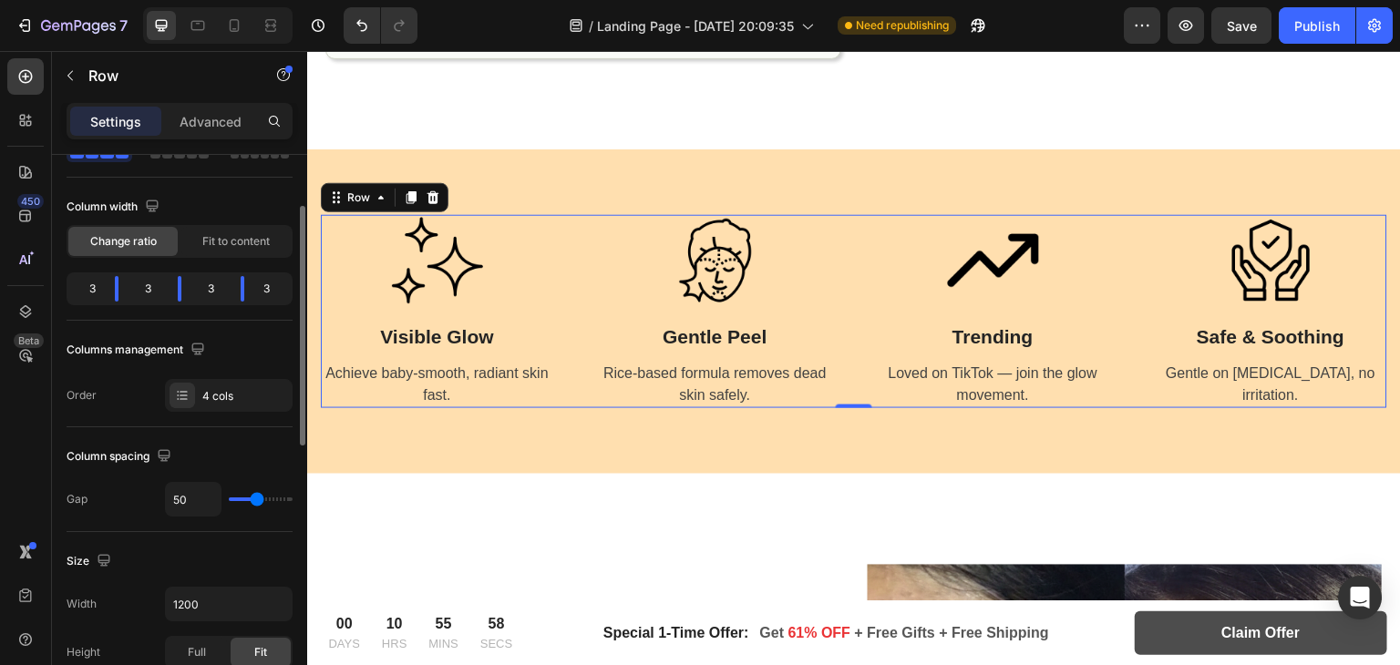
click at [256, 498] on input "range" at bounding box center [261, 500] width 64 height 4
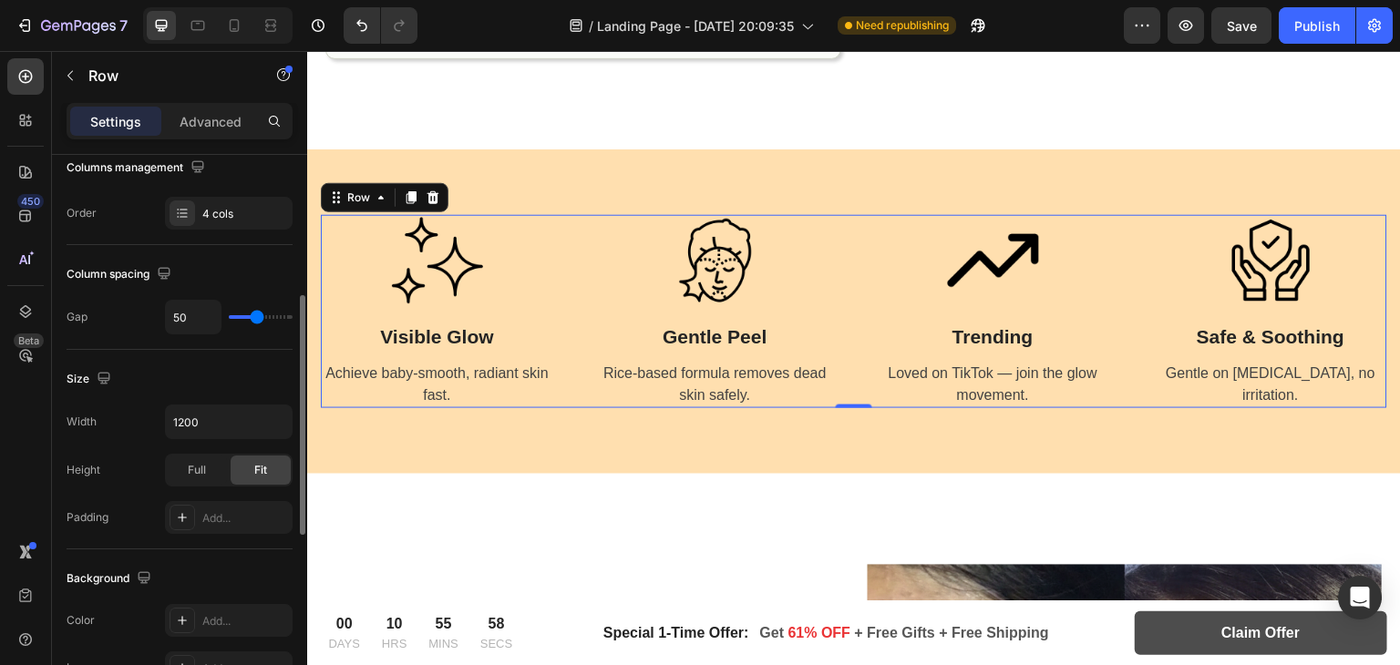
scroll to position [321, 0]
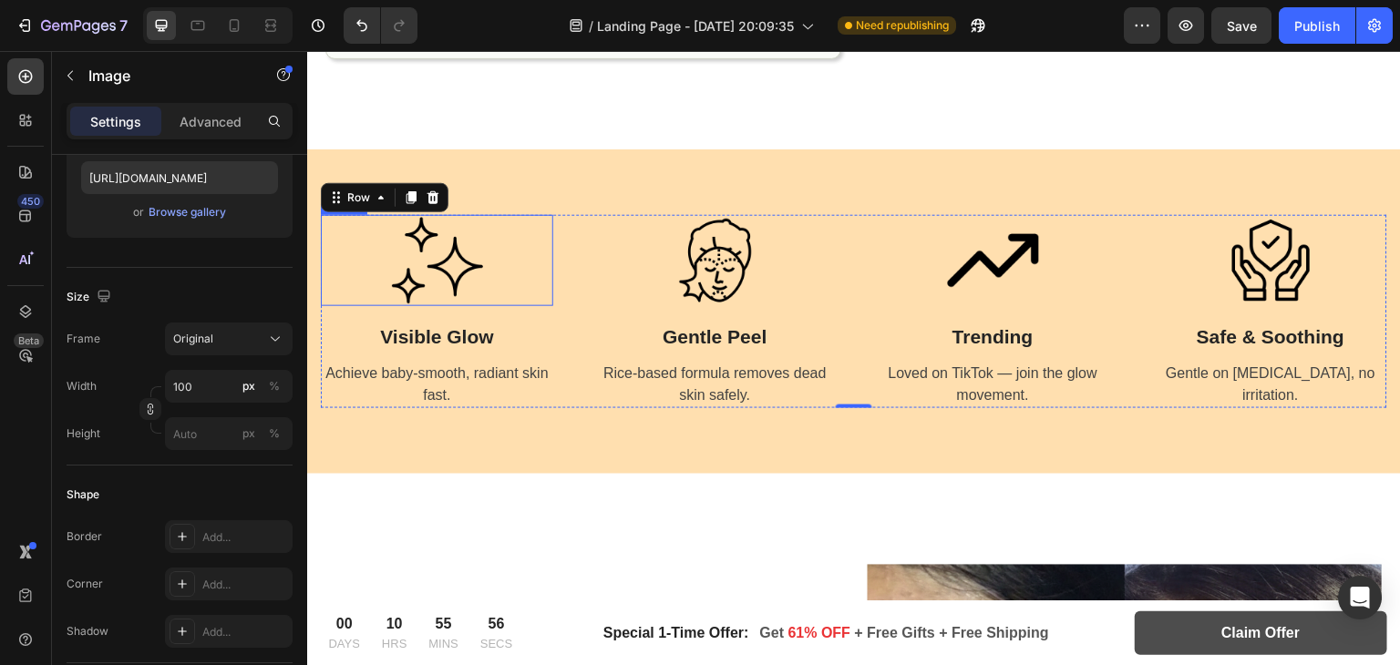
click at [447, 258] on img at bounding box center [437, 260] width 91 height 91
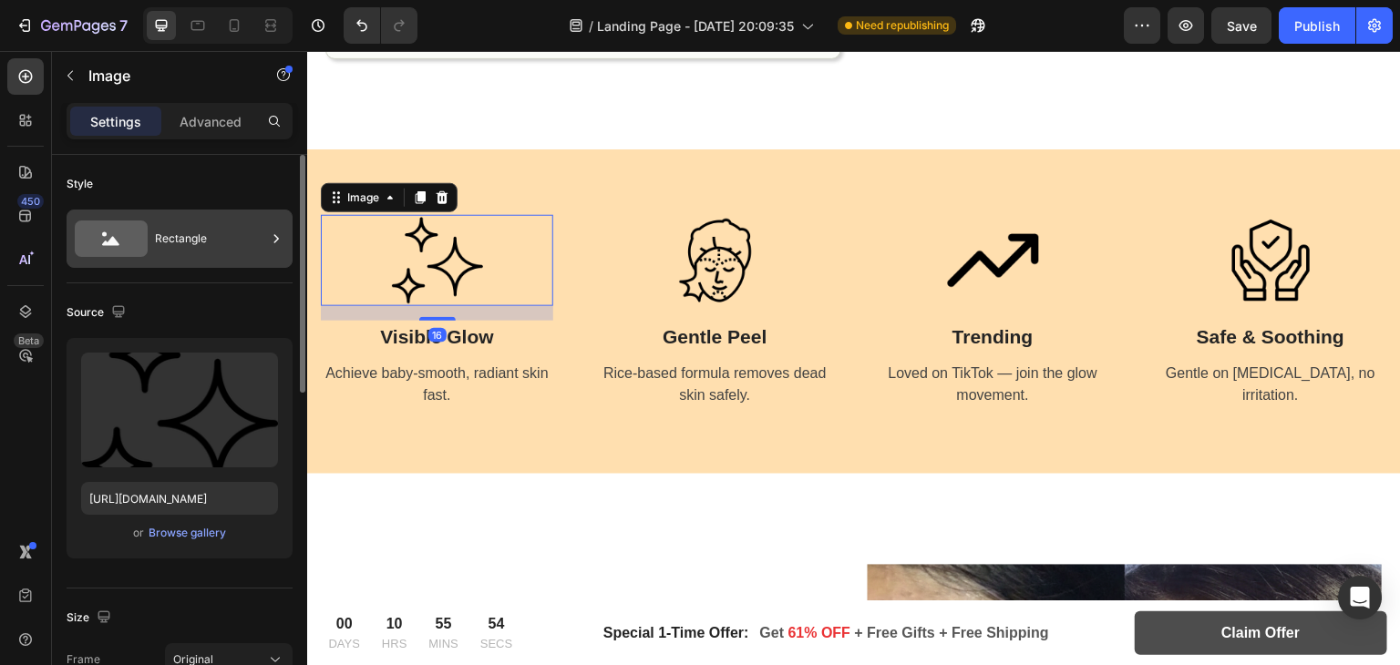
click at [205, 220] on div "Rectangle" at bounding box center [210, 239] width 111 height 42
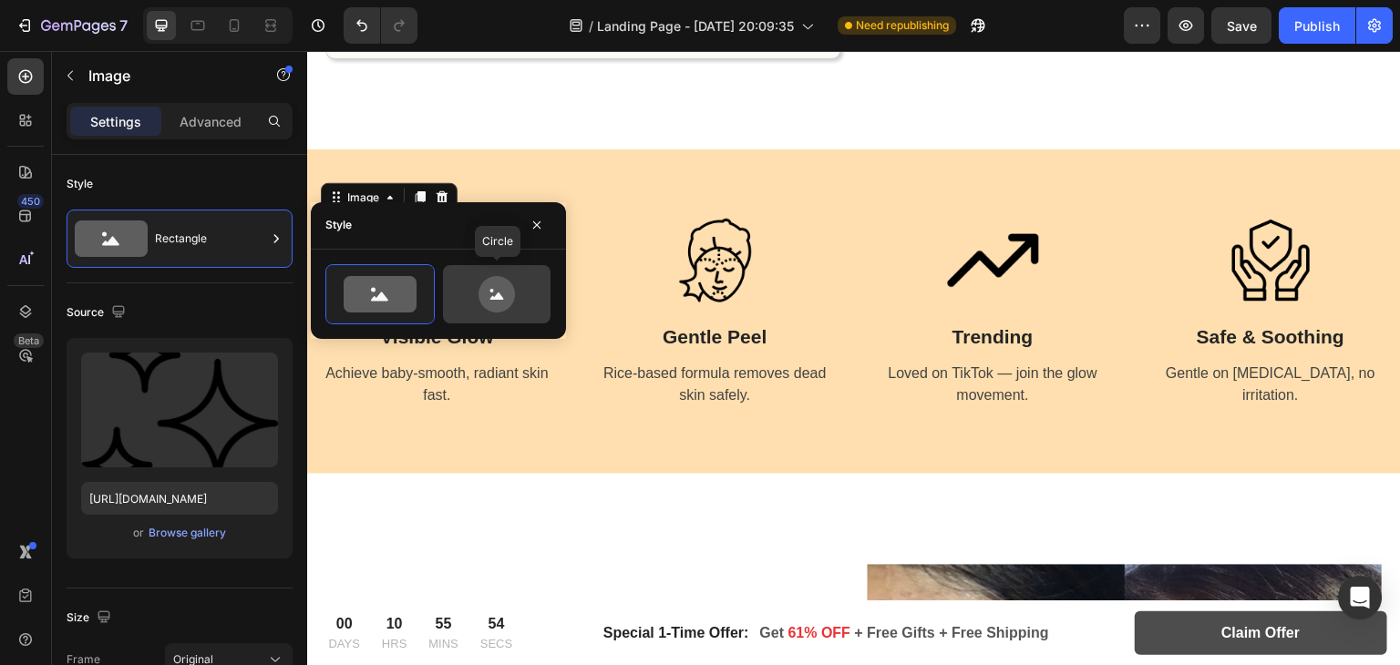
click at [464, 293] on icon at bounding box center [497, 294] width 86 height 36
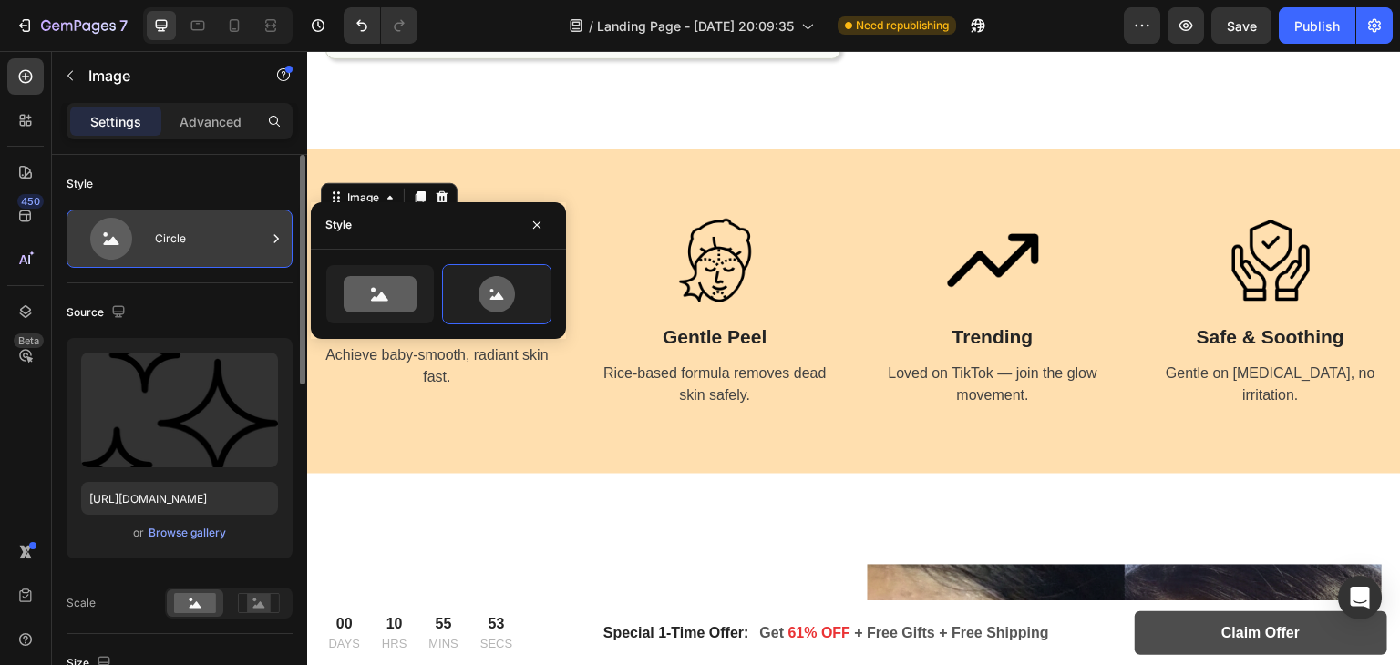
click at [220, 249] on div "Circle" at bounding box center [210, 239] width 111 height 42
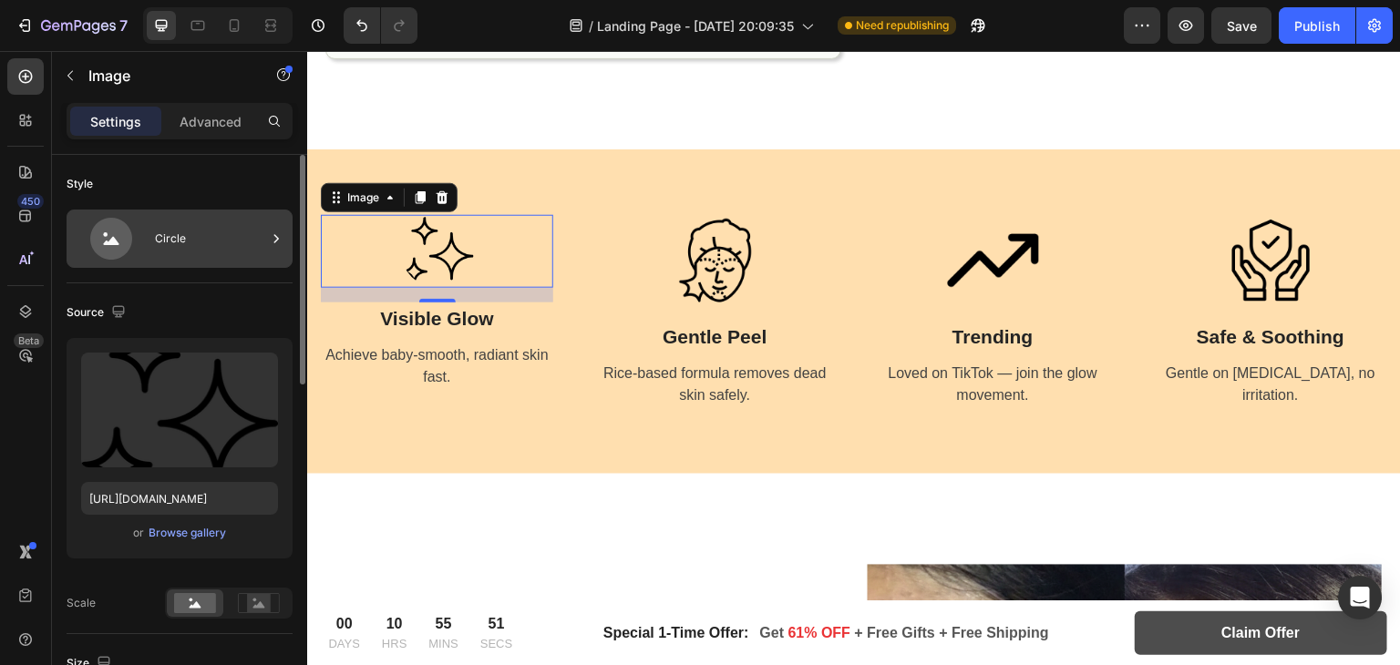
click at [232, 247] on div "Circle" at bounding box center [210, 239] width 111 height 42
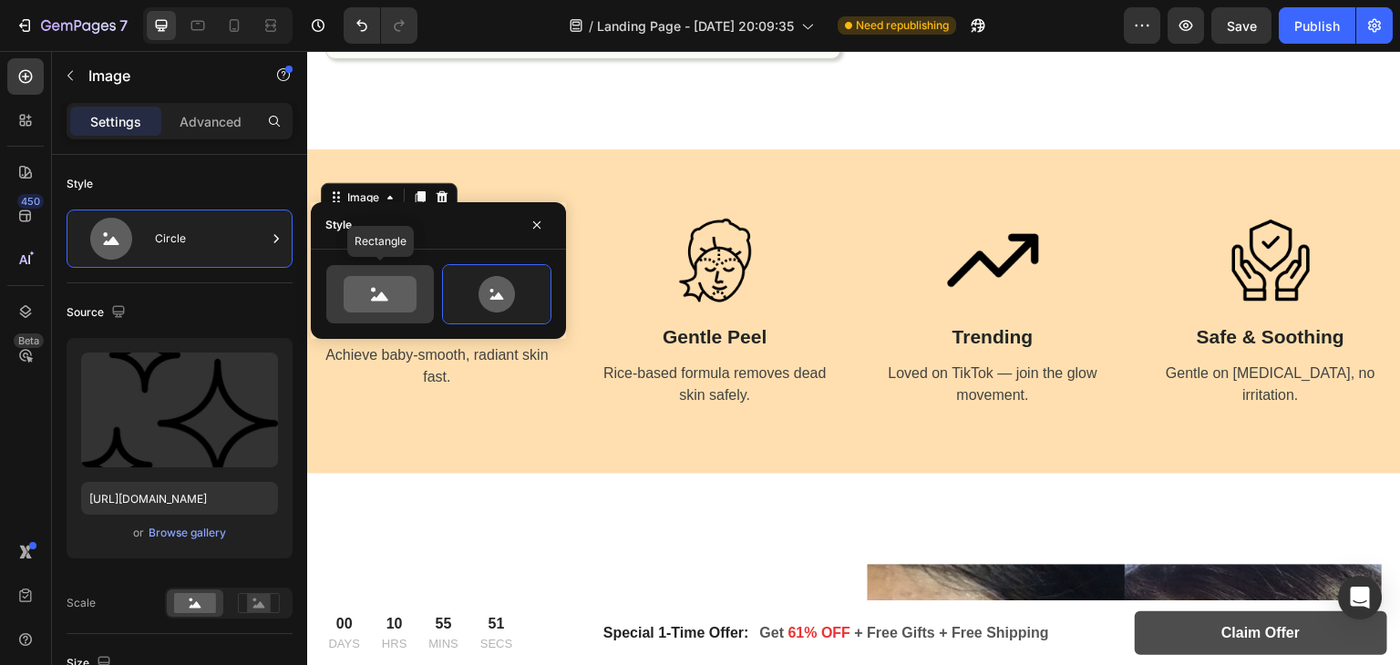
click at [348, 288] on icon at bounding box center [380, 294] width 73 height 36
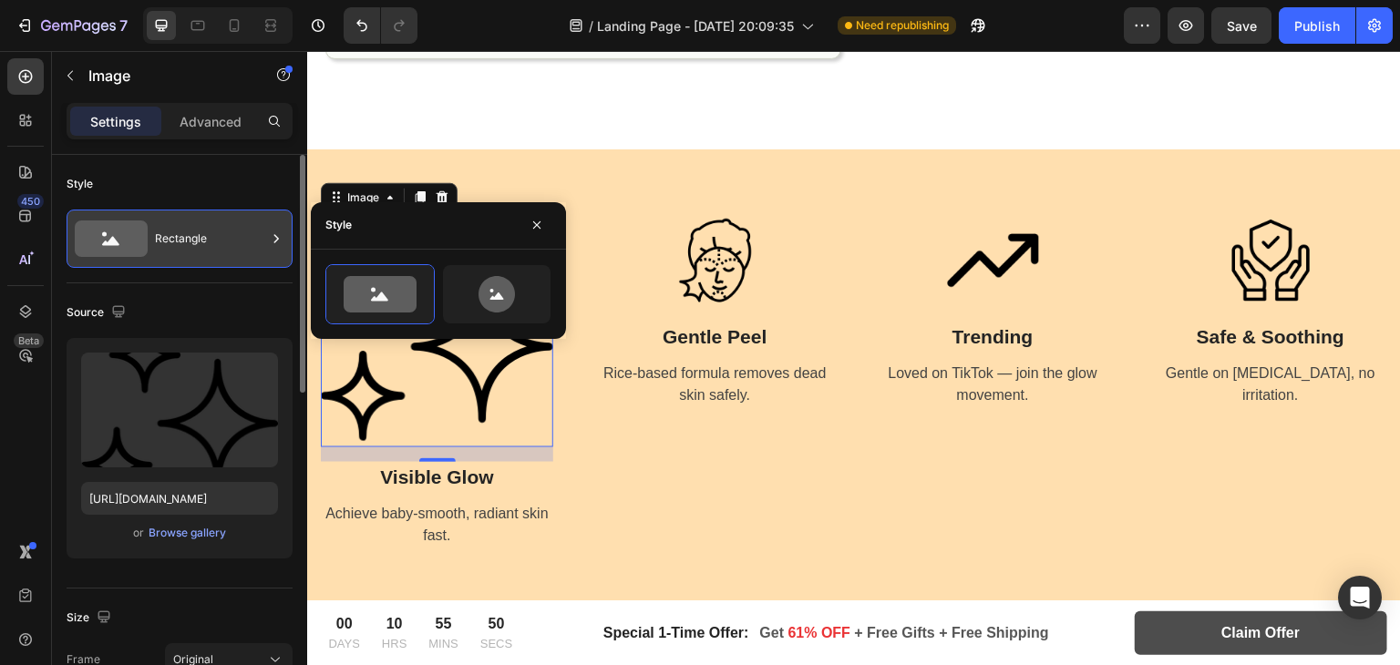
click at [190, 227] on div "Rectangle" at bounding box center [210, 239] width 111 height 42
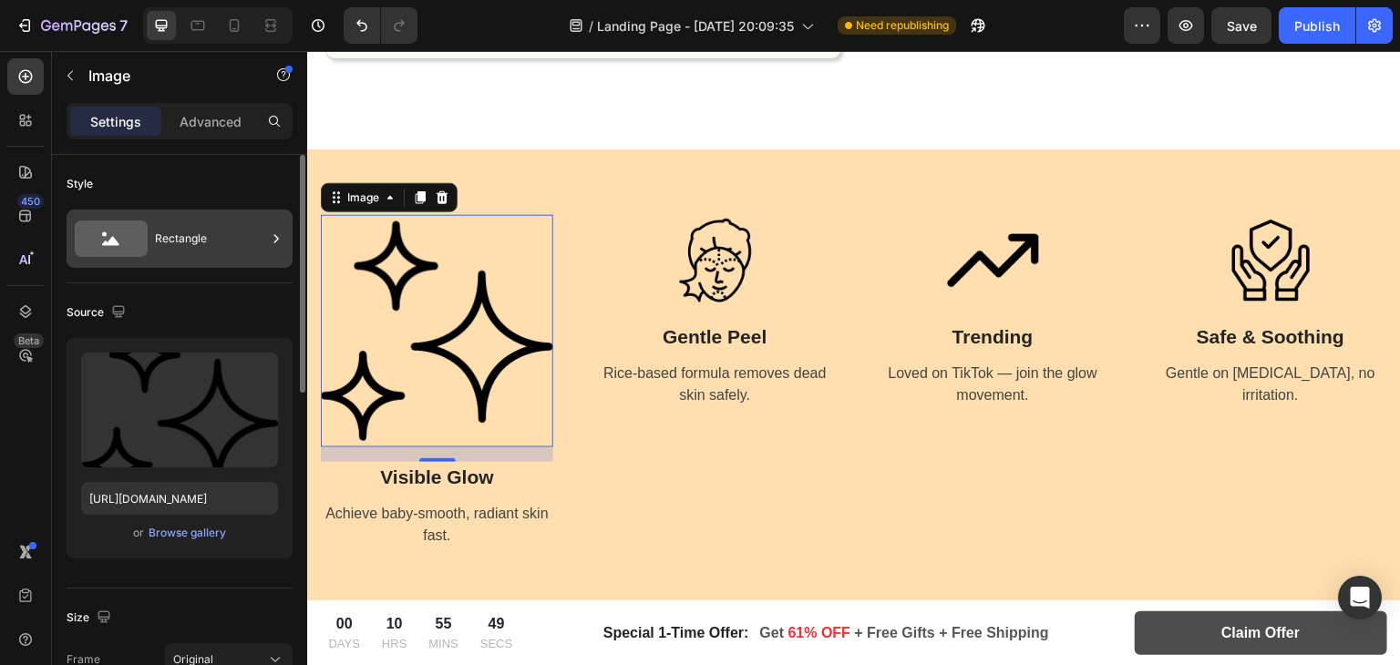
click at [190, 227] on div "Rectangle" at bounding box center [210, 239] width 111 height 42
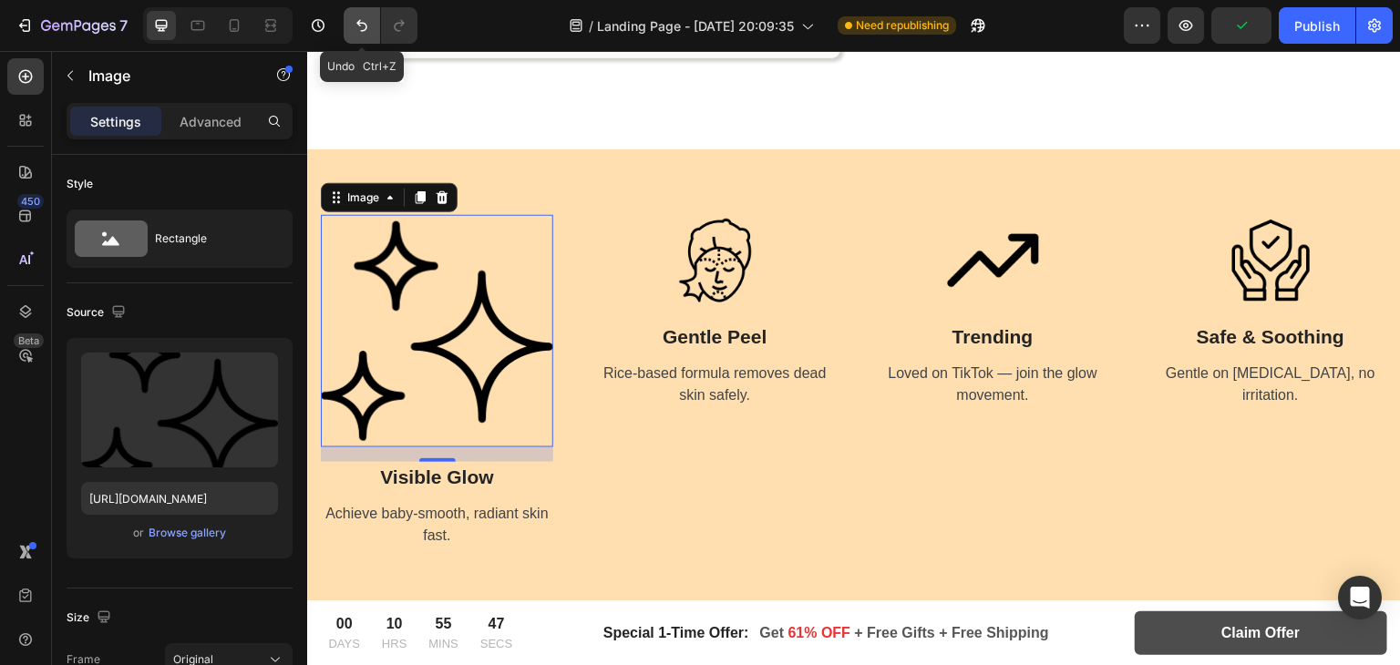
click at [357, 21] on icon "Undo/Redo" at bounding box center [361, 26] width 11 height 12
click at [357, 22] on icon "Undo/Redo" at bounding box center [361, 26] width 11 height 12
type input "100"
click at [357, 22] on icon "Undo/Redo" at bounding box center [361, 26] width 11 height 12
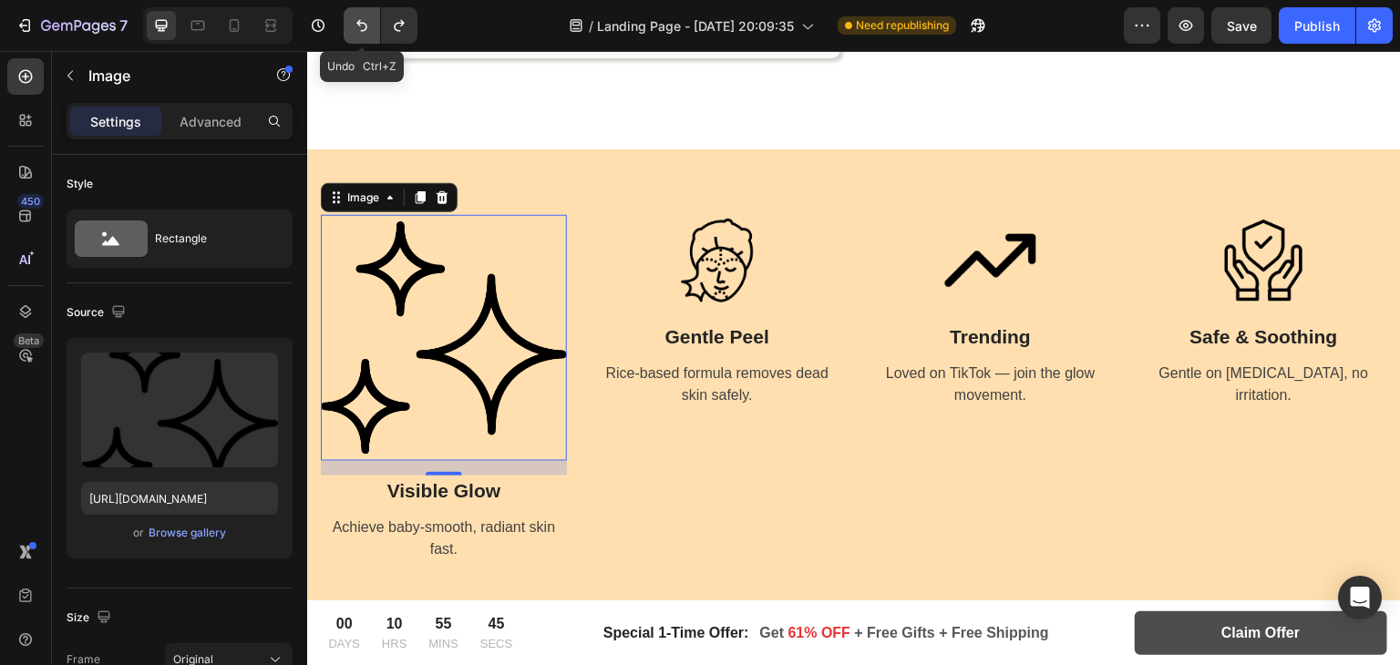
click at [357, 22] on icon "Undo/Redo" at bounding box center [361, 26] width 11 height 12
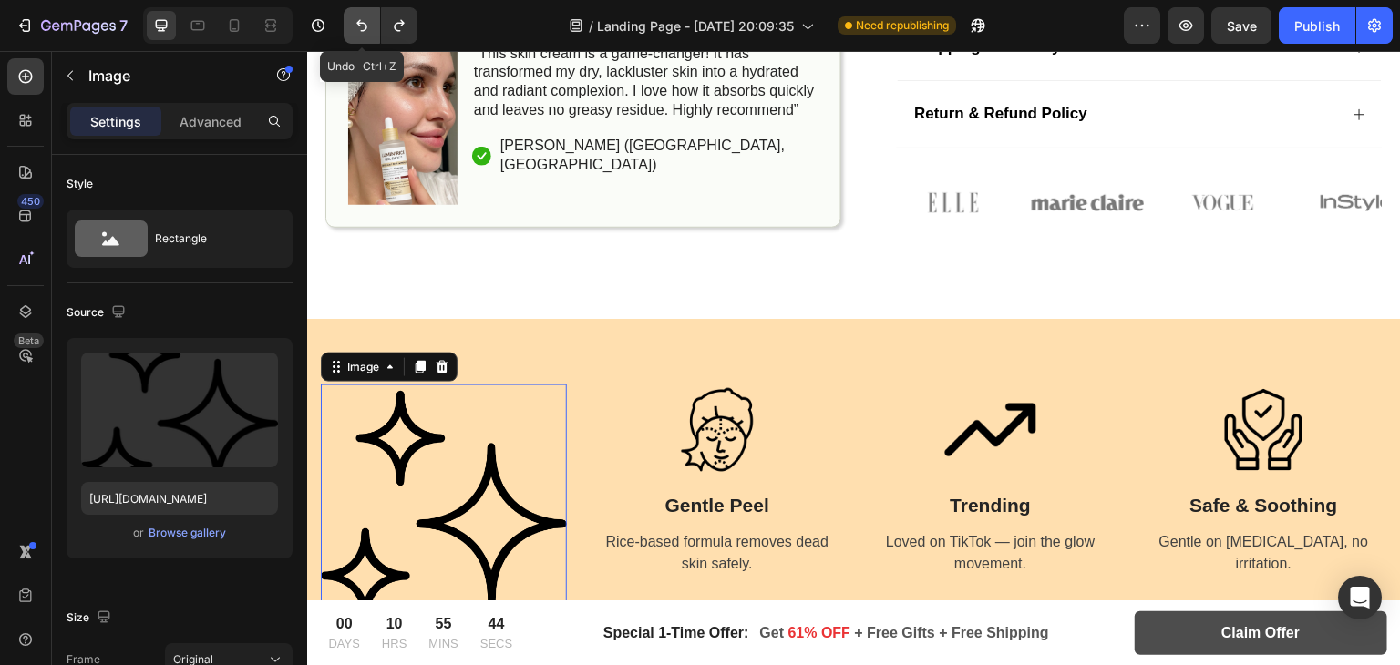
click at [357, 22] on icon "Undo/Redo" at bounding box center [361, 26] width 11 height 12
click at [362, 26] on icon "Undo/Redo" at bounding box center [362, 25] width 18 height 18
click at [398, 29] on icon "Undo/Redo" at bounding box center [399, 25] width 18 height 18
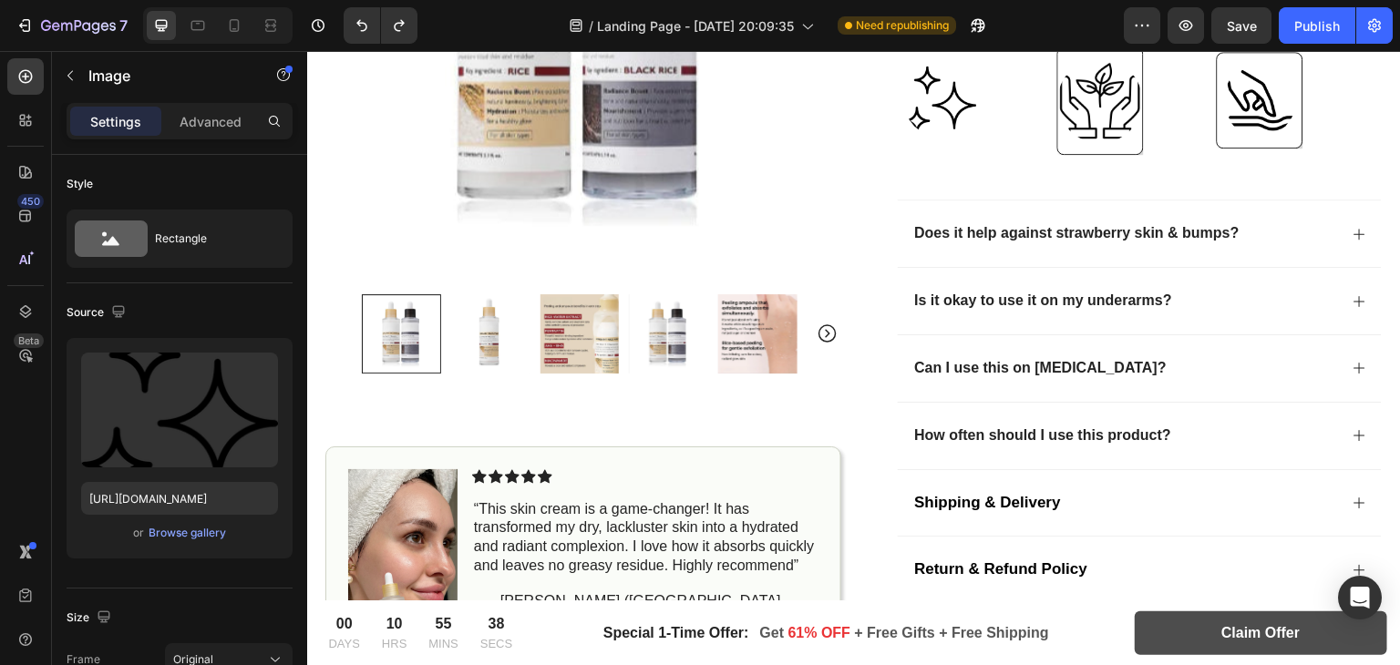
scroll to position [756, 0]
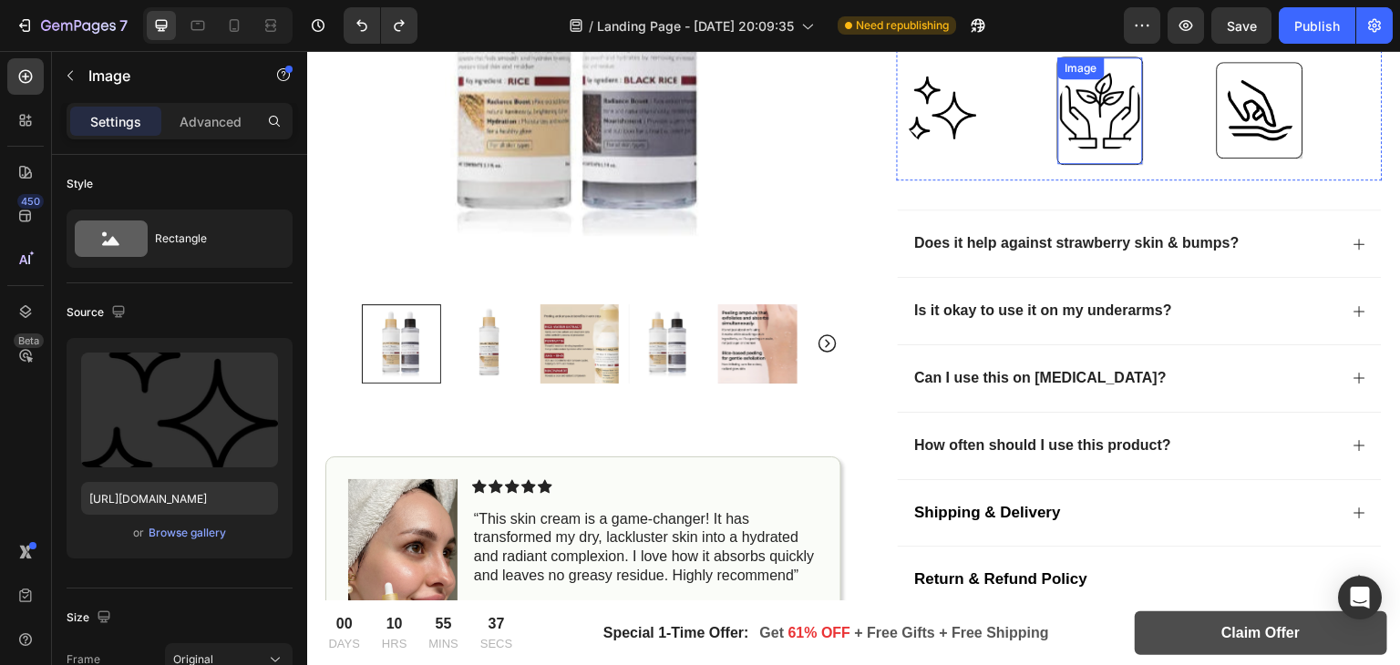
click at [1063, 92] on img at bounding box center [1100, 110] width 85 height 85
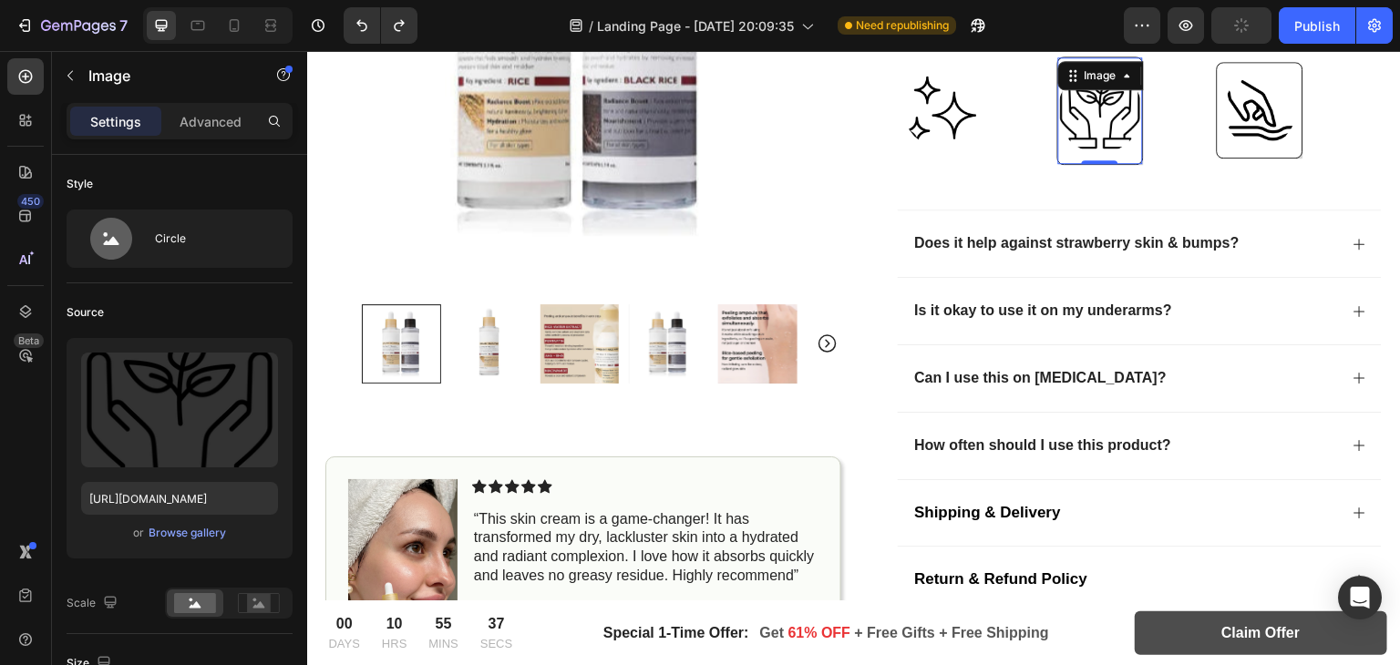
click at [963, 108] on img at bounding box center [940, 110] width 73 height 73
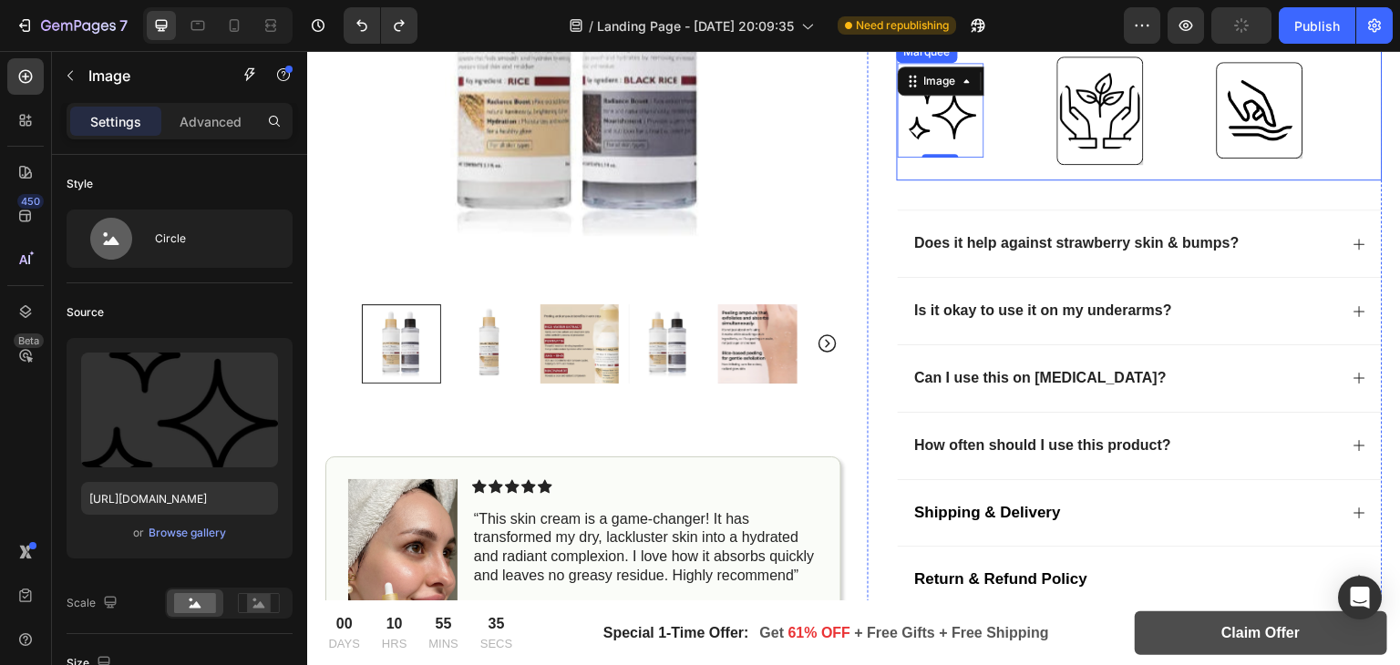
click at [997, 165] on div "Image 0 Image Image Image 0 Image Image Marquee" at bounding box center [1140, 111] width 487 height 140
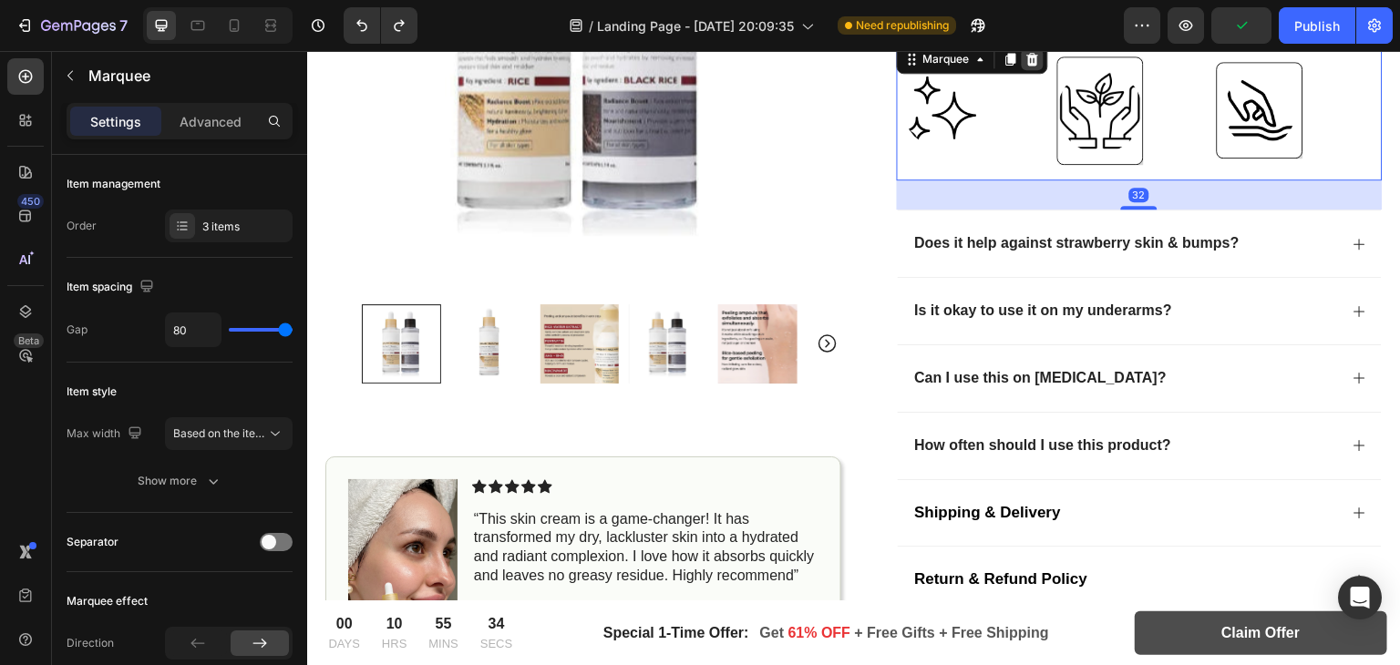
click at [1026, 55] on icon at bounding box center [1032, 58] width 12 height 13
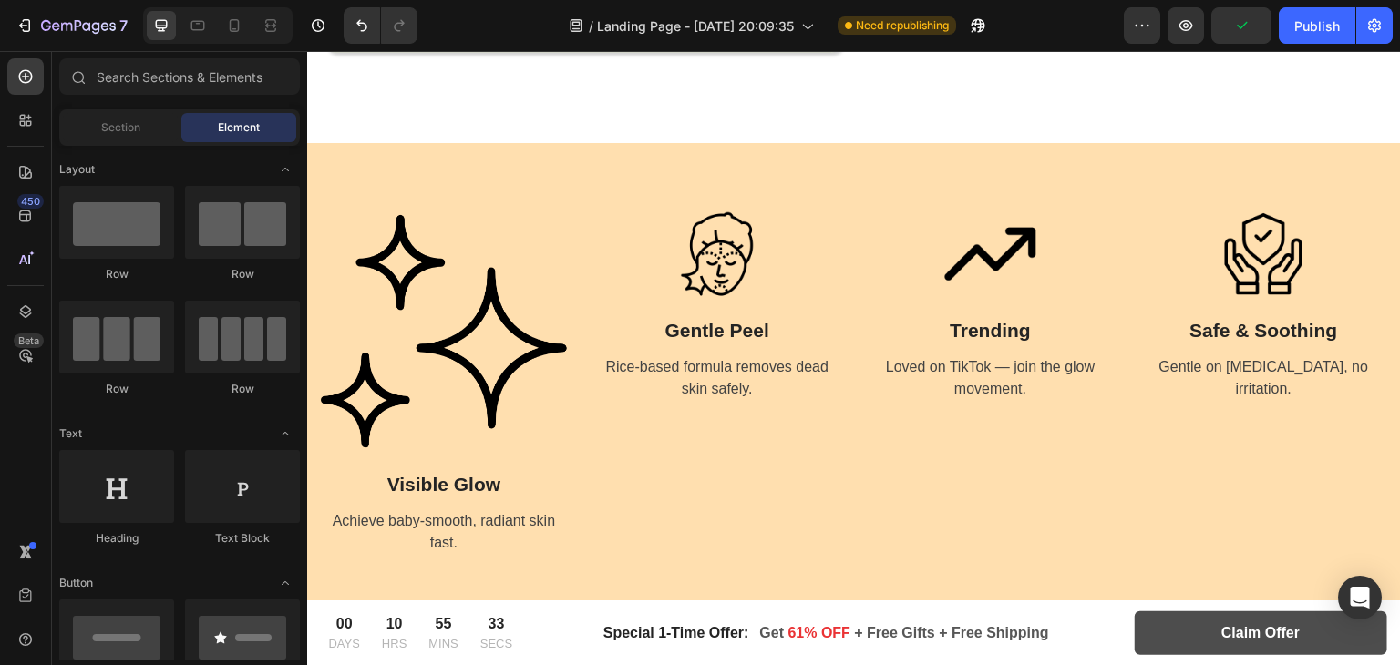
scroll to position [1226, 0]
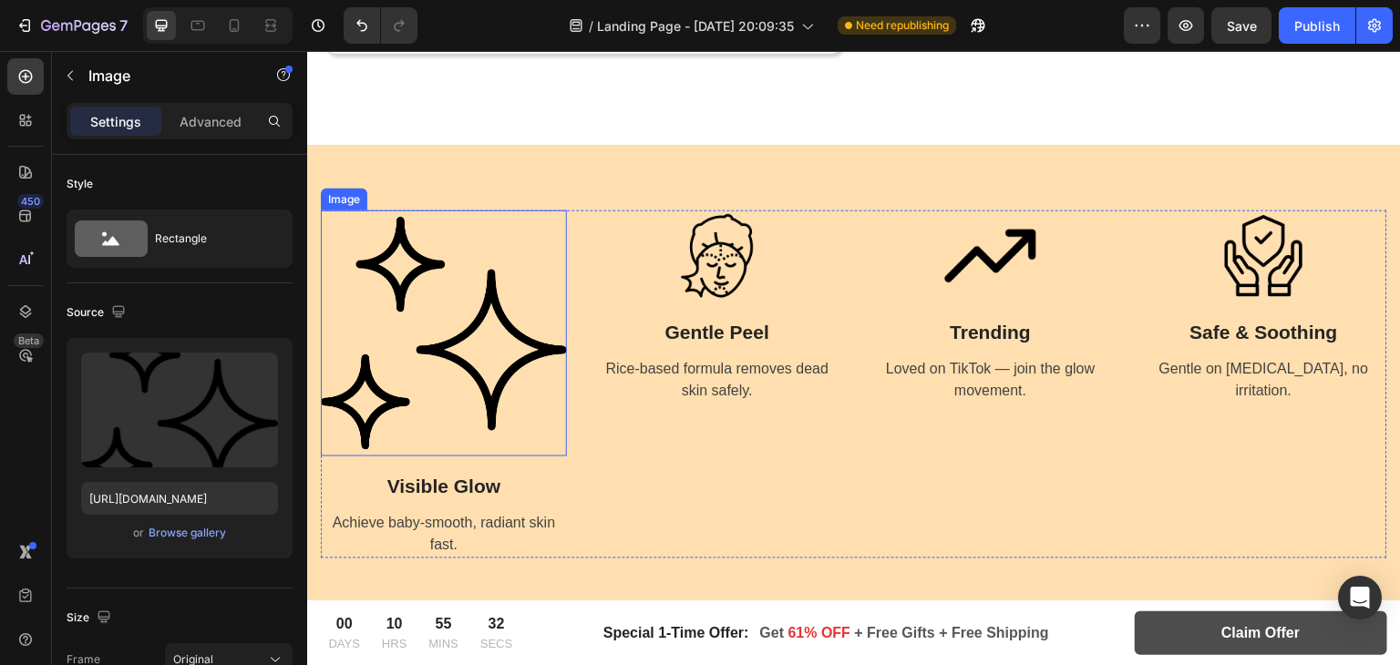
click at [467, 337] on img at bounding box center [444, 334] width 246 height 246
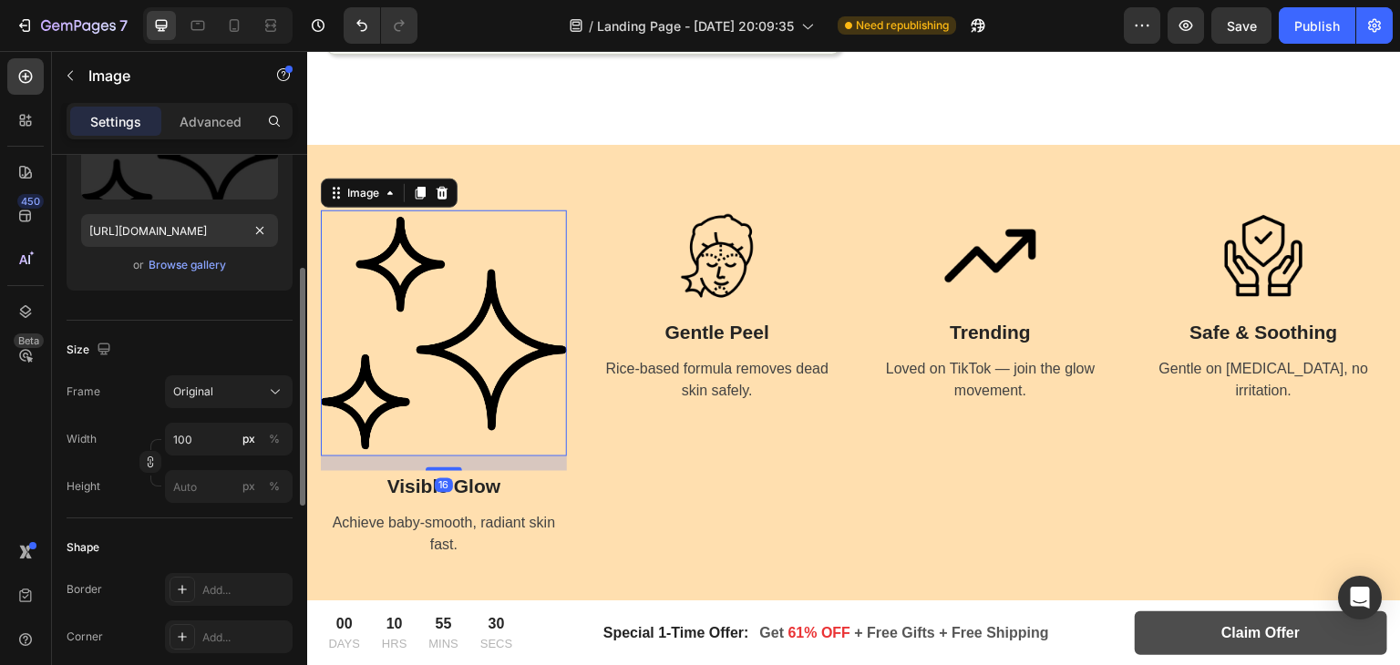
scroll to position [269, 0]
click at [227, 376] on button "Original" at bounding box center [229, 391] width 128 height 33
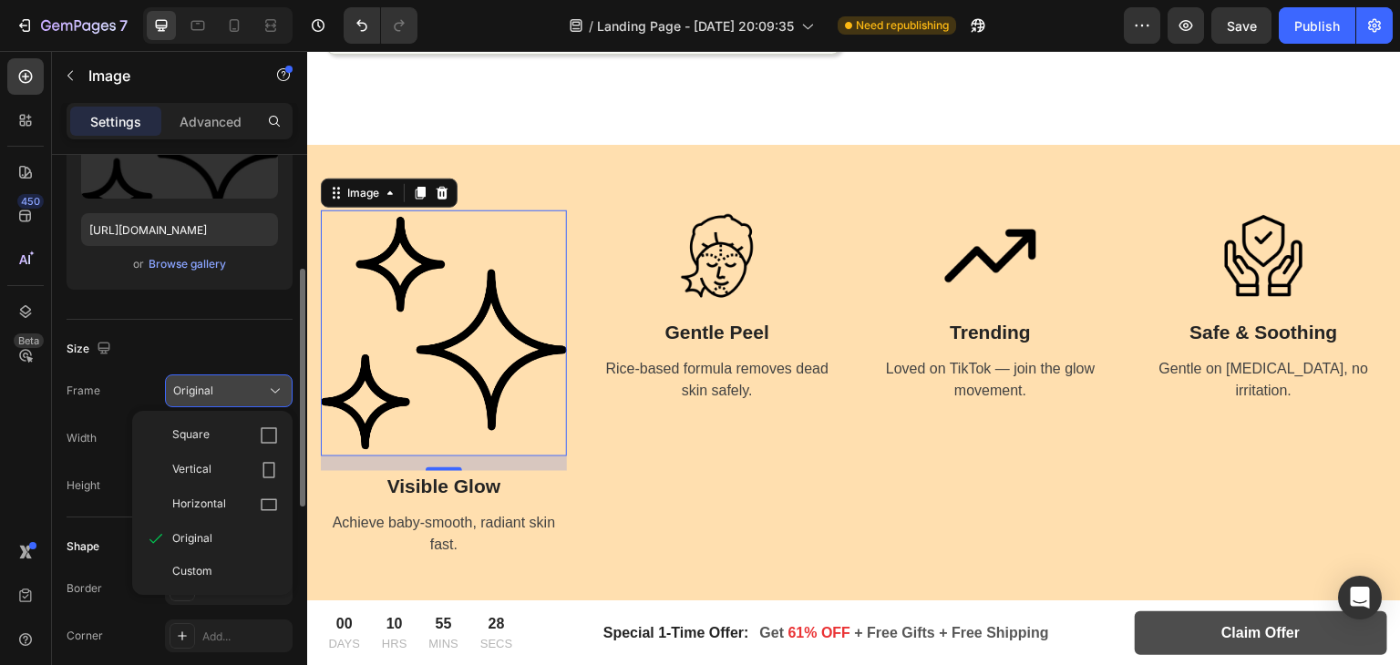
click at [227, 376] on button "Original" at bounding box center [229, 391] width 128 height 33
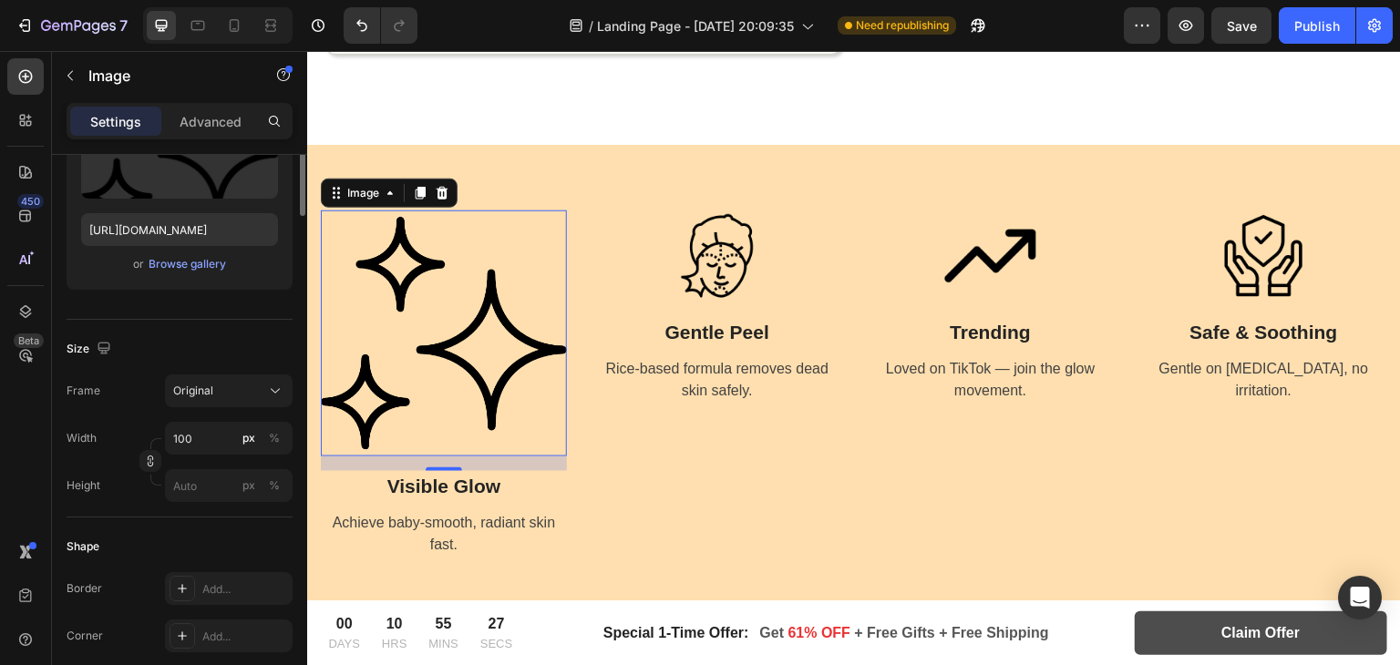
scroll to position [65, 0]
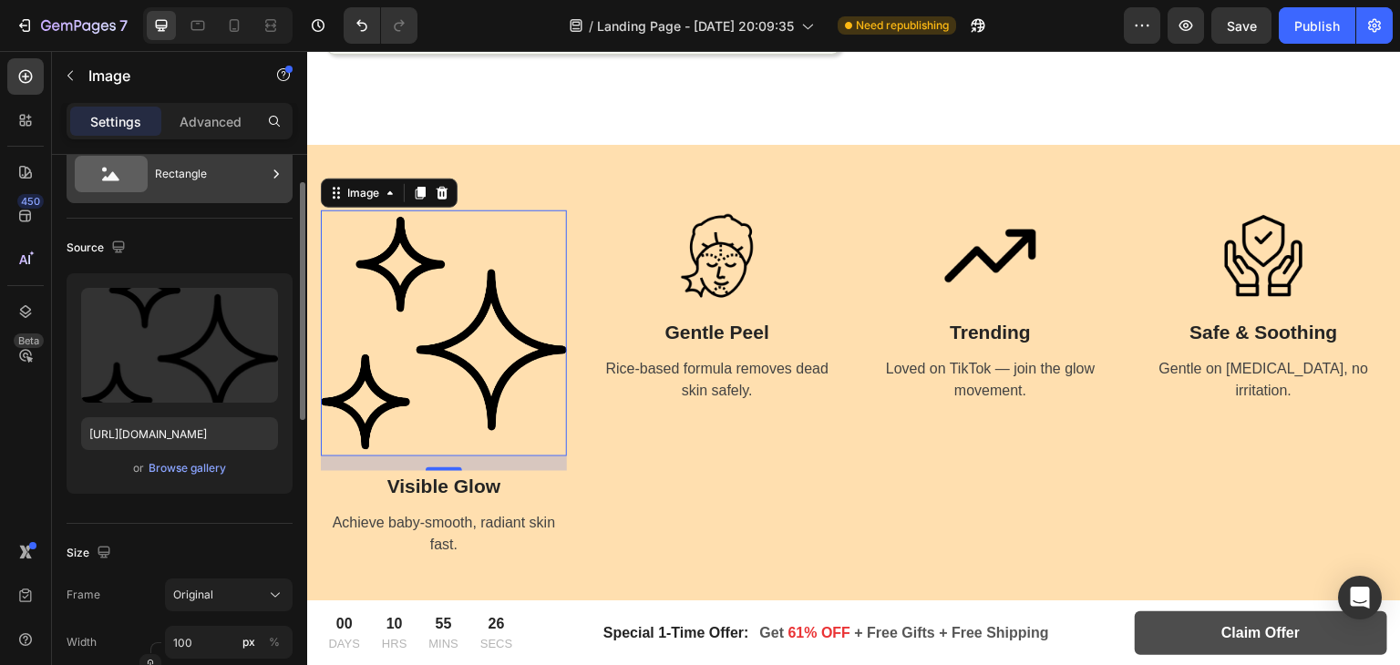
click at [212, 165] on div "Rectangle" at bounding box center [210, 174] width 111 height 42
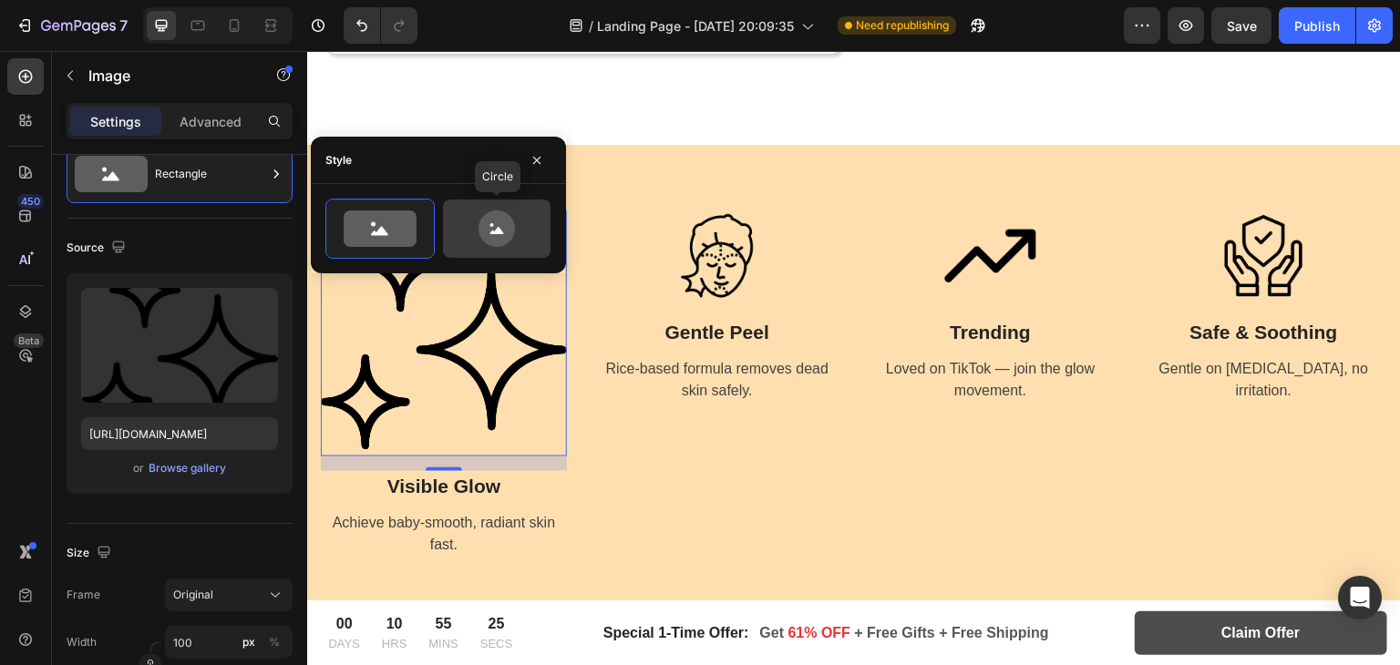
click at [511, 229] on icon at bounding box center [497, 229] width 36 height 36
type input "80"
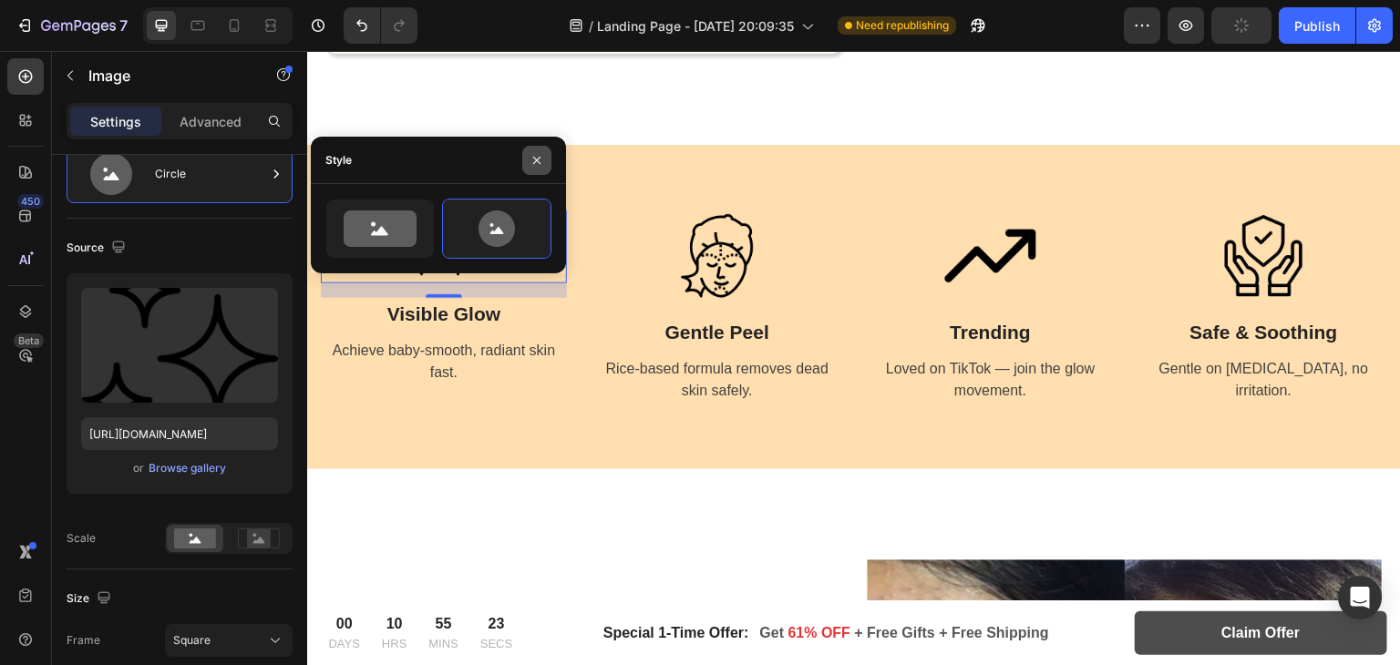
click at [541, 168] on button "button" at bounding box center [536, 160] width 29 height 29
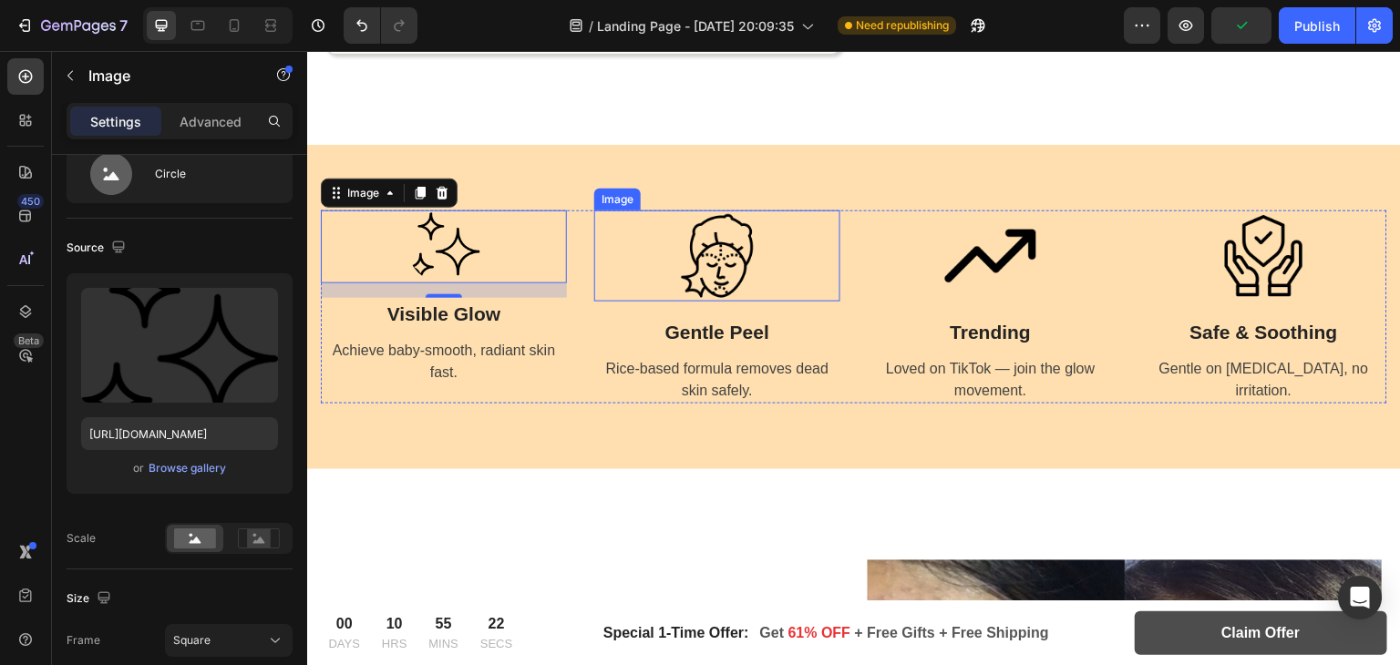
click at [764, 290] on div at bounding box center [717, 256] width 246 height 91
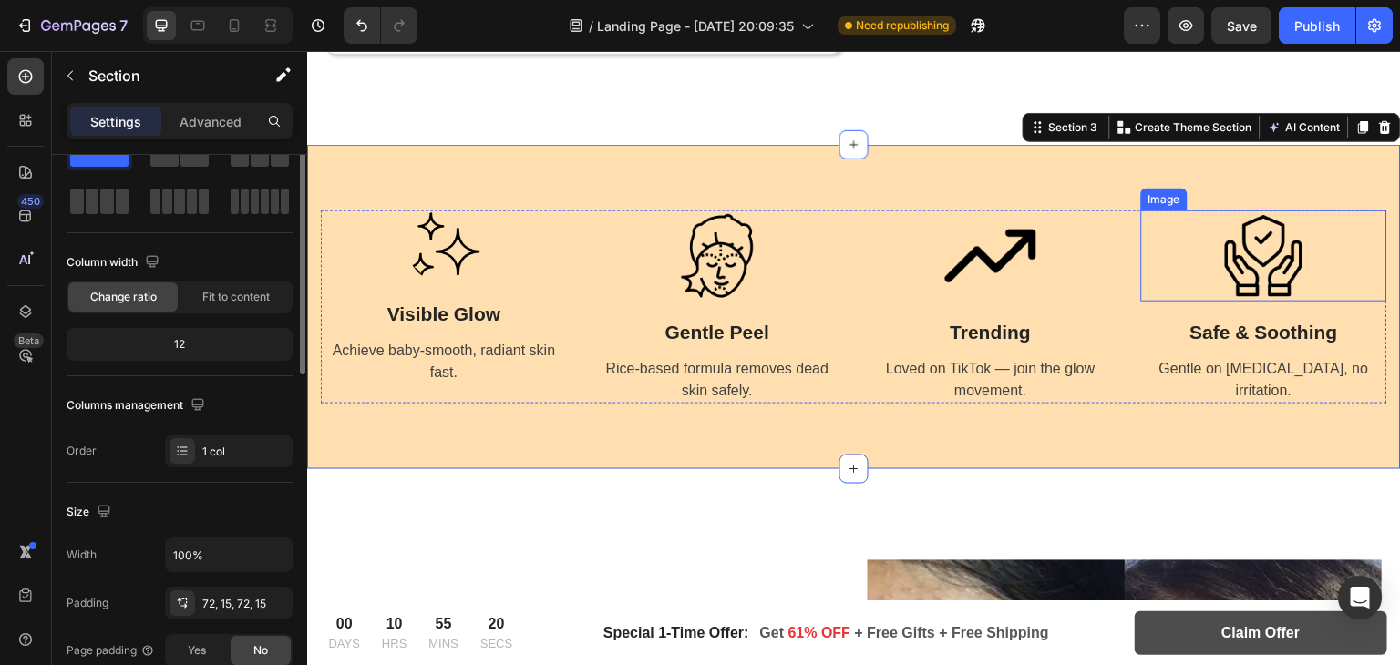
scroll to position [0, 0]
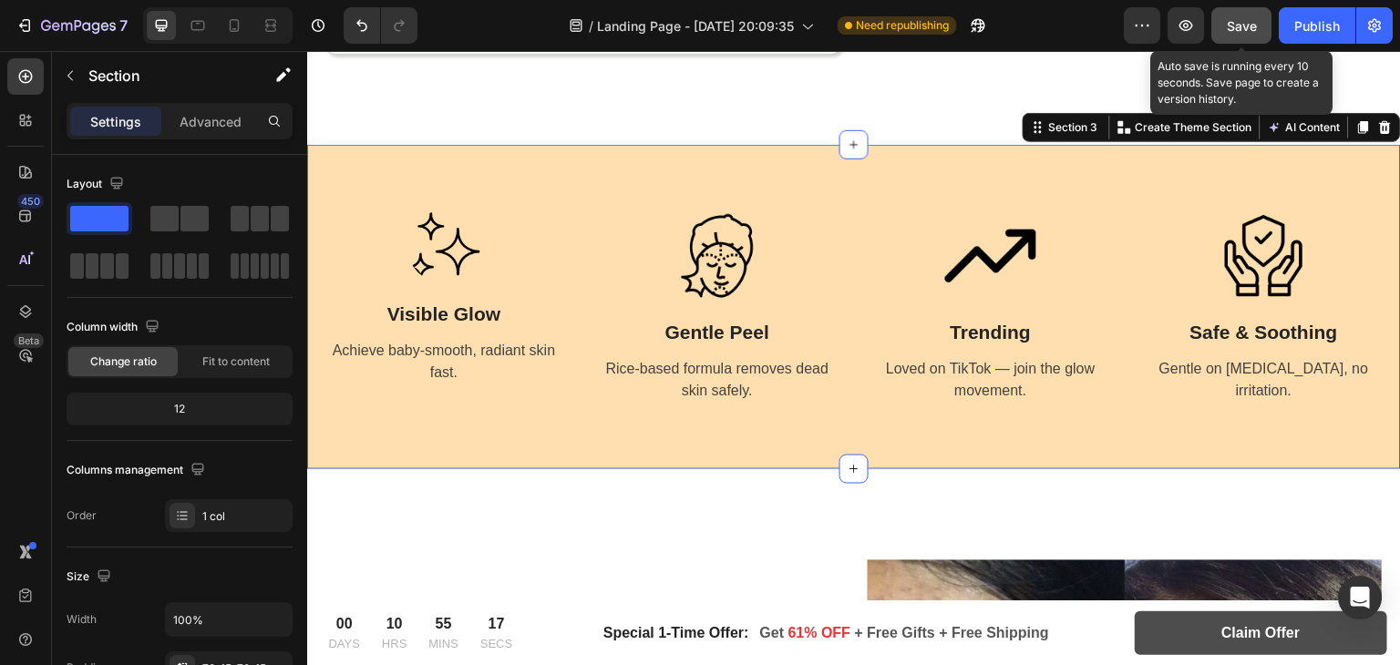
click at [1231, 26] on span "Save" at bounding box center [1242, 25] width 30 height 15
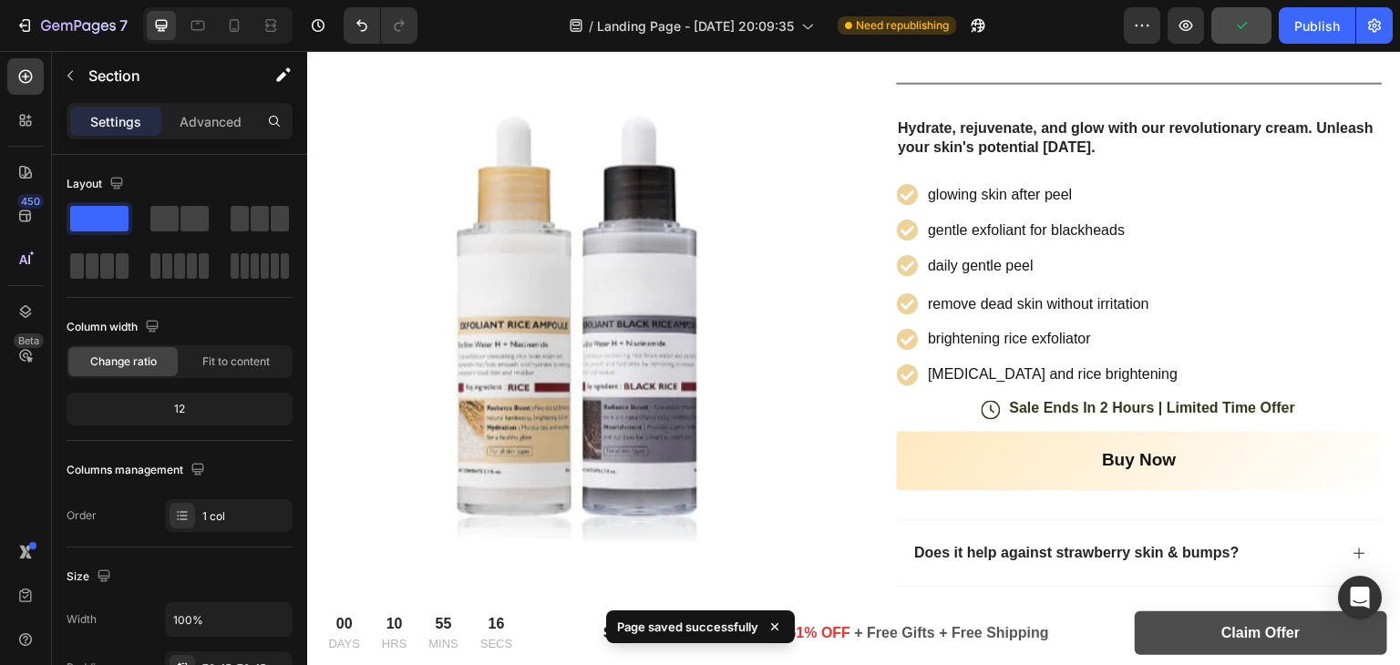
scroll to position [248, 0]
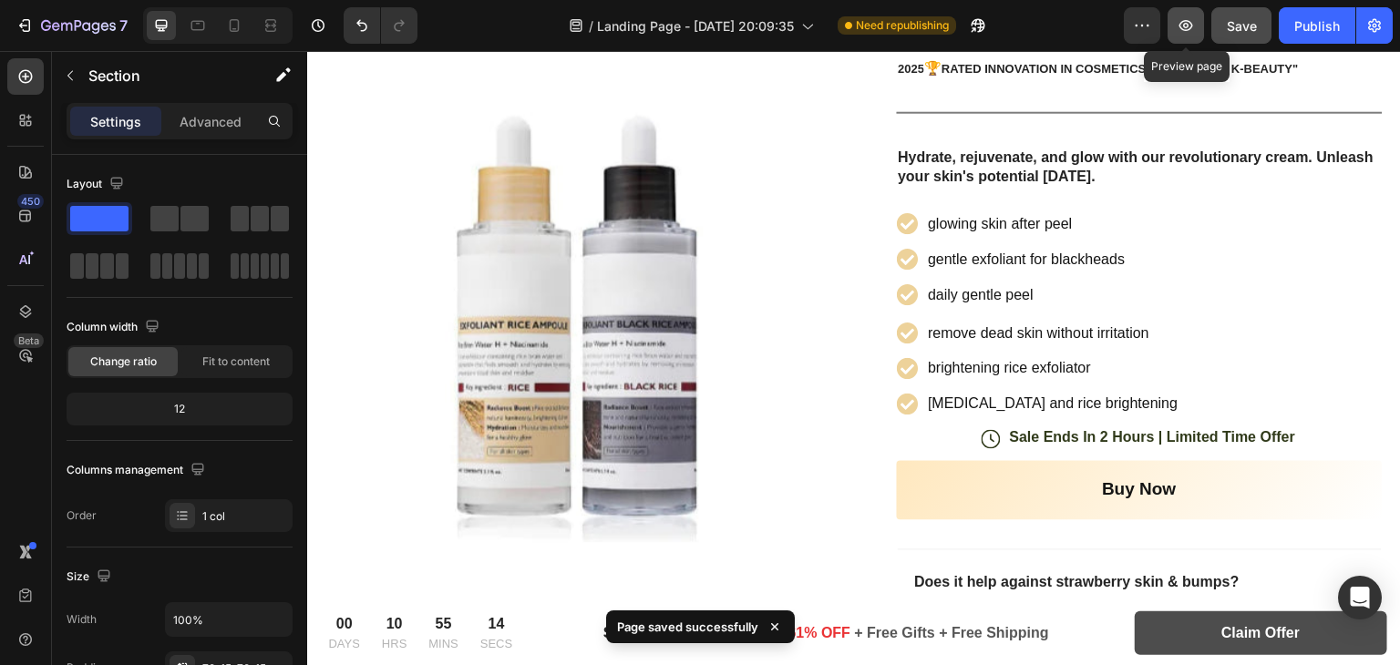
click at [1179, 24] on icon "button" at bounding box center [1186, 25] width 18 height 18
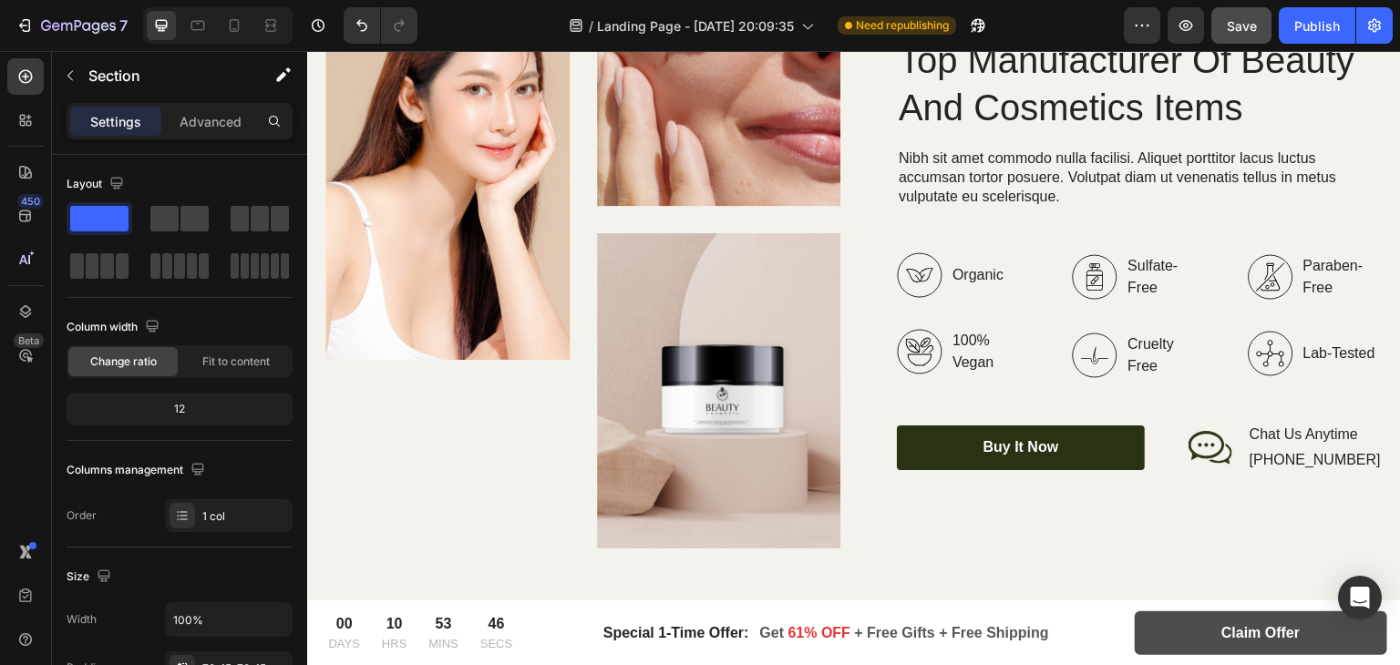
scroll to position [5893, 0]
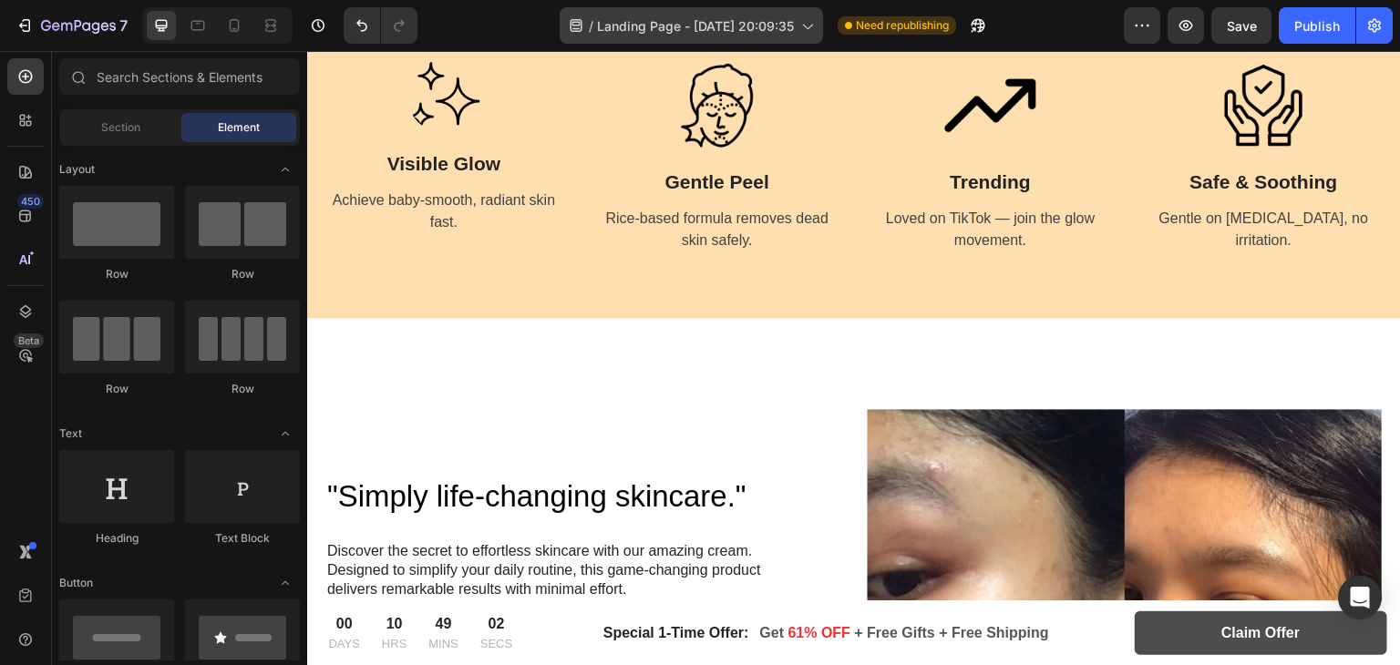
scroll to position [1200, 0]
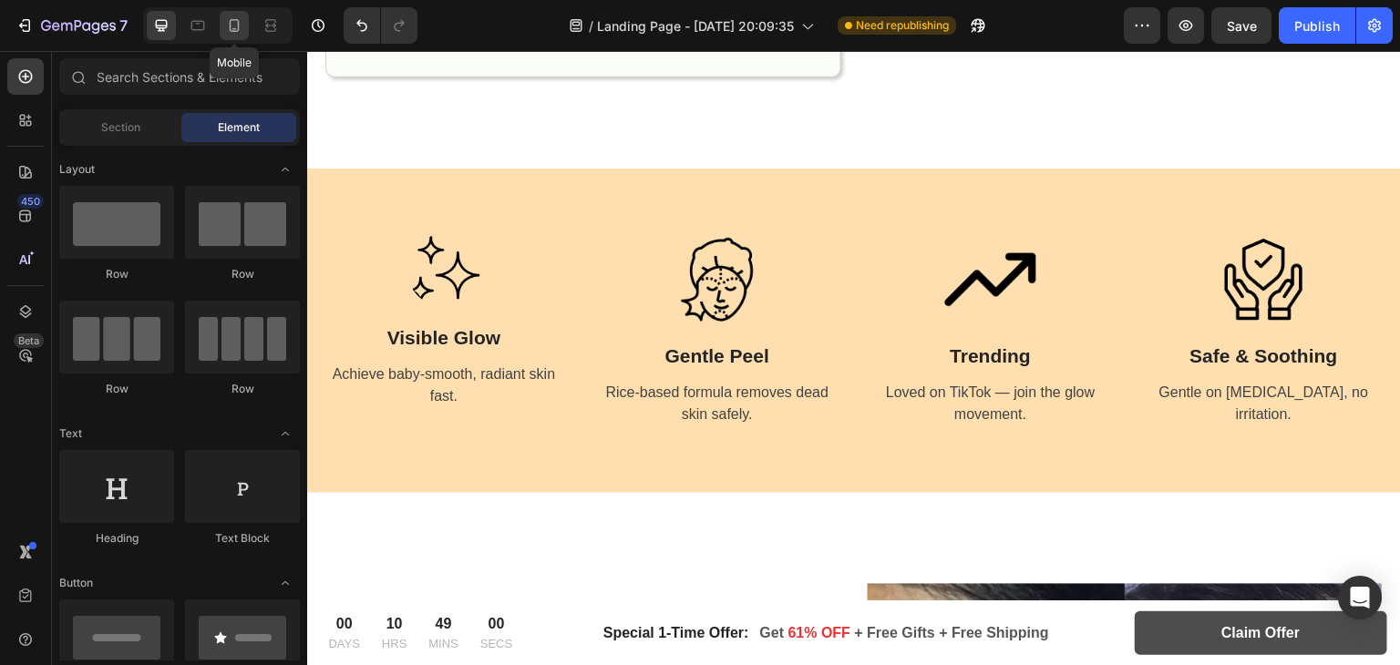
click at [241, 19] on icon at bounding box center [234, 25] width 18 height 18
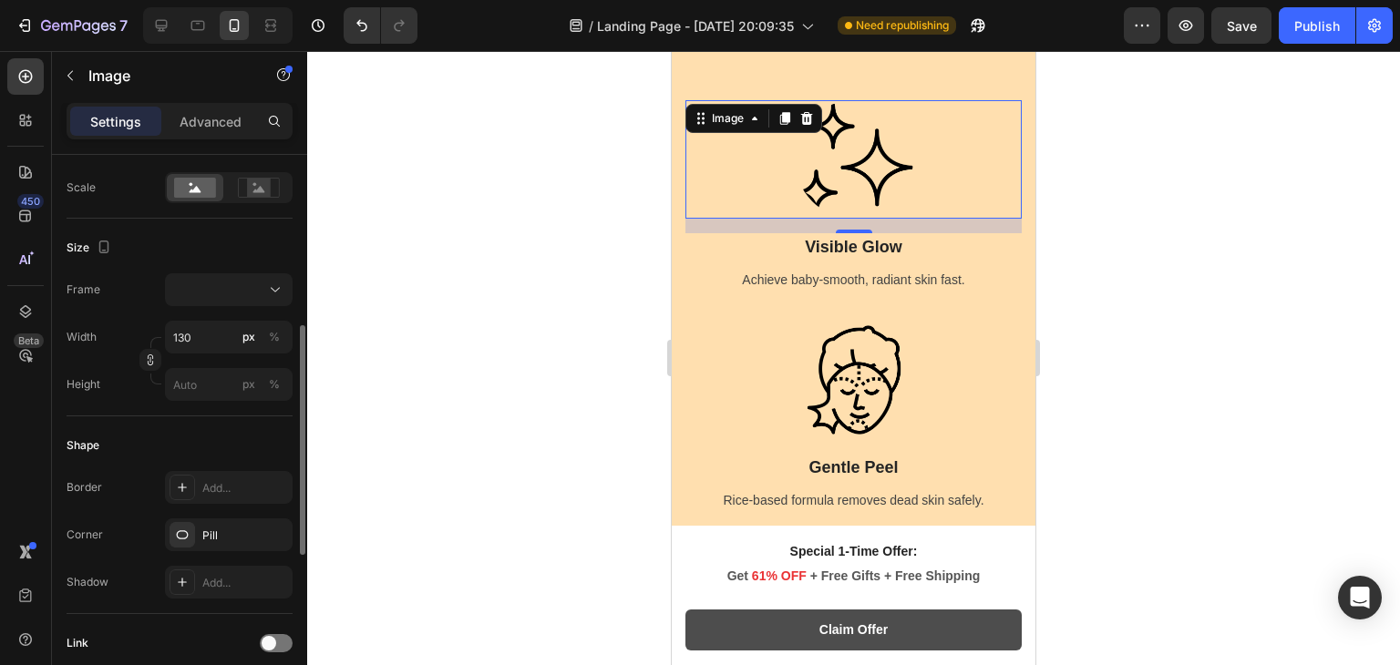
scroll to position [459, 0]
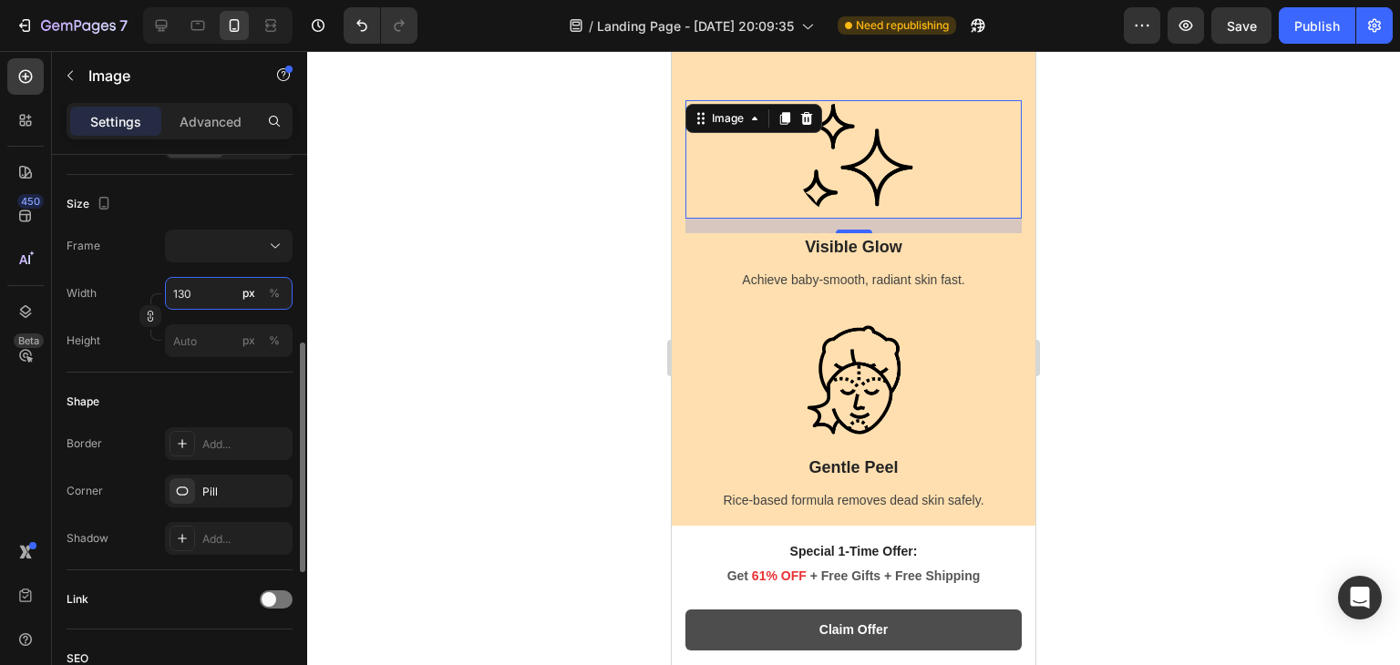
click at [201, 284] on input "130" at bounding box center [229, 293] width 128 height 33
type input "1"
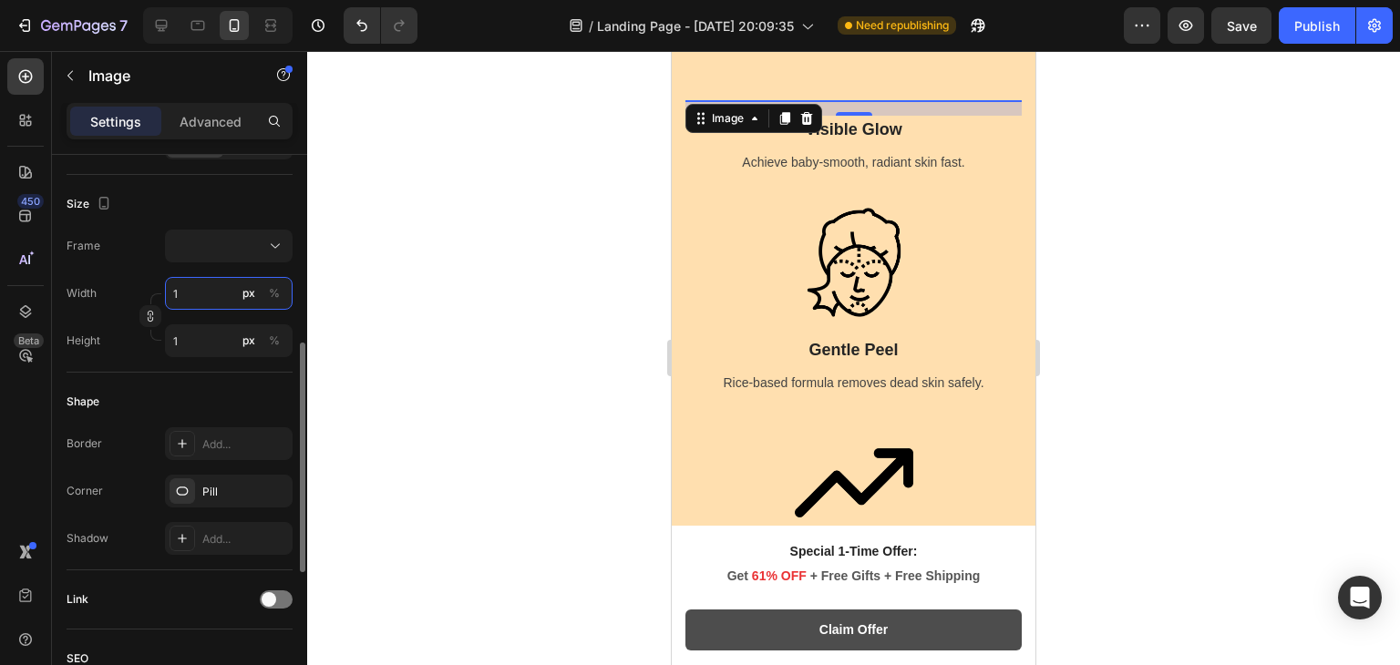
type input "10"
type input "100"
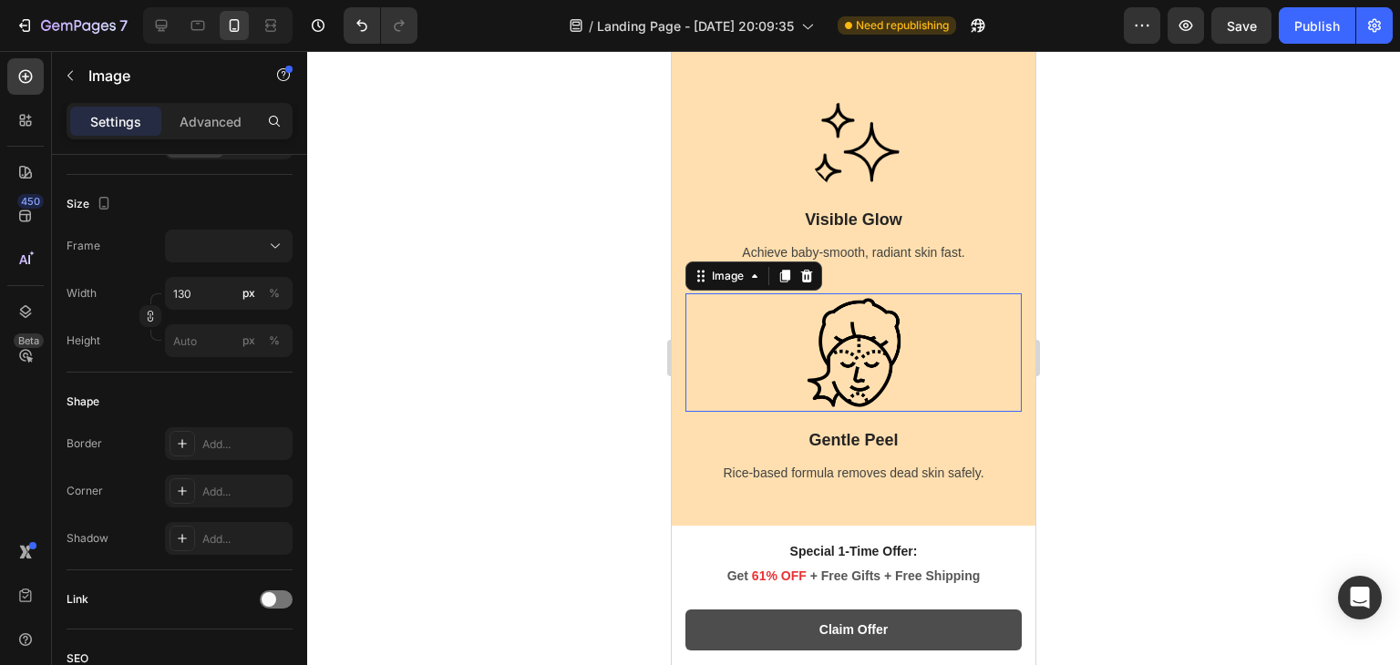
click at [851, 341] on img at bounding box center [854, 353] width 119 height 119
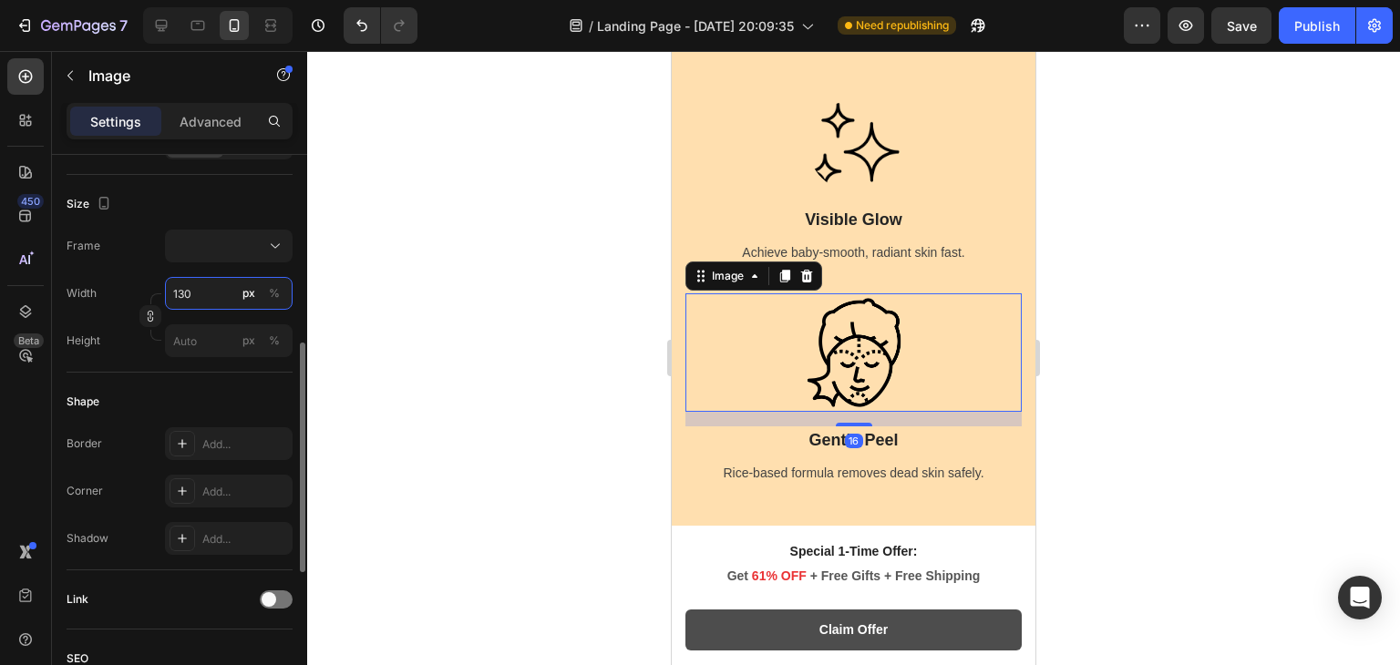
click at [207, 297] on input "130" at bounding box center [229, 293] width 128 height 33
type input "1"
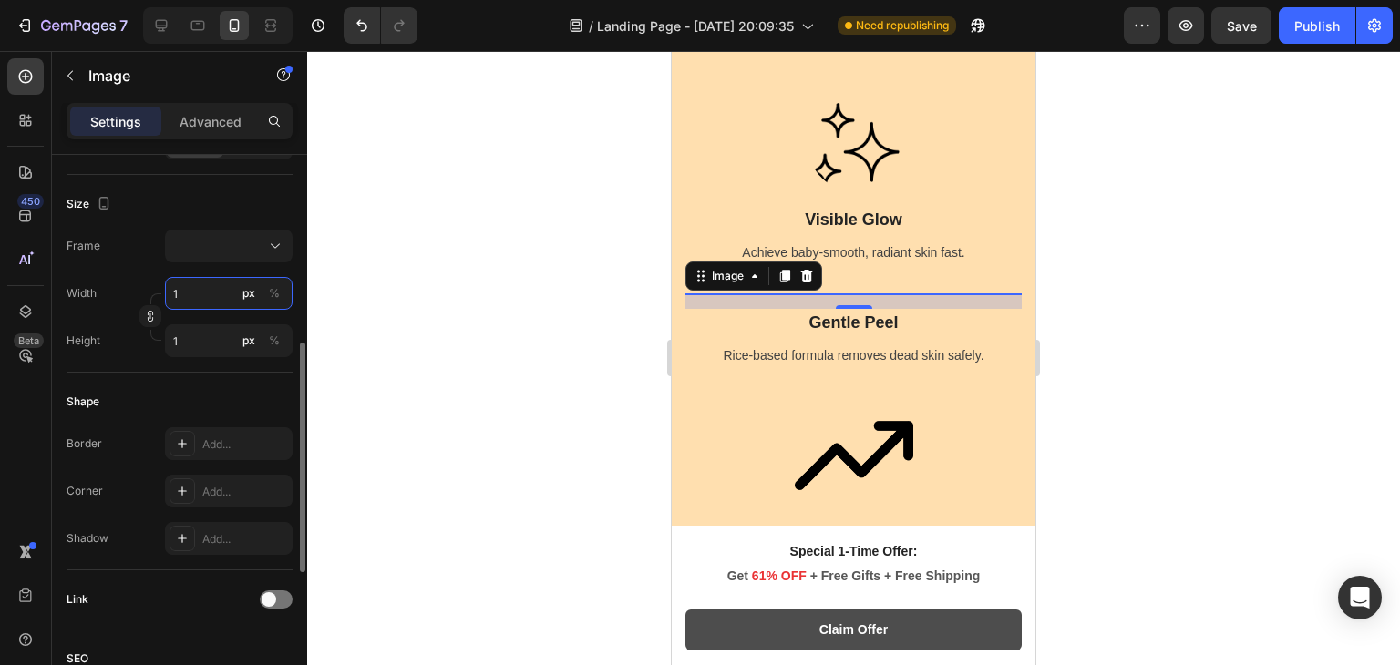
type input "10"
type input "100"
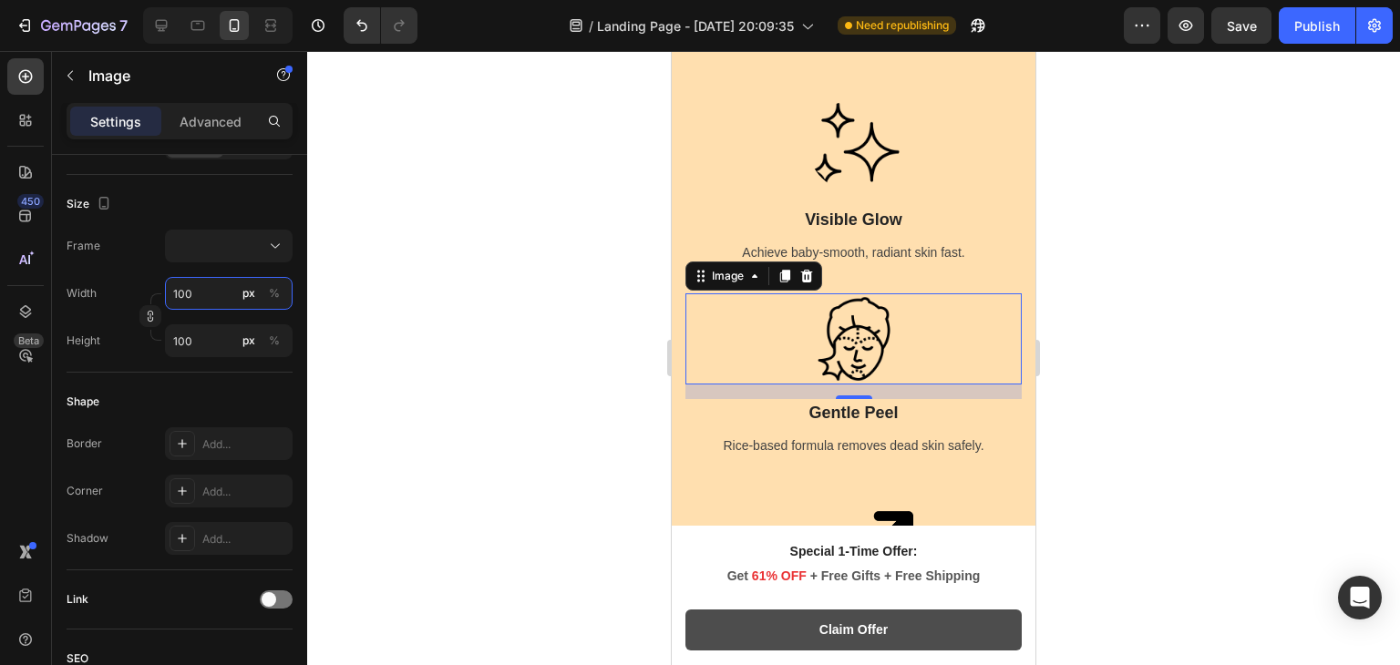
scroll to position [1929, 0]
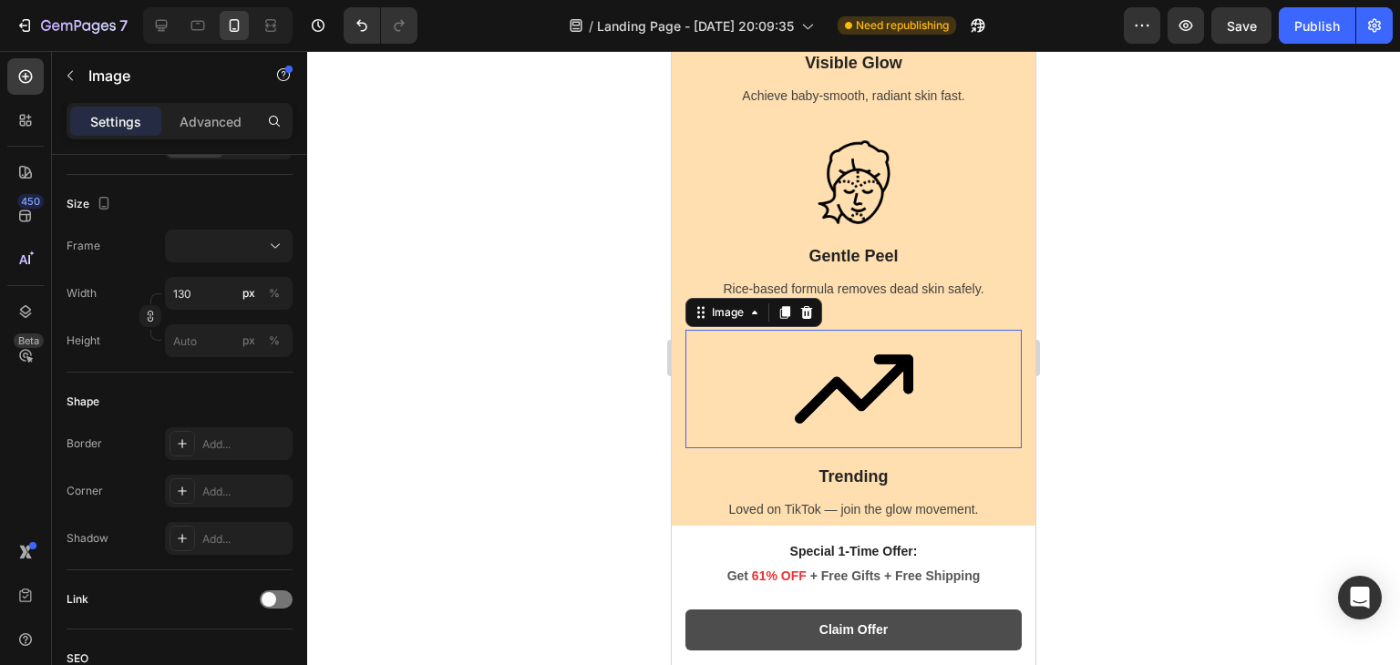
click at [875, 414] on img at bounding box center [854, 389] width 119 height 119
click at [215, 297] on input "130" at bounding box center [229, 293] width 128 height 33
type input "1"
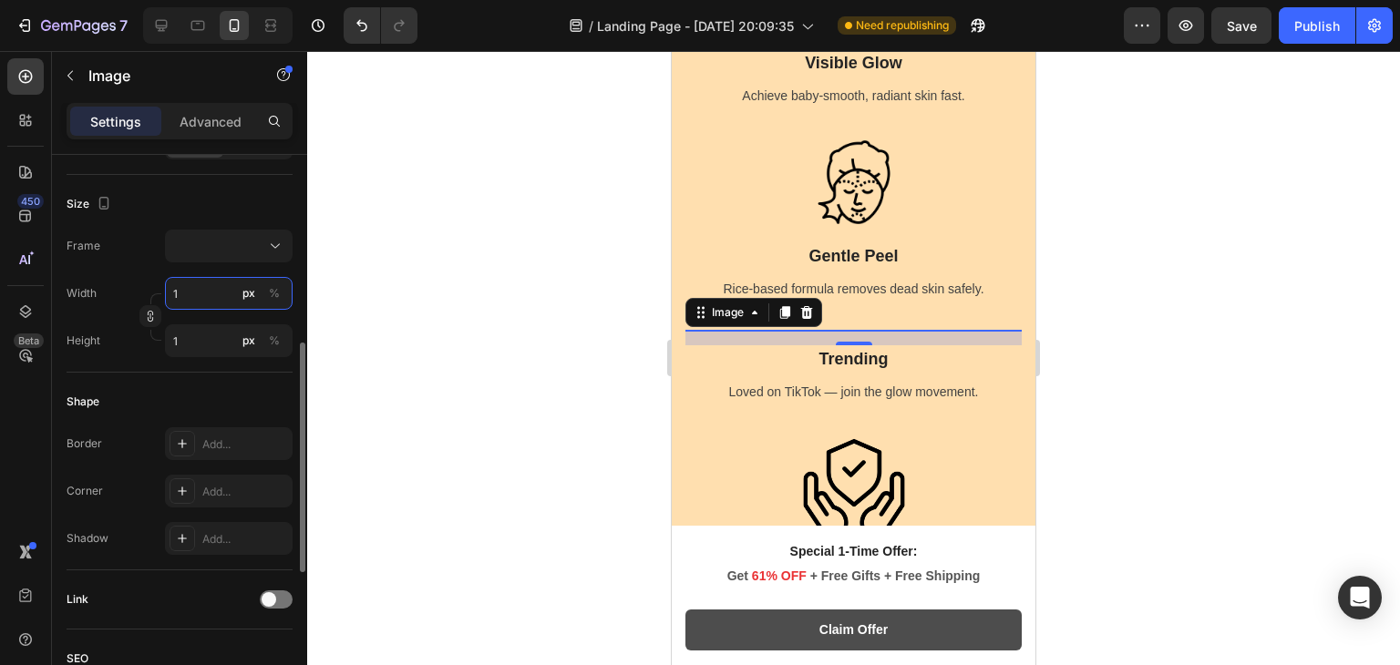
type input "10"
type input "100"
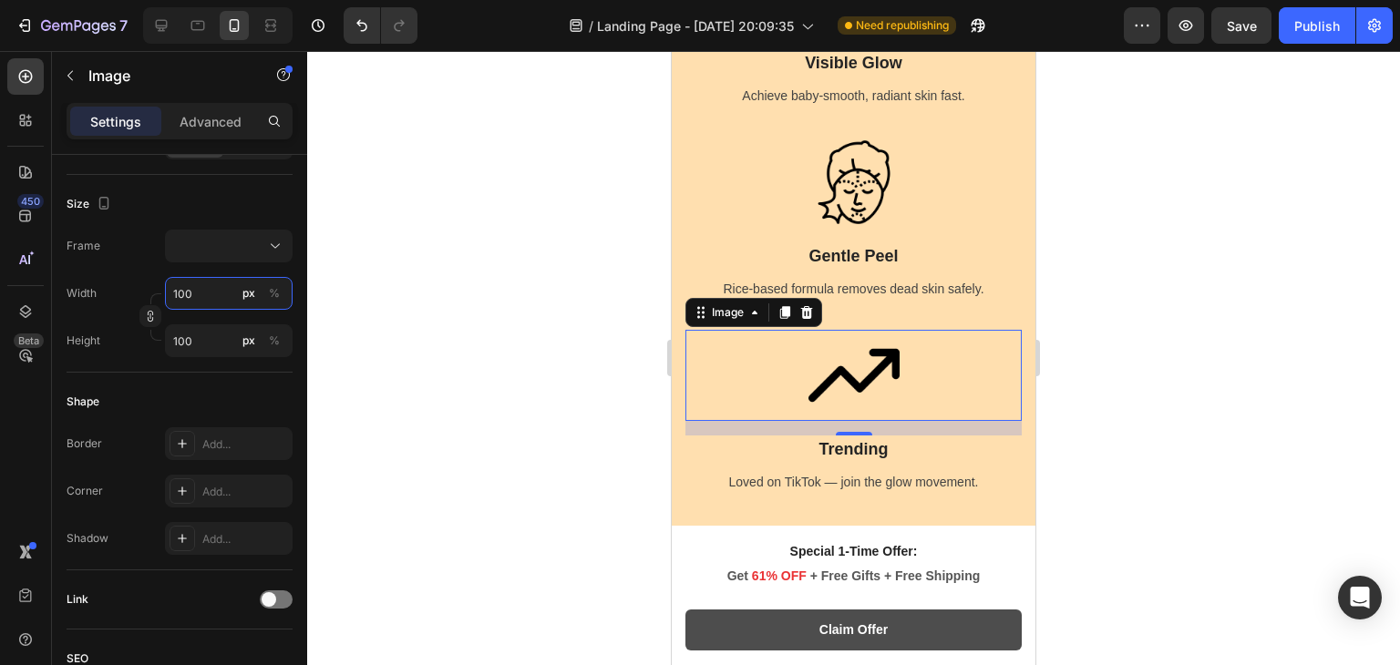
type input "10"
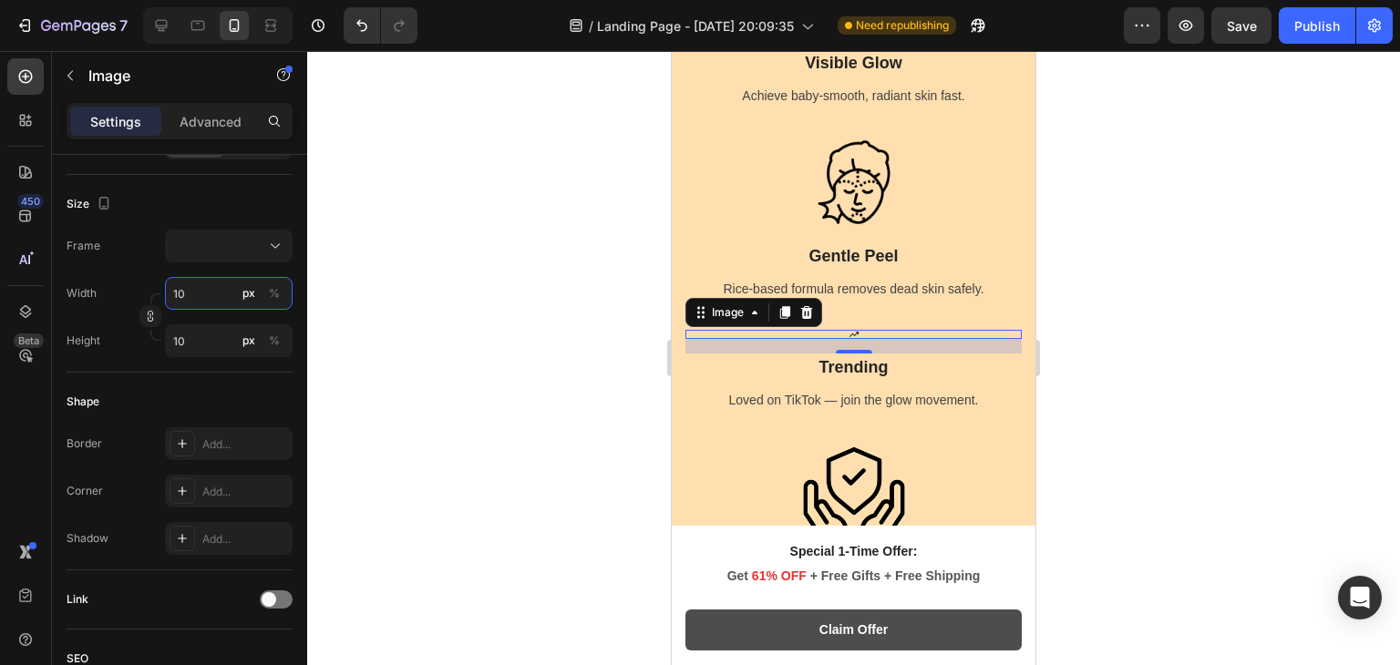
type input "1"
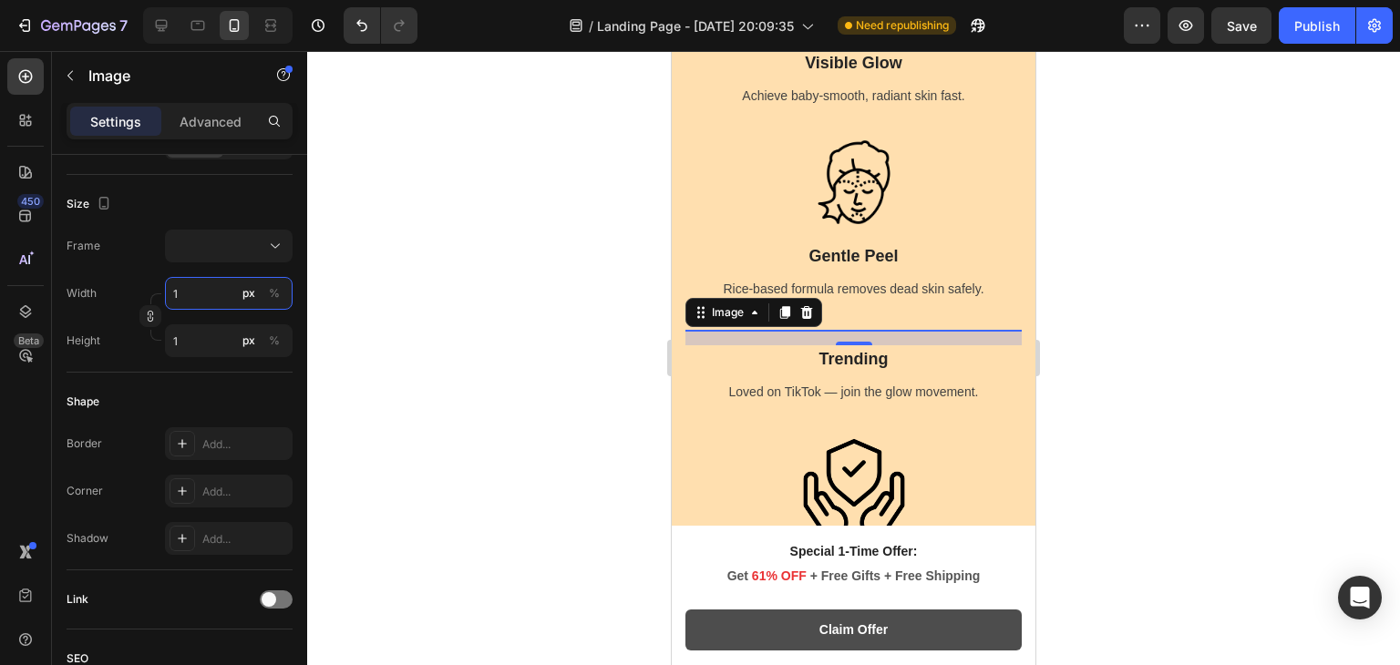
type input "19"
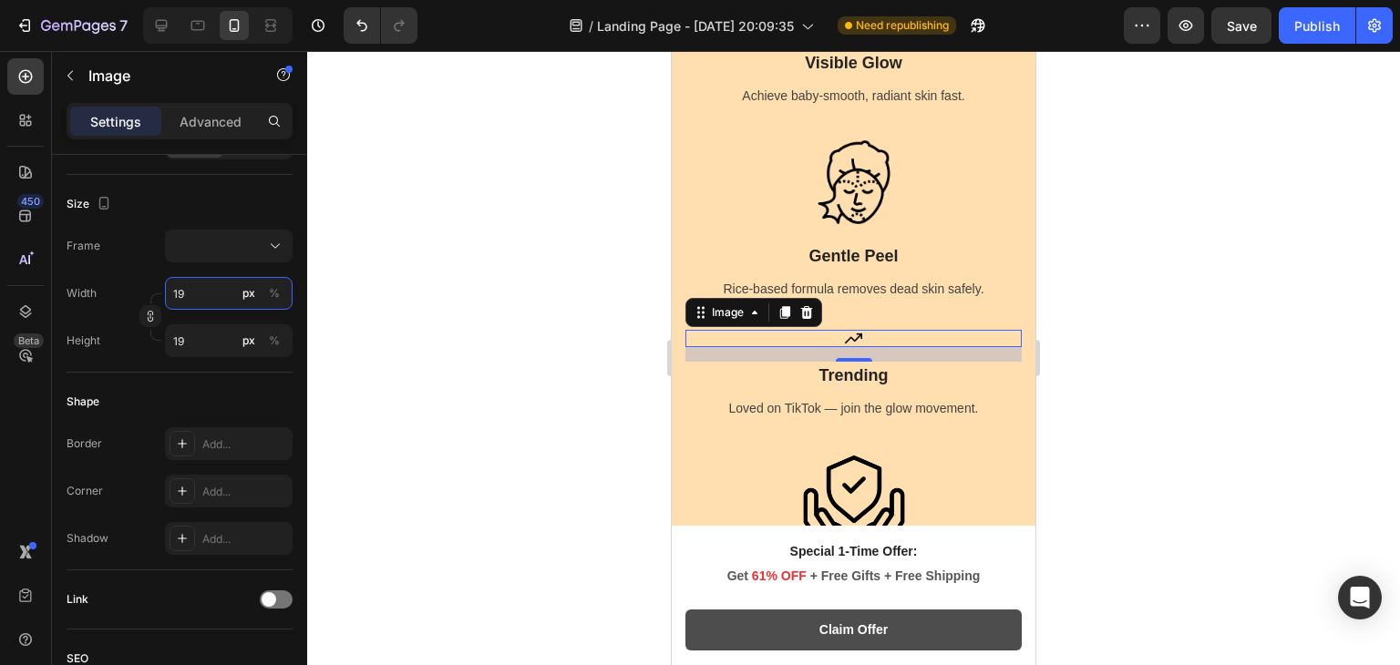
type input "190"
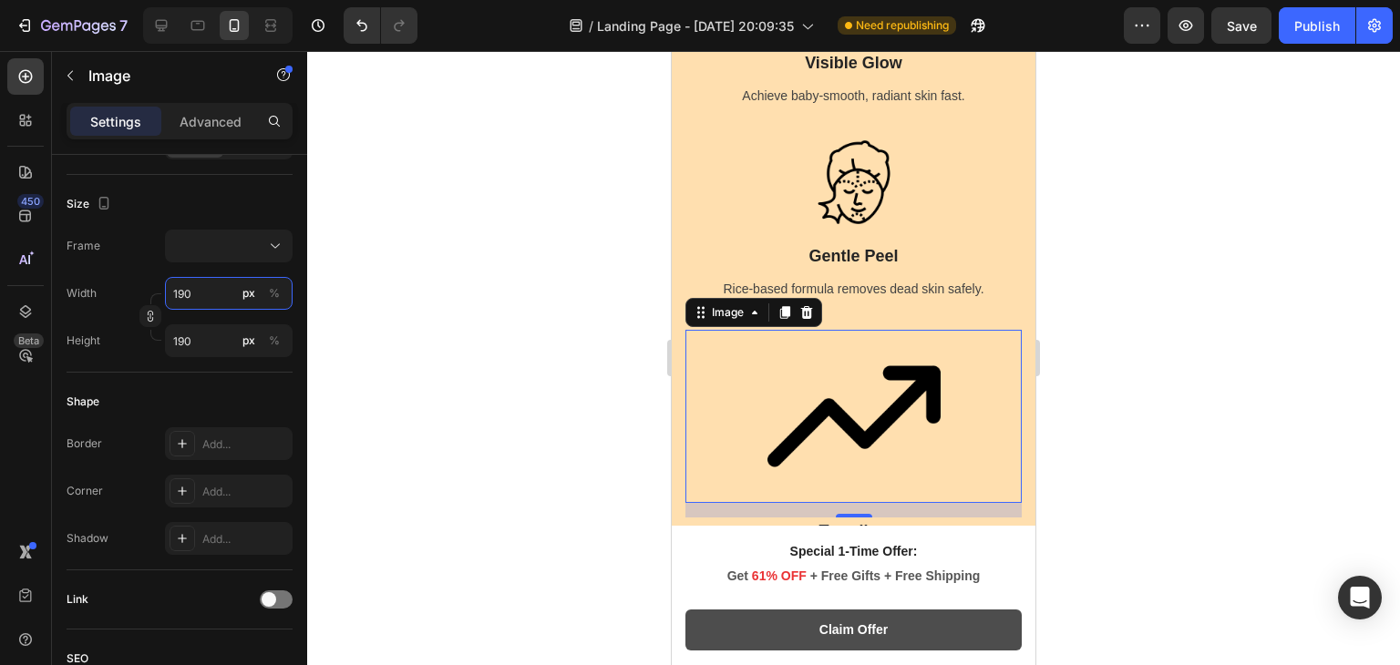
type input "19"
type input "1"
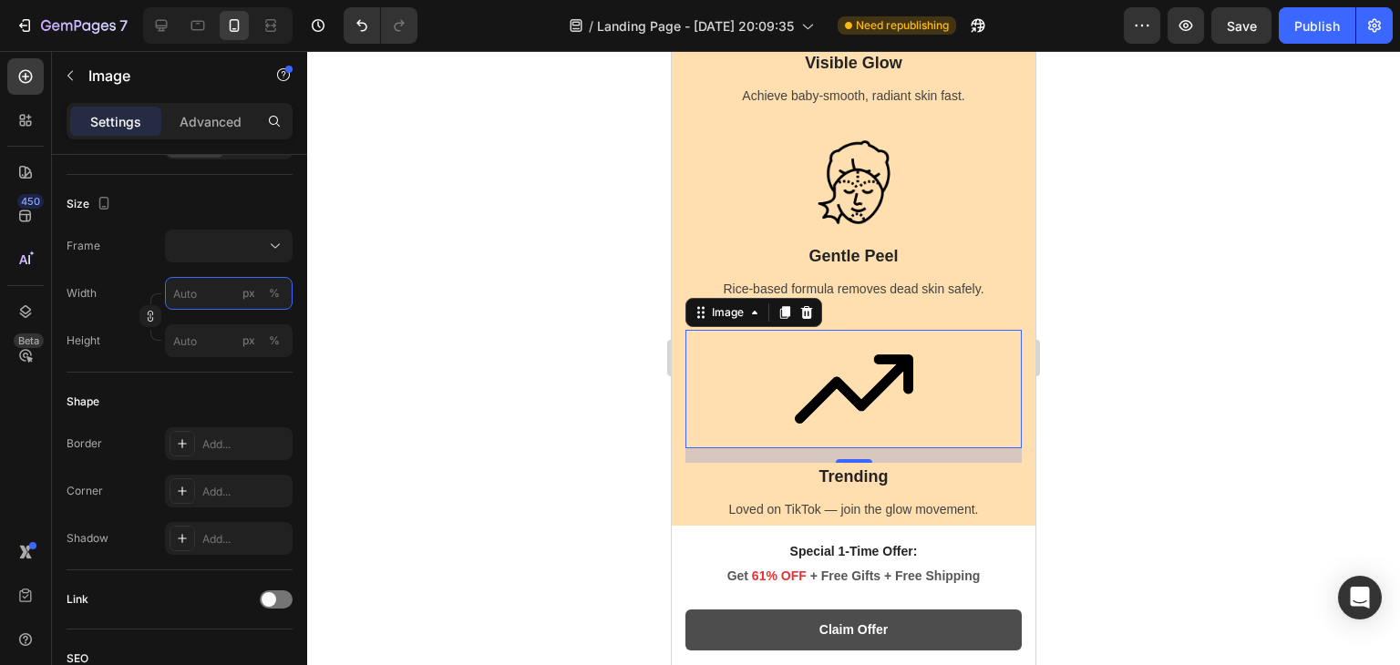
type input "9"
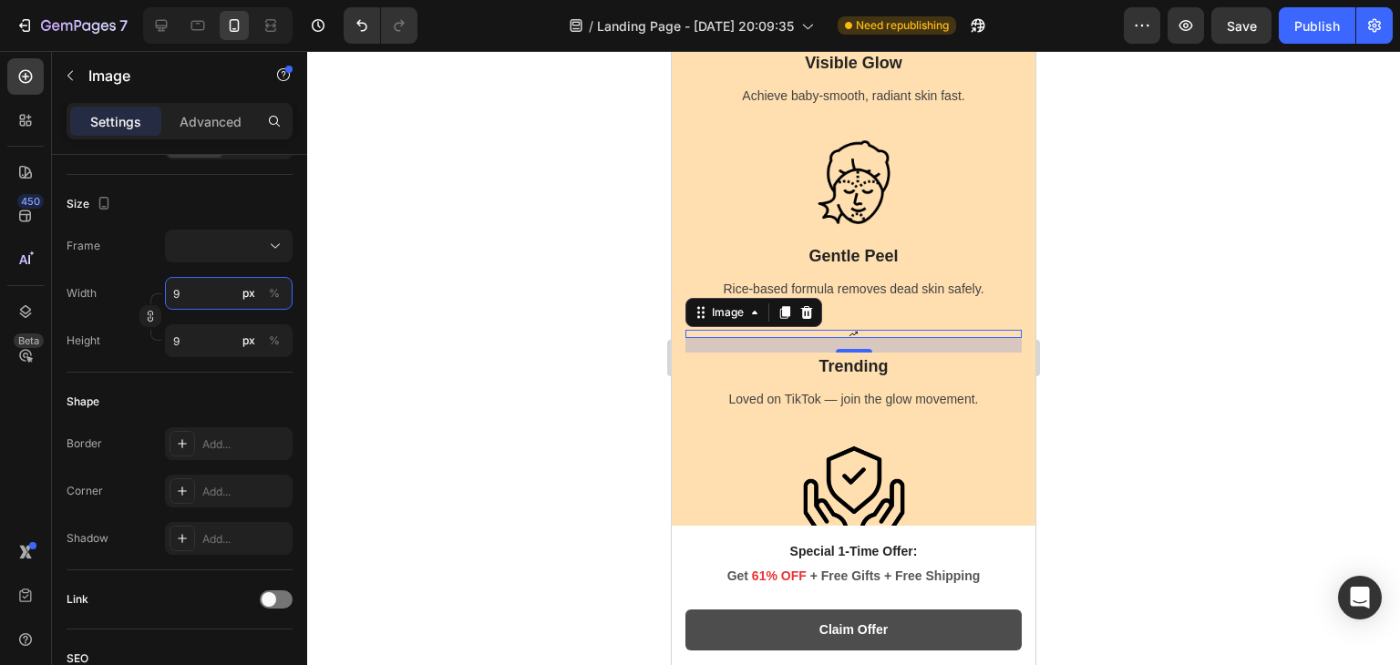
type input "90"
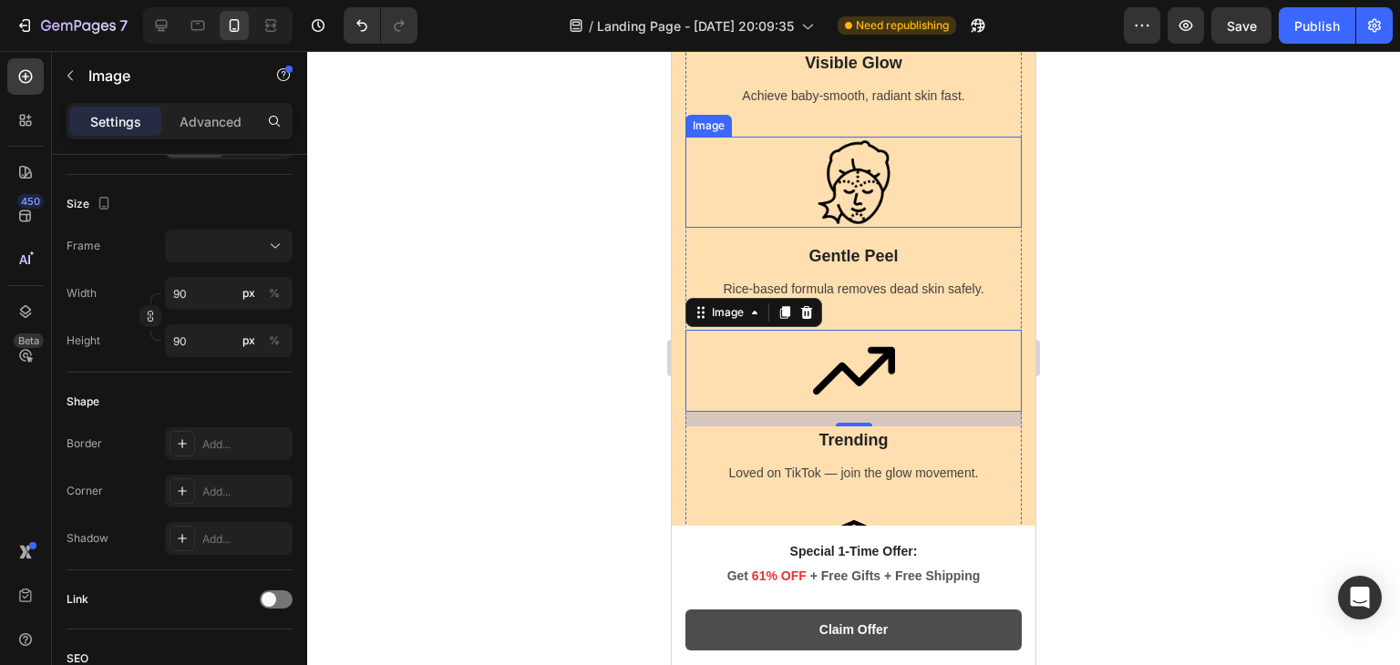
click at [882, 159] on img at bounding box center [854, 182] width 91 height 91
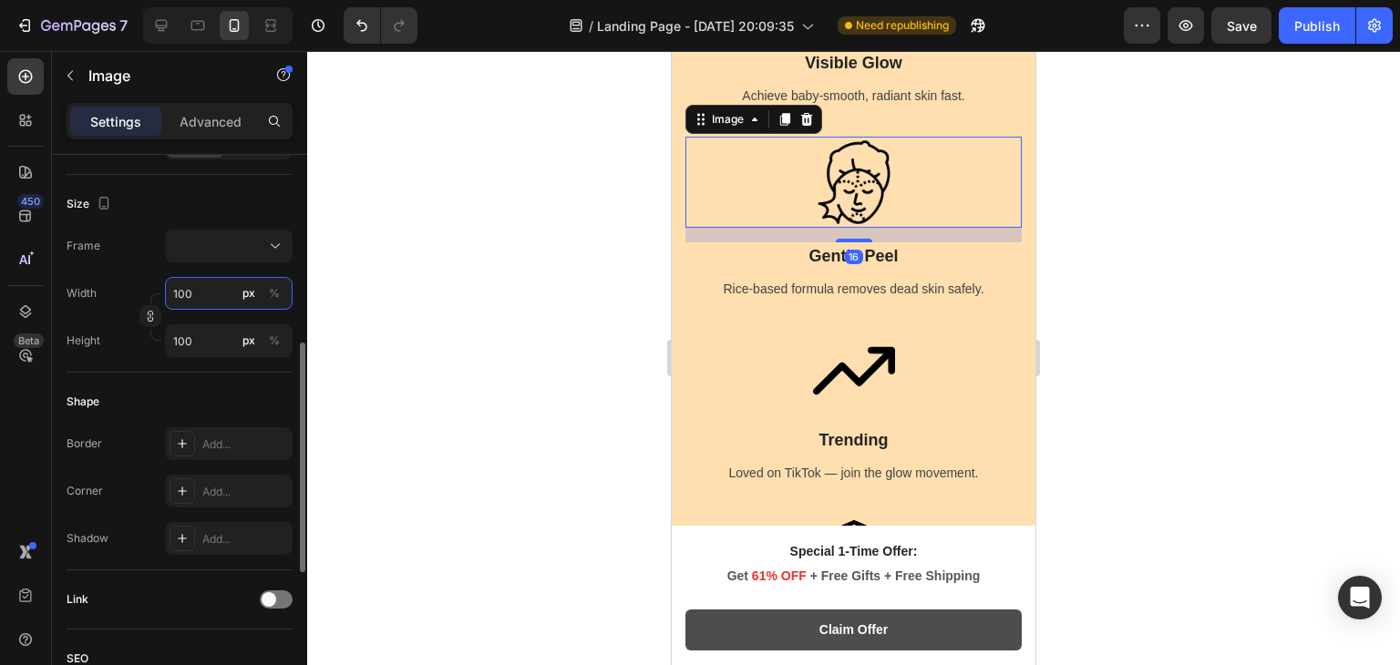
click at [198, 287] on input "100" at bounding box center [229, 293] width 128 height 33
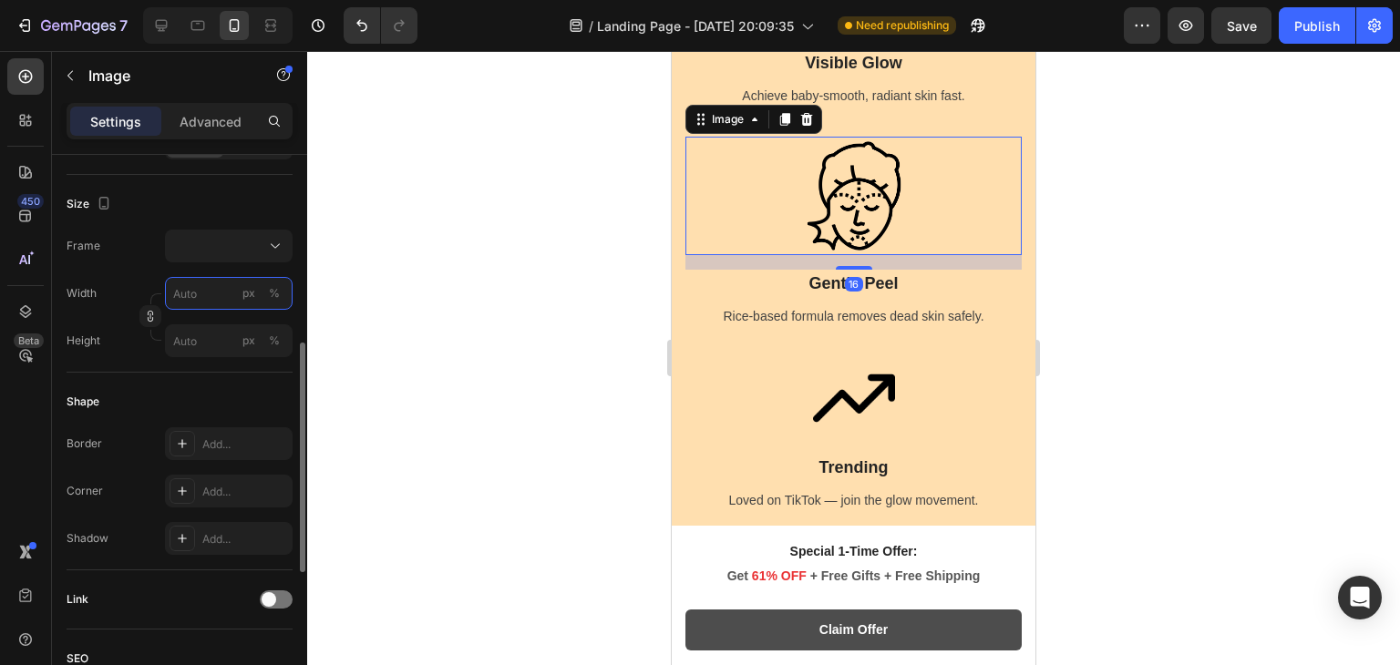
type input "9"
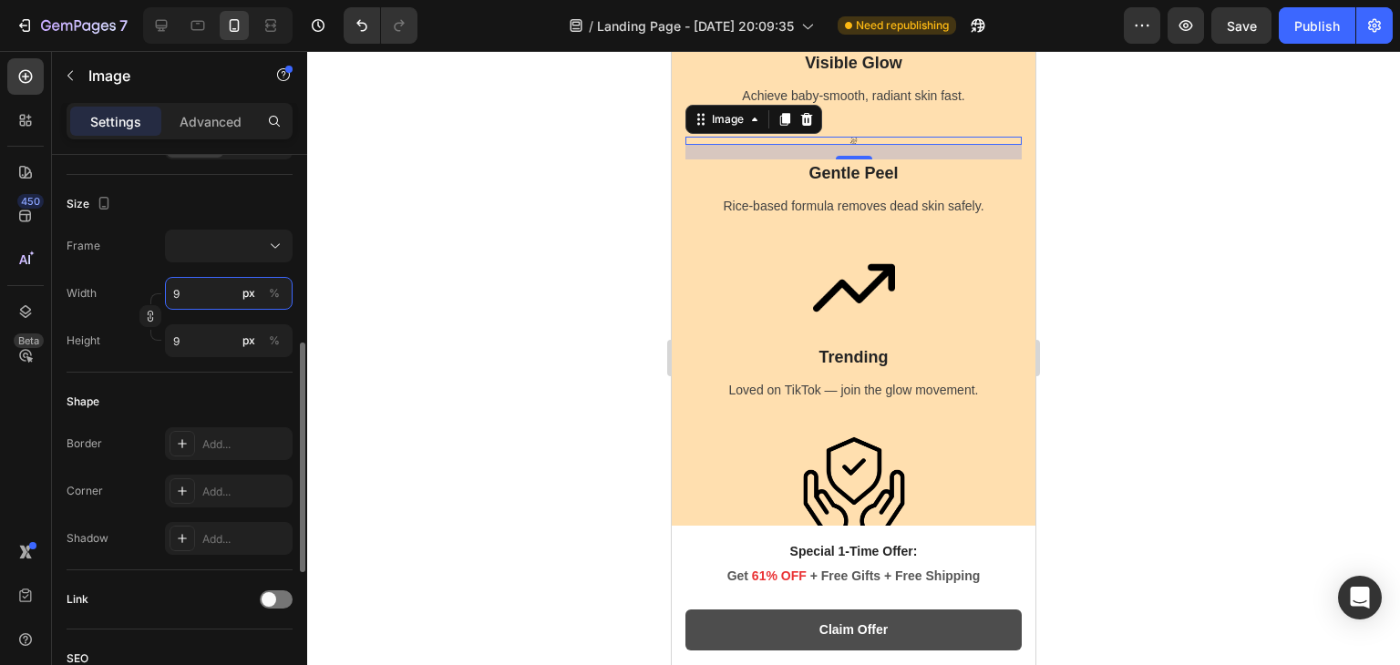
type input "90"
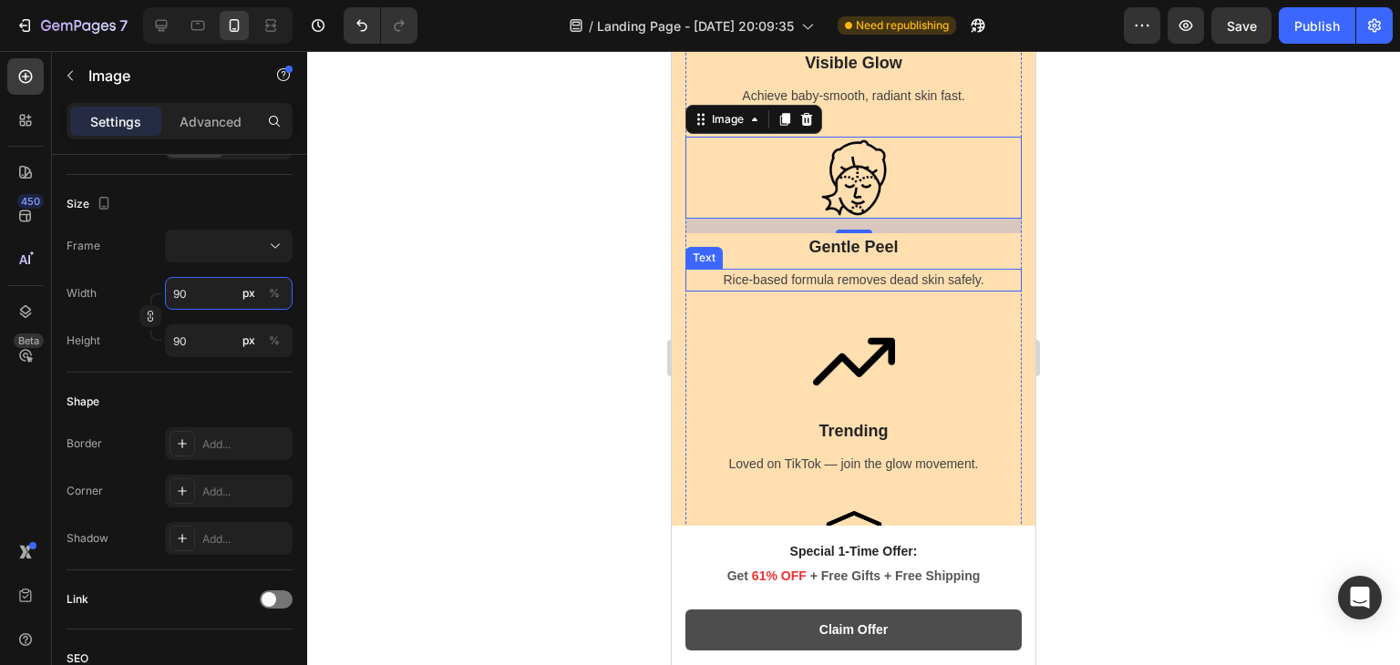
scroll to position [1767, 0]
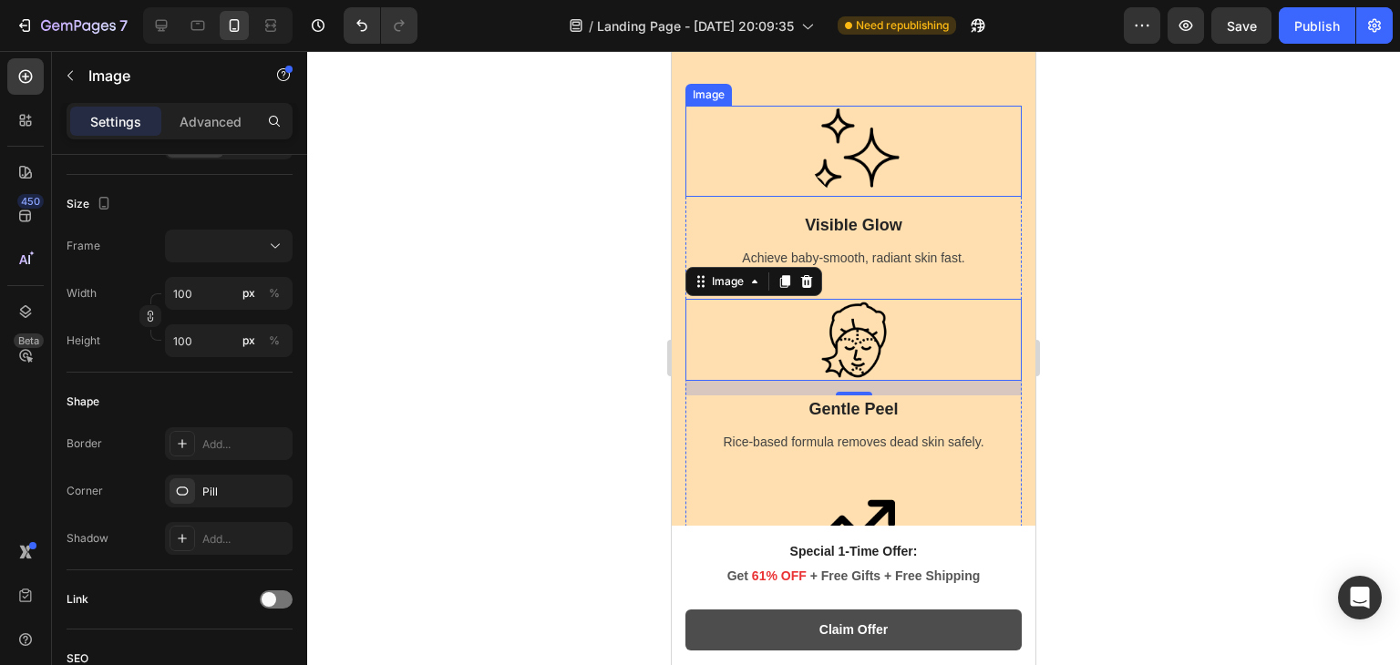
click at [861, 165] on img at bounding box center [854, 151] width 91 height 91
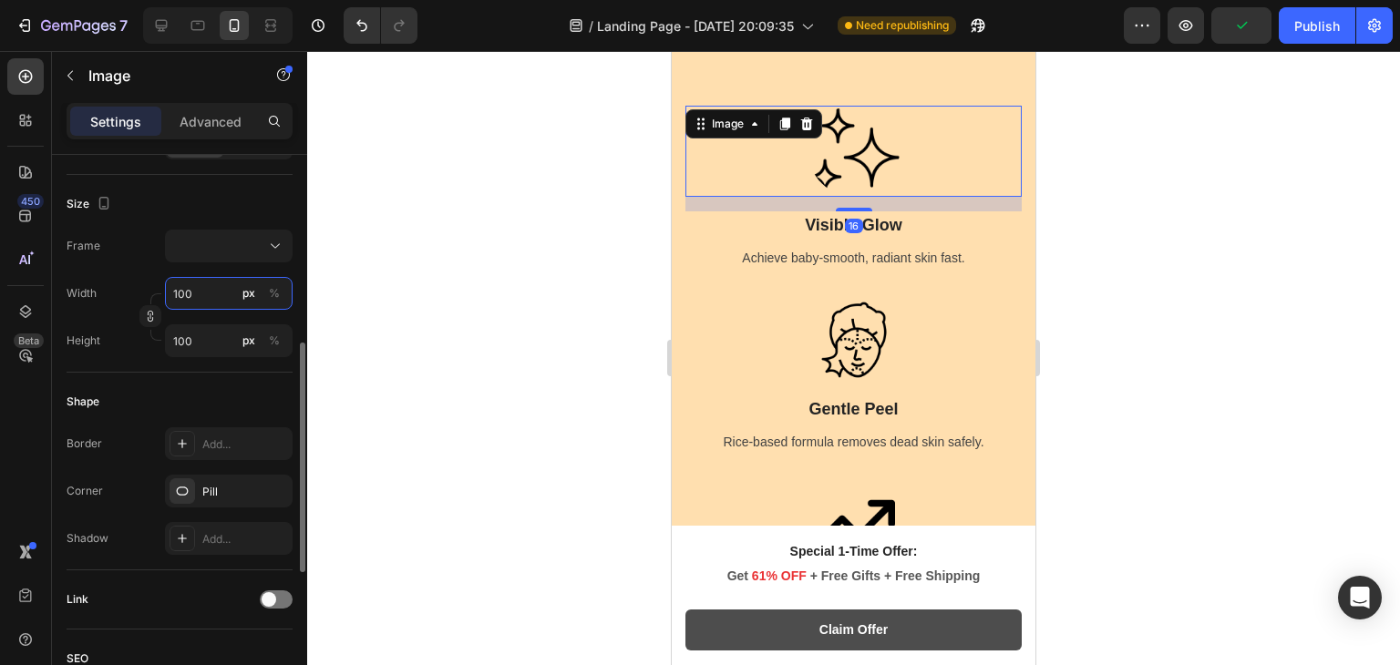
click at [202, 294] on input "100" at bounding box center [229, 293] width 128 height 33
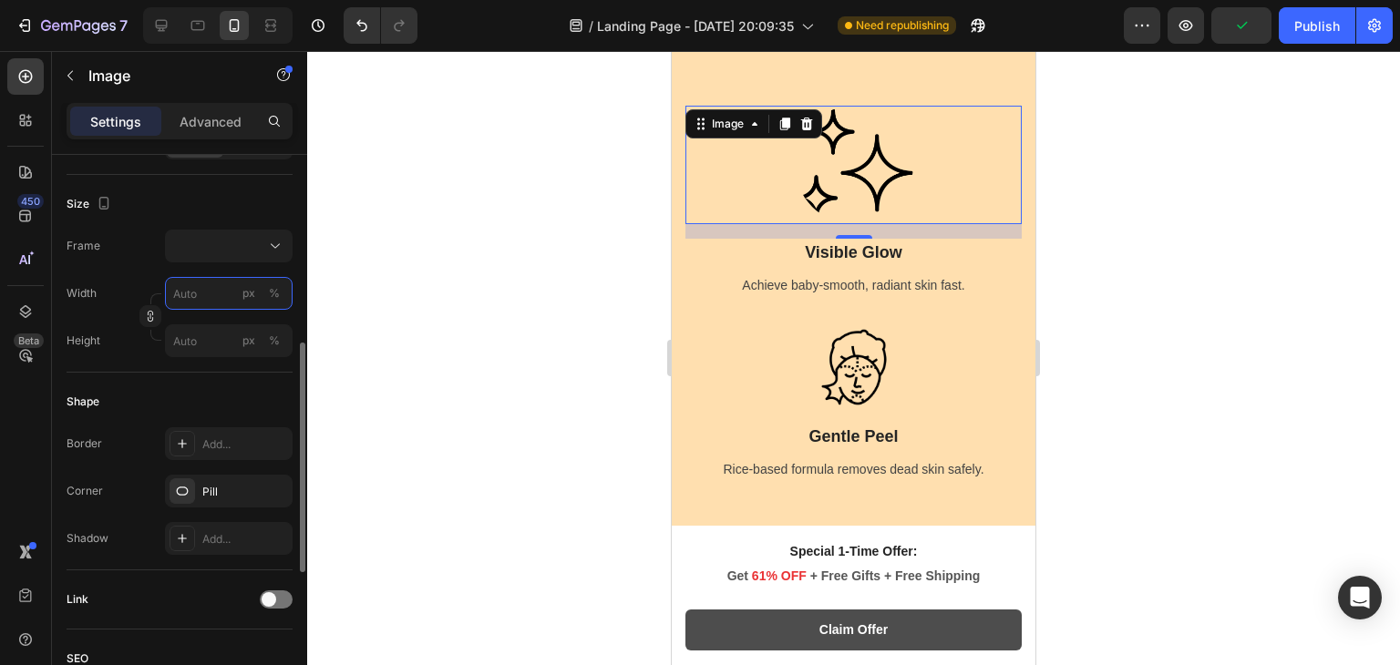
type input "9"
type input "90"
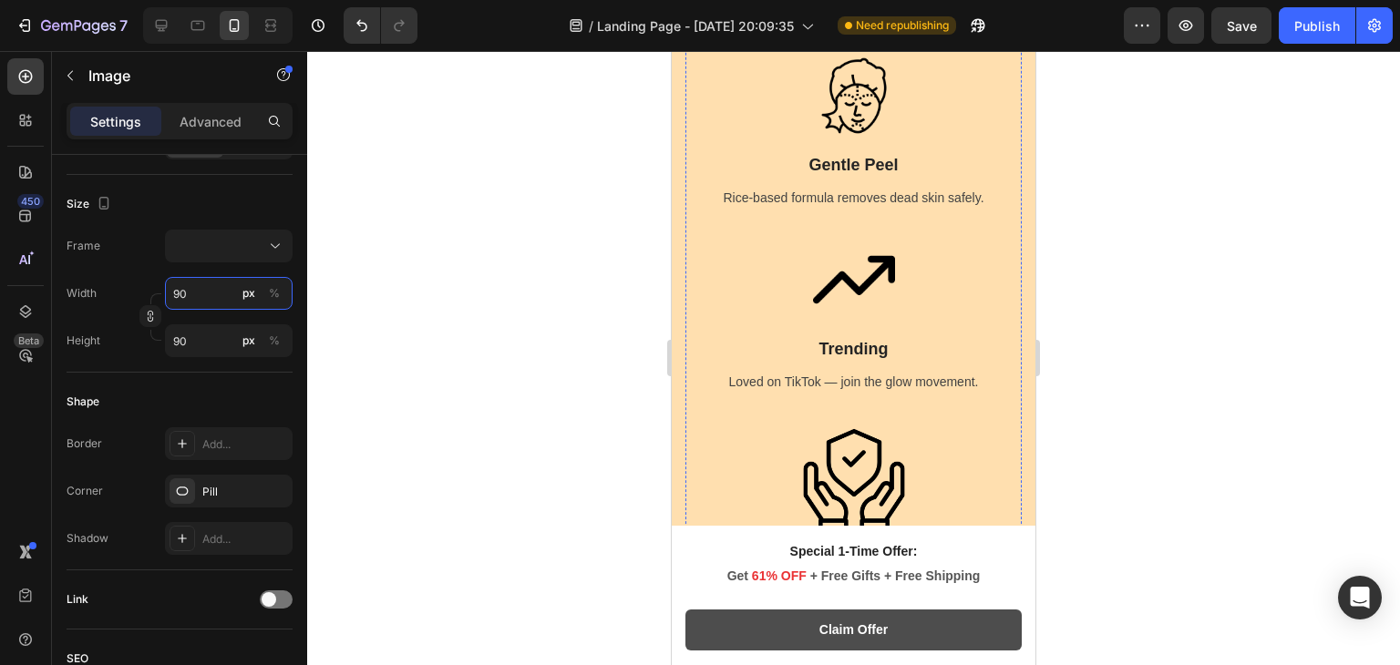
scroll to position [2003, 0]
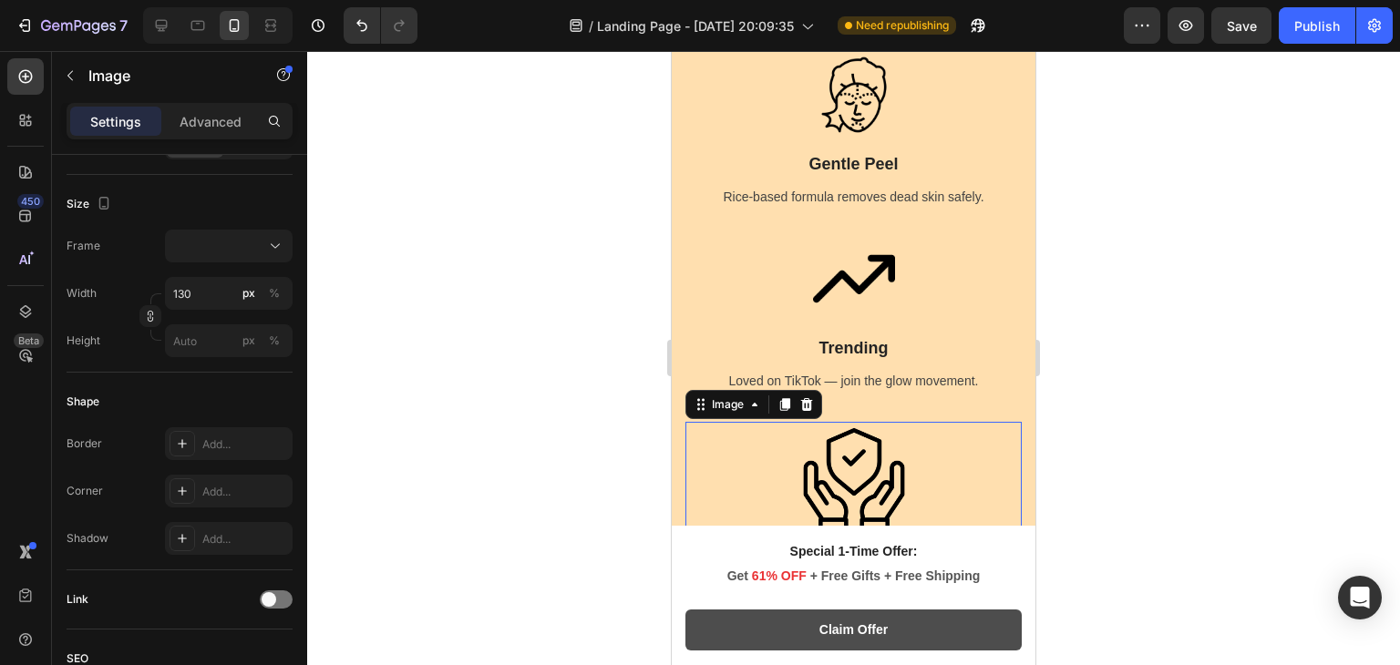
click at [832, 456] on img at bounding box center [854, 481] width 119 height 119
click at [216, 284] on input "130" at bounding box center [229, 293] width 128 height 33
click at [216, 284] on input "px %" at bounding box center [229, 293] width 128 height 33
type input "9"
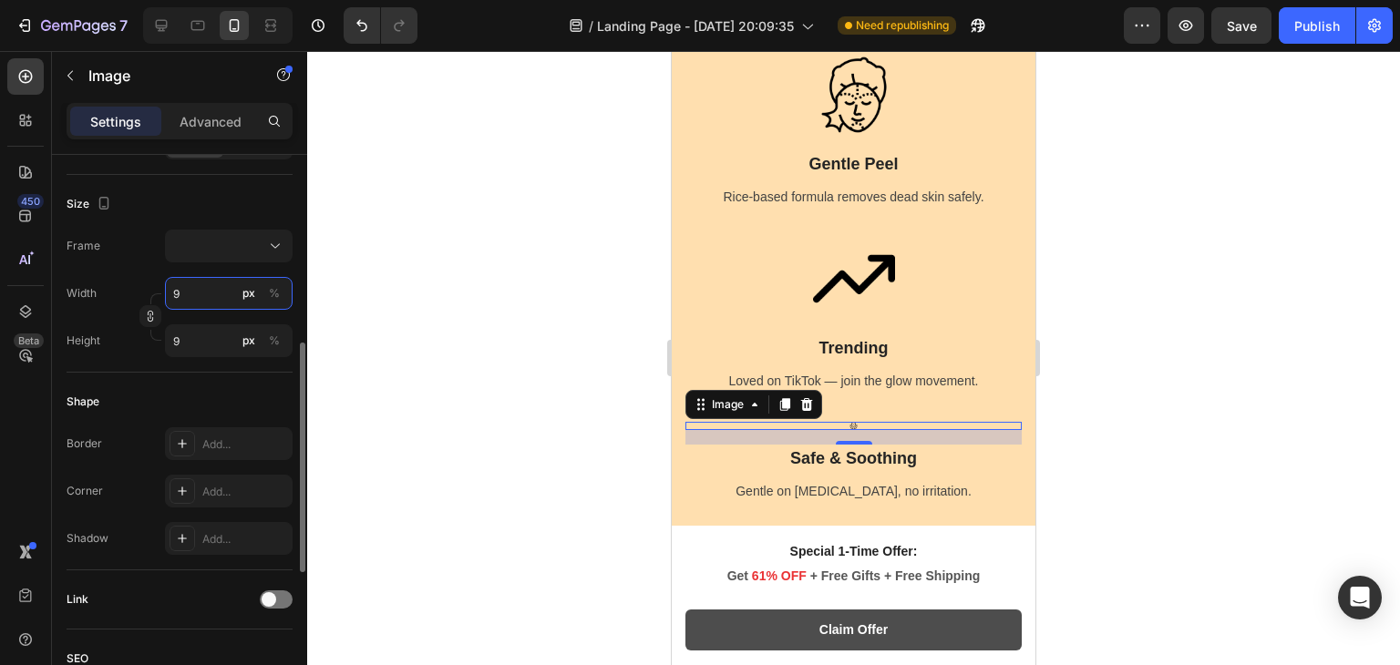
type input "90"
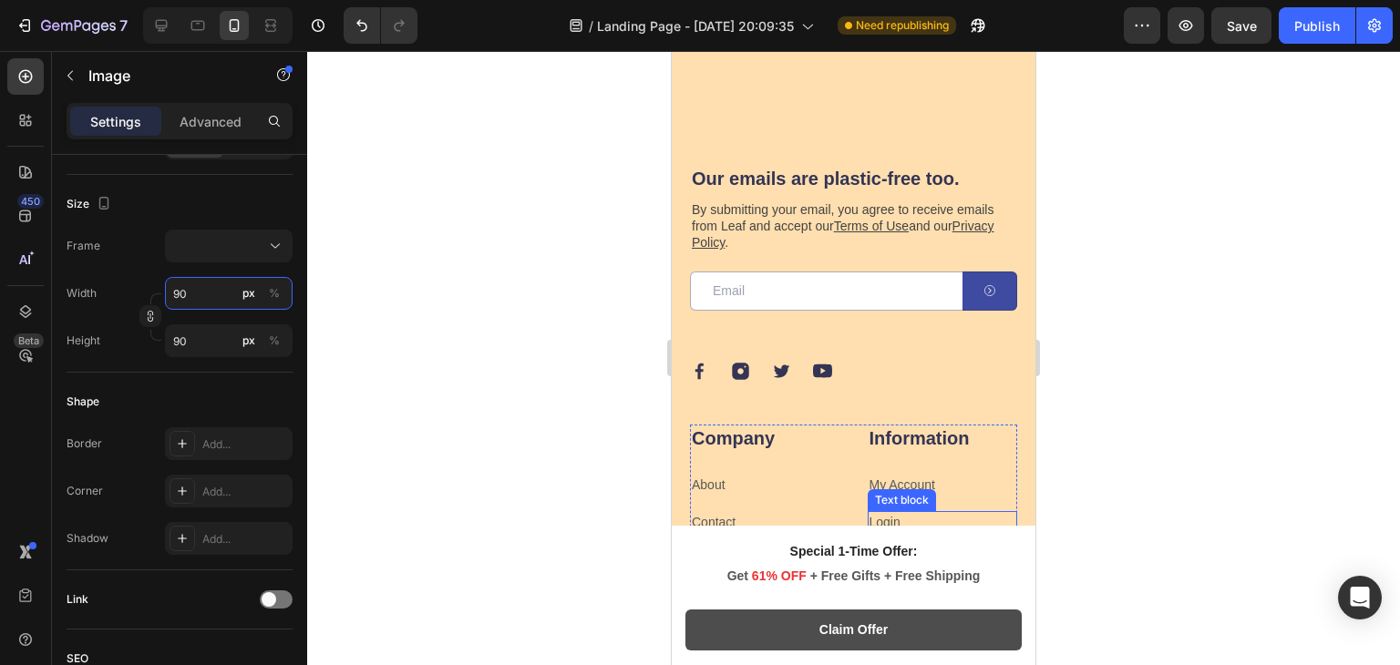
scroll to position [13756, 0]
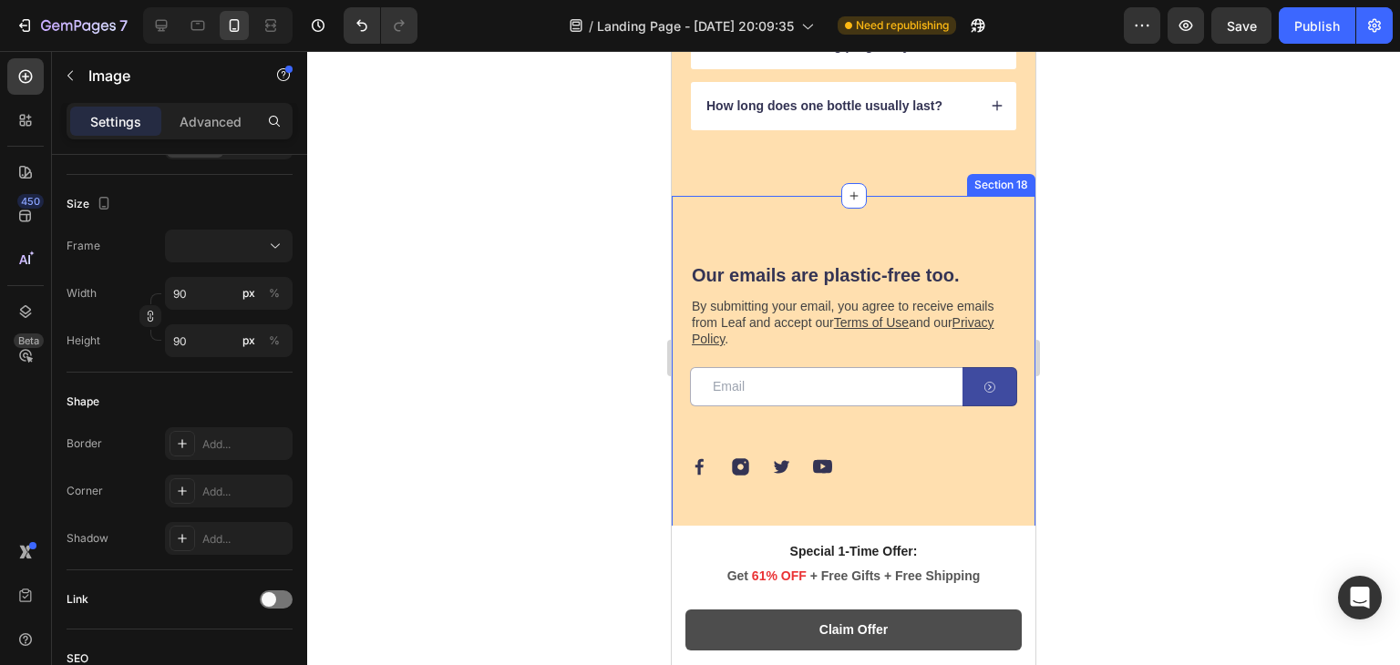
click at [961, 235] on div "Our emails are plastic-free too. Heading By submitting your email, you agree to…" at bounding box center [854, 536] width 364 height 681
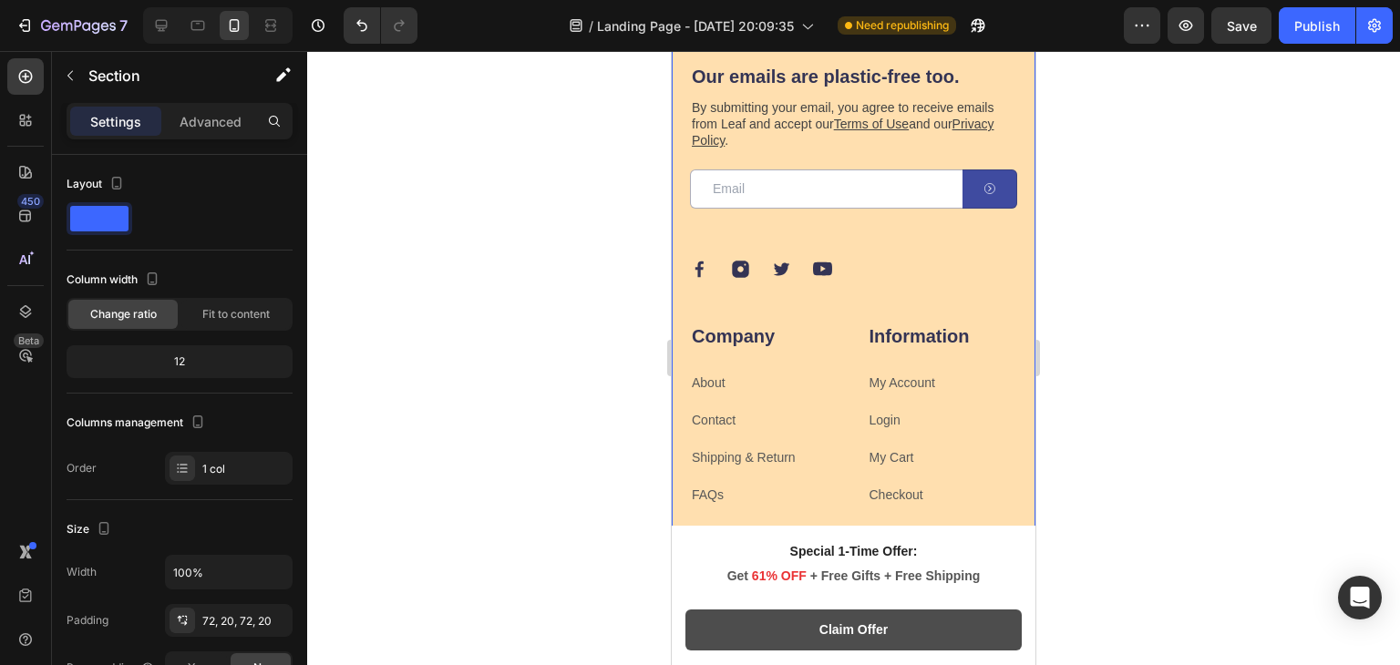
scroll to position [13949, 0]
click at [884, 156] on div "Our emails are plastic-free too. Heading By submitting your email, you agree to…" at bounding box center [853, 152] width 327 height 175
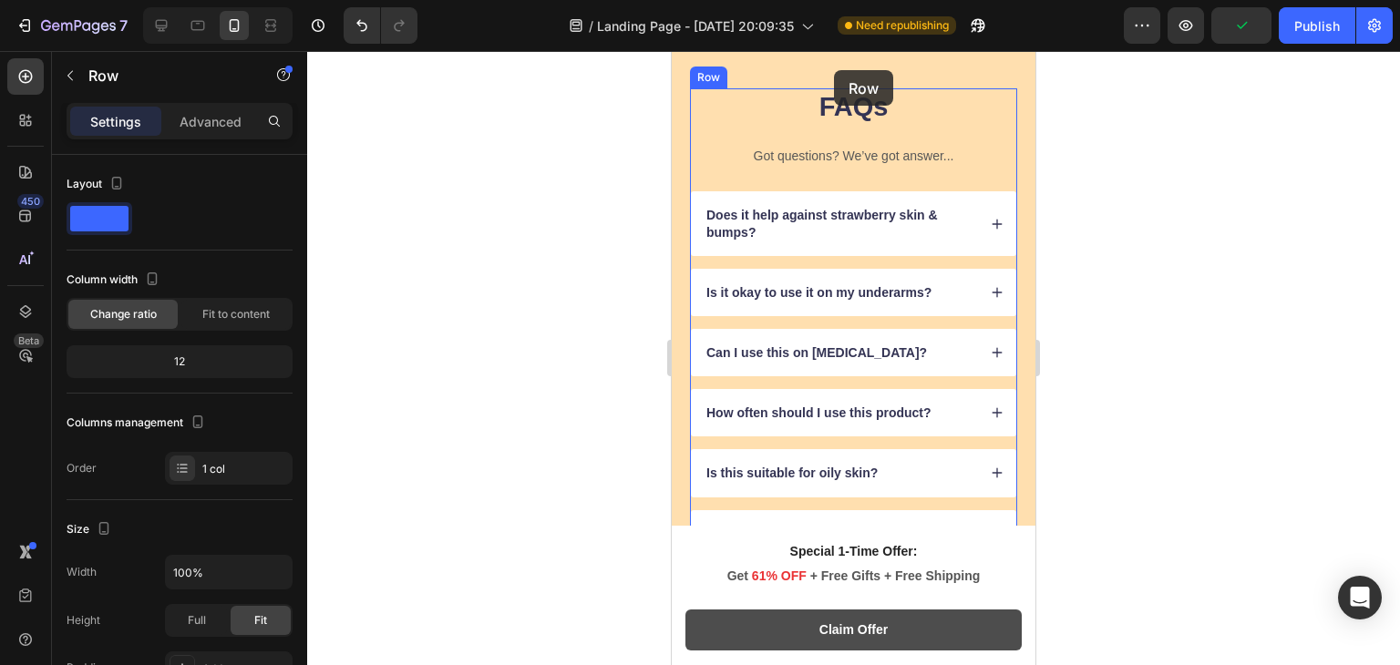
scroll to position [13006, 0]
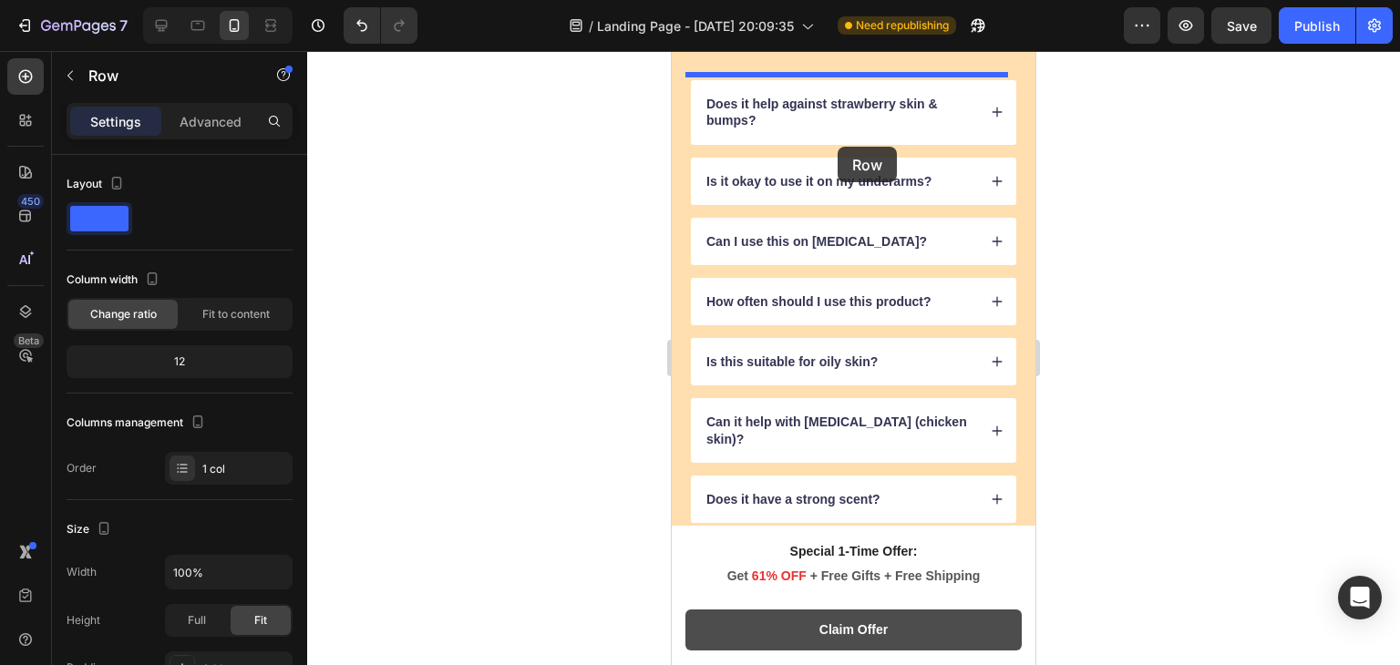
drag, startPoint x: 837, startPoint y: 295, endPoint x: 838, endPoint y: 147, distance: 148.6
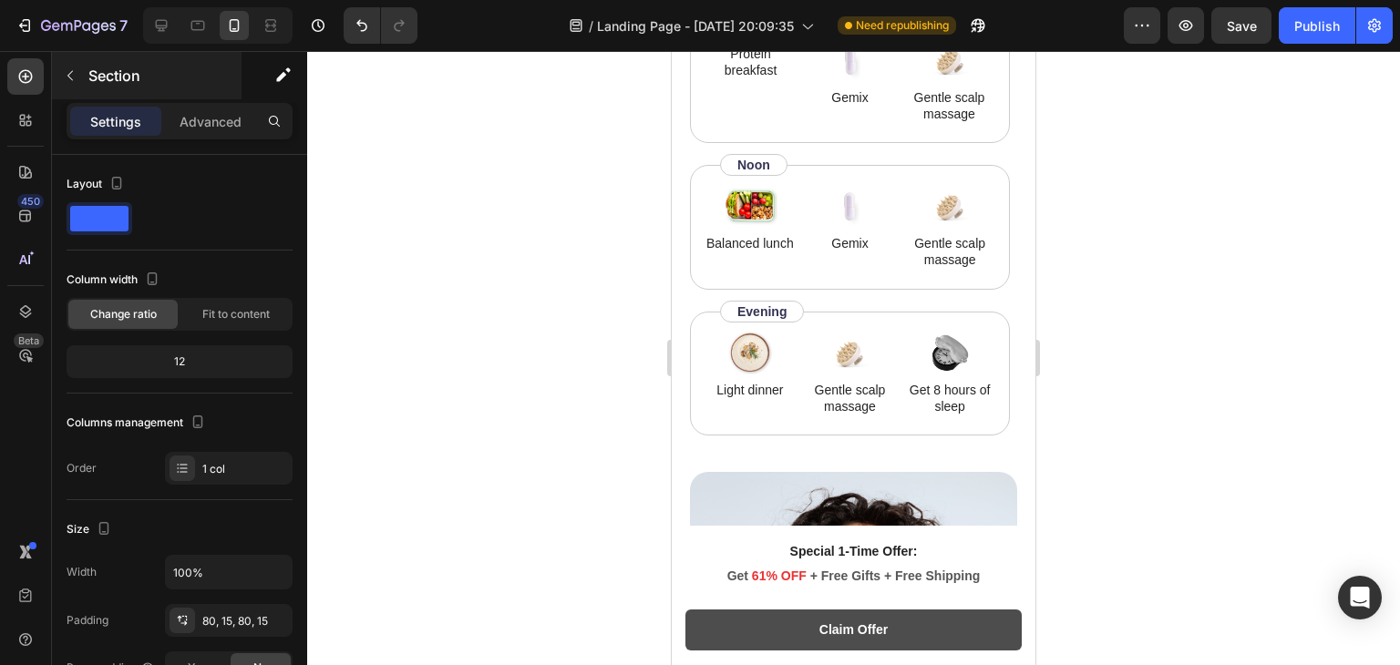
scroll to position [11034, 0]
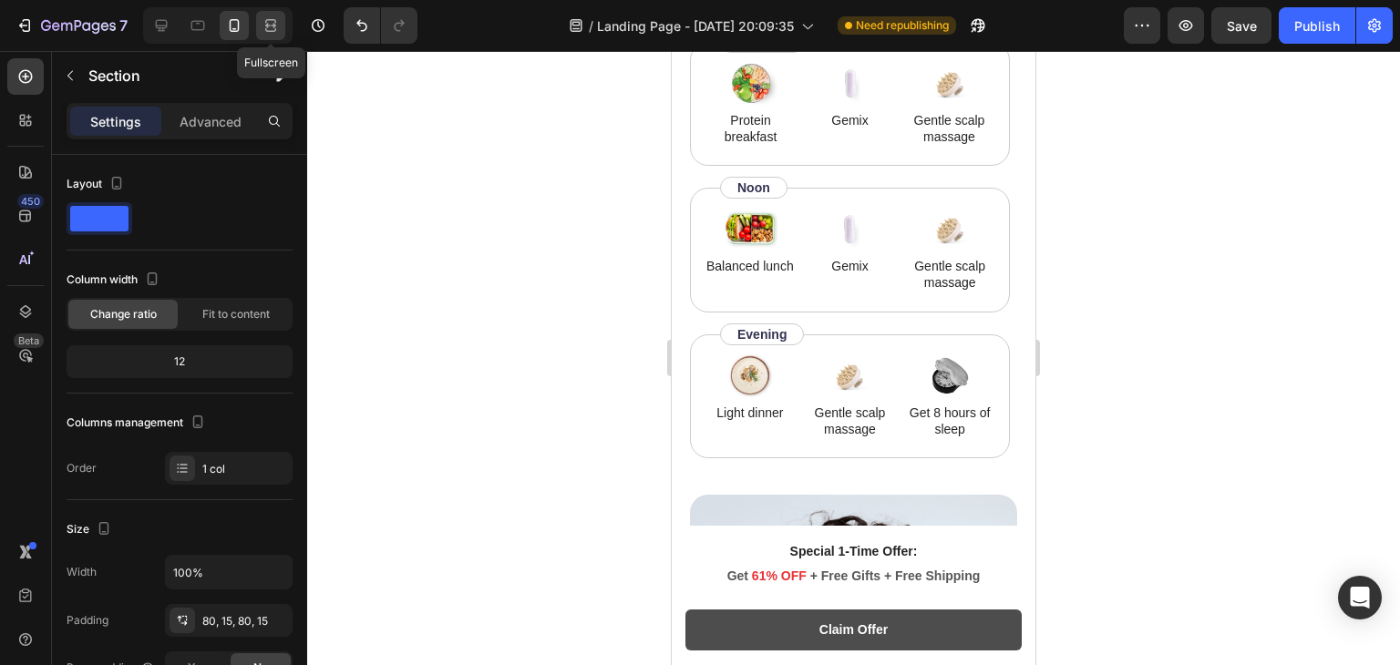
click at [266, 28] on icon at bounding box center [270, 30] width 11 height 4
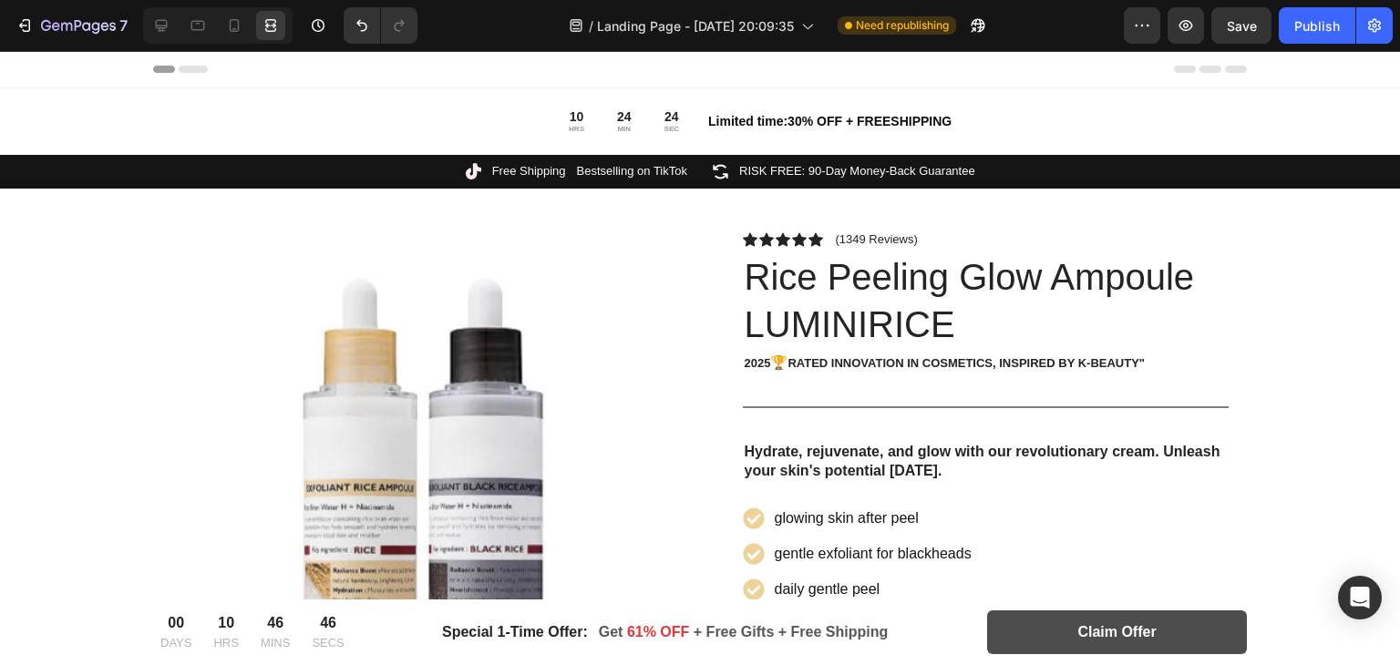
click at [574, 71] on div "Header" at bounding box center [700, 69] width 1094 height 36
click at [186, 64] on div "Header" at bounding box center [700, 69] width 1094 height 36
click at [175, 64] on div "Header" at bounding box center [700, 69] width 1094 height 36
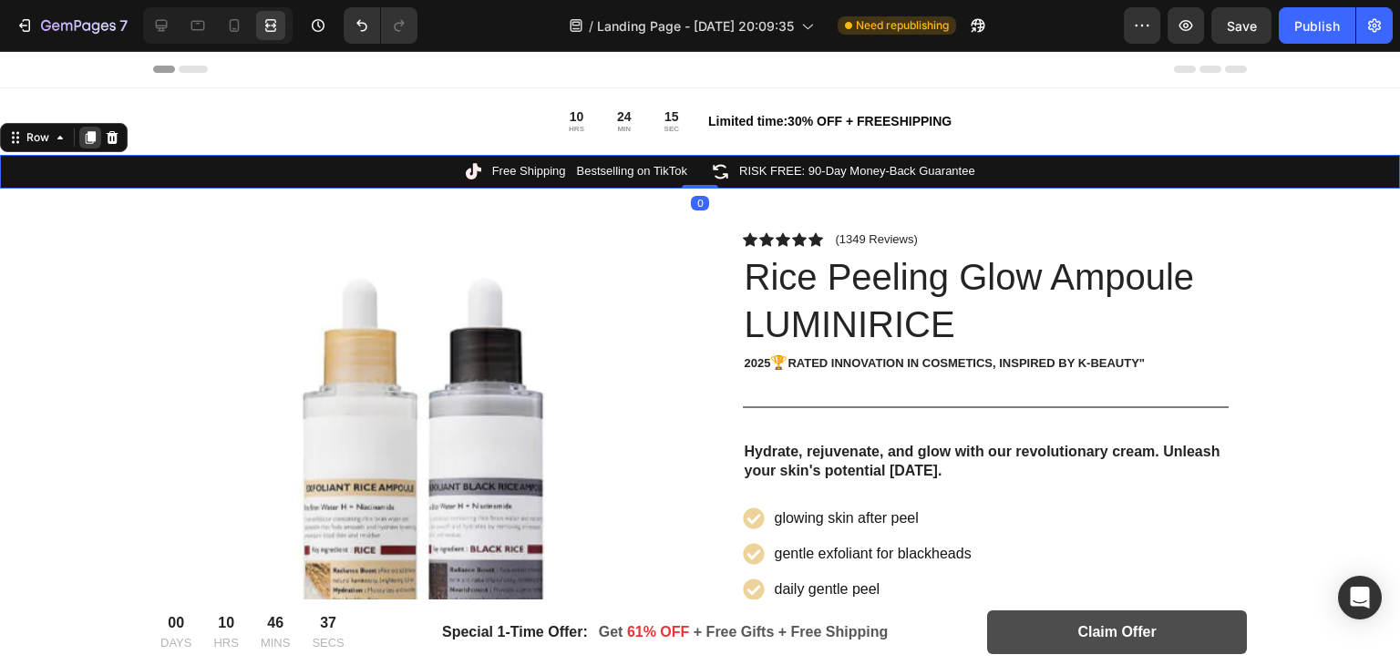
click at [84, 142] on icon at bounding box center [90, 137] width 15 height 15
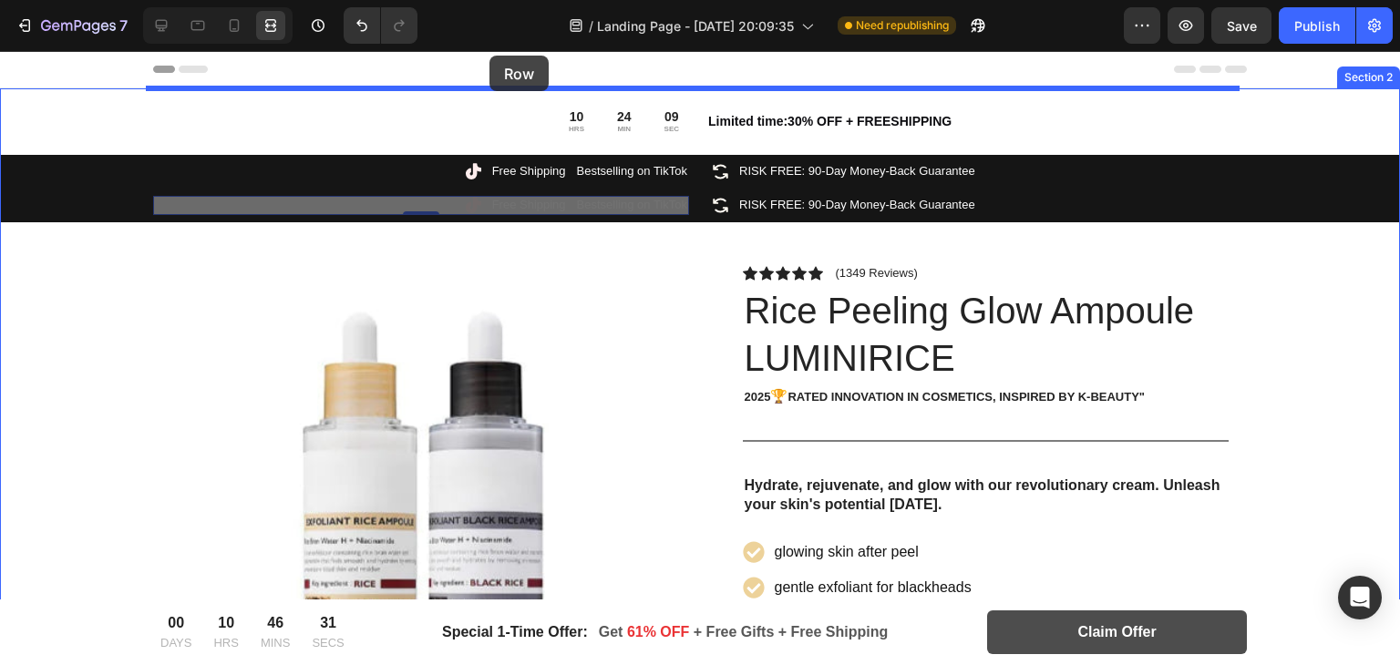
drag, startPoint x: 405, startPoint y: 205, endPoint x: 490, endPoint y: 56, distance: 171.9
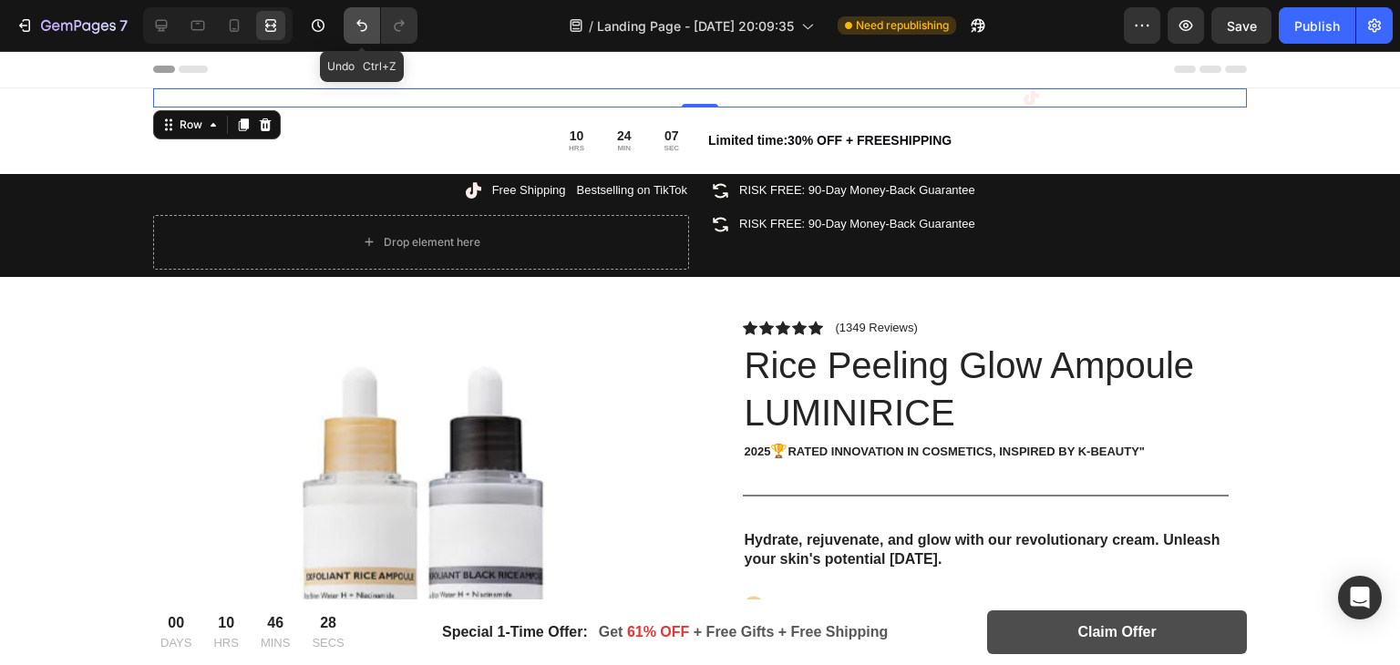
click at [353, 28] on icon "Undo/Redo" at bounding box center [362, 25] width 18 height 18
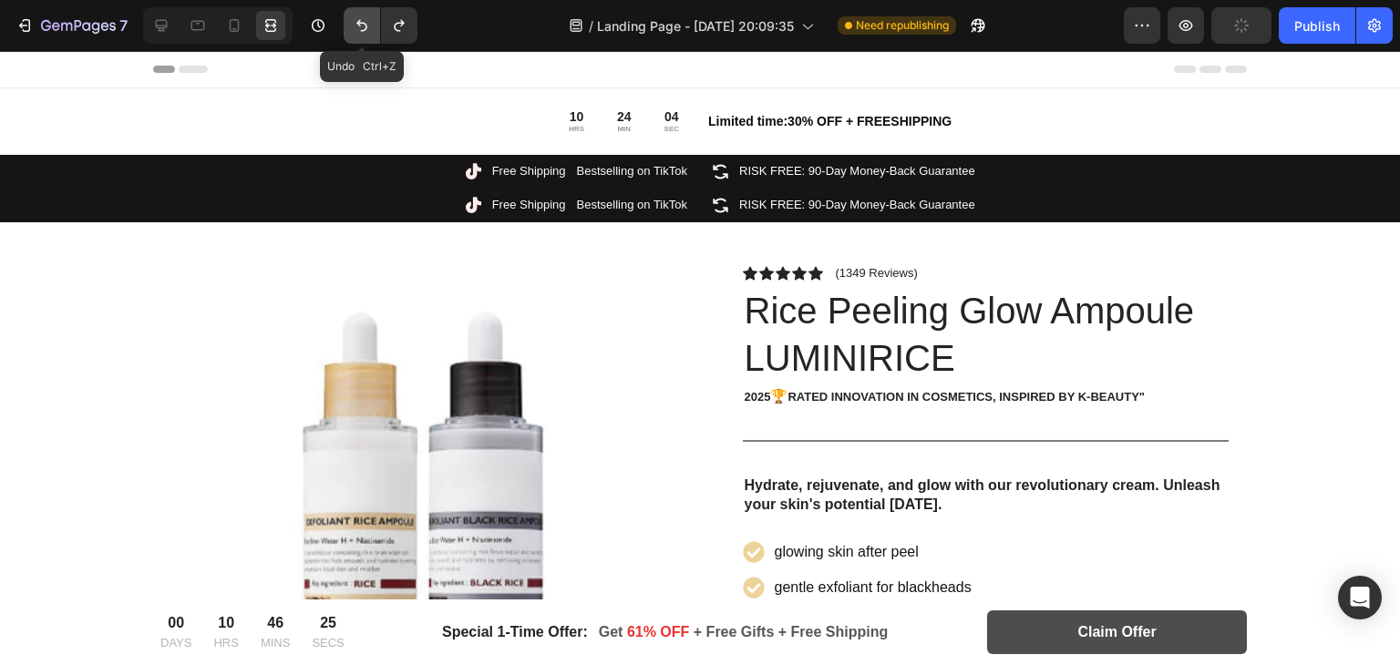
click at [353, 28] on icon "Undo/Redo" at bounding box center [362, 25] width 18 height 18
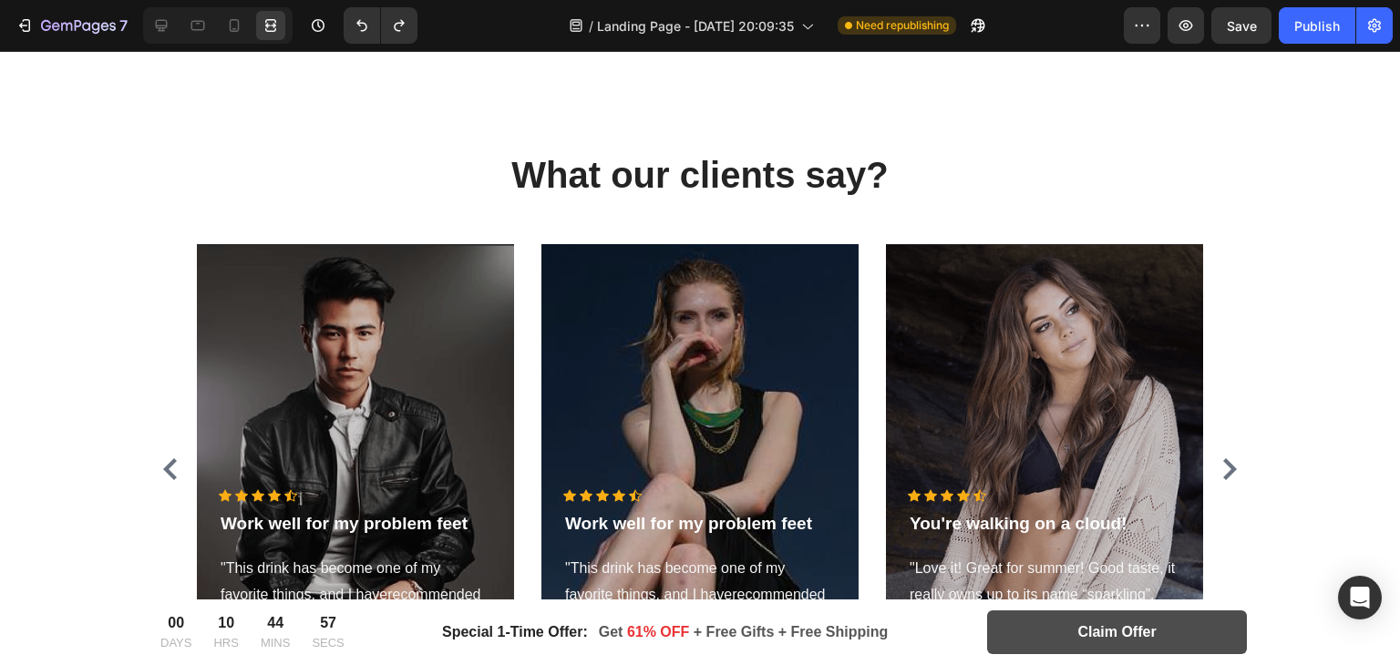
scroll to position [4241, 0]
